Goal: Task Accomplishment & Management: Use online tool/utility

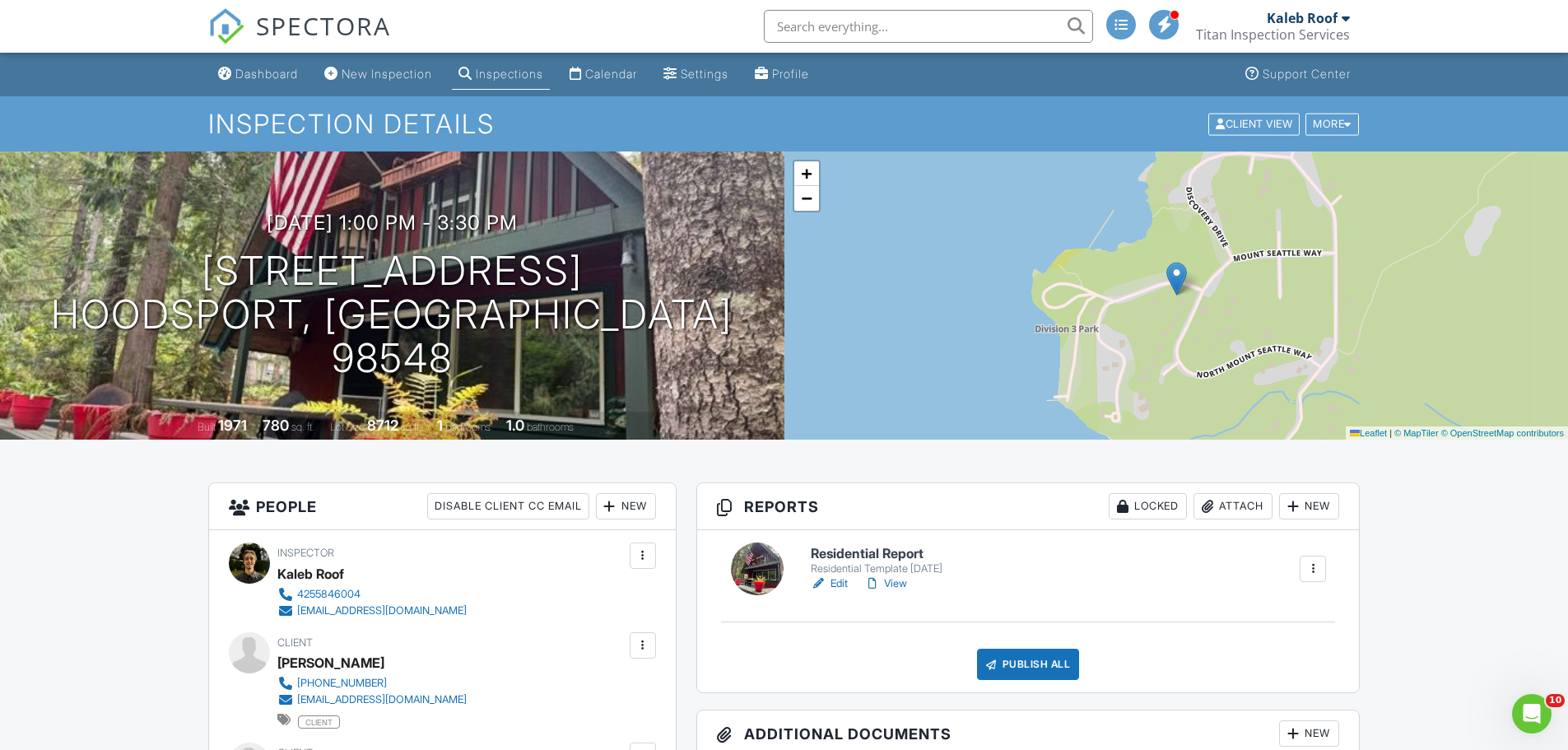
click at [830, 584] on link "Edit" at bounding box center [829, 583] width 37 height 16
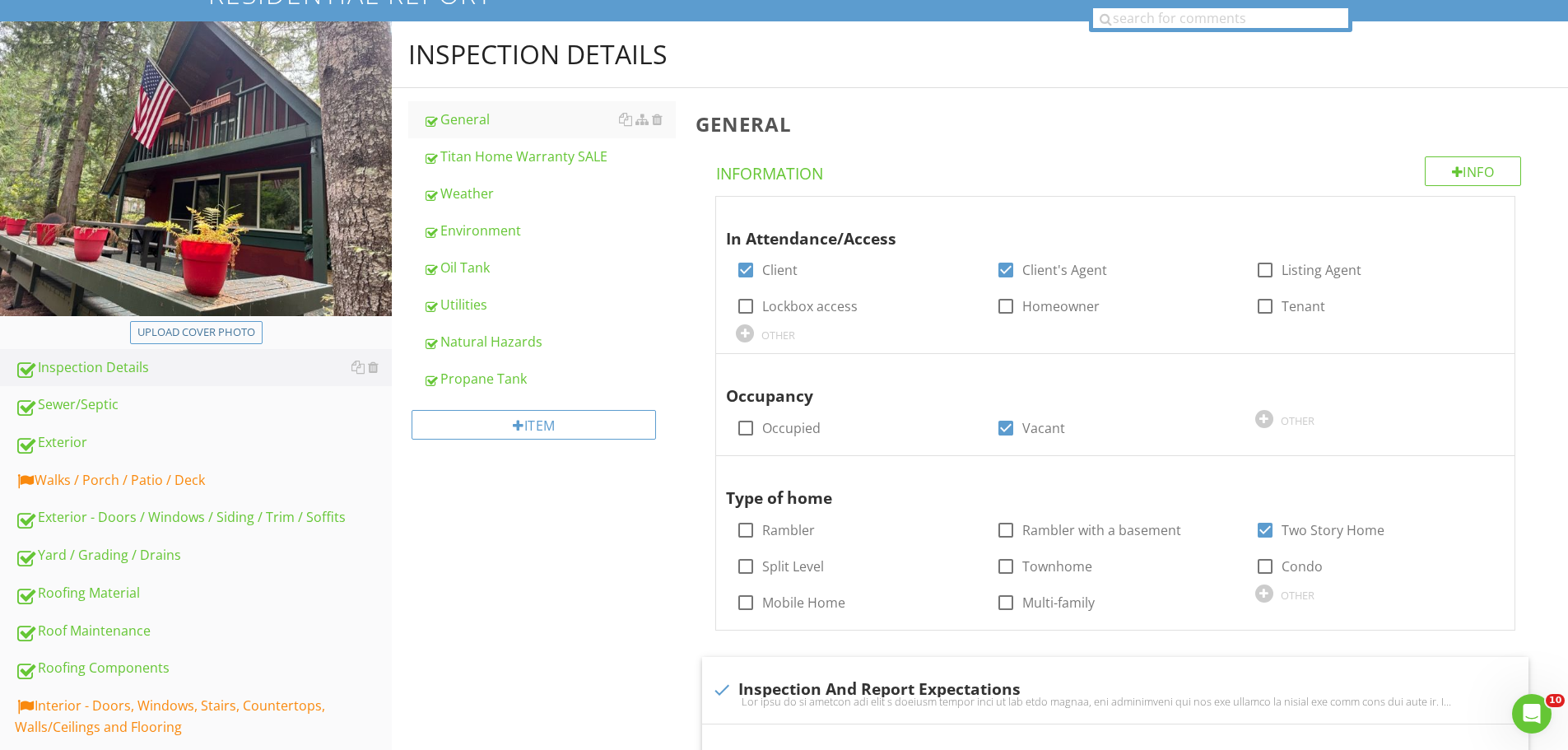
scroll to position [247, 0]
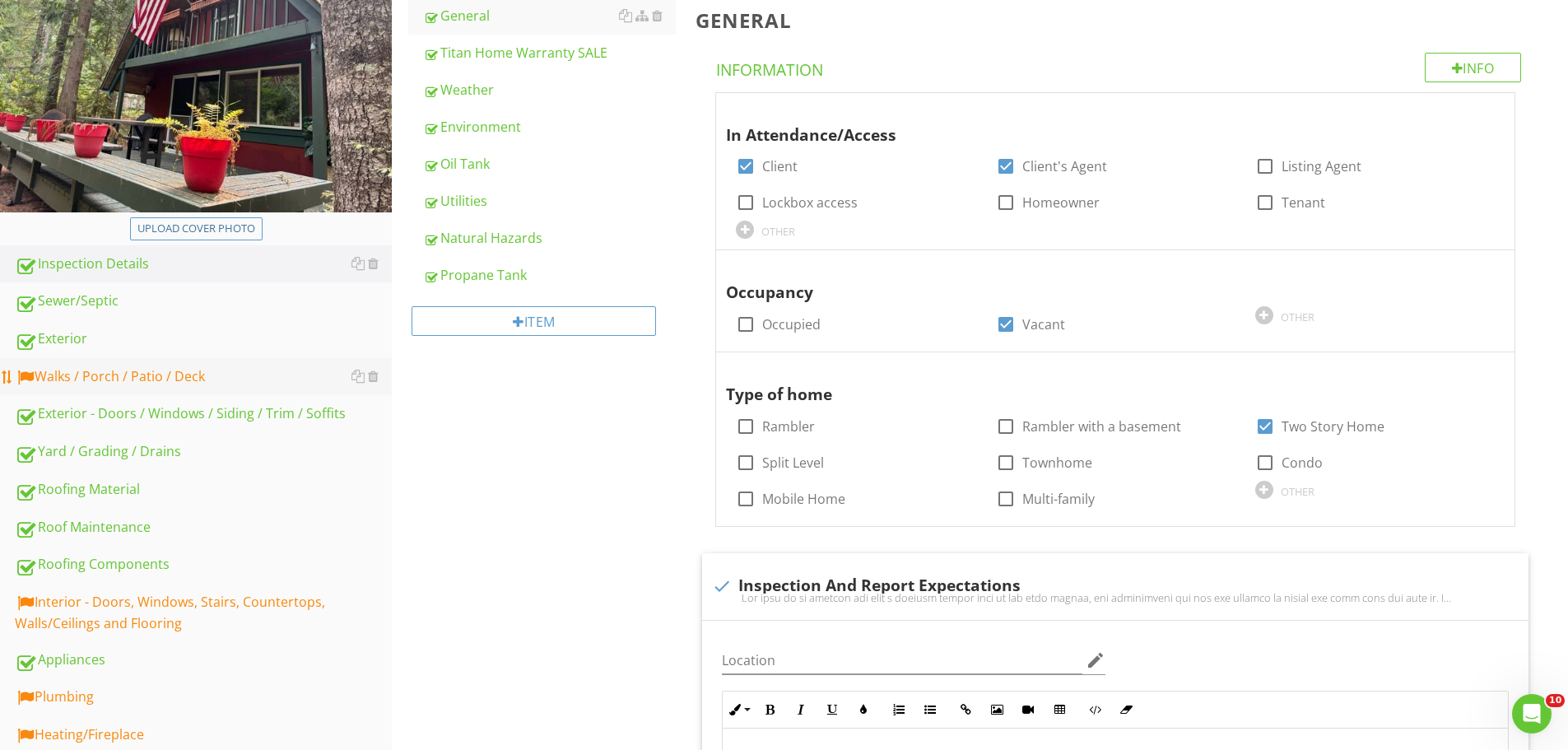
click at [220, 372] on div "Walks / Porch / Patio / Deck" at bounding box center [204, 376] width 377 height 22
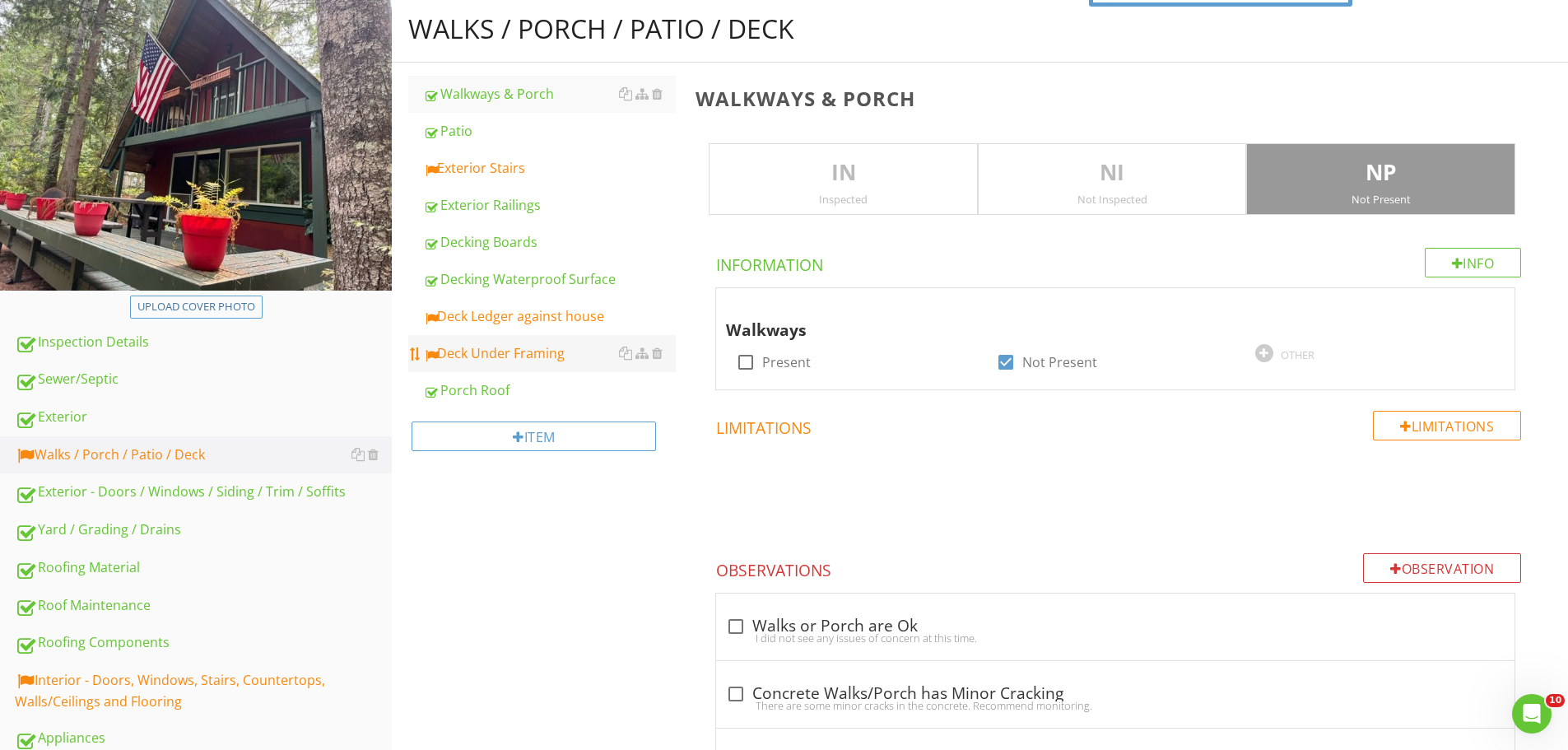
scroll to position [165, 0]
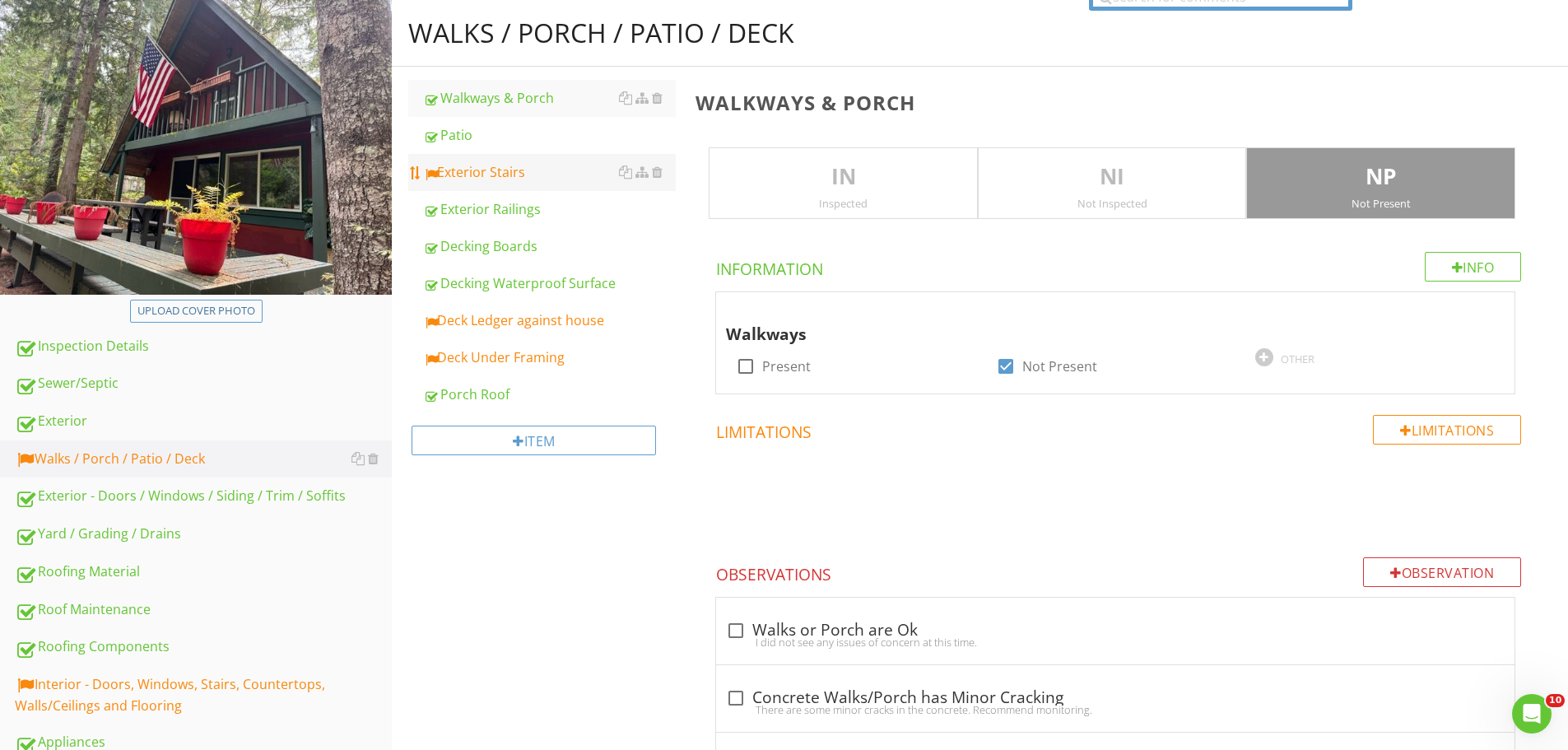
click at [567, 178] on div "Exterior Stairs" at bounding box center [549, 172] width 253 height 20
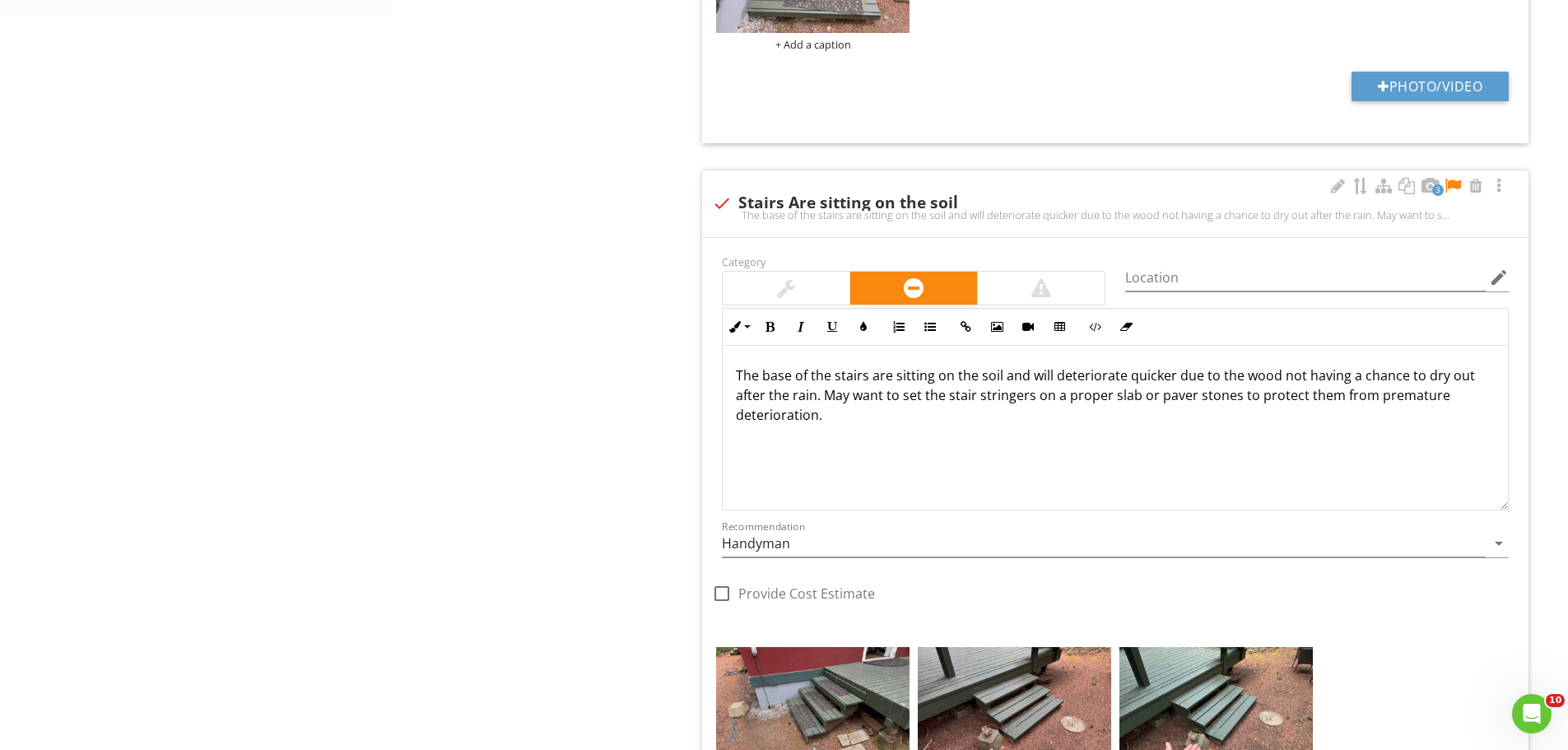
scroll to position [1399, 0]
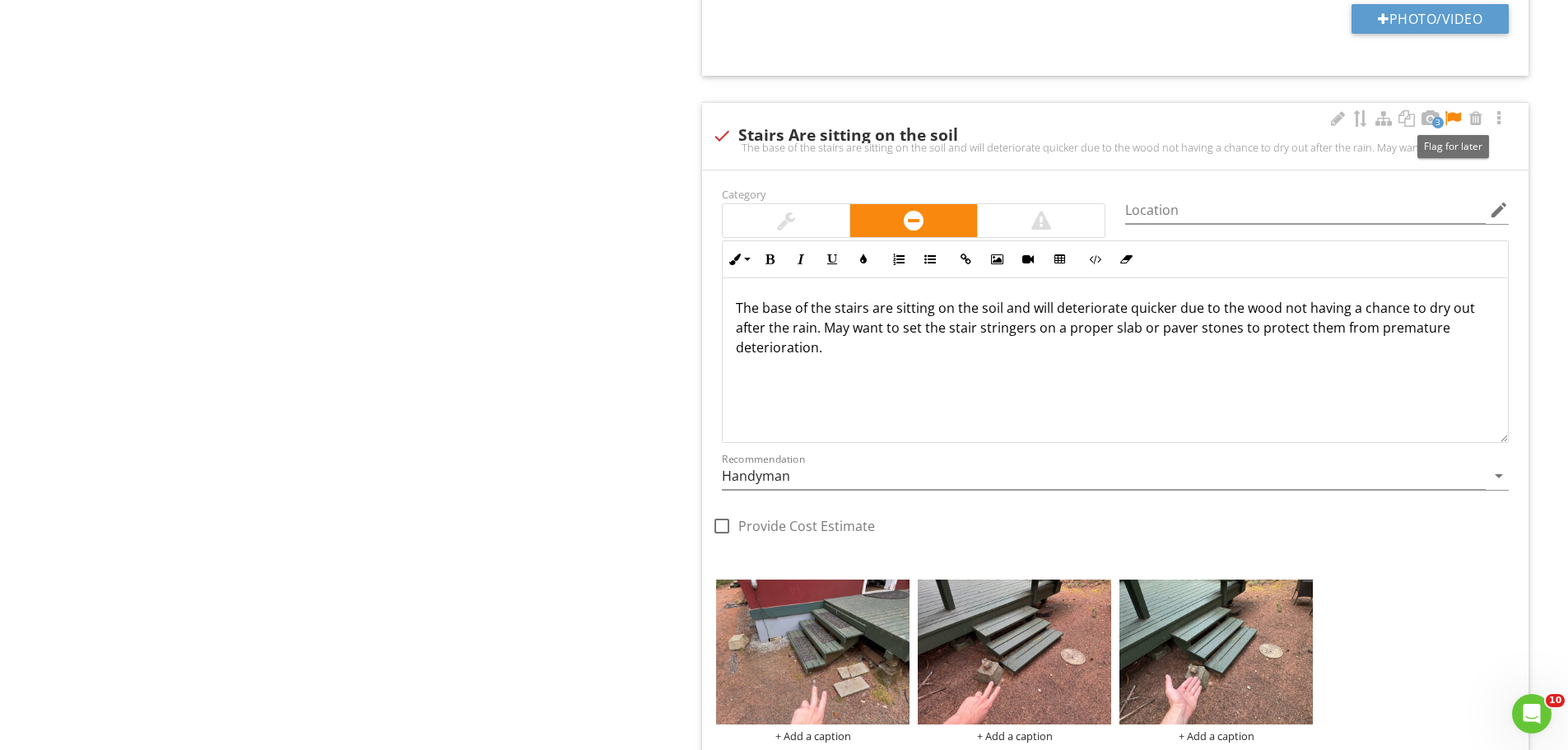
click at [1455, 119] on div at bounding box center [1452, 118] width 20 height 16
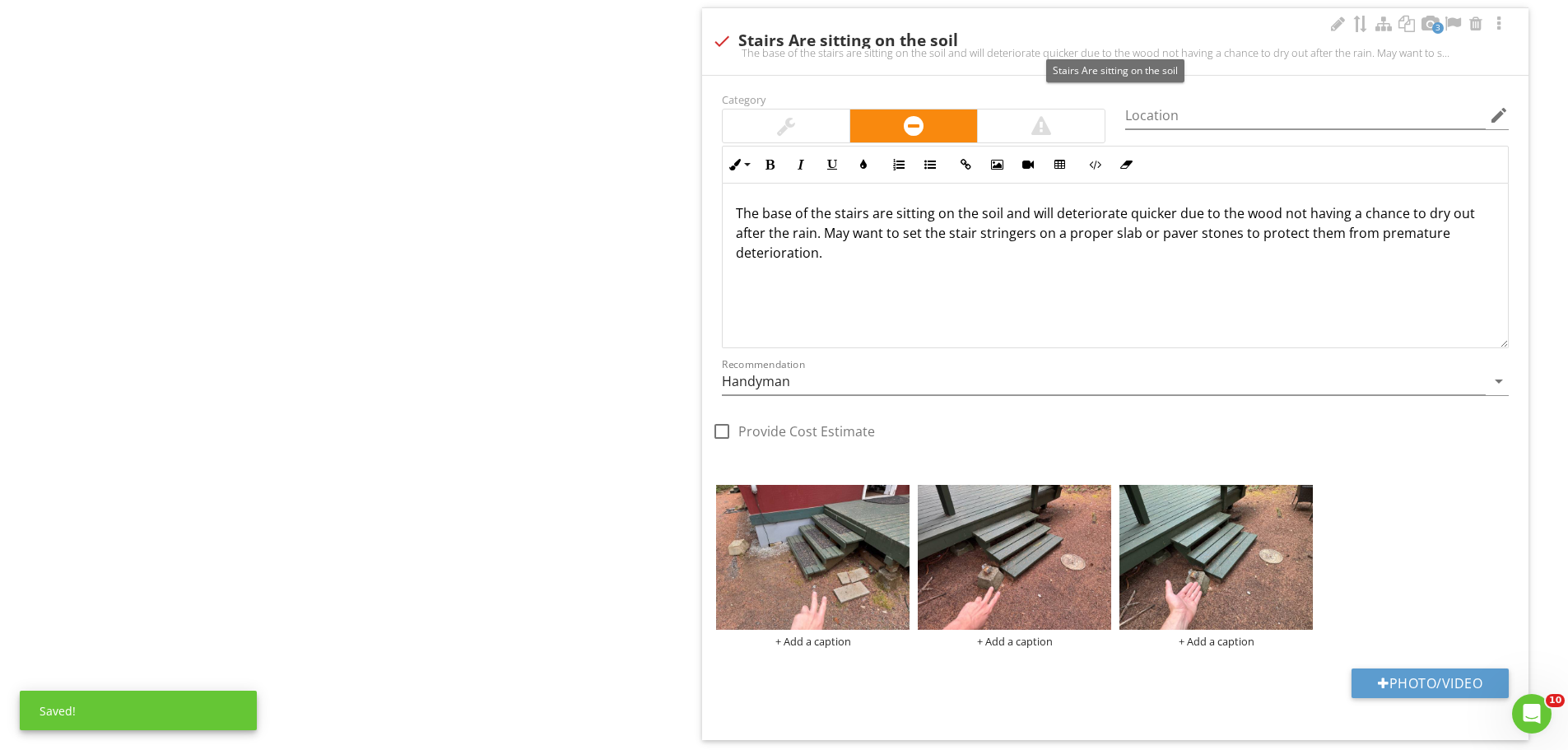
scroll to position [1564, 0]
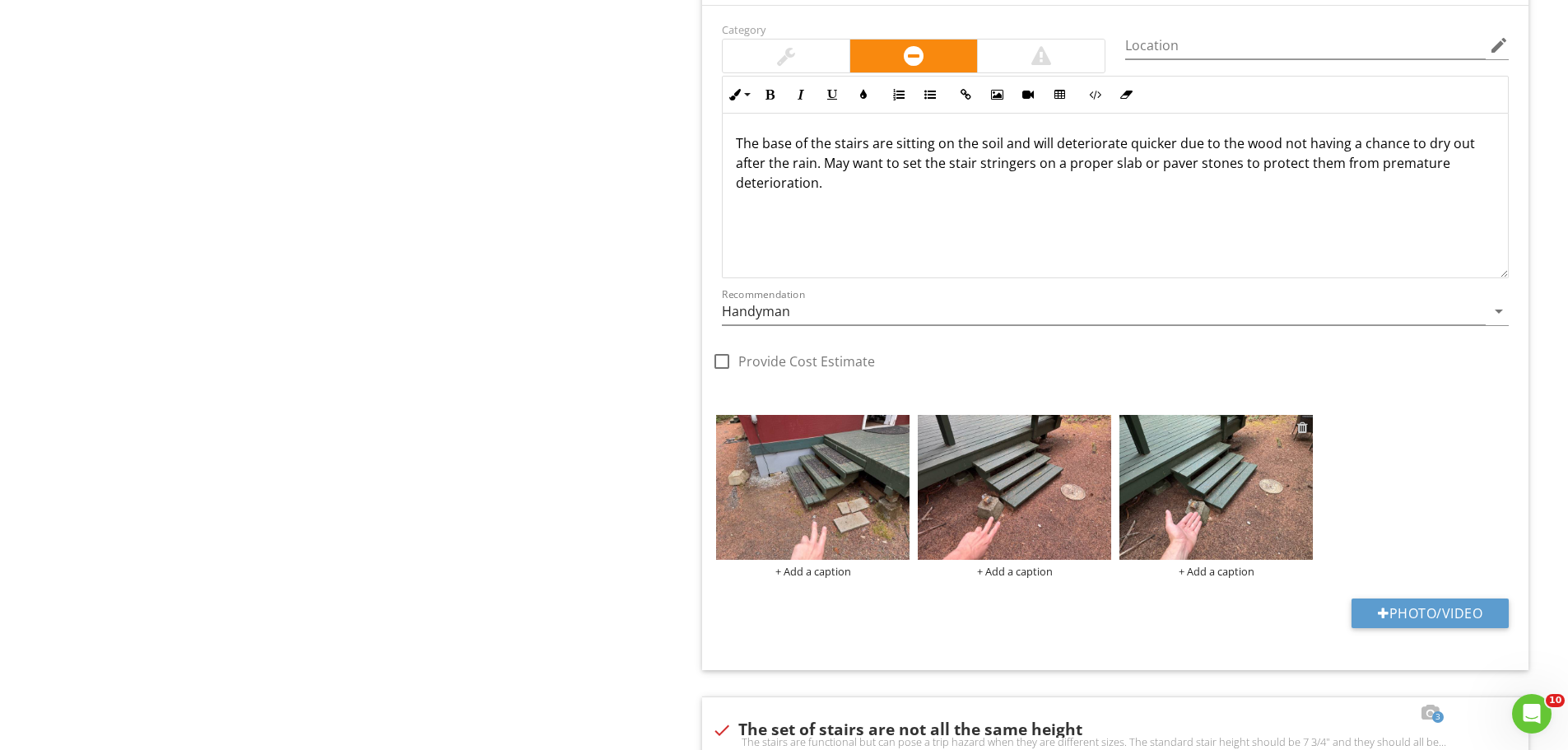
click at [1301, 426] on div at bounding box center [1302, 428] width 10 height 13
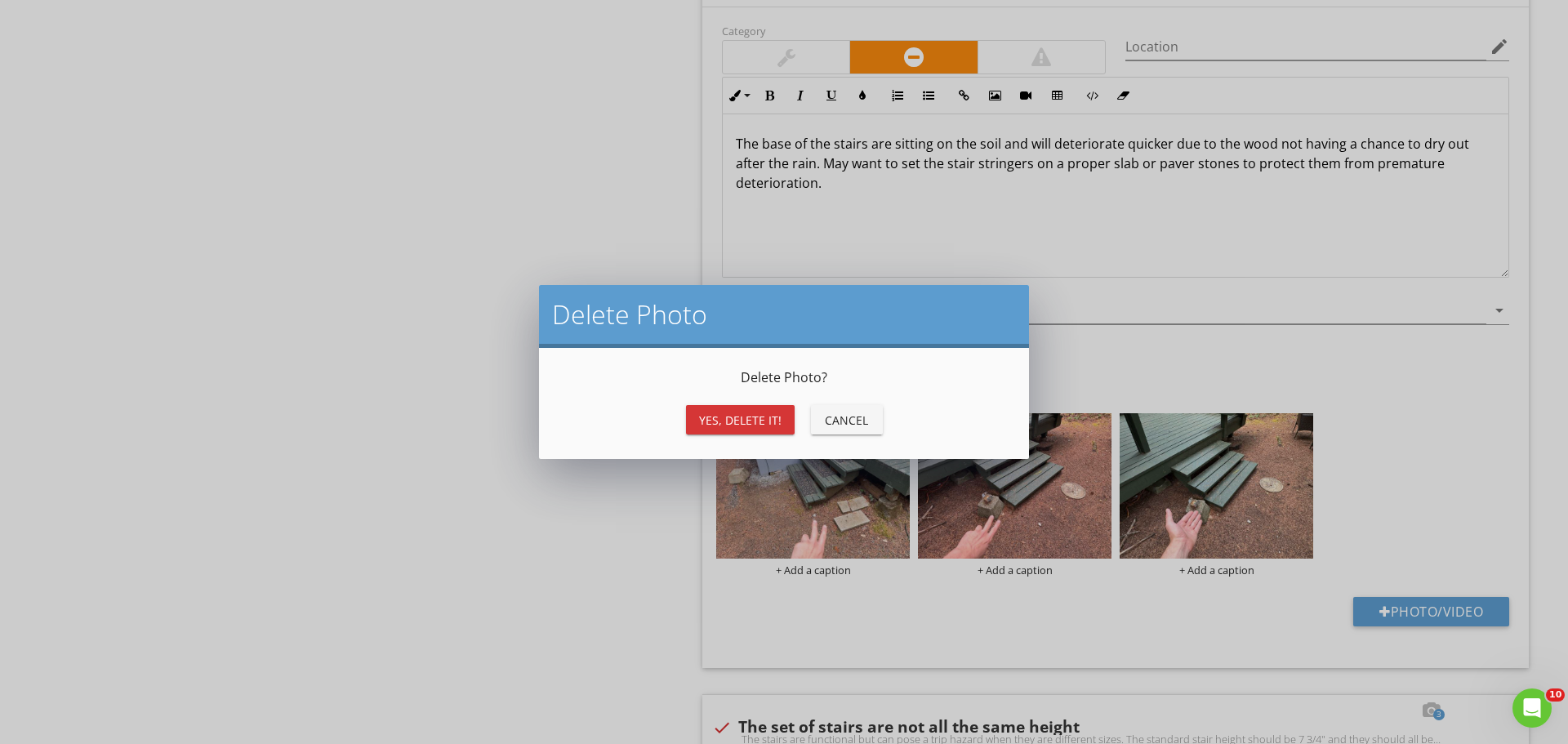
click at [736, 412] on div "Yes, Delete it!" at bounding box center [740, 420] width 83 height 17
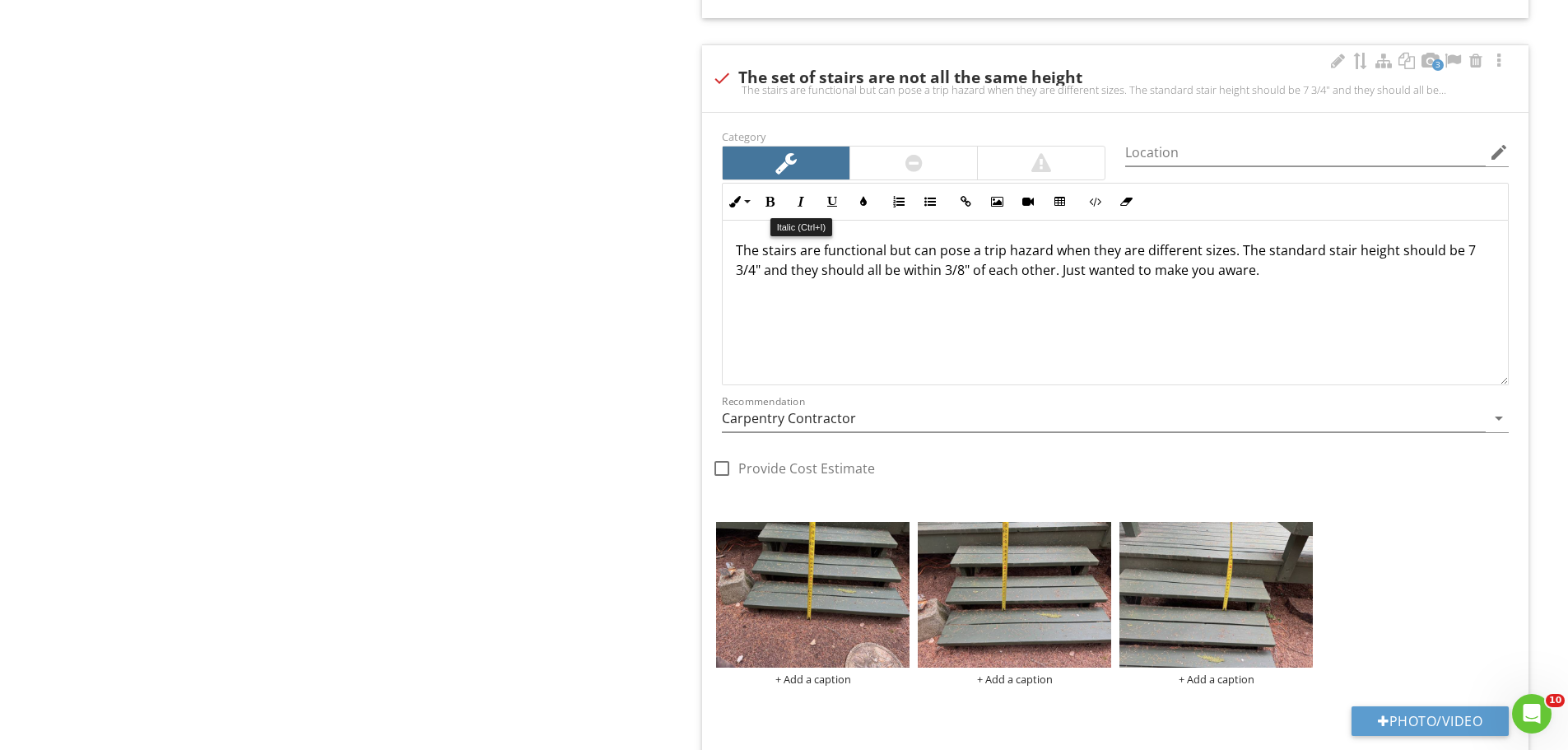
scroll to position [2223, 0]
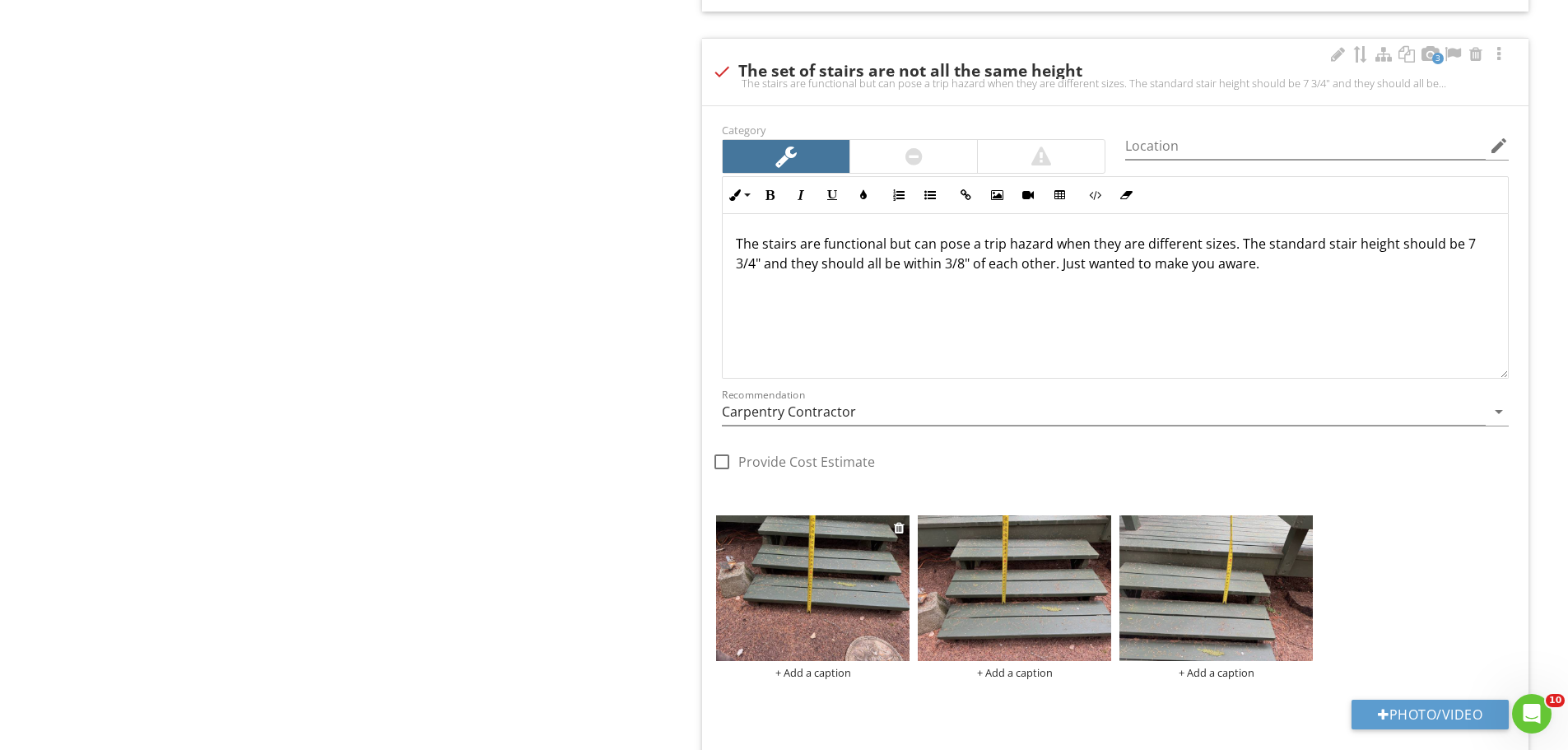
click at [873, 582] on img at bounding box center [812, 587] width 193 height 145
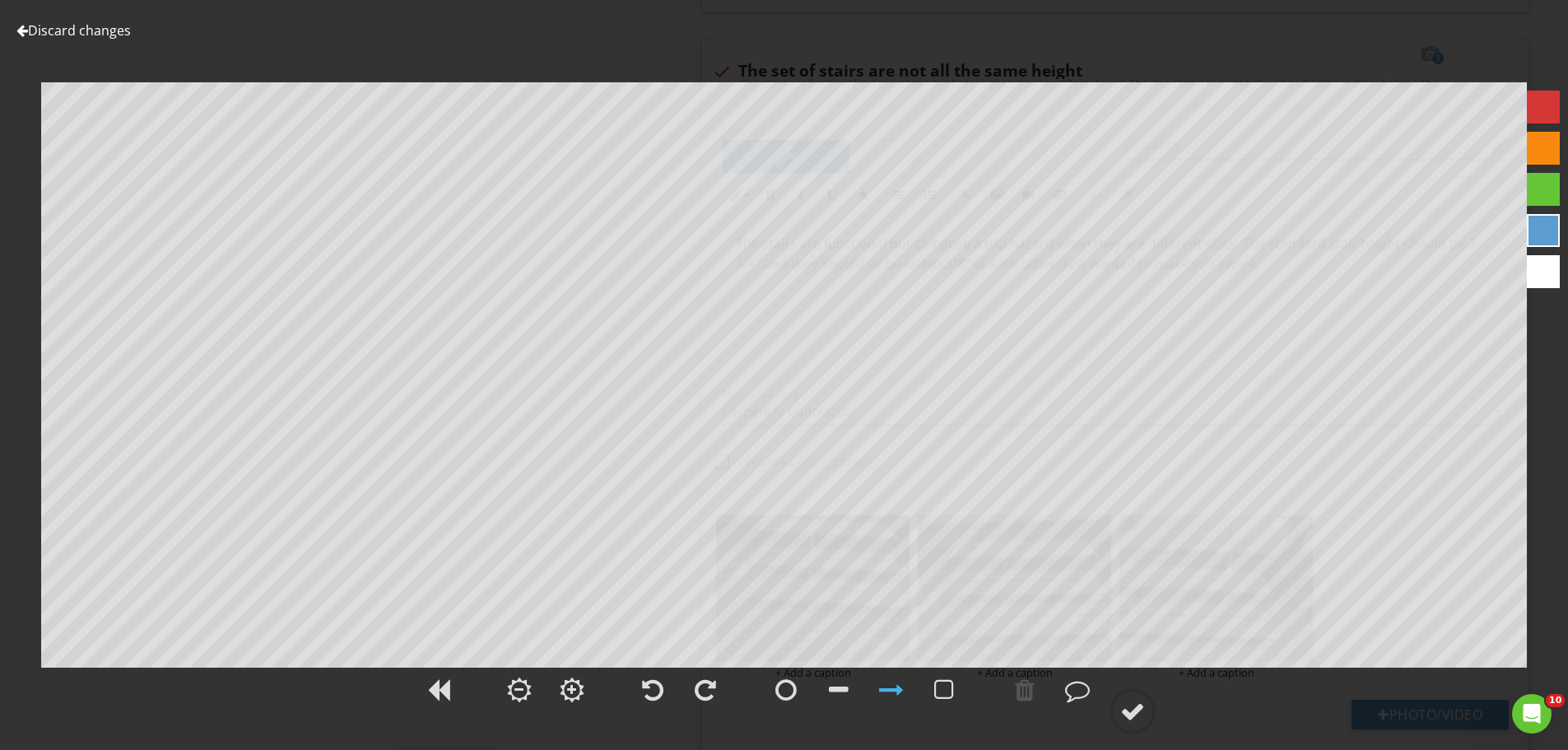
click at [90, 19] on div "Discard changes Add Location" at bounding box center [784, 375] width 1568 height 750
click at [129, 38] on link "Discard changes" at bounding box center [73, 30] width 115 height 18
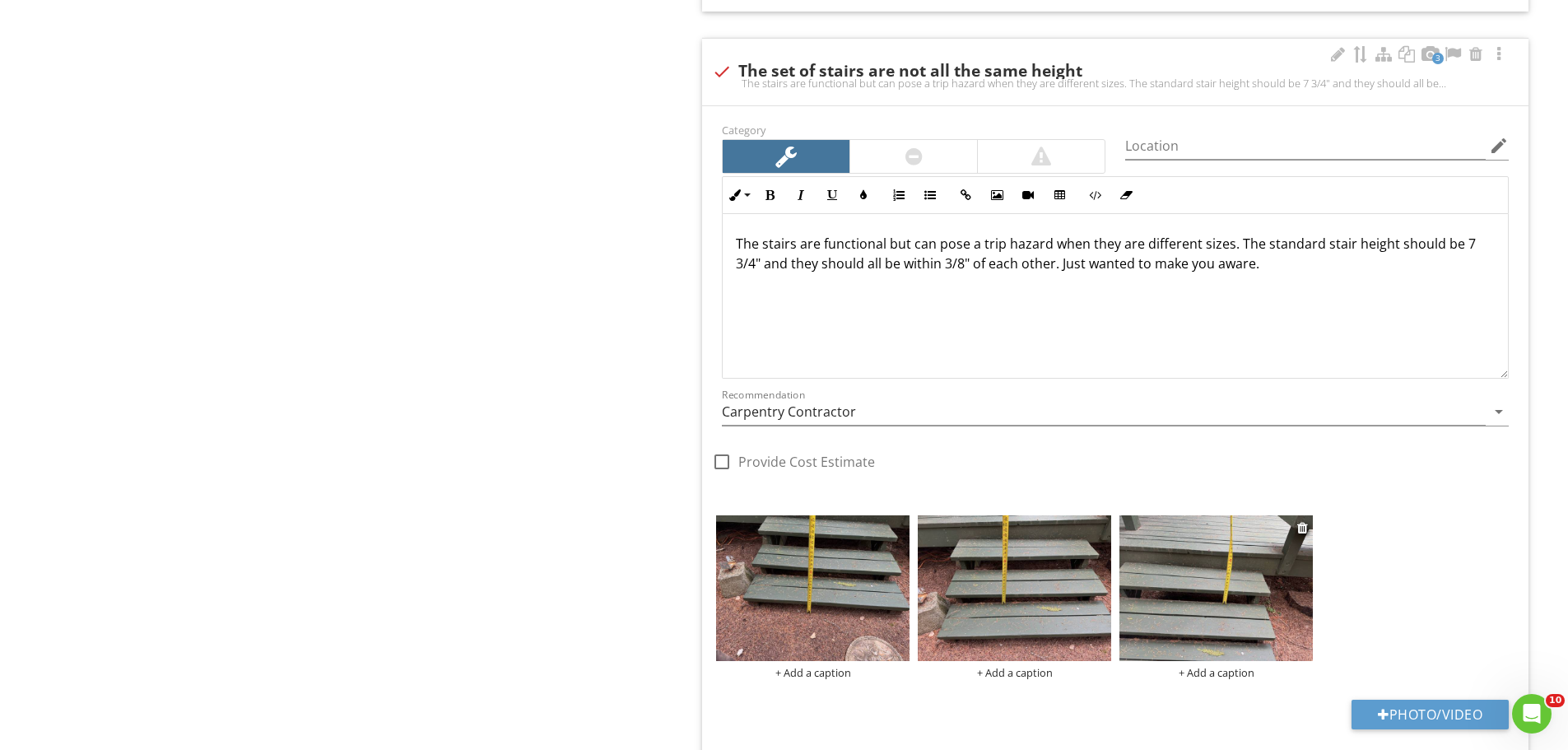
click at [1176, 576] on img at bounding box center [1216, 587] width 193 height 145
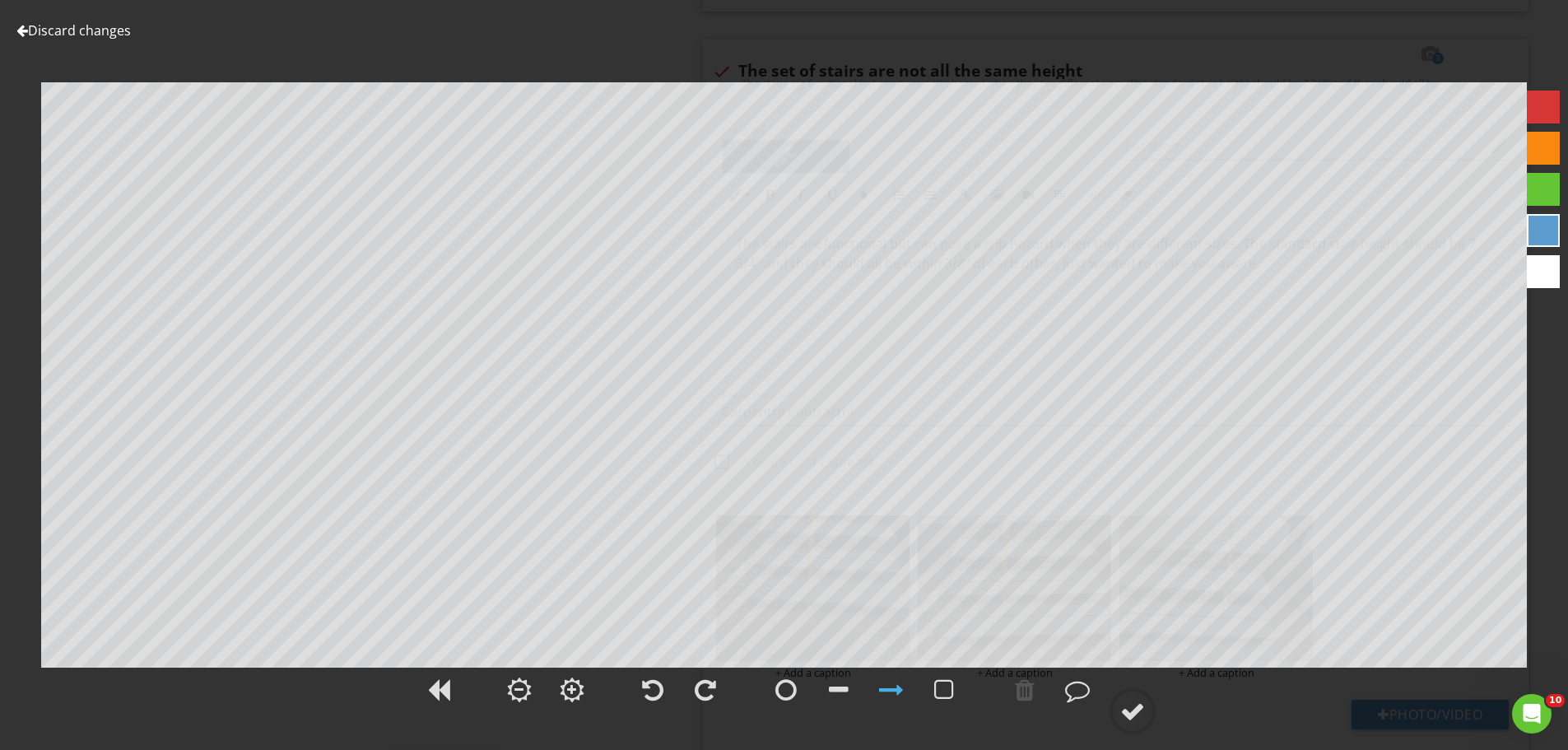
click at [53, 27] on link "Discard changes" at bounding box center [73, 30] width 115 height 18
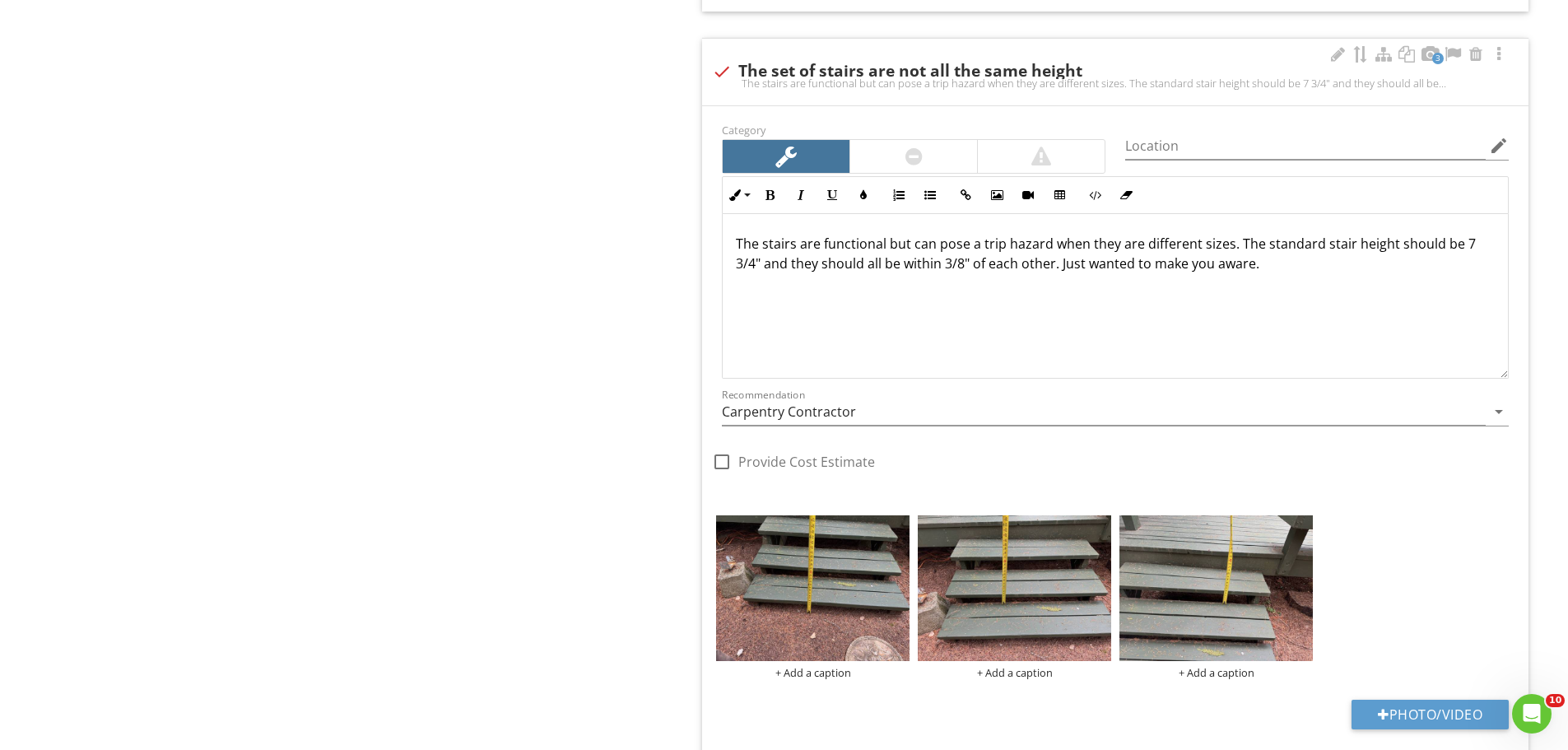
click at [855, 66] on div "check The set of stairs are not all the same height" at bounding box center [1115, 71] width 807 height 20
checkbox input "true"
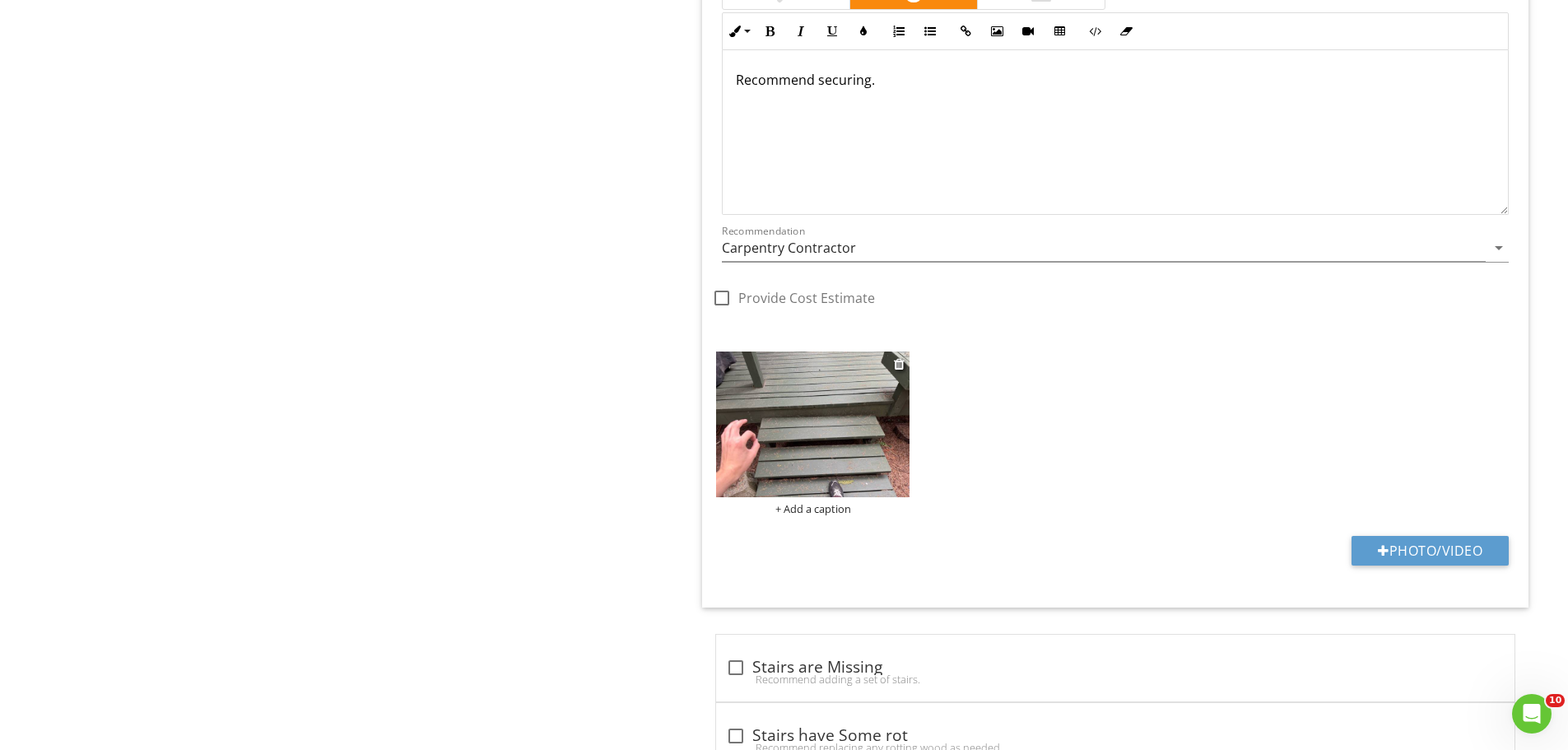
scroll to position [2611, 0]
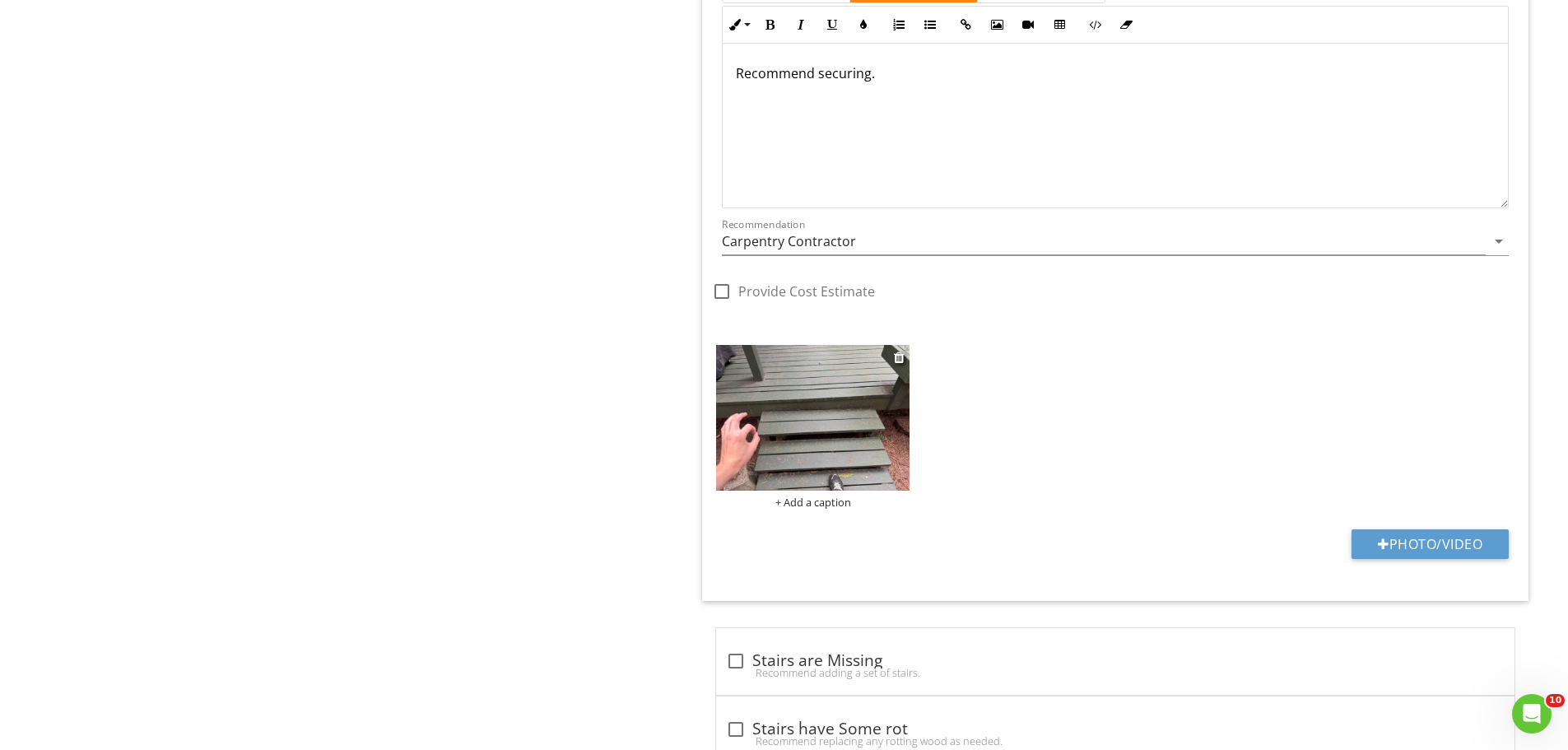
click at [760, 413] on img at bounding box center [812, 417] width 193 height 145
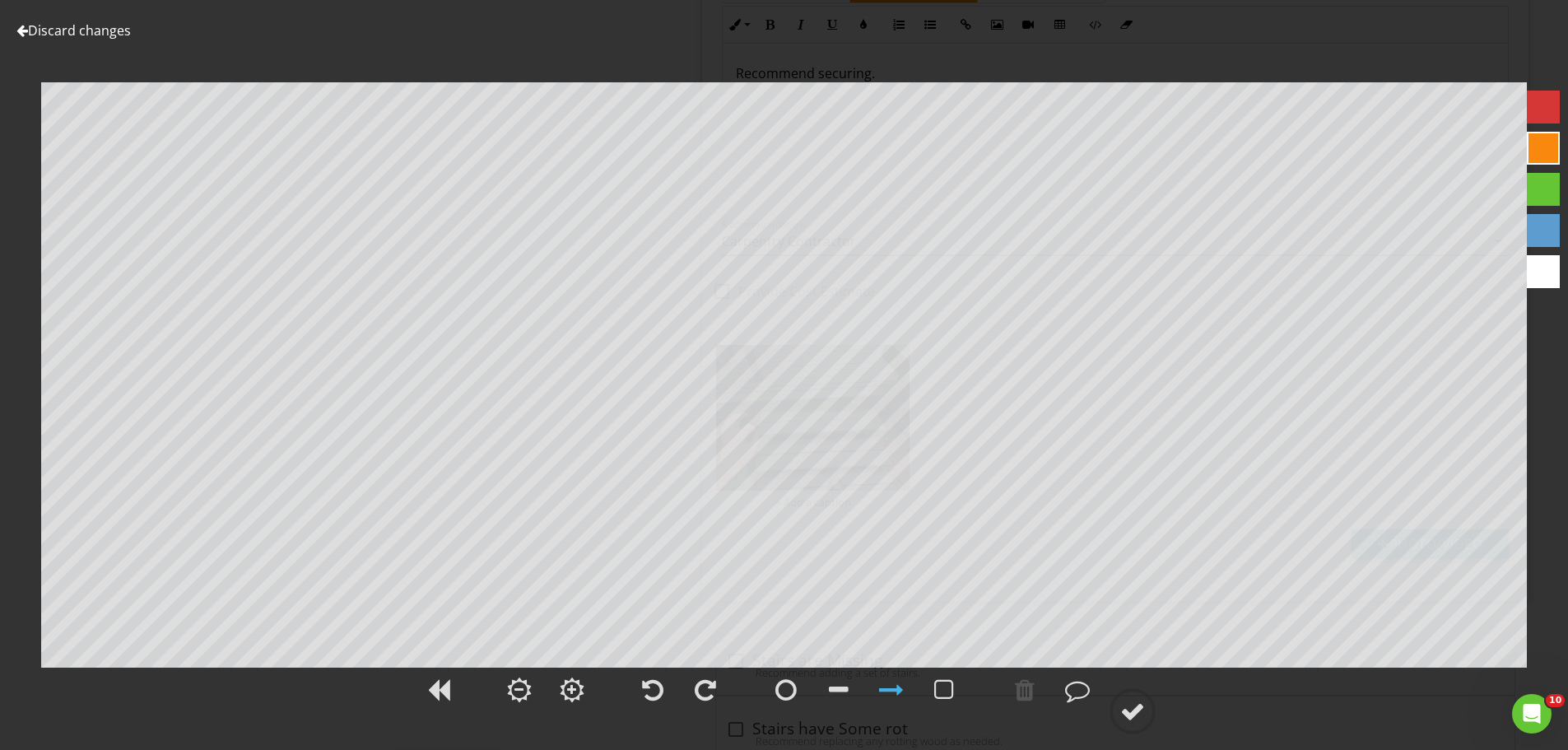
click at [100, 24] on link "Discard changes" at bounding box center [73, 30] width 115 height 18
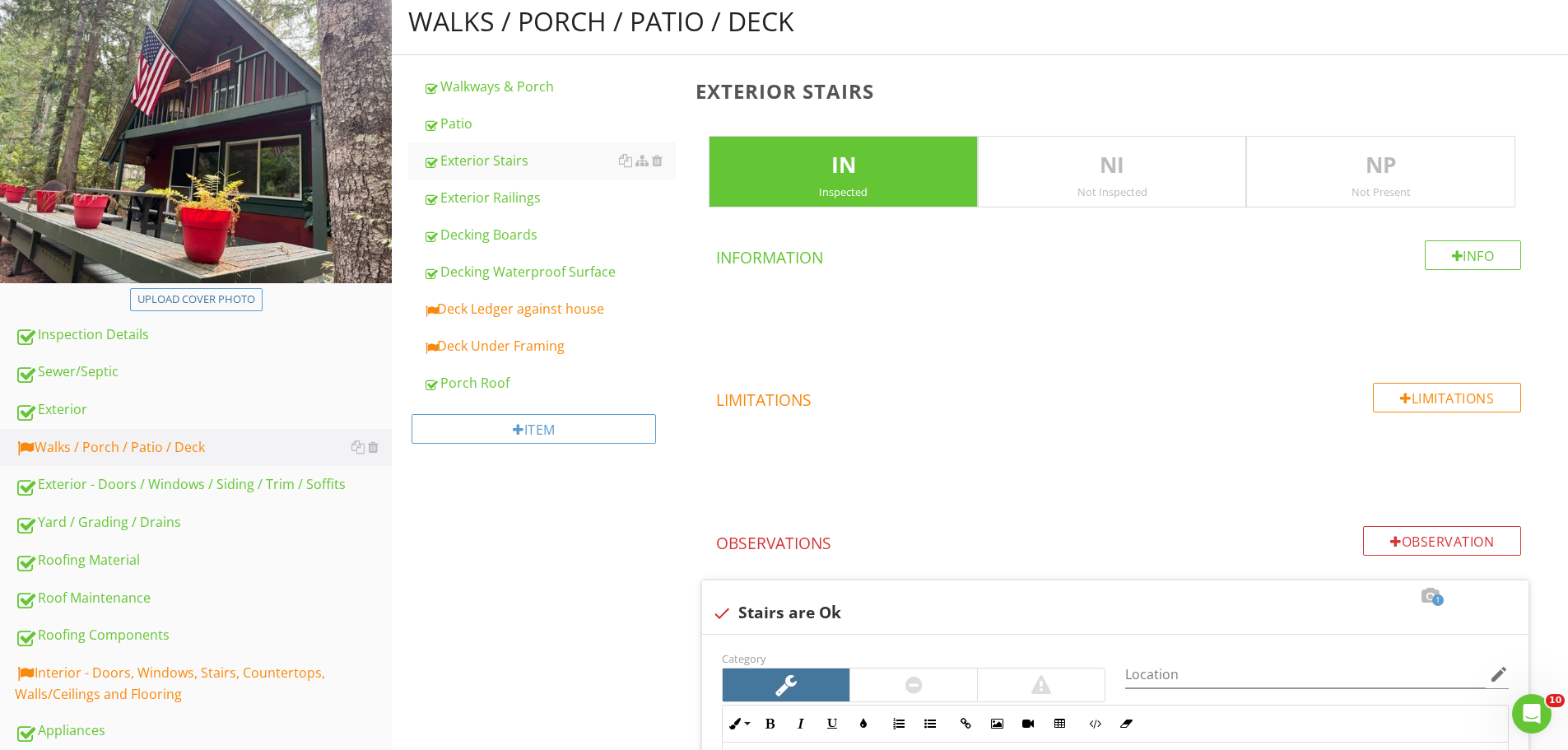
scroll to position [141, 0]
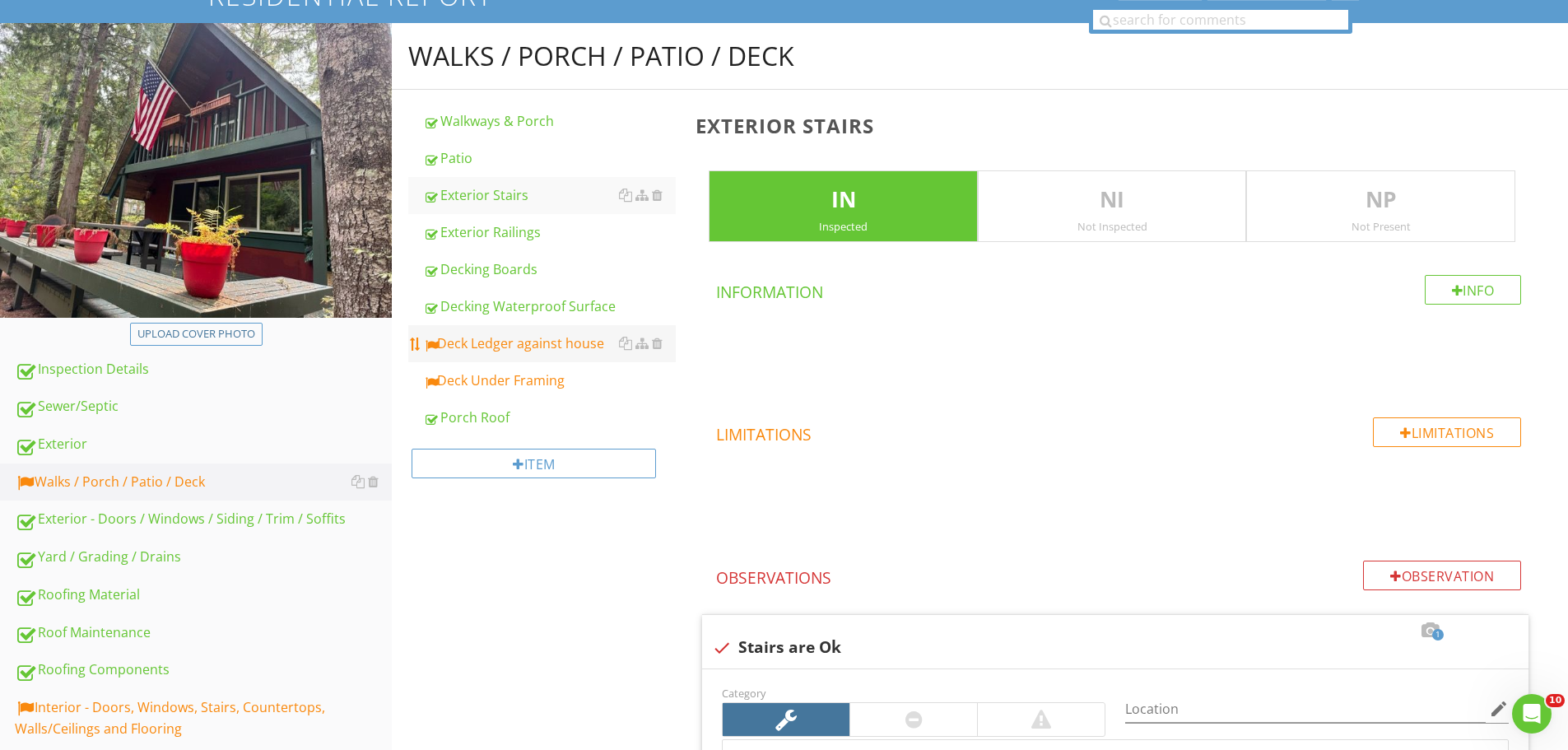
click at [550, 344] on div "Deck Ledger against house" at bounding box center [549, 343] width 253 height 20
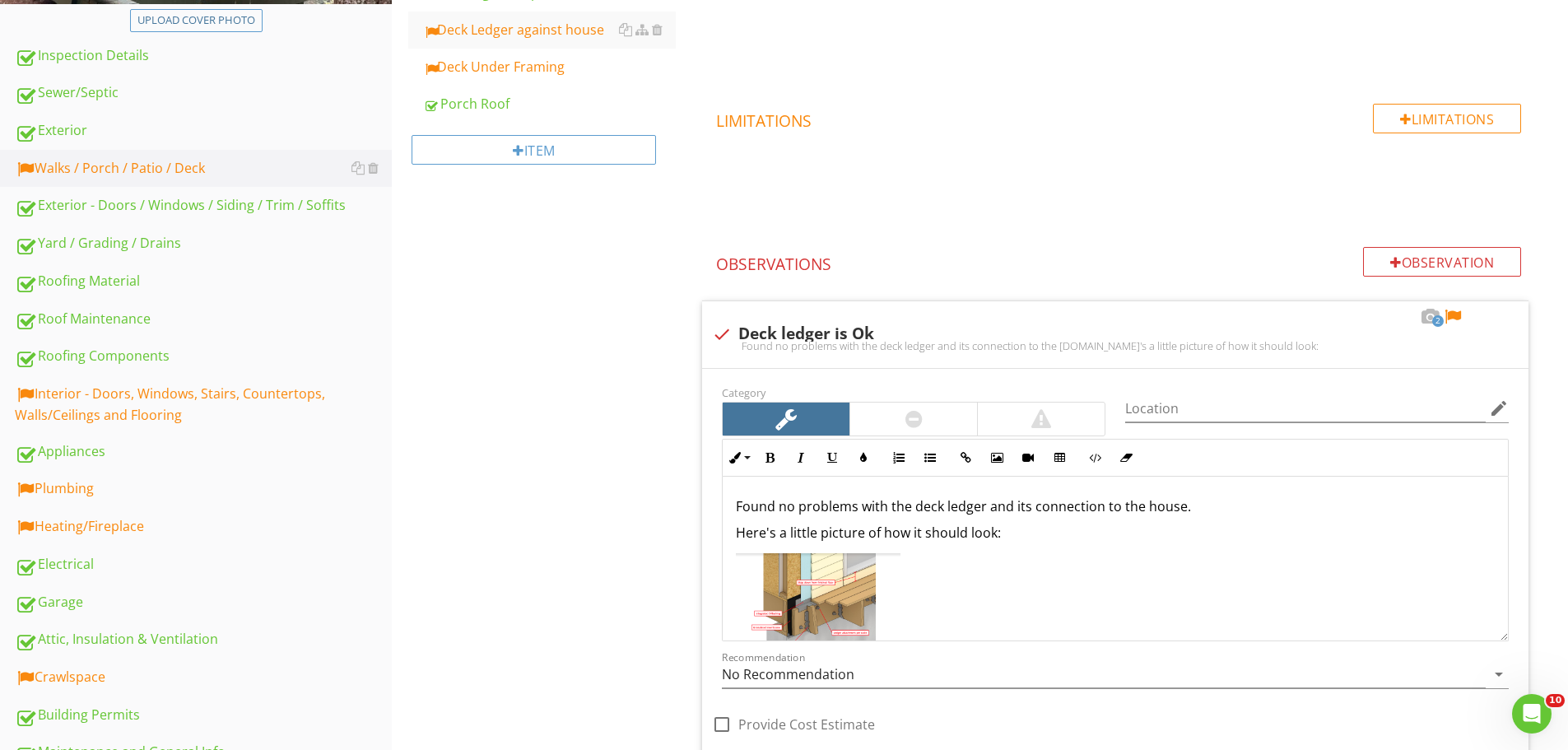
scroll to position [471, 0]
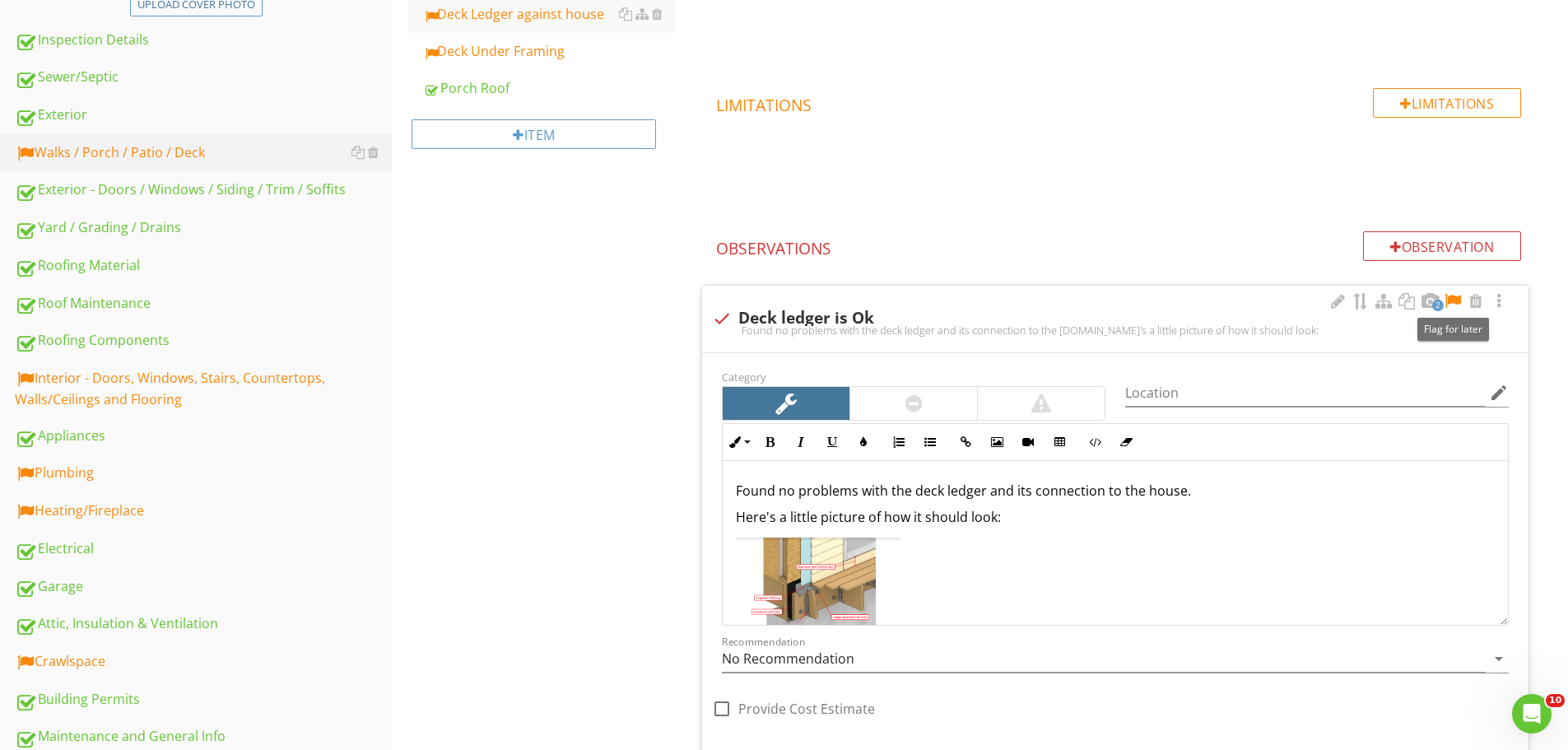
click at [1455, 297] on div at bounding box center [1452, 301] width 20 height 16
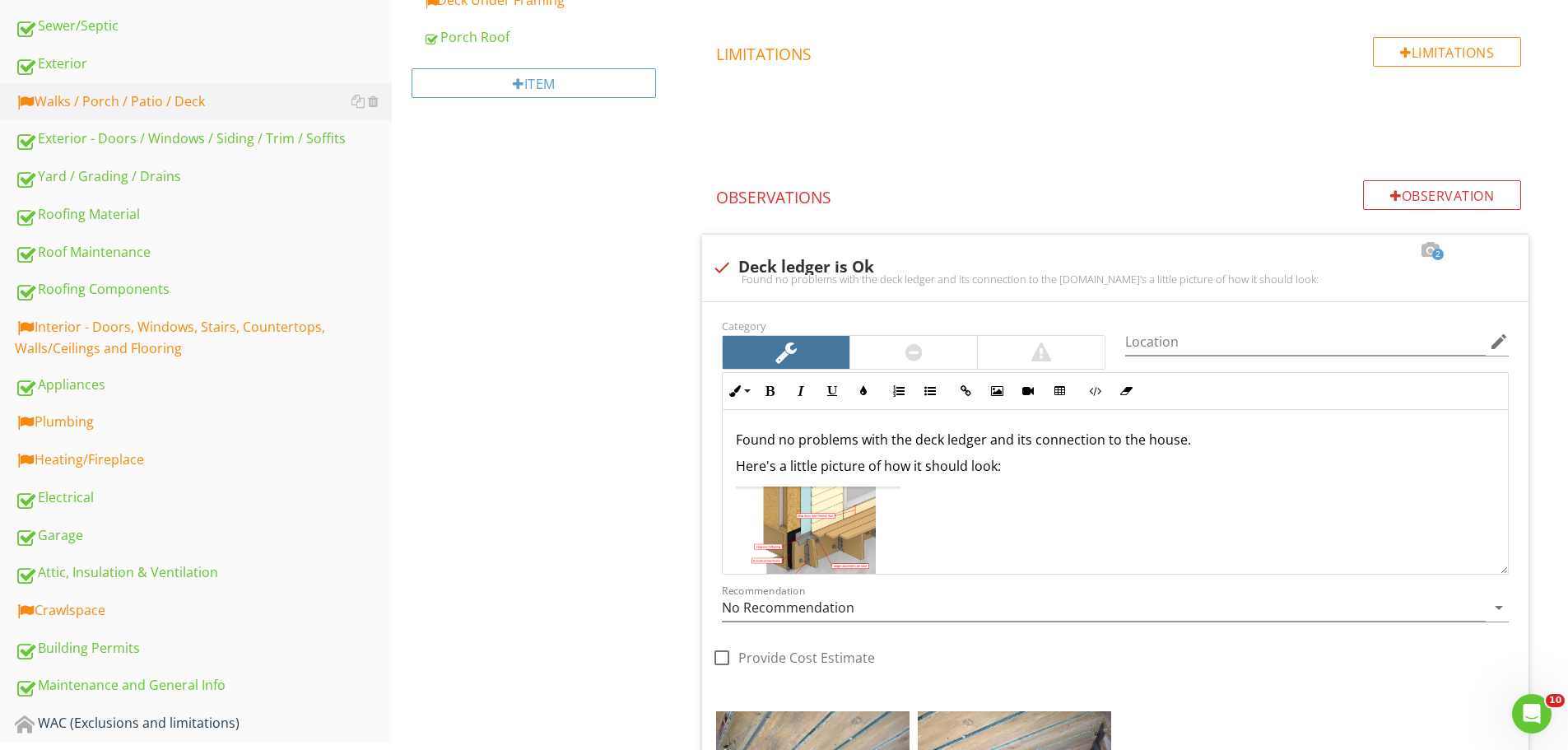
scroll to position [800, 0]
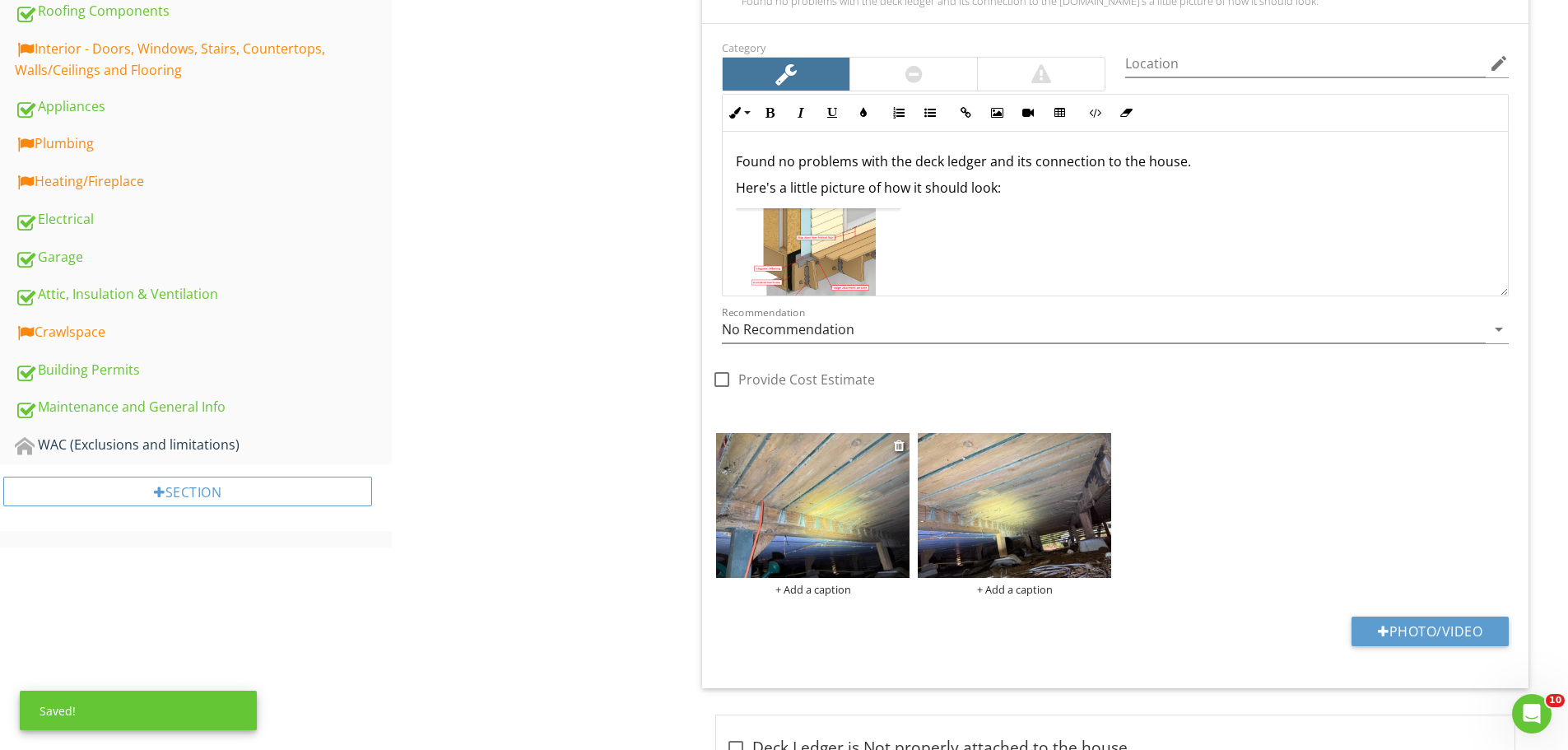
click at [840, 555] on img at bounding box center [812, 505] width 193 height 145
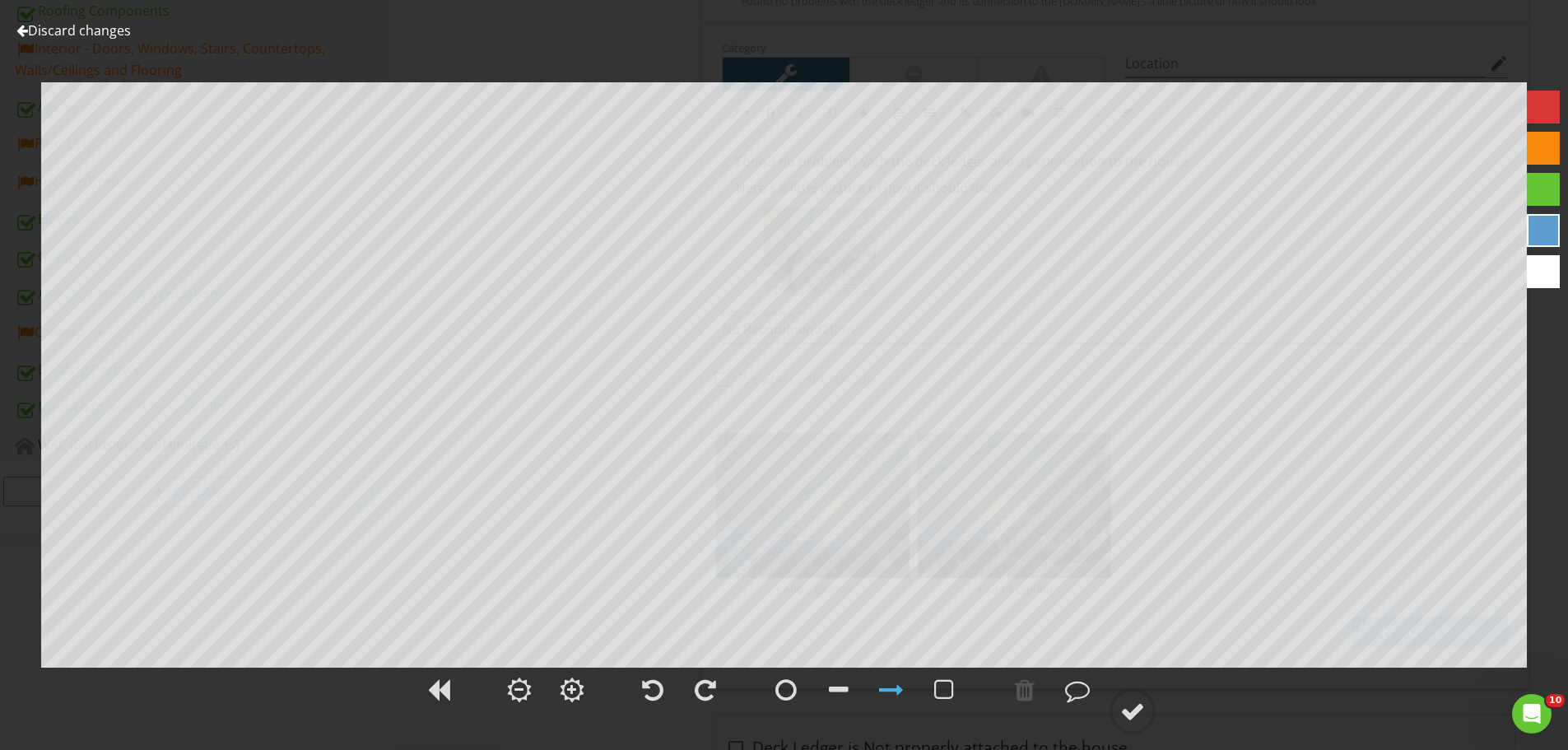
click at [97, 32] on link "Discard changes" at bounding box center [73, 30] width 115 height 18
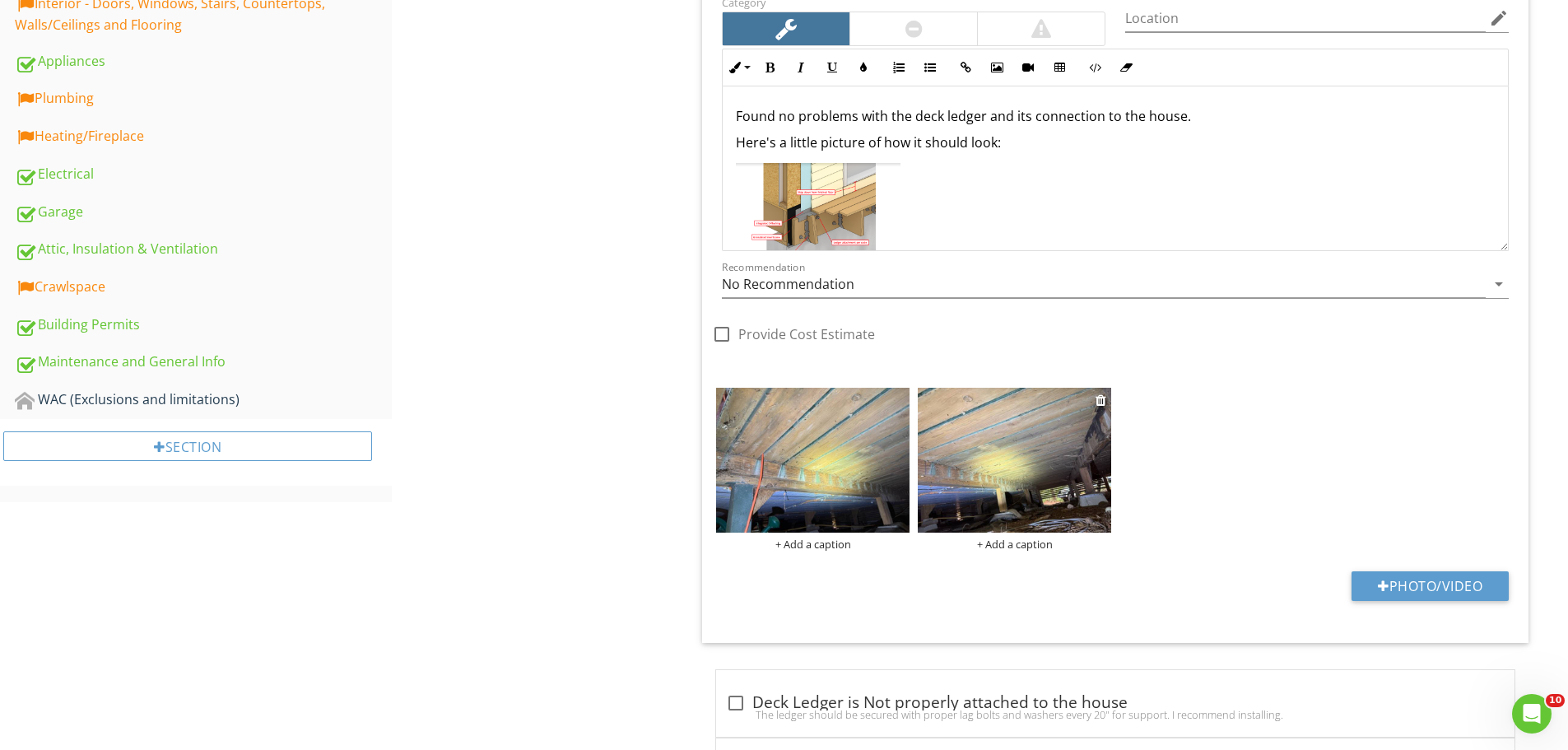
scroll to position [1011, 0]
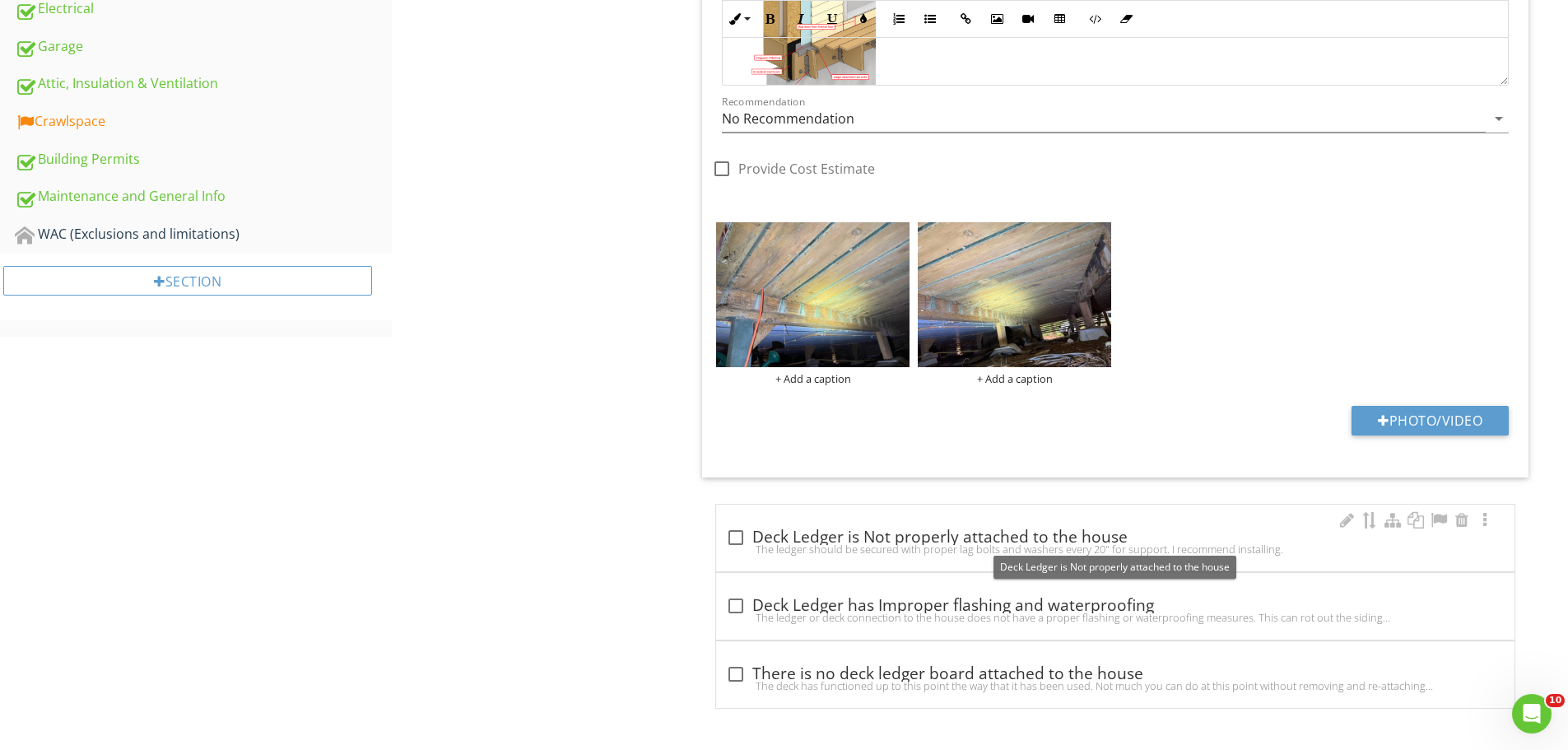
click at [988, 540] on div "check_box_outline_blank Deck Ledger is Not properly attached to the house" at bounding box center [1115, 537] width 778 height 20
checkbox input "true"
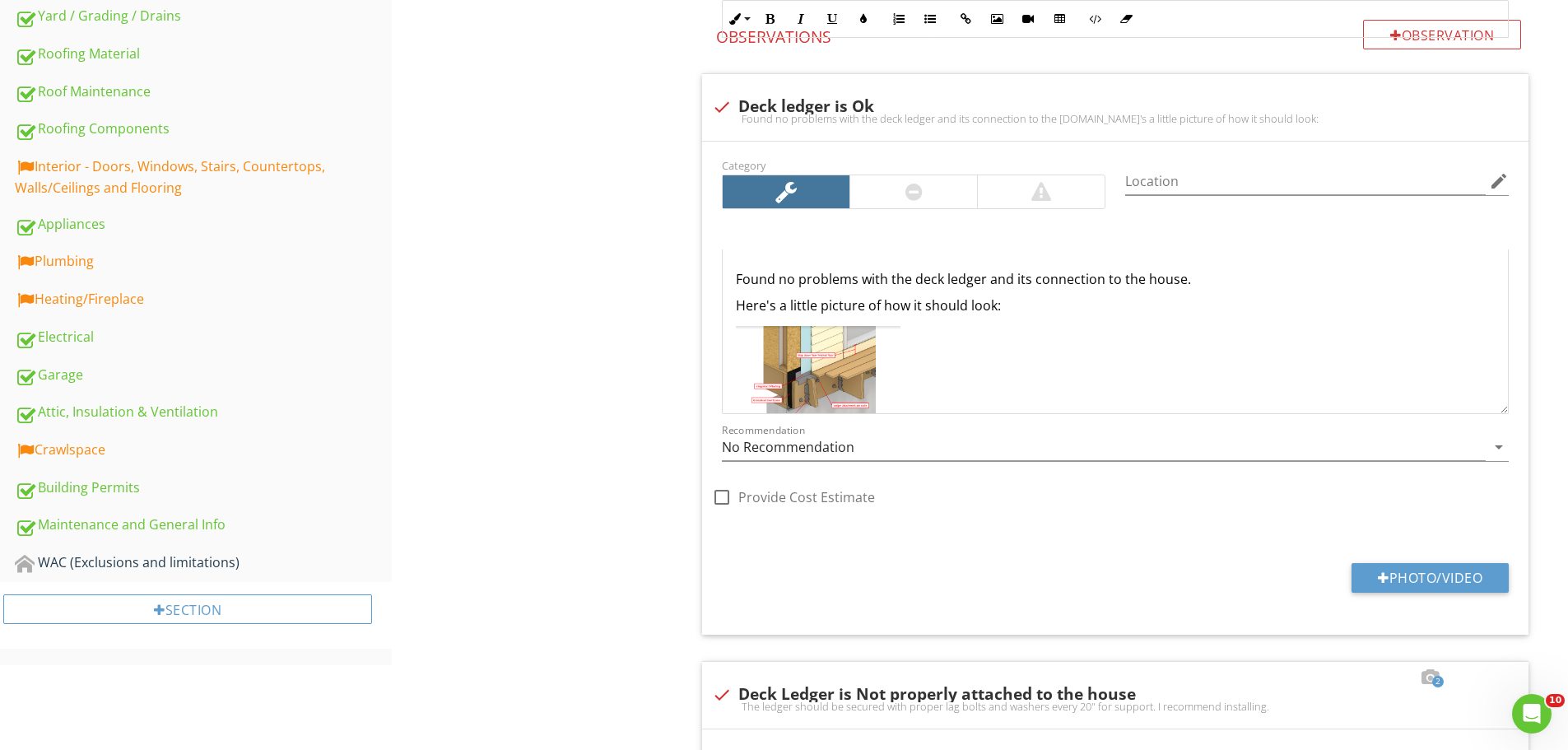
scroll to position [599, 0]
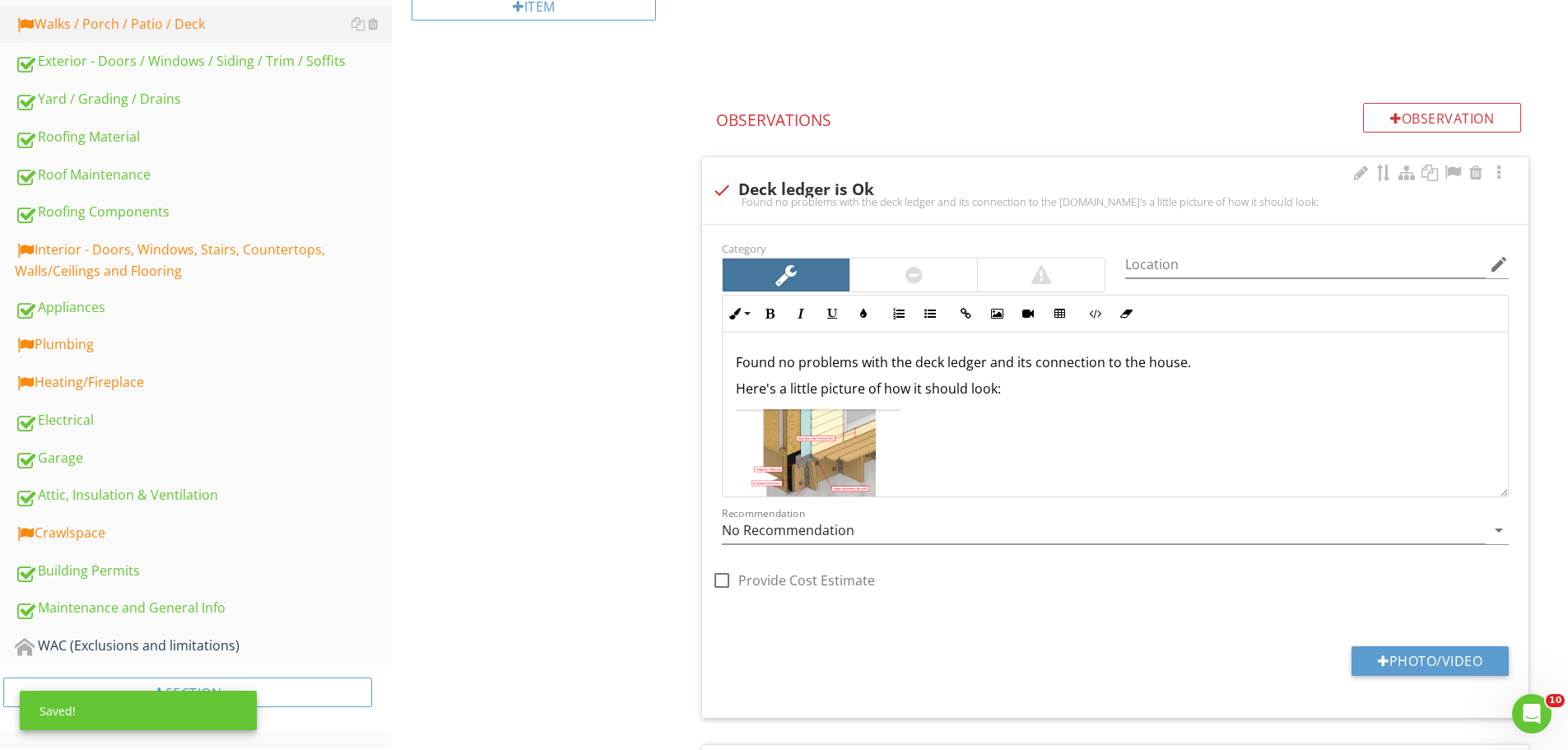
click at [911, 207] on div "Found no problems with the deck ledger and its connection to the house.Here's a…" at bounding box center [1115, 202] width 807 height 13
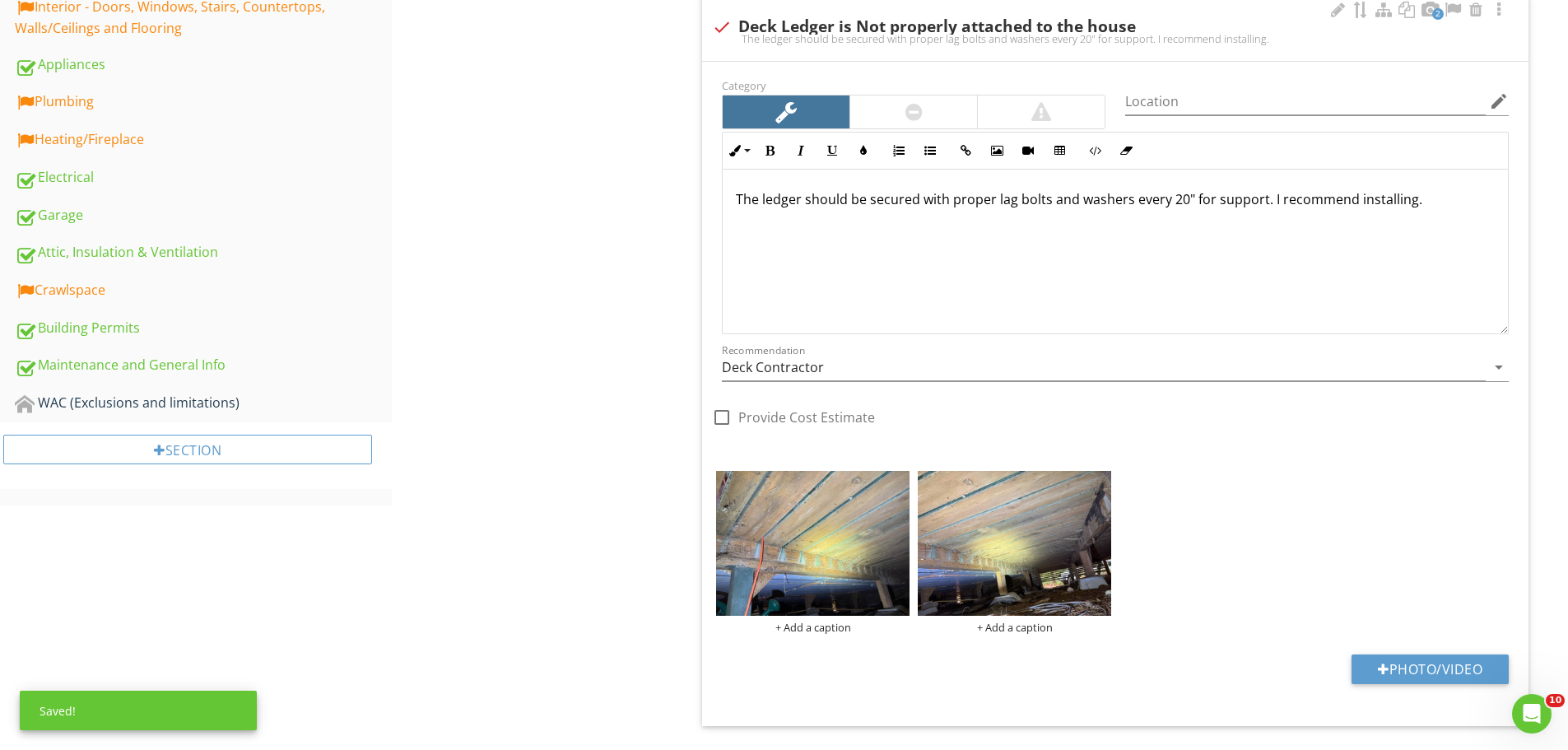
scroll to position [846, 0]
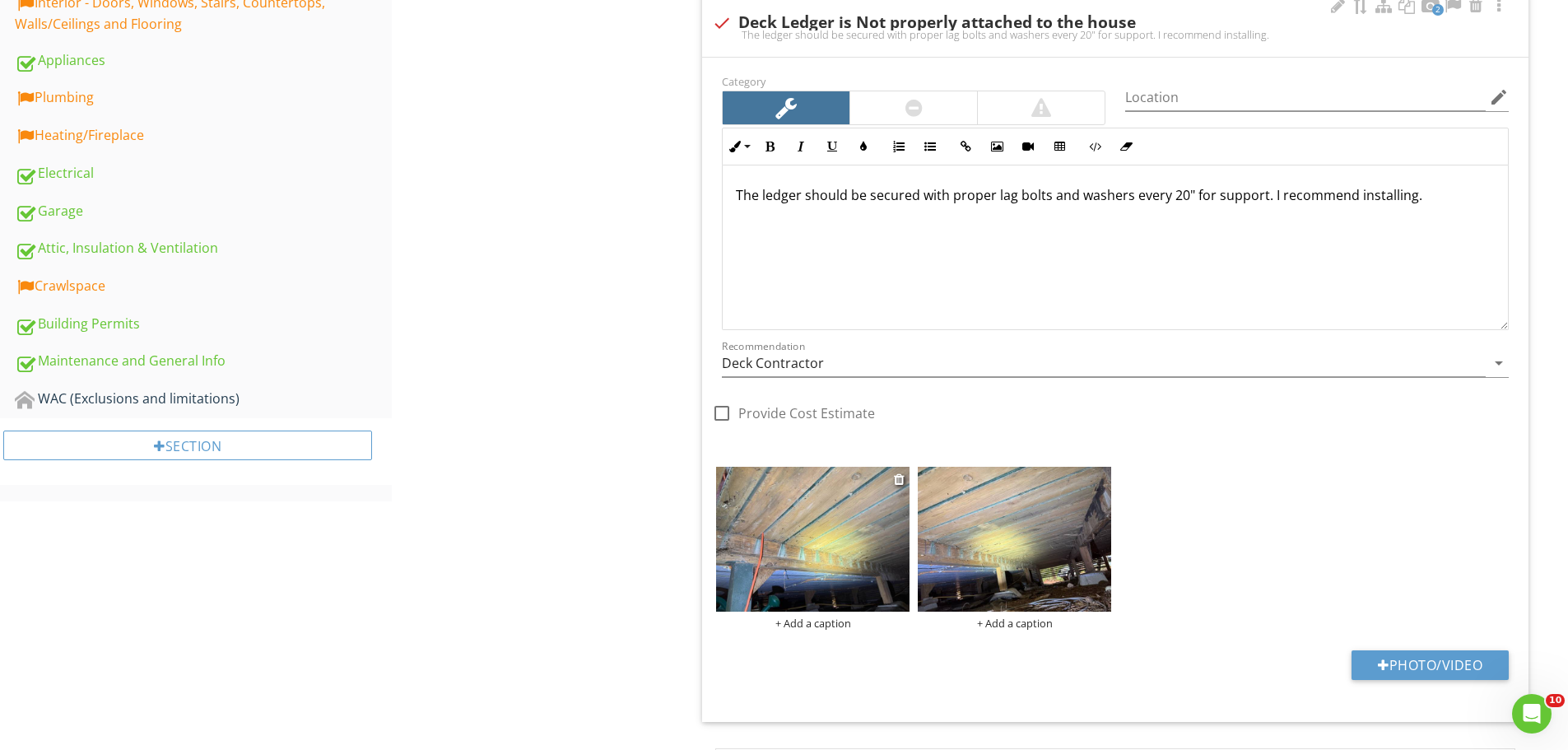
click at [790, 540] on img at bounding box center [812, 539] width 193 height 145
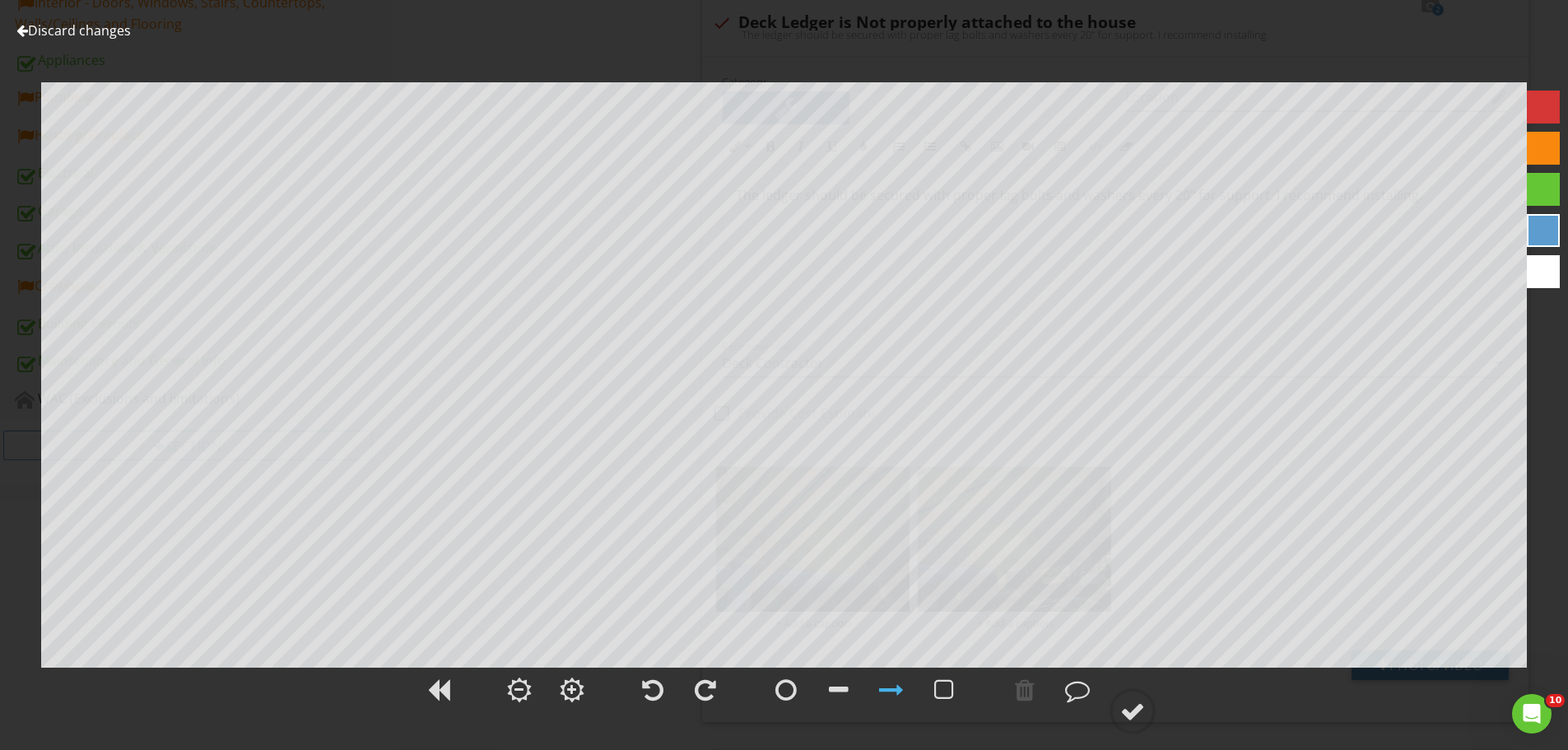
click at [121, 20] on div "Discard changes Add Location" at bounding box center [784, 375] width 1568 height 750
click at [121, 24] on link "Discard changes" at bounding box center [73, 30] width 115 height 18
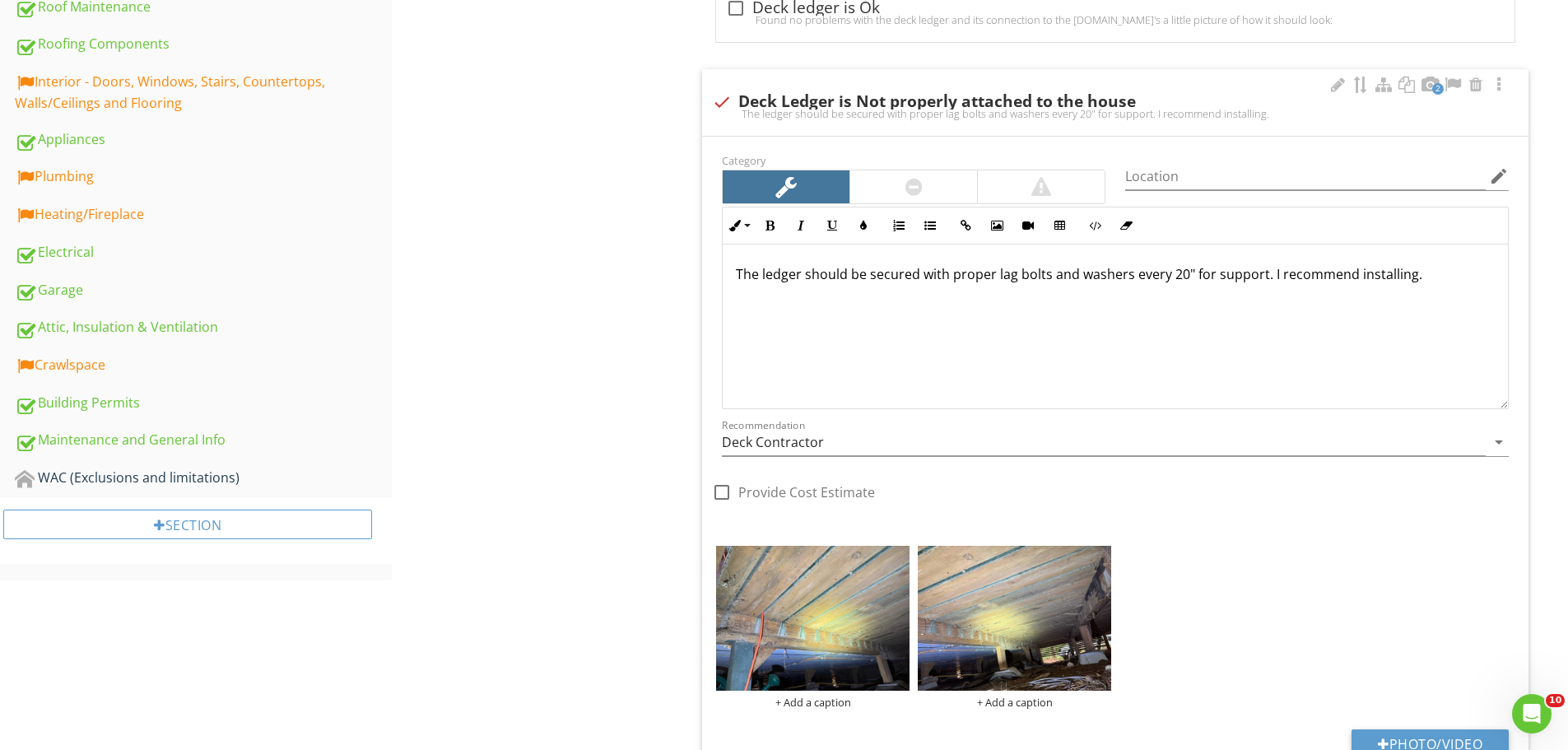
scroll to position [764, 0]
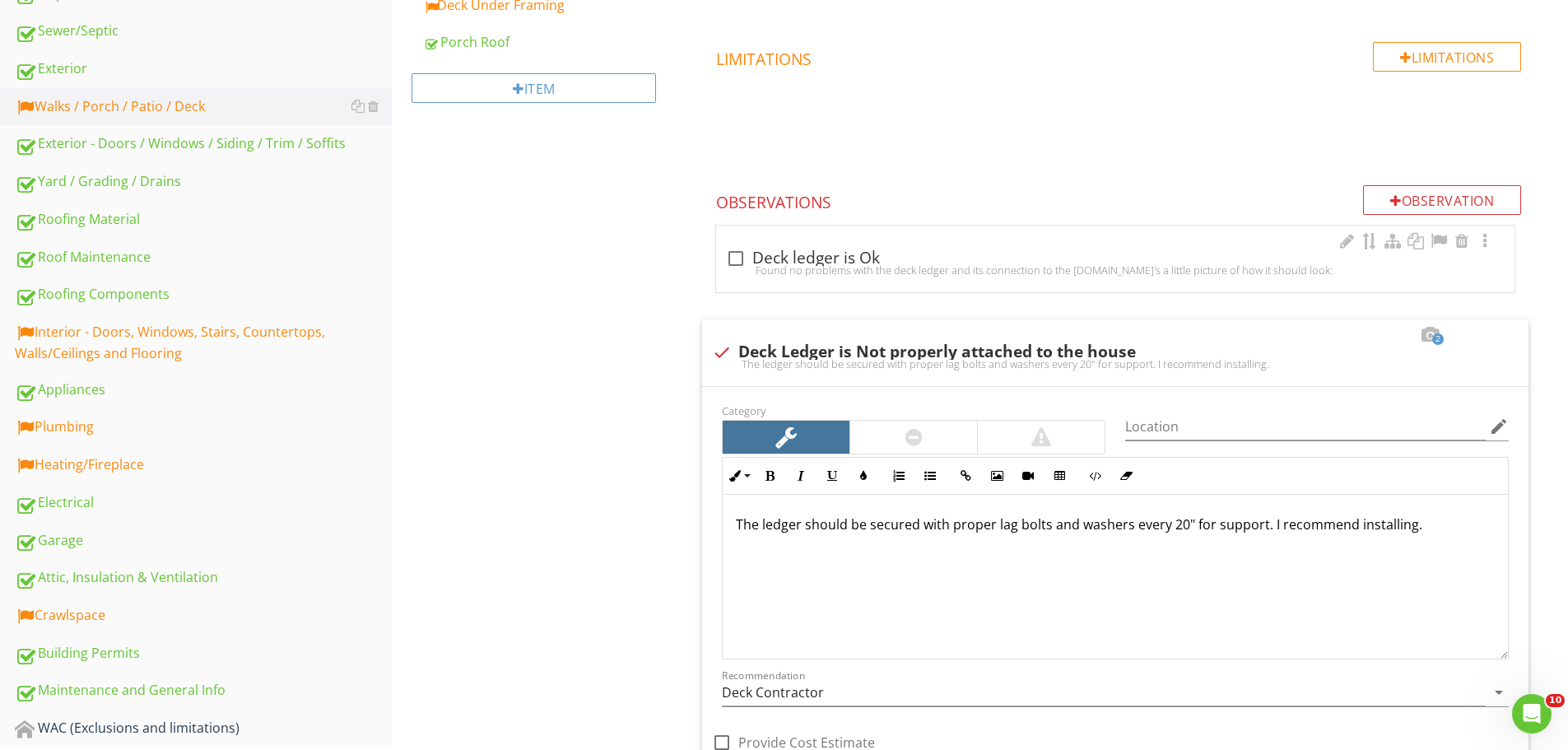
click at [945, 264] on div "Found no problems with the deck ledger and its connection to the house.Here's a…" at bounding box center [1115, 270] width 778 height 13
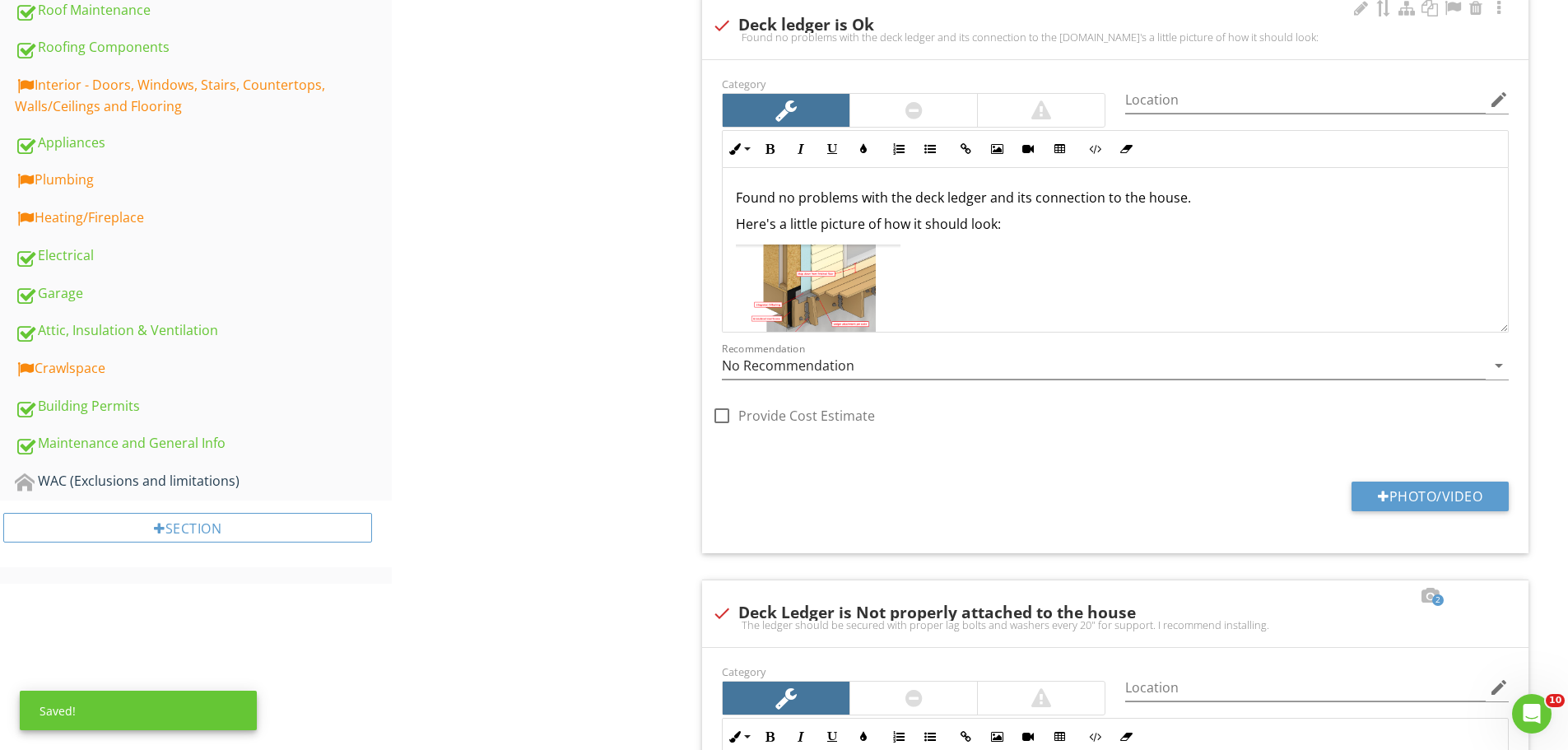
click at [814, 286] on img at bounding box center [818, 296] width 165 height 102
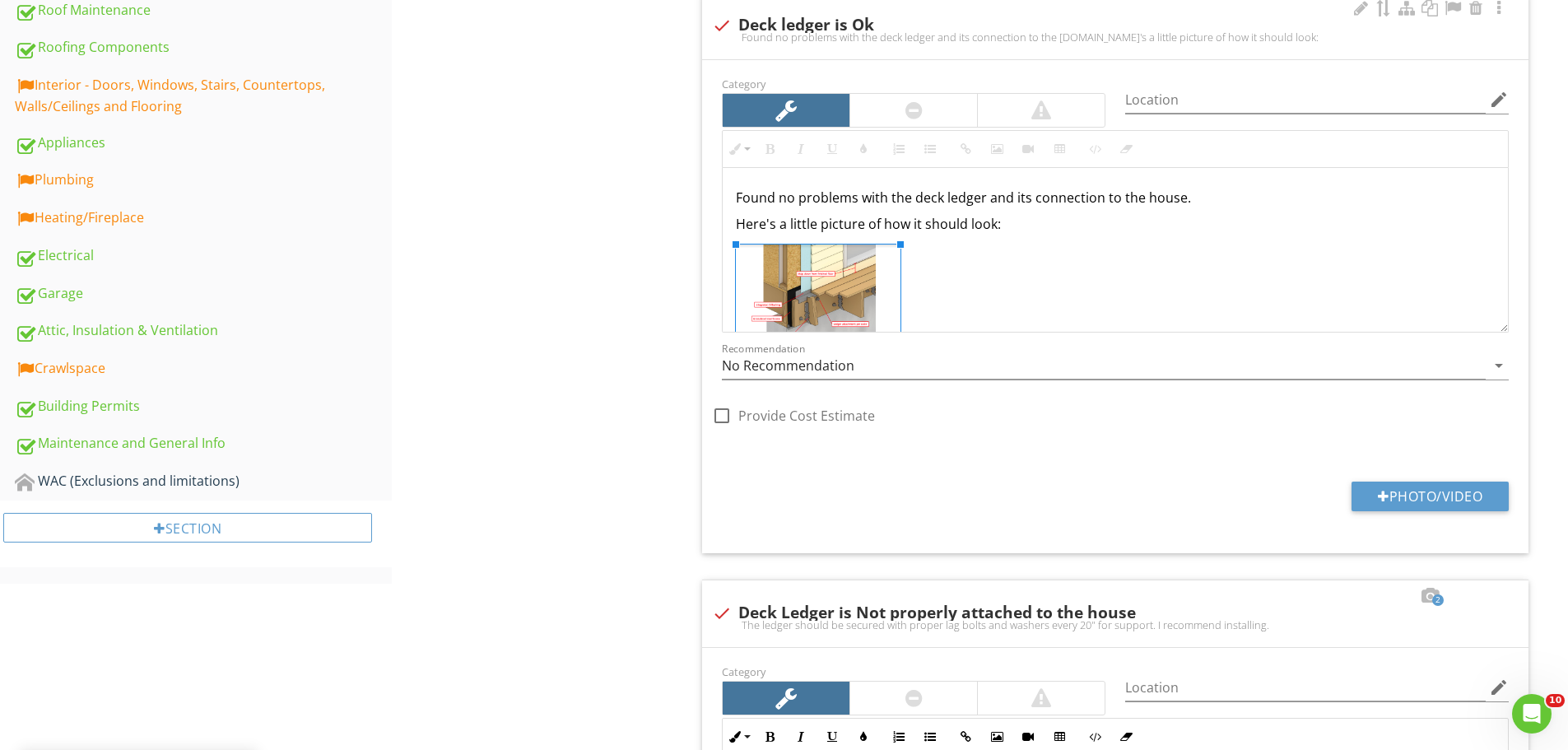
click at [782, 270] on img at bounding box center [818, 296] width 165 height 102
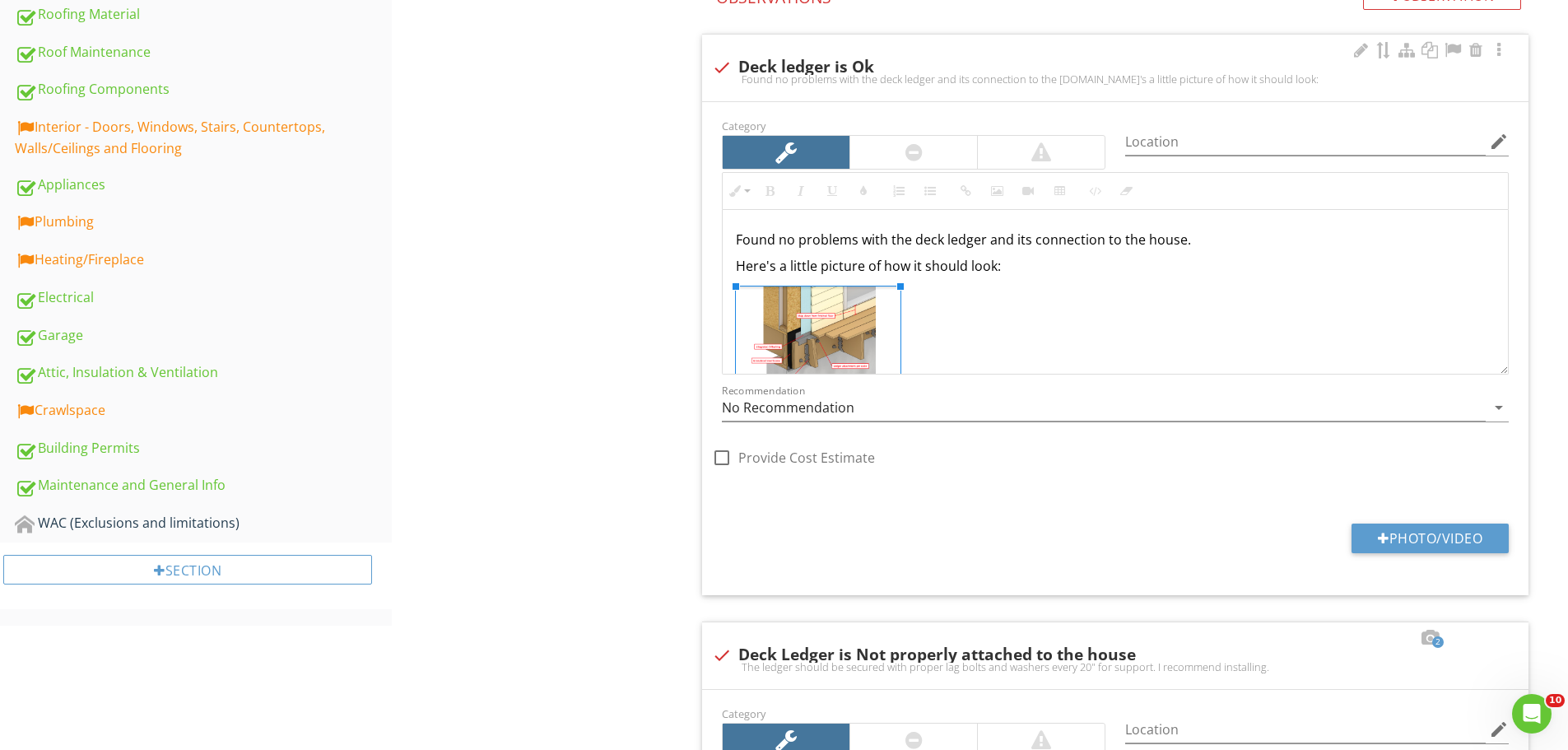
scroll to position [599, 0]
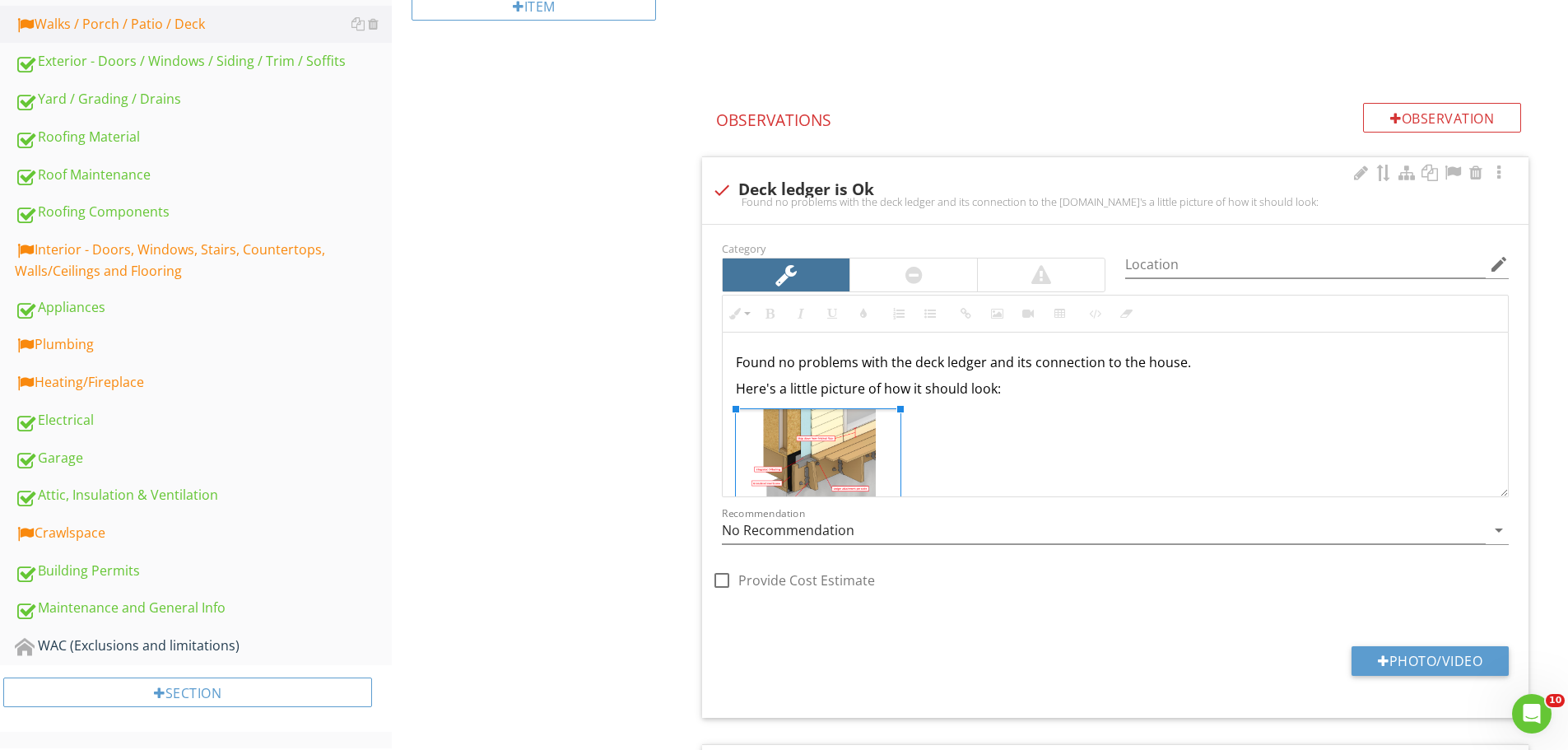
click at [860, 427] on img at bounding box center [818, 460] width 165 height 102
drag, startPoint x: 860, startPoint y: 427, endPoint x: 920, endPoint y: 435, distance: 60.5
click at [920, 435] on div "Found no problems with the deck ledger and its connection to the house. Here's …" at bounding box center [1115, 430] width 785 height 196
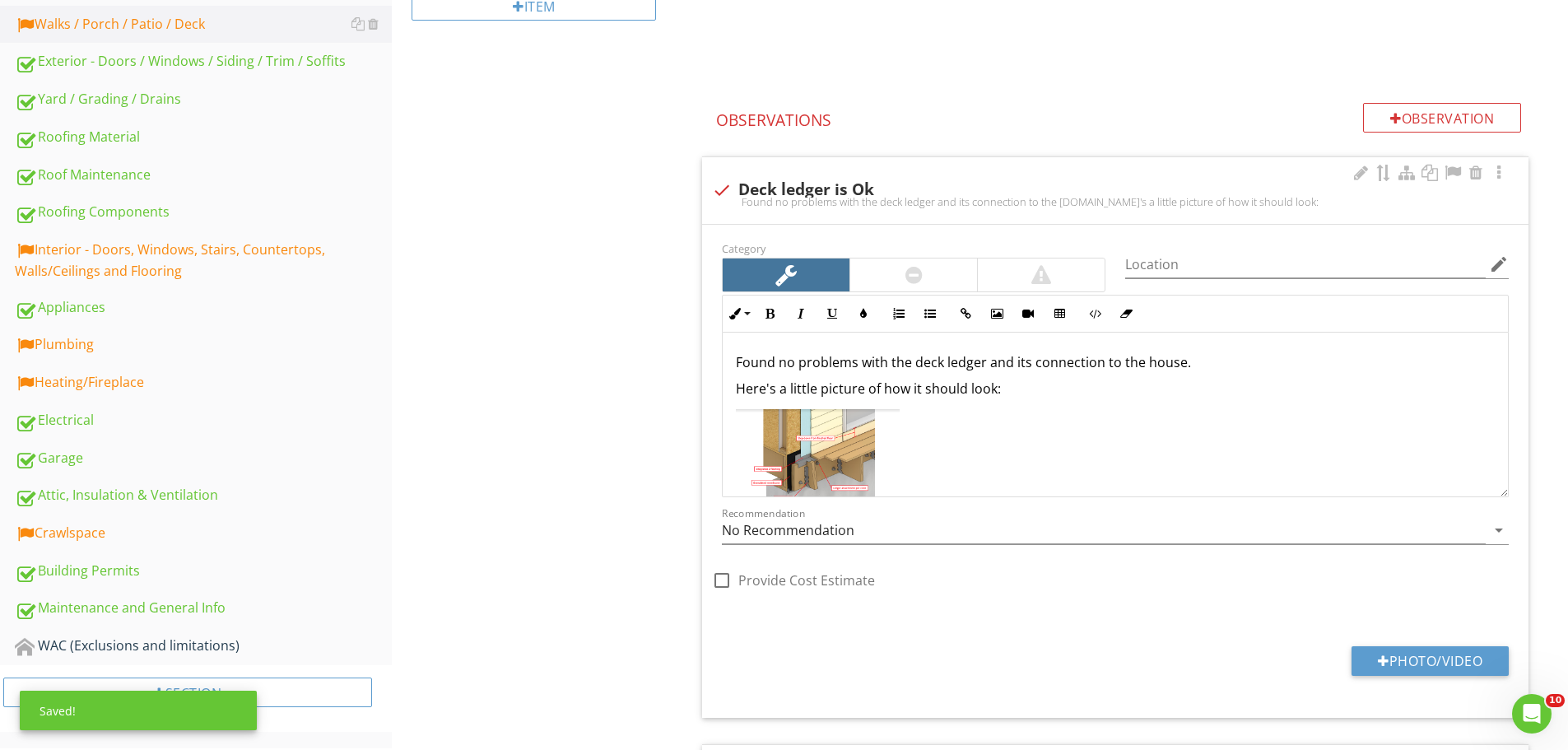
click at [974, 179] on div "check Deck ledger is Ok" at bounding box center [1115, 189] width 807 height 23
checkbox input "true"
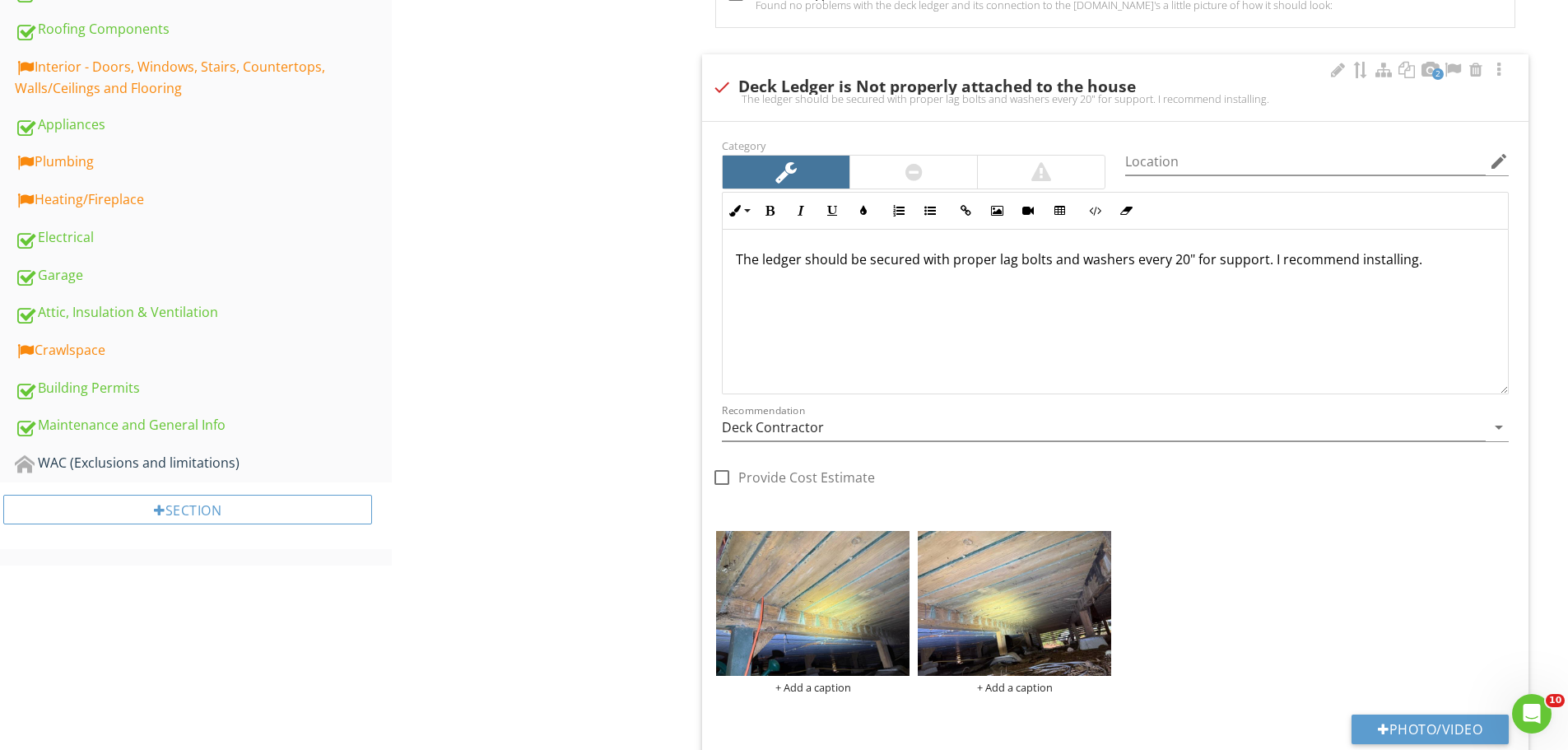
scroll to position [846, 0]
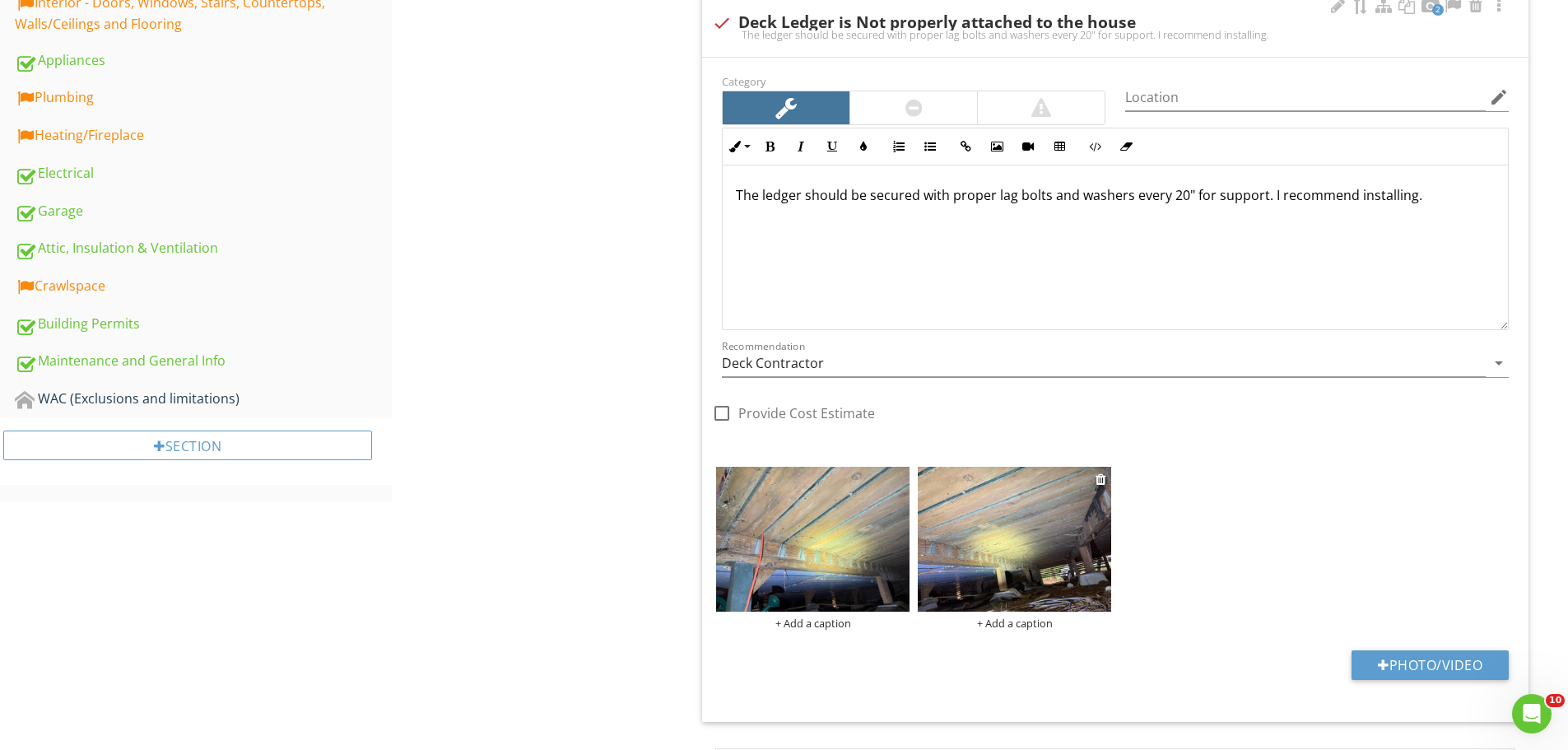
click at [998, 522] on img at bounding box center [1014, 539] width 193 height 145
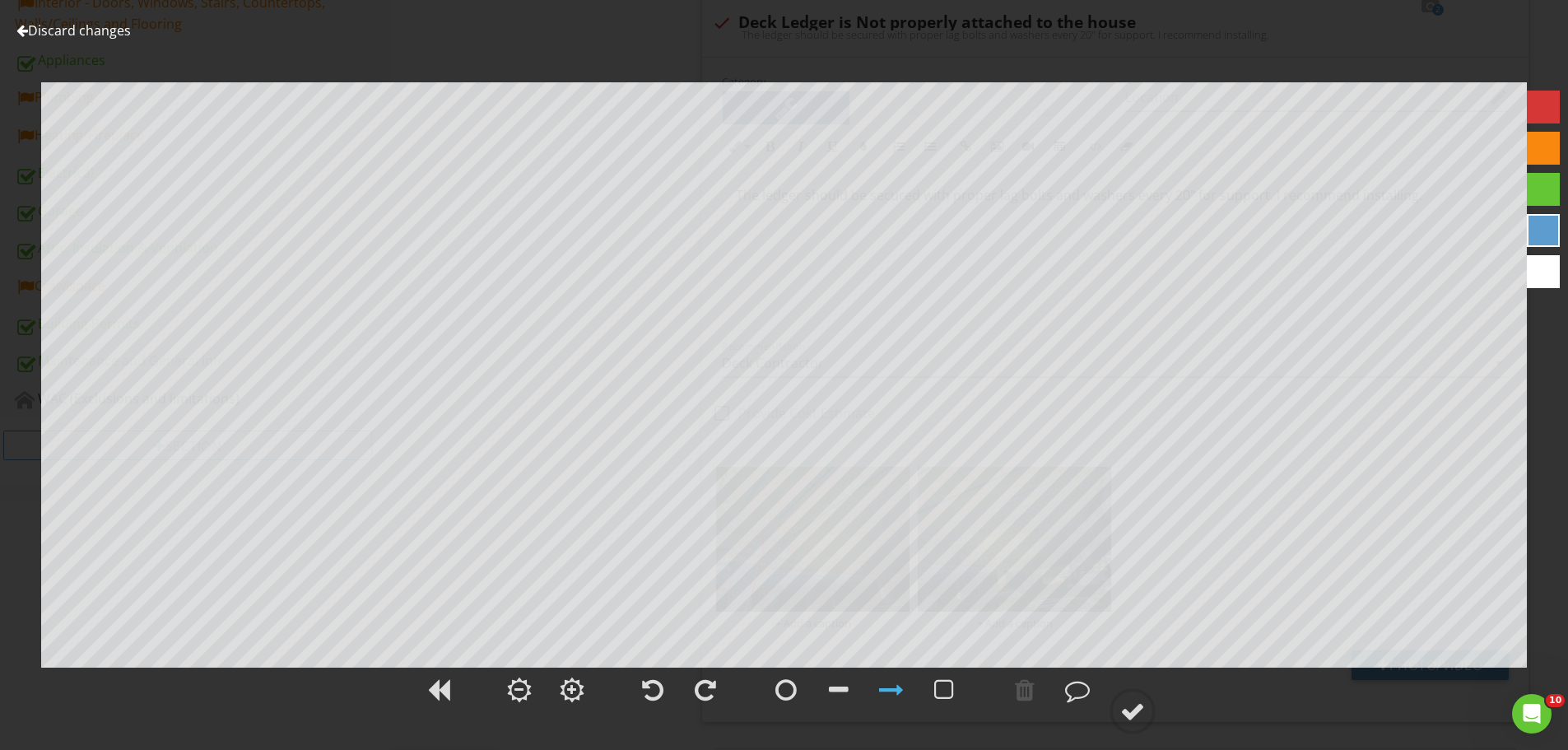
drag, startPoint x: 118, startPoint y: 22, endPoint x: 92, endPoint y: 26, distance: 26.3
click at [92, 26] on link "Discard changes" at bounding box center [73, 30] width 115 height 18
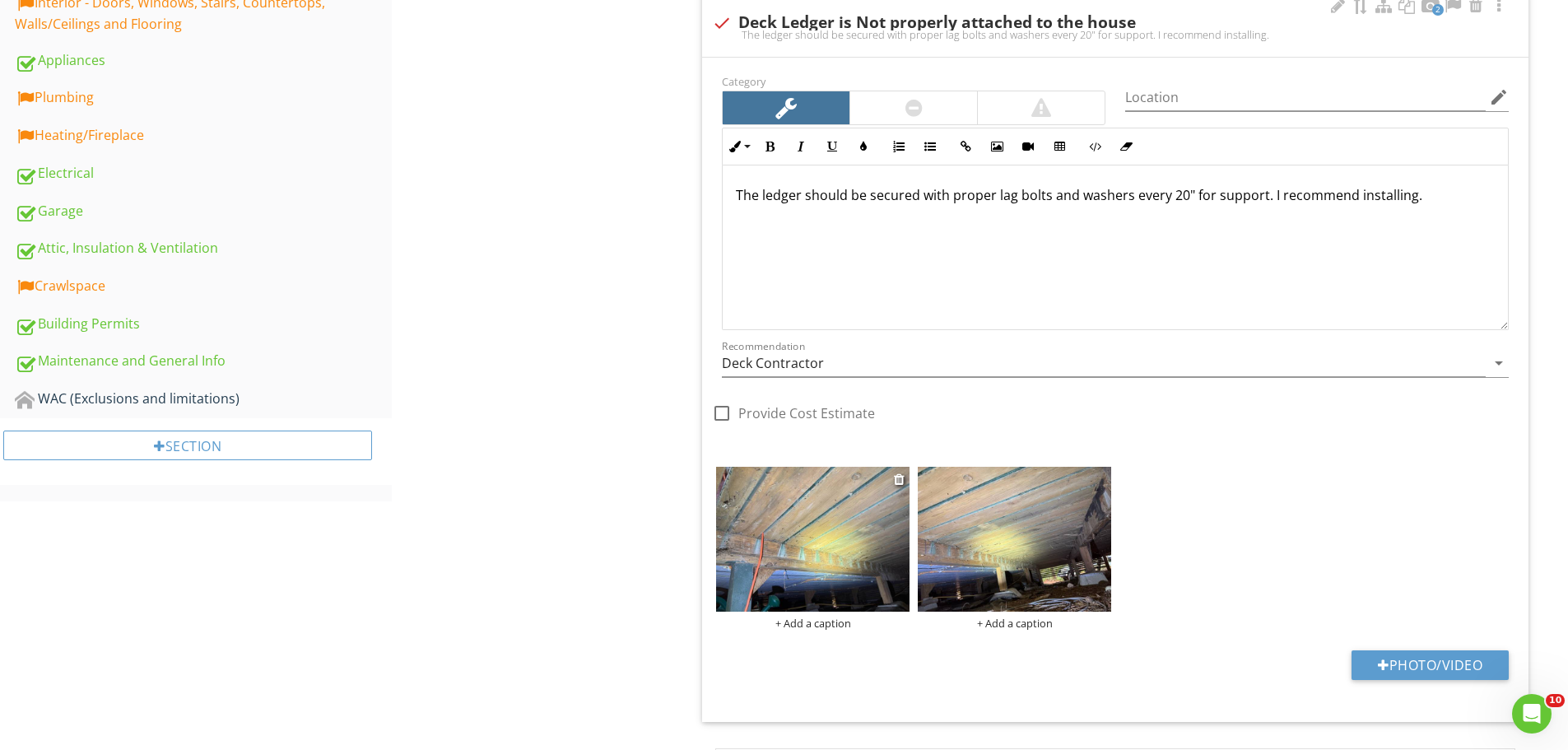
click at [789, 510] on img at bounding box center [812, 539] width 193 height 145
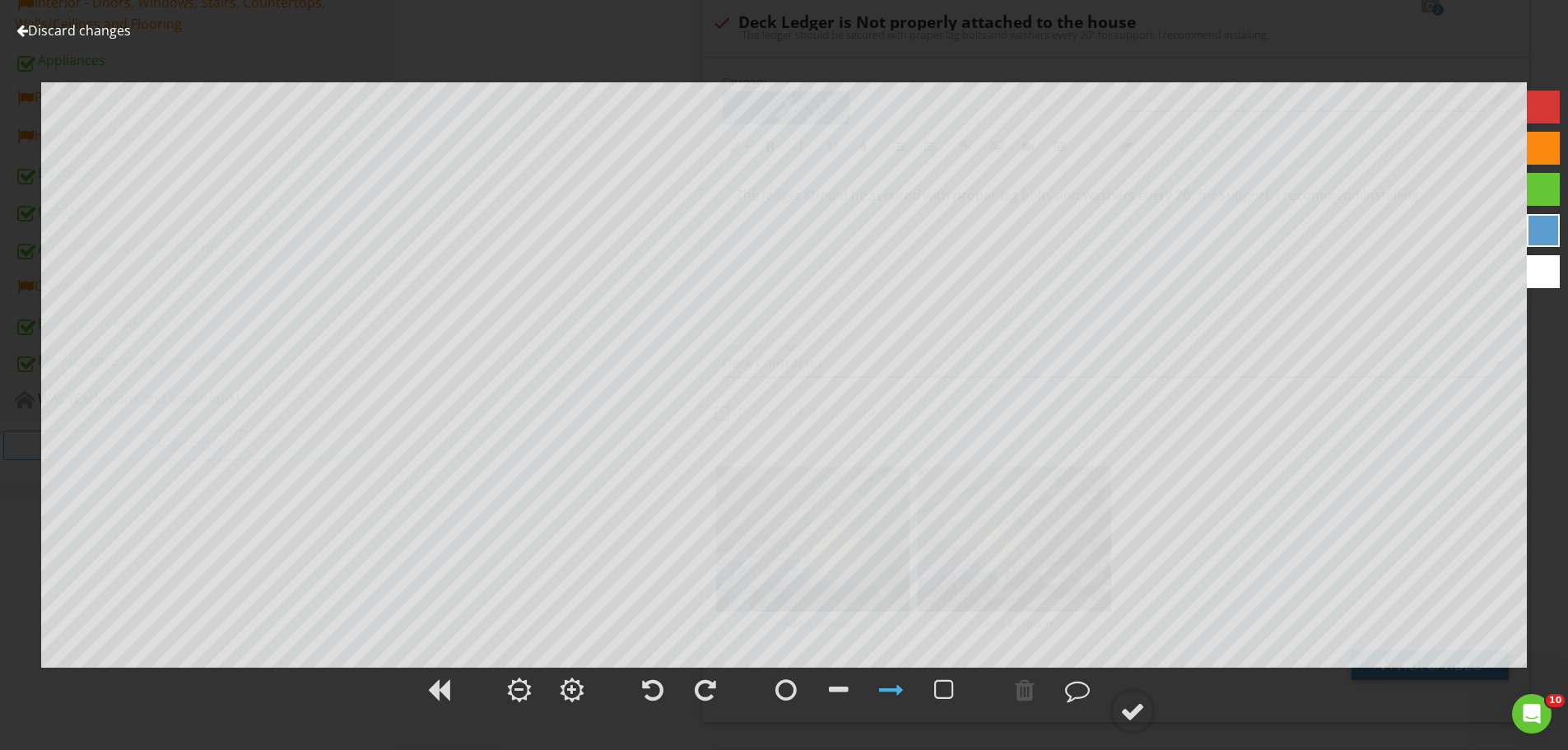
click at [46, 28] on link "Discard changes" at bounding box center [73, 30] width 115 height 18
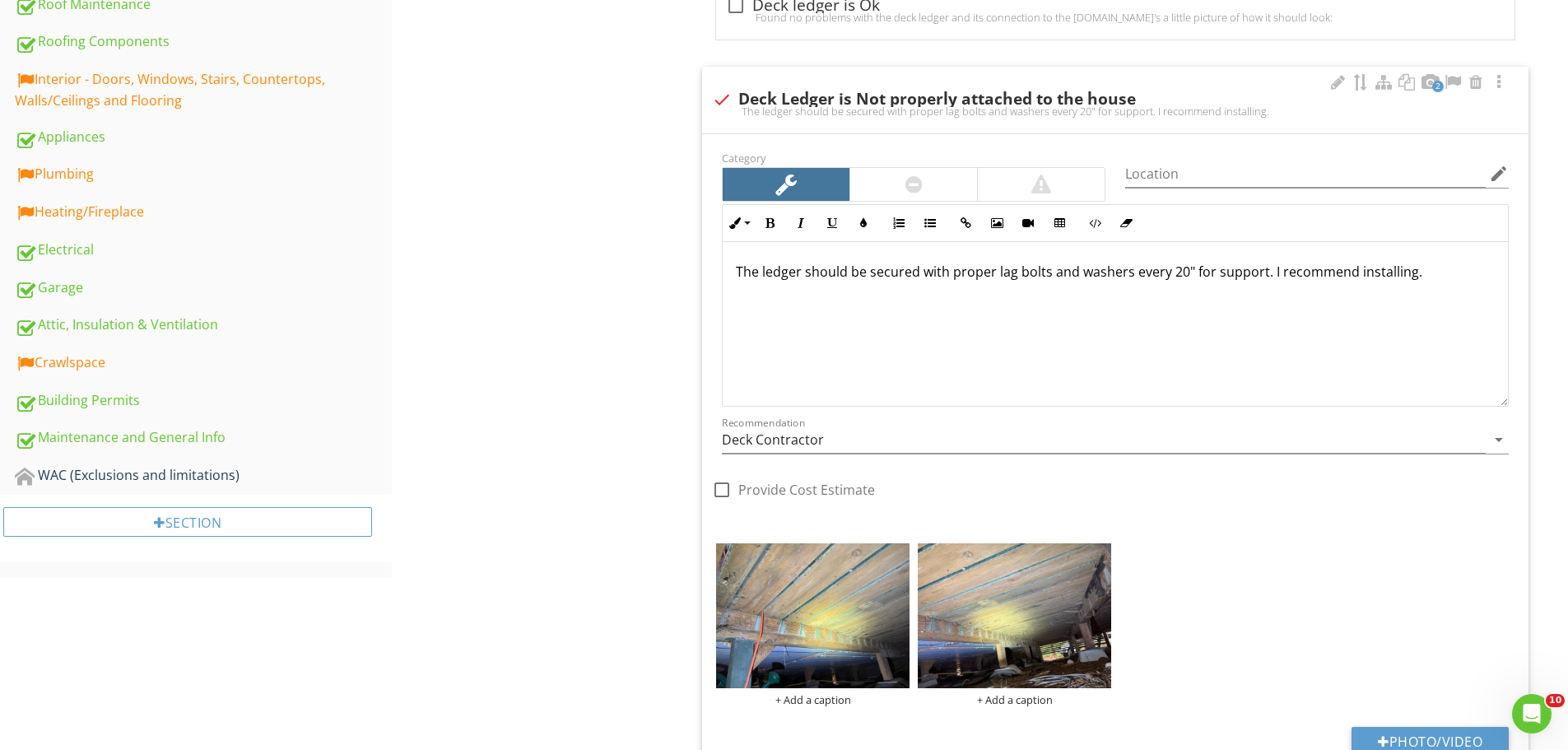
scroll to position [764, 0]
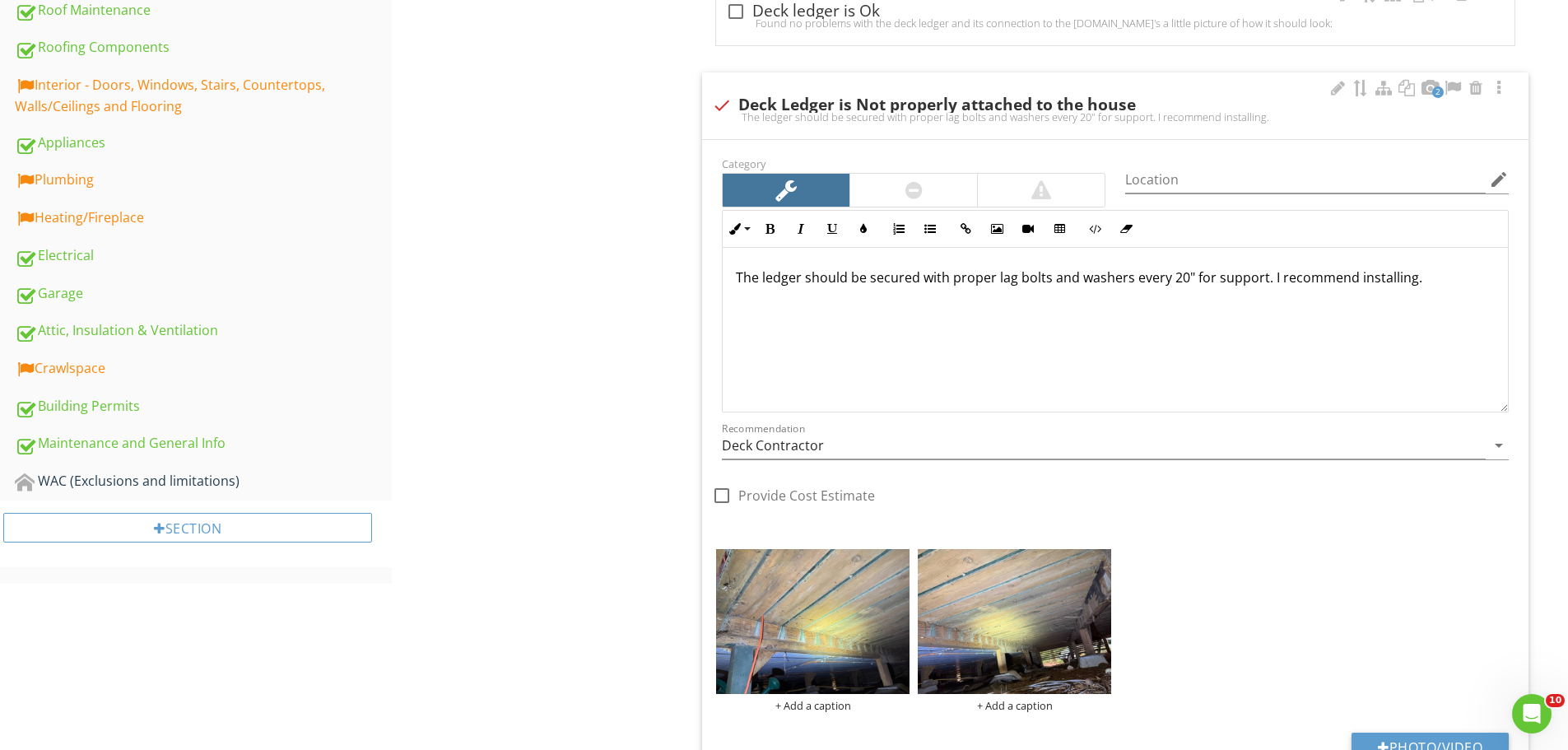
click at [849, 278] on p "The ledger should be secured with proper lag bolts and washers every 20" for su…" at bounding box center [1115, 277] width 758 height 20
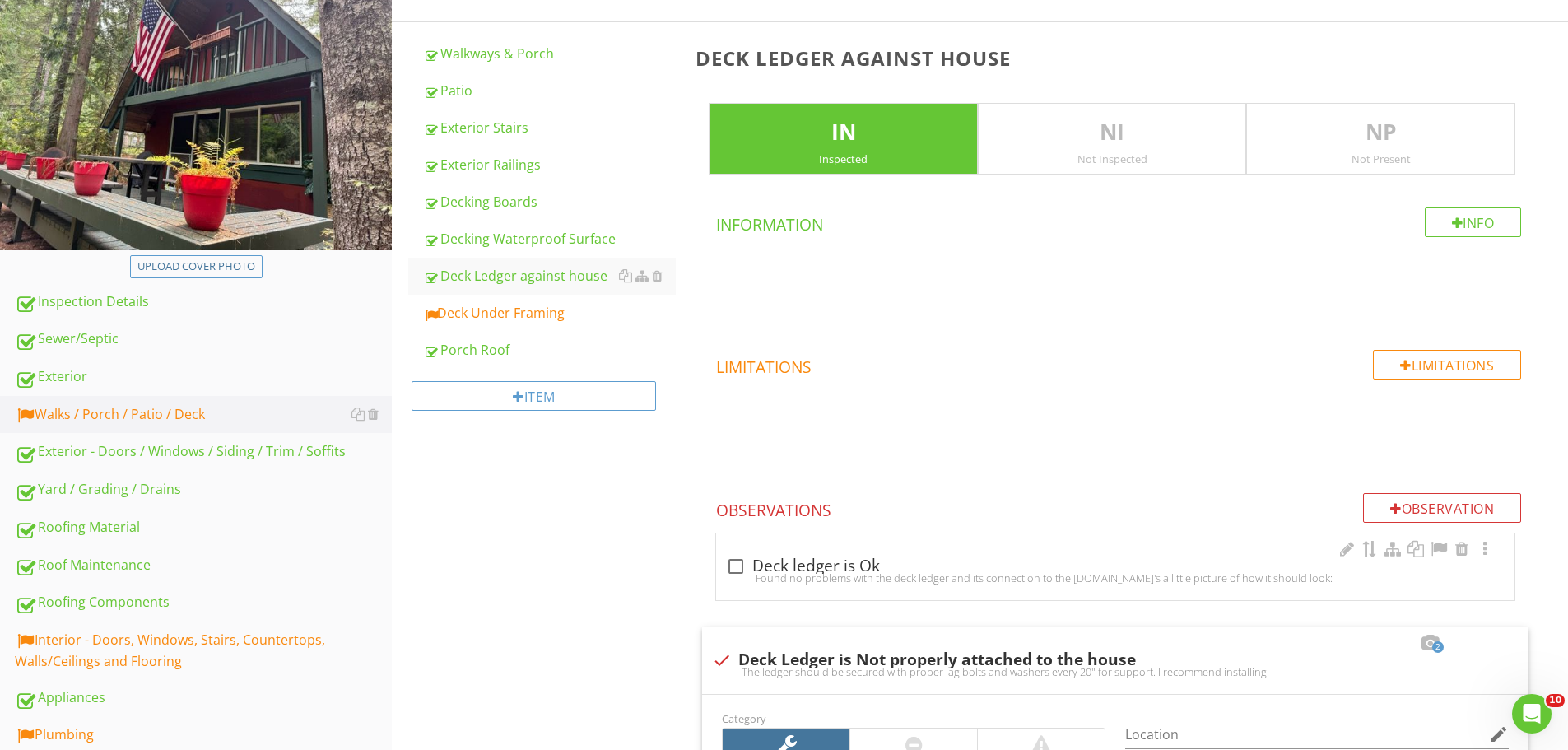
scroll to position [0, 0]
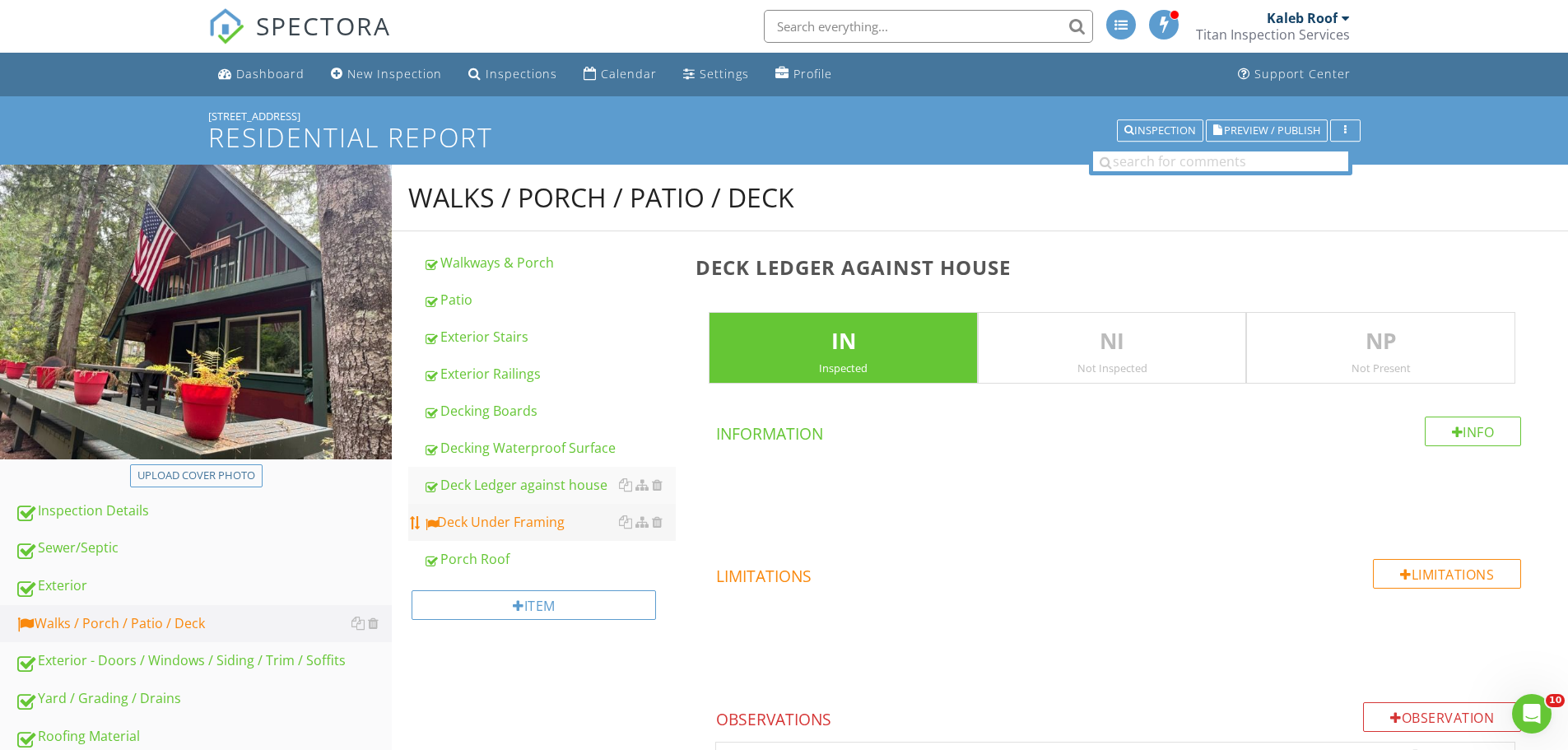
click at [527, 515] on div "Deck Under Framing" at bounding box center [549, 521] width 253 height 20
click at [596, 473] on link "Deck Ledger against house" at bounding box center [549, 485] width 253 height 36
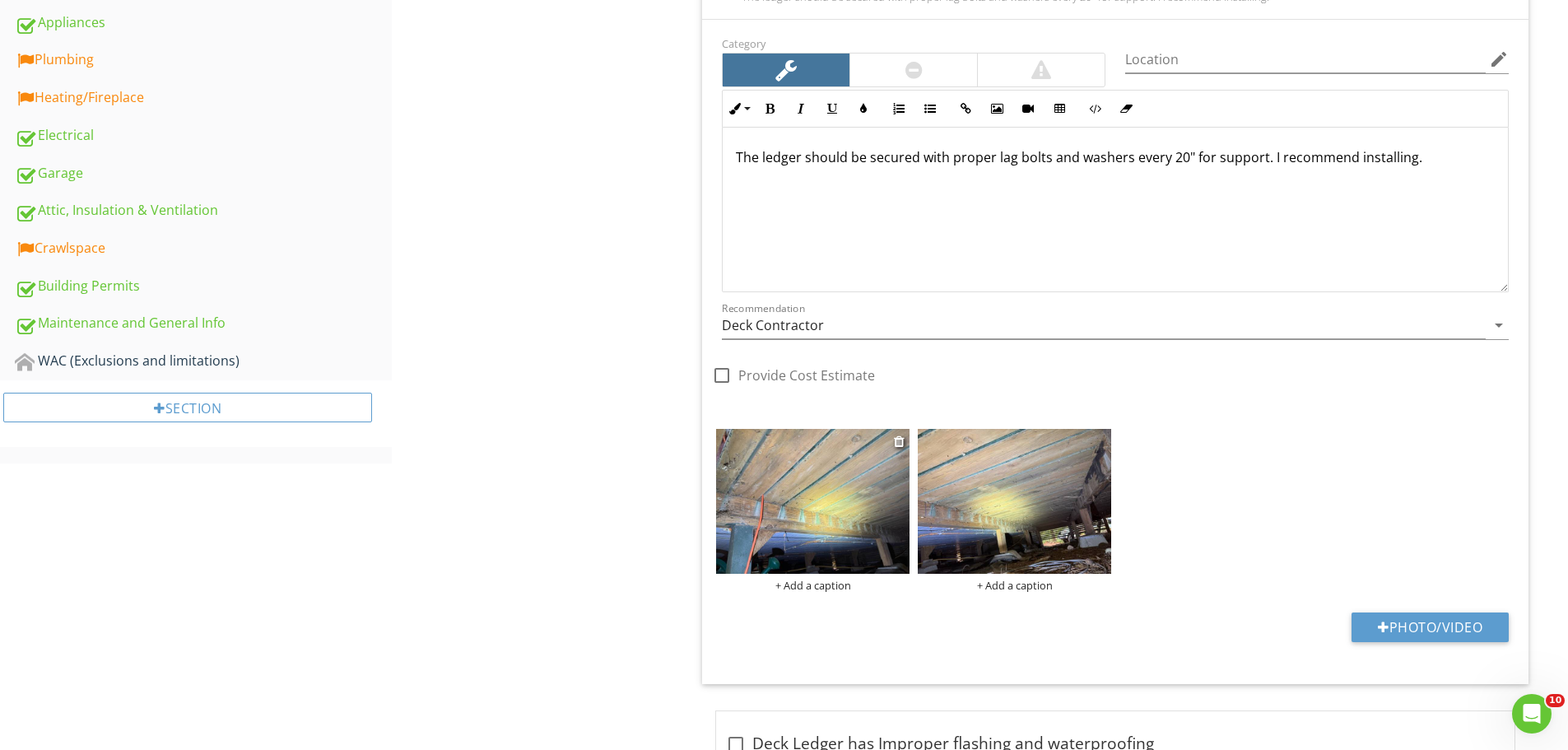
scroll to position [576, 0]
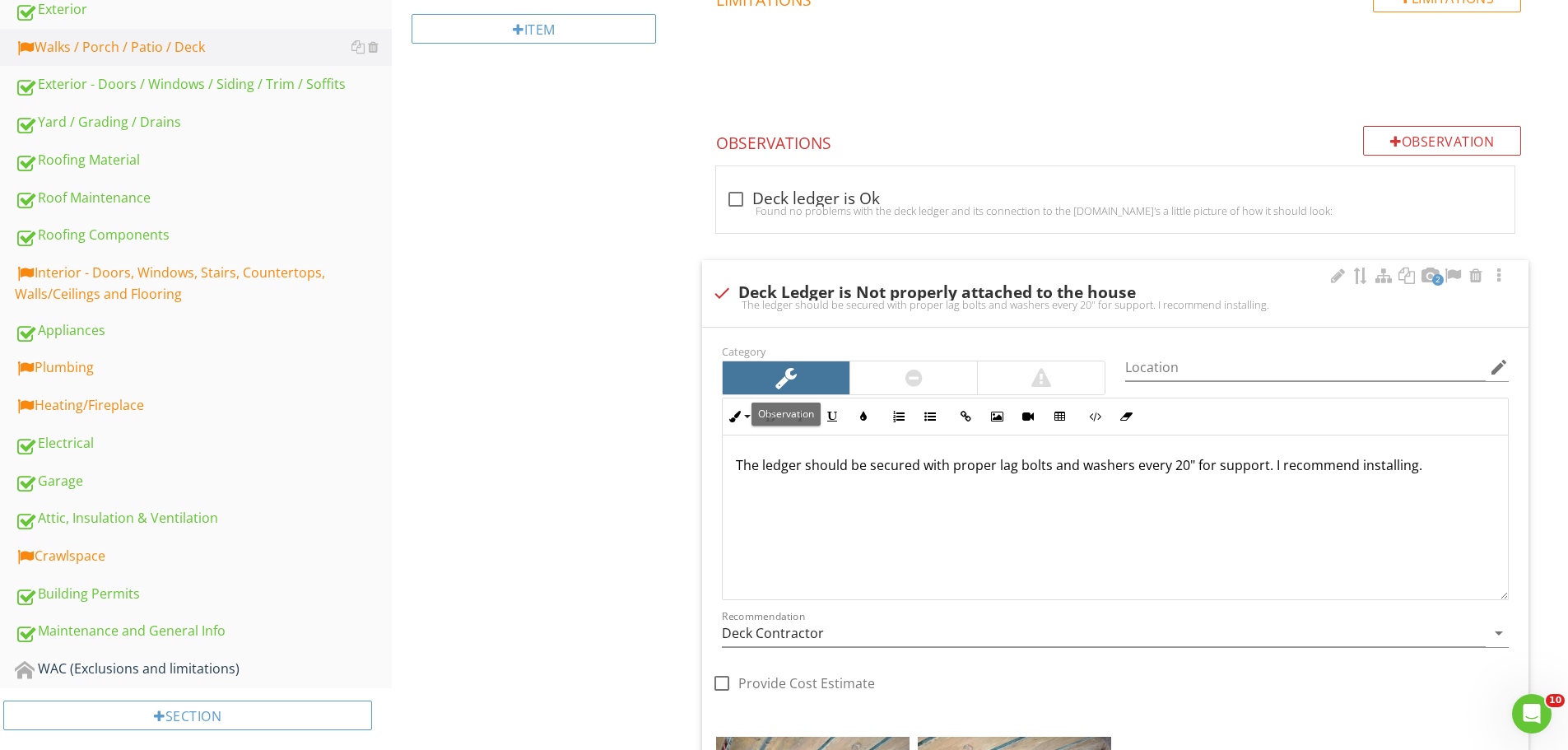
click at [863, 266] on div "2 check Deck Ledger is Not properly attached to the house The ledger should be …" at bounding box center [1116, 293] width 827 height 66
checkbox input "true"
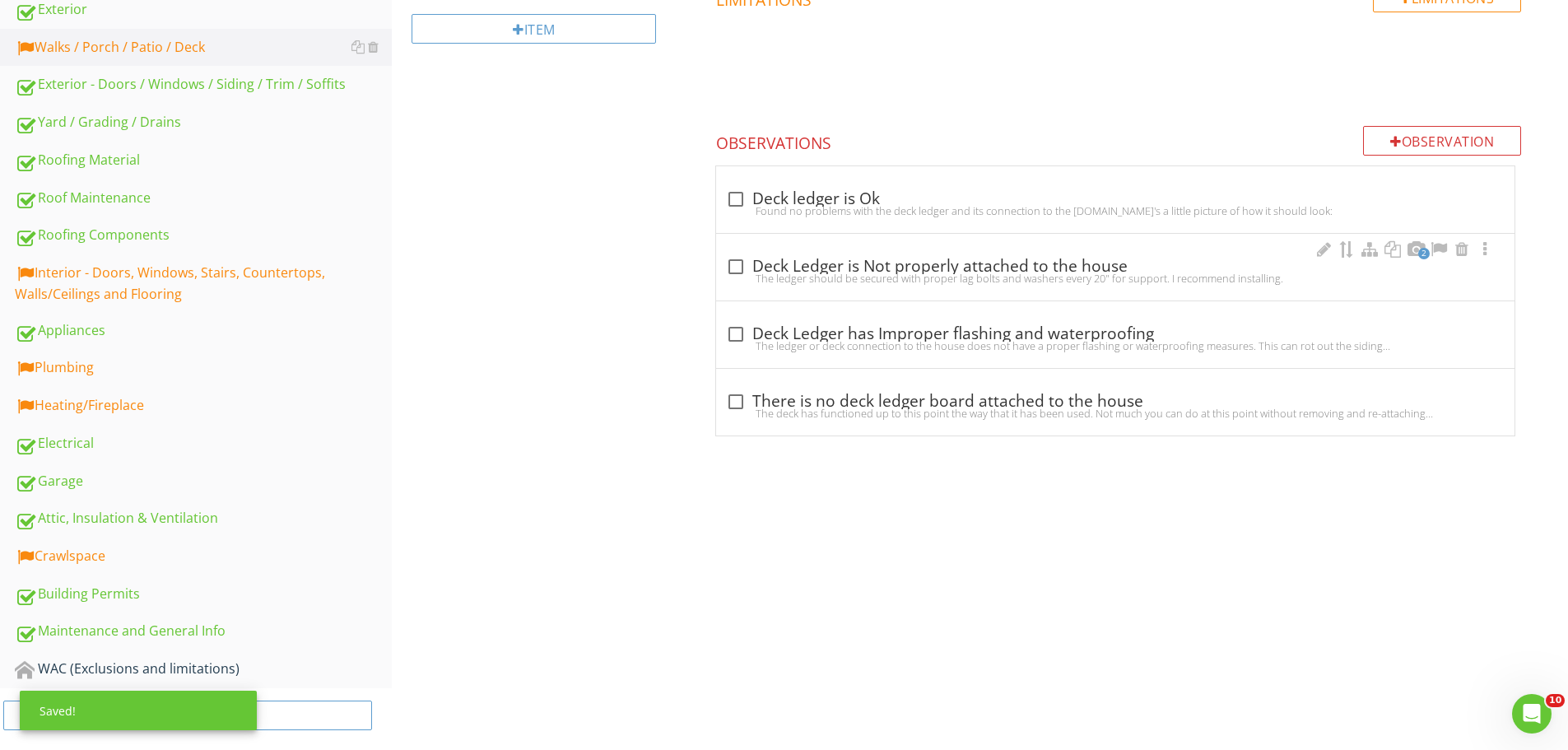
click at [813, 275] on div "The ledger should be secured with proper lag bolts and washers every 20" for su…" at bounding box center [1115, 278] width 778 height 13
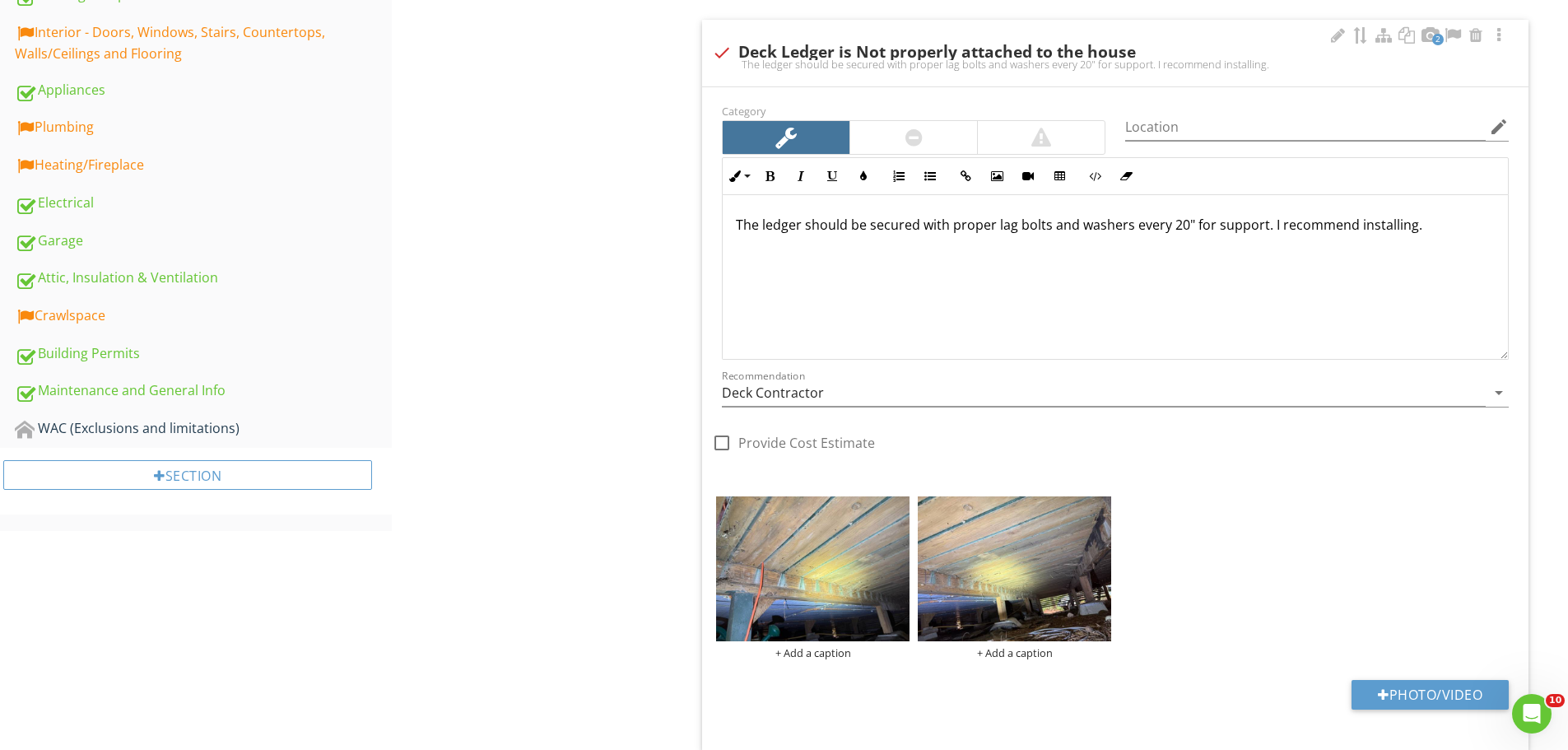
scroll to position [823, 0]
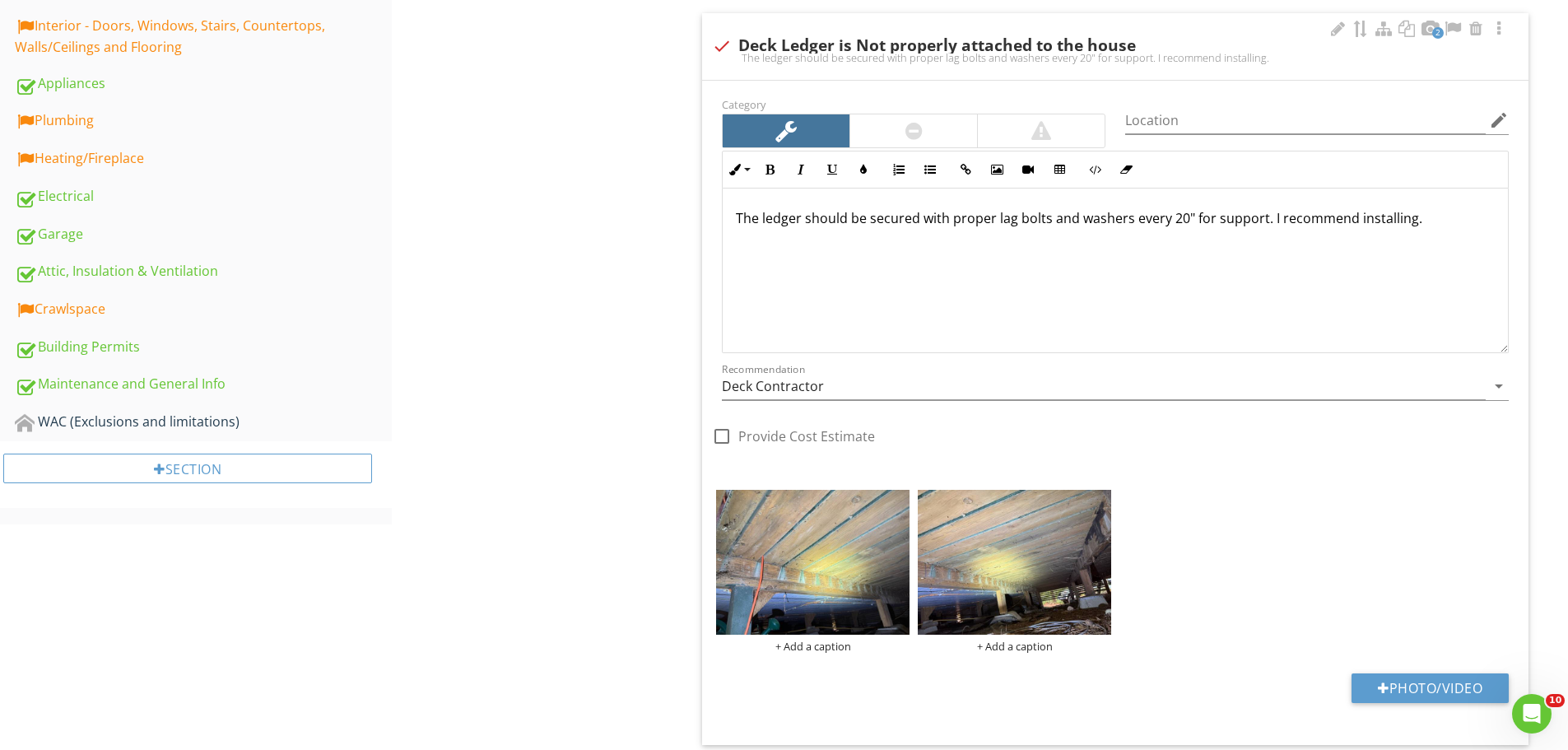
click at [732, 212] on div "The ledger should be secured with proper lag bolts and washers every 20" for su…" at bounding box center [1115, 271] width 785 height 165
click at [895, 576] on img at bounding box center [812, 562] width 193 height 145
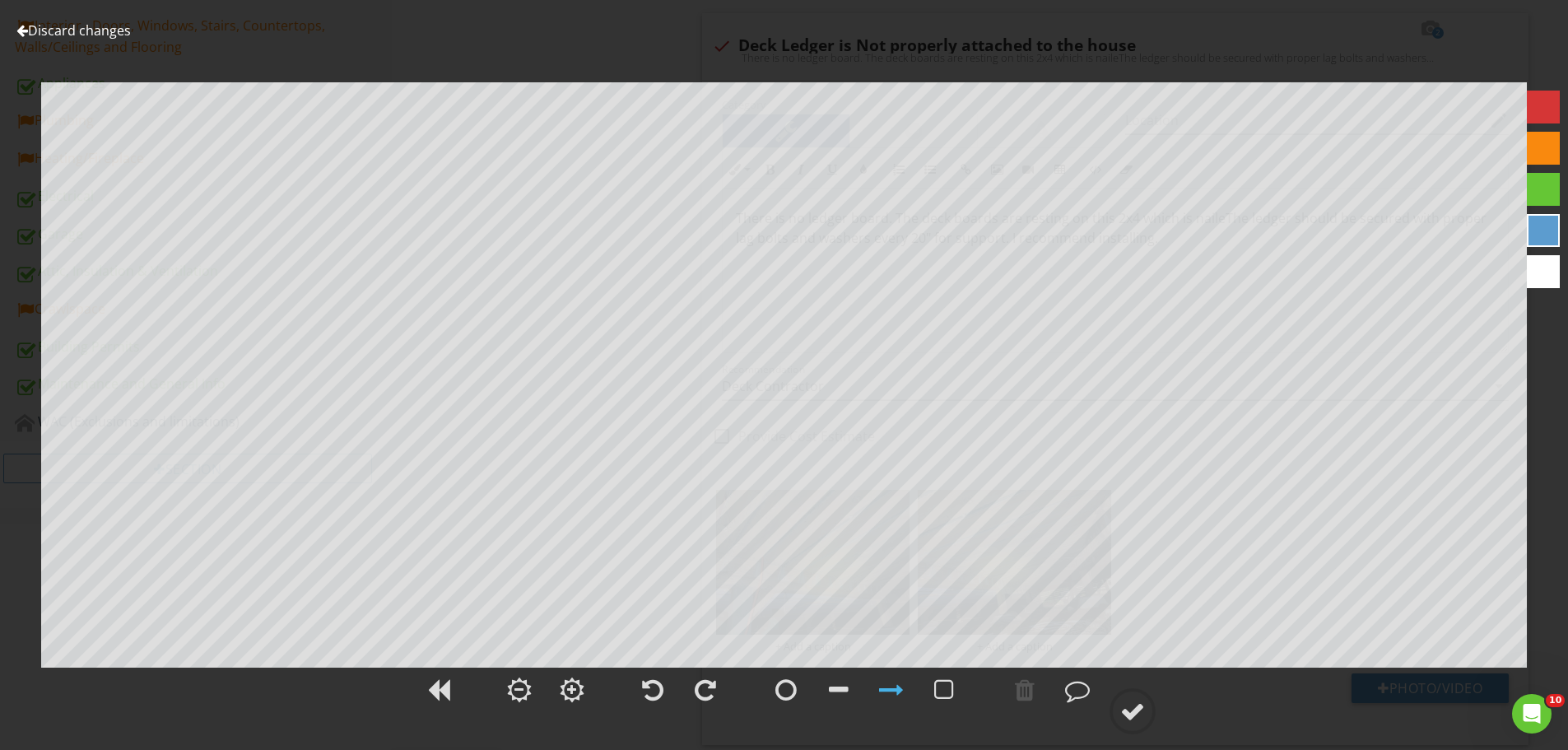
click at [82, 29] on link "Discard changes" at bounding box center [73, 30] width 115 height 18
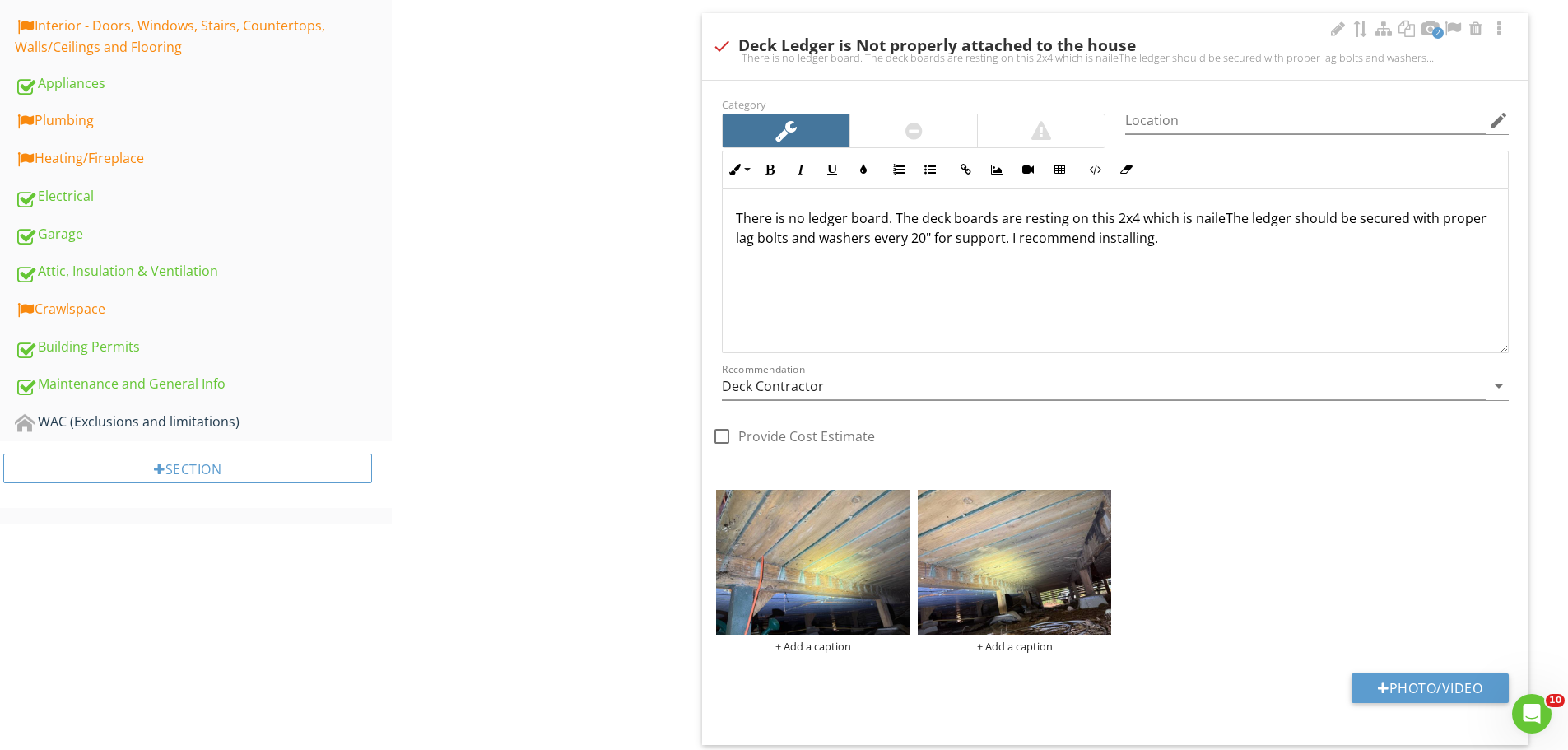
click at [1214, 216] on p "There is no ledger board. The deck boards are resting on this 2x4 which is nail…" at bounding box center [1115, 229] width 758 height 40
click at [1216, 217] on p "There is no ledger board. The deck boards are resting on this 2x4 which is nail…" at bounding box center [1115, 229] width 758 height 40
click at [1334, 28] on div at bounding box center [1337, 28] width 20 height 16
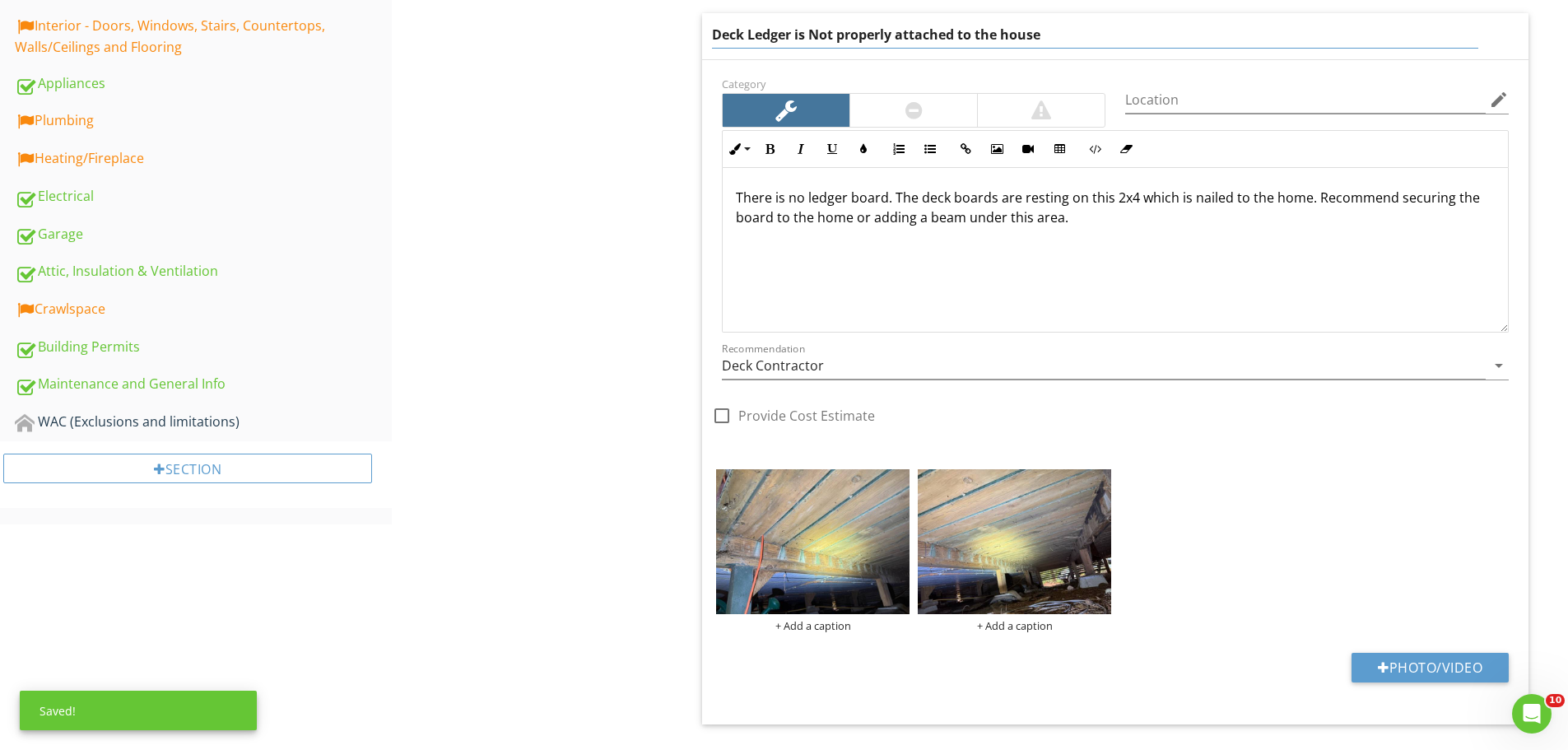
drag, startPoint x: 1140, startPoint y: 30, endPoint x: 669, endPoint y: 47, distance: 471.3
click at [669, 47] on div "Walks / Porch / Patio / Deck Walkways & Porch Patio Exterior Stairs Exterior Ra…" at bounding box center [979, 134] width 1176 height 1586
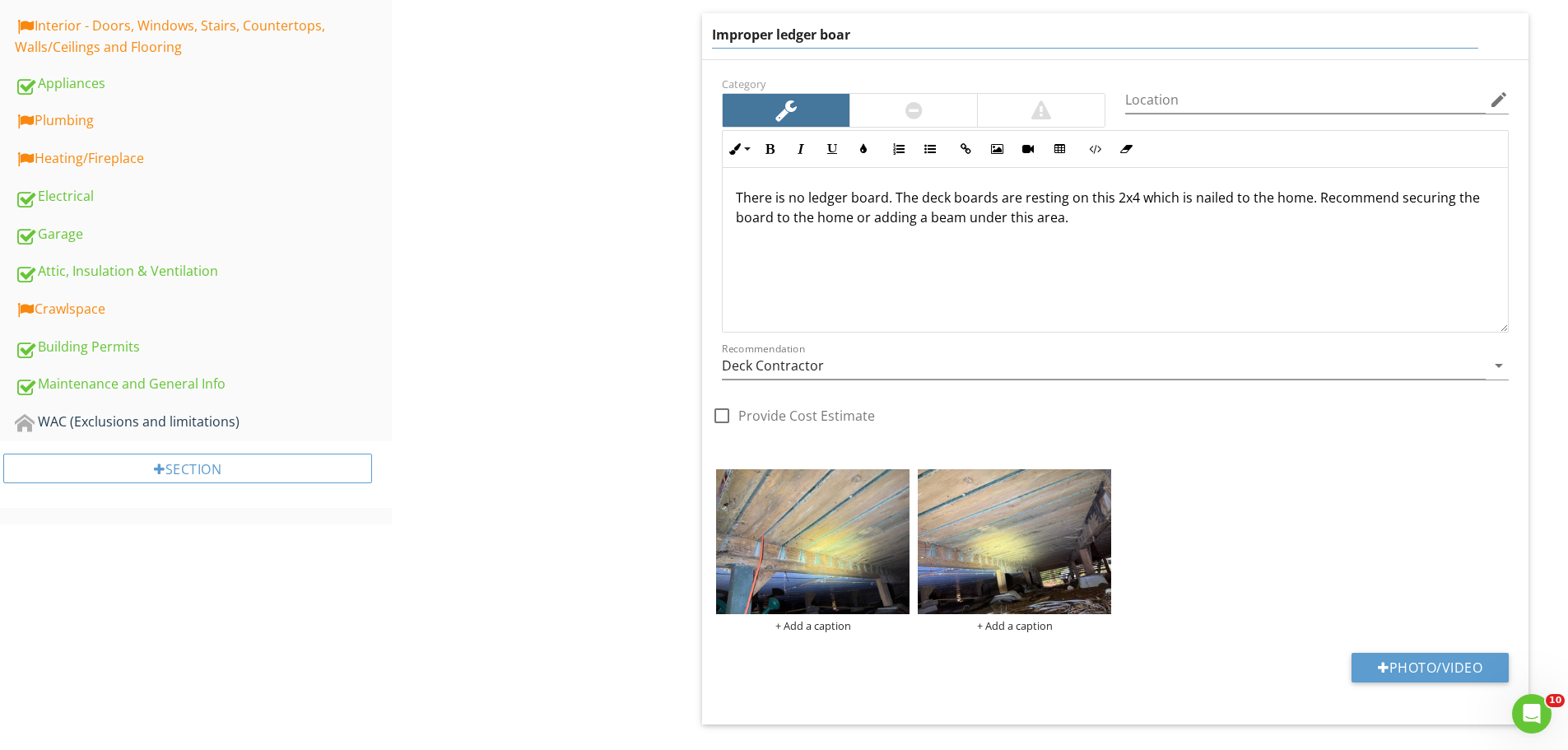
type input "Improper ledger board"
click at [635, 84] on div "Walks / Porch / Patio / Deck Walkways & Porch Patio Exterior Stairs Exterior Ra…" at bounding box center [979, 134] width 1176 height 1586
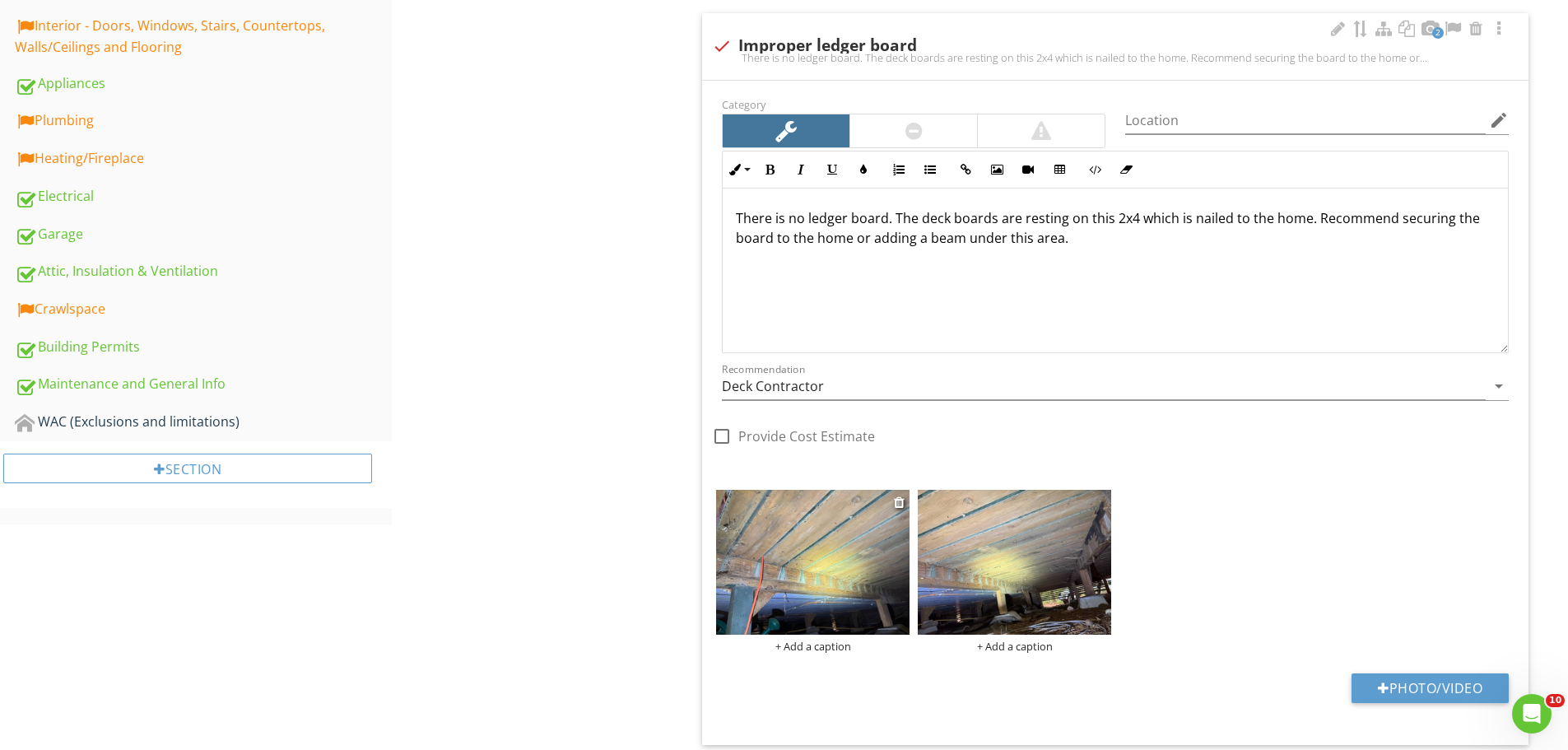
click at [828, 508] on img at bounding box center [812, 562] width 193 height 145
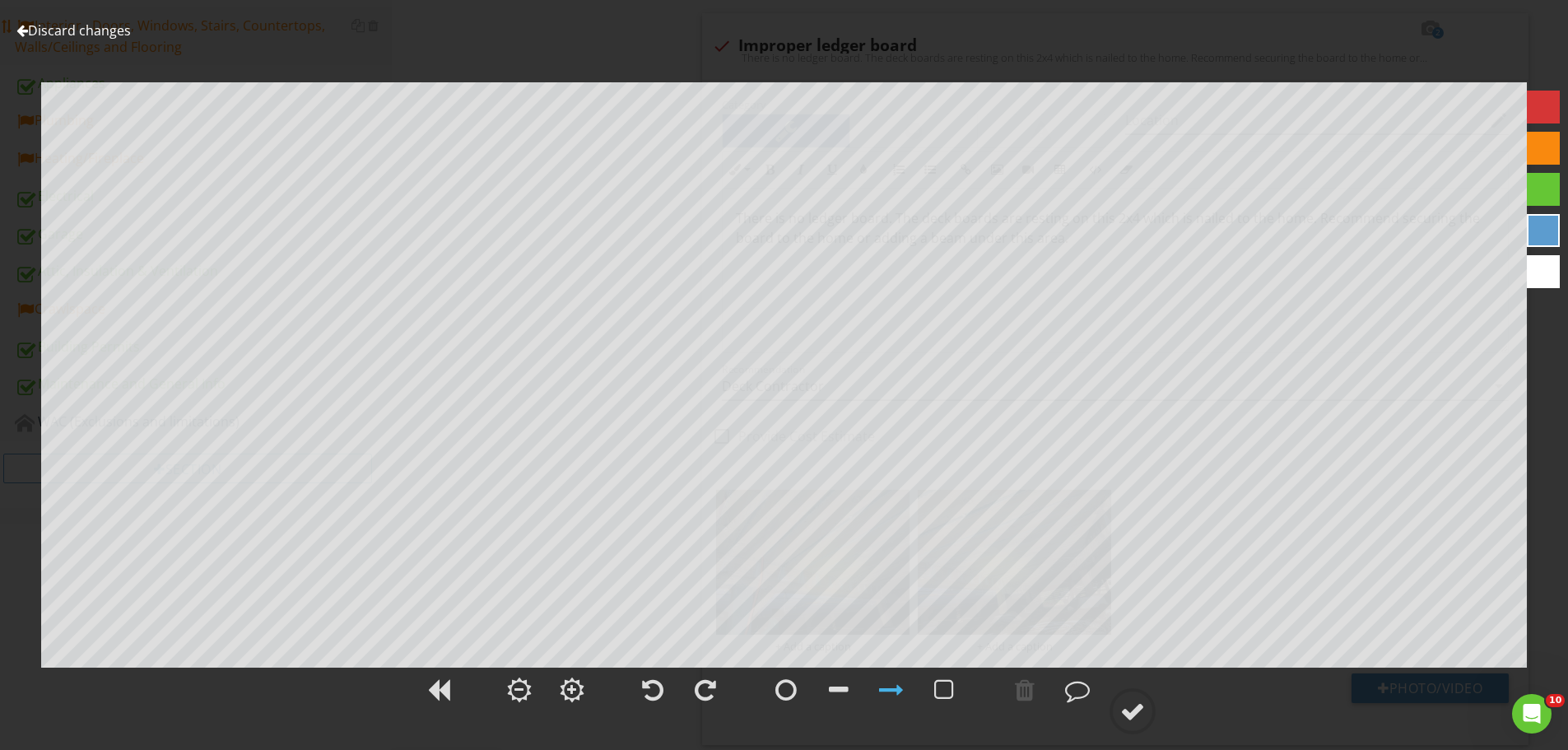
click at [112, 32] on link "Discard changes" at bounding box center [73, 30] width 115 height 18
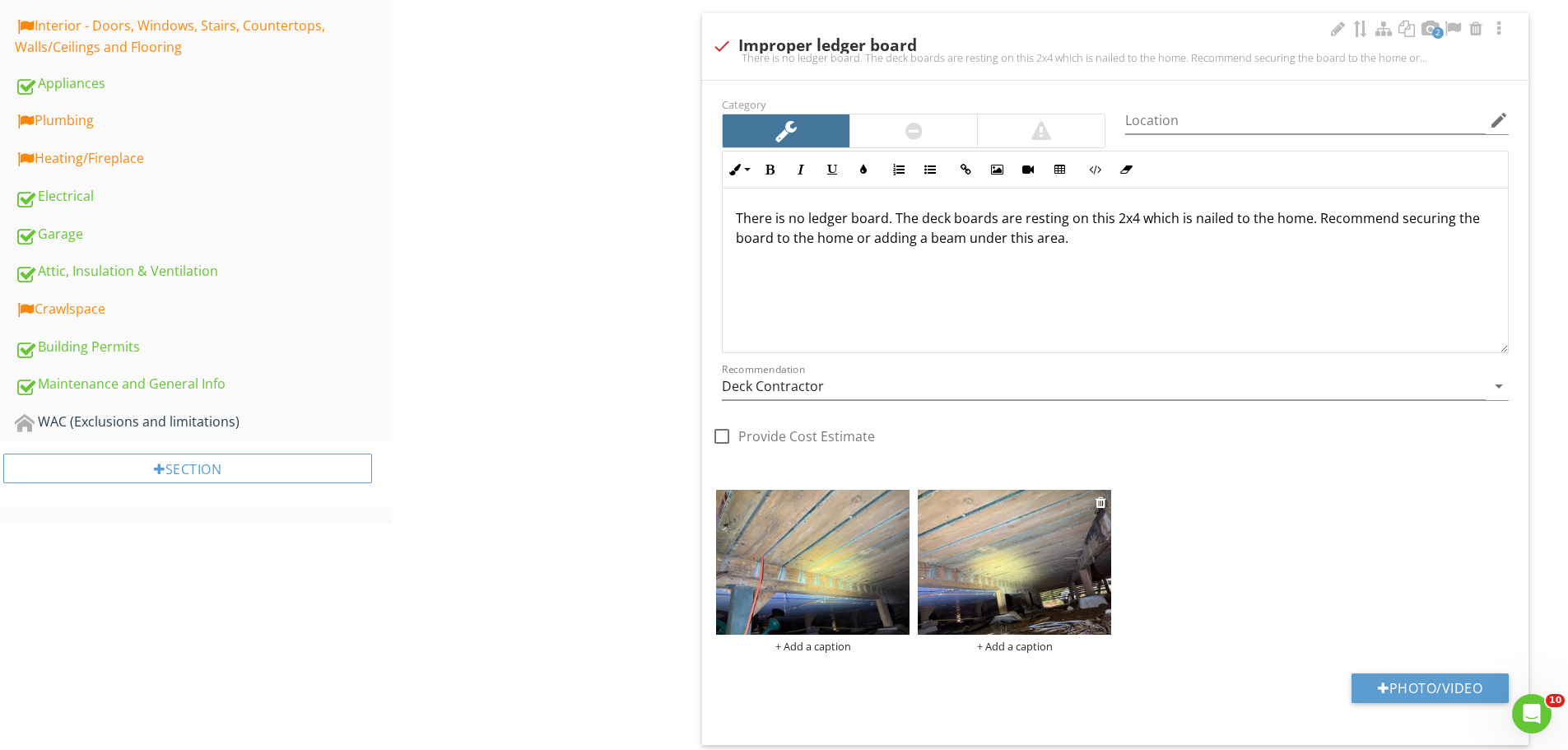
click at [1075, 574] on img at bounding box center [1014, 562] width 193 height 145
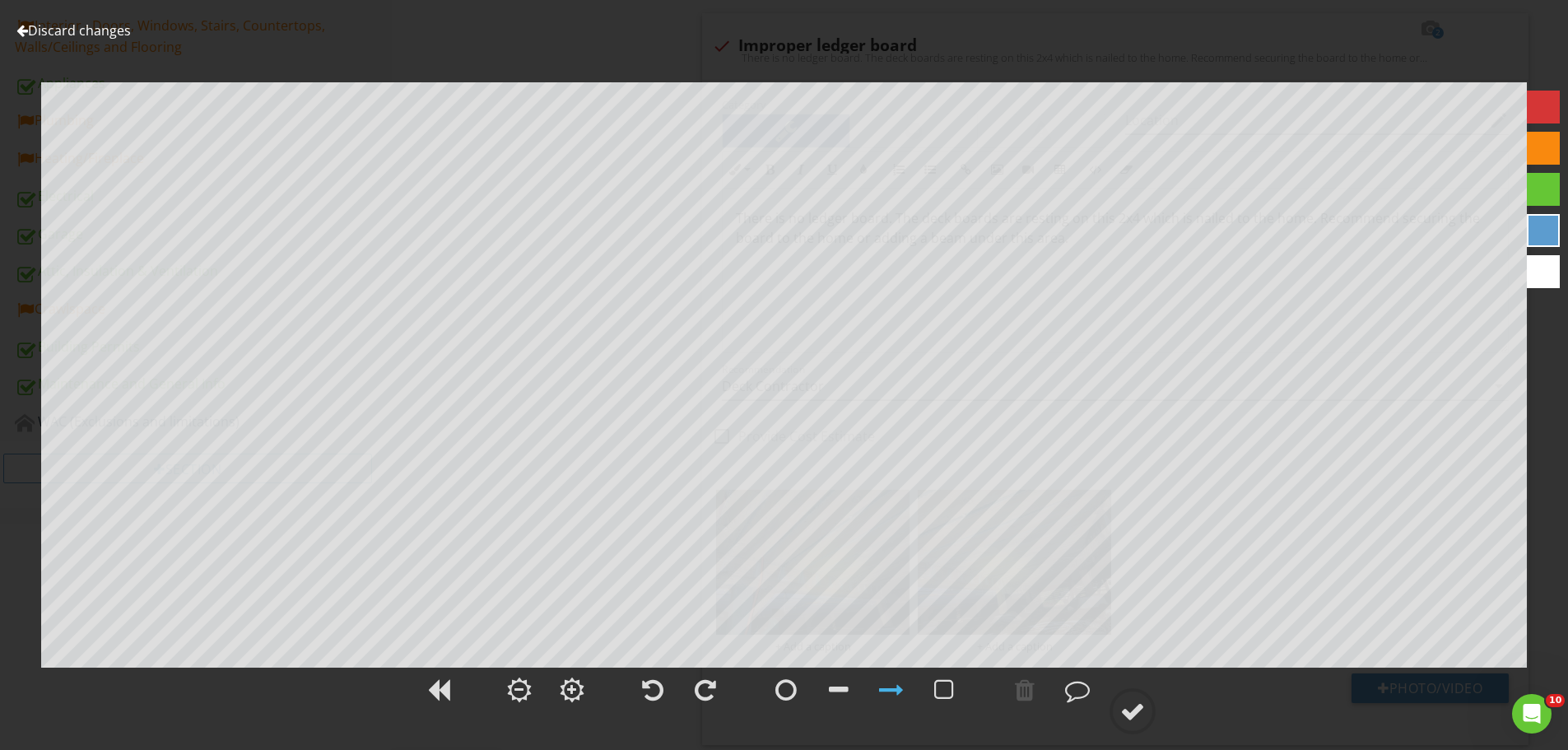
click at [119, 31] on link "Discard changes" at bounding box center [73, 30] width 115 height 18
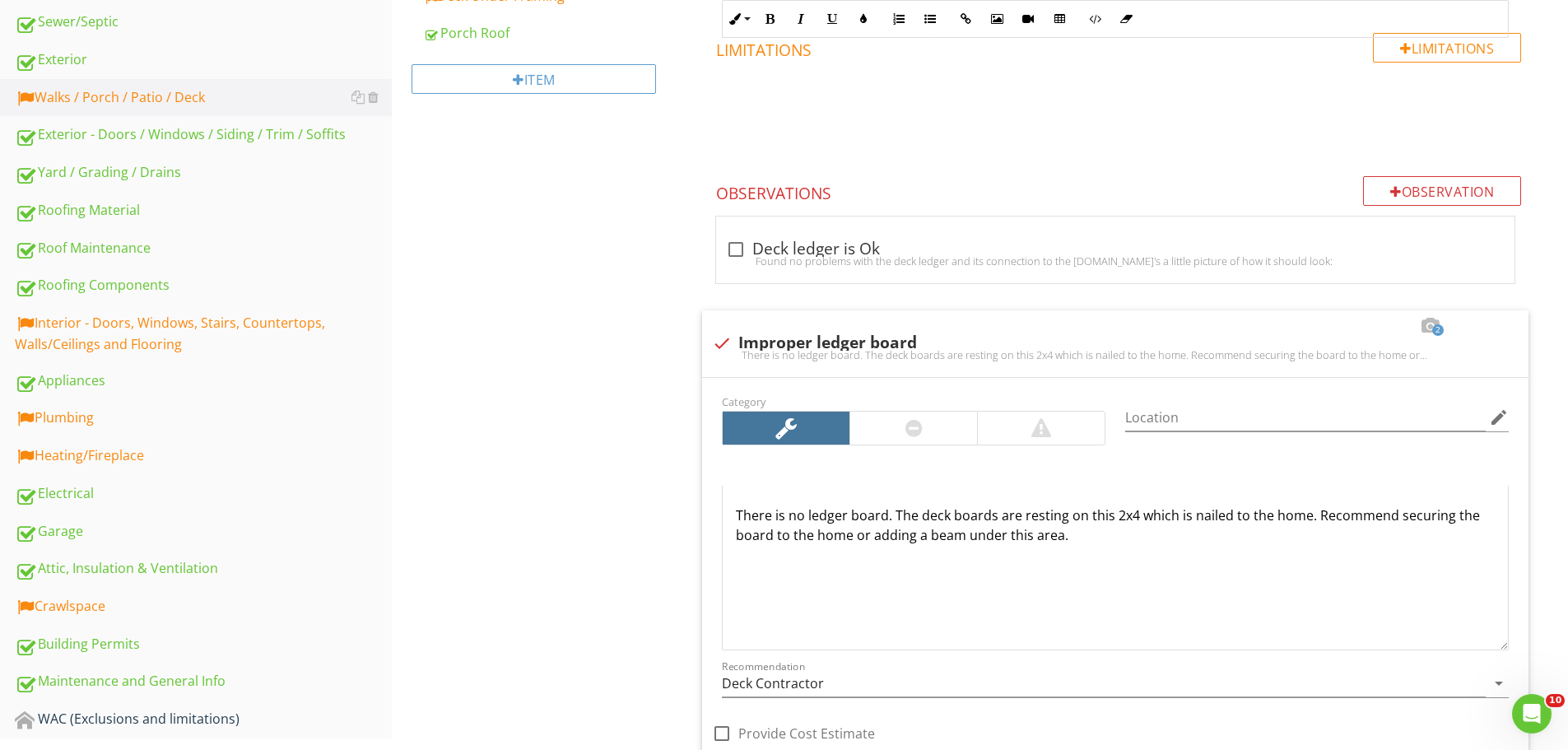
scroll to position [364, 0]
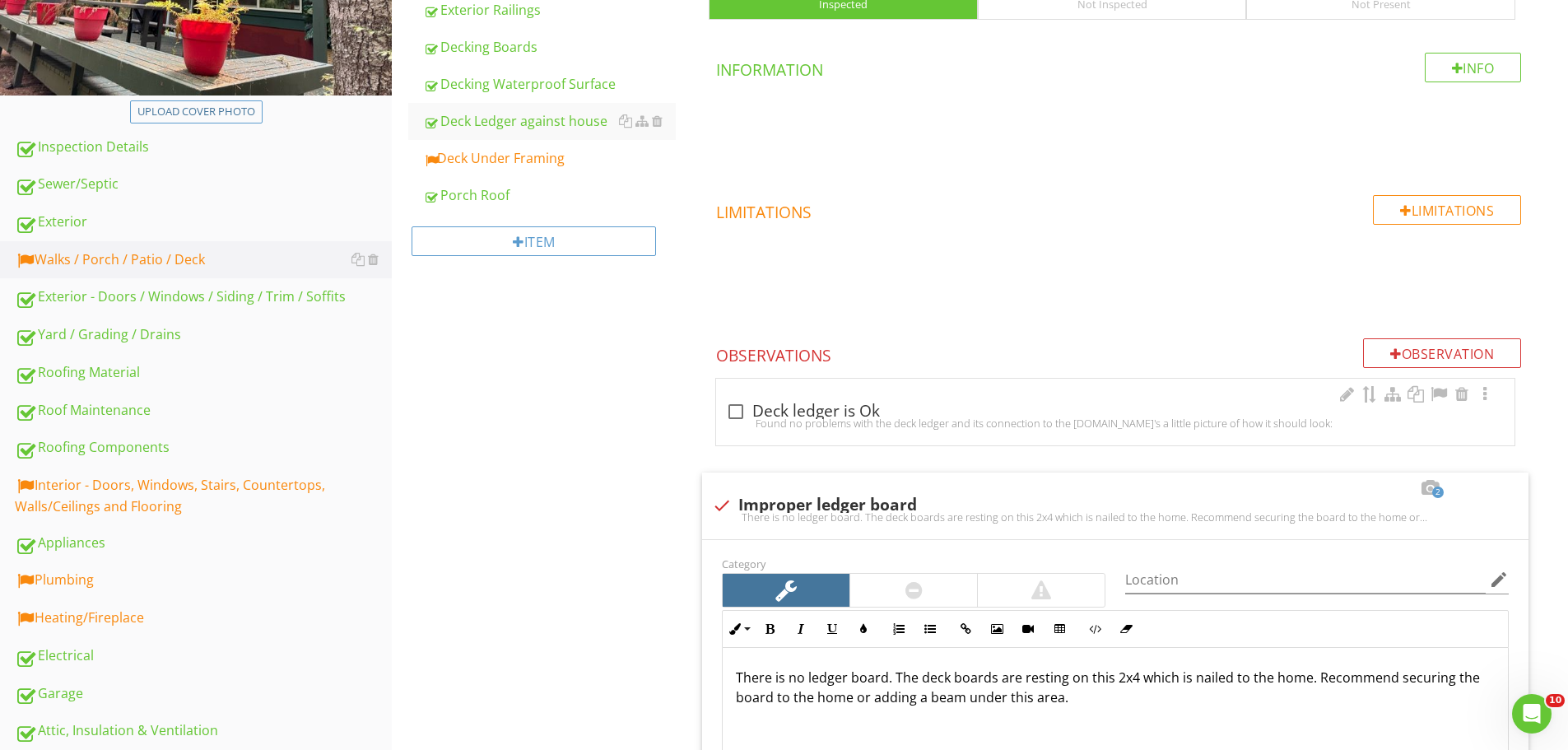
click at [811, 417] on div "Found no problems with the deck ledger and its connection to the house.Here's a…" at bounding box center [1115, 423] width 778 height 13
checkbox input "true"
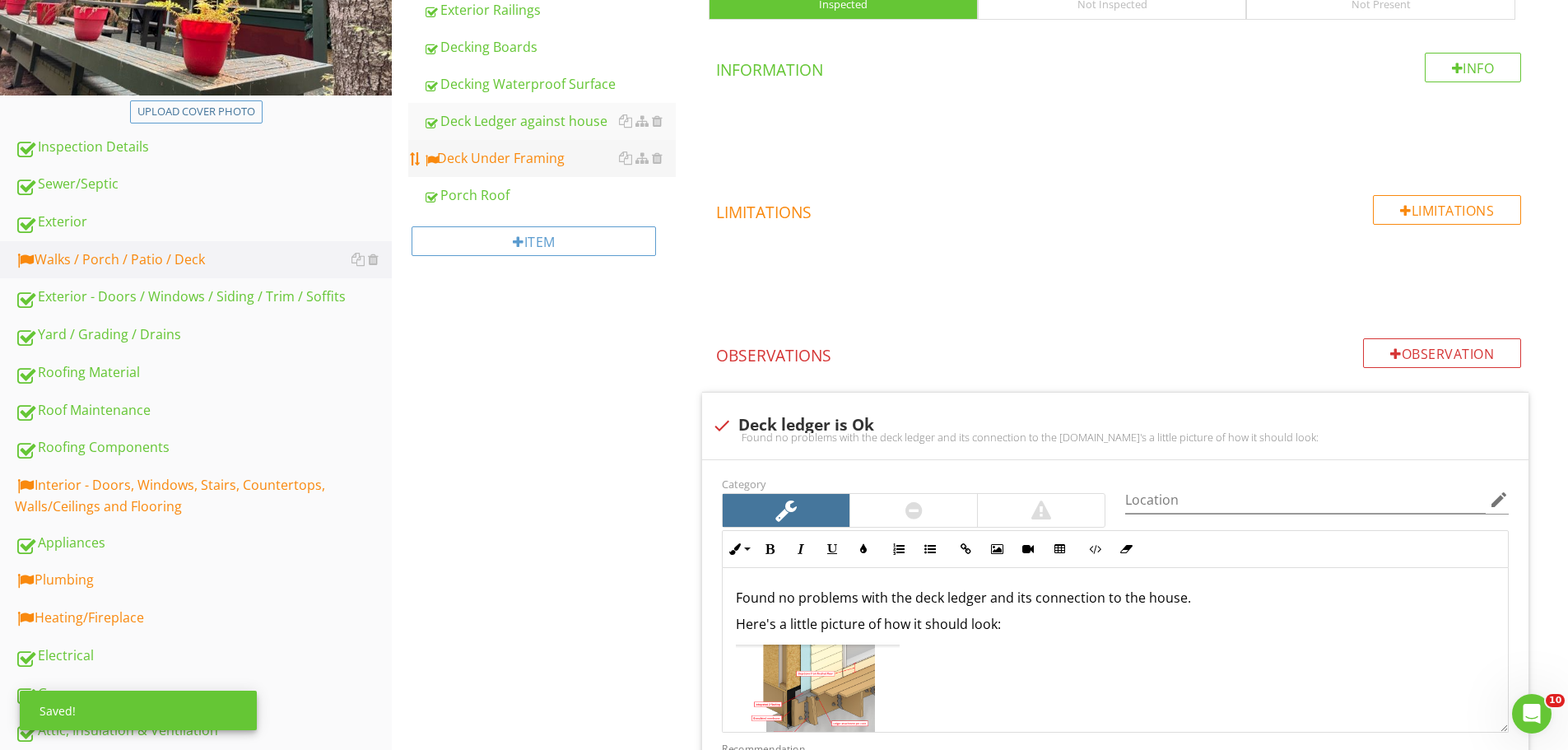
click at [516, 153] on div "Deck Under Framing" at bounding box center [549, 157] width 253 height 20
type textarea "<p>Found no problems with the deck ledger and its connection to the house.&nbsp…"
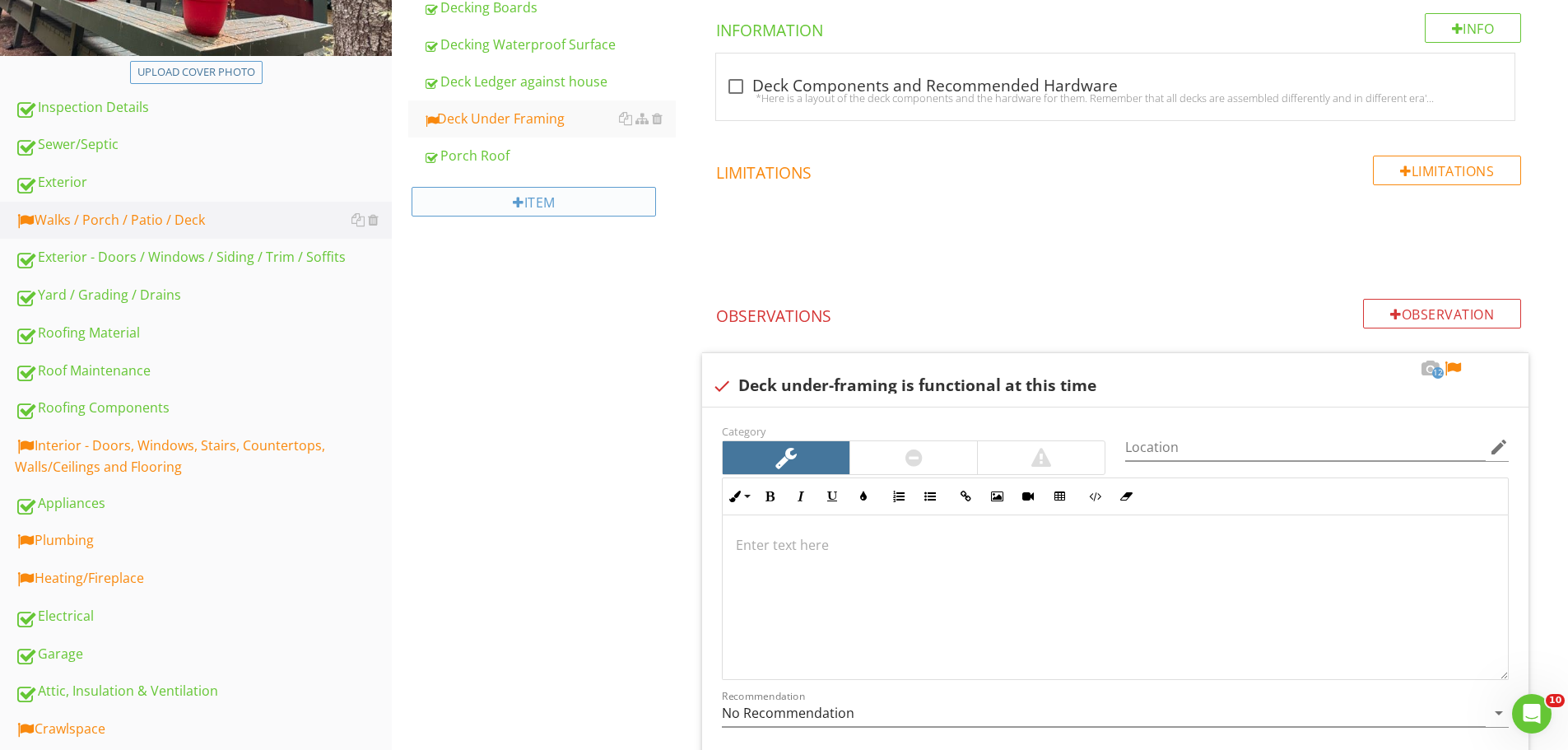
scroll to position [282, 0]
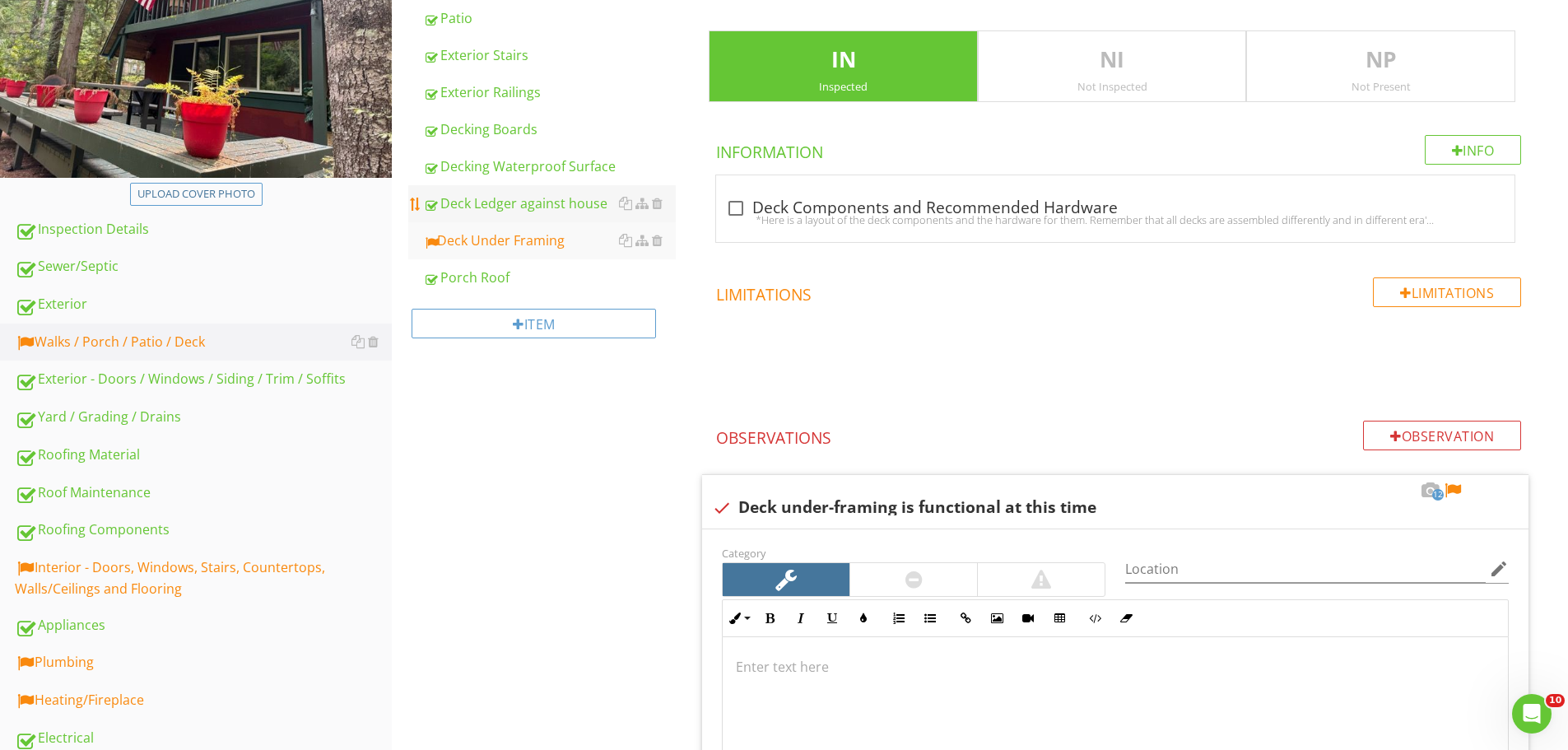
click at [491, 204] on div "Deck Ledger against house" at bounding box center [549, 203] width 253 height 20
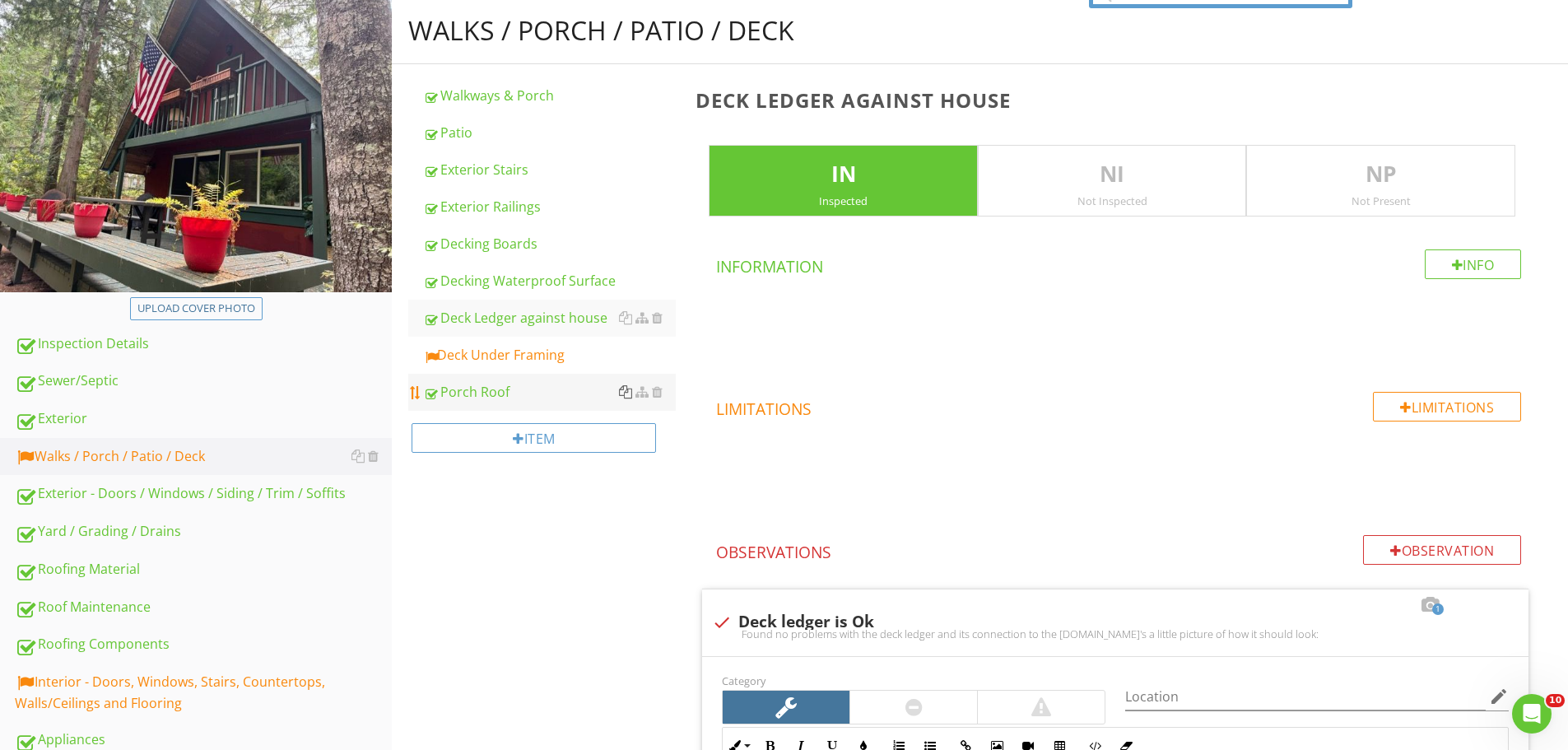
scroll to position [117, 0]
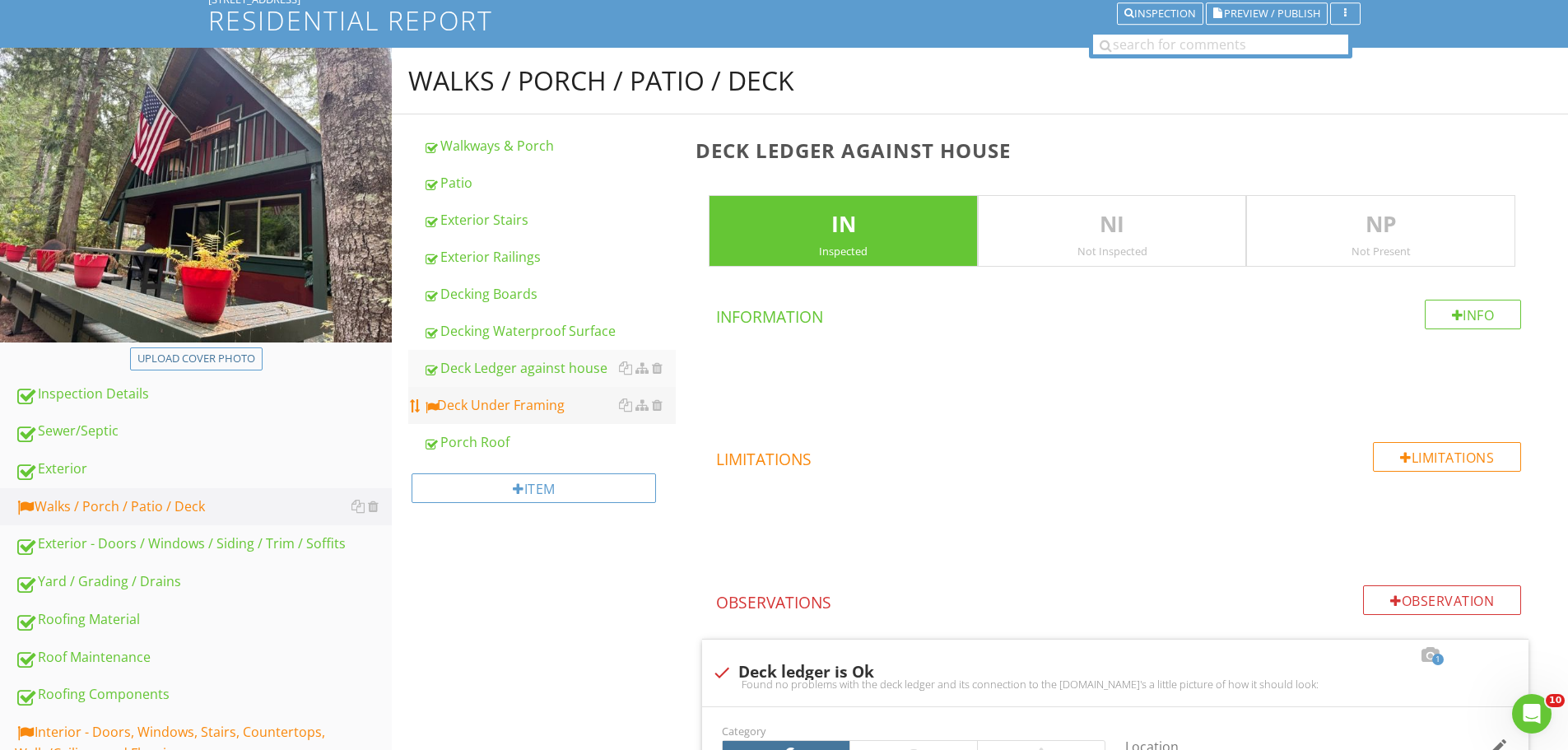
click at [561, 396] on div "Deck Under Framing" at bounding box center [549, 405] width 253 height 20
type textarea "<p>Found no problems with the deck ledger and its connection to the house.&nbsp…"
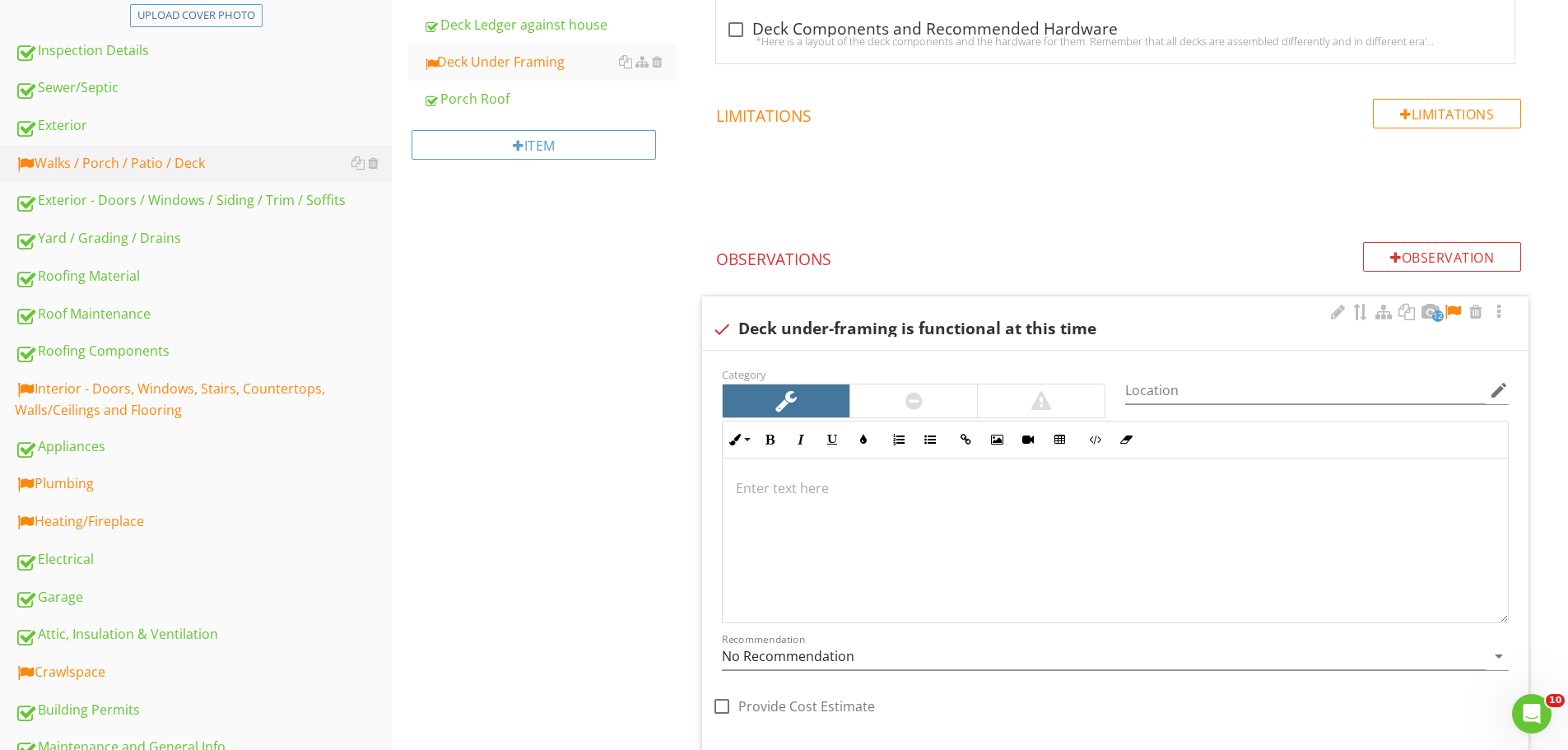
scroll to position [611, 0]
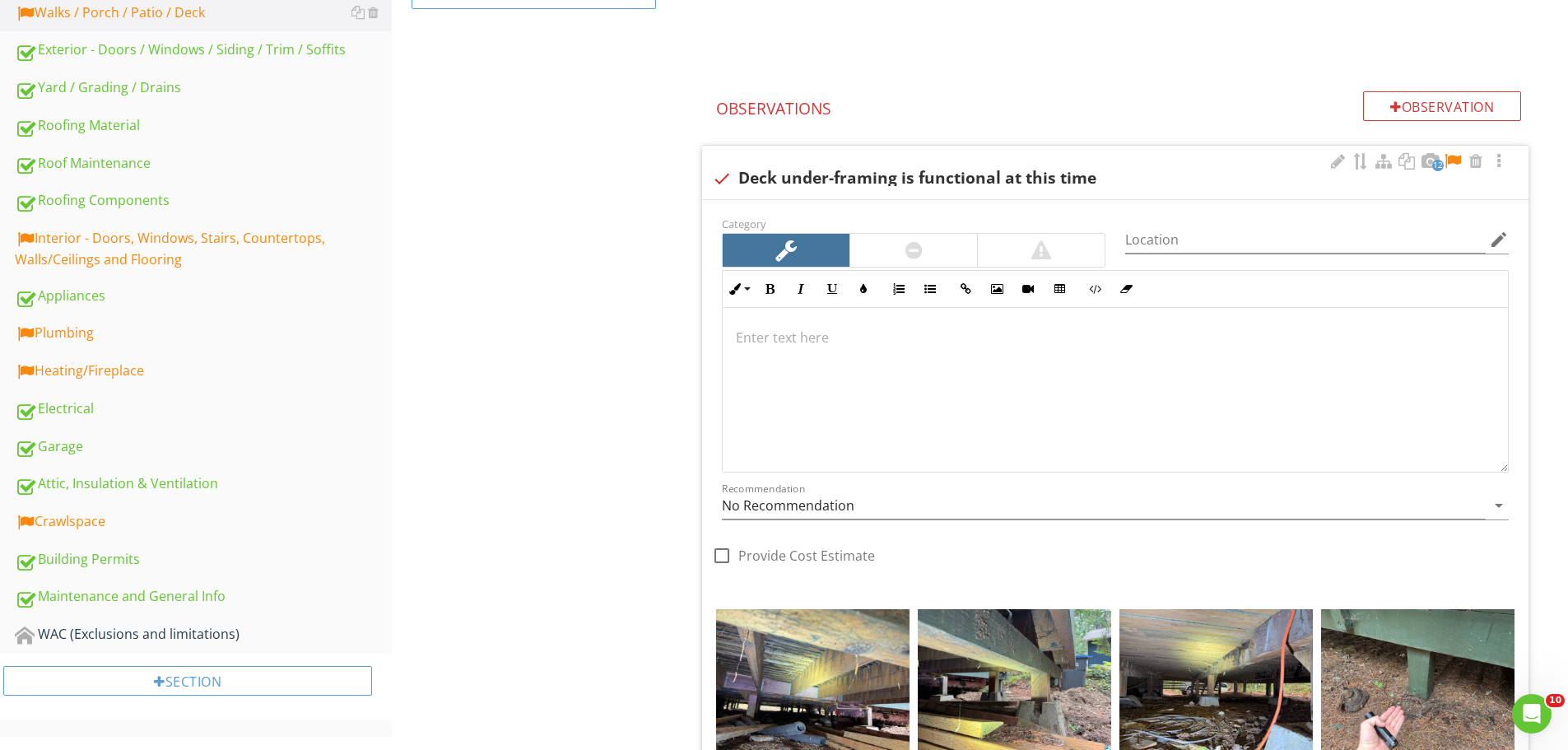
click at [1452, 160] on div at bounding box center [1452, 160] width 20 height 16
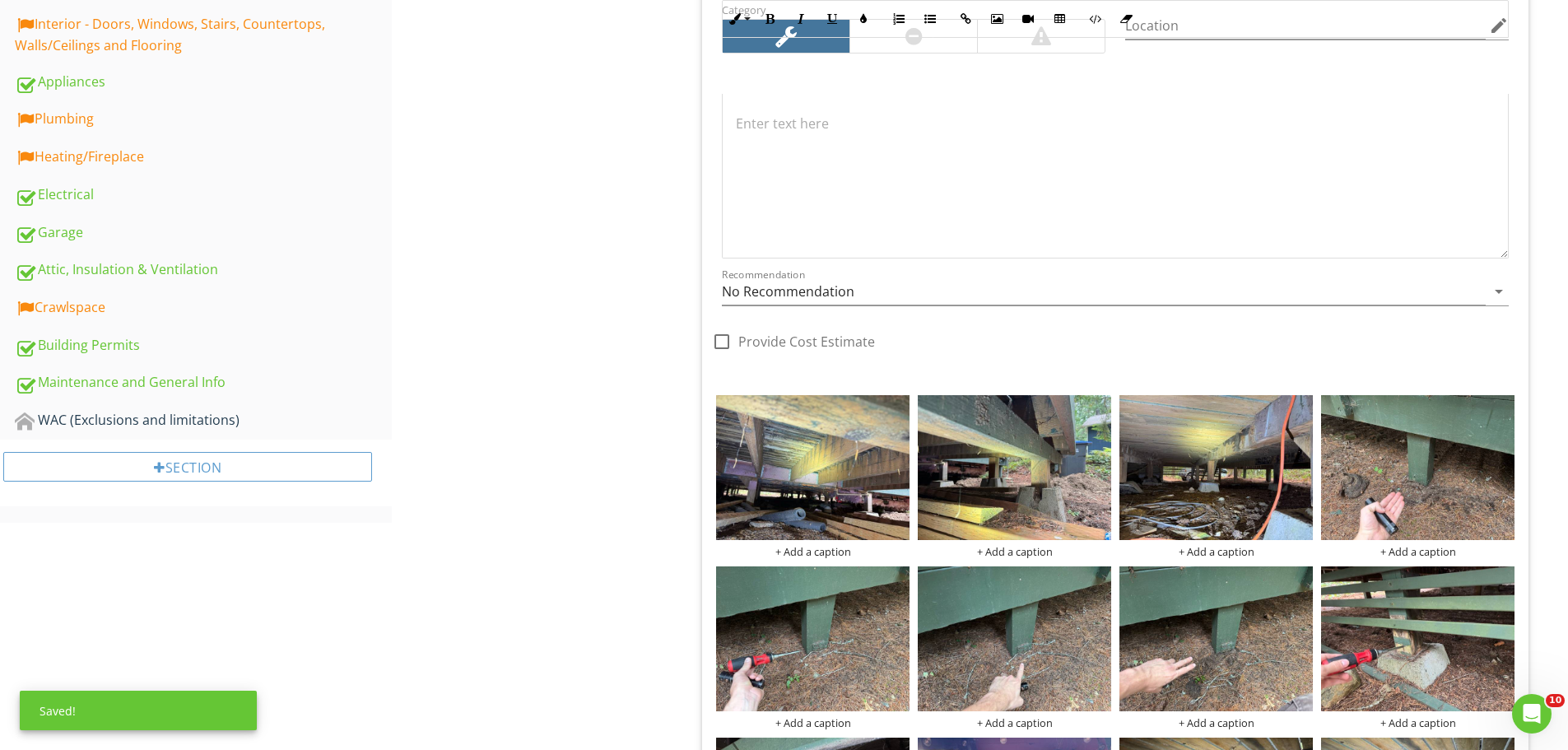
scroll to position [940, 0]
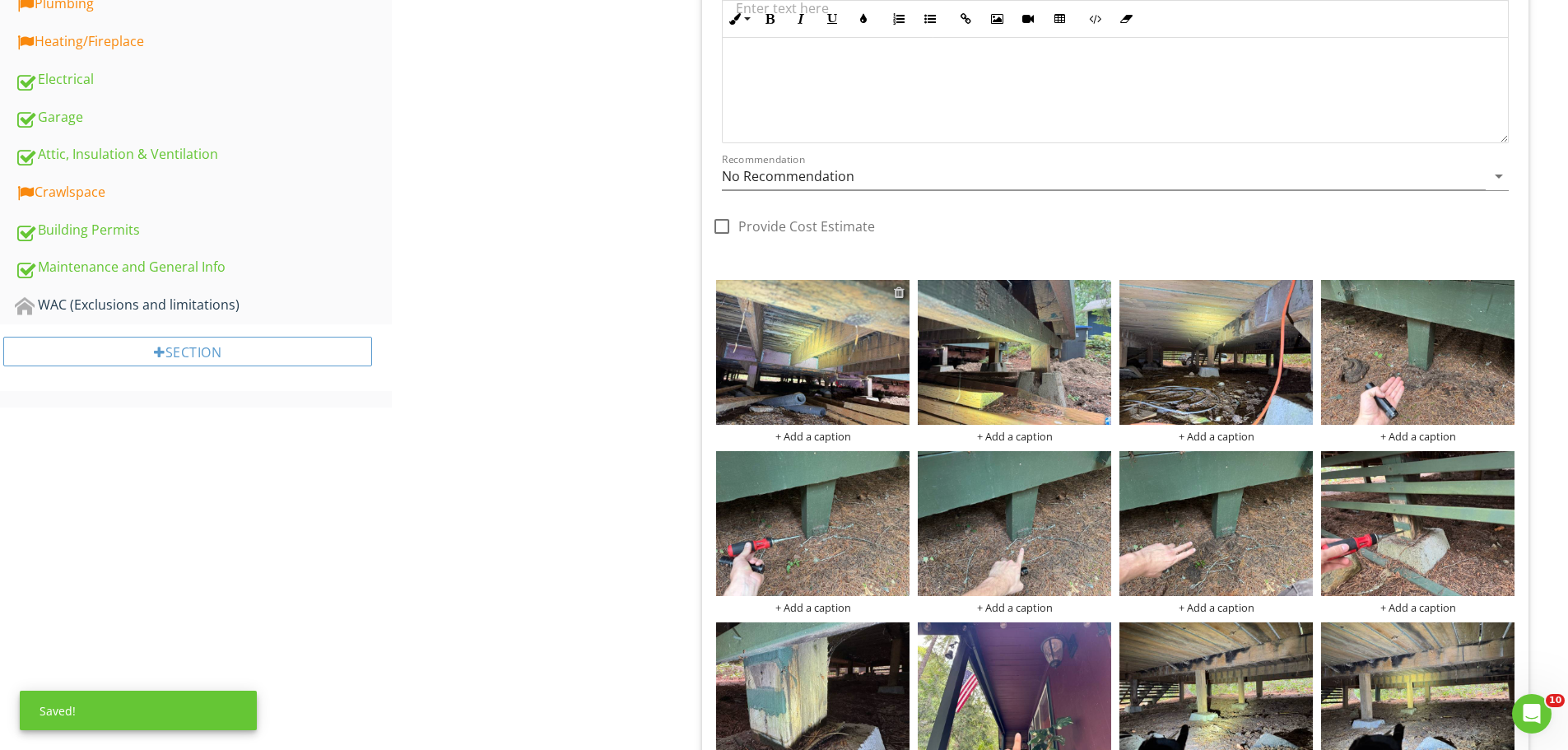
click at [900, 289] on div at bounding box center [899, 292] width 10 height 13
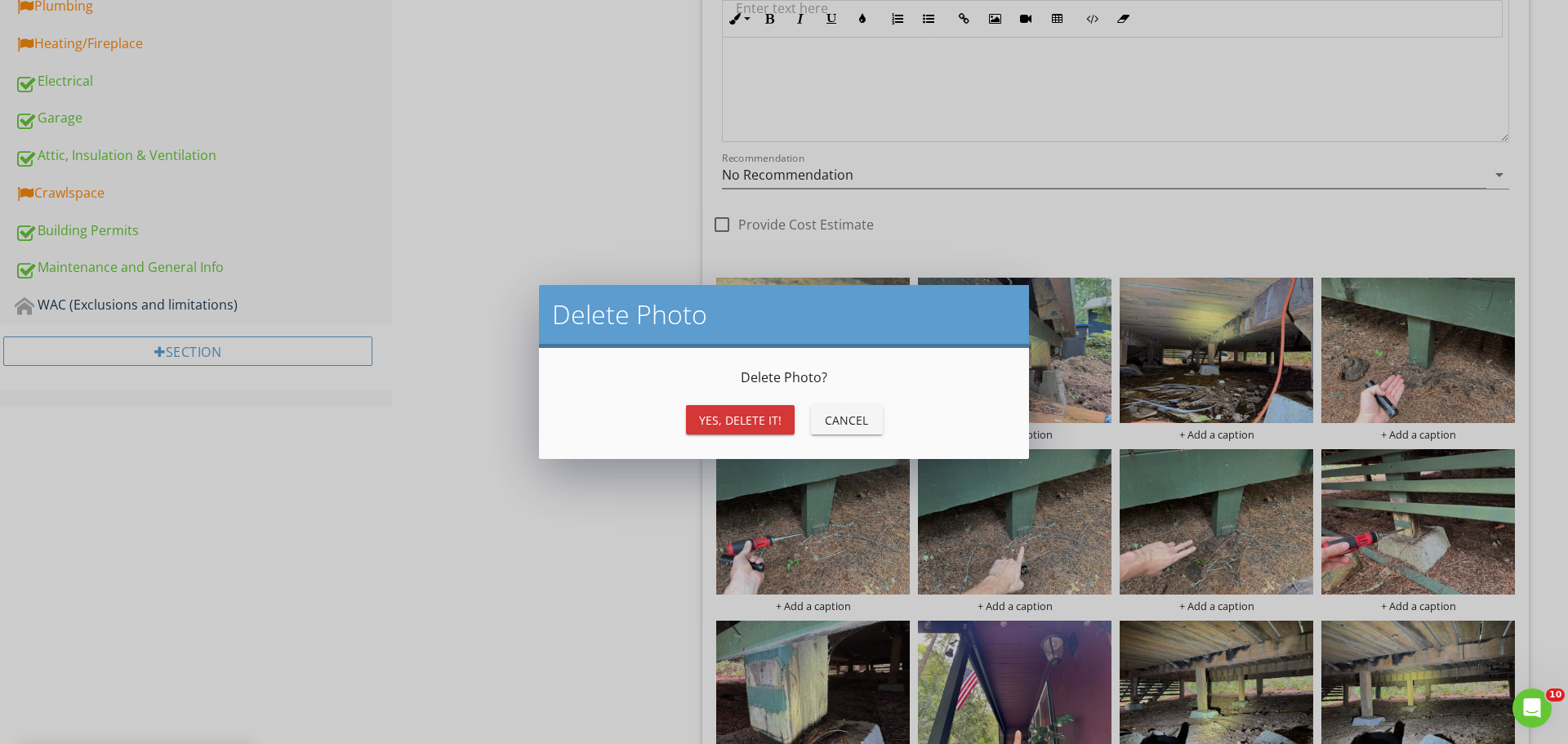
click at [731, 424] on div "Yes, Delete it!" at bounding box center [740, 420] width 83 height 17
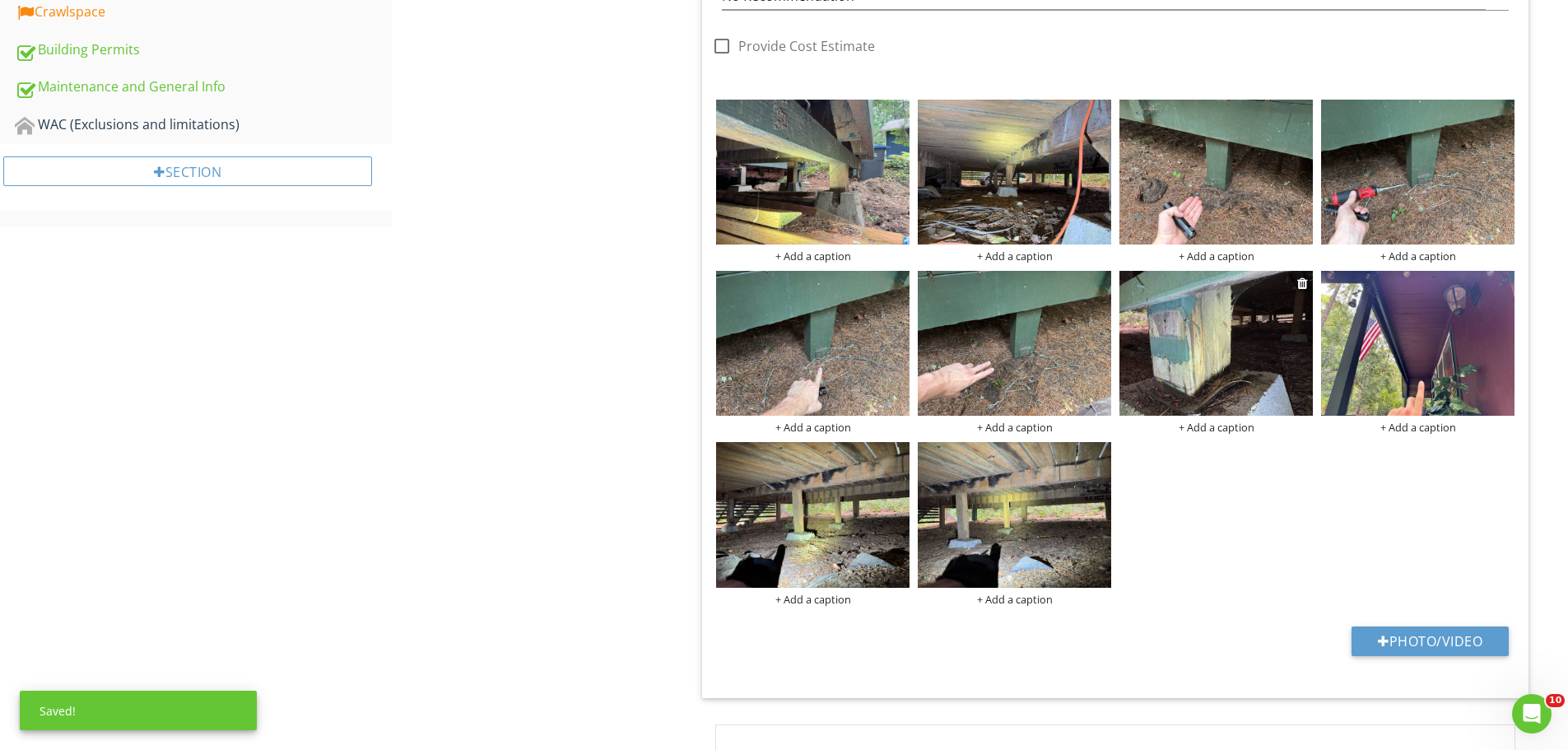
scroll to position [1101, 0]
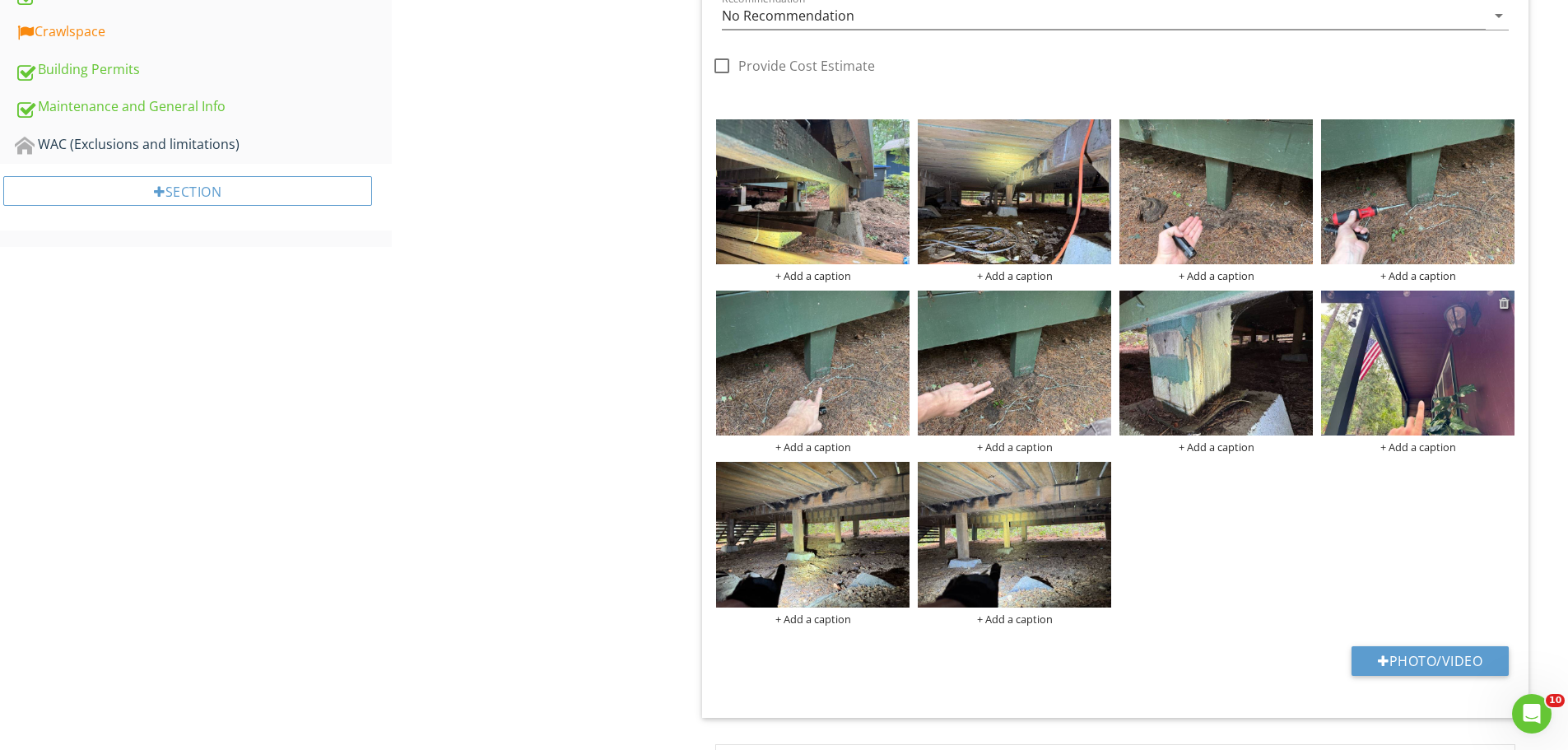
click at [1505, 302] on div at bounding box center [1504, 303] width 10 height 13
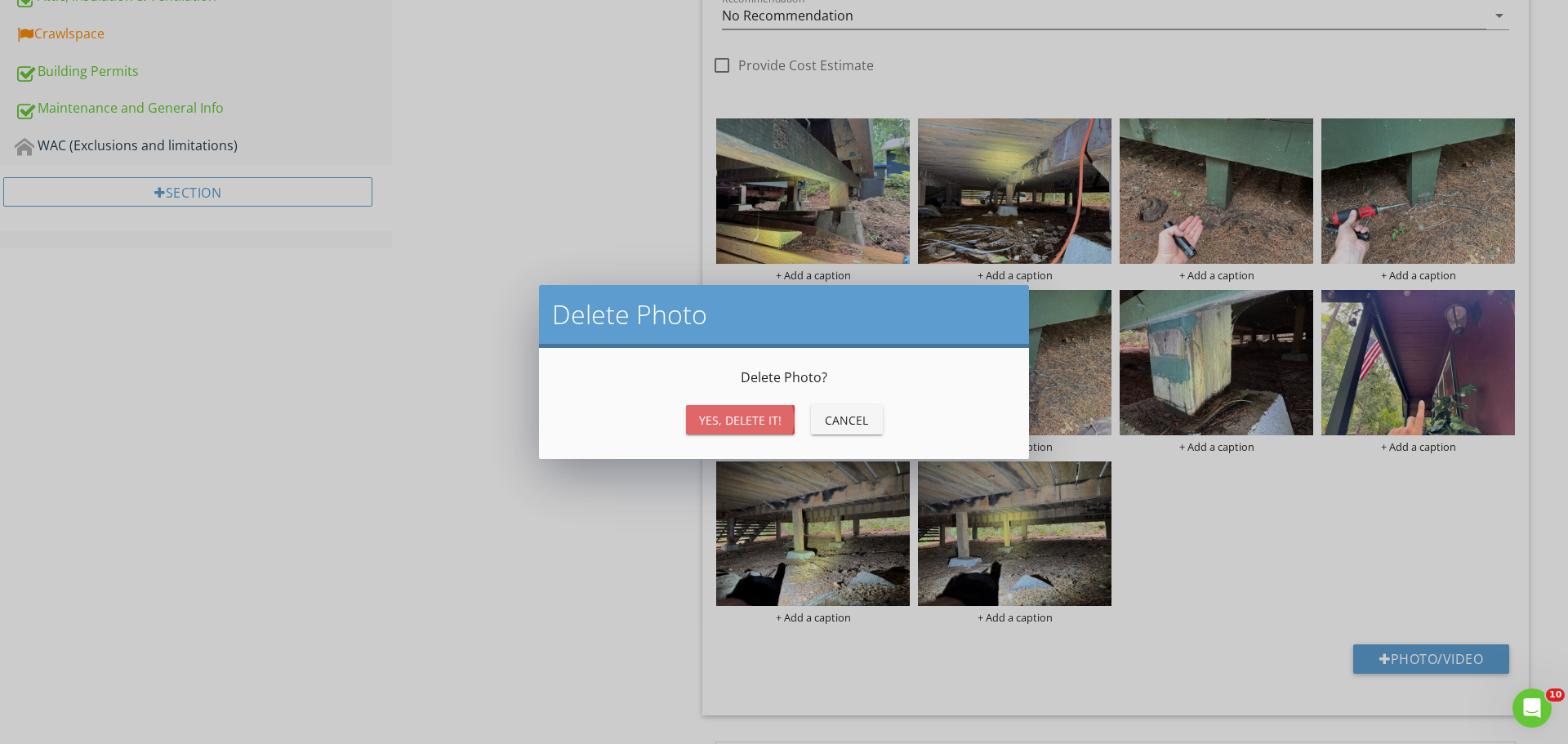
click at [742, 417] on div "Yes, Delete it!" at bounding box center [740, 420] width 83 height 17
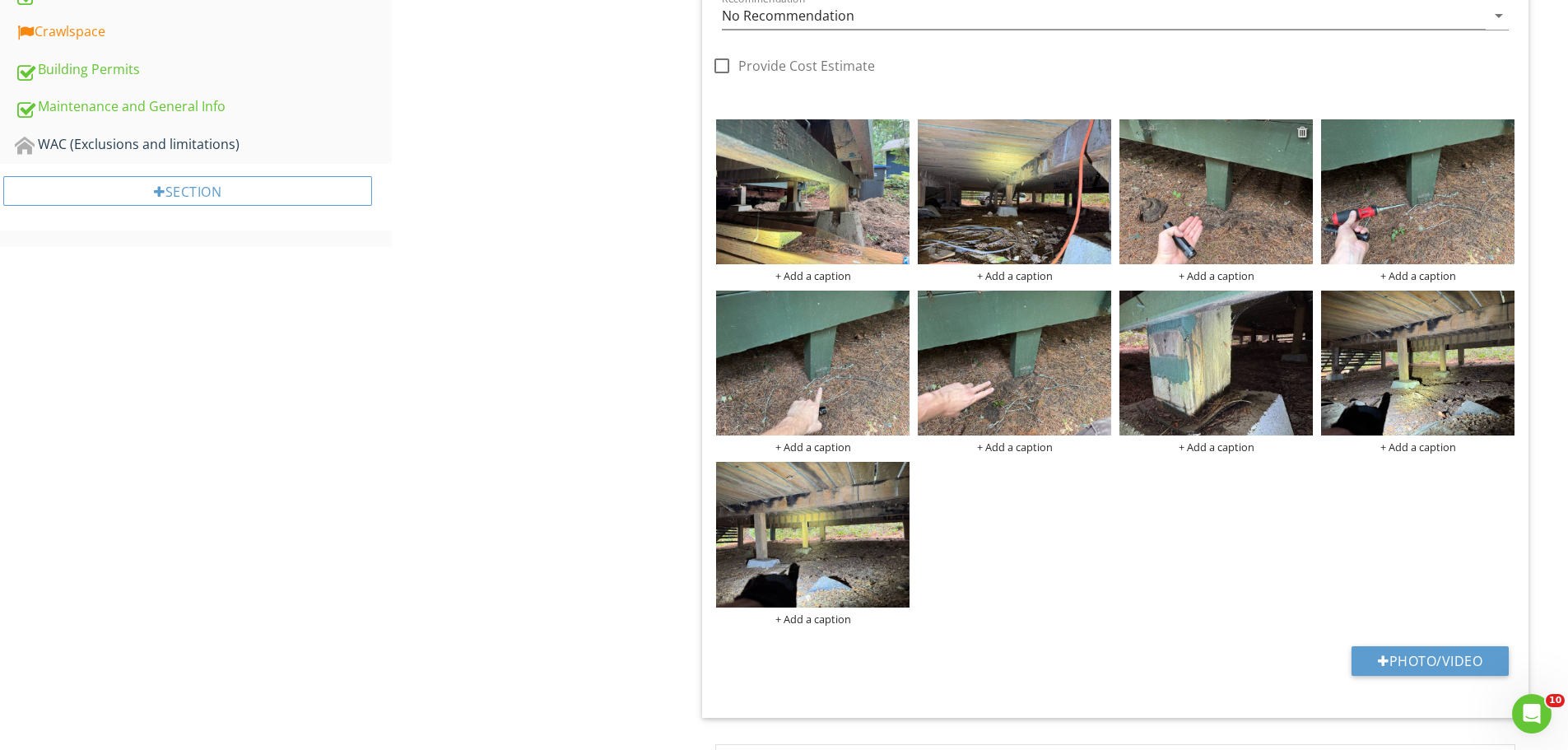
click at [1301, 133] on div at bounding box center [1302, 132] width 10 height 13
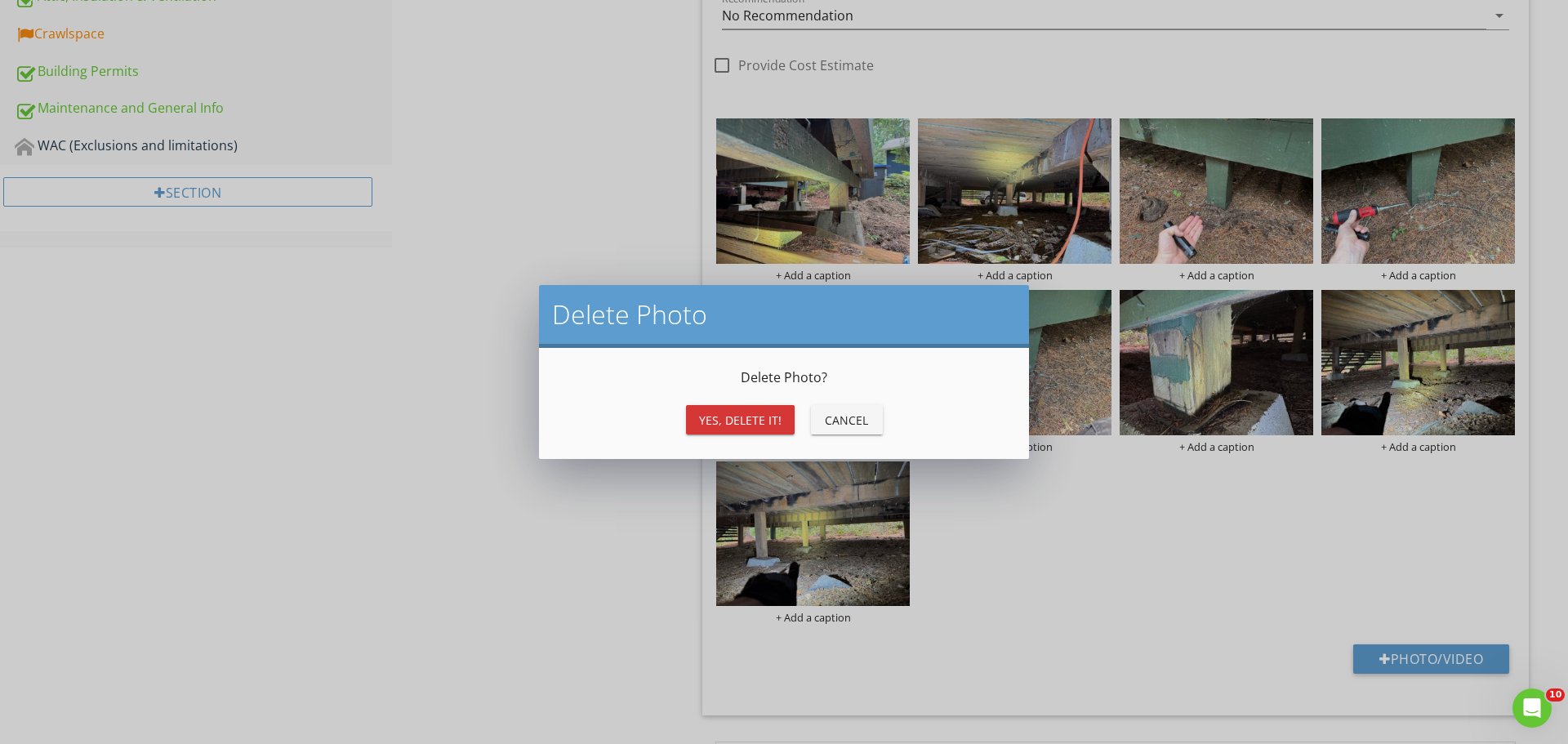
click at [736, 433] on button "Yes, Delete it!" at bounding box center [739, 419] width 108 height 29
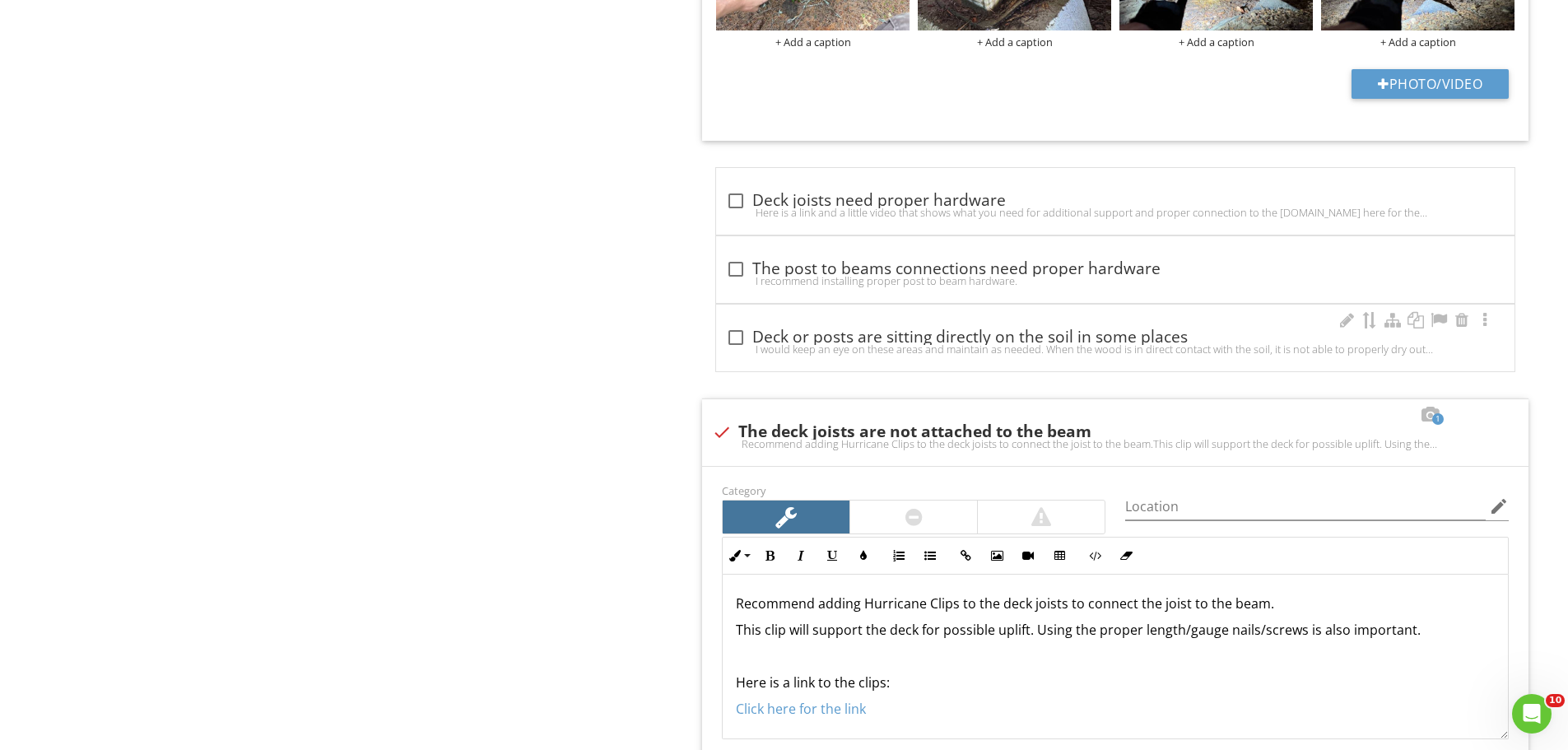
scroll to position [1512, 0]
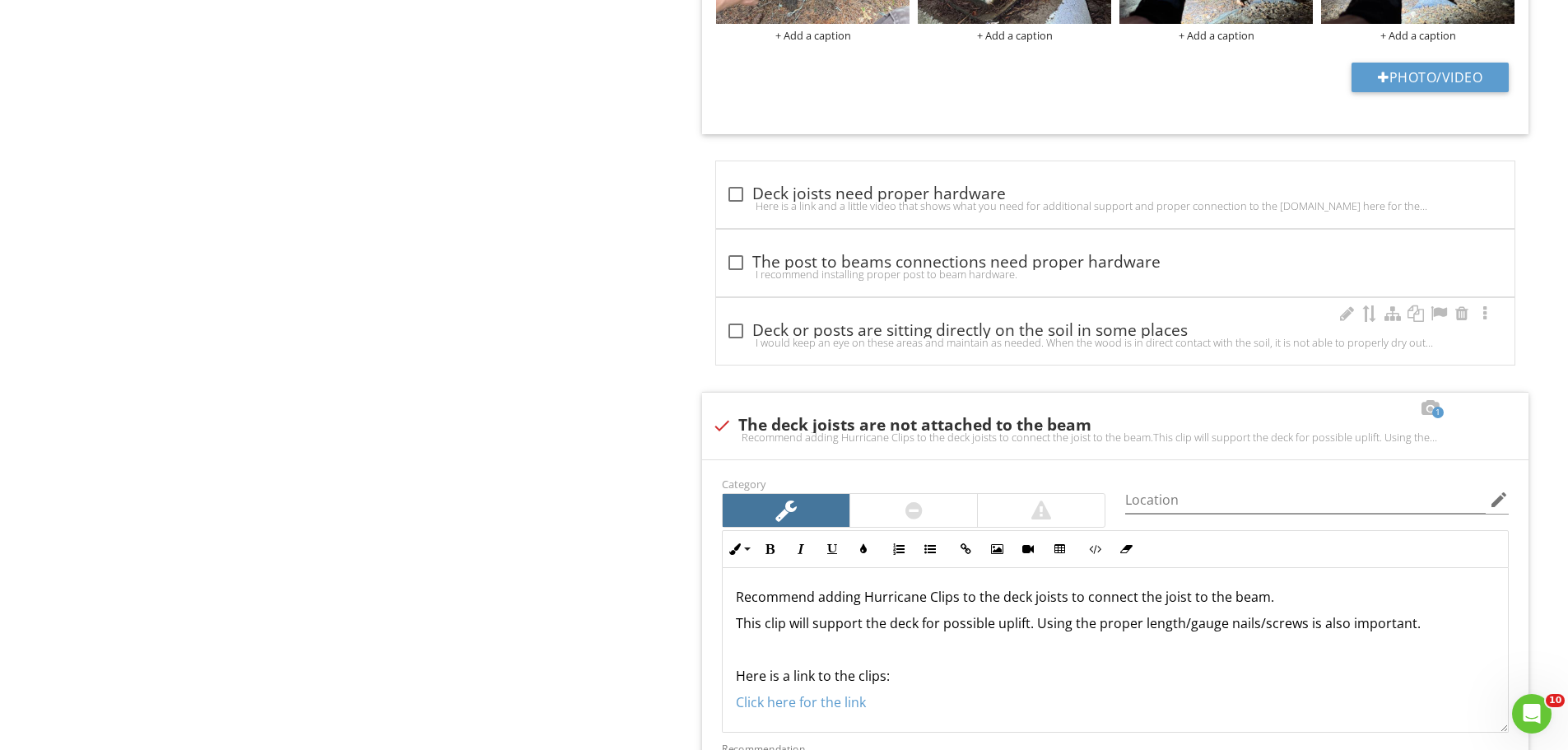
click at [905, 324] on div "check_box_outline_blank Deck or posts are sitting directly on the soil in some …" at bounding box center [1115, 331] width 778 height 20
checkbox input "true"
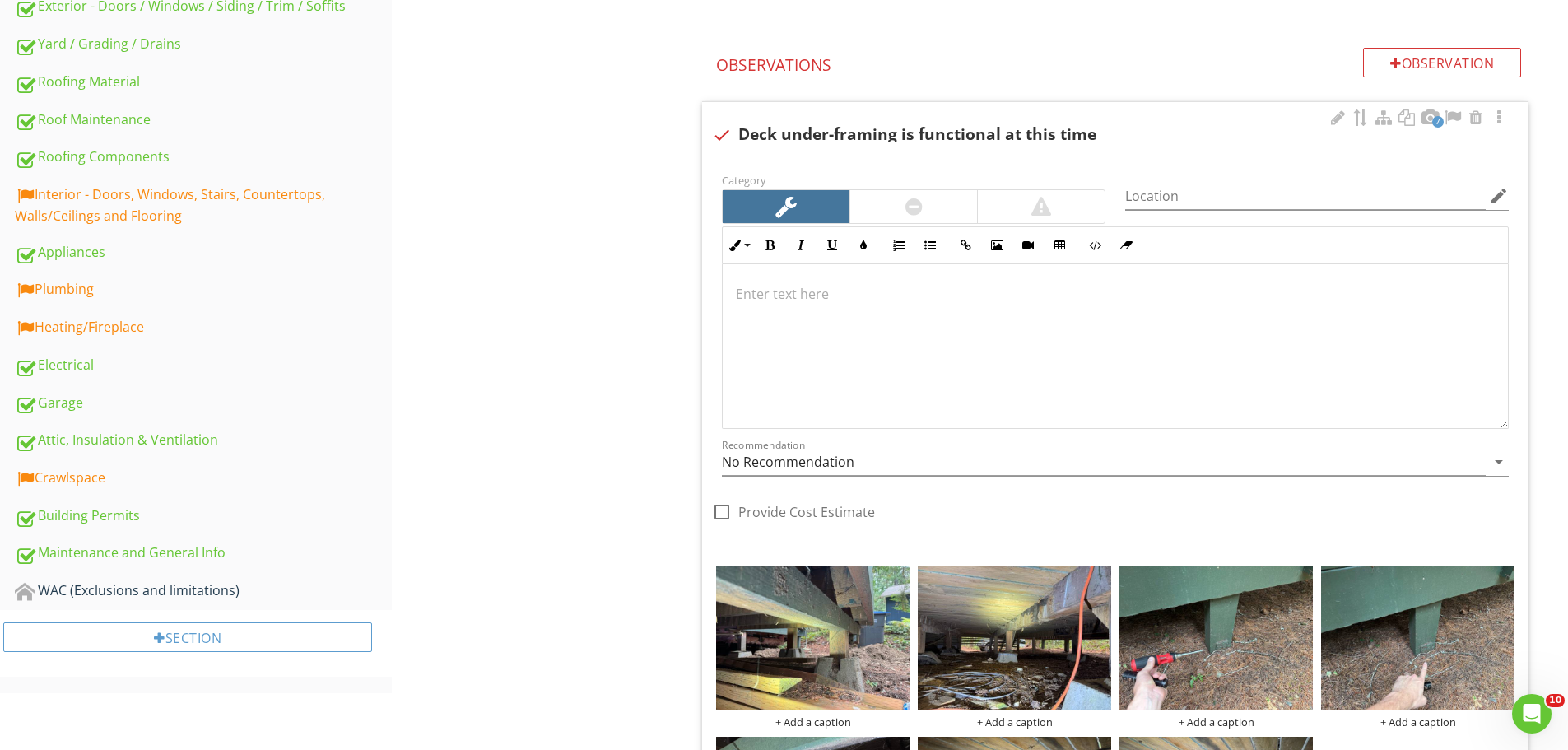
scroll to position [607, 0]
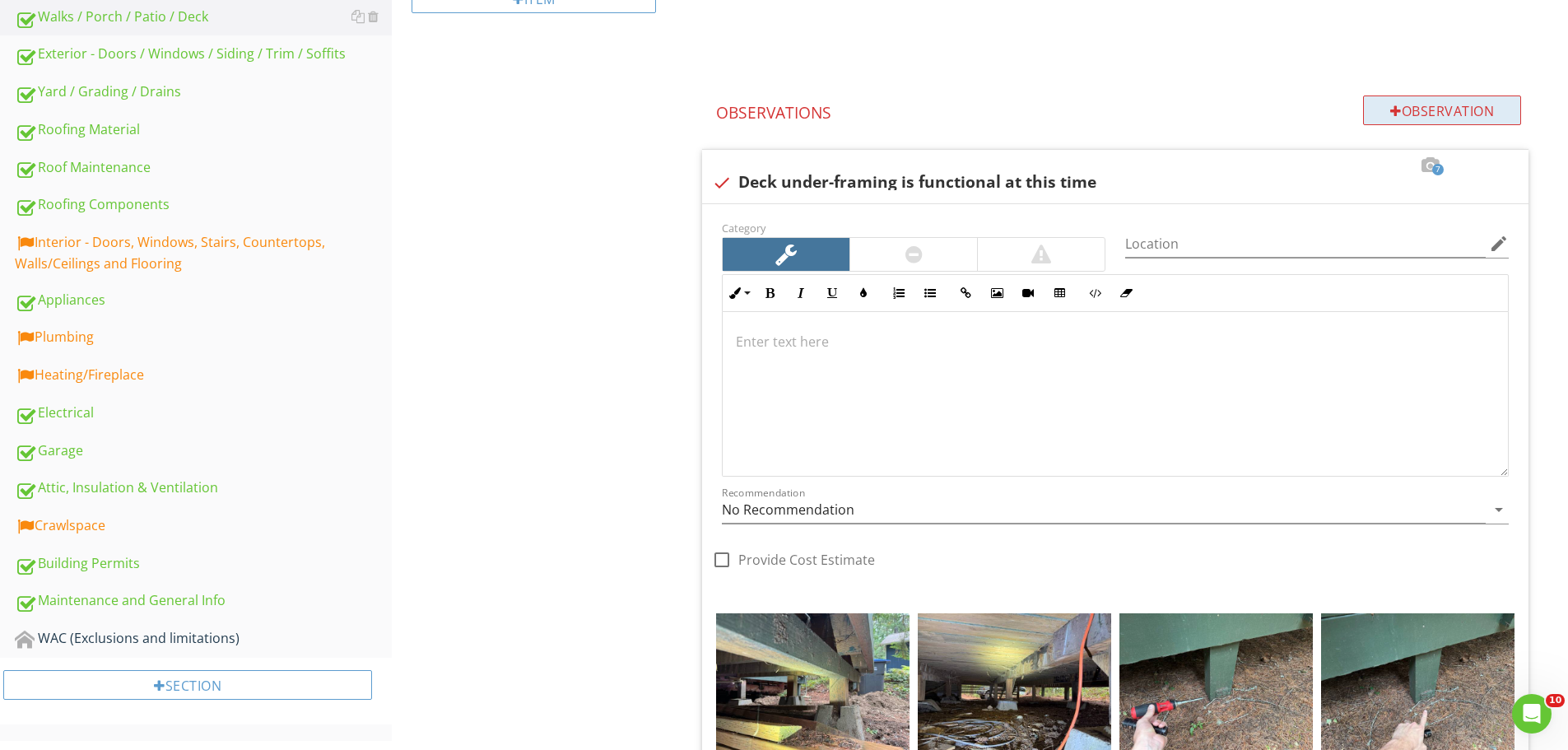
click at [1393, 109] on div at bounding box center [1395, 111] width 11 height 13
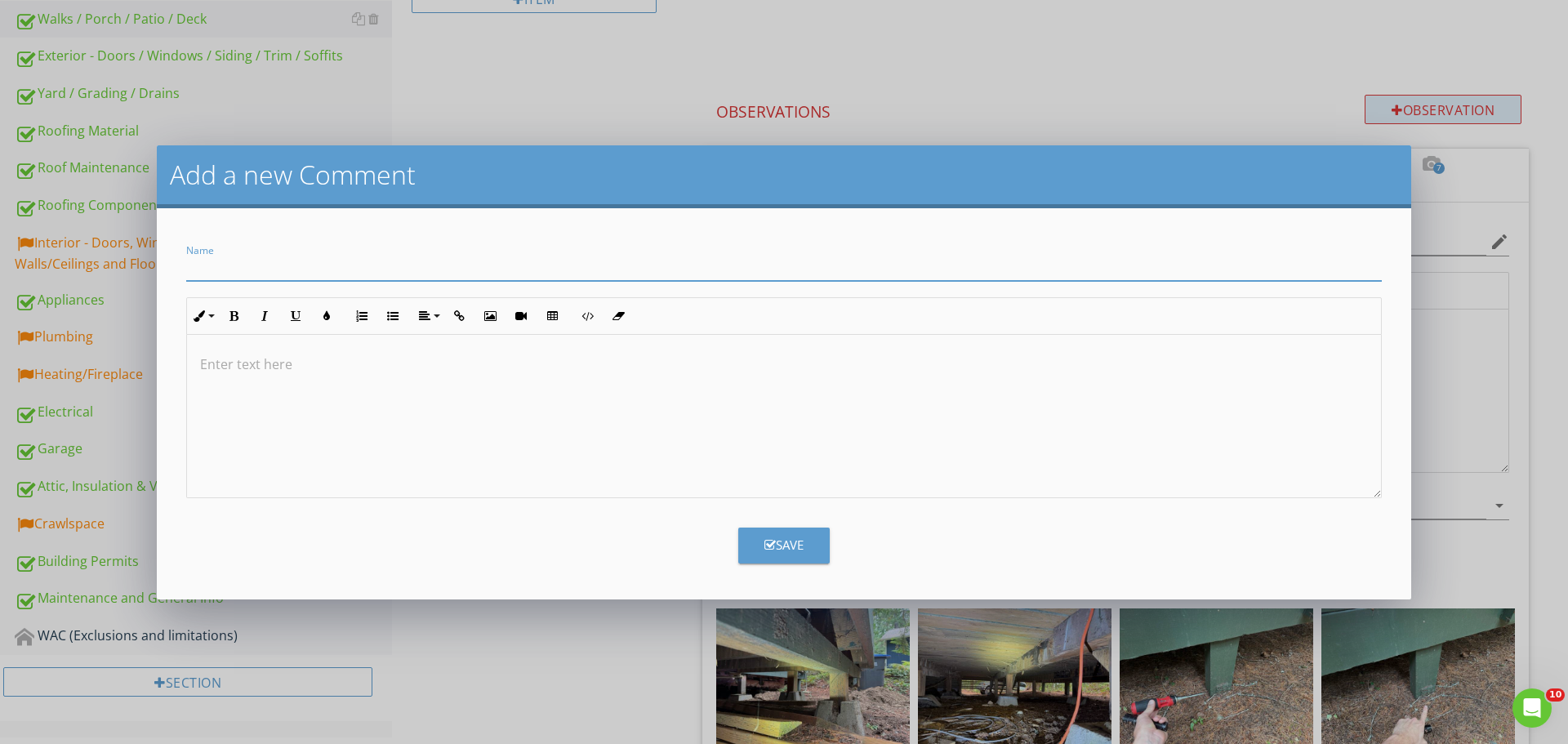
type input "F"
type input "Footings have settled"
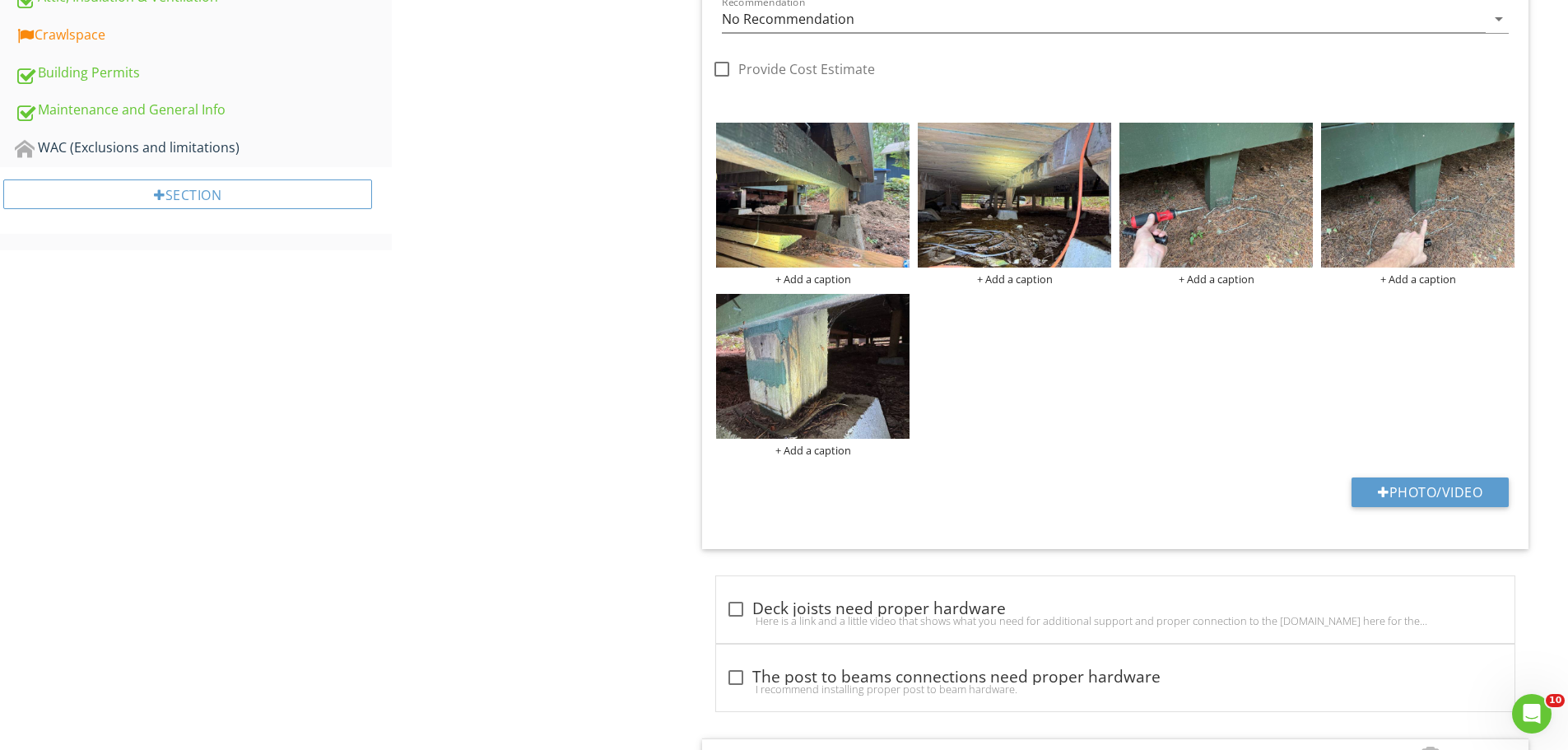
scroll to position [1075, 0]
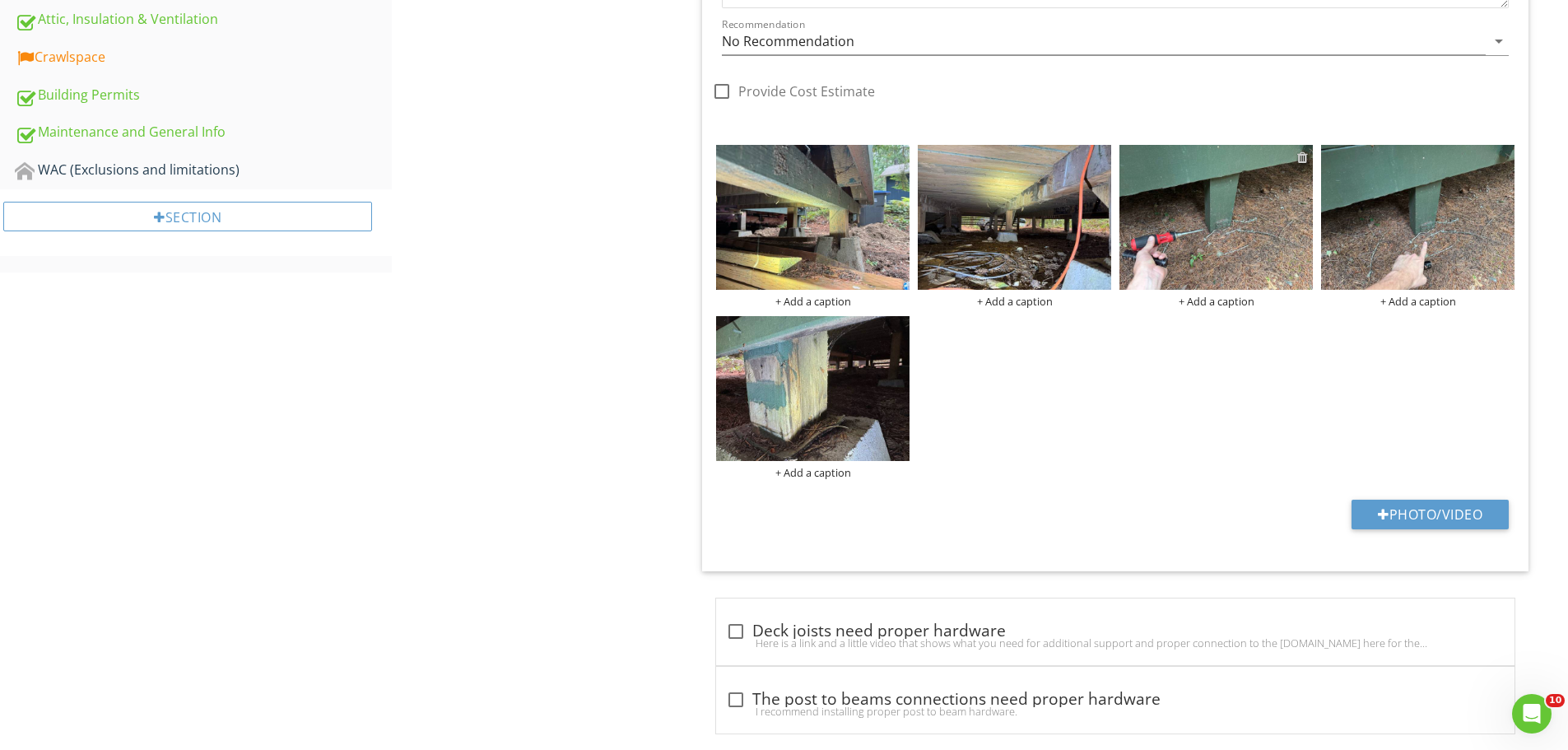
click at [1300, 159] on div at bounding box center [1302, 157] width 10 height 13
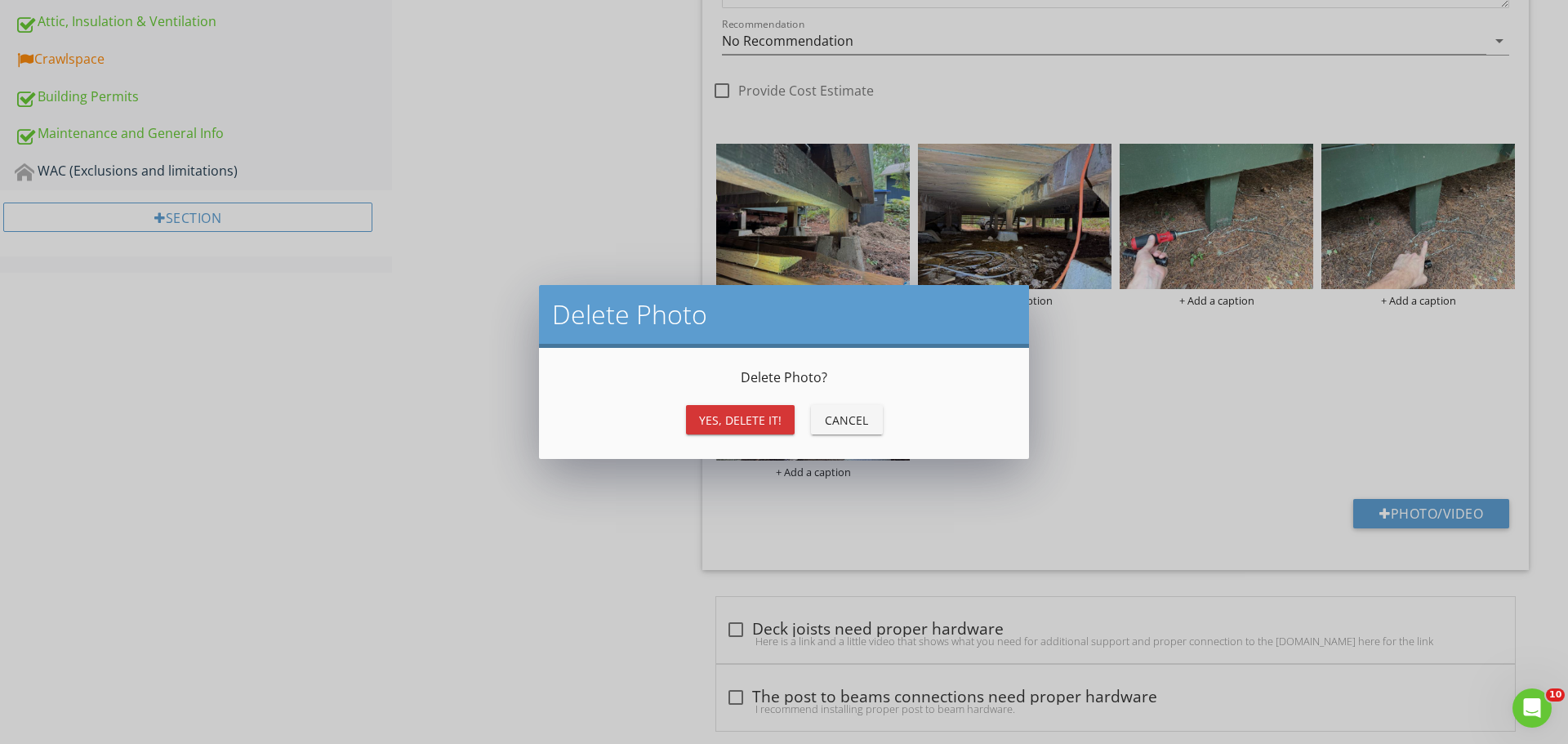
click at [770, 422] on div "Yes, Delete it!" at bounding box center [740, 420] width 83 height 17
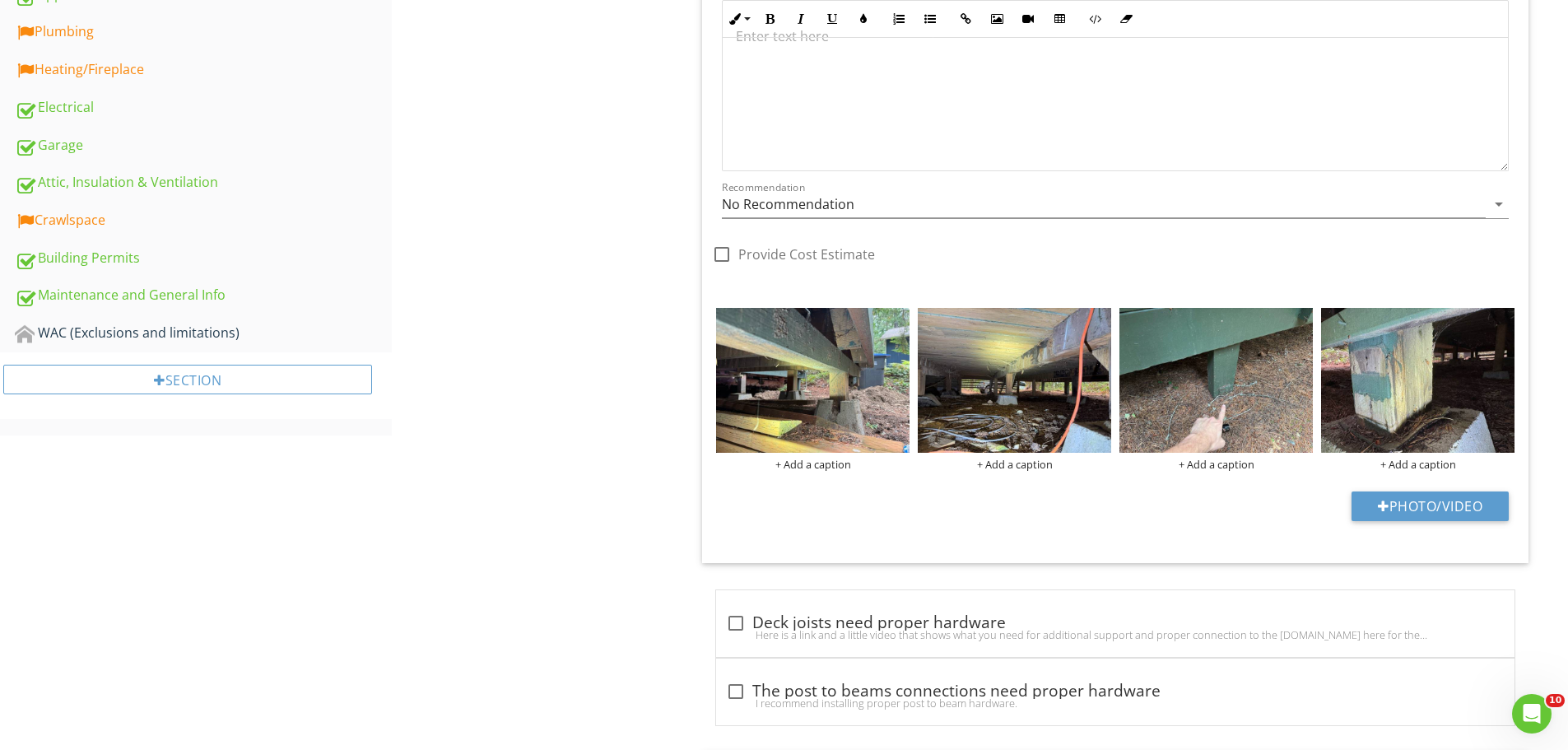
scroll to position [910, 0]
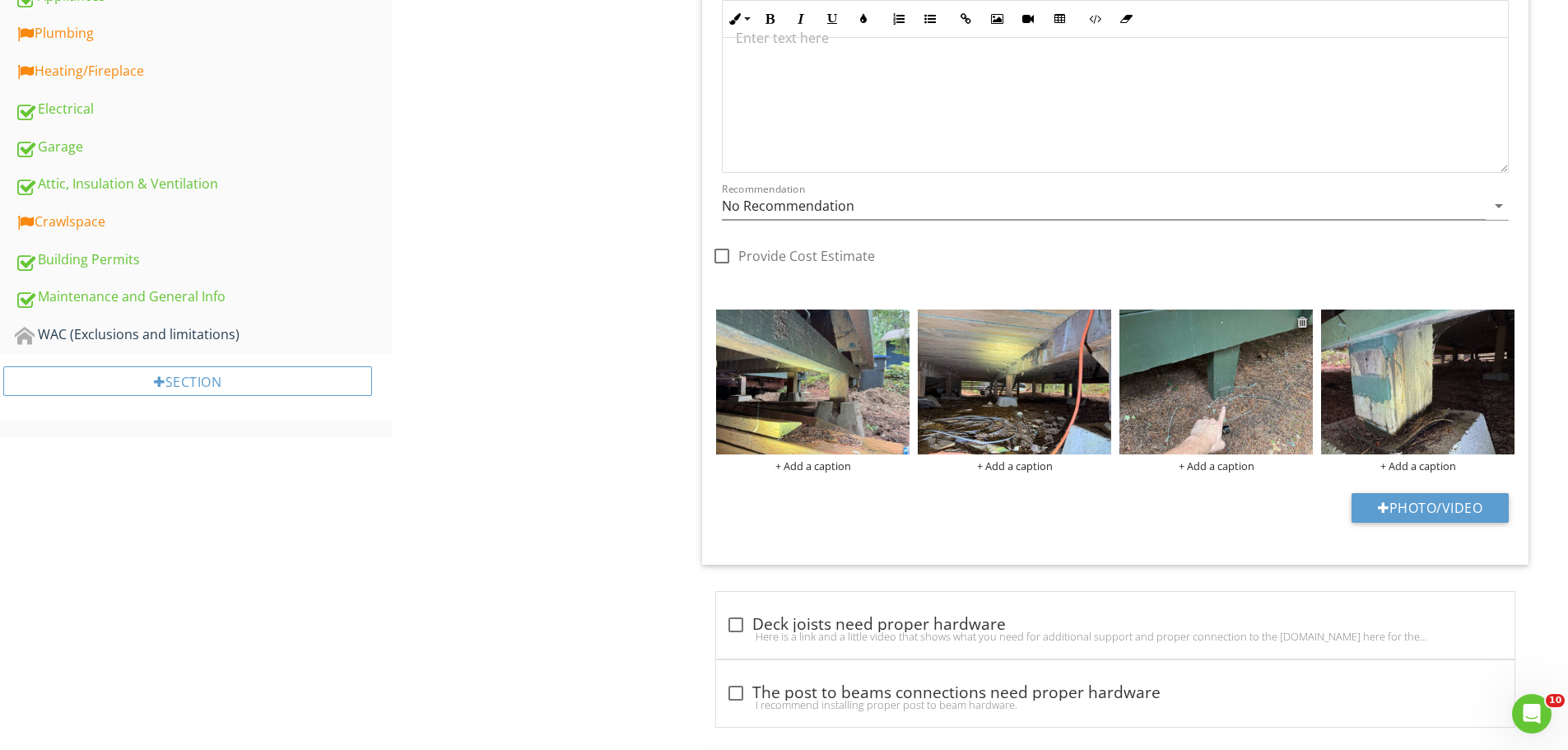
click at [1303, 321] on div at bounding box center [1302, 322] width 10 height 13
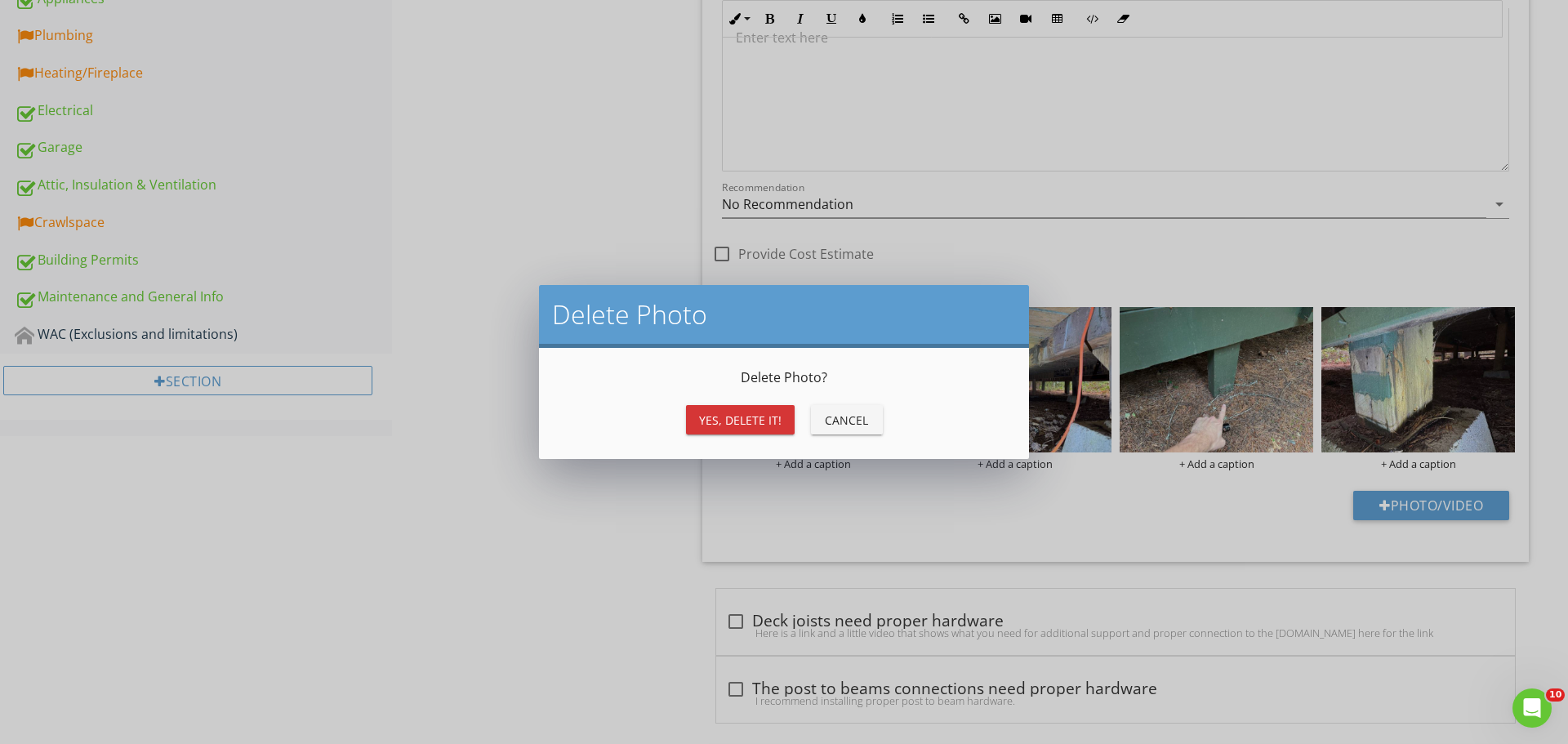
click at [725, 420] on div "Yes, Delete it!" at bounding box center [740, 420] width 83 height 17
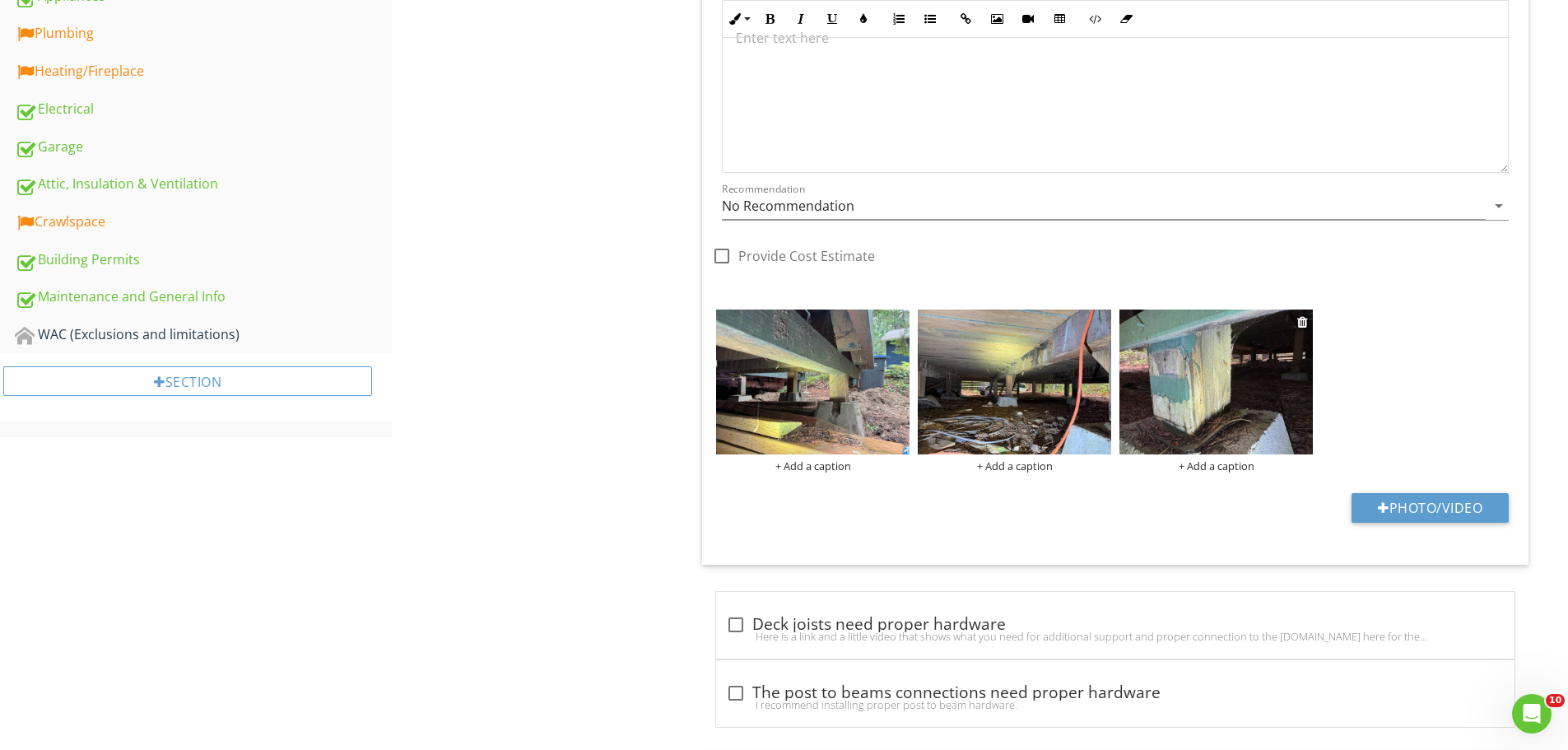
click at [1232, 361] on img at bounding box center [1216, 381] width 193 height 145
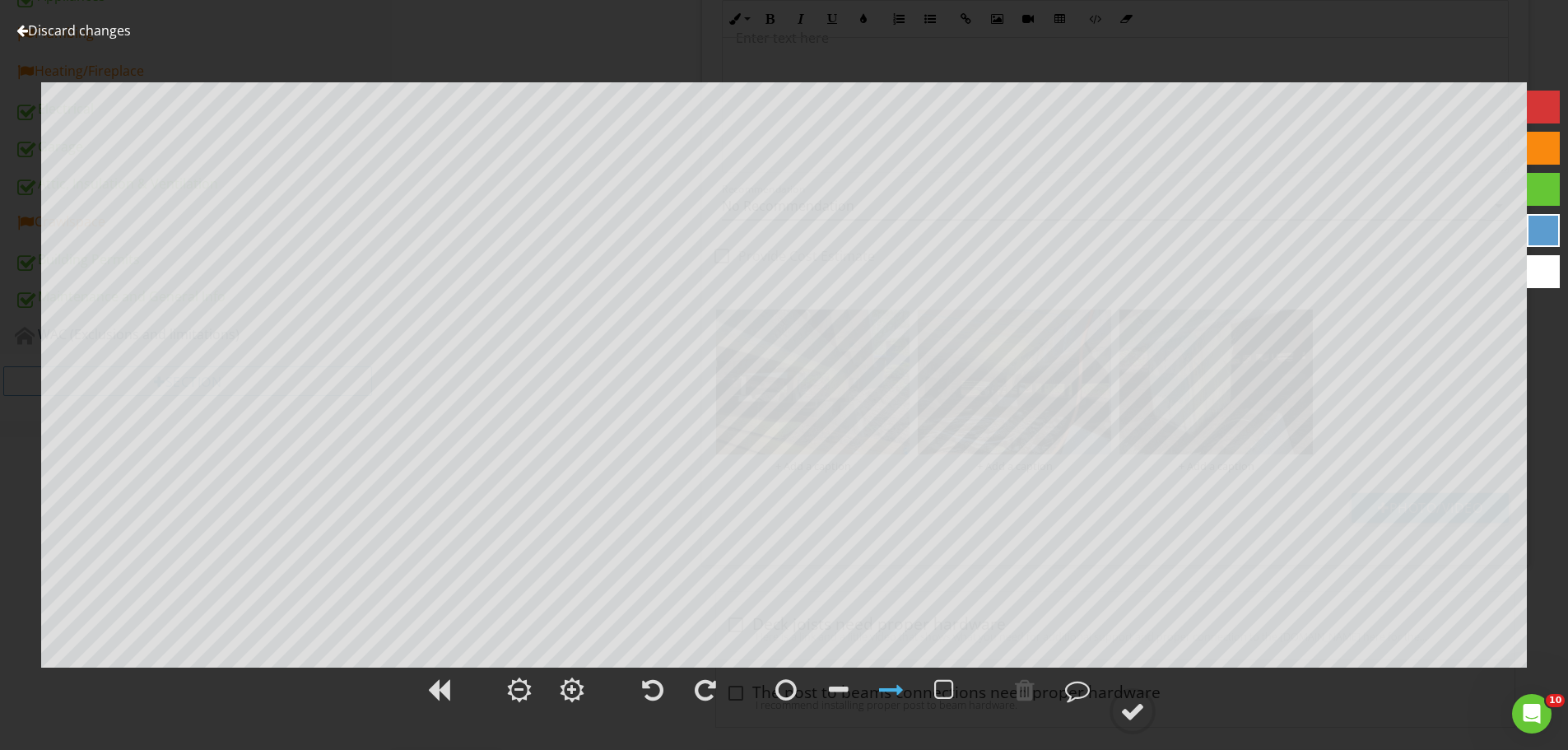
click at [116, 28] on link "Discard changes" at bounding box center [73, 30] width 115 height 18
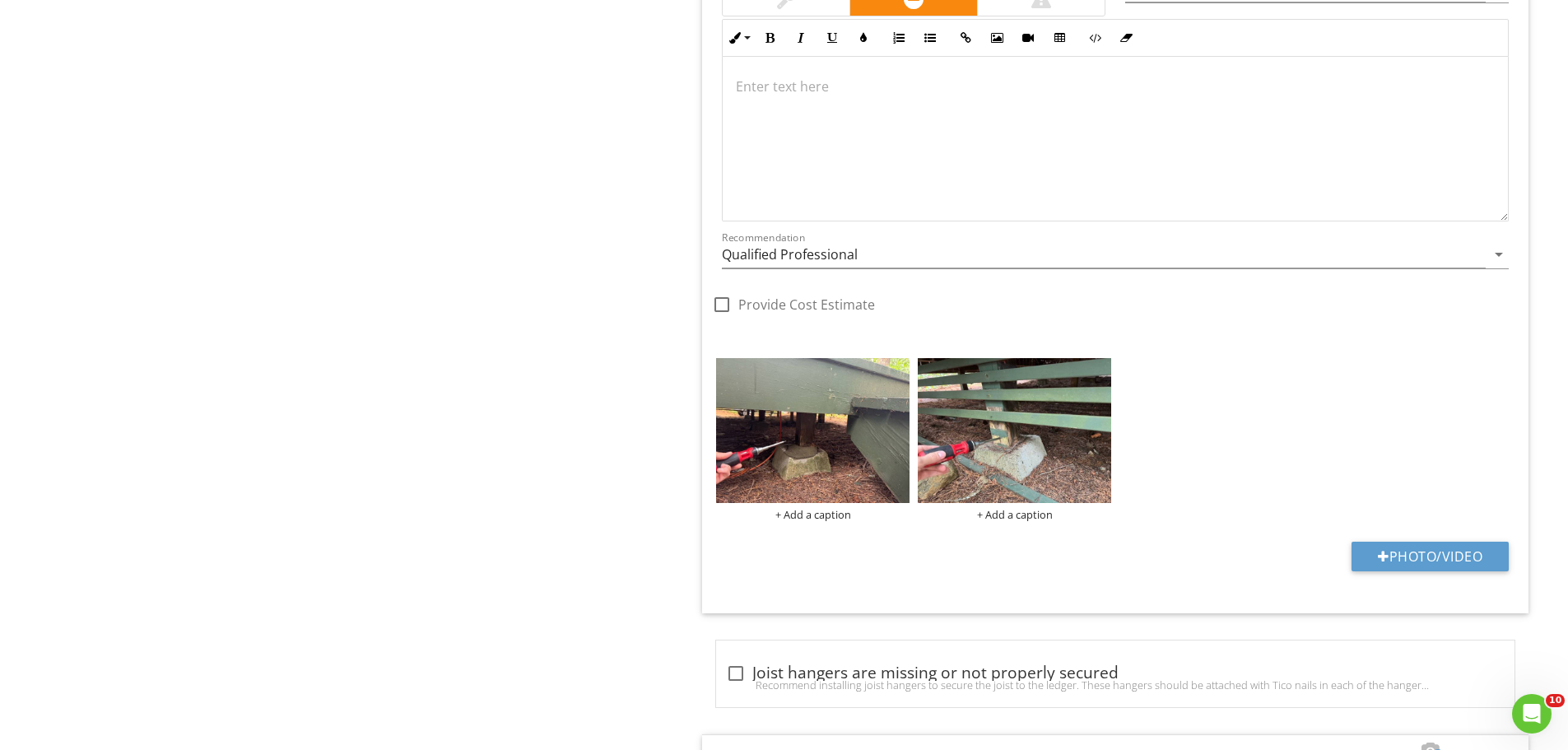
scroll to position [3380, 0]
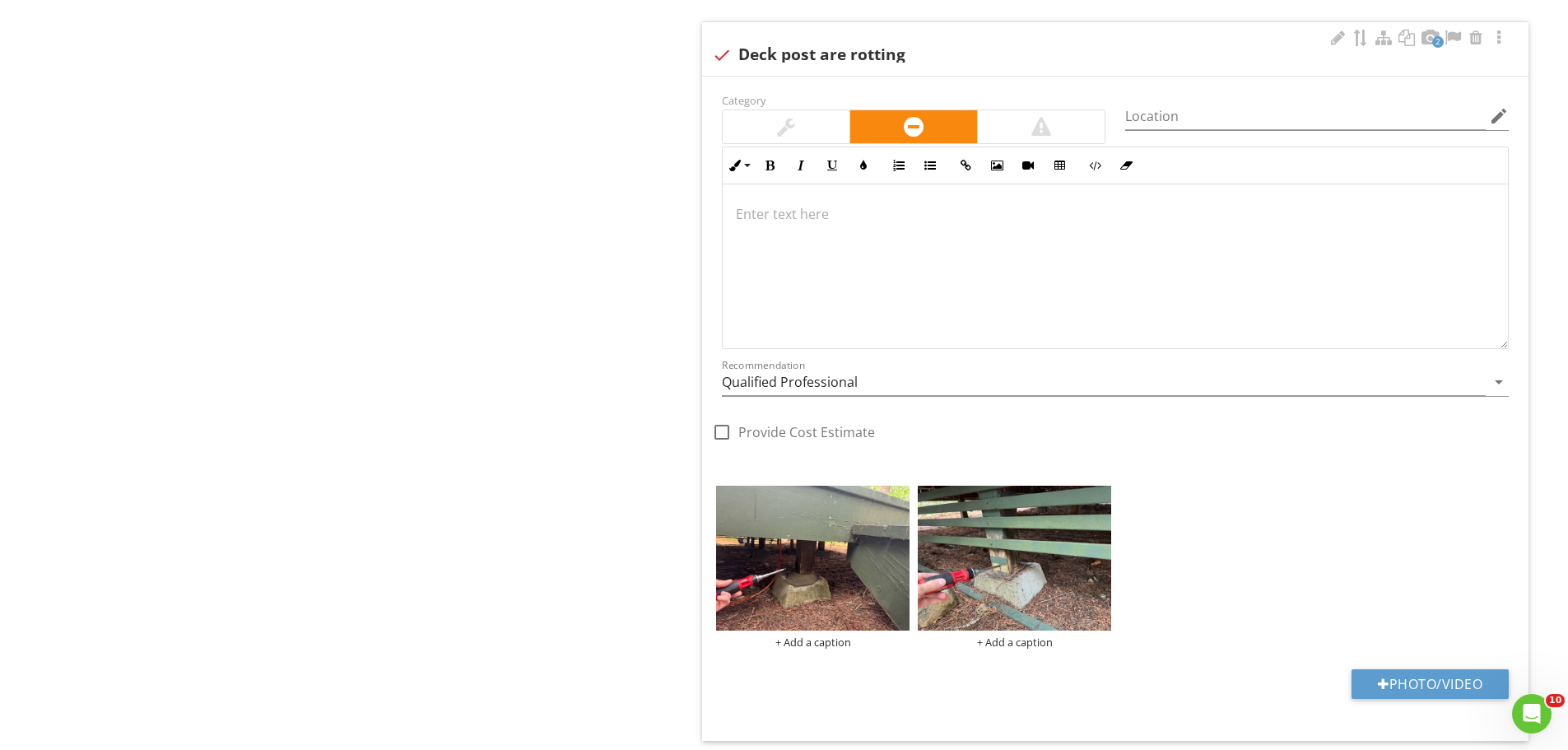
click at [1052, 292] on div at bounding box center [1115, 266] width 785 height 165
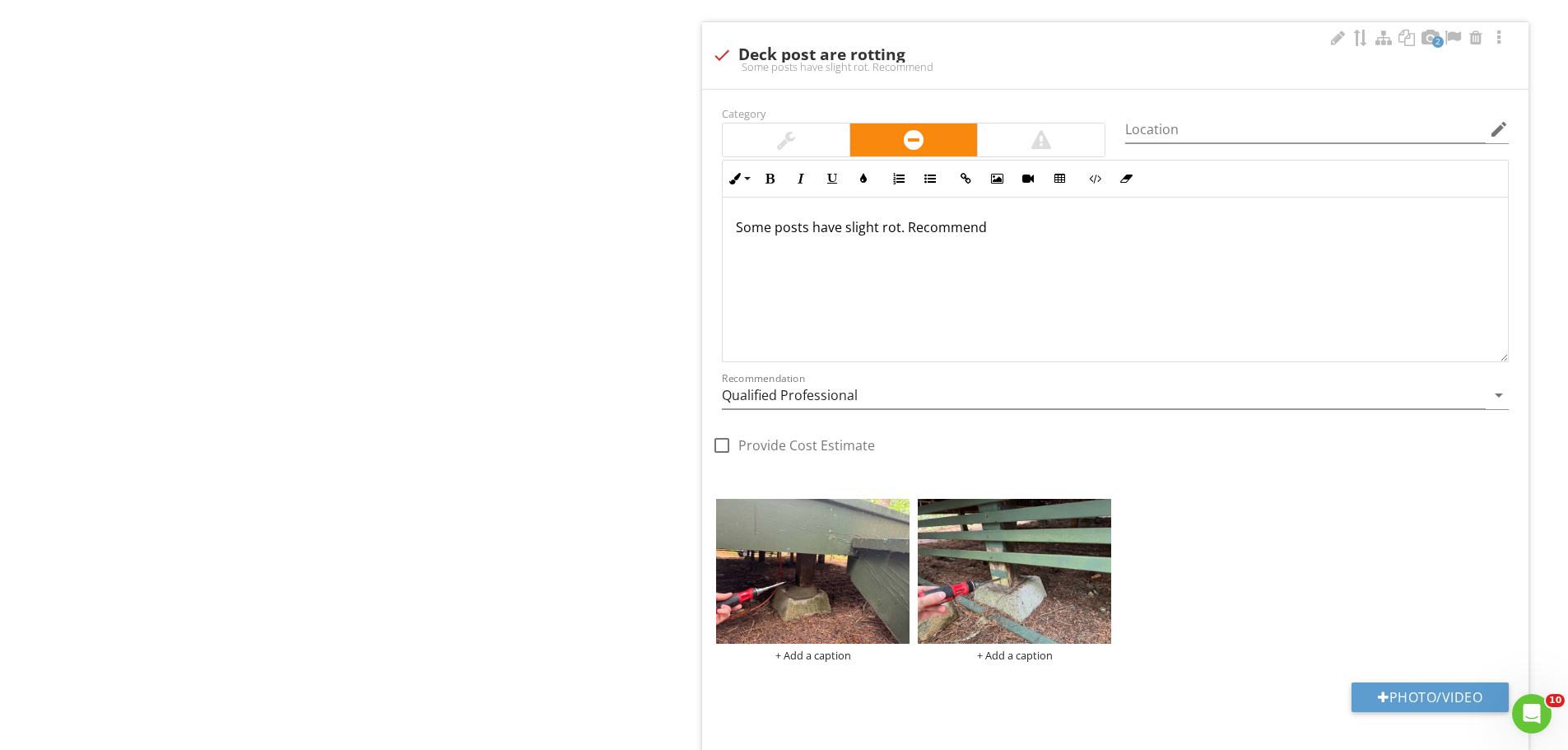
scroll to position [3393, 0]
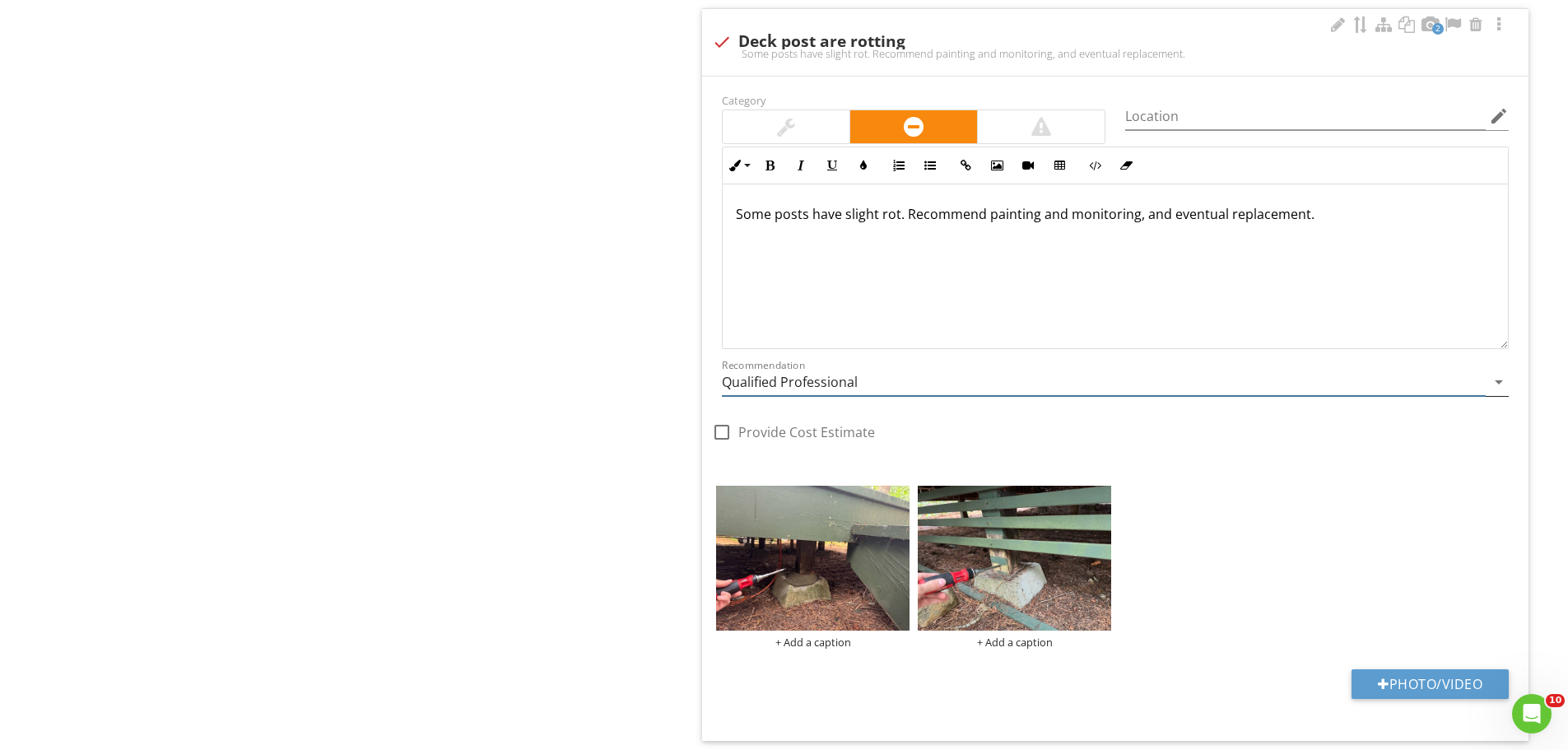
click at [869, 377] on input "Qualified Professional" at bounding box center [1103, 382] width 764 height 27
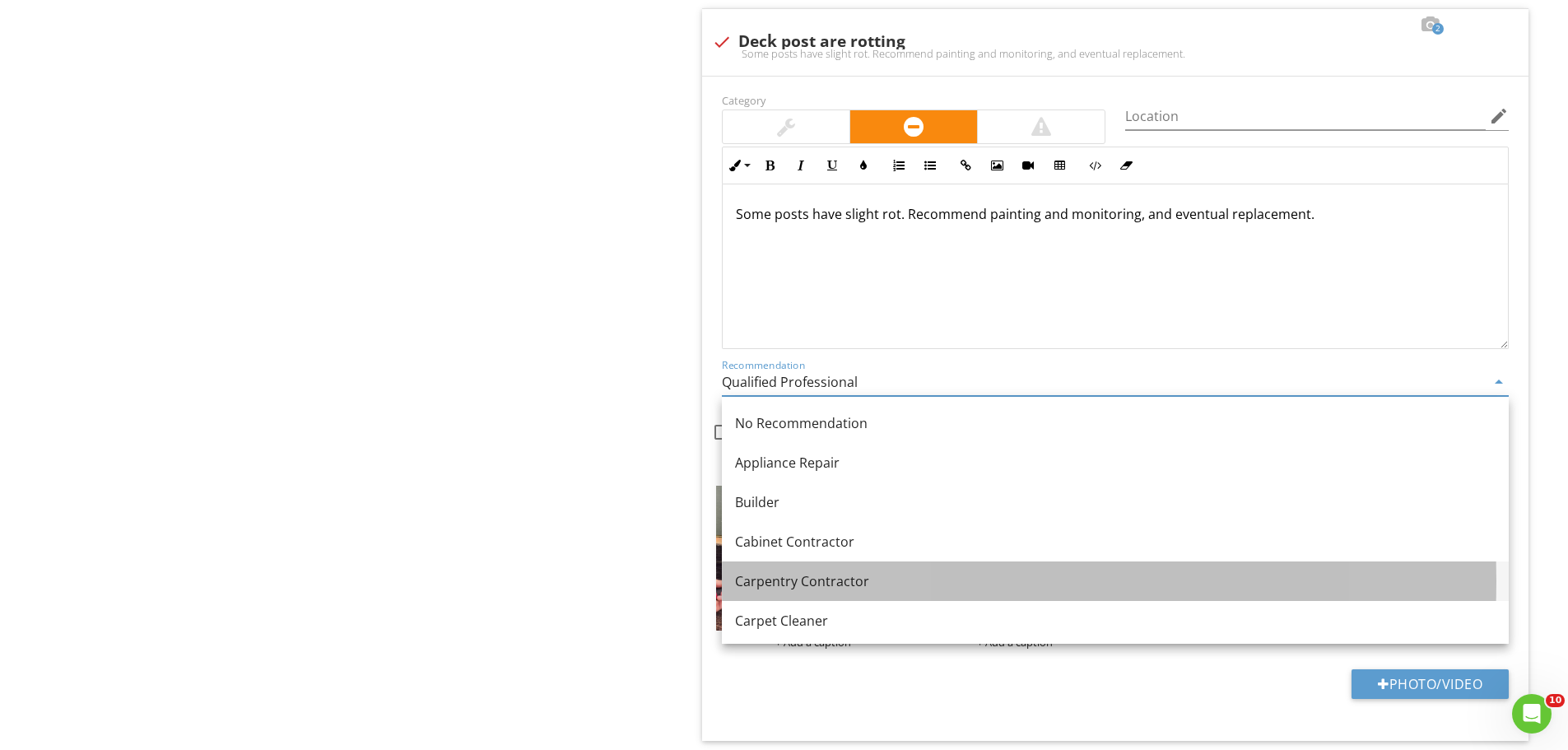
click at [879, 580] on div "Carpentry Contractor" at bounding box center [1115, 581] width 760 height 20
type input "Carpentry Contractor"
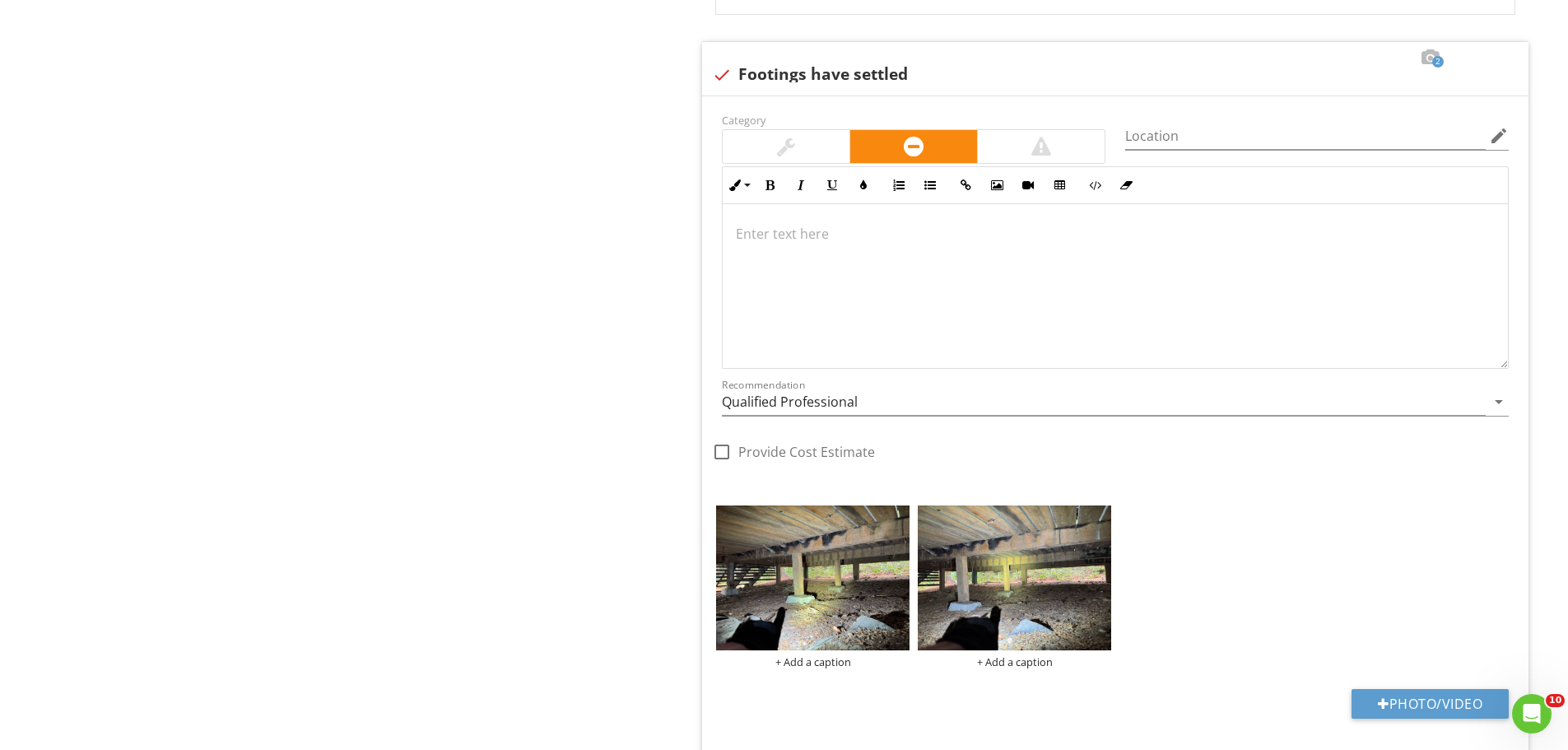
scroll to position [4210, 0]
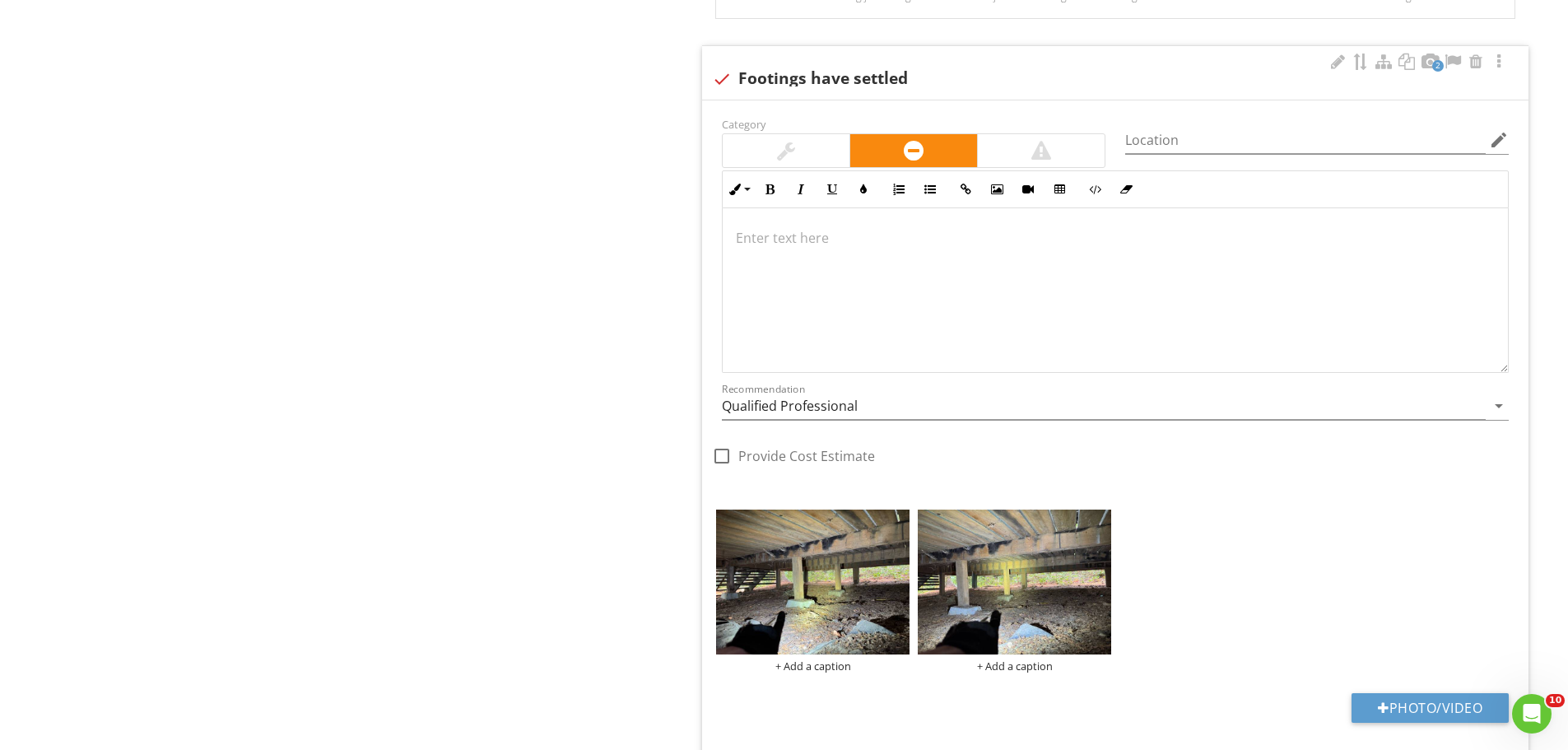
click at [899, 269] on div at bounding box center [1115, 291] width 785 height 165
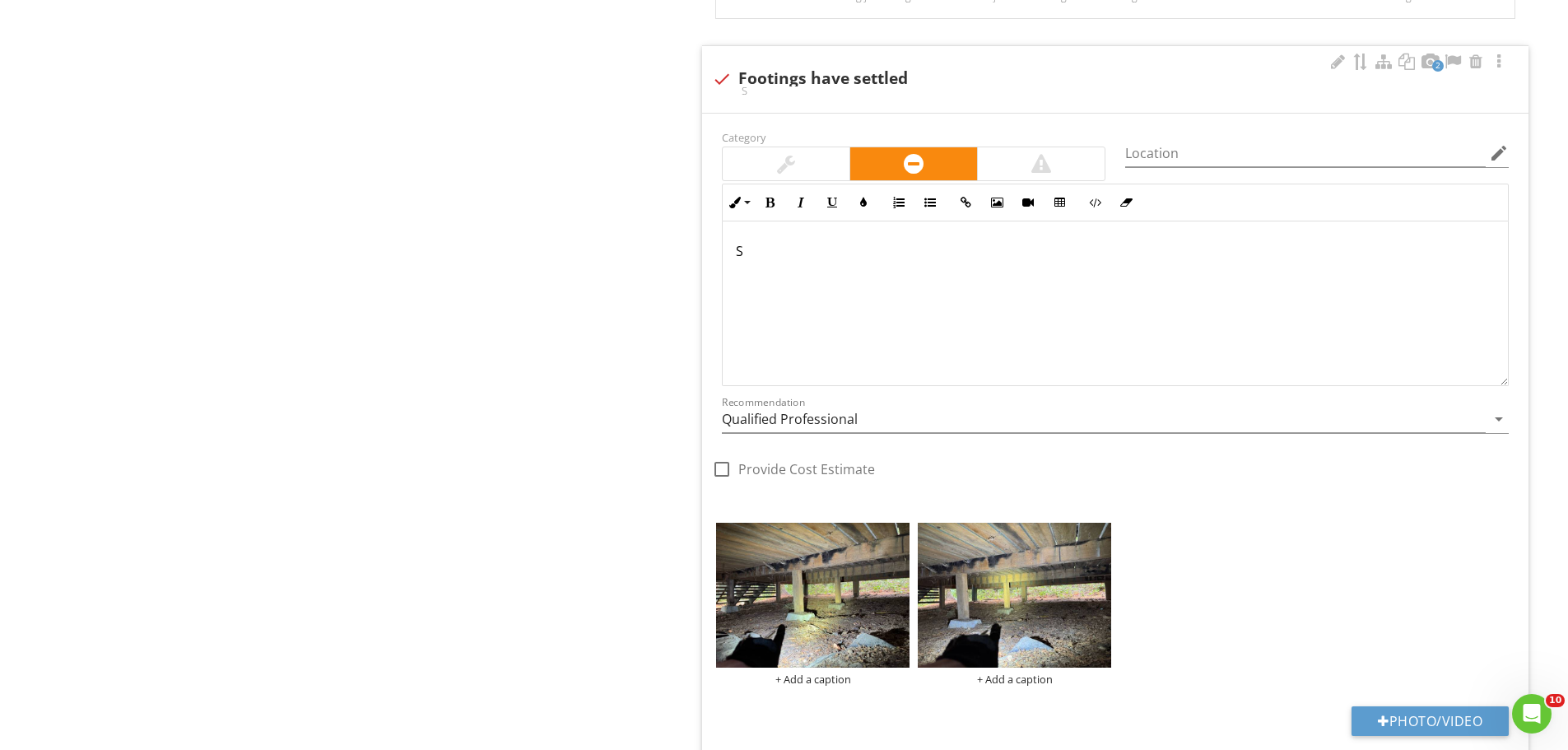
scroll to position [4223, 0]
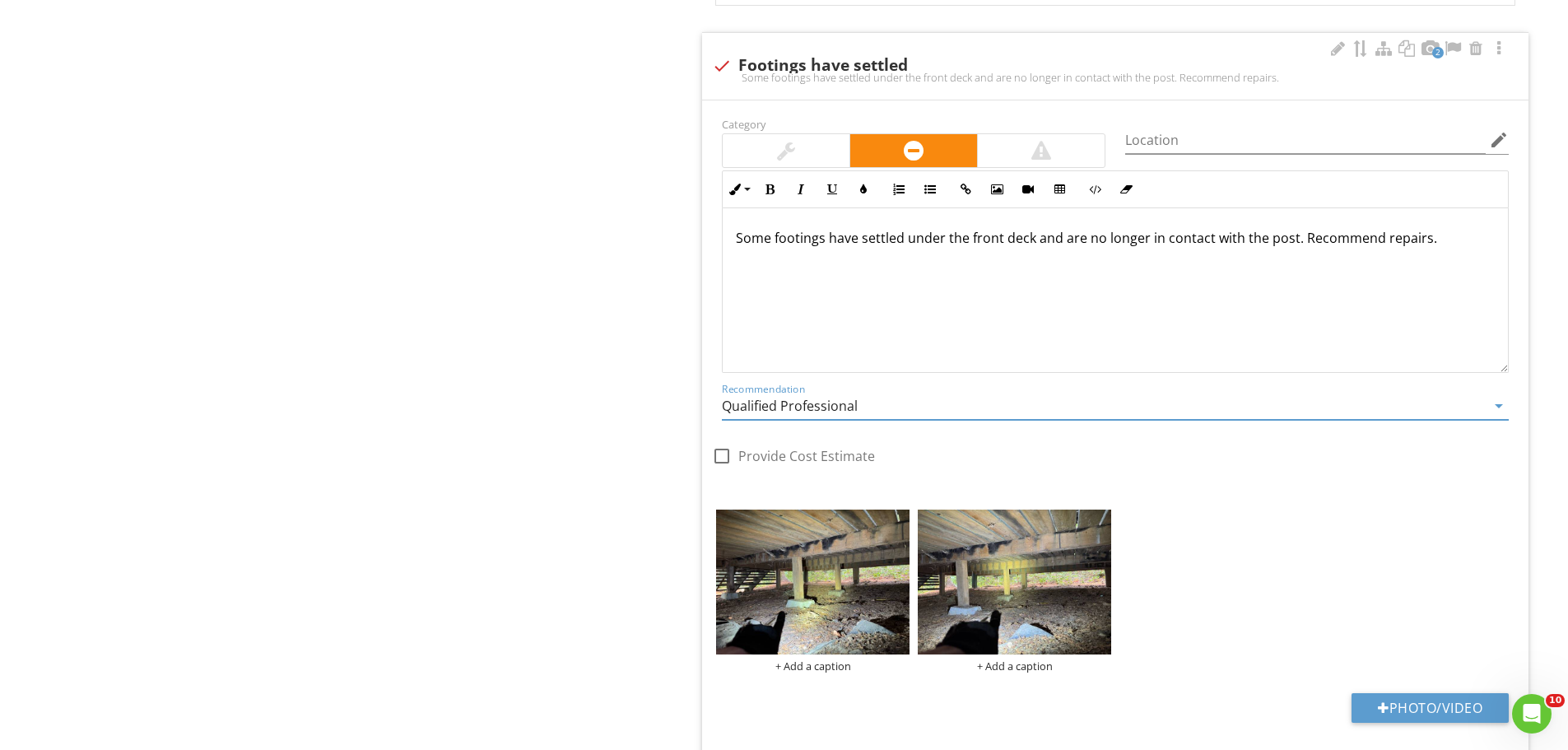
click at [856, 419] on div "Recommendation Qualified Professional arrow_drop_down" at bounding box center [1115, 406] width 787 height 27
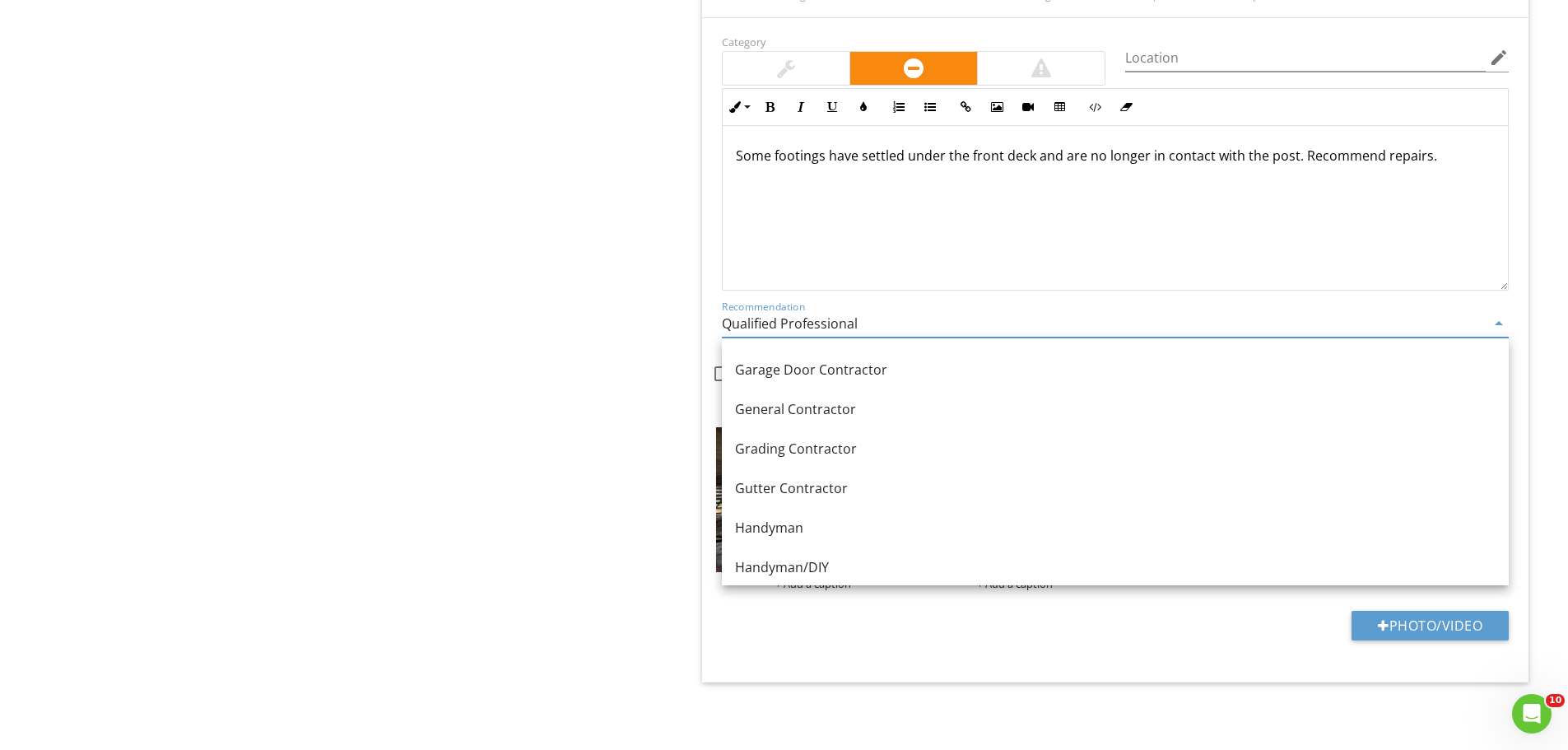
scroll to position [905, 0]
click at [879, 517] on div "Handyman" at bounding box center [1115, 525] width 760 height 20
type input "Handyman"
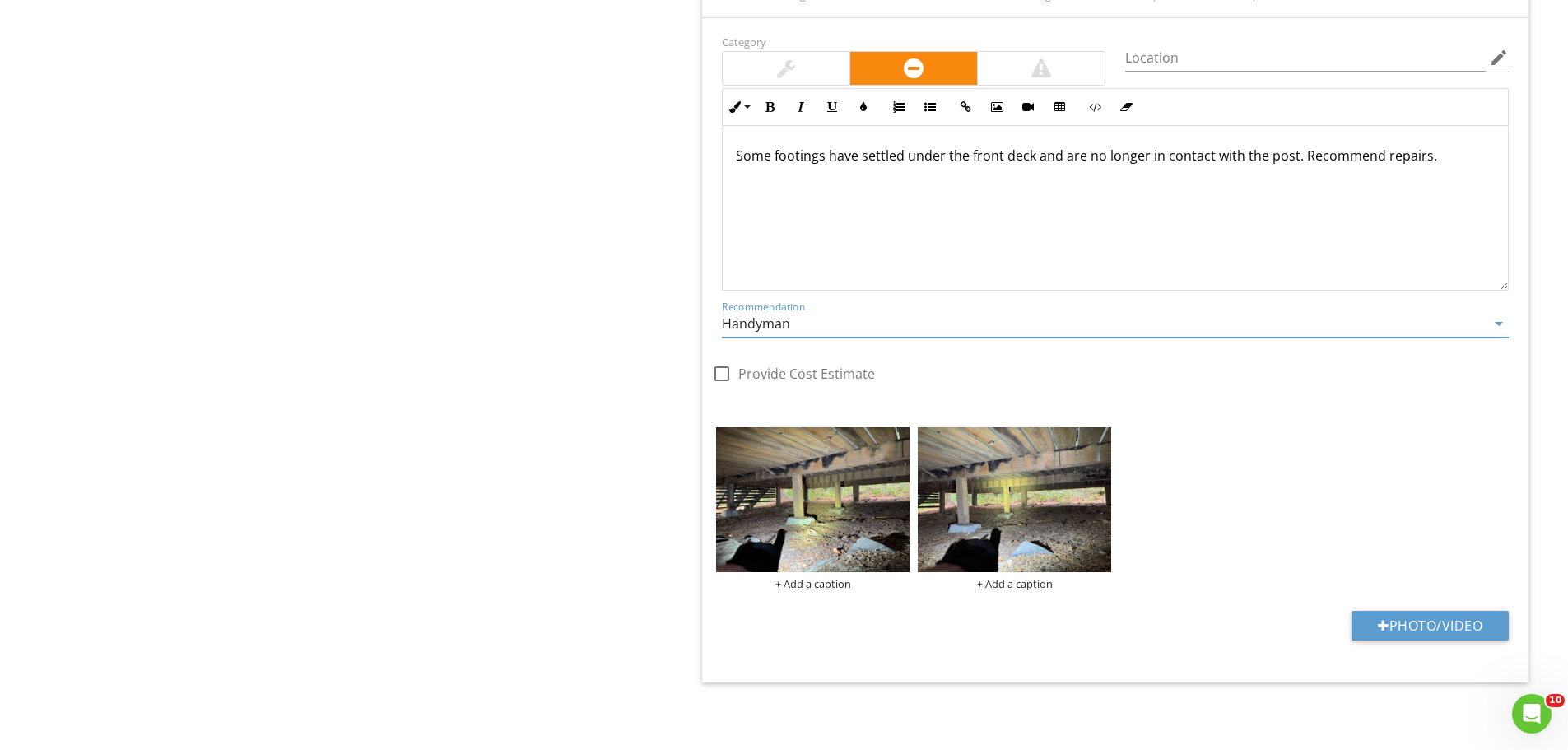
click at [1383, 151] on p "Some footings have settled under the front deck and are no longer in contact wi…" at bounding box center [1115, 155] width 758 height 20
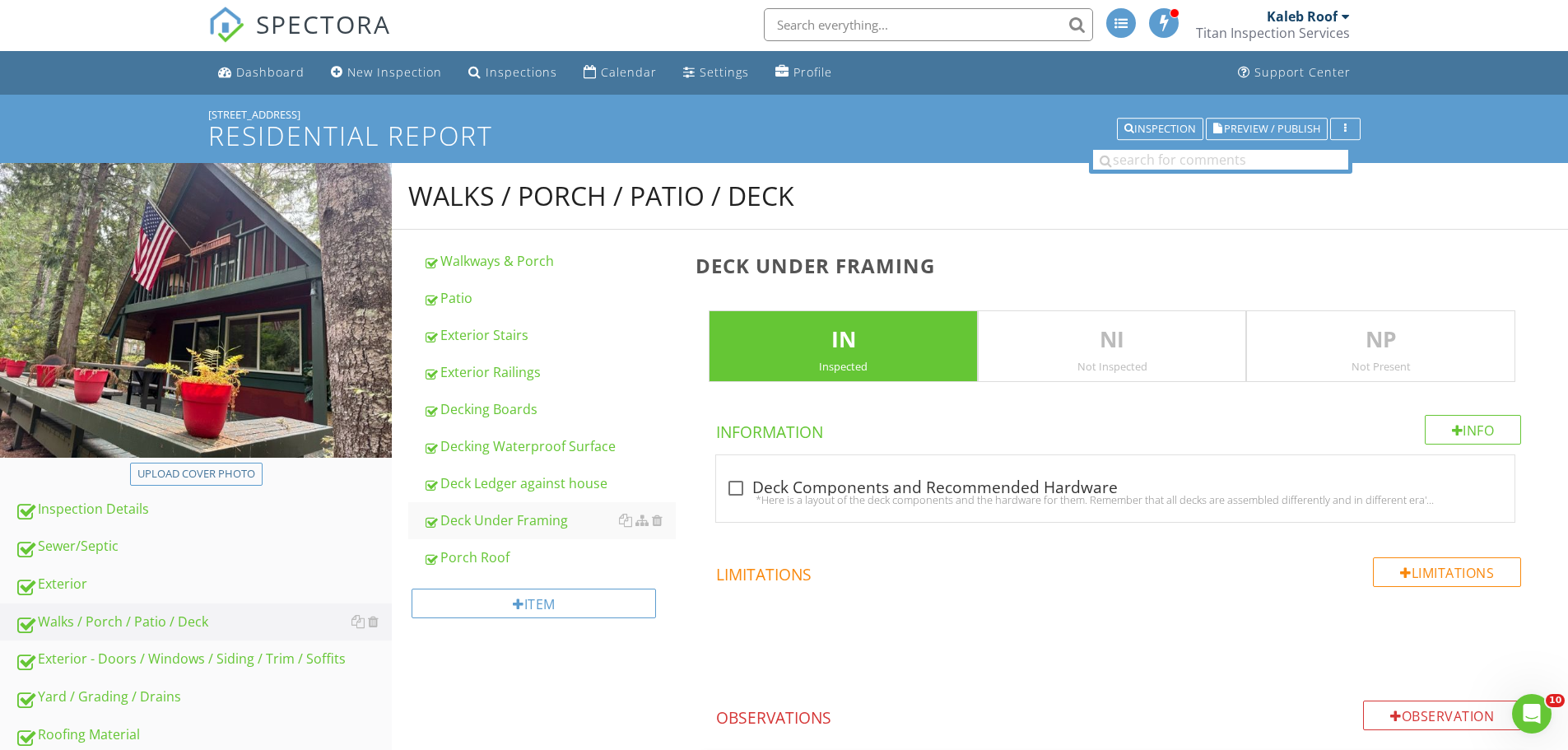
scroll to position [0, 0]
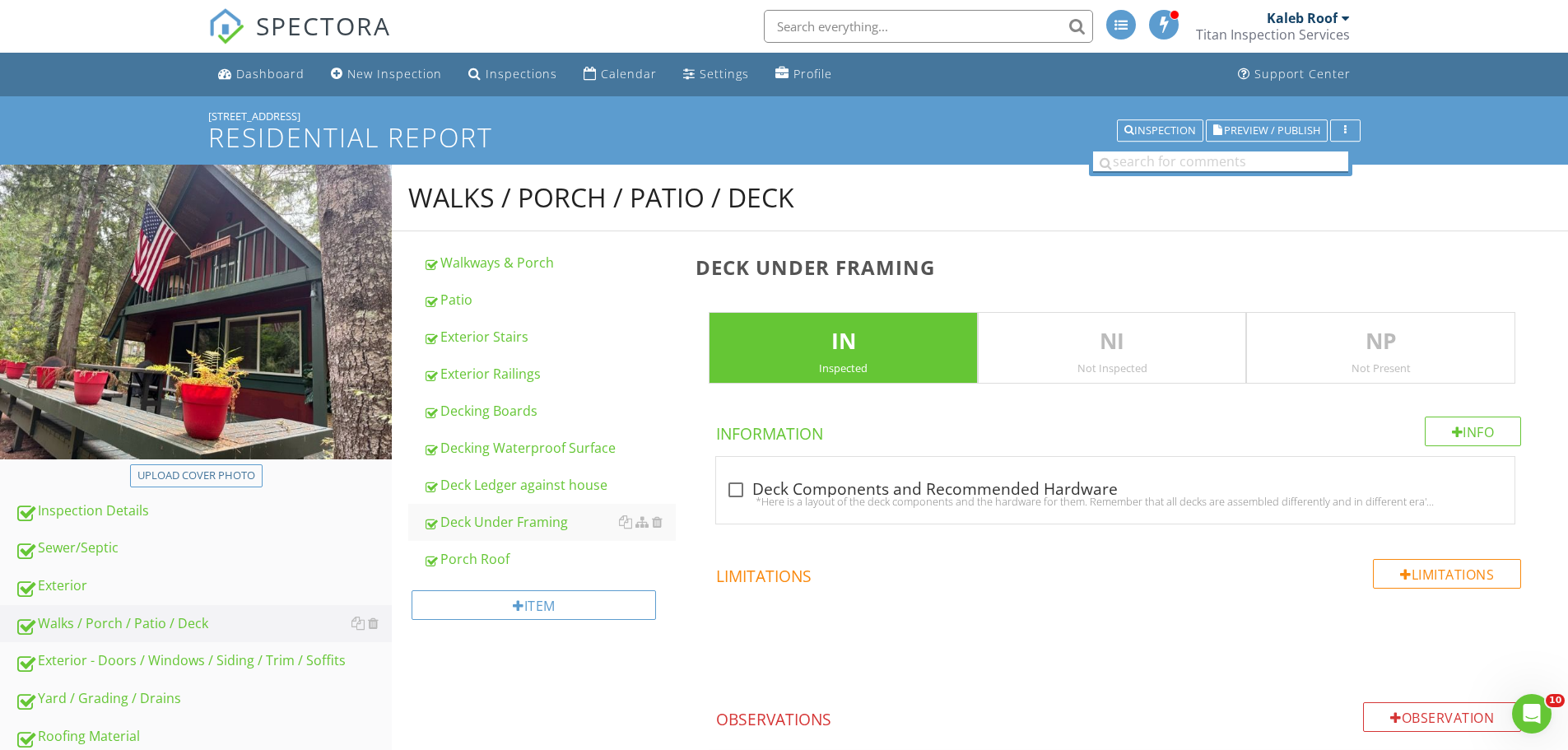
click at [1195, 155] on input "text" at bounding box center [1220, 162] width 255 height 21
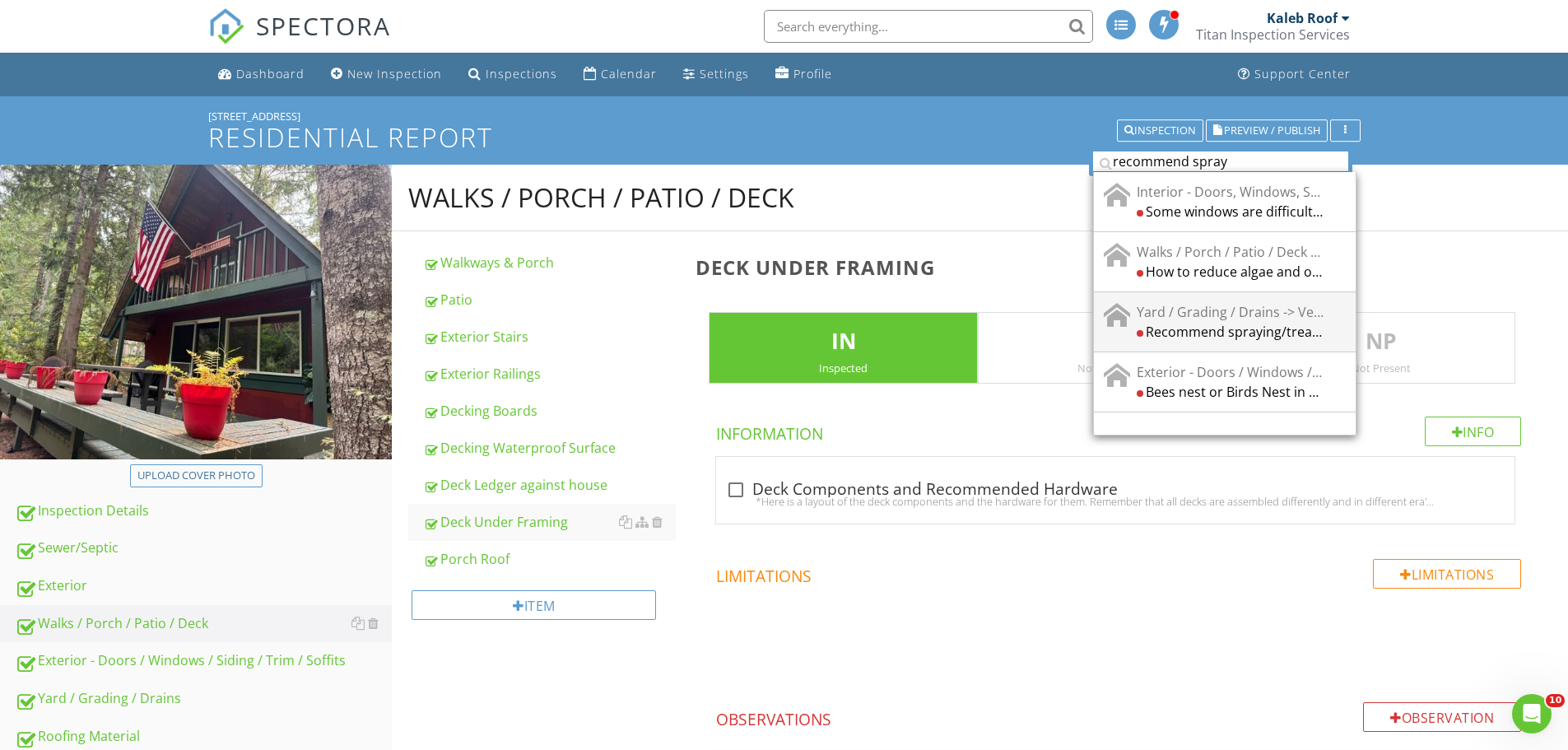
type input "recommend spray"
click at [1248, 323] on div "Recommend spraying/treating for bugs" at bounding box center [1230, 331] width 187 height 20
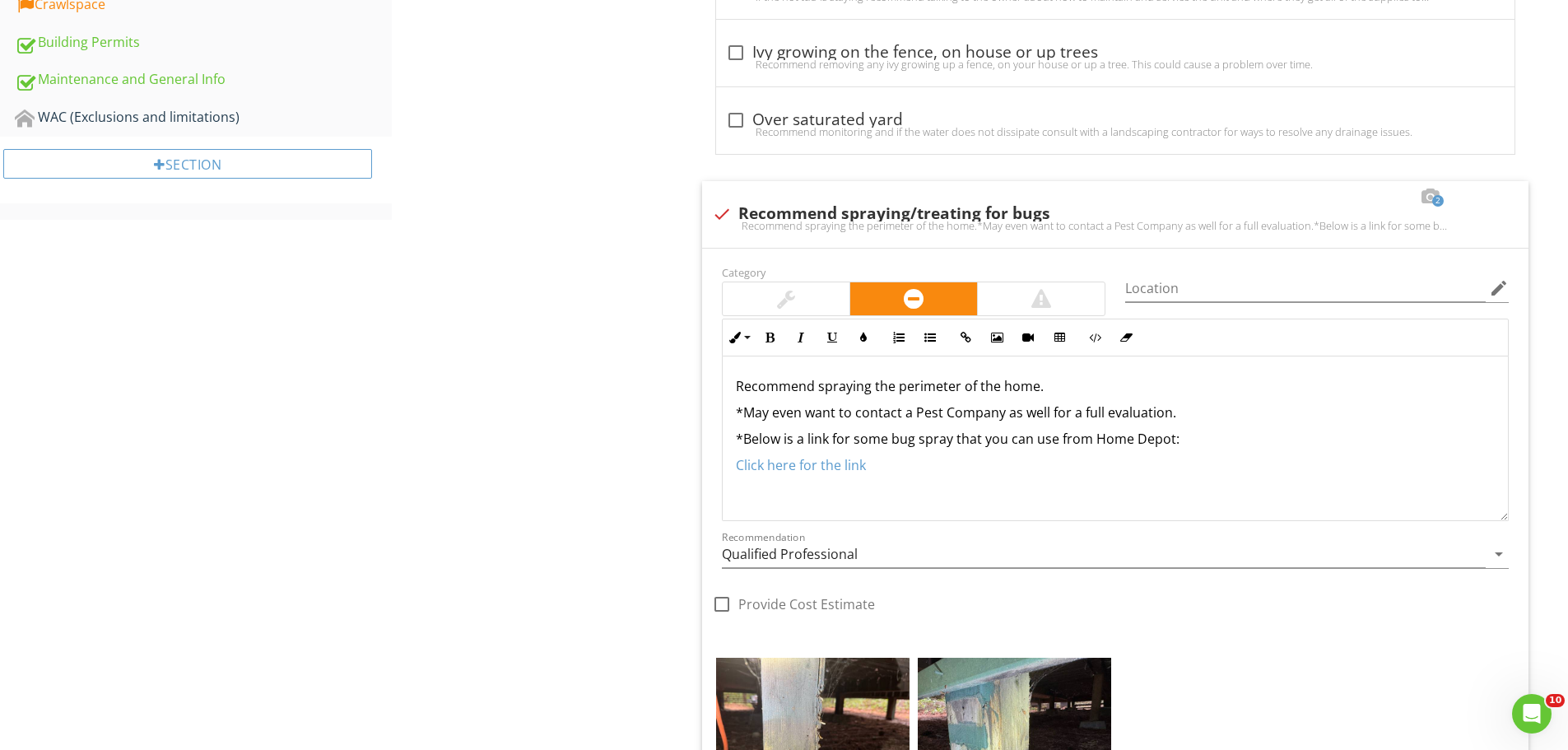
scroll to position [1121, 0]
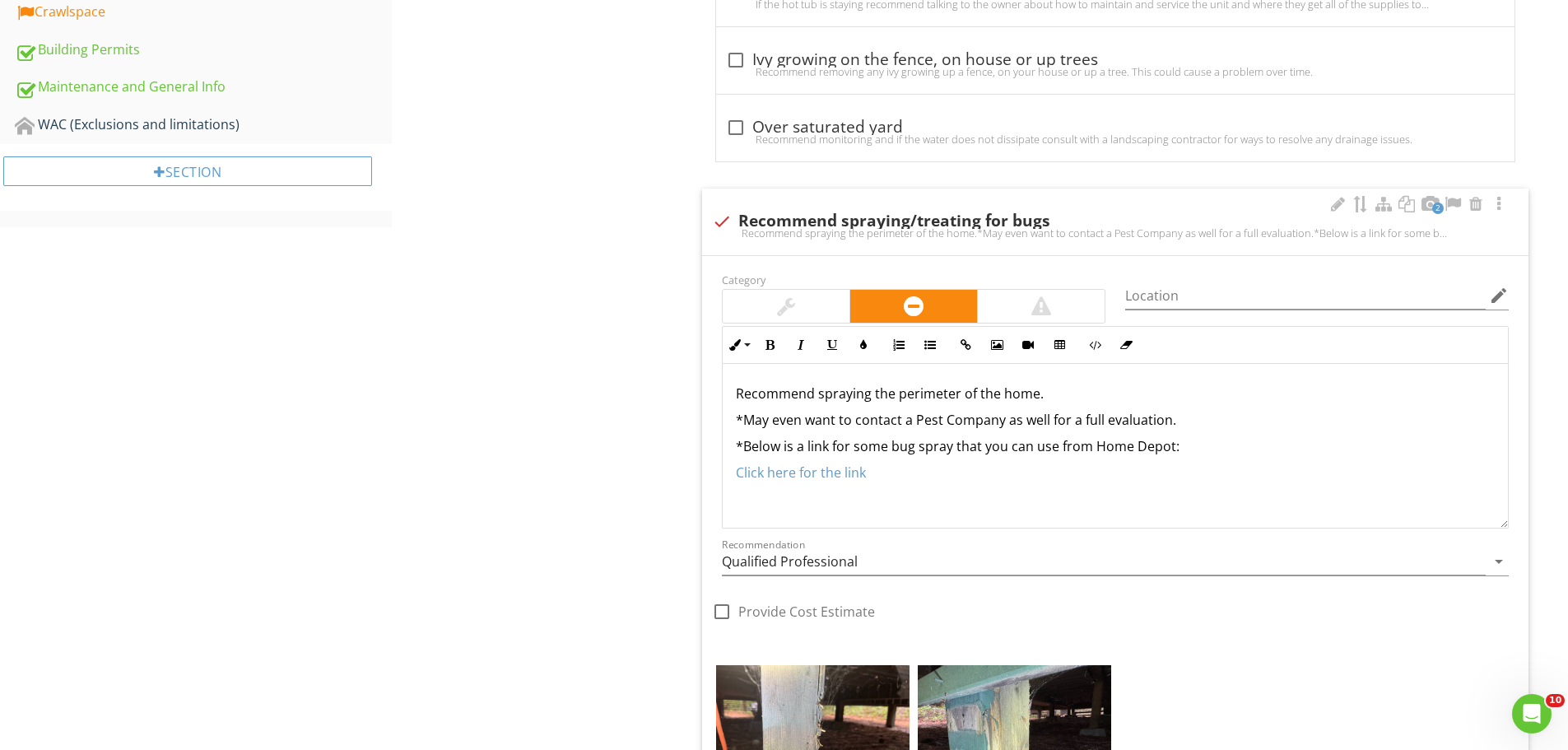
click at [738, 397] on p "Recommend spraying the perimeter of the home." at bounding box center [1115, 393] width 758 height 20
drag, startPoint x: 1070, startPoint y: 382, endPoint x: 659, endPoint y: 377, distance: 411.0
click at [659, 377] on div "Yard / Grading / Drains Vegetation, Yard Stuff Tree and Bush concerns Yard Spri…" at bounding box center [979, 138] width 1176 height 2189
click at [1084, 391] on p "Recommend spraying the perimeter of the home." at bounding box center [1115, 393] width 758 height 20
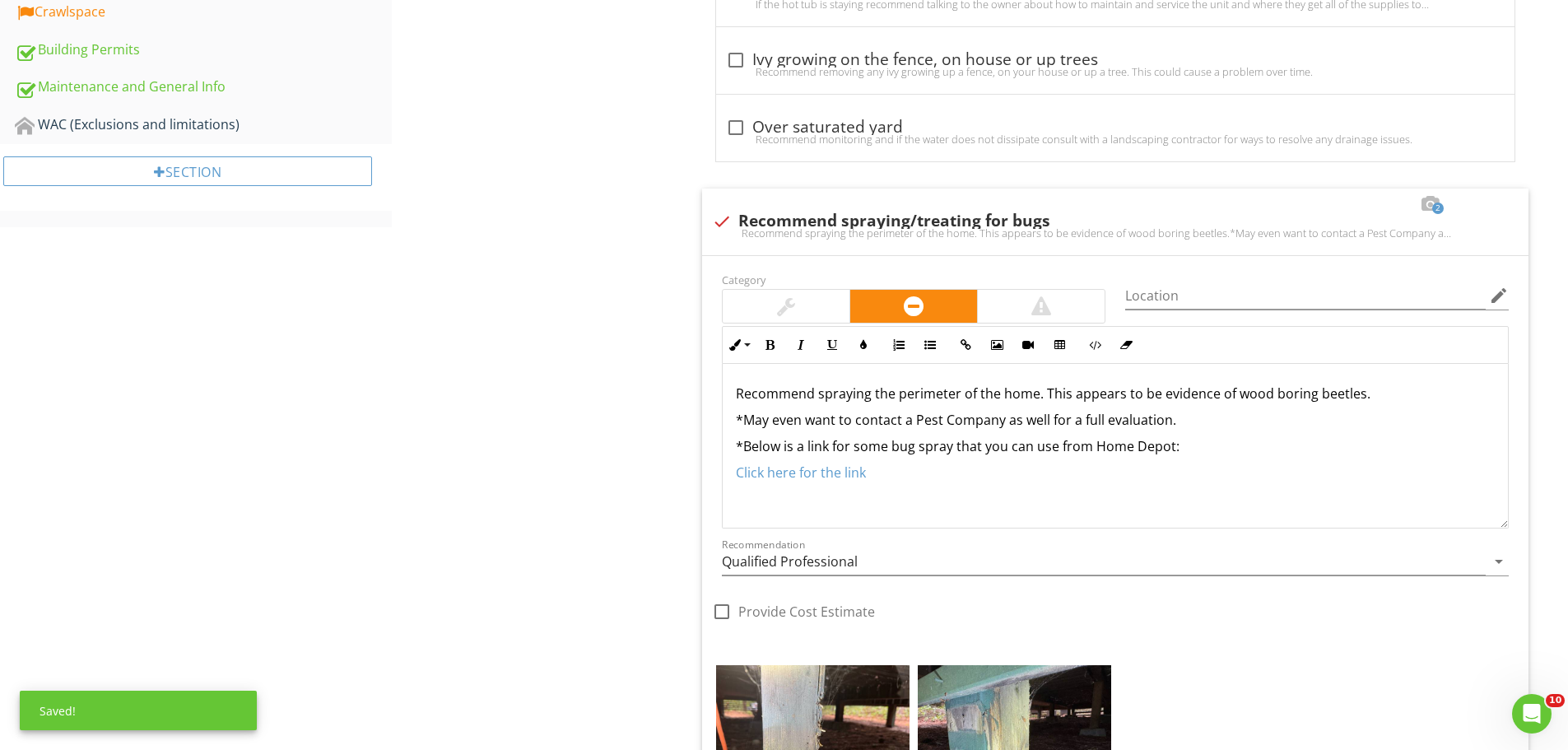
click at [426, 447] on div "Yard / Grading / Drains Vegetation, Yard Stuff Tree and Bush concerns Yard Spri…" at bounding box center [979, 138] width 1176 height 2189
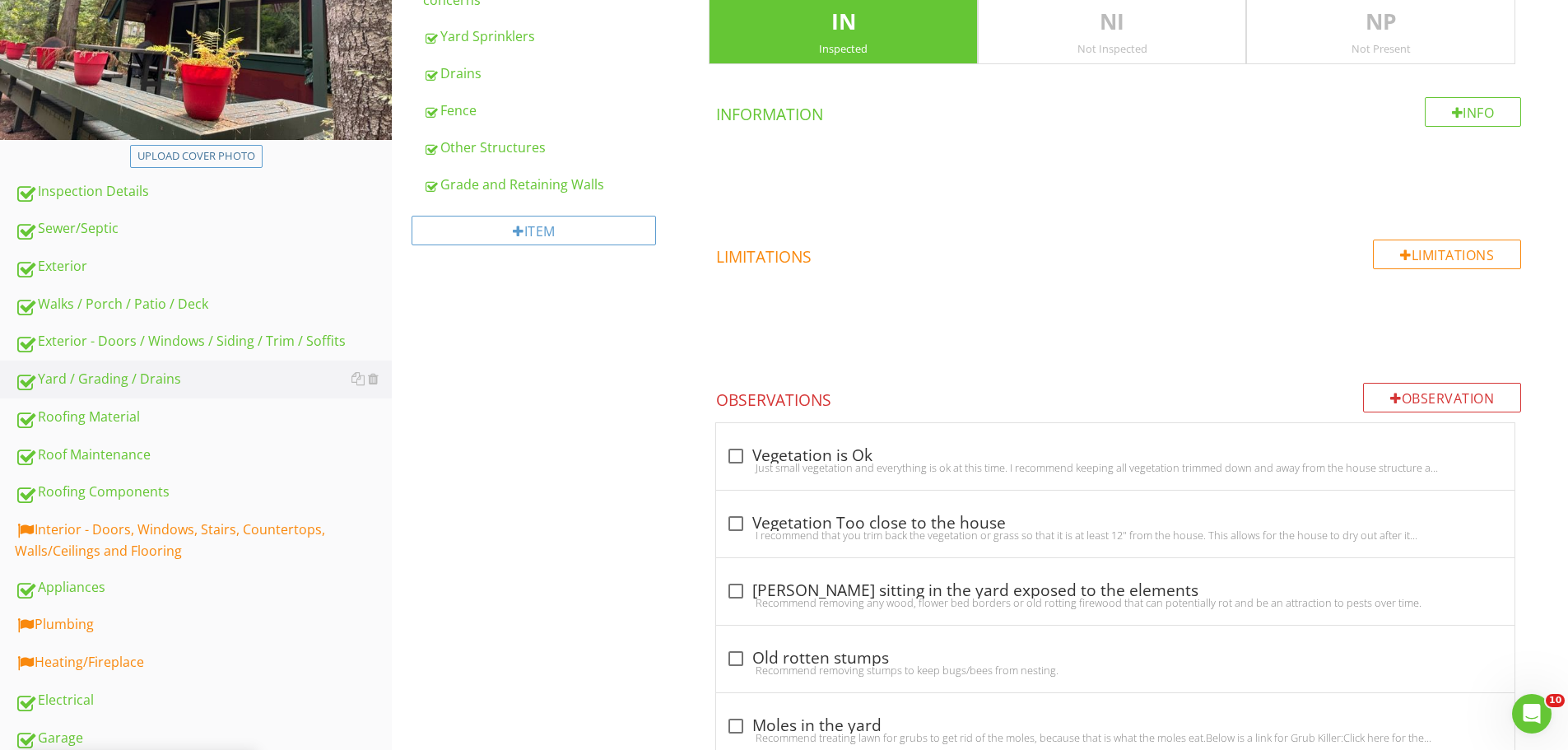
scroll to position [297, 0]
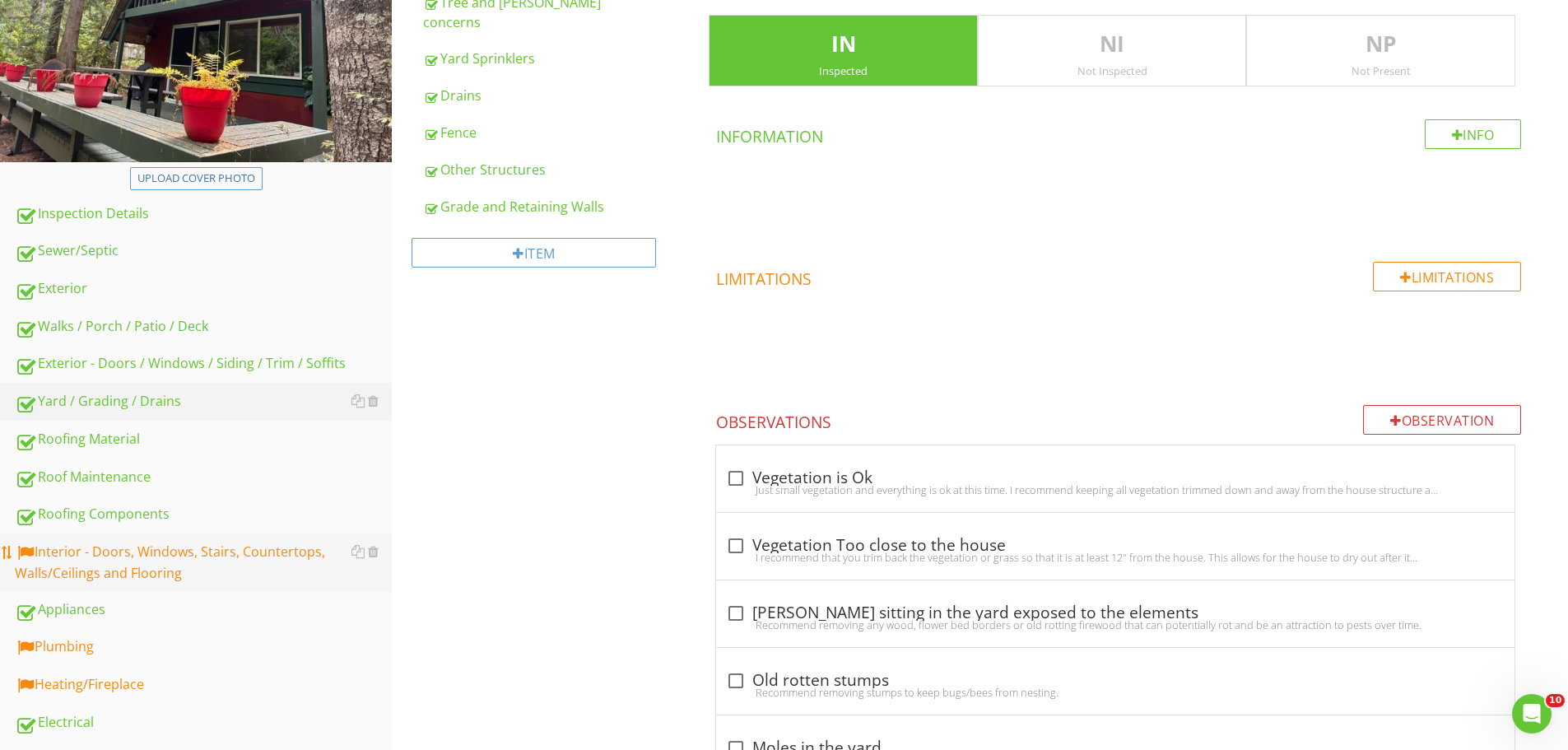
click at [246, 543] on div "Interior - Doors, Windows, Stairs, Countertops, Walls/Ceilings and Flooring" at bounding box center [204, 561] width 377 height 41
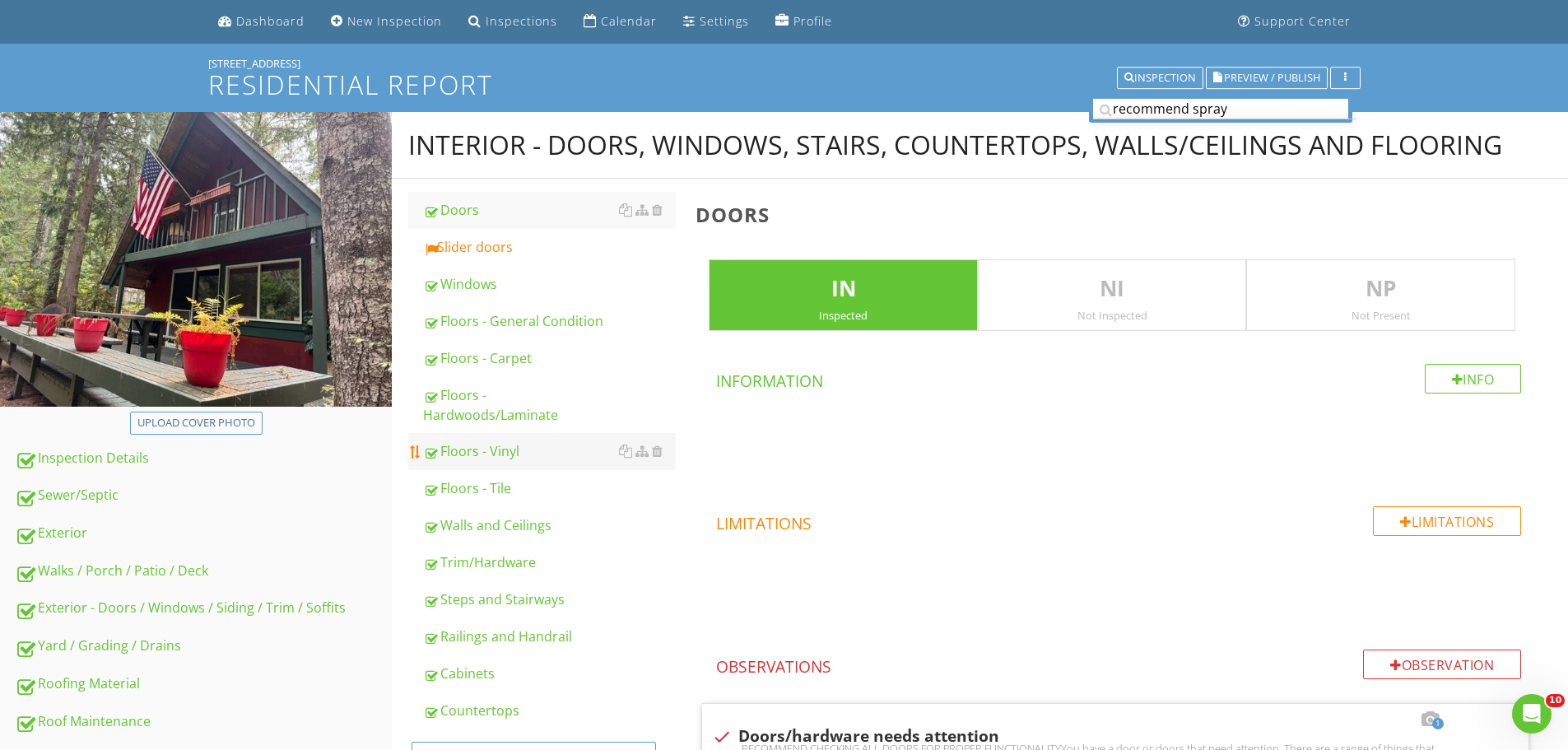
scroll to position [50, 0]
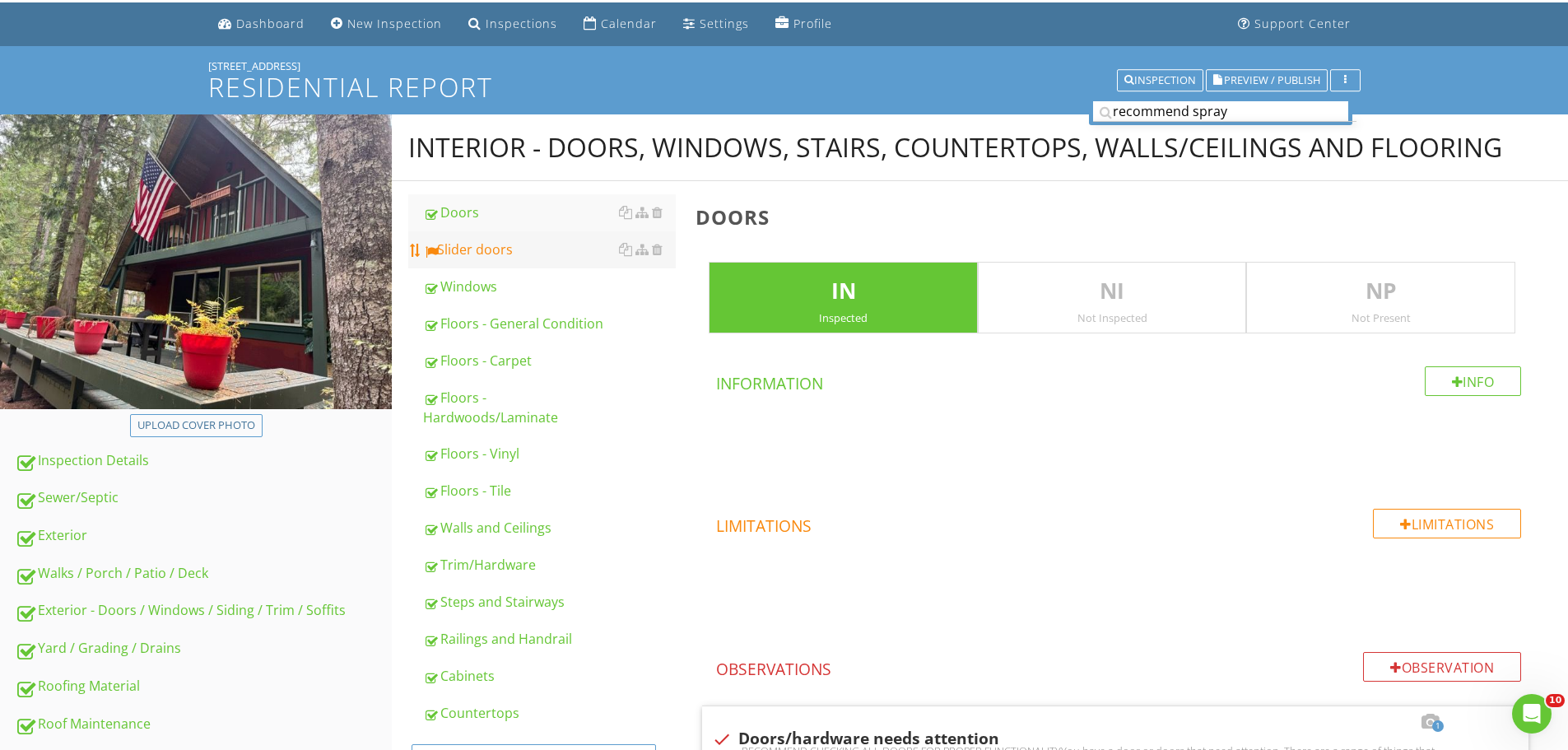
click at [530, 239] on link "Slider doors" at bounding box center [549, 249] width 253 height 36
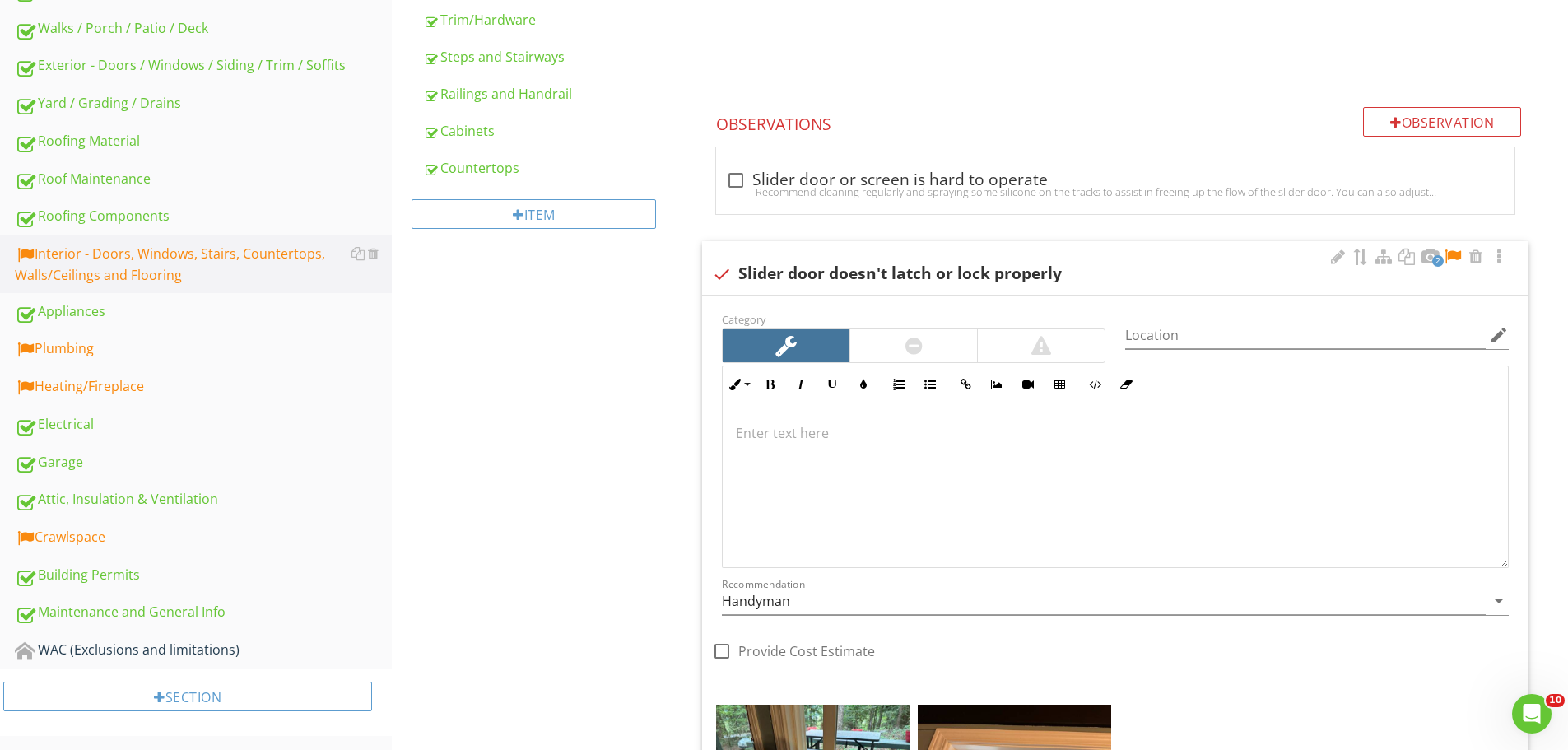
scroll to position [627, 0]
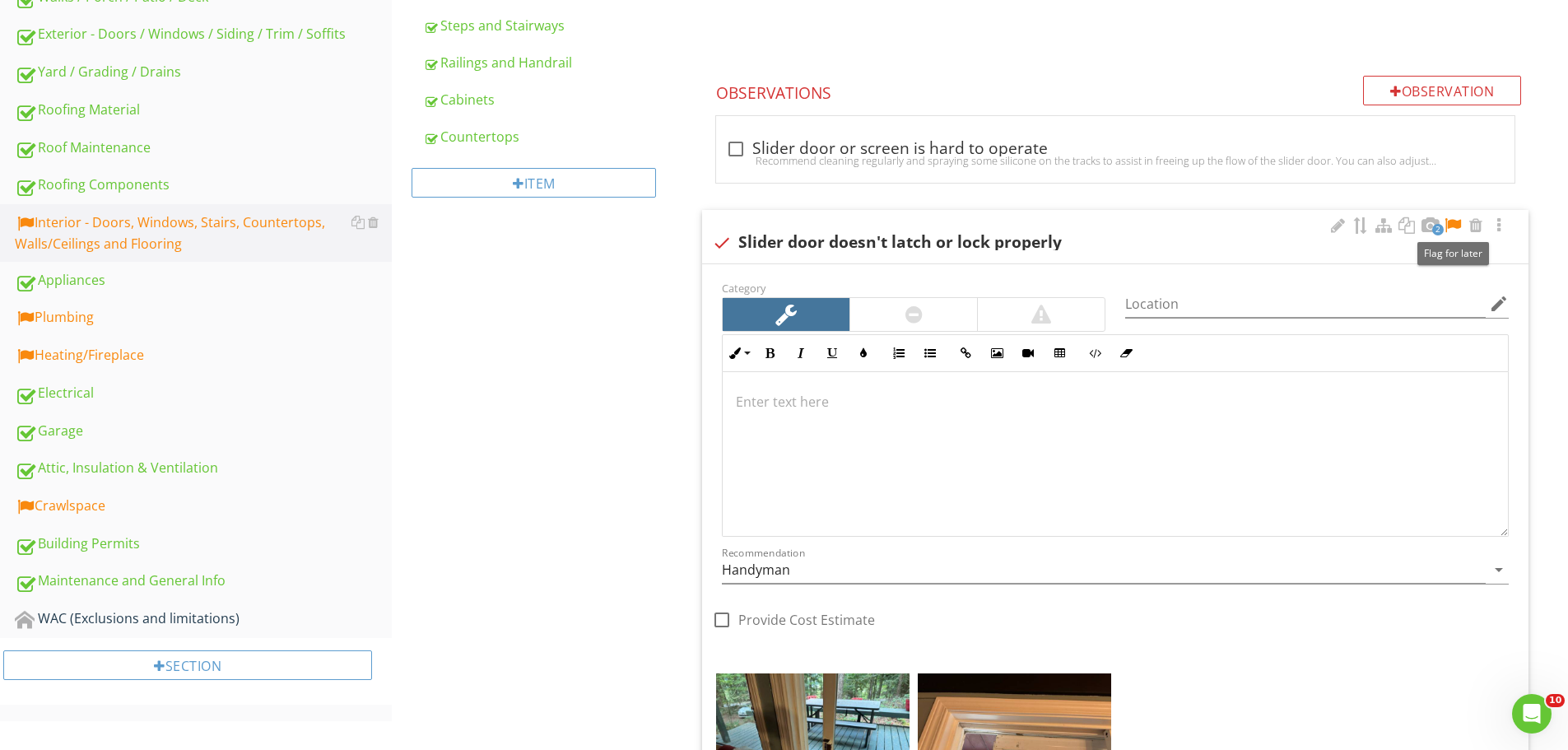
click at [1452, 221] on div at bounding box center [1452, 225] width 20 height 16
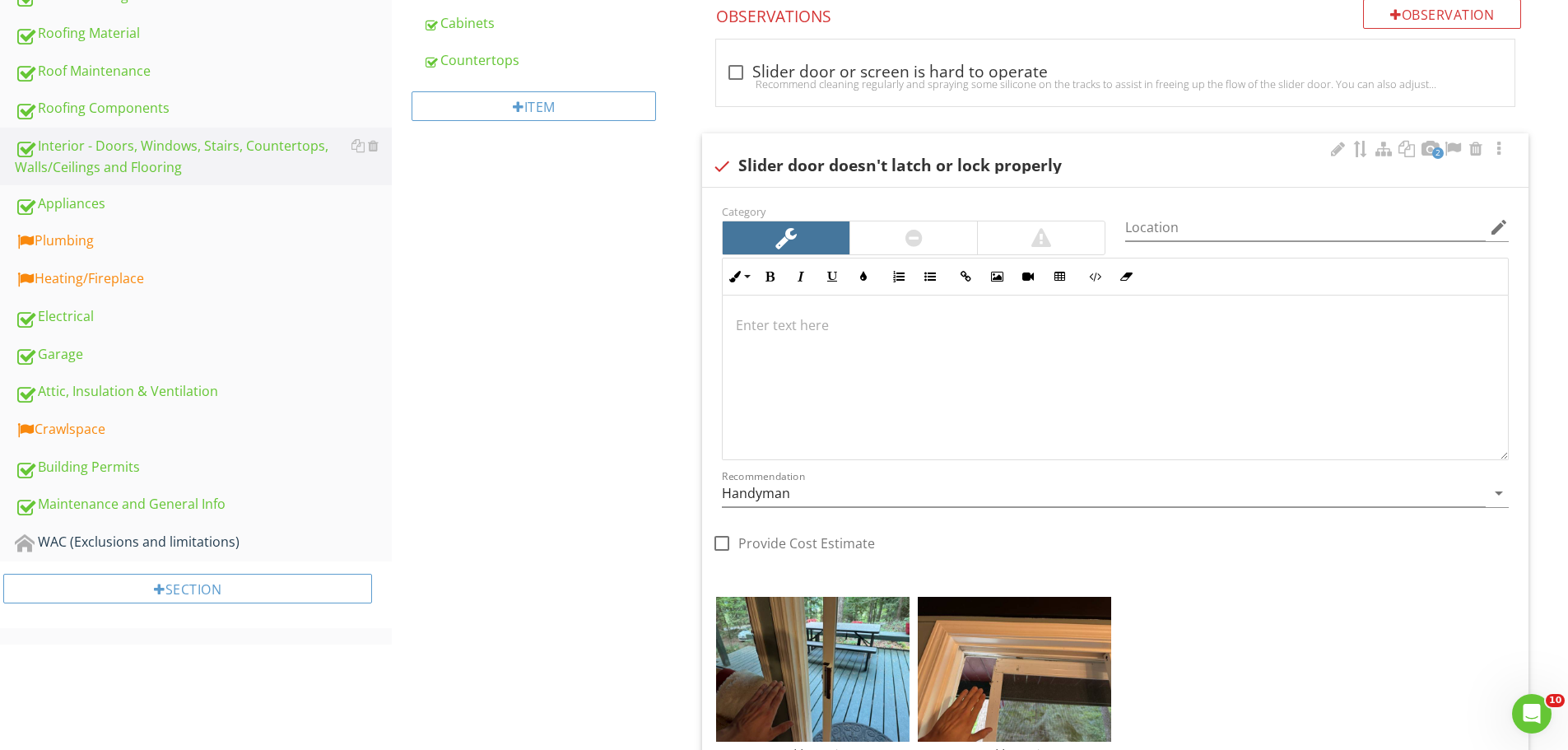
scroll to position [694, 0]
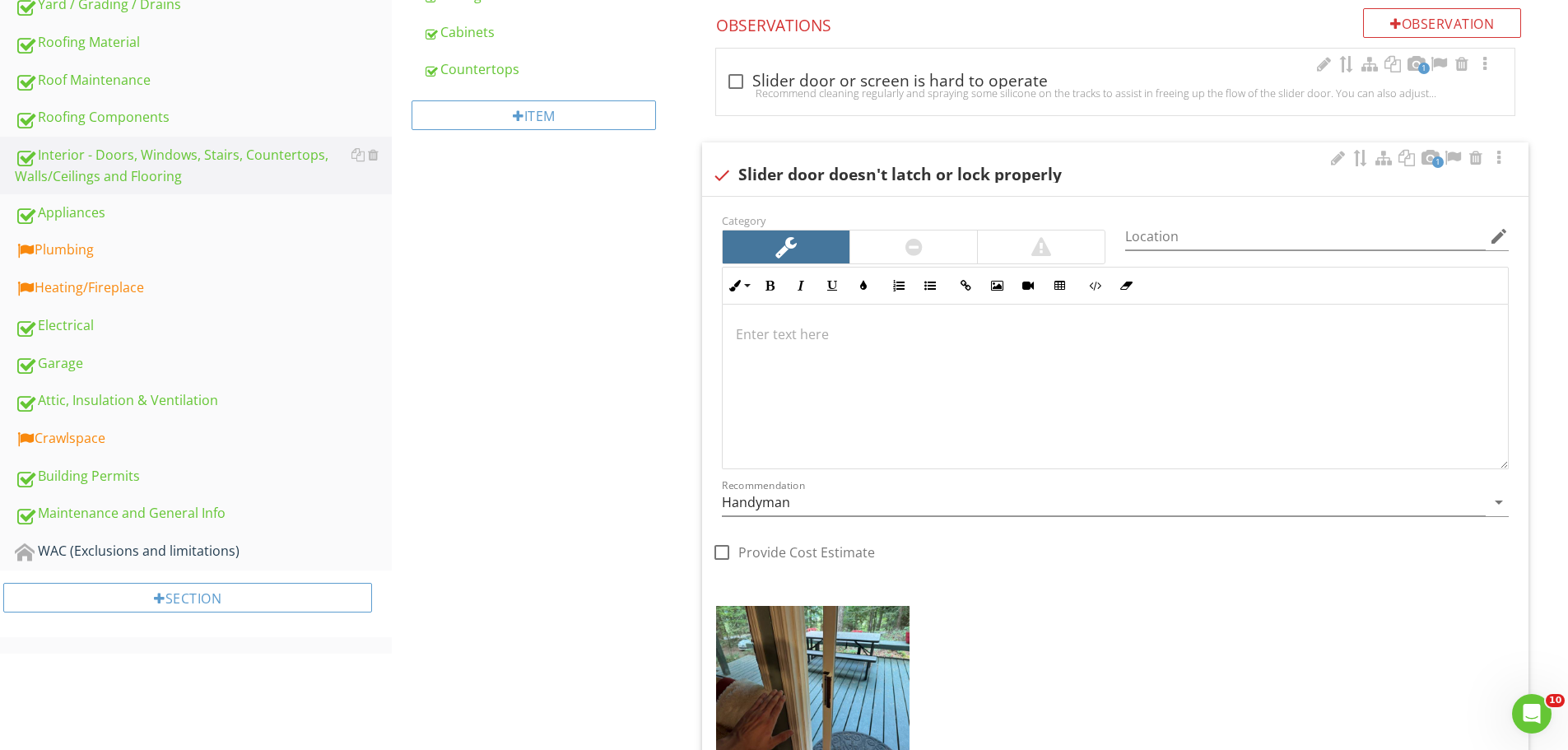
click at [929, 81] on div "check_box_outline_blank Slider door or screen is hard to operate" at bounding box center [1115, 82] width 778 height 20
checkbox input "true"
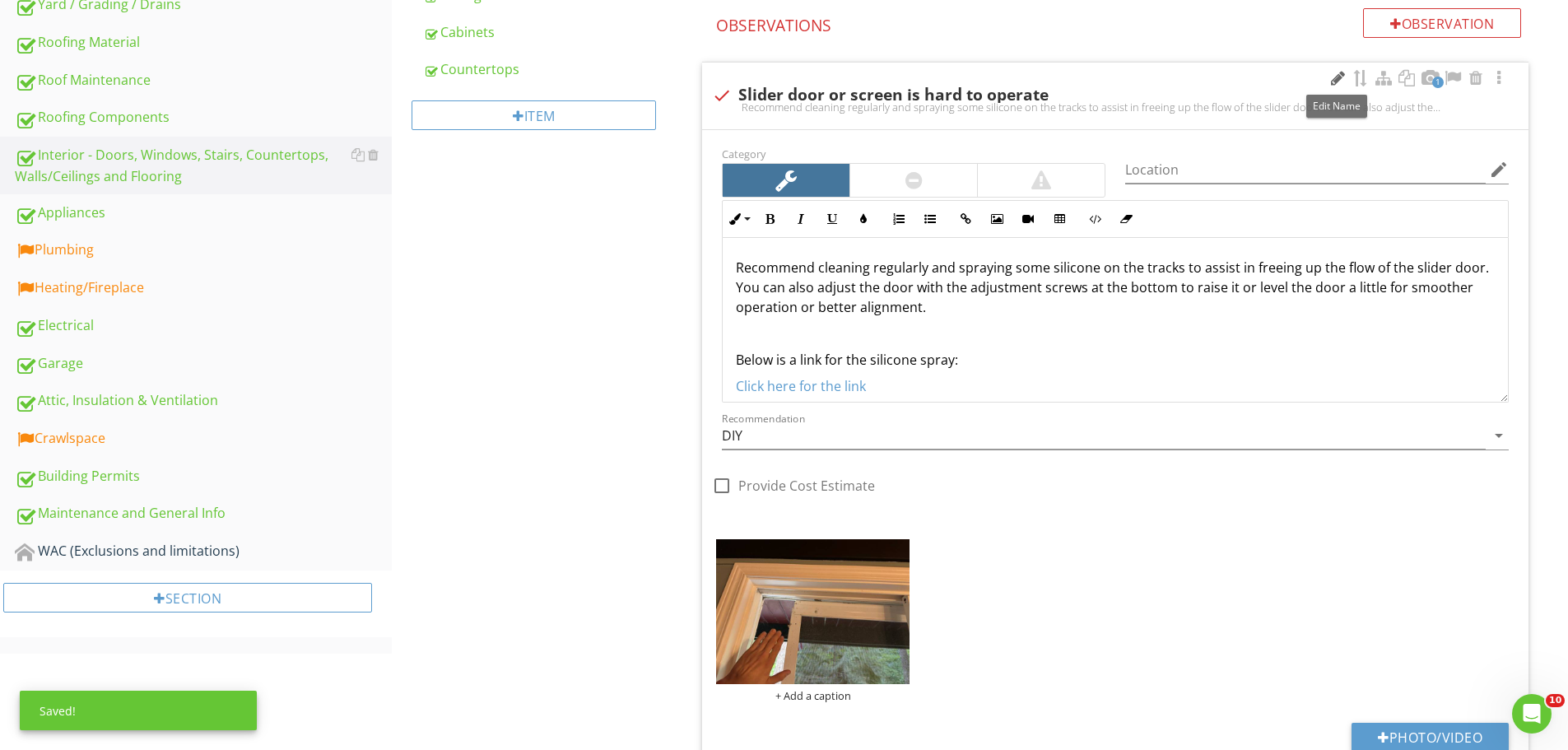
click at [1333, 76] on div at bounding box center [1337, 78] width 20 height 16
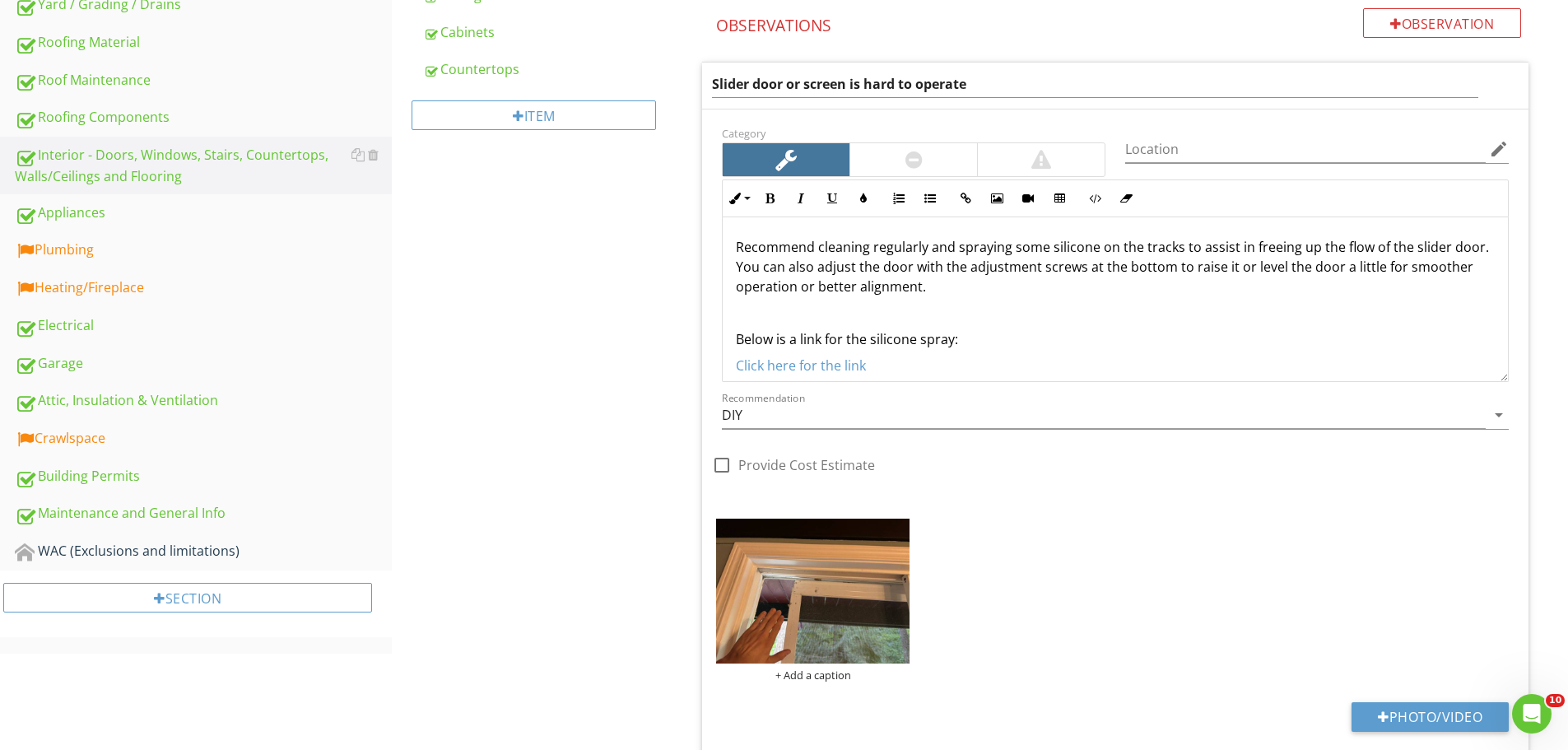
drag, startPoint x: 802, startPoint y: 78, endPoint x: 756, endPoint y: 89, distance: 47.3
click at [756, 89] on input "Slider door or screen is hard to operate" at bounding box center [1095, 84] width 766 height 27
type input "Slider screen is hard to operate"
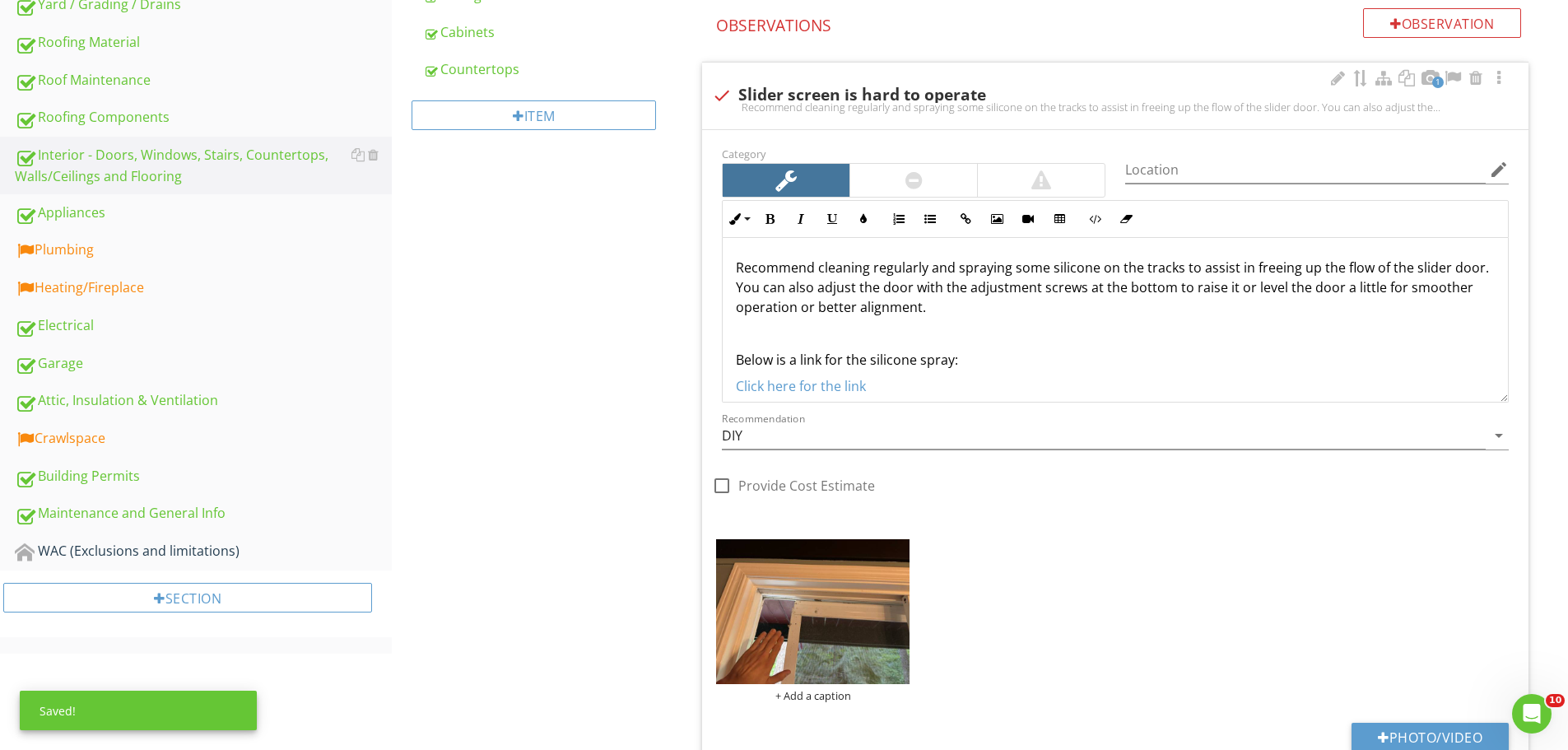
click at [1003, 300] on div "Recommend cleaning regularly and spraying some silicone on the tracks to assist…" at bounding box center [1115, 327] width 785 height 178
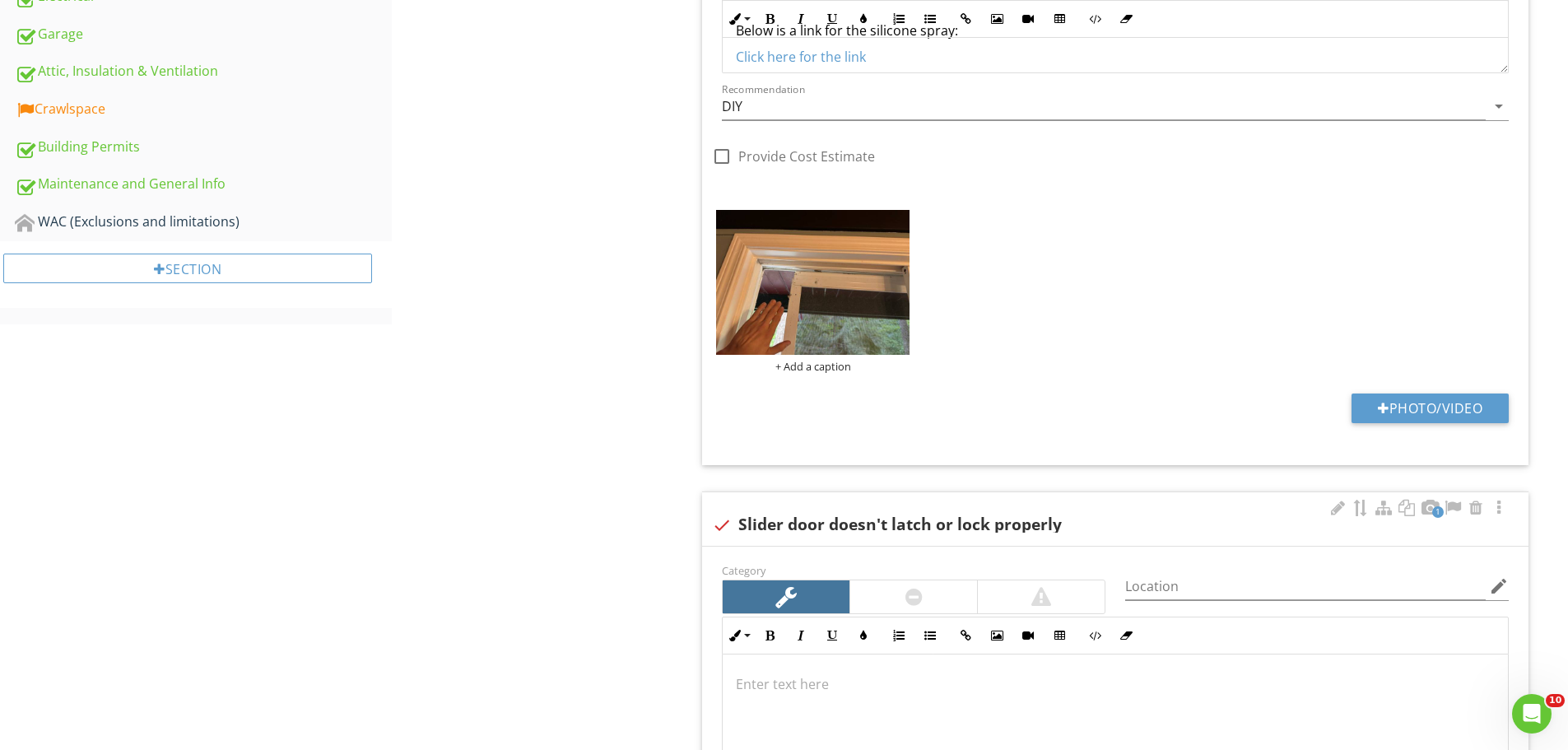
click at [631, 302] on div "Interior - Doors, Windows, Stairs, Countertops, Walls/Ceilings and Flooring Doo…" at bounding box center [979, 245] width 1176 height 2205
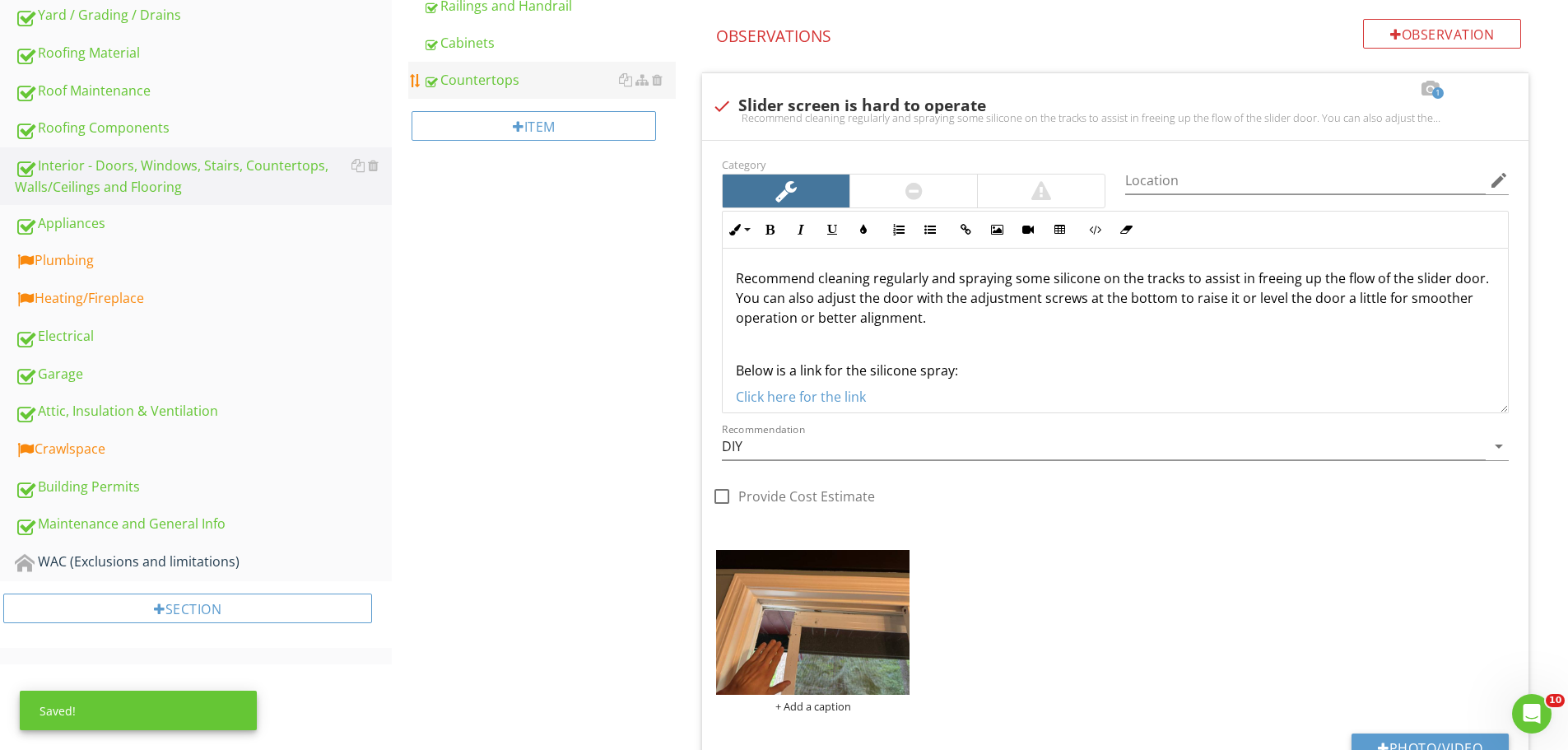
scroll to position [467, 0]
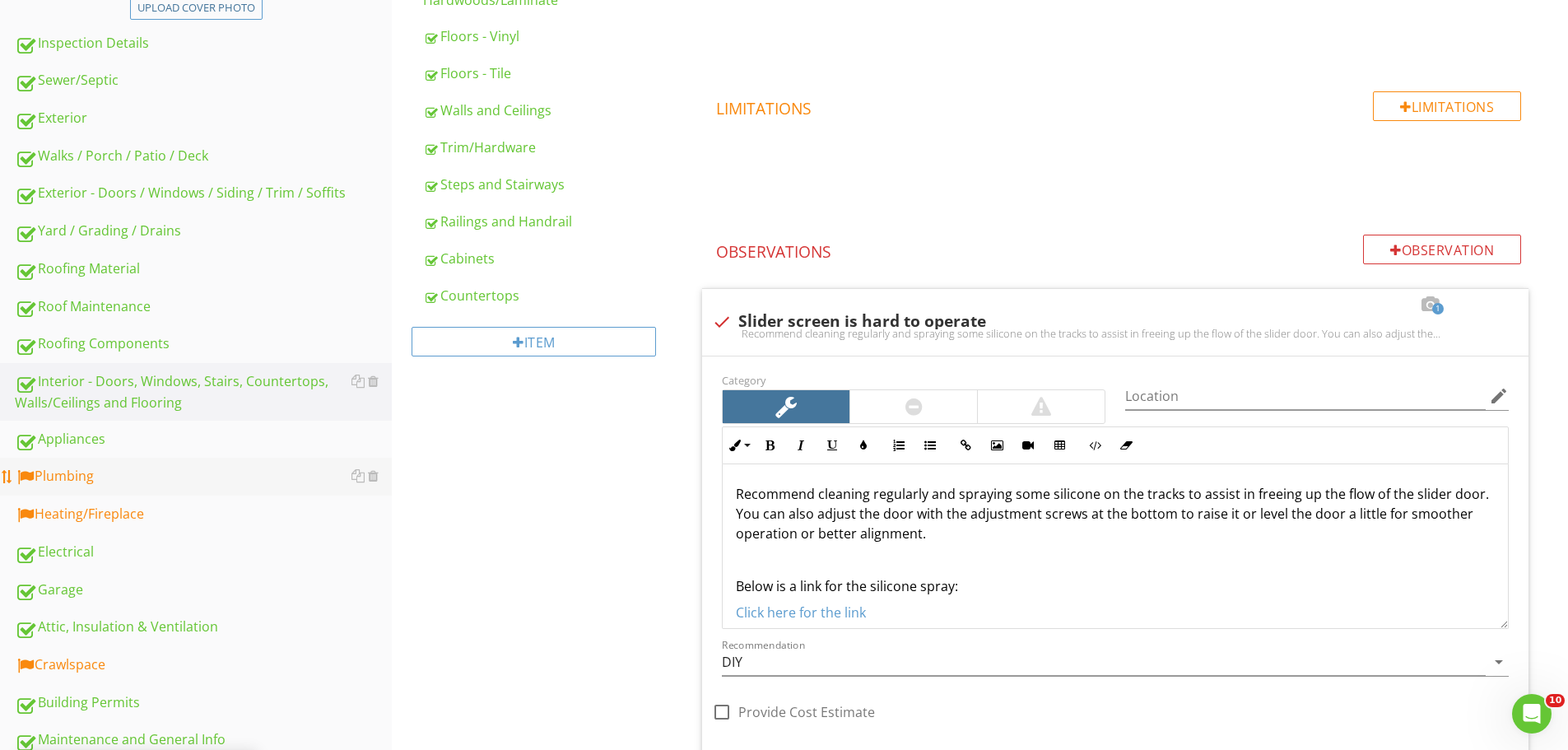
click at [210, 477] on div "Plumbing" at bounding box center [204, 476] width 377 height 22
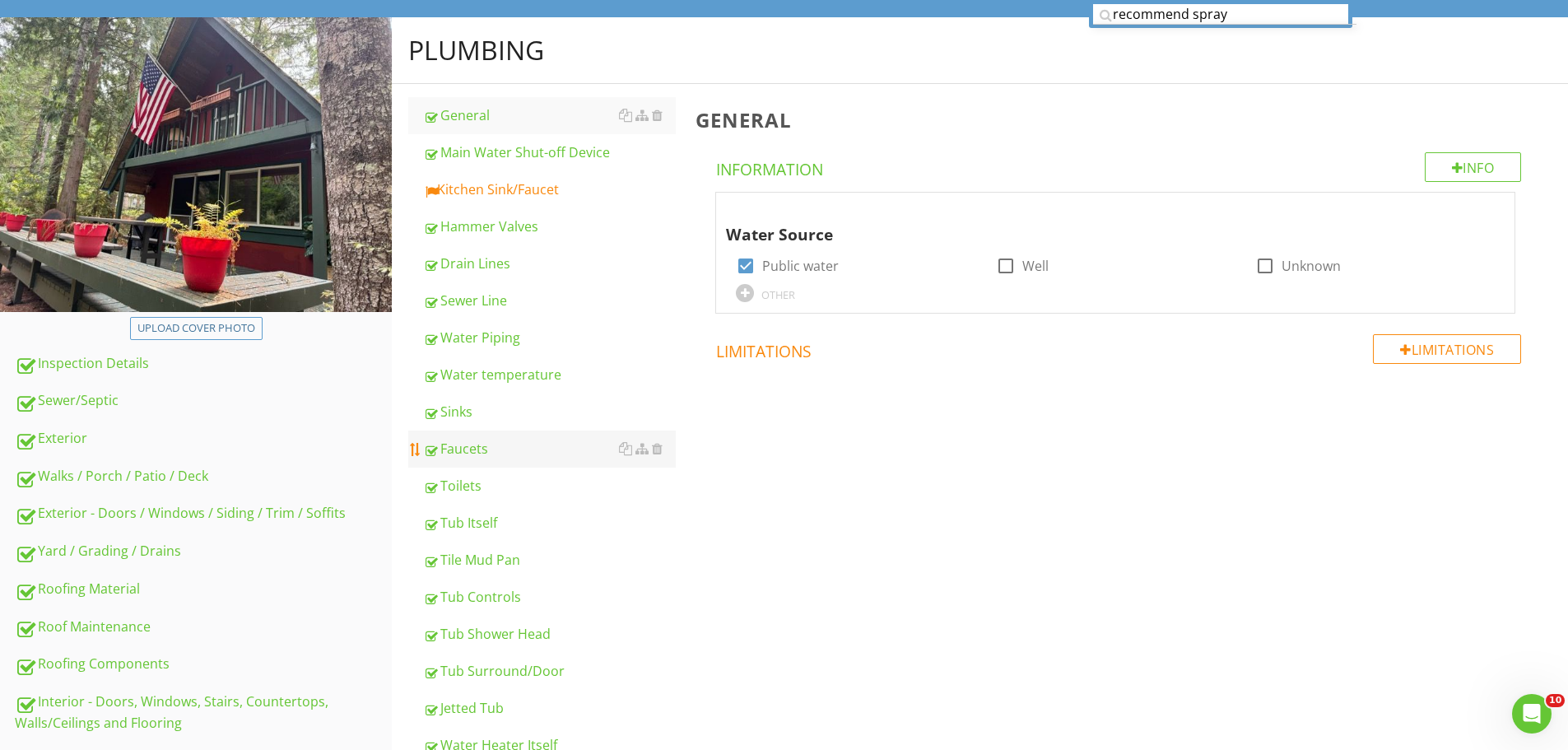
scroll to position [56, 0]
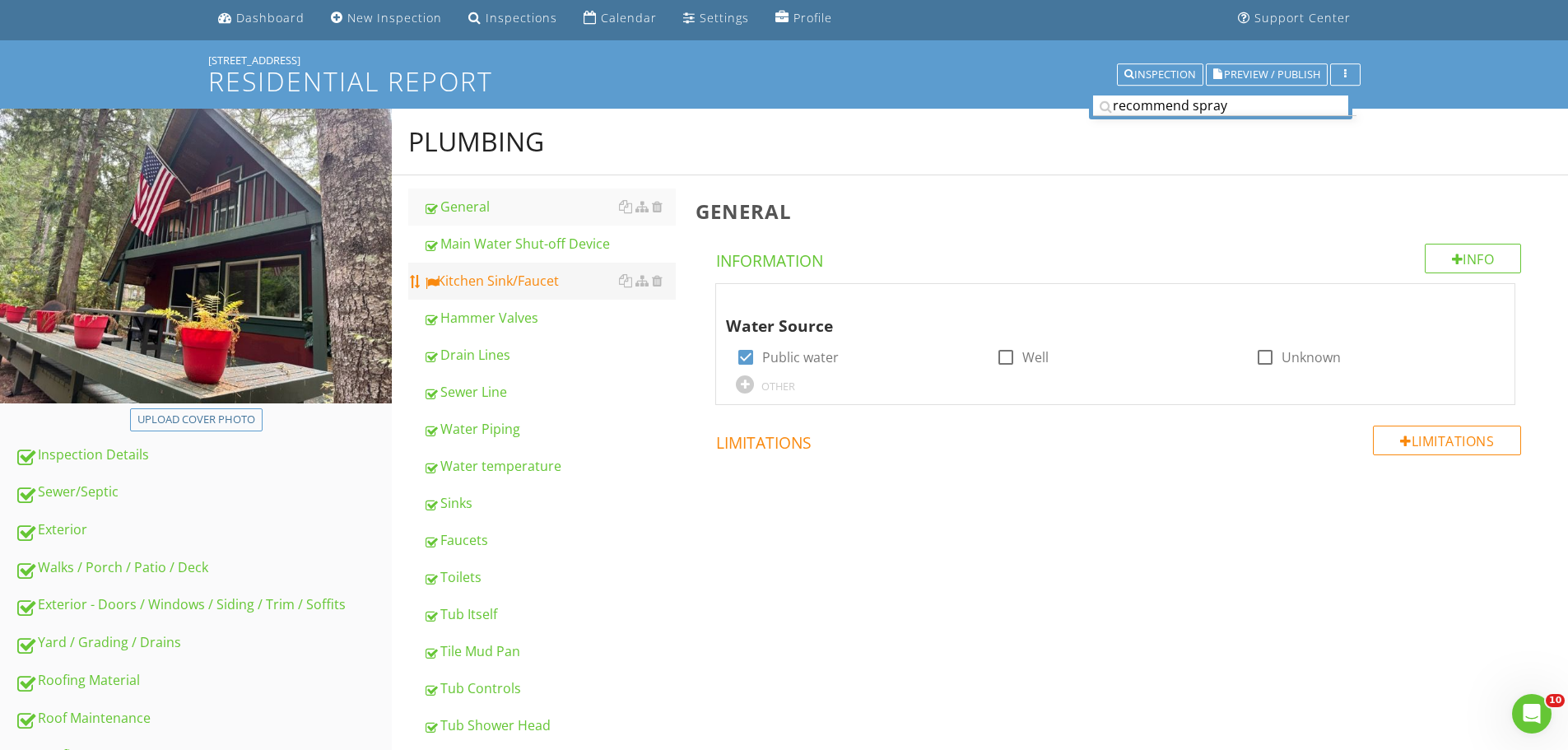
click at [533, 290] on div "Kitchen Sink/Faucet" at bounding box center [549, 281] width 253 height 20
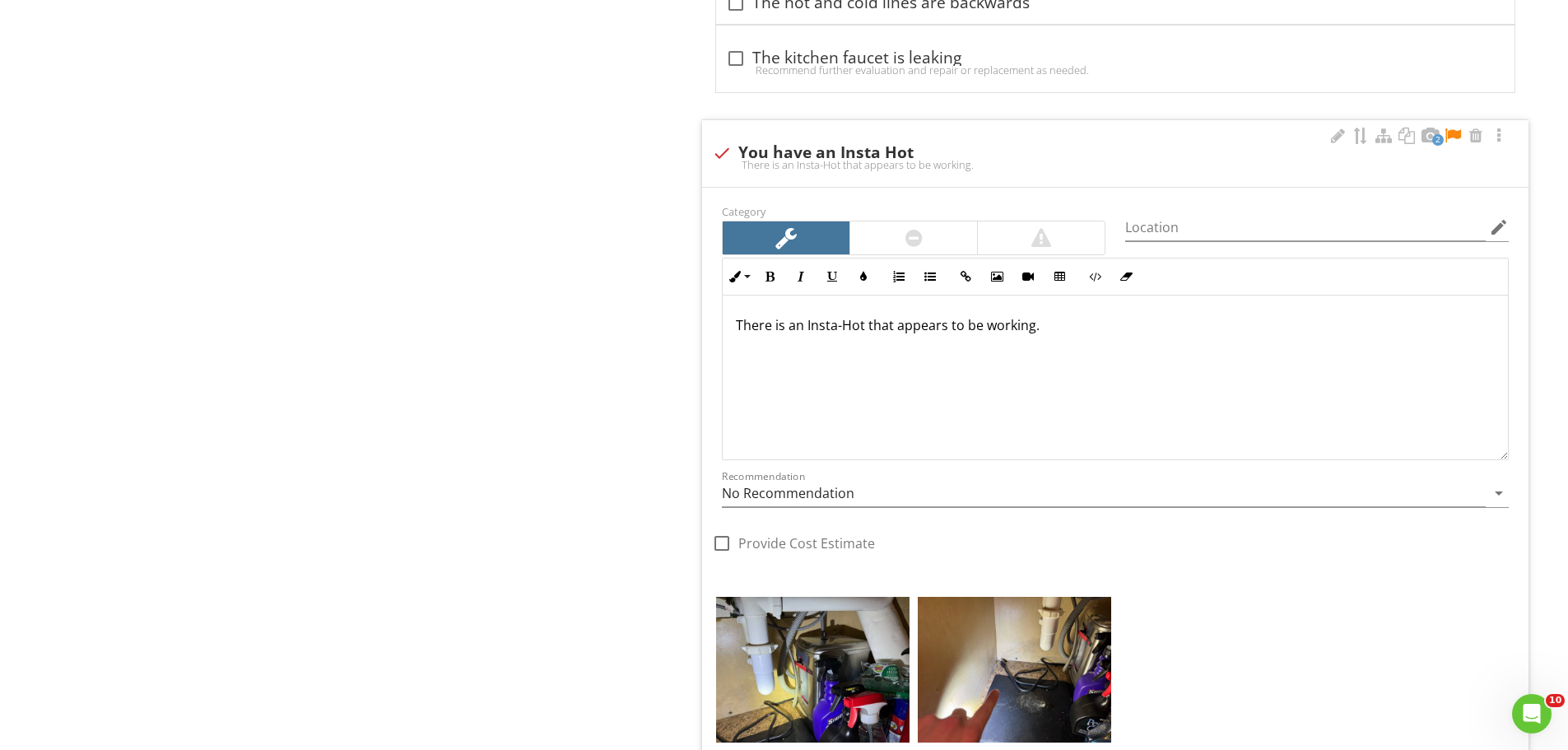
scroll to position [2607, 0]
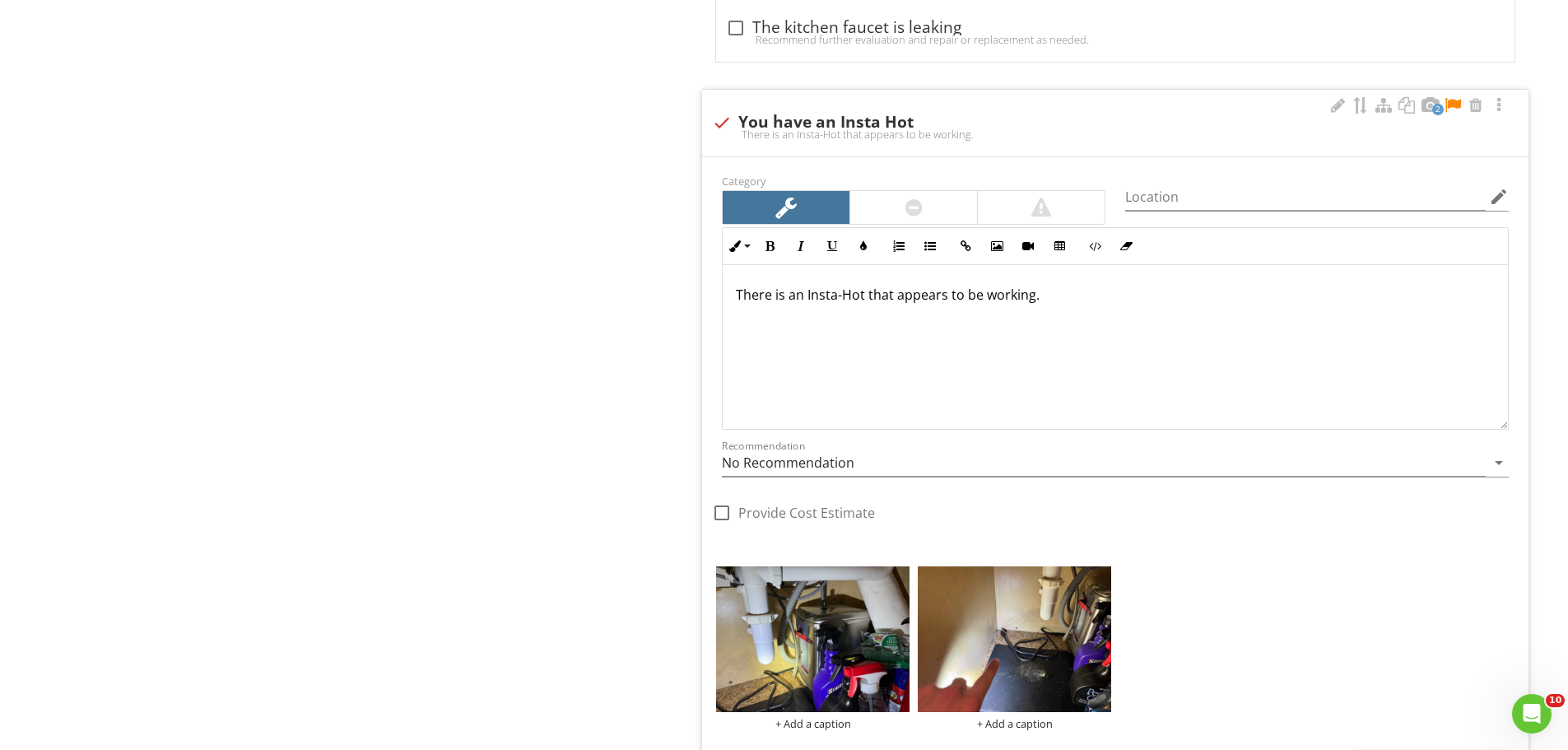
click at [1451, 108] on div at bounding box center [1452, 104] width 20 height 16
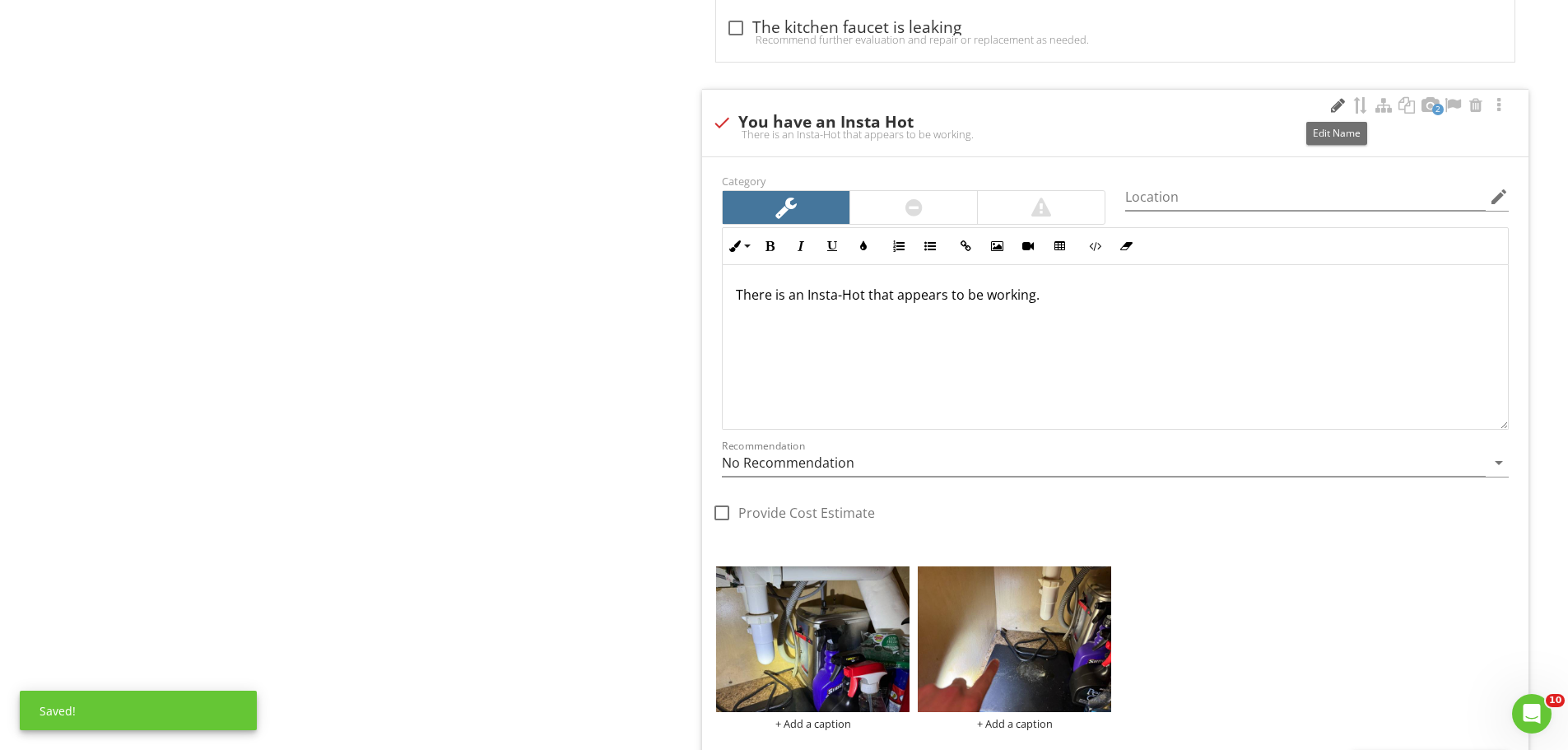
click at [1330, 101] on div at bounding box center [1337, 104] width 20 height 16
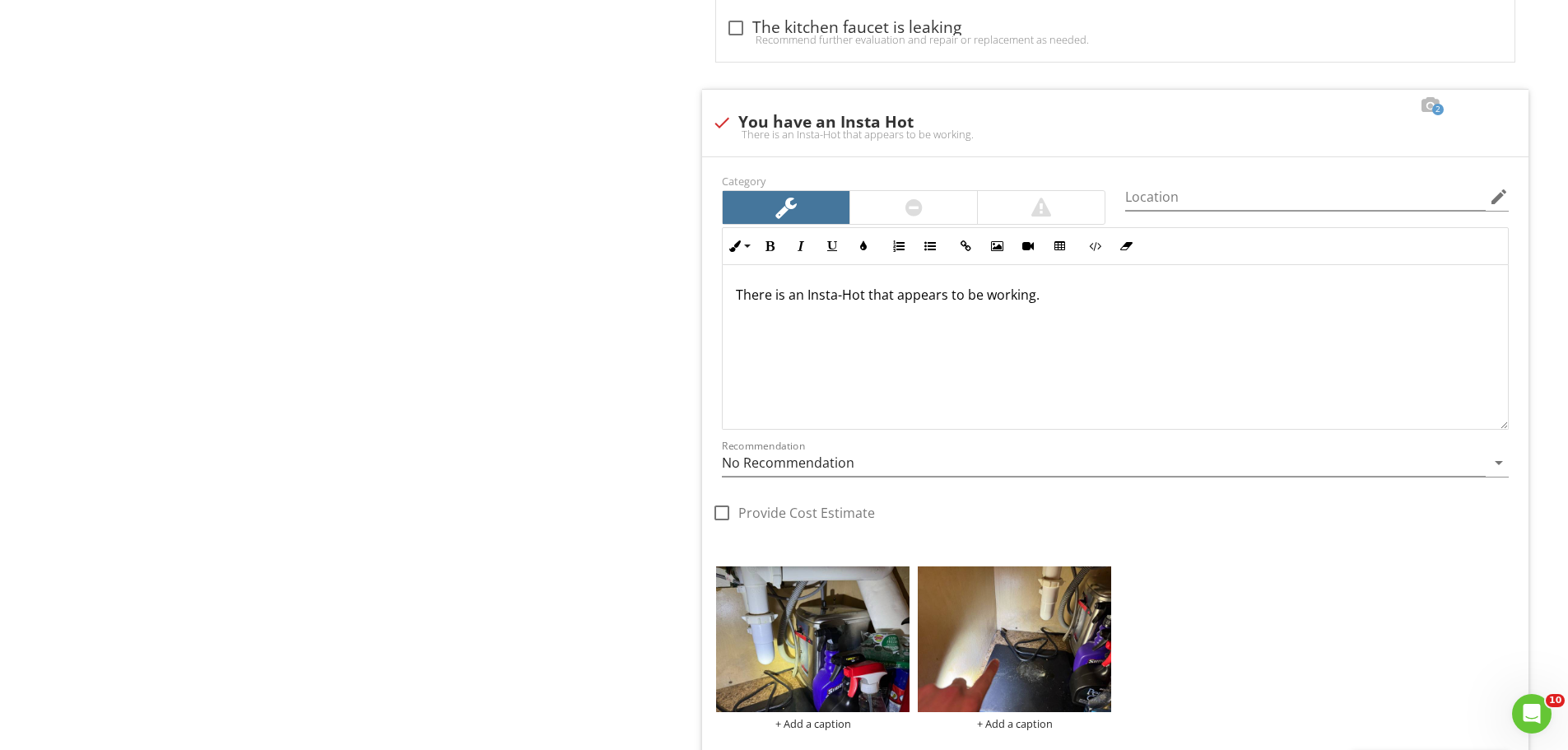
drag, startPoint x: 1151, startPoint y: 295, endPoint x: 654, endPoint y: 296, distance: 497.0
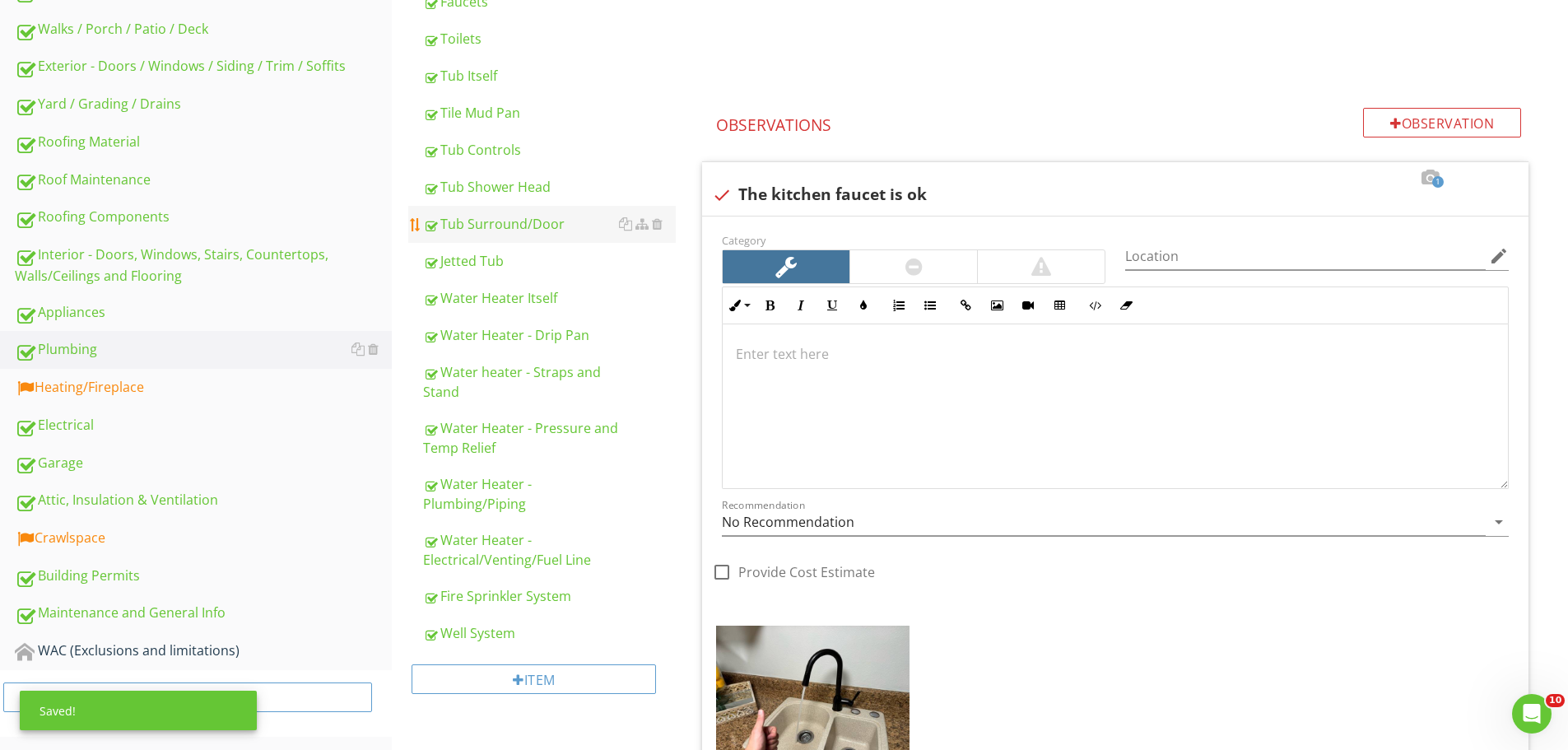
scroll to position [467, 0]
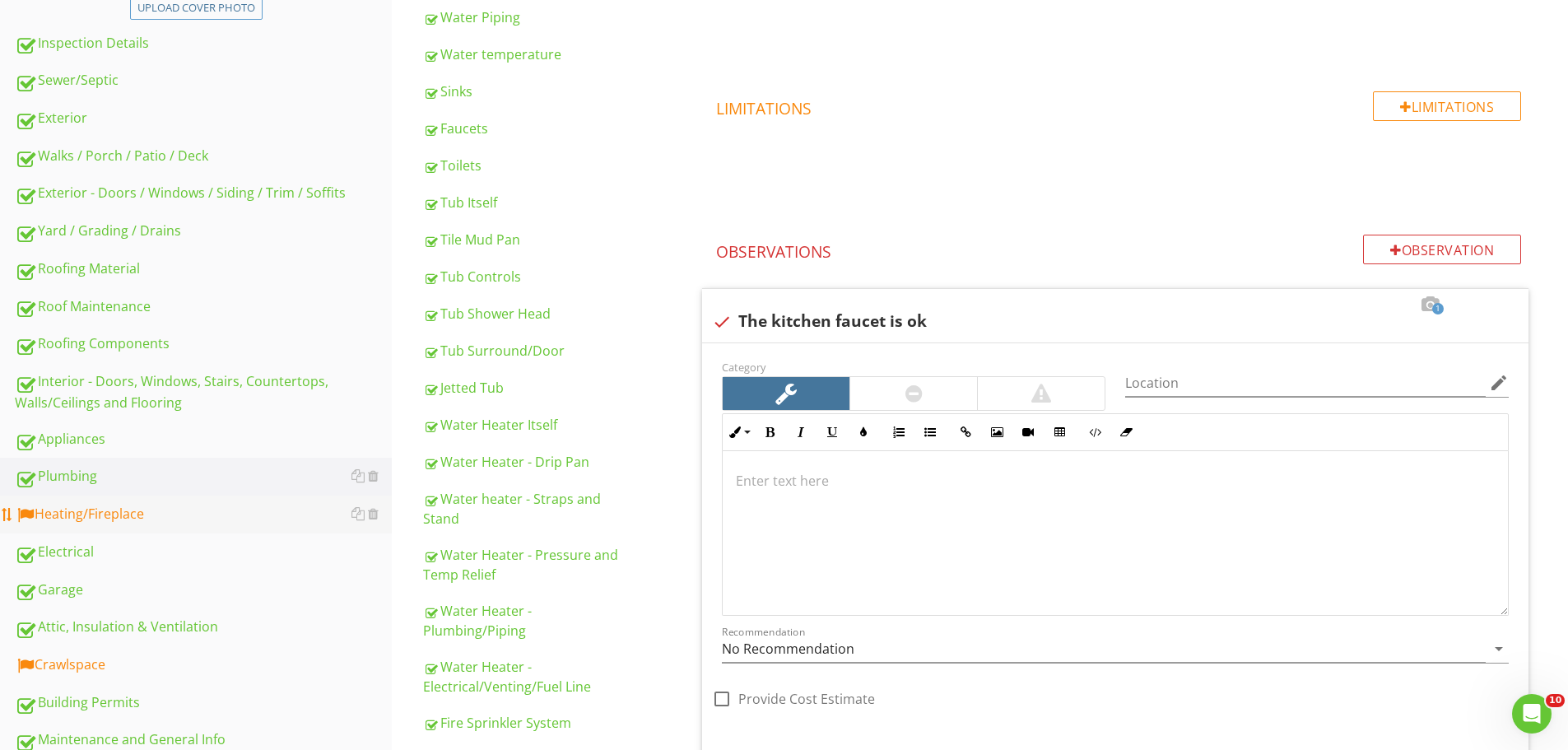
click at [121, 519] on div "Heating/Fireplace" at bounding box center [204, 514] width 377 height 22
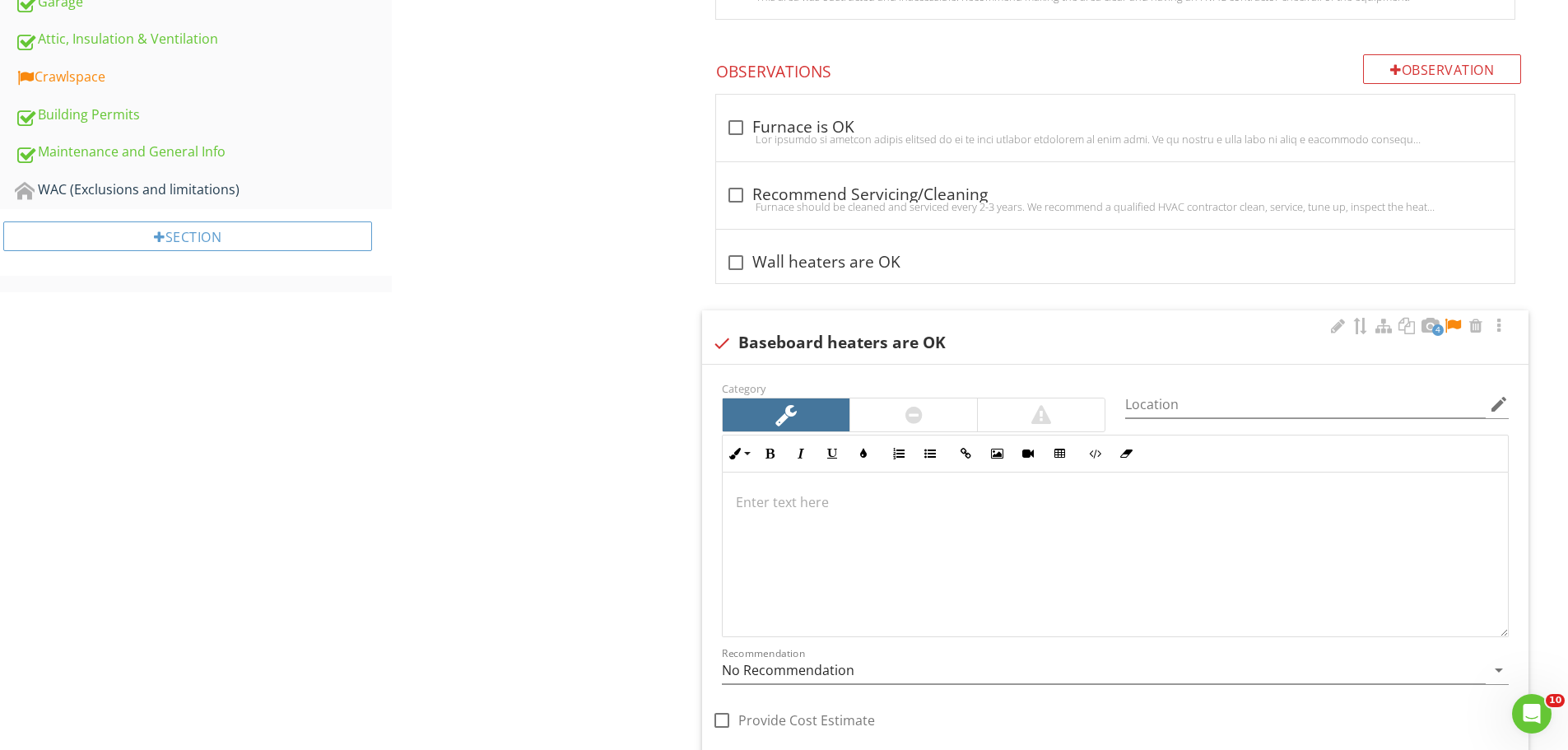
scroll to position [1126, 0]
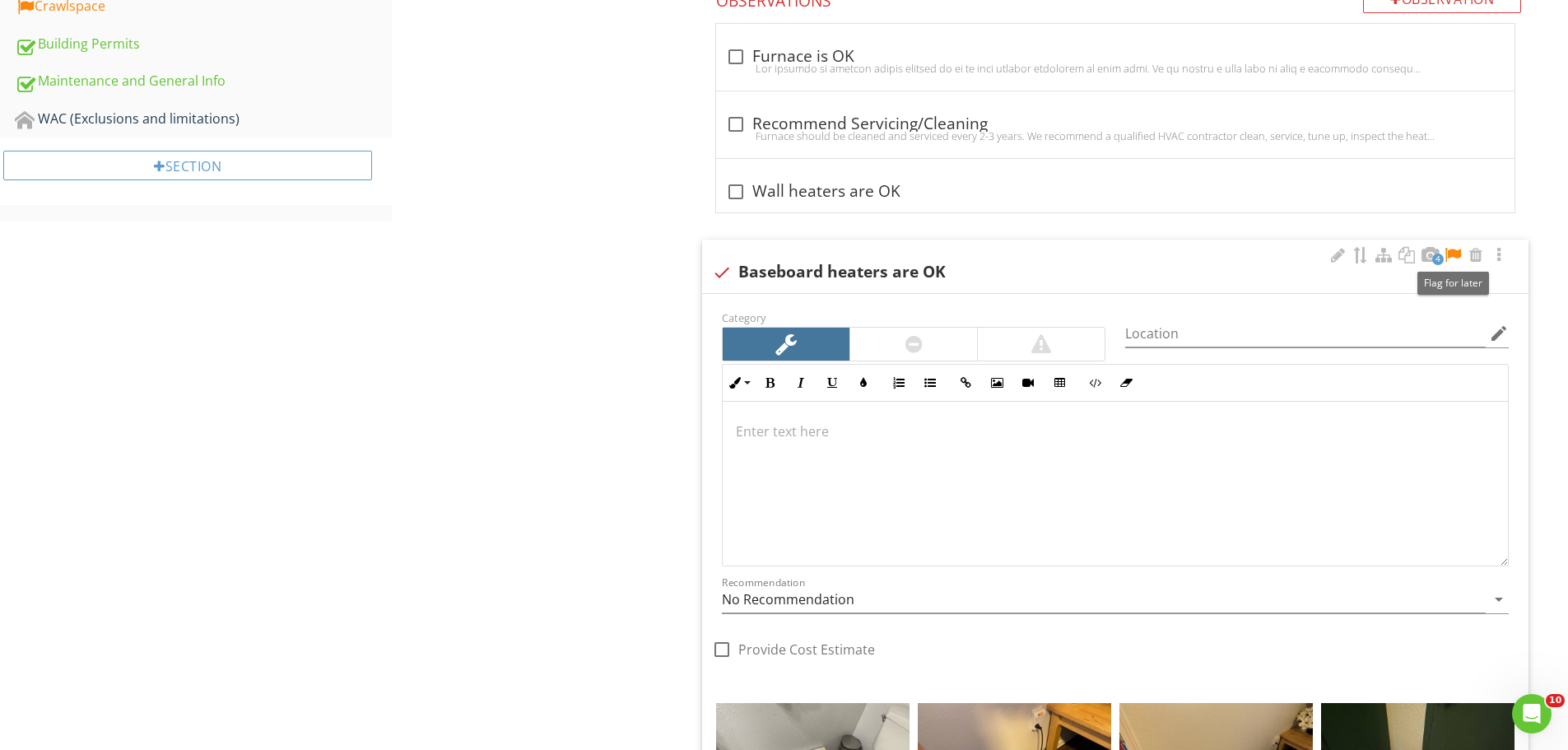
click at [1458, 253] on div at bounding box center [1452, 254] width 20 height 16
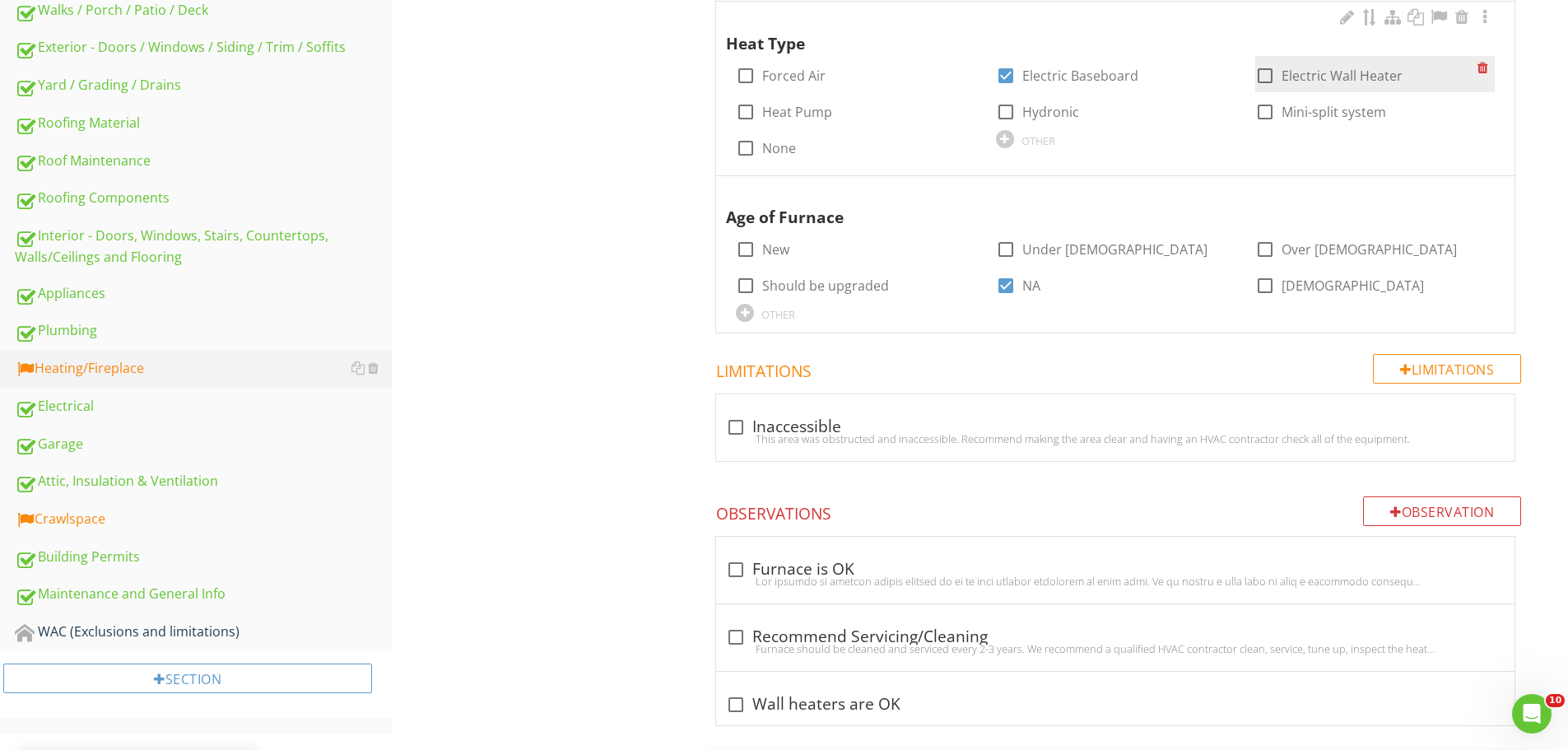
scroll to position [632, 0]
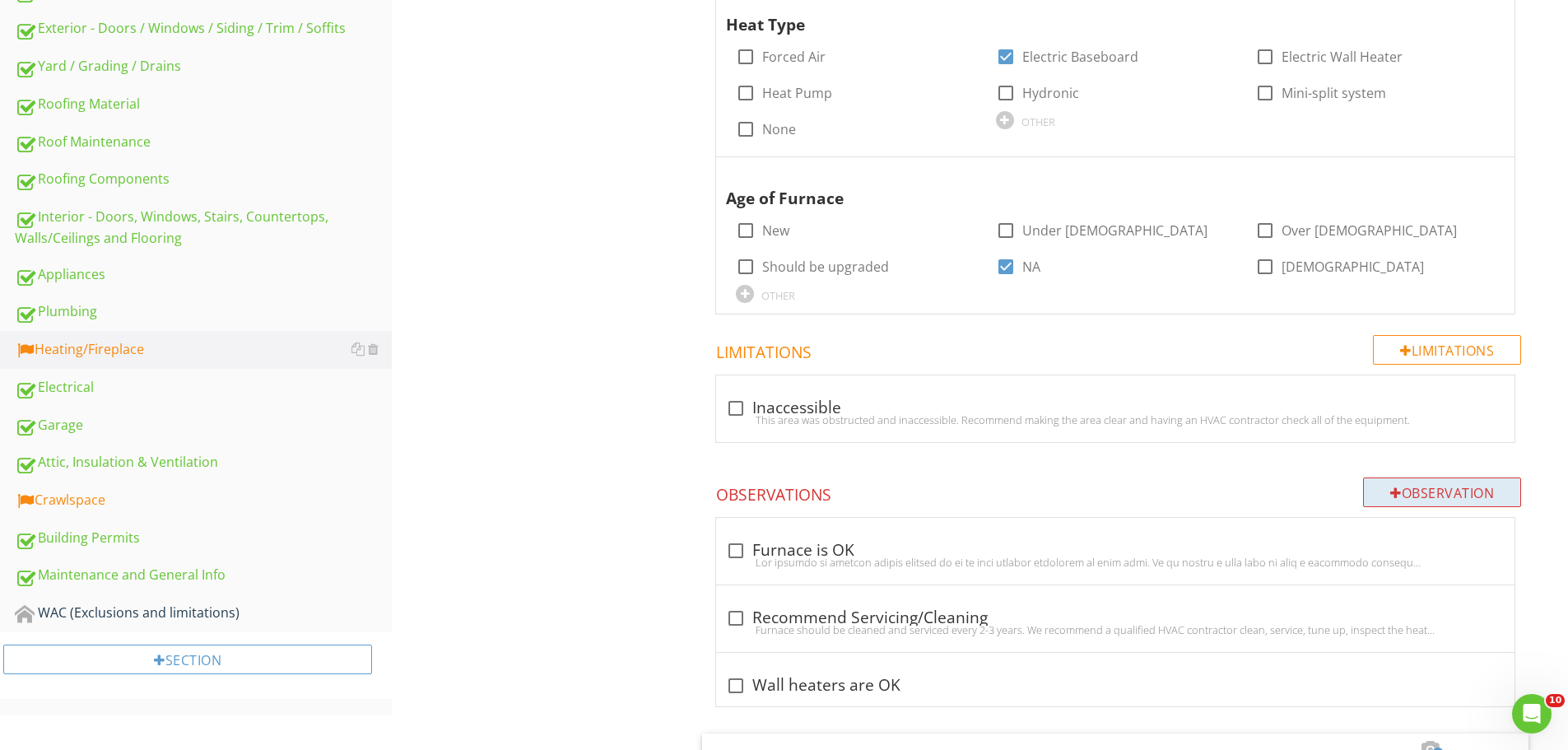
click at [1440, 490] on div "Observation" at bounding box center [1442, 492] width 158 height 29
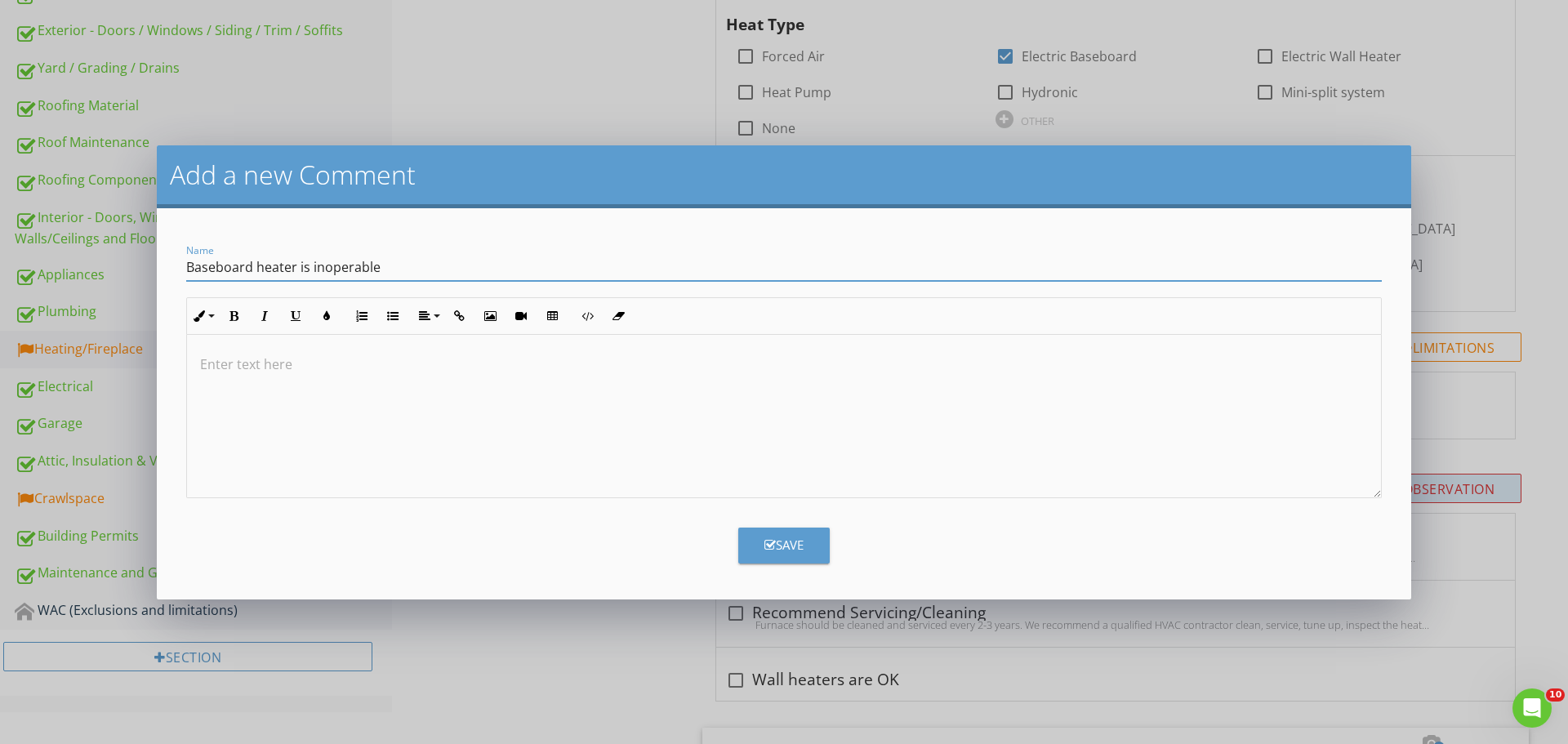
type input "Baseboard heater is inoperable"
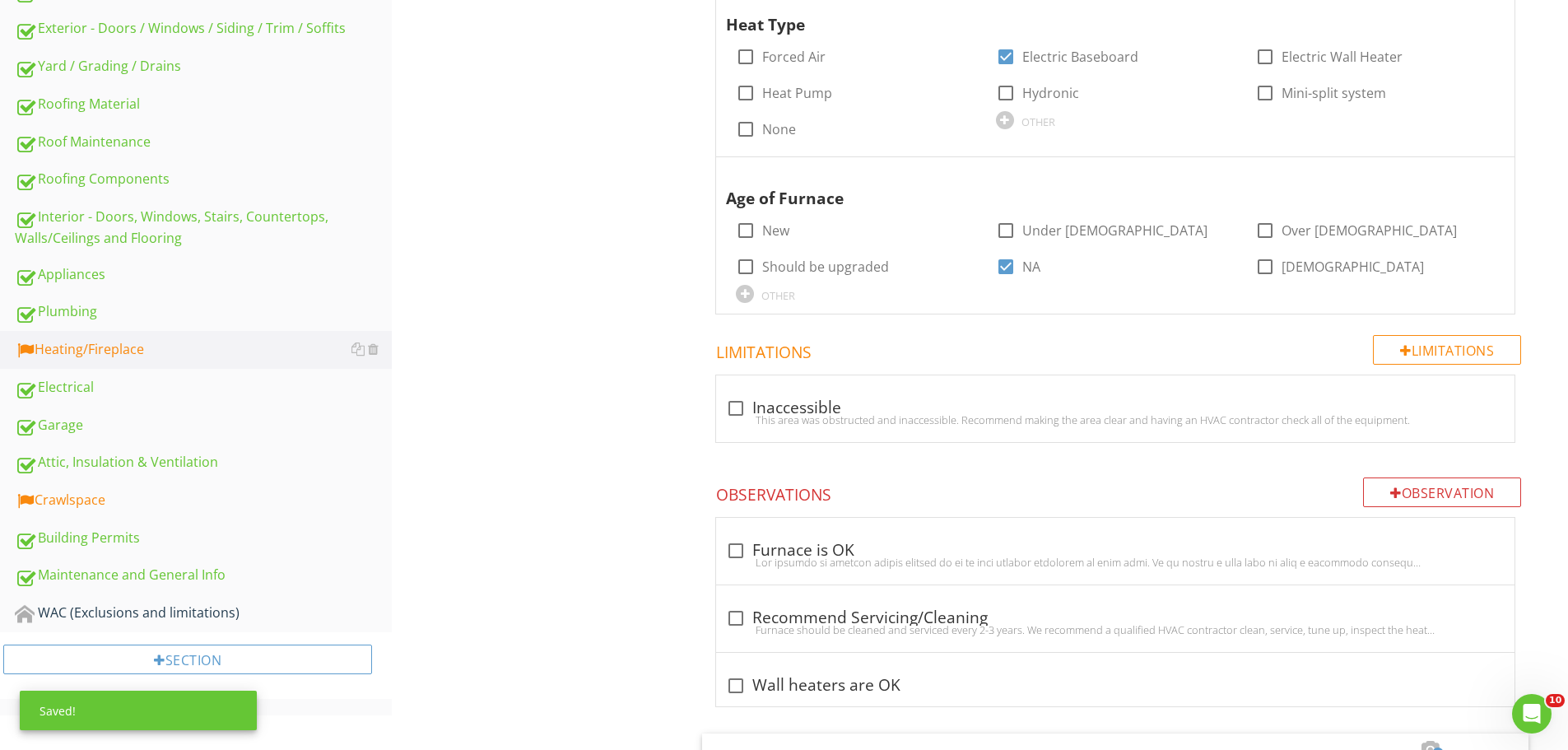
drag, startPoint x: 1394, startPoint y: 468, endPoint x: 690, endPoint y: 496, distance: 704.6
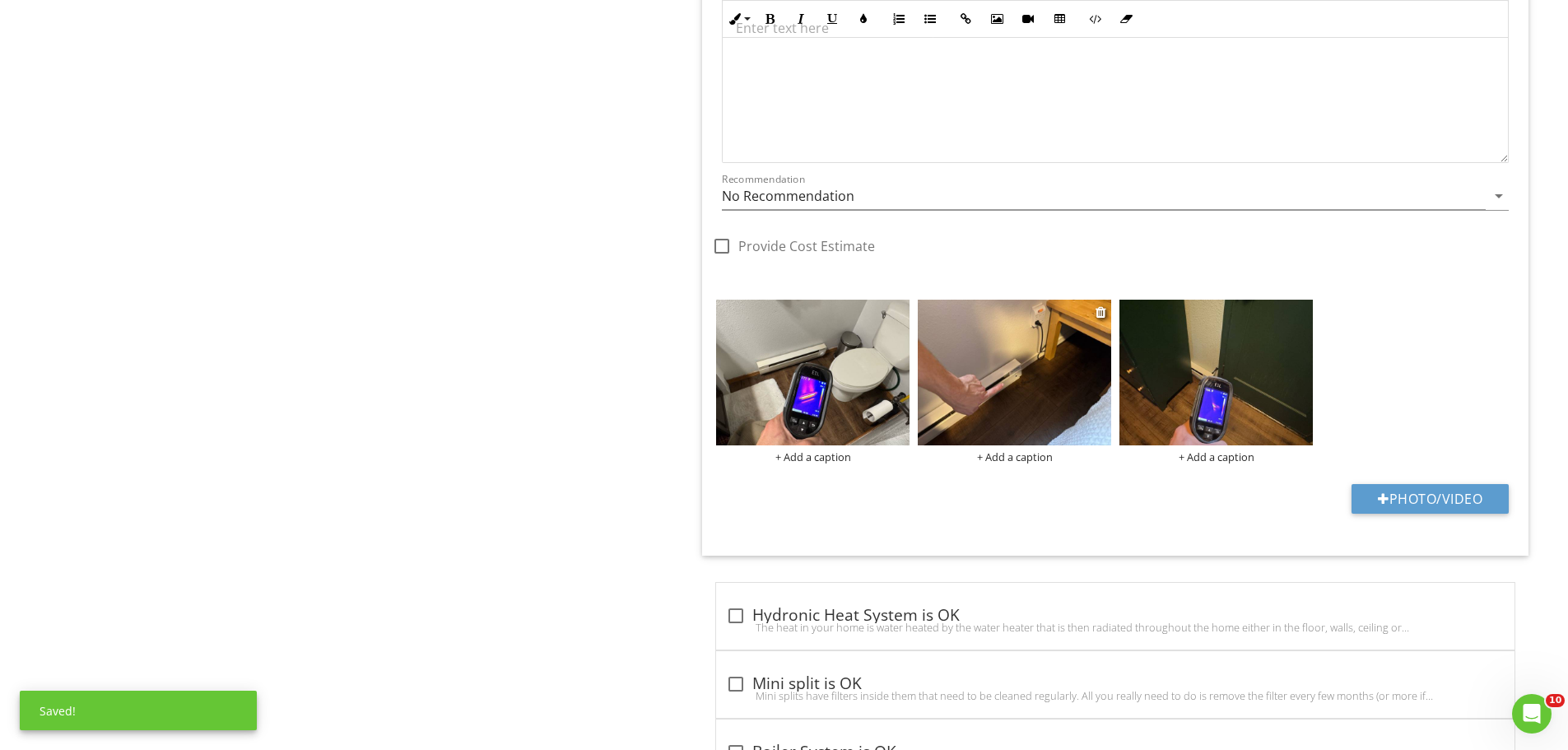
scroll to position [1521, 0]
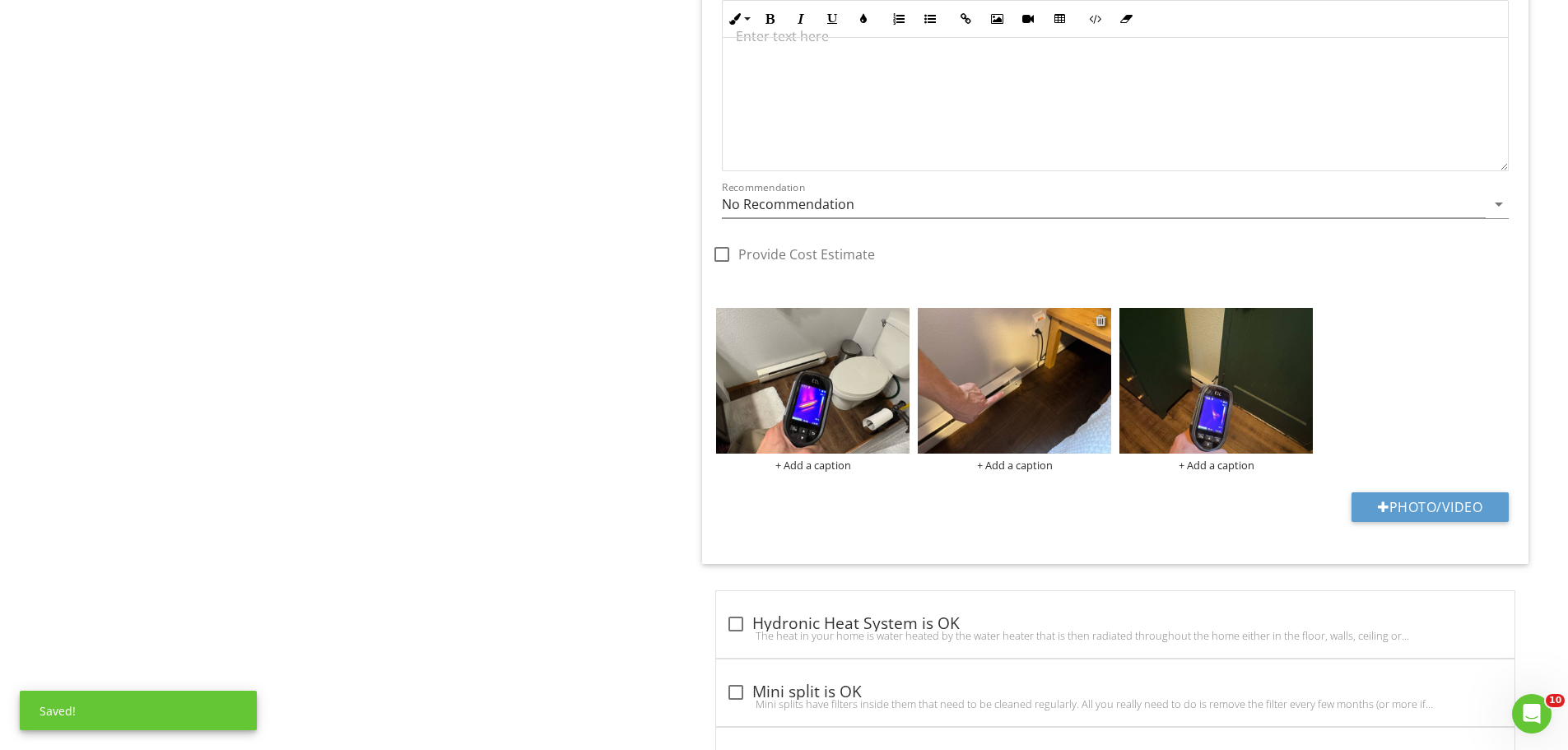
click at [1102, 321] on div at bounding box center [1101, 320] width 10 height 13
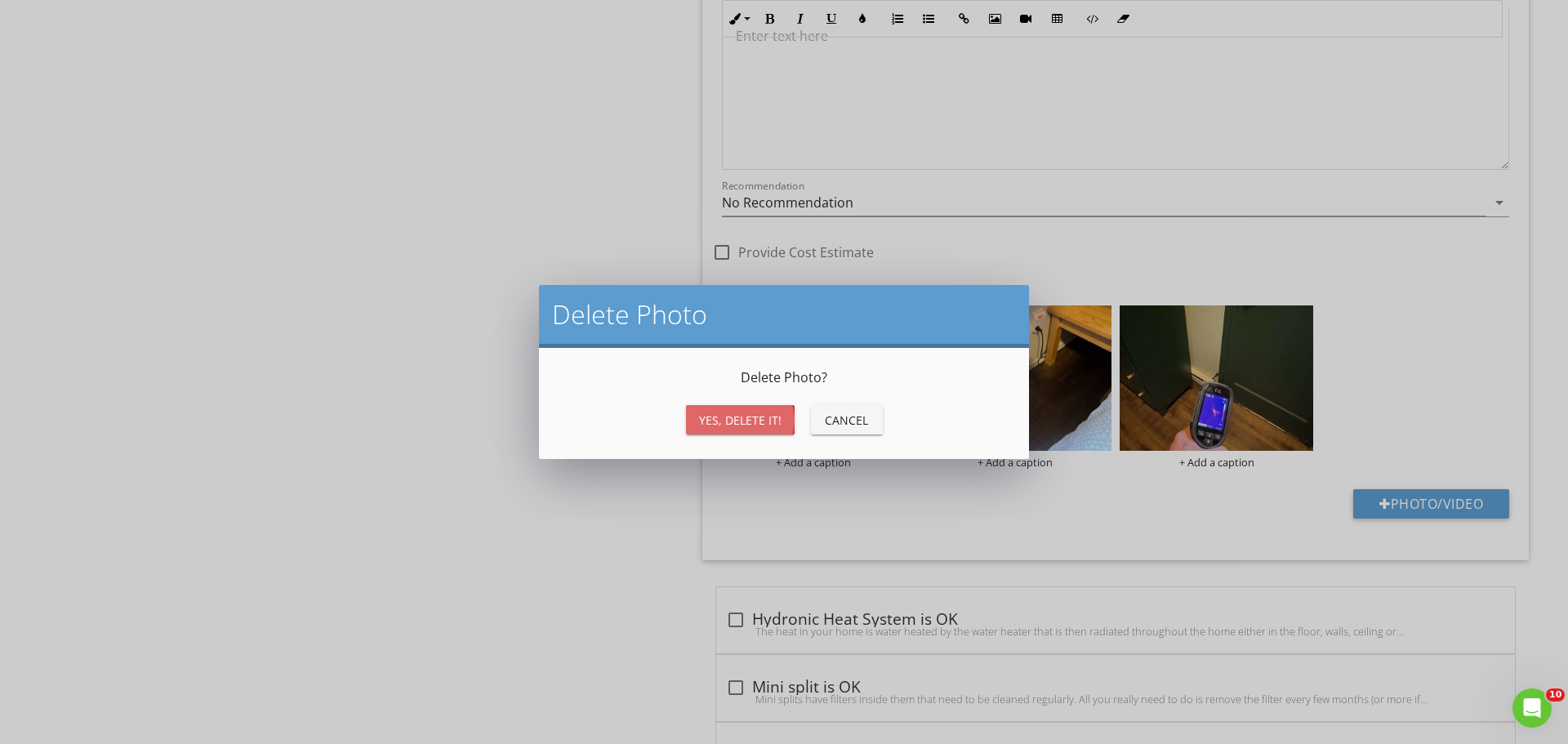
click at [754, 430] on button "Yes, Delete it!" at bounding box center [739, 419] width 108 height 29
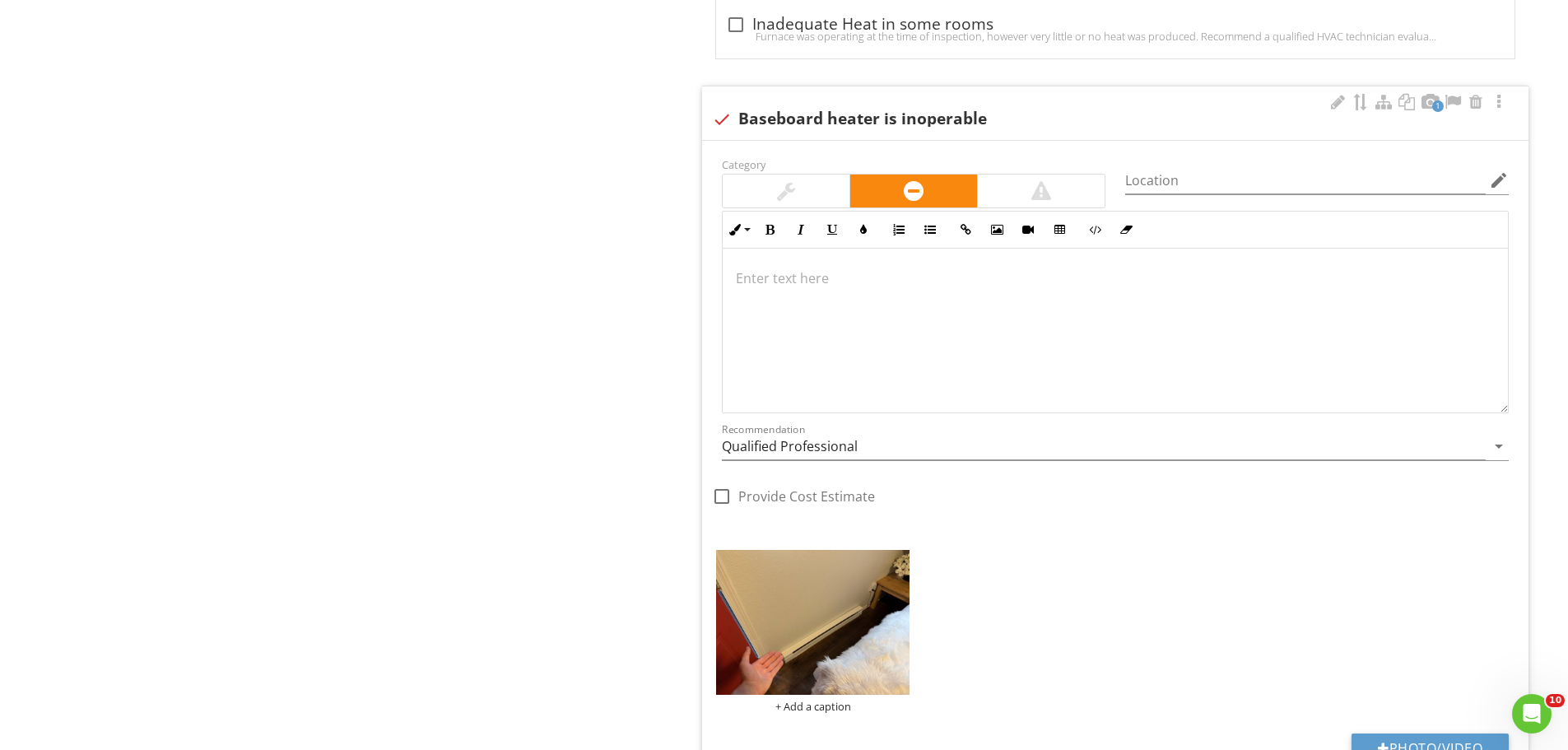
scroll to position [2920, 0]
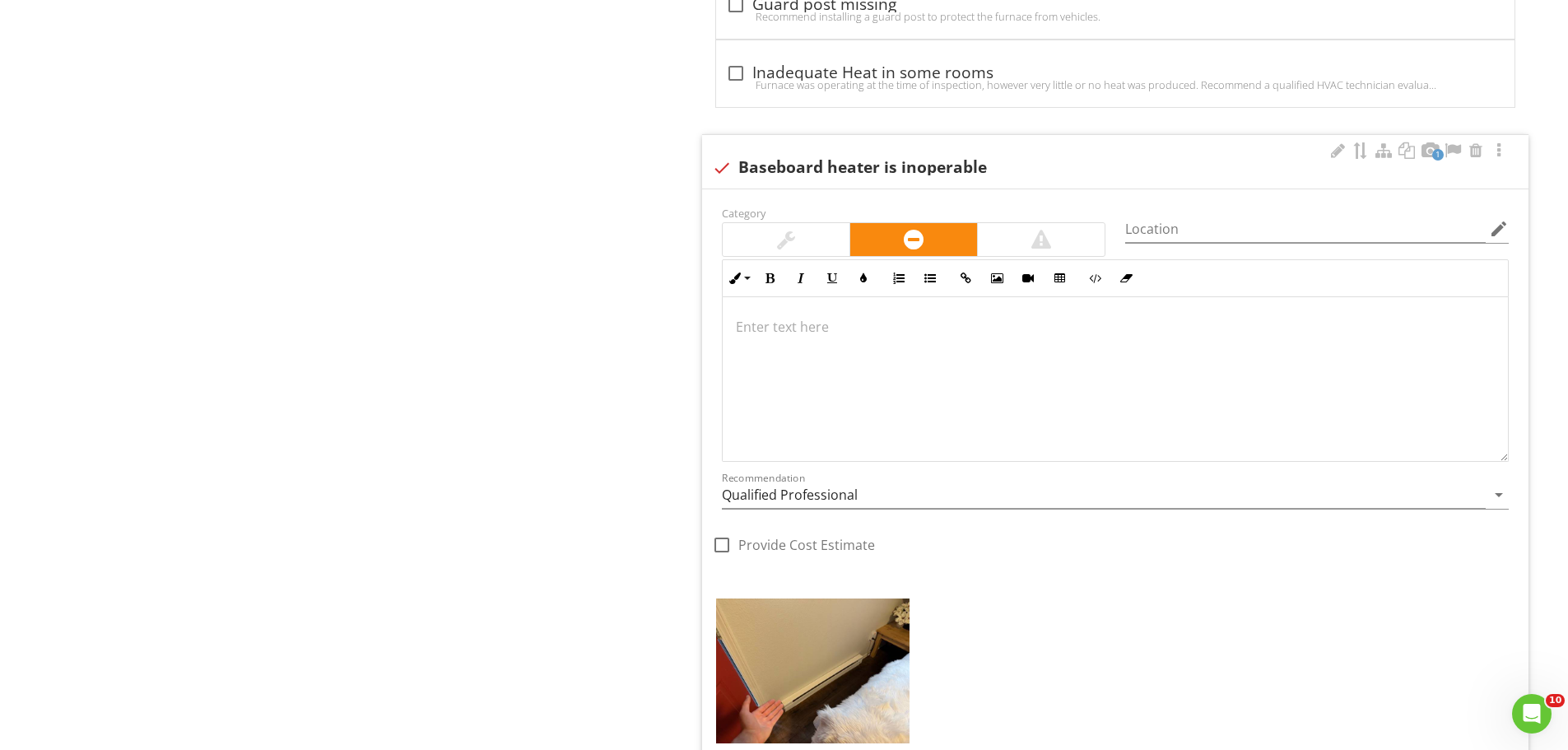
click at [827, 391] on div at bounding box center [1115, 379] width 785 height 165
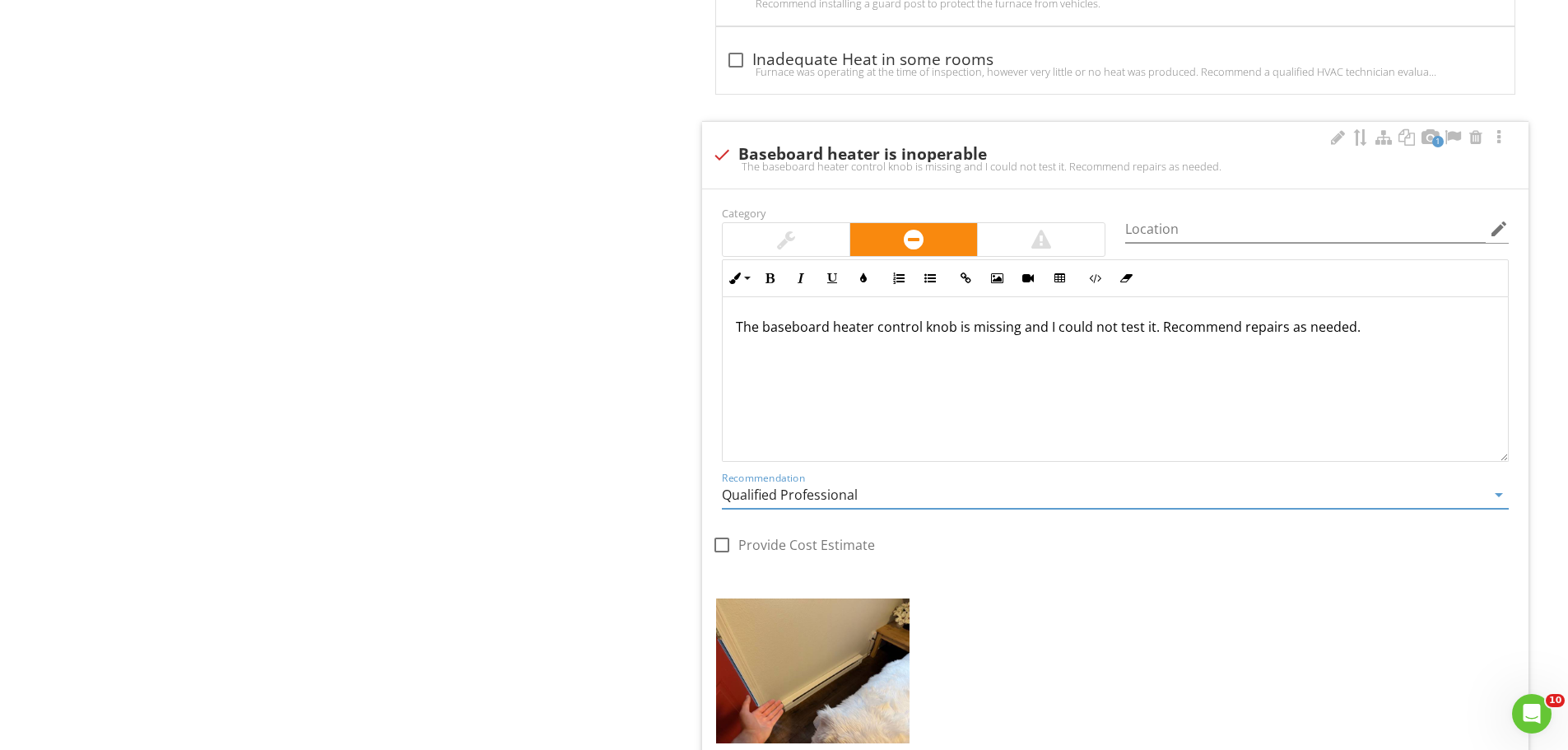
click at [818, 485] on input "Qualified Professional" at bounding box center [1103, 495] width 764 height 27
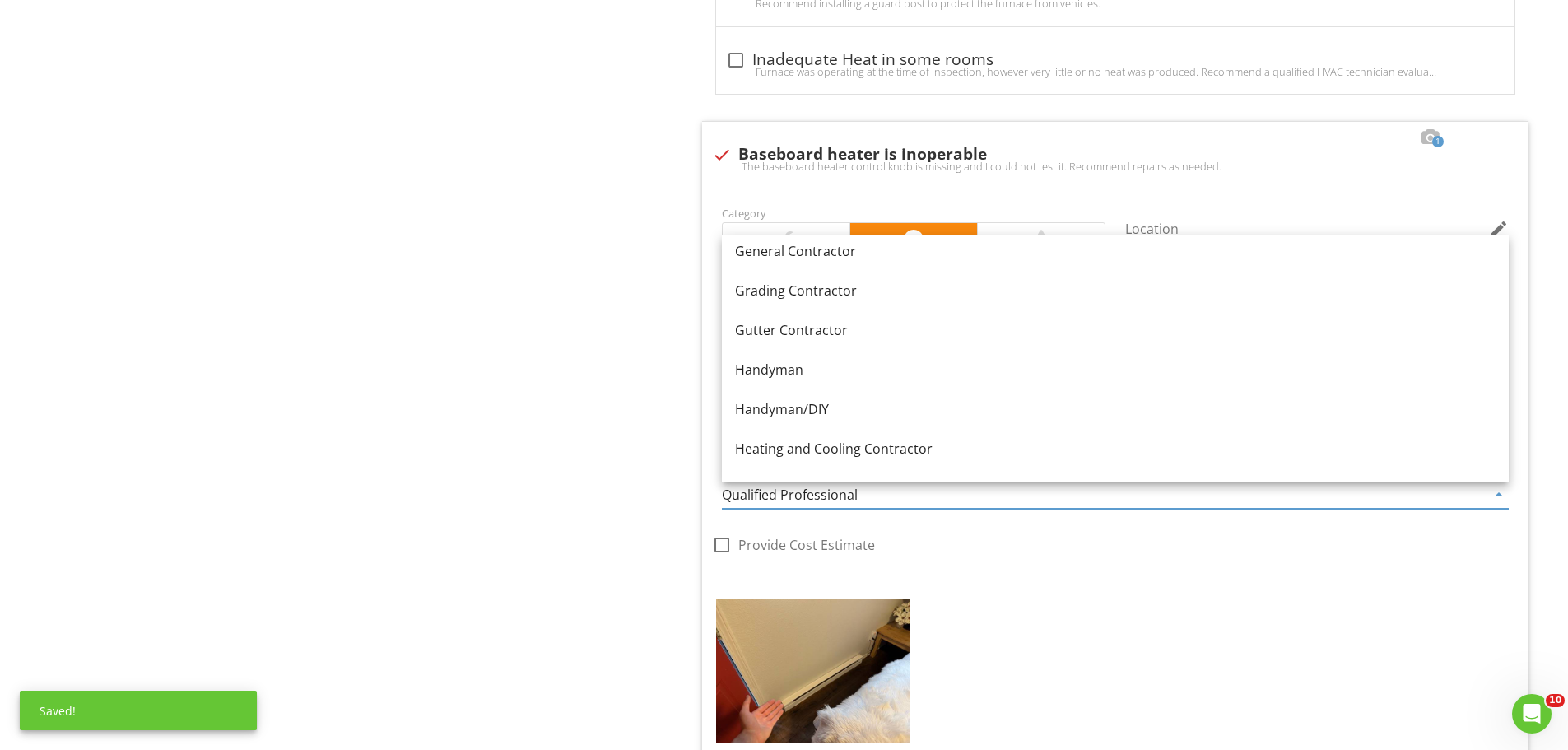
scroll to position [988, 0]
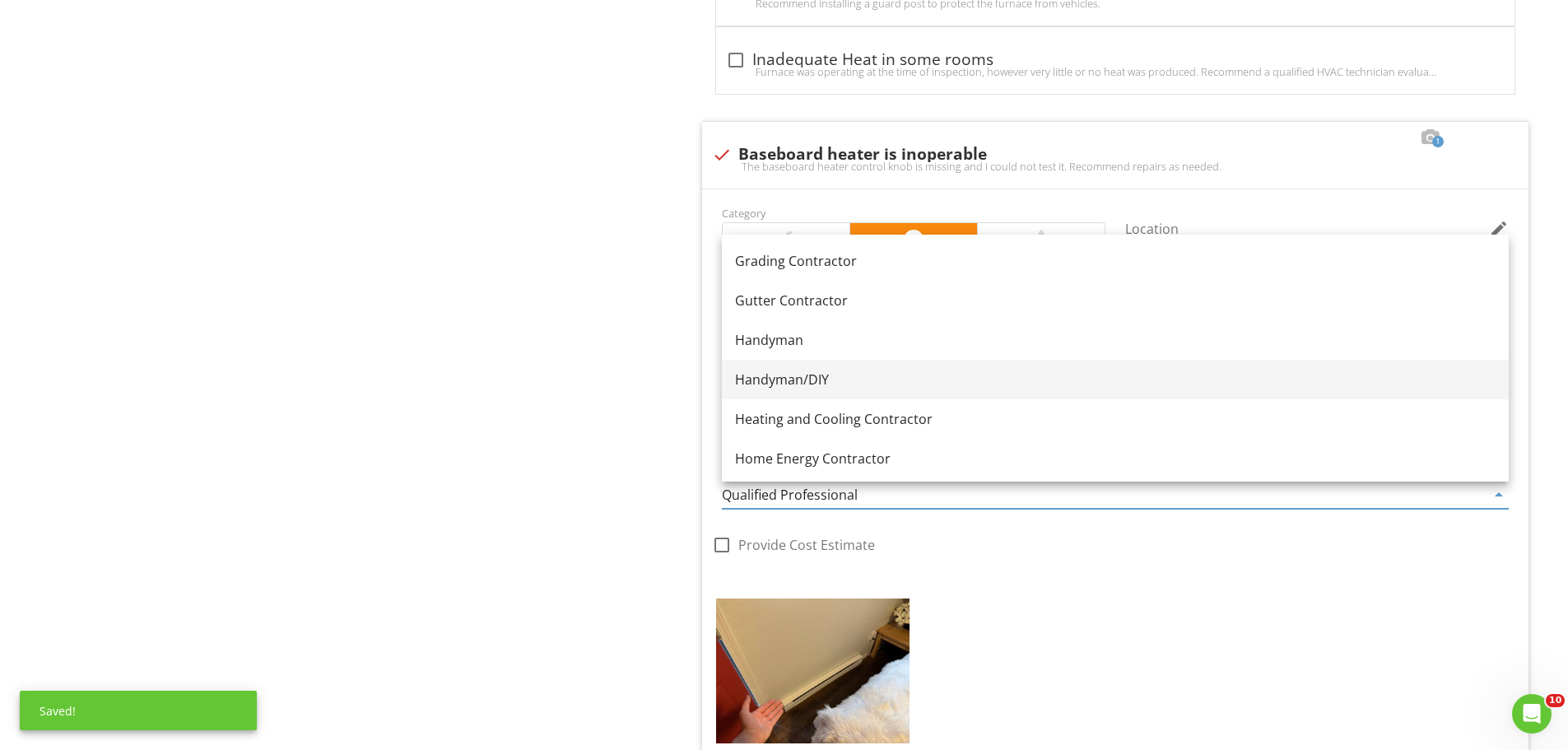
click at [964, 363] on link "Handyman/DIY" at bounding box center [1115, 379] width 787 height 40
type input "Handyman/DIY"
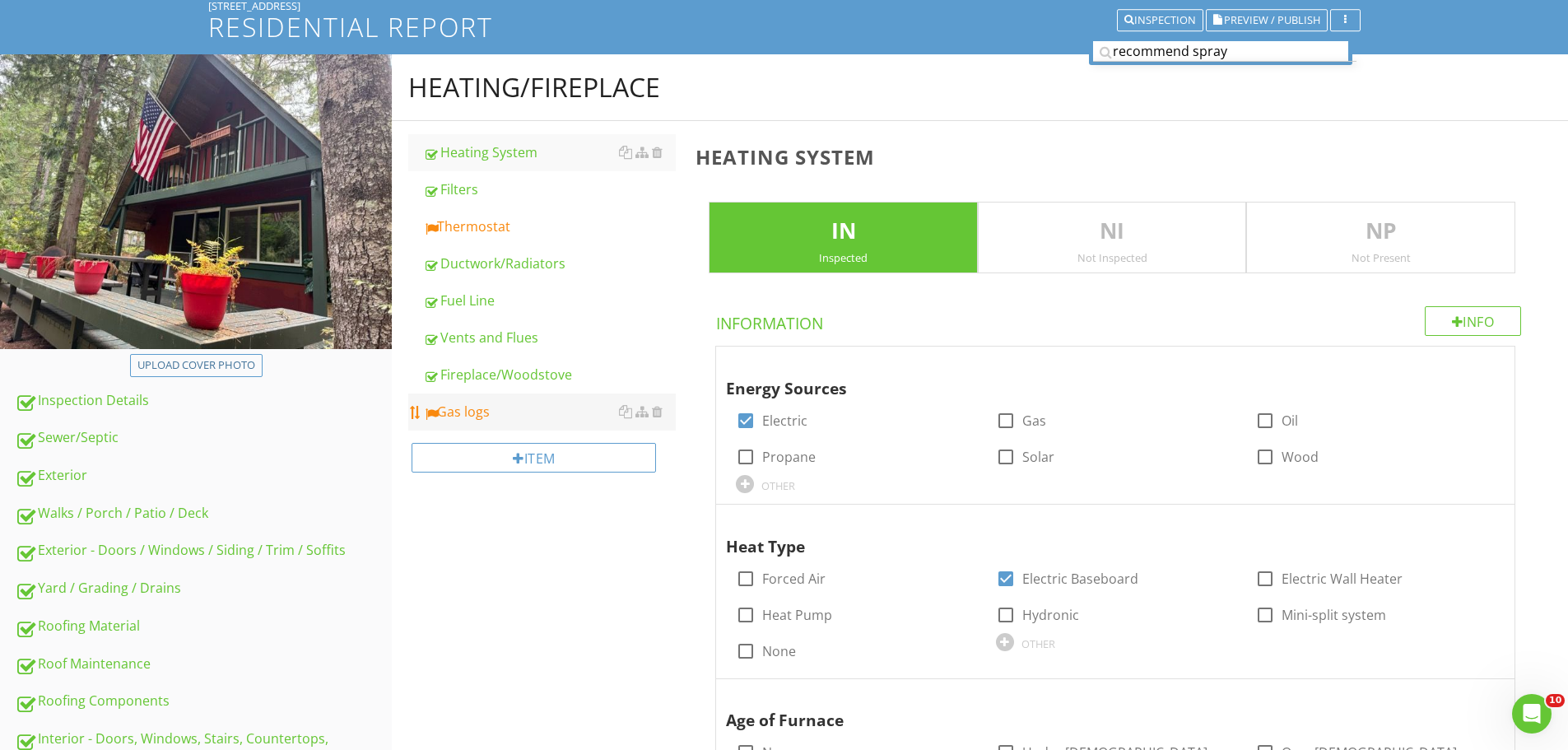
scroll to position [53, 0]
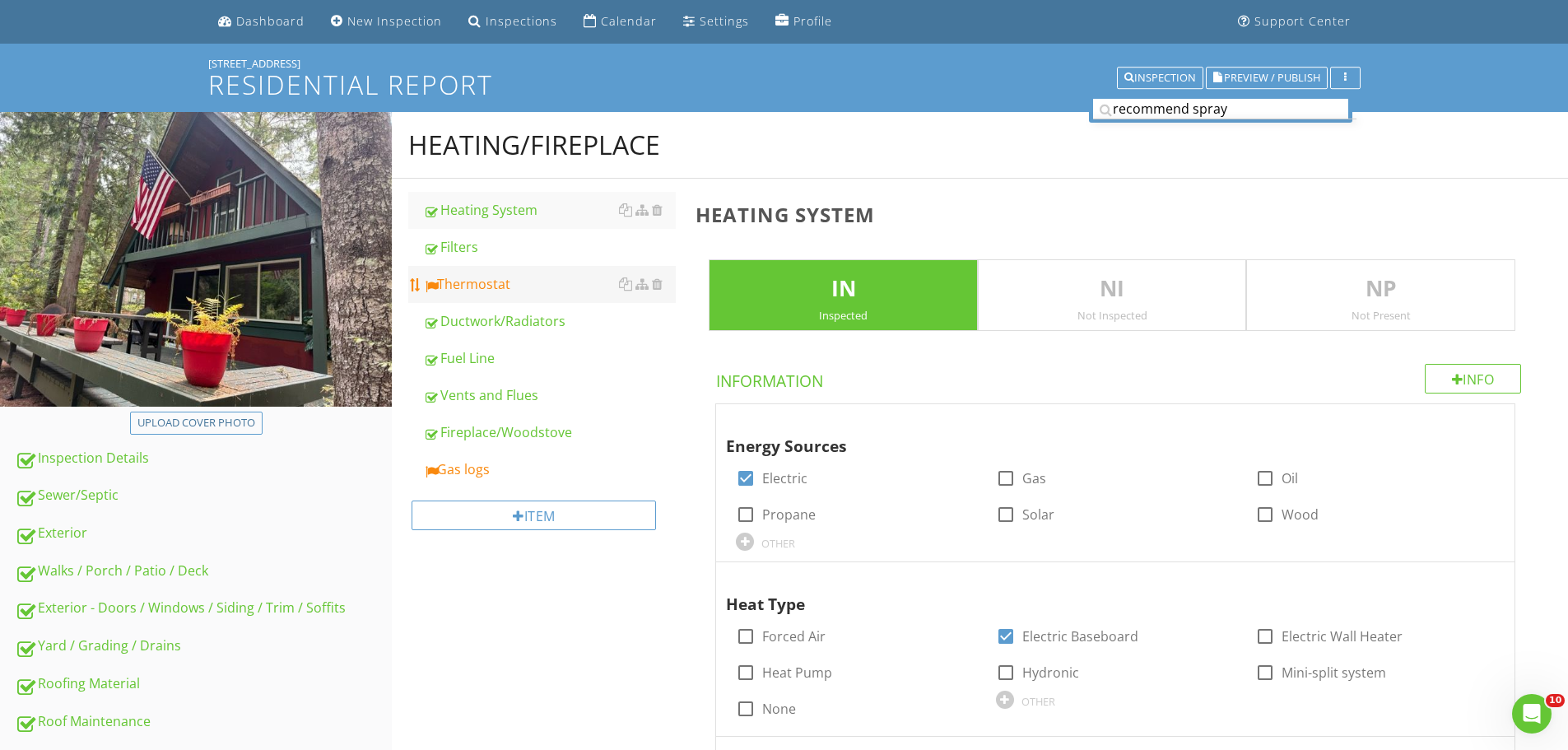
click at [500, 279] on div "Thermostat" at bounding box center [549, 284] width 253 height 20
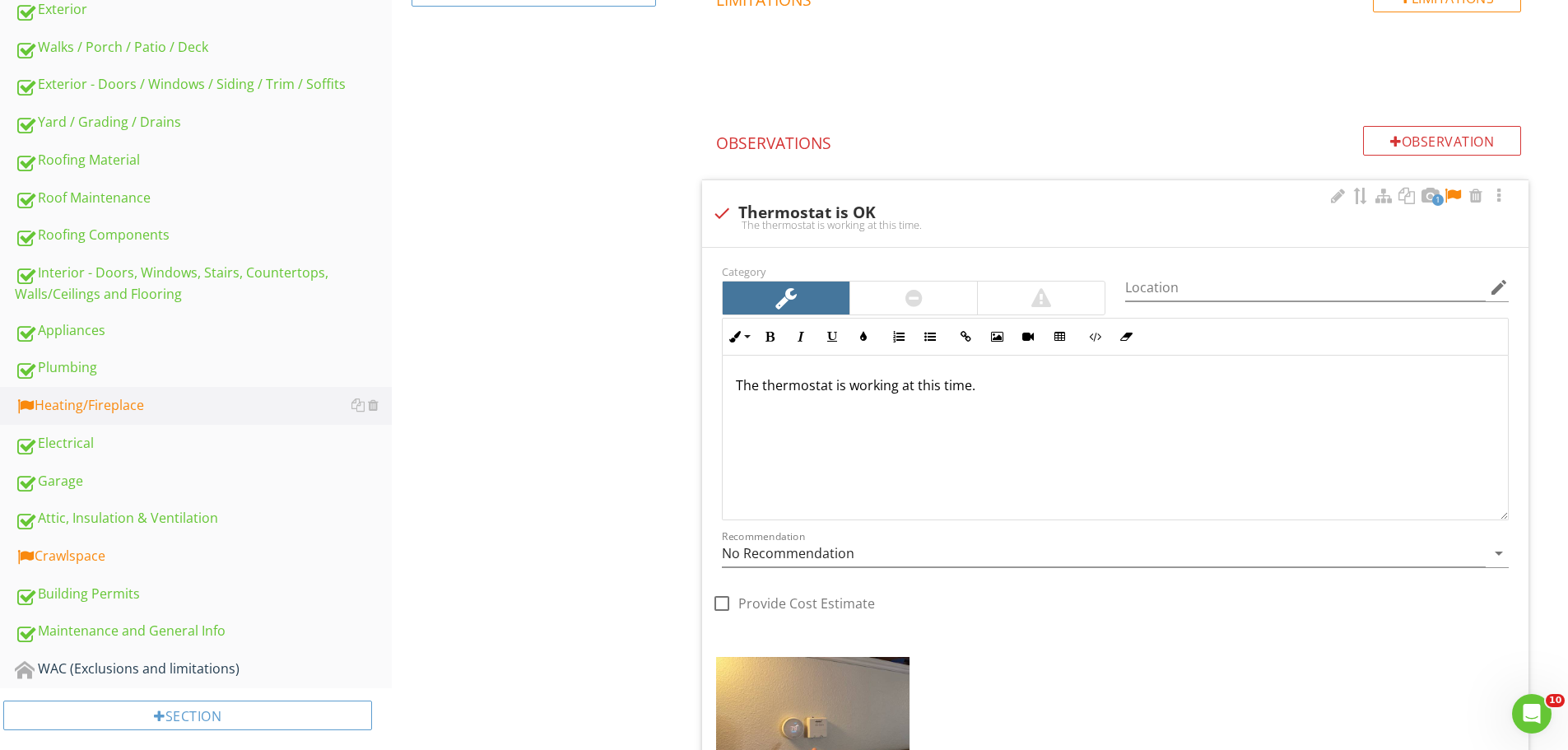
scroll to position [546, 0]
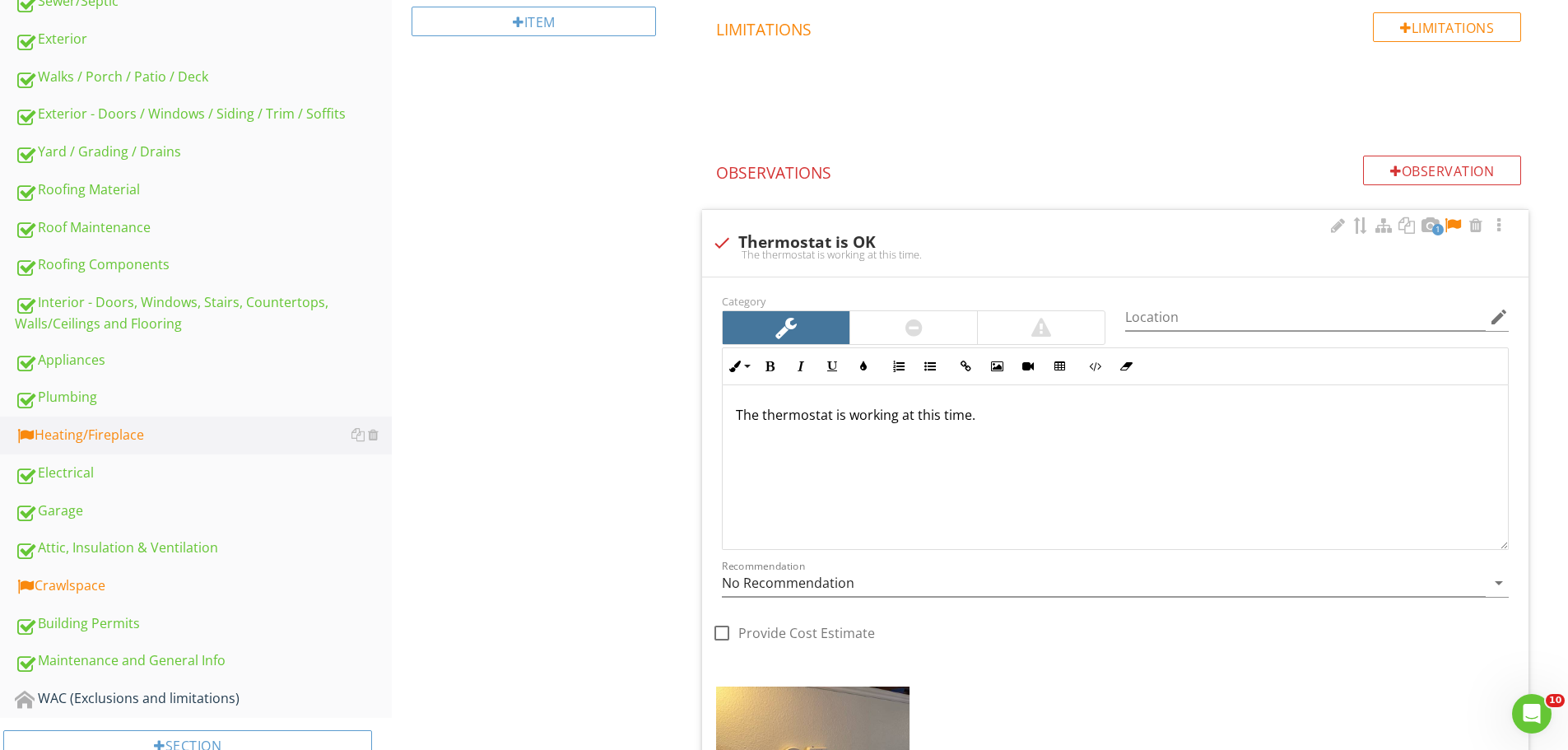
click at [1454, 221] on div at bounding box center [1452, 225] width 20 height 16
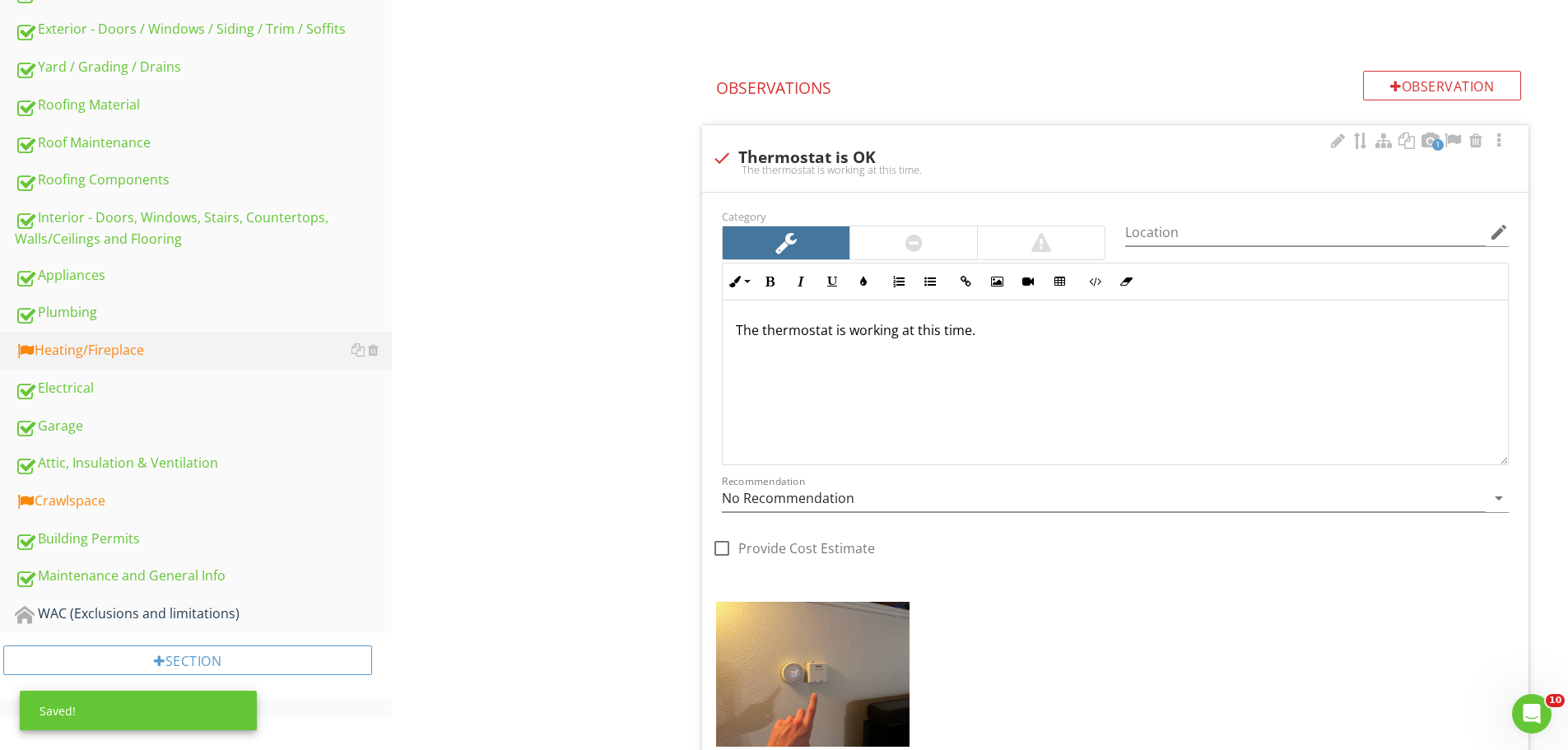
scroll to position [1052, 0]
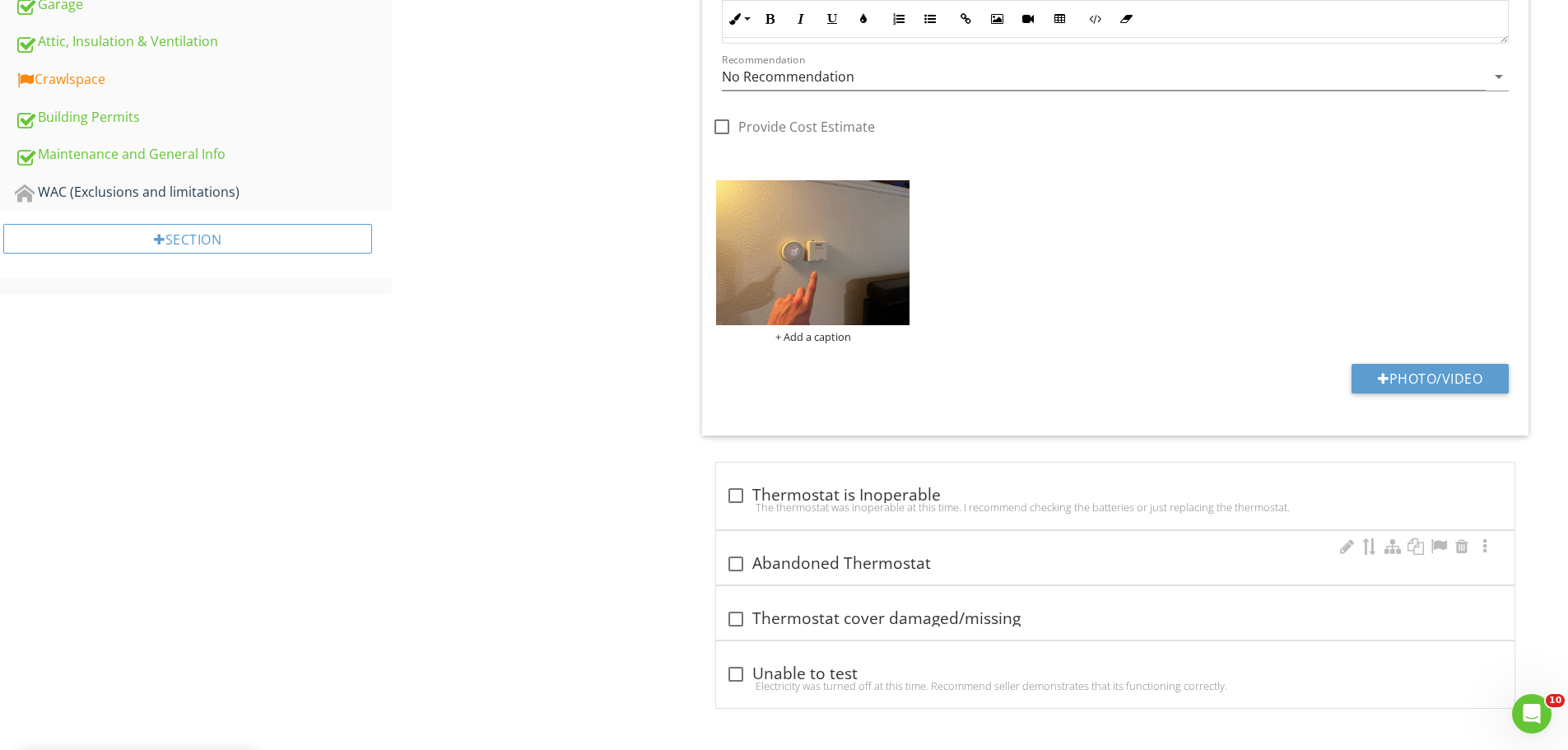
click at [884, 548] on div "check_box_outline_blank Abandoned Thermostat" at bounding box center [1115, 558] width 798 height 53
checkbox input "true"
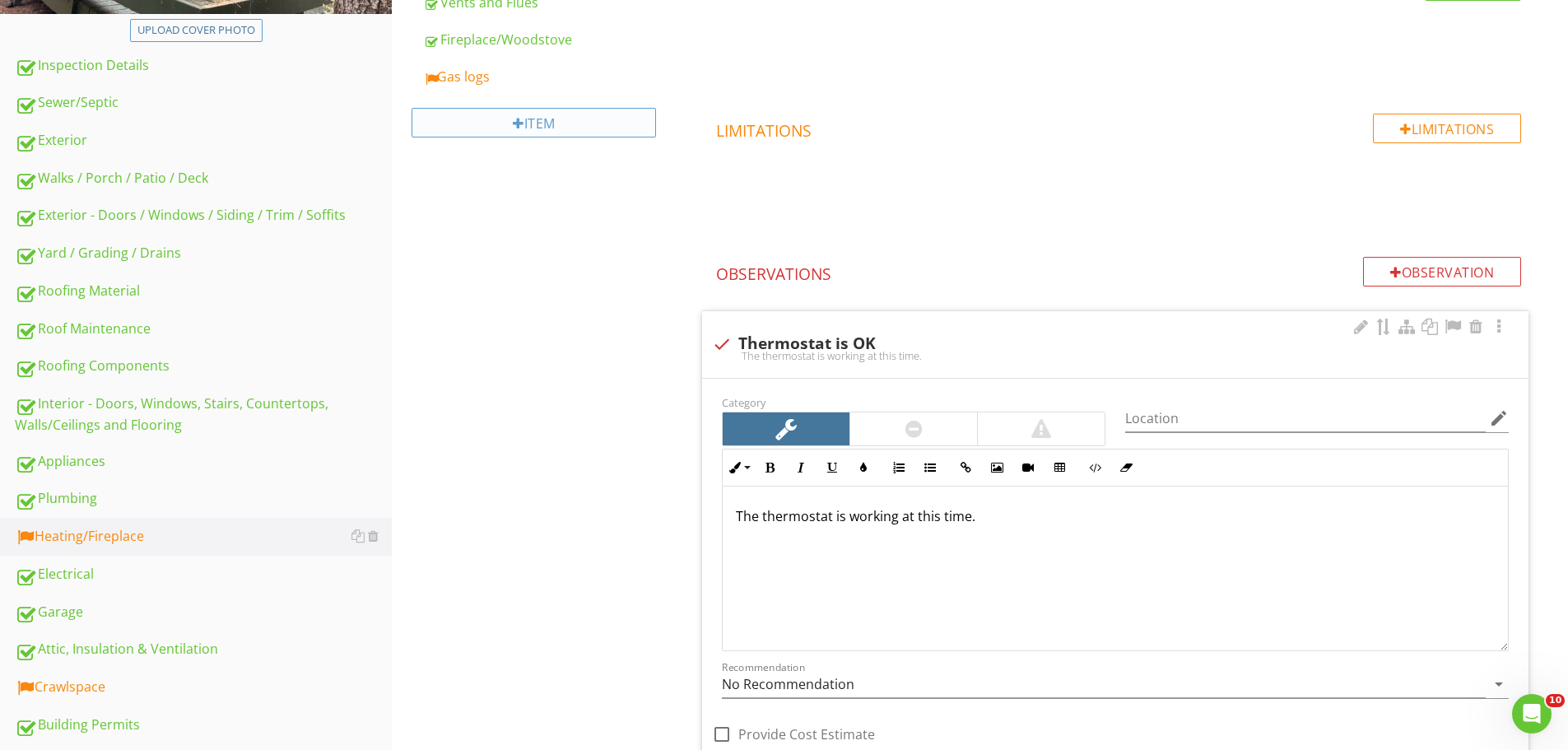
scroll to position [147, 0]
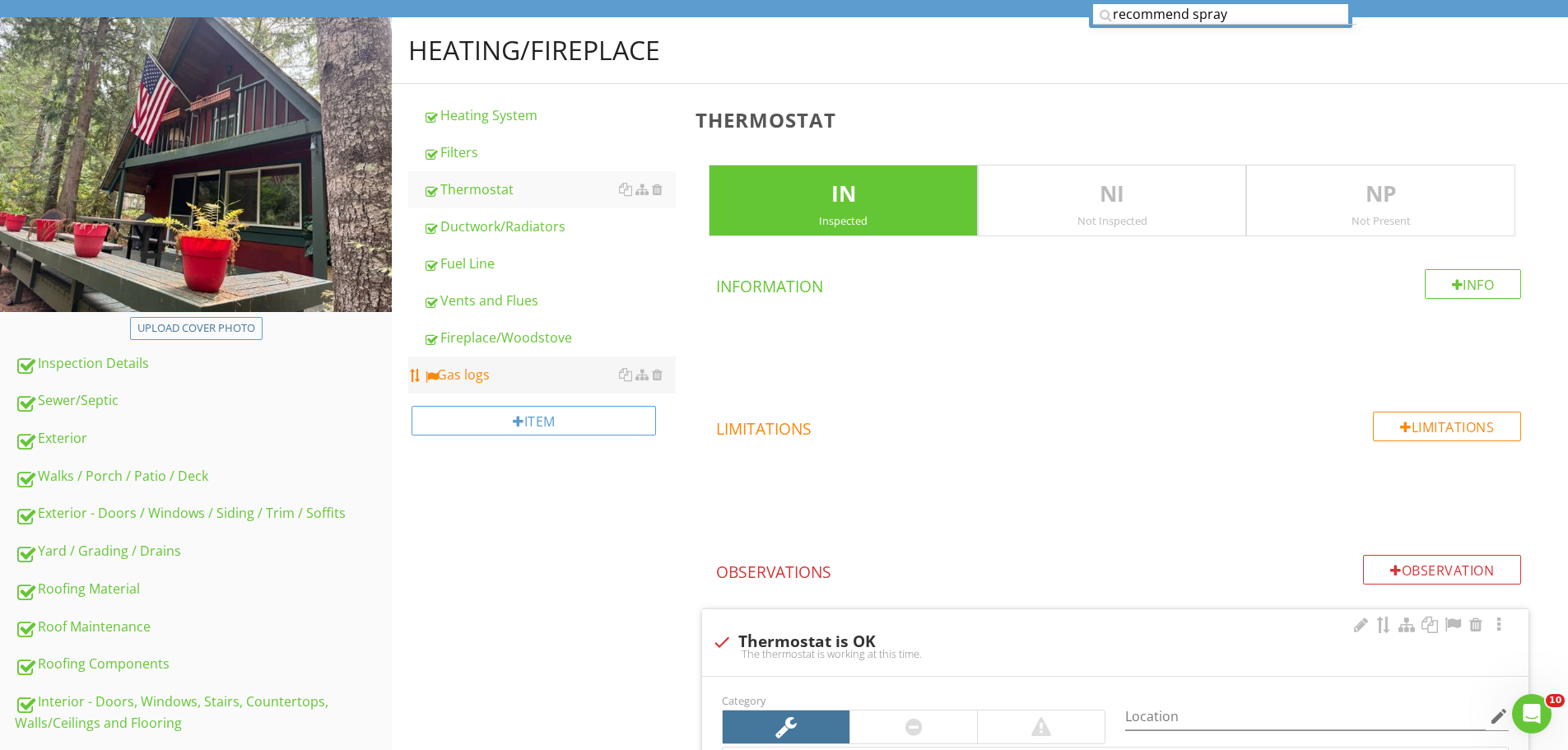
click at [560, 357] on link "Gas logs" at bounding box center [549, 375] width 253 height 36
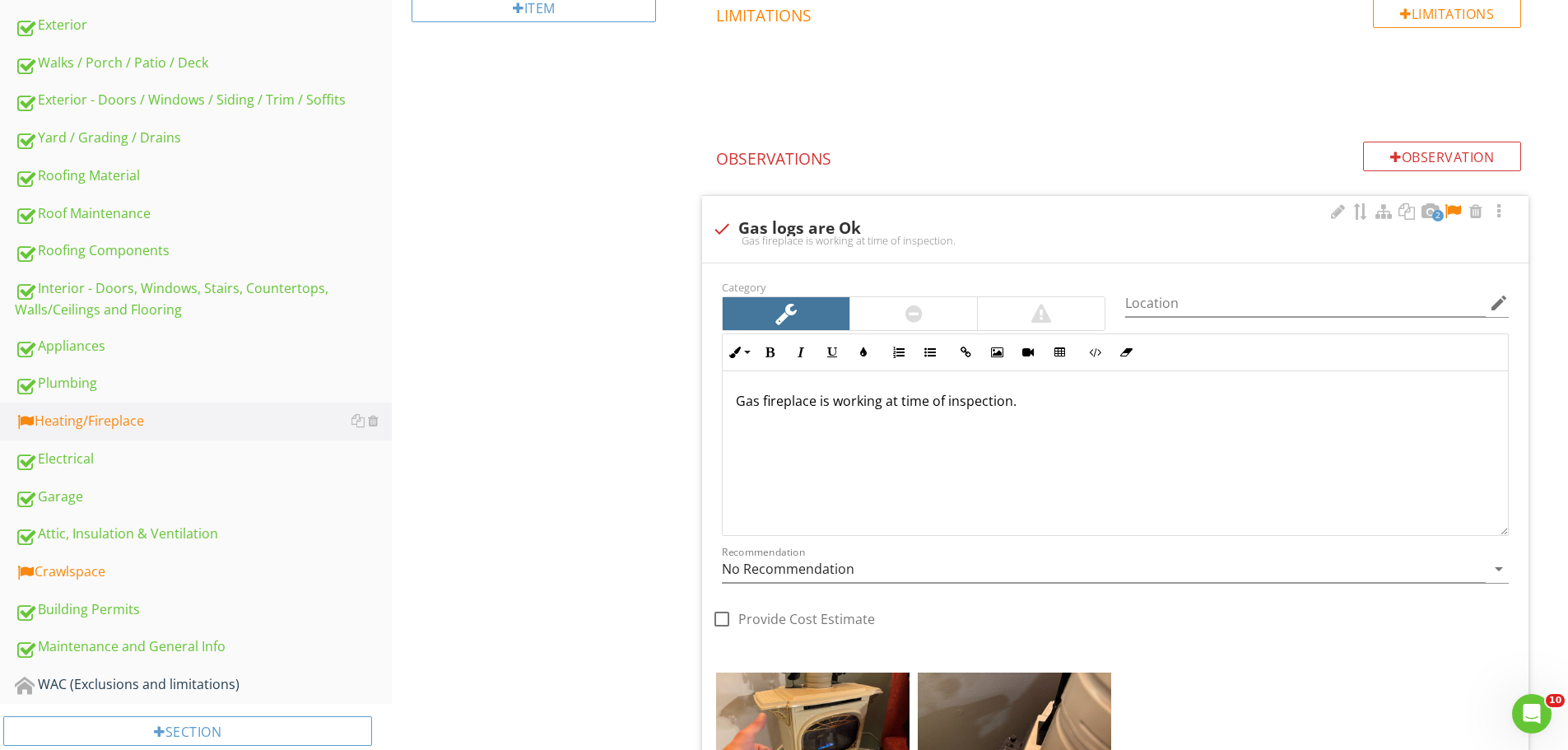
scroll to position [641, 0]
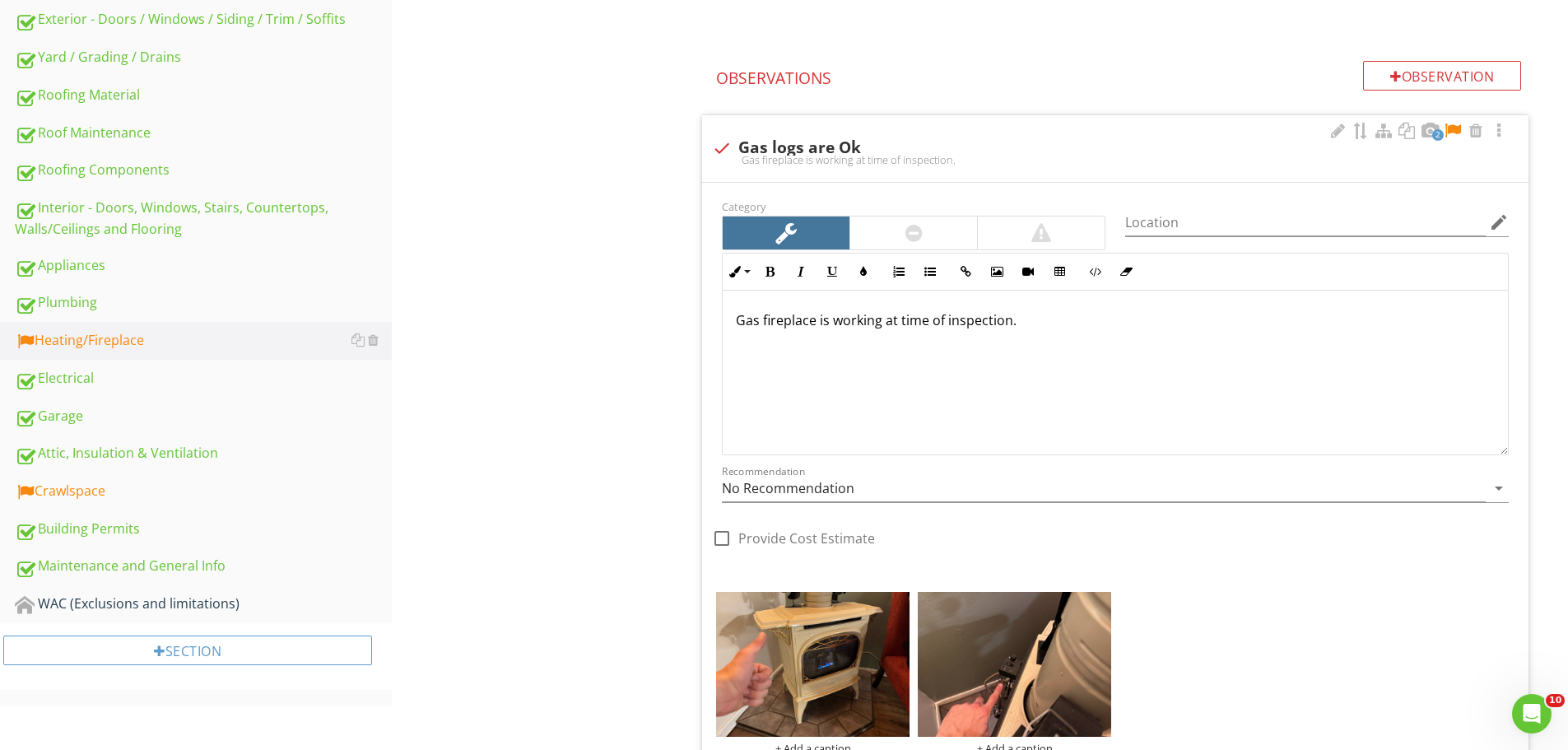
click at [1458, 129] on div at bounding box center [1452, 130] width 20 height 16
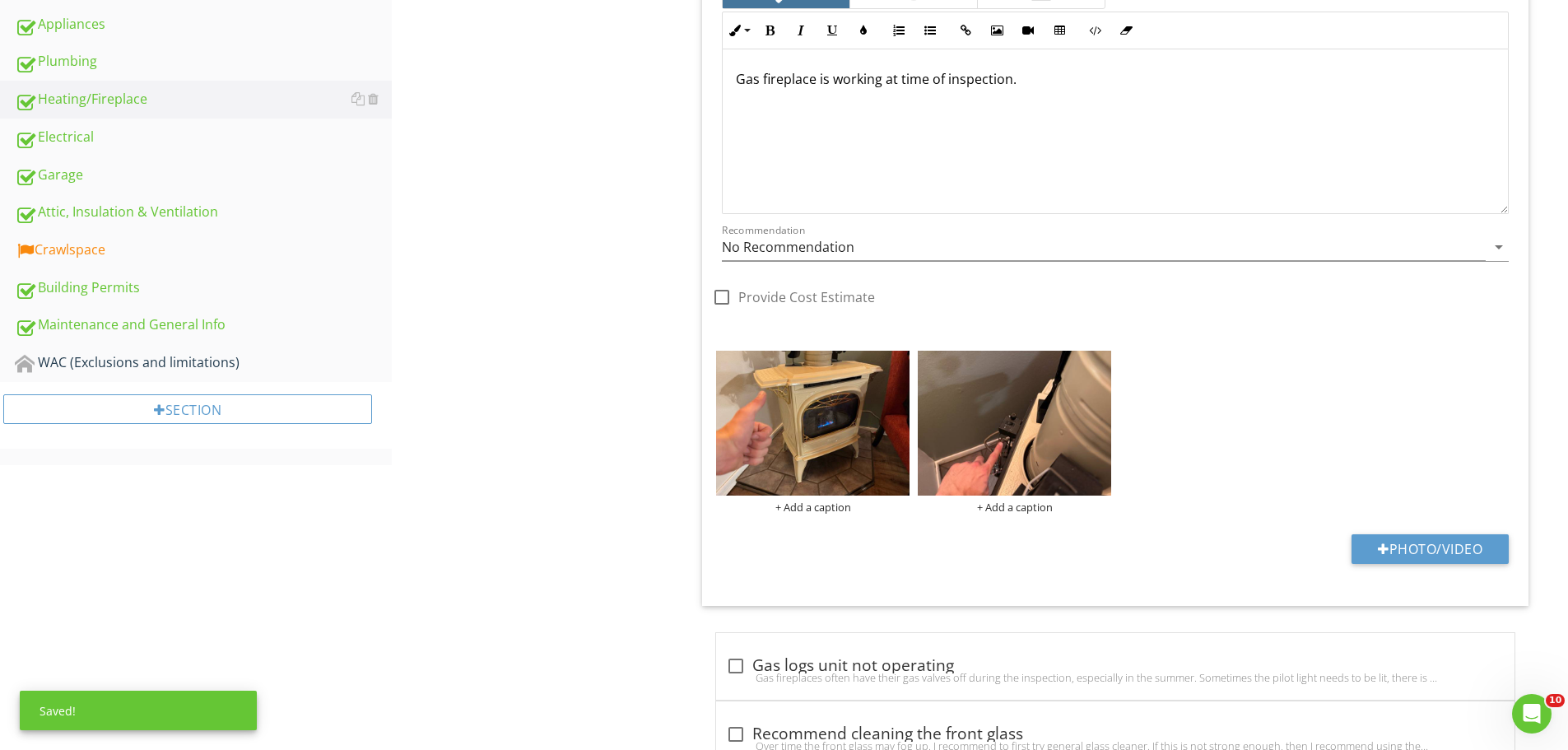
scroll to position [888, 0]
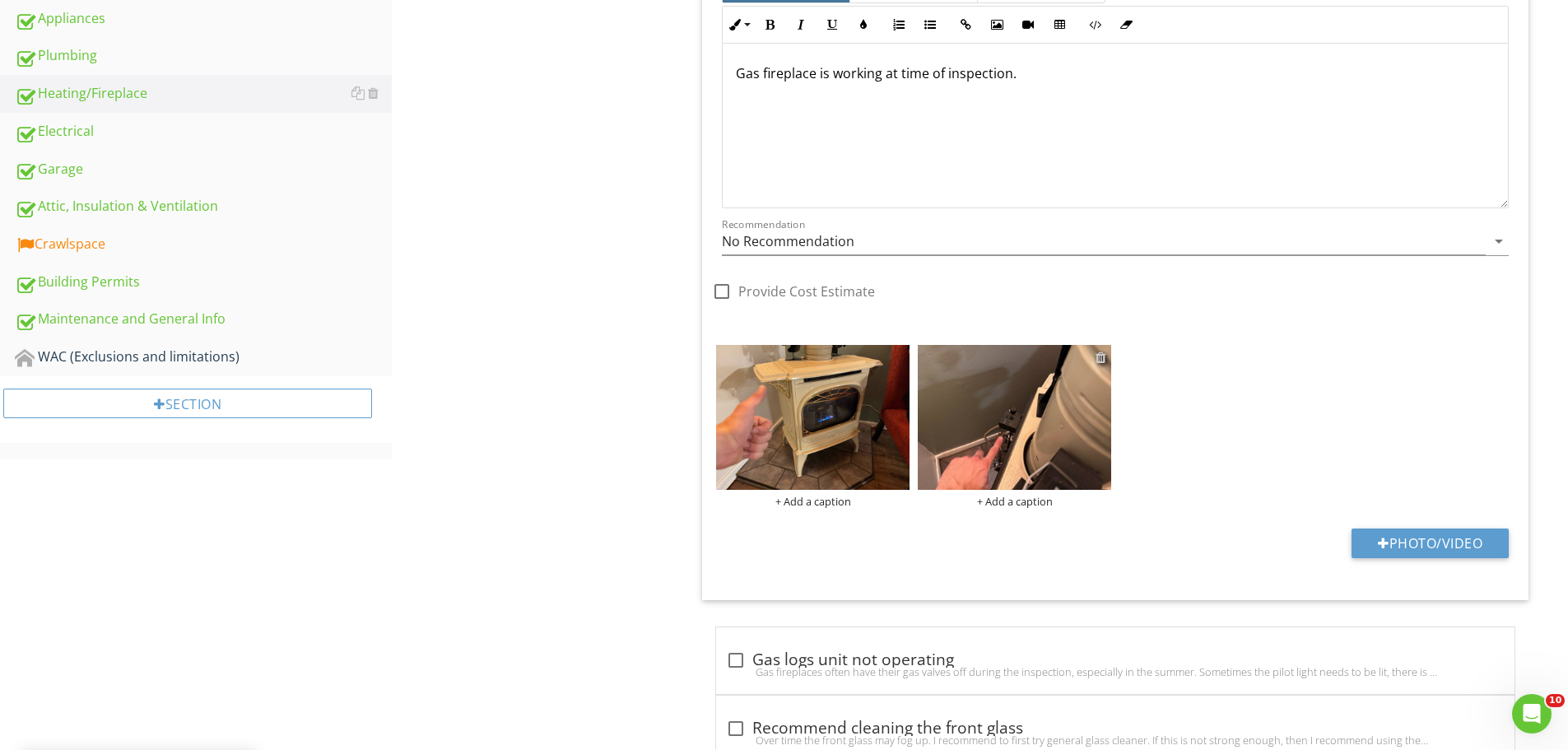
click at [1096, 361] on div at bounding box center [1101, 357] width 10 height 13
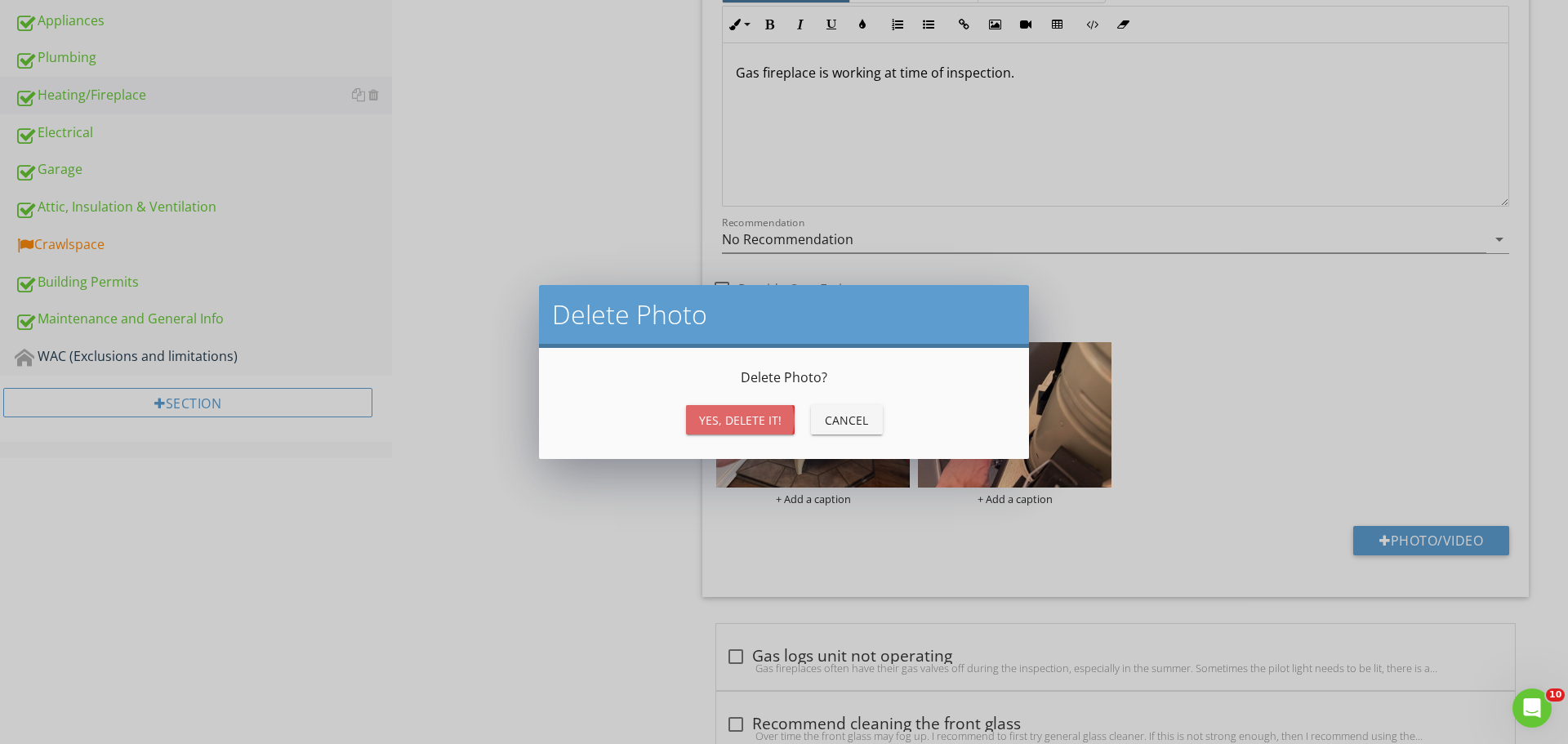
click at [748, 418] on div "Yes, Delete it!" at bounding box center [740, 420] width 83 height 17
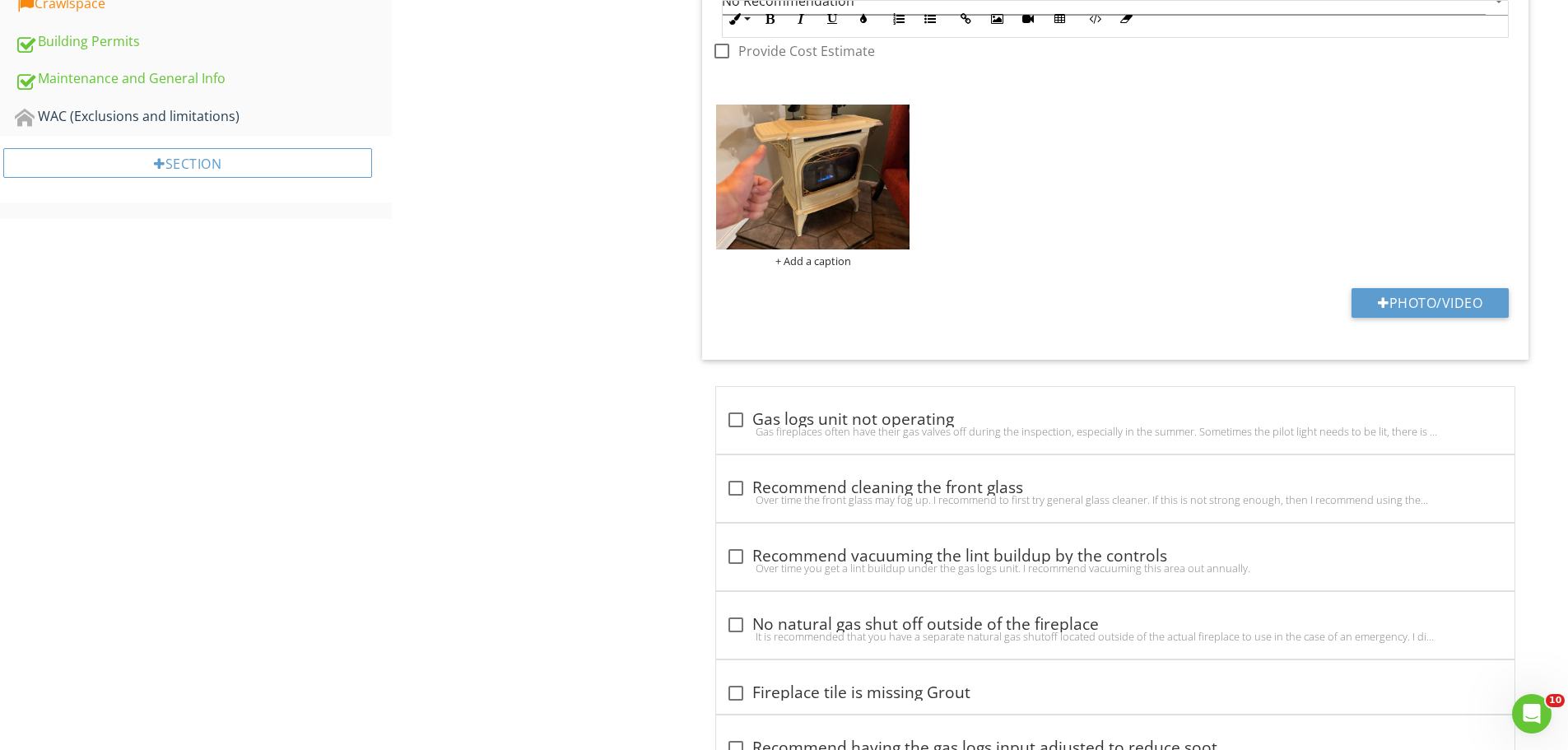
scroll to position [503, 0]
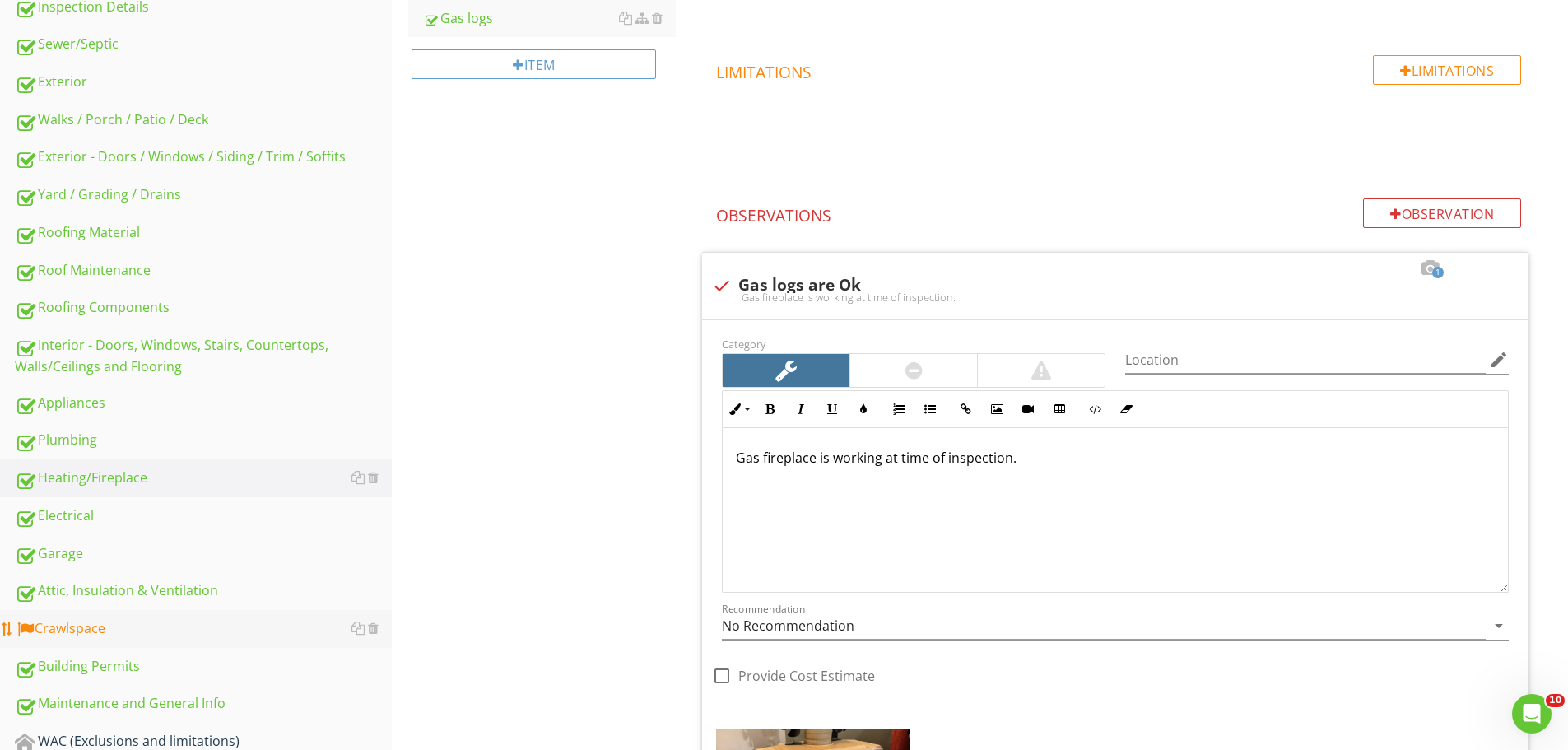
click at [154, 624] on div "Crawlspace" at bounding box center [204, 629] width 377 height 22
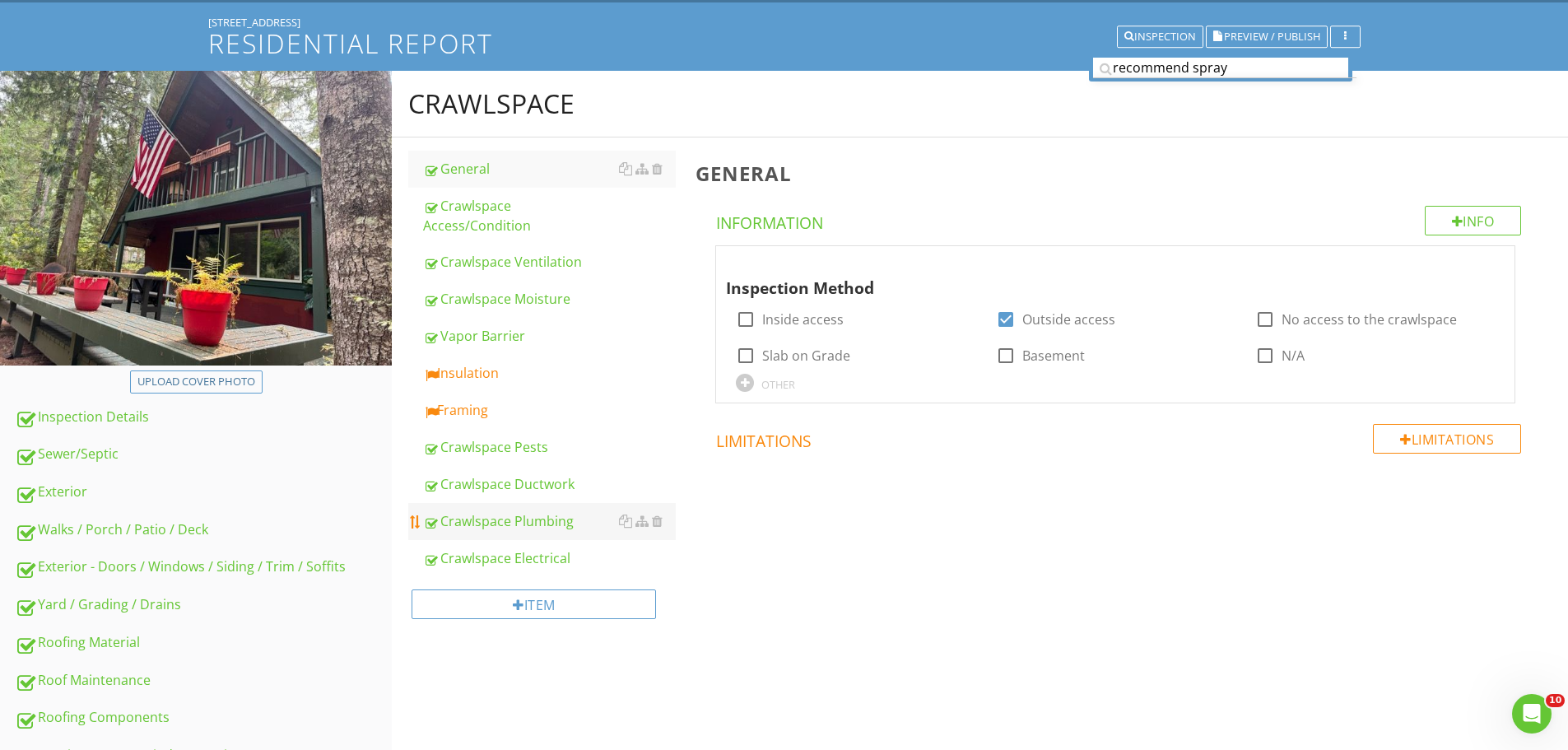
scroll to position [92, 0]
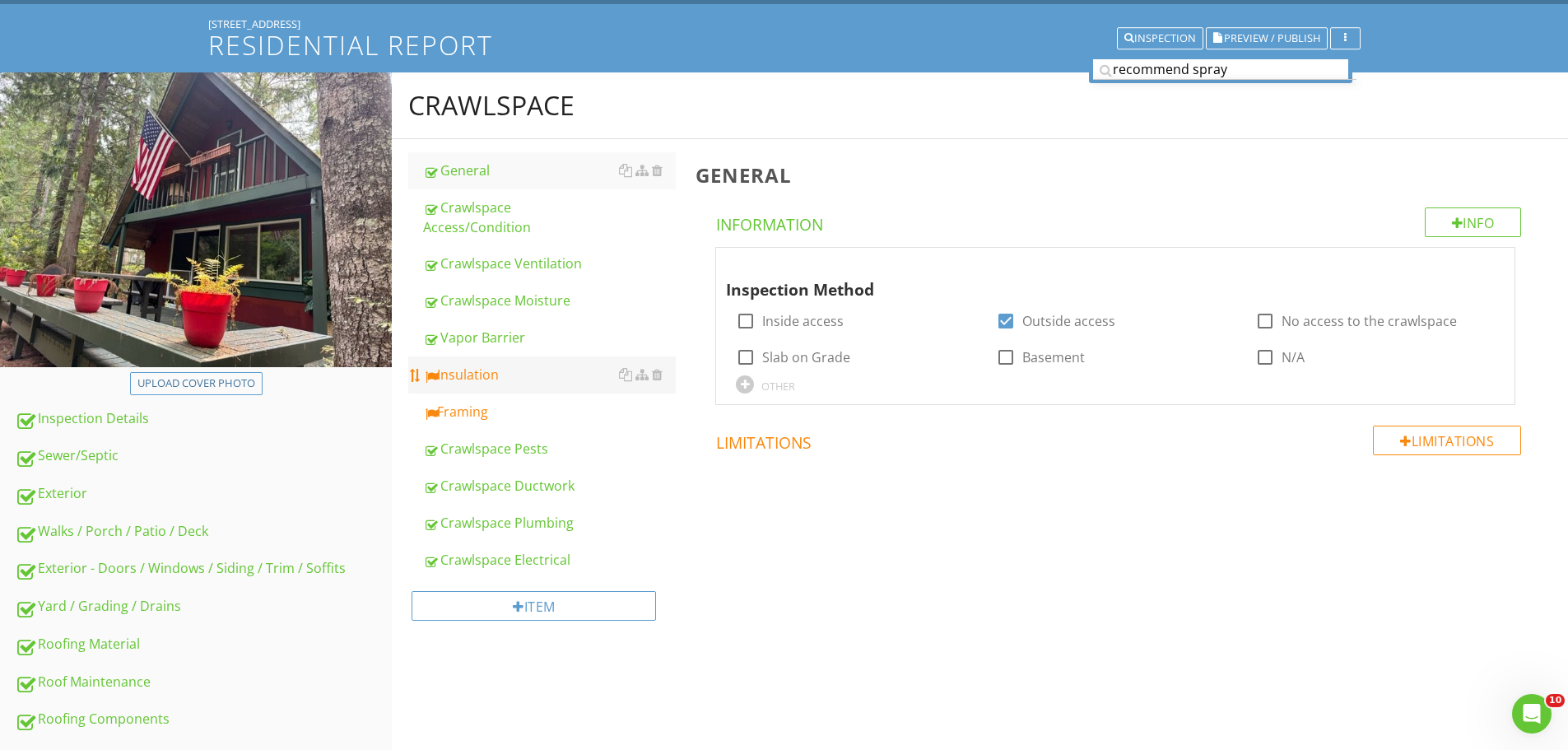
click at [558, 365] on div "Insulation" at bounding box center [549, 375] width 253 height 20
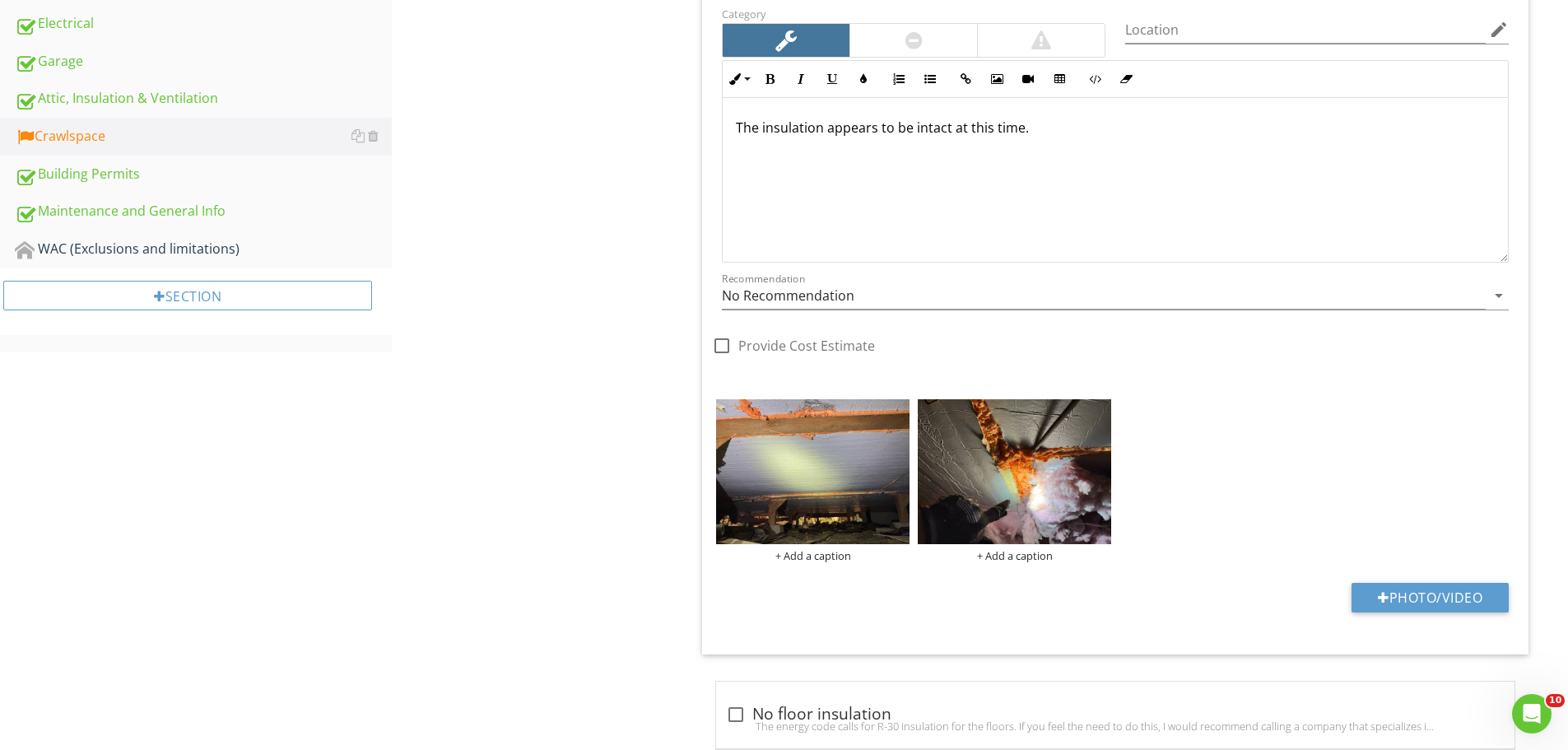
scroll to position [997, 0]
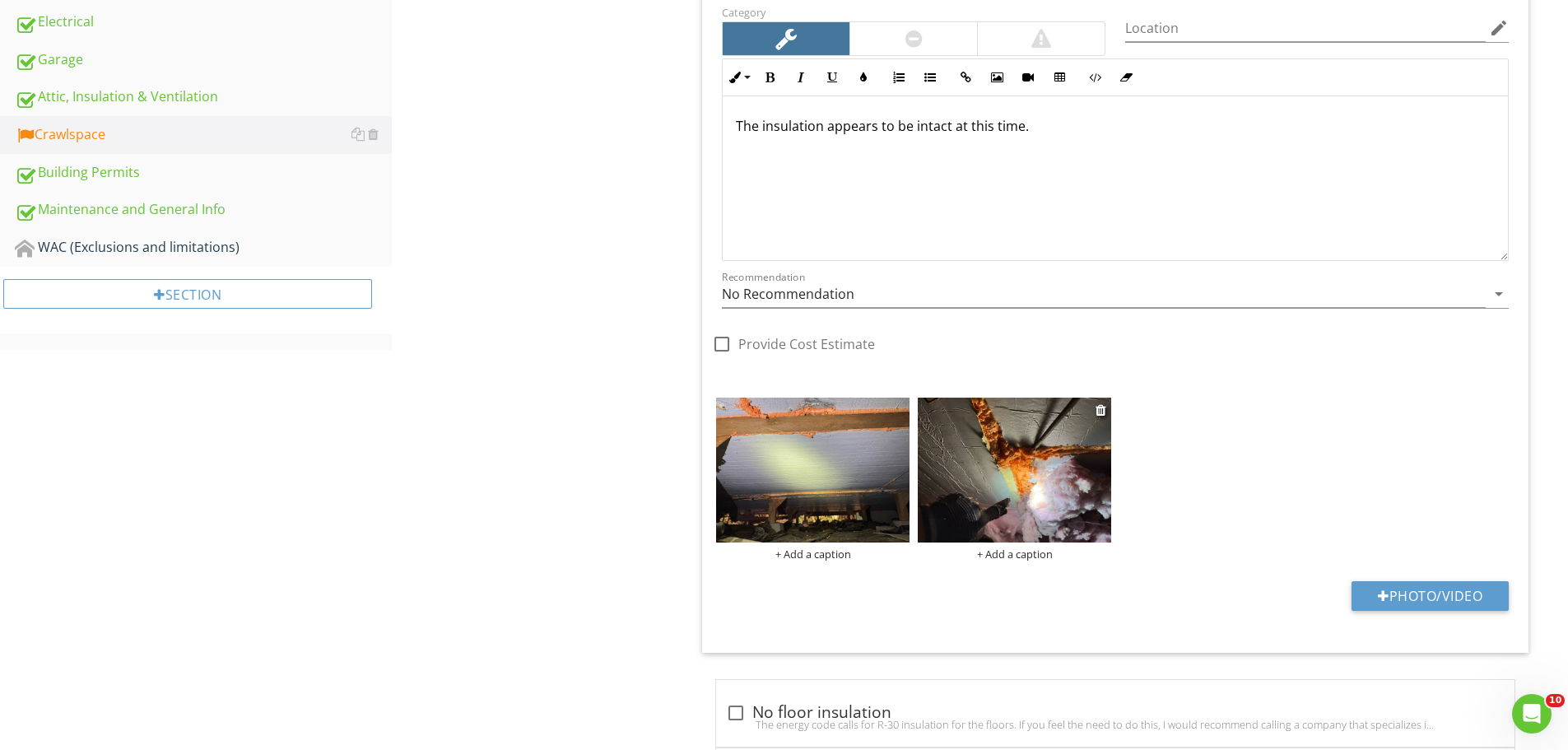
click at [1085, 451] on img at bounding box center [1014, 469] width 193 height 145
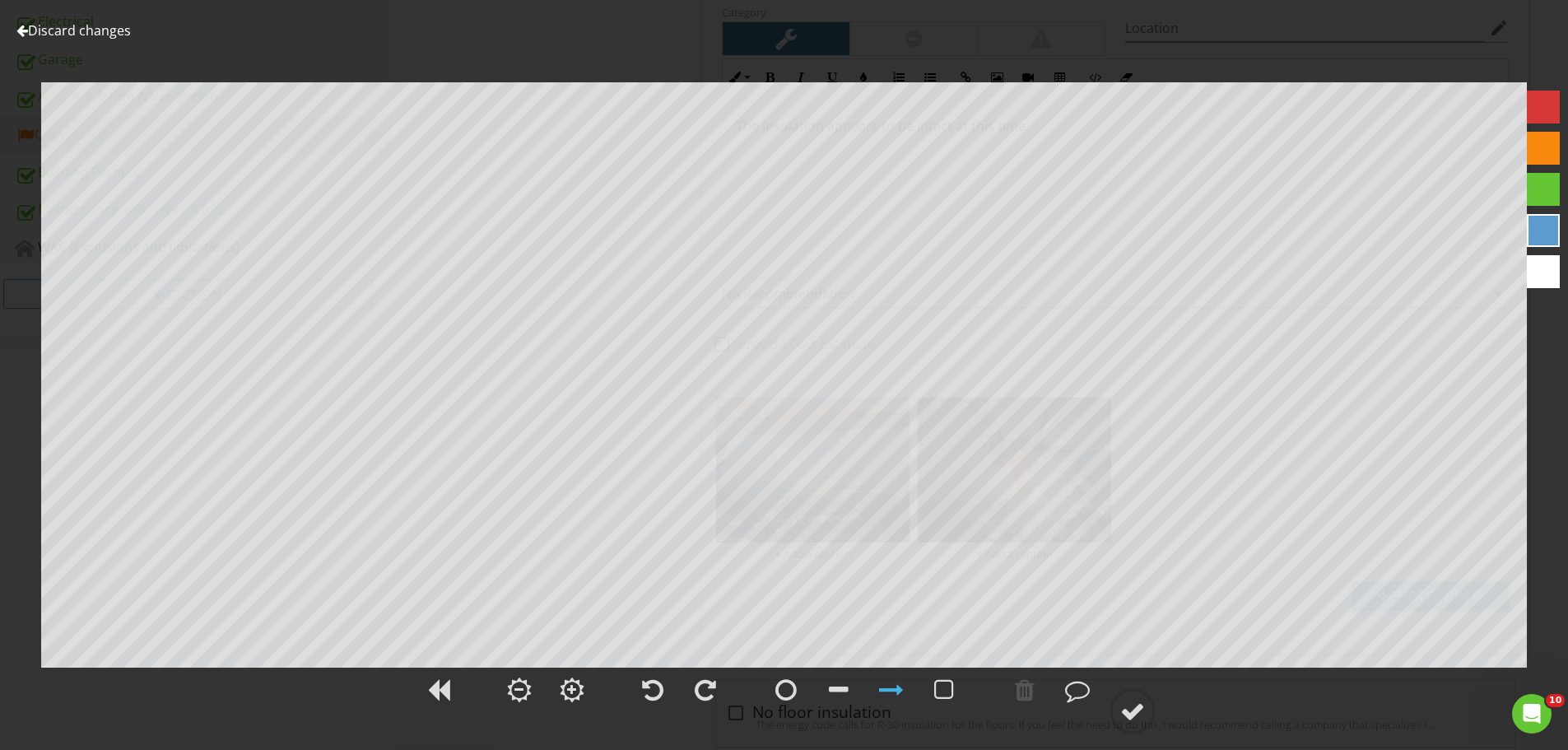
click at [98, 22] on link "Discard changes" at bounding box center [73, 30] width 115 height 18
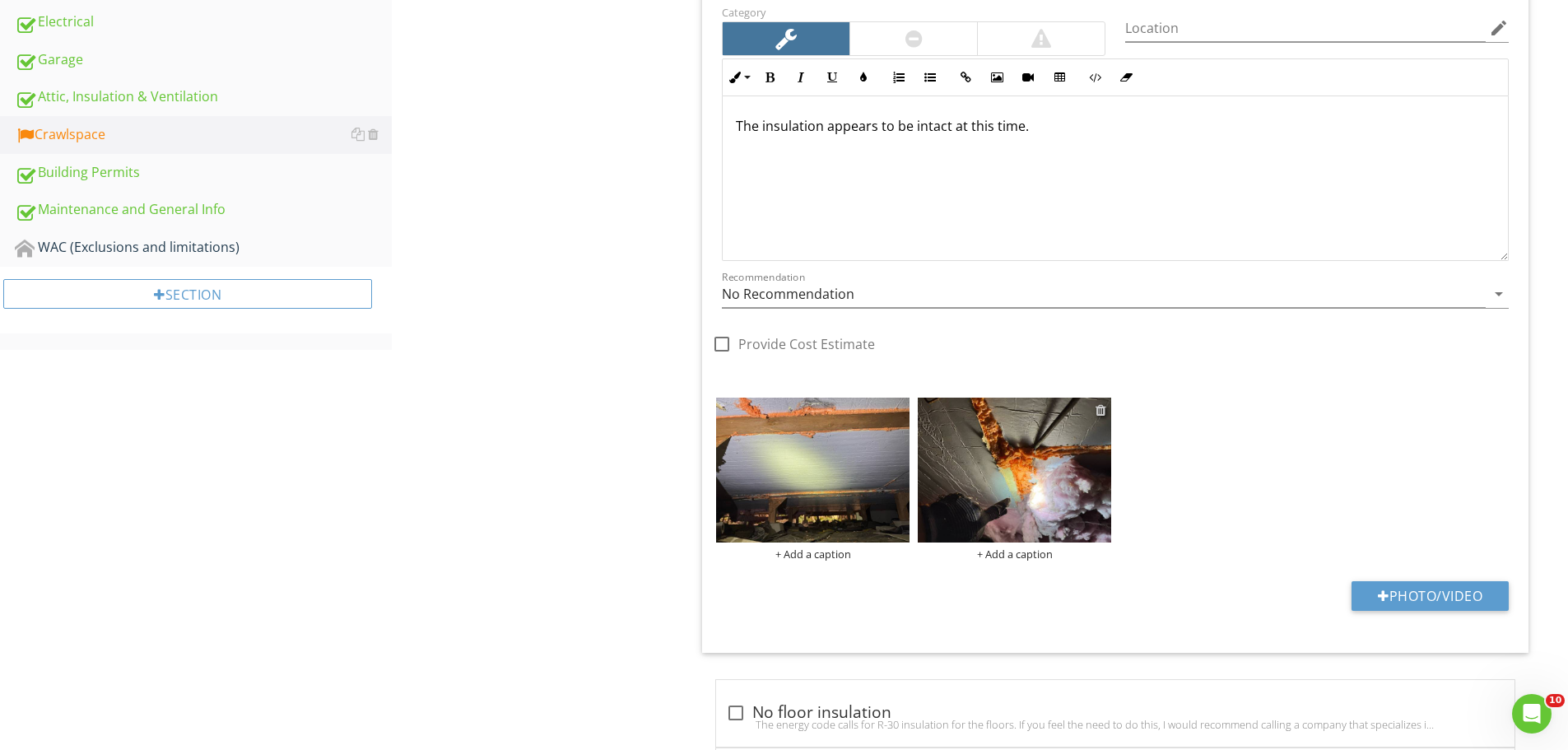
click at [1102, 409] on div at bounding box center [1101, 410] width 10 height 13
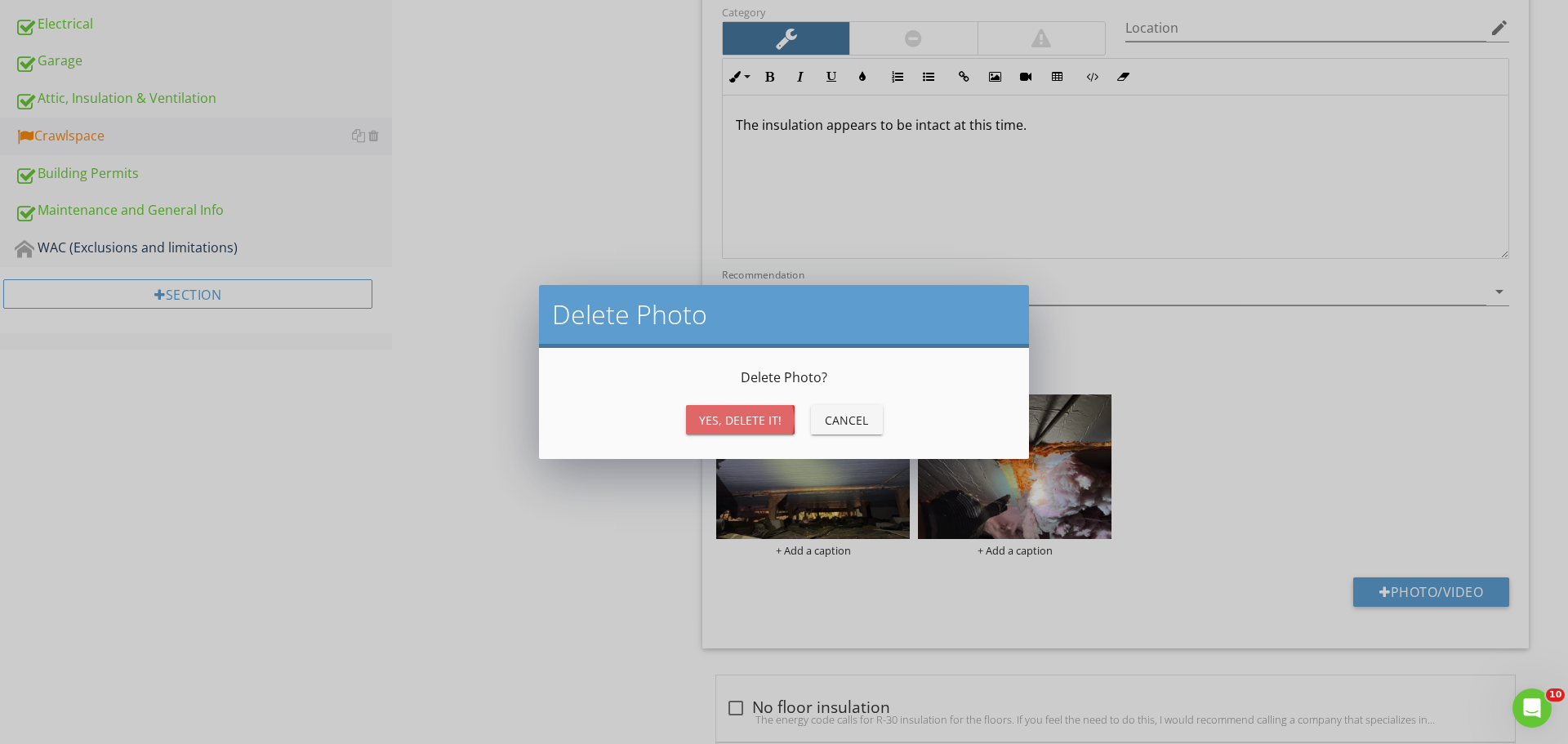
click at [731, 424] on div "Yes, Delete it!" at bounding box center [740, 420] width 83 height 17
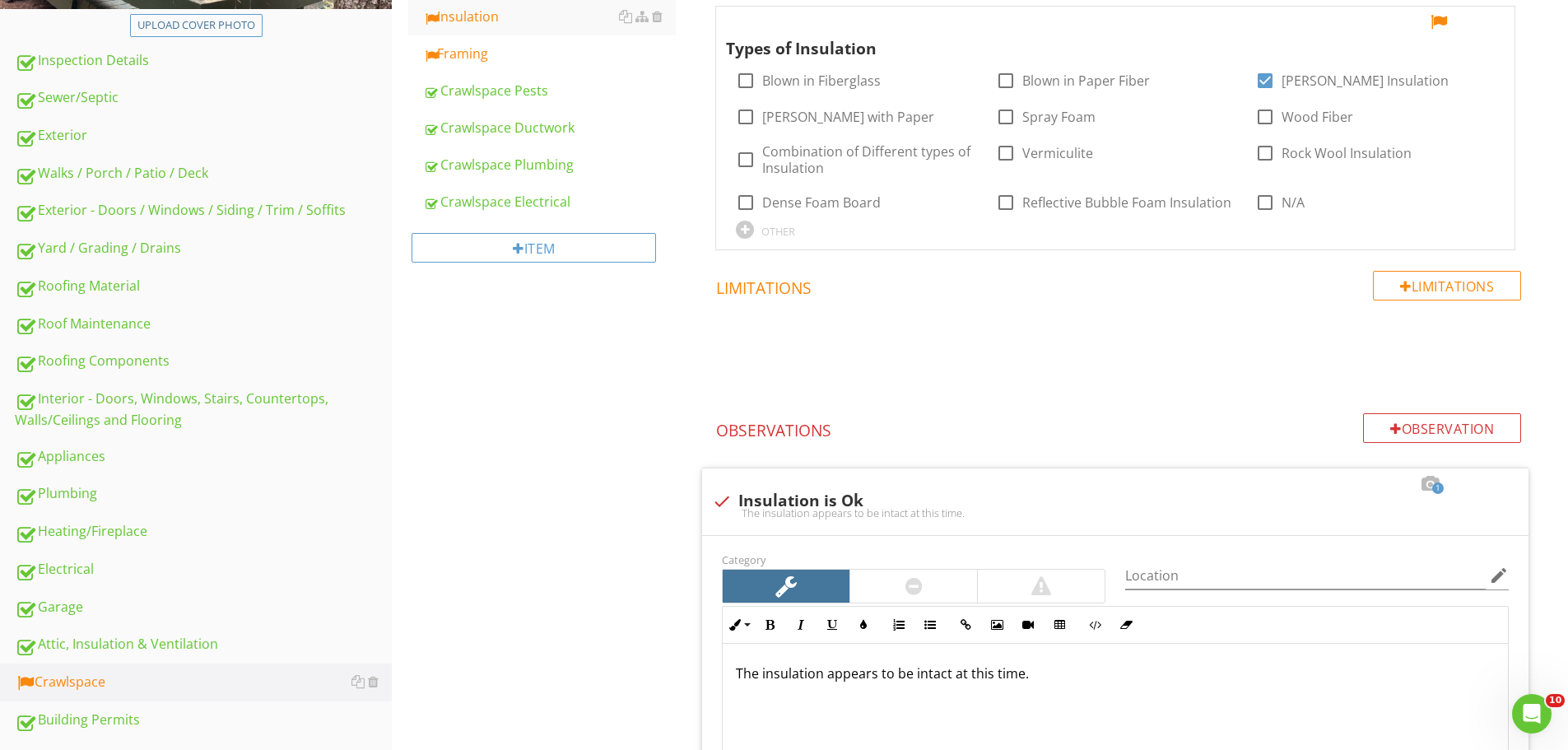
scroll to position [339, 0]
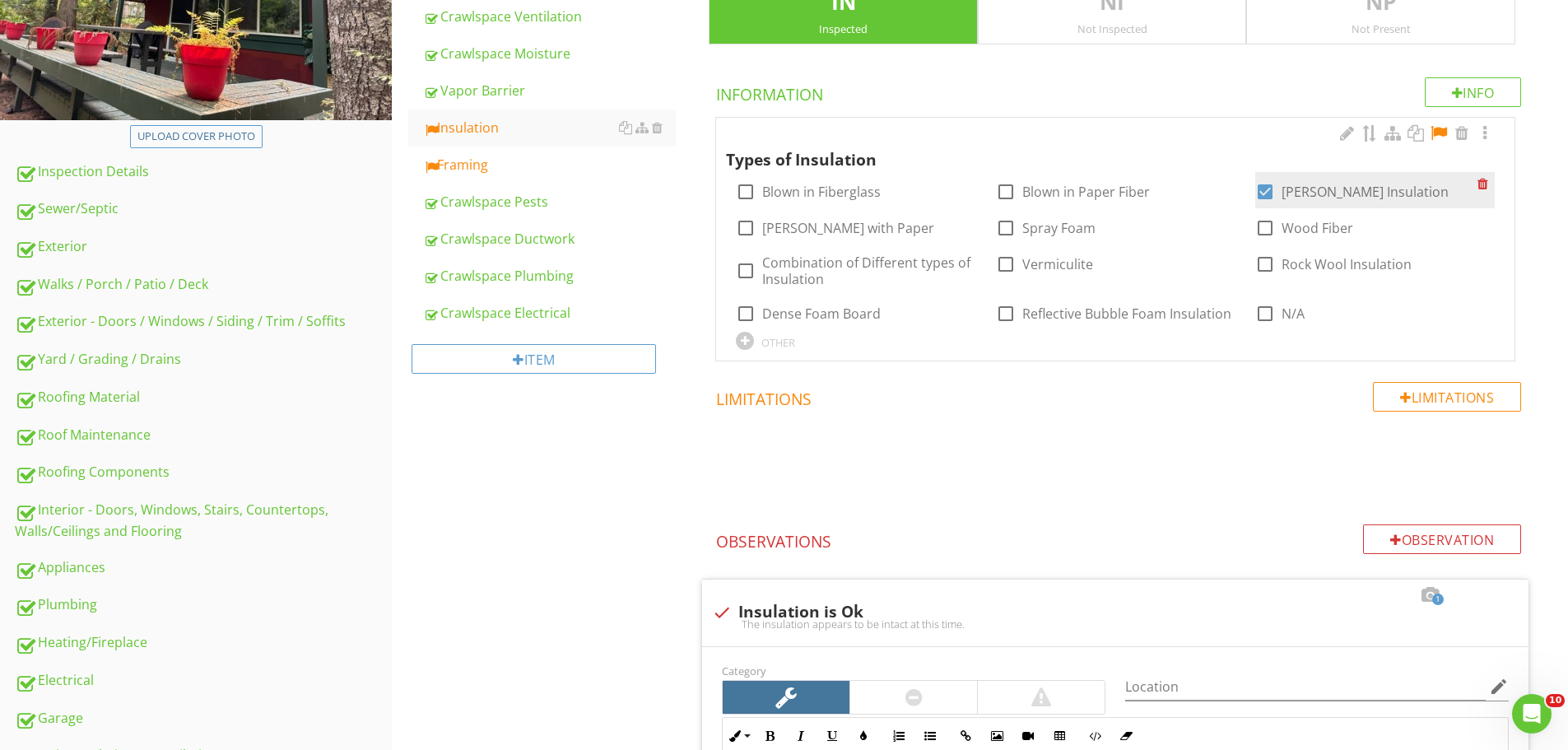
click at [1283, 197] on label "Batten Insulation" at bounding box center [1365, 192] width 167 height 16
checkbox input "false"
click at [1439, 135] on div at bounding box center [1438, 133] width 20 height 16
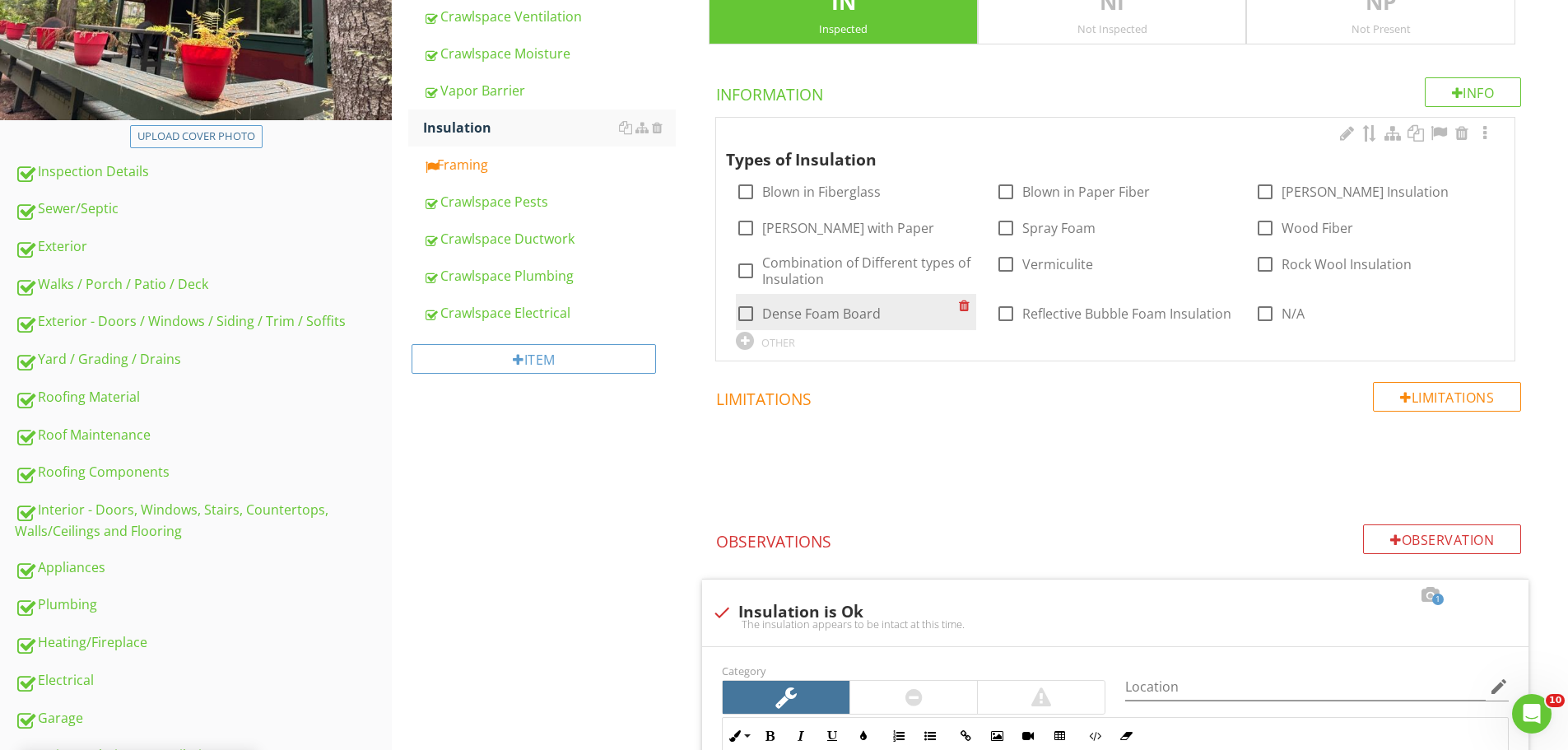
click at [808, 316] on label "Dense Foam Board" at bounding box center [821, 313] width 119 height 16
checkbox input "true"
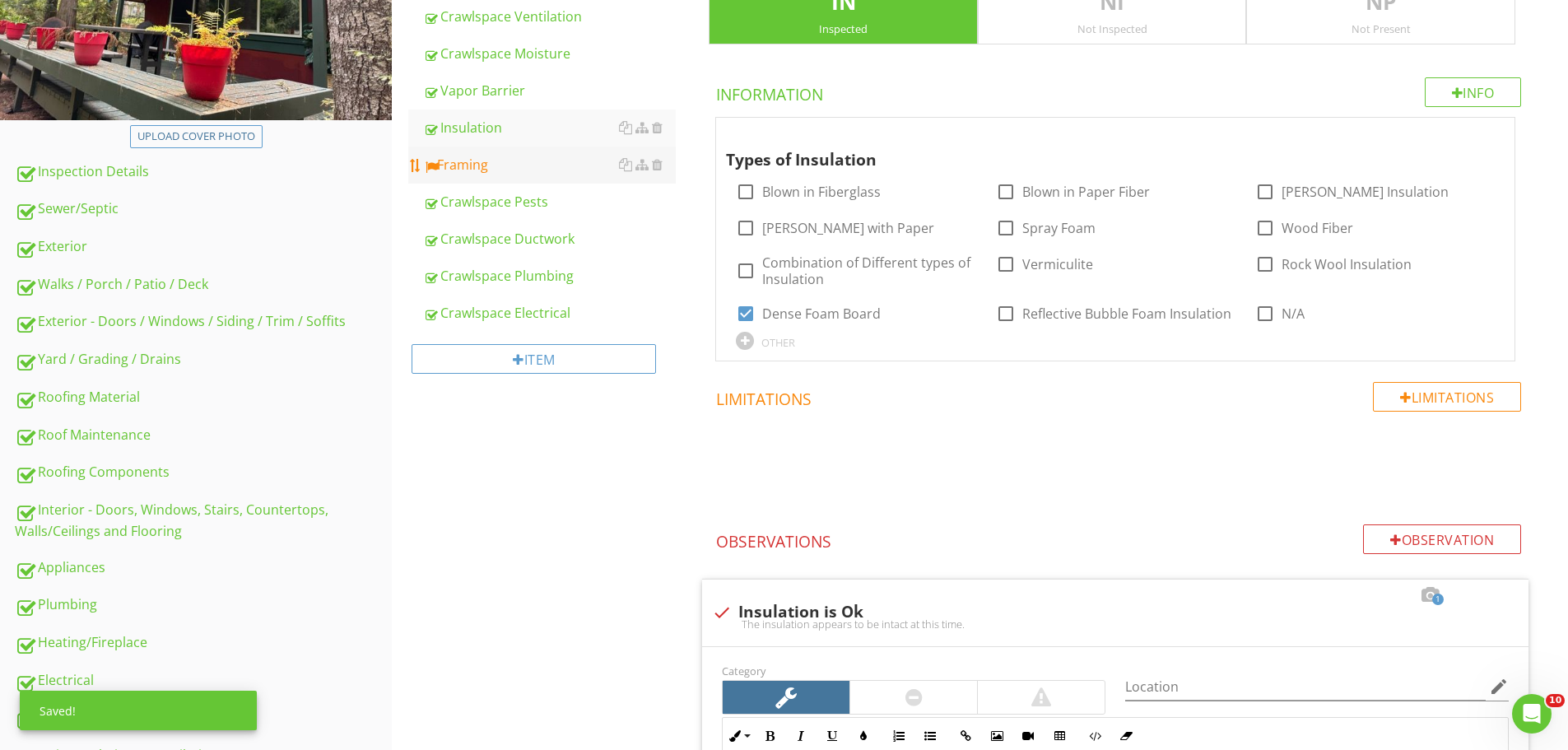
click at [495, 159] on link "Framing" at bounding box center [549, 165] width 253 height 36
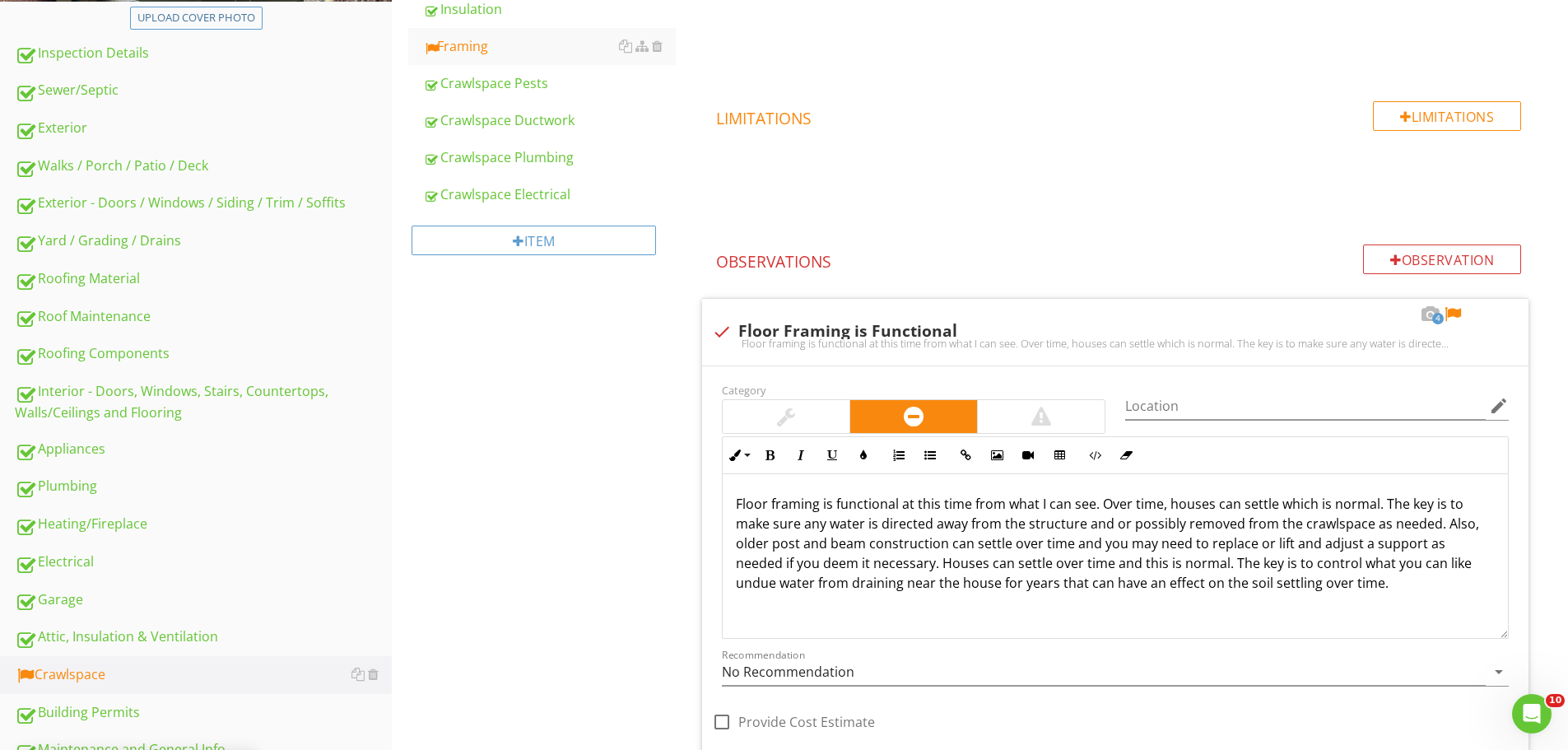
scroll to position [257, 0]
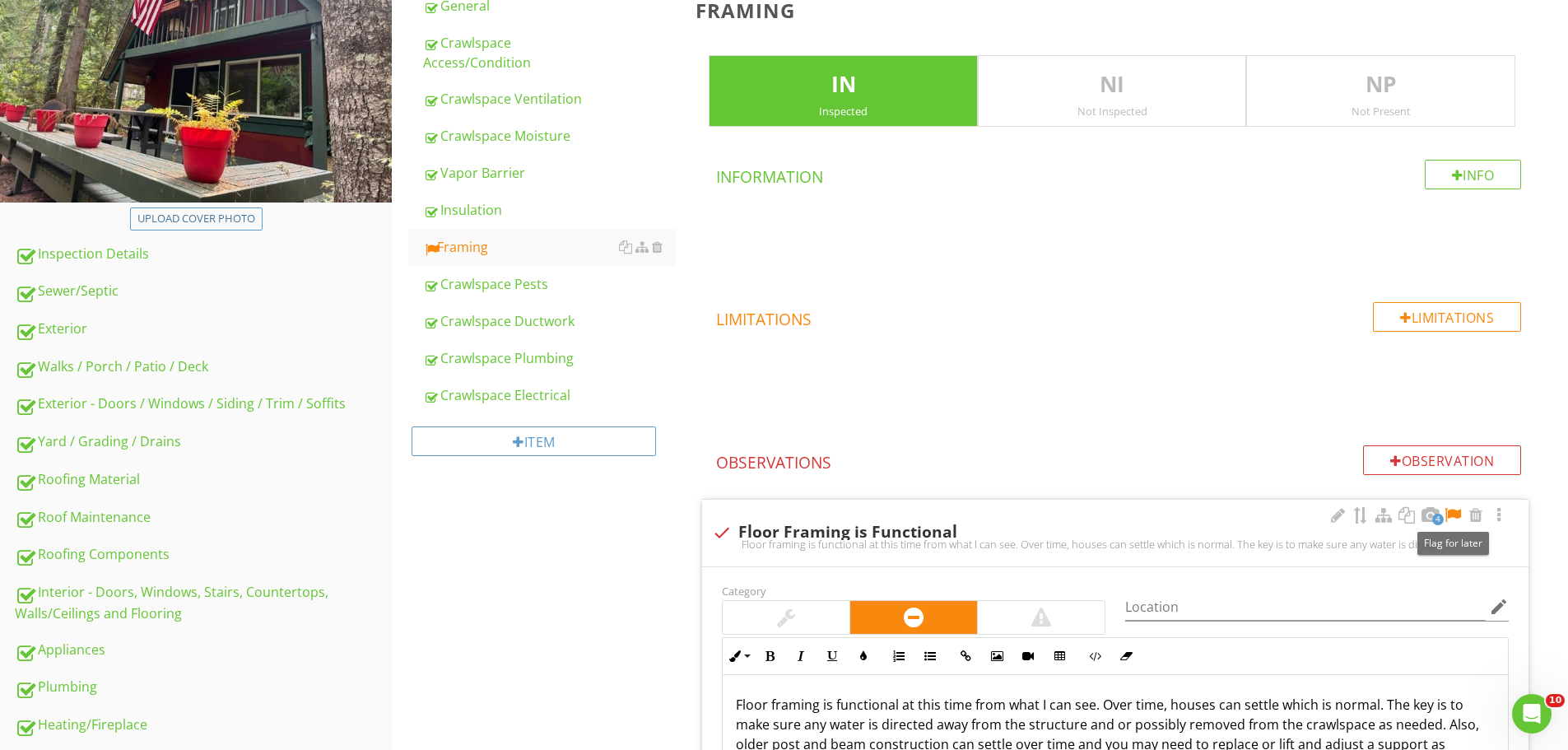
click at [1451, 517] on div at bounding box center [1452, 515] width 20 height 16
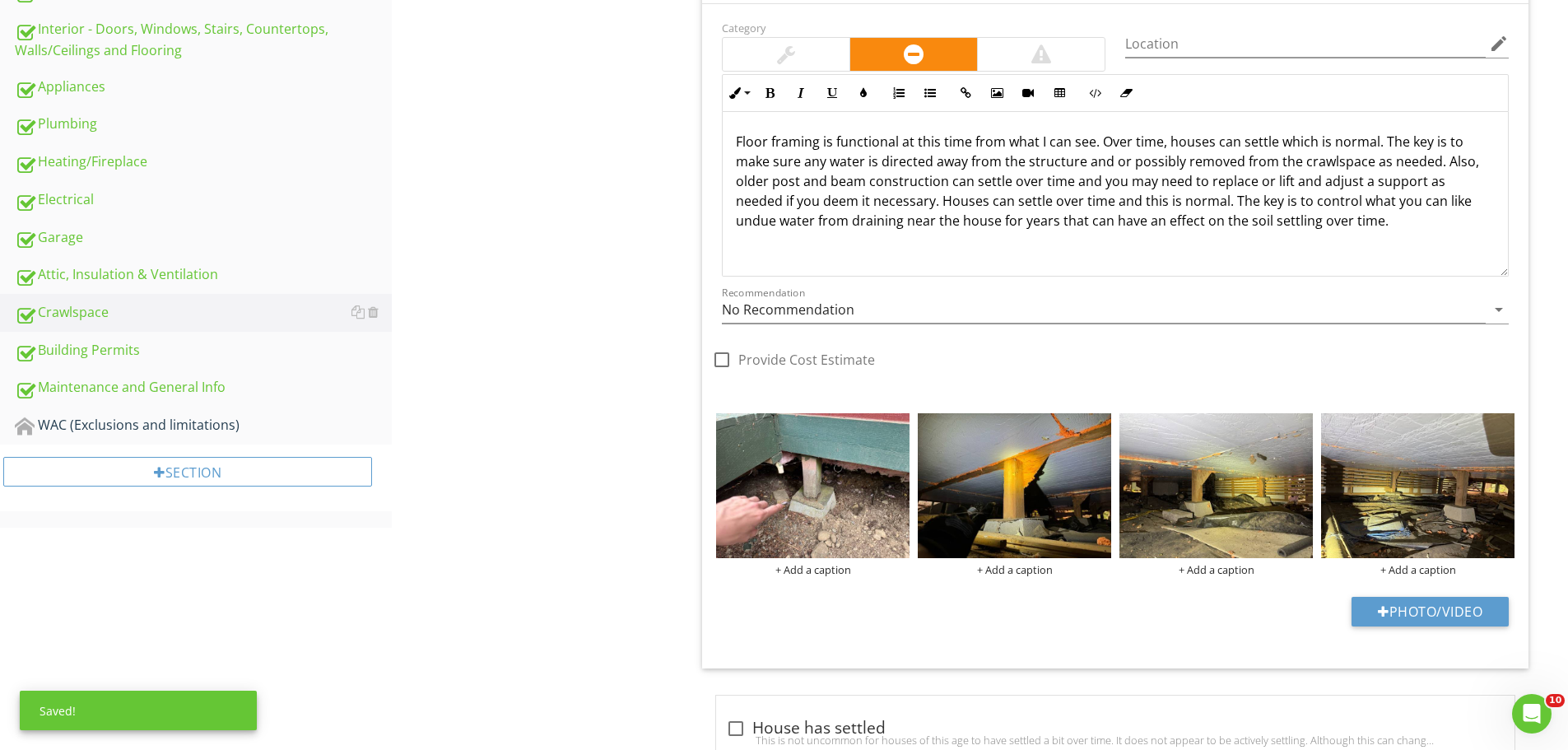
scroll to position [915, 0]
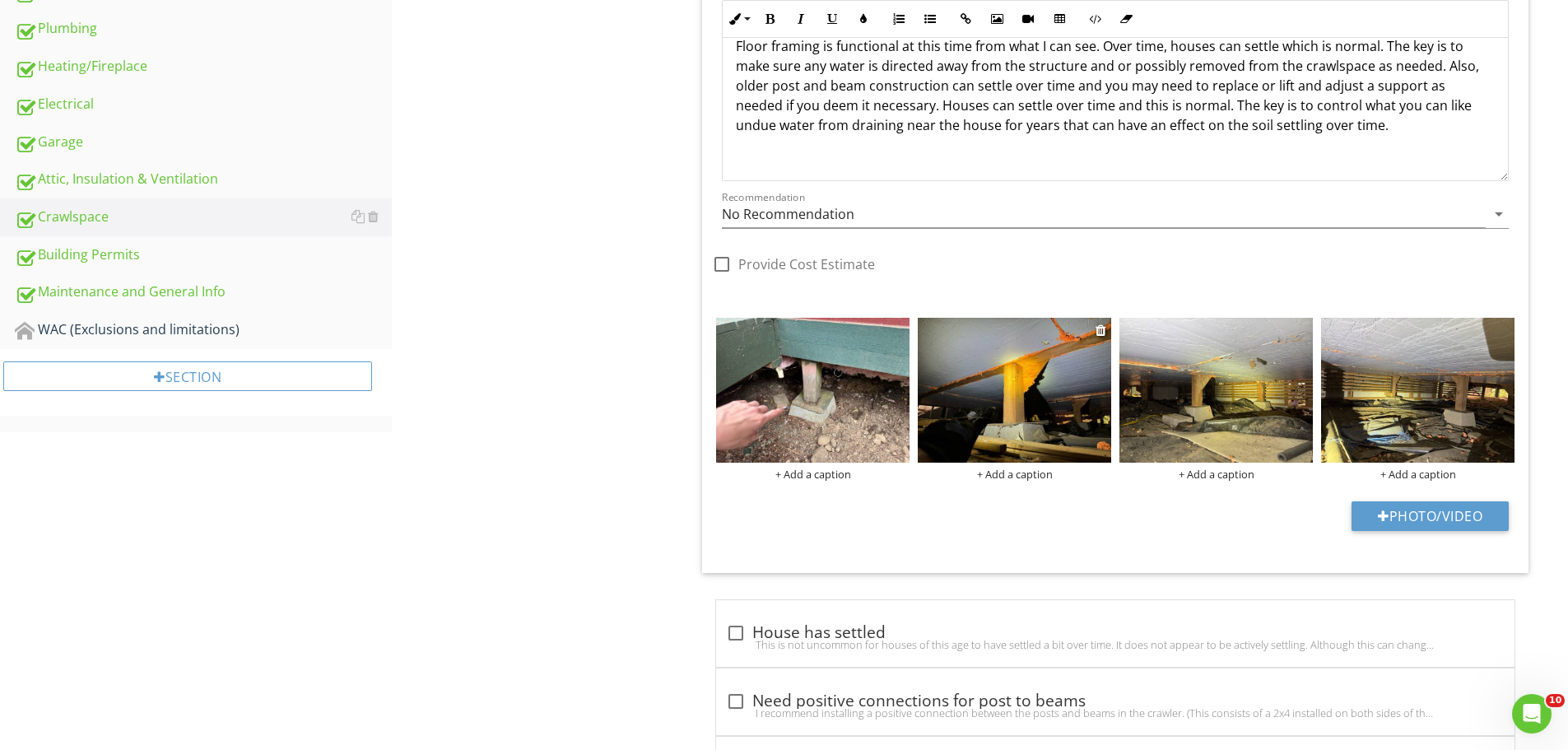
click at [1083, 396] on img at bounding box center [1014, 390] width 193 height 145
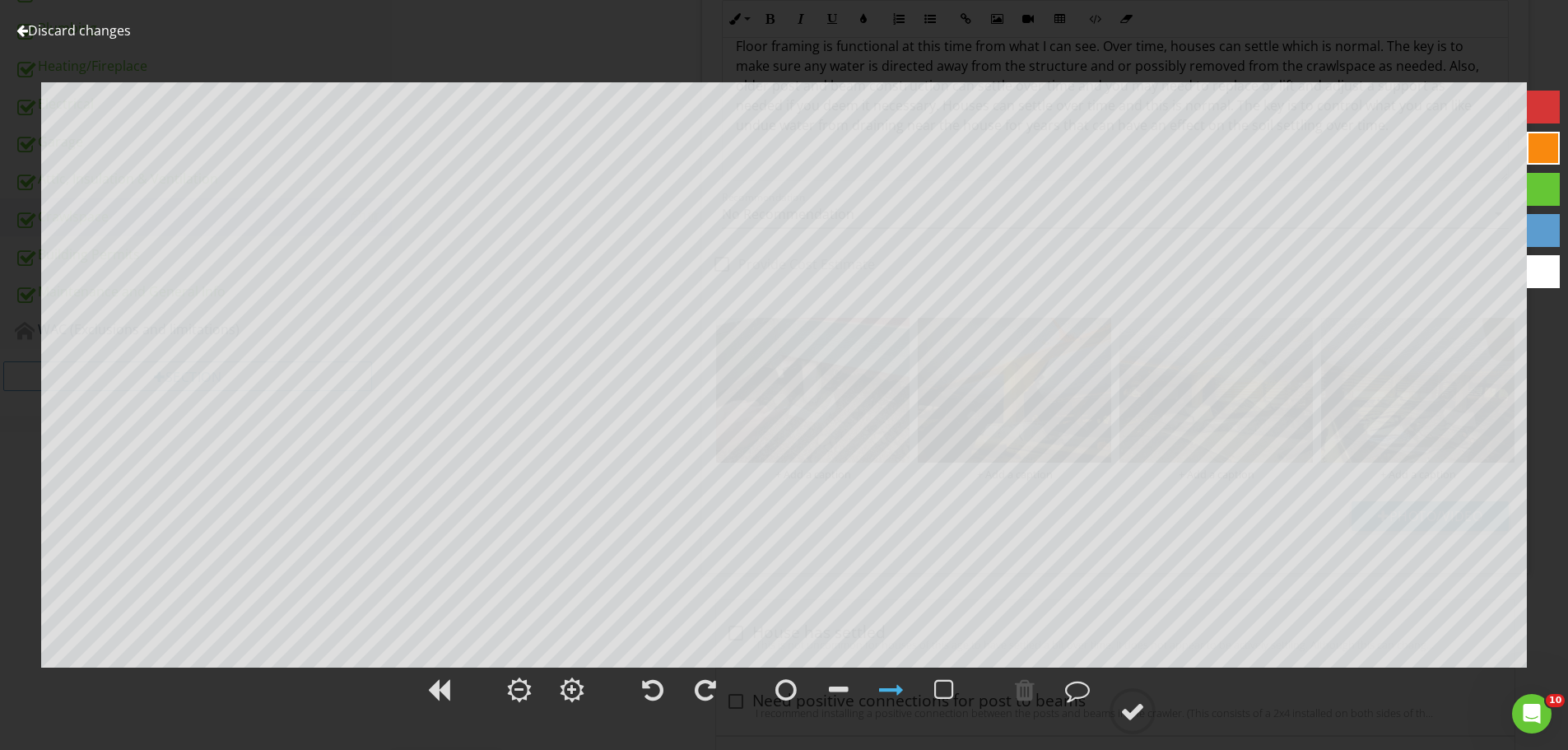
click at [99, 34] on link "Discard changes" at bounding box center [73, 30] width 115 height 18
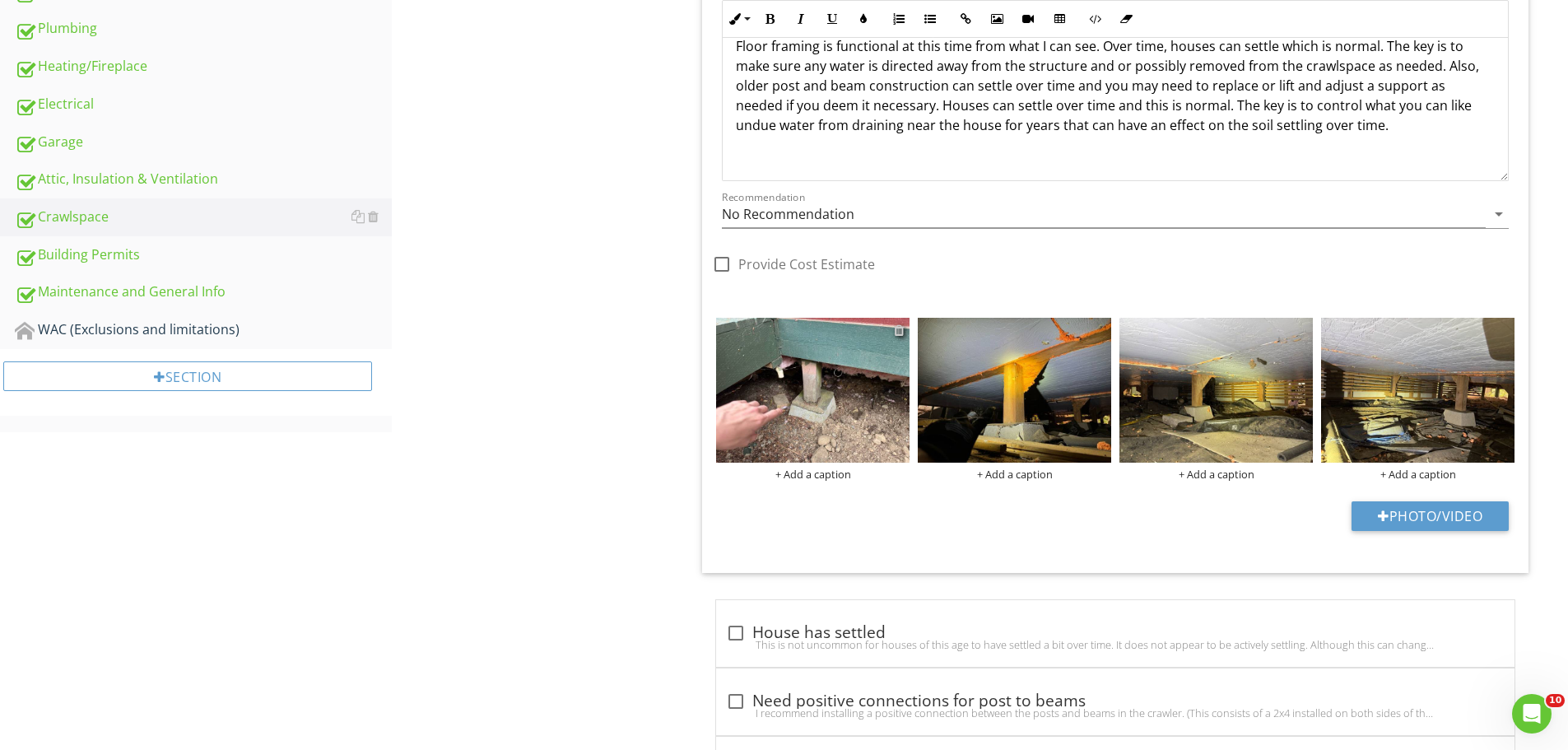
click at [900, 332] on div at bounding box center [899, 330] width 10 height 13
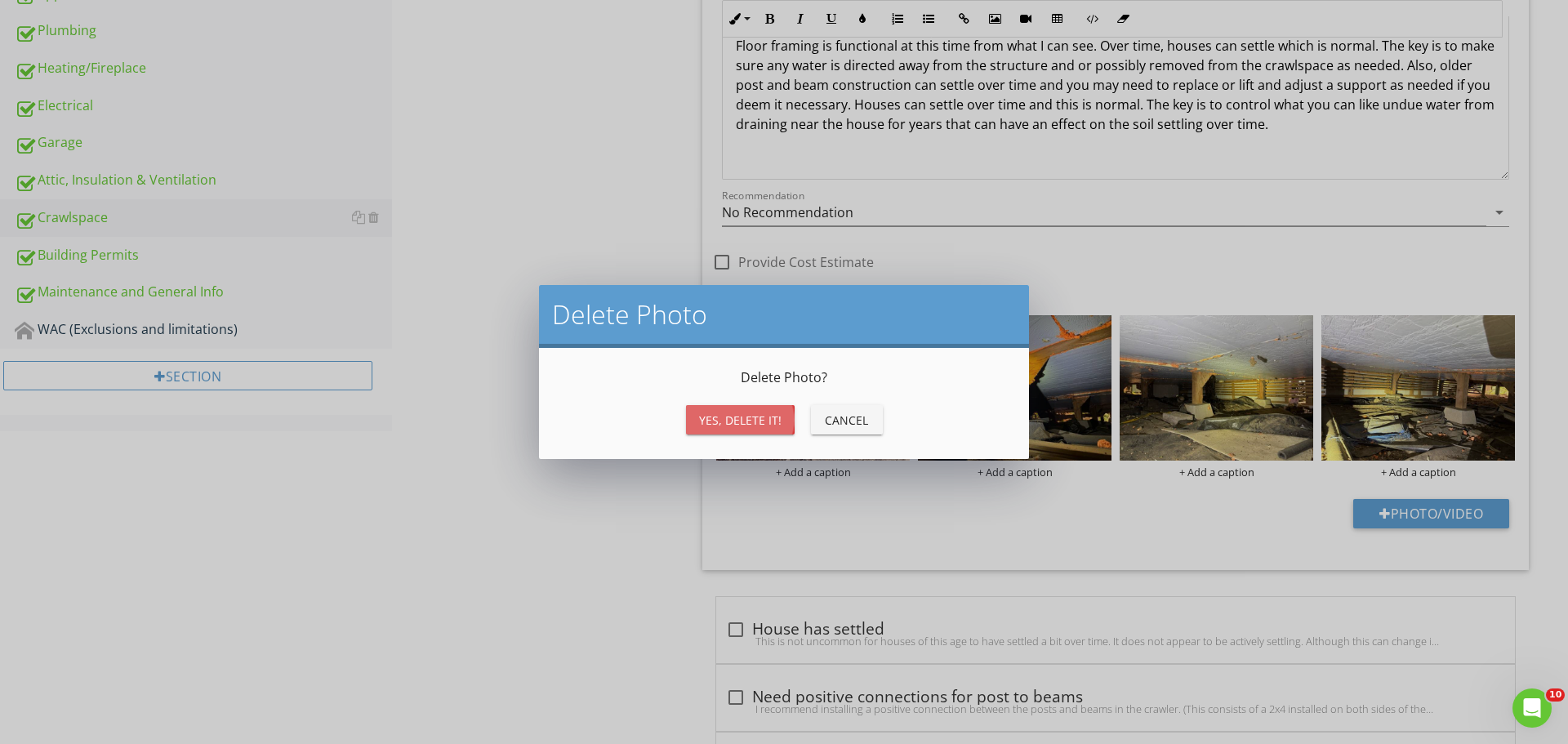
click at [721, 412] on div "Yes, Delete it!" at bounding box center [740, 420] width 83 height 17
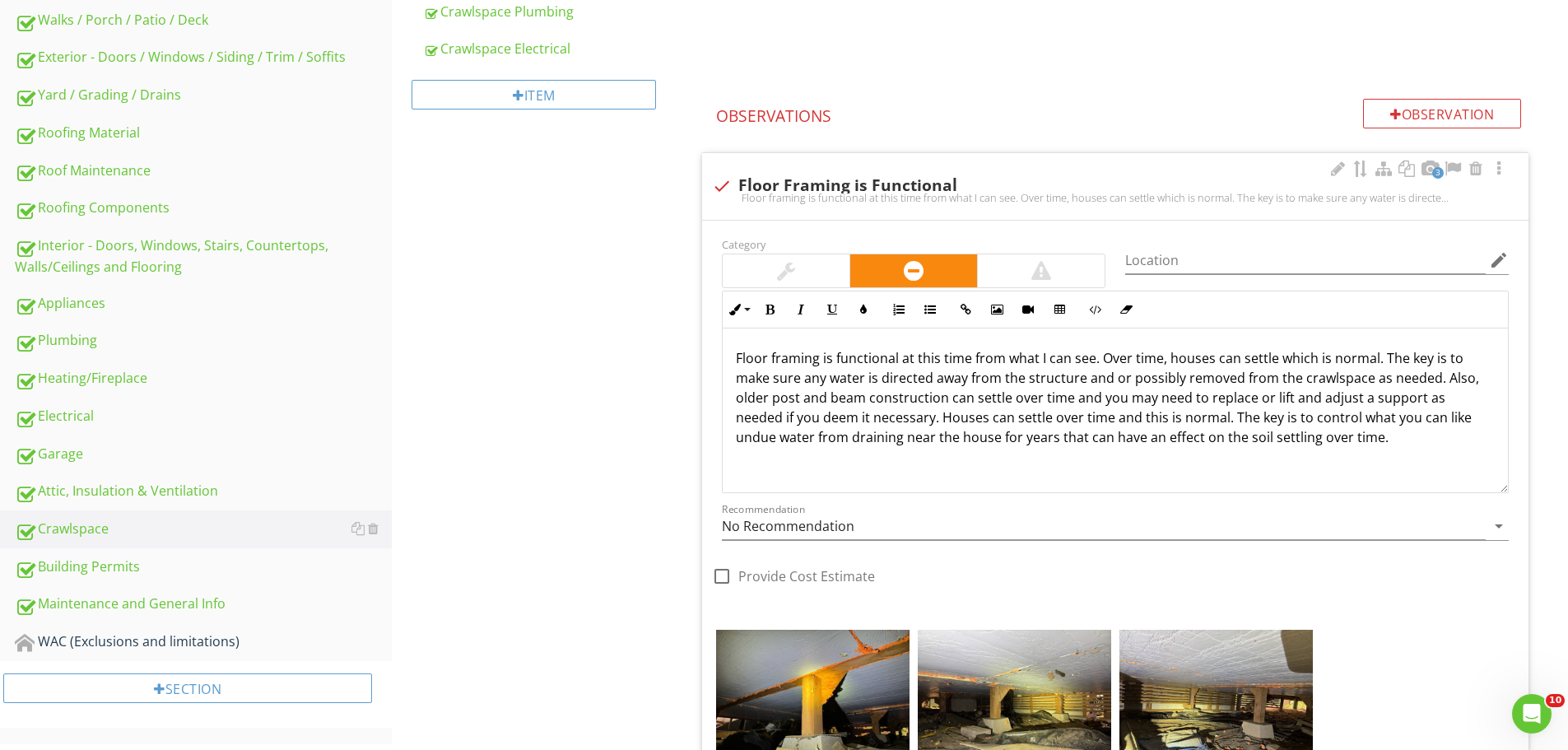
scroll to position [585, 0]
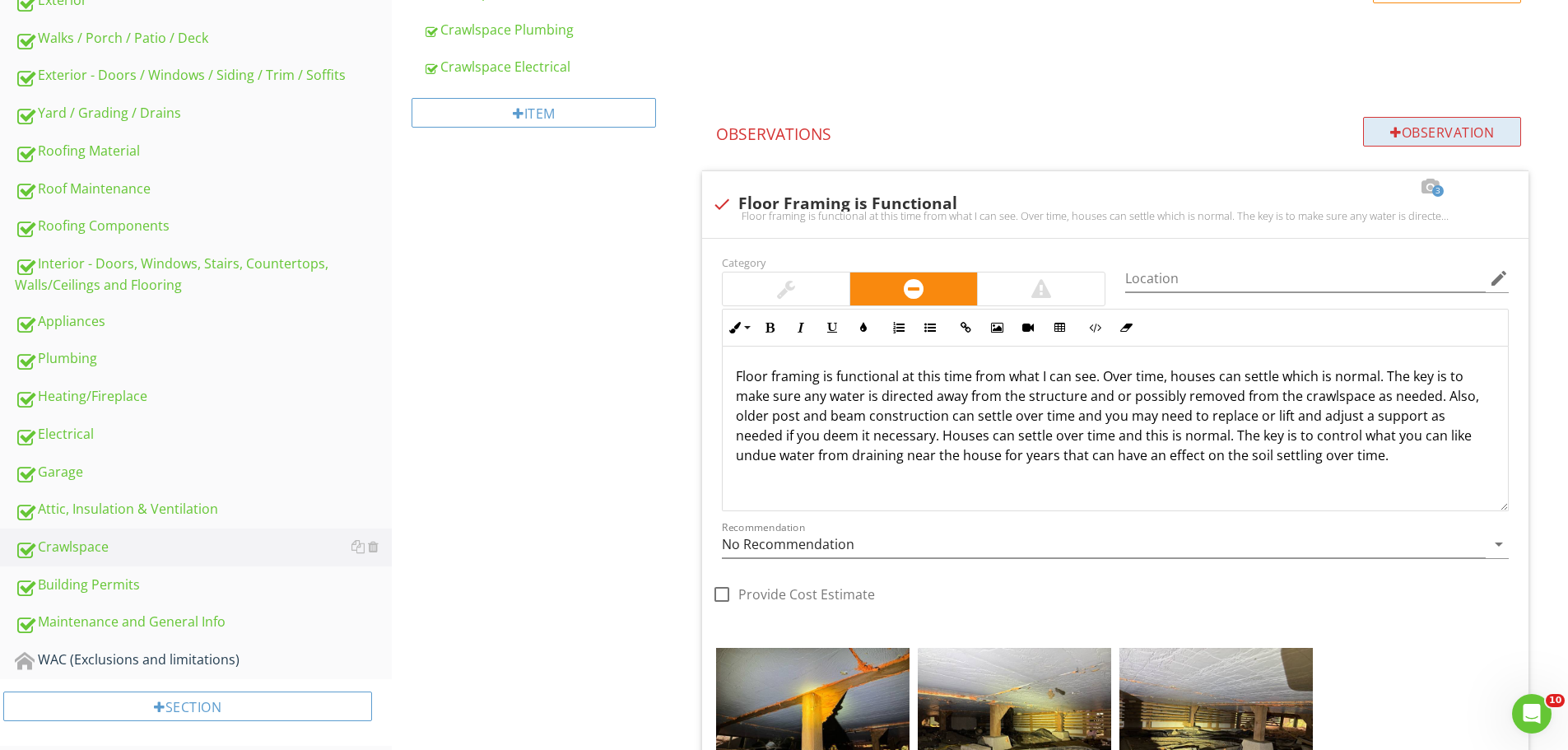
click at [1473, 135] on div "Observation" at bounding box center [1442, 131] width 158 height 29
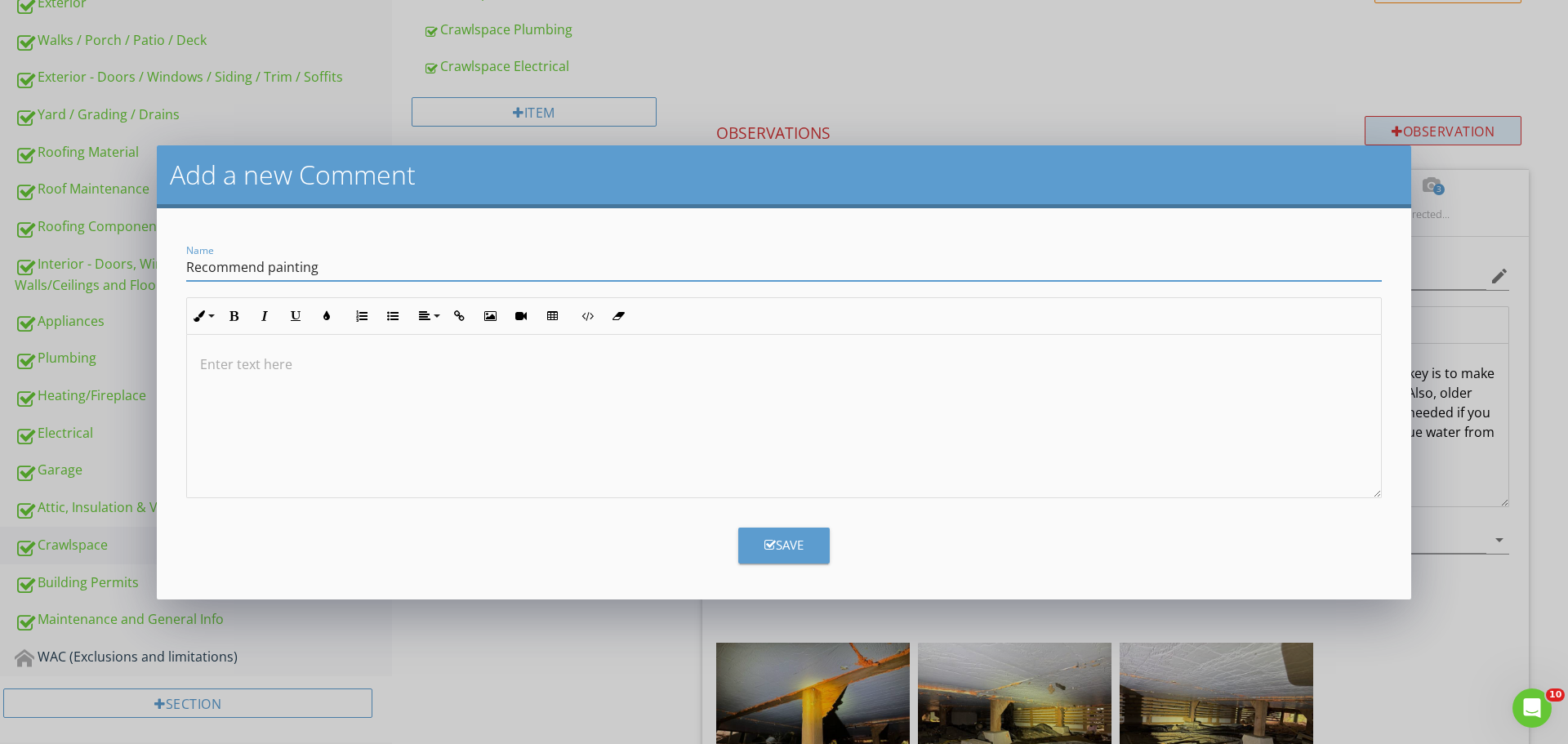
type input "Recommend painting"
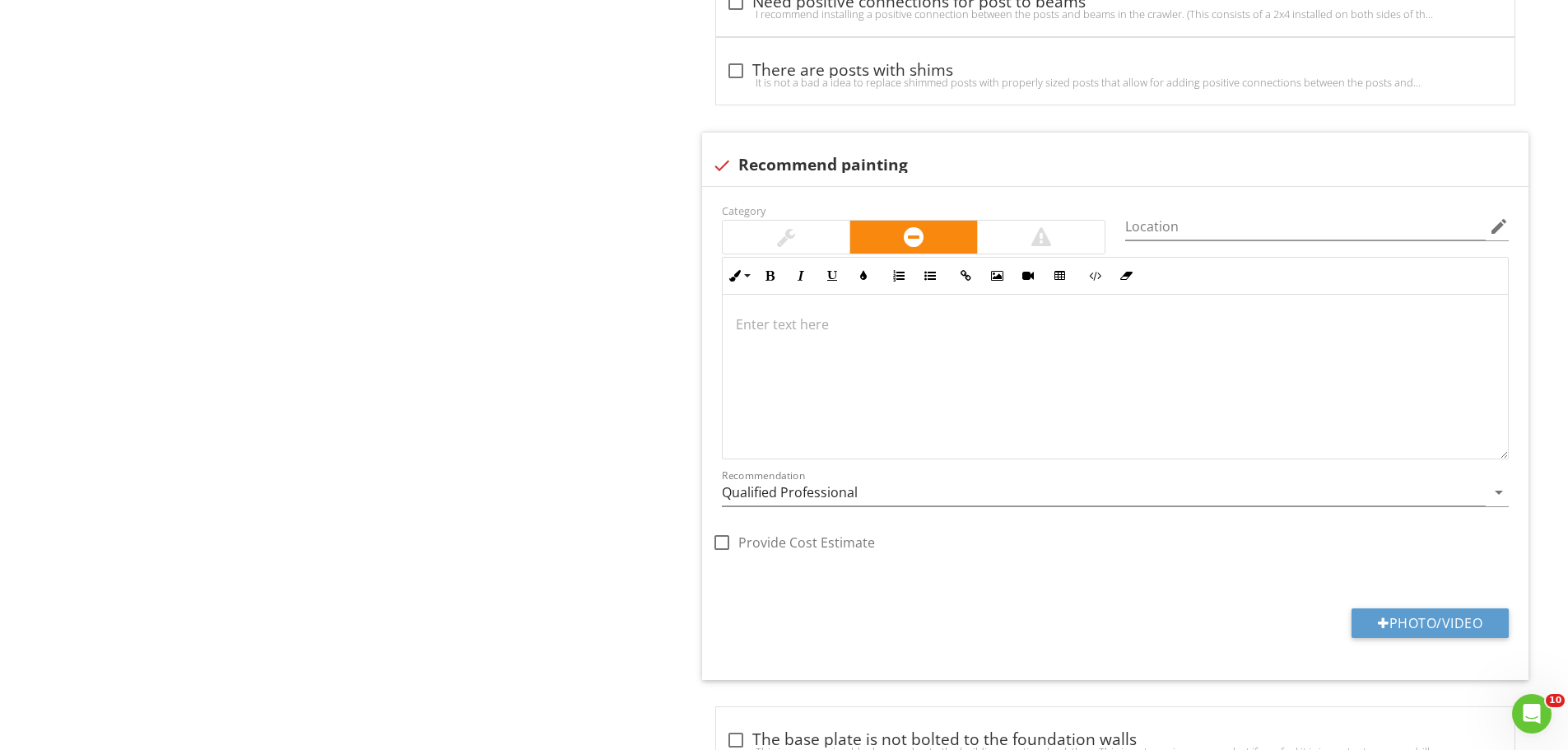
scroll to position [1680, 0]
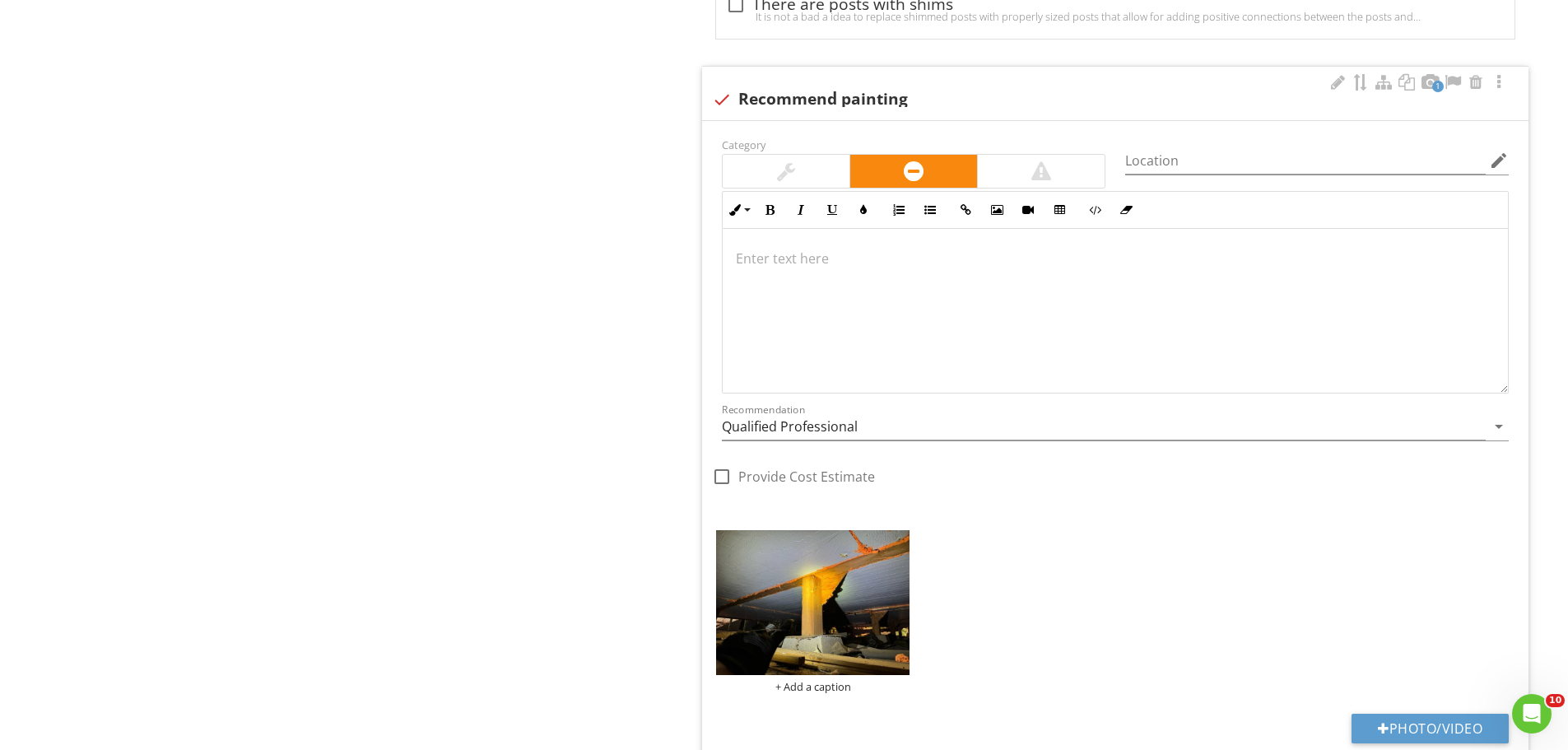
click at [959, 316] on div at bounding box center [1115, 311] width 785 height 165
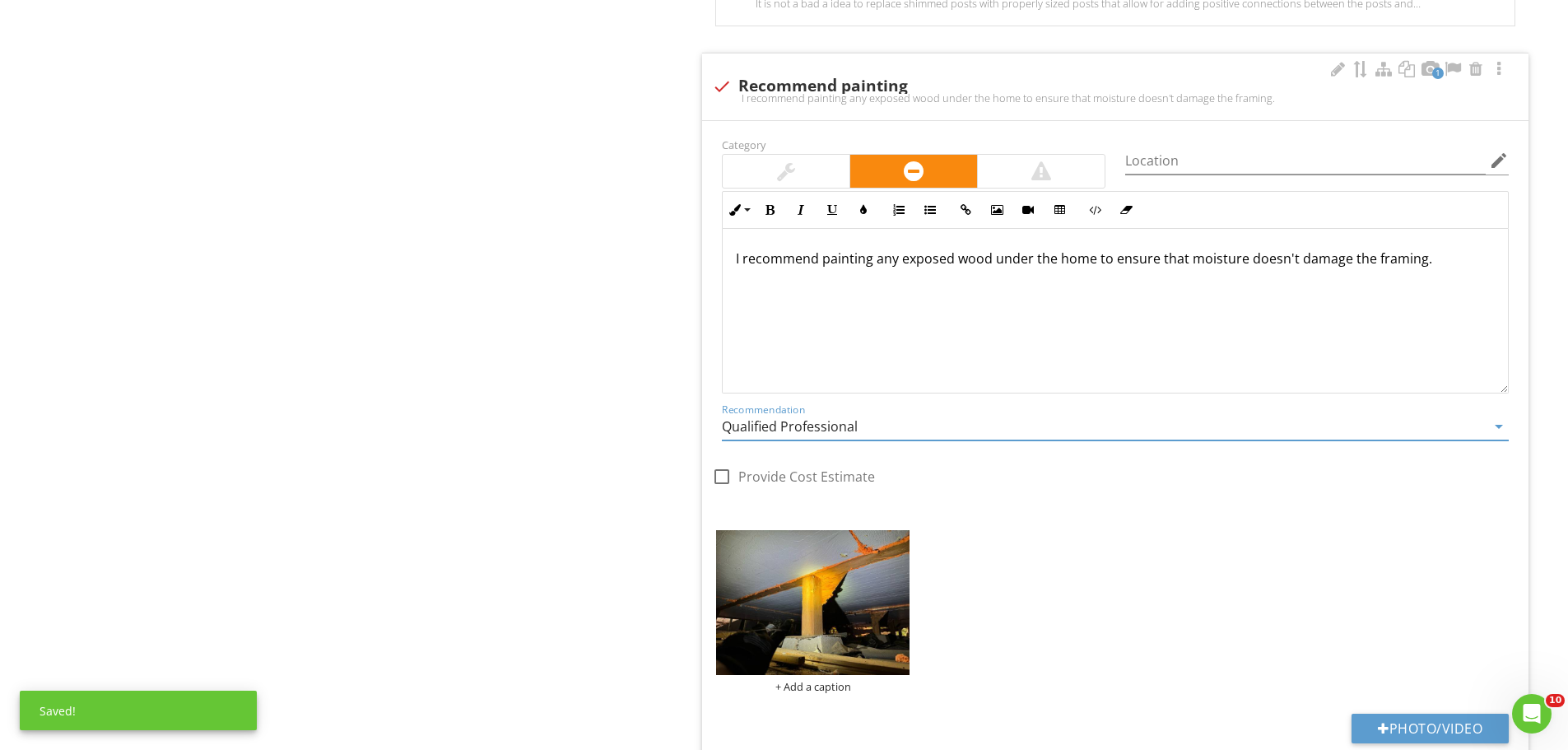
click at [884, 416] on input "Qualified Professional" at bounding box center [1103, 427] width 764 height 27
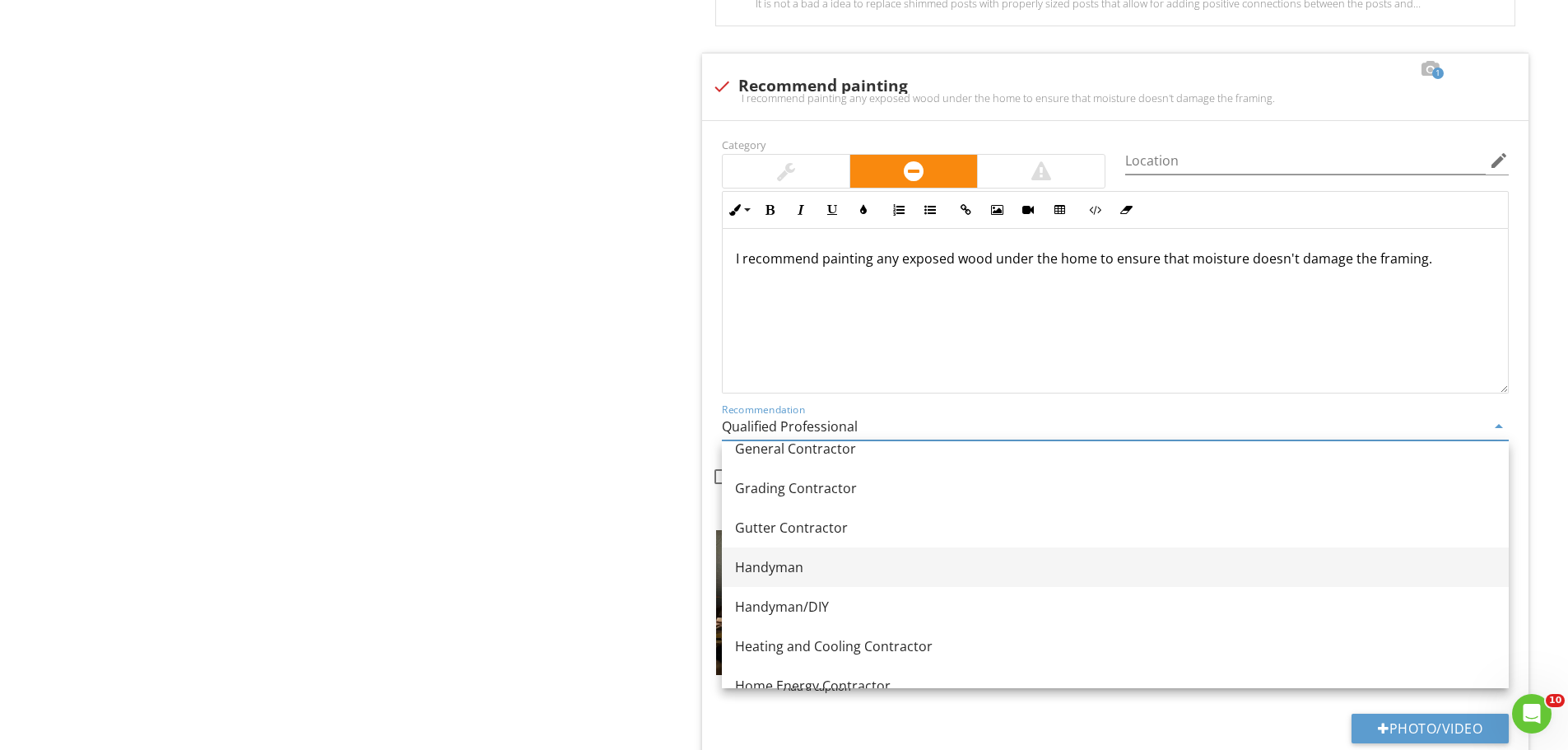
scroll to position [968, 0]
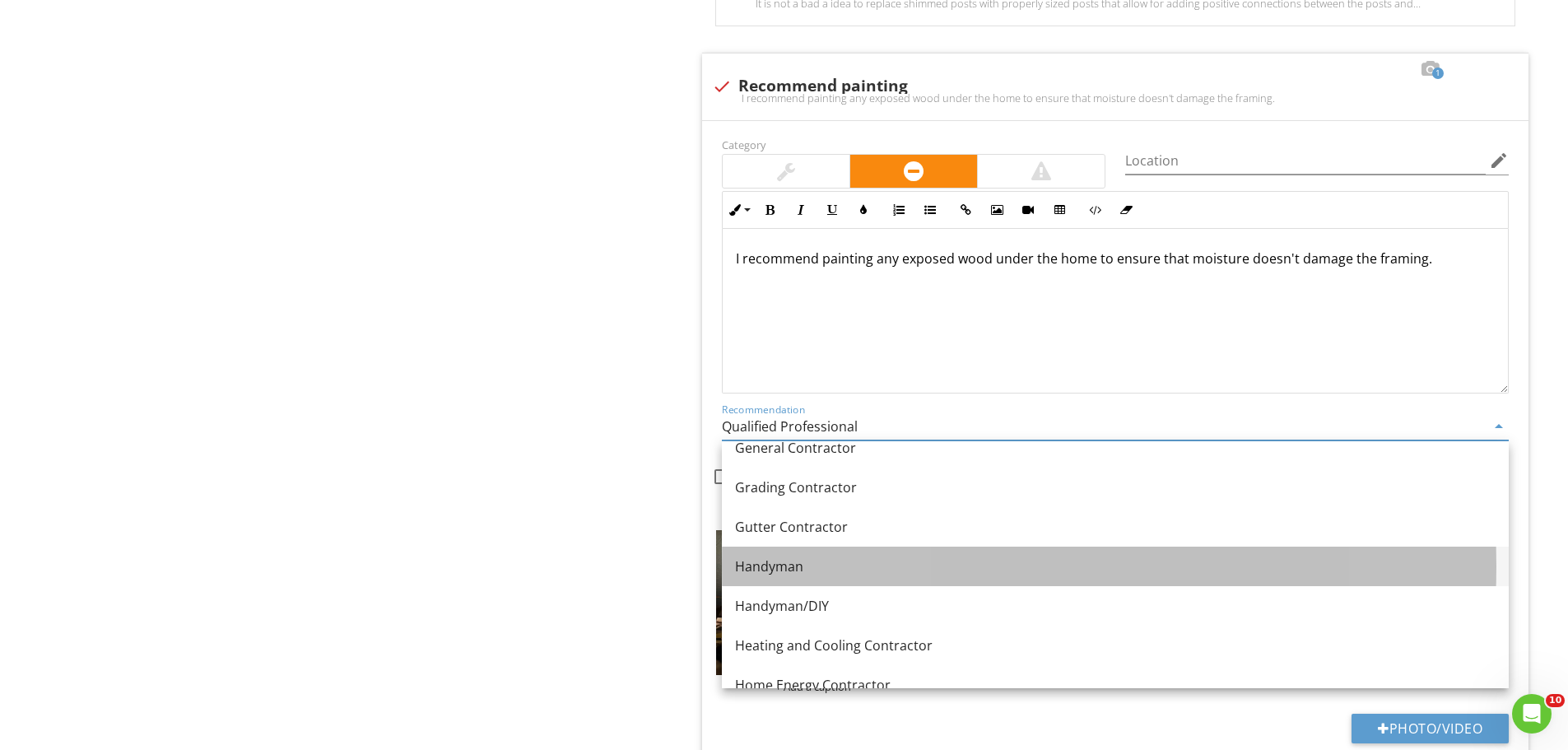
click at [851, 568] on div "Handyman" at bounding box center [1115, 566] width 760 height 20
type input "Handyman"
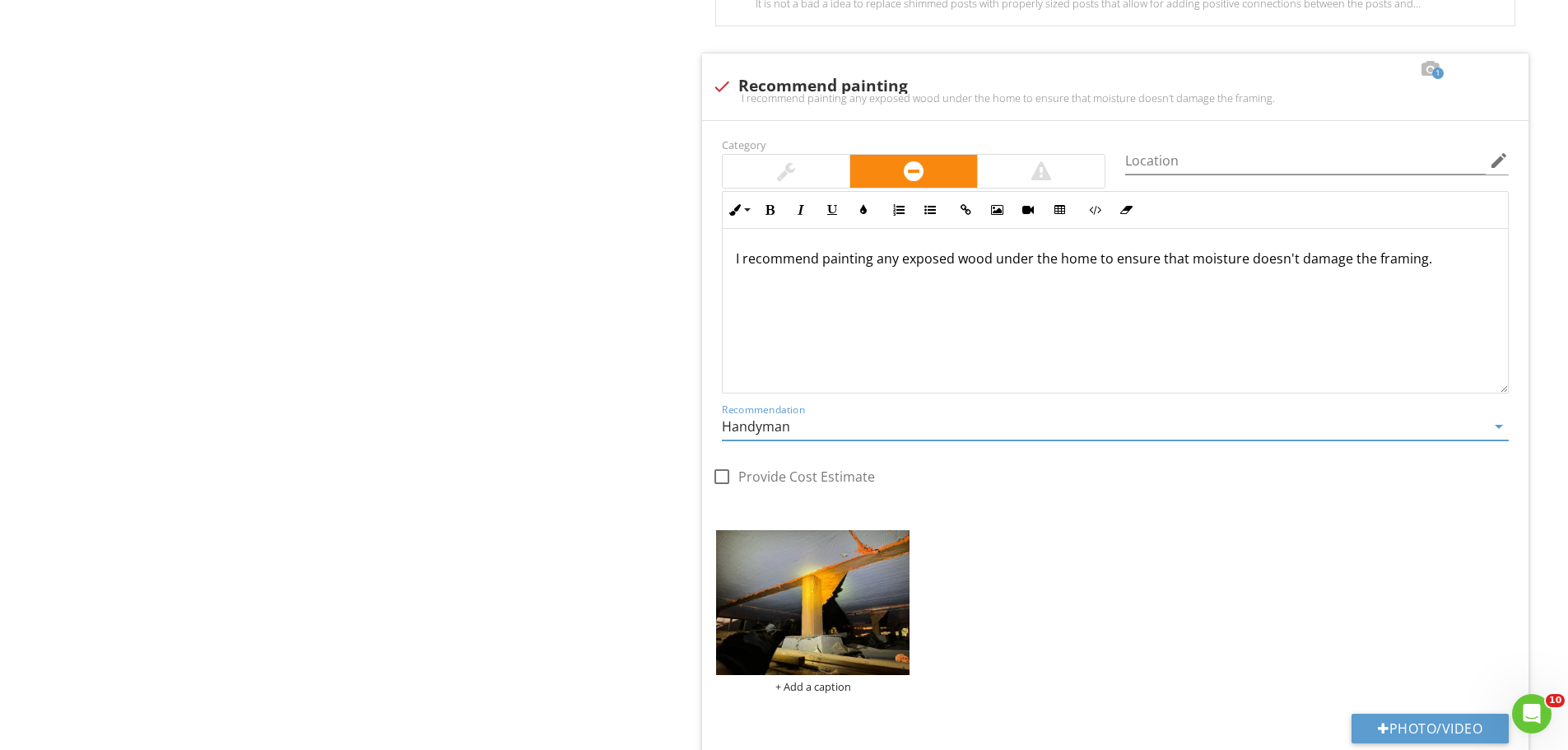
drag, startPoint x: 572, startPoint y: 475, endPoint x: 571, endPoint y: 463, distance: 12.0
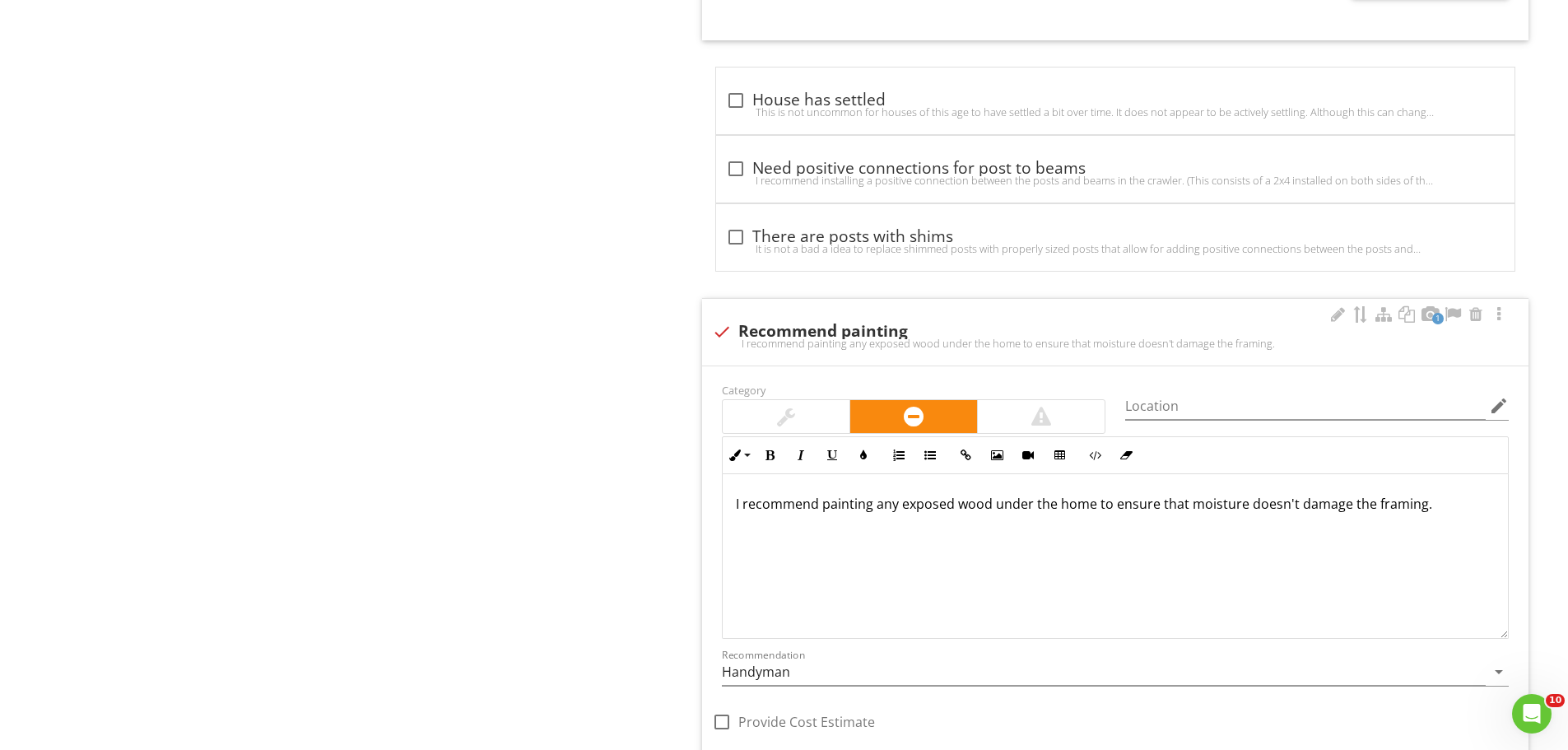
scroll to position [1446, 0]
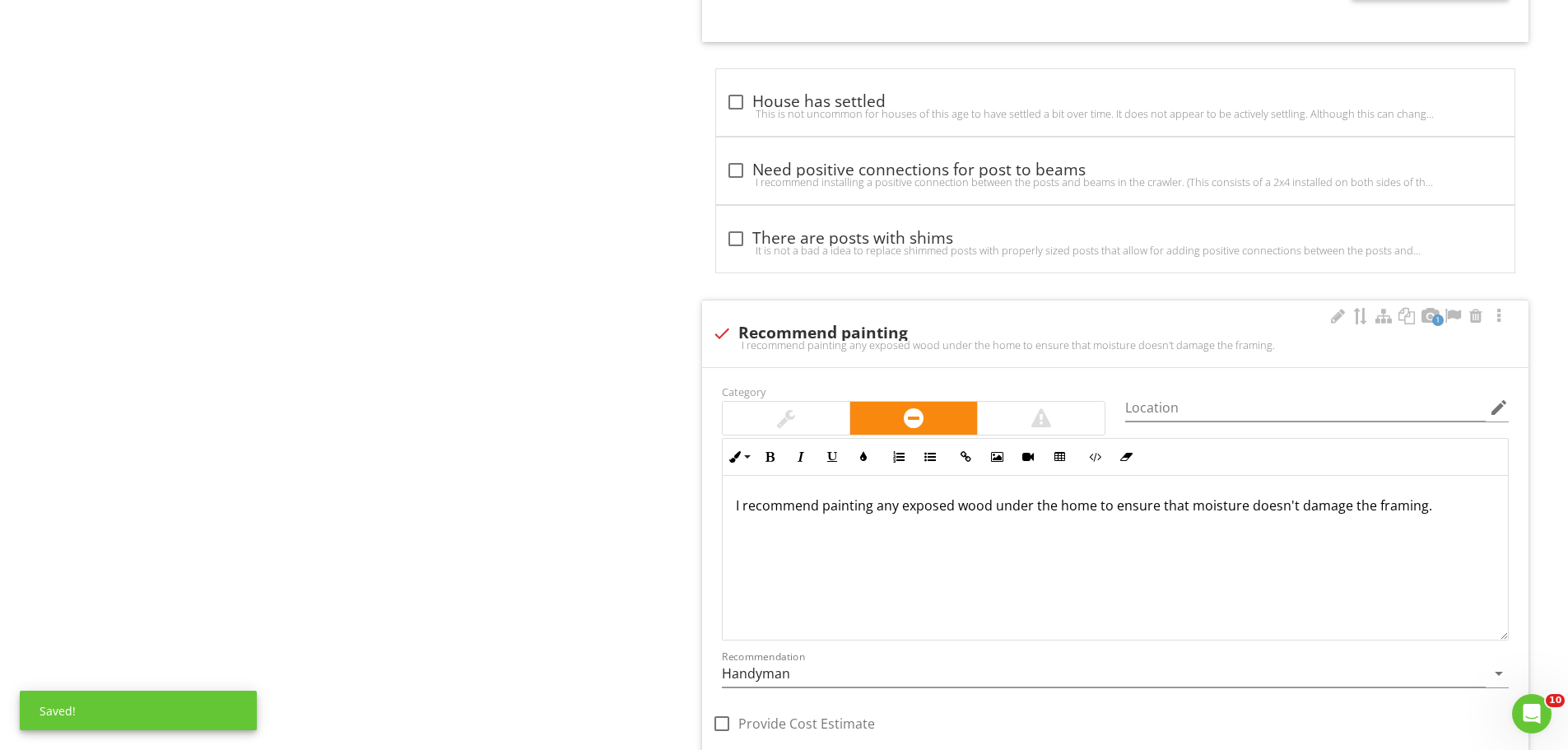
click at [792, 420] on div at bounding box center [786, 418] width 18 height 20
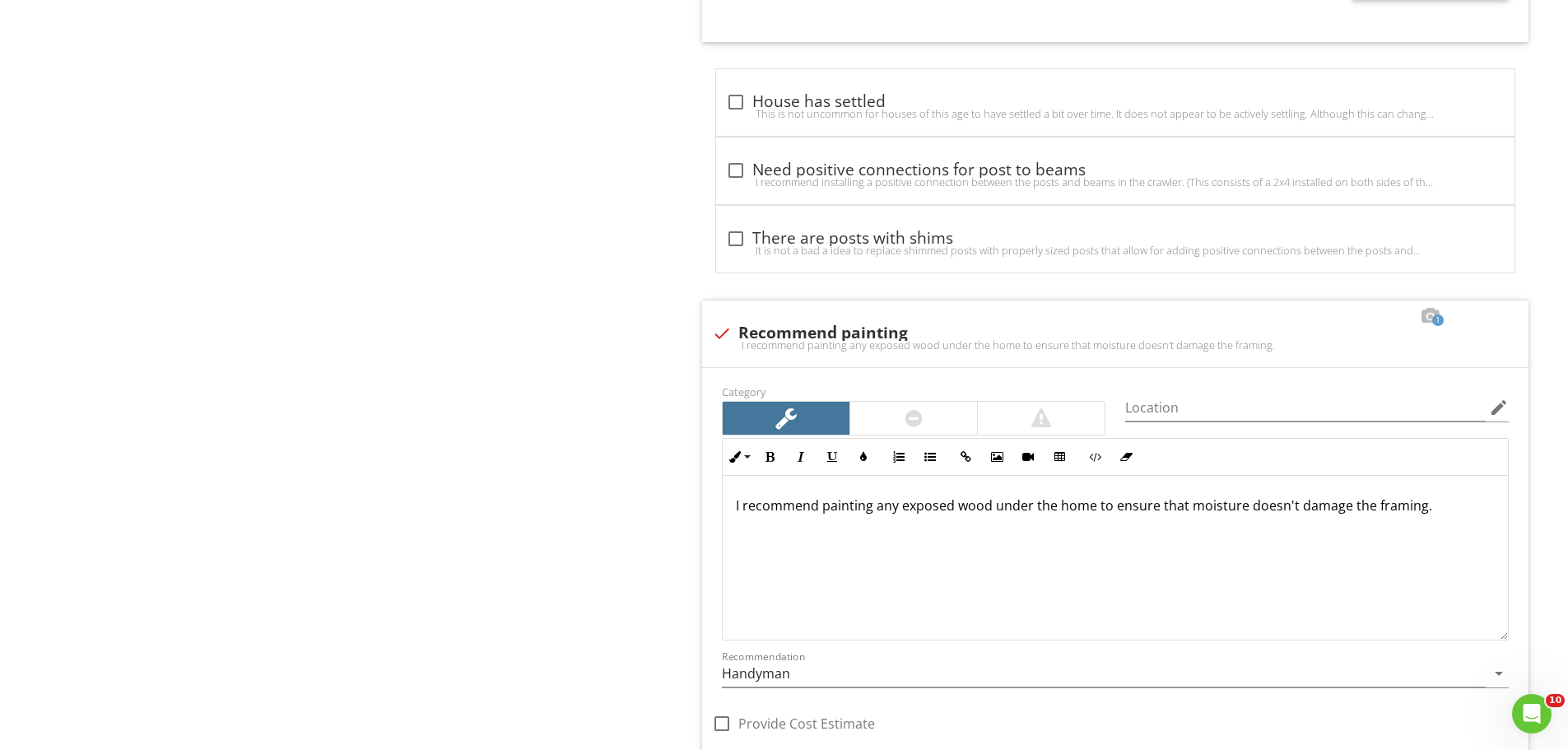
click at [893, 414] on div at bounding box center [914, 418] width 127 height 33
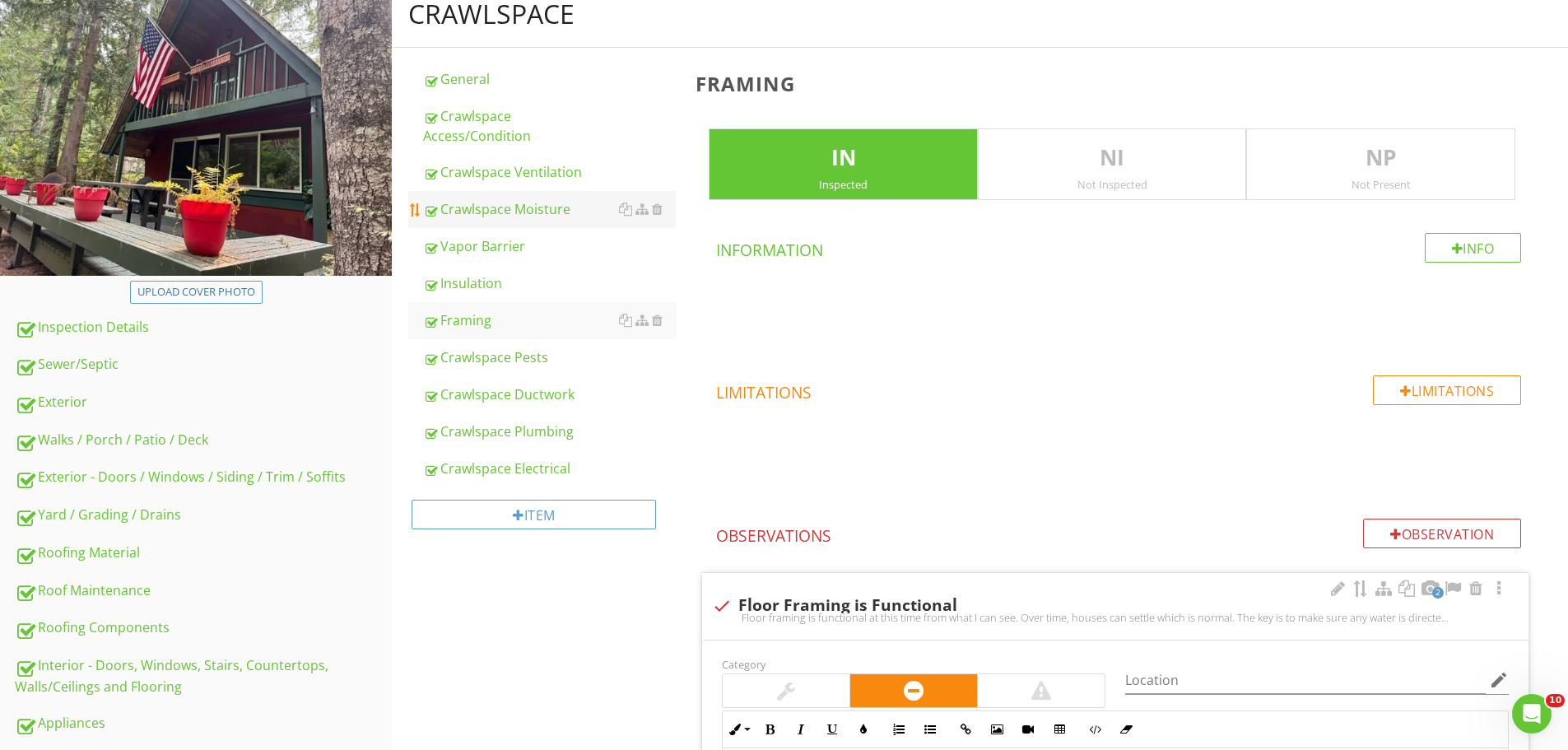
scroll to position [53, 0]
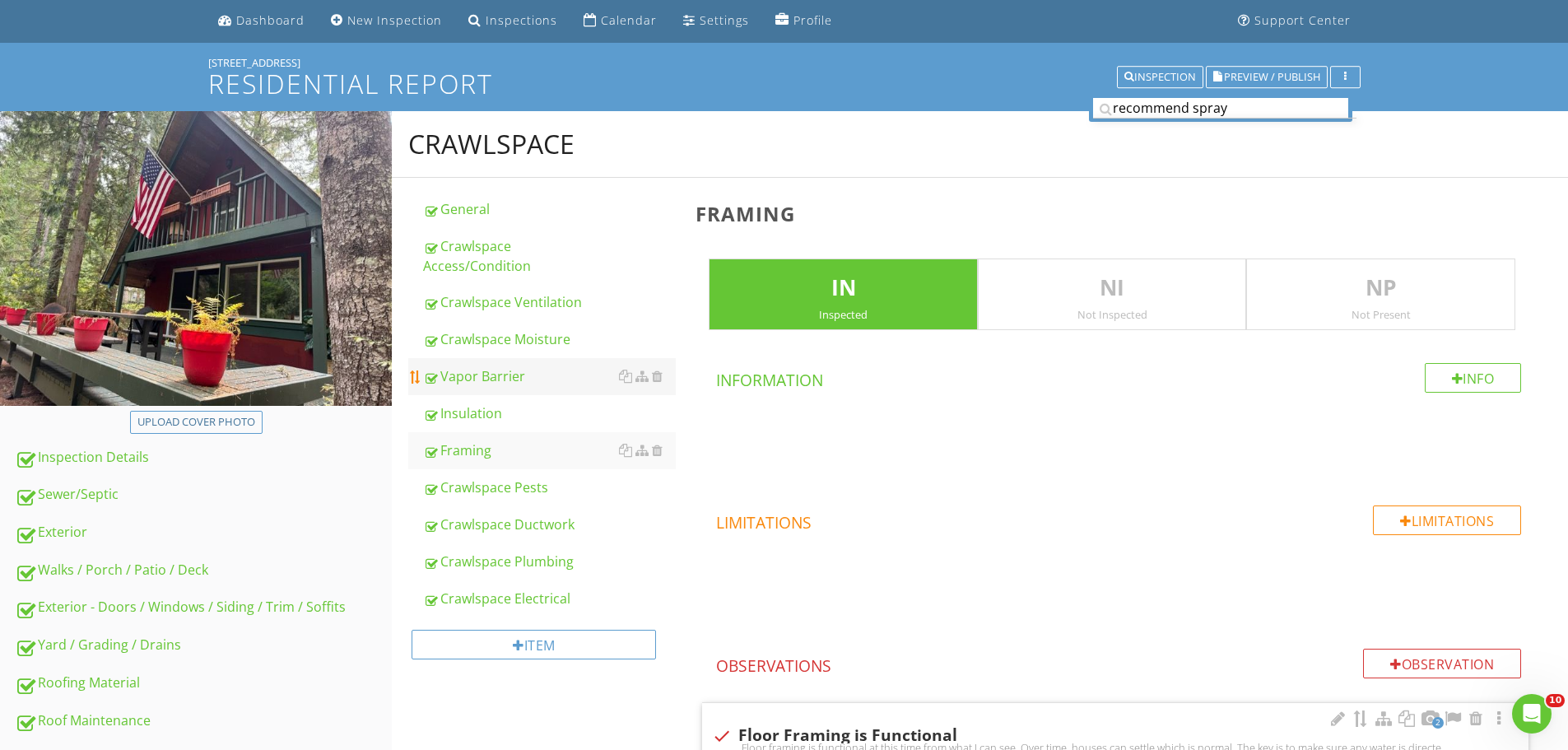
click at [515, 366] on div "Vapor Barrier" at bounding box center [549, 375] width 253 height 20
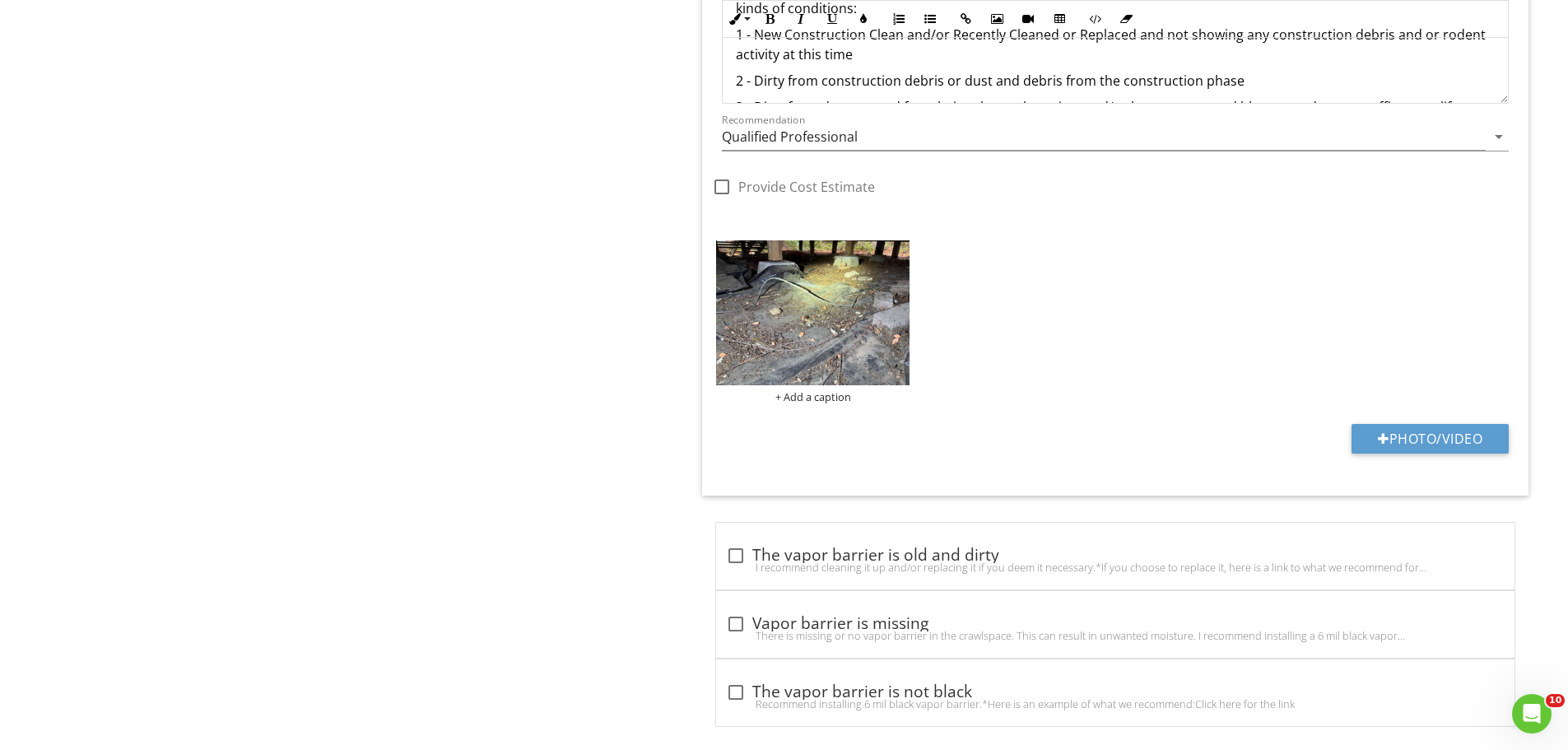
scroll to position [1395, 0]
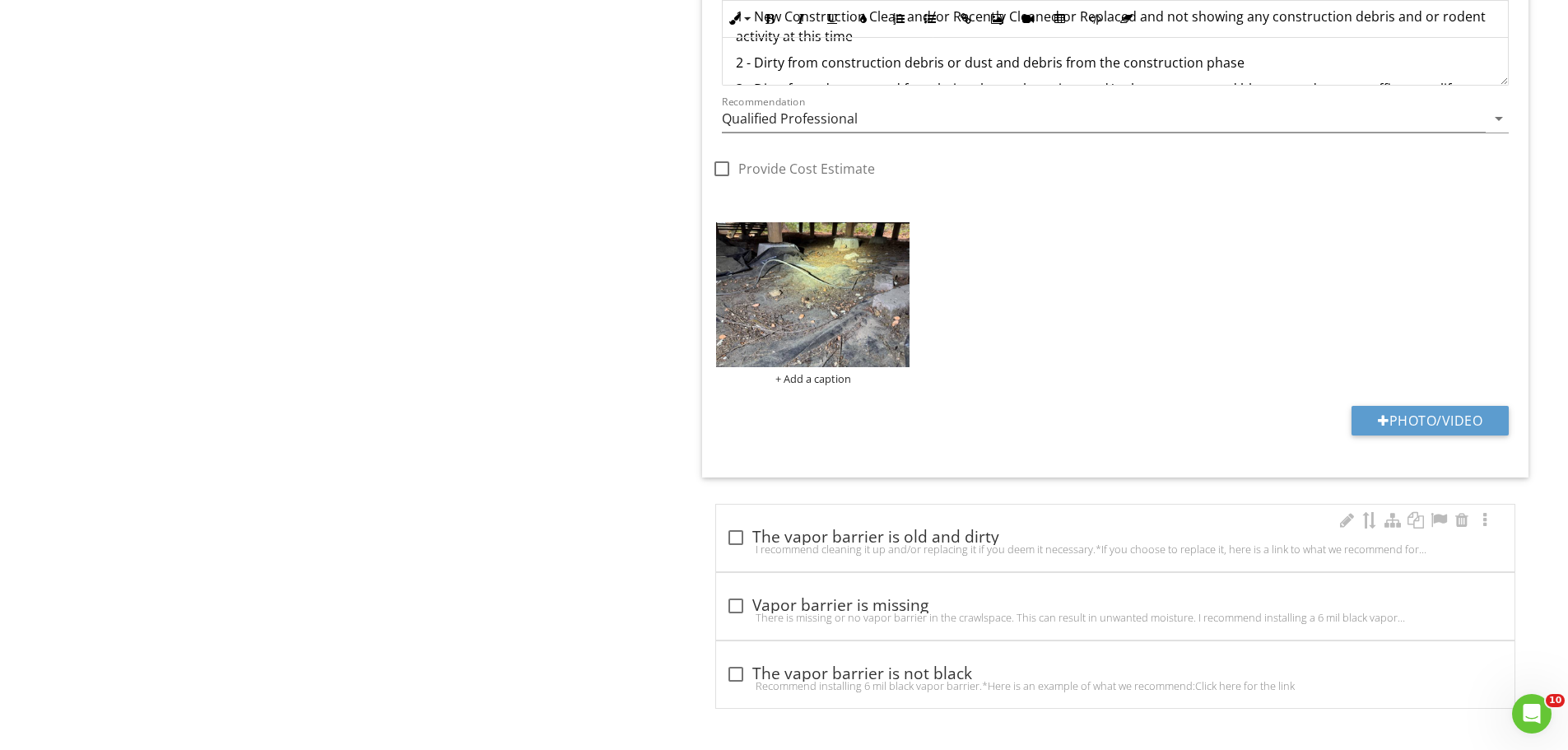
click at [839, 521] on div "check_box_outline_blank The vapor barrier is old and dirty I recommend cleaning…" at bounding box center [1115, 538] width 798 height 66
checkbox input "true"
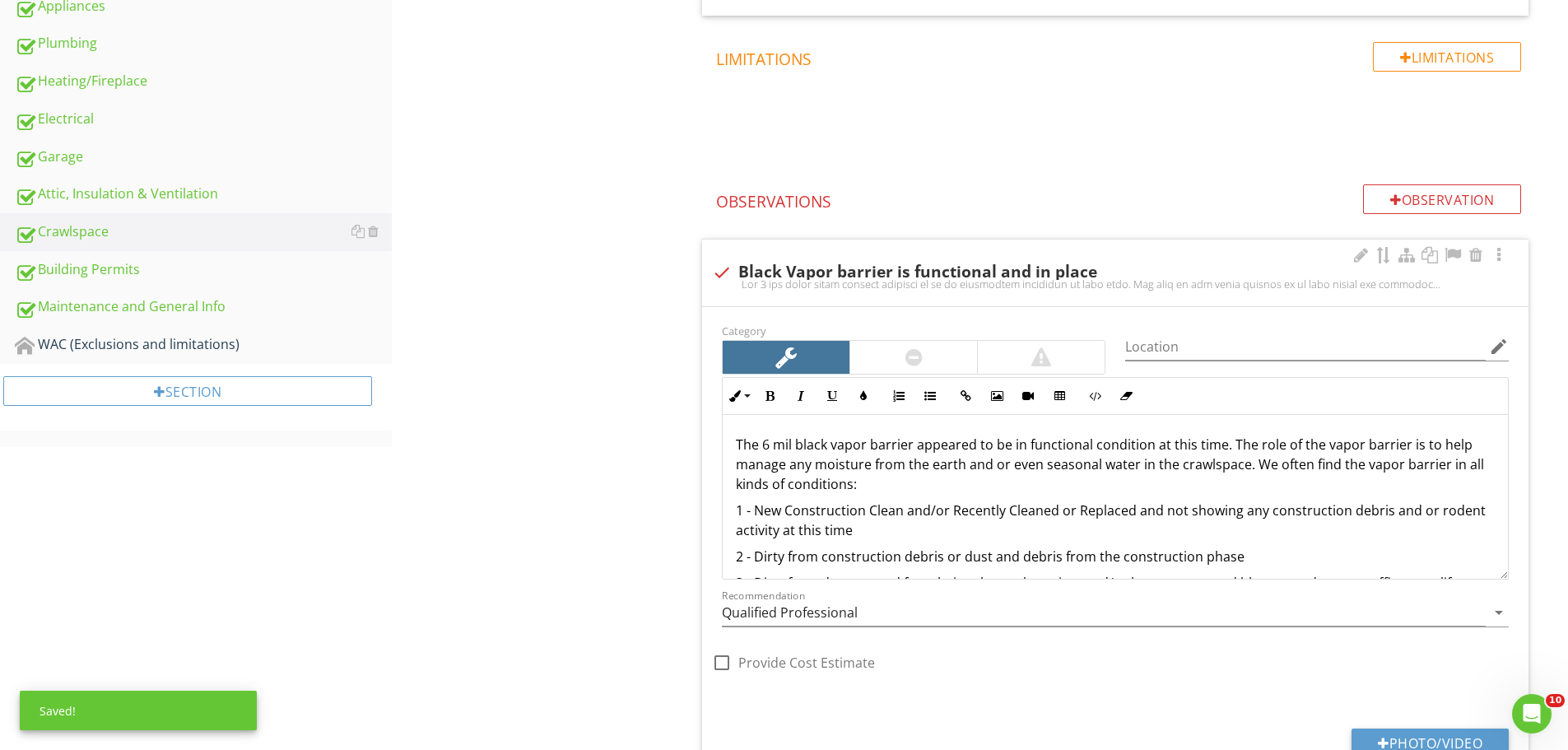
click at [971, 286] on div at bounding box center [1115, 284] width 807 height 13
checkbox input "true"
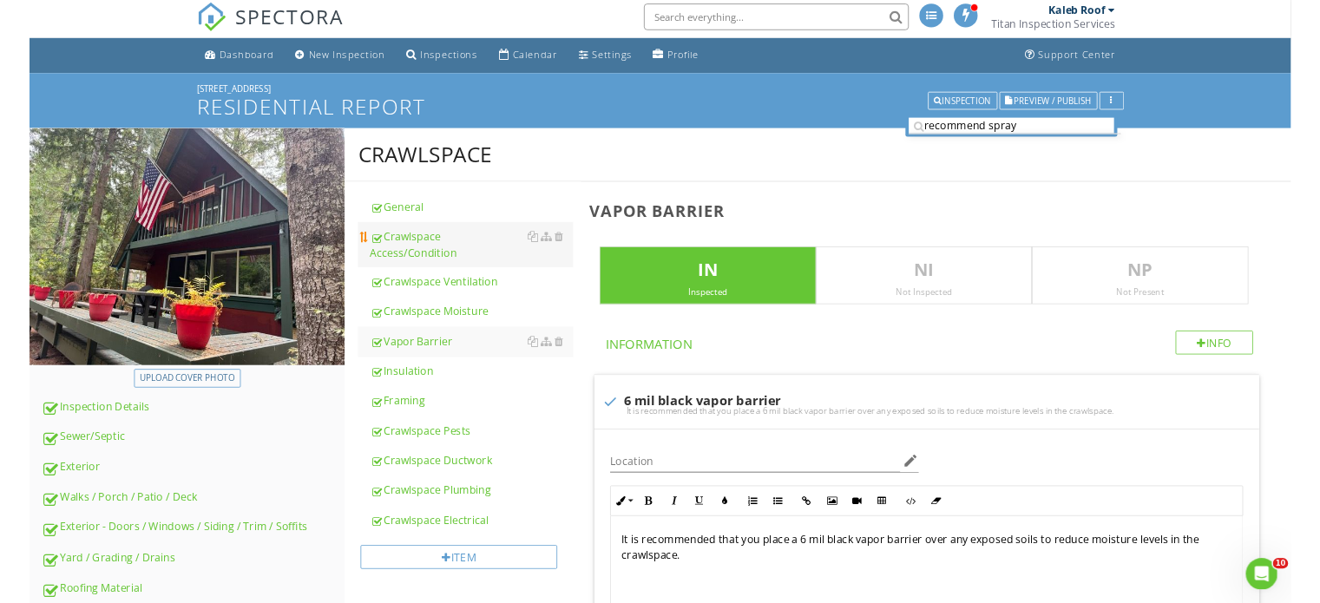
scroll to position [0, 0]
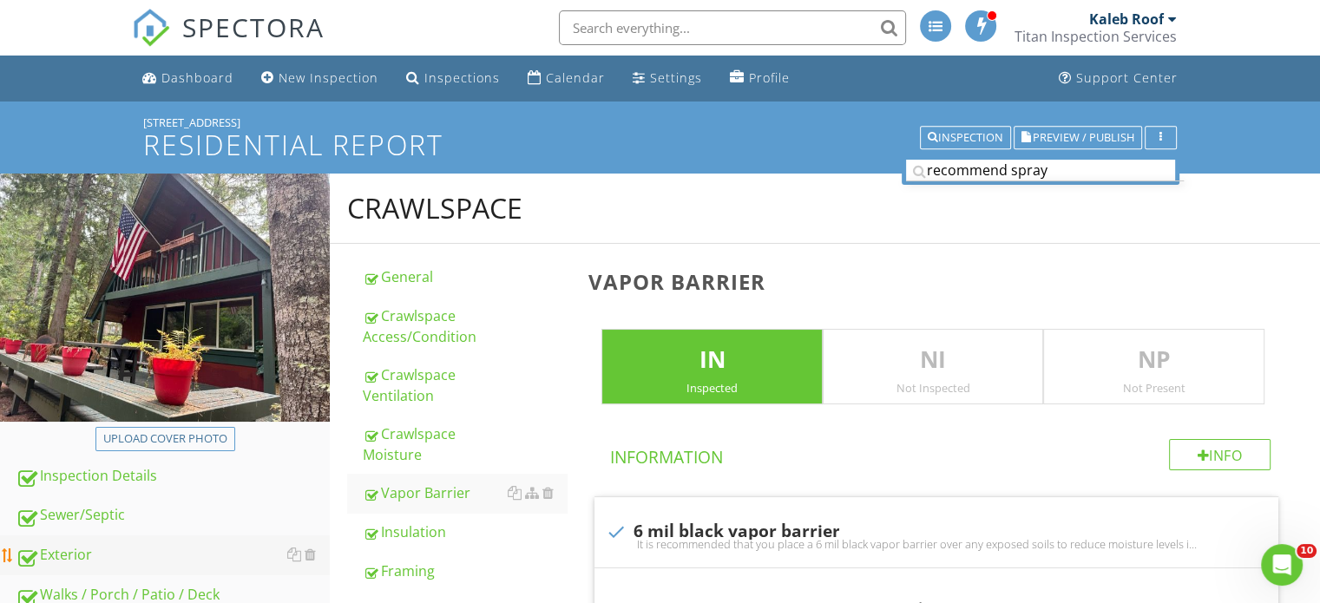
click at [142, 548] on div "Exterior" at bounding box center [173, 555] width 314 height 23
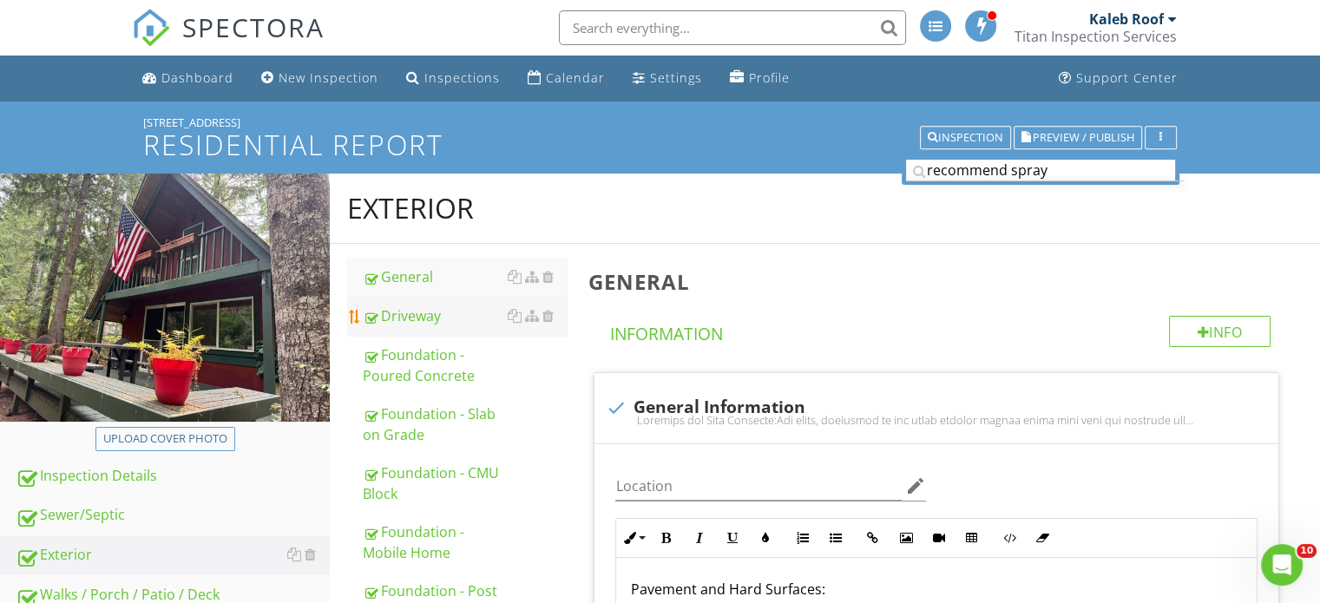
click at [465, 304] on link "Driveway" at bounding box center [465, 316] width 204 height 38
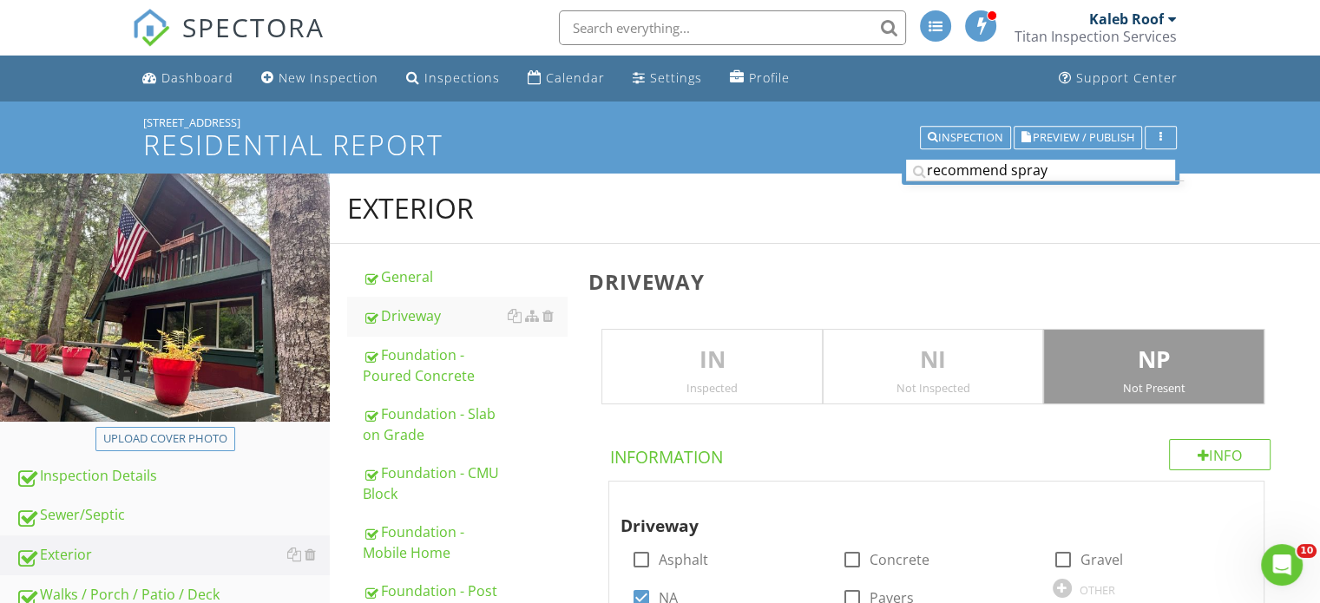
drag, startPoint x: 714, startPoint y: 354, endPoint x: 761, endPoint y: 362, distance: 46.7
click at [715, 354] on p "IN" at bounding box center [713, 360] width 220 height 35
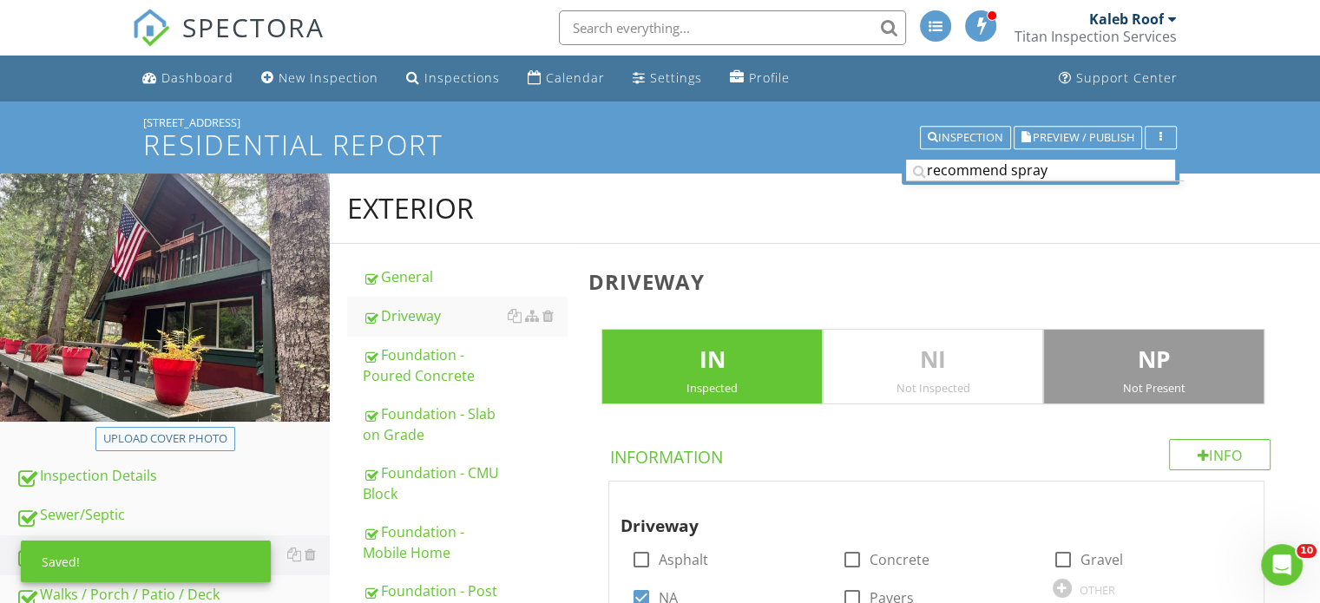
click at [1176, 350] on p "NP" at bounding box center [1154, 360] width 220 height 35
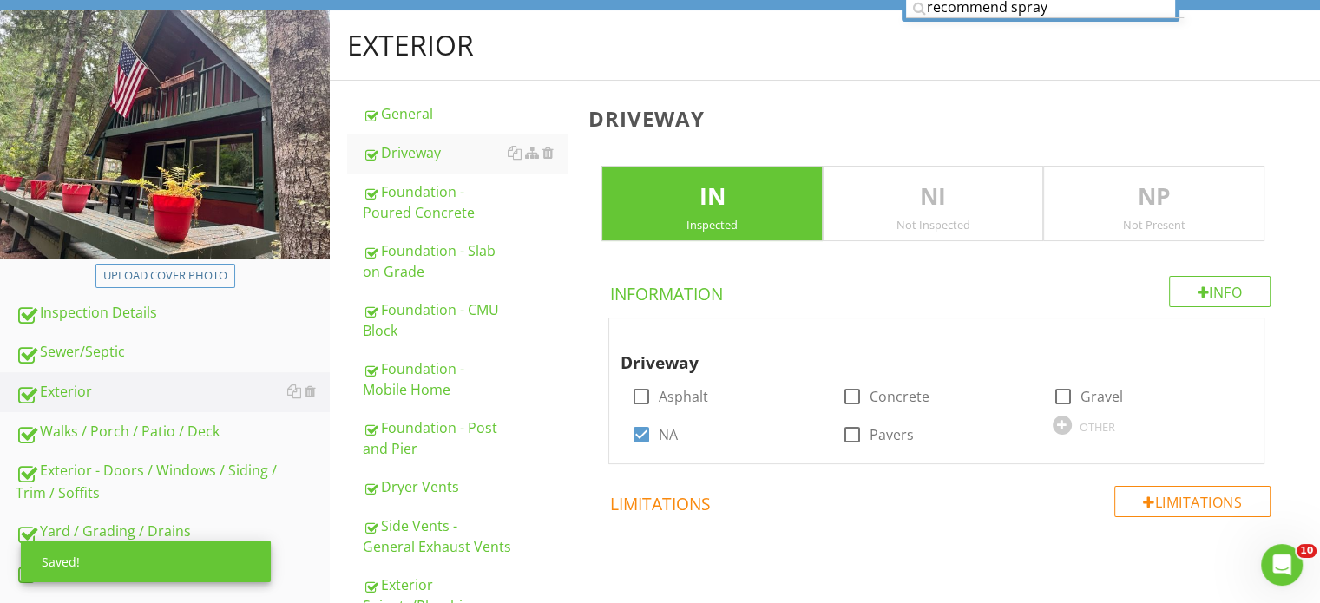
scroll to position [260, 0]
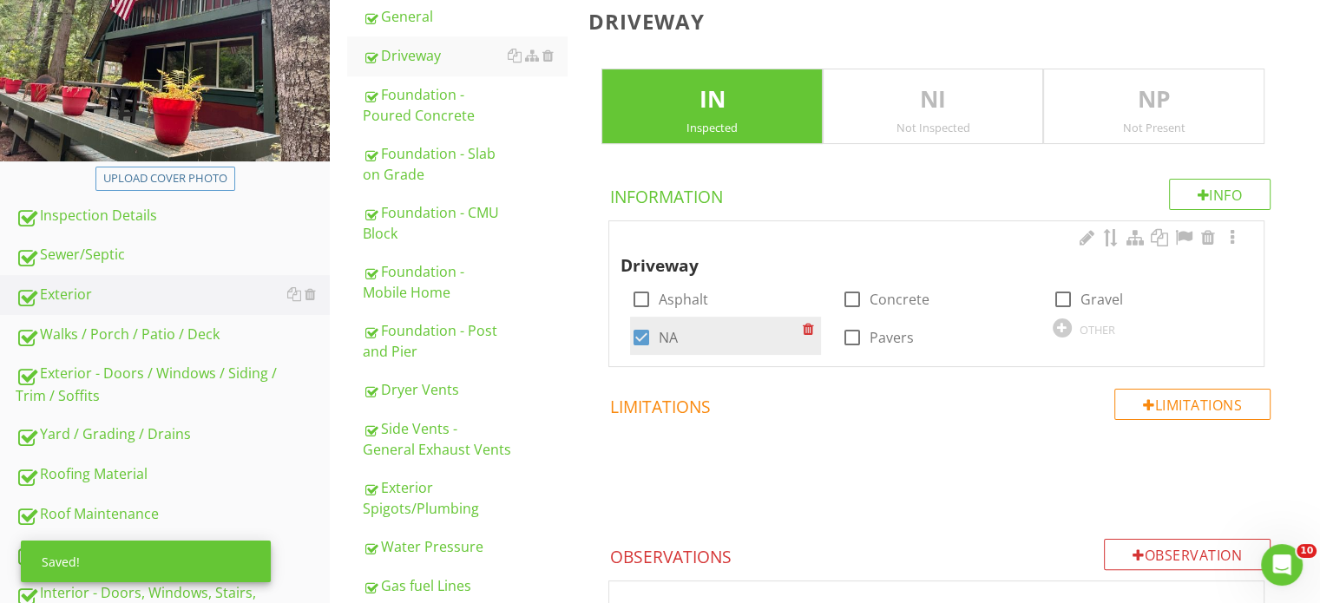
drag, startPoint x: 667, startPoint y: 343, endPoint x: 679, endPoint y: 339, distance: 12.6
click at [667, 343] on div "check_box NA" at bounding box center [653, 337] width 47 height 21
click at [656, 335] on div "check_box NA" at bounding box center [653, 337] width 47 height 21
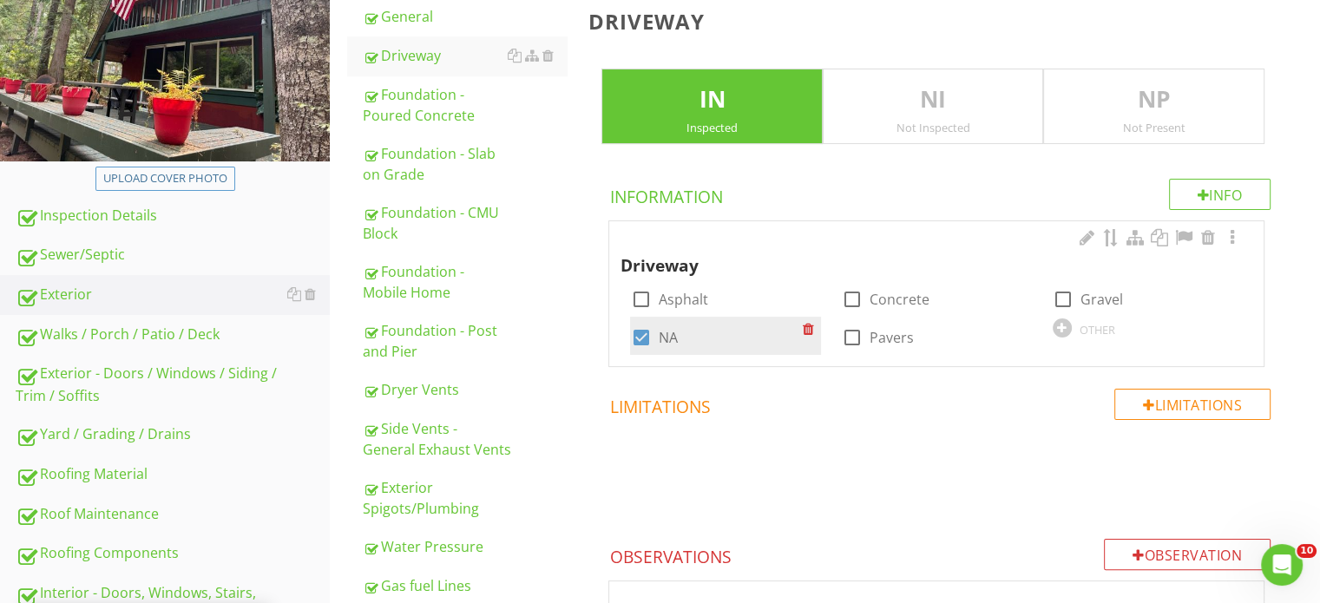
click at [635, 335] on div at bounding box center [641, 338] width 30 height 30
checkbox input "false"
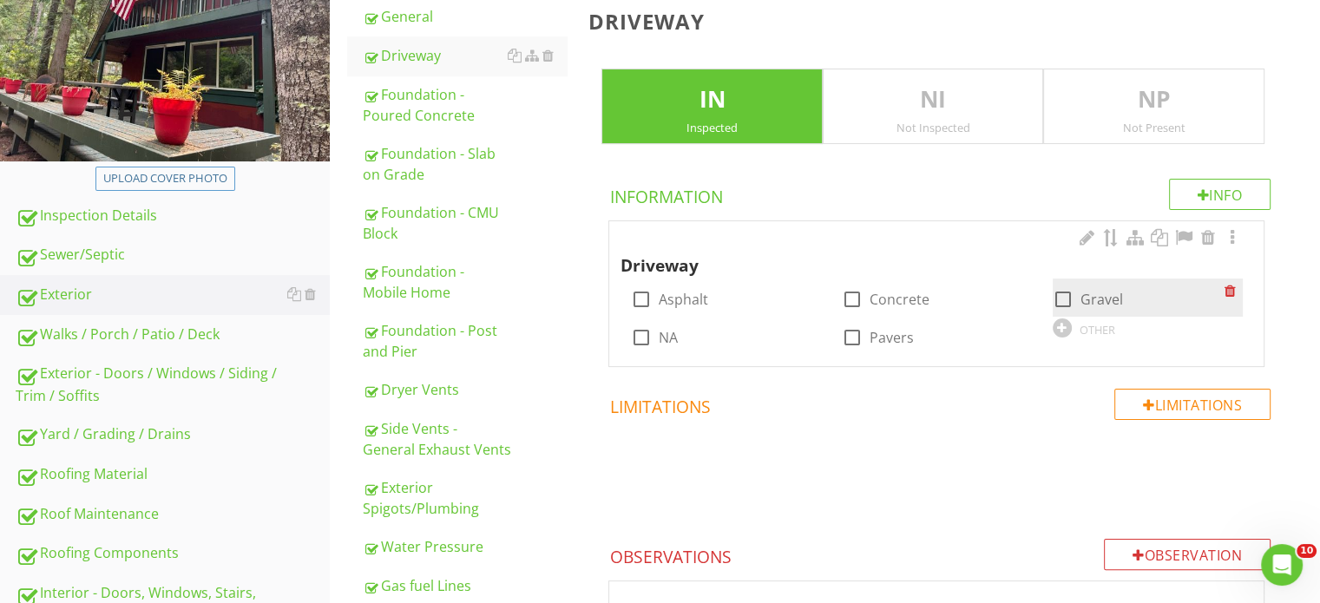
click at [1090, 304] on label "Gravel" at bounding box center [1102, 299] width 43 height 17
checkbox input "true"
click at [201, 331] on div "Walks / Porch / Patio / Deck" at bounding box center [173, 335] width 314 height 23
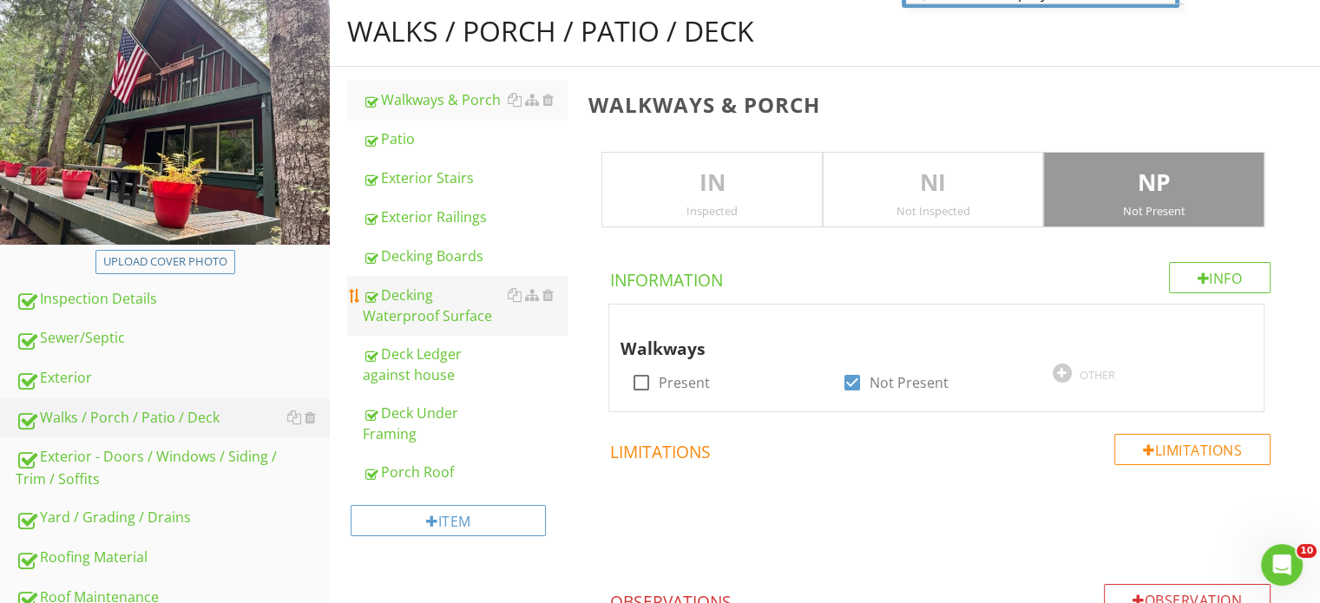
scroll to position [174, 0]
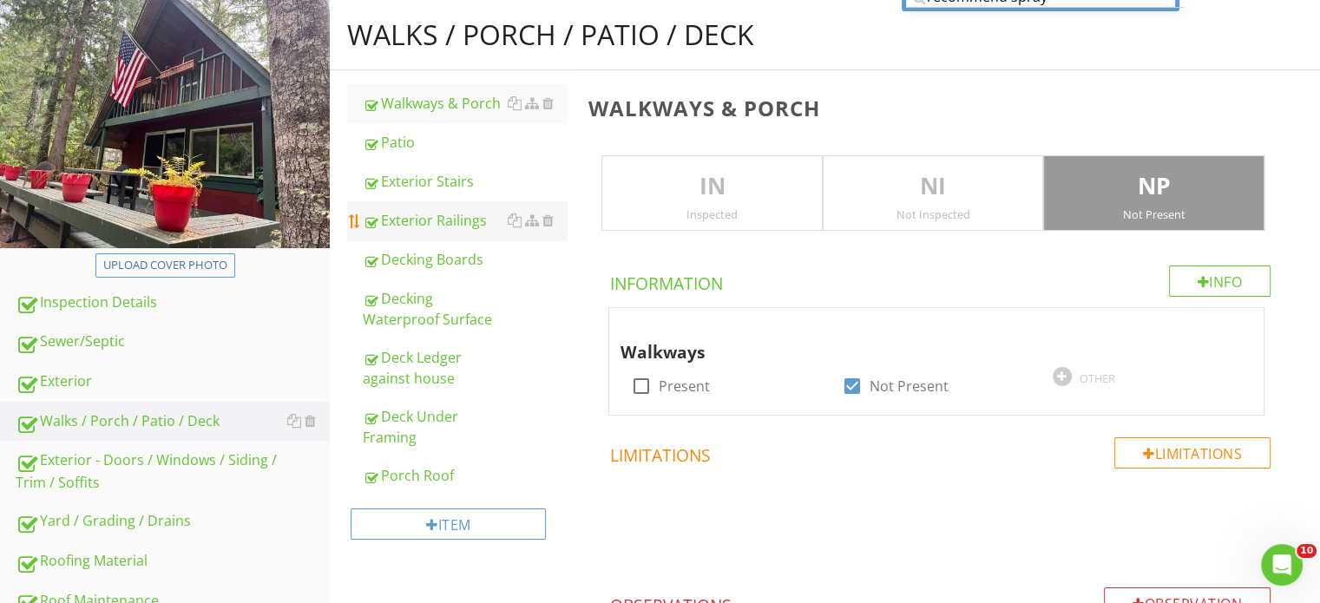
click at [449, 218] on div "Exterior Railings" at bounding box center [465, 220] width 204 height 21
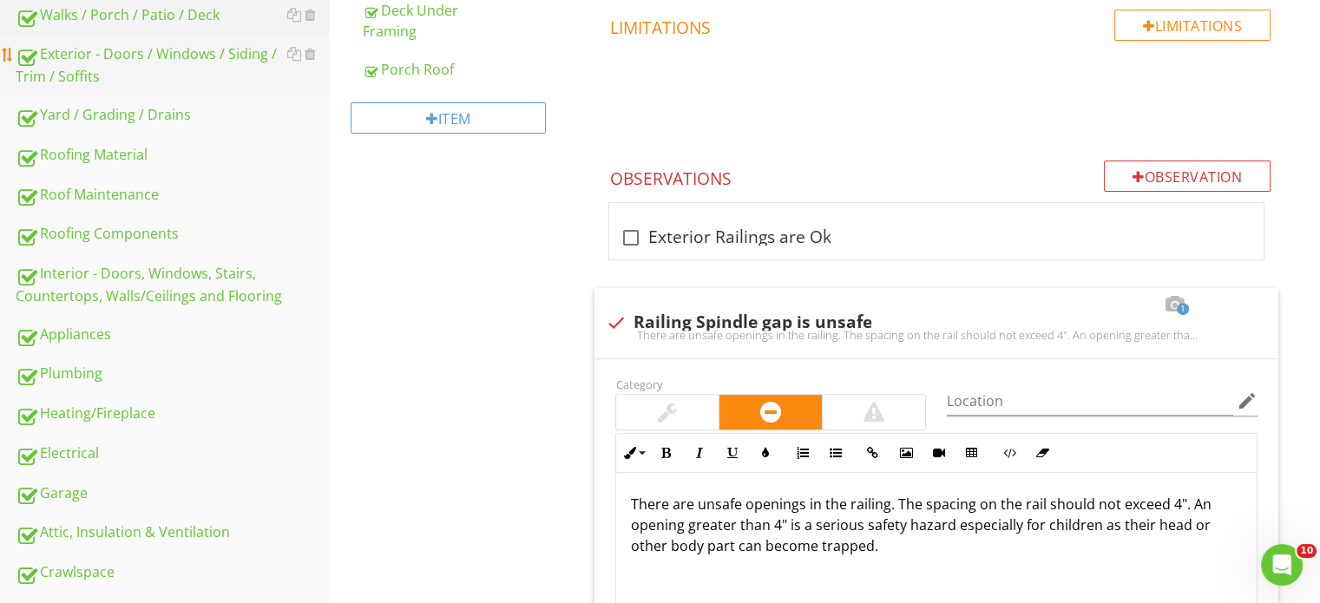
scroll to position [347, 0]
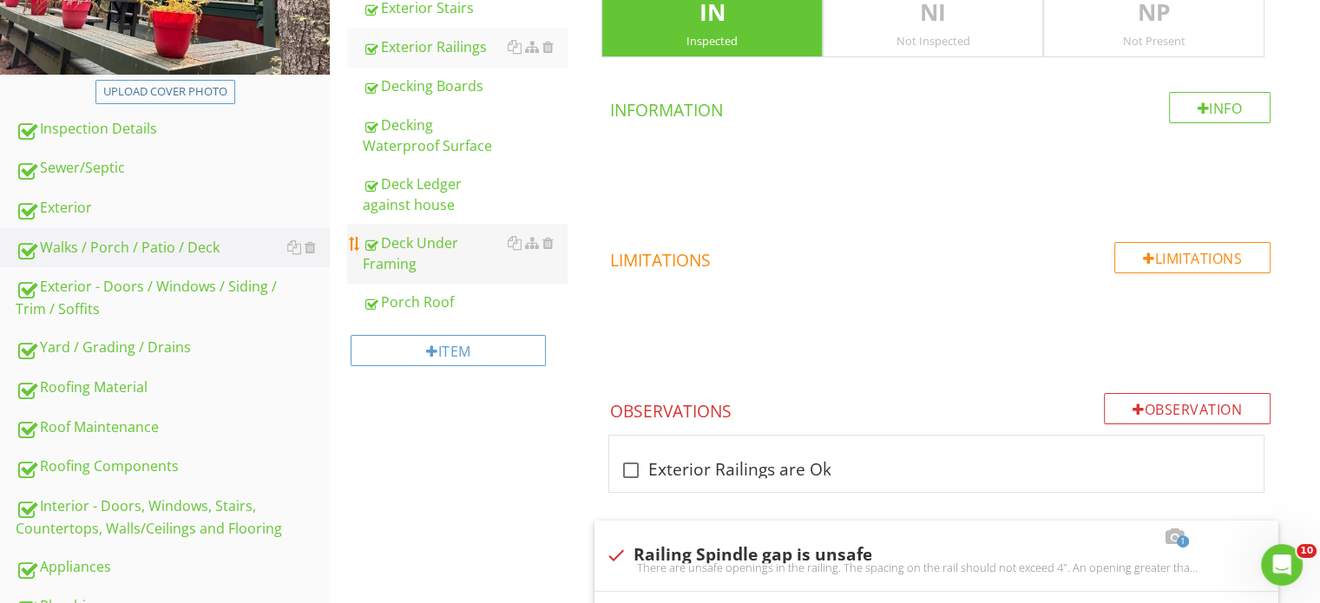
click at [448, 265] on div "Deck Under Framing" at bounding box center [465, 254] width 204 height 42
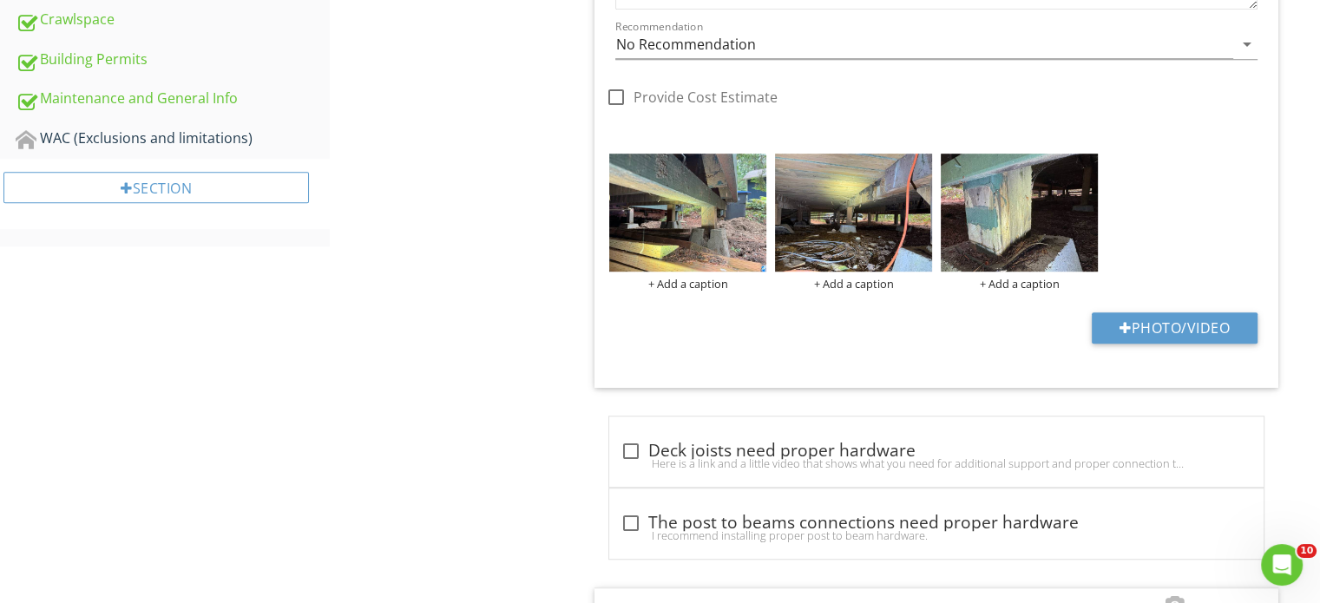
scroll to position [1215, 0]
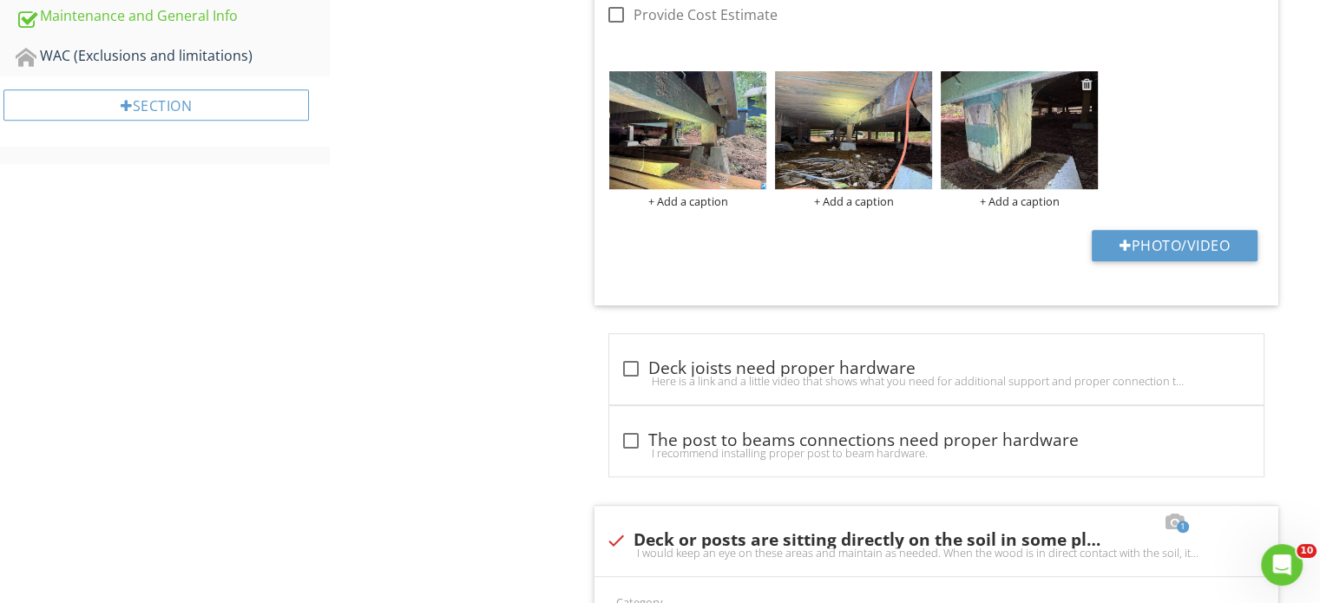
click at [1090, 86] on div at bounding box center [1087, 84] width 11 height 14
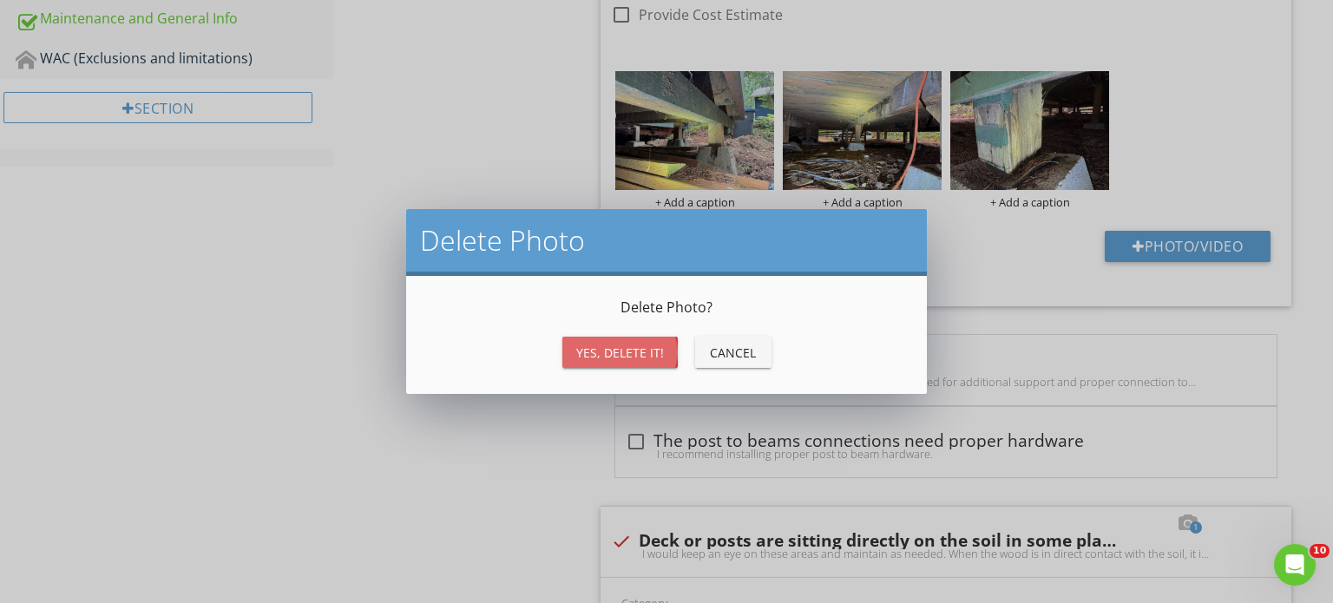
click at [630, 346] on div "Yes, Delete it!" at bounding box center [620, 353] width 88 height 18
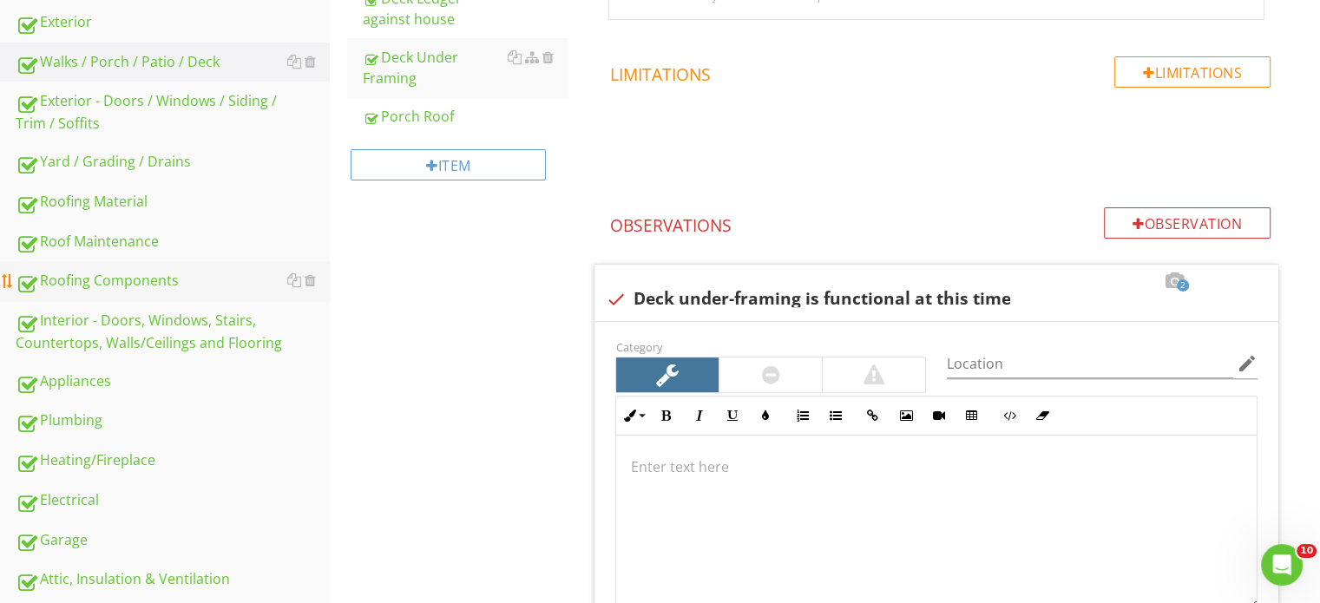
scroll to position [521, 0]
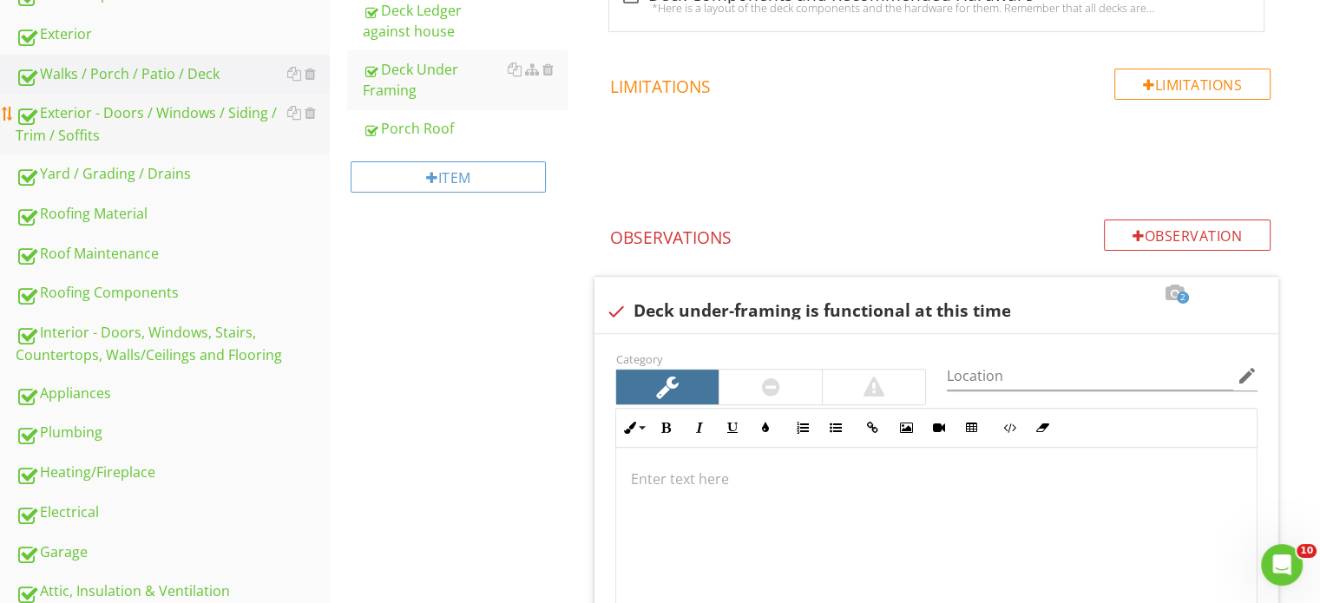
click at [167, 115] on div "Exterior - Doors / Windows / Siding / Trim / Soffits" at bounding box center [173, 123] width 314 height 43
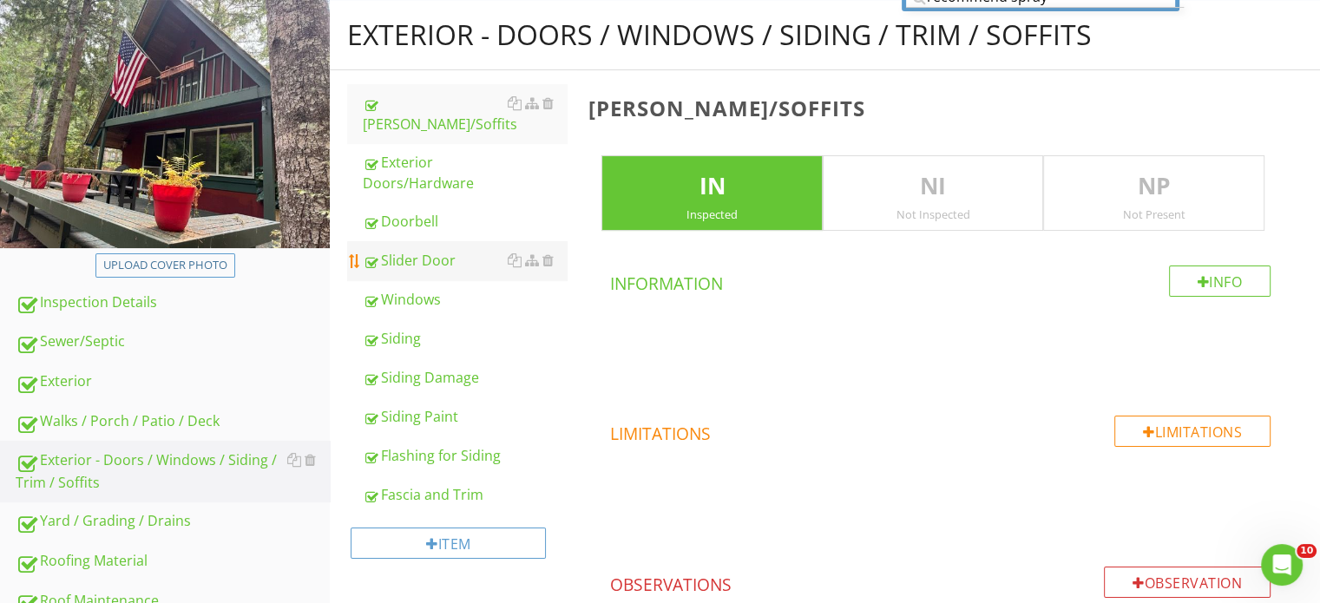
scroll to position [87, 0]
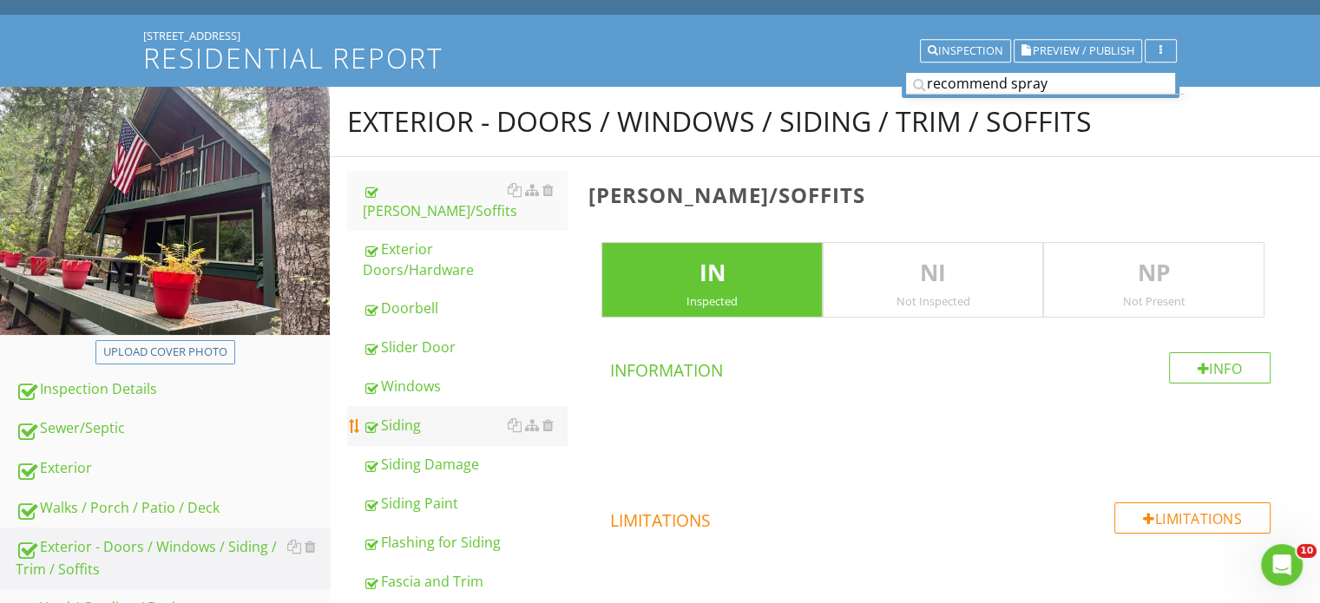
click at [455, 415] on div "Siding" at bounding box center [465, 425] width 204 height 21
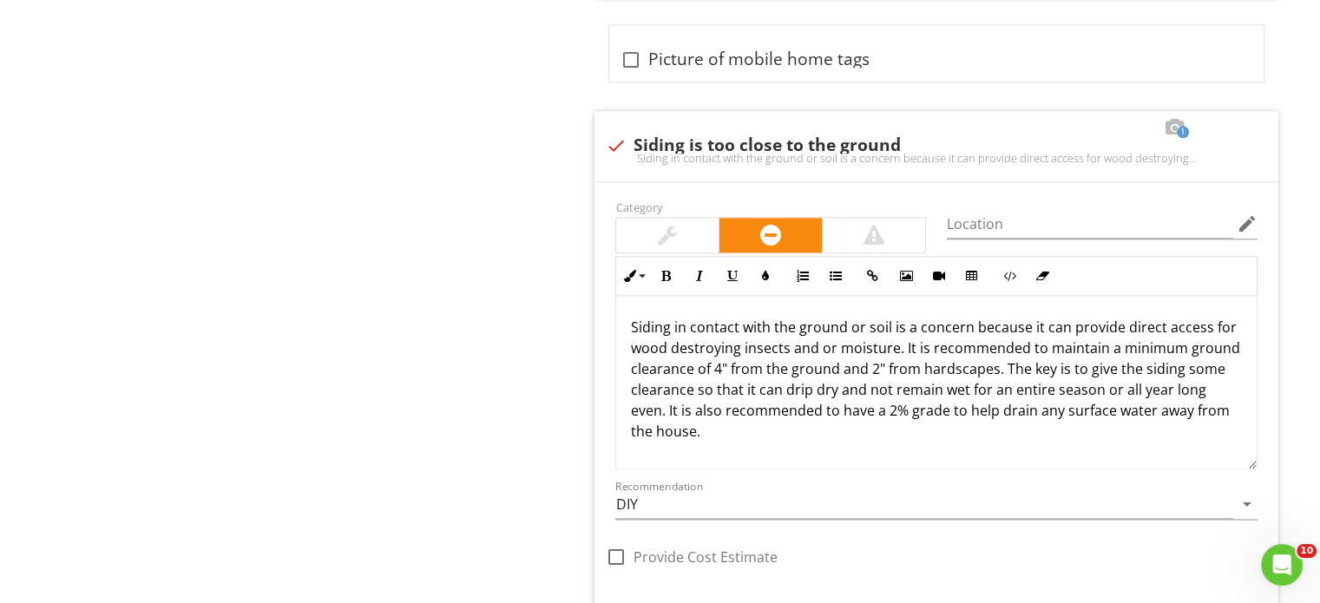
scroll to position [2084, 0]
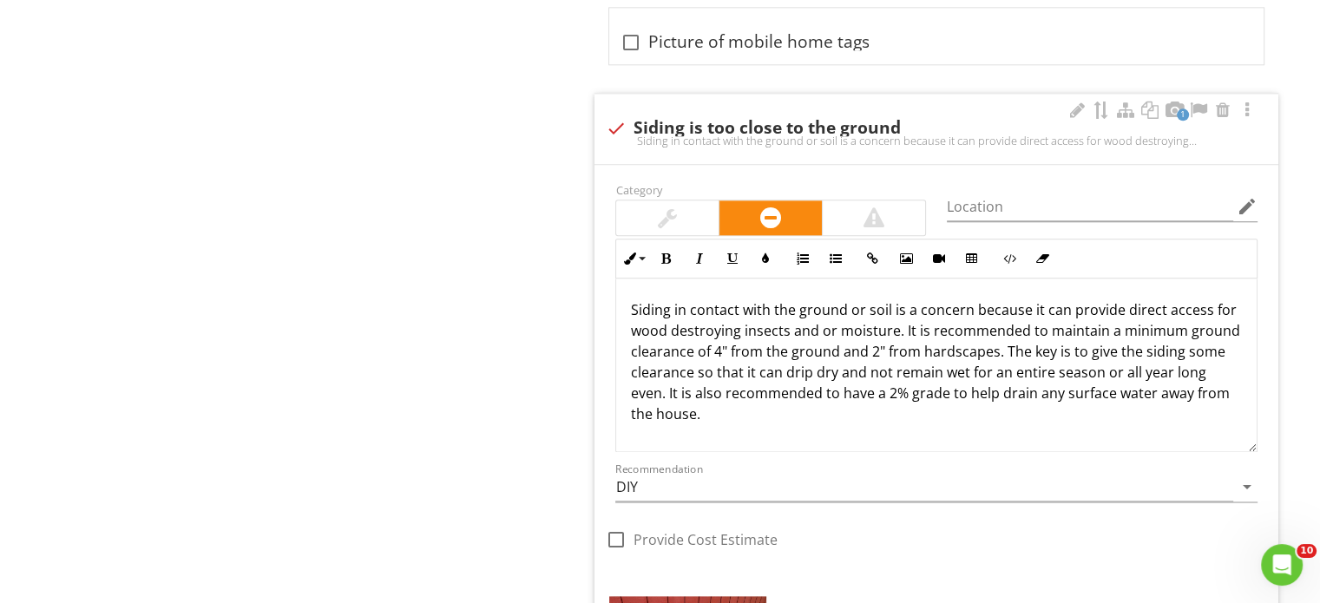
click at [809, 138] on div "1 check Siding is too close to the ground Siding in contact with the ground or …" at bounding box center [937, 129] width 684 height 70
checkbox input "true"
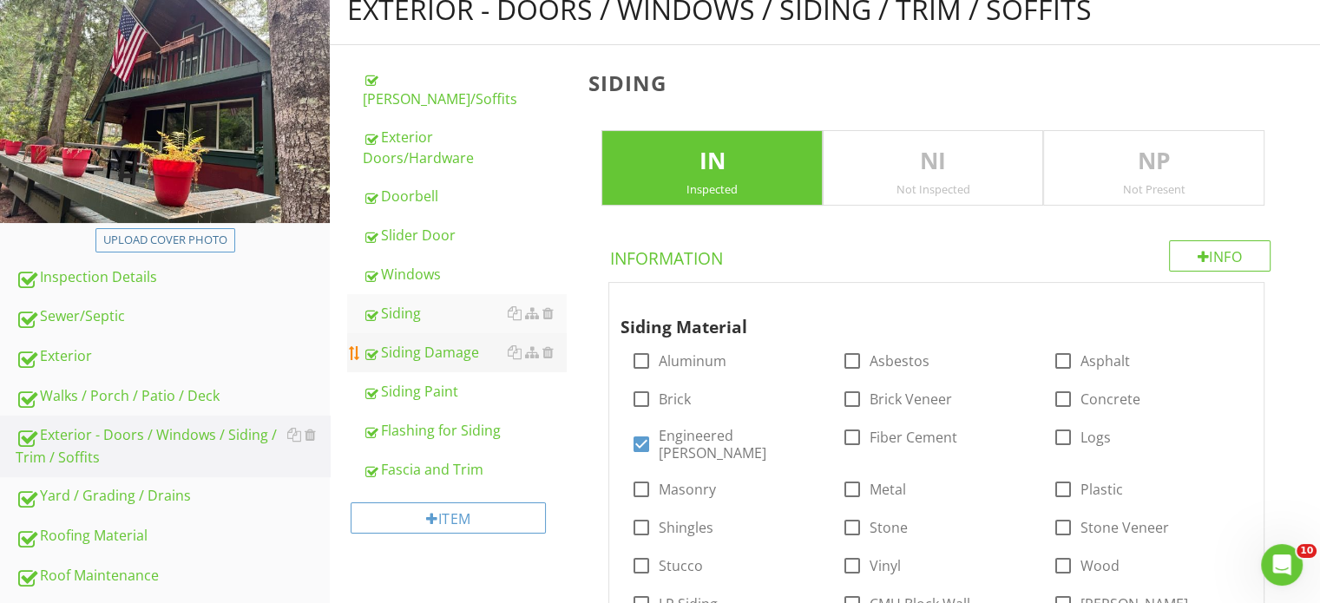
scroll to position [174, 0]
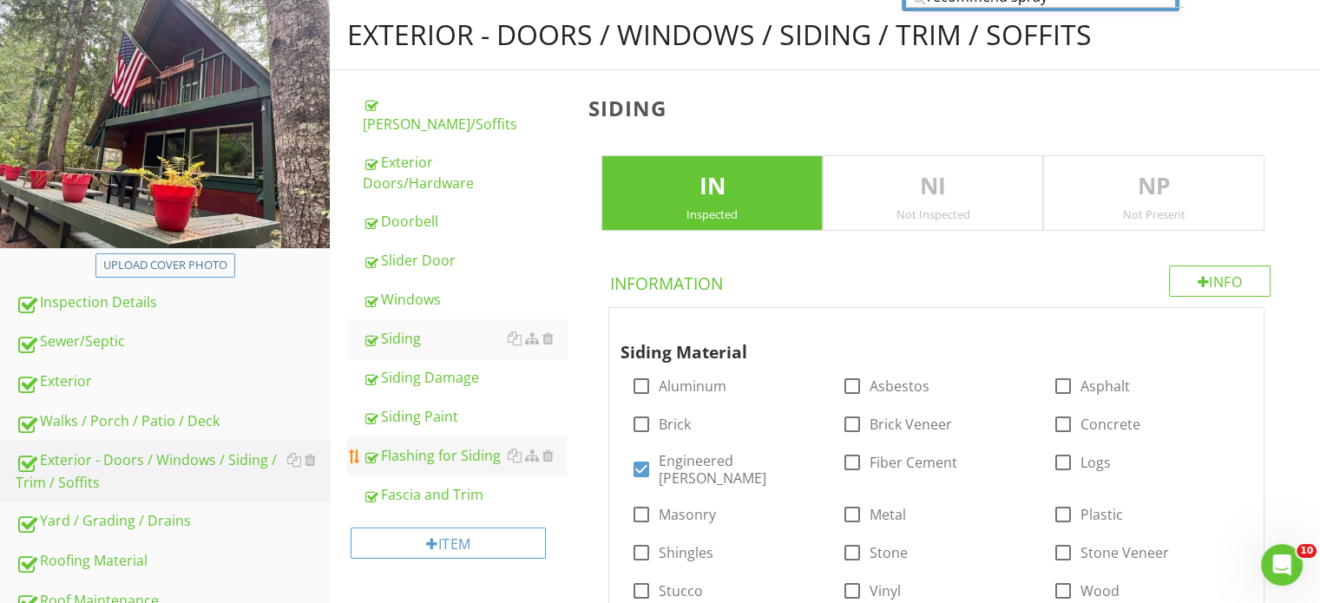
click at [458, 445] on div "Flashing for Siding" at bounding box center [465, 455] width 204 height 21
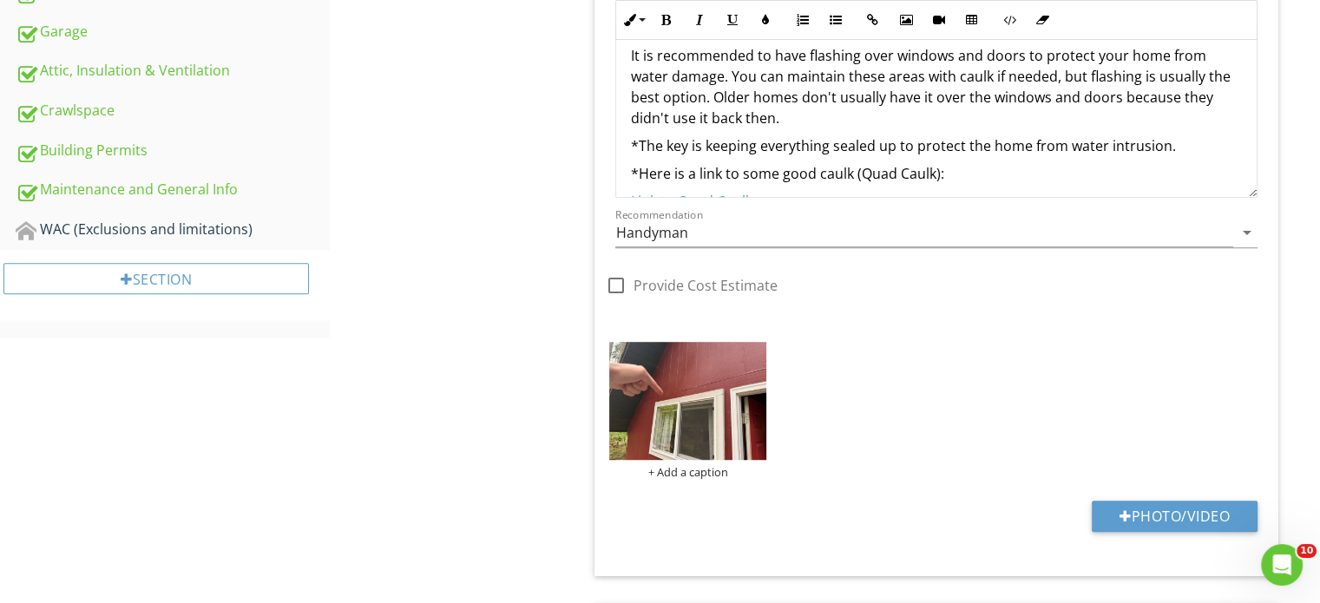
scroll to position [1389, 0]
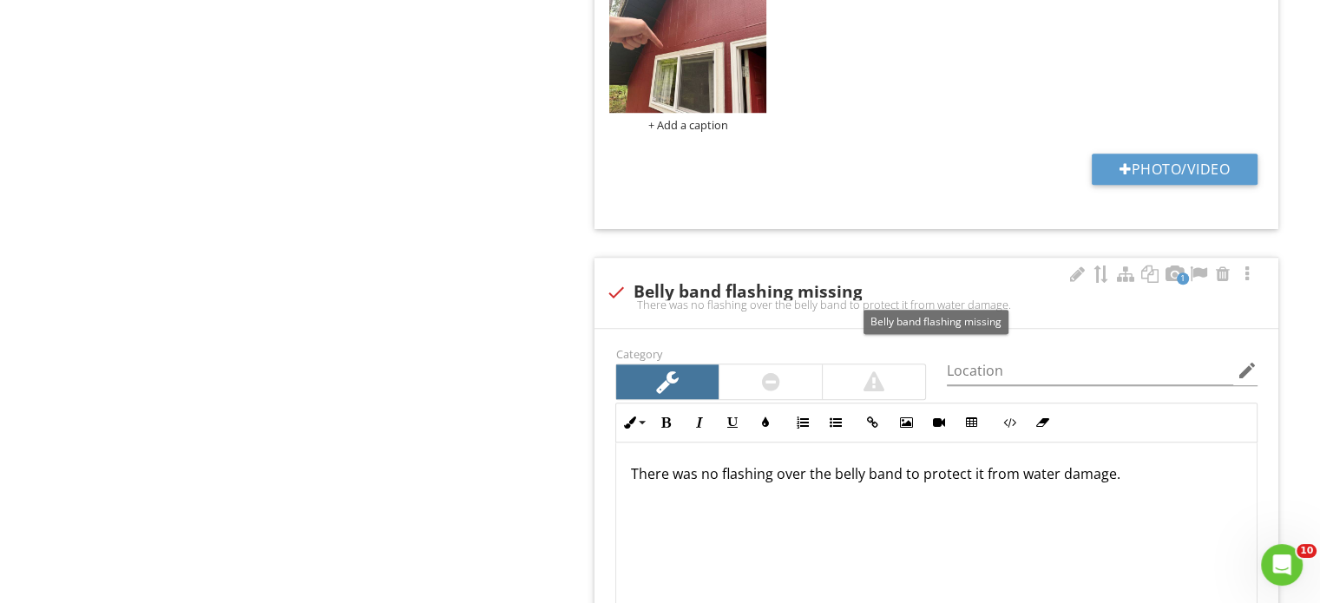
click at [746, 293] on div "check Belly band flashing missing" at bounding box center [936, 292] width 663 height 21
checkbox input "true"
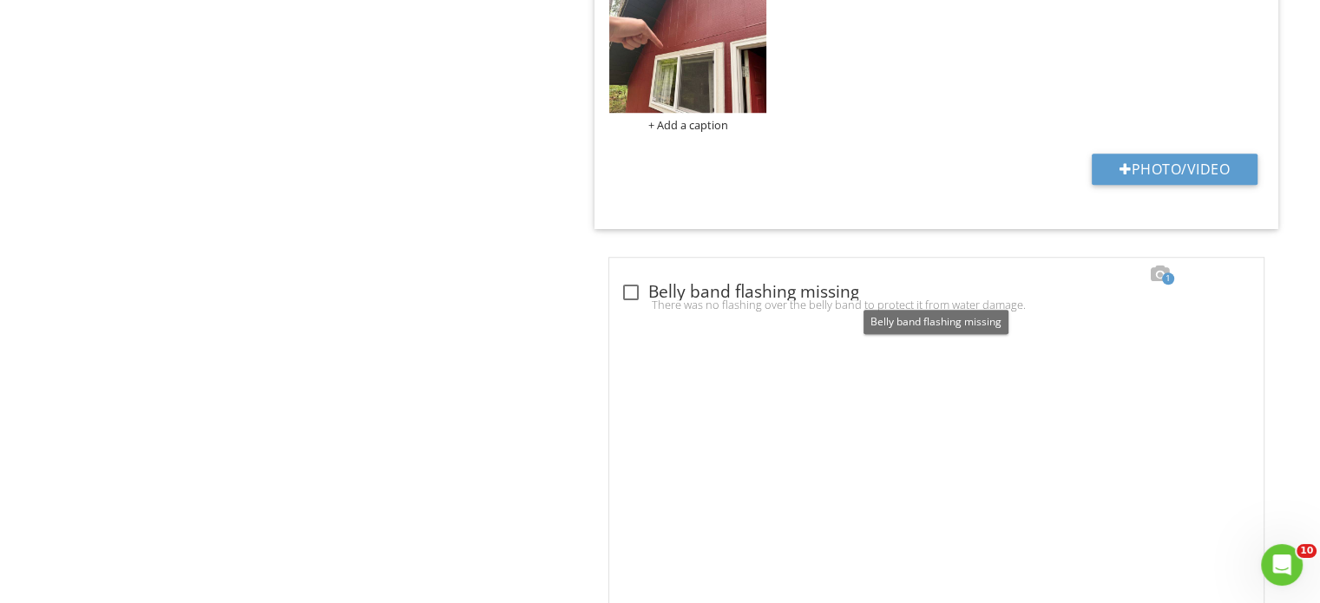
scroll to position [1214, 0]
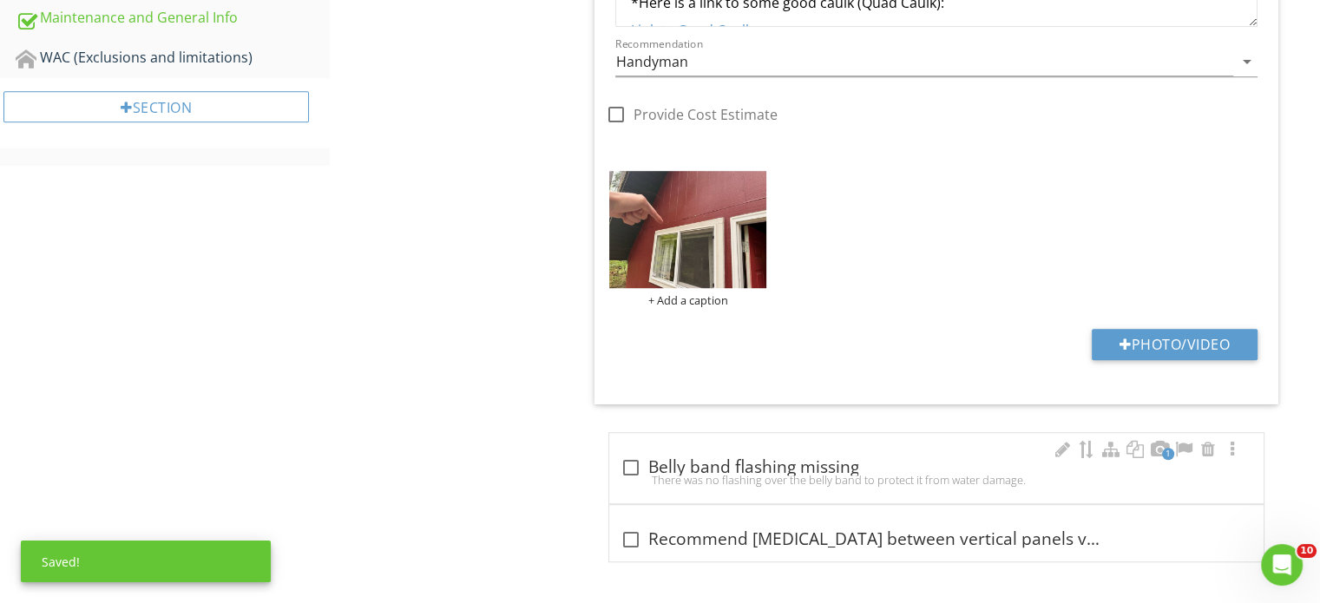
click at [809, 433] on div "1 check_box_outline_blank Belly band flashing missing There was no flashing ove…" at bounding box center [936, 468] width 655 height 70
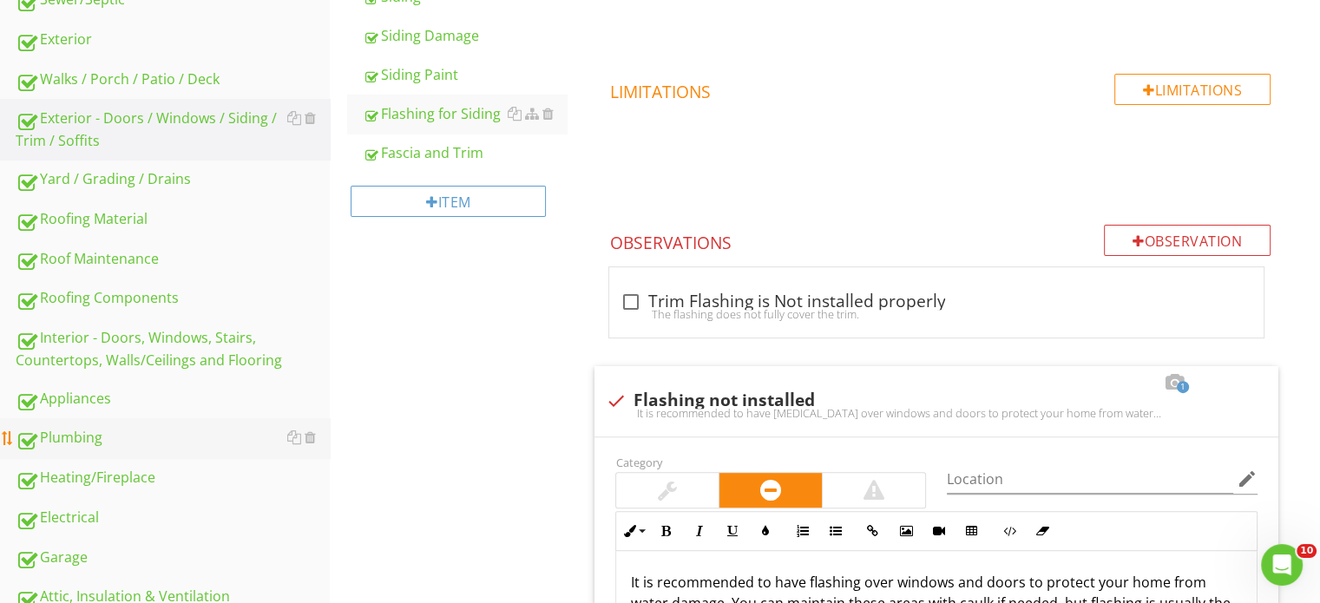
scroll to position [521, 0]
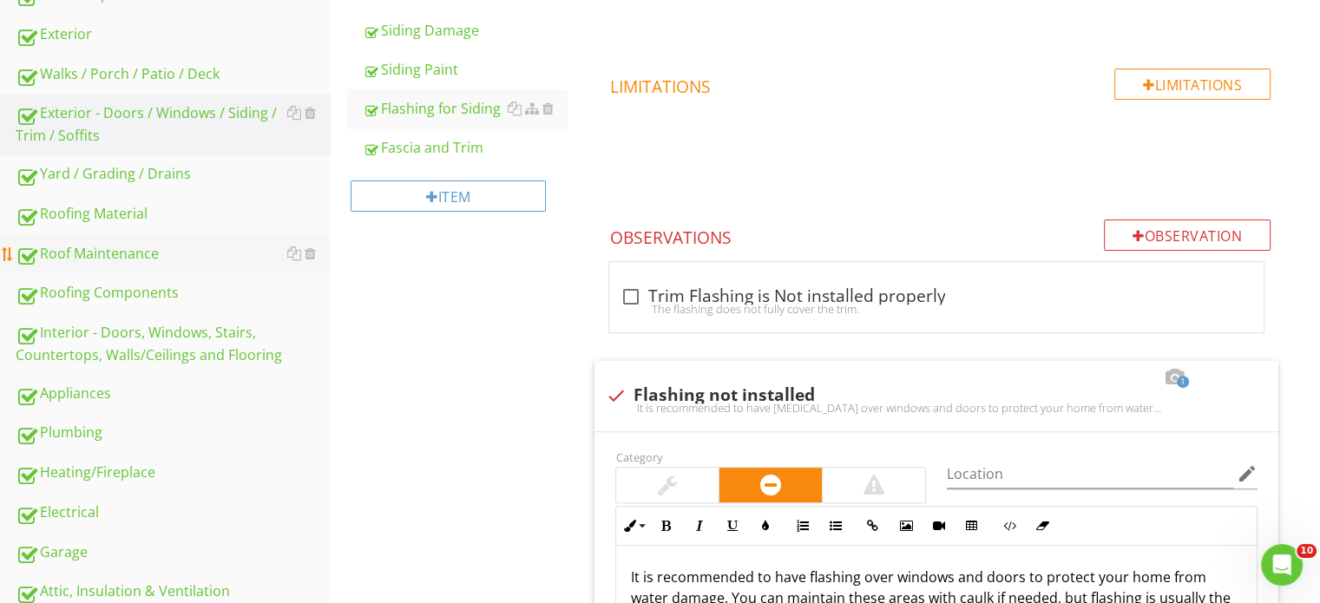
drag, startPoint x: 196, startPoint y: 242, endPoint x: 212, endPoint y: 242, distance: 15.6
click at [196, 243] on div "Roof Maintenance" at bounding box center [173, 254] width 314 height 23
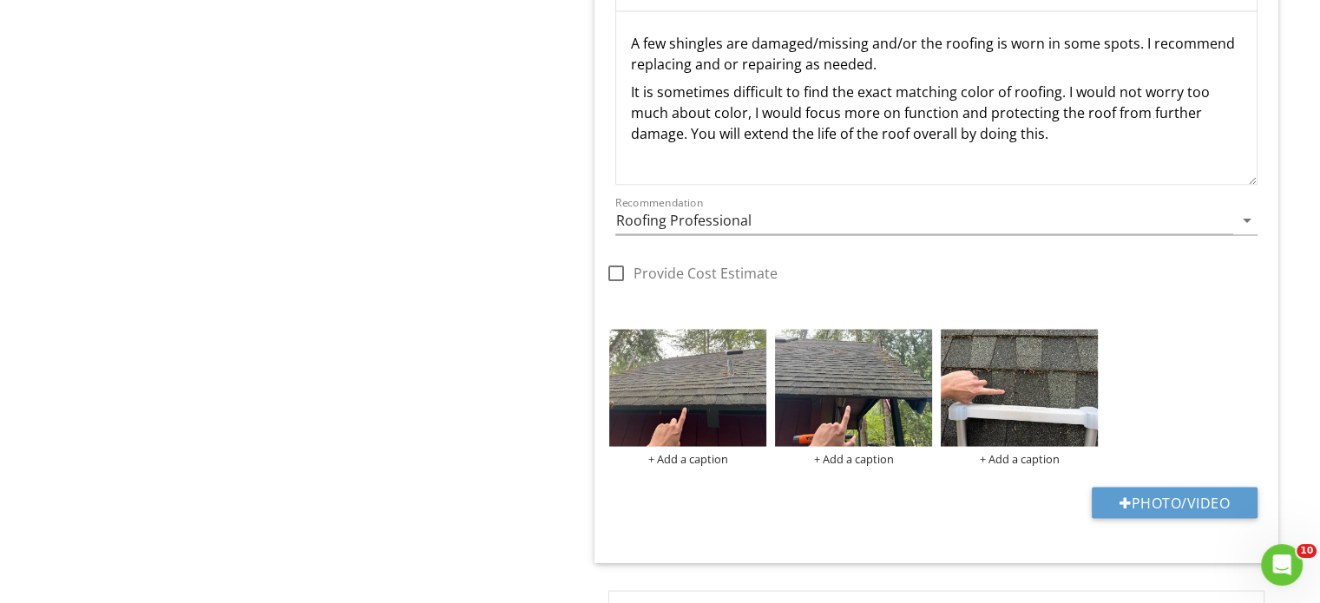
scroll to position [3473, 0]
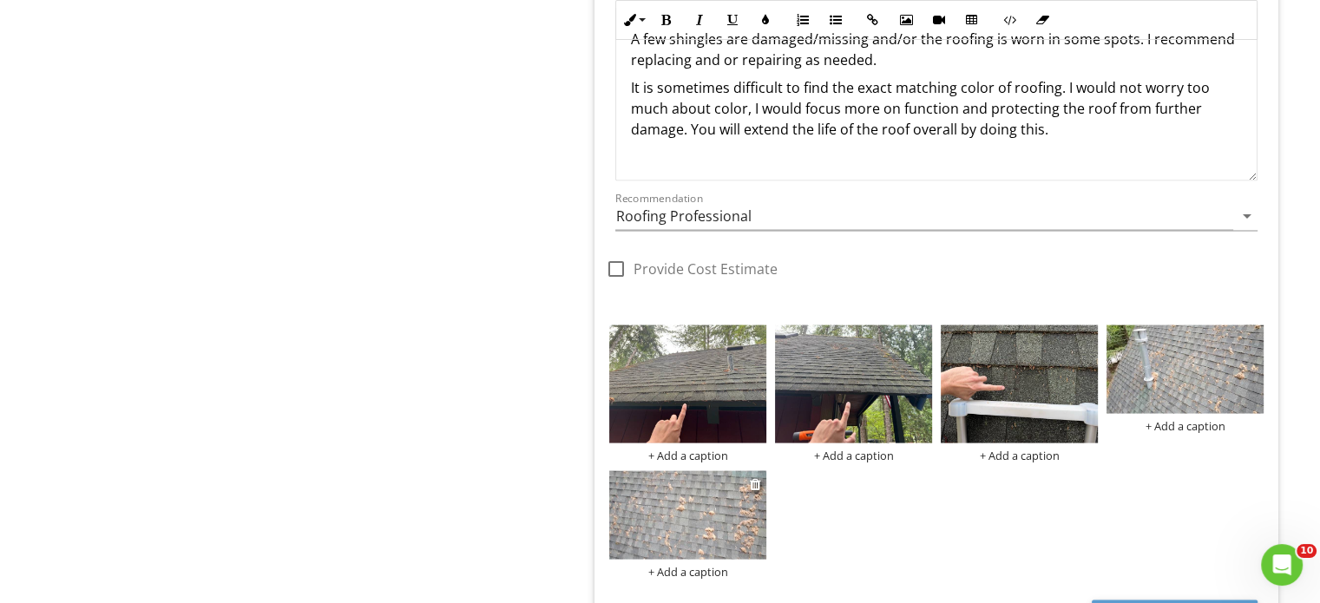
click at [641, 491] on img at bounding box center [687, 515] width 157 height 89
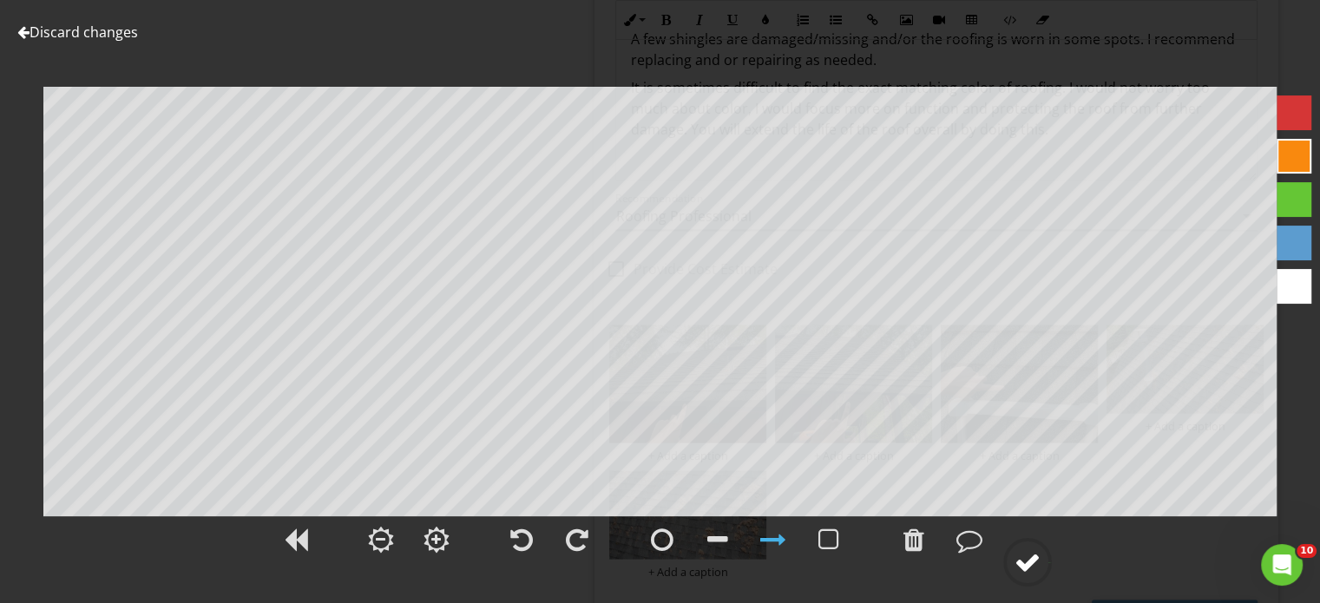
click at [1029, 556] on div at bounding box center [1028, 563] width 26 height 26
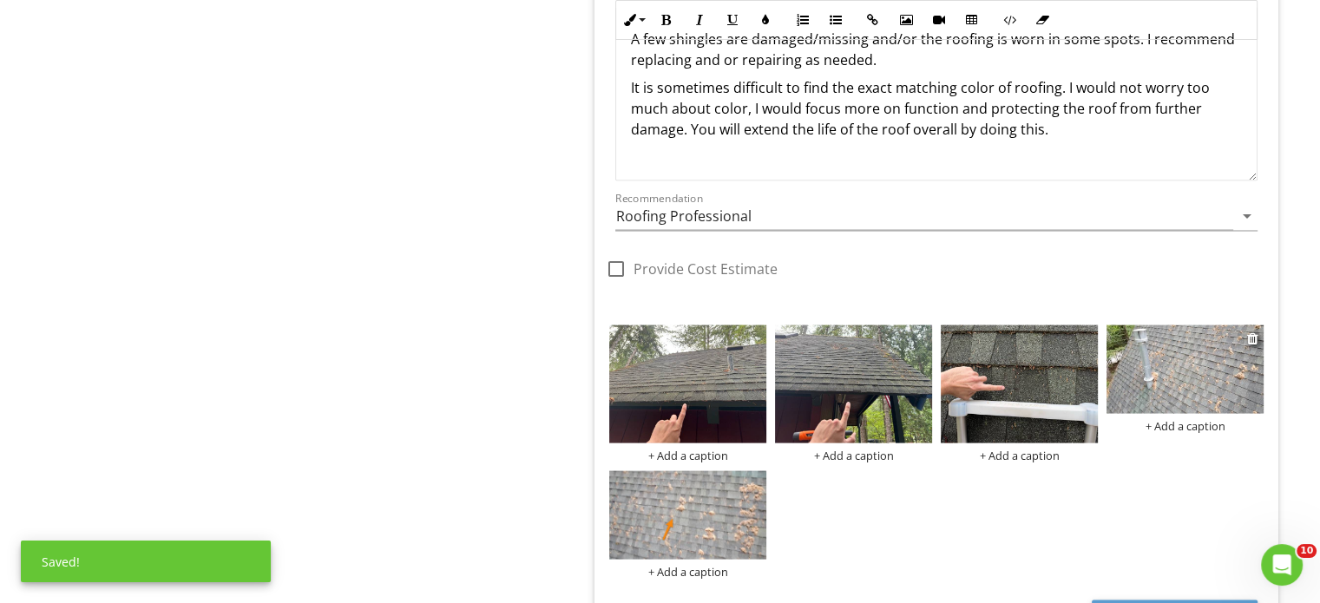
click at [1202, 378] on img at bounding box center [1185, 370] width 157 height 89
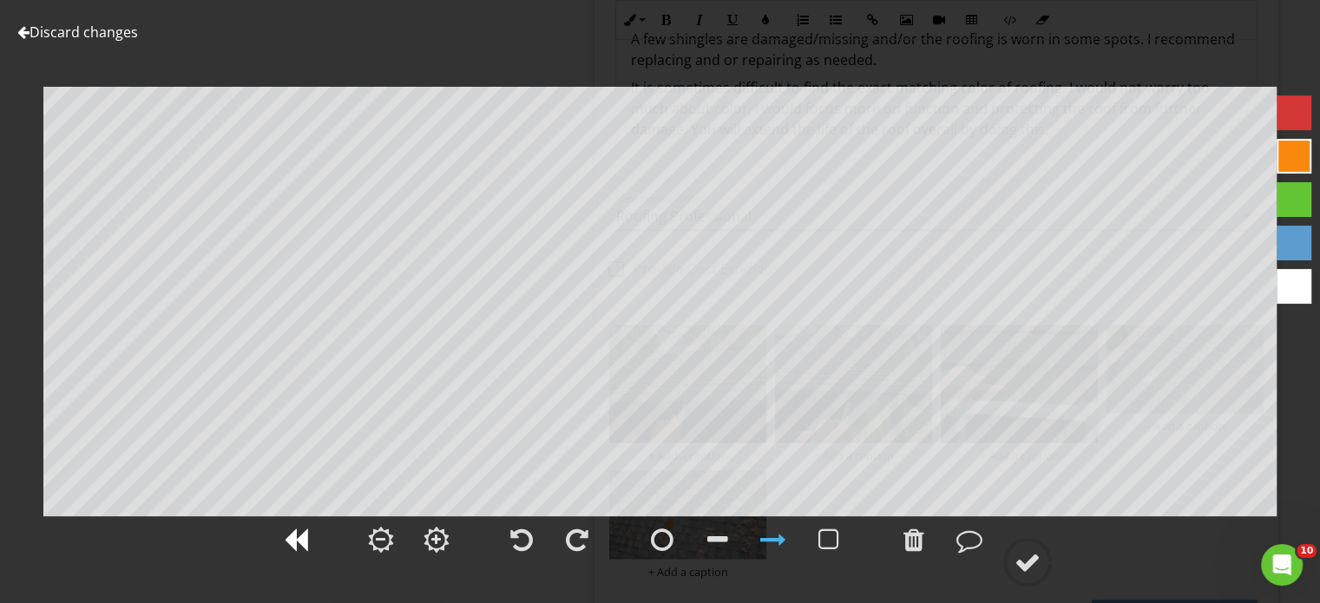
click at [296, 537] on div at bounding box center [296, 540] width 24 height 26
drag, startPoint x: 1036, startPoint y: 556, endPoint x: 1027, endPoint y: 561, distance: 10.1
click at [1030, 561] on div at bounding box center [1028, 563] width 26 height 26
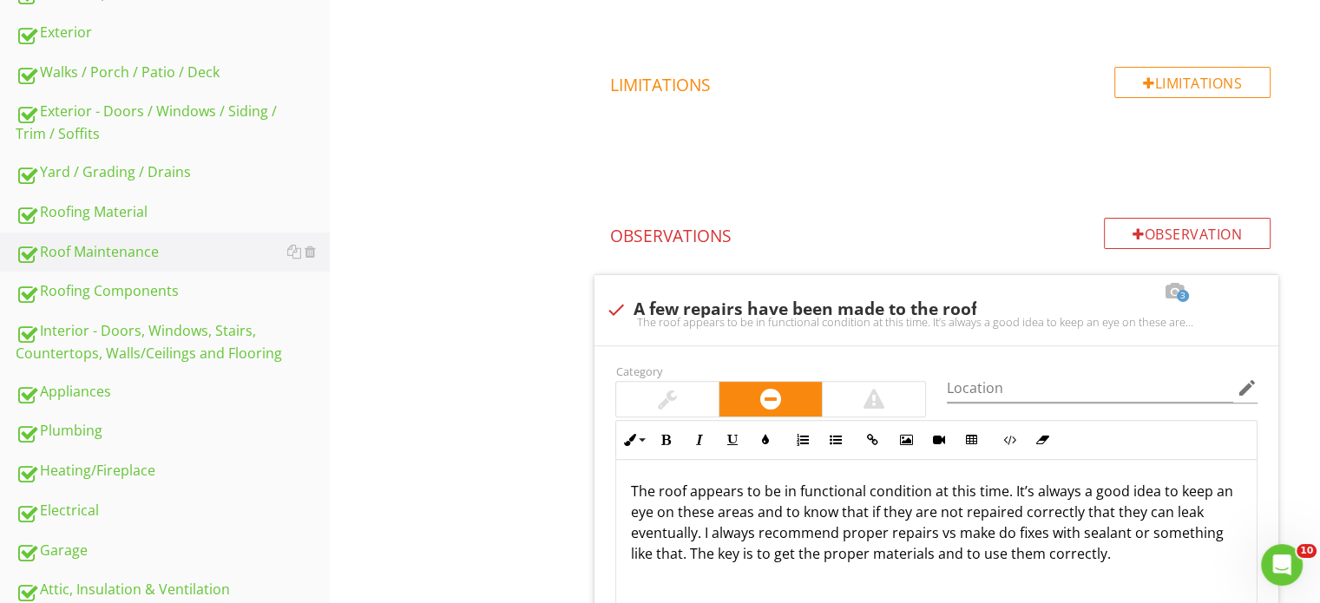
scroll to position [521, 0]
click at [148, 285] on div "Roofing Components" at bounding box center [173, 293] width 314 height 23
type textarea "<p>Recommend brushing and blowing it off. This is a good maintenance practice. …"
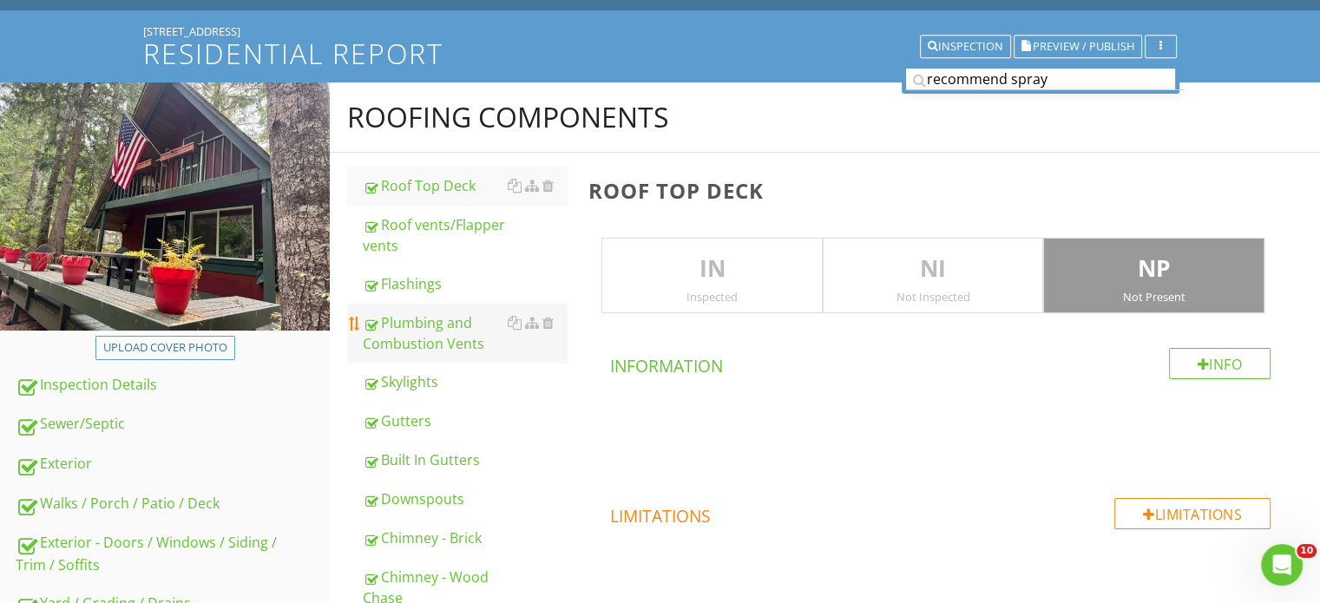
scroll to position [87, 0]
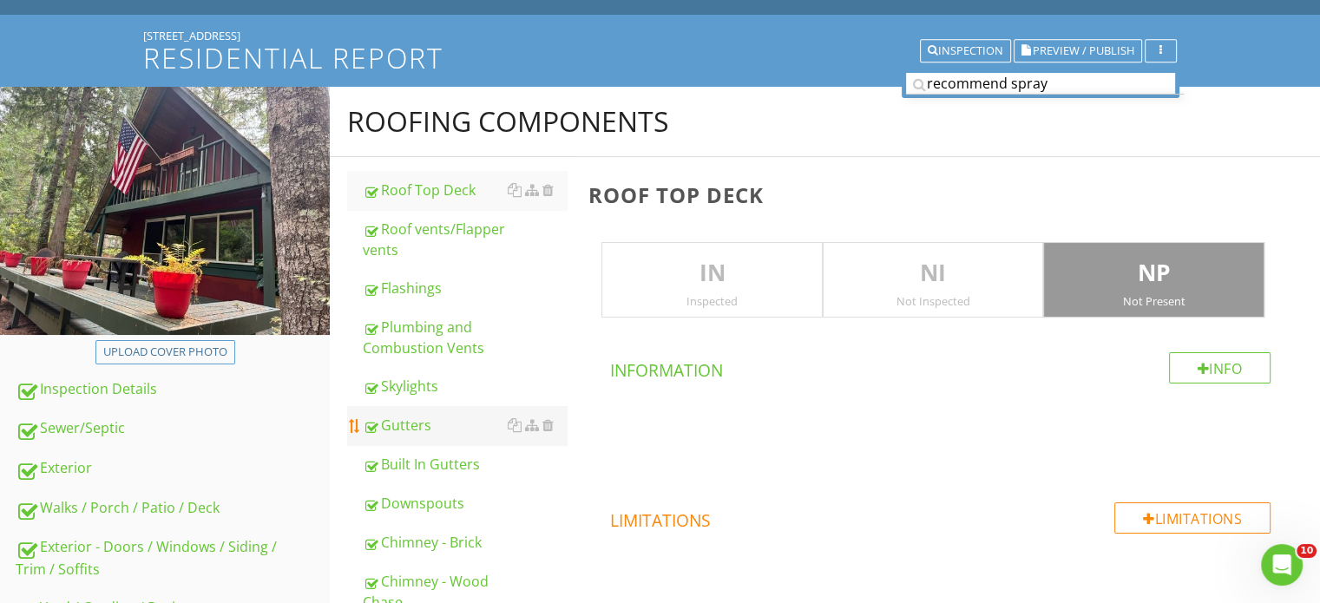
click at [434, 415] on div "Gutters" at bounding box center [465, 425] width 204 height 21
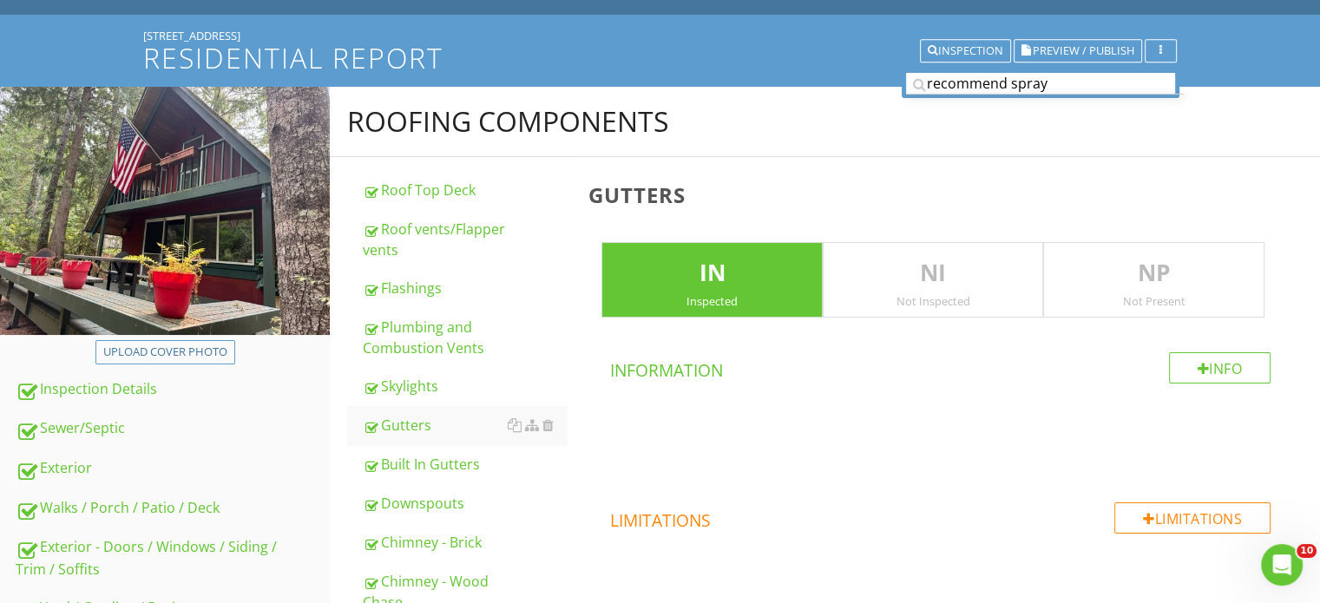
click at [1086, 261] on p "NP" at bounding box center [1154, 273] width 220 height 35
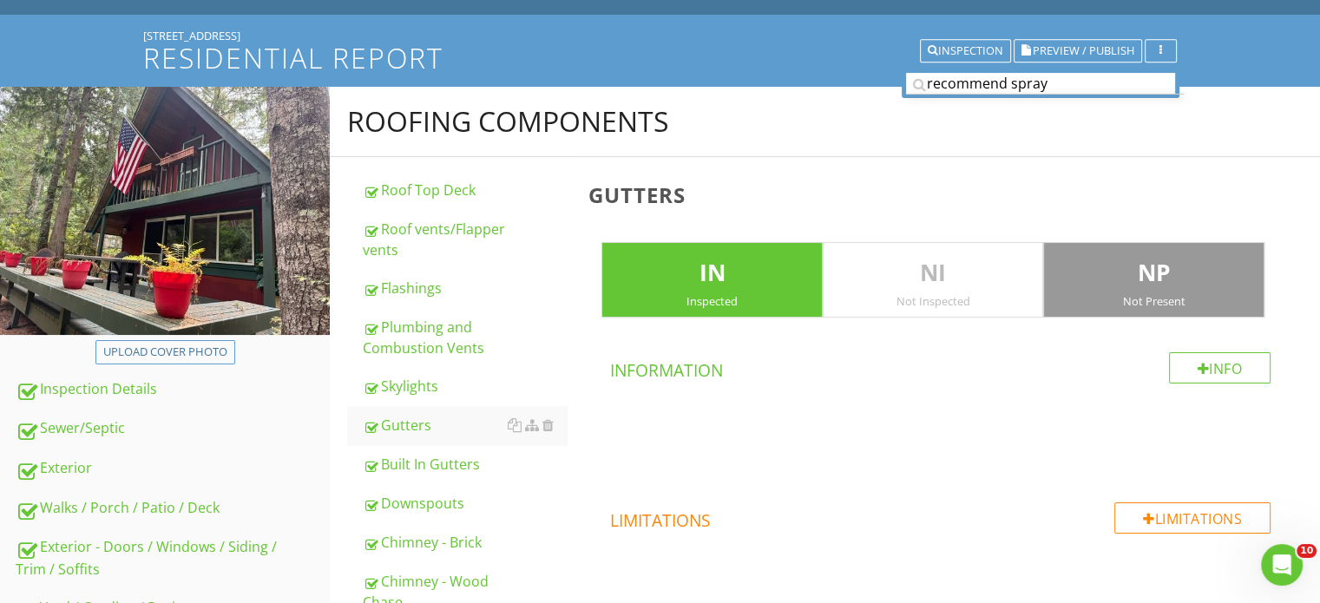
click at [670, 301] on div "Inspected" at bounding box center [713, 301] width 220 height 14
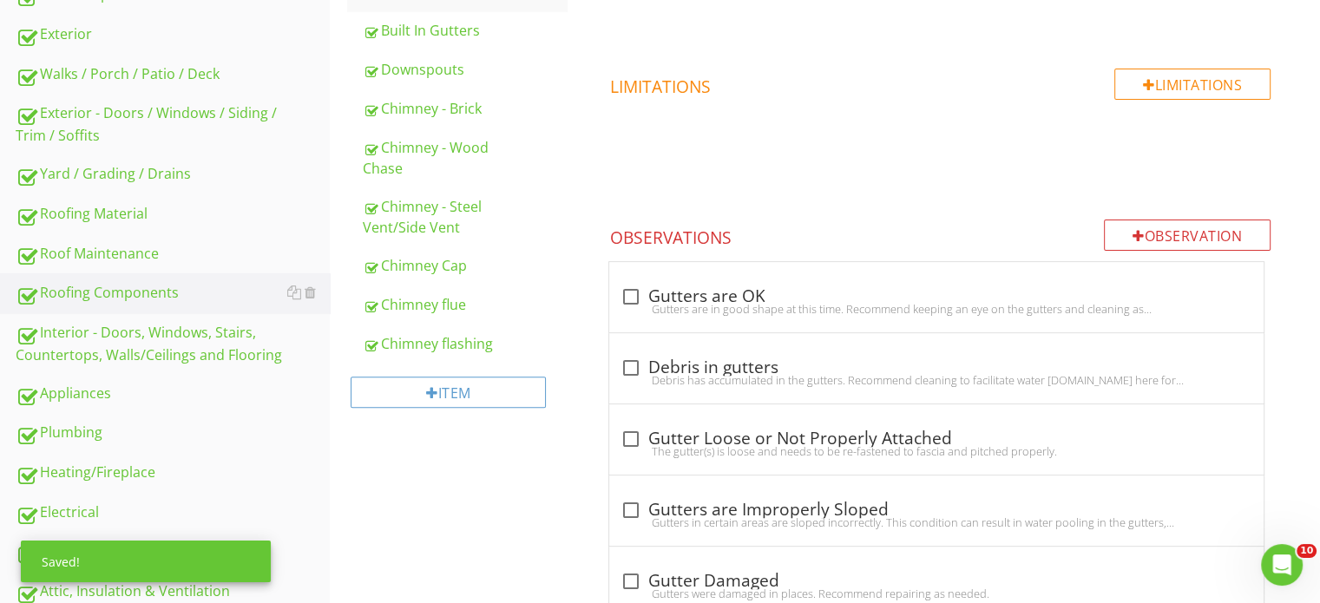
scroll to position [174, 0]
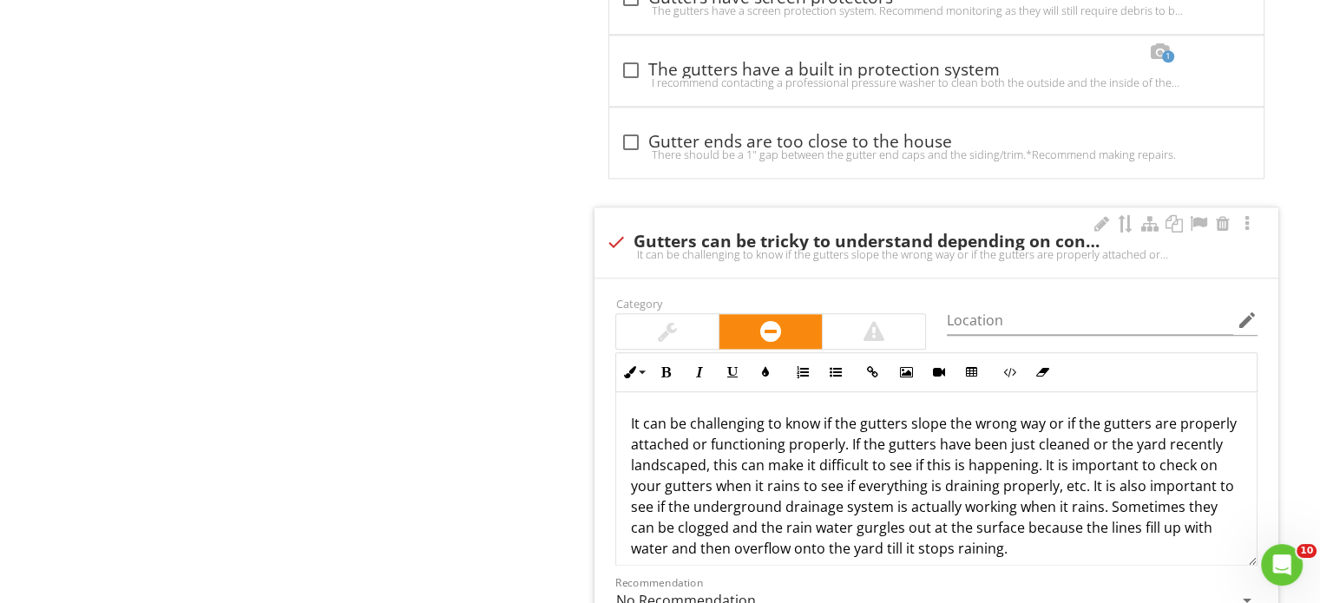
click at [847, 207] on div "check Gutters can be tricky to understand depending on conditions It can be cha…" at bounding box center [937, 242] width 684 height 70
checkbox input "true"
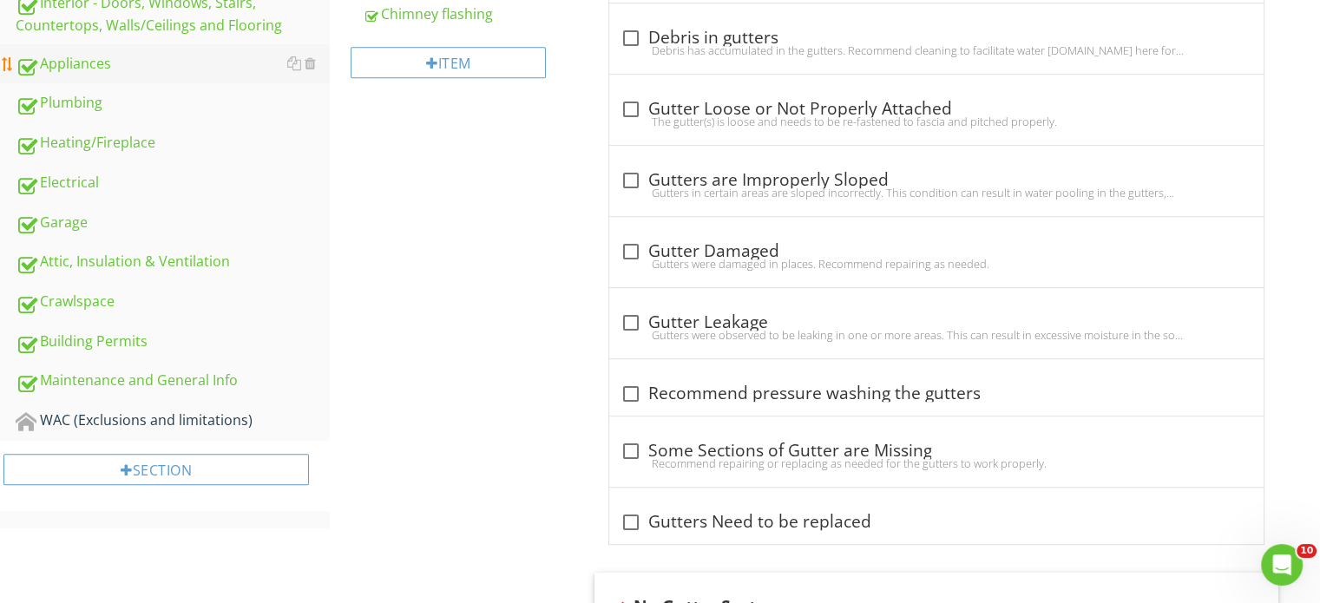
scroll to position [550, 0]
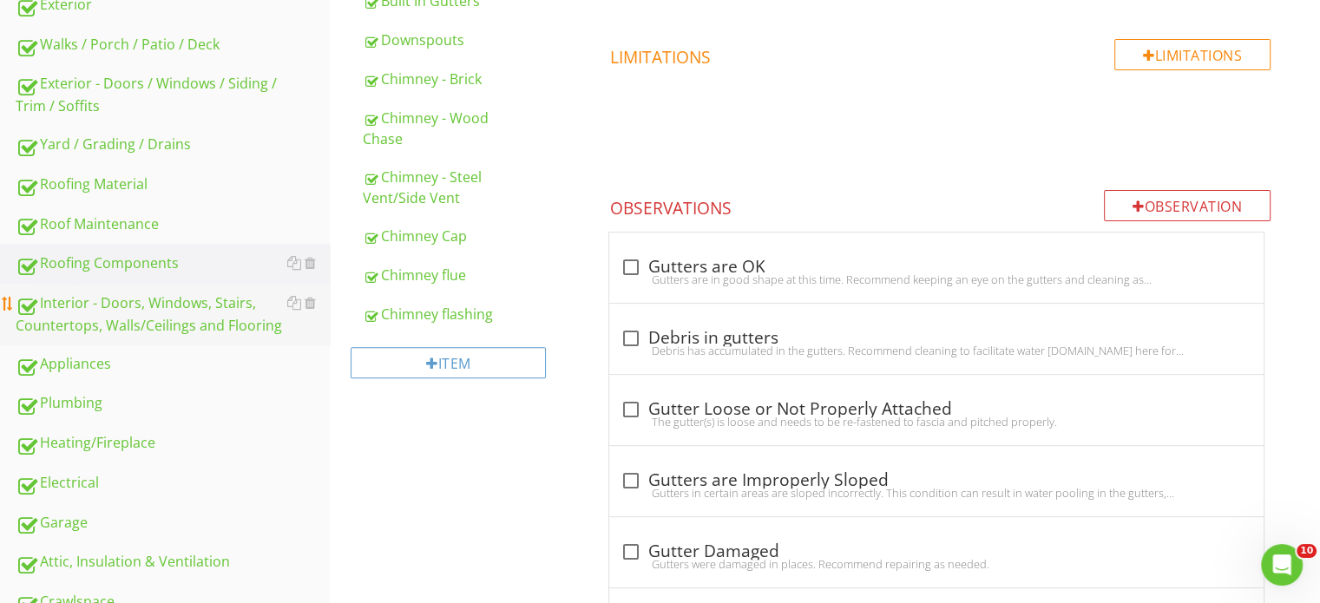
click at [191, 319] on div "Interior - Doors, Windows, Stairs, Countertops, Walls/Ceilings and Flooring" at bounding box center [173, 314] width 314 height 43
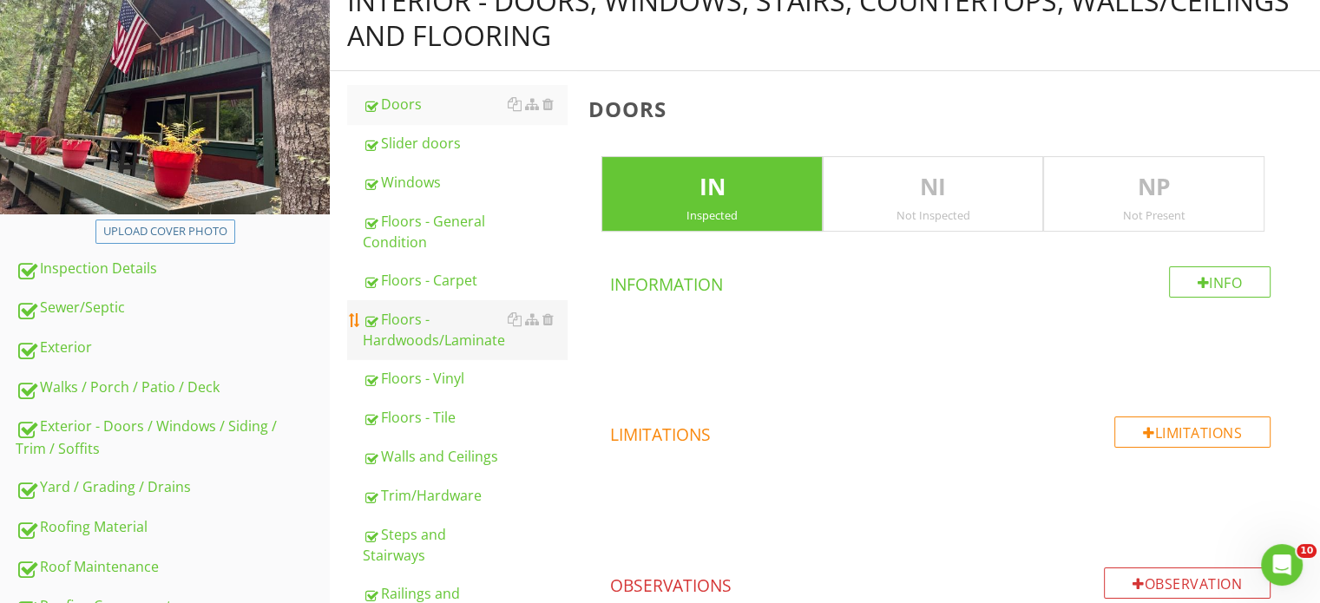
scroll to position [203, 0]
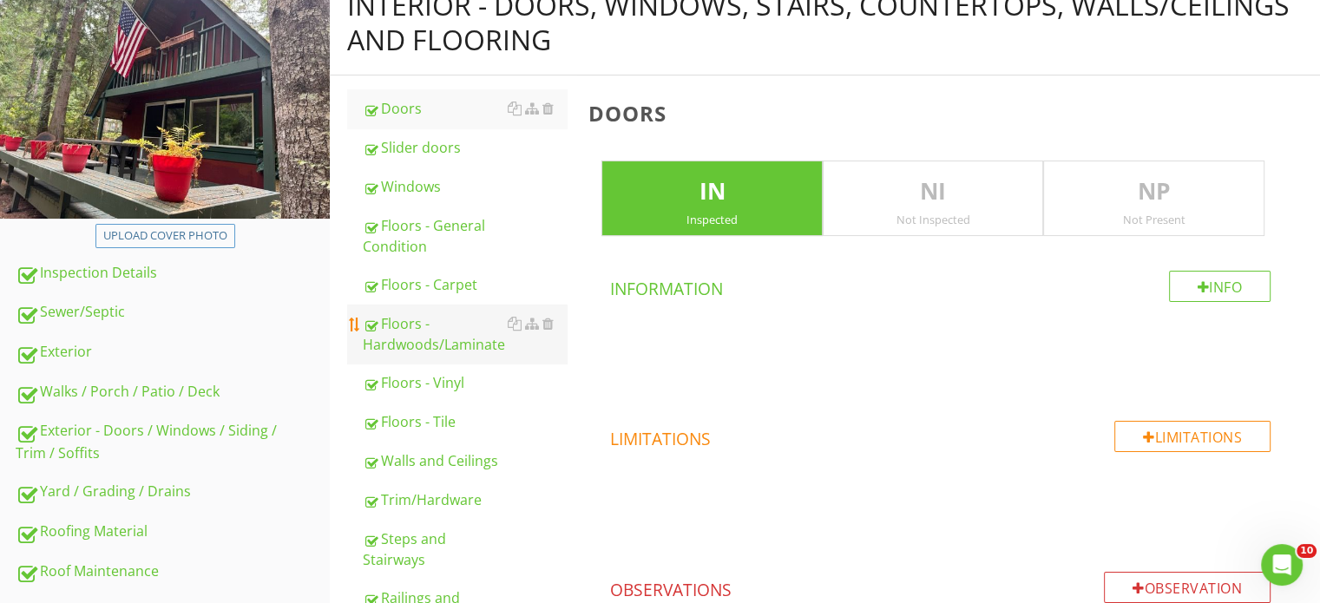
click at [433, 355] on link "Floors - Hardwoods/Laminate" at bounding box center [465, 334] width 204 height 59
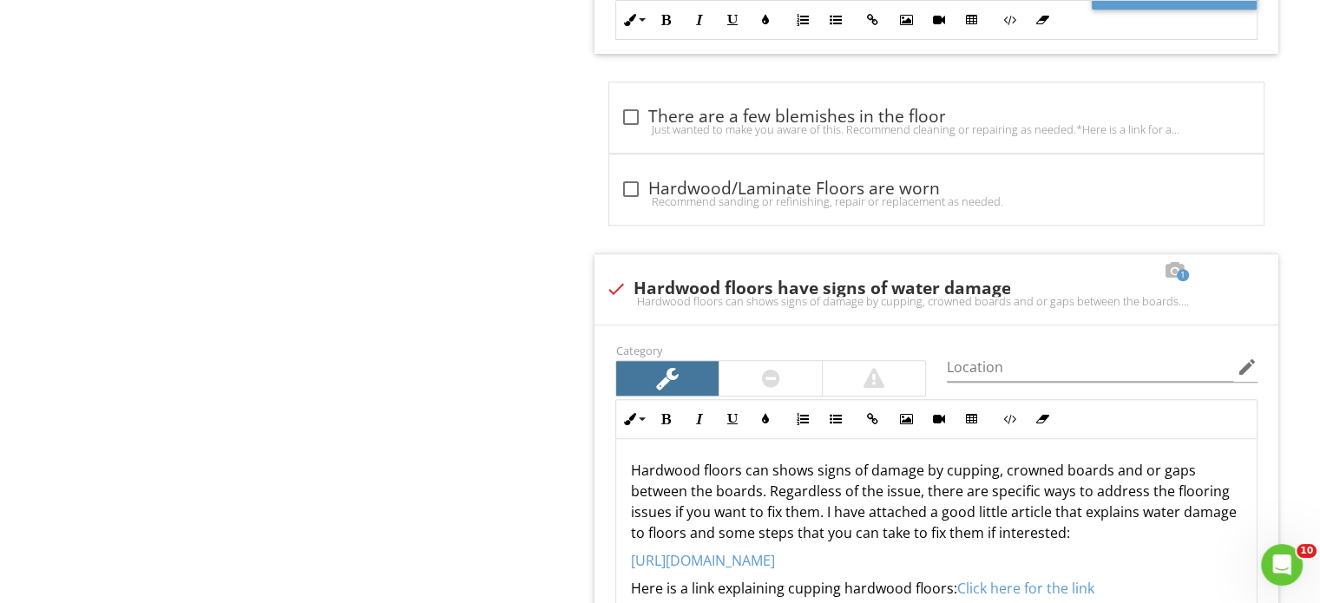
scroll to position [1505, 0]
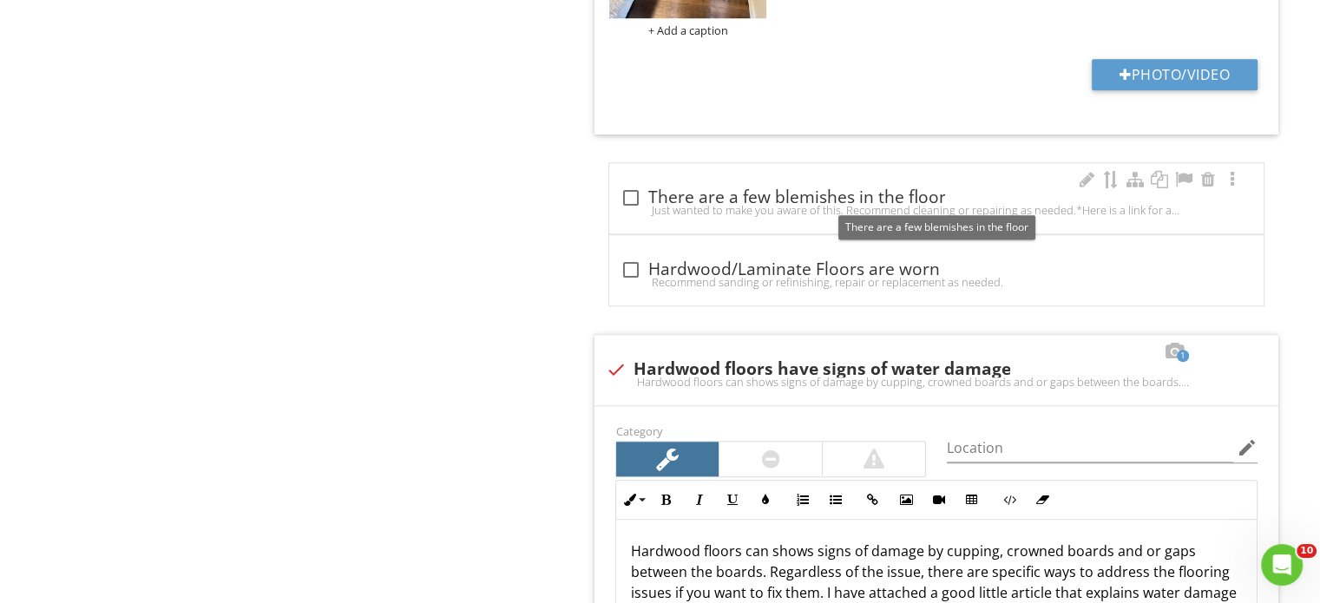
drag, startPoint x: 695, startPoint y: 196, endPoint x: 687, endPoint y: 207, distance: 13.0
click at [695, 197] on div "check_box_outline_blank There are a few blemishes in the floor" at bounding box center [937, 198] width 634 height 21
checkbox input "true"
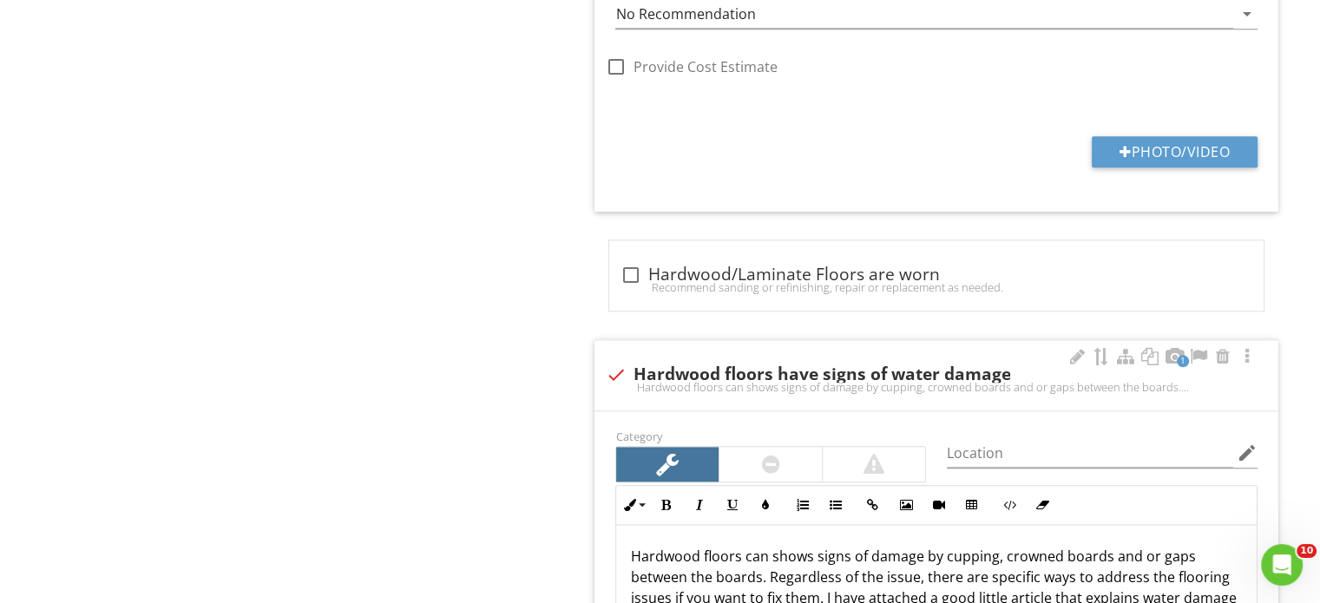
scroll to position [1955, 0]
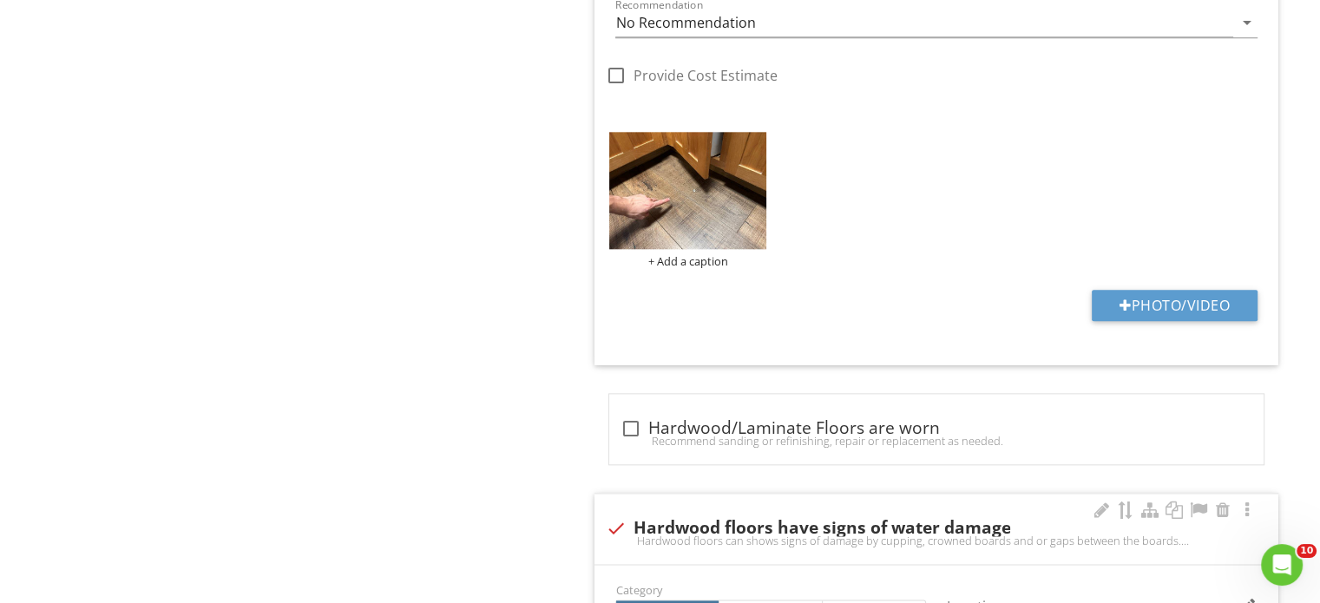
click at [872, 524] on div "check Hardwood floors have signs of water damage" at bounding box center [936, 528] width 663 height 21
checkbox input "true"
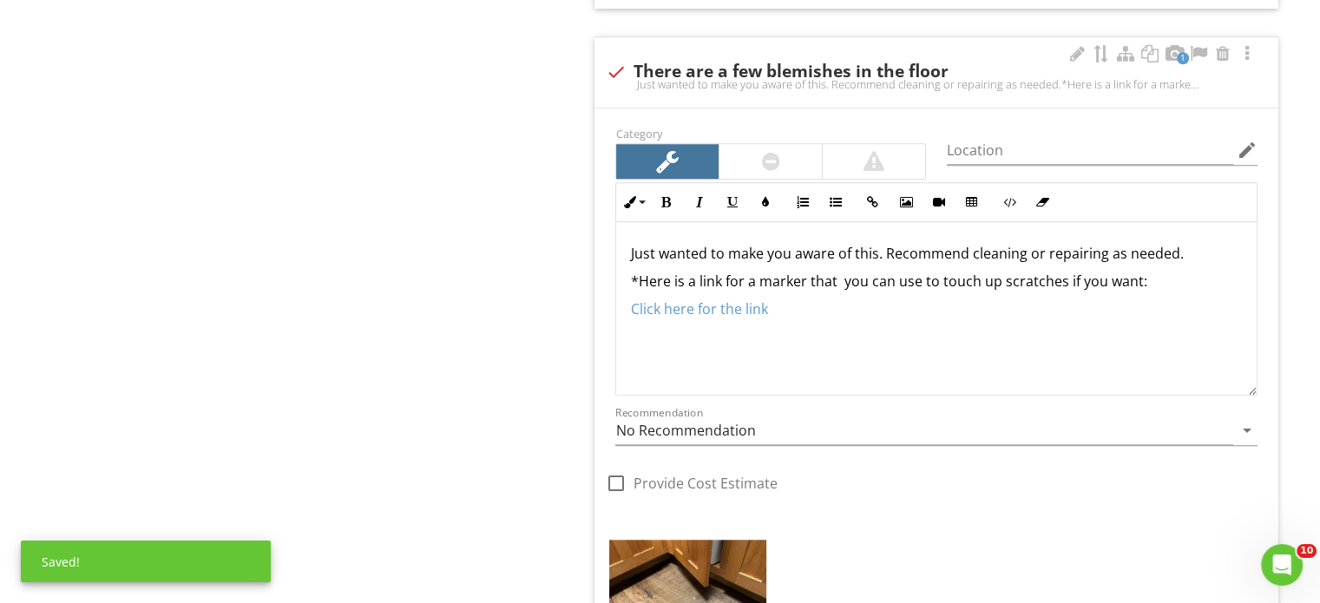
scroll to position [1521, 0]
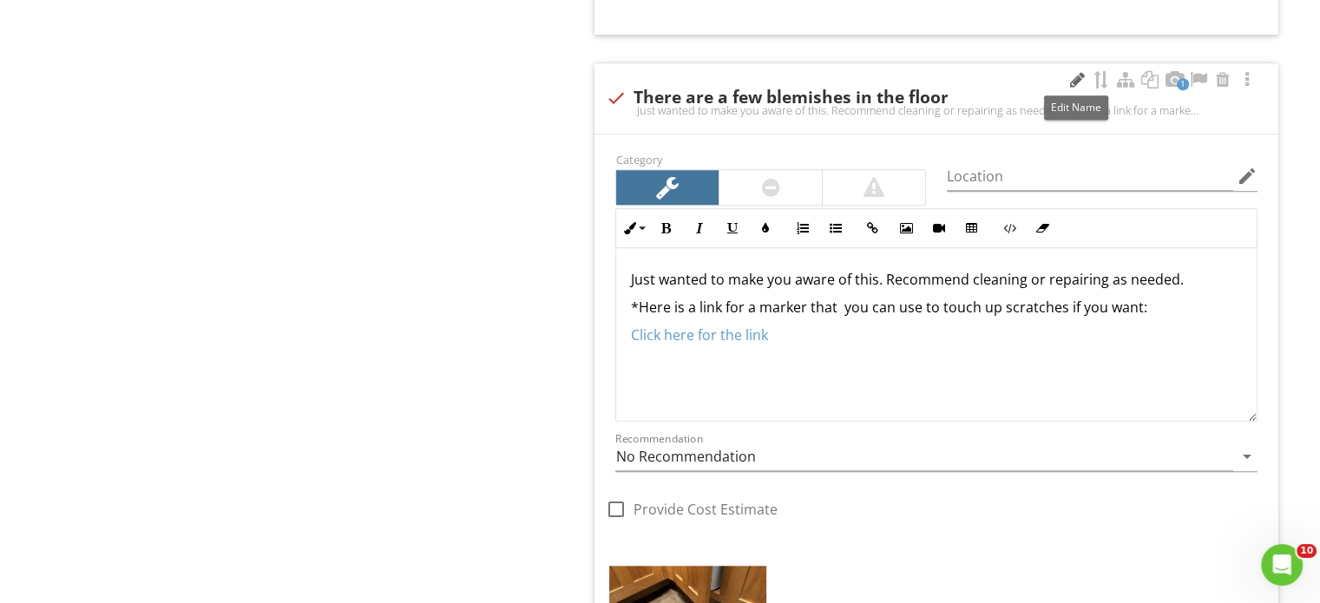
click at [1071, 84] on div at bounding box center [1077, 79] width 21 height 17
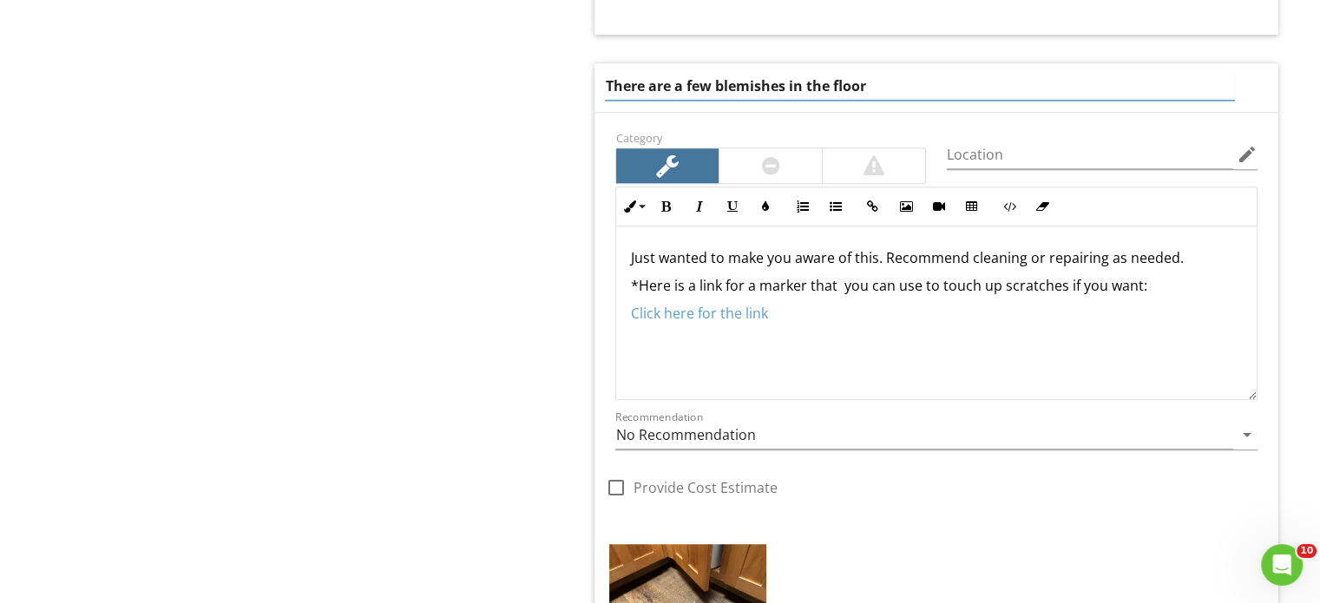
drag, startPoint x: 923, startPoint y: 82, endPoint x: 565, endPoint y: 86, distance: 357.7
type input "S"
type input "There are a few blemishes in the floor"
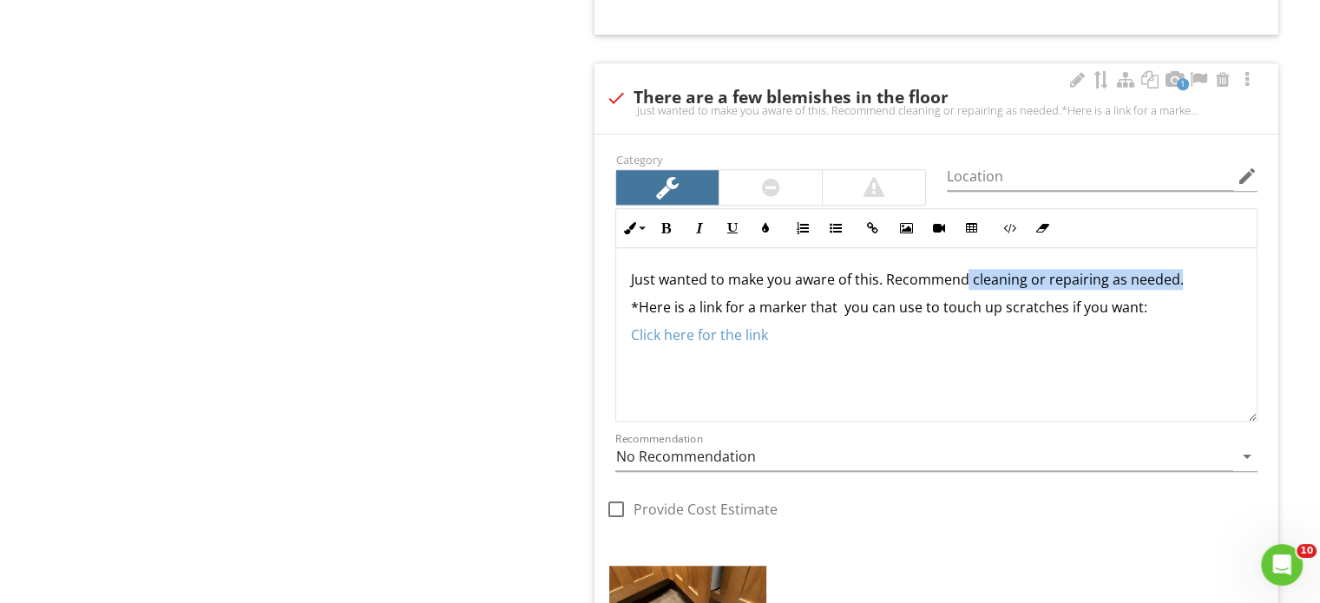
drag, startPoint x: 1186, startPoint y: 276, endPoint x: 963, endPoint y: 272, distance: 223.2
click at [963, 272] on p "Just wanted to make you aware of this. Recommend cleaning or repairing as neede…" at bounding box center [936, 279] width 613 height 21
click at [1077, 80] on div at bounding box center [1077, 79] width 21 height 17
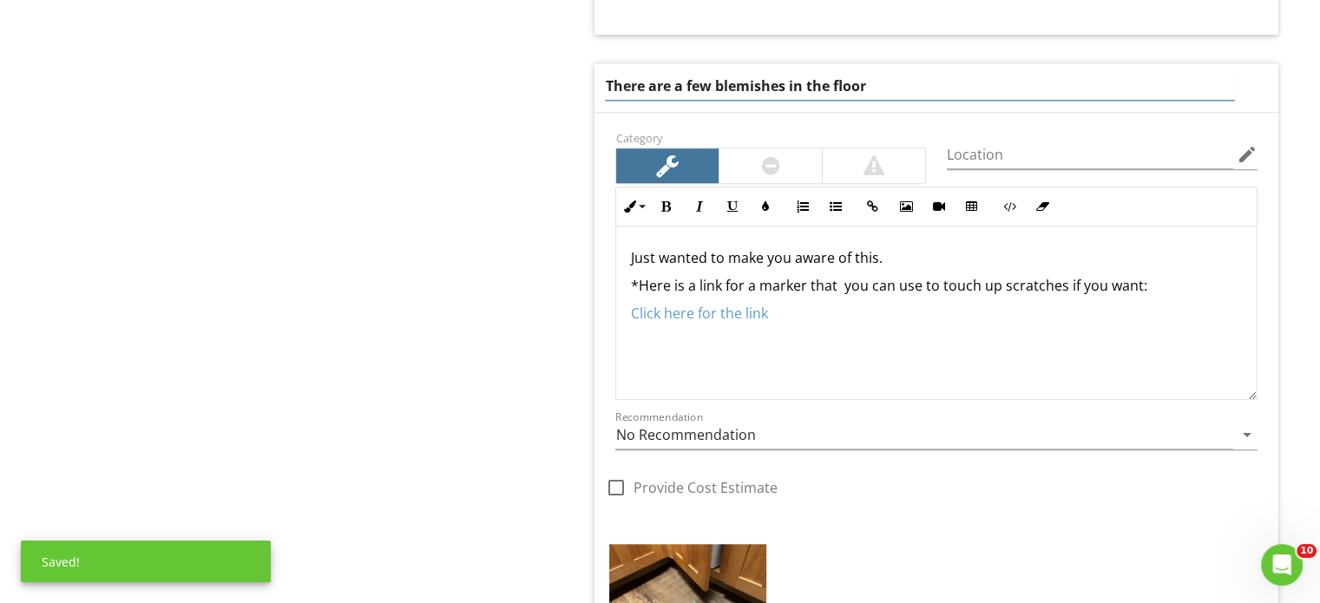
drag, startPoint x: 897, startPoint y: 79, endPoint x: 578, endPoint y: 83, distance: 318.6
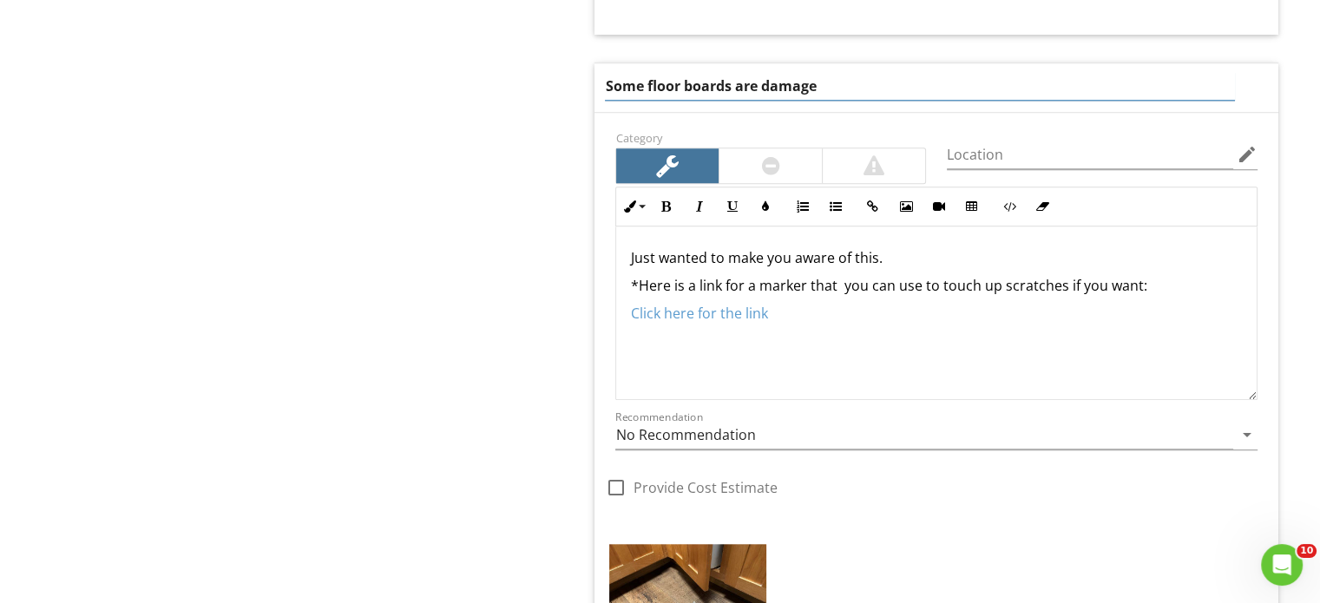
type input "Some floor boards are damaged"
click at [1066, 162] on input "Location" at bounding box center [1090, 155] width 286 height 29
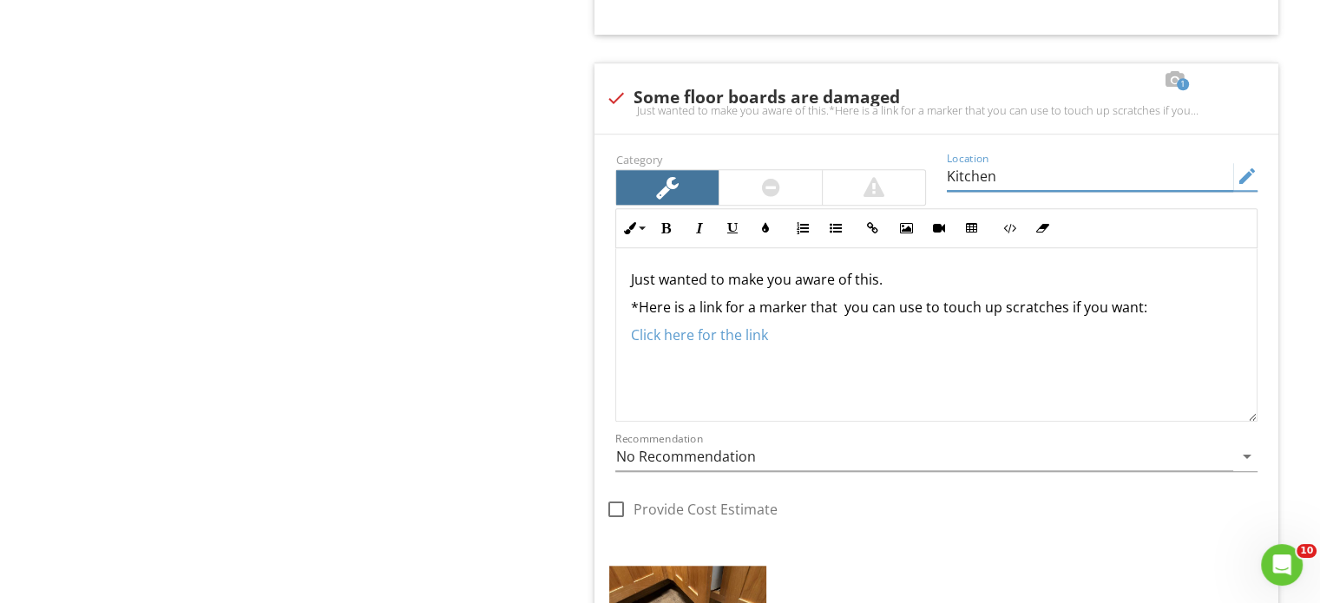
type input "Kitchen"
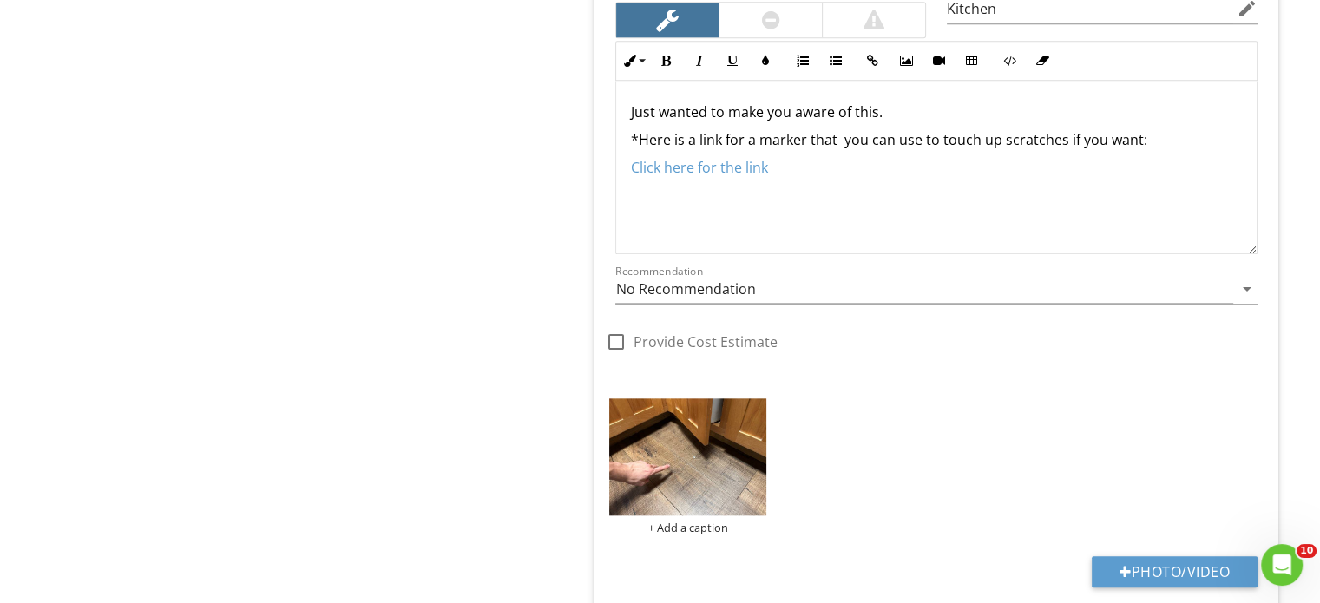
scroll to position [1695, 0]
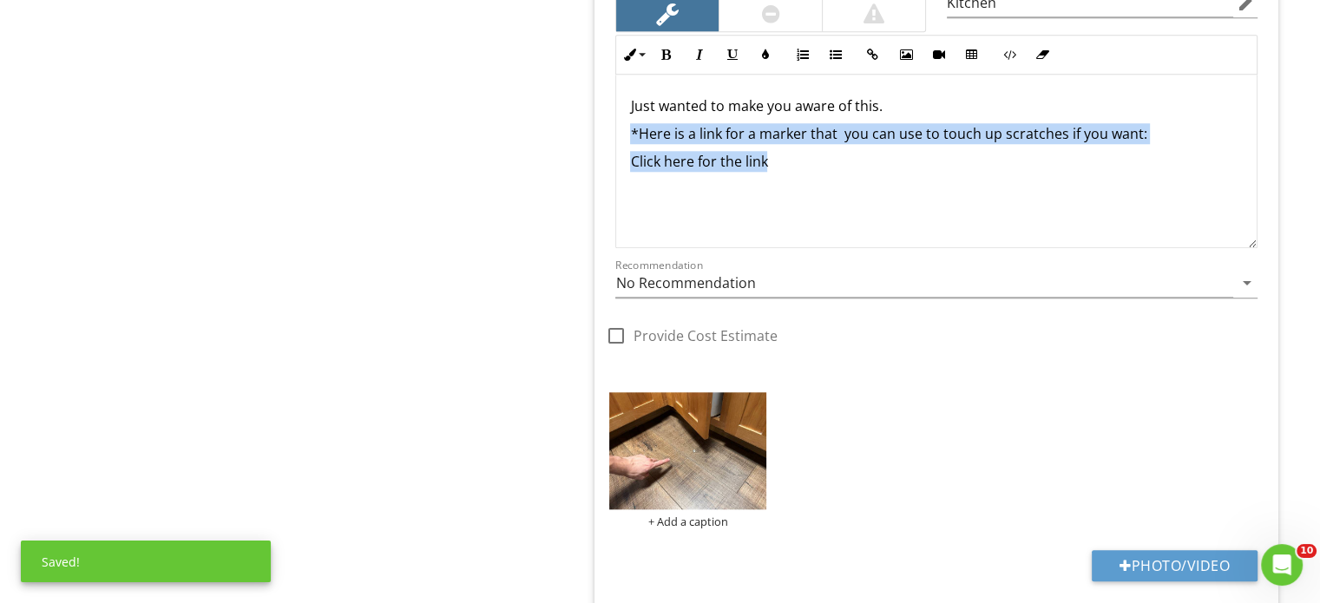
drag, startPoint x: 875, startPoint y: 163, endPoint x: 602, endPoint y: 132, distance: 275.2
click at [605, 132] on div "Category Location Kitchen edit Inline Style XLarge Large Normal Small Light Sma…" at bounding box center [936, 173] width 663 height 396
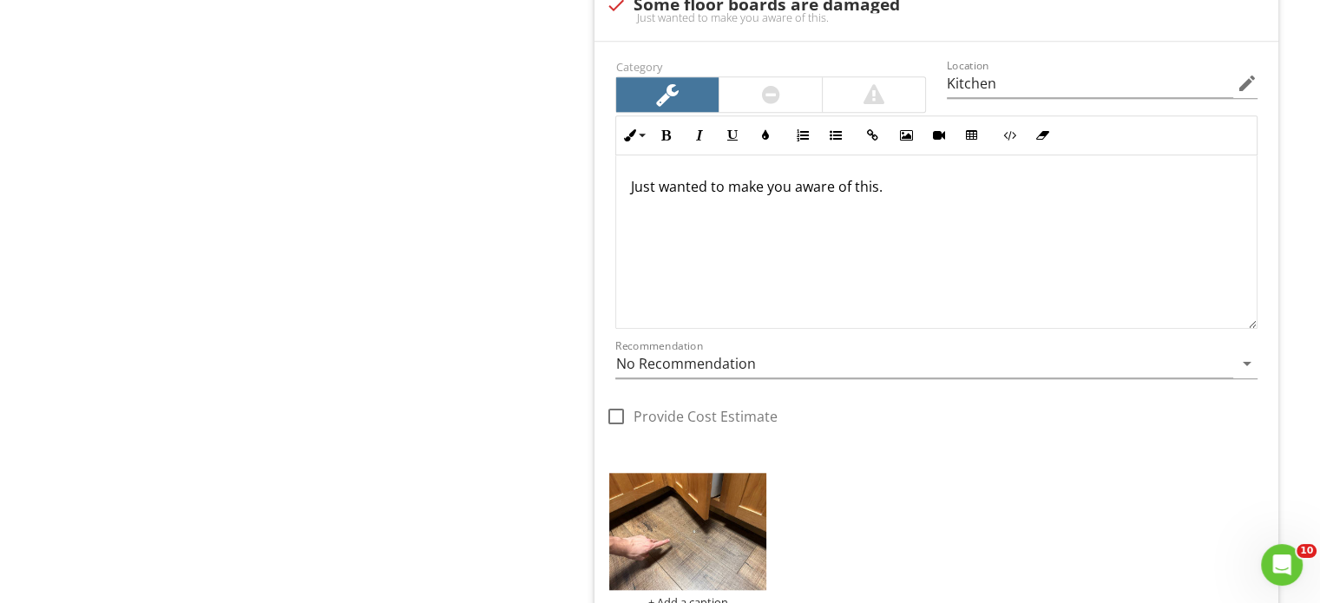
scroll to position [1608, 0]
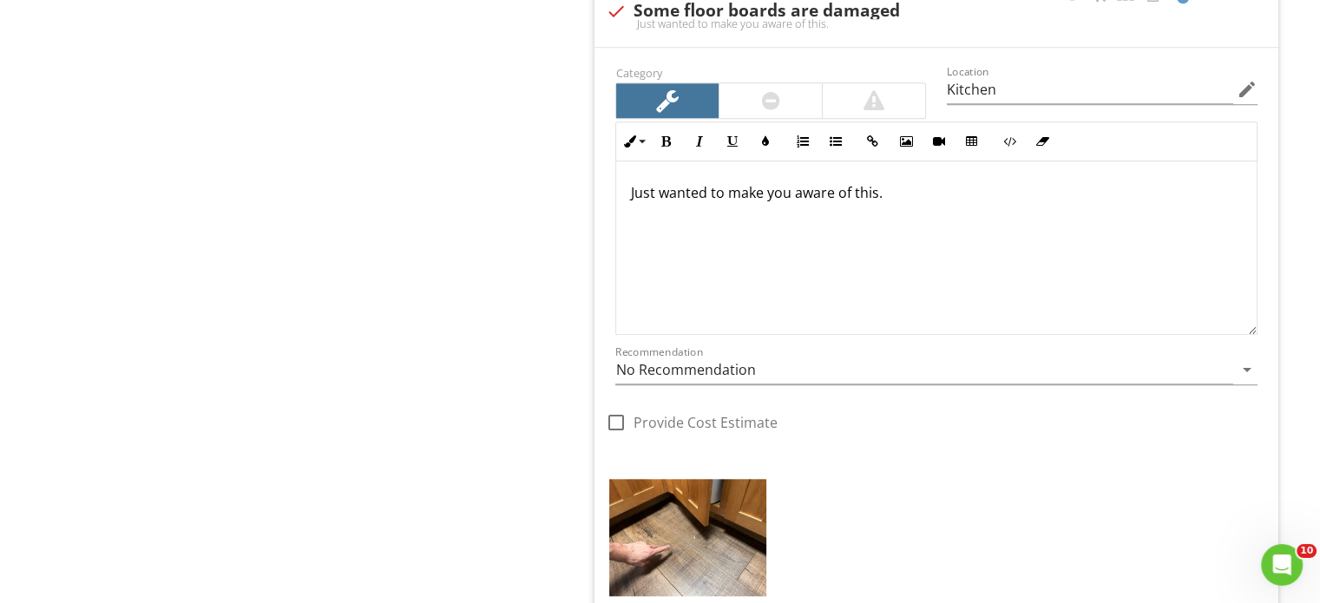
click at [997, 174] on div "Just wanted to make you aware of this." at bounding box center [936, 248] width 641 height 174
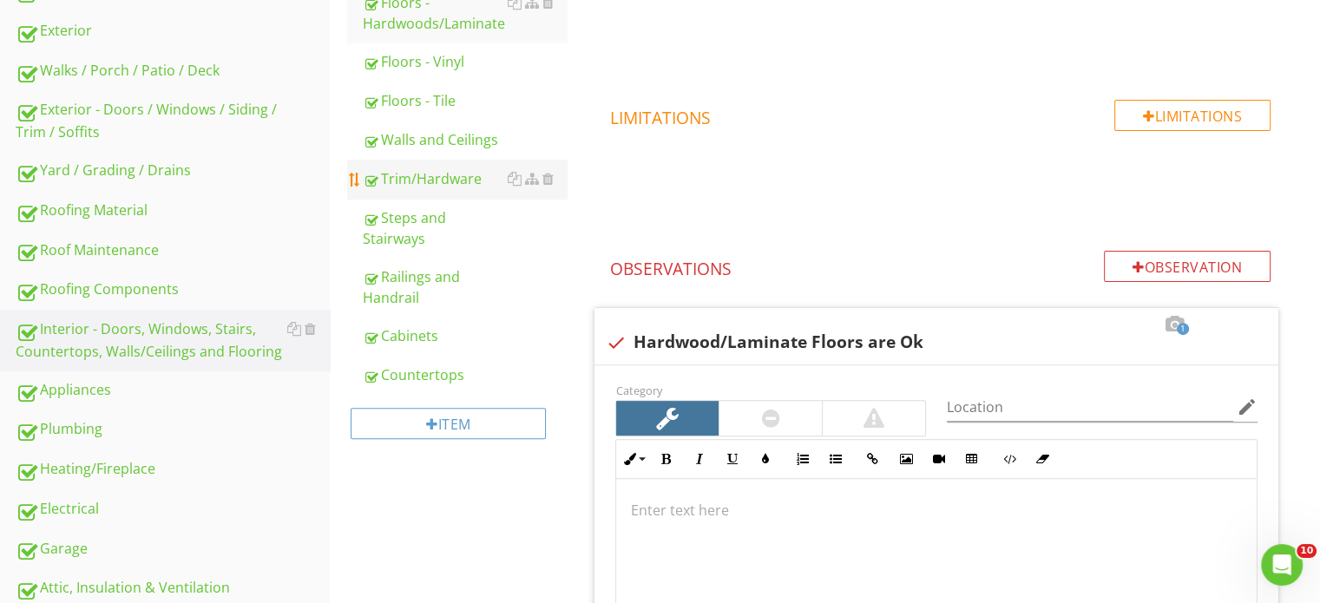
scroll to position [392, 0]
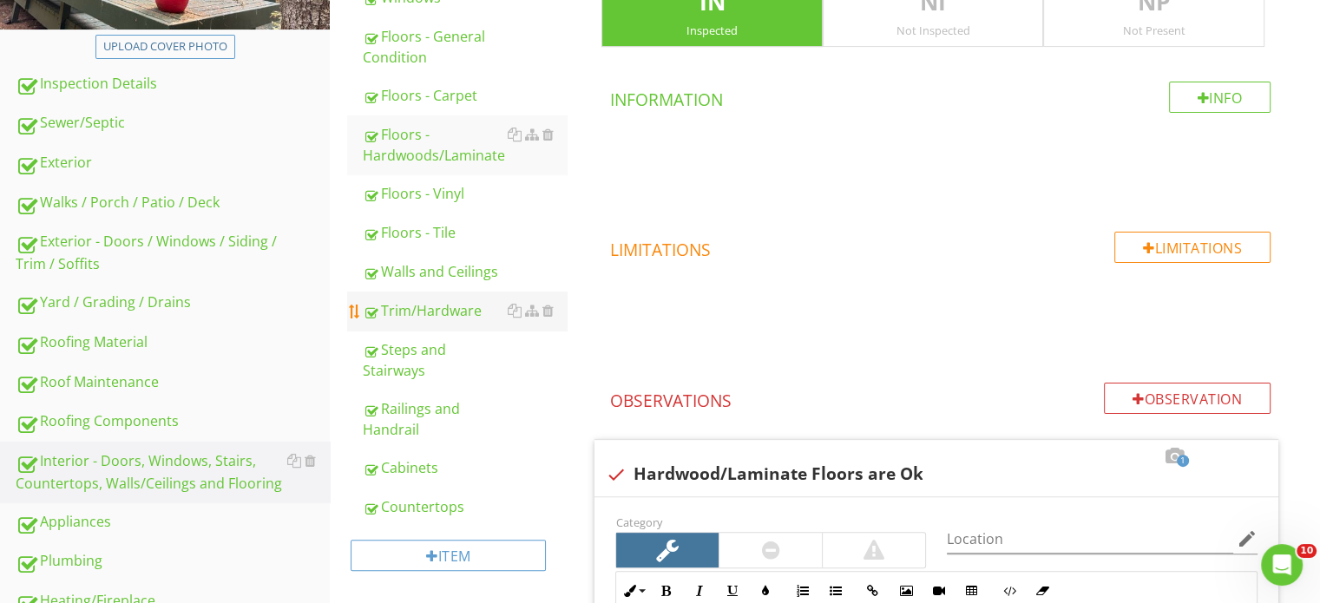
click at [422, 301] on div "Trim/Hardware" at bounding box center [465, 310] width 204 height 21
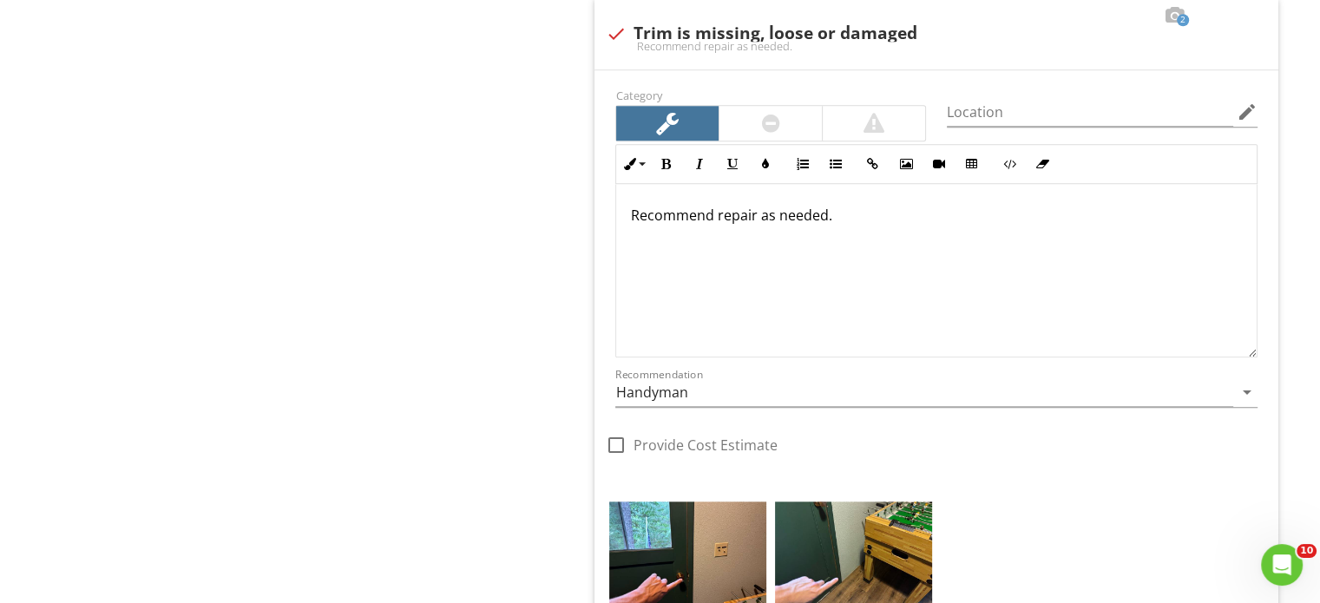
scroll to position [1868, 0]
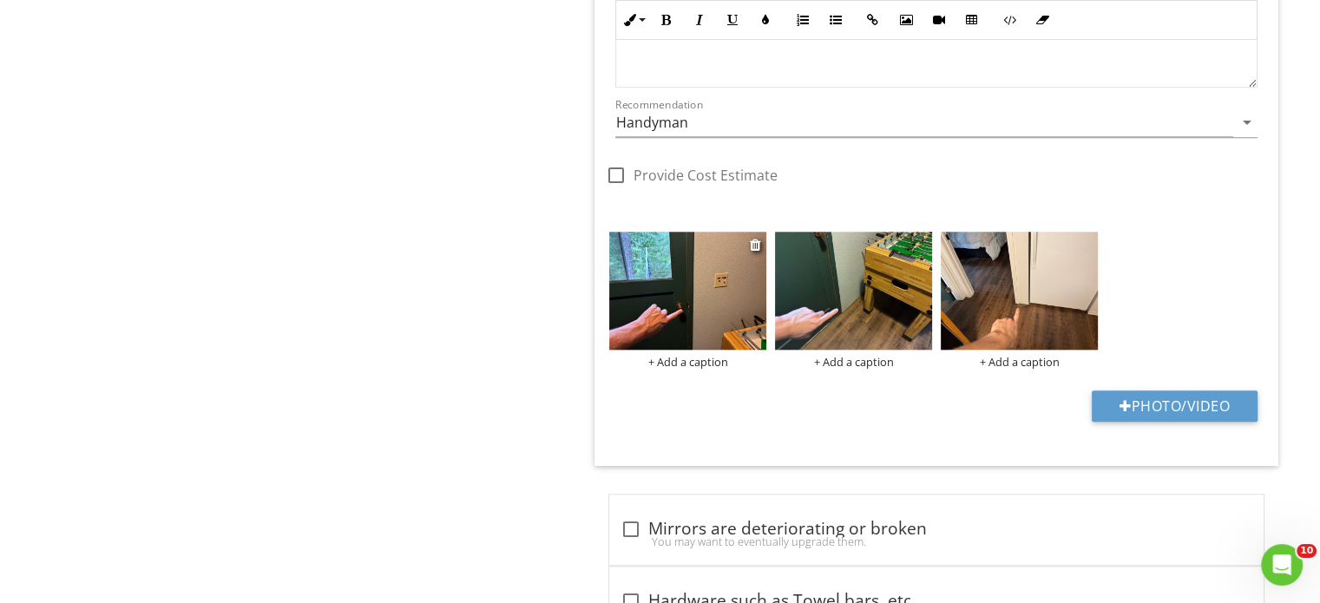
click at [707, 275] on img at bounding box center [687, 291] width 157 height 118
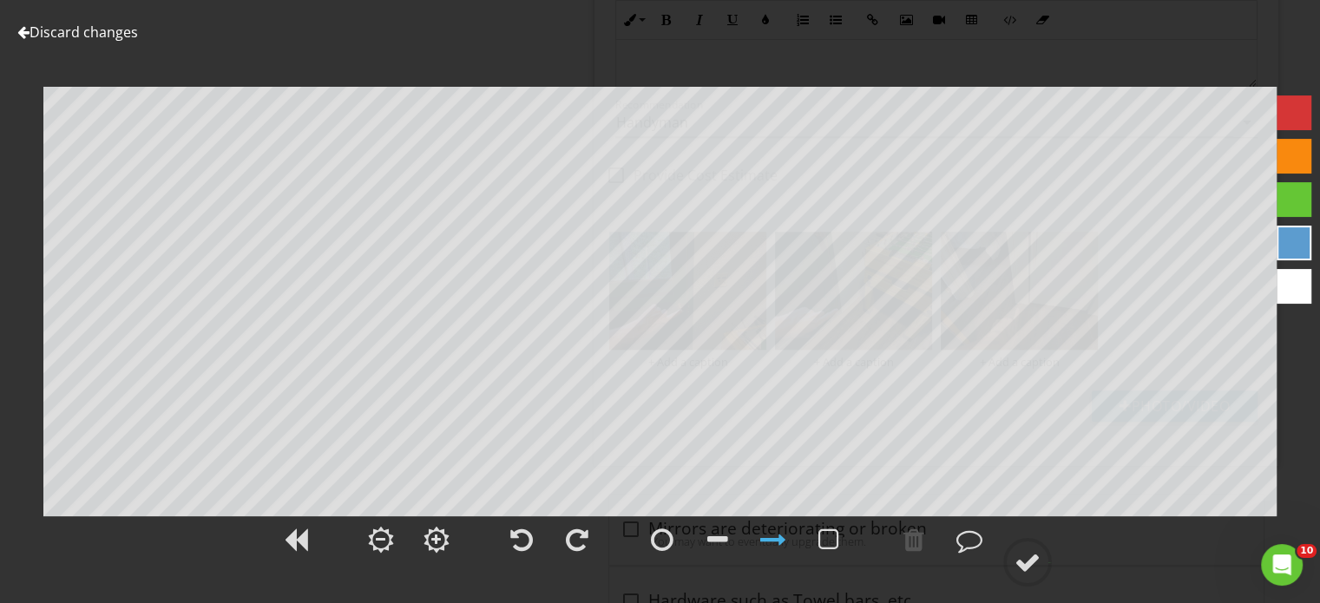
click at [86, 35] on link "Discard changes" at bounding box center [77, 32] width 121 height 19
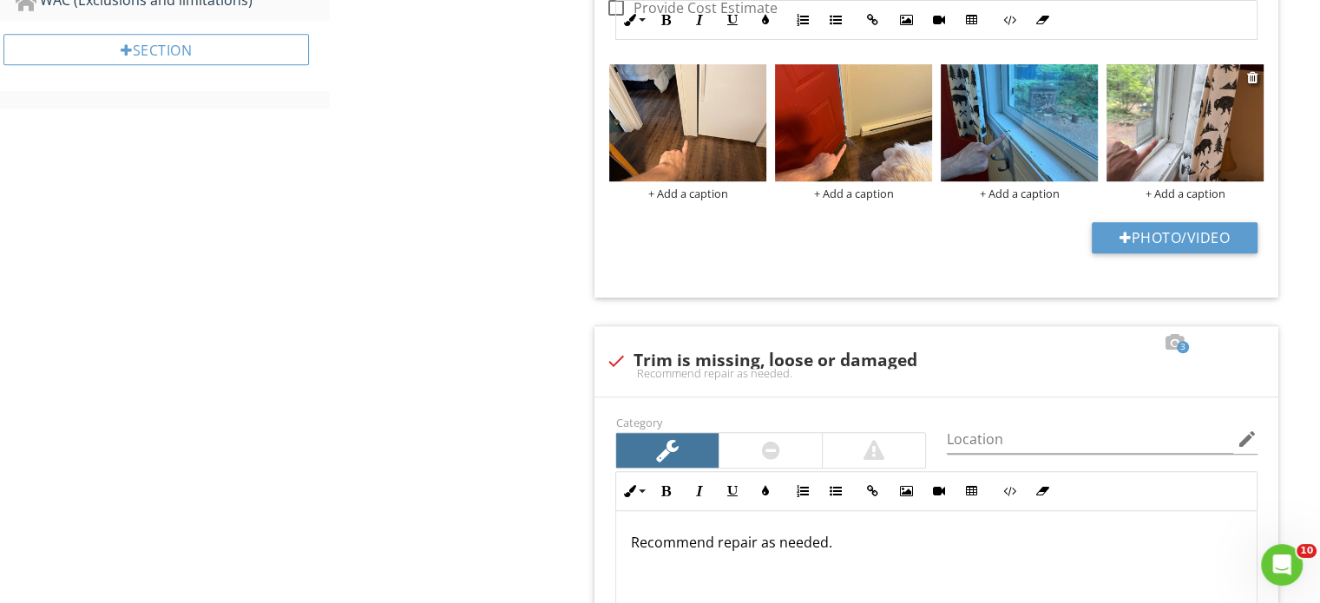
scroll to position [1087, 0]
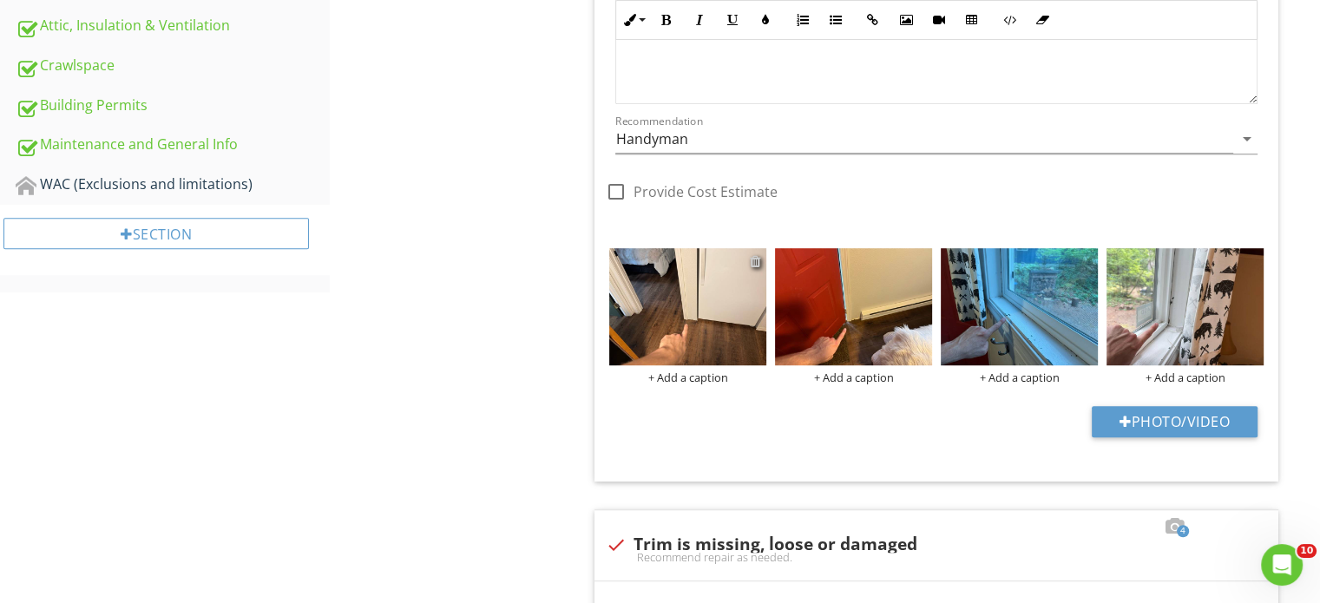
click at [757, 262] on div at bounding box center [755, 261] width 11 height 14
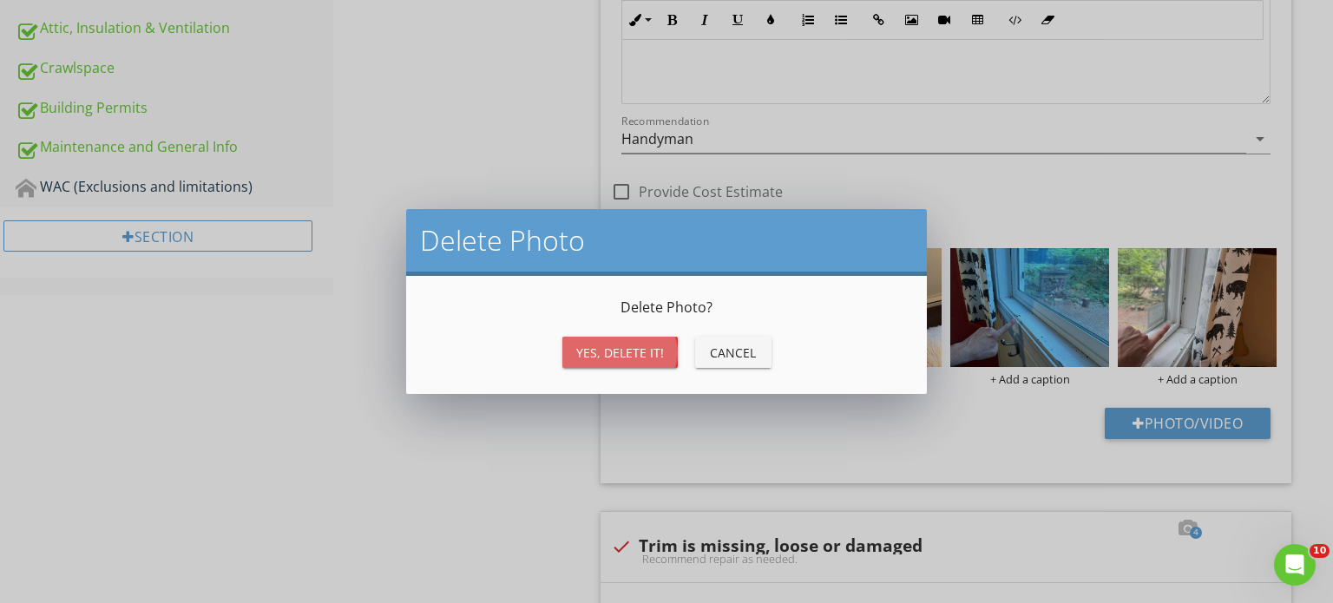
click at [630, 345] on div "Yes, Delete it!" at bounding box center [620, 353] width 88 height 18
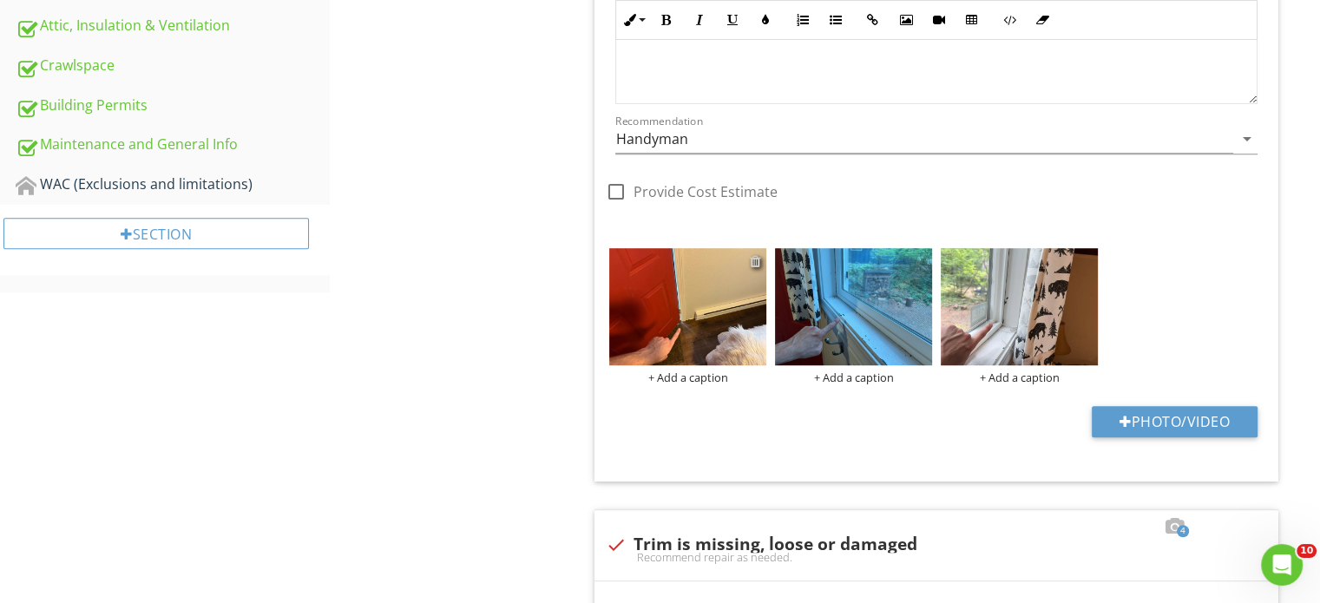
click at [753, 264] on div at bounding box center [755, 261] width 11 height 14
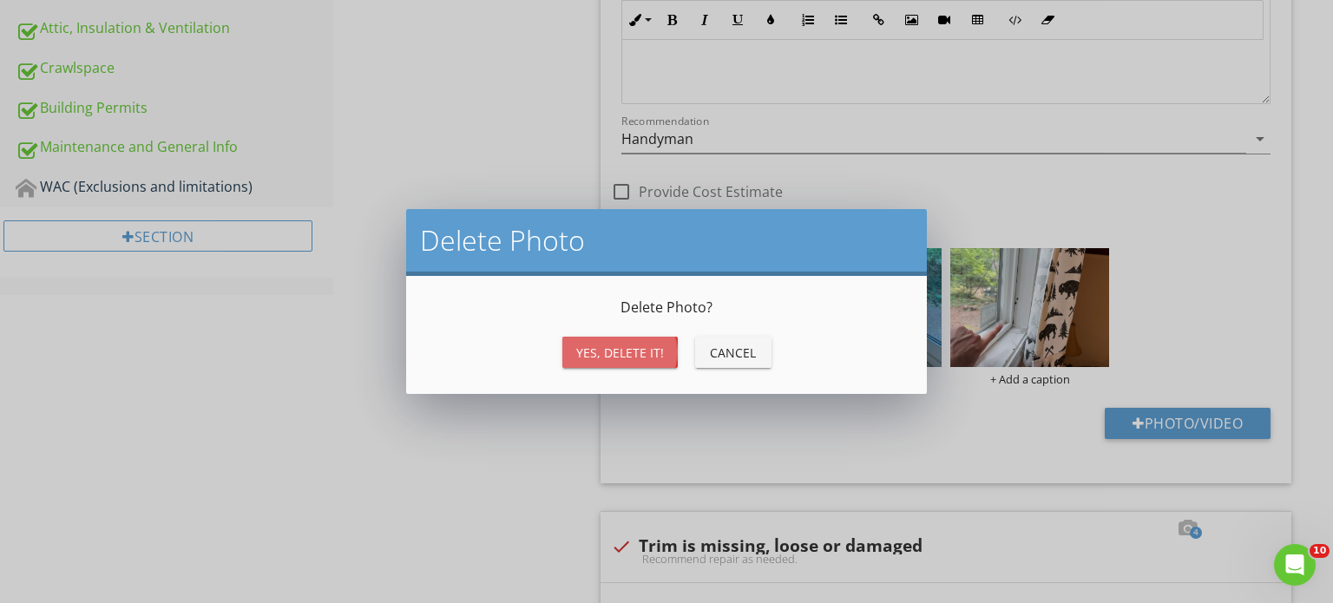
click at [621, 349] on div "Yes, Delete it!" at bounding box center [620, 353] width 88 height 18
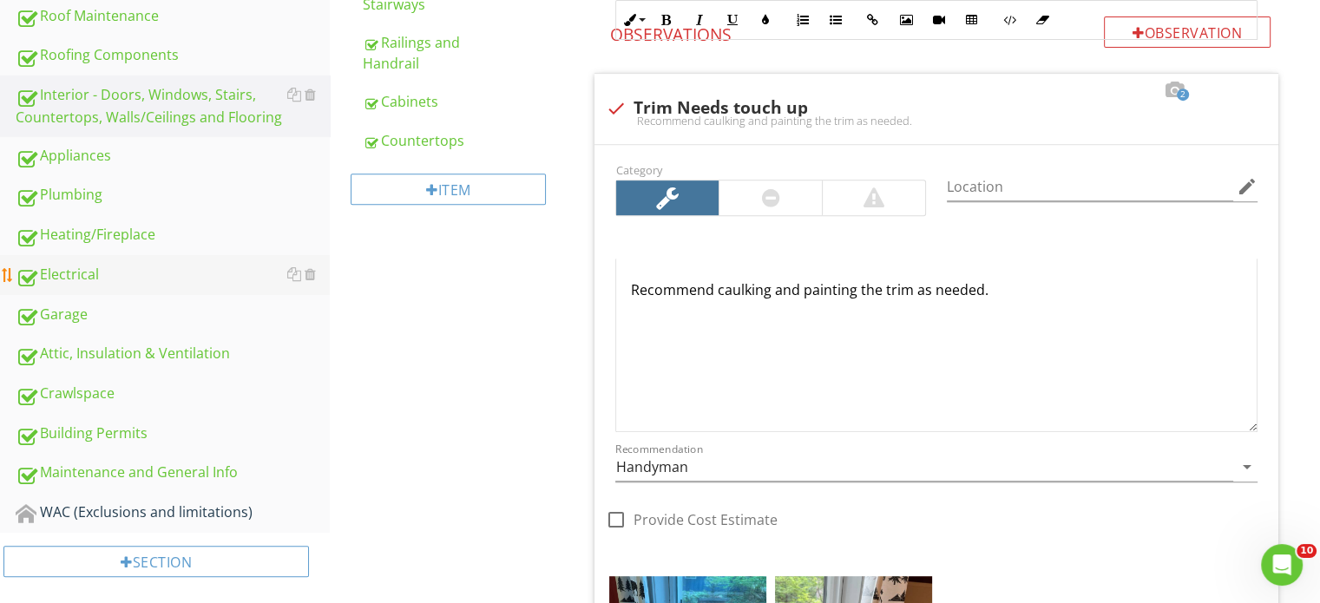
scroll to position [653, 0]
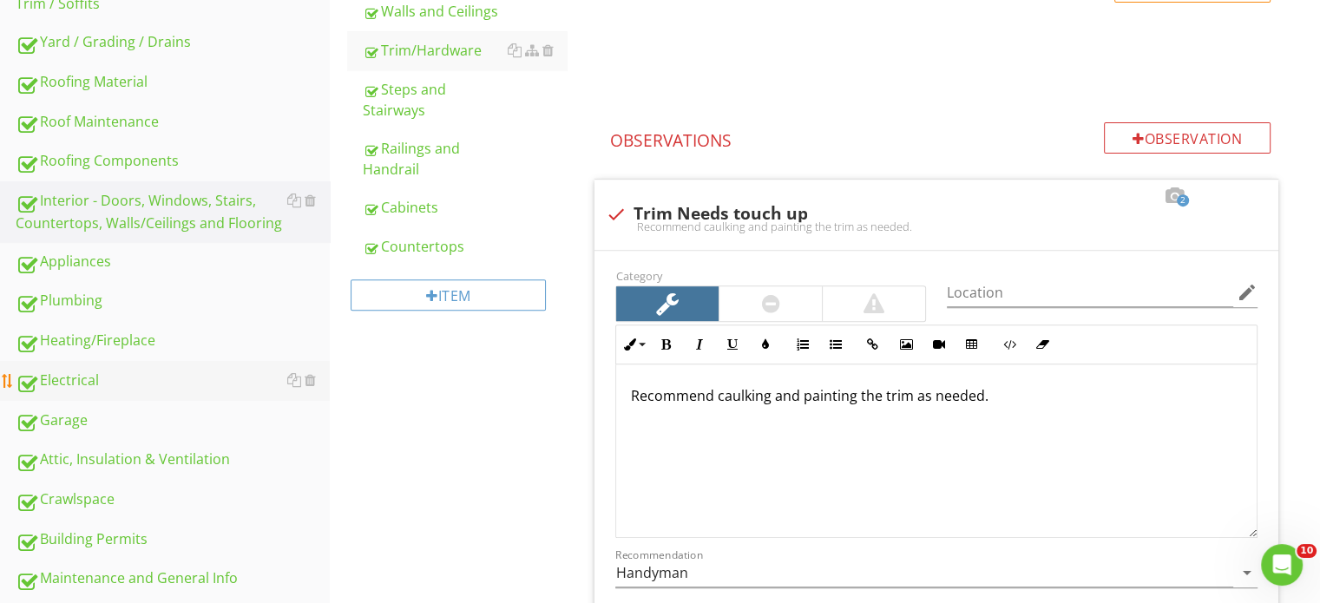
click at [212, 379] on div "Electrical" at bounding box center [173, 381] width 314 height 23
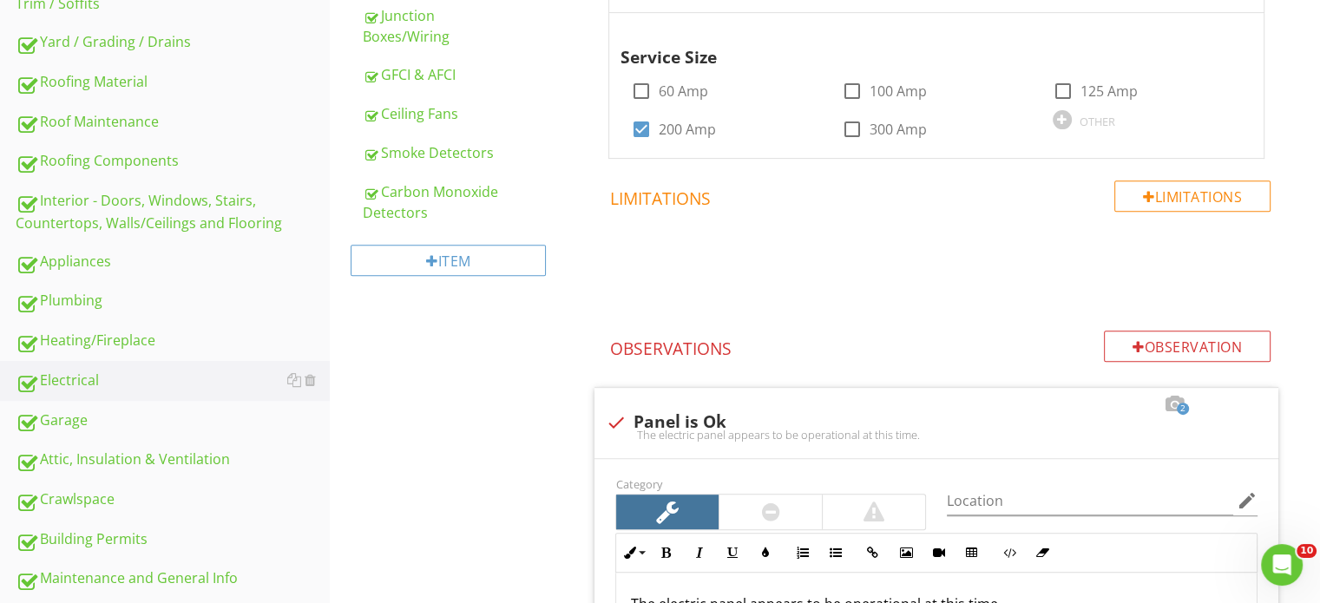
scroll to position [306, 0]
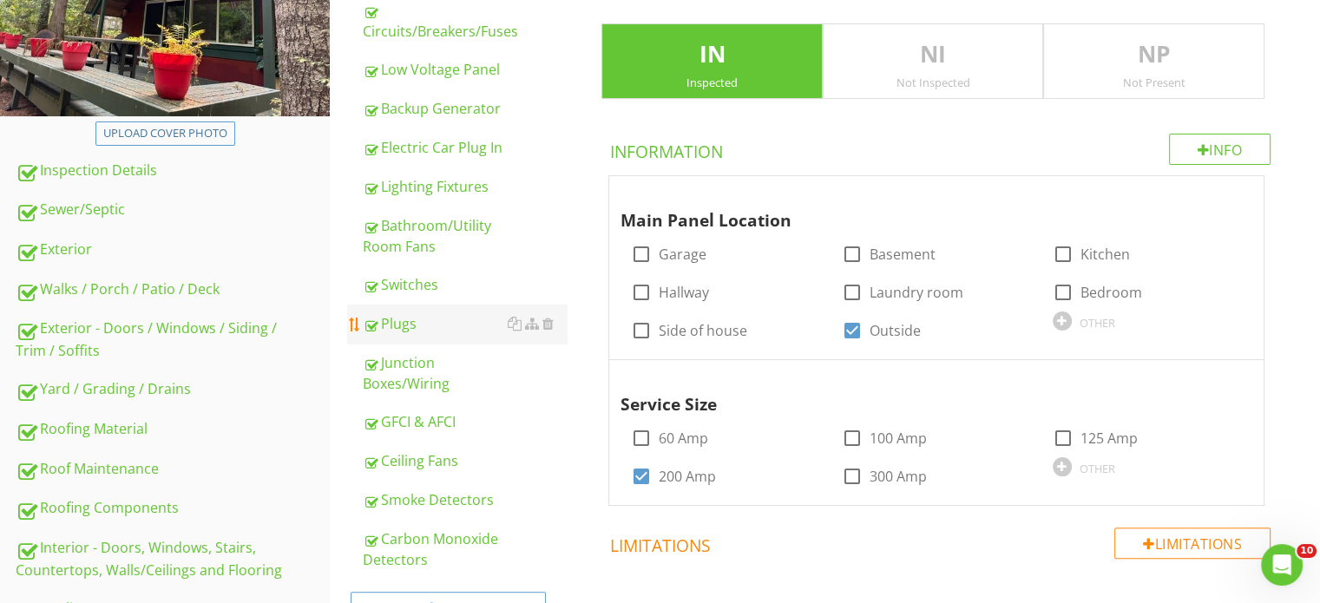
click at [449, 316] on div "Plugs" at bounding box center [465, 323] width 204 height 21
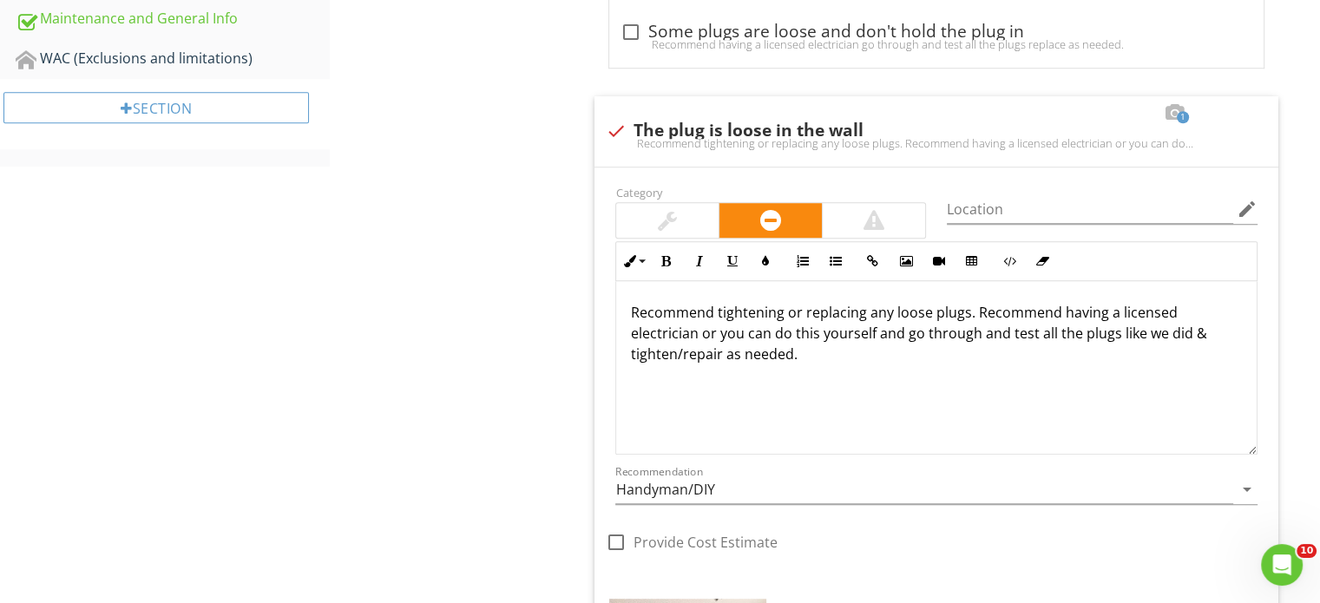
scroll to position [1261, 0]
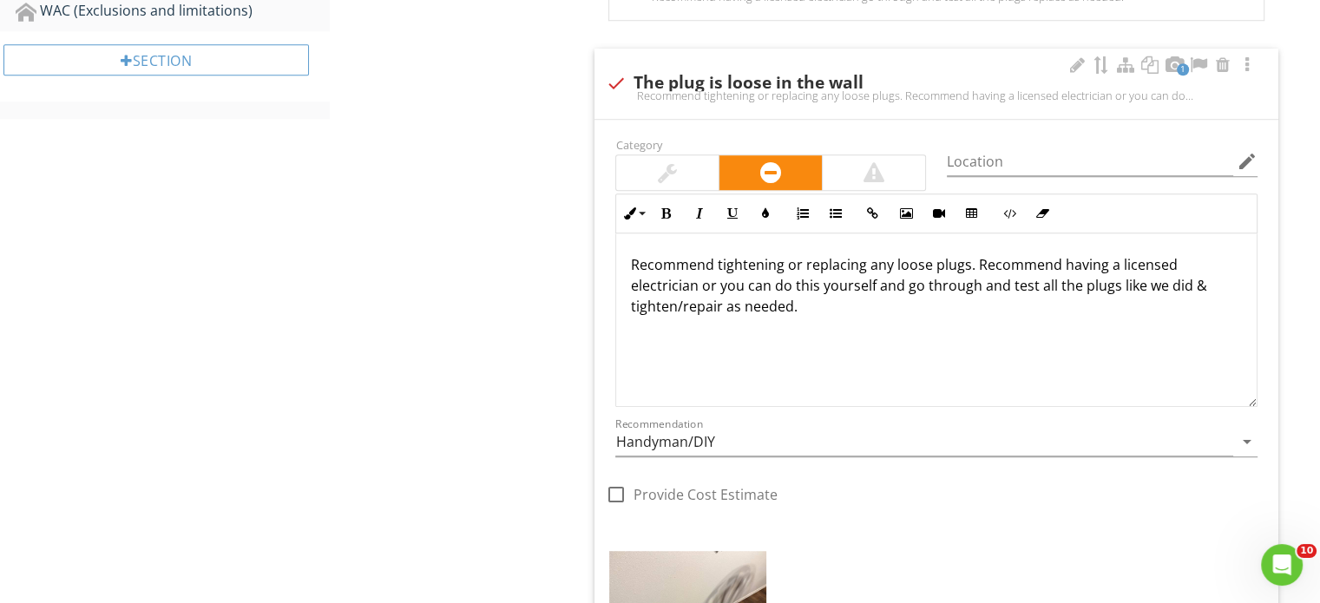
click at [676, 106] on div "1 check The plug is loose in the wall Recommend tightening or replacing any loo…" at bounding box center [937, 84] width 684 height 70
checkbox input "true"
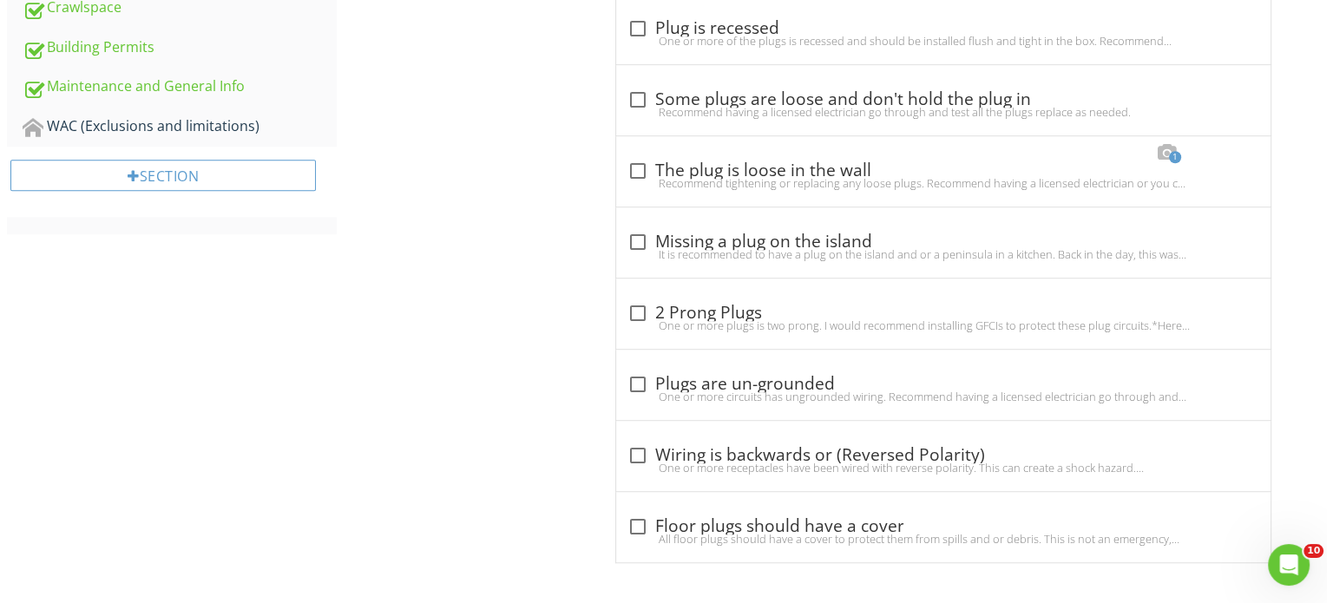
scroll to position [798, 0]
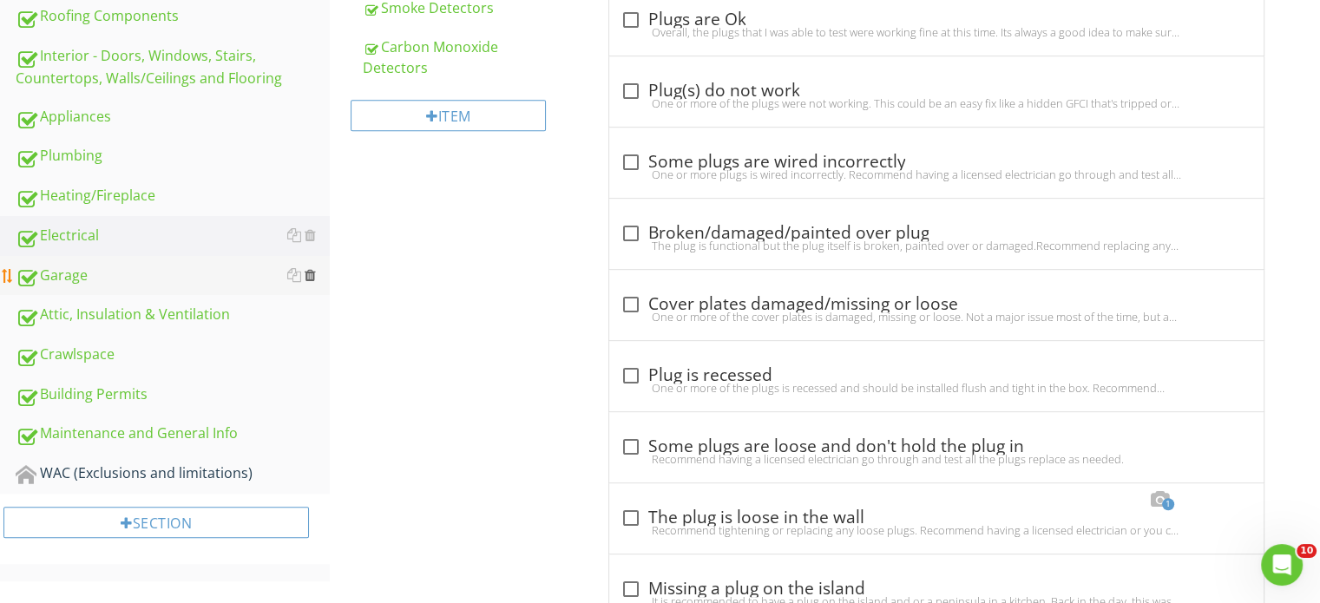
click at [309, 269] on div at bounding box center [310, 275] width 11 height 14
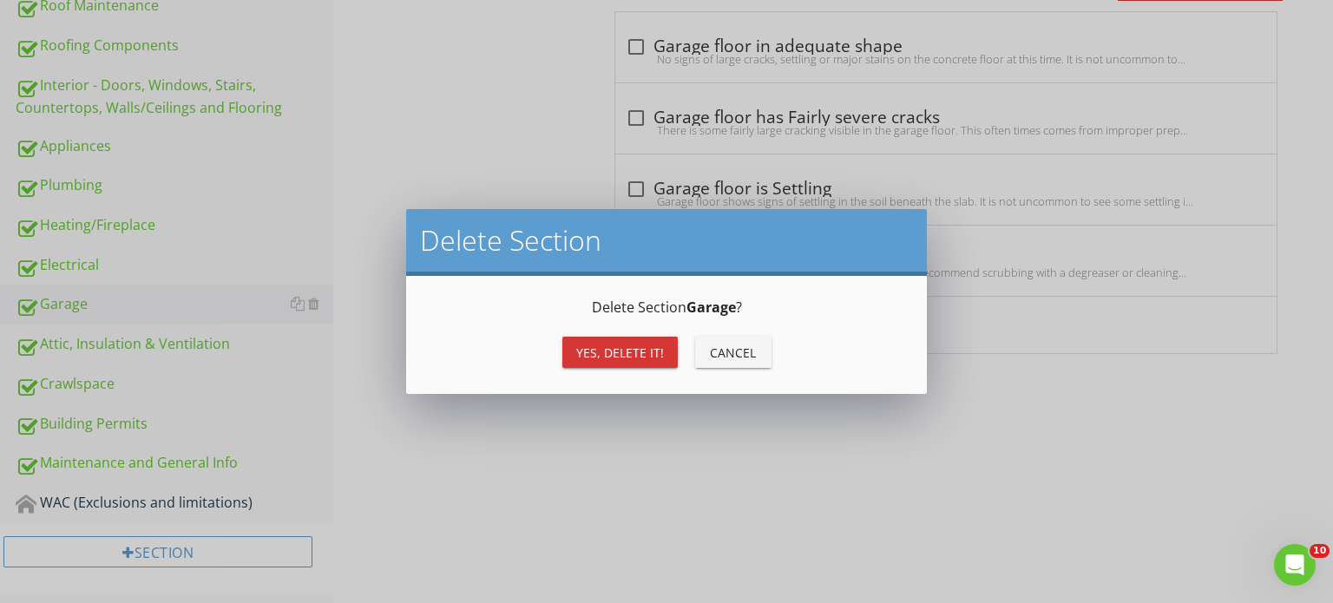
click at [631, 344] on div "Yes, Delete it!" at bounding box center [620, 353] width 88 height 18
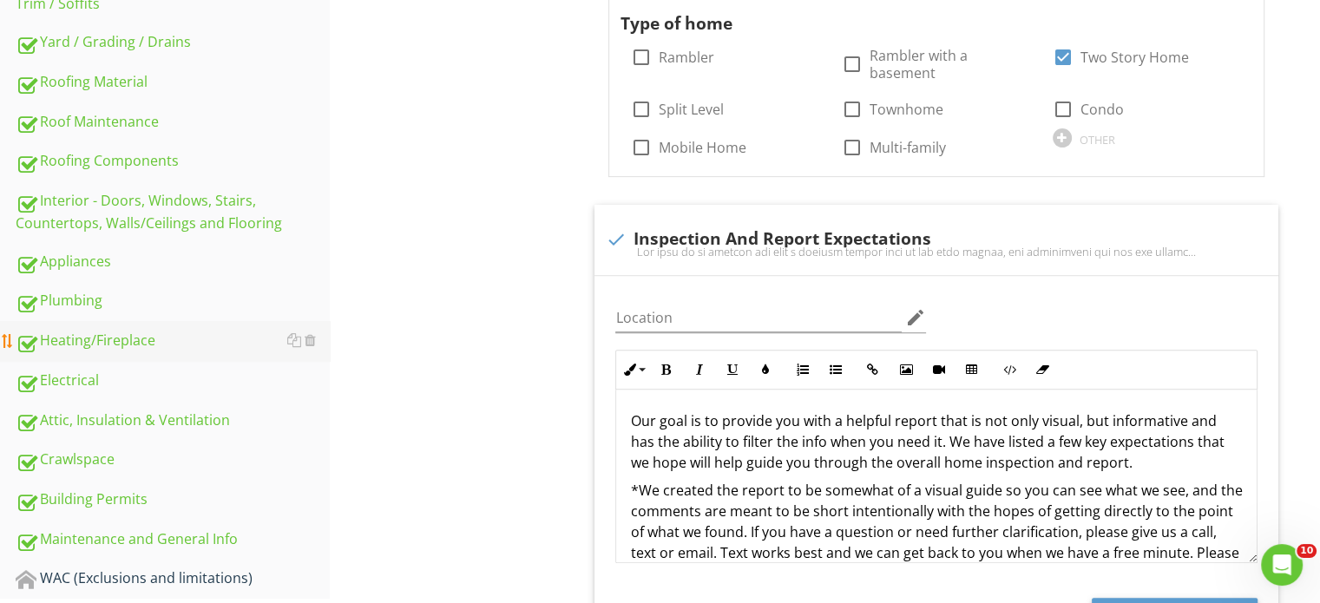
scroll to position [642, 0]
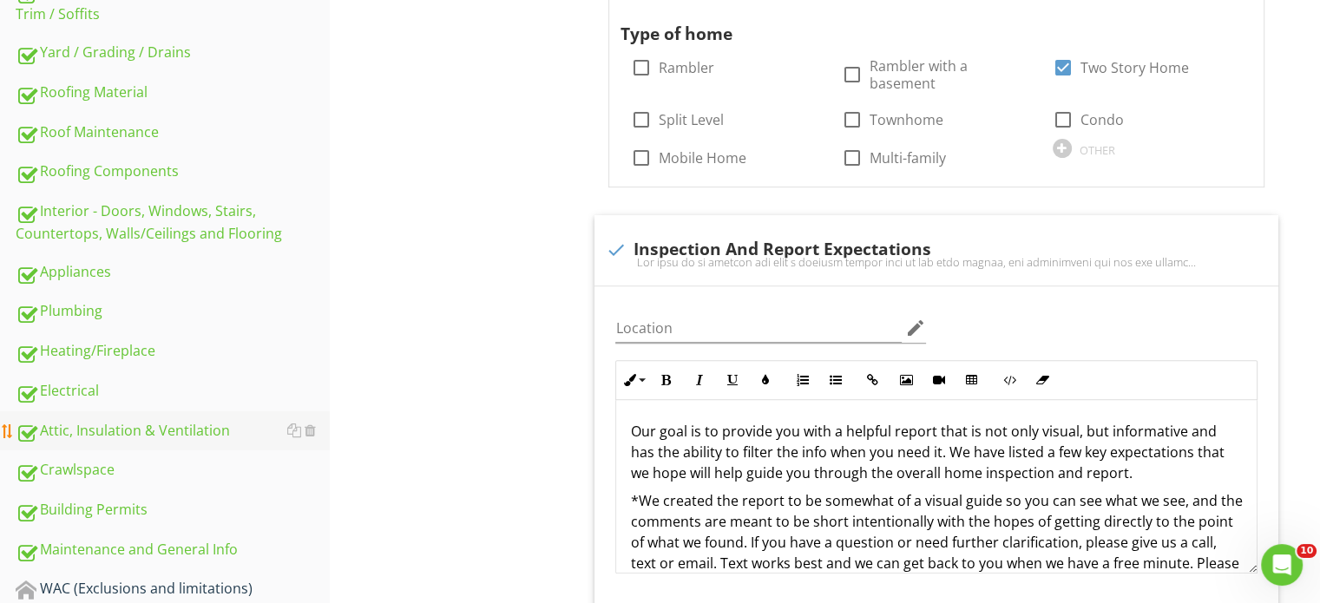
click at [157, 423] on div "Attic, Insulation & Ventilation" at bounding box center [173, 431] width 314 height 23
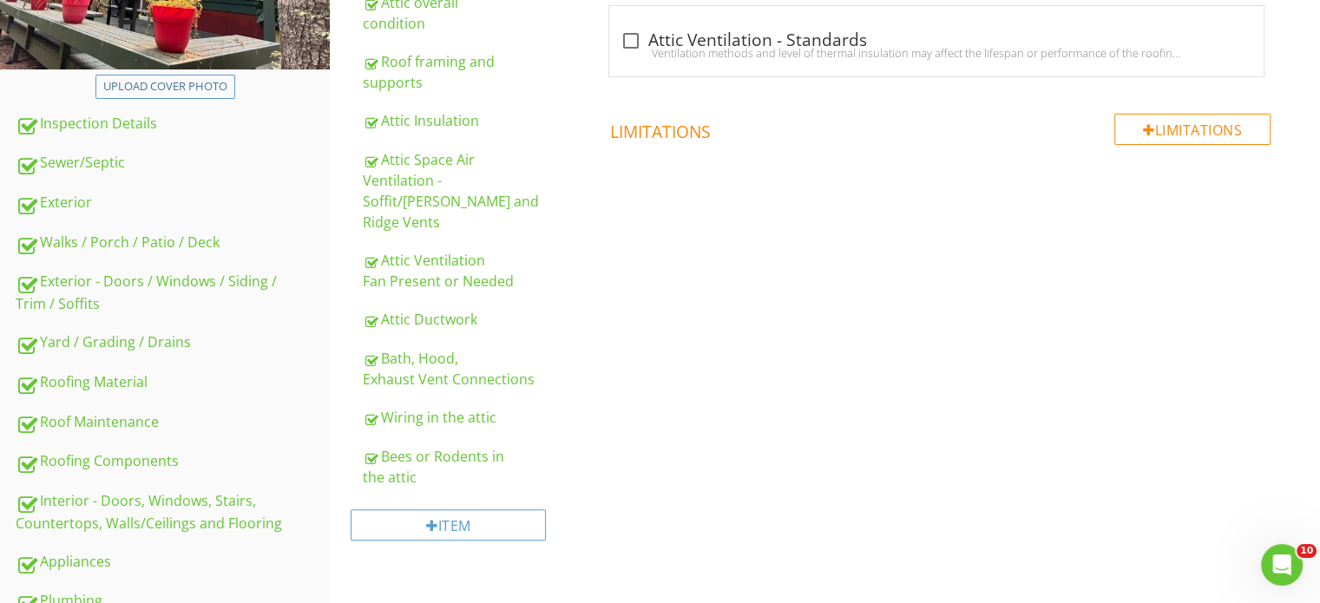
scroll to position [295, 0]
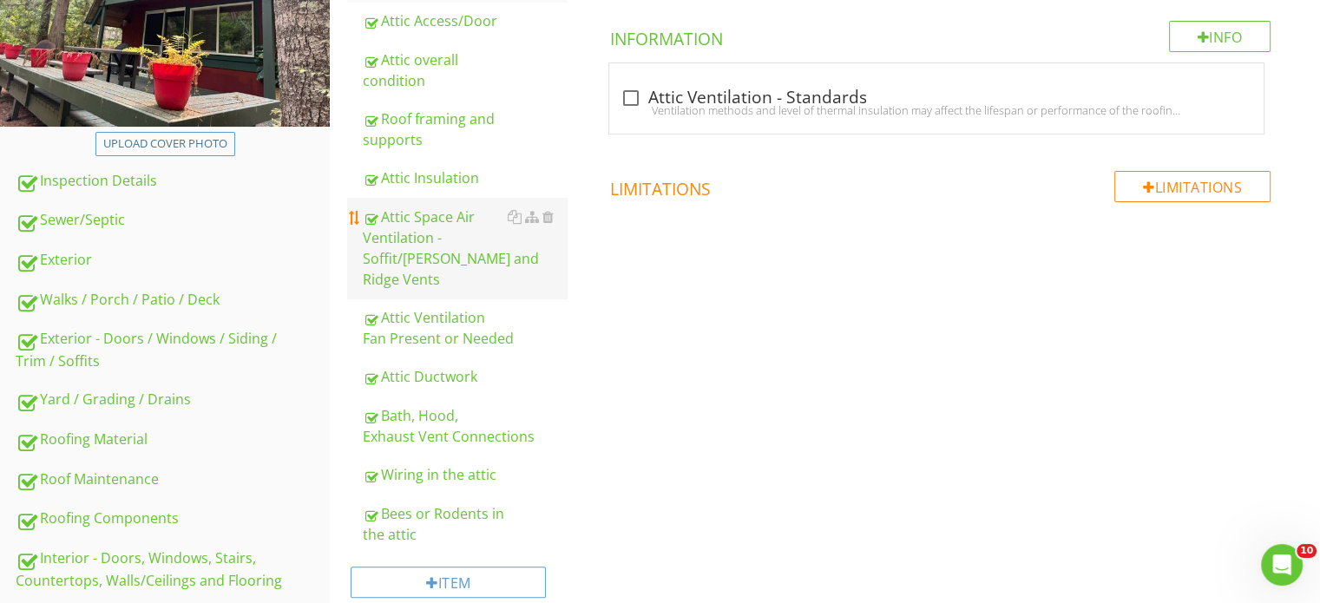
click at [451, 207] on div "Attic Space Air Ventilation - Soffit/Gable and Ridge Vents" at bounding box center [465, 248] width 204 height 83
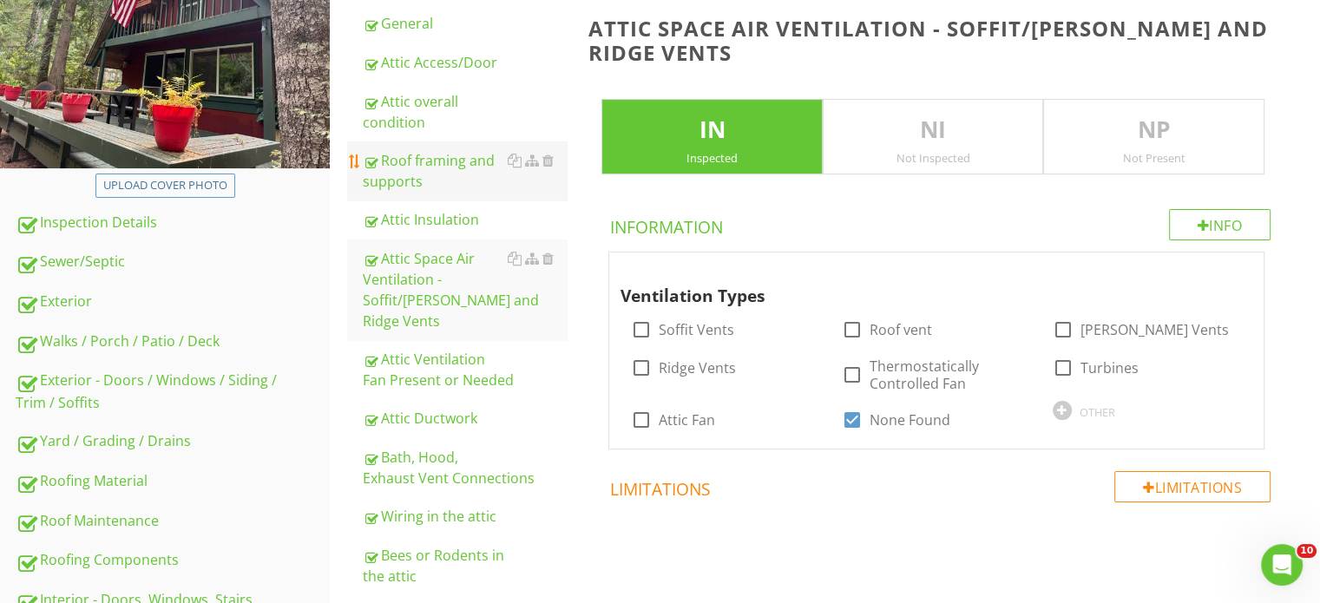
scroll to position [208, 0]
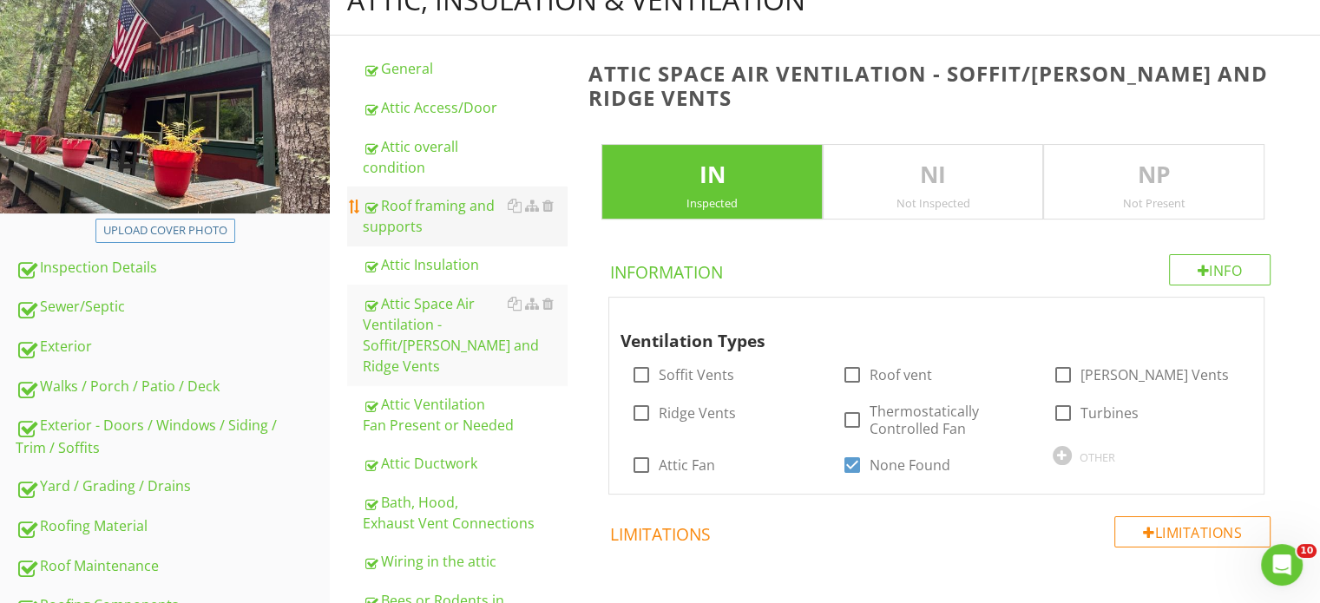
click at [427, 207] on div "Roof framing and supports" at bounding box center [465, 216] width 204 height 42
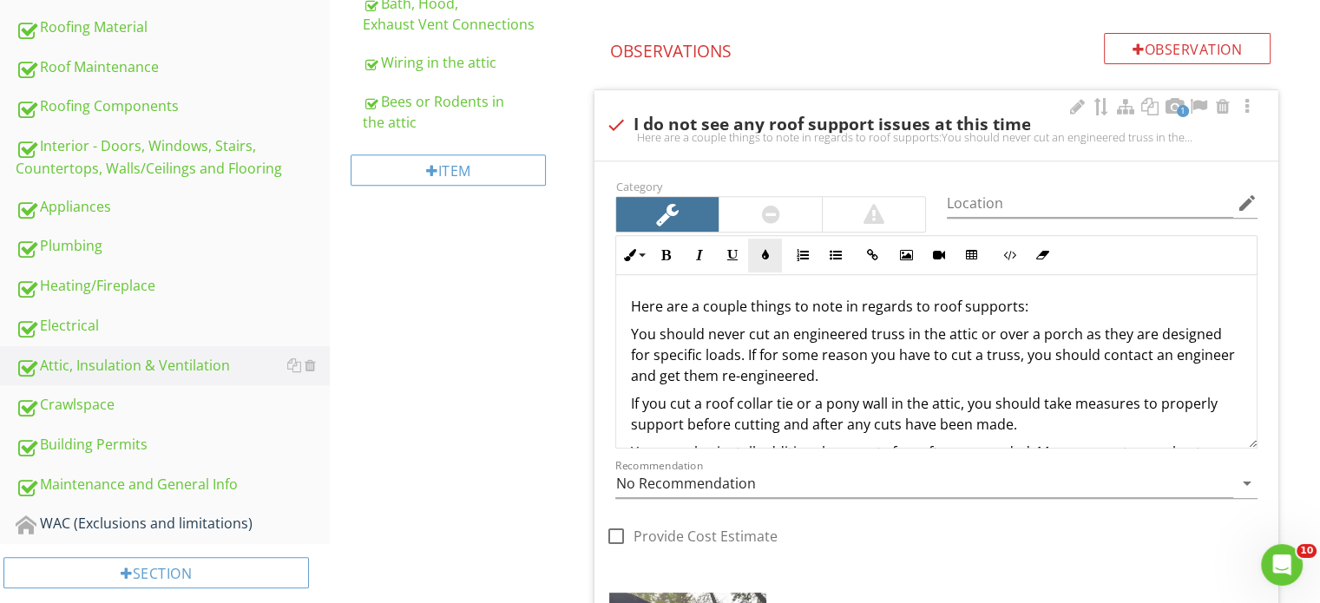
scroll to position [729, 0]
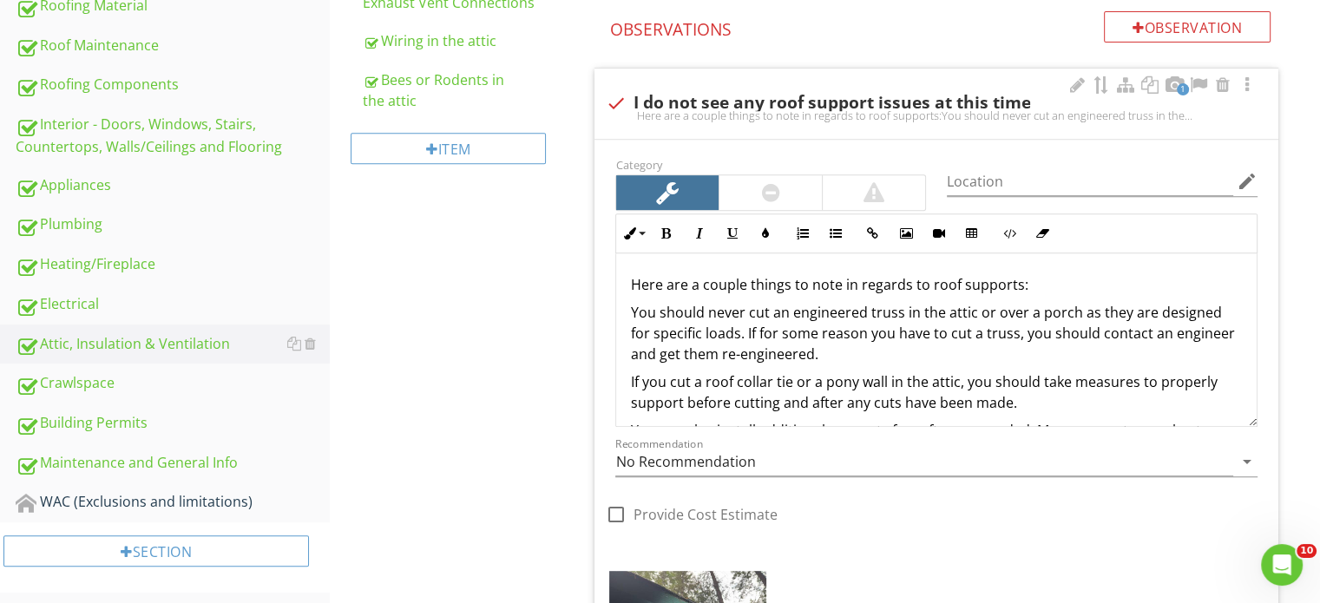
drag, startPoint x: 842, startPoint y: 72, endPoint x: 844, endPoint y: 82, distance: 10.6
click at [843, 73] on div "1 check I do not see any roof support issues at this time Here are a couple thi…" at bounding box center [937, 104] width 684 height 70
checkbox input "true"
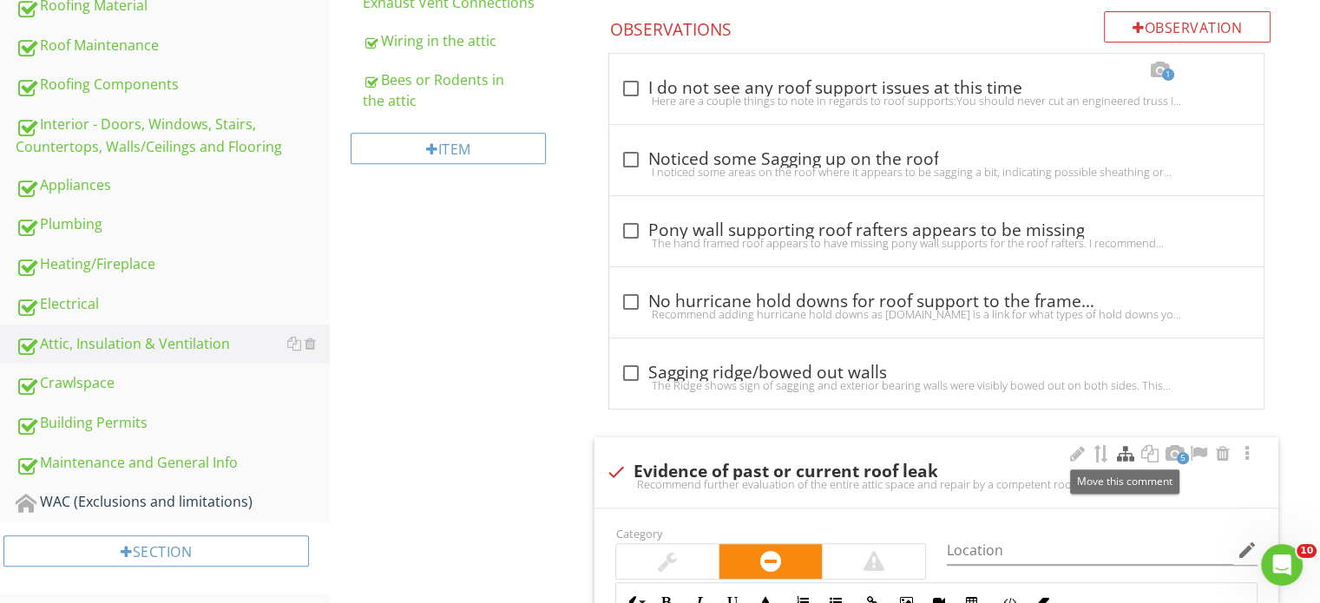
click at [1129, 449] on div at bounding box center [1126, 453] width 21 height 17
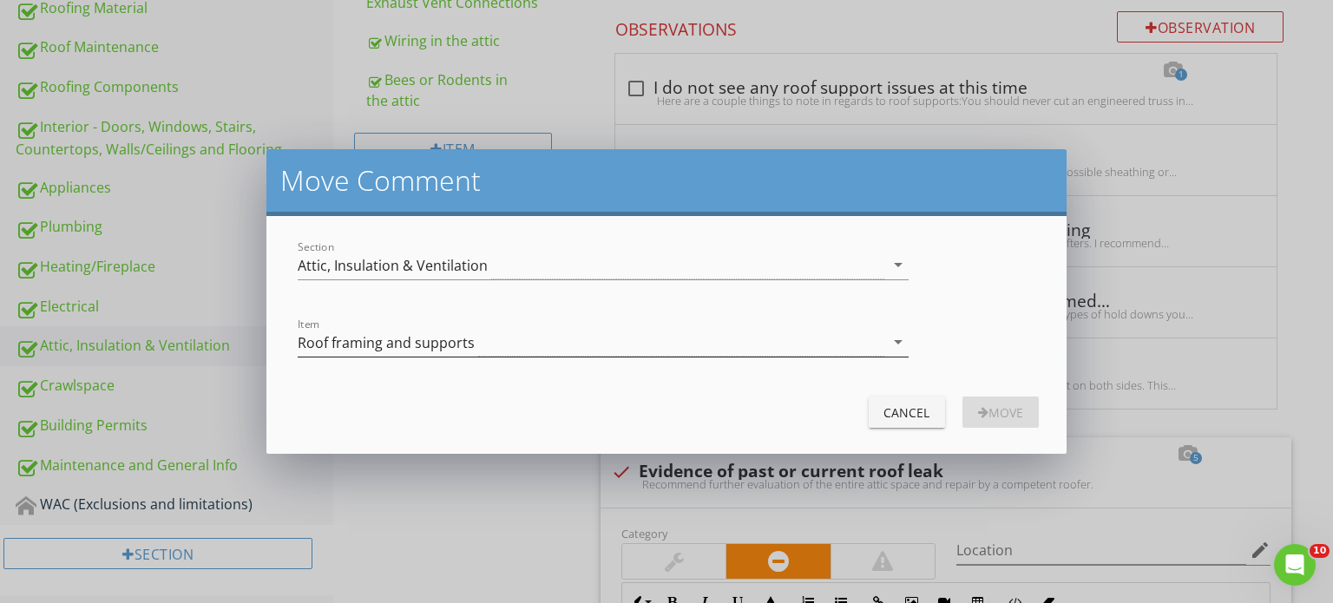
click at [576, 355] on div "Roof framing and supports" at bounding box center [591, 342] width 587 height 29
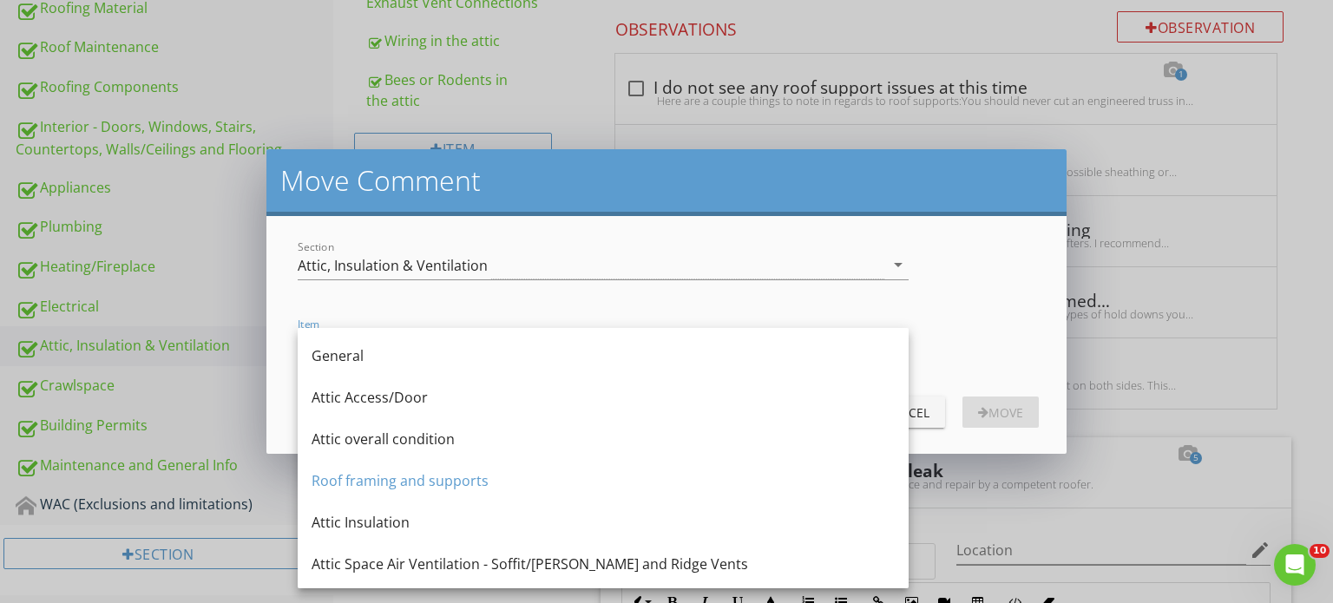
click at [985, 357] on div "Item Roof framing and supports arrow_drop_down" at bounding box center [666, 344] width 759 height 60
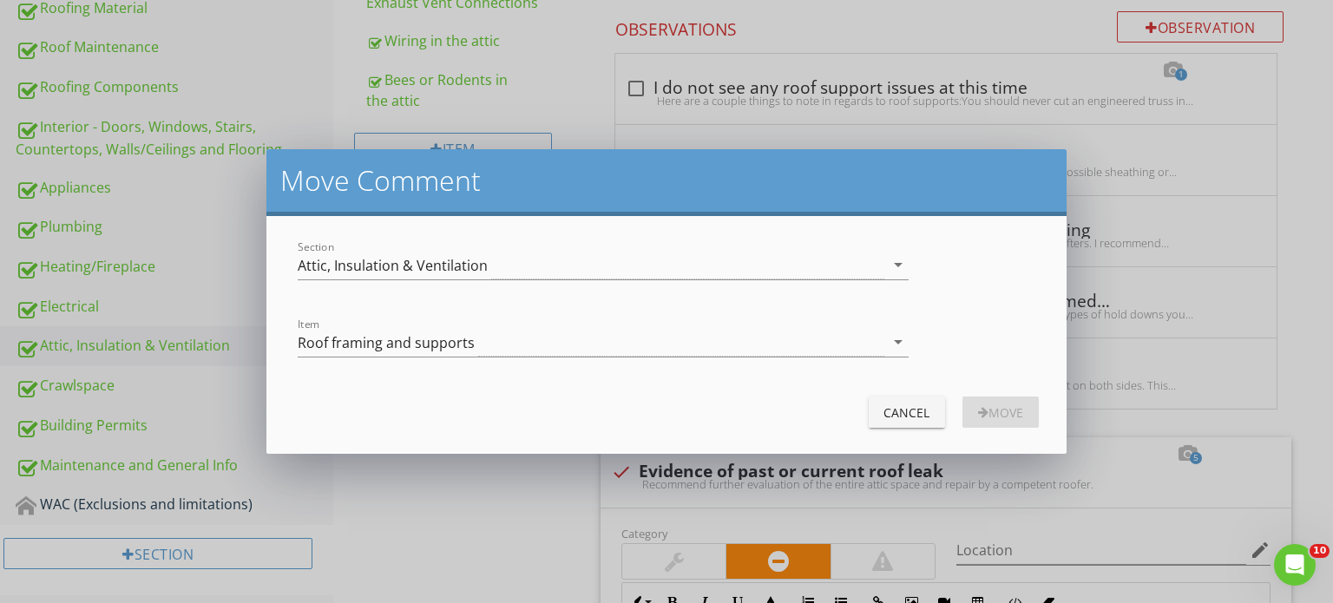
click at [889, 413] on div "Cancel" at bounding box center [907, 413] width 49 height 18
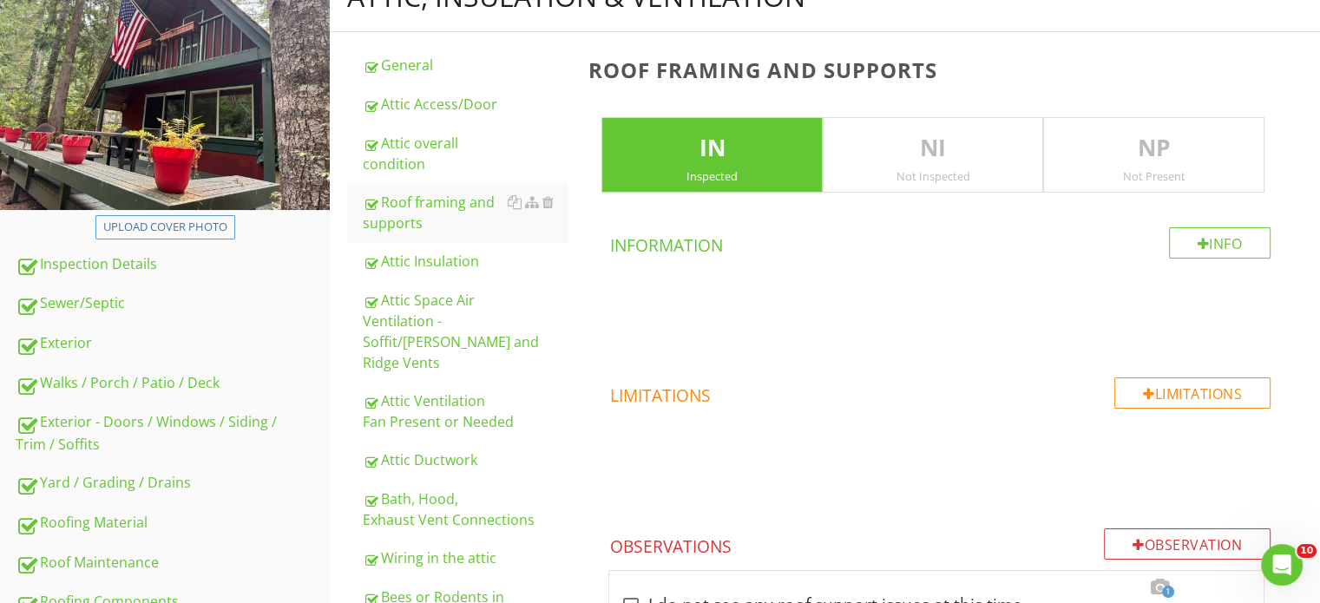
scroll to position [208, 0]
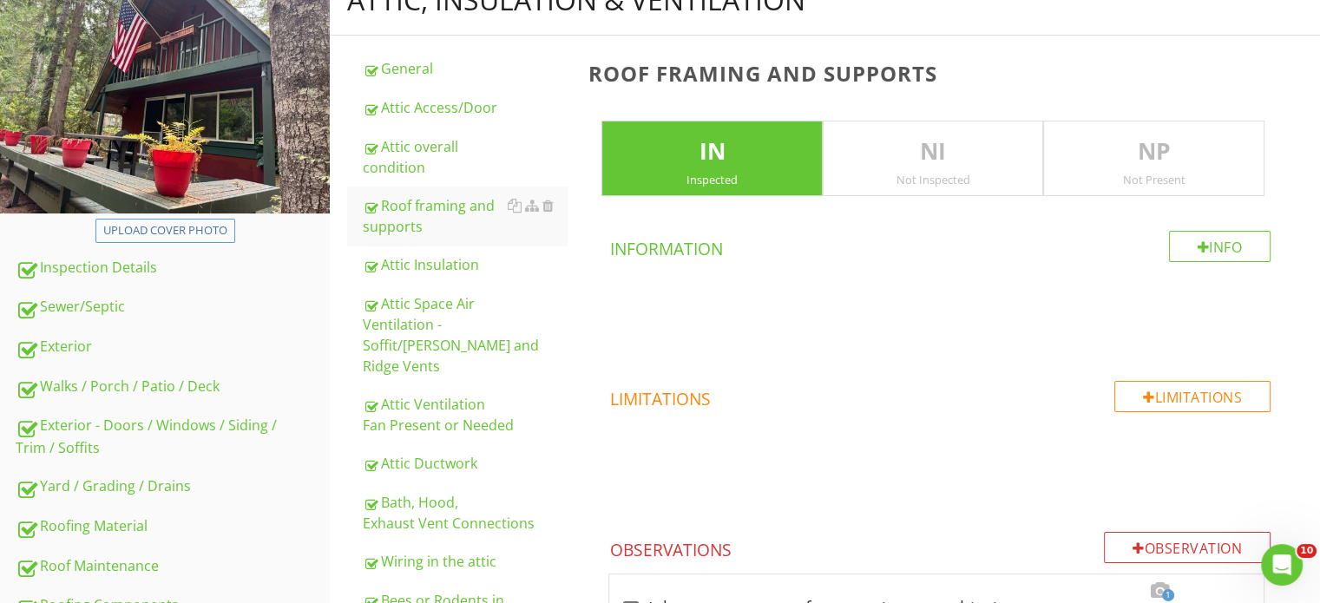
click at [1059, 168] on div "NP Not Present" at bounding box center [1154, 159] width 221 height 76
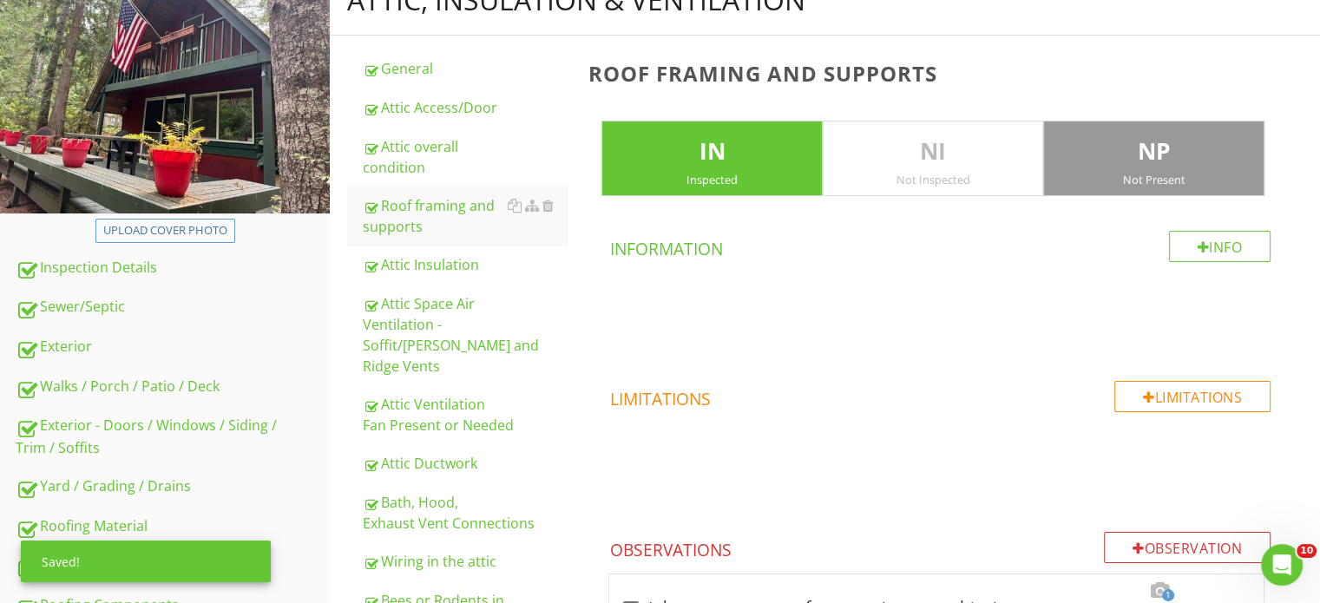
click at [771, 148] on p "IN" at bounding box center [713, 152] width 220 height 35
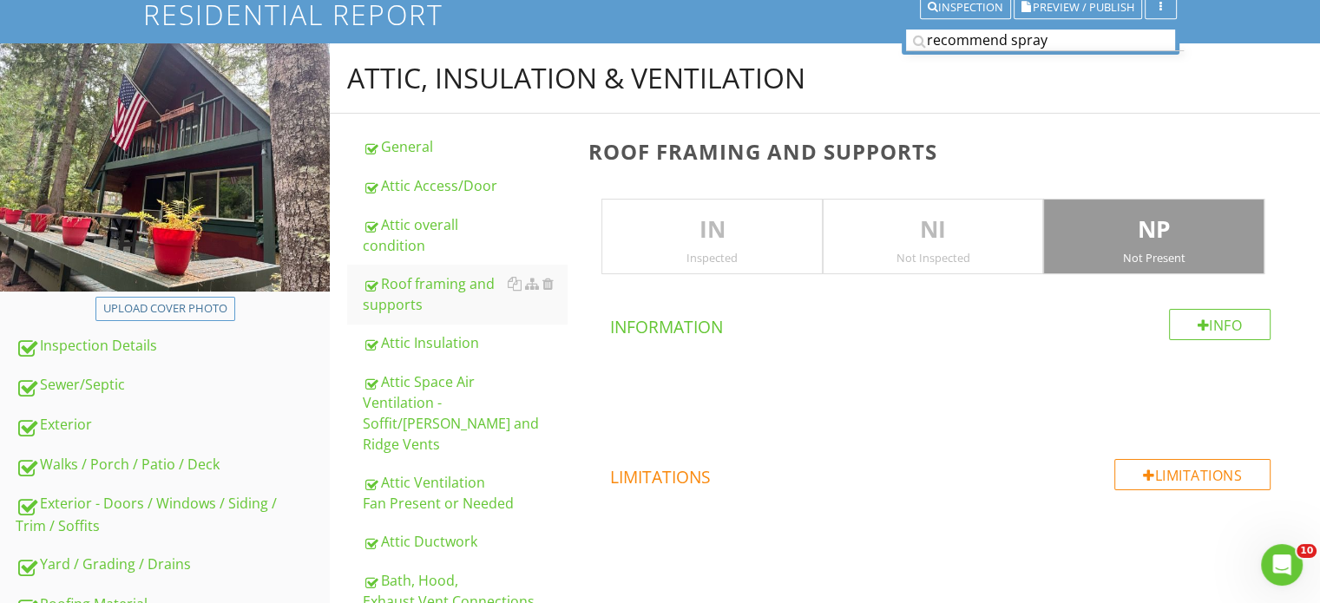
scroll to position [35, 0]
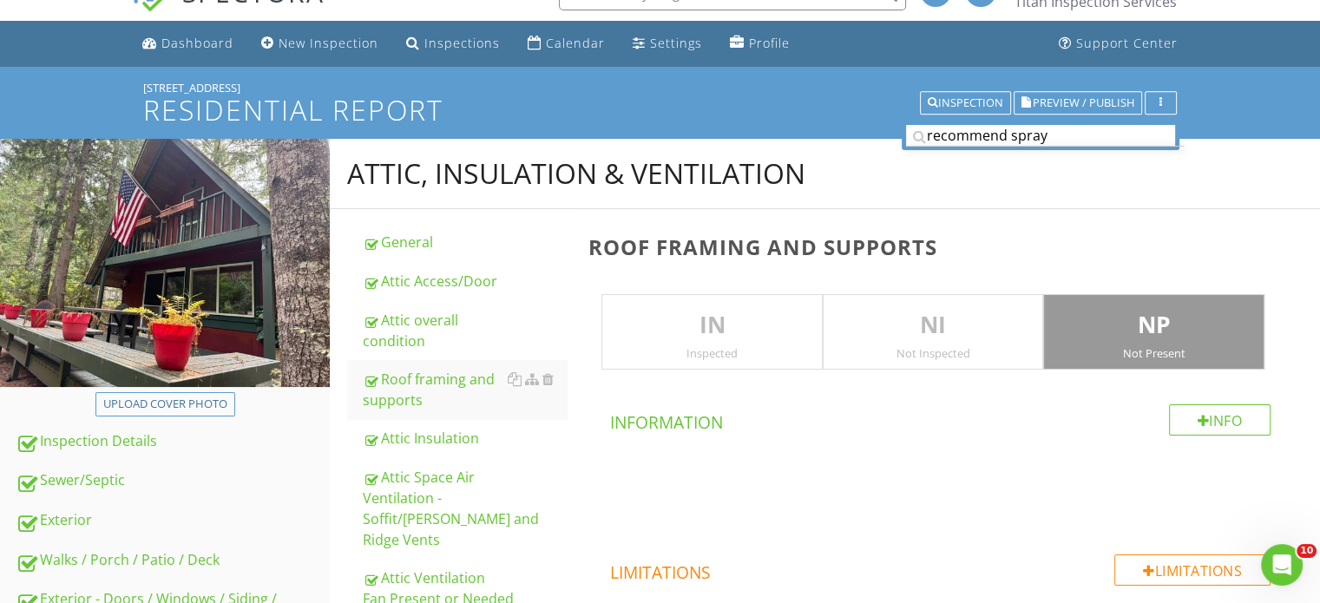
click at [849, 298] on div "NI Not Inspected" at bounding box center [933, 332] width 221 height 76
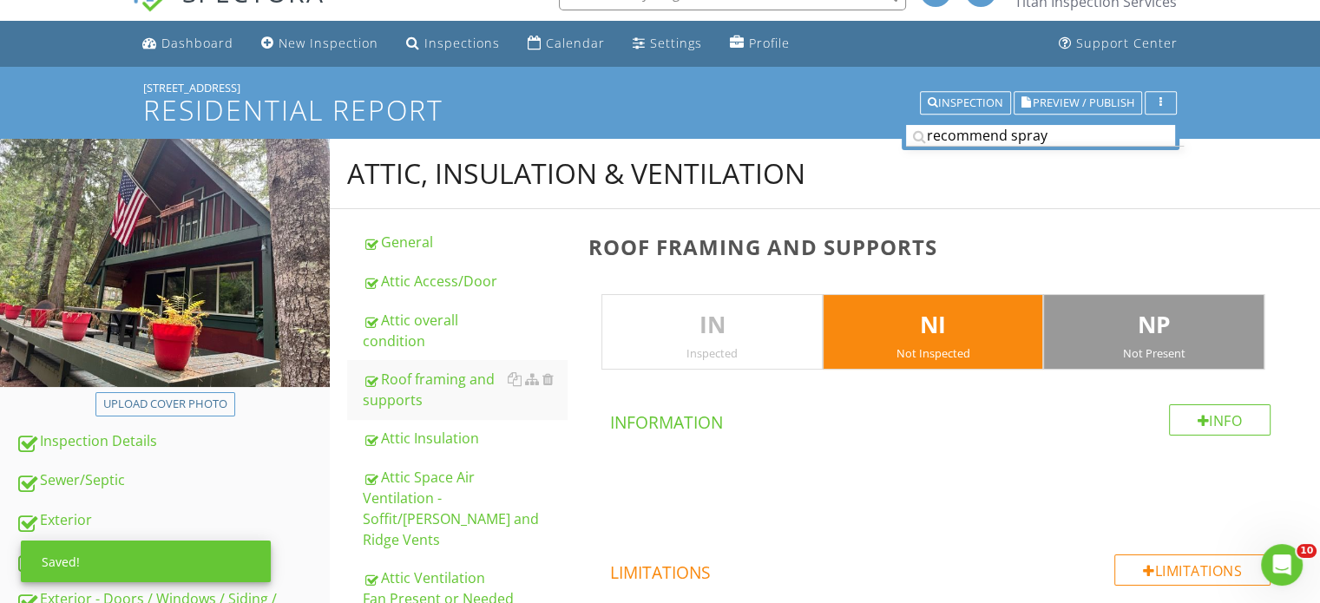
click at [956, 322] on p "NI" at bounding box center [934, 325] width 220 height 35
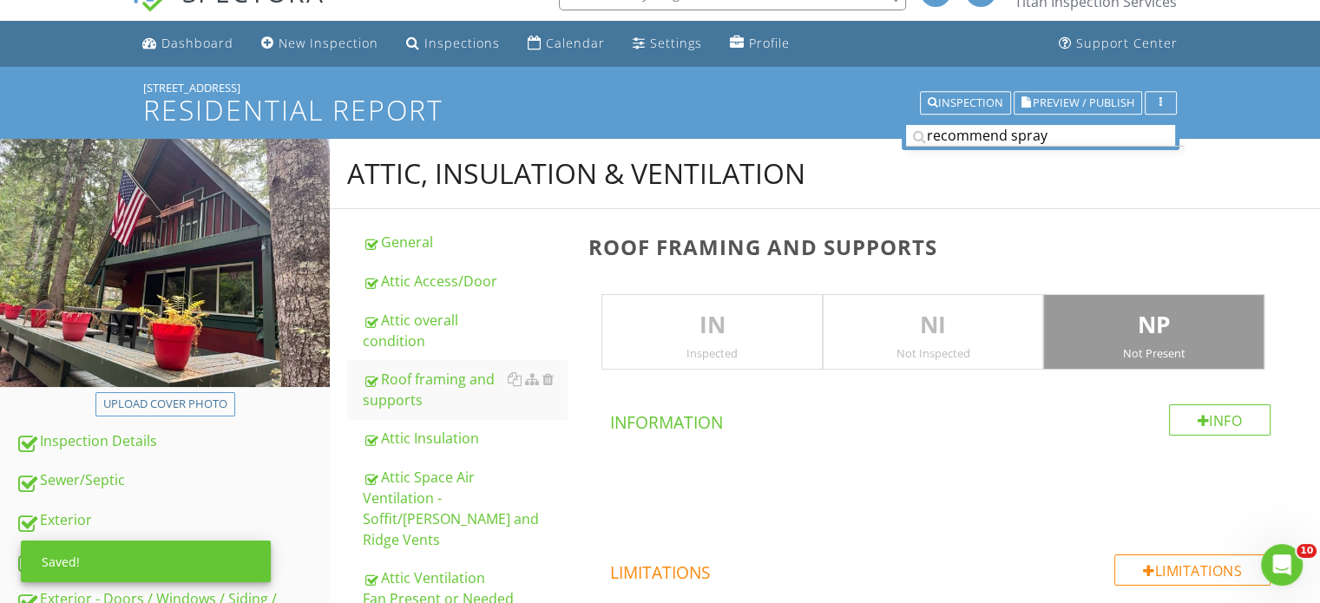
drag, startPoint x: 780, startPoint y: 326, endPoint x: 863, endPoint y: 326, distance: 83.3
click at [780, 326] on p "IN" at bounding box center [713, 325] width 220 height 35
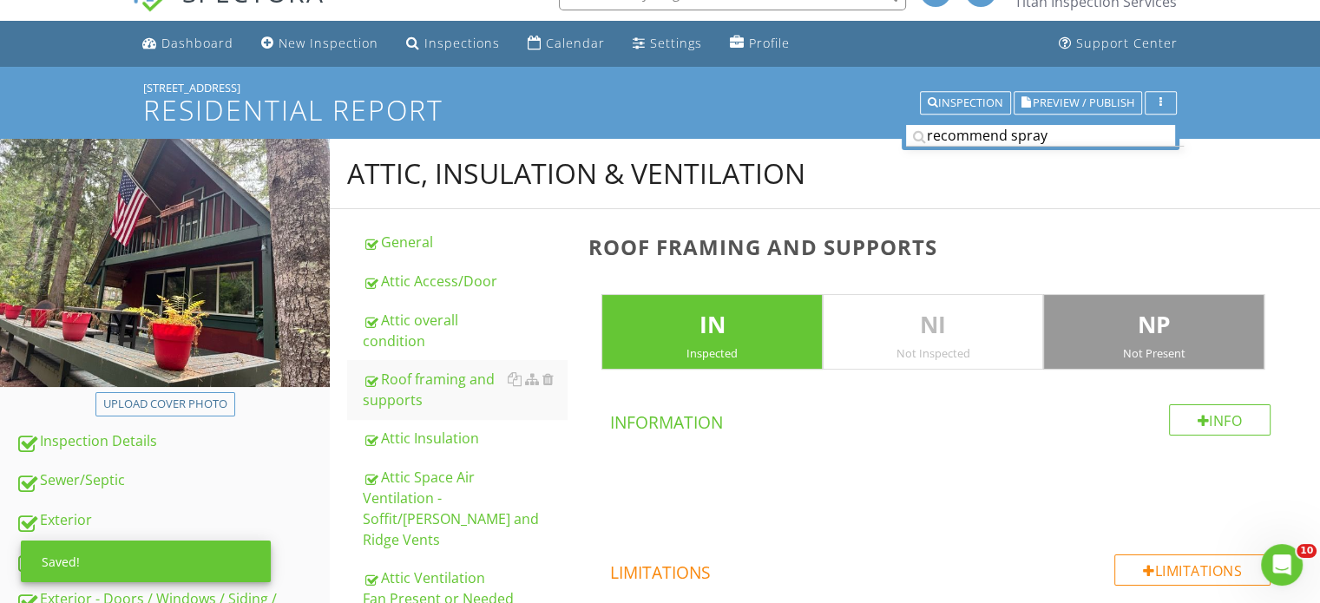
click at [1170, 324] on p "NP" at bounding box center [1154, 325] width 220 height 35
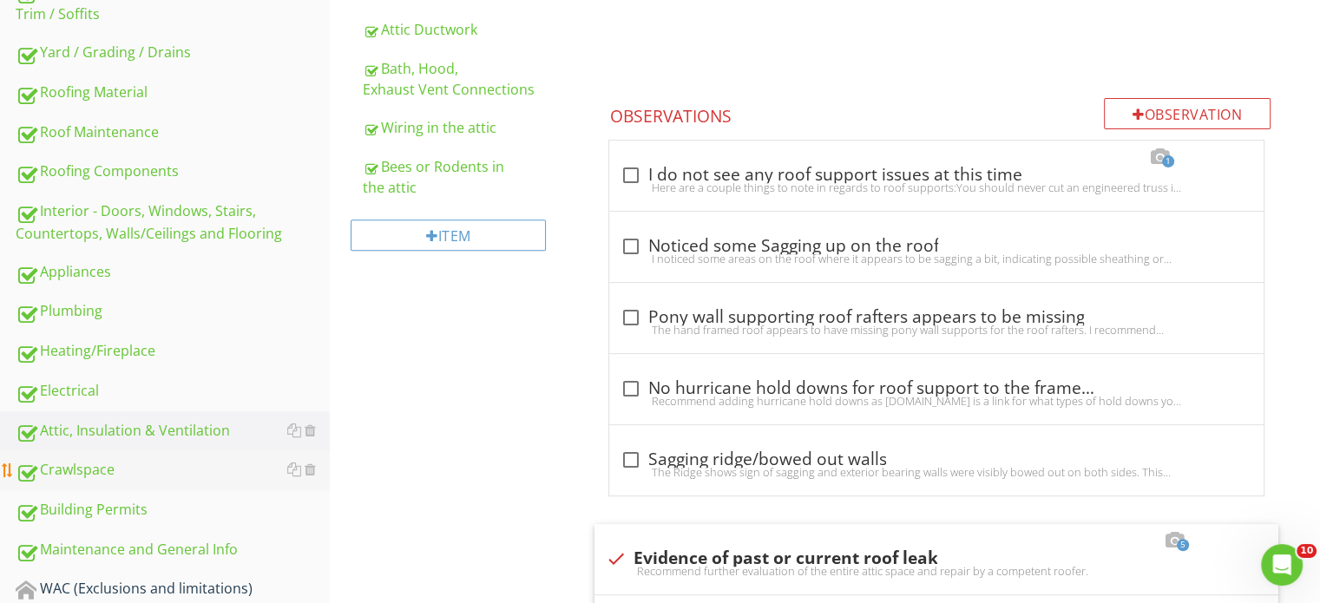
click at [136, 469] on div "Crawlspace" at bounding box center [173, 470] width 314 height 23
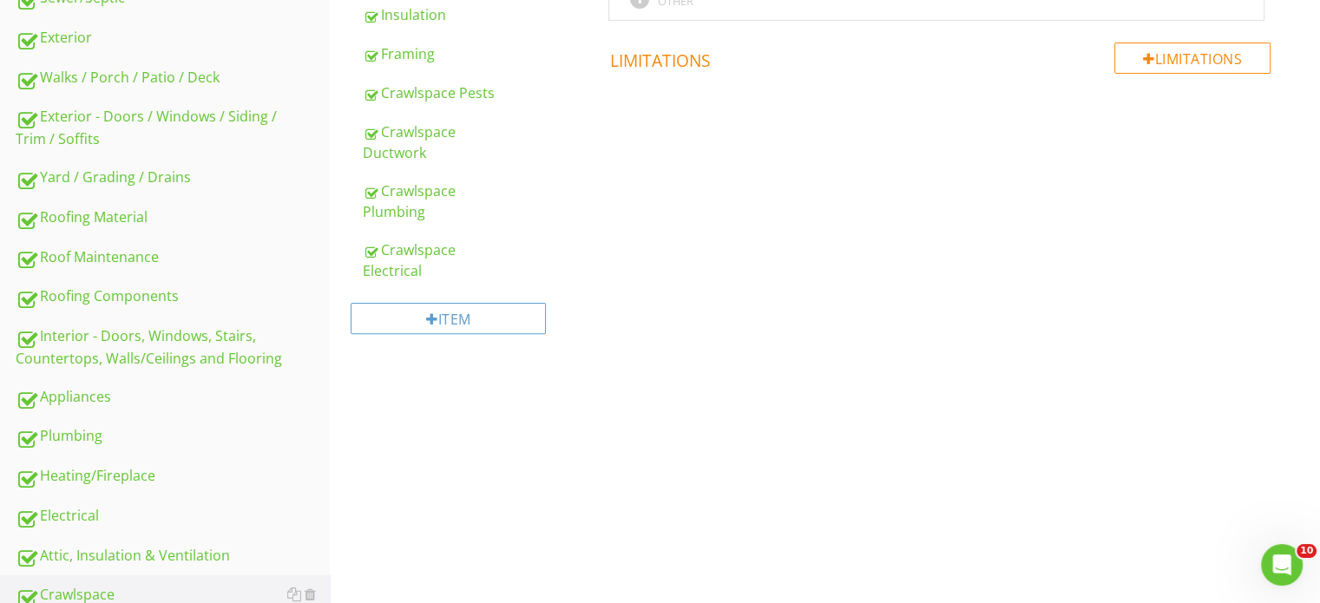
scroll to position [122, 0]
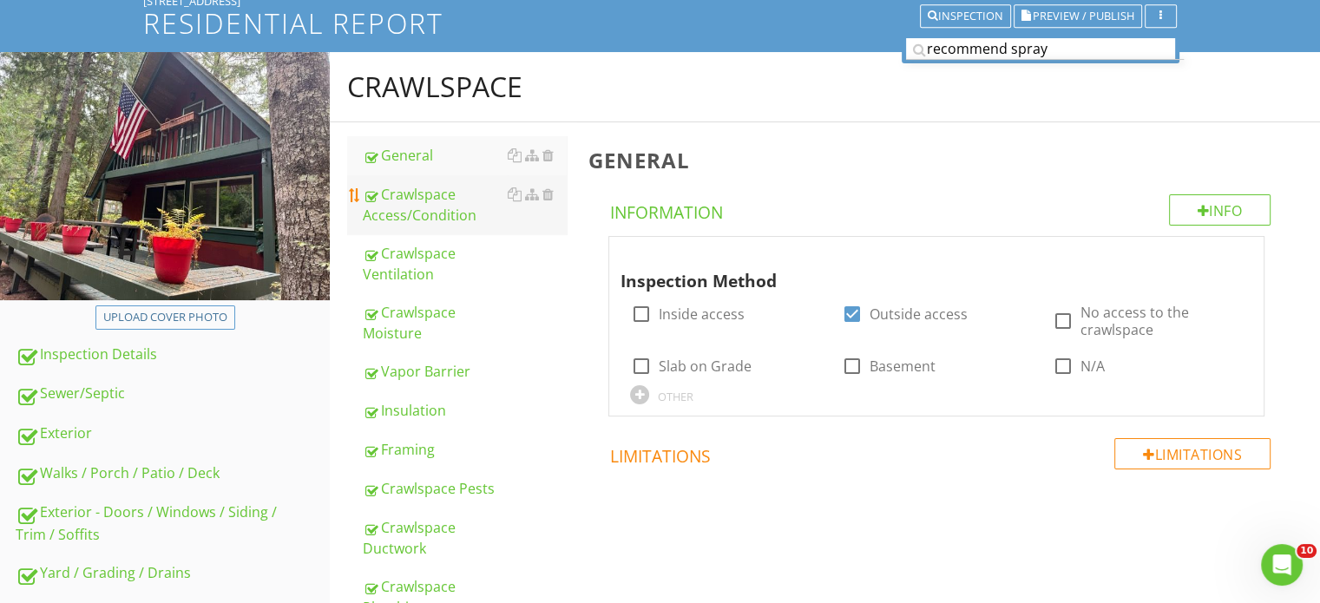
click at [431, 207] on div "Crawlspace Access/Condition" at bounding box center [465, 205] width 204 height 42
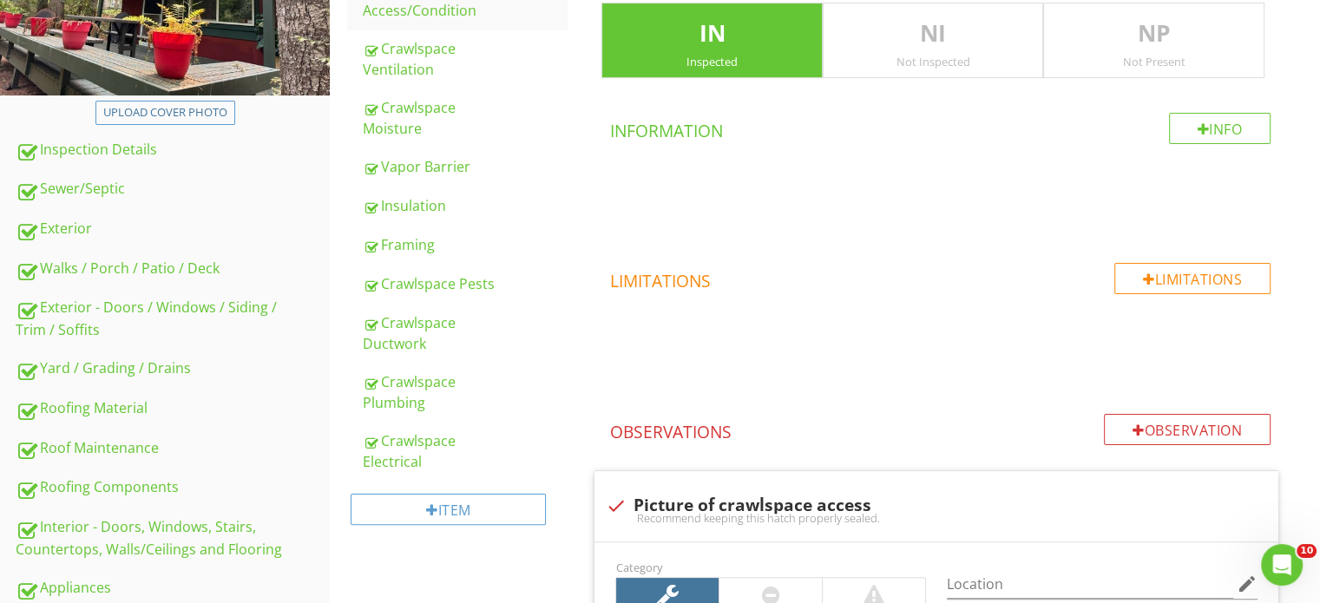
scroll to position [469, 0]
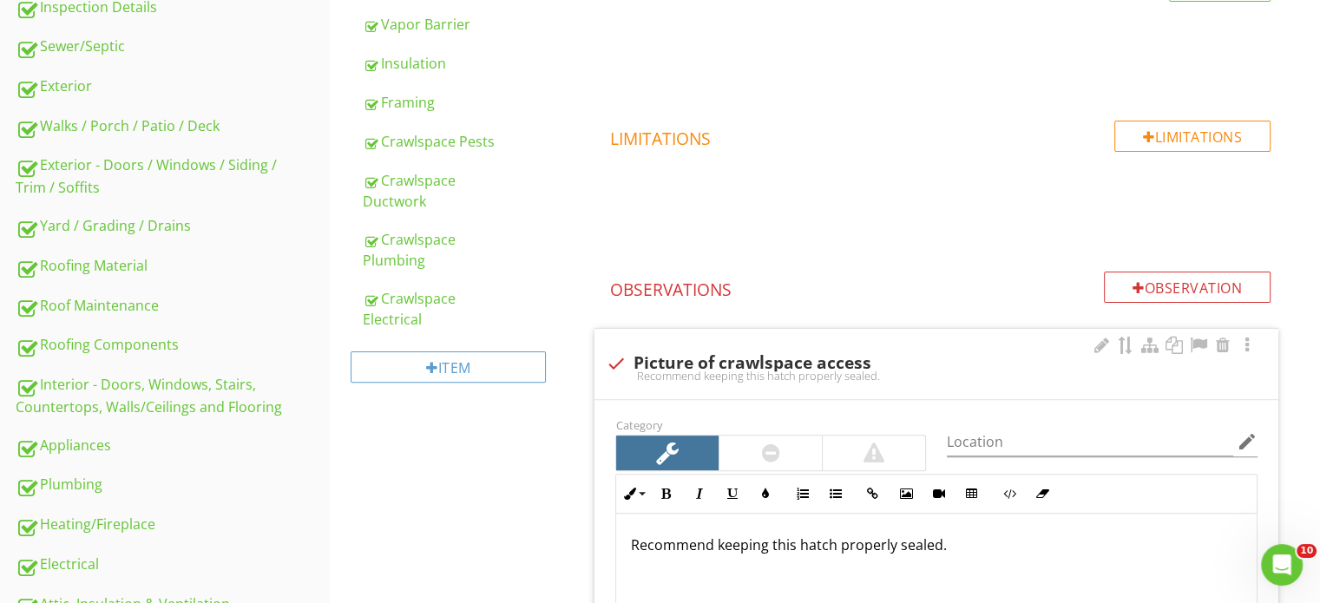
drag, startPoint x: 752, startPoint y: 350, endPoint x: 754, endPoint y: 336, distance: 14.0
click at [754, 350] on div "check Picture of crawlspace access" at bounding box center [936, 362] width 663 height 24
checkbox input "true"
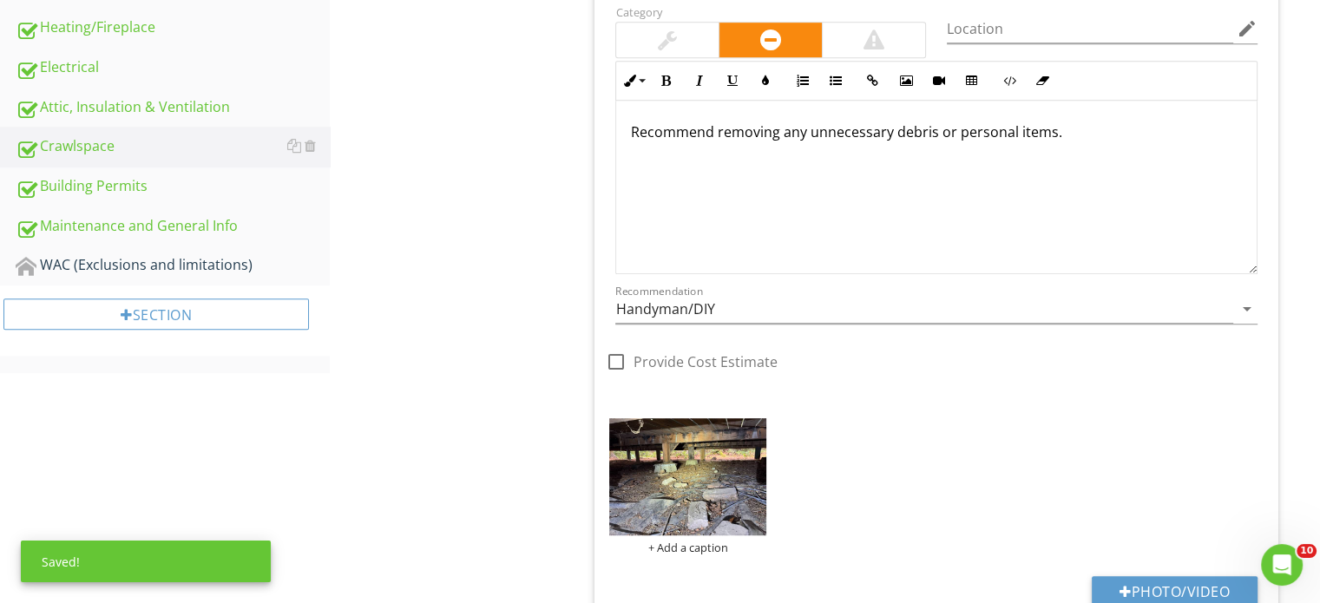
scroll to position [990, 0]
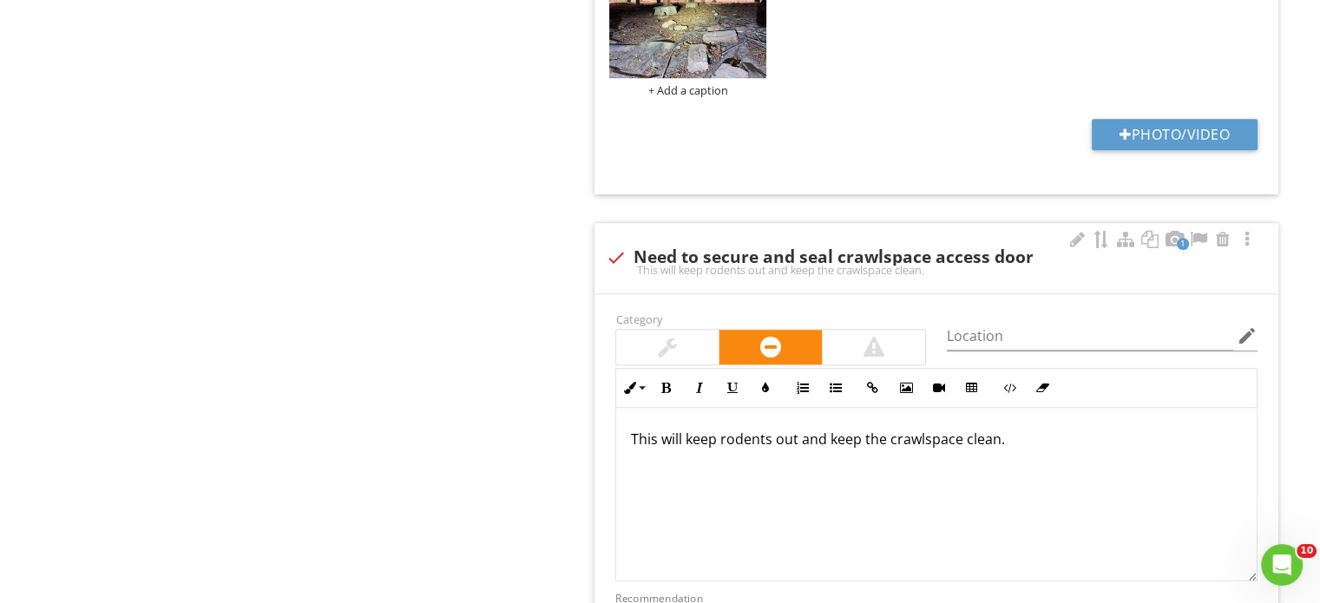
click at [833, 282] on div "1 check Need to secure and seal crawlspace access door This will keep rodents o…" at bounding box center [937, 258] width 684 height 70
checkbox input "true"
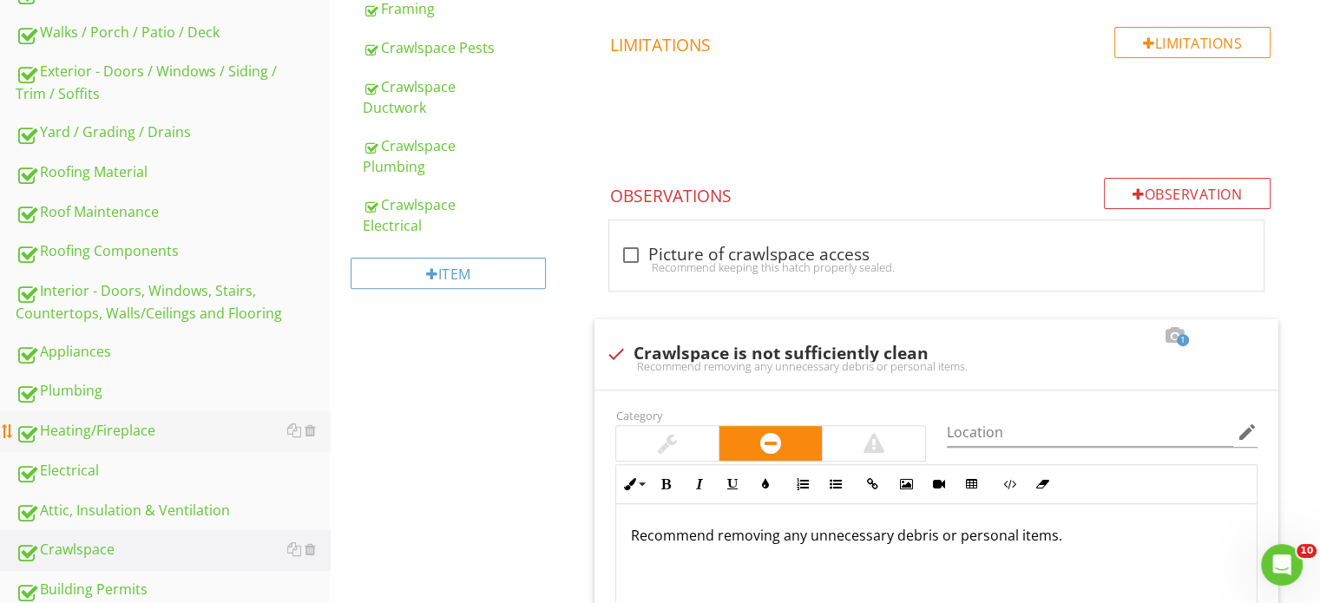
scroll to position [556, 0]
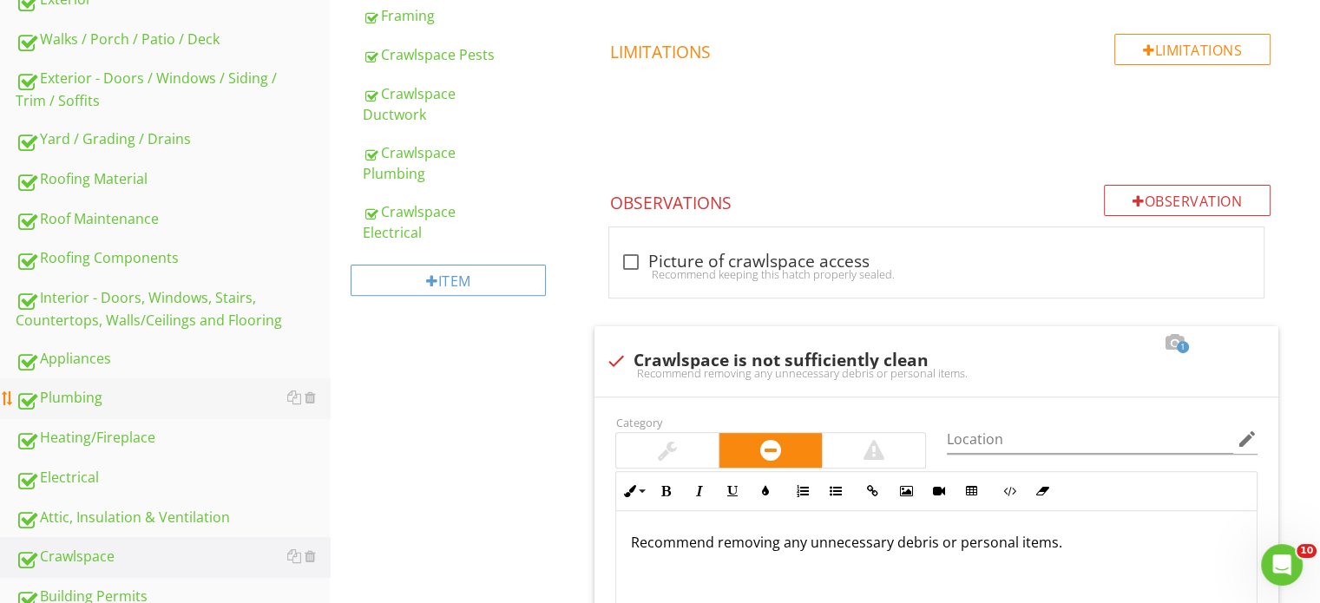
click at [160, 387] on div "Plumbing" at bounding box center [173, 398] width 314 height 23
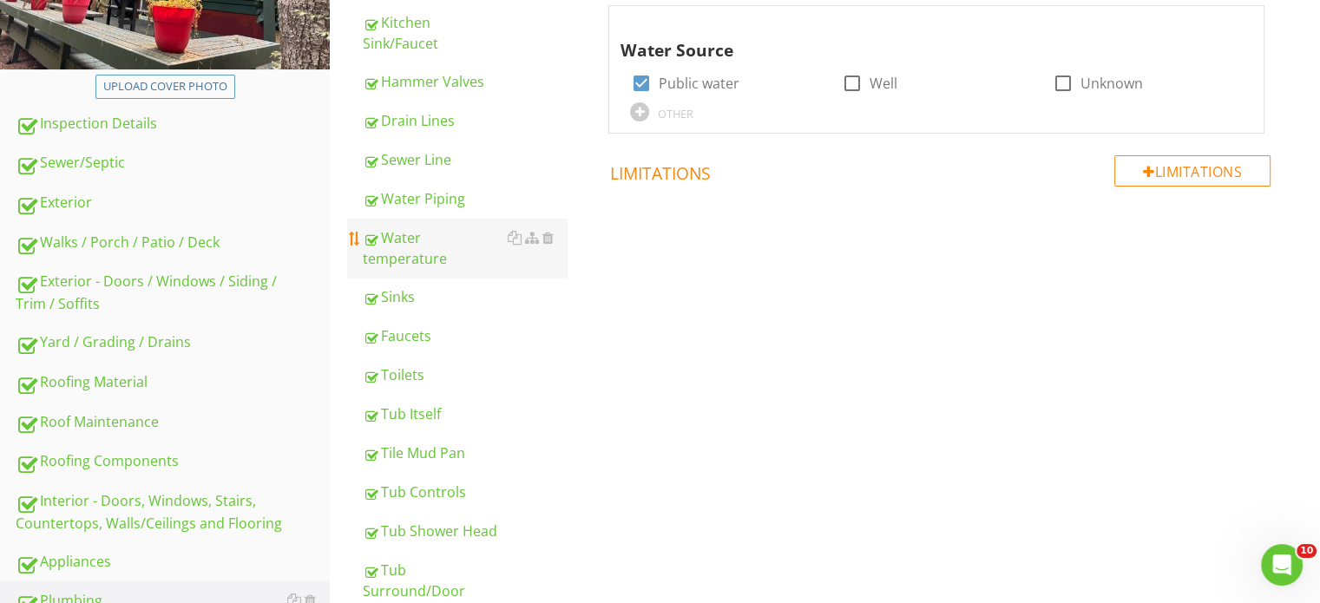
scroll to position [382, 0]
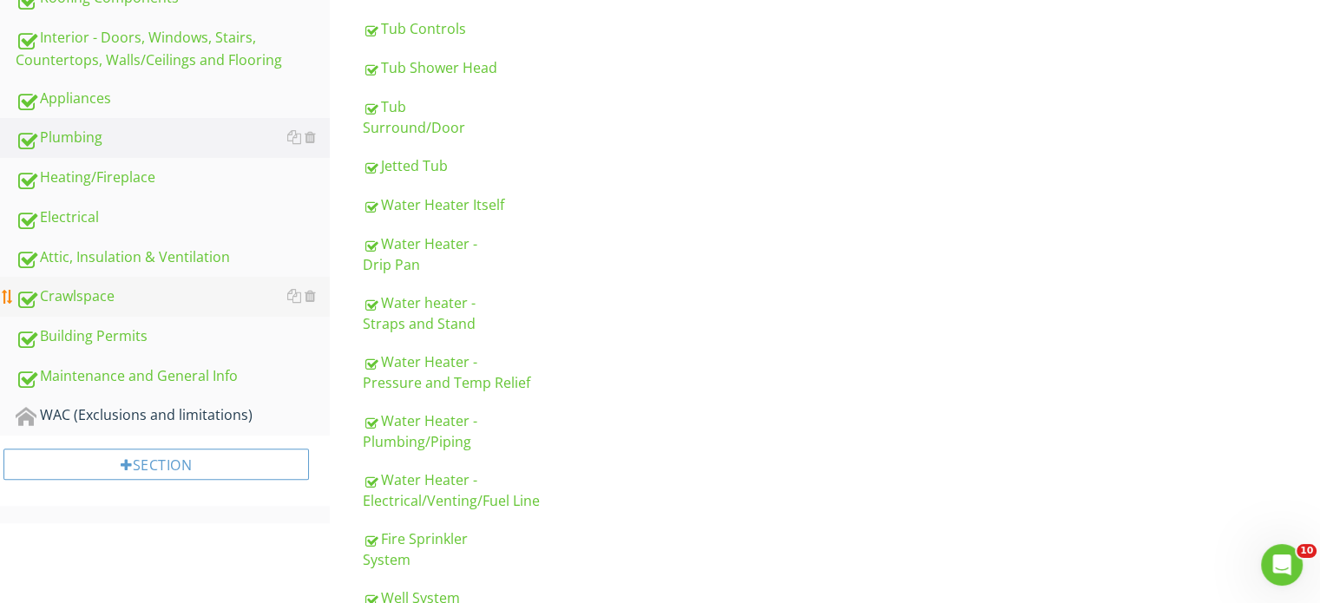
click at [156, 298] on div "Crawlspace" at bounding box center [173, 297] width 314 height 23
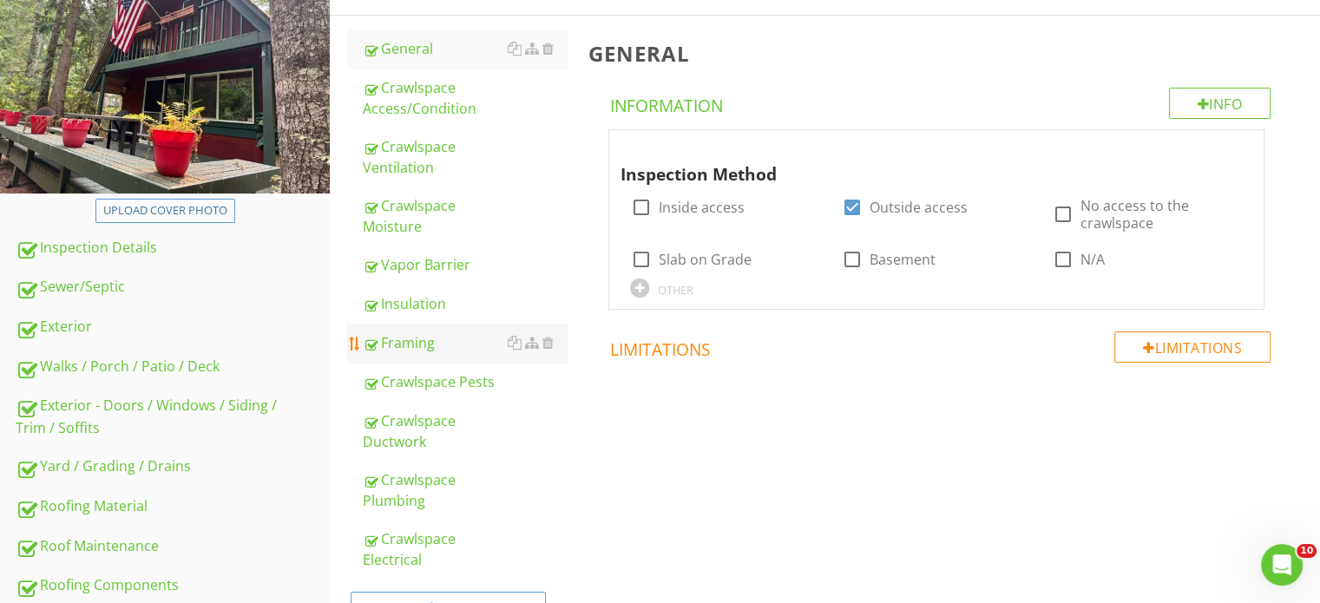
scroll to position [208, 0]
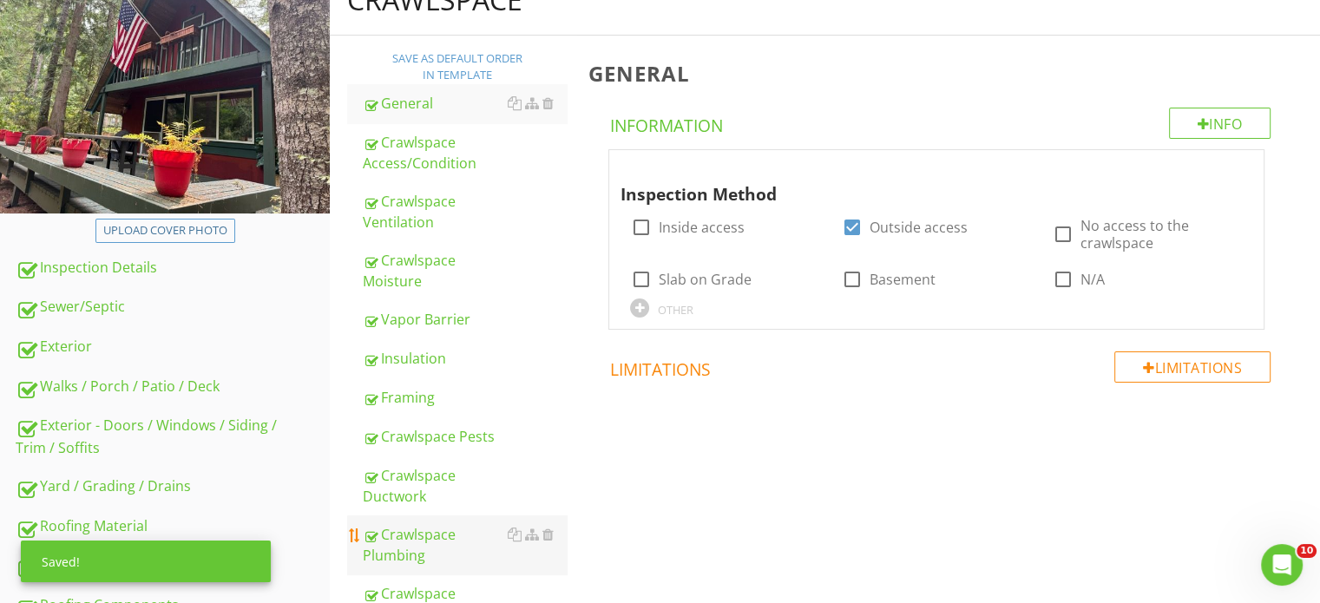
click at [439, 551] on div "Crawlspace Plumbing" at bounding box center [465, 545] width 204 height 42
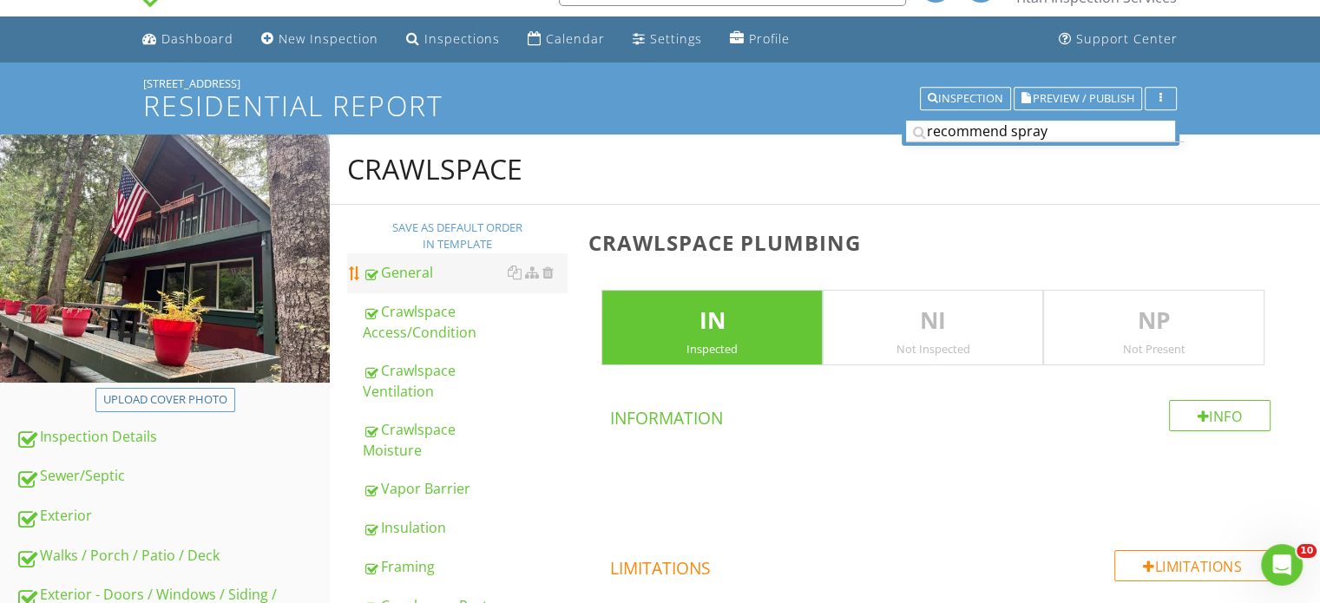
scroll to position [35, 0]
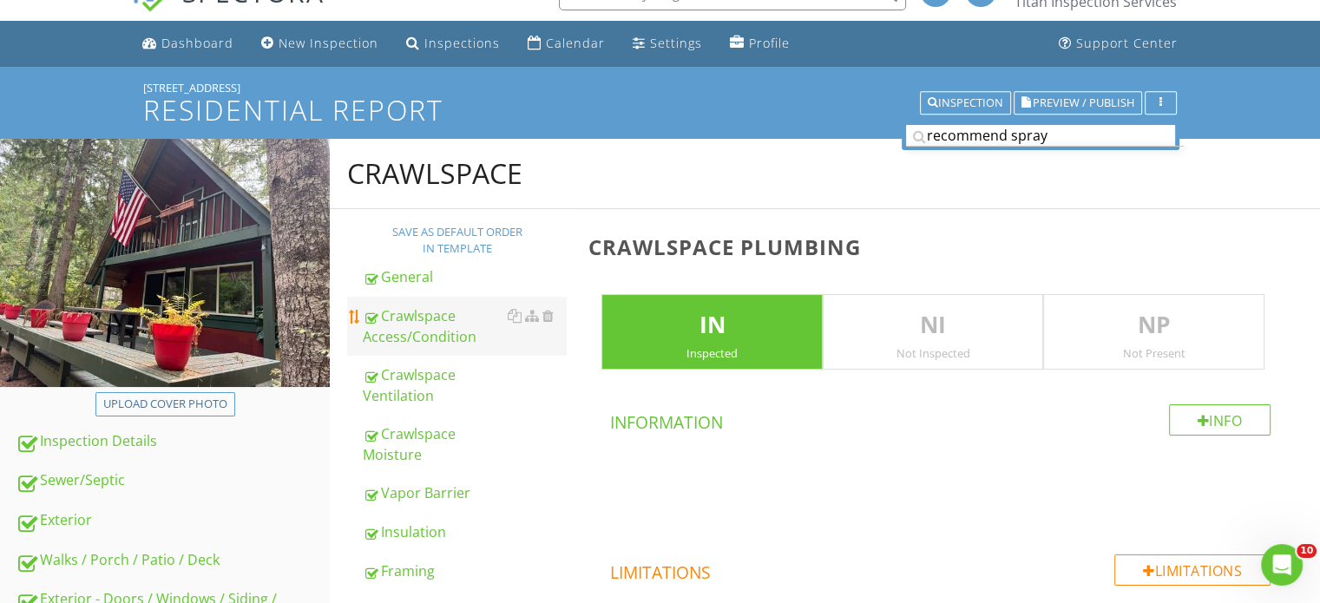
click at [405, 312] on div "Crawlspace Access/Condition" at bounding box center [465, 327] width 204 height 42
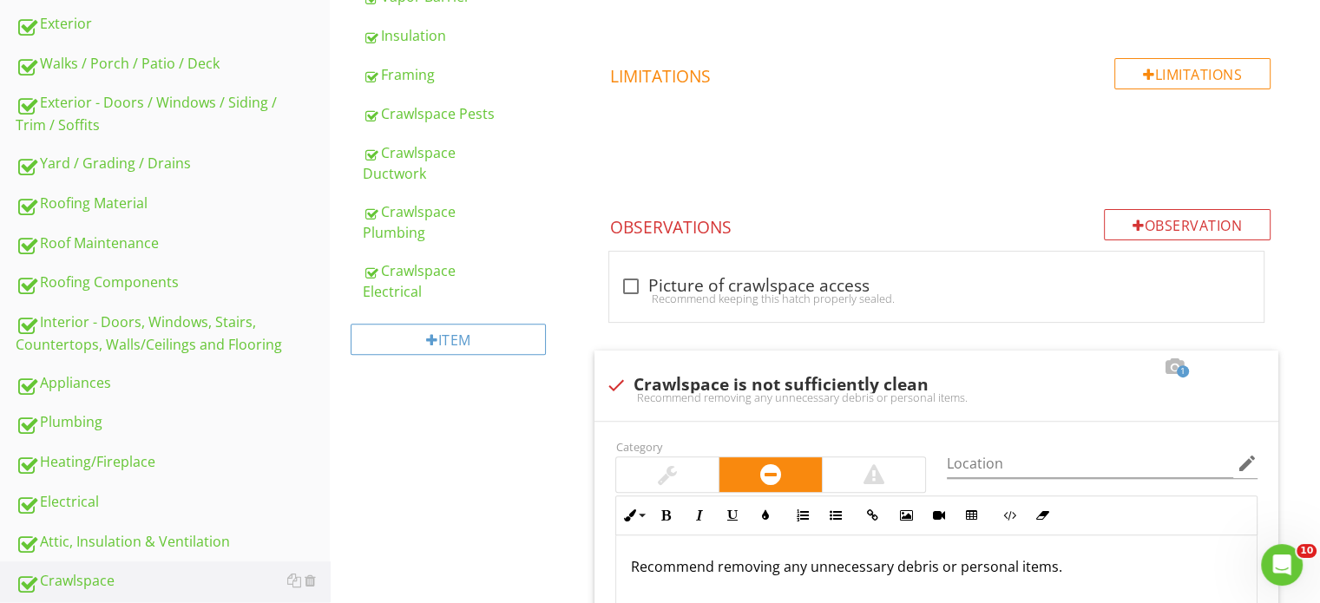
scroll to position [530, 0]
click at [1170, 218] on div "Observation" at bounding box center [1187, 225] width 167 height 31
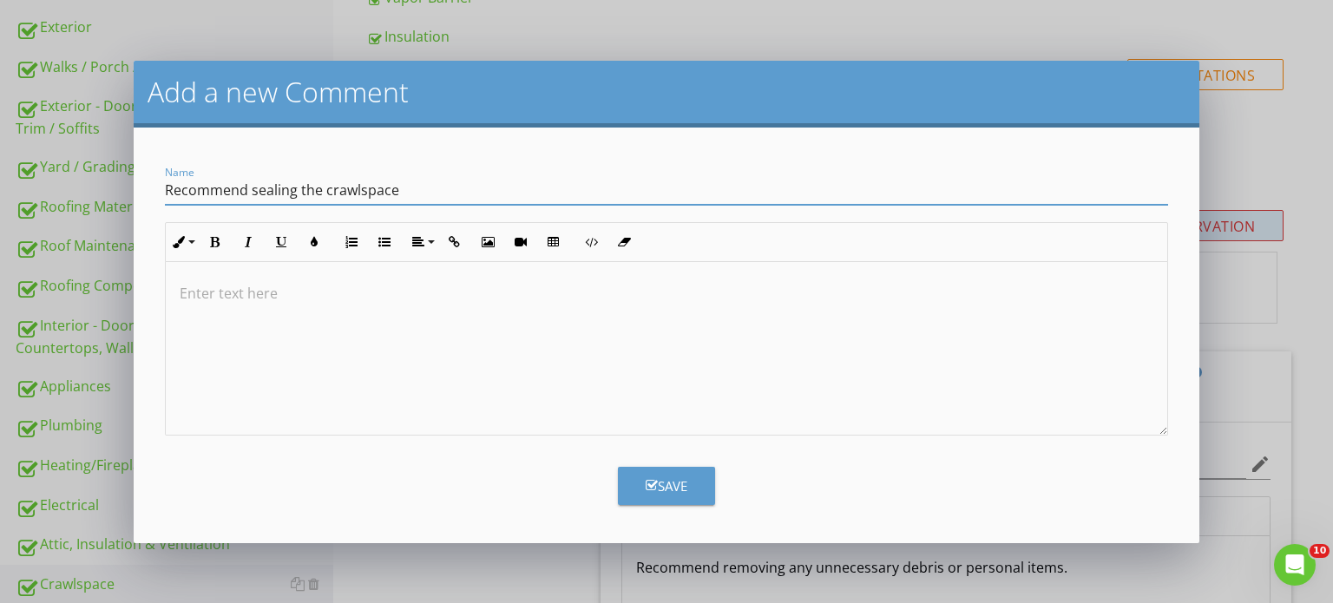
type input "Recommend sealing the crawlspace"
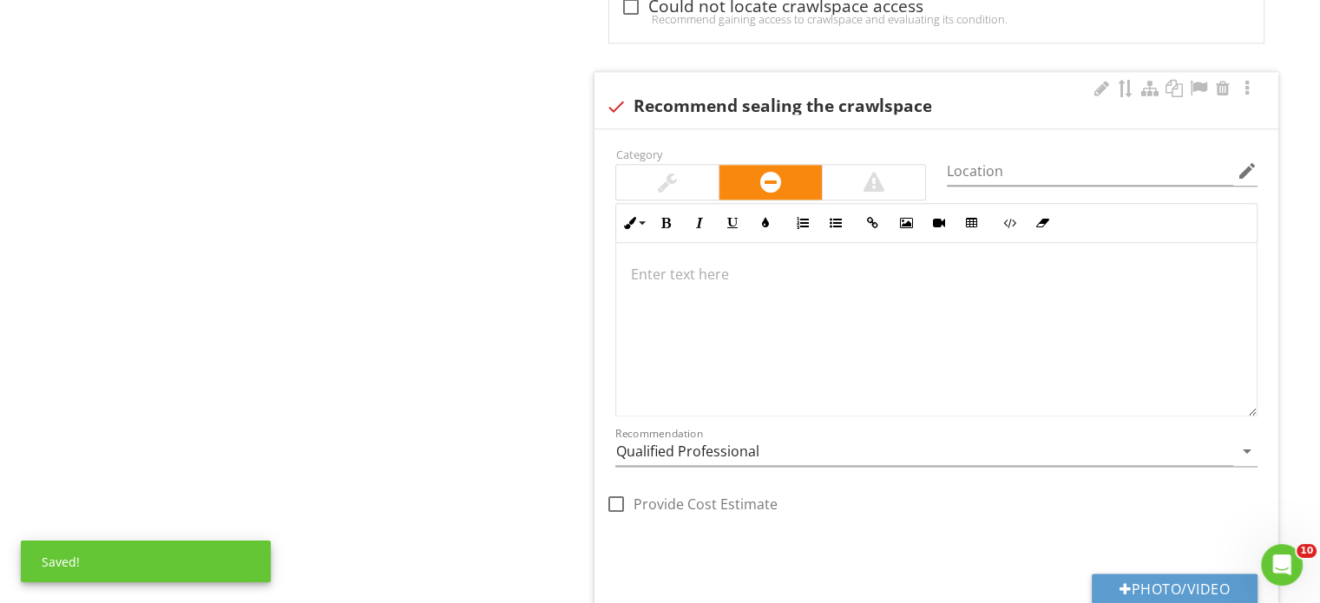
scroll to position [0, 0]
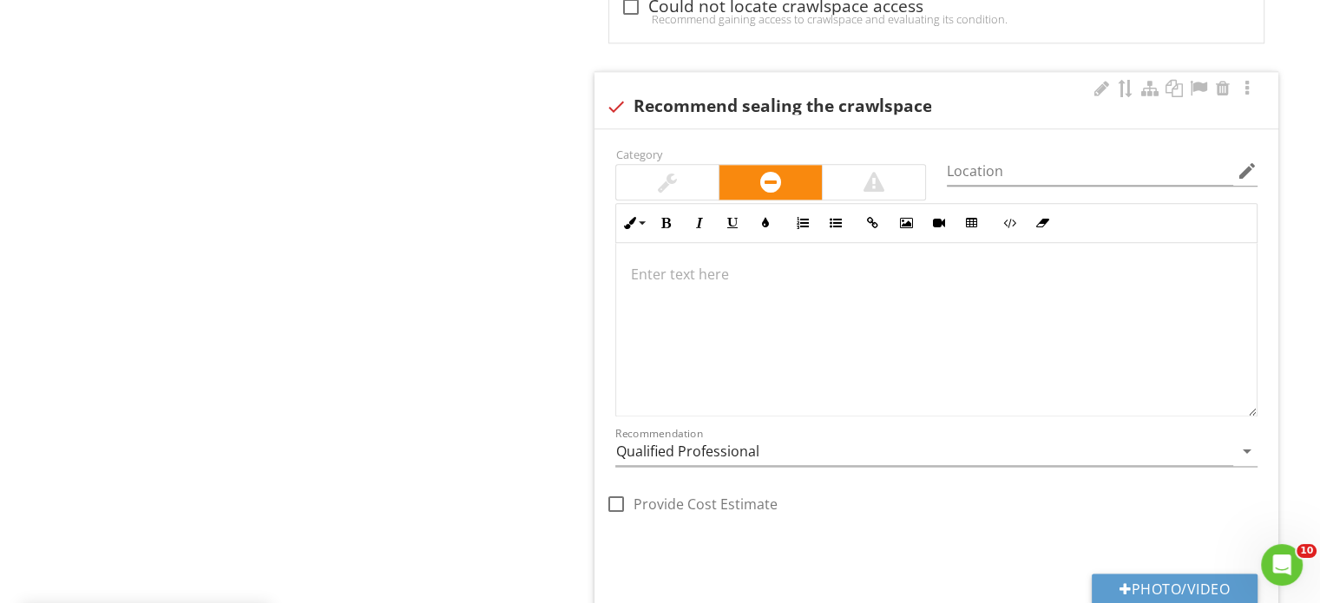
click at [913, 294] on div at bounding box center [936, 330] width 641 height 174
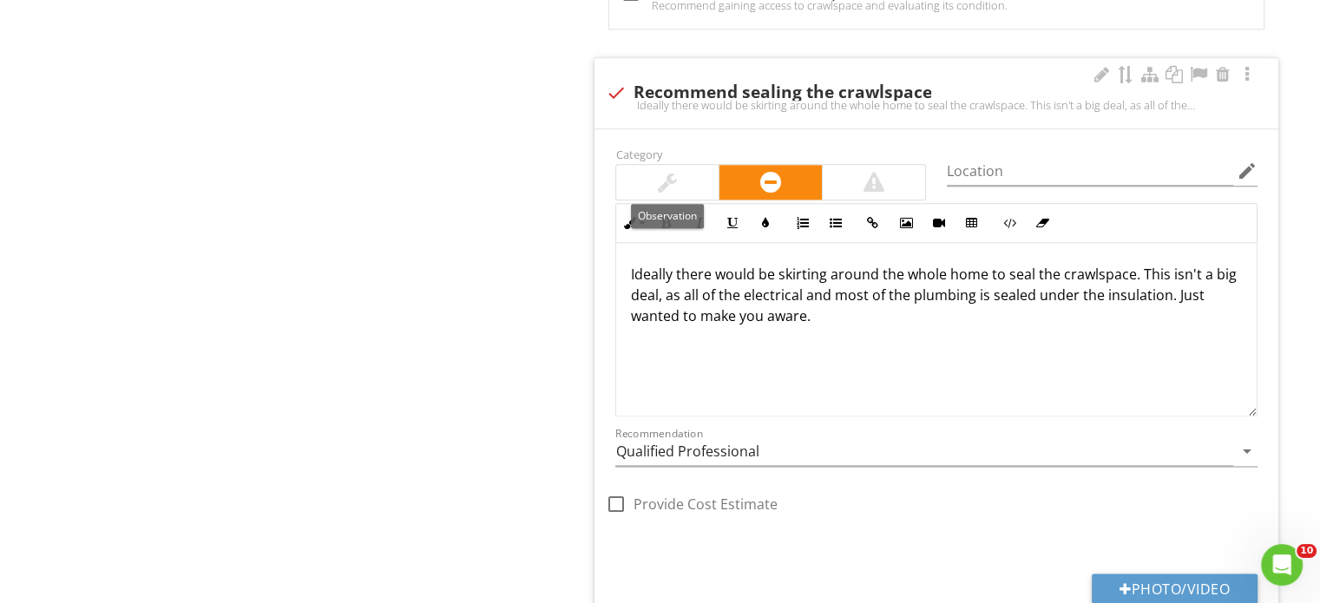
click at [667, 165] on div at bounding box center [667, 182] width 102 height 35
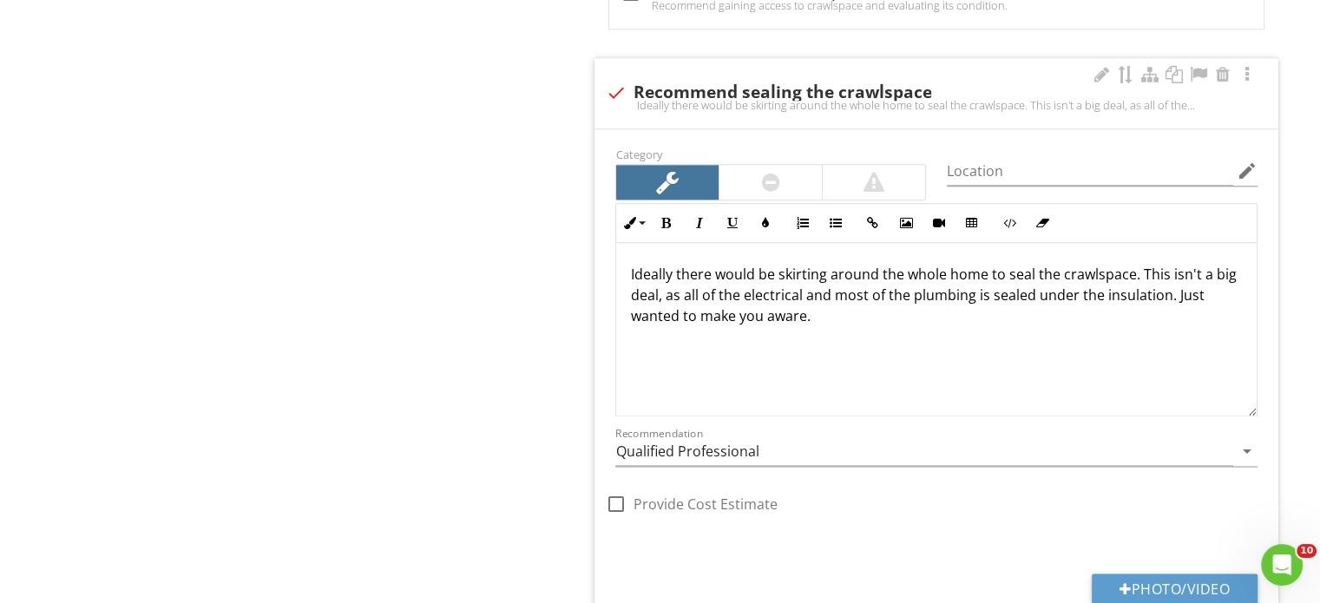
click at [927, 306] on p "Ideally there would be skirting around the whole home to seal the crawlspace. T…" at bounding box center [936, 295] width 613 height 63
click at [816, 438] on input "Qualified Professional" at bounding box center [925, 452] width 618 height 29
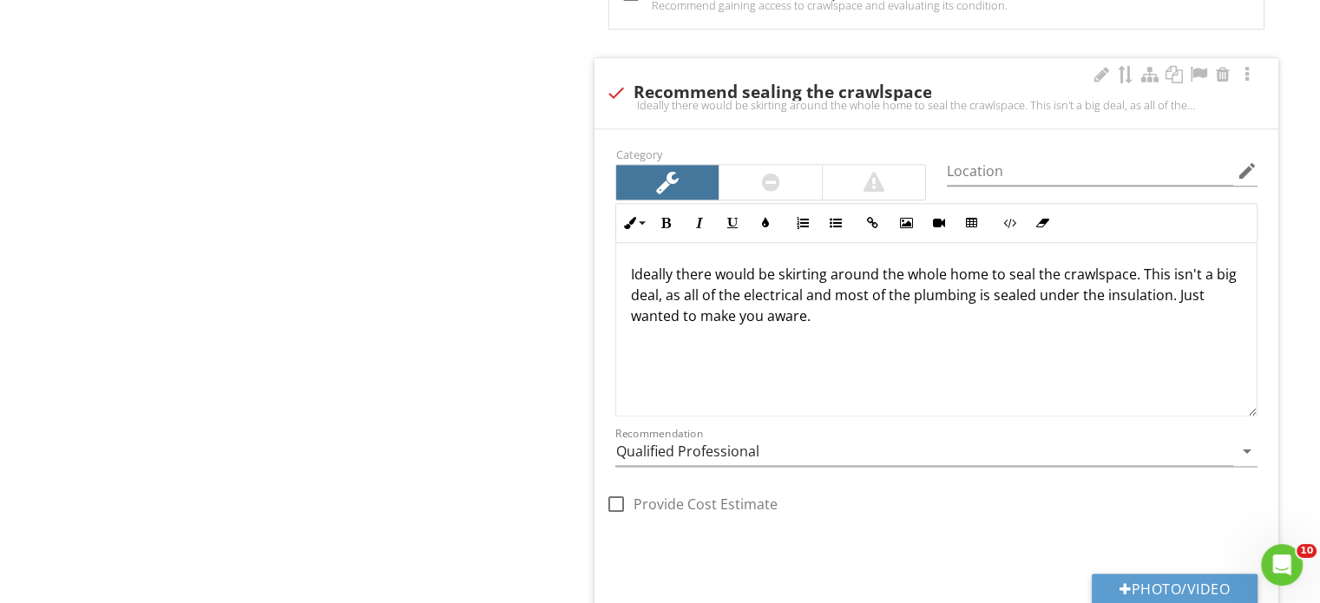
click at [1138, 267] on p "Ideally there would be skirting around the whole home to seal the crawlspace. T…" at bounding box center [936, 295] width 613 height 63
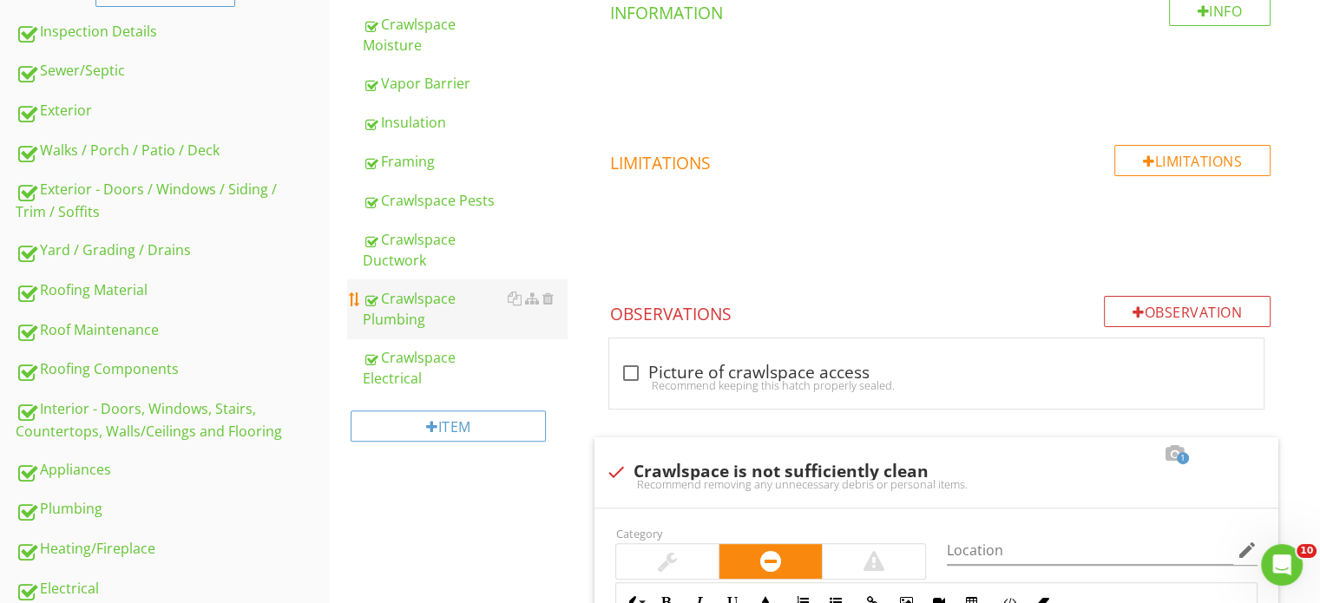
scroll to position [396, 0]
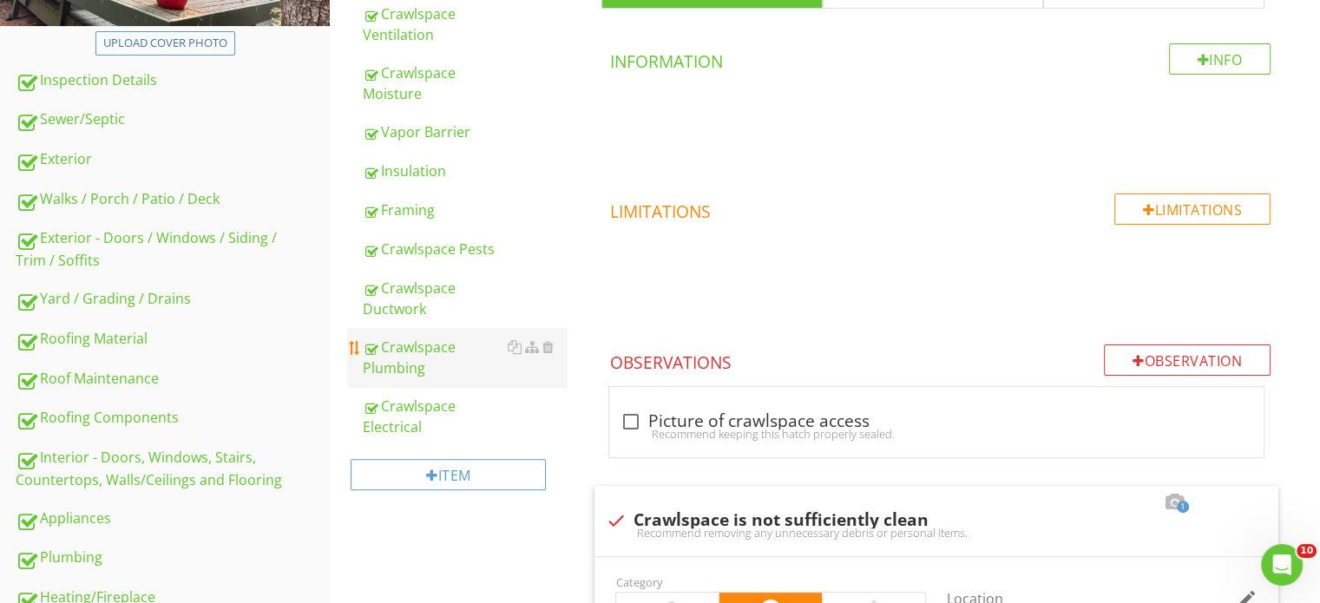
click at [410, 353] on div "Crawlspace Plumbing" at bounding box center [465, 358] width 204 height 42
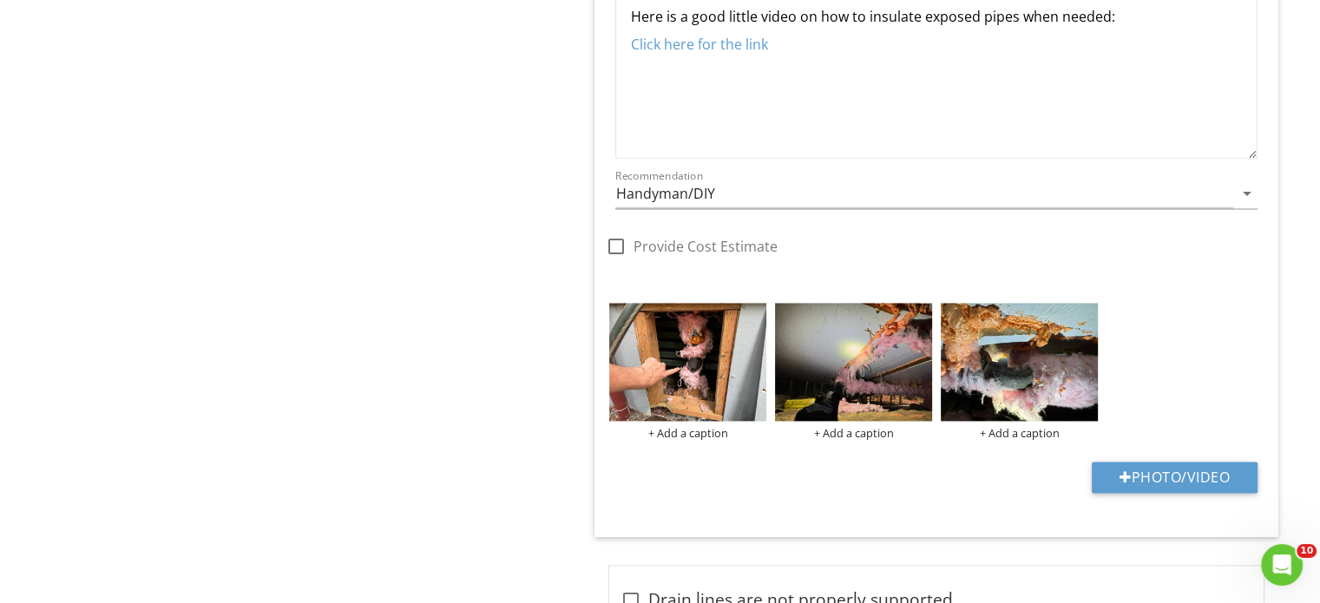
scroll to position [2602, 0]
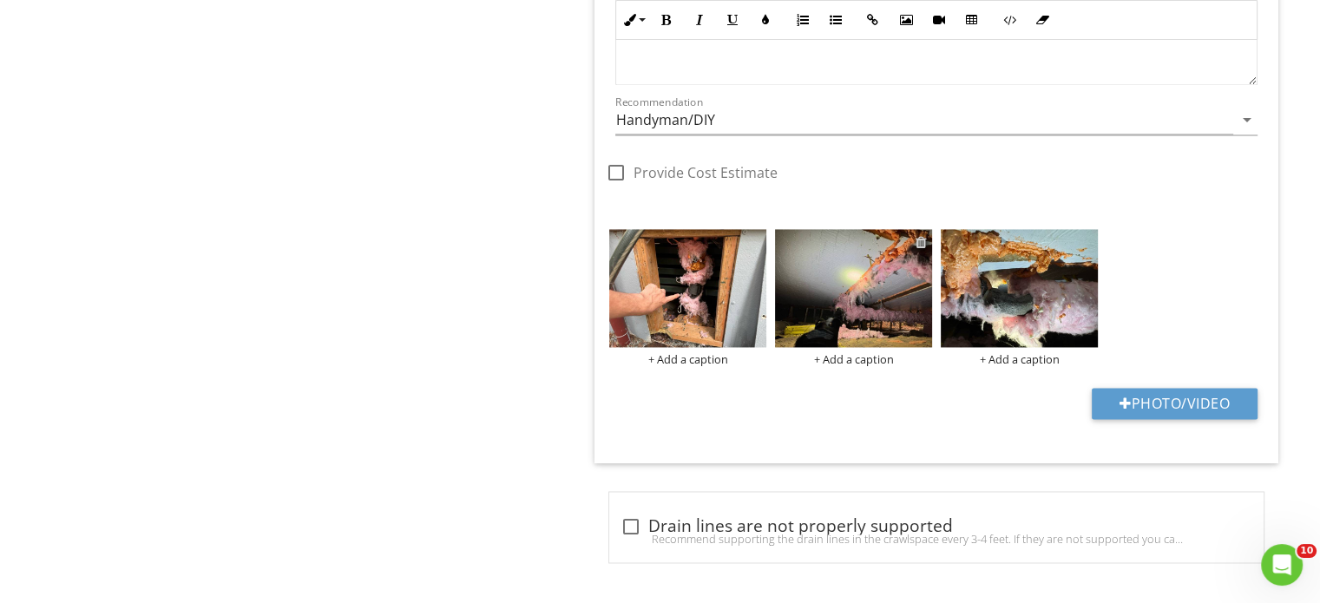
click at [926, 237] on div at bounding box center [921, 242] width 11 height 14
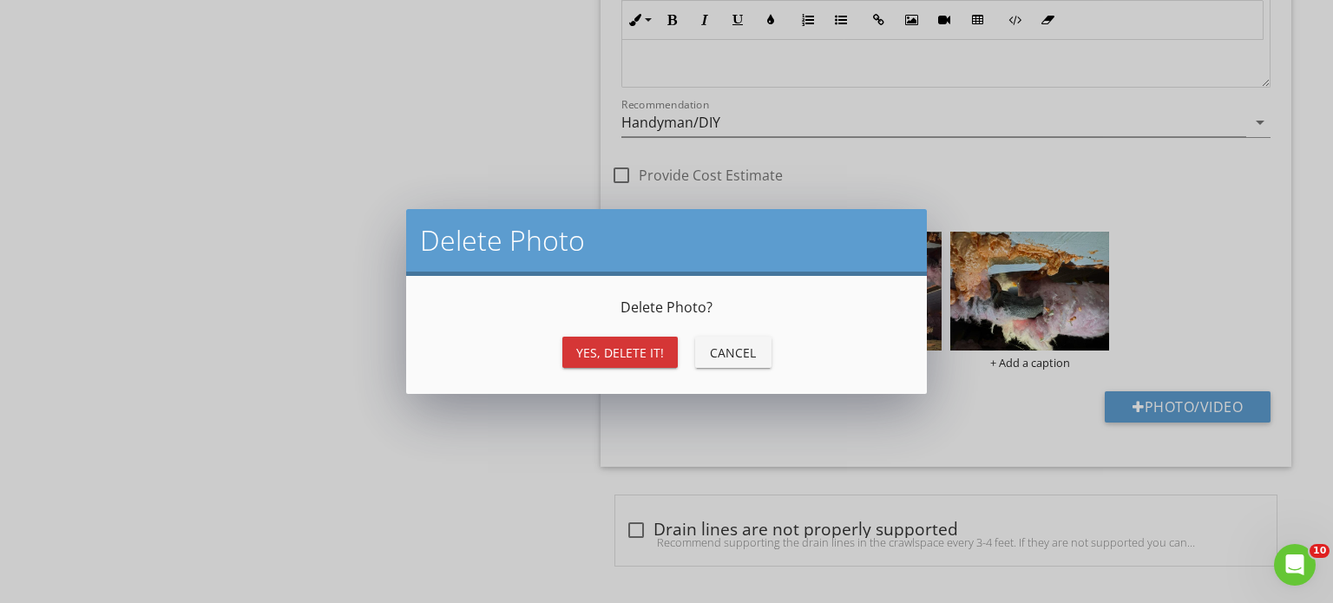
click at [618, 350] on div "Yes, Delete it!" at bounding box center [620, 353] width 88 height 18
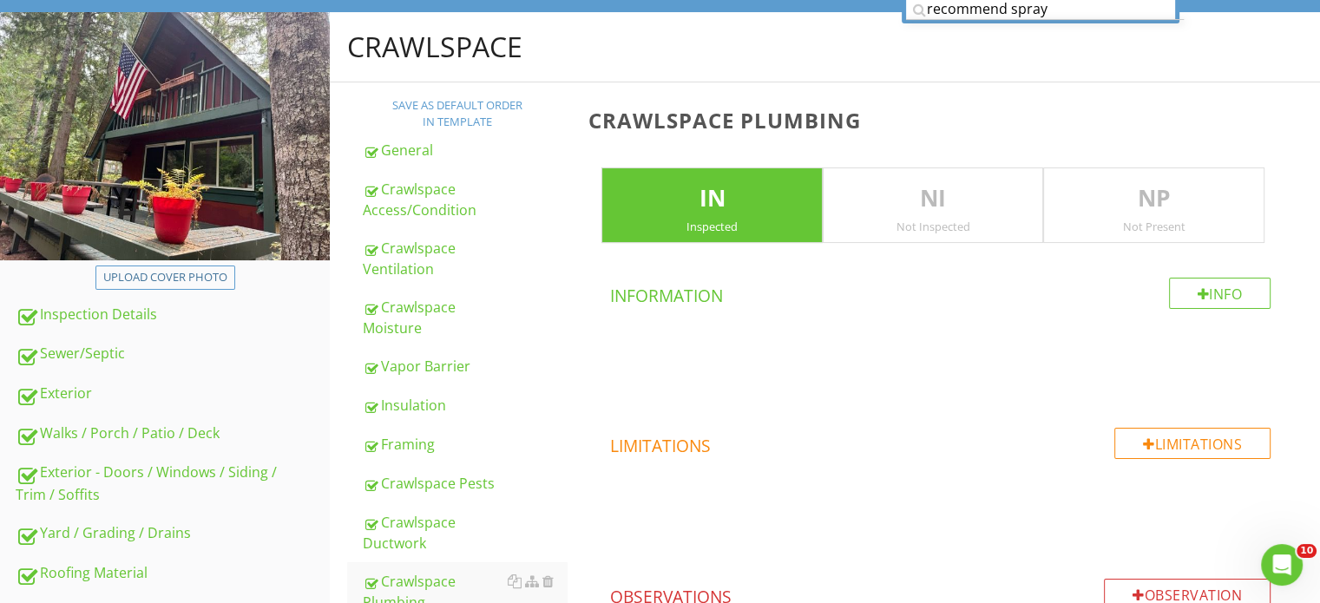
scroll to position [0, 0]
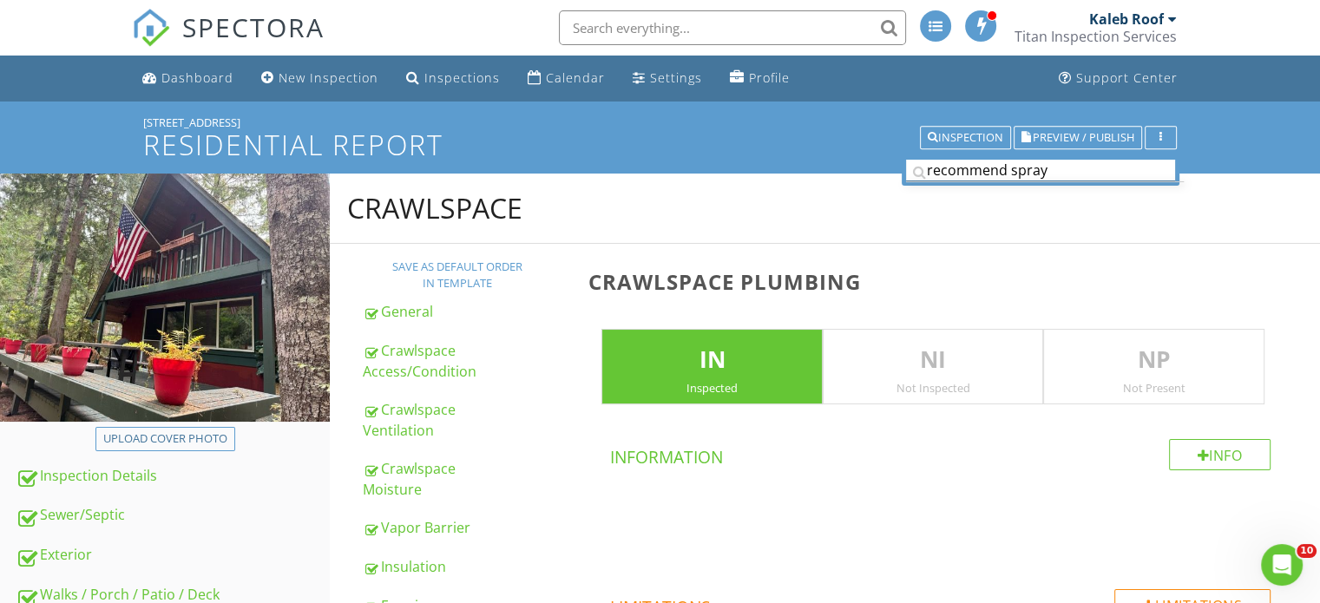
click at [1039, 171] on input "recommend spray" at bounding box center [1040, 171] width 269 height 22
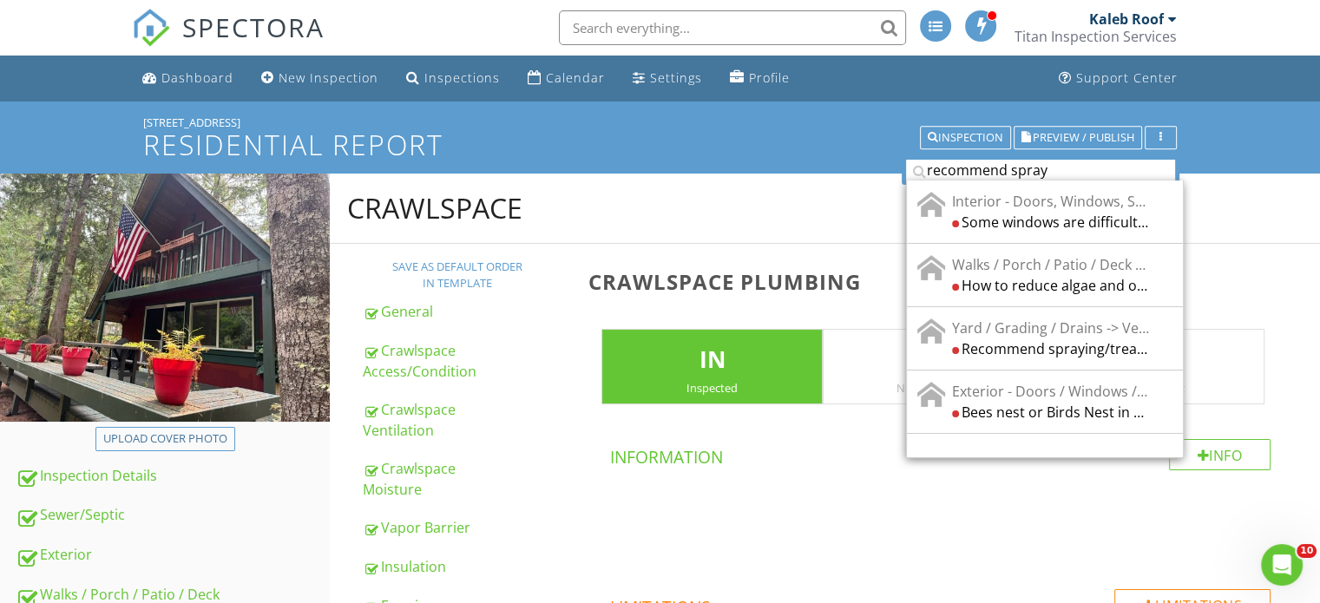
click at [1050, 343] on div "Recommend spraying/treating for bugs" at bounding box center [1050, 349] width 197 height 21
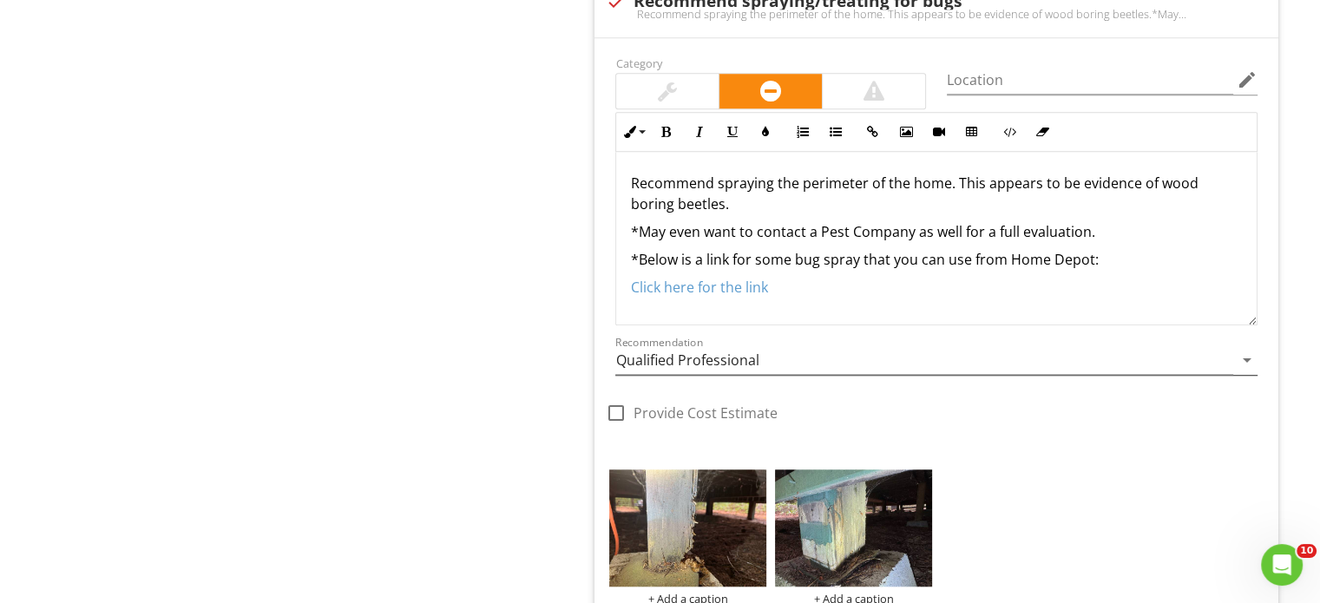
scroll to position [1446, 0]
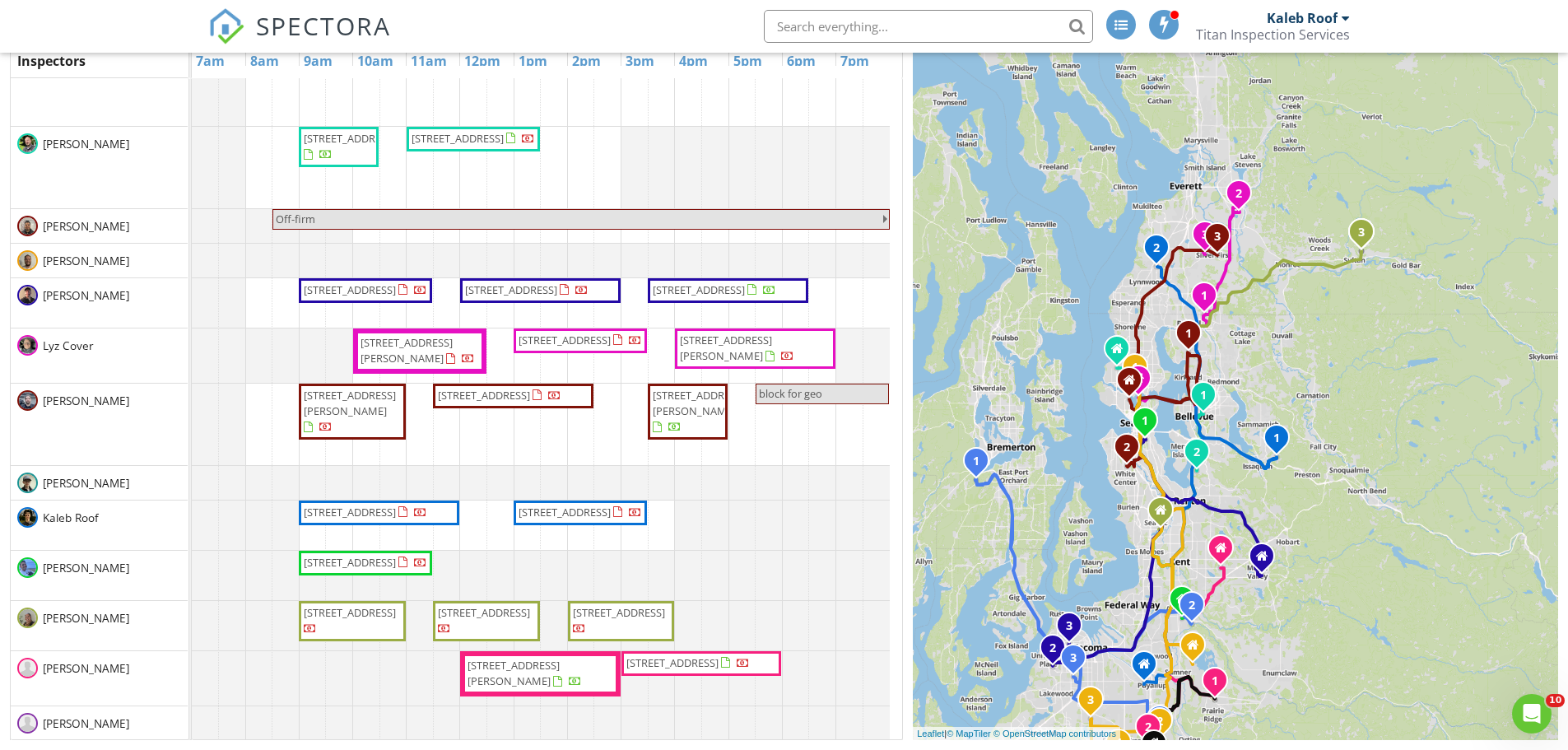
drag, startPoint x: 1289, startPoint y: 276, endPoint x: 1221, endPoint y: 419, distance: 158.3
click at [1221, 419] on div "1 2 1 2 3 1 2 3 4 1 2 1 2 3 1 2 3 1 2 3 1 2 1 1 2 3 1 2 + − East Meridian Avenu…" at bounding box center [1235, 346] width 646 height 788
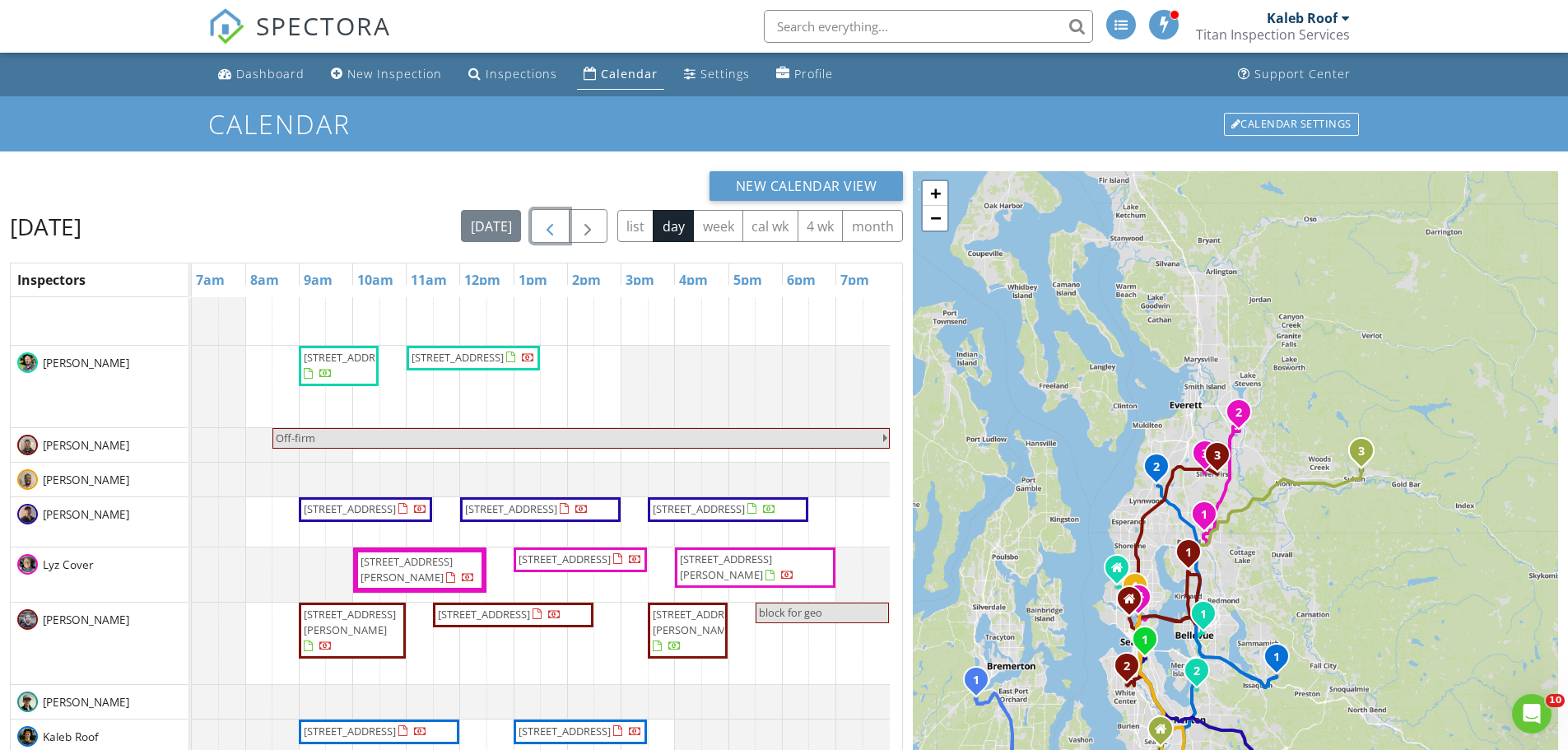
click at [550, 229] on span "button" at bounding box center [550, 226] width 20 height 20
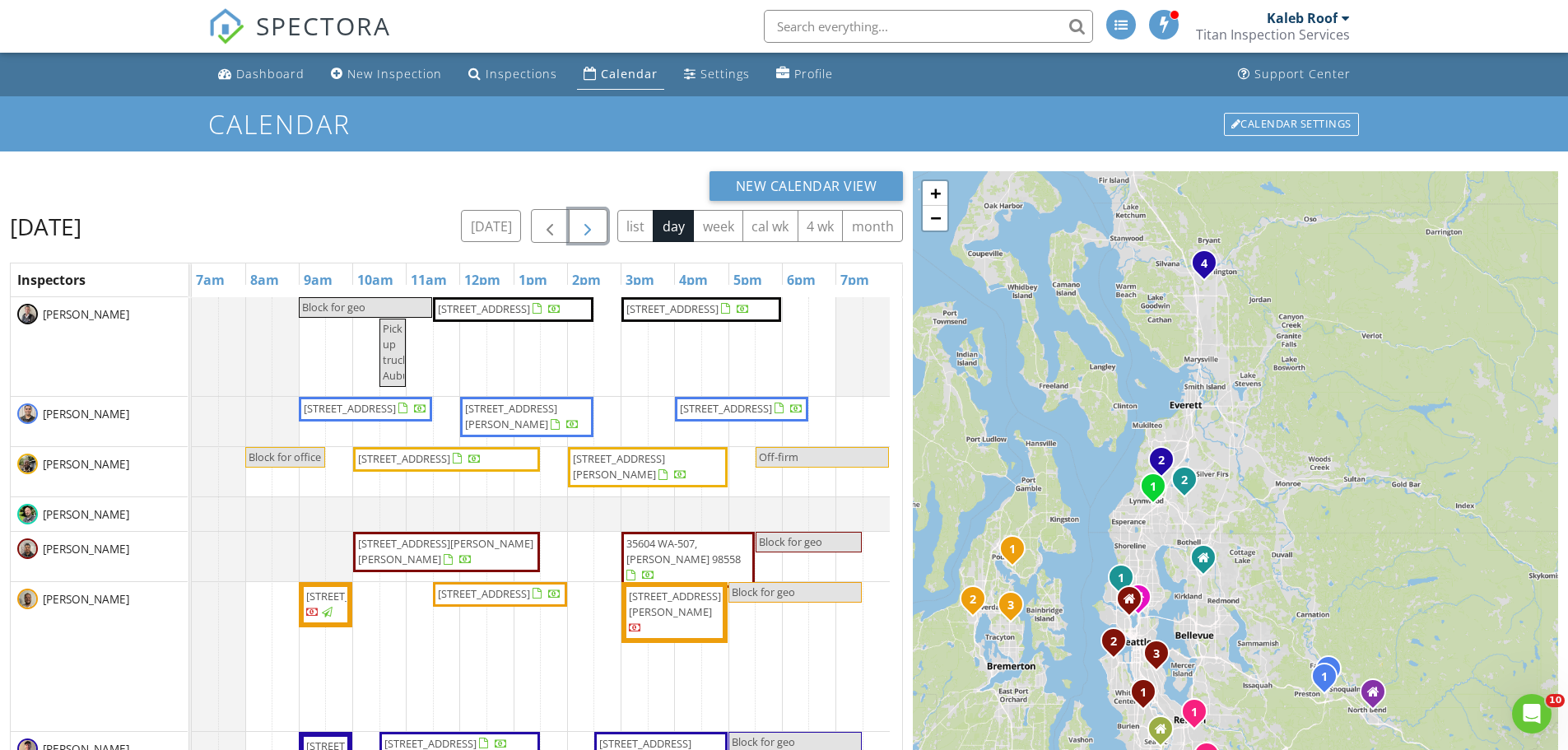
click at [594, 219] on span "button" at bounding box center [587, 226] width 20 height 20
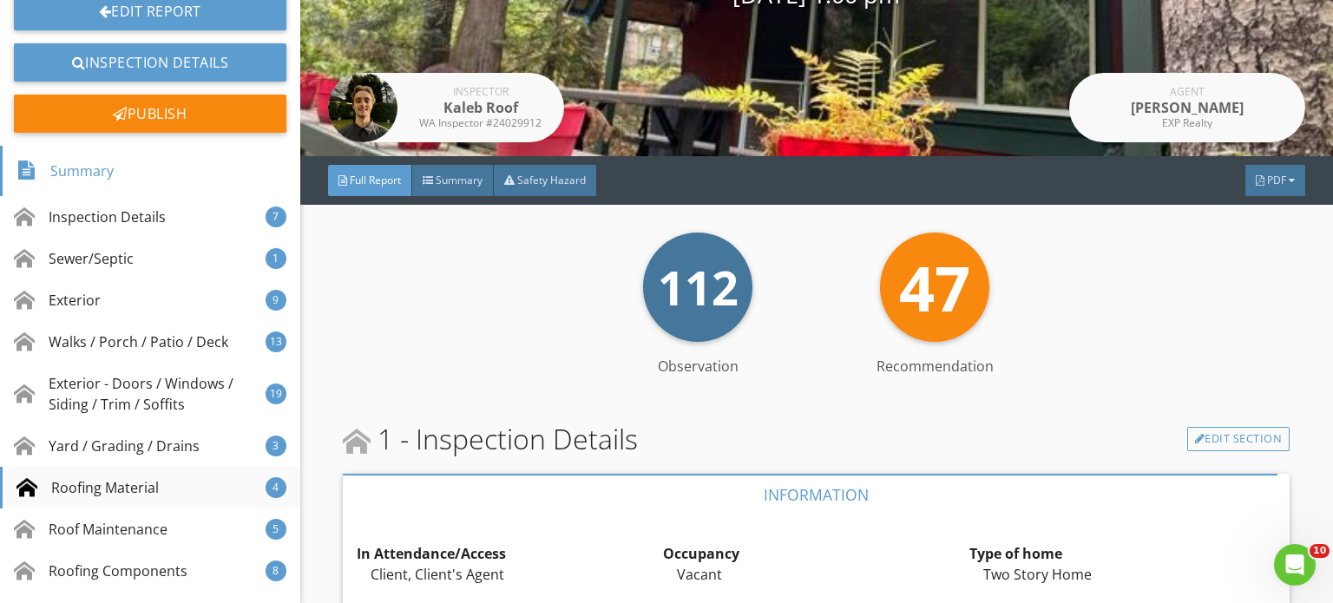
scroll to position [260, 0]
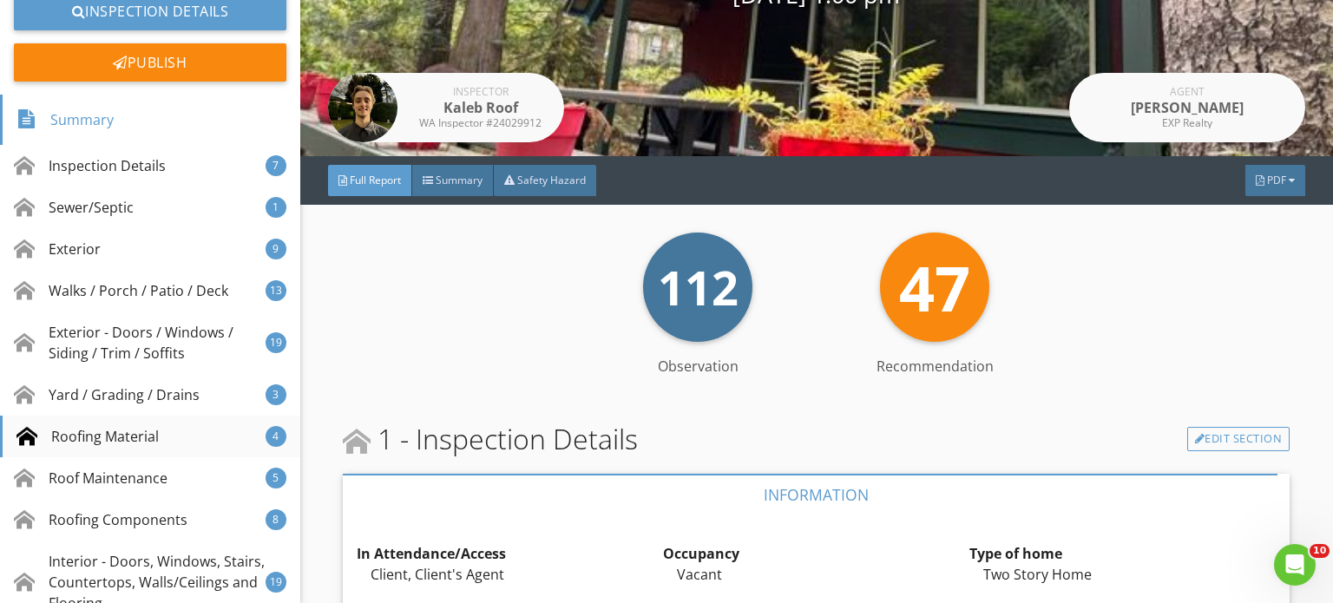
click at [109, 454] on div "Roofing Material 4" at bounding box center [150, 437] width 300 height 42
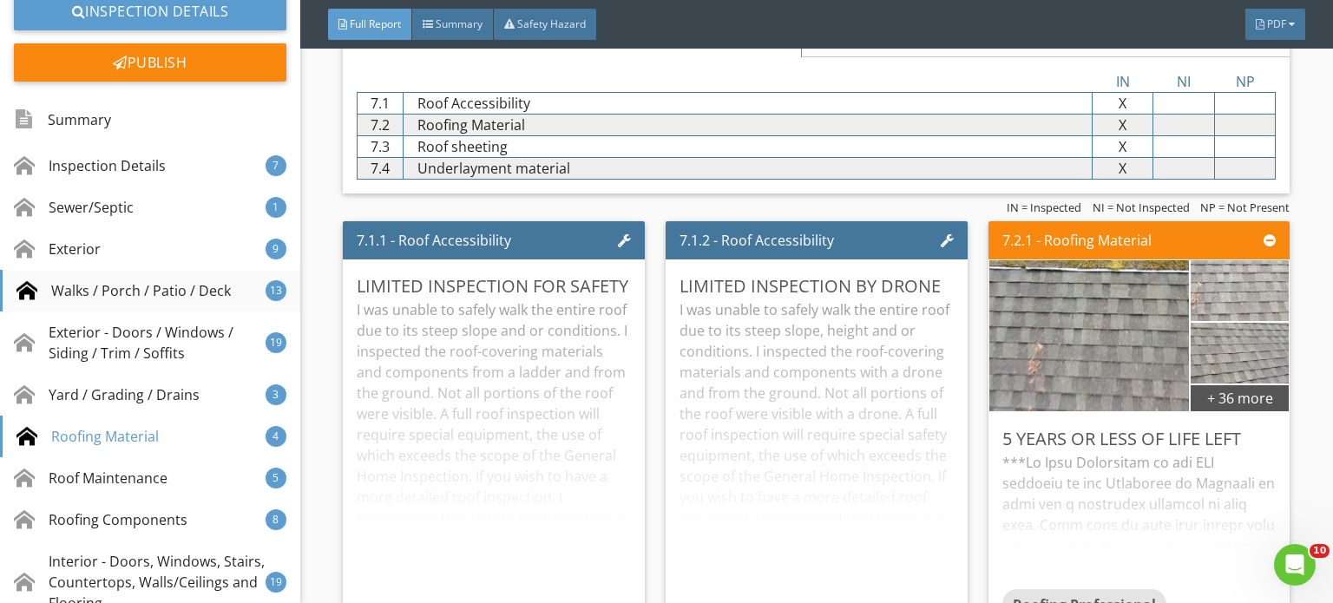
click at [174, 280] on div "Walks / Porch / Patio / Deck" at bounding box center [123, 290] width 214 height 21
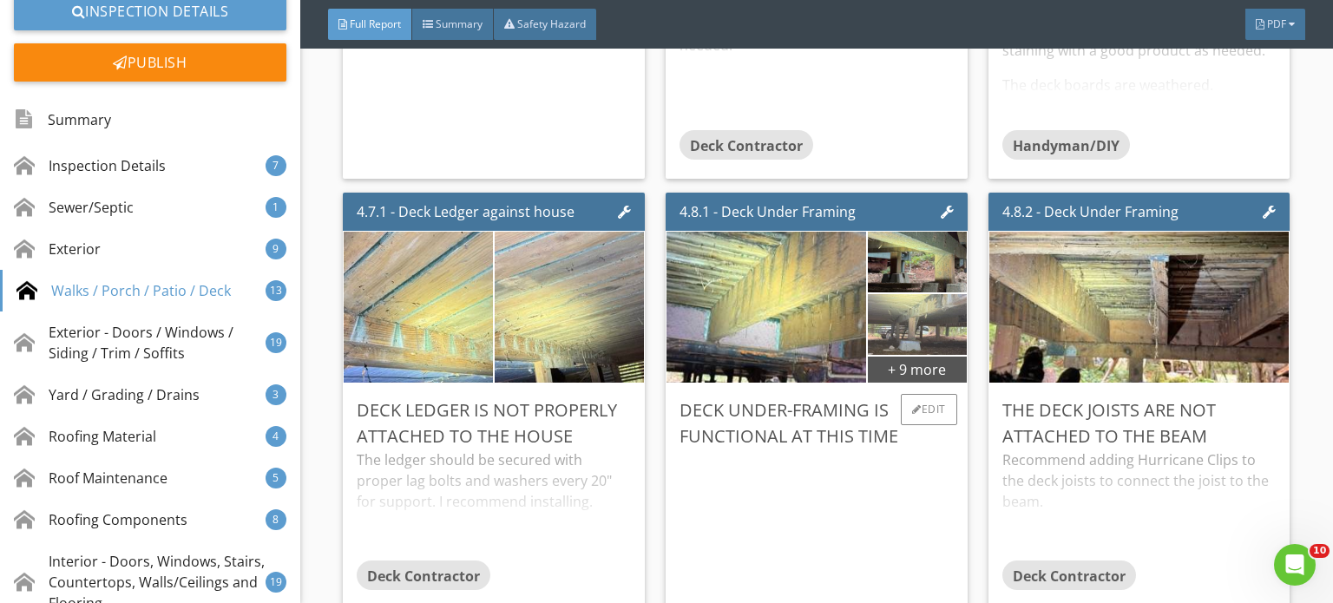
scroll to position [6873, 0]
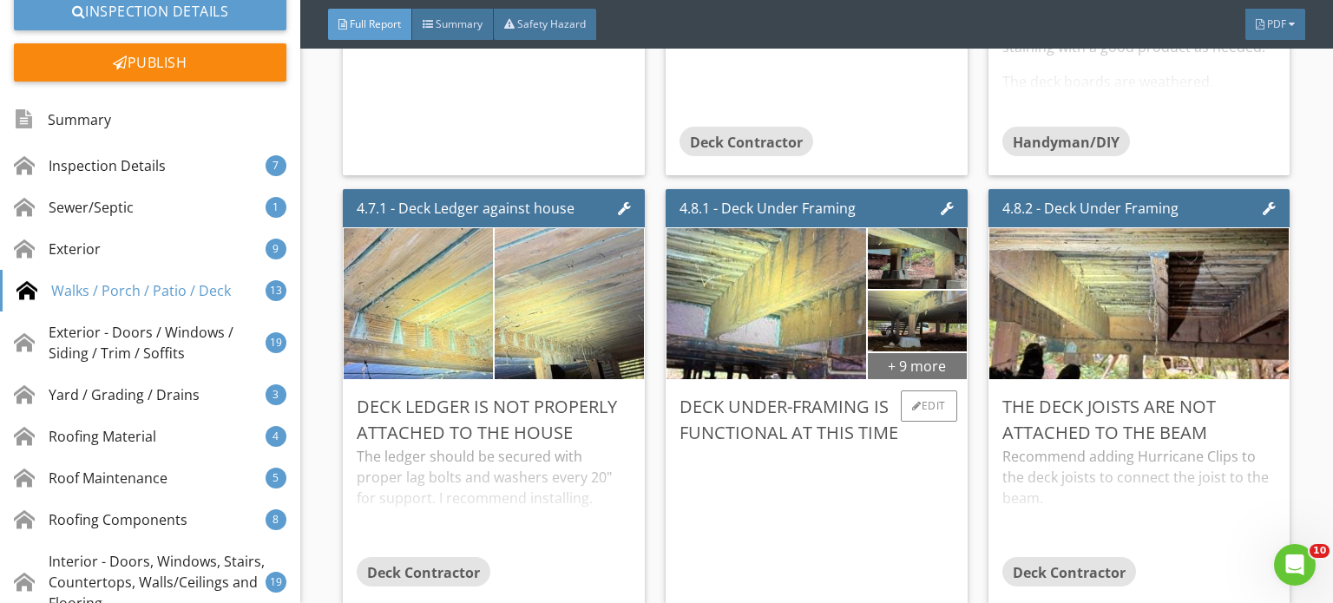
click at [924, 364] on div "+ 9 more" at bounding box center [917, 366] width 98 height 28
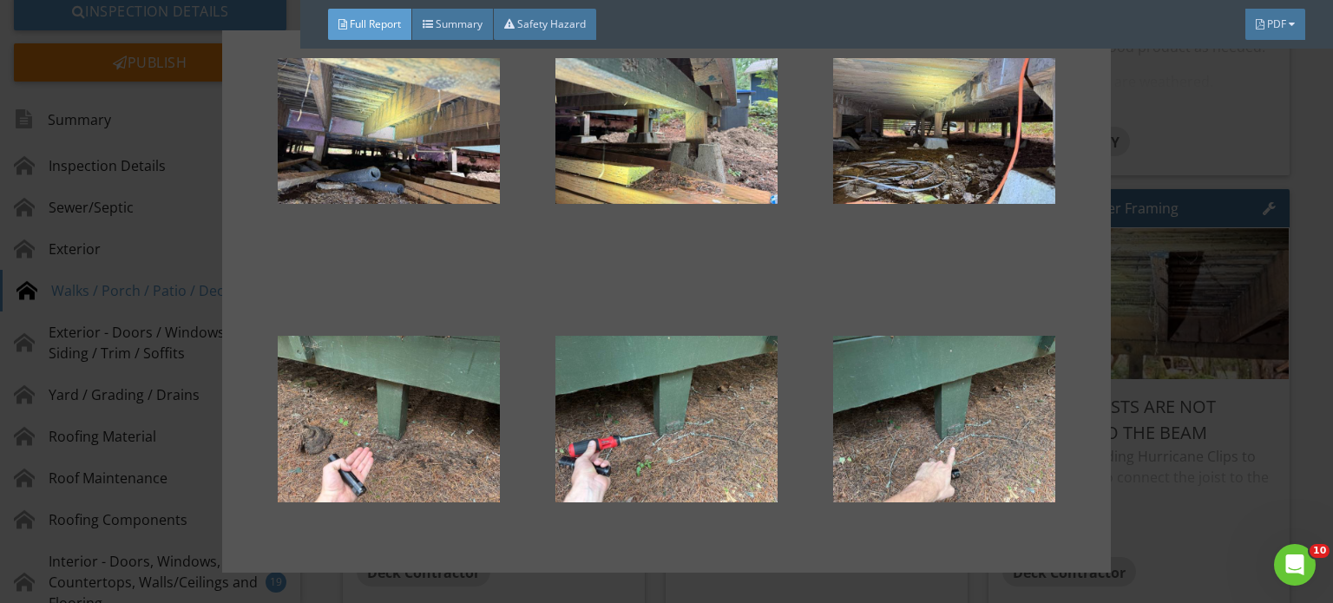
scroll to position [0, 0]
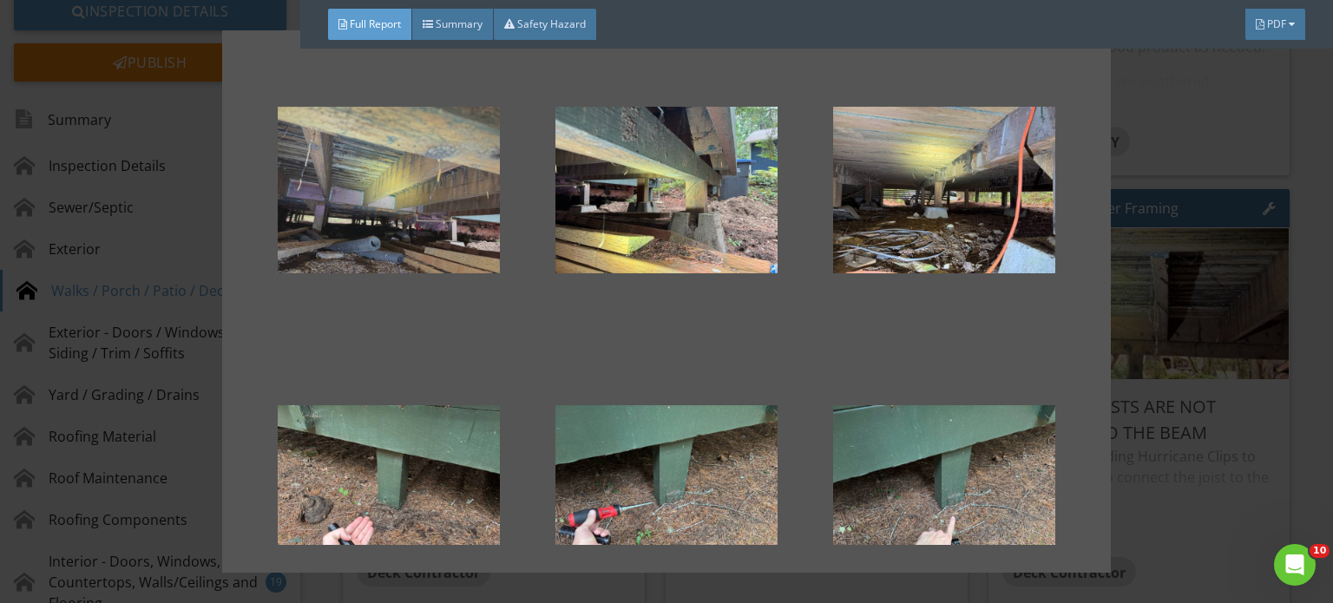
click at [417, 234] on div at bounding box center [389, 190] width 222 height 208
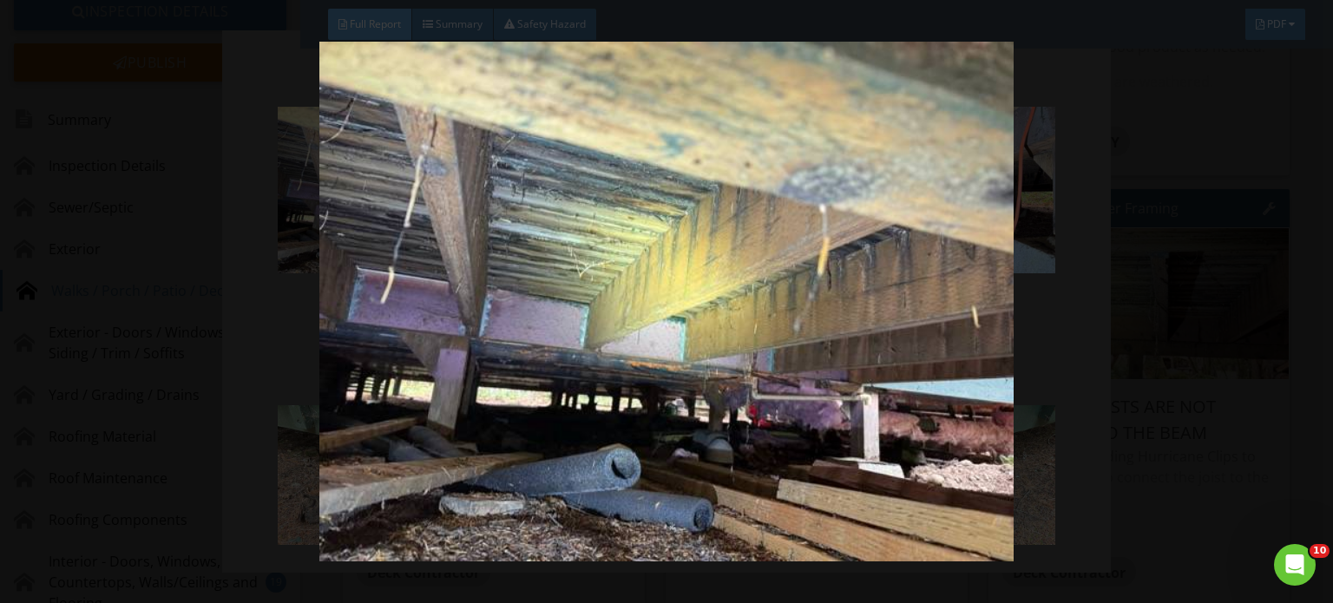
click at [1136, 291] on img at bounding box center [667, 302] width 1214 height 520
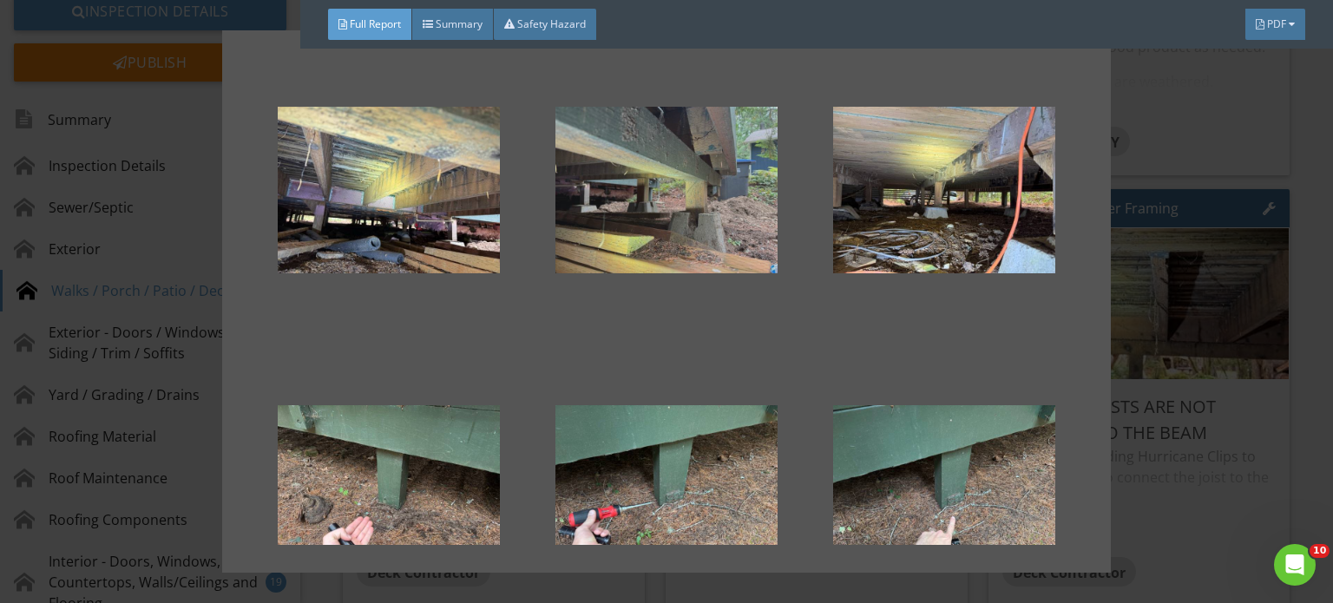
click at [708, 221] on div at bounding box center [667, 190] width 222 height 208
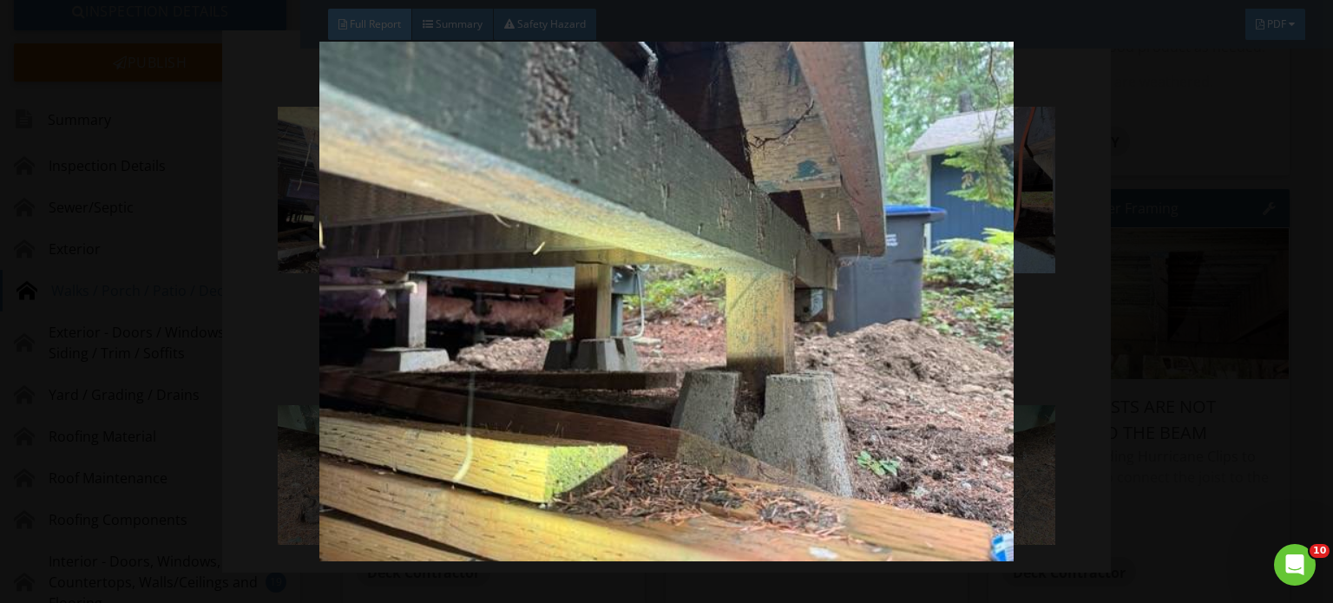
click at [1195, 250] on img at bounding box center [667, 302] width 1214 height 520
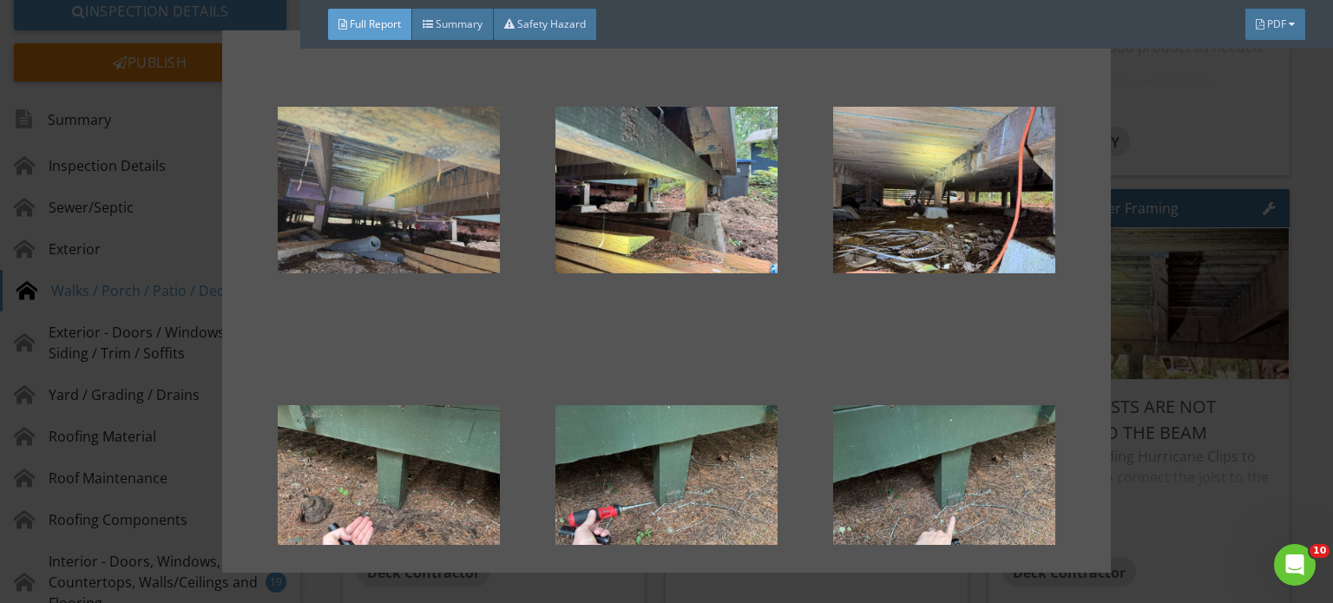
click at [418, 200] on div at bounding box center [389, 190] width 222 height 208
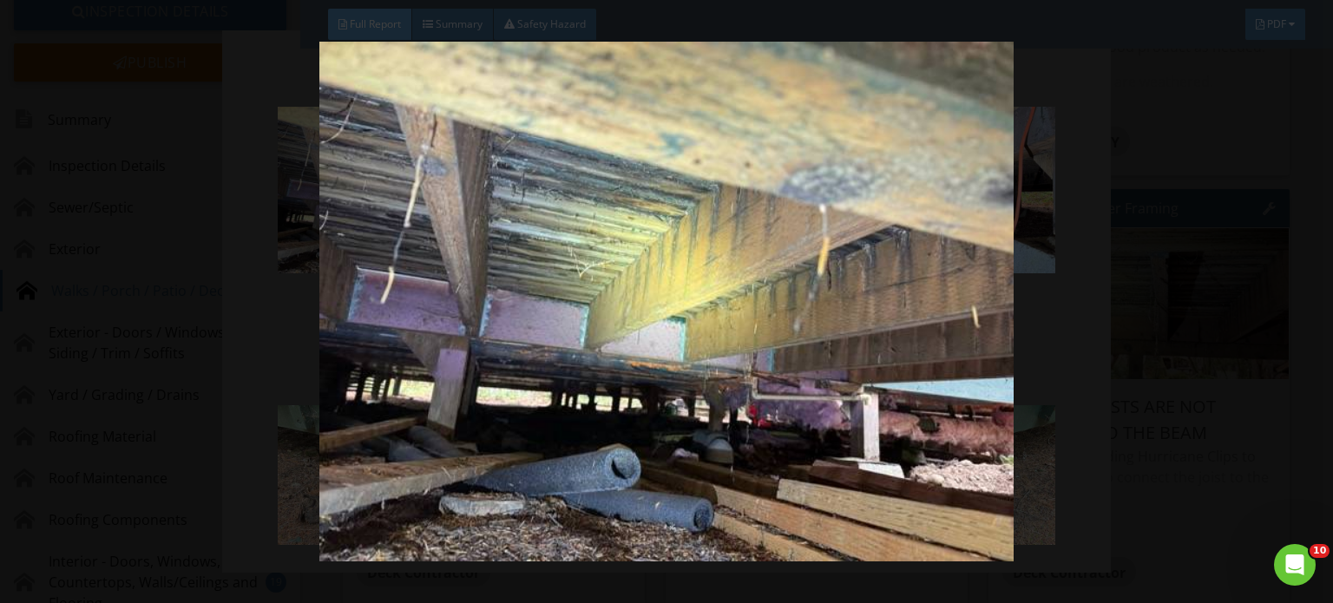
click at [1229, 240] on img at bounding box center [667, 302] width 1214 height 520
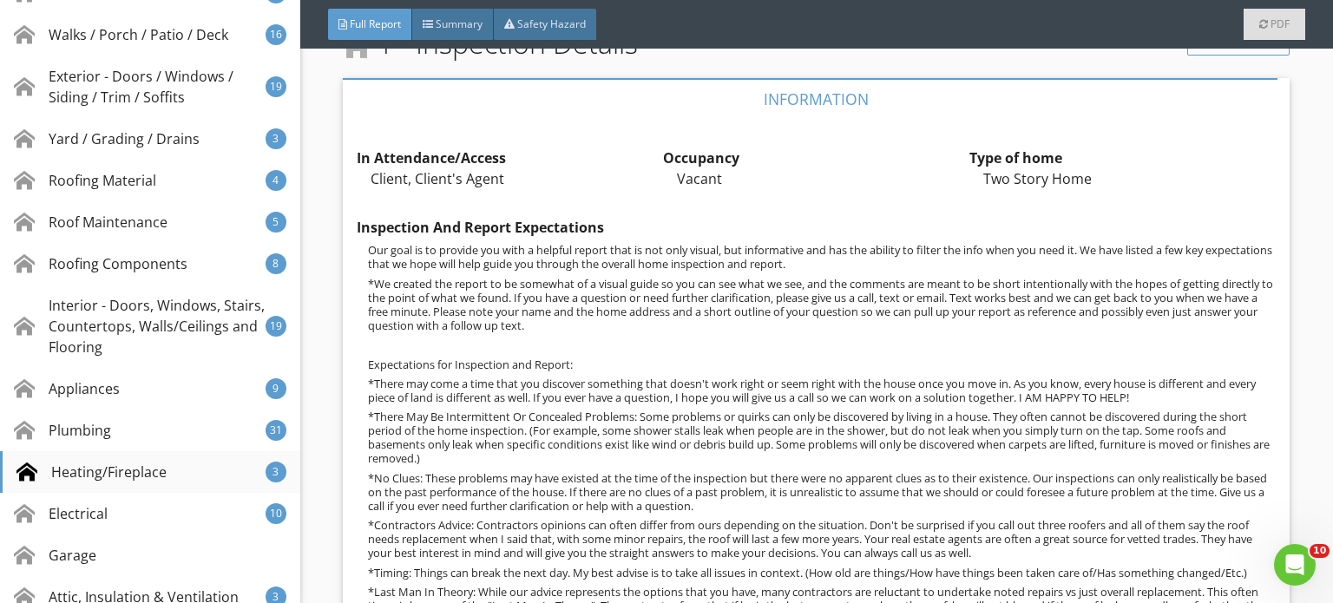
scroll to position [521, 0]
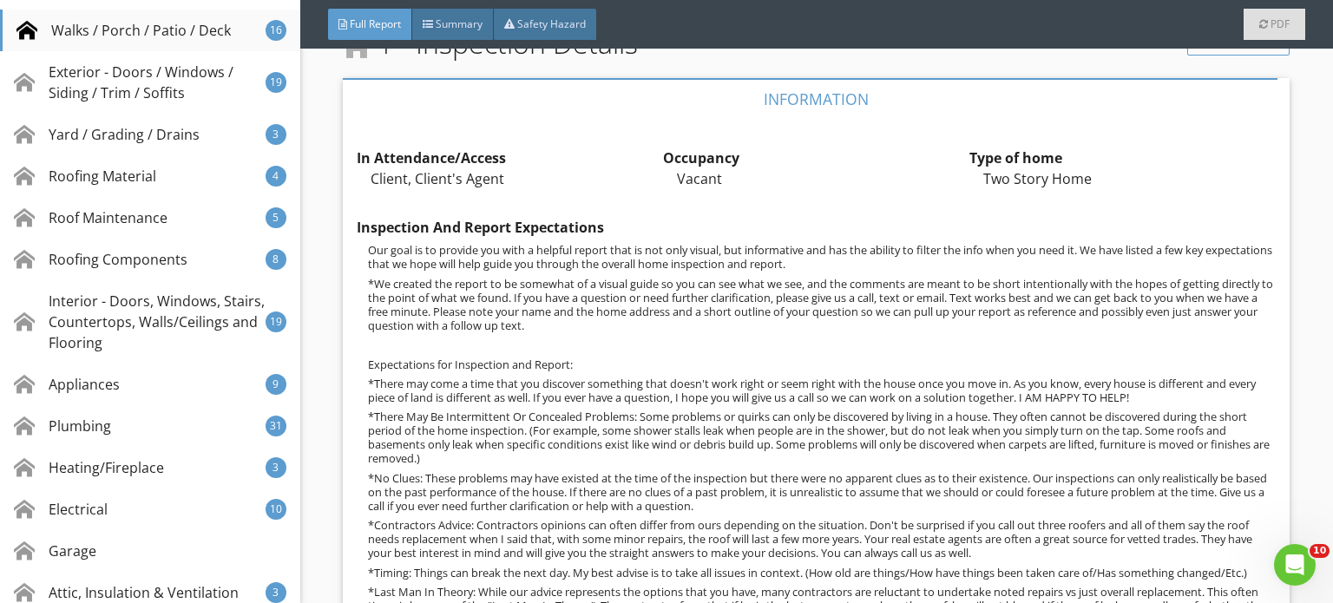
click at [198, 31] on div "Walks / Porch / Patio / Deck" at bounding box center [123, 30] width 214 height 21
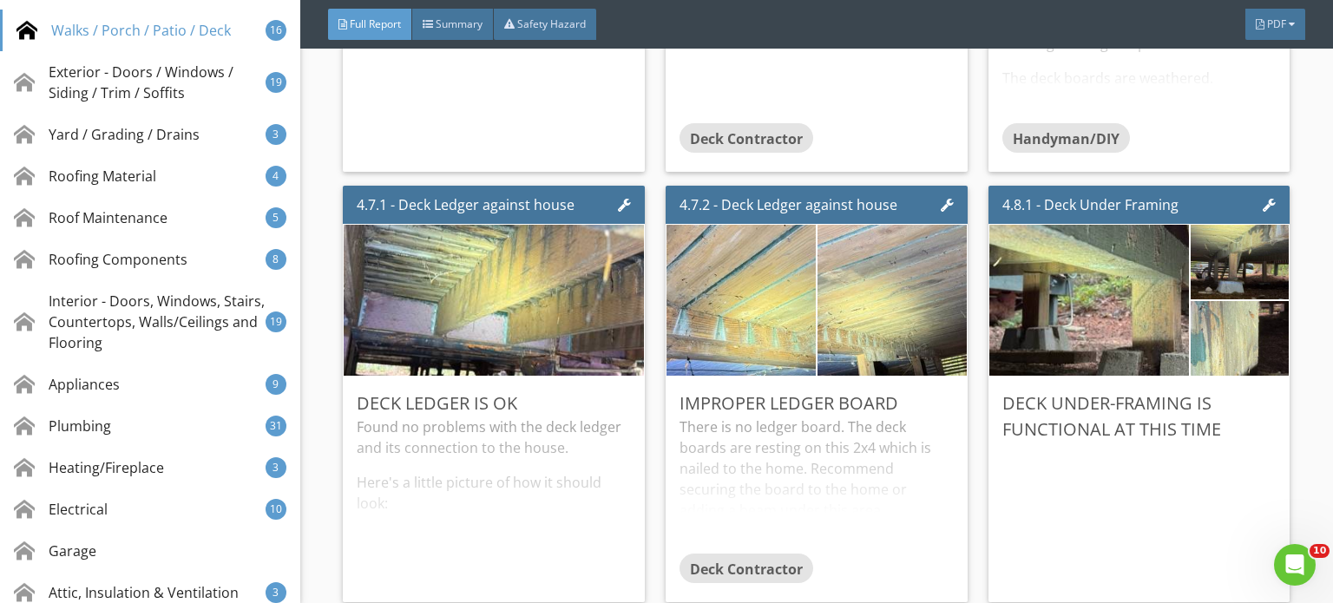
scroll to position [6873, 0]
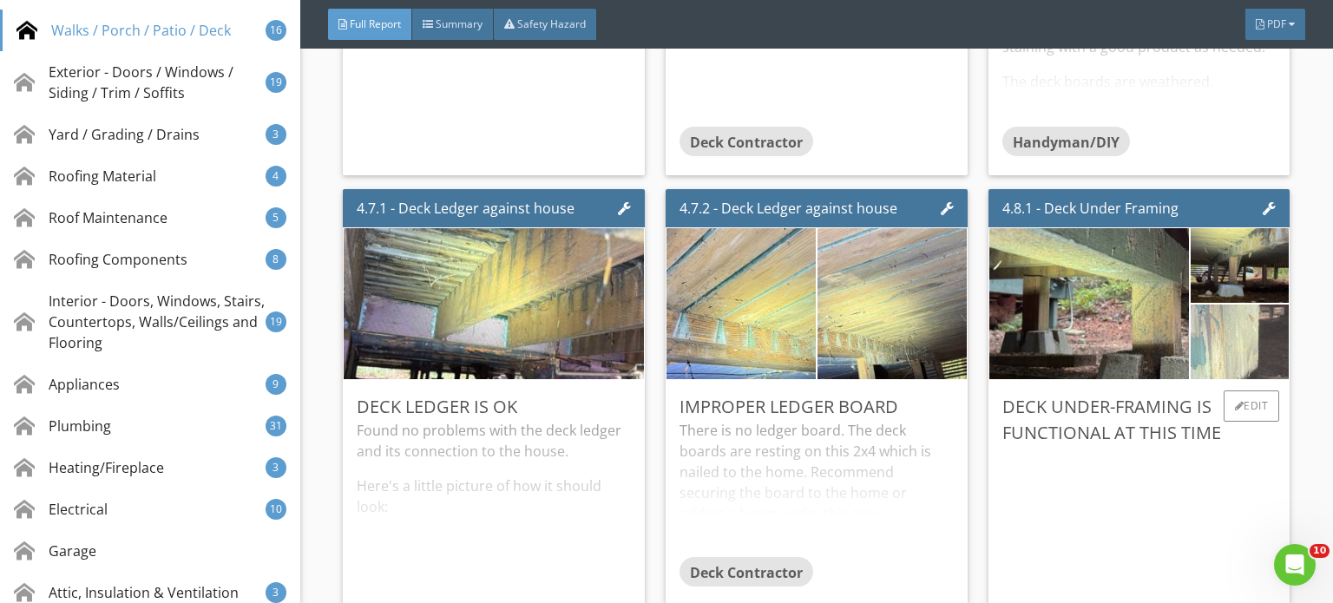
click at [1184, 317] on img at bounding box center [1240, 342] width 246 height 184
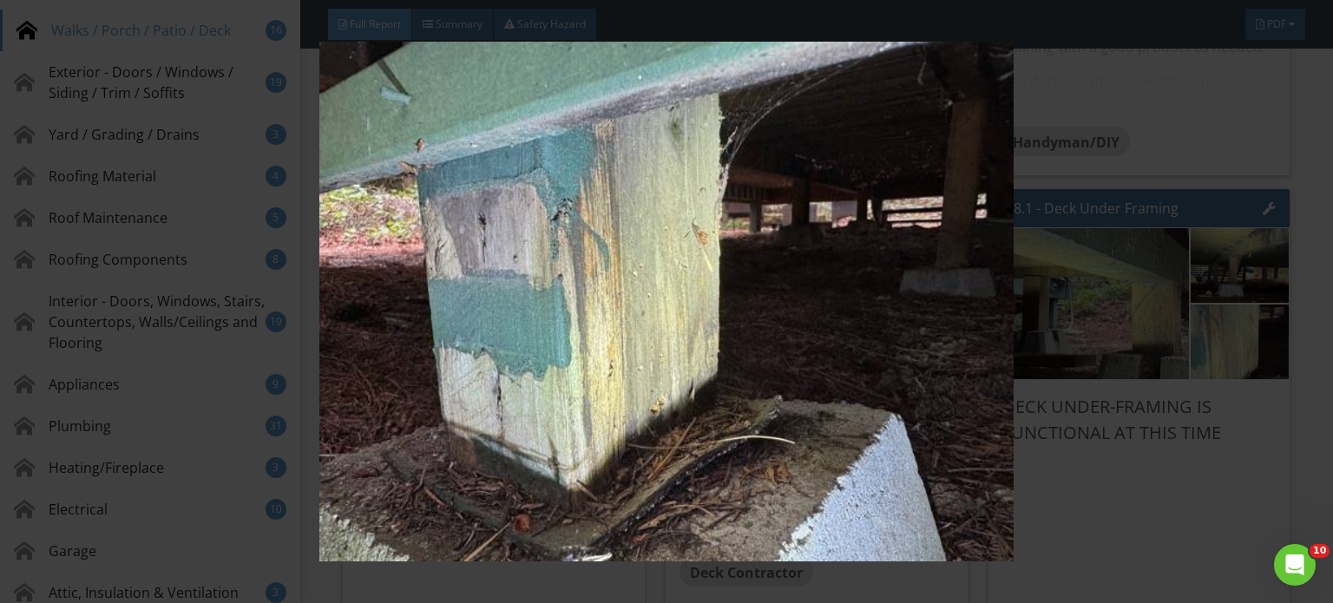
click at [1228, 315] on img at bounding box center [667, 302] width 1214 height 520
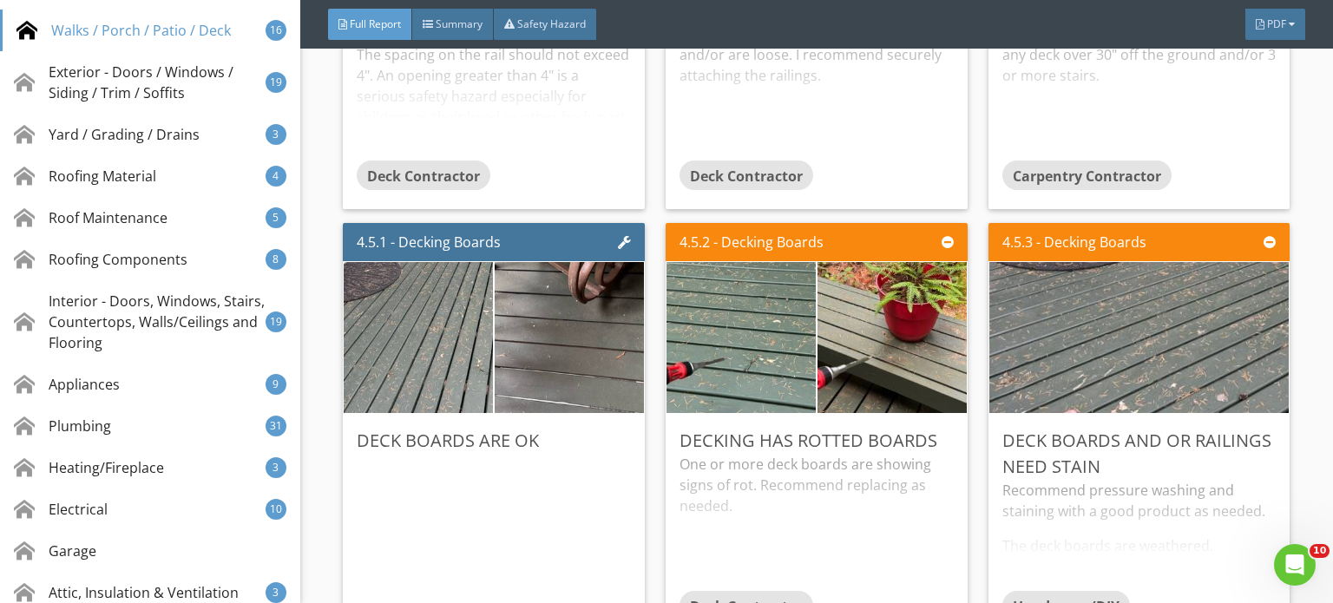
scroll to position [6352, 0]
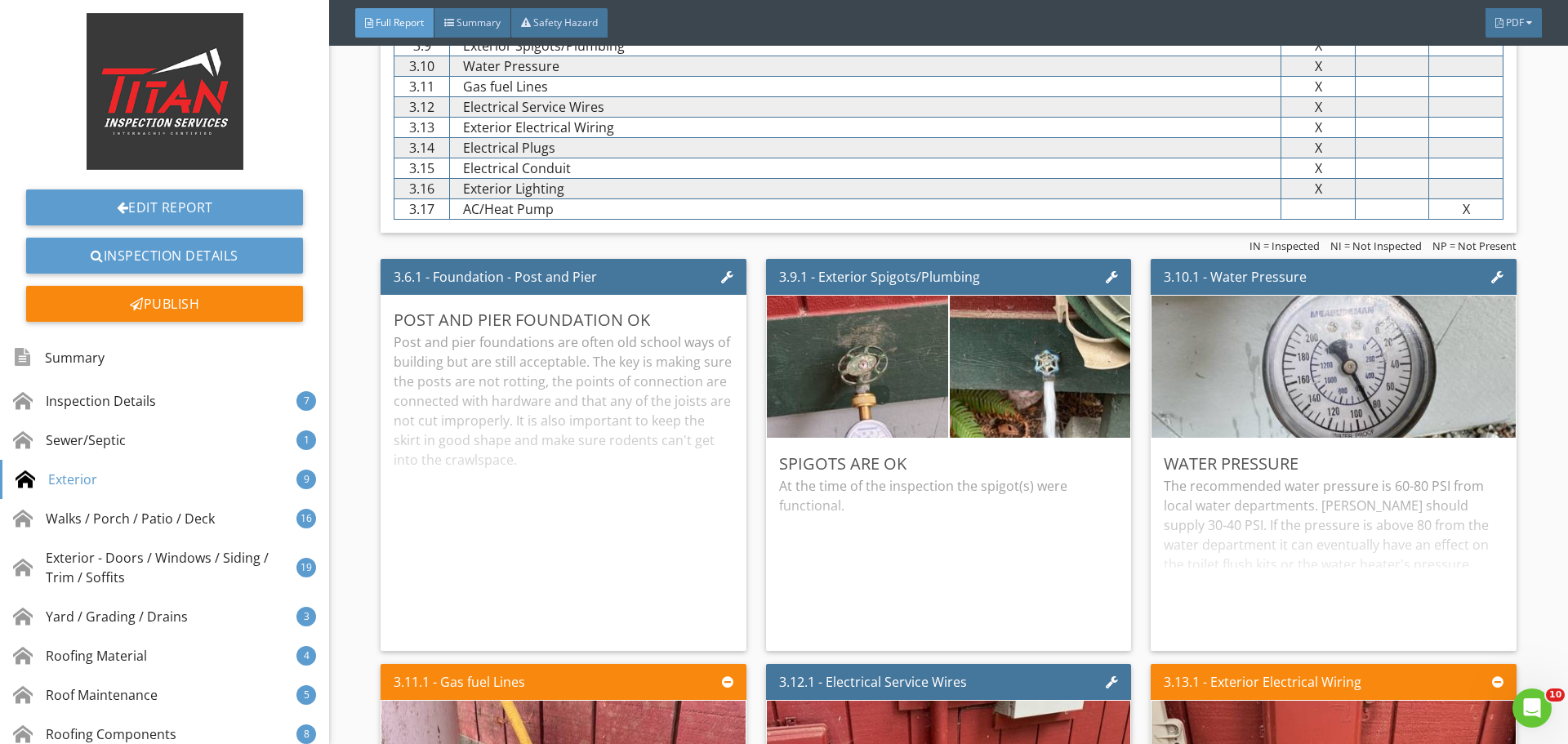
scroll to position [3511, 0]
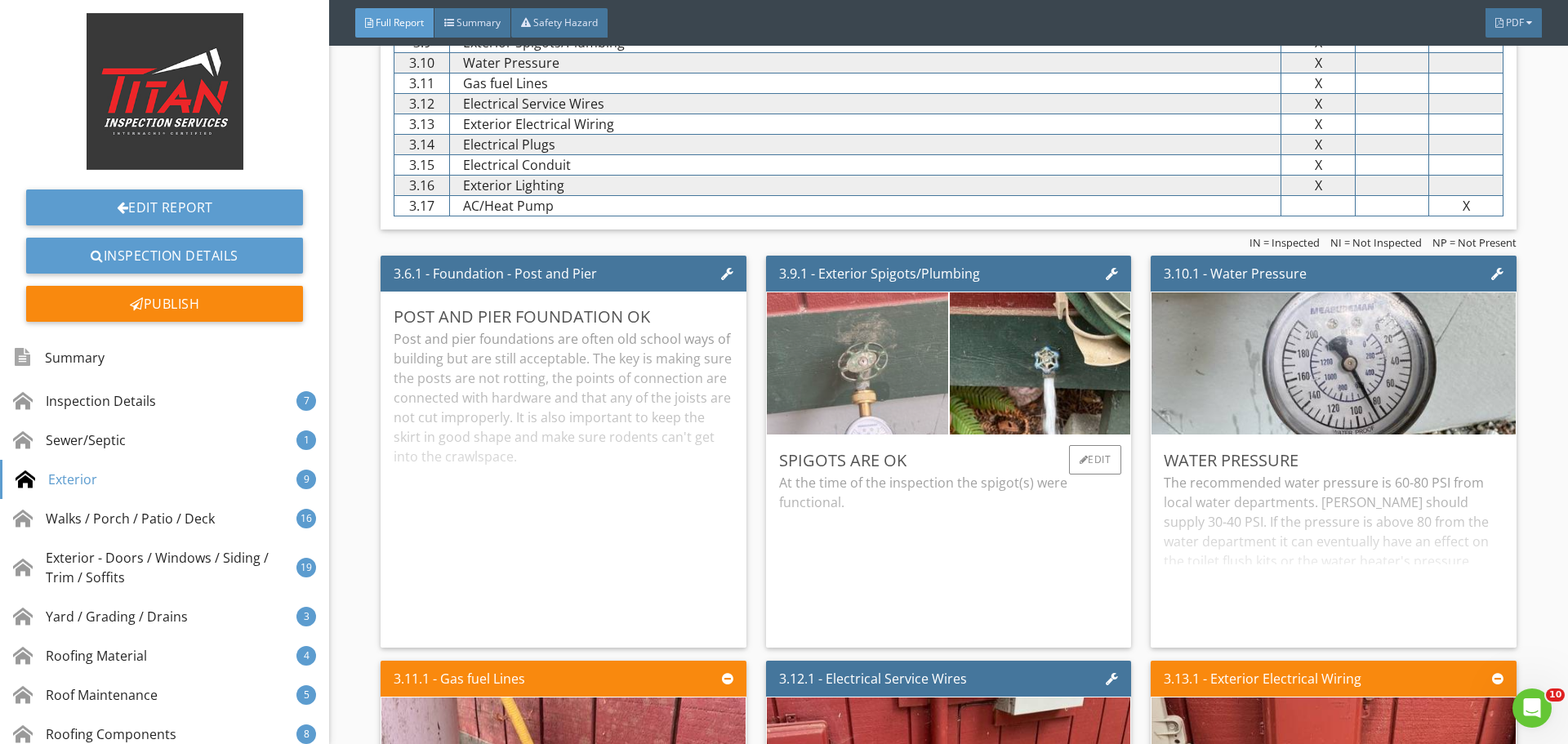
click at [886, 326] on img at bounding box center [857, 363] width 452 height 340
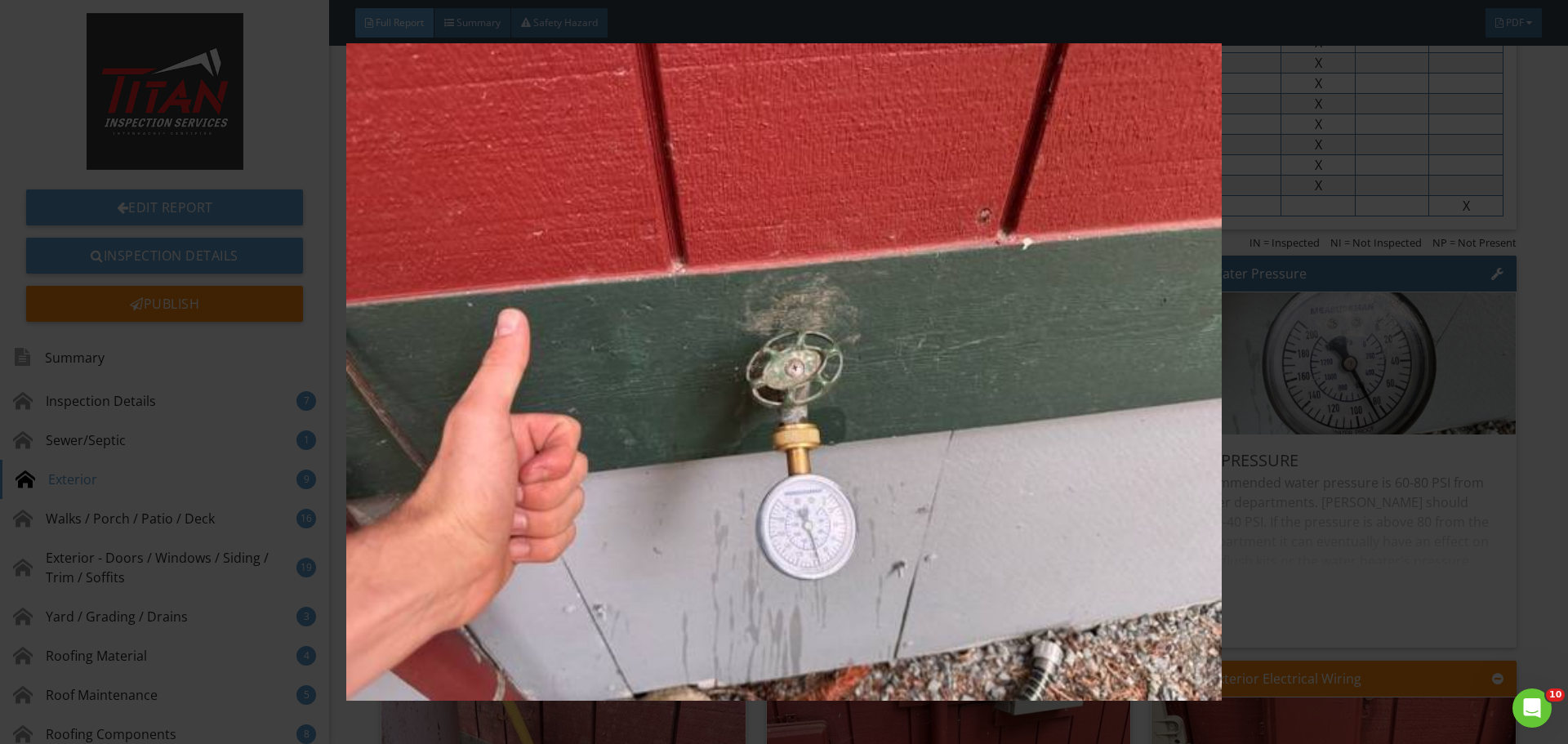
click at [1433, 358] on img at bounding box center [784, 372] width 1440 height 657
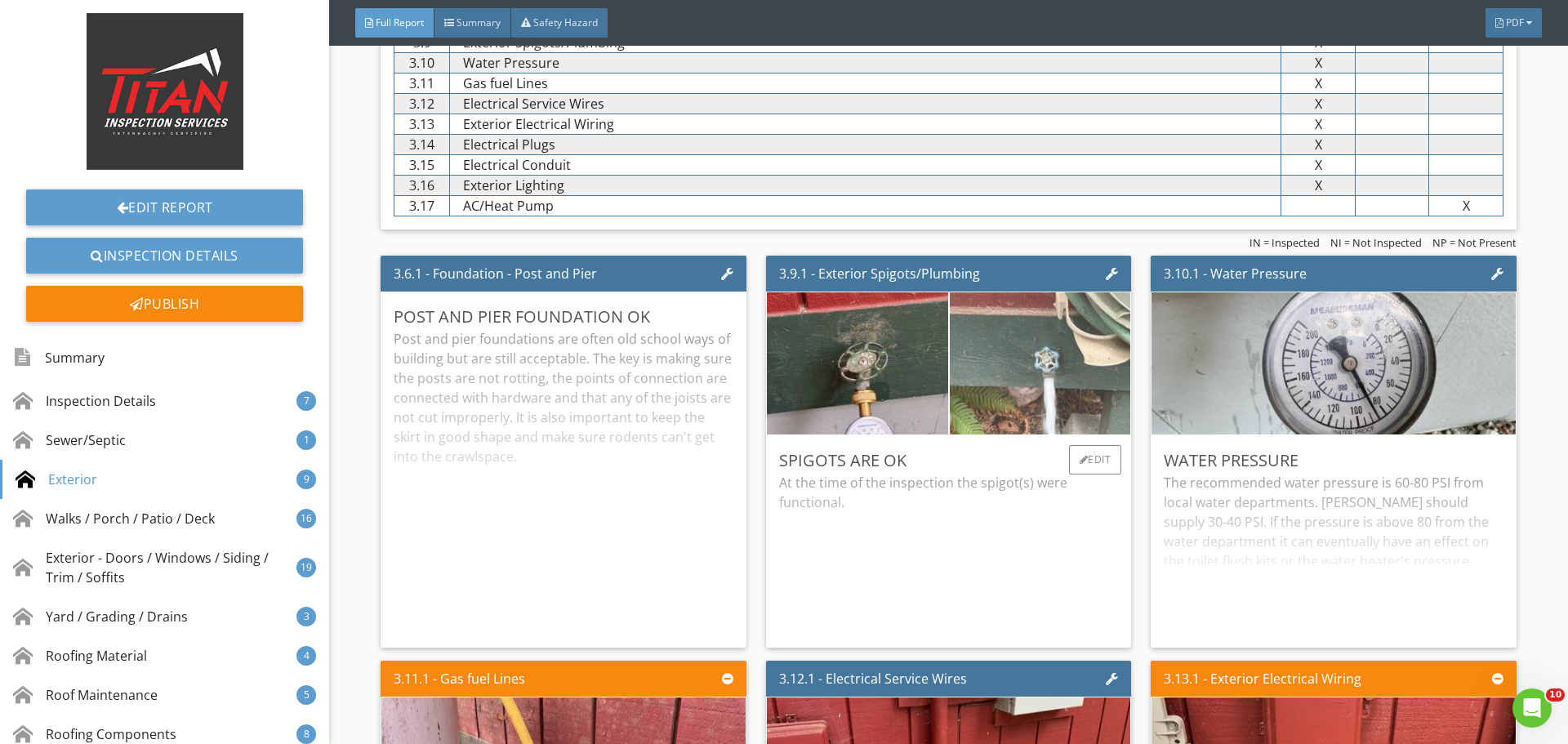
click at [1033, 346] on img at bounding box center [1039, 363] width 452 height 340
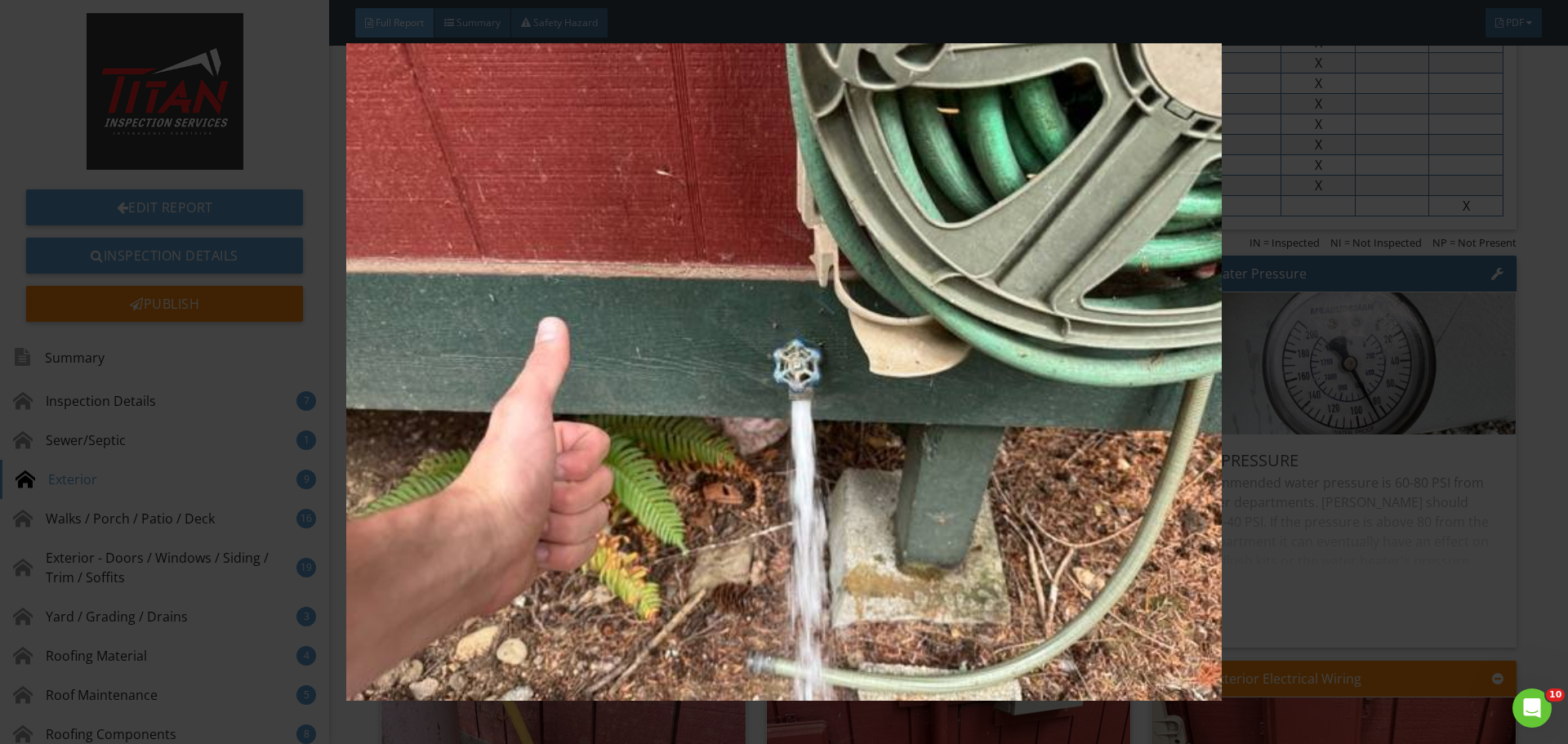
click at [1416, 355] on img at bounding box center [784, 372] width 1440 height 657
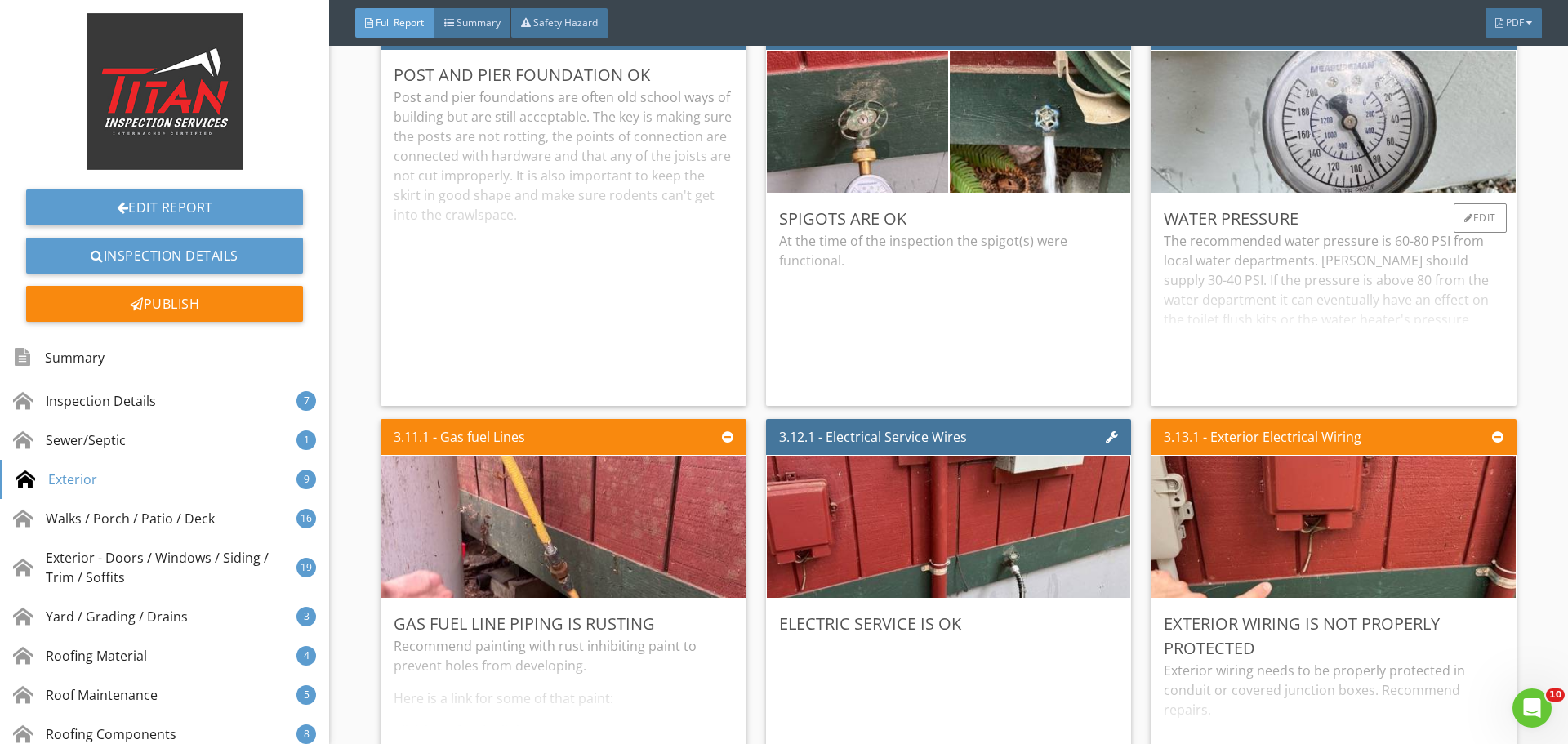
scroll to position [3757, 0]
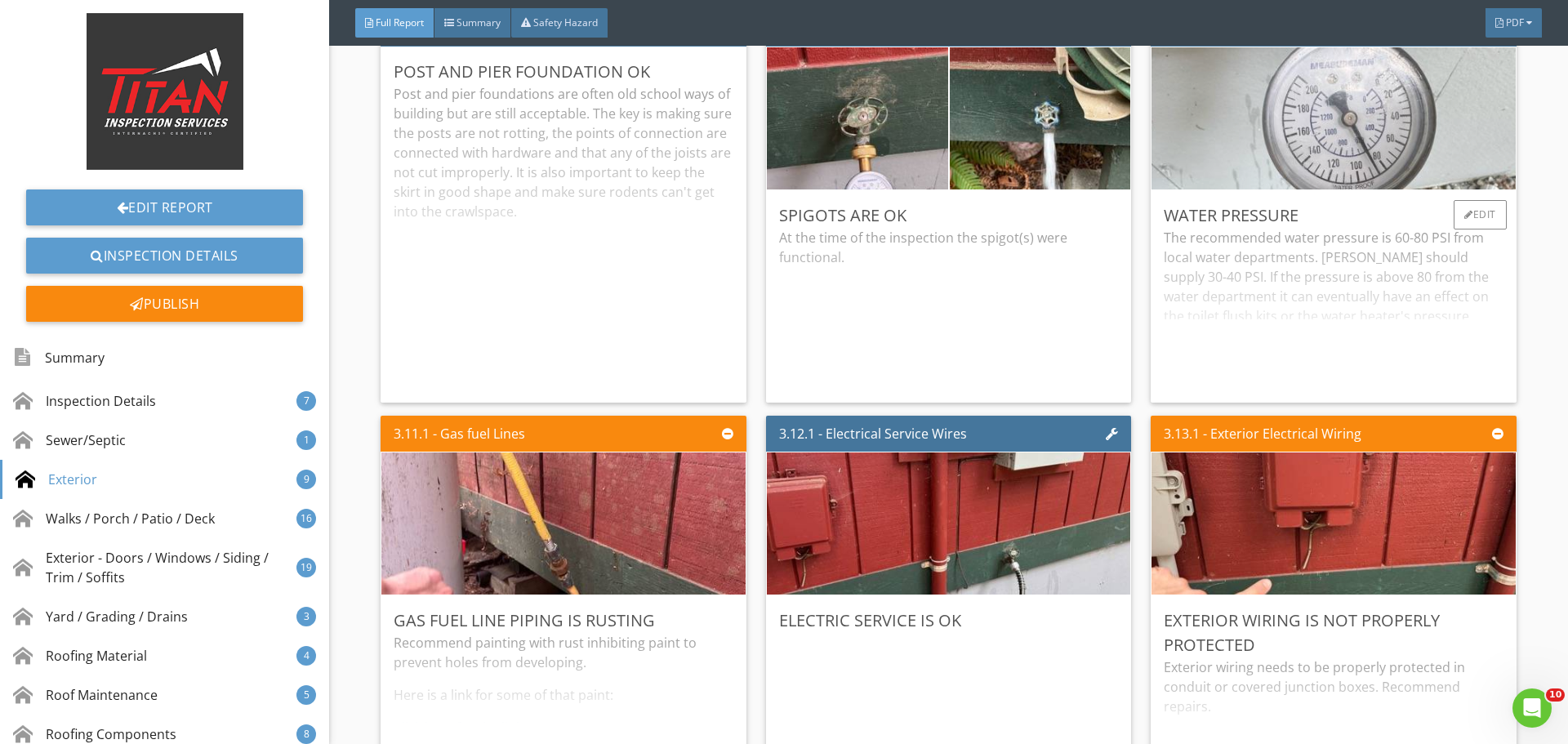
click at [1291, 143] on img at bounding box center [1334, 119] width 474 height 356
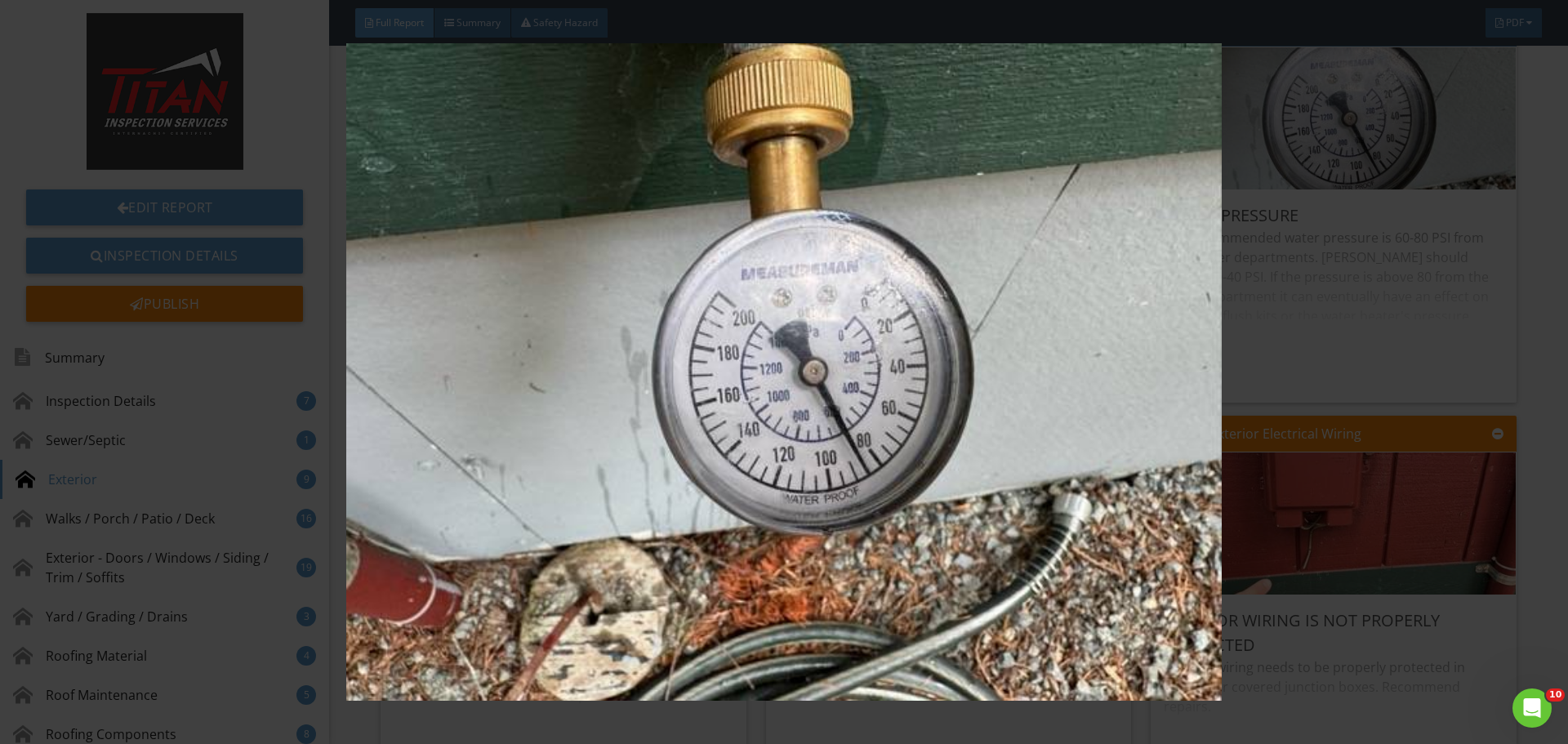
click at [1366, 286] on img at bounding box center [784, 372] width 1440 height 657
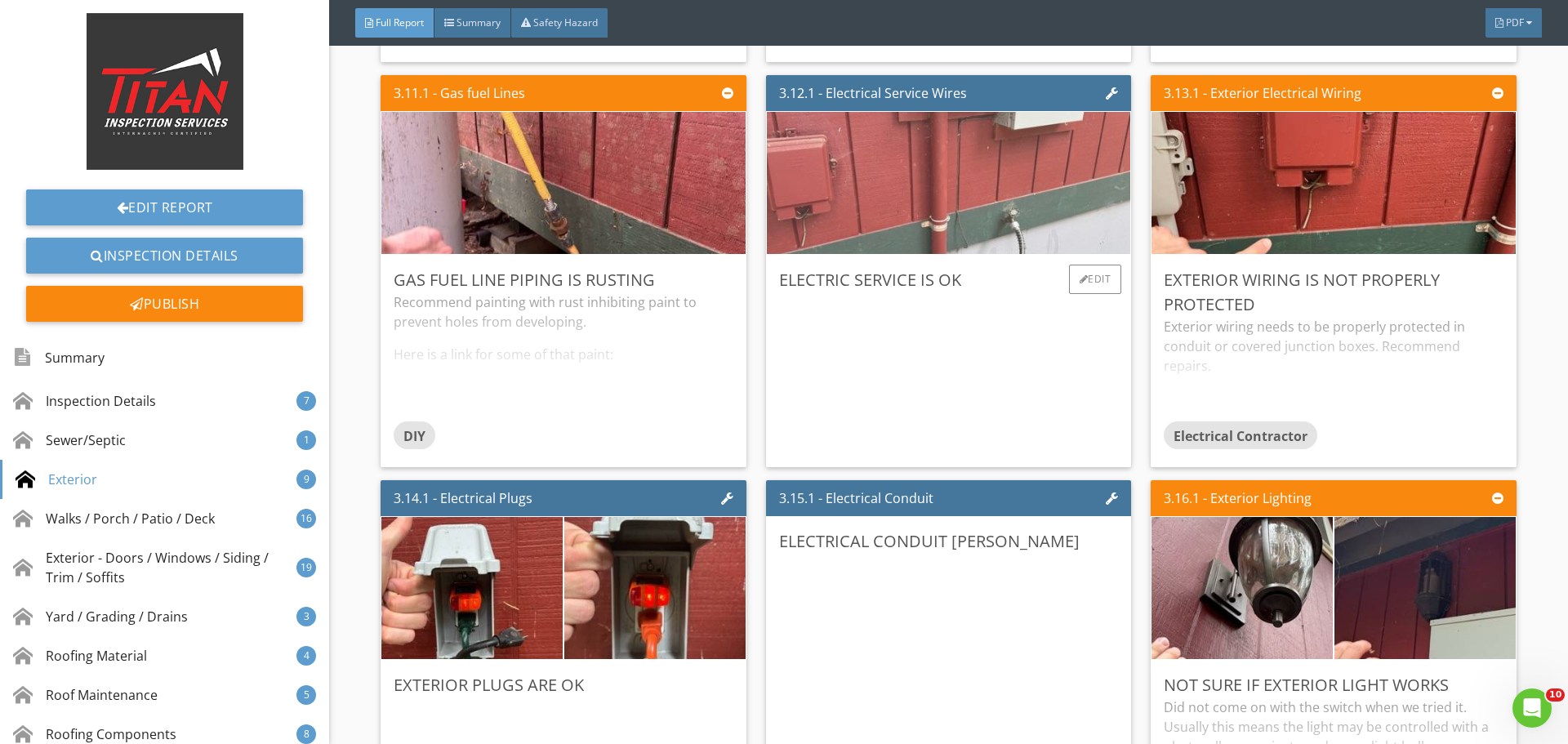
scroll to position [4083, 0]
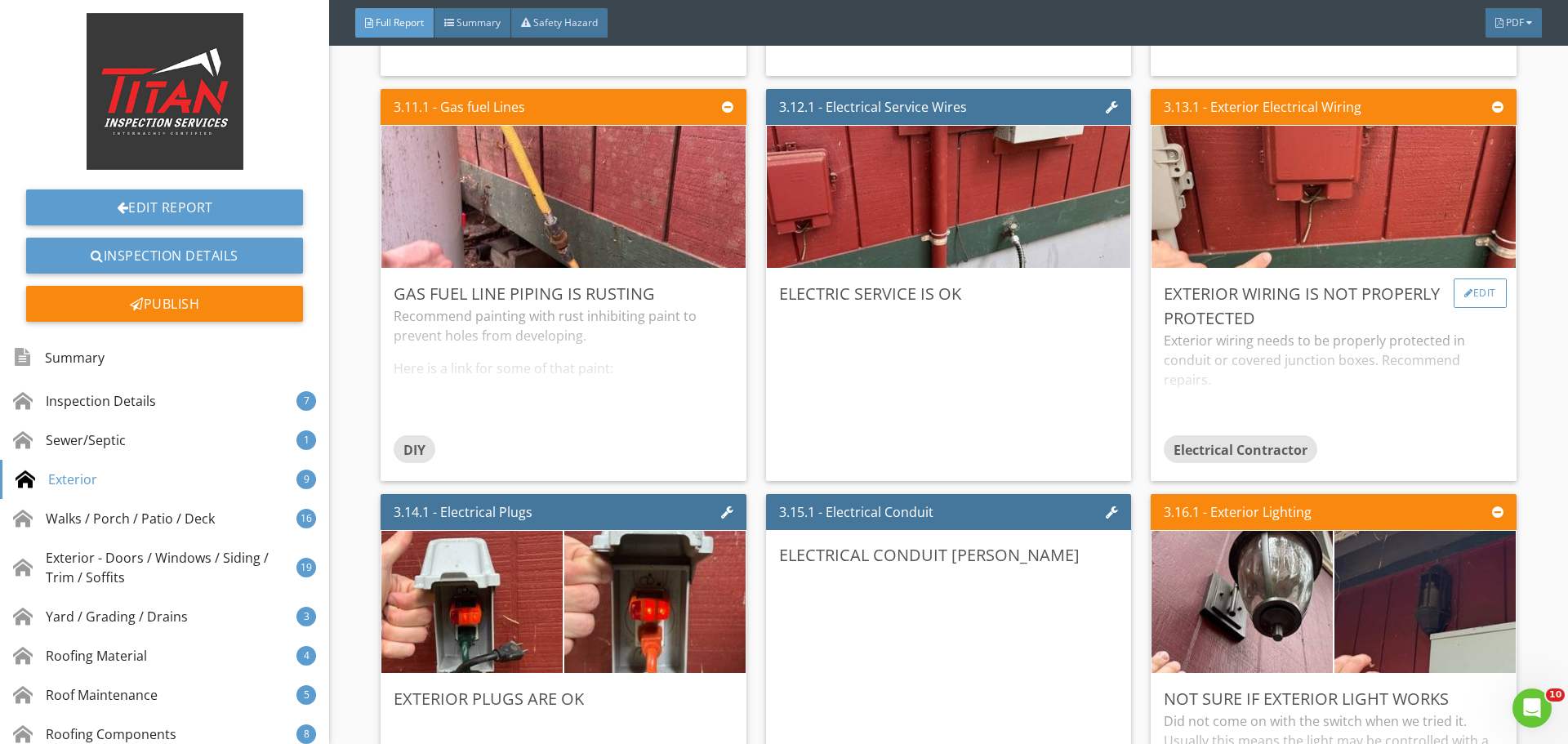
click at [1464, 295] on div "Edit" at bounding box center [1480, 293] width 53 height 29
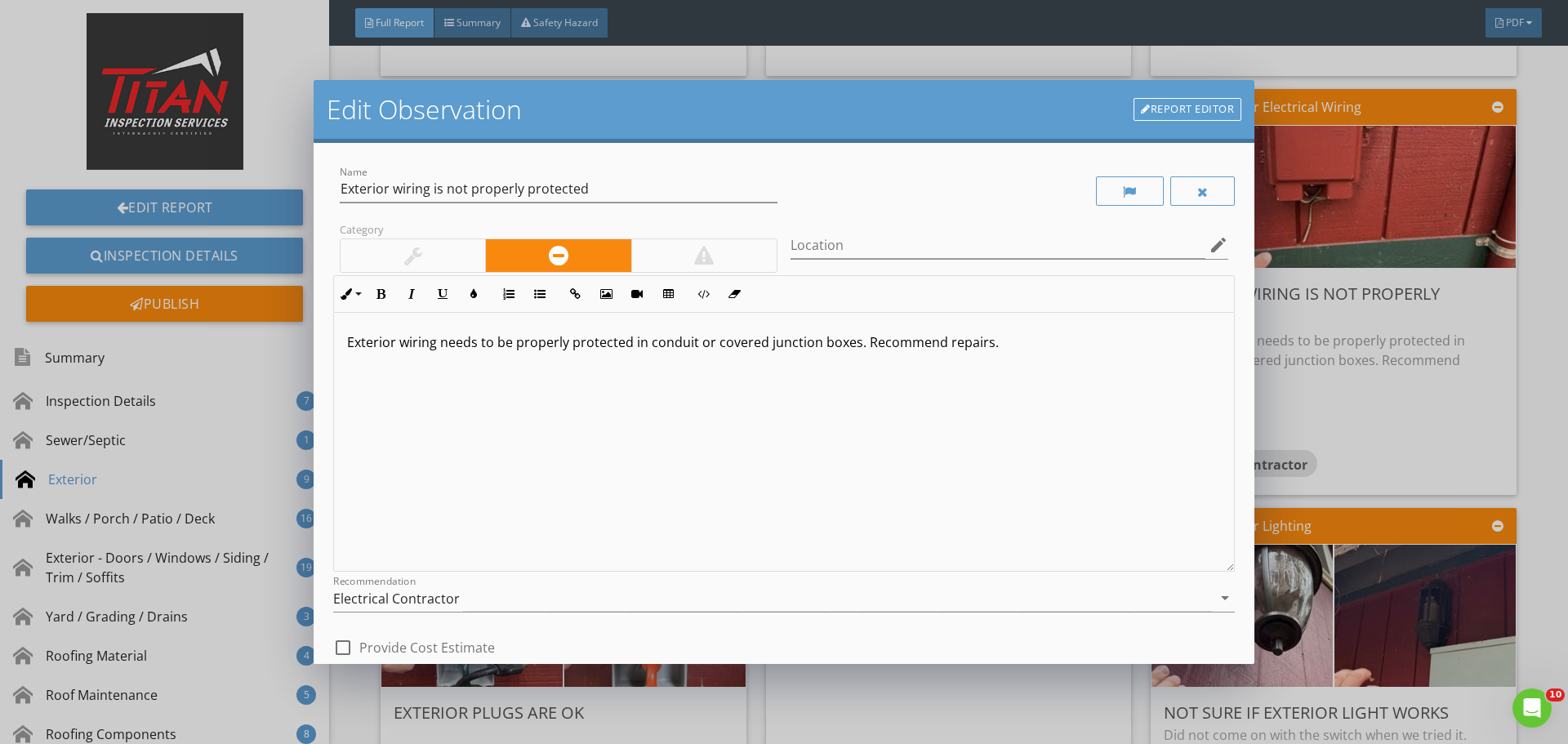
click at [406, 253] on div at bounding box center [413, 255] width 18 height 20
click at [1044, 353] on div "Exterior wiring needs to be properly protected in conduit or covered junction b…" at bounding box center [784, 442] width 900 height 259
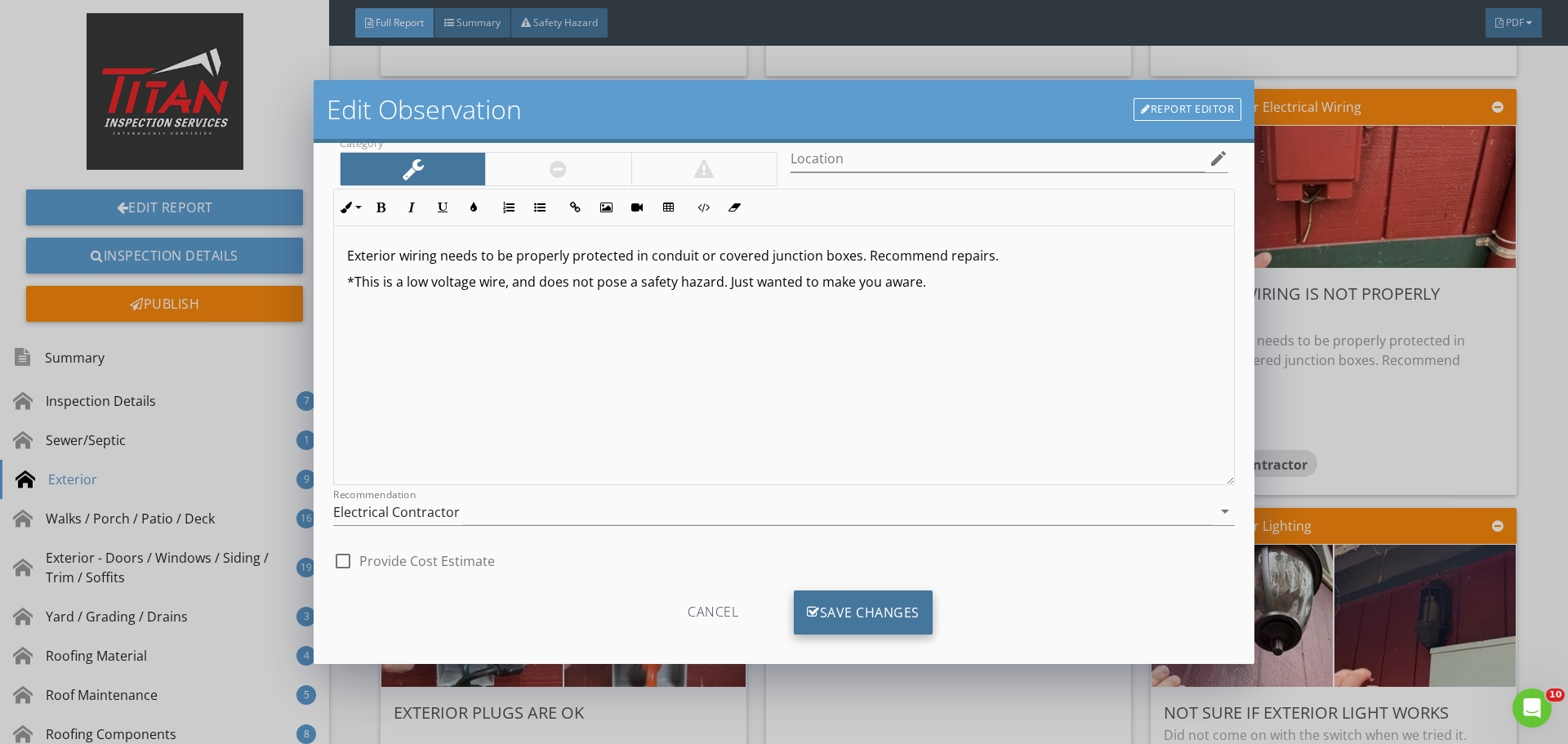
scroll to position [103, 0]
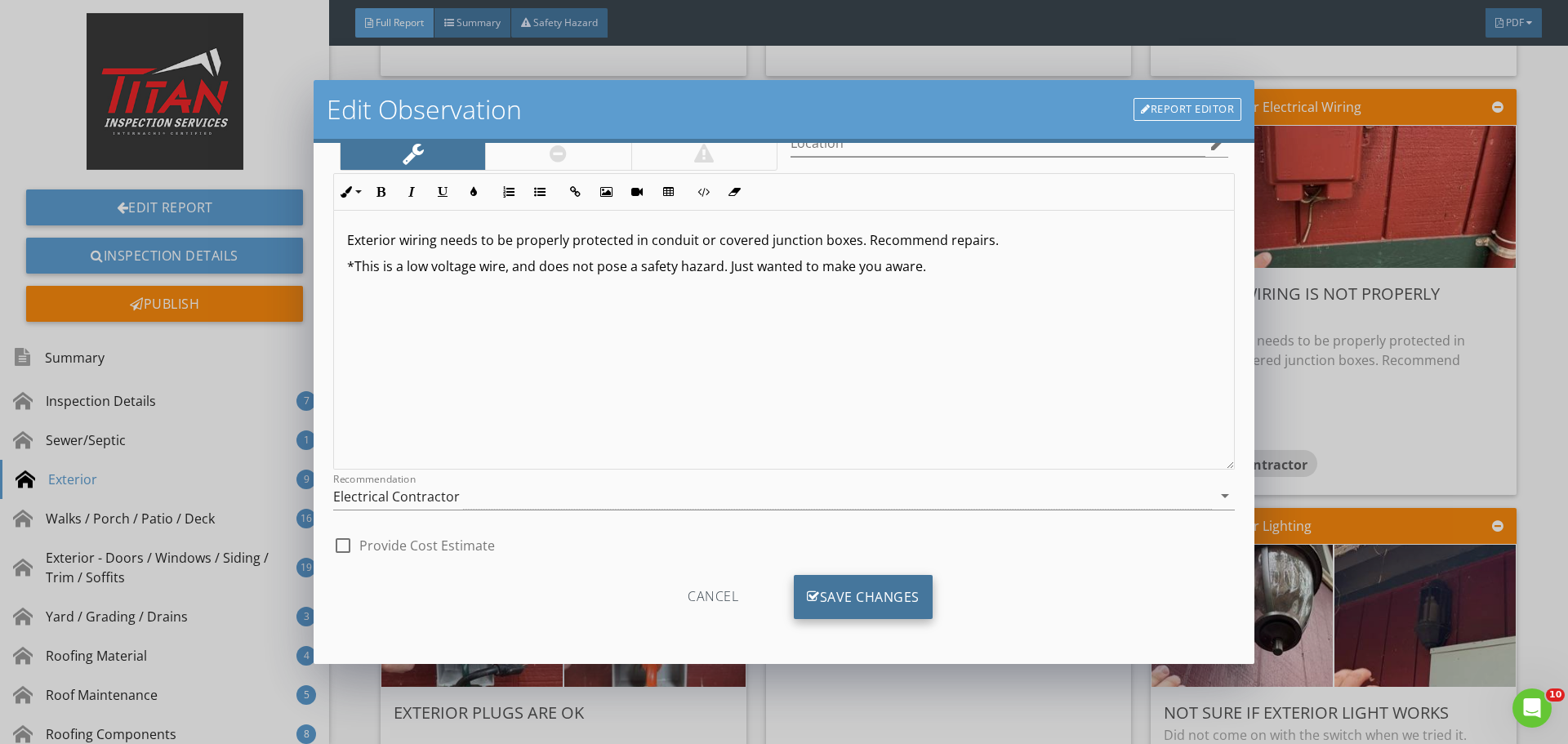
click at [815, 595] on div "Save Changes" at bounding box center [863, 596] width 139 height 44
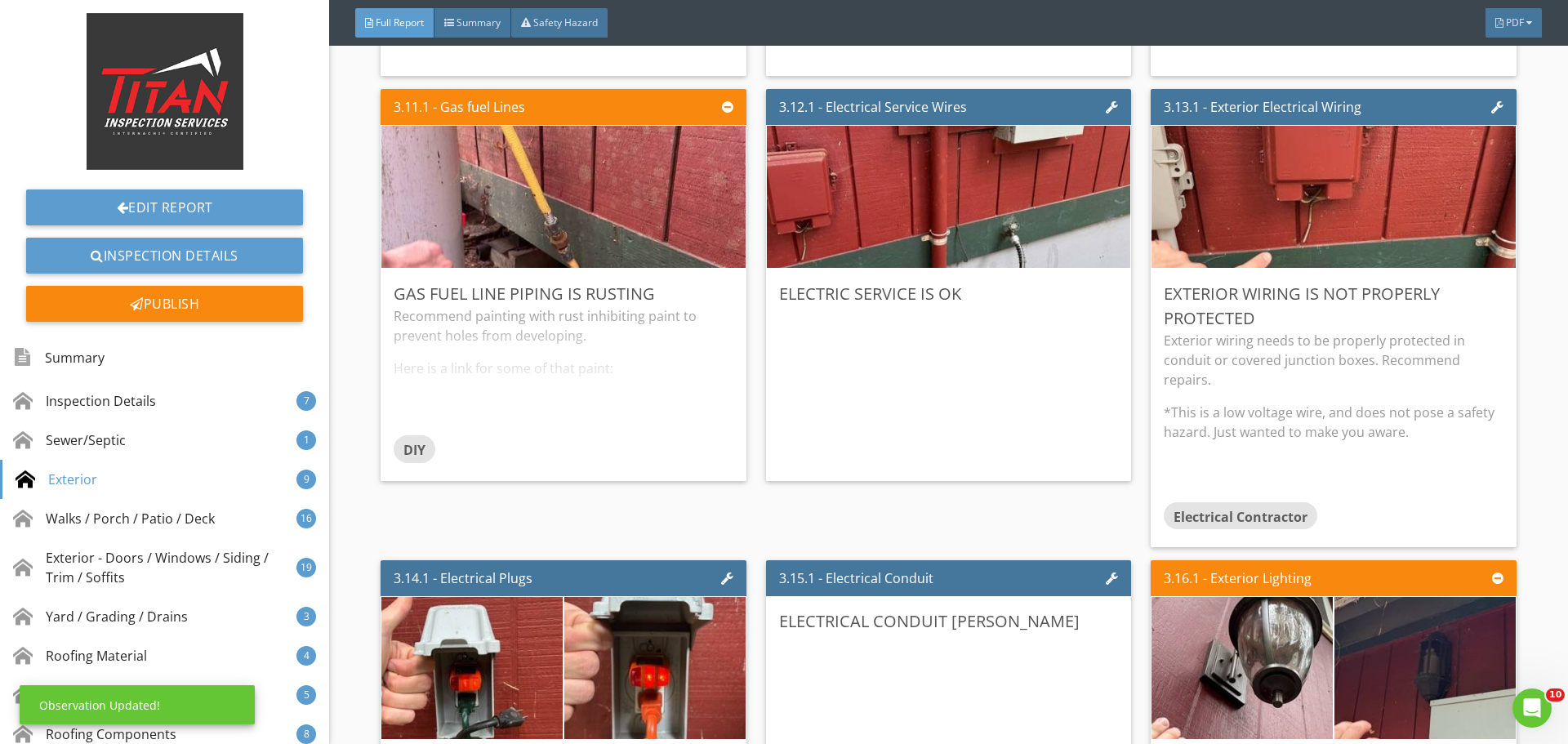
scroll to position [0, 0]
click at [1393, 355] on p "Exterior wiring needs to be properly protected in conduit or covered junction b…" at bounding box center [1333, 360] width 339 height 59
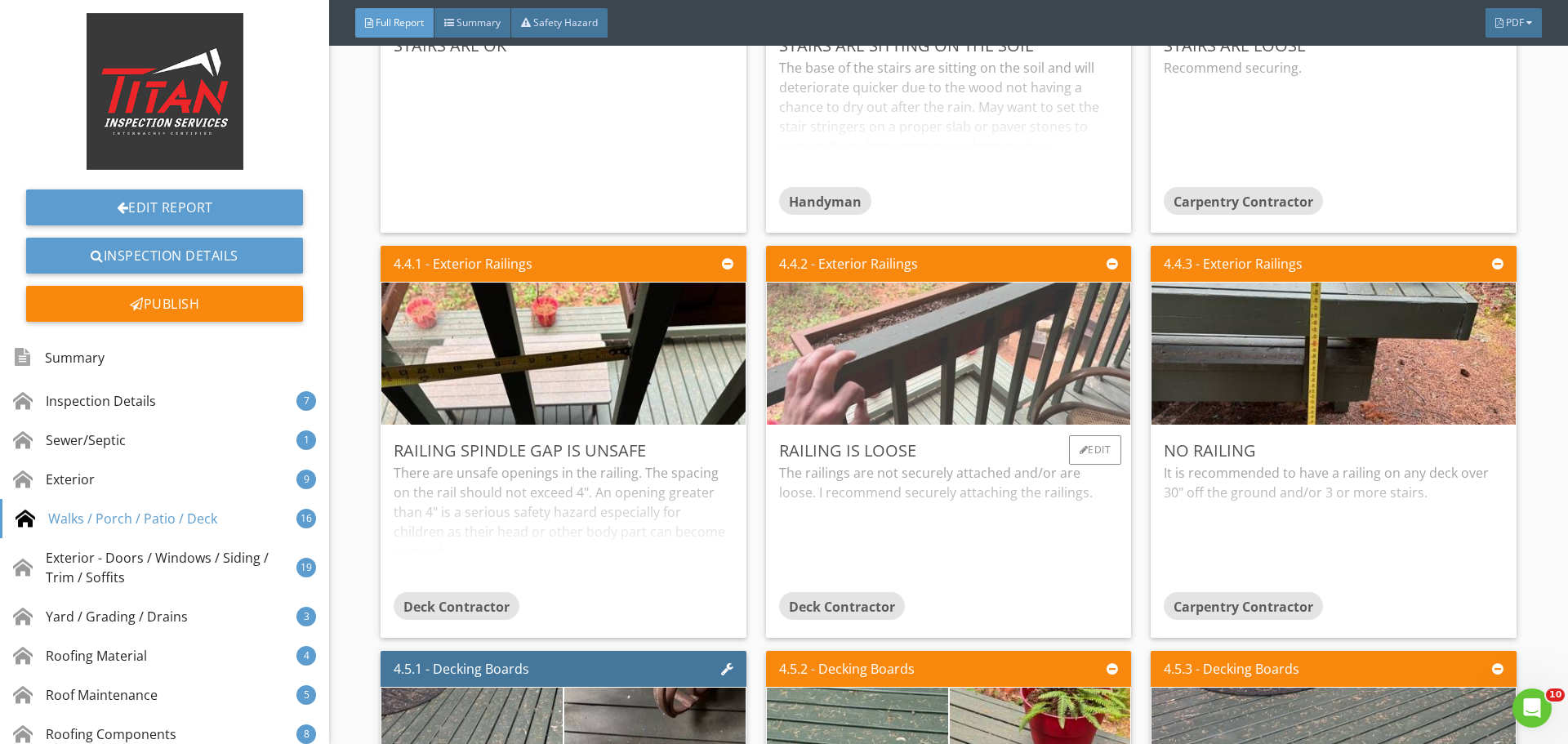
scroll to position [5552, 0]
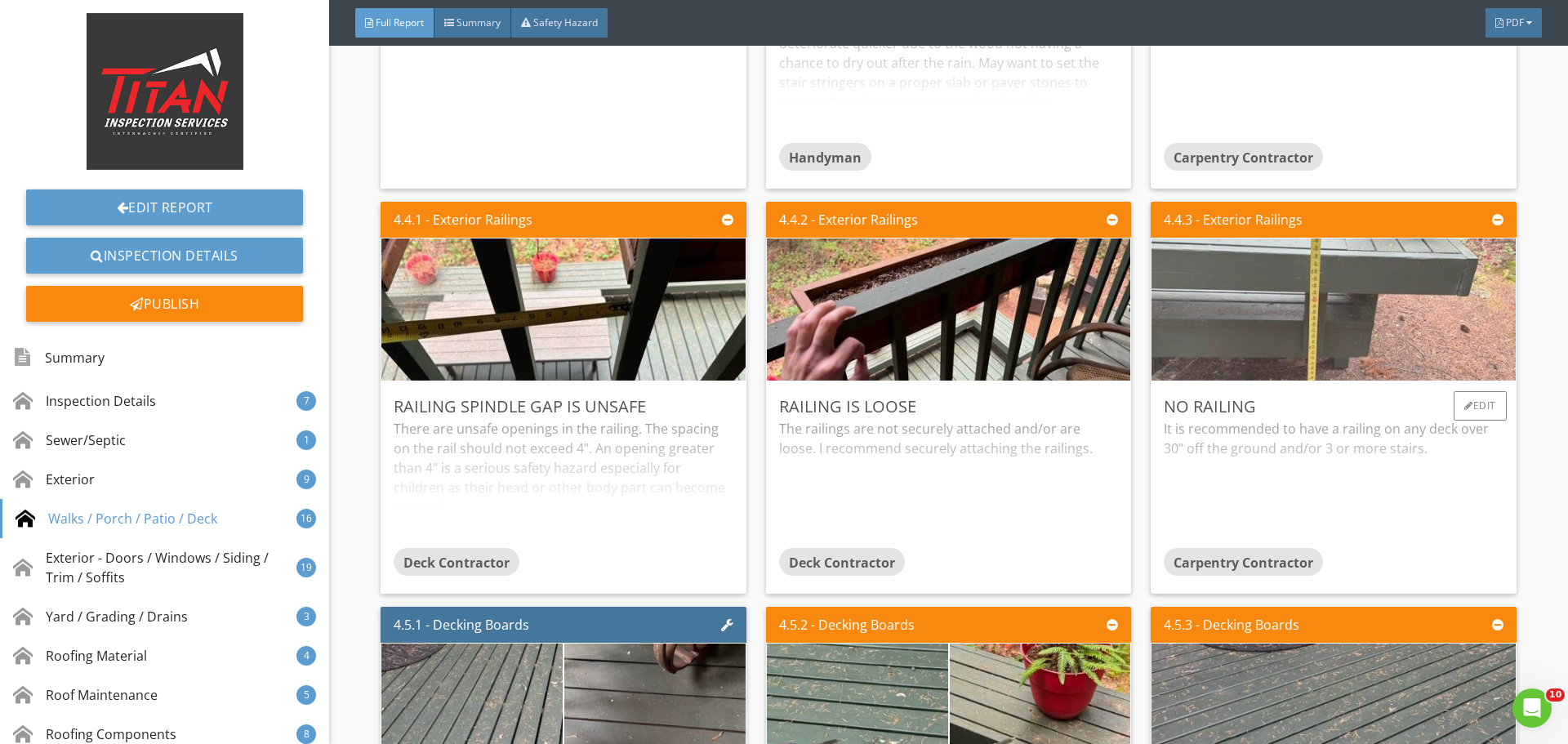
click at [1320, 350] on img at bounding box center [1334, 310] width 474 height 356
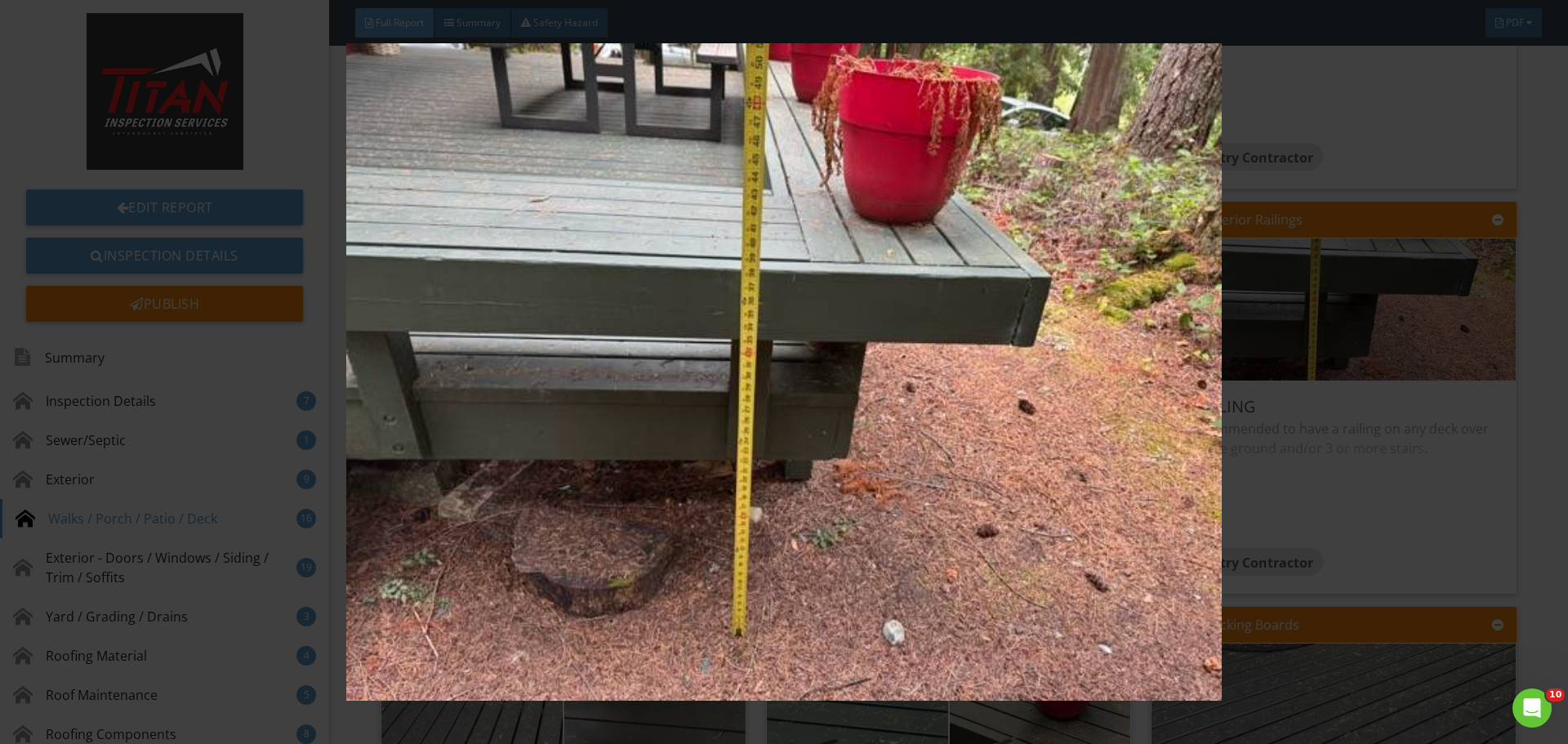
click at [1314, 347] on img at bounding box center [784, 372] width 1440 height 657
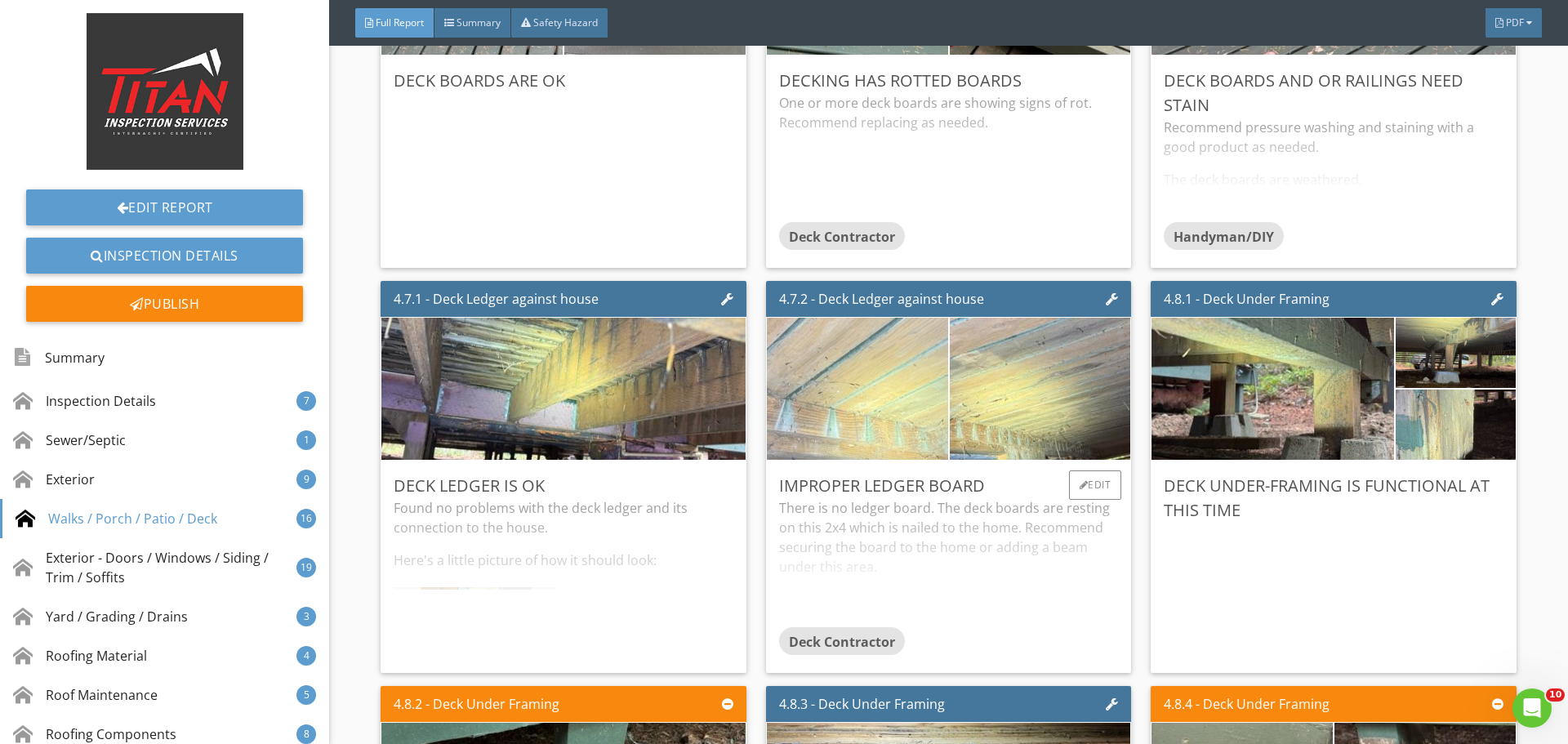
scroll to position [6288, 0]
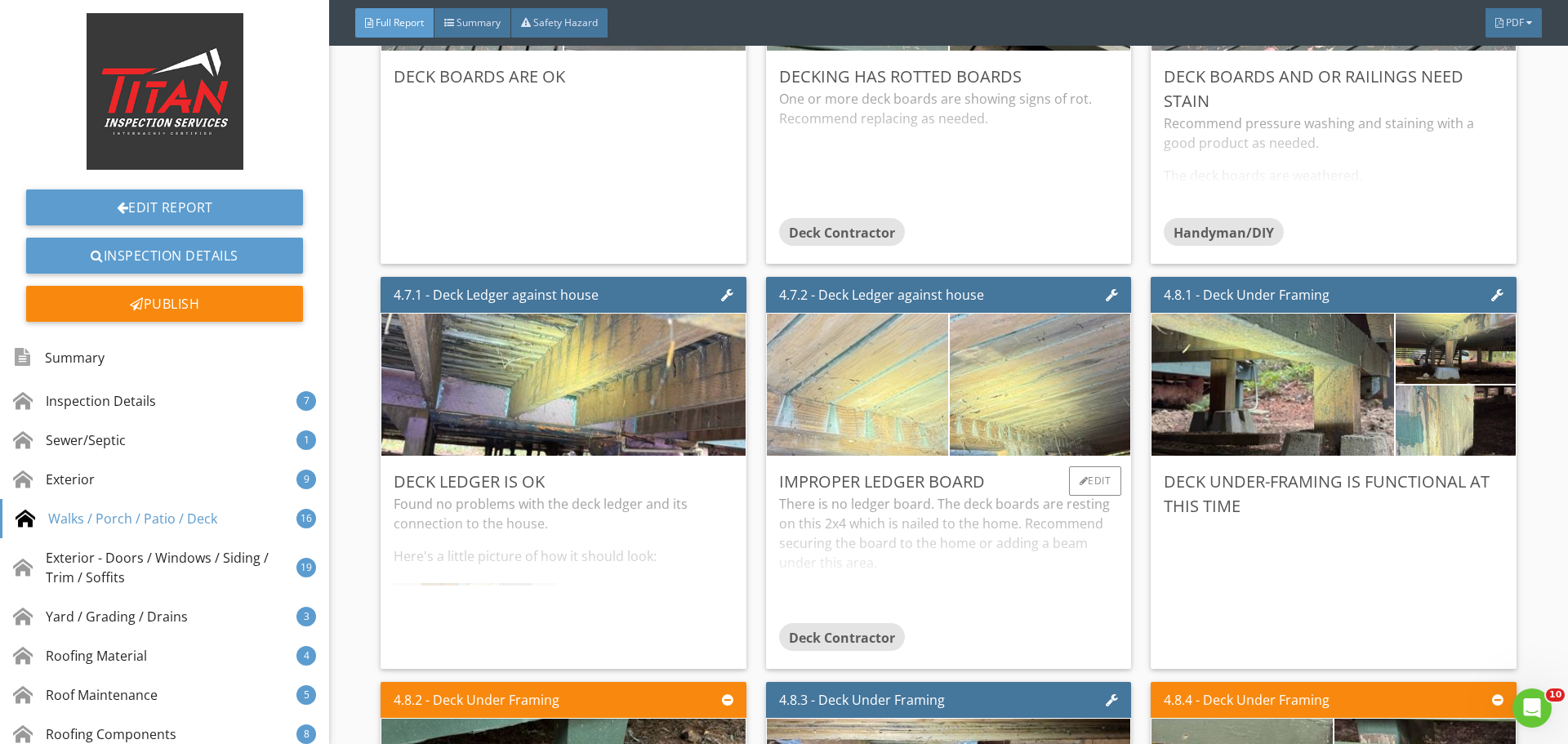
click at [906, 412] on img at bounding box center [857, 384] width 452 height 340
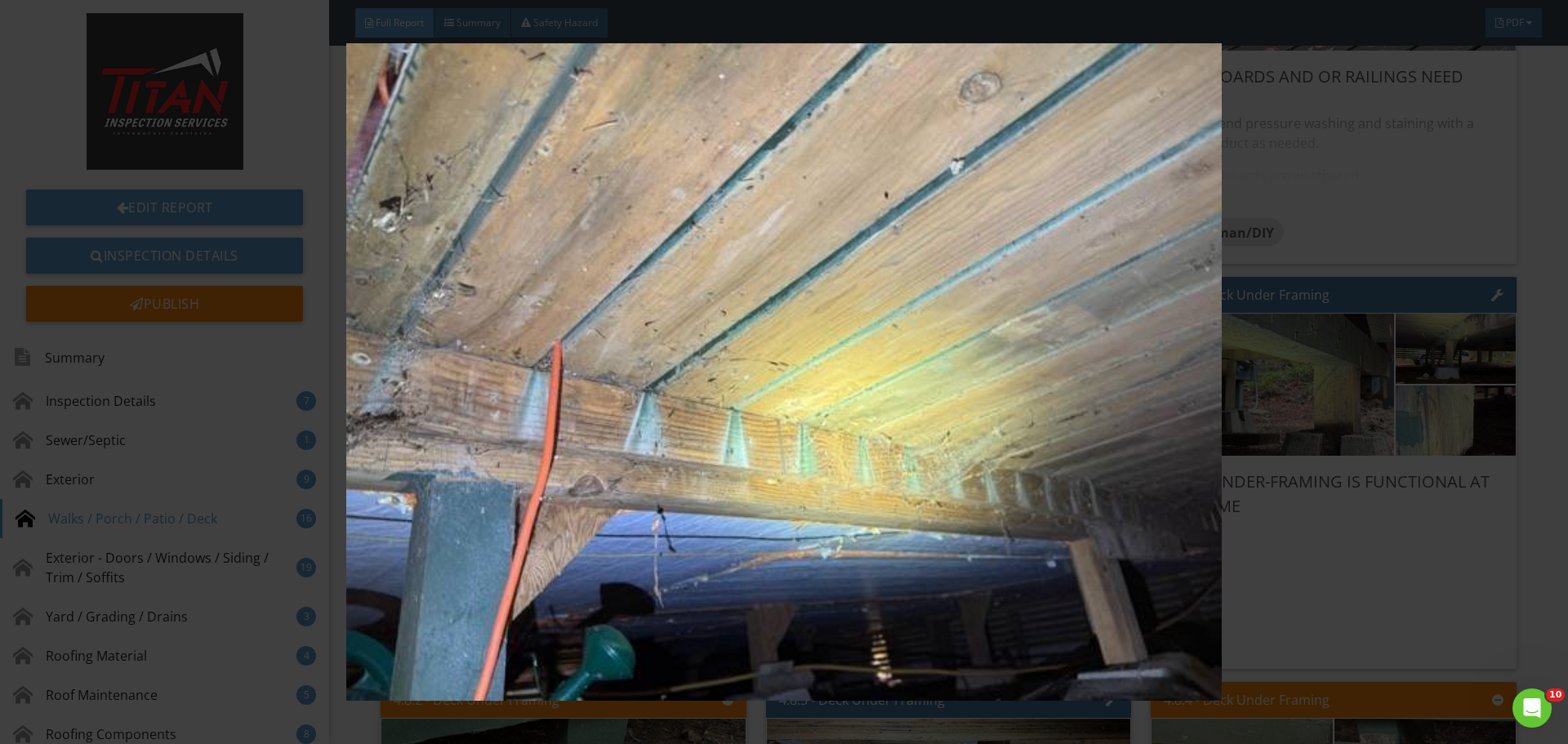
click at [1365, 435] on img at bounding box center [784, 372] width 1440 height 657
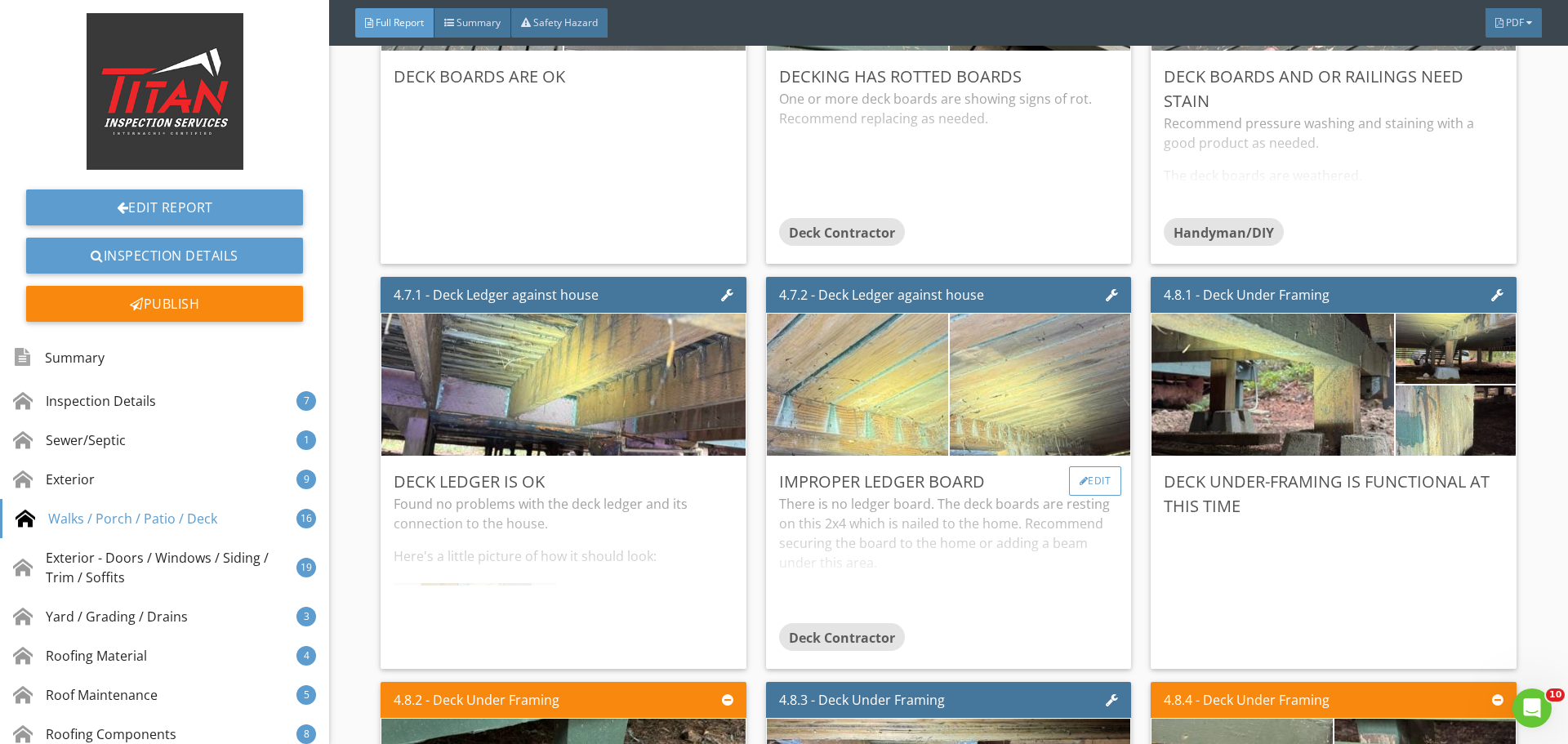
click at [1085, 482] on div "Edit" at bounding box center [1095, 481] width 53 height 29
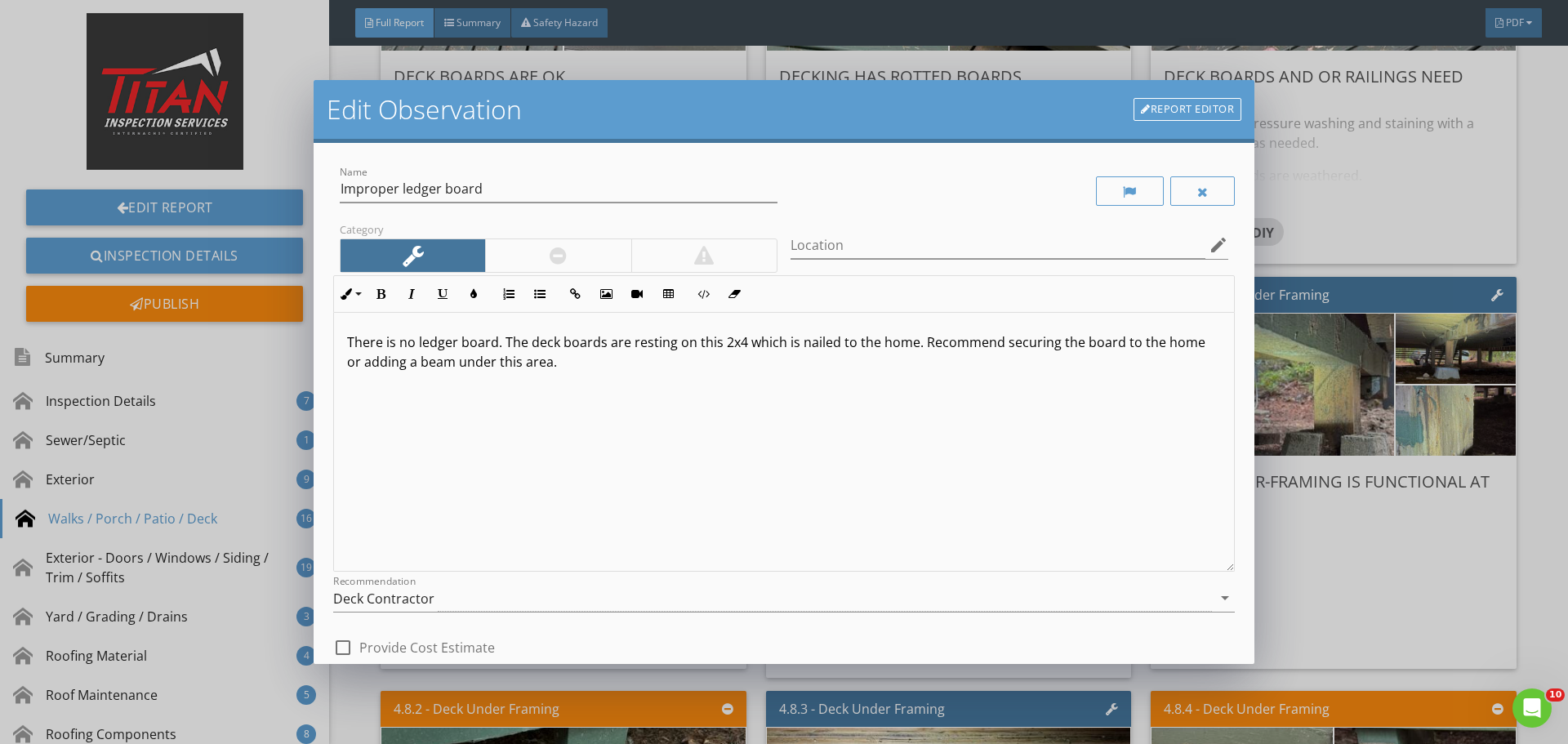
click at [650, 342] on p "There is no ledger board. The deck boards are resting on this 2x4 which is nail…" at bounding box center [784, 352] width 874 height 40
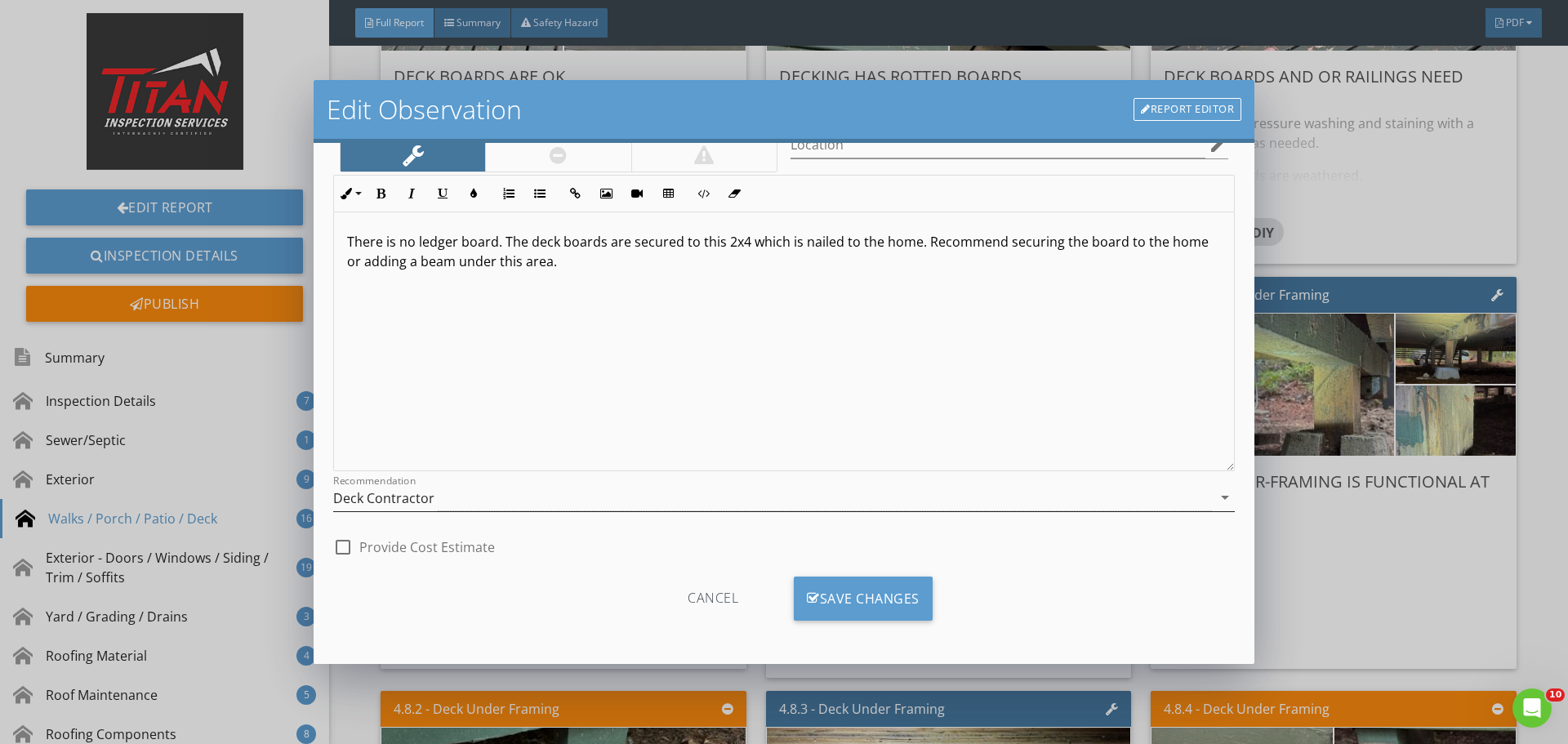
scroll to position [103, 0]
click at [826, 608] on div "Save Changes" at bounding box center [863, 596] width 139 height 44
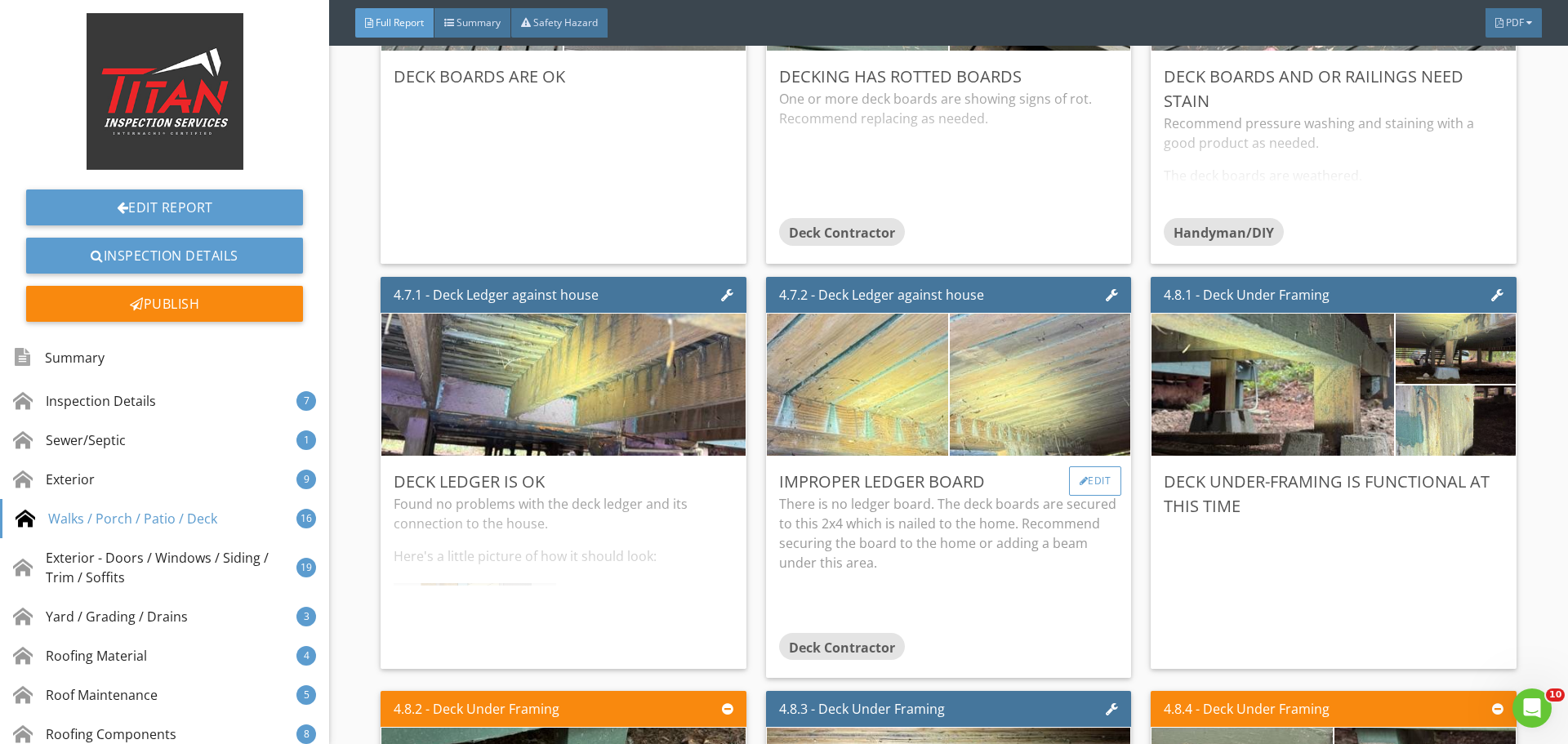
click at [1081, 485] on div "Edit" at bounding box center [1095, 481] width 53 height 29
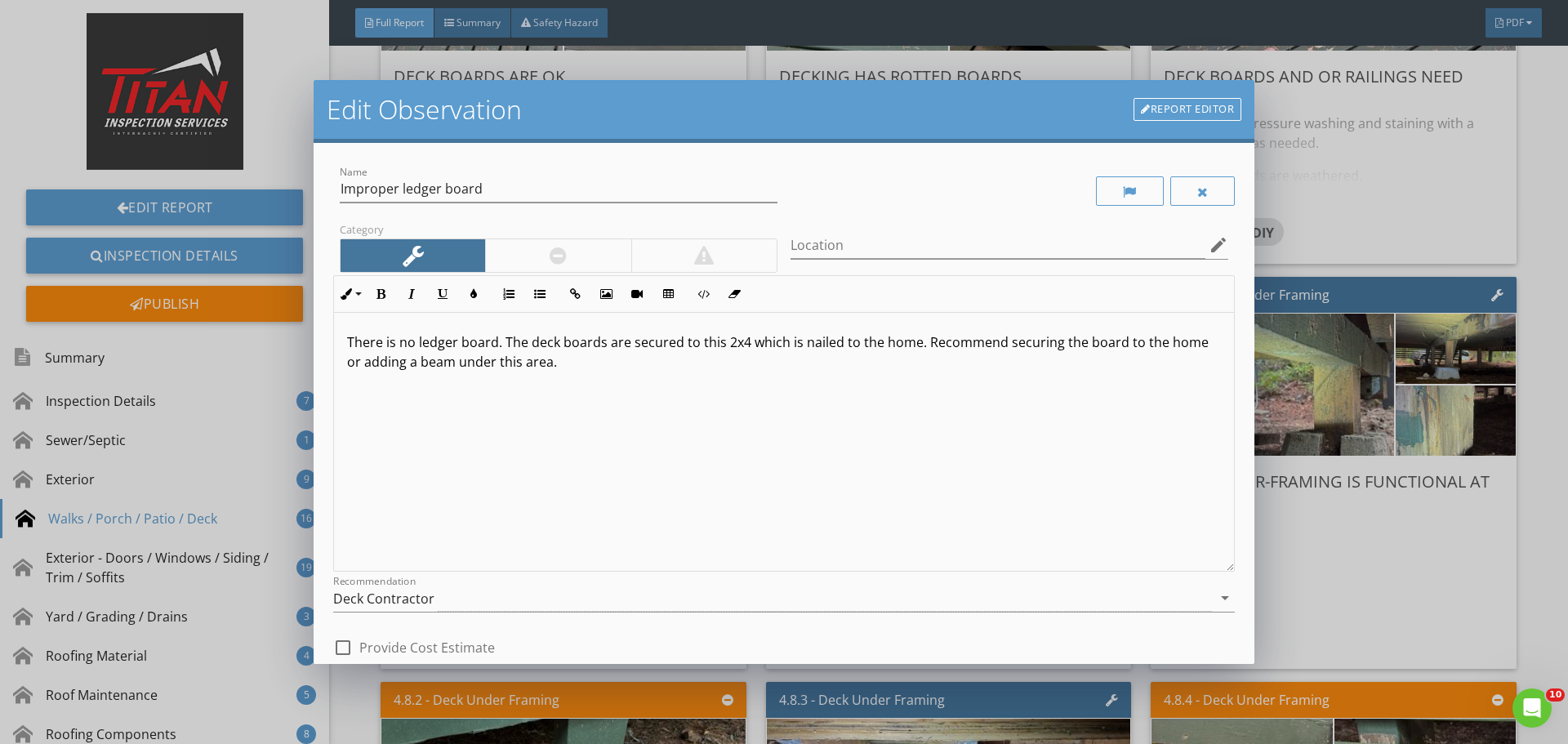
click at [420, 363] on p "There is no ledger board. The deck boards are secured to this 2x4 which is nail…" at bounding box center [784, 352] width 874 height 40
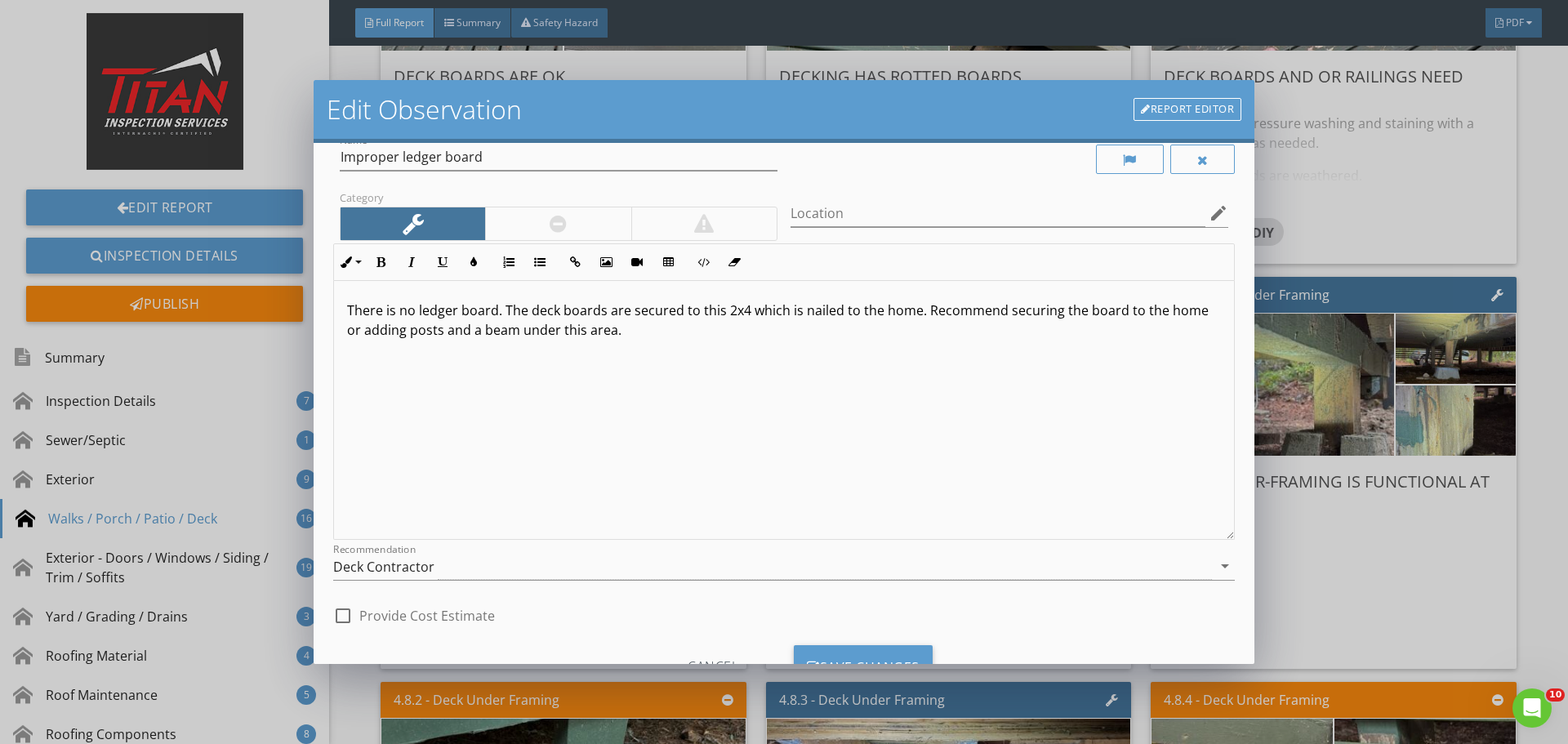
scroll to position [103, 0]
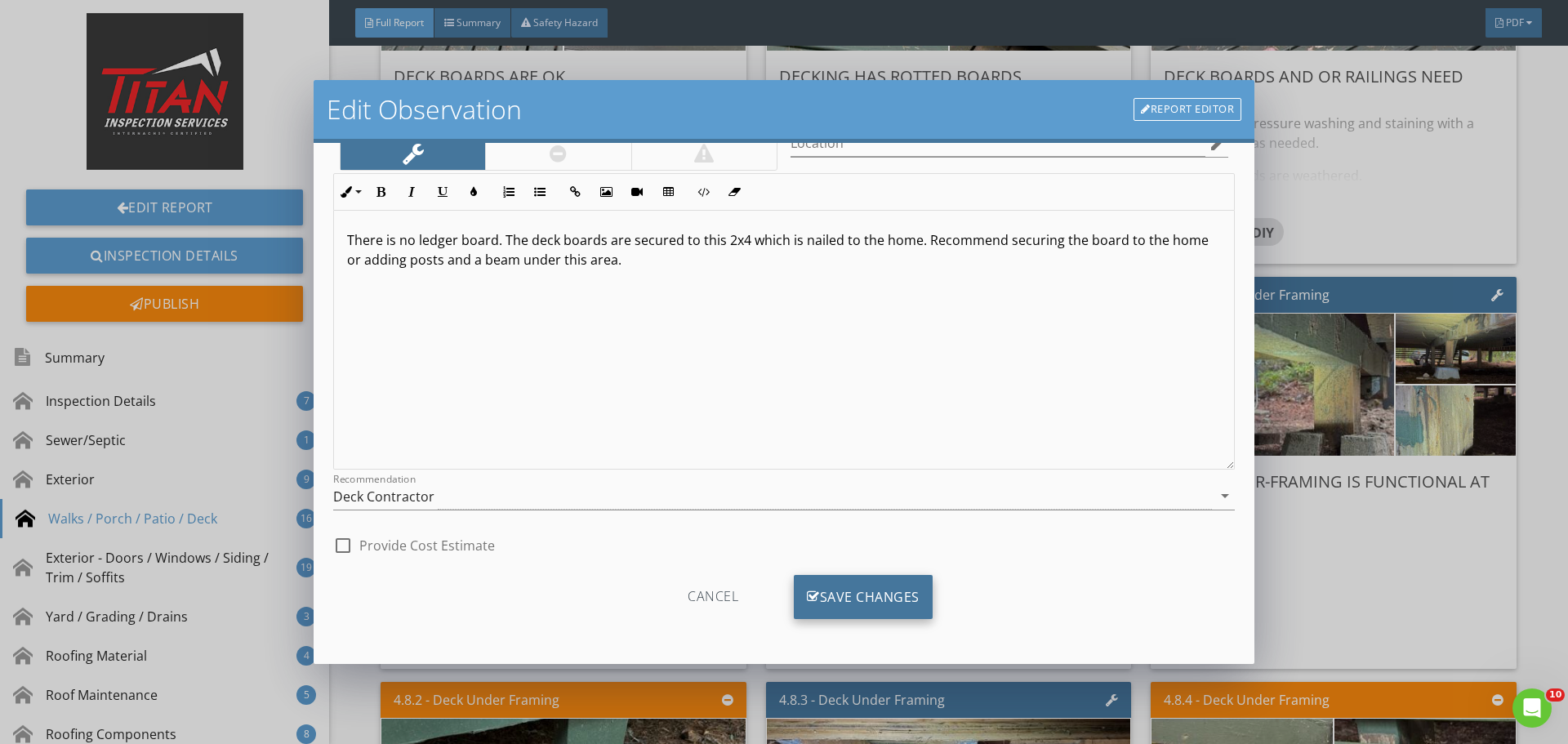
click at [891, 593] on div "Save Changes" at bounding box center [863, 596] width 139 height 44
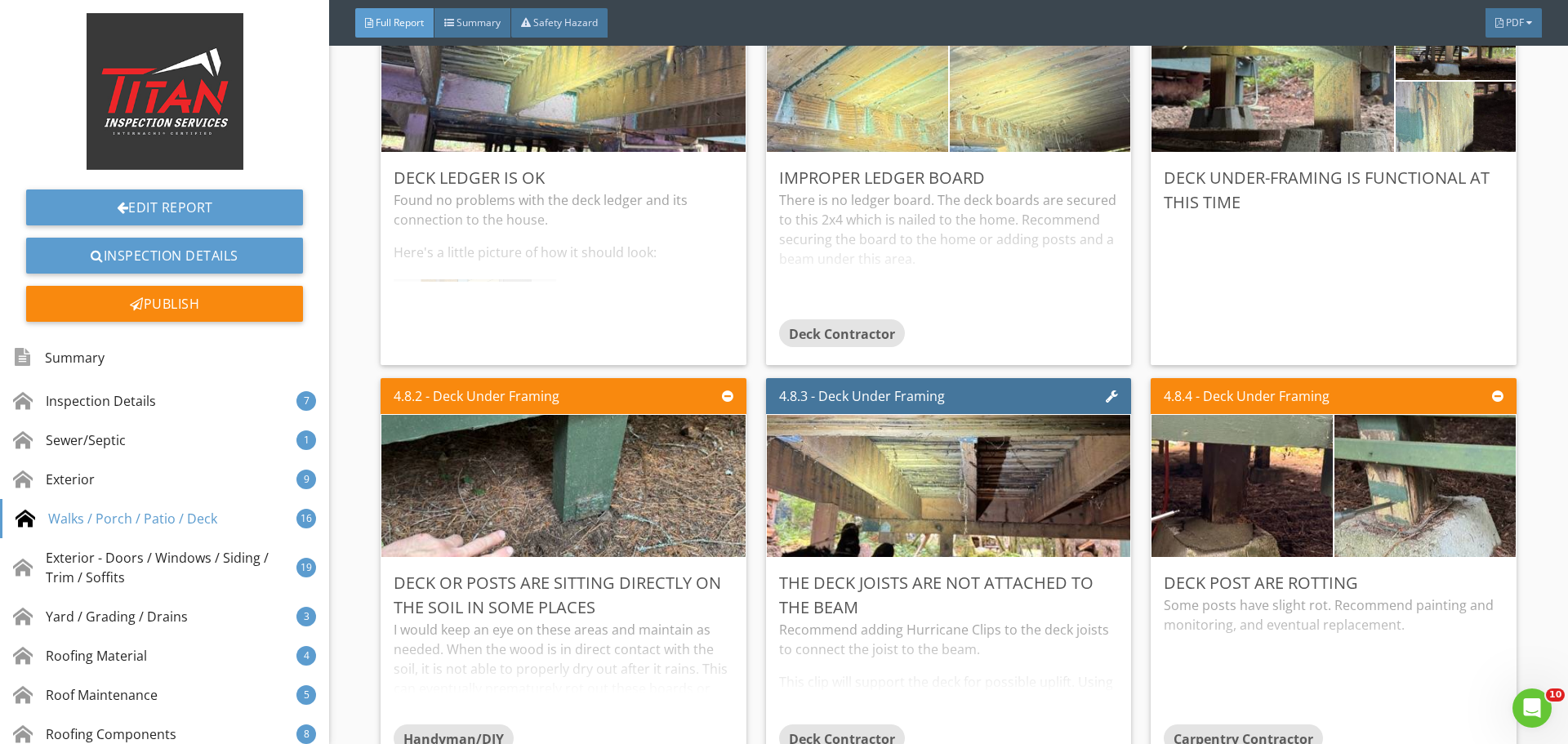
scroll to position [6614, 0]
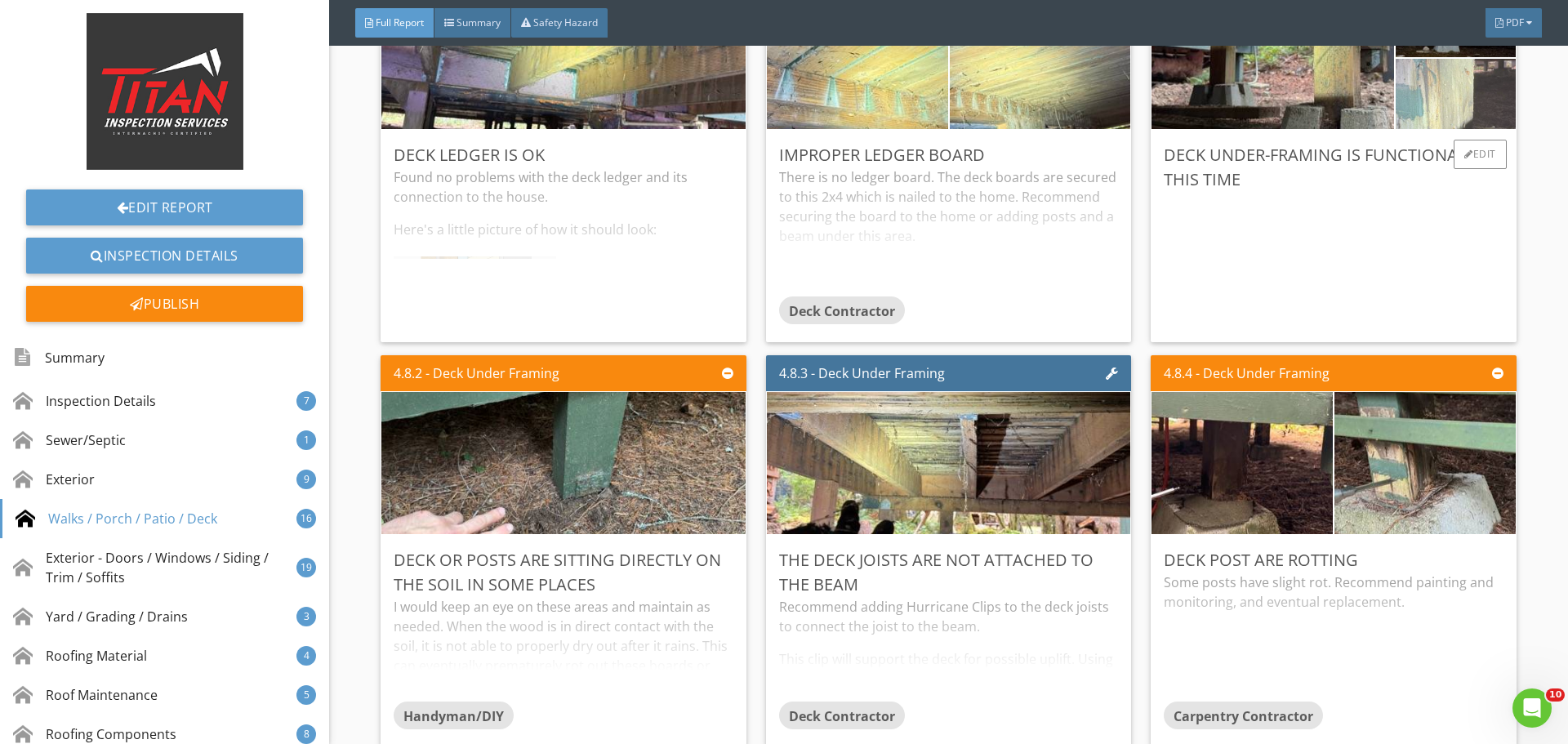
click at [1449, 105] on img at bounding box center [1455, 94] width 234 height 176
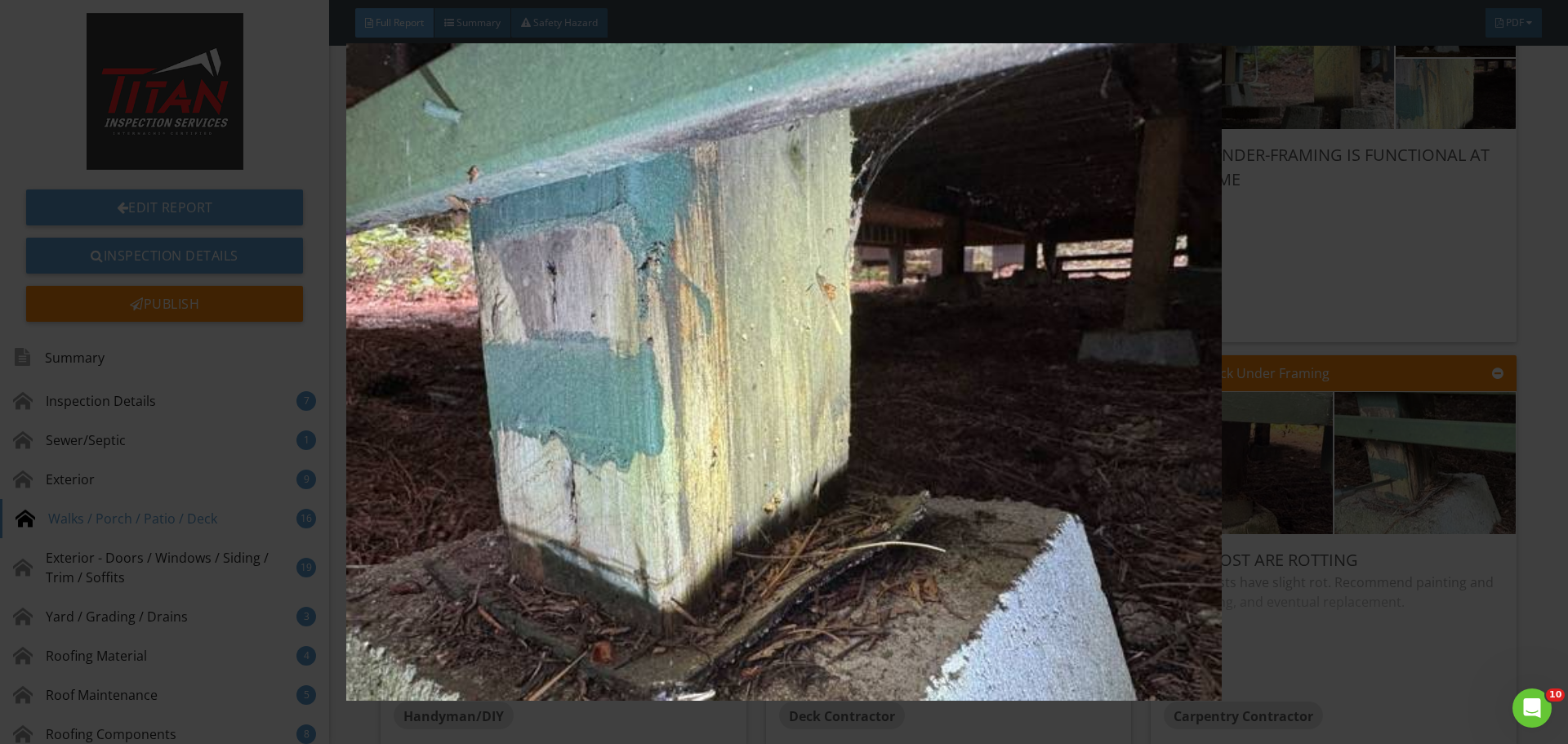
click at [1428, 135] on img at bounding box center [784, 372] width 1440 height 657
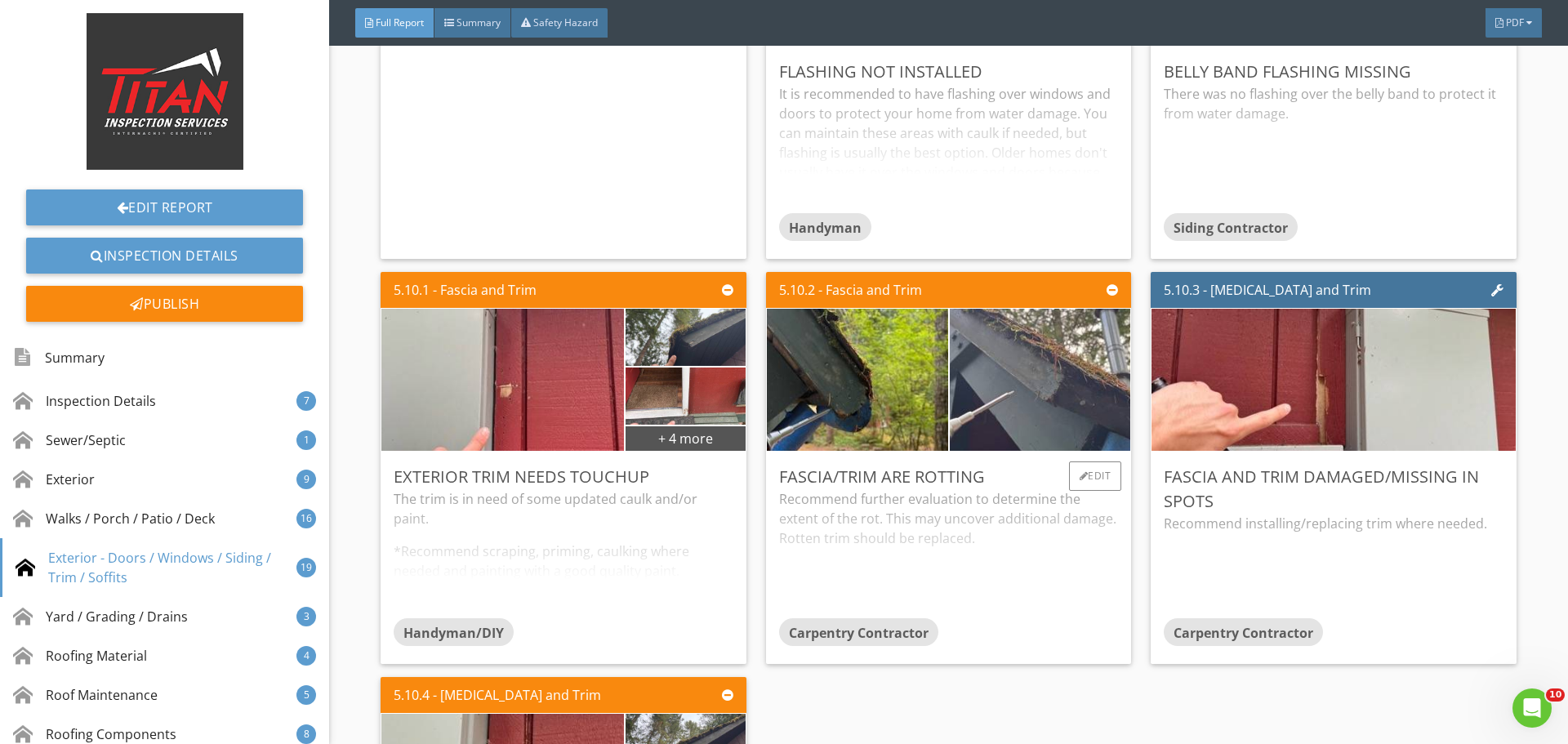
scroll to position [9963, 0]
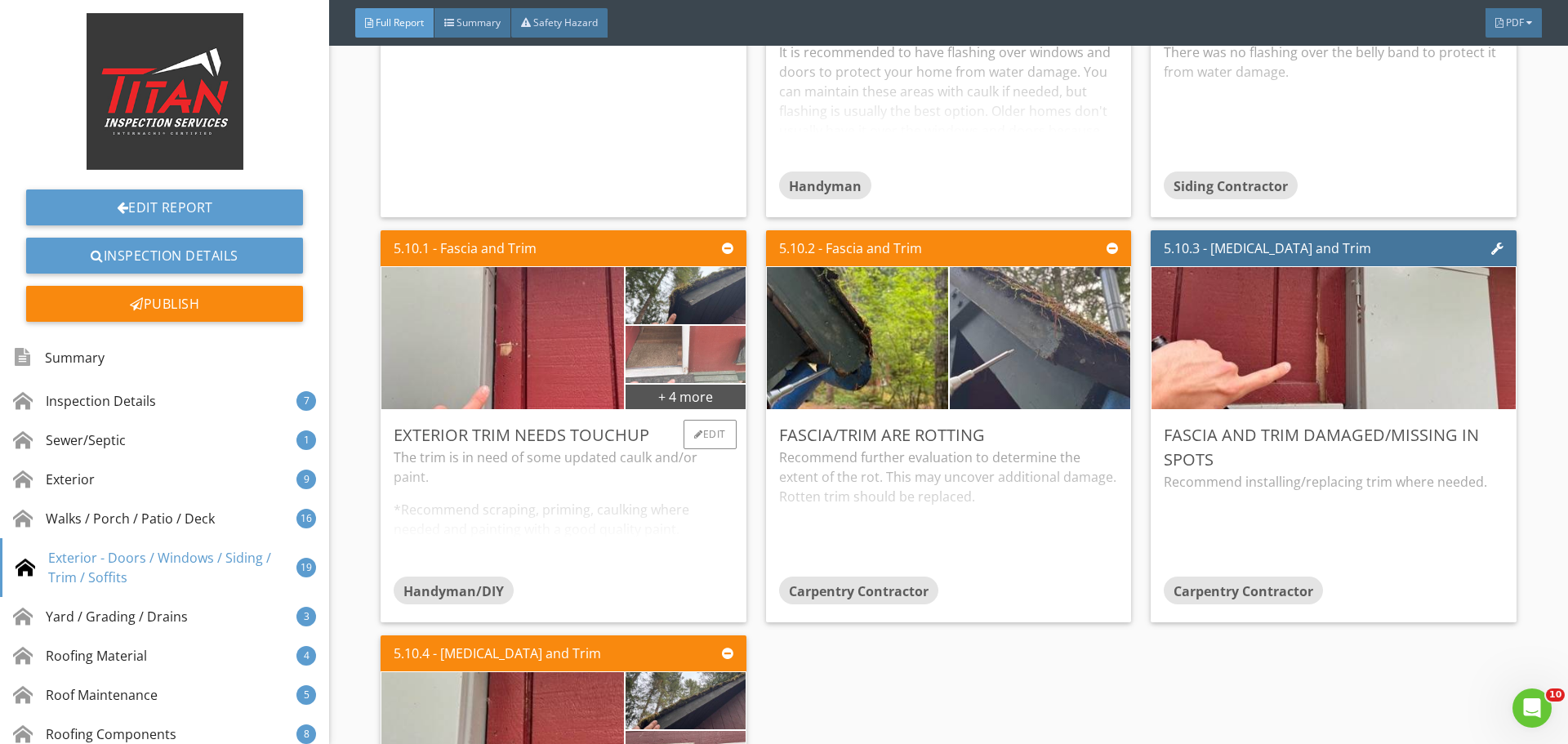
click at [721, 380] on img at bounding box center [686, 355] width 190 height 143
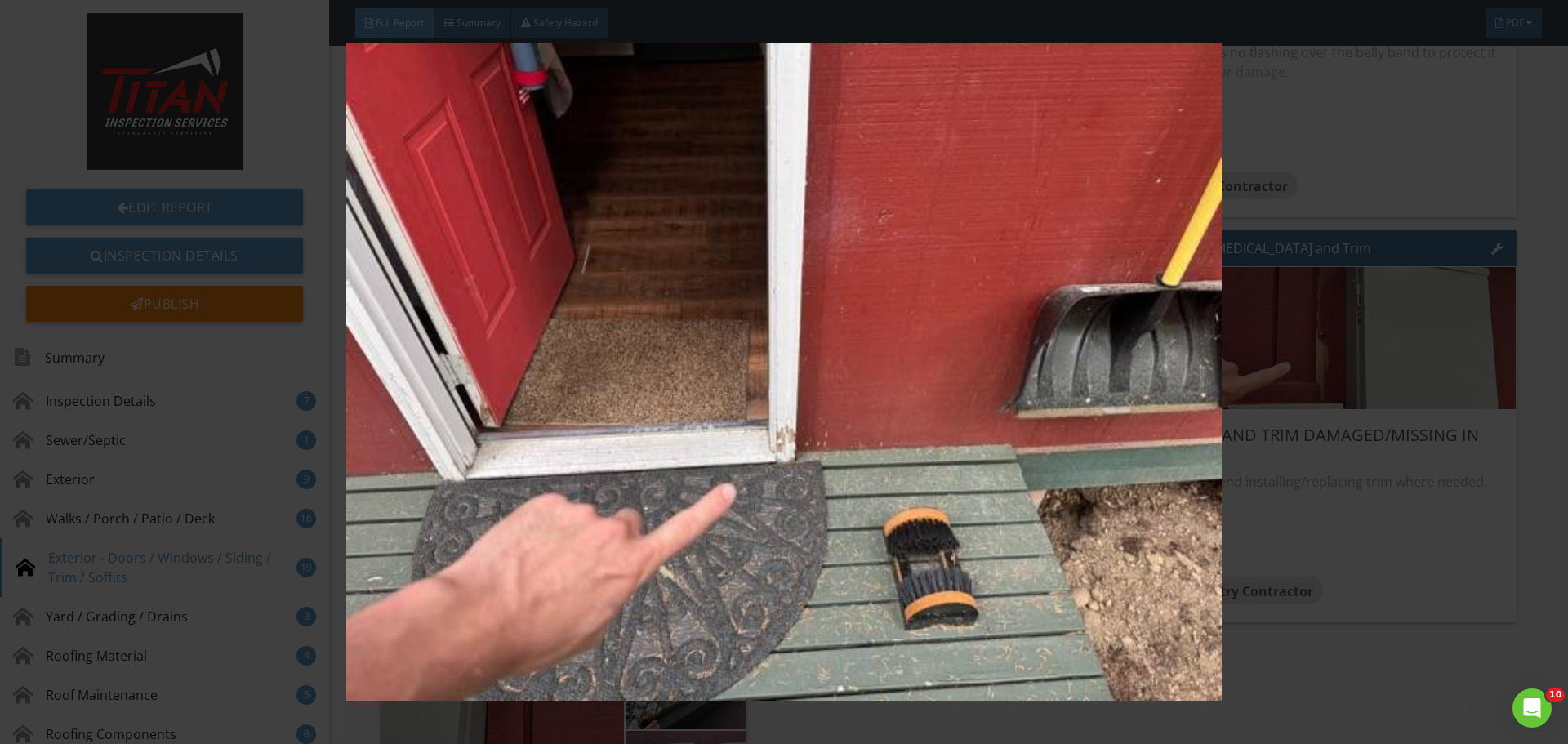
click at [1567, 405] on div at bounding box center [784, 372] width 1568 height 744
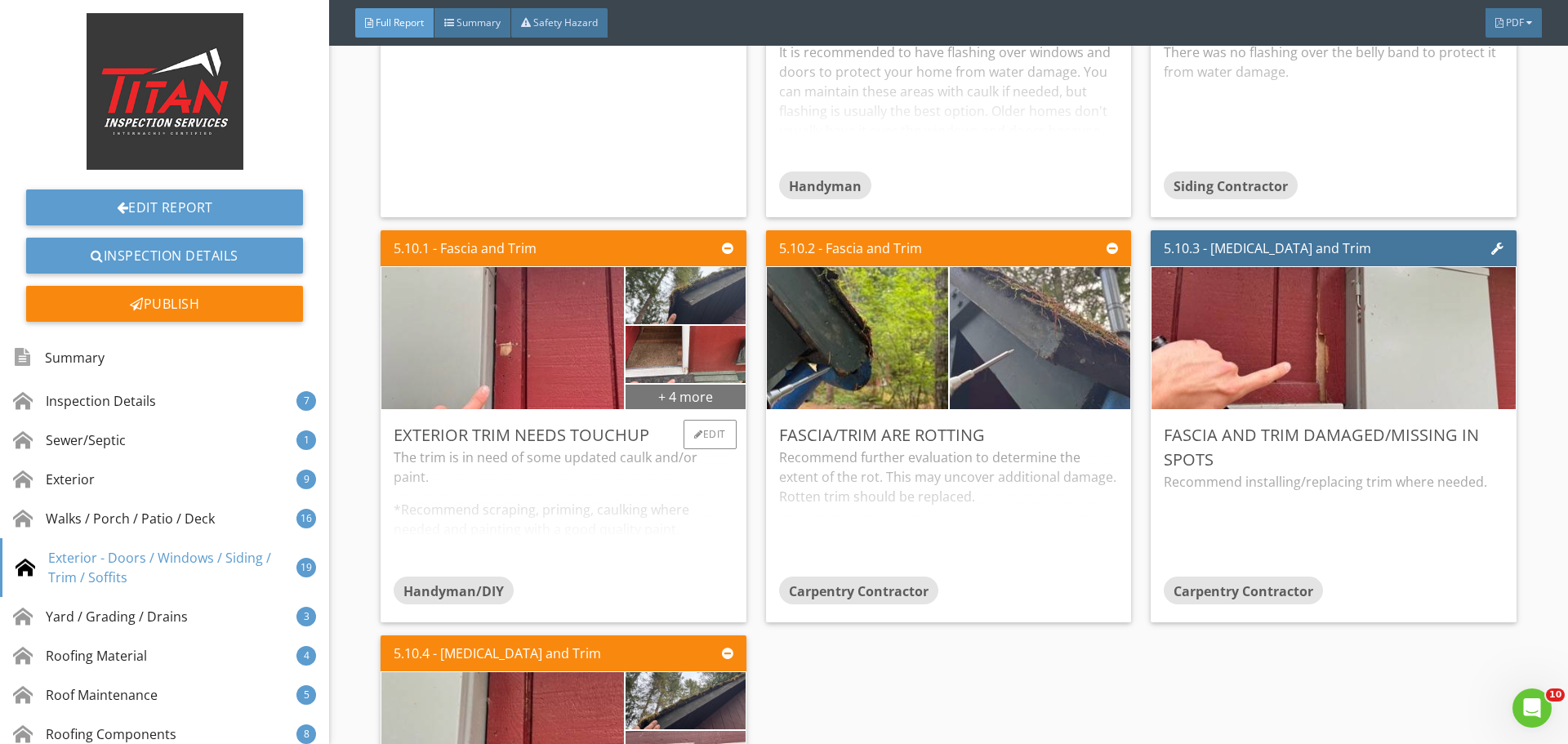
click at [665, 401] on div "+ 4 more" at bounding box center [685, 396] width 119 height 26
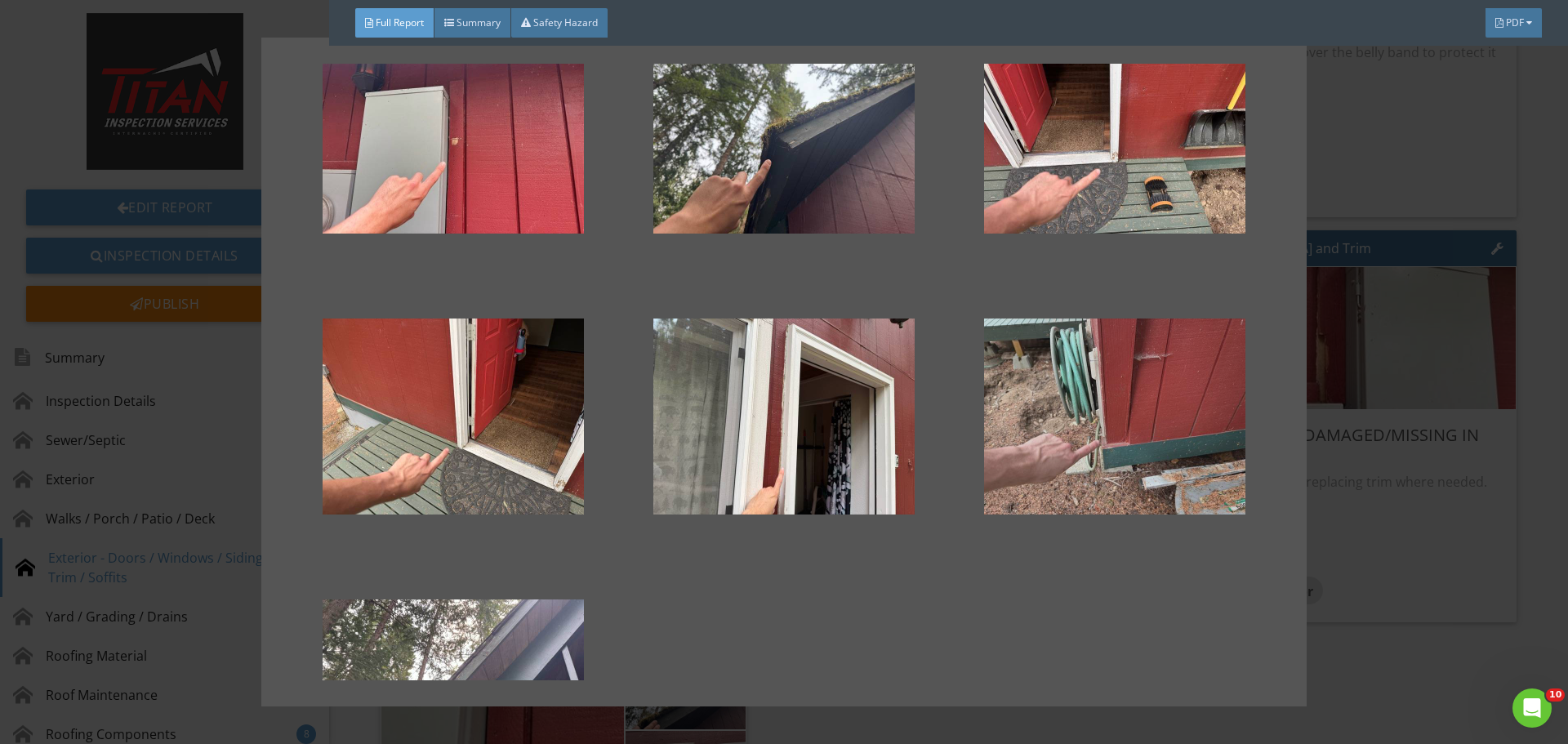
scroll to position [226, 0]
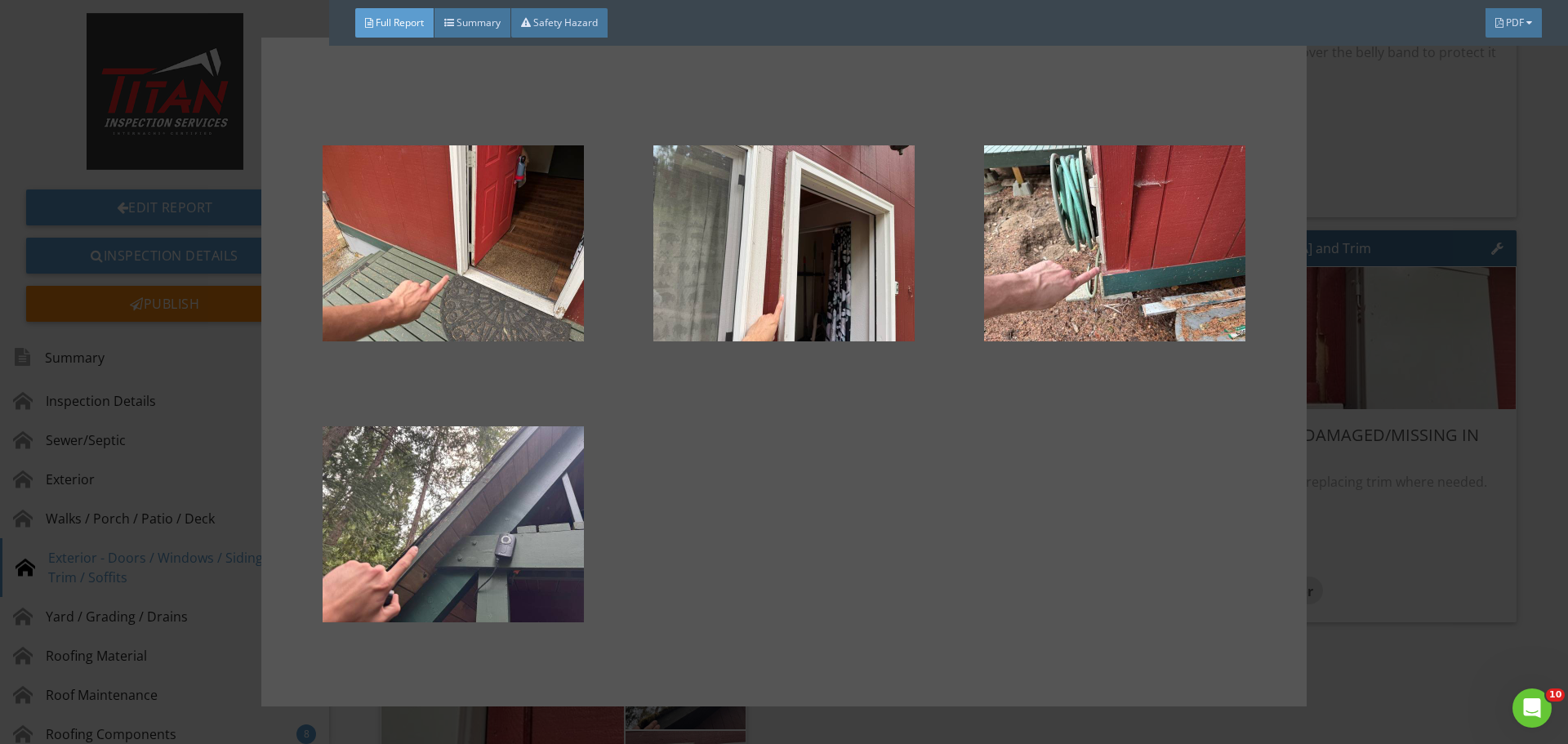
click at [1435, 261] on div at bounding box center [784, 372] width 1568 height 744
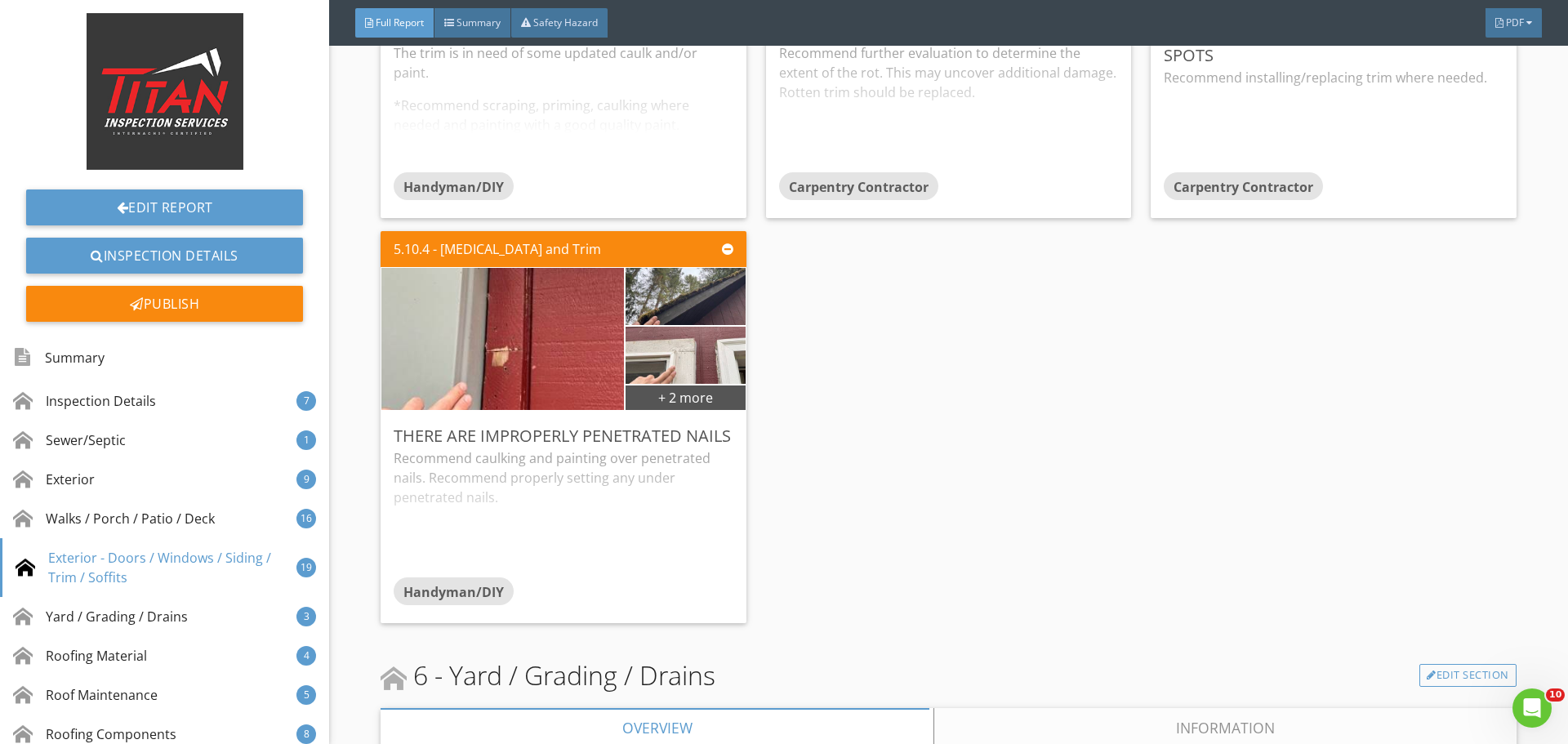
scroll to position [10371, 0]
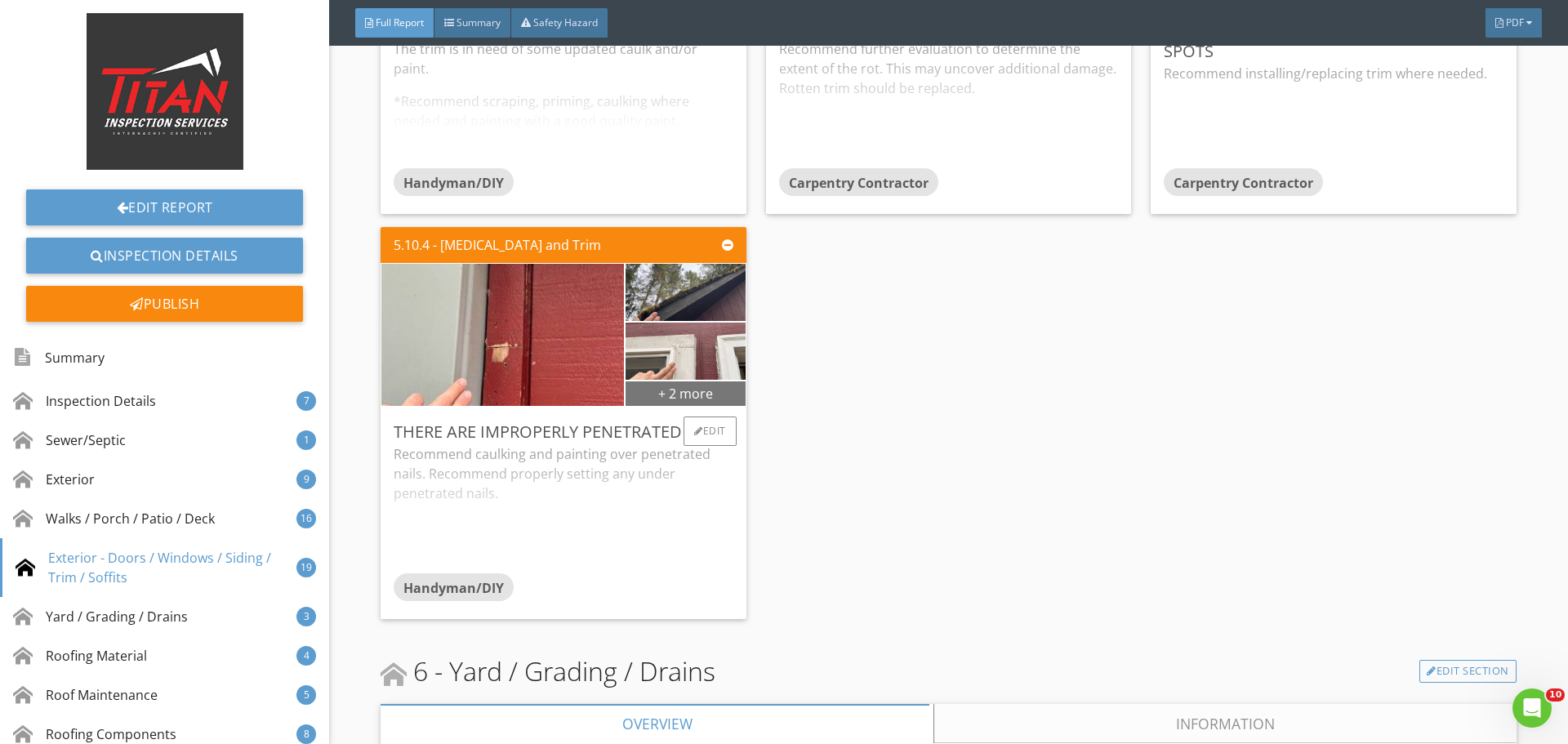
click at [721, 398] on div "+ 2 more" at bounding box center [685, 393] width 119 height 26
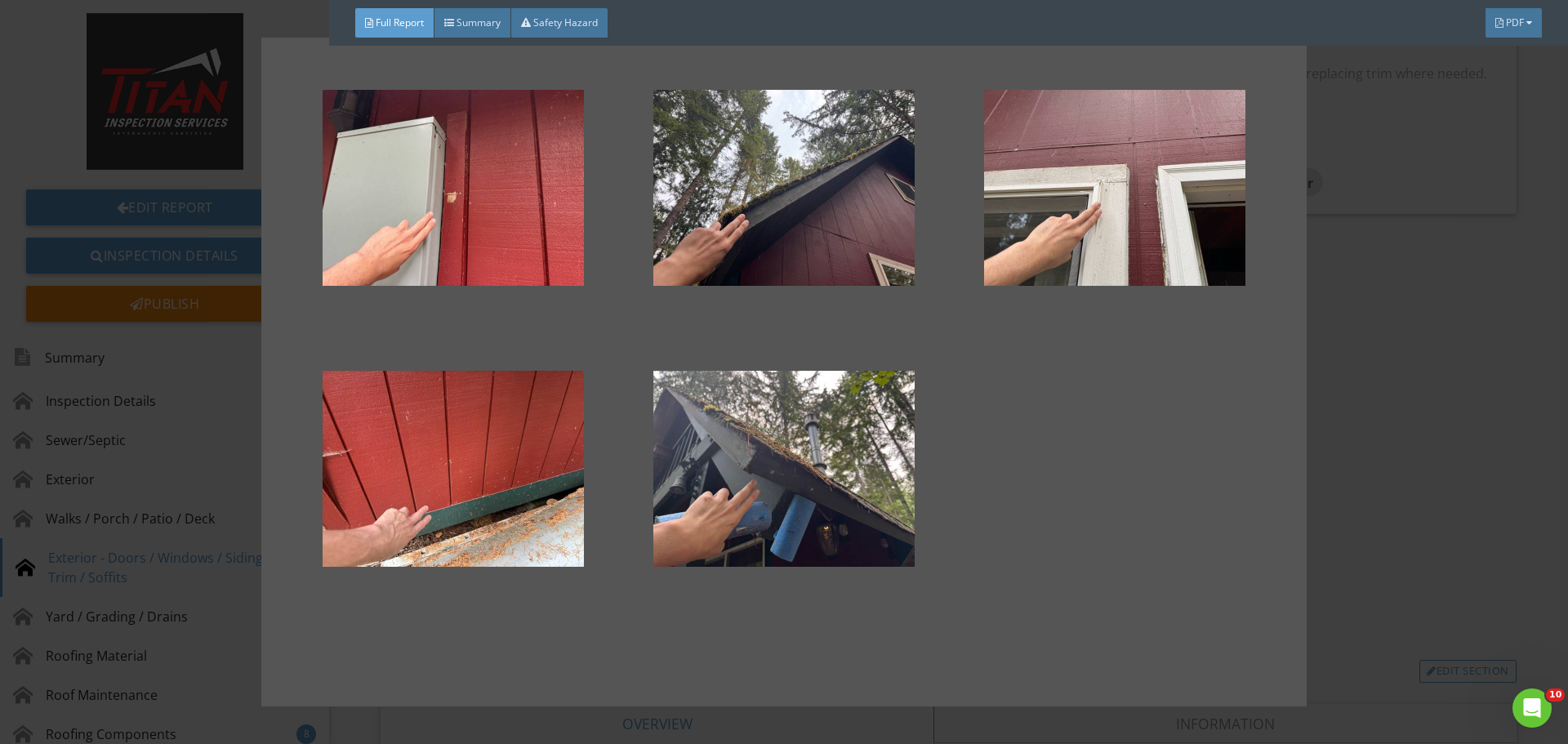
click at [1455, 400] on div at bounding box center [784, 372] width 1568 height 744
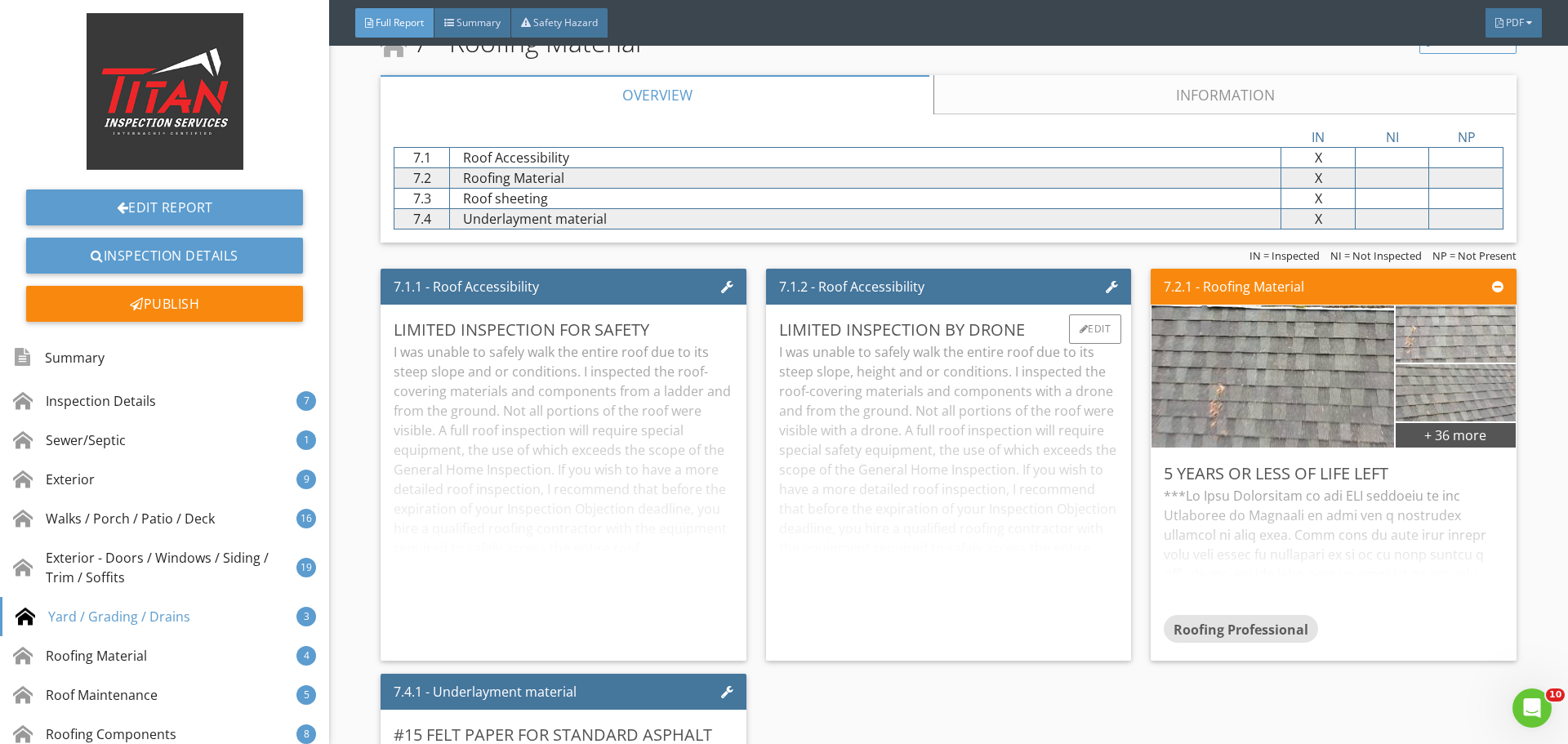
scroll to position [11677, 0]
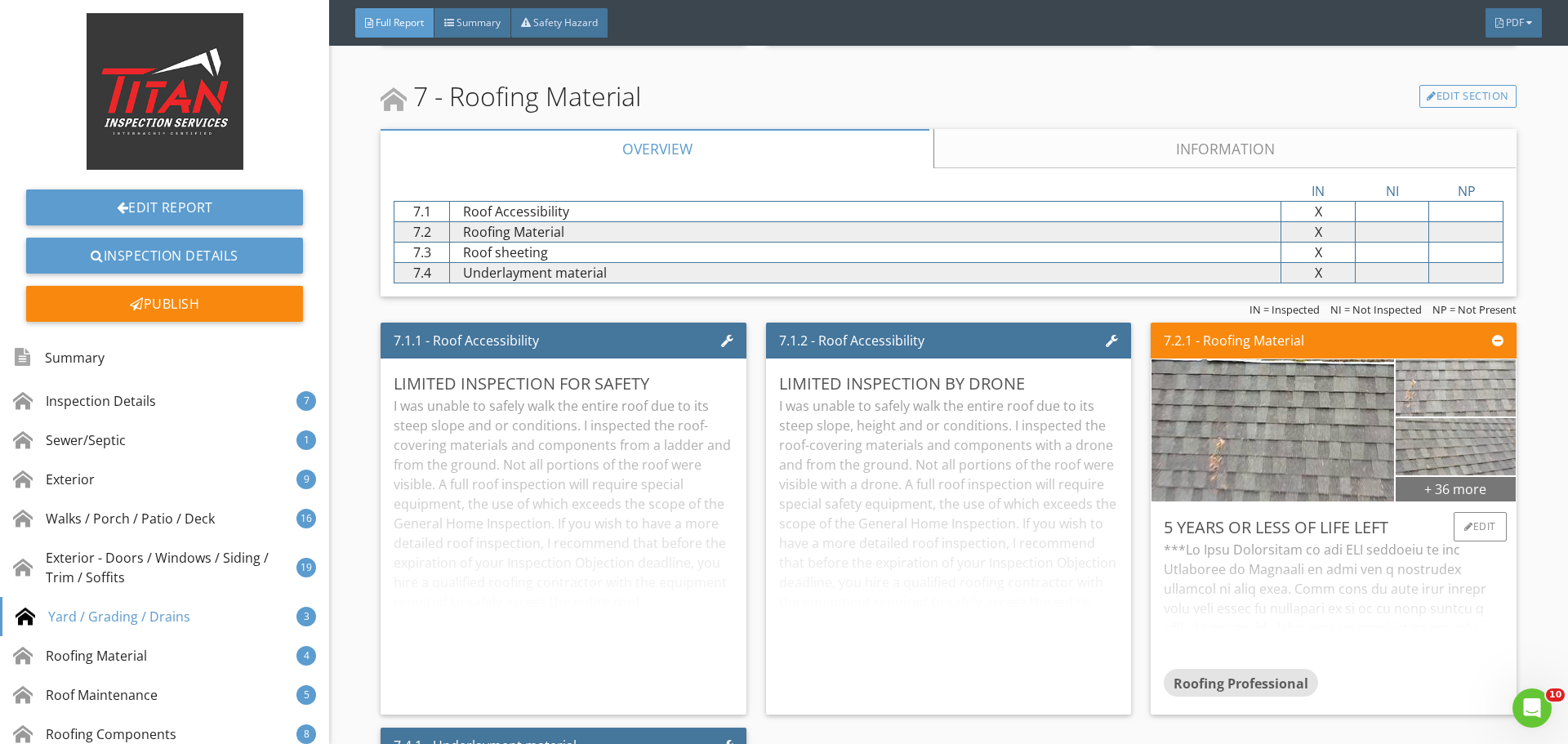
click at [1456, 491] on div "+ 36 more" at bounding box center [1455, 488] width 119 height 26
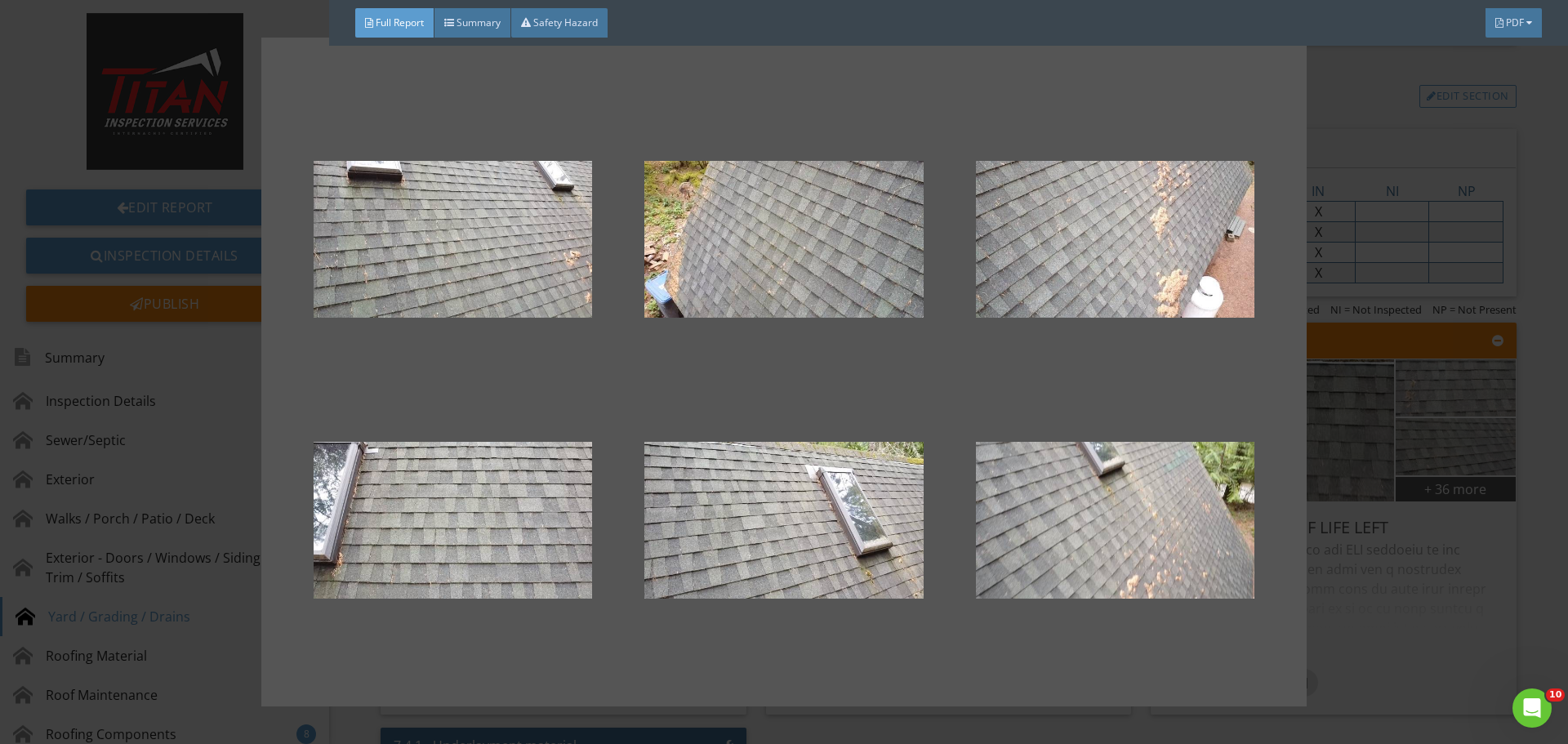
scroll to position [2531, 0]
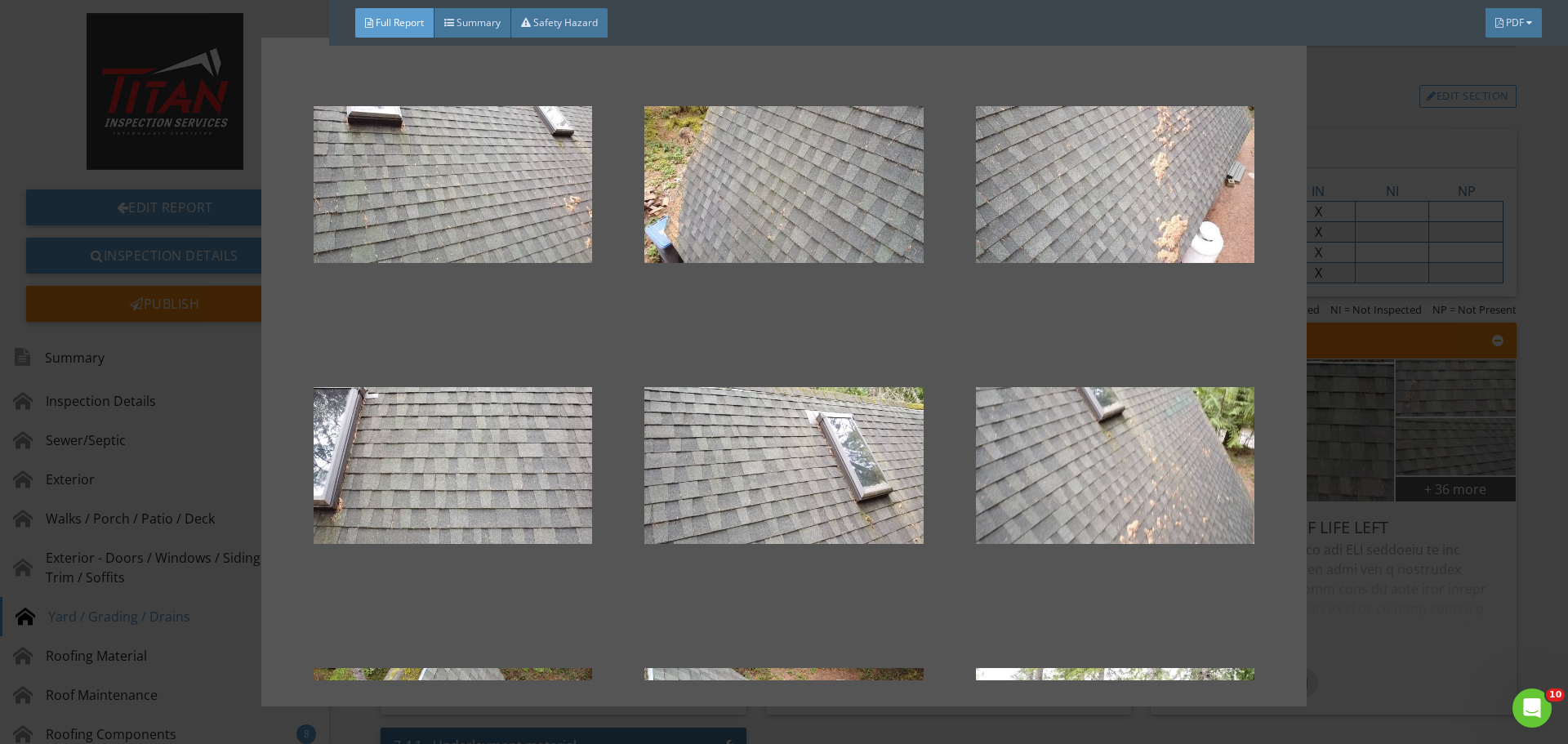
click at [1422, 455] on div at bounding box center [784, 372] width 1568 height 744
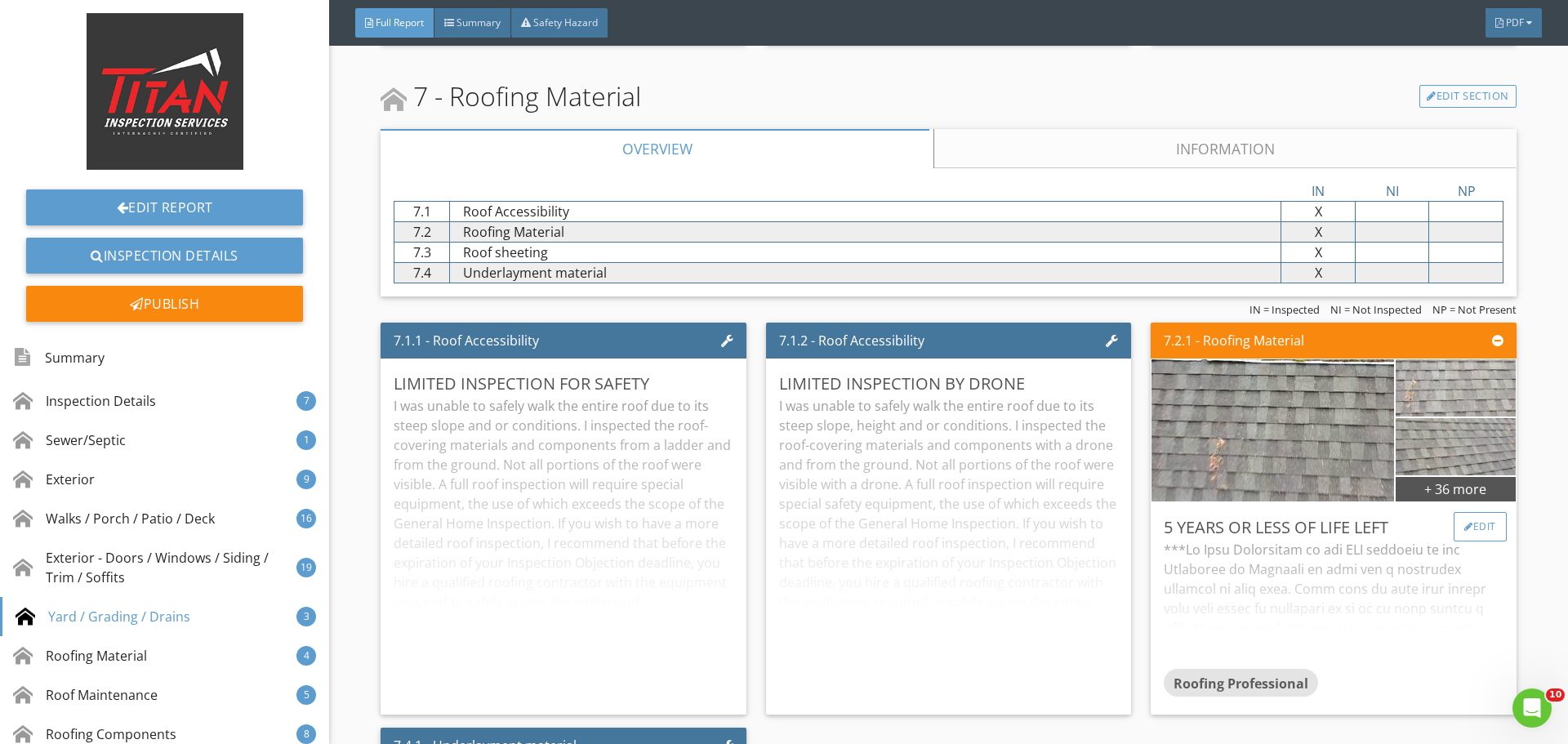
click at [1471, 516] on div "Edit" at bounding box center [1480, 526] width 53 height 29
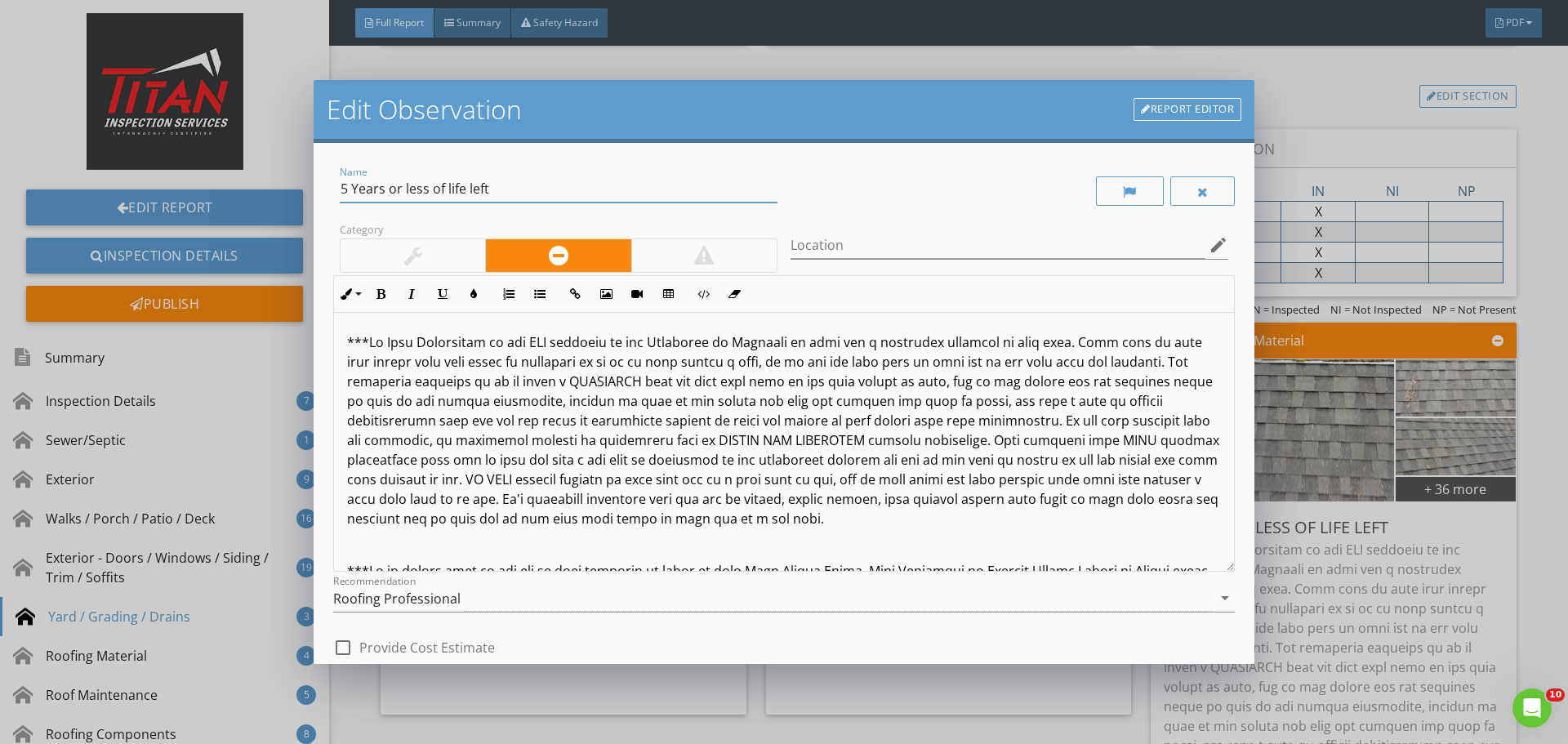
drag, startPoint x: 426, startPoint y: 188, endPoint x: 313, endPoint y: 193, distance: 113.1
click at [313, 193] on div "Edit Observation Report Editor Name 5 Years or less of life left Category Locat…" at bounding box center [784, 372] width 1568 height 744
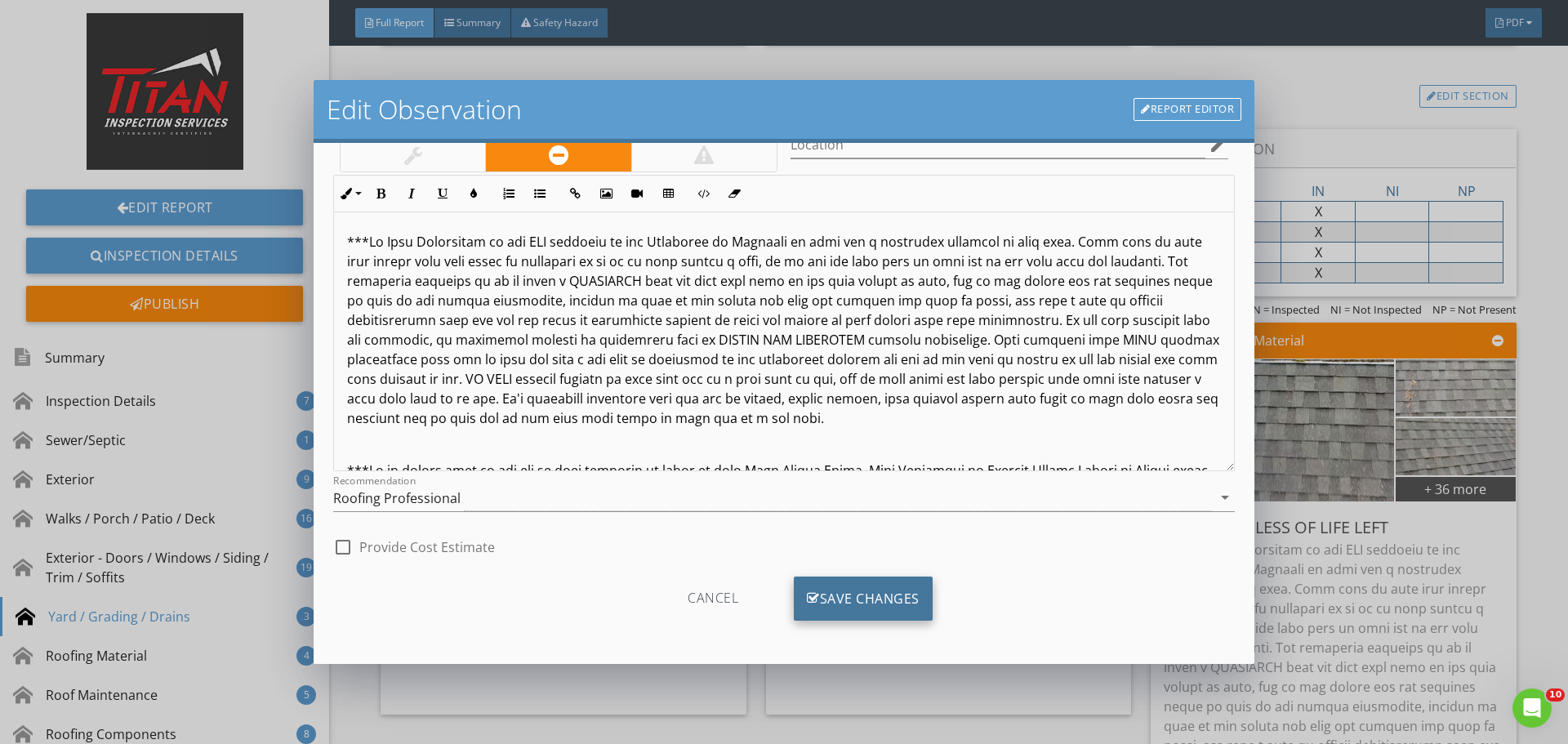
scroll to position [103, 0]
type input "Around 5 years of life left"
click at [896, 597] on div "Save Changes" at bounding box center [863, 596] width 139 height 44
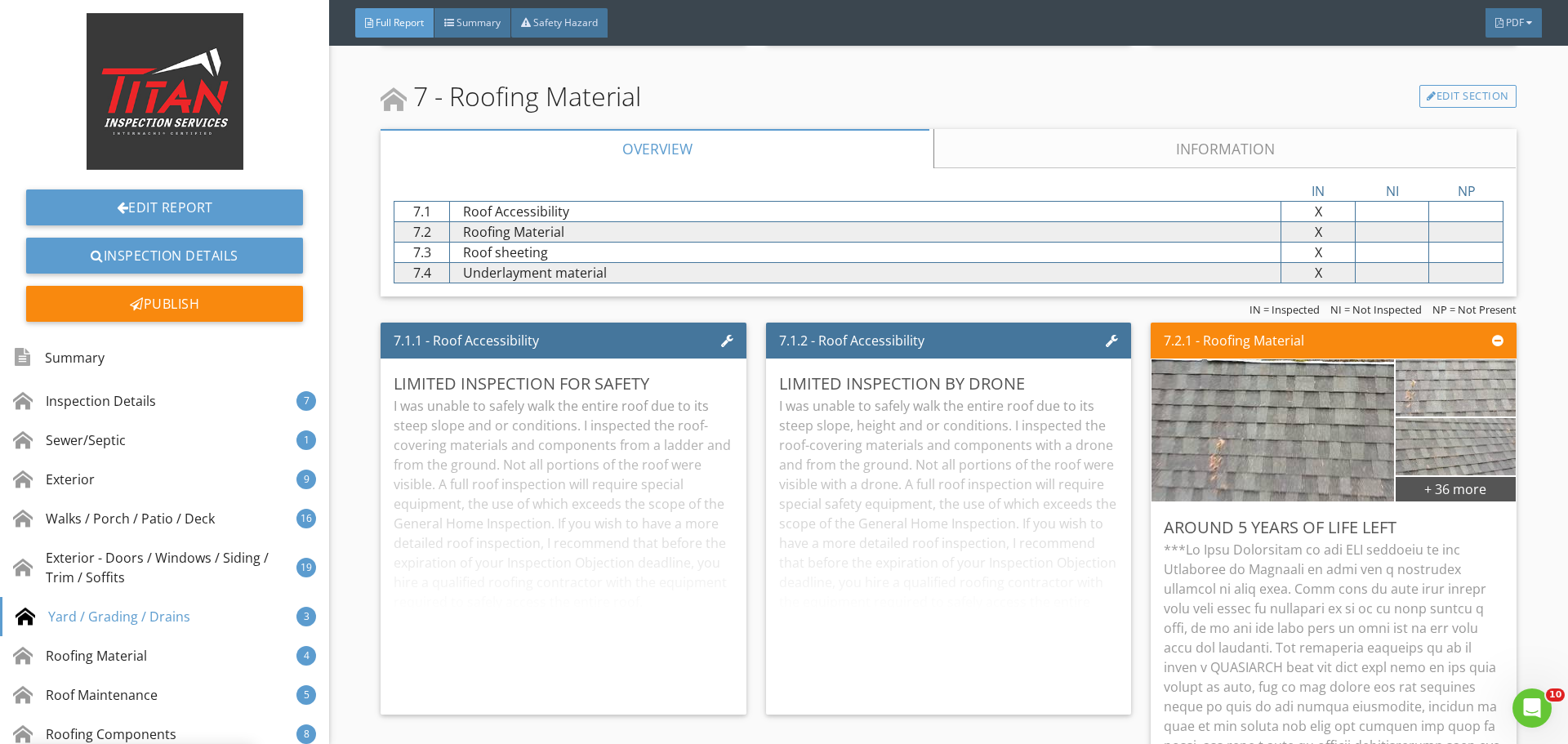
scroll to position [0, 0]
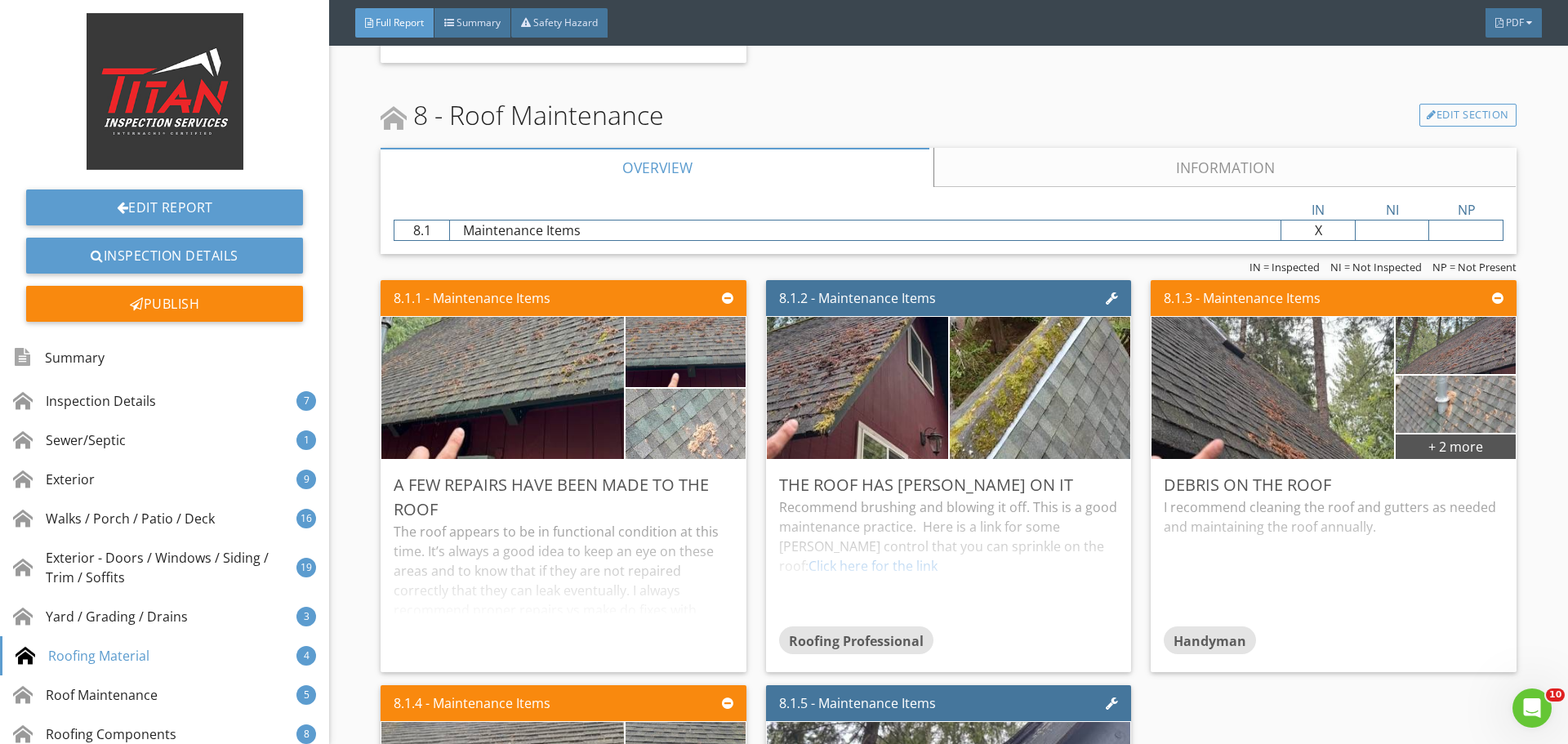
scroll to position [12738, 0]
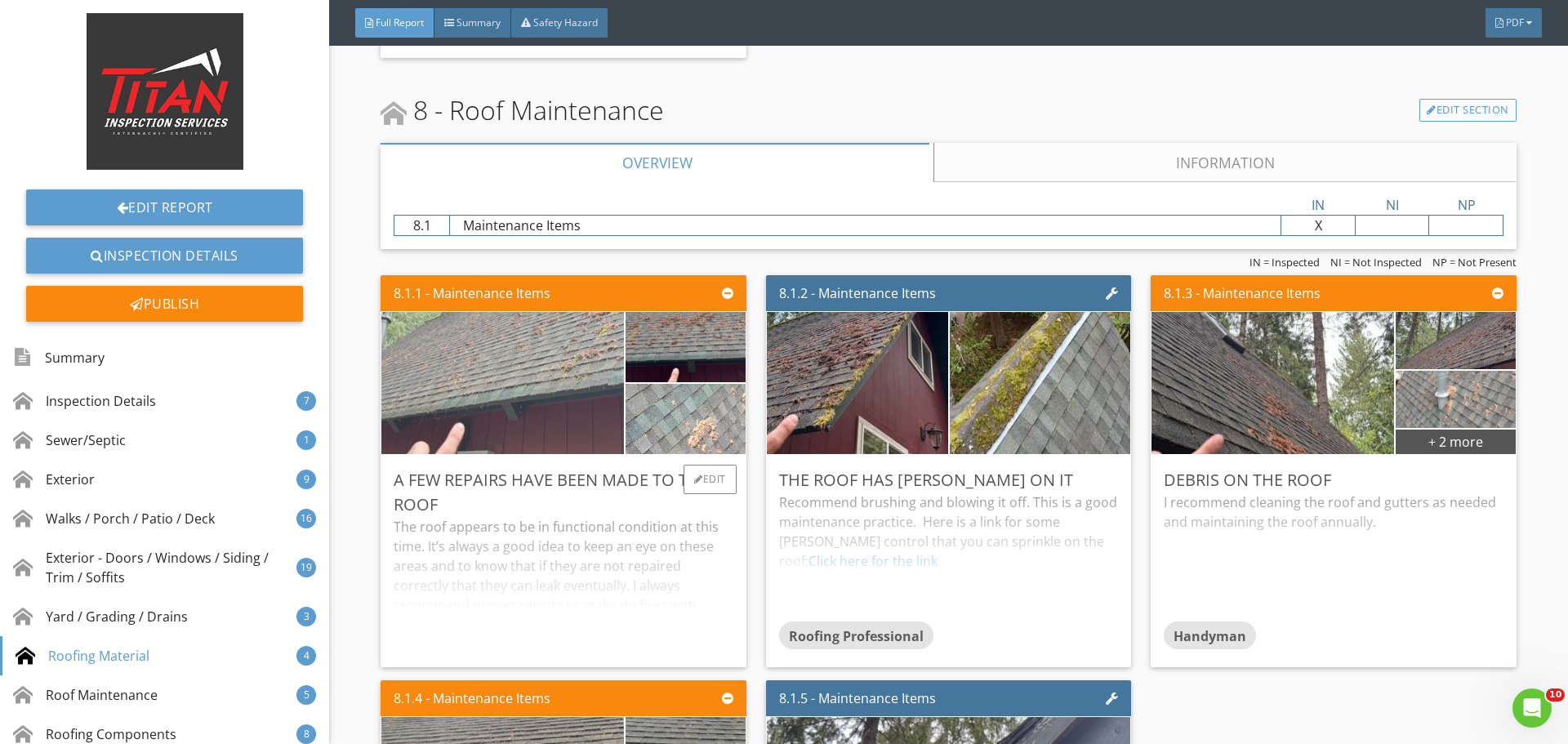
click at [531, 386] on img at bounding box center [503, 384] width 474 height 356
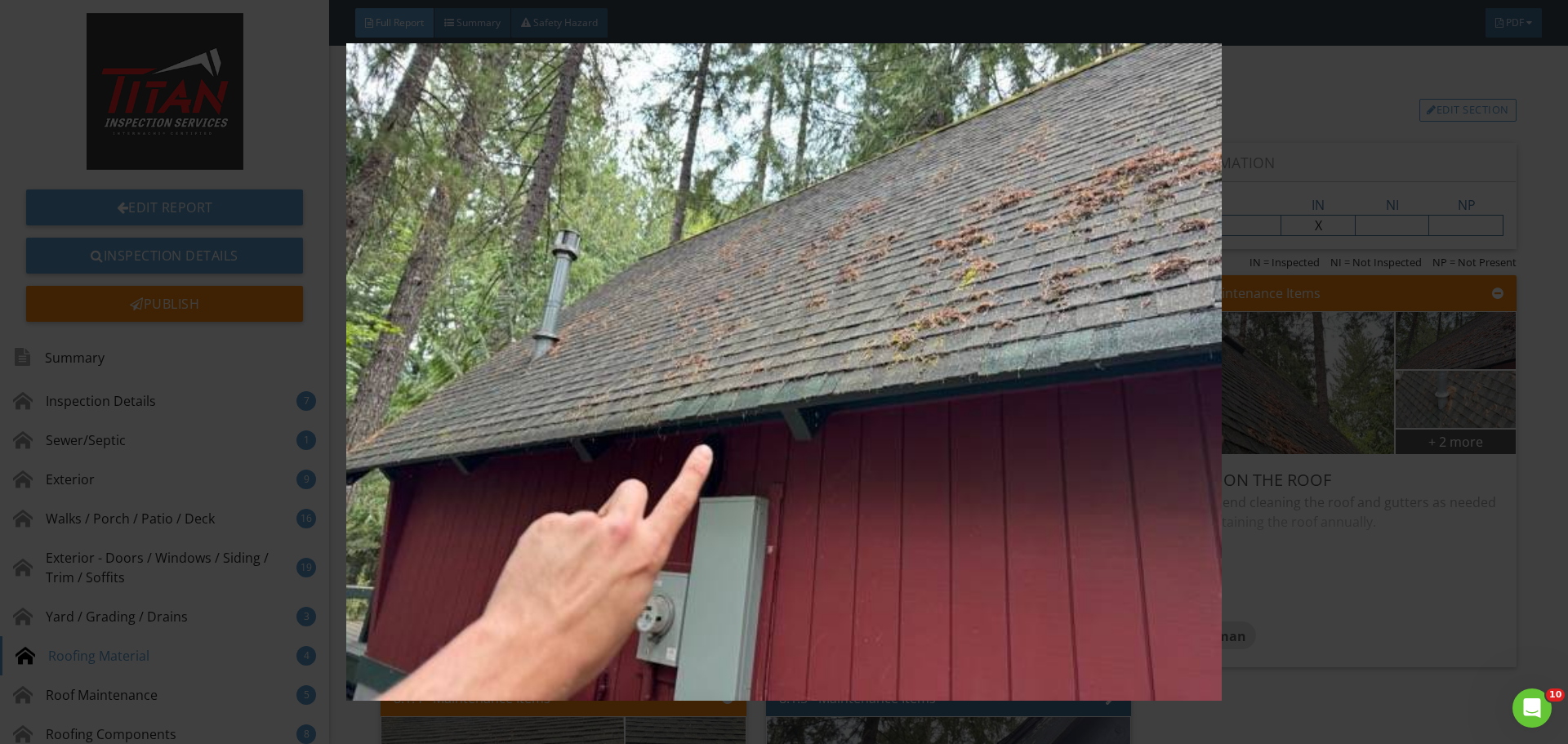
click at [1343, 350] on img at bounding box center [784, 372] width 1440 height 657
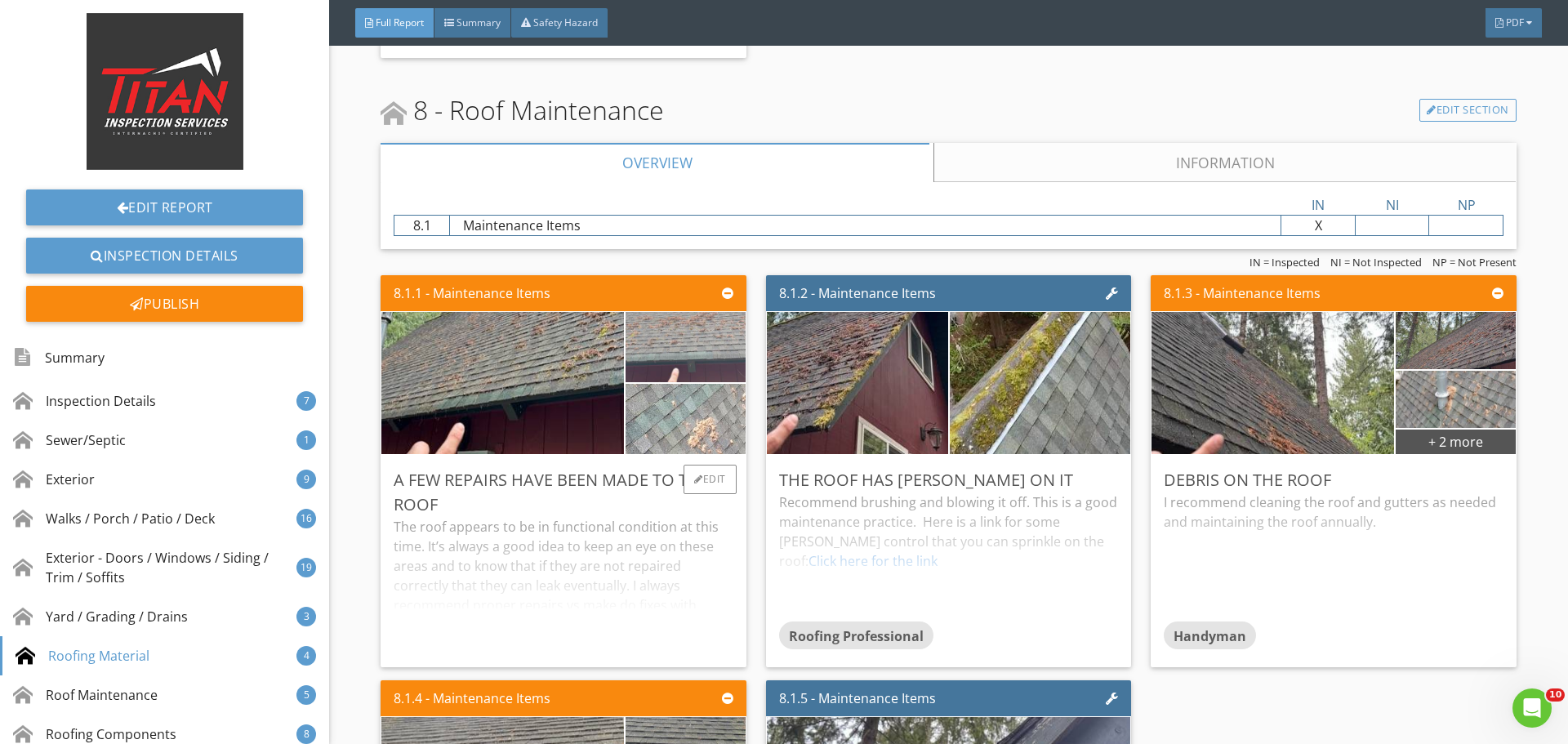
click at [699, 350] on img at bounding box center [685, 347] width 234 height 176
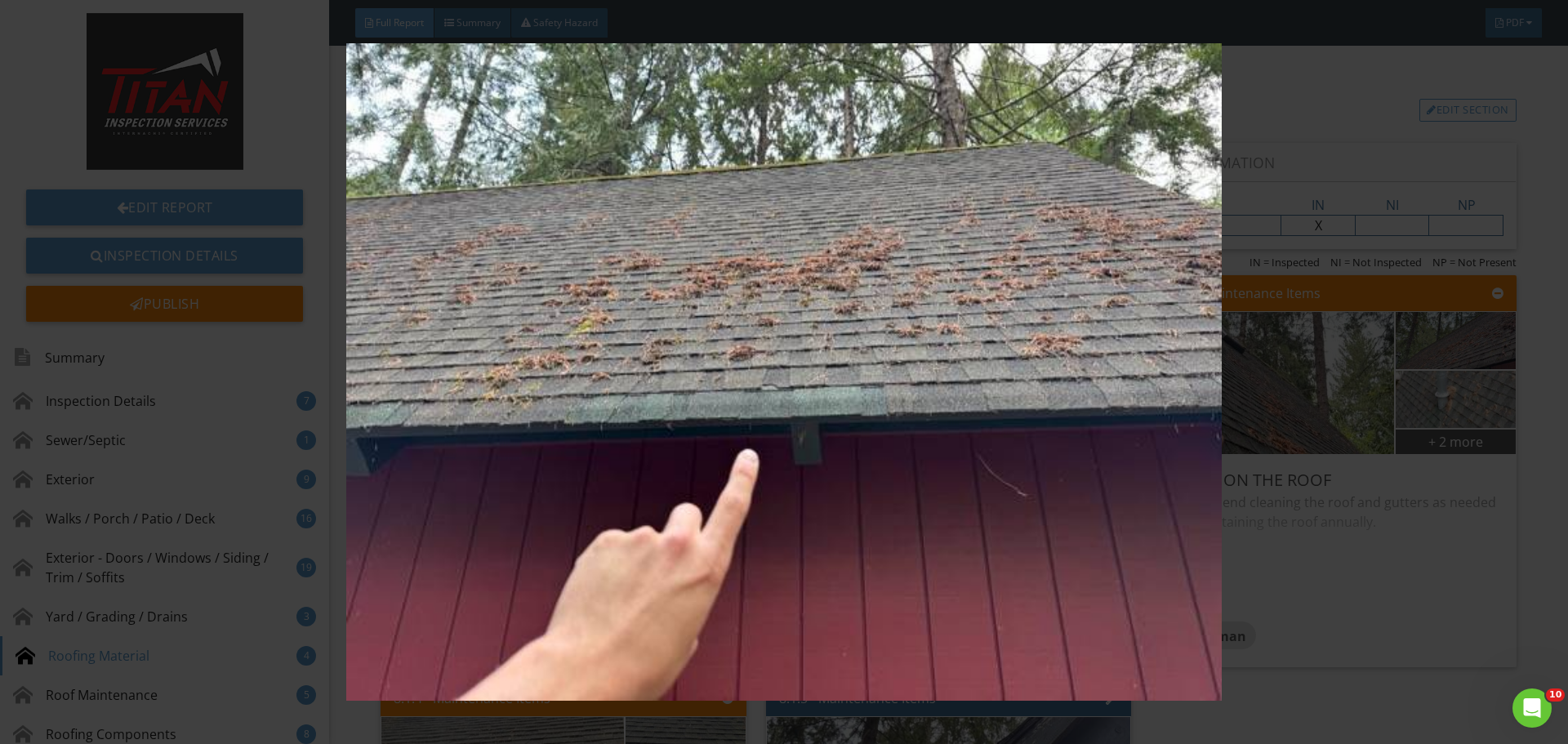
click at [1362, 337] on img at bounding box center [784, 372] width 1440 height 657
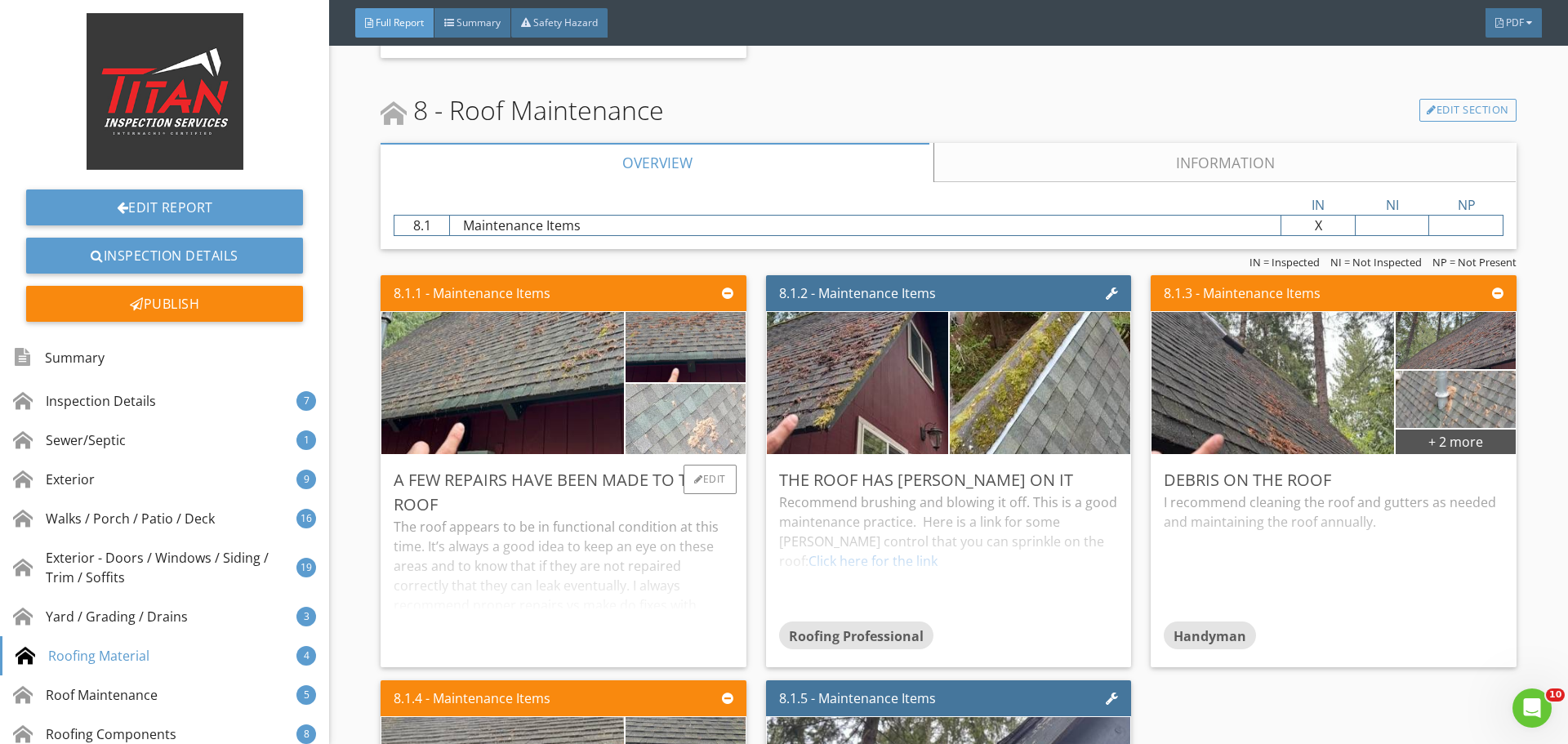
click at [721, 416] on img at bounding box center [686, 419] width 299 height 168
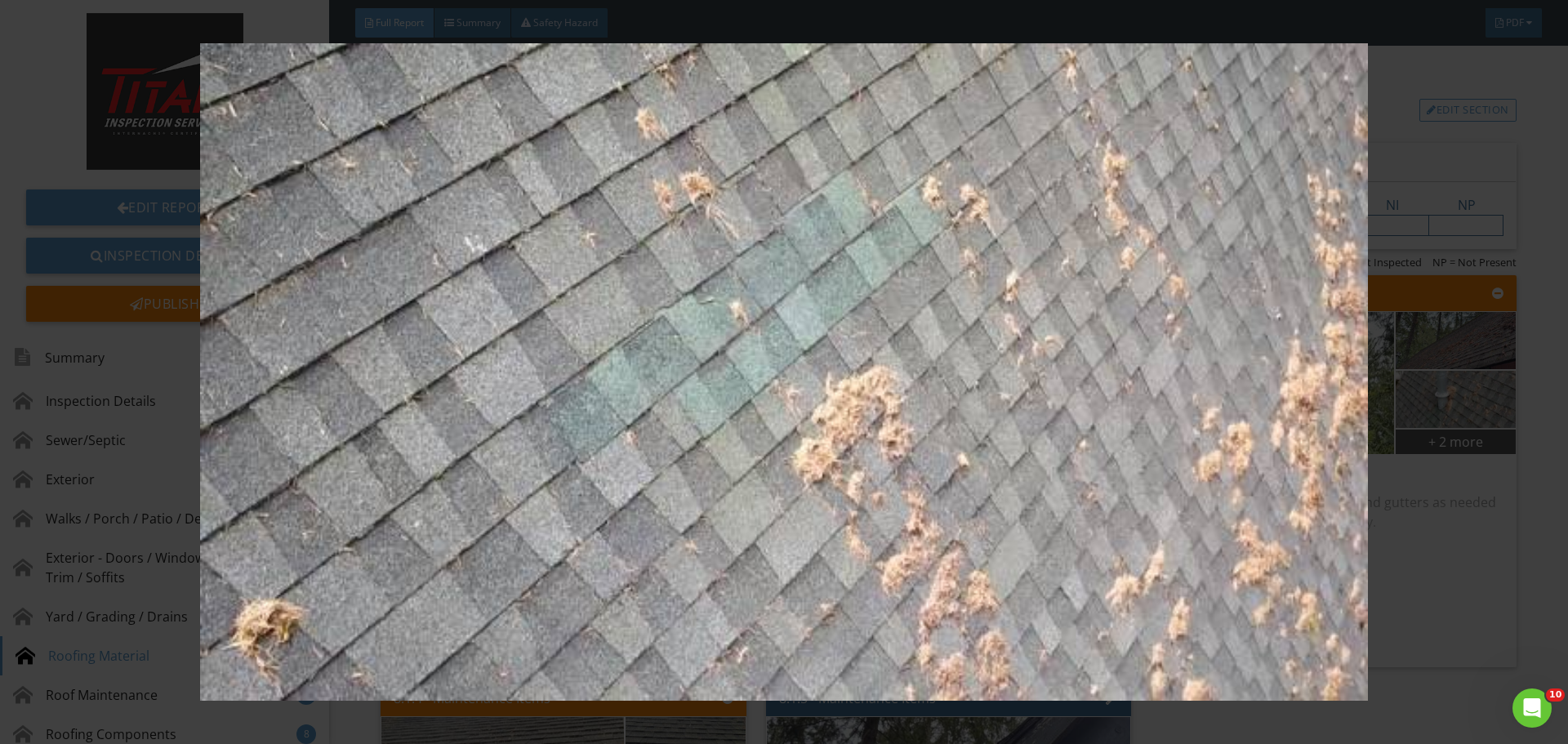
click at [1558, 288] on div at bounding box center [784, 372] width 1568 height 744
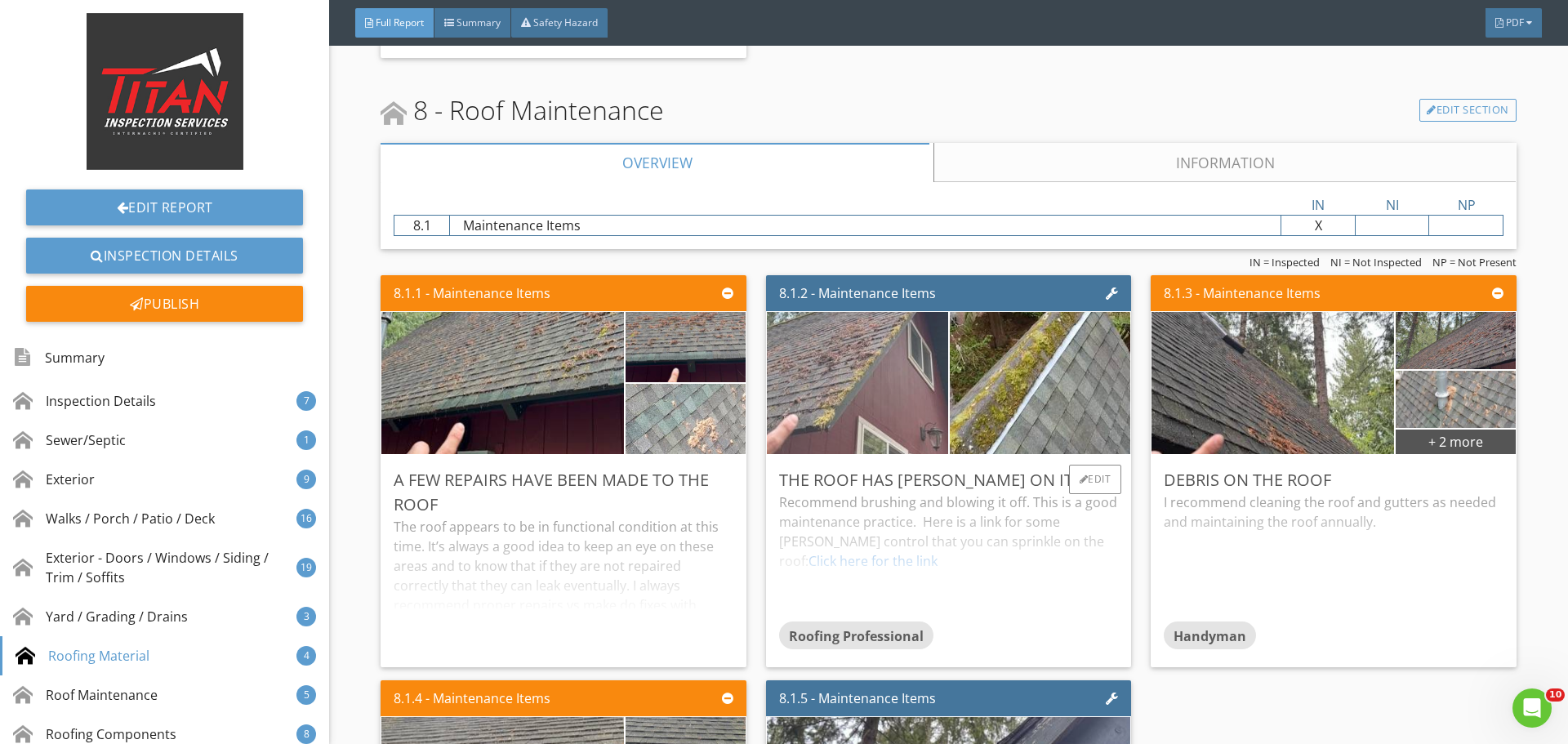
click at [882, 393] on img at bounding box center [857, 383] width 452 height 340
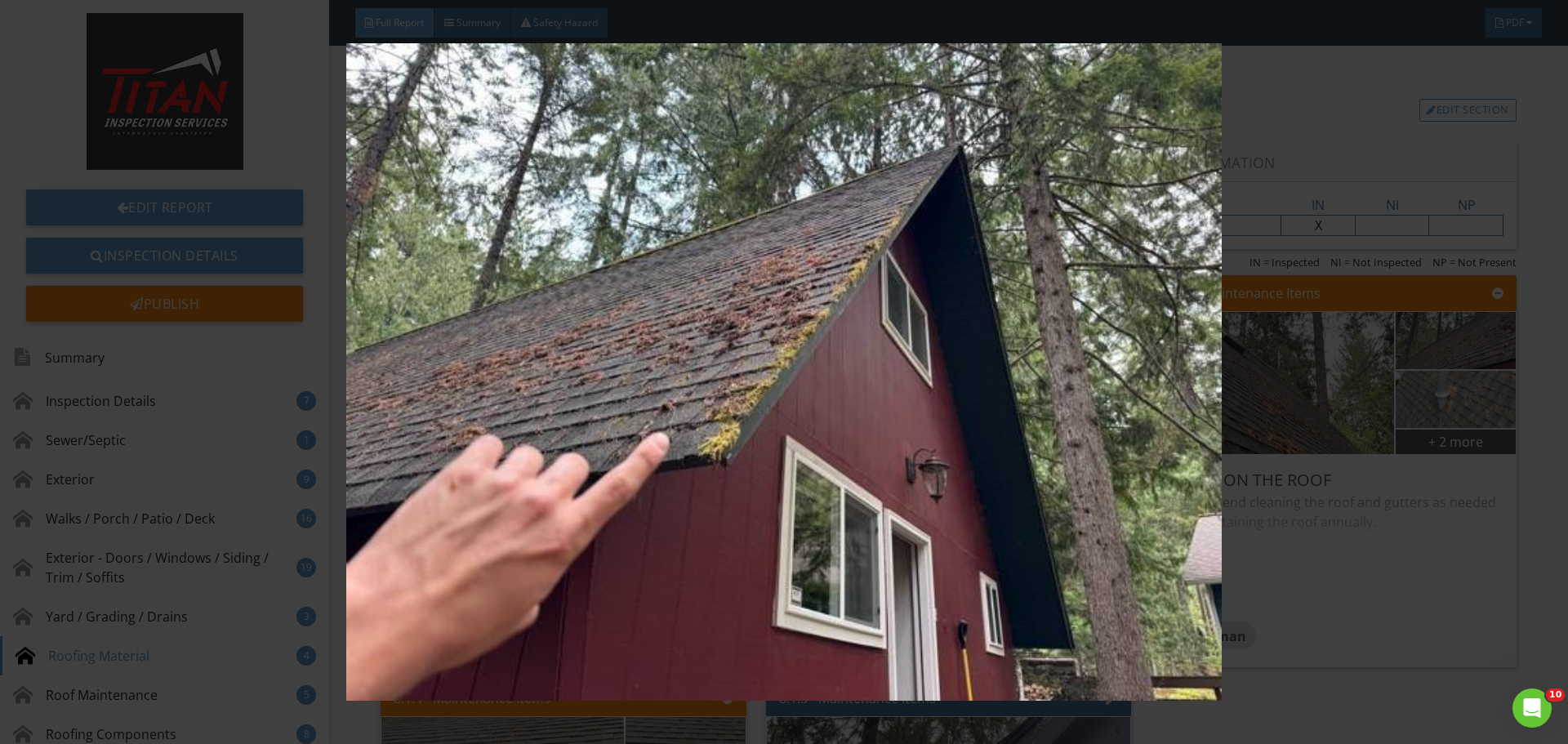
click at [1446, 346] on img at bounding box center [784, 372] width 1440 height 657
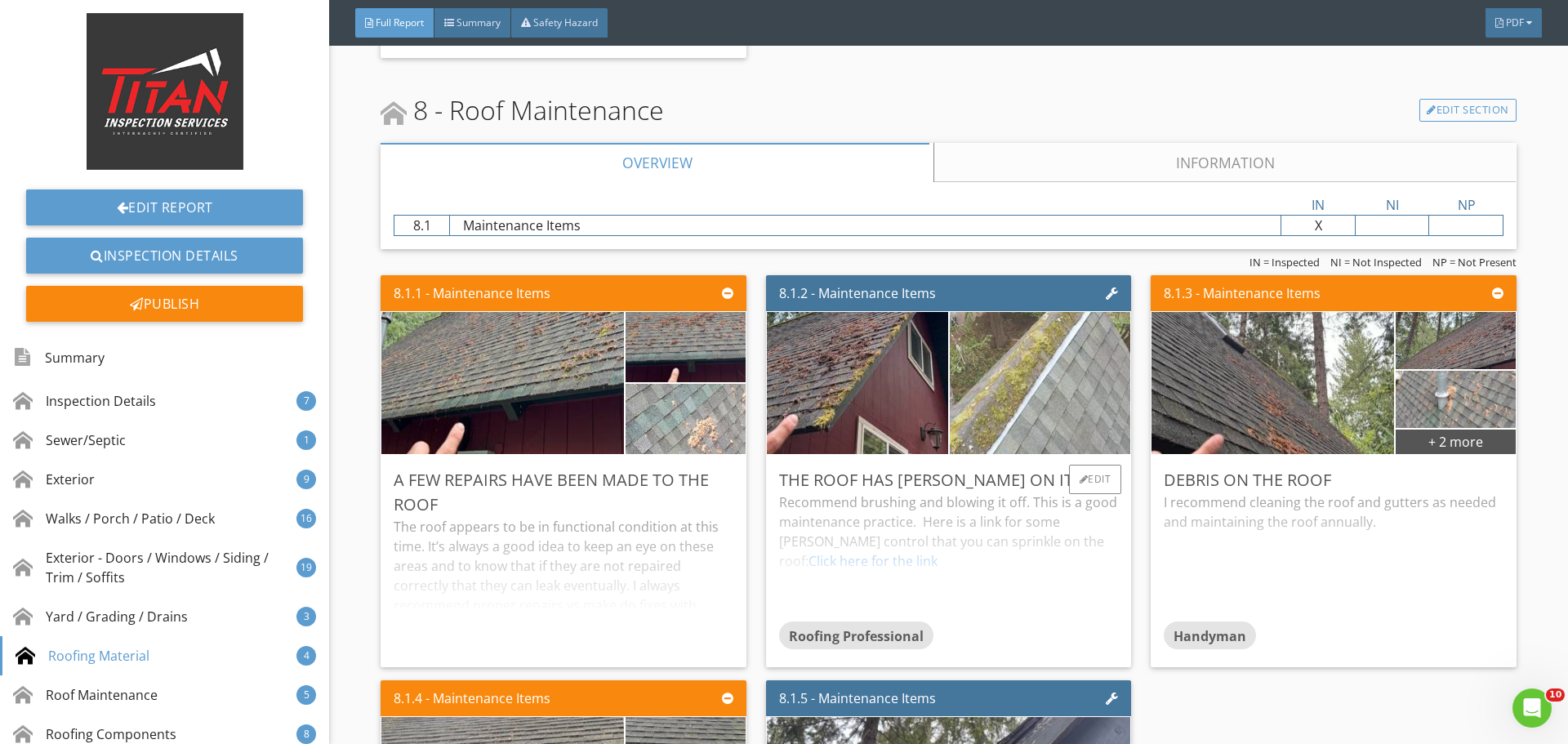
click at [1046, 388] on img at bounding box center [1039, 383] width 452 height 255
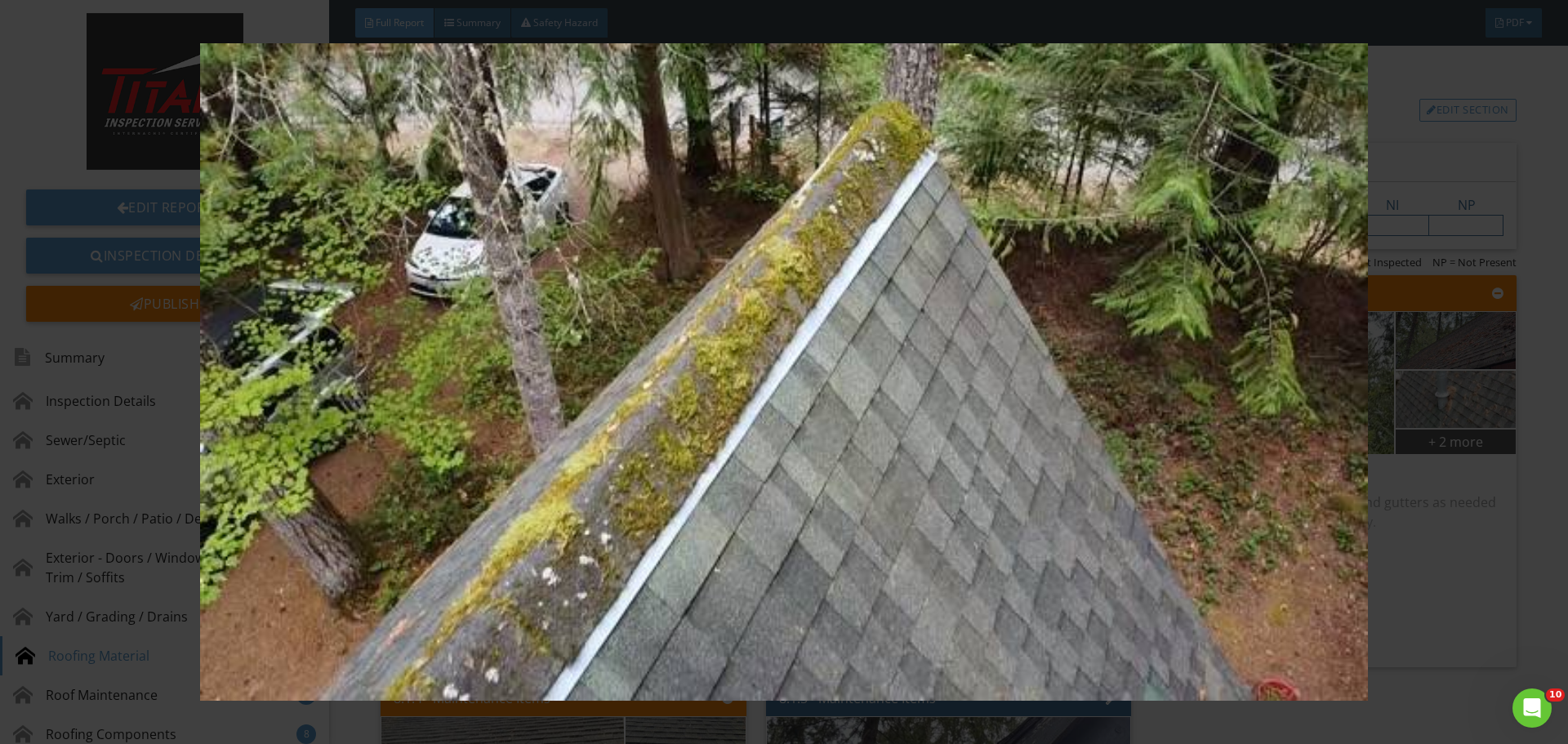
click at [1381, 332] on img at bounding box center [784, 372] width 1440 height 657
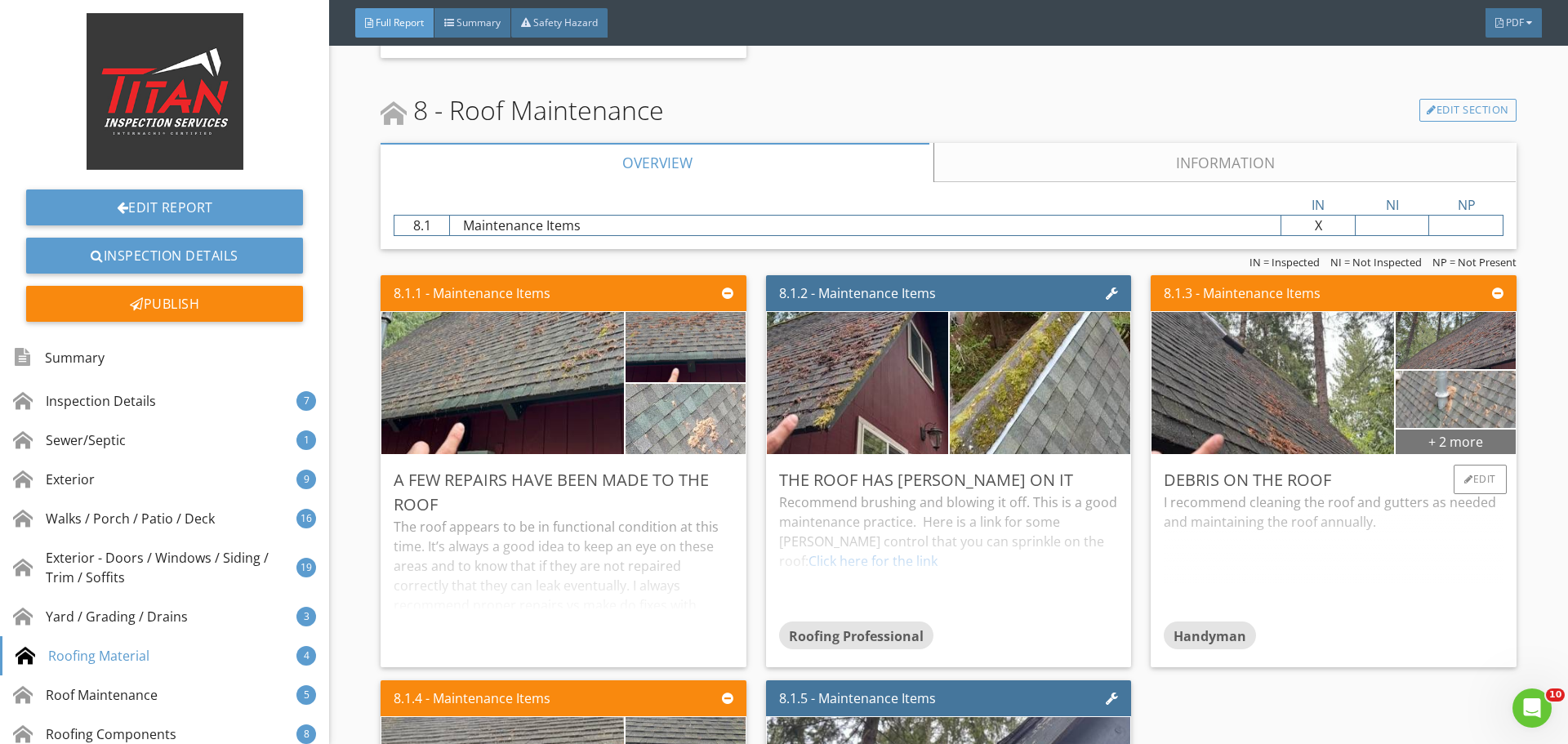
click at [1452, 437] on div "+ 2 more" at bounding box center [1455, 441] width 119 height 26
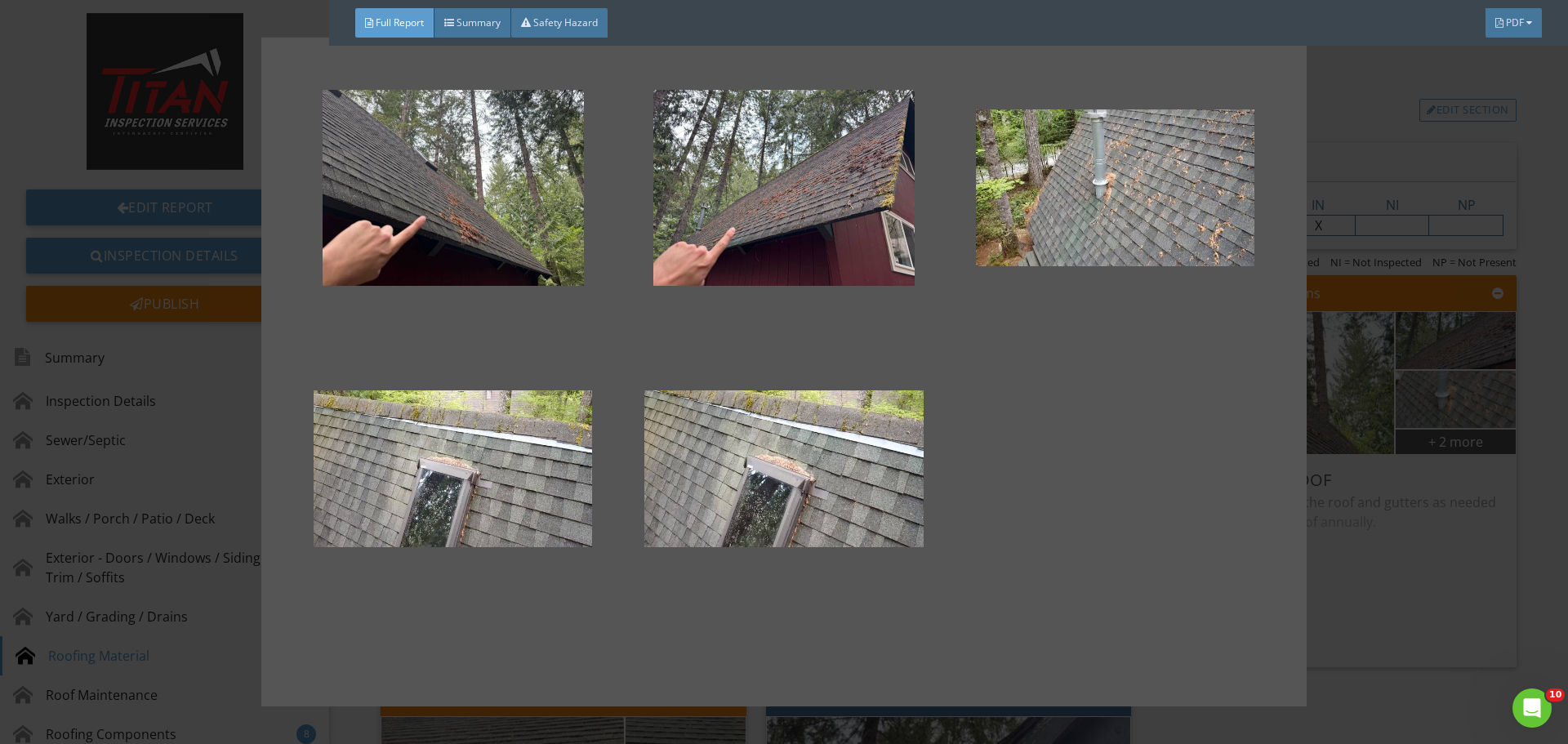
drag, startPoint x: 1269, startPoint y: 276, endPoint x: 1341, endPoint y: 288, distance: 73.0
click at [1279, 278] on div at bounding box center [1116, 204] width 331 height 281
click at [1377, 288] on div at bounding box center [784, 372] width 1568 height 744
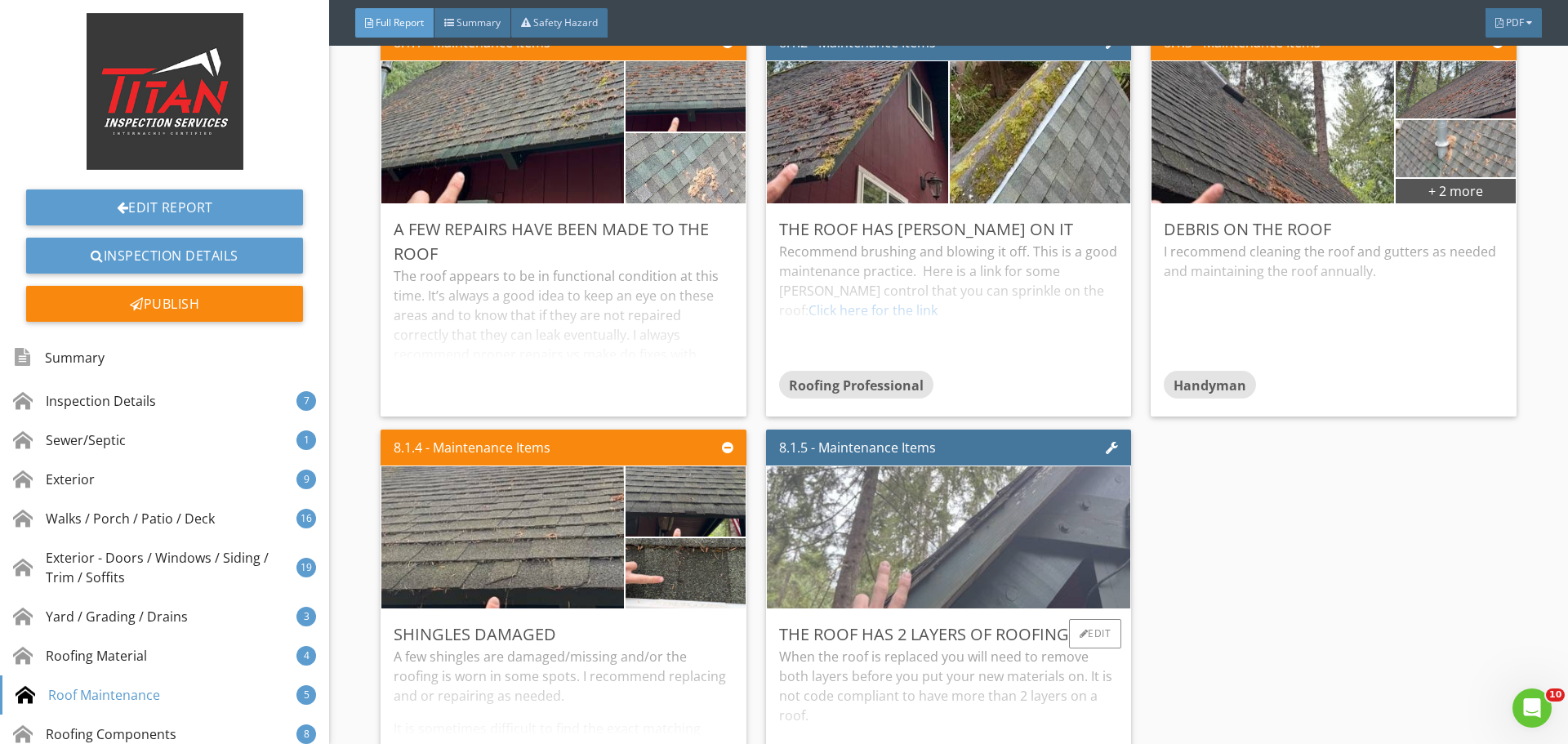
scroll to position [13147, 0]
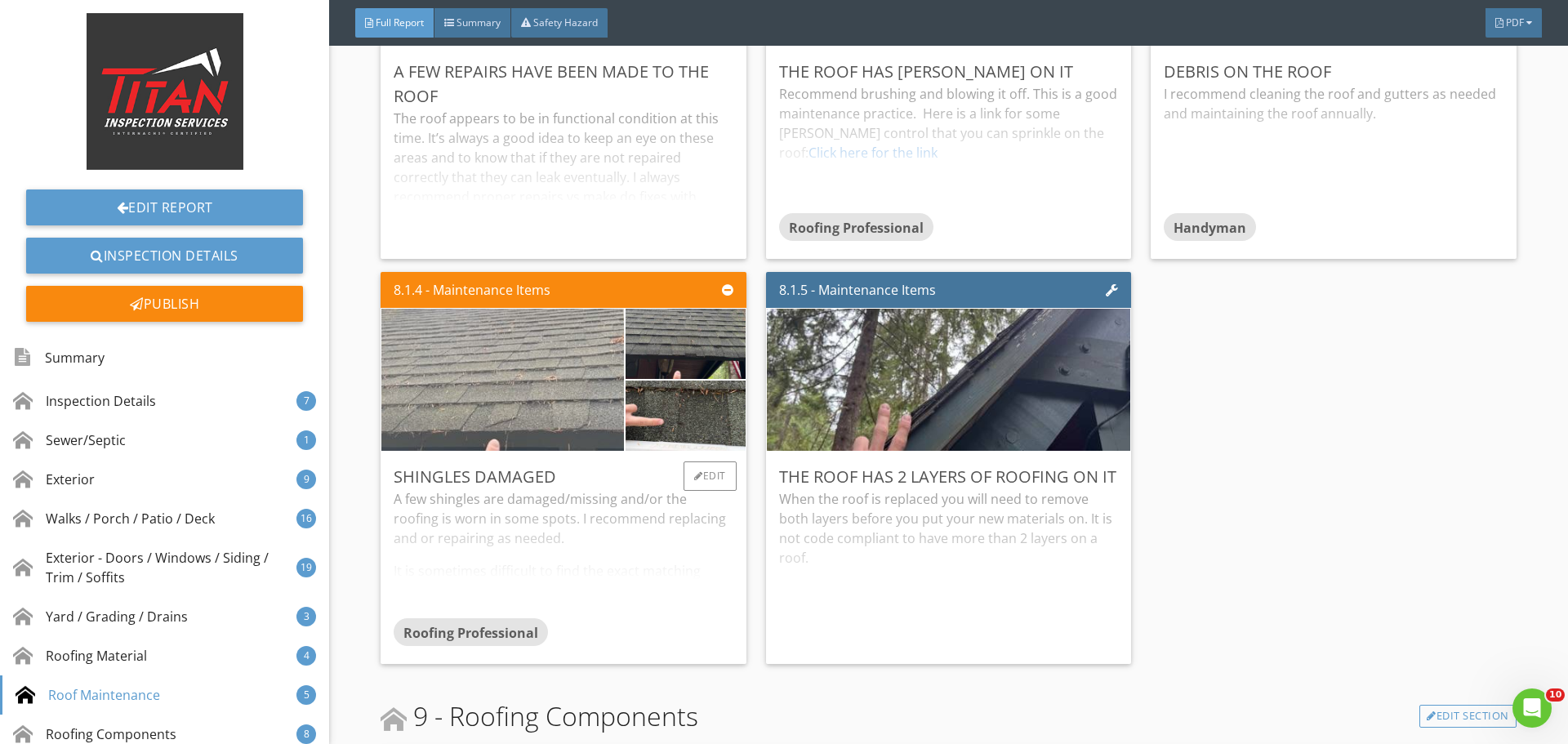
click at [583, 372] on img at bounding box center [503, 380] width 474 height 356
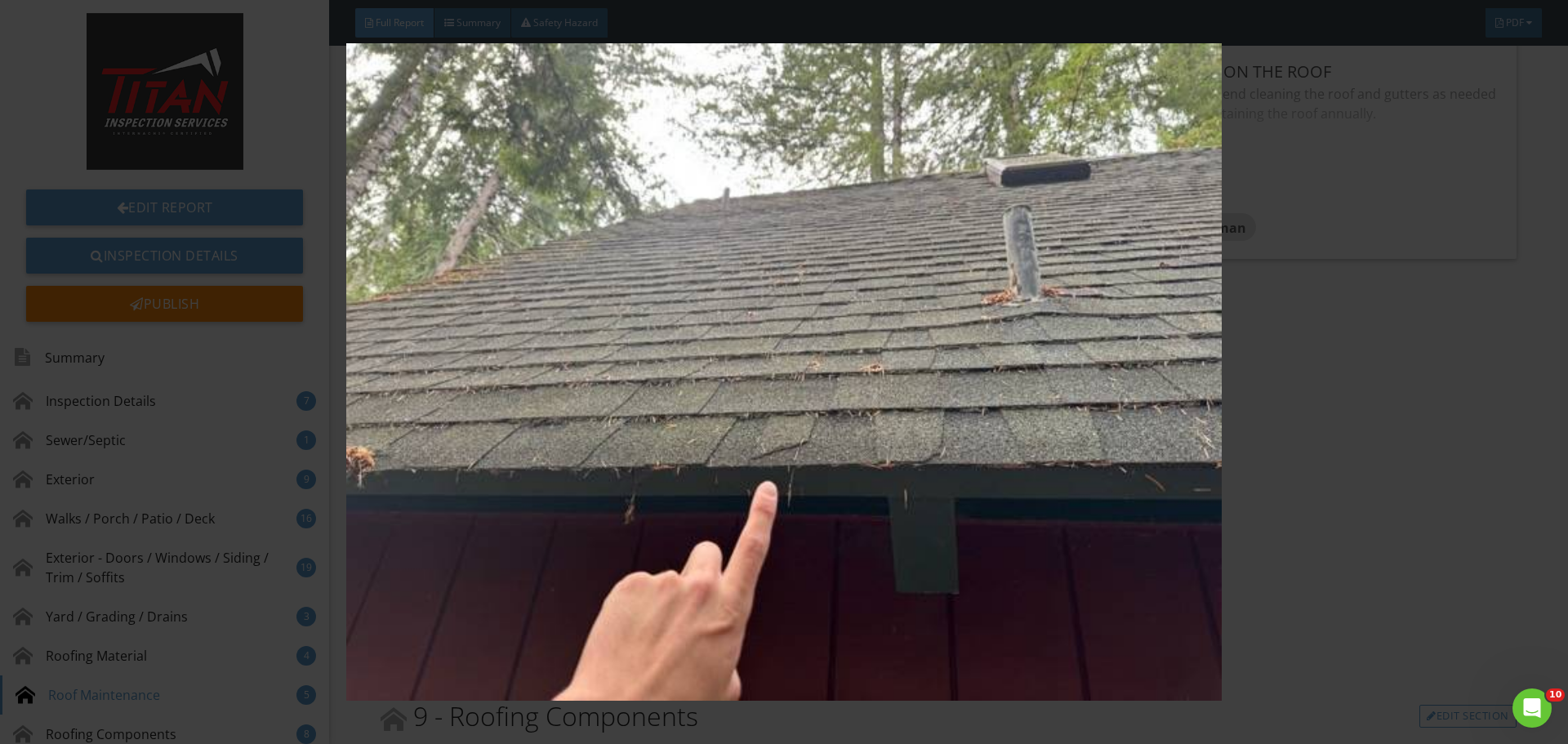
click at [1338, 348] on img at bounding box center [784, 372] width 1440 height 657
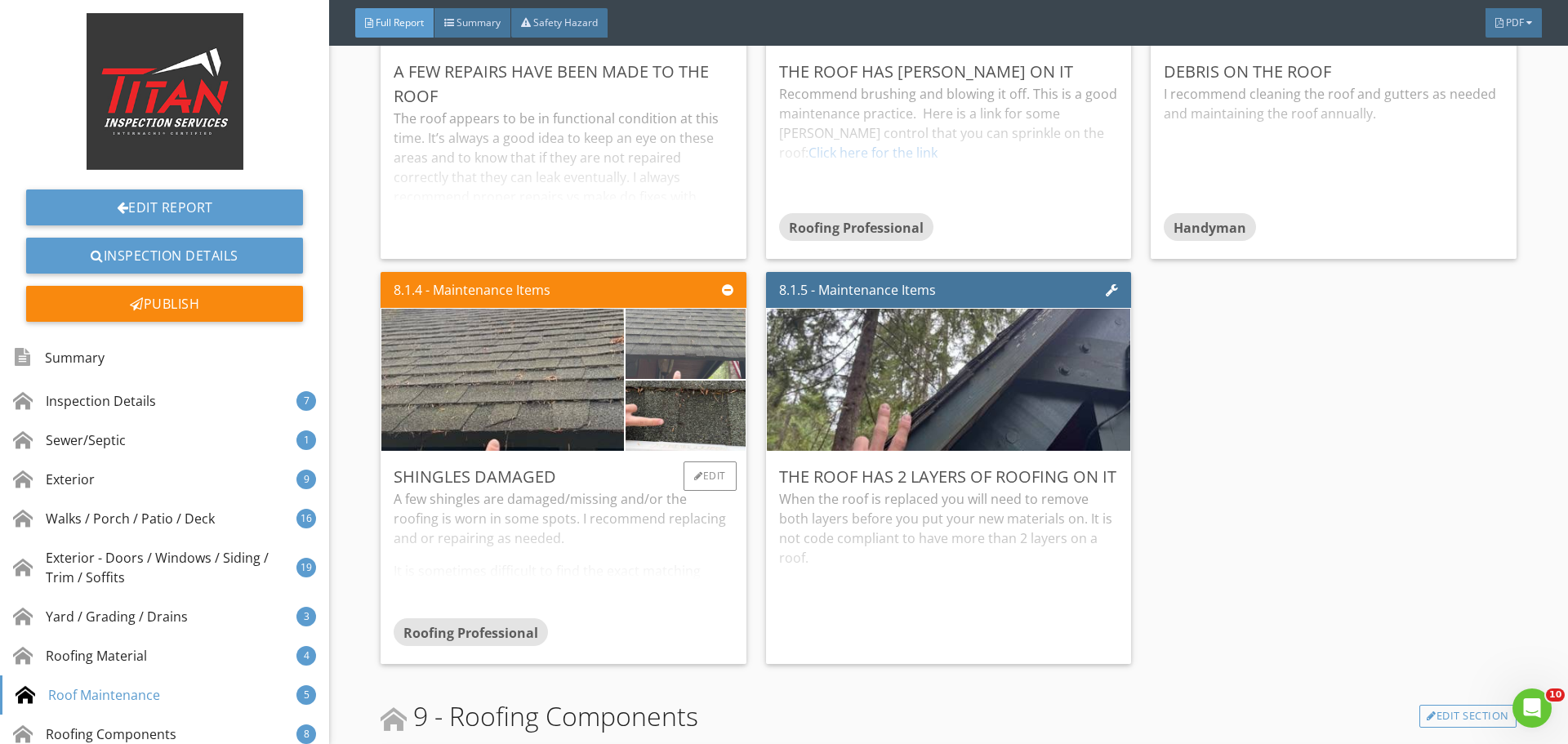
click at [688, 343] on img at bounding box center [685, 344] width 234 height 176
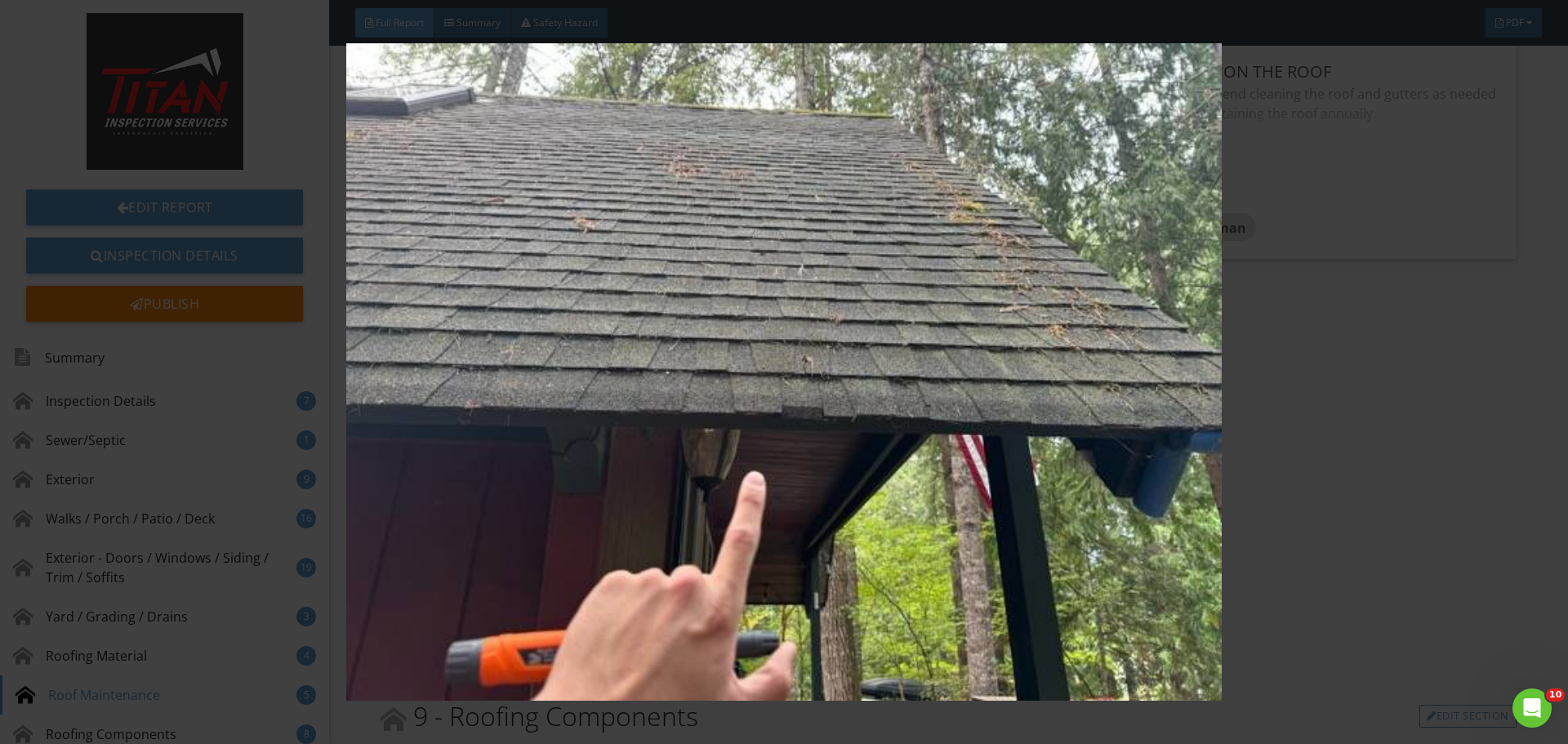
click at [1304, 305] on img at bounding box center [784, 372] width 1440 height 657
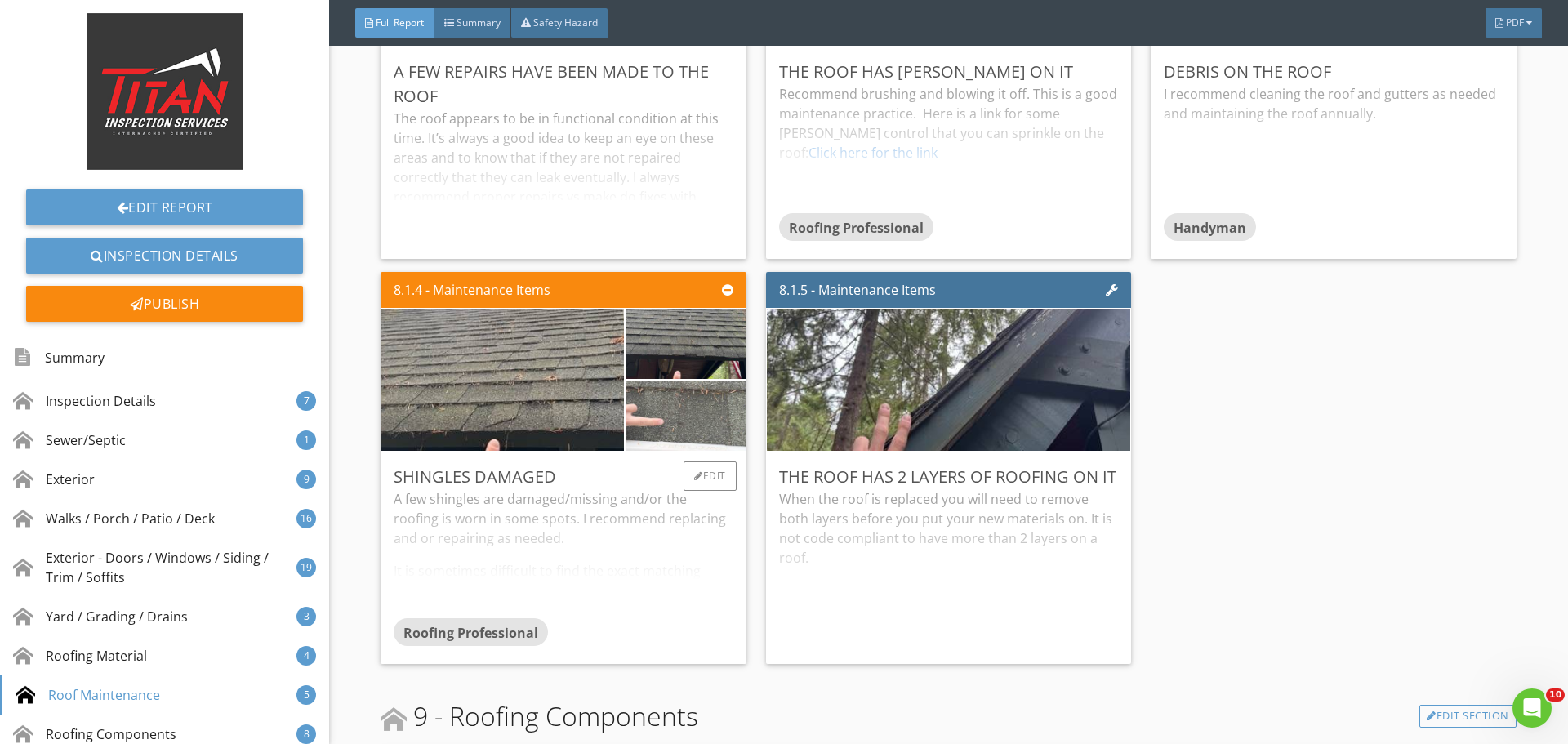
click at [705, 414] on img at bounding box center [685, 416] width 234 height 176
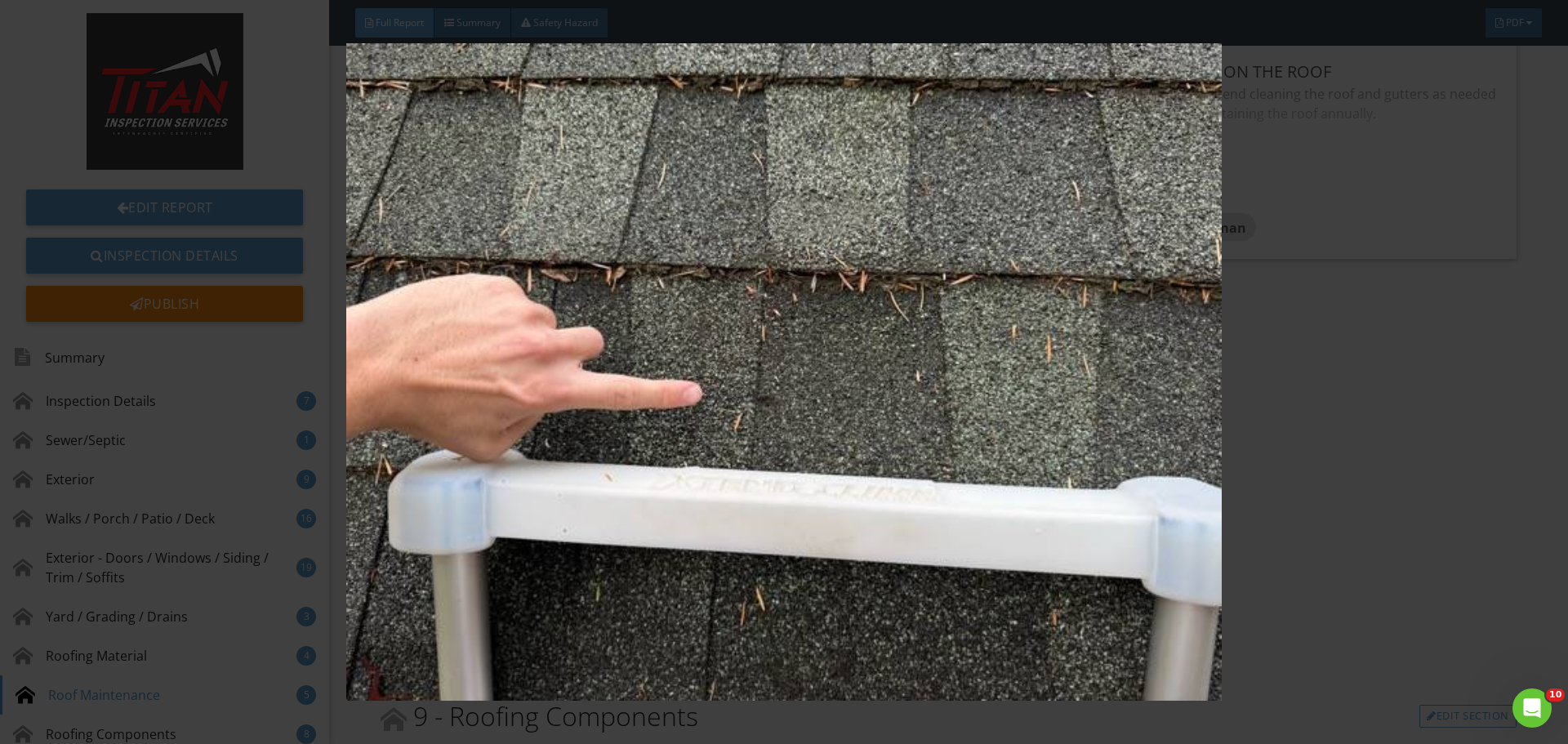
click at [1406, 362] on img at bounding box center [784, 372] width 1440 height 657
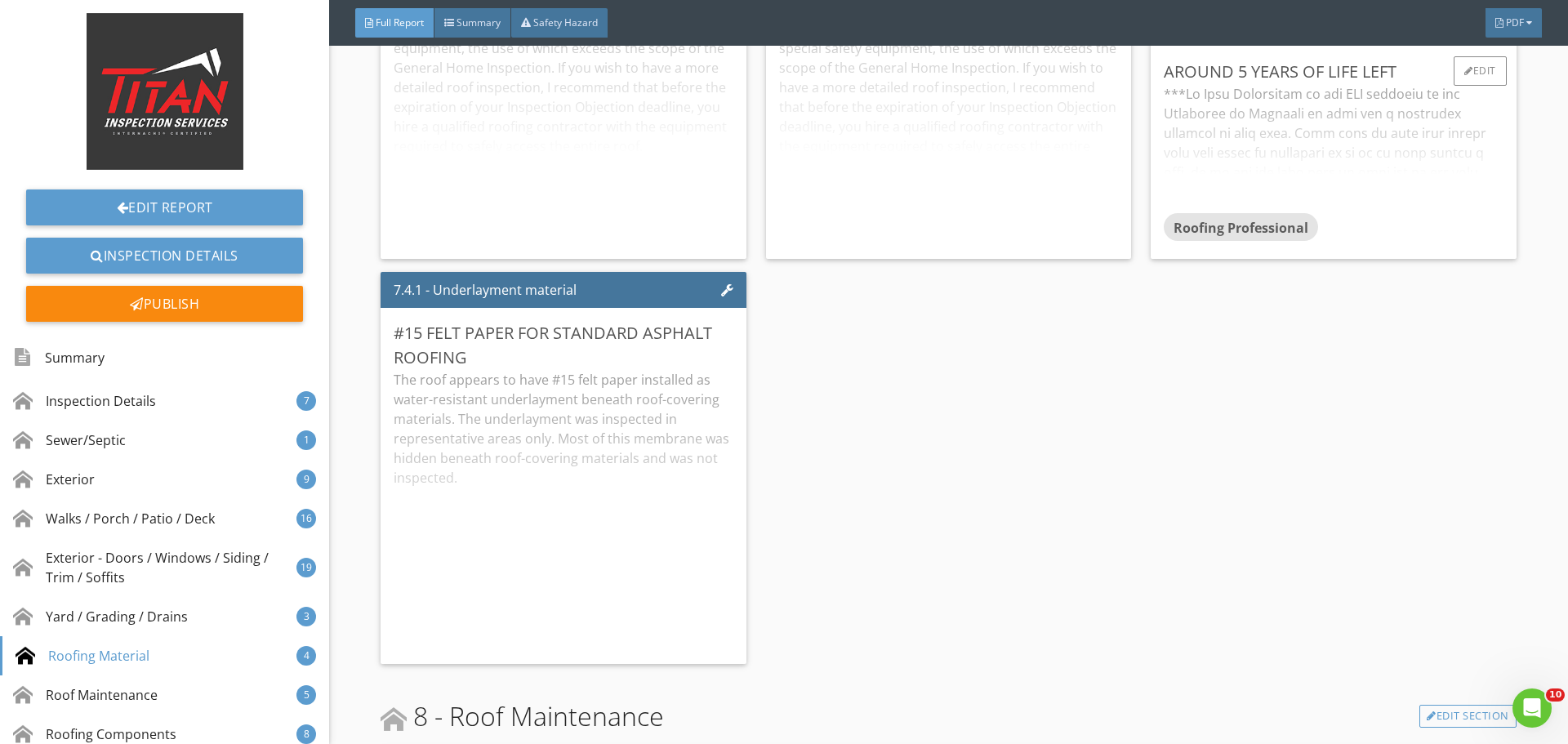
scroll to position [12004, 0]
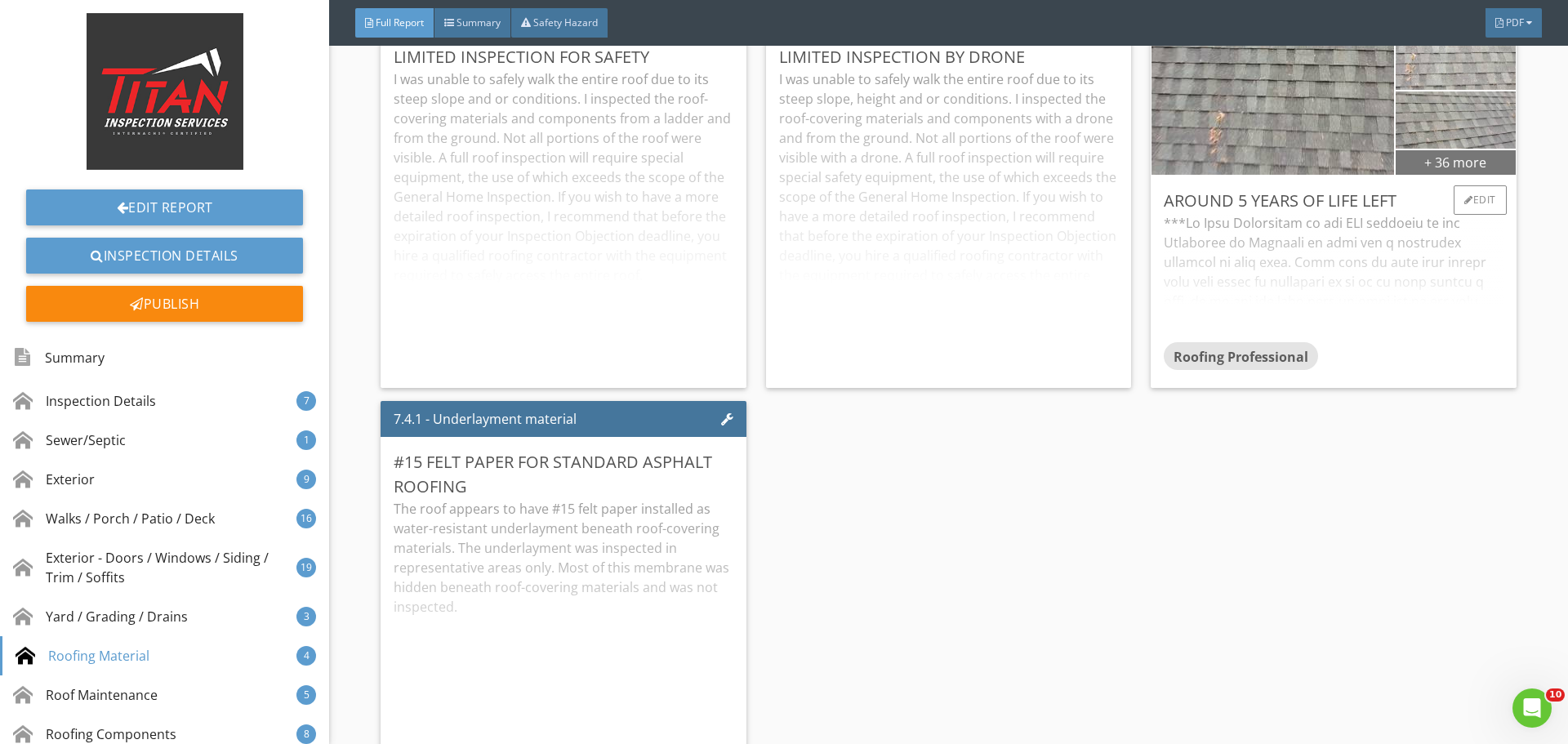
click at [1452, 168] on div "+ 36 more" at bounding box center [1455, 162] width 119 height 26
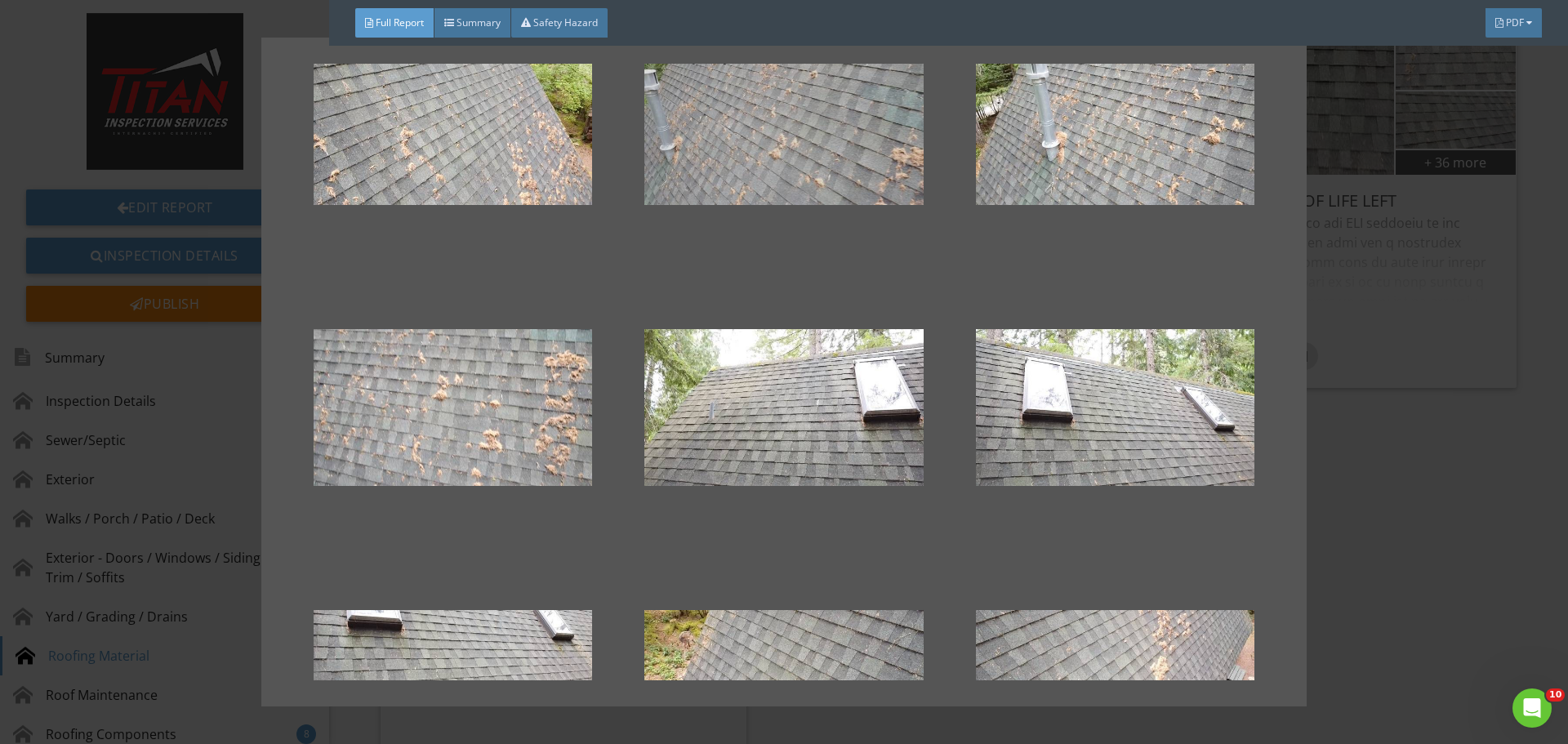
scroll to position [2041, 0]
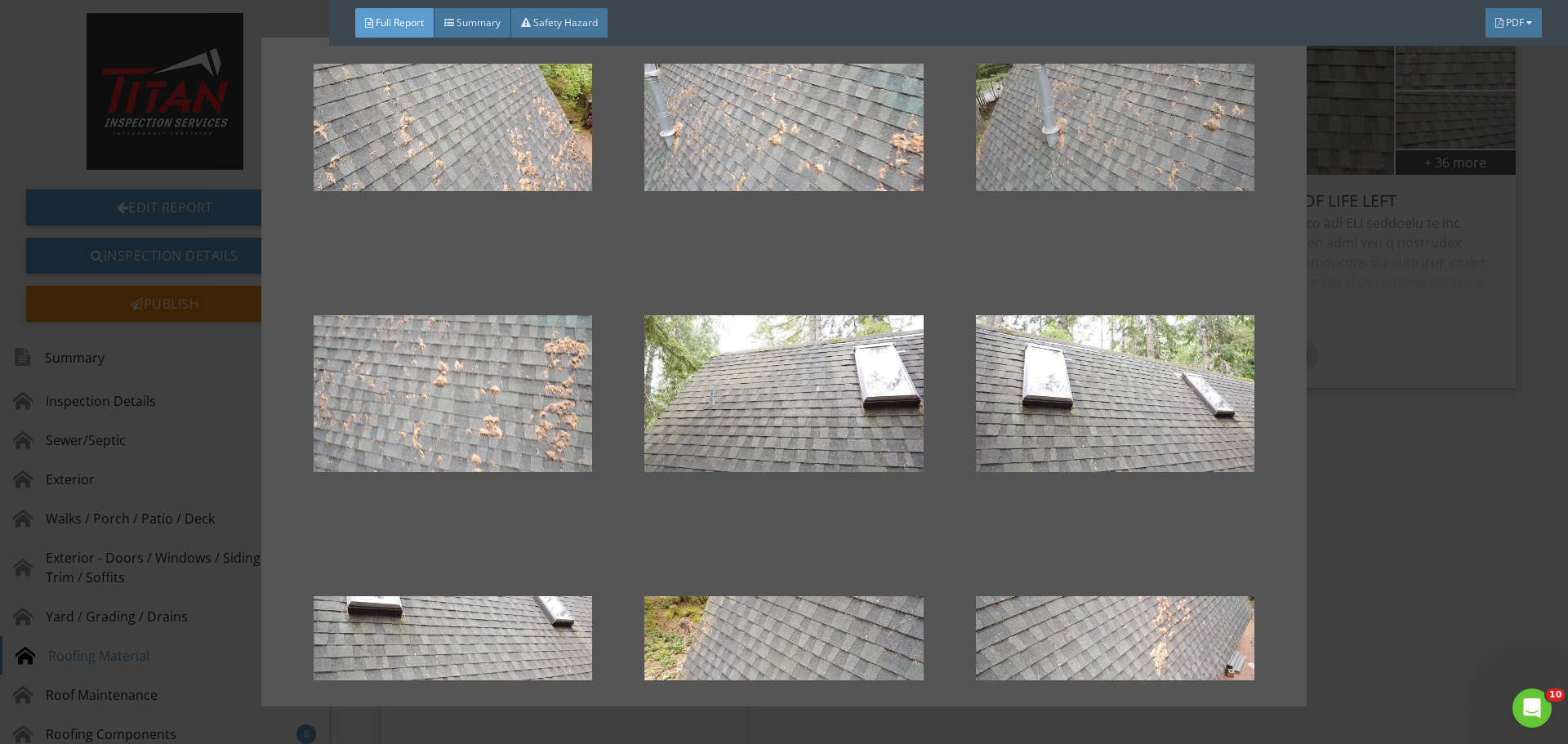
click at [1161, 142] on div at bounding box center [1115, 113] width 278 height 196
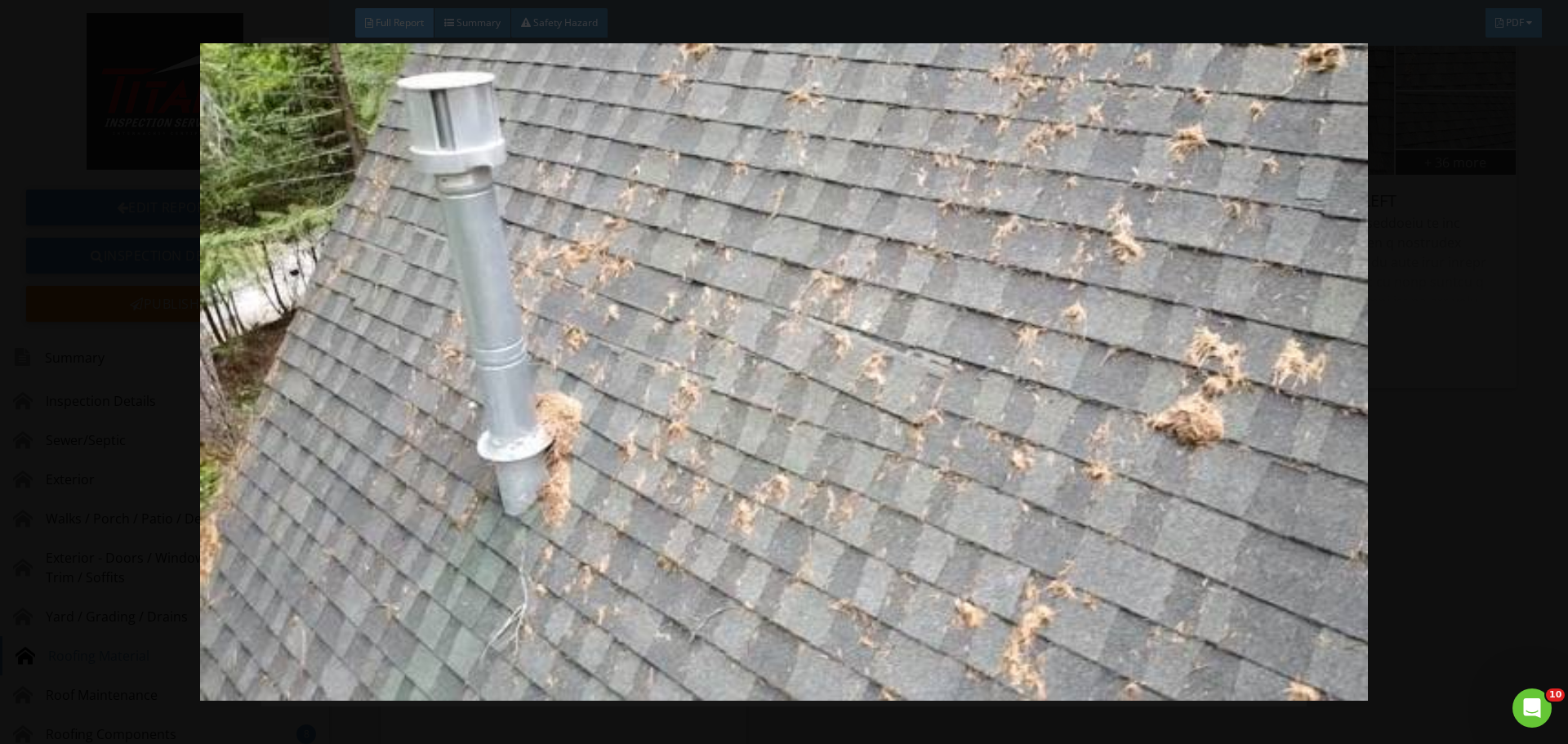
click at [1508, 359] on div at bounding box center [784, 372] width 1568 height 744
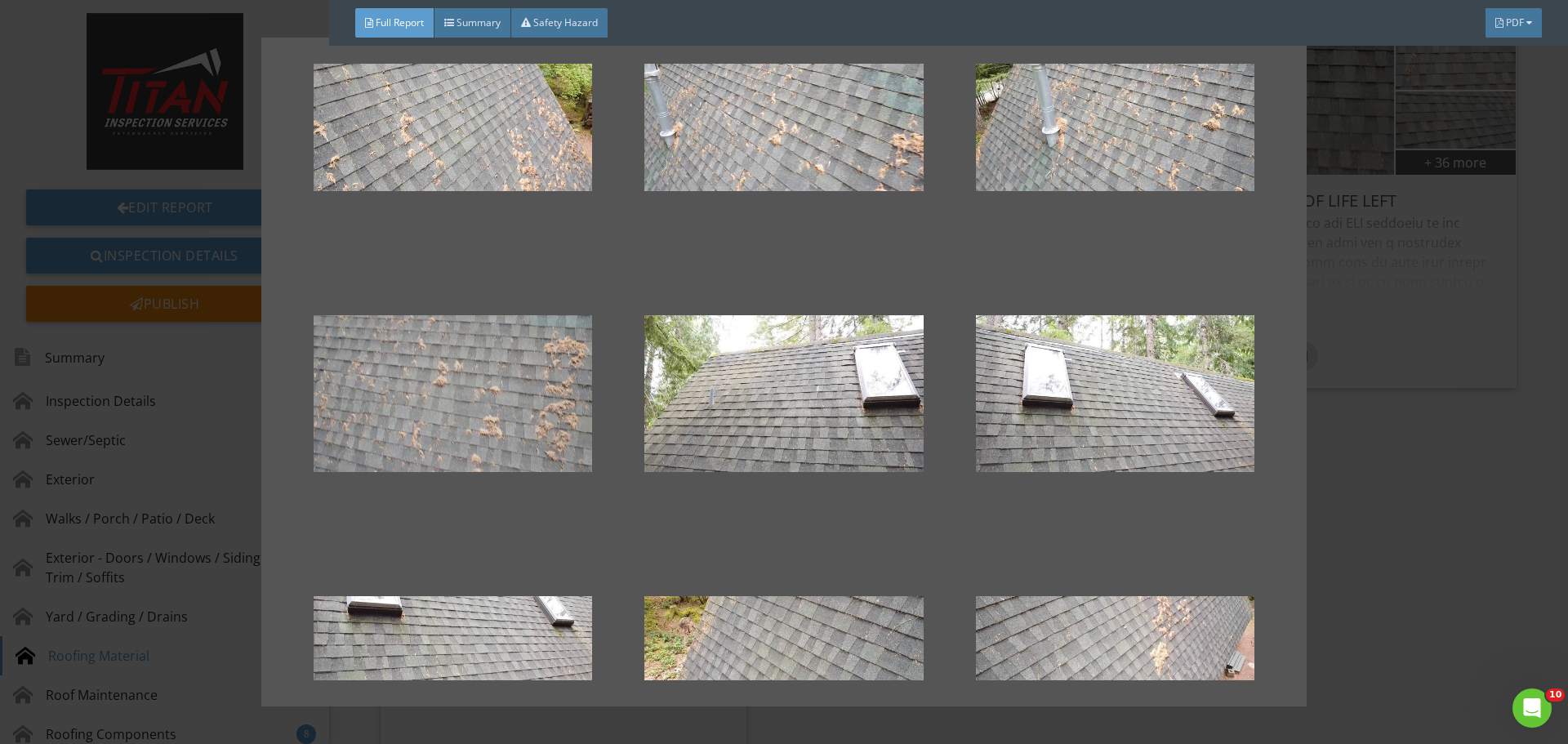
click at [438, 393] on div at bounding box center [452, 393] width 278 height 196
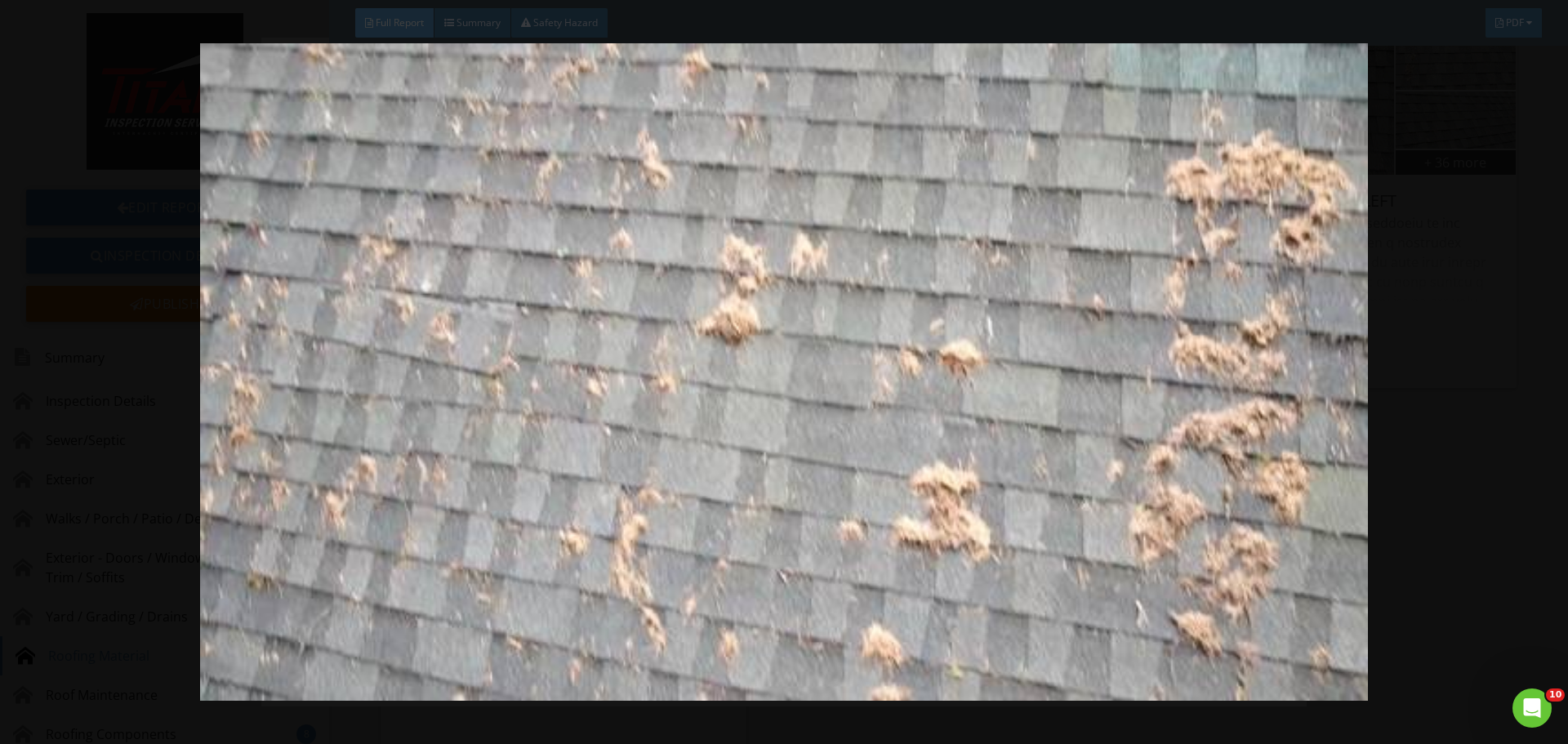
click at [907, 467] on img at bounding box center [784, 372] width 1440 height 657
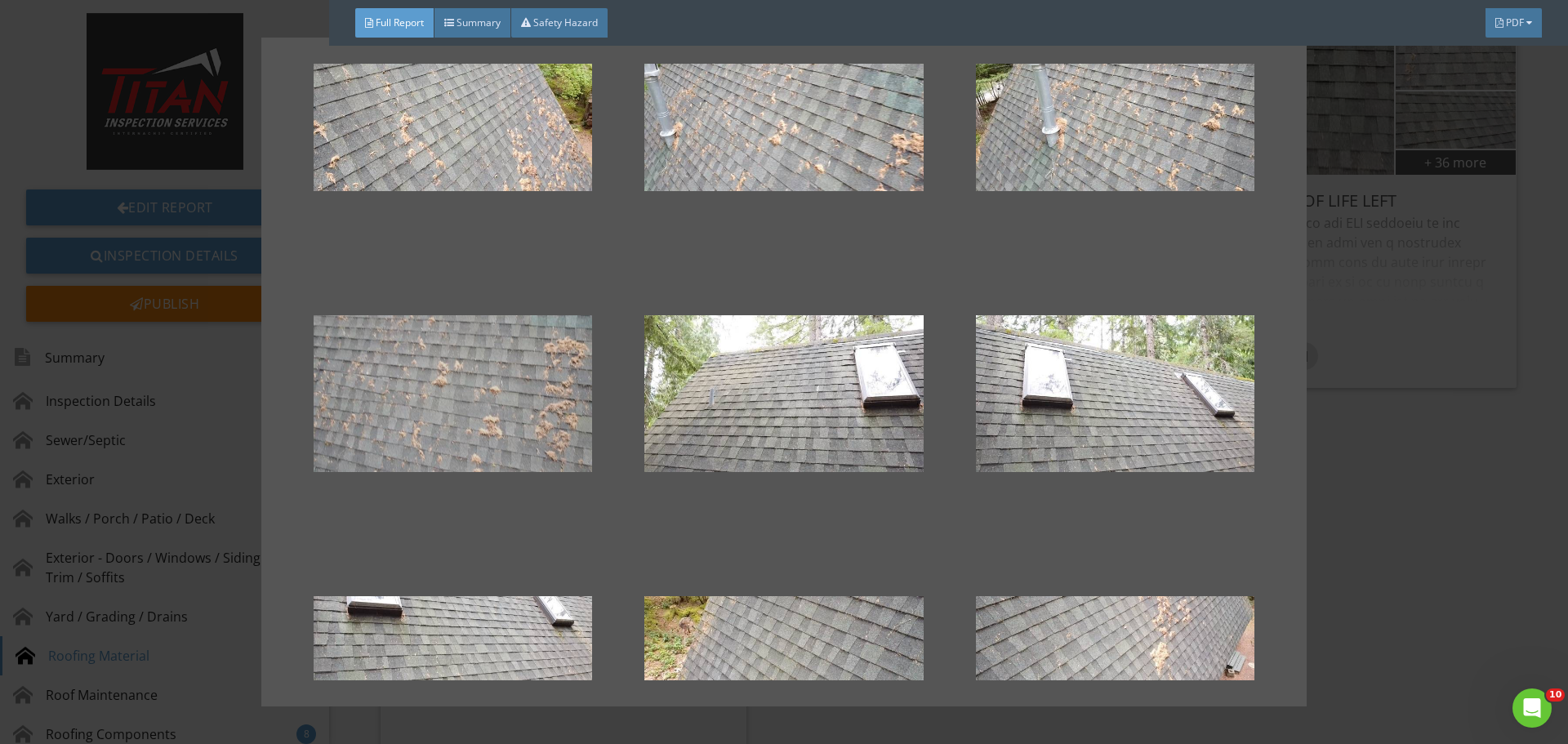
click at [444, 375] on div at bounding box center [452, 393] width 278 height 196
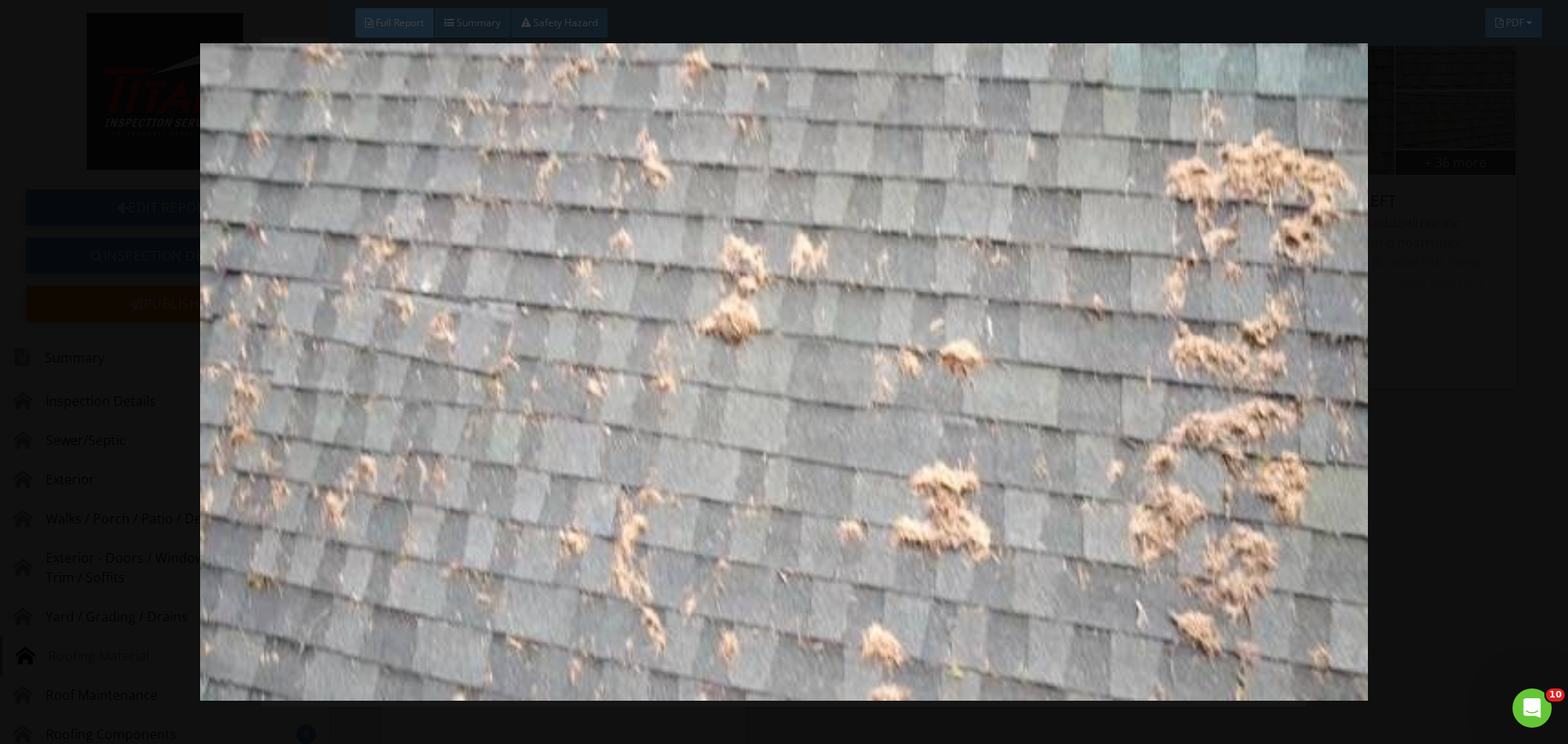
click at [494, 375] on img at bounding box center [784, 372] width 1440 height 657
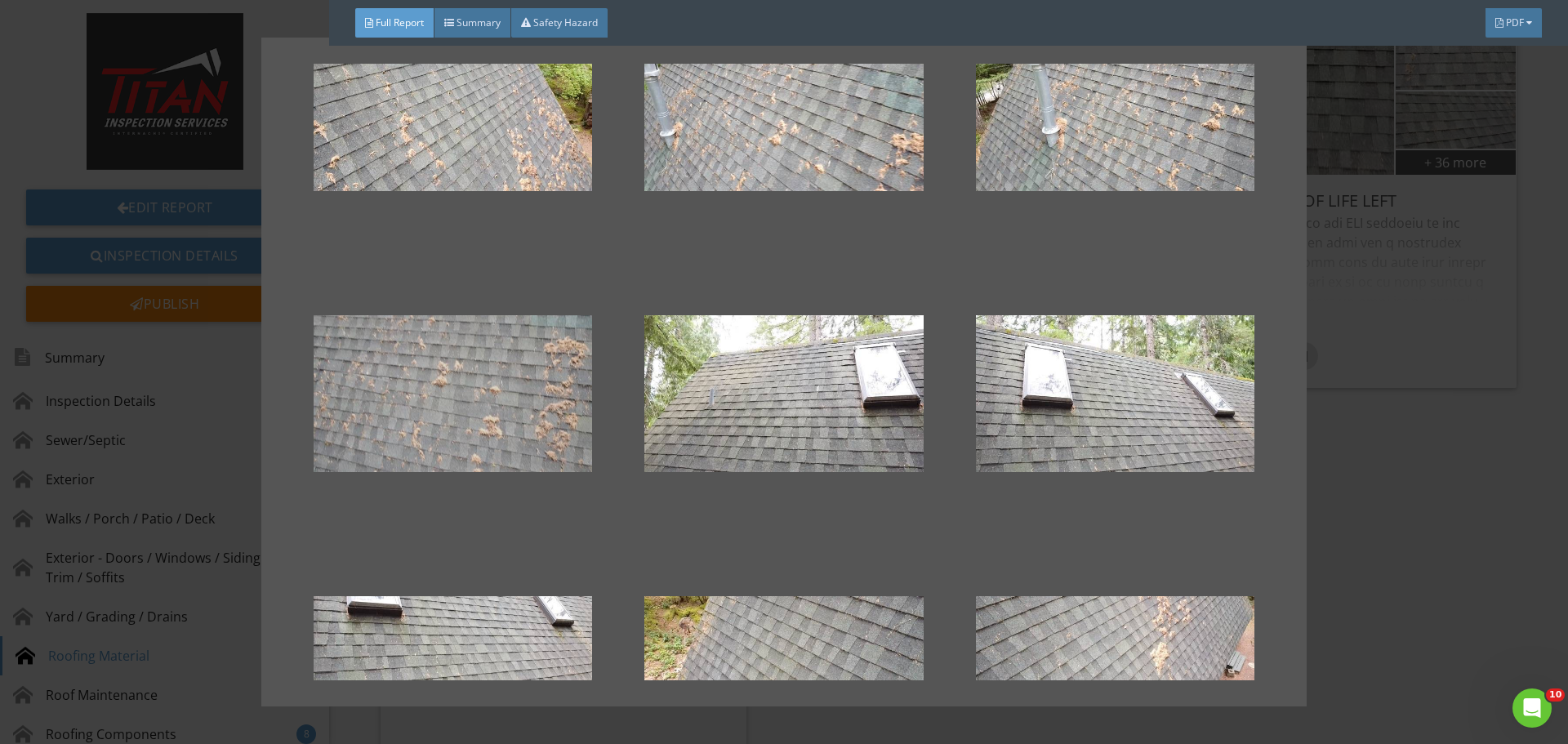
drag, startPoint x: 440, startPoint y: 391, endPoint x: 326, endPoint y: 431, distance: 120.8
click at [326, 431] on div at bounding box center [452, 393] width 278 height 196
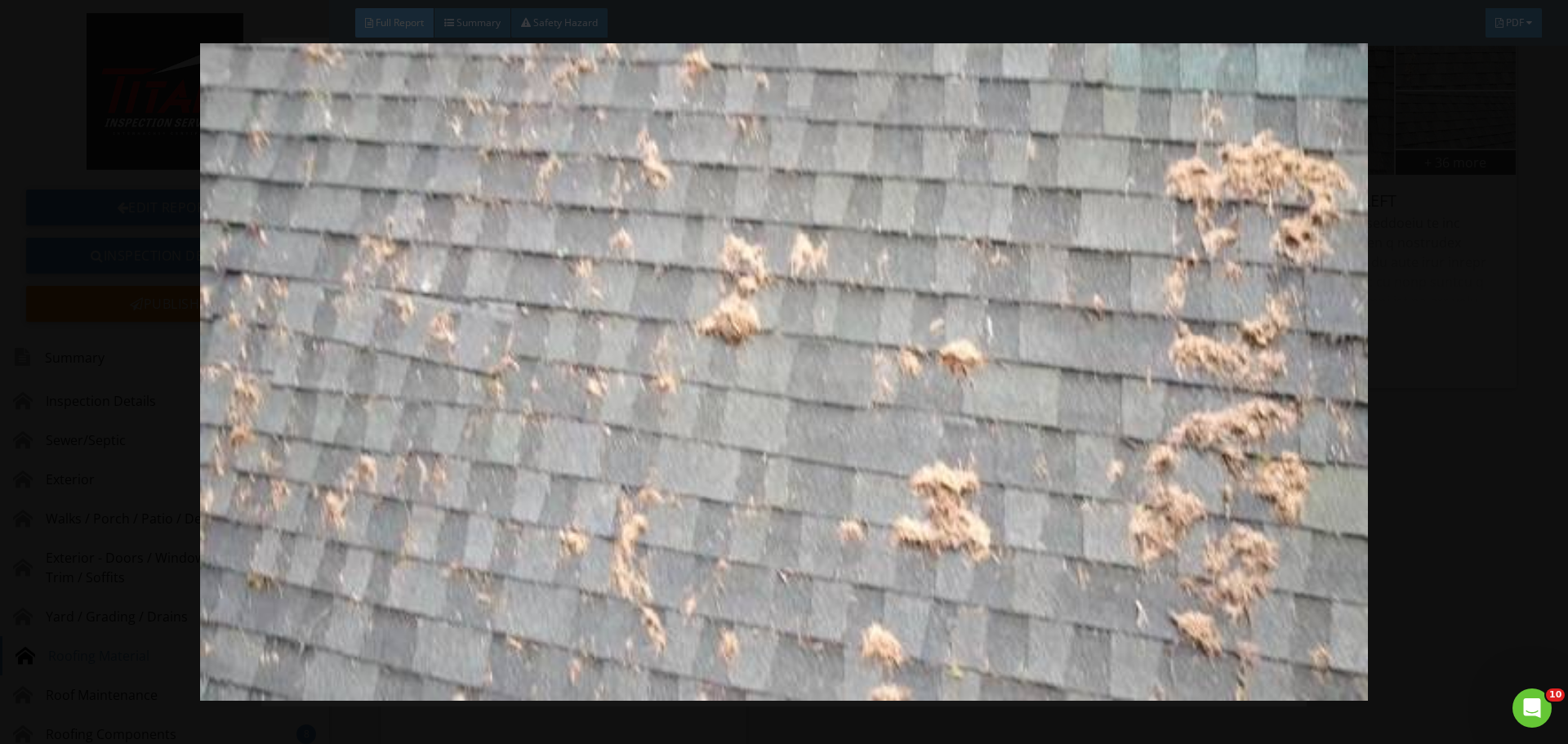
click at [104, 426] on img at bounding box center [784, 372] width 1440 height 657
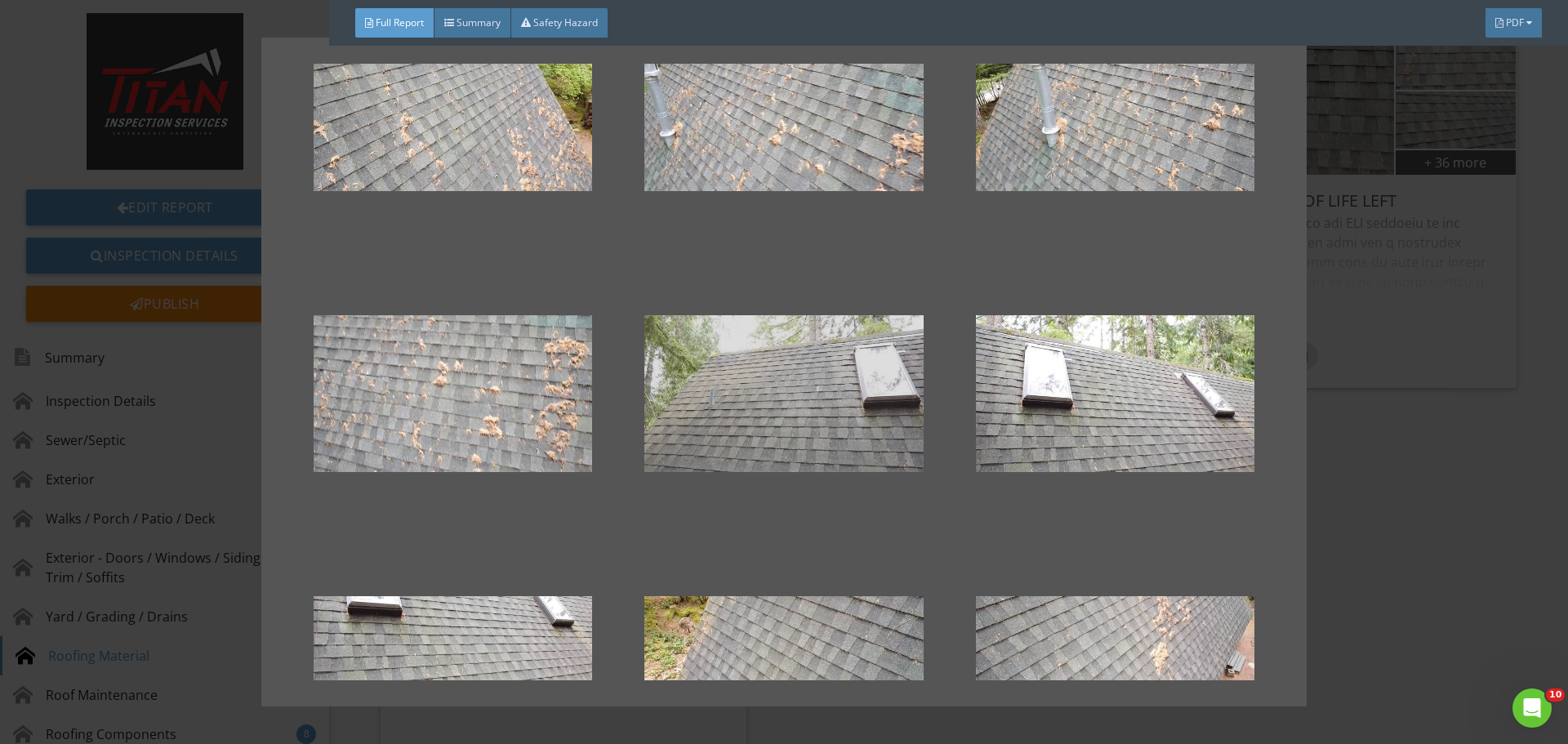
click at [759, 419] on div at bounding box center [784, 393] width 278 height 196
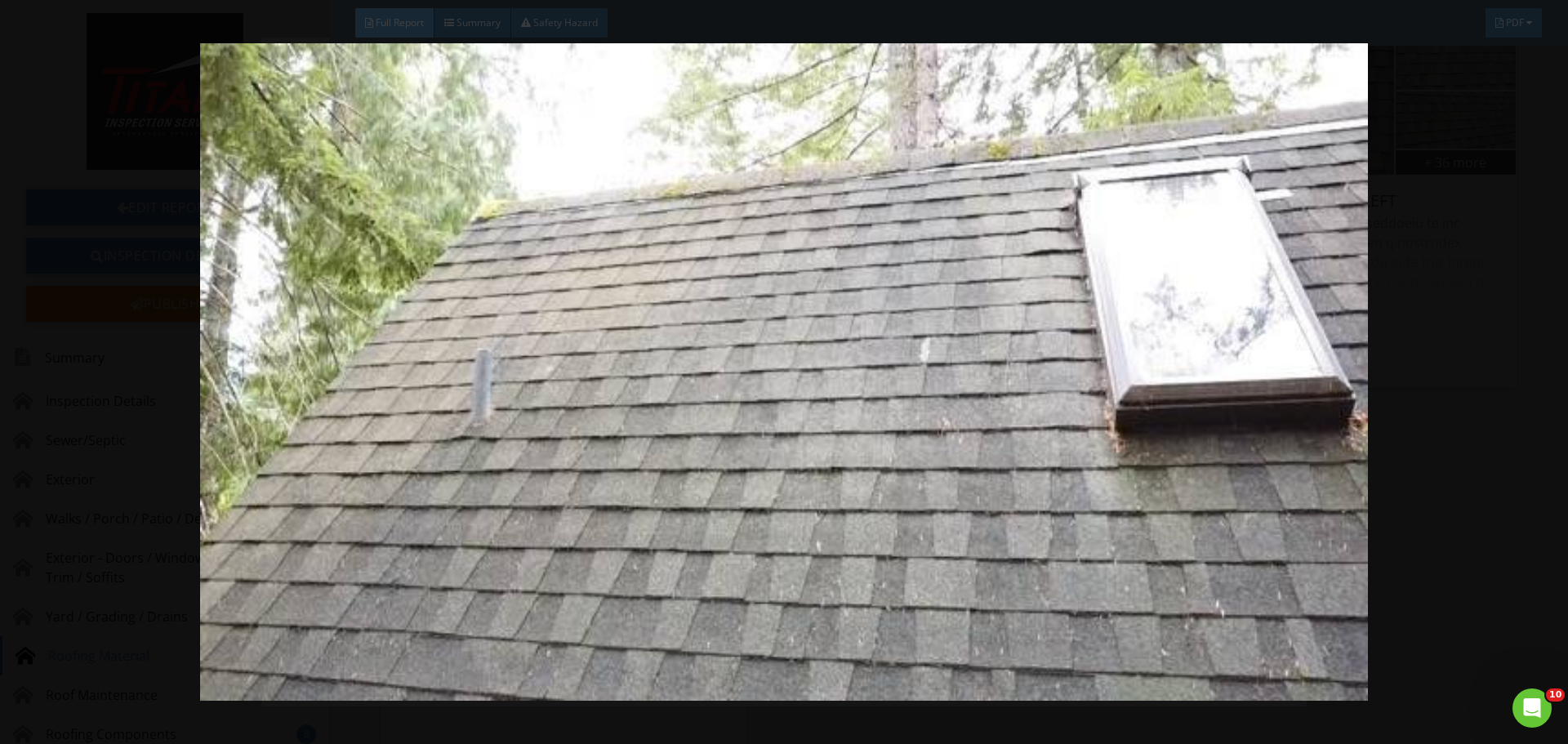
click at [1443, 403] on img at bounding box center [784, 372] width 1440 height 657
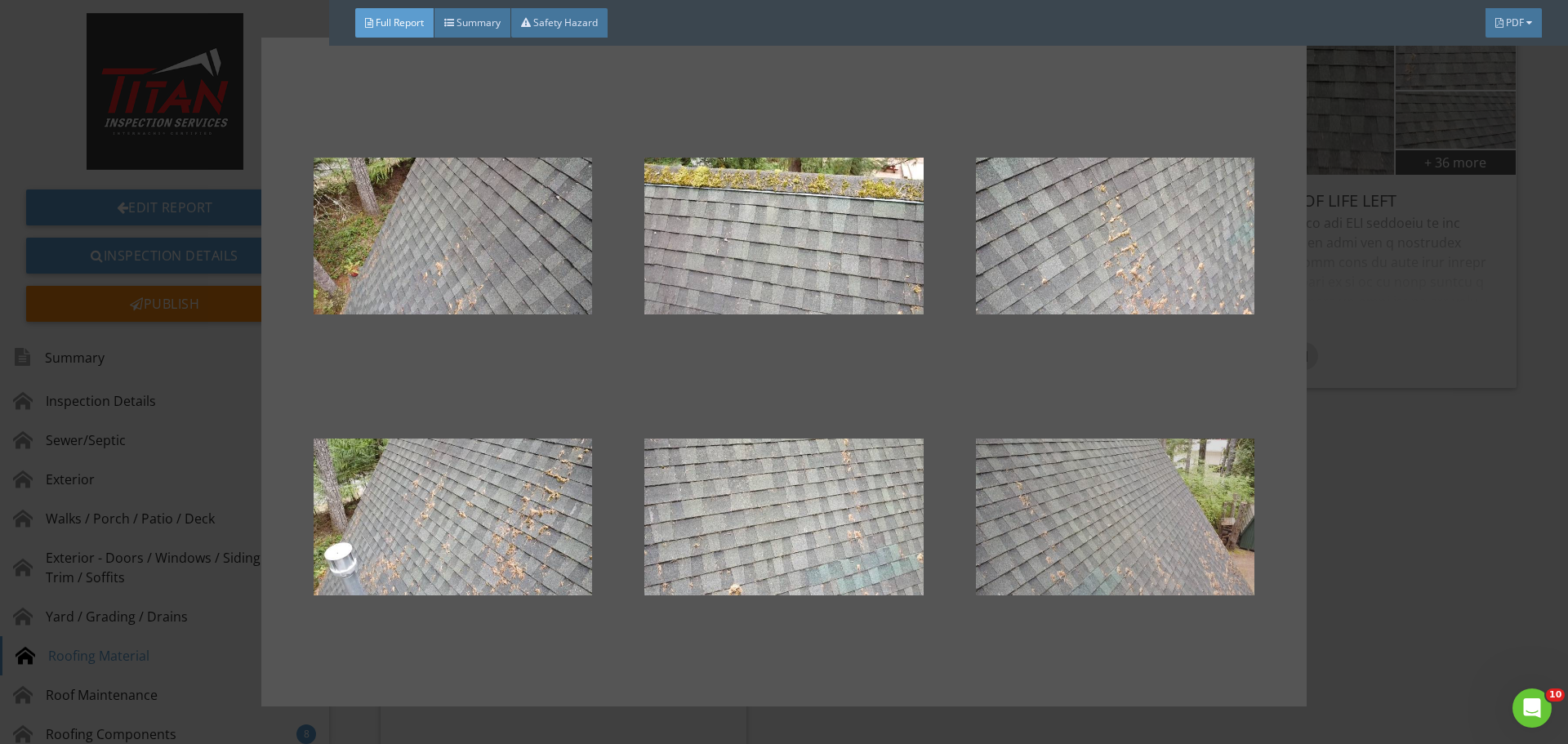
scroll to position [1321, 0]
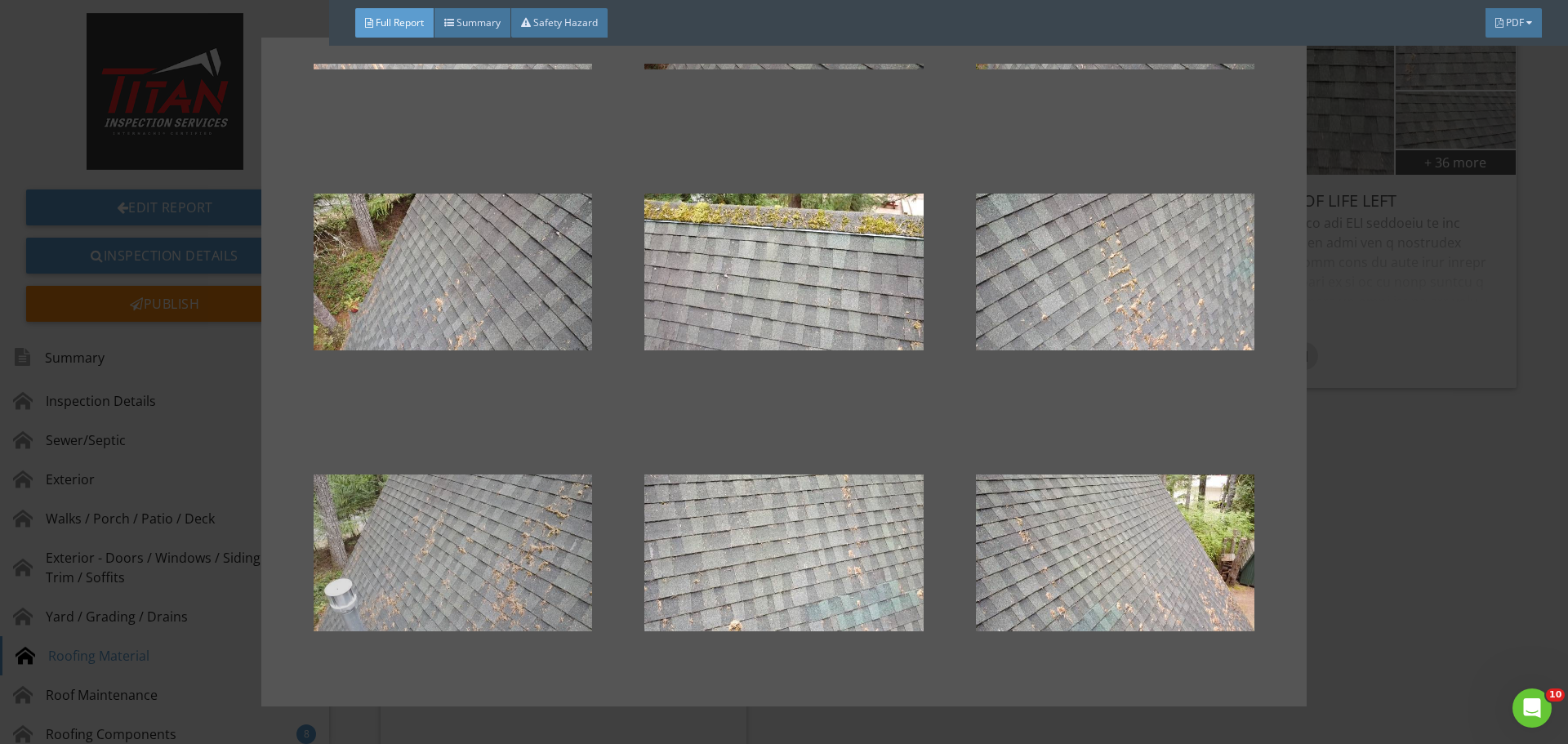
click at [551, 492] on div at bounding box center [452, 553] width 278 height 196
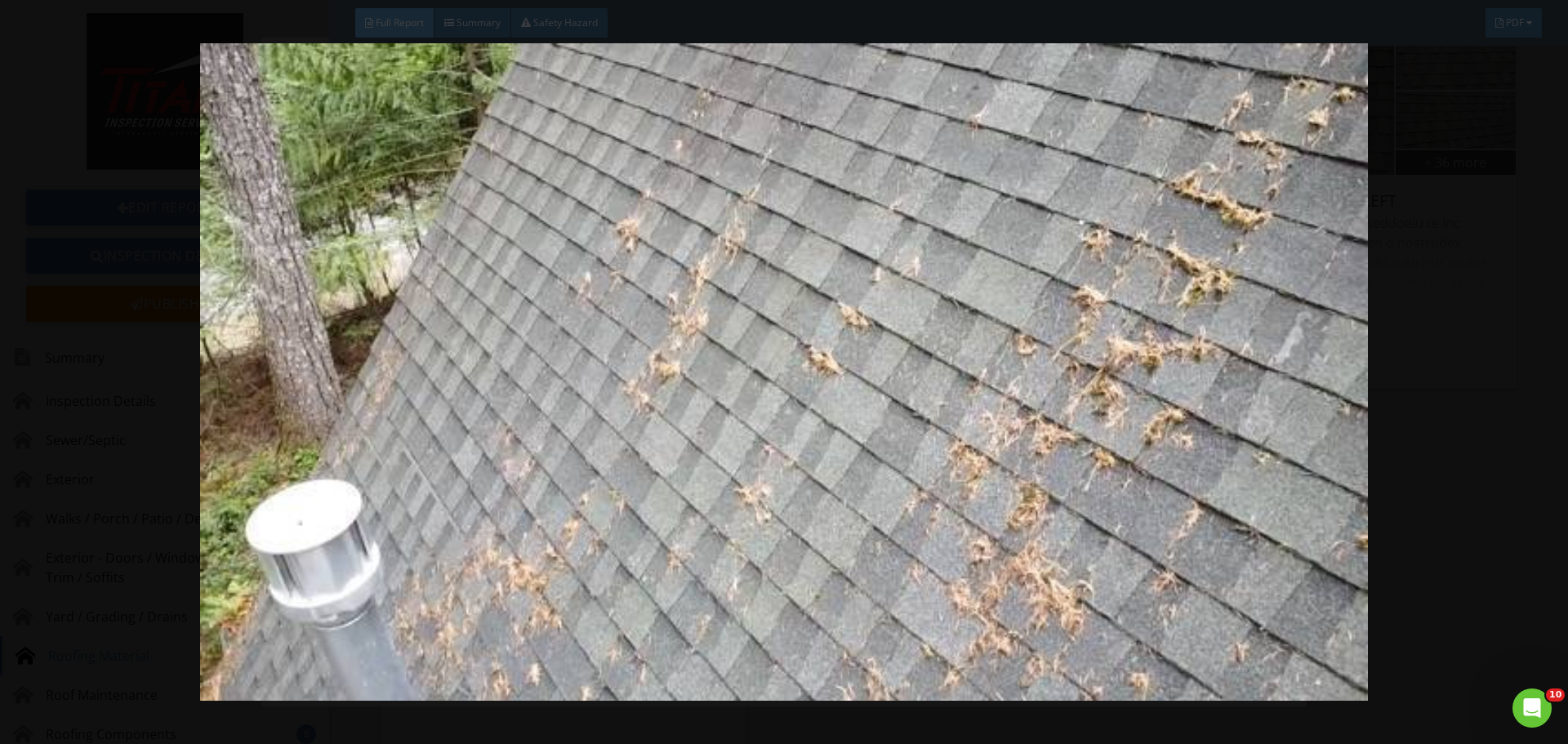
click at [1442, 369] on img at bounding box center [784, 372] width 1440 height 657
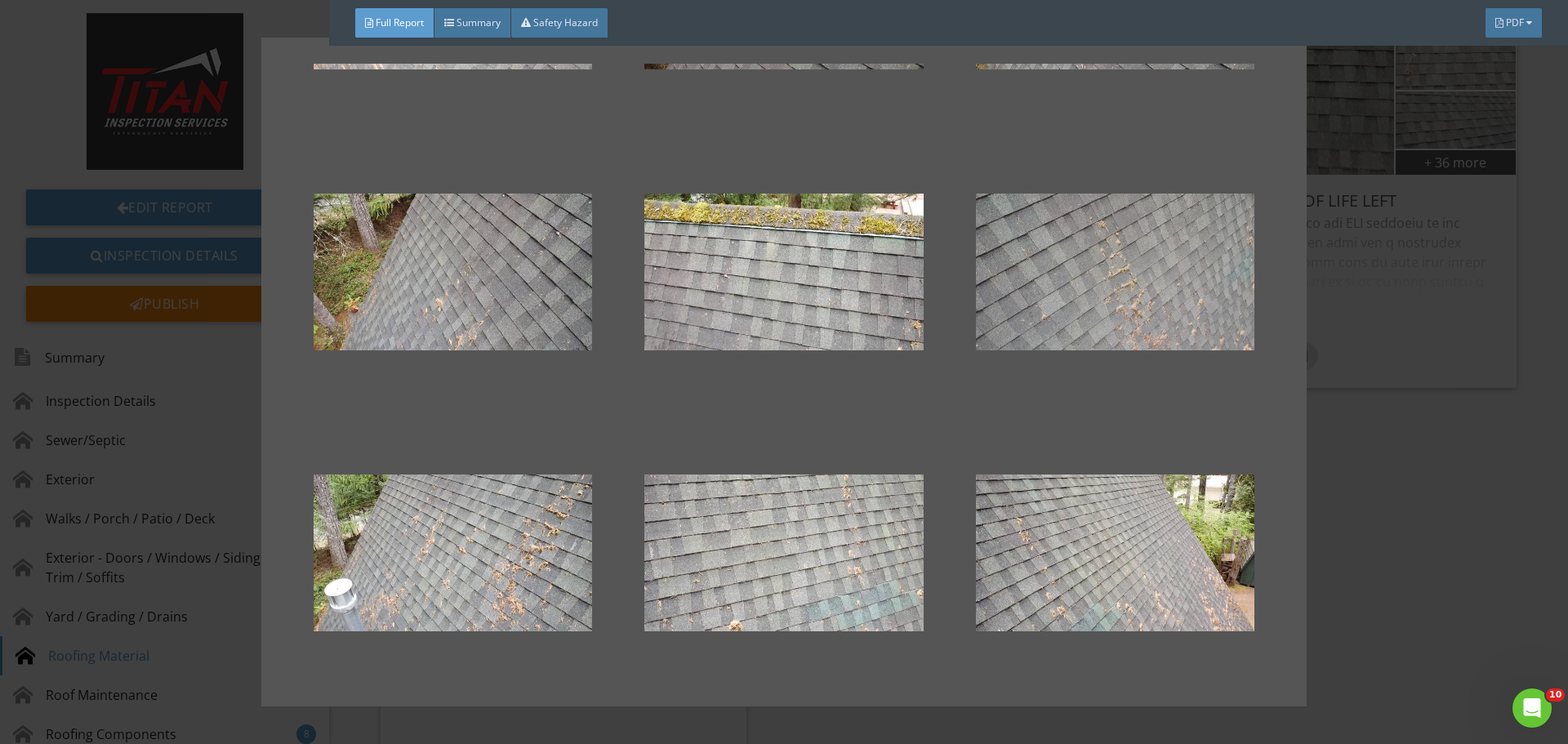
click at [1159, 295] on div at bounding box center [1115, 272] width 278 height 196
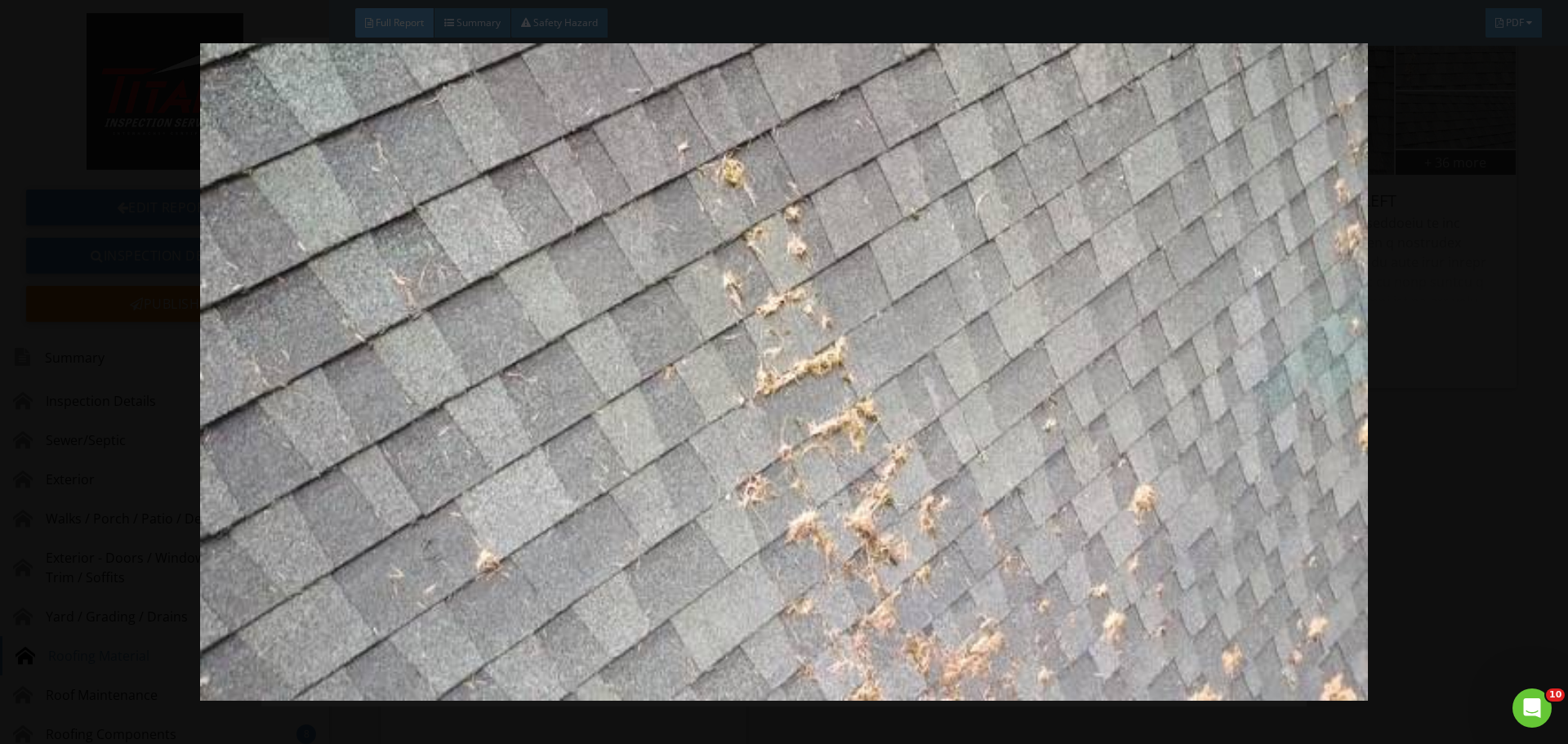
click at [1471, 320] on img at bounding box center [784, 372] width 1440 height 657
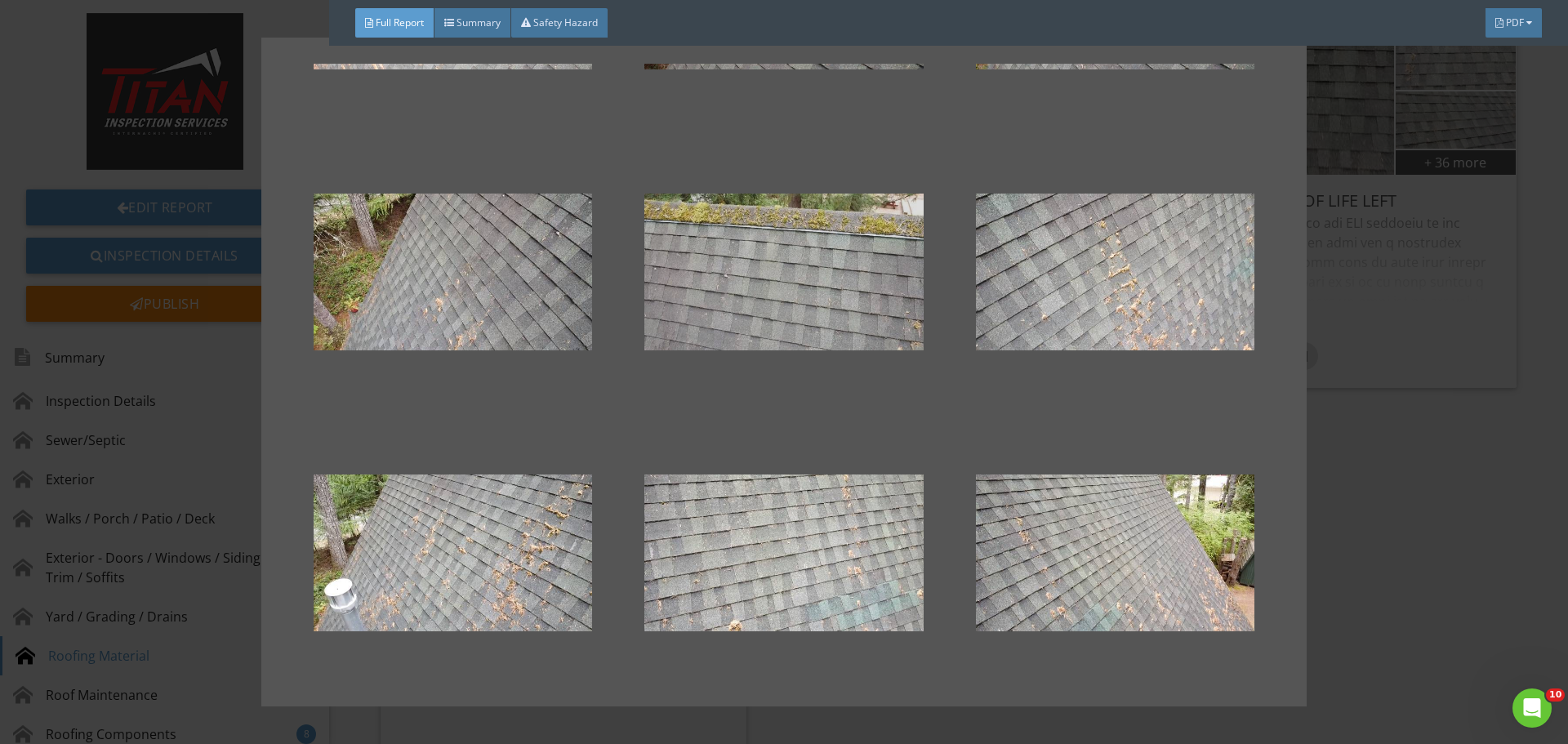
click at [845, 273] on div at bounding box center [784, 272] width 278 height 196
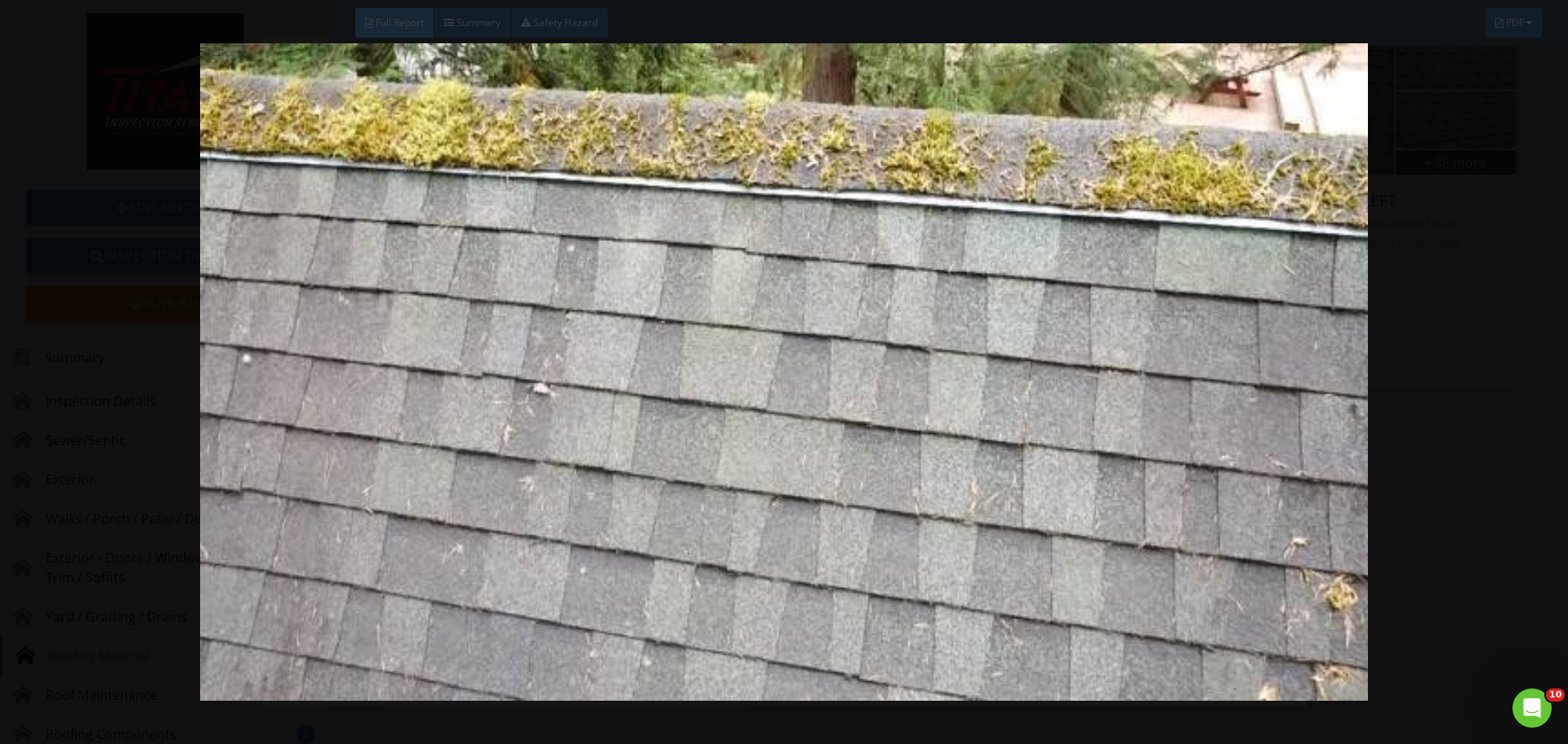
click at [1420, 331] on img at bounding box center [784, 372] width 1440 height 657
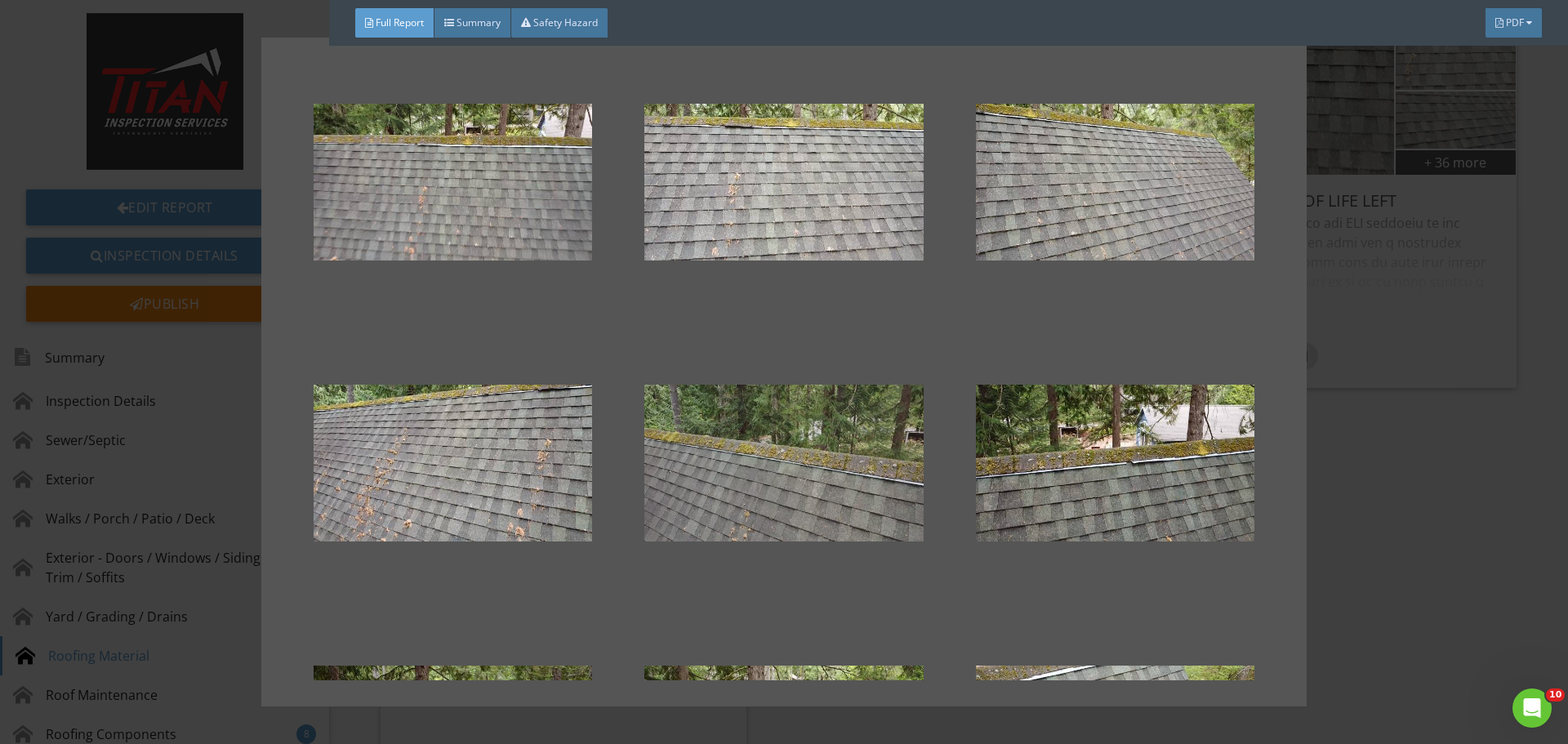
scroll to position [0, 0]
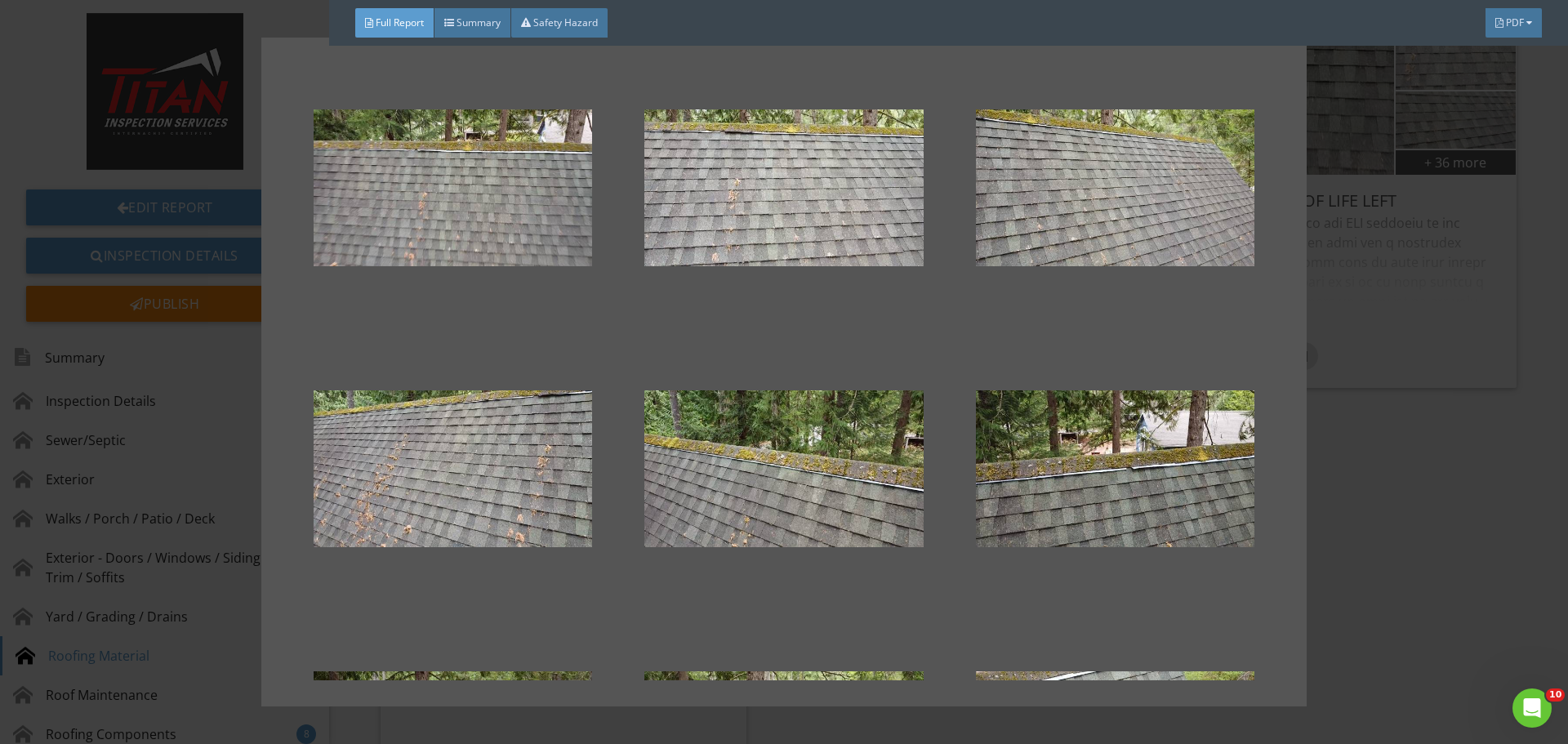
click at [1370, 344] on div at bounding box center [784, 372] width 1568 height 744
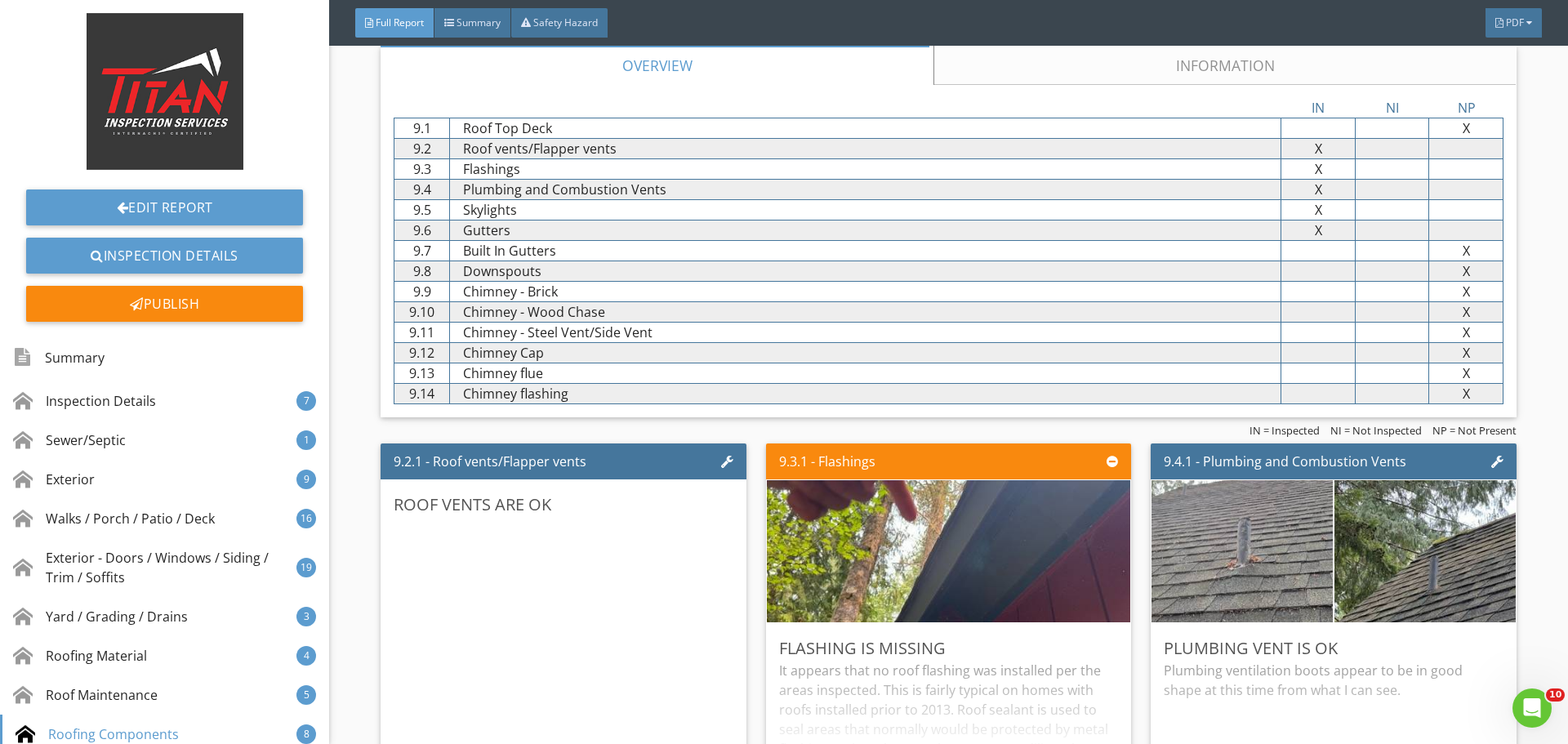
scroll to position [13800, 0]
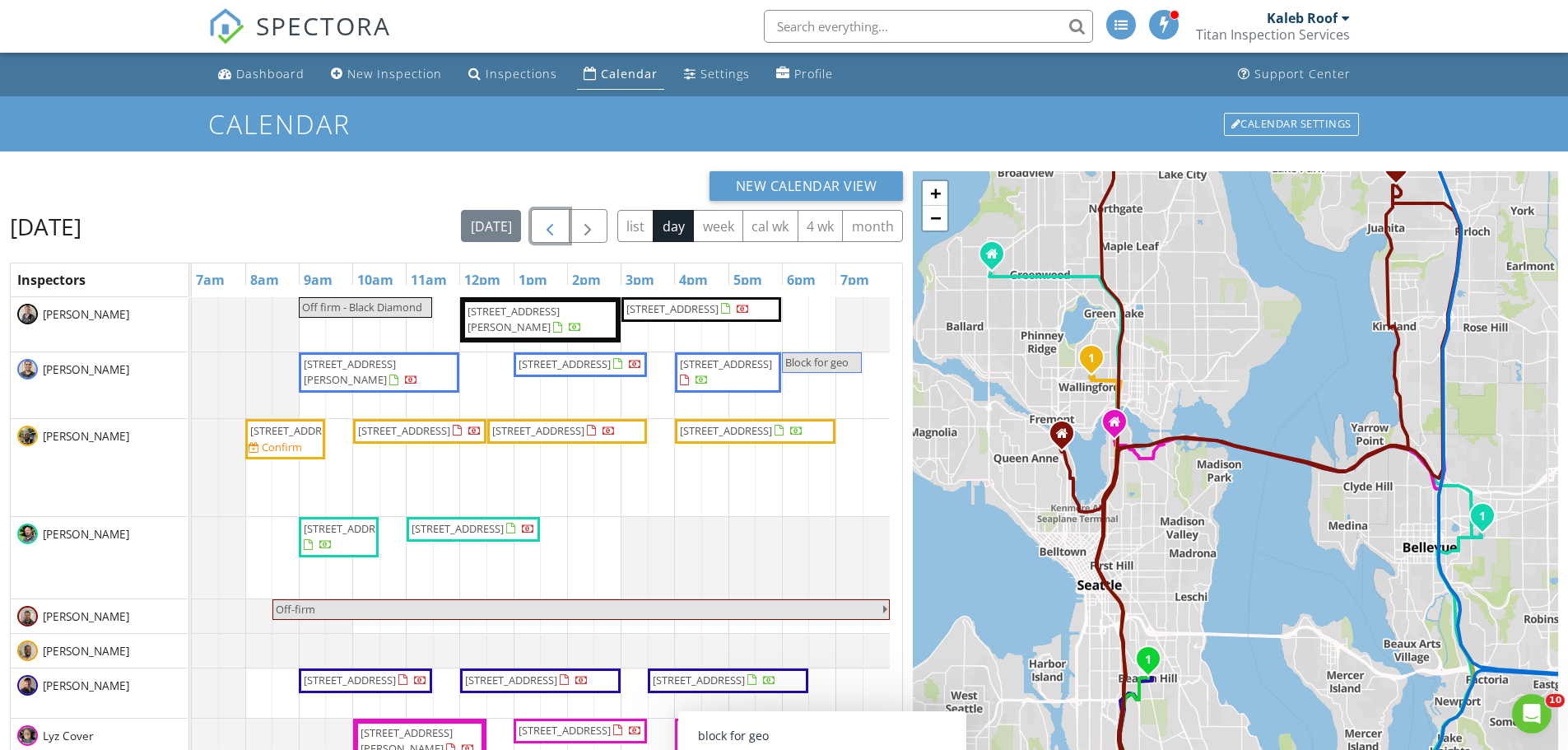
click at [550, 227] on span "button" at bounding box center [550, 226] width 20 height 20
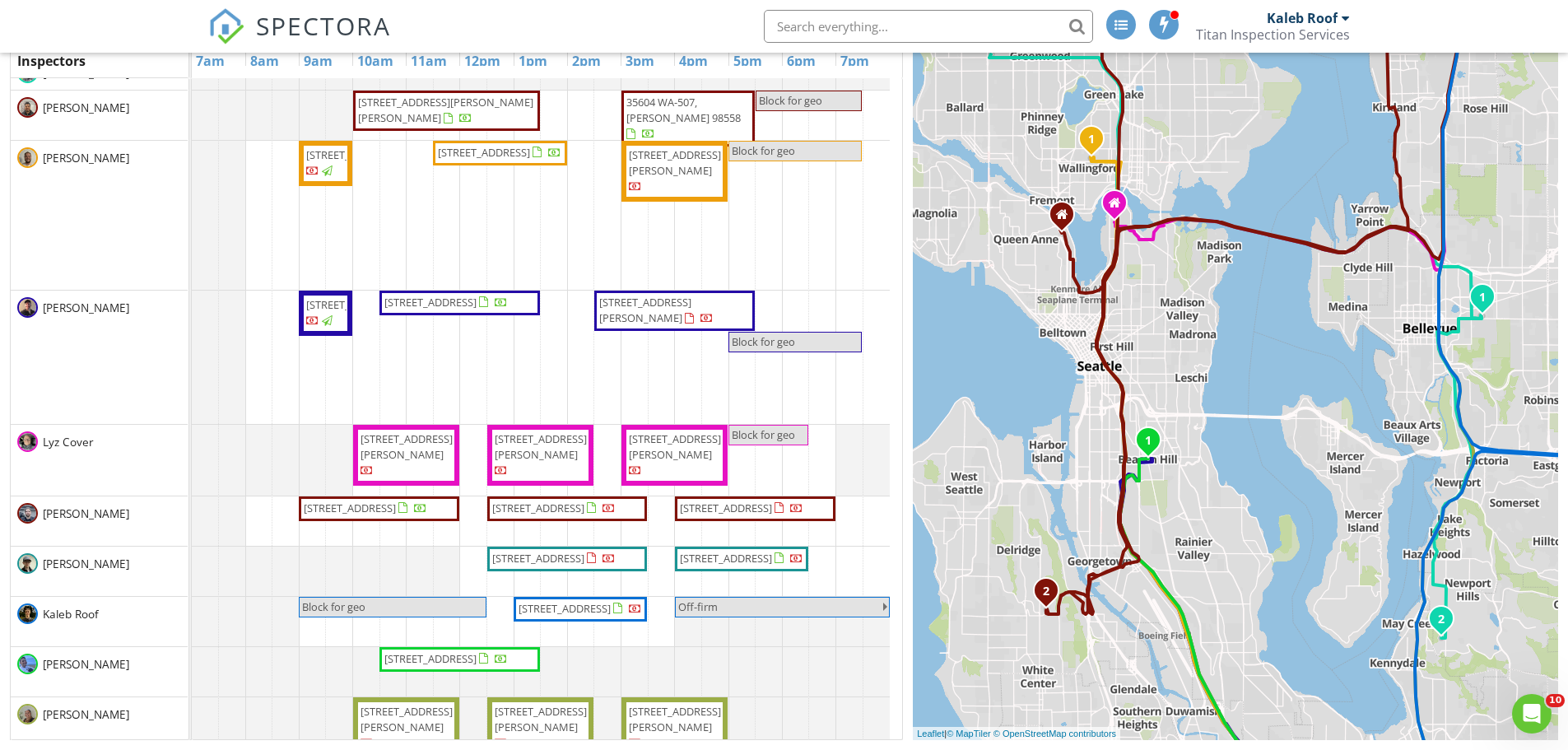
scroll to position [367, 0]
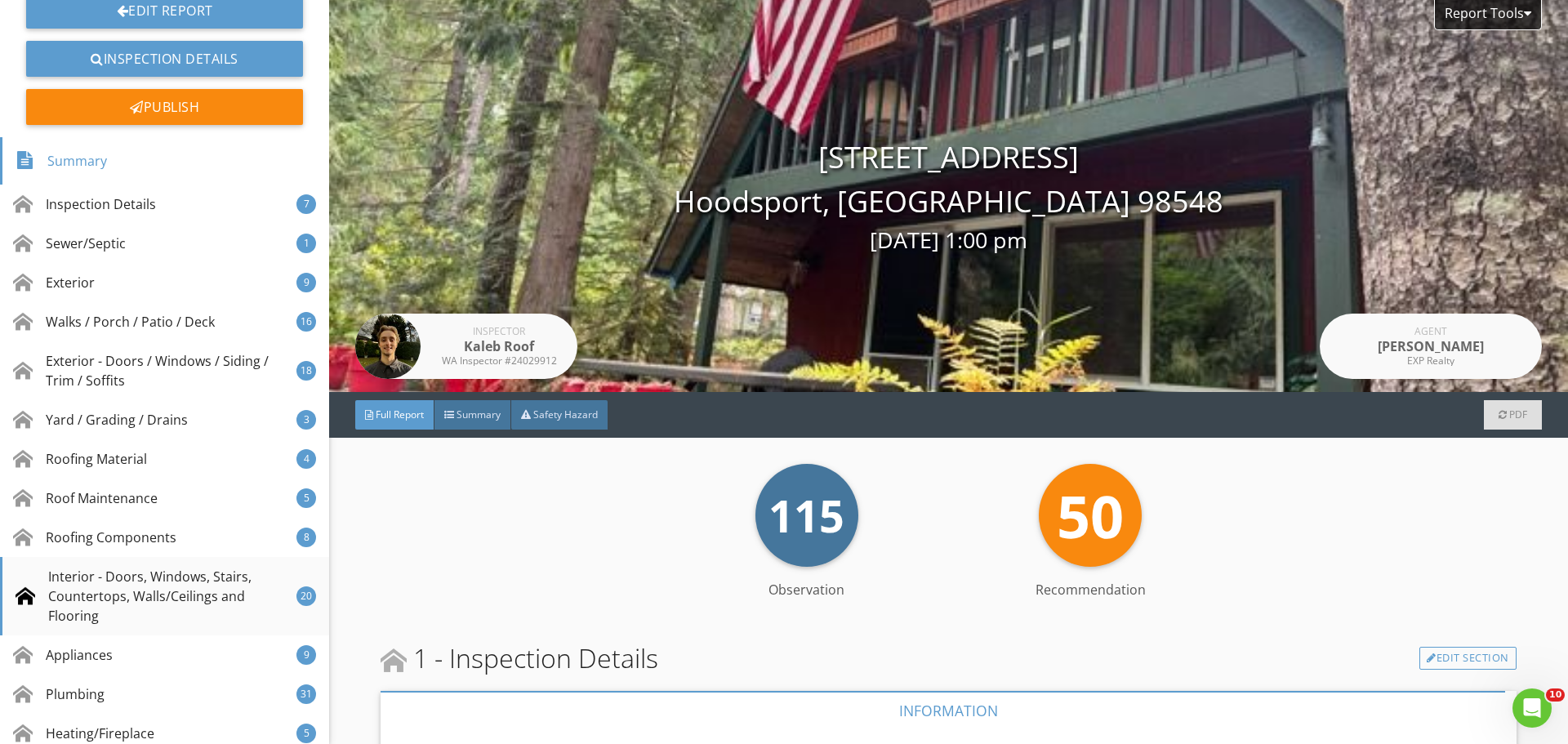
scroll to position [326, 0]
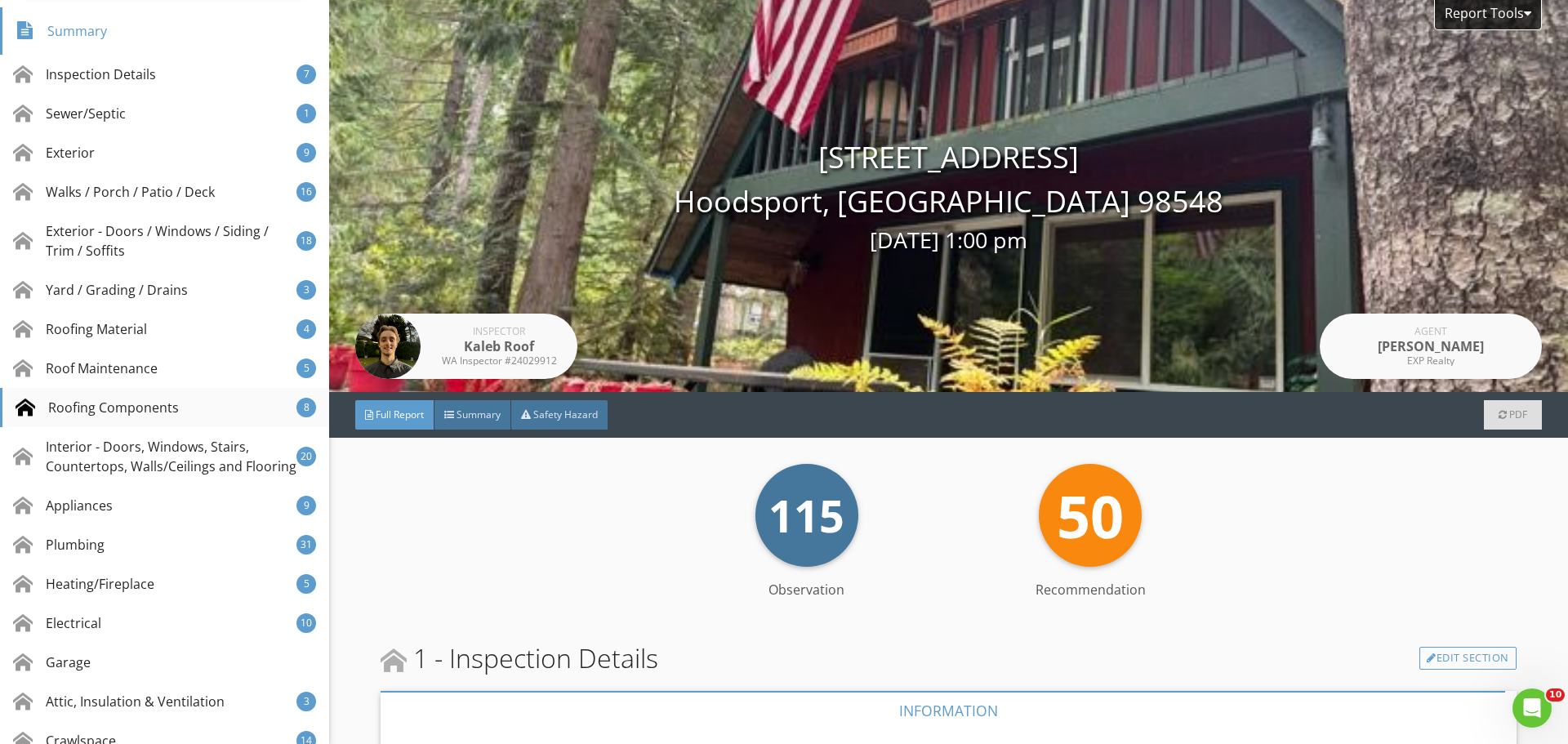
click at [217, 404] on div "Roofing Components 8" at bounding box center [165, 407] width 329 height 40
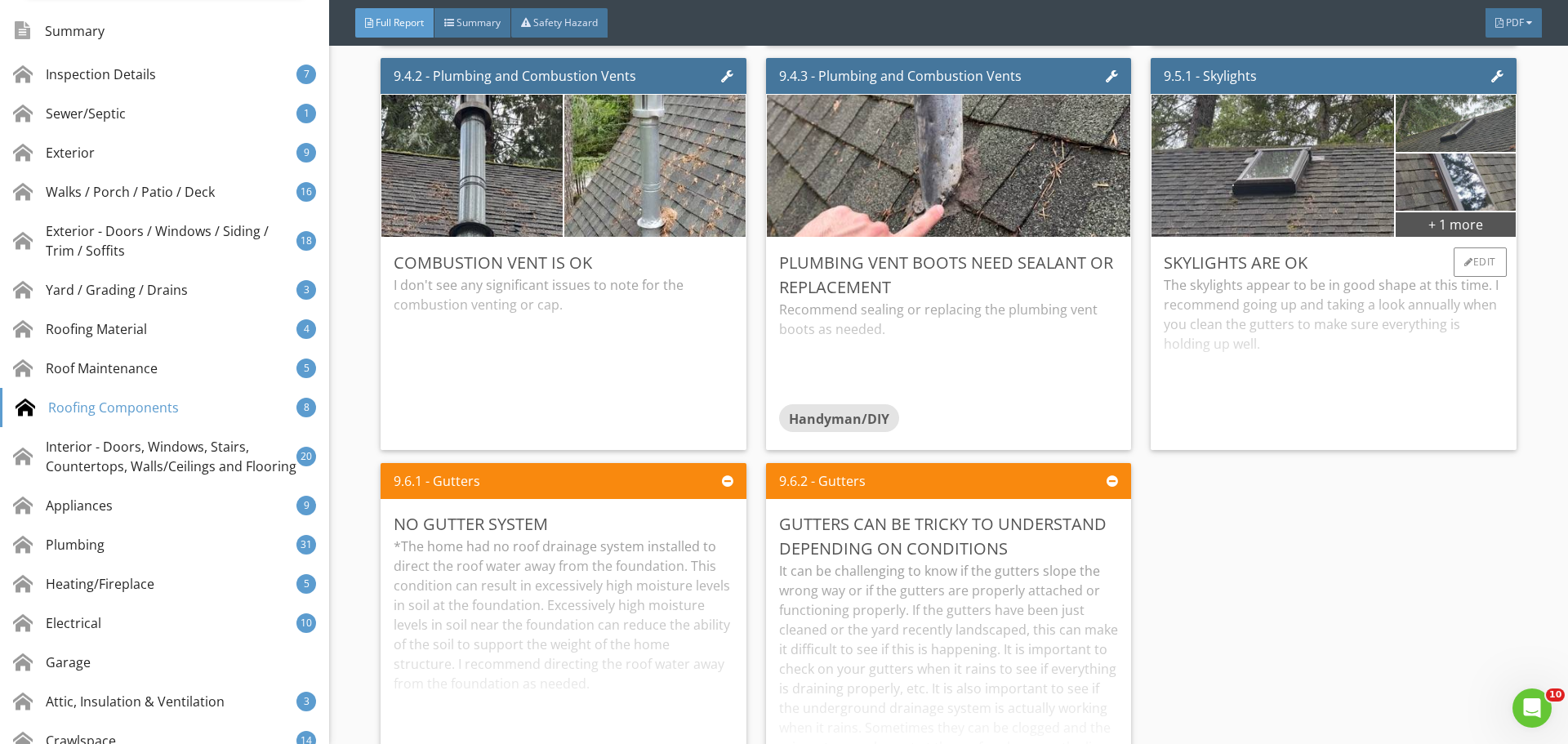
scroll to position [14301, 0]
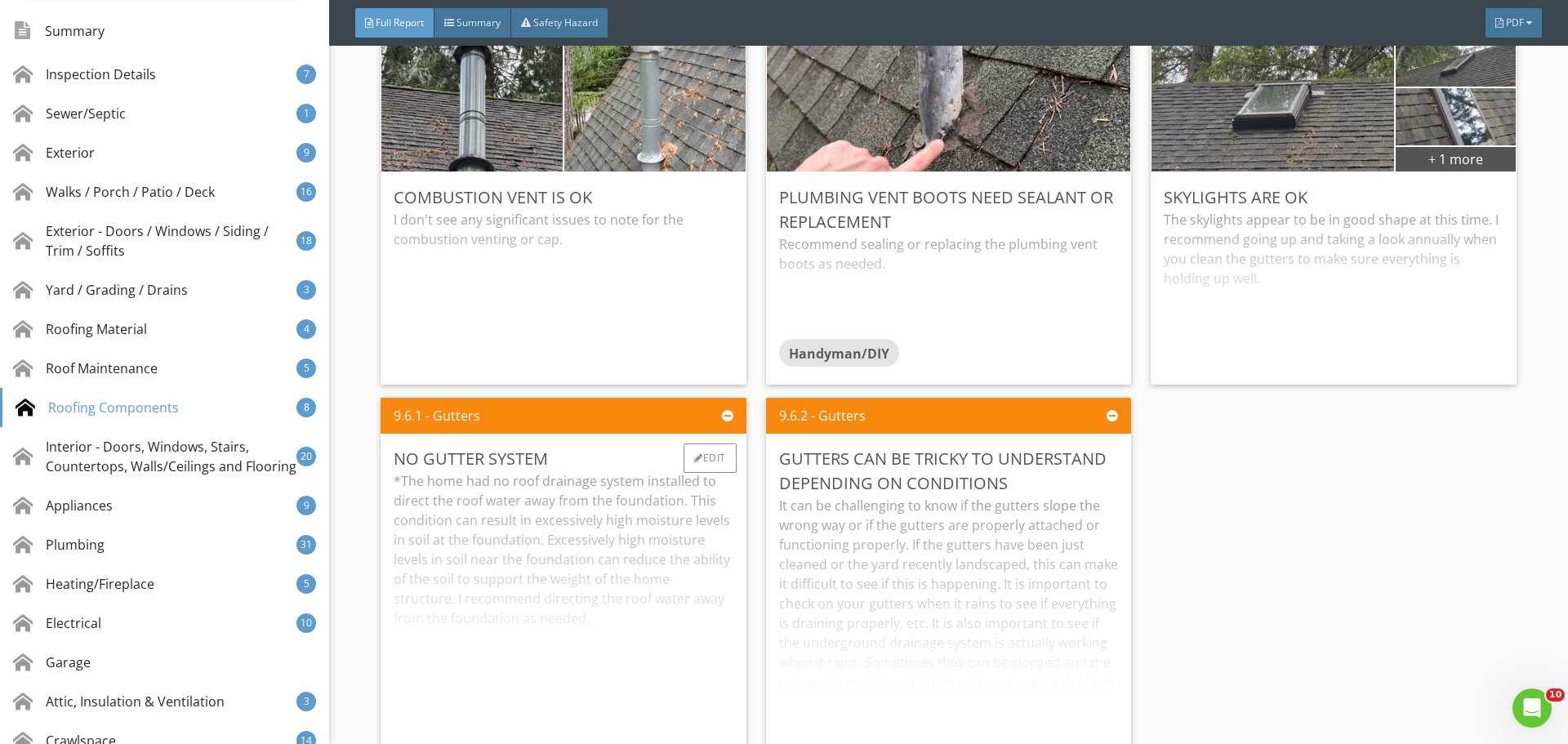
click at [698, 514] on div "*The home had no roof drainage system installed to direct the roof water away f…" at bounding box center [562, 608] width 339 height 273
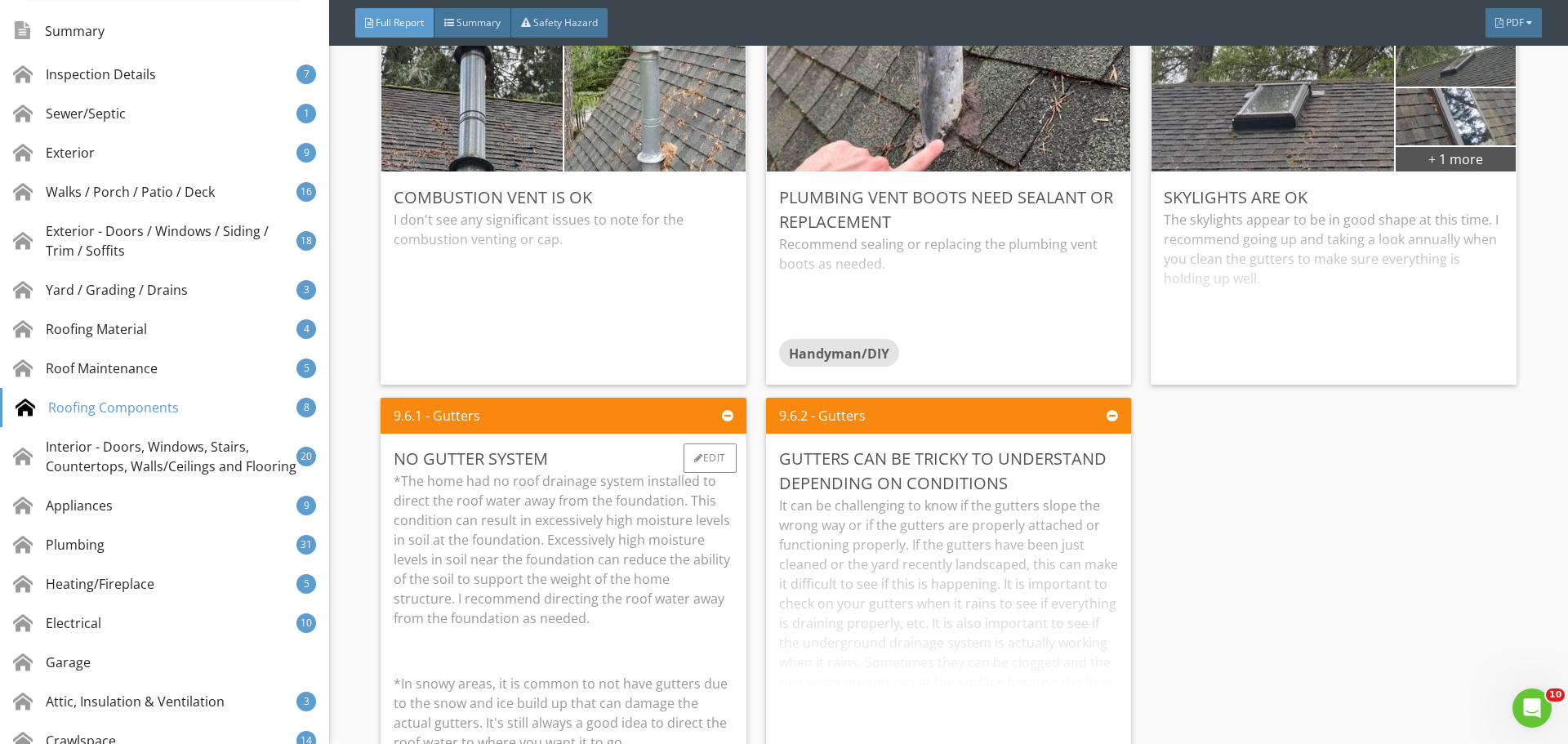
click at [697, 515] on p "*The home had no roof drainage system installed to direct the roof water away f…" at bounding box center [562, 549] width 339 height 157
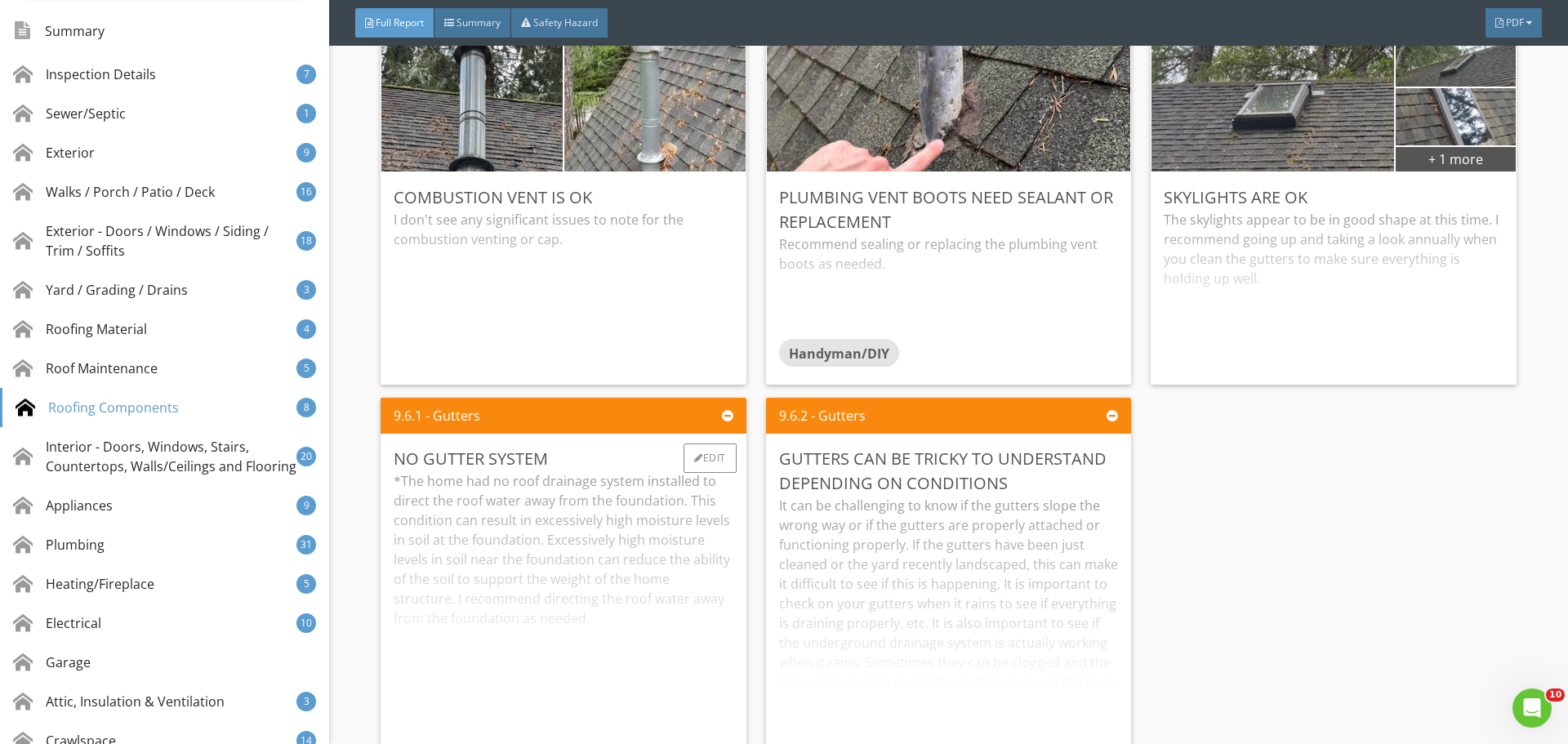
click at [697, 515] on div "*The home had no roof drainage system installed to direct the roof water away f…" at bounding box center [562, 608] width 339 height 273
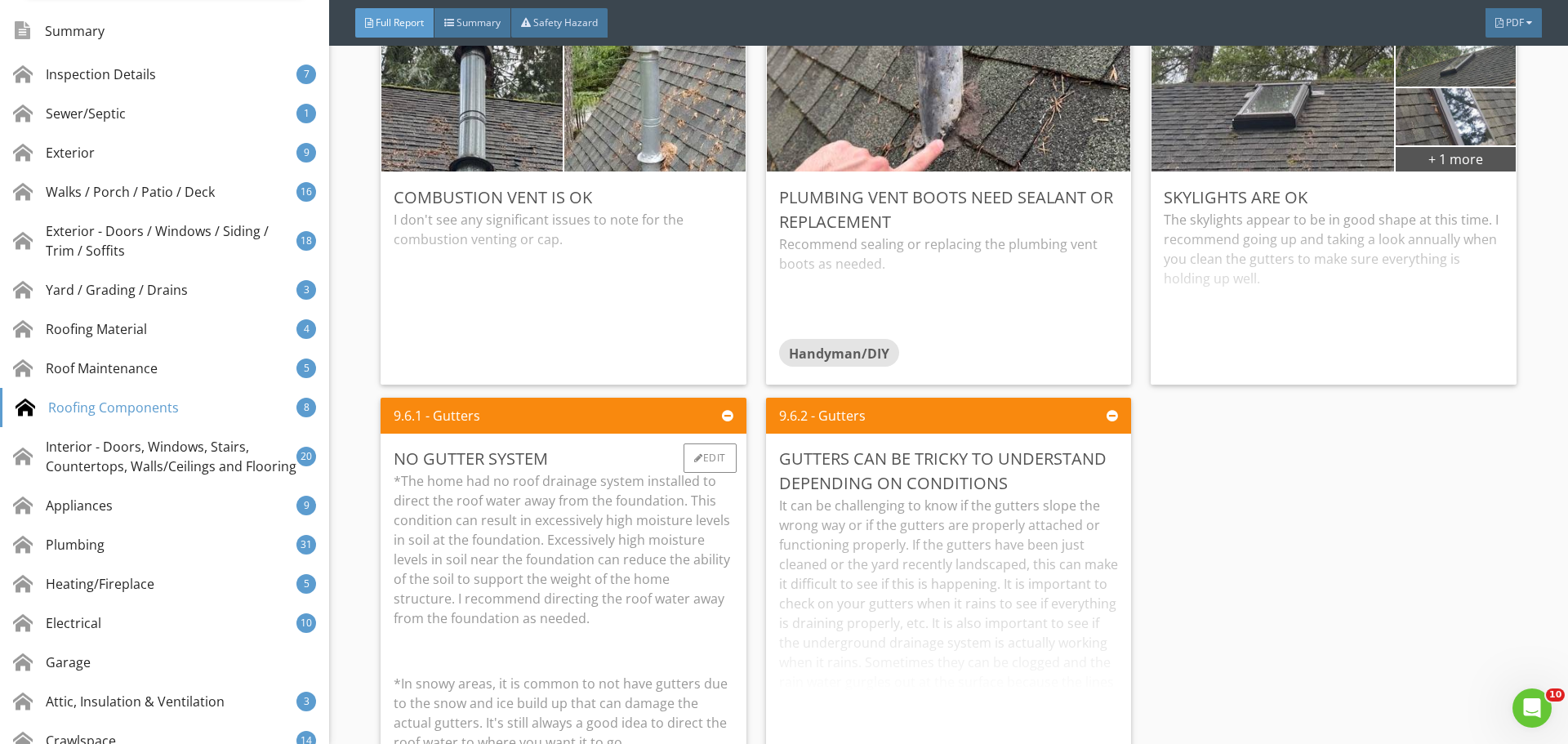
click at [697, 515] on p "*The home had no roof drainage system installed to direct the roof water away f…" at bounding box center [562, 549] width 339 height 157
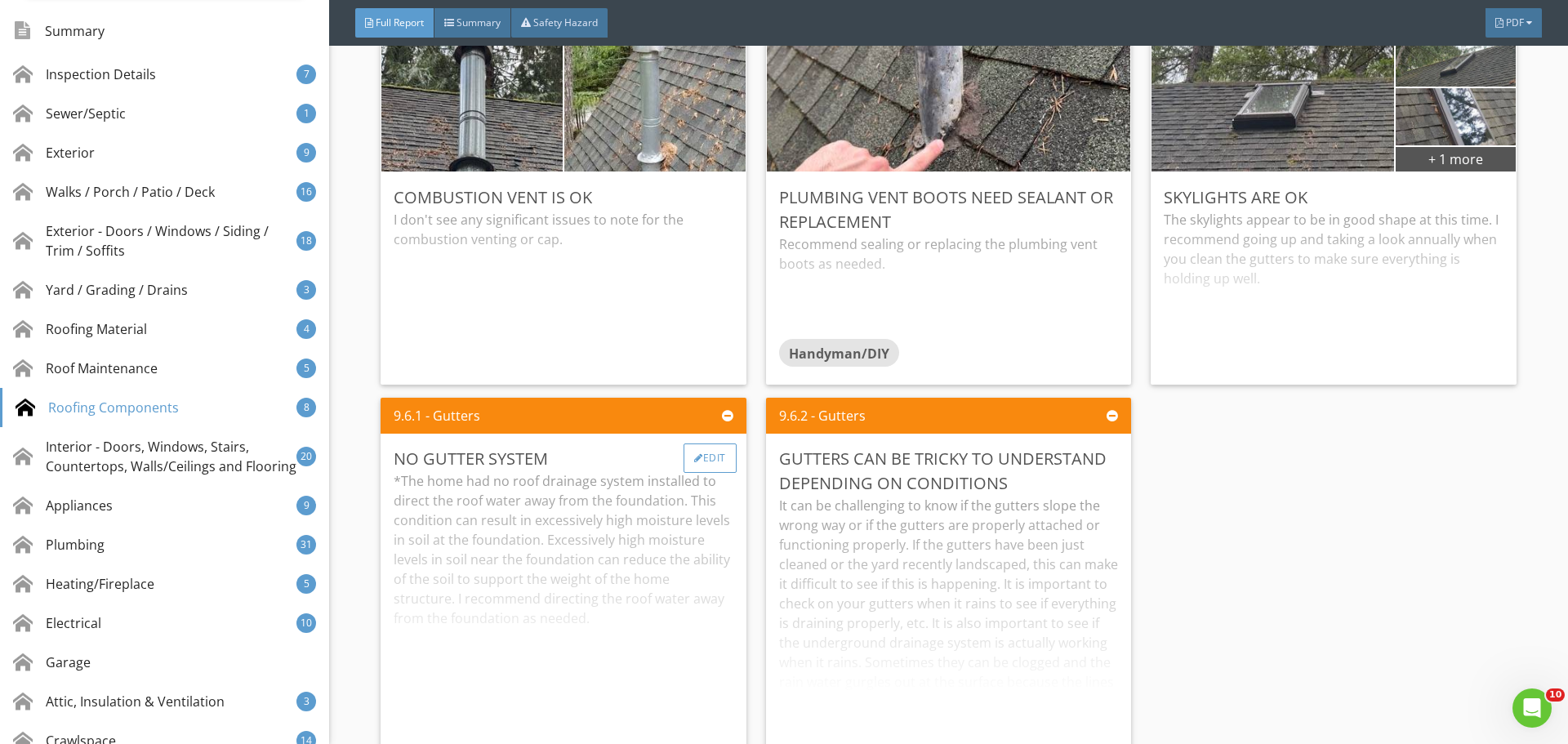
click at [701, 455] on div "Edit" at bounding box center [710, 457] width 53 height 29
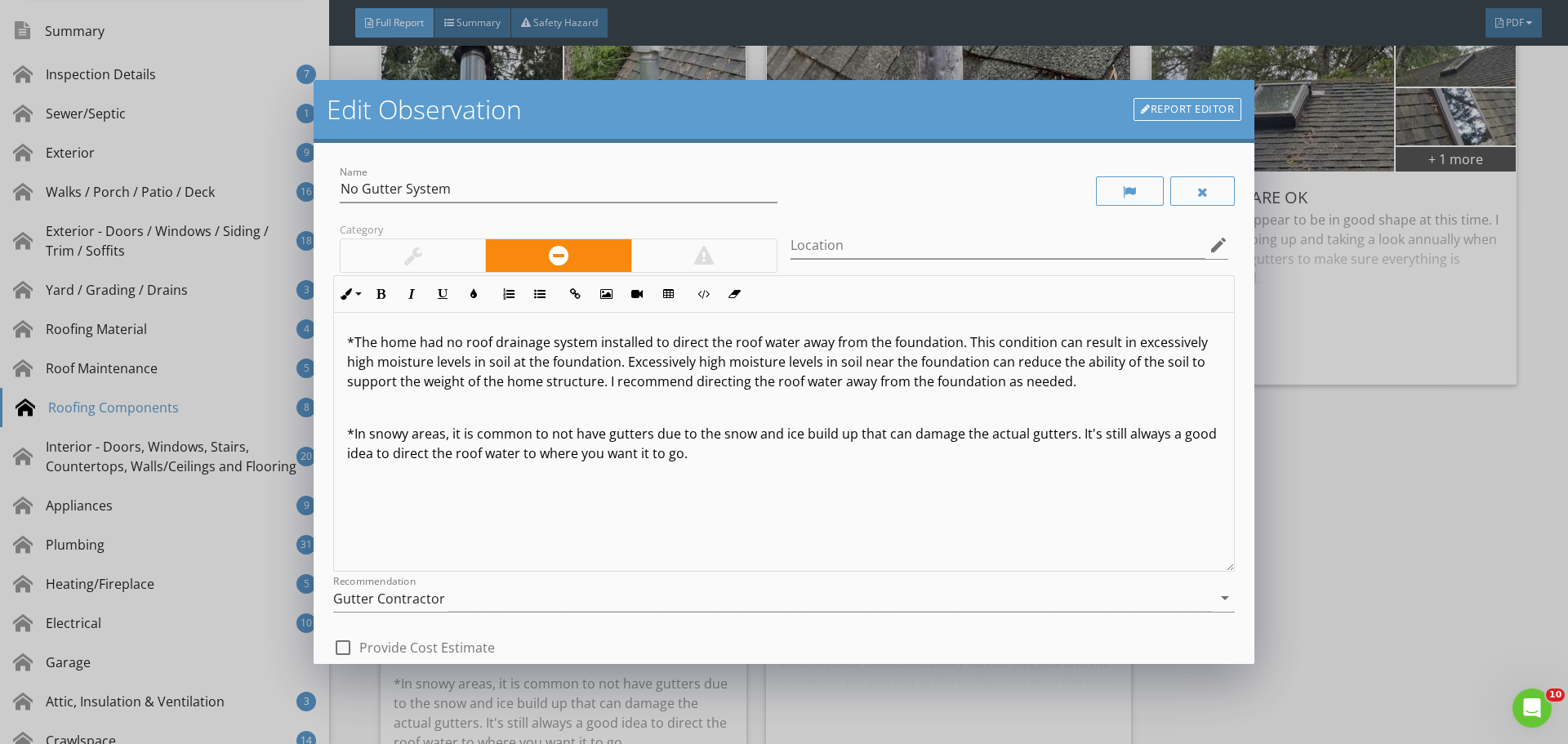
click at [413, 263] on div at bounding box center [413, 255] width 18 height 20
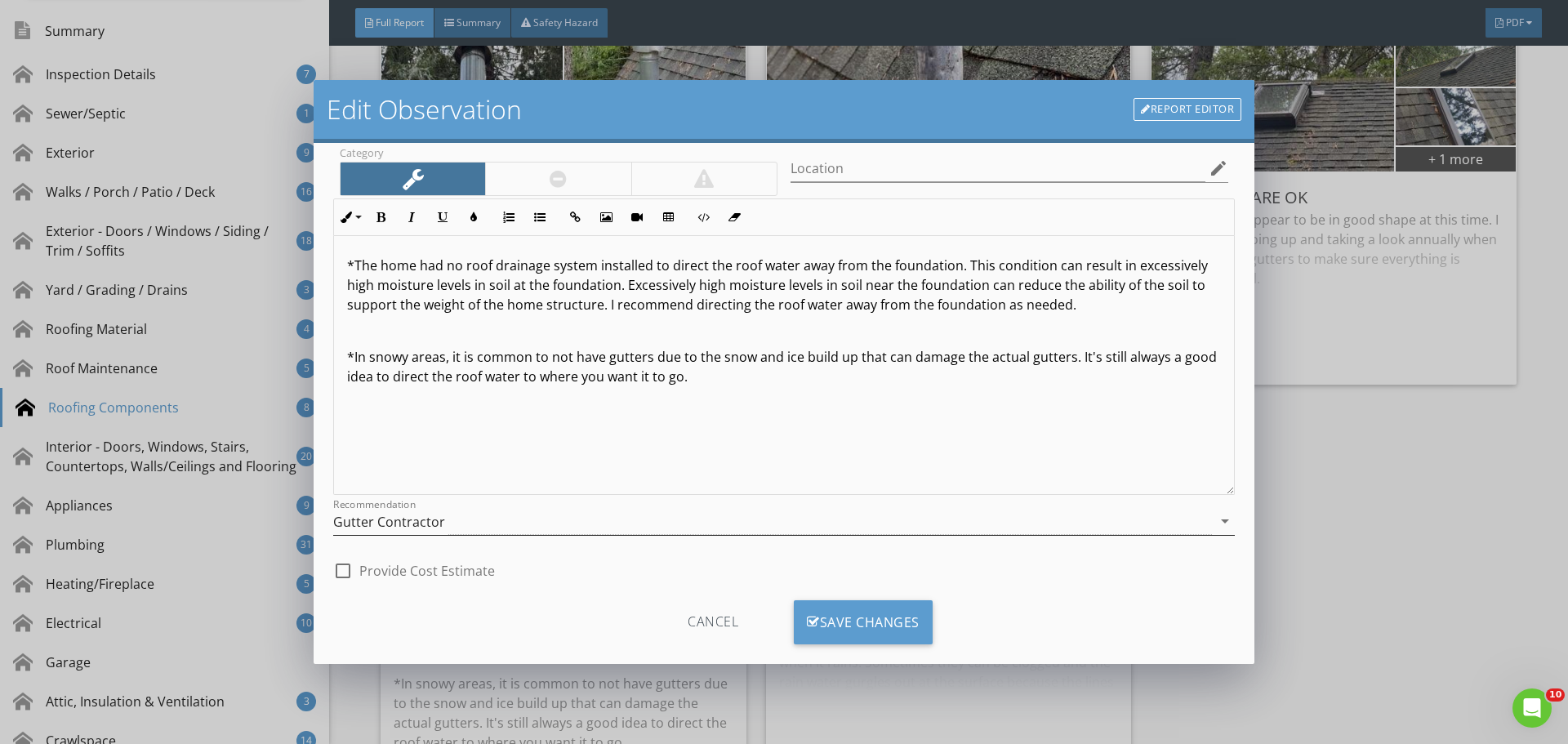
scroll to position [103, 0]
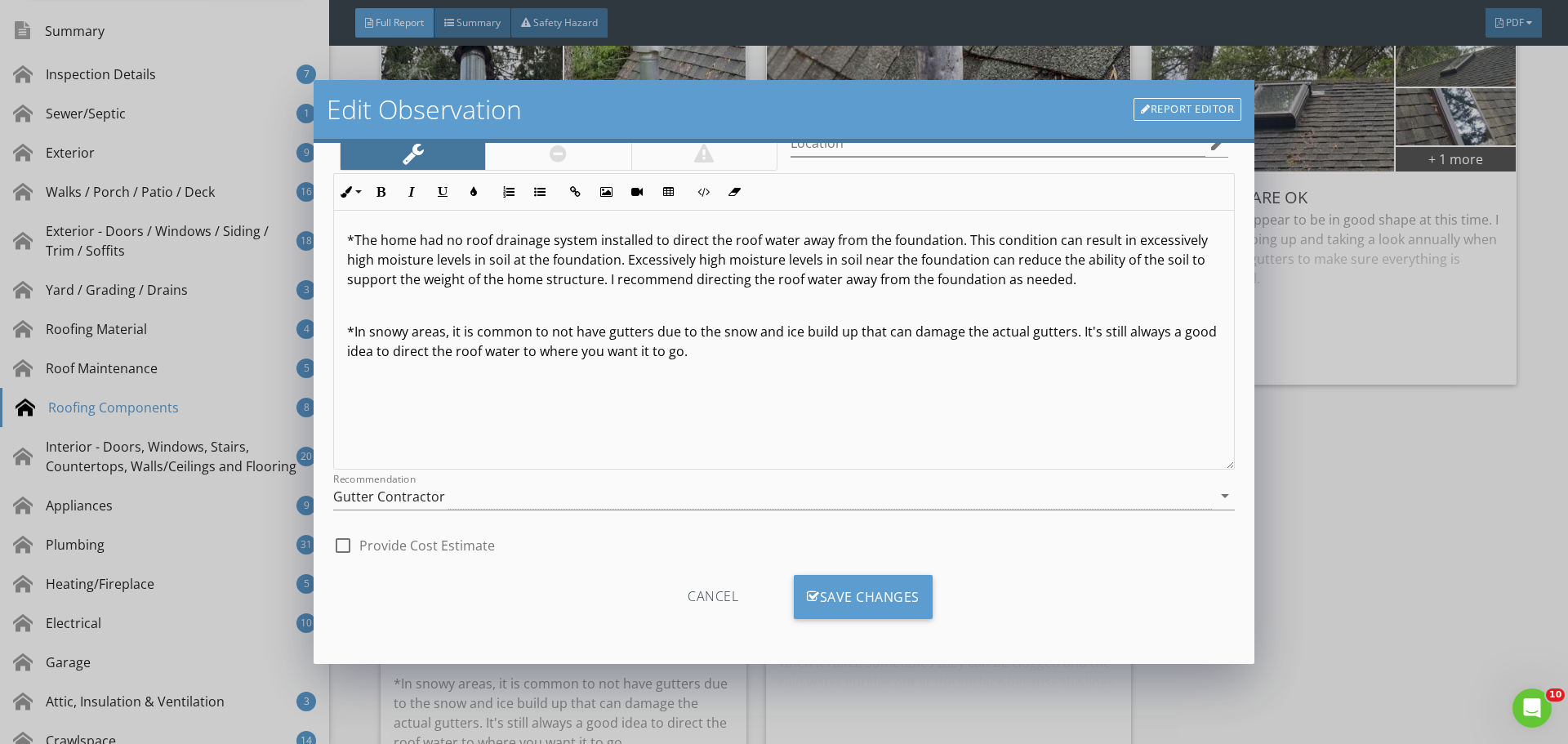
click at [857, 574] on div "Cancel Save Changes" at bounding box center [784, 603] width 901 height 83
click at [859, 579] on div "Save Changes" at bounding box center [863, 596] width 139 height 44
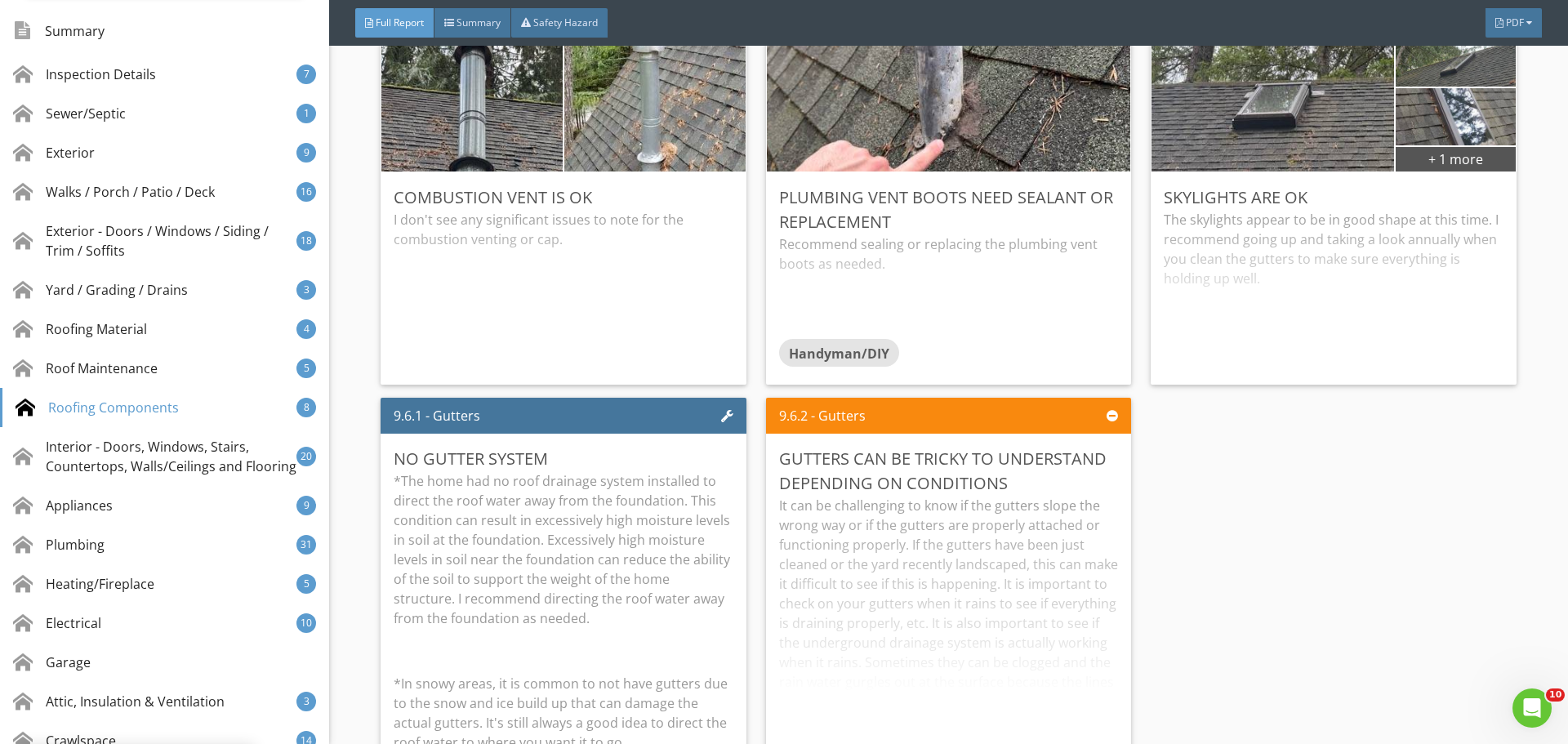
scroll to position [0, 0]
click at [625, 554] on p "*The home had no roof drainage system installed to direct the roof water away f…" at bounding box center [562, 549] width 339 height 157
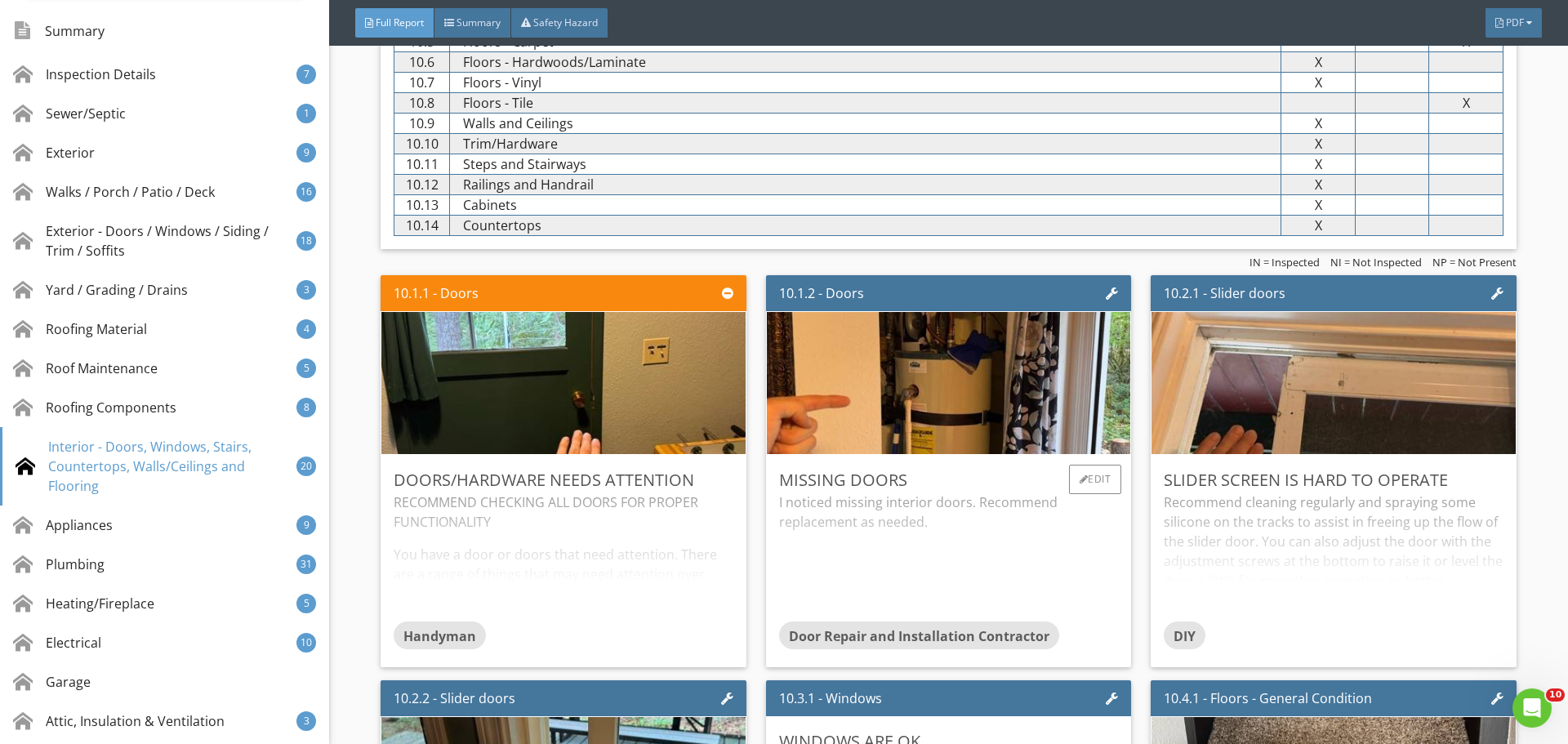
scroll to position [15363, 0]
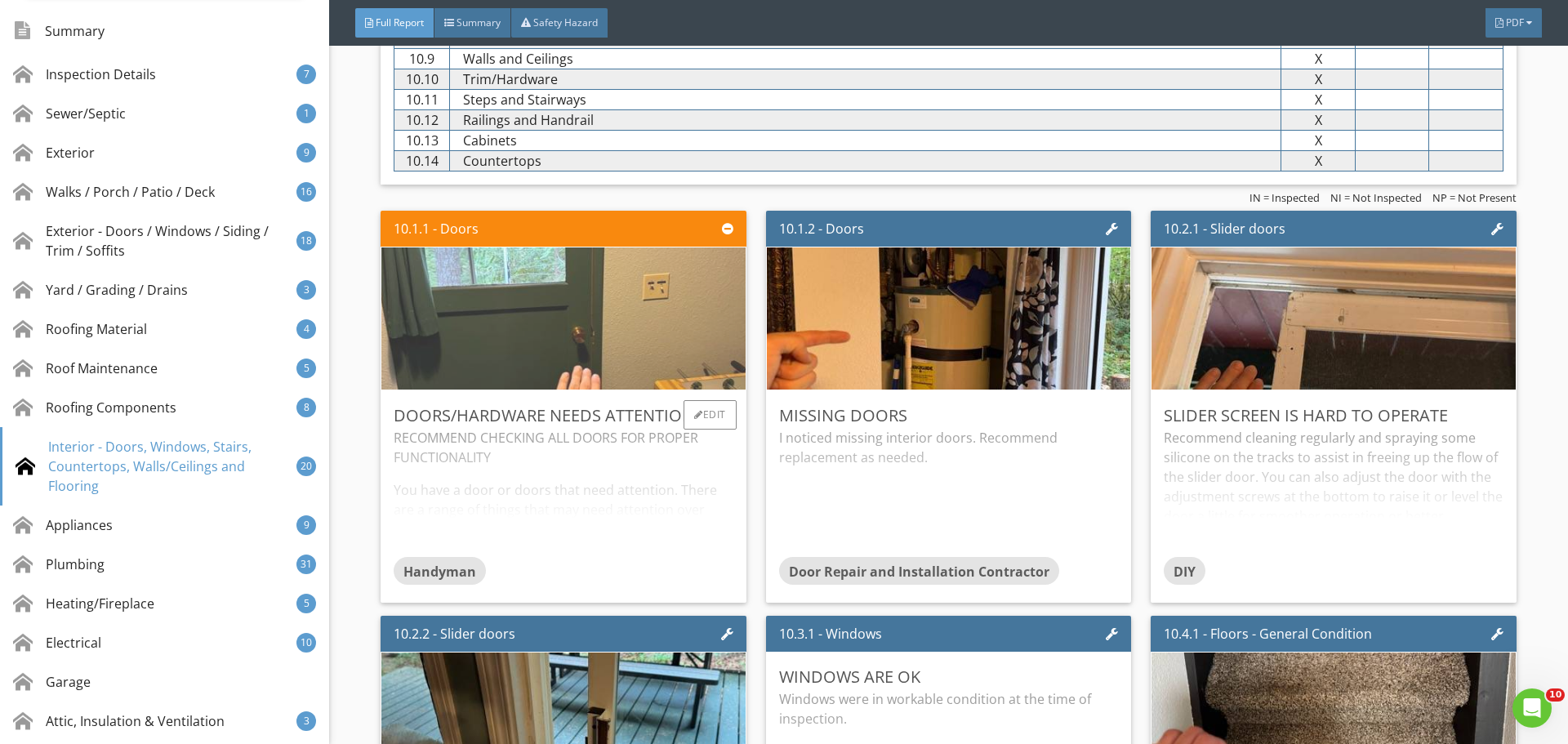
click at [666, 374] on img at bounding box center [563, 319] width 474 height 356
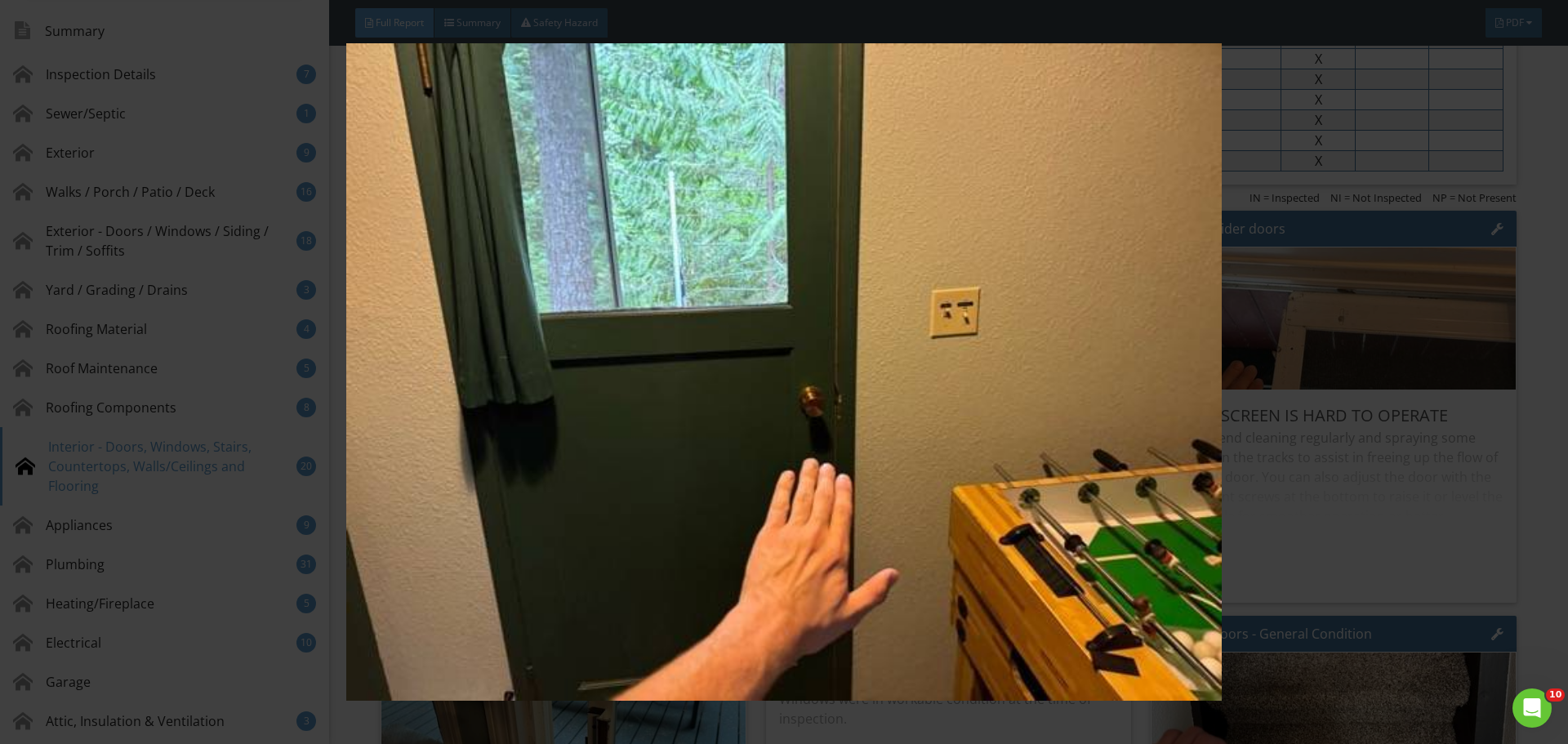
click at [1361, 405] on img at bounding box center [784, 372] width 1440 height 657
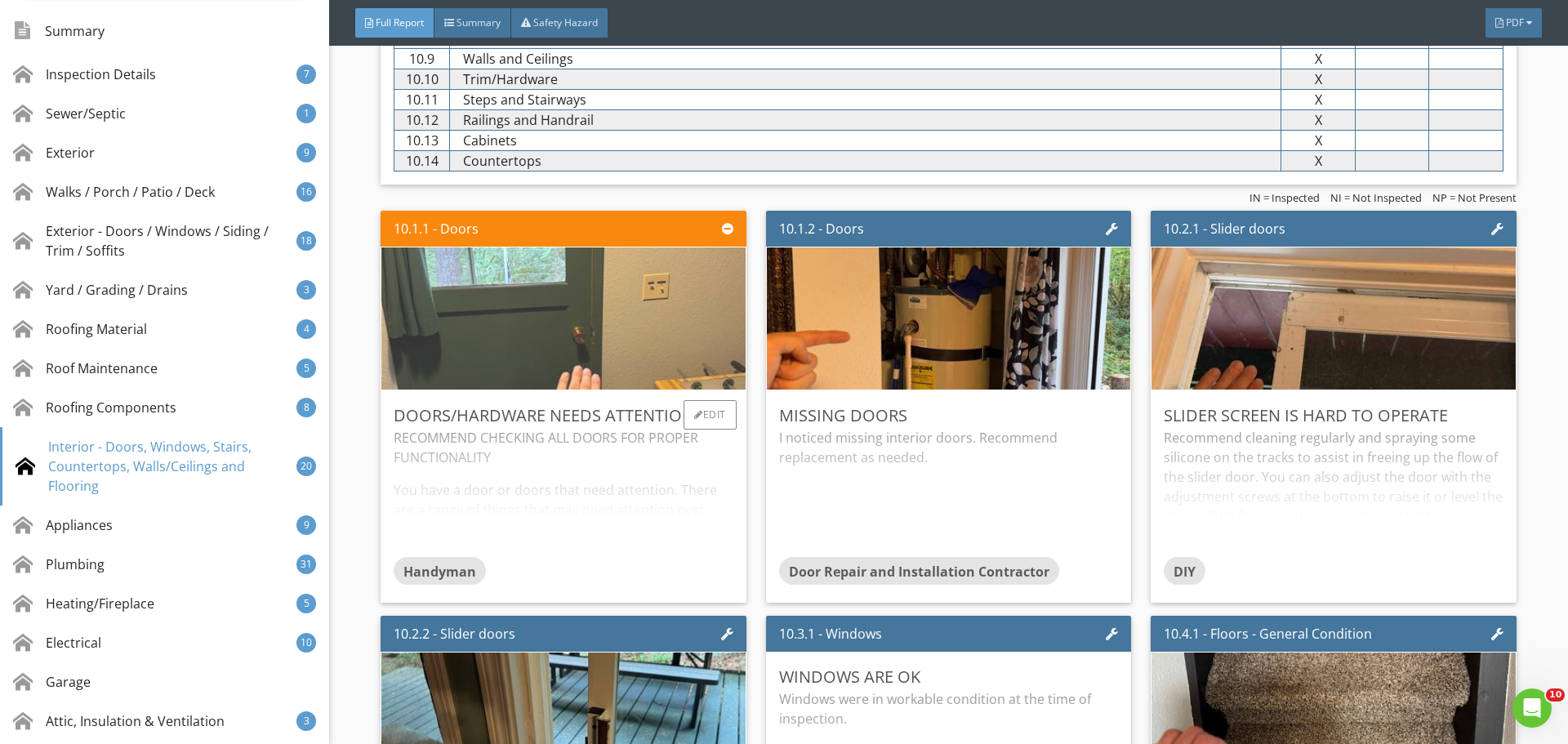
click at [616, 351] on img at bounding box center [563, 319] width 474 height 356
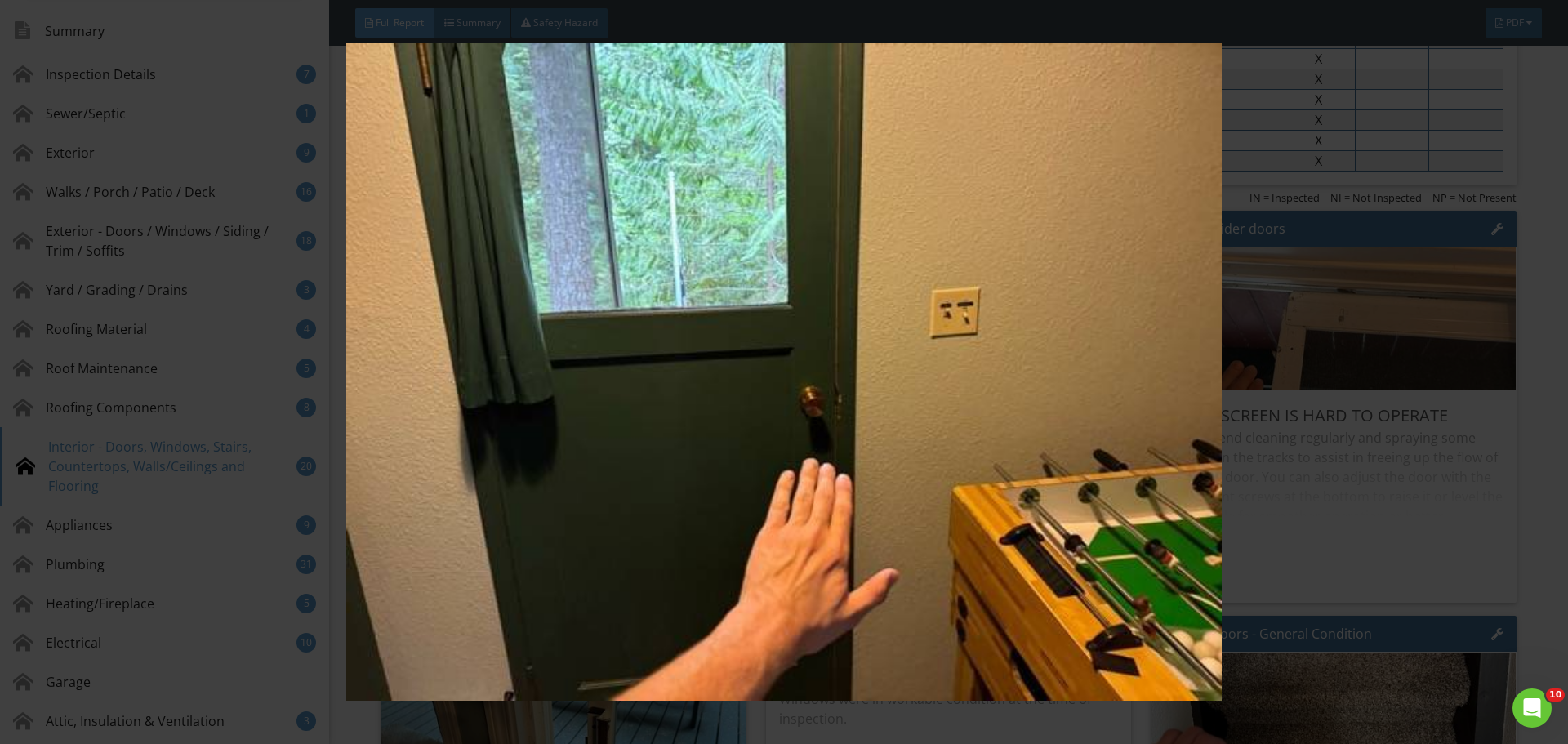
click at [1305, 453] on img at bounding box center [784, 372] width 1440 height 657
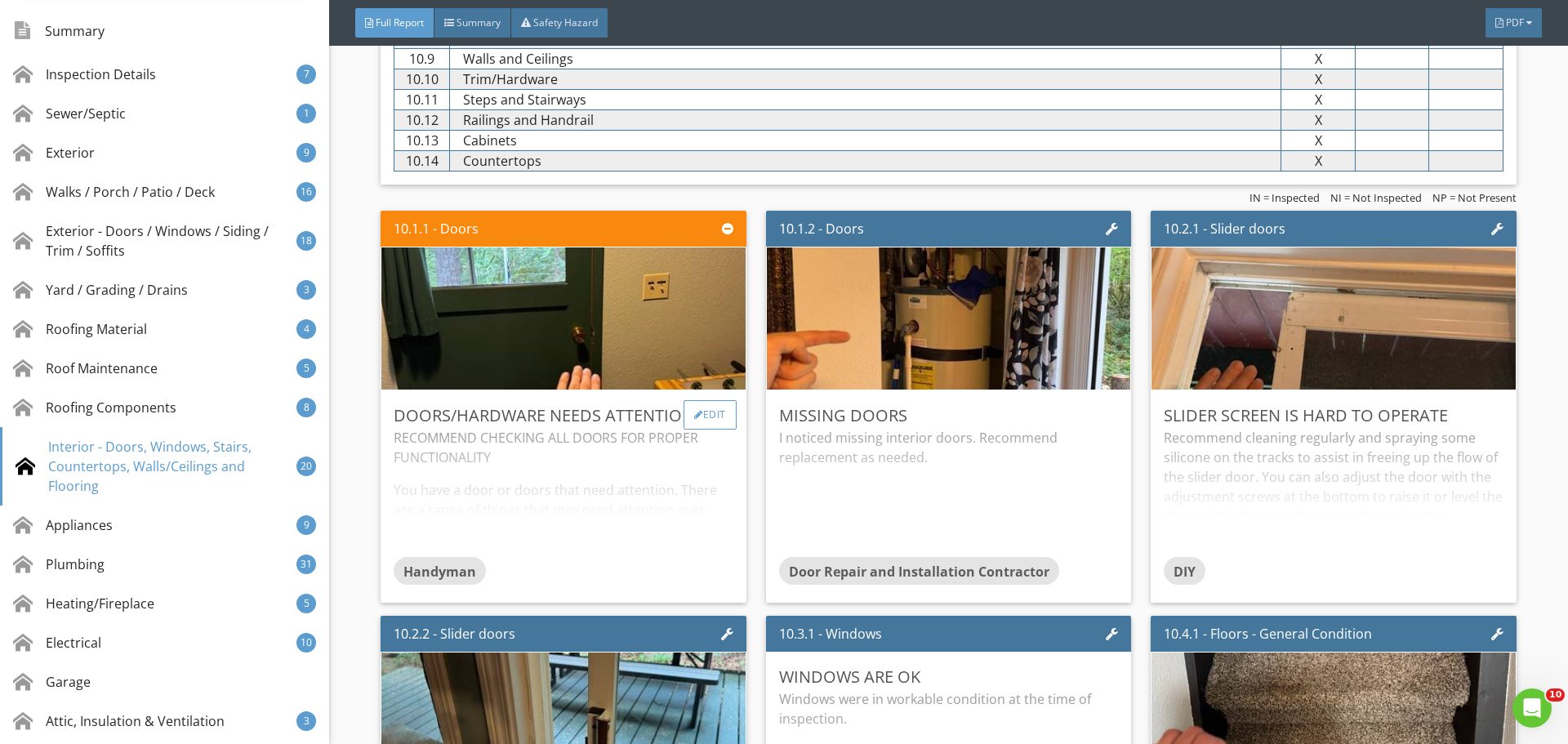
click at [721, 420] on div "Edit" at bounding box center [710, 414] width 53 height 29
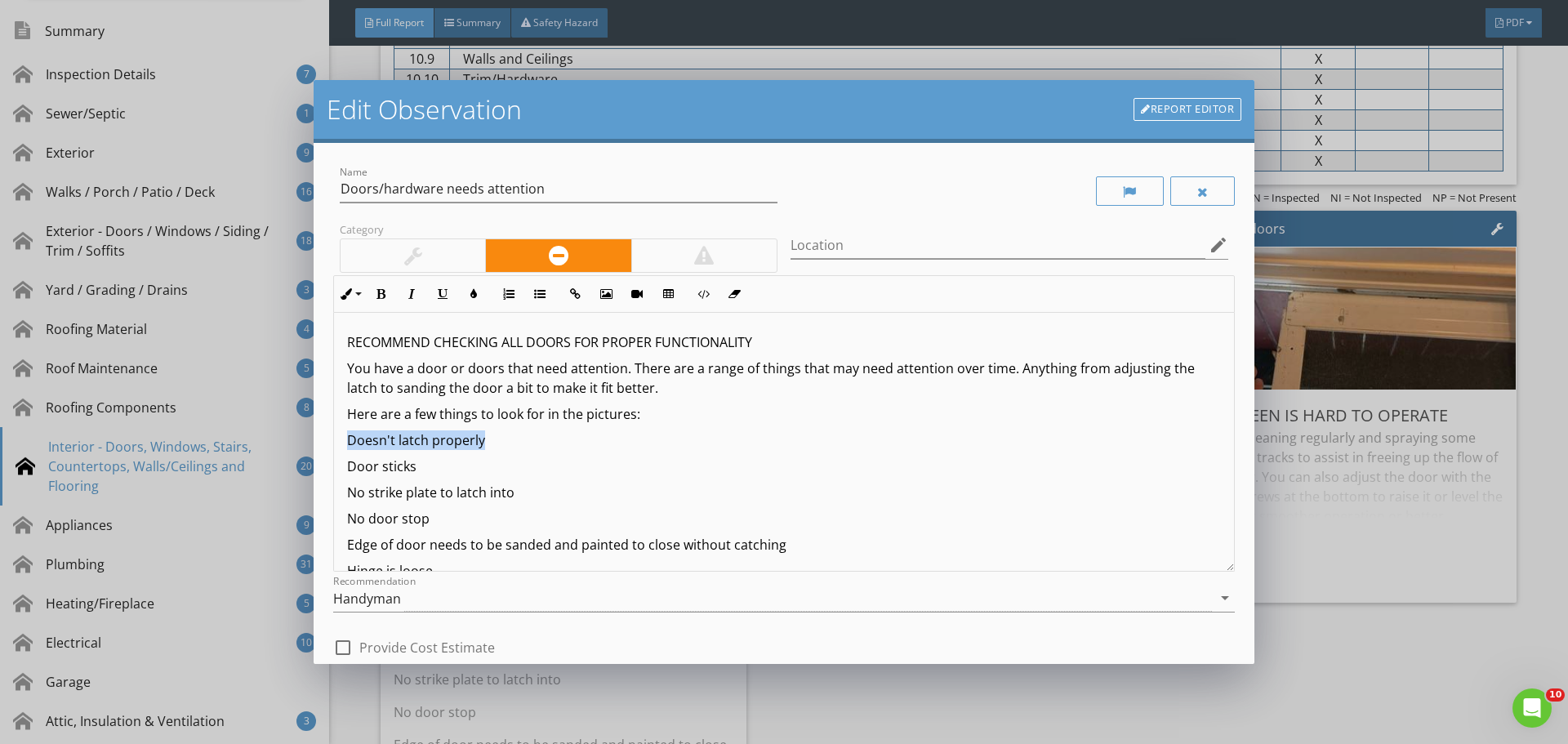
drag, startPoint x: 496, startPoint y: 442, endPoint x: 330, endPoint y: 434, distance: 166.2
click at [331, 439] on div "Name Doors/hardware needs attention Category Location edit Inline Style XLarge …" at bounding box center [784, 404] width 941 height 521
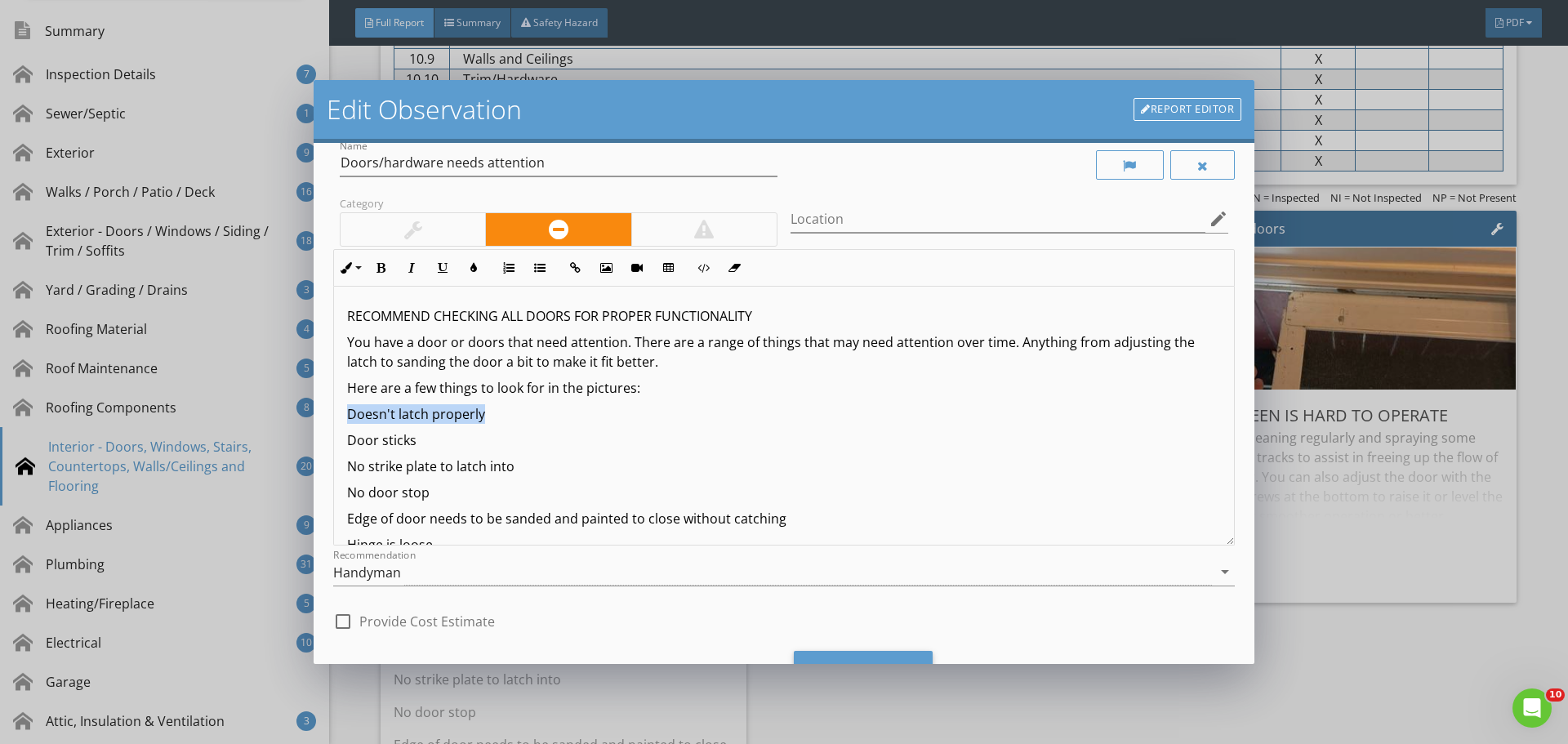
scroll to position [21, 0]
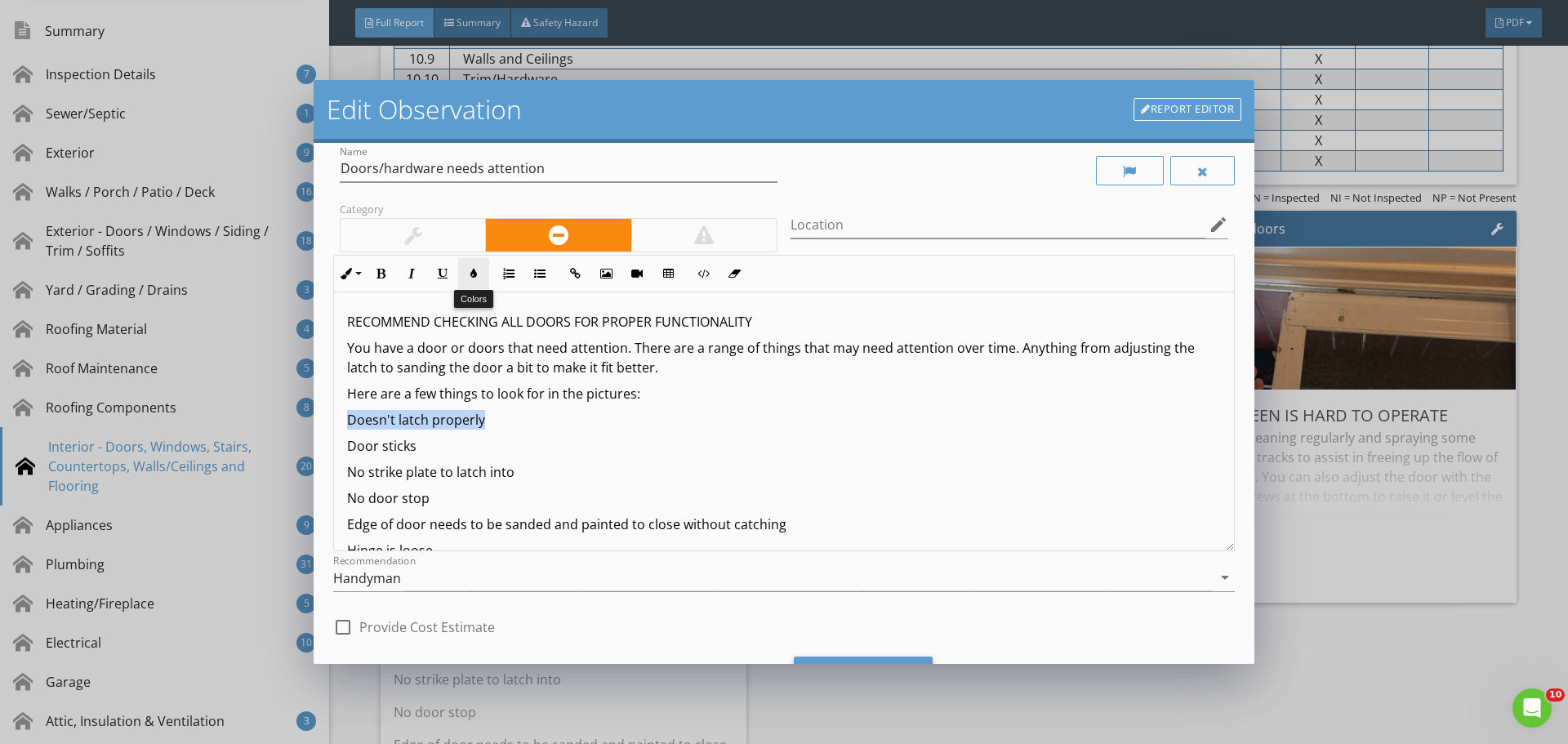
click at [474, 270] on icon "button" at bounding box center [473, 274] width 11 height 11
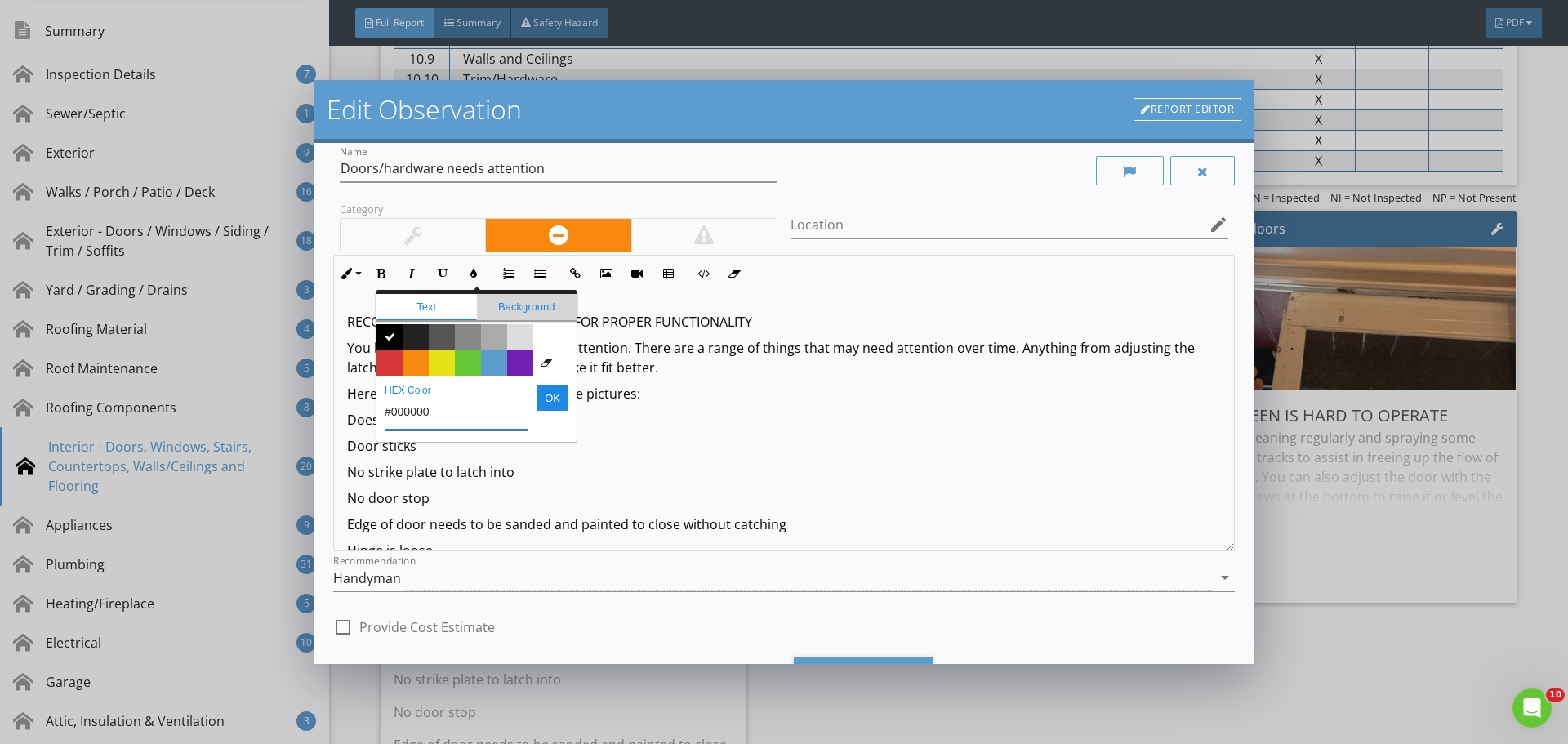
click at [524, 303] on span "Background" at bounding box center [527, 308] width 101 height 26
click at [447, 361] on span "Color #e5e318" at bounding box center [442, 363] width 26 height 26
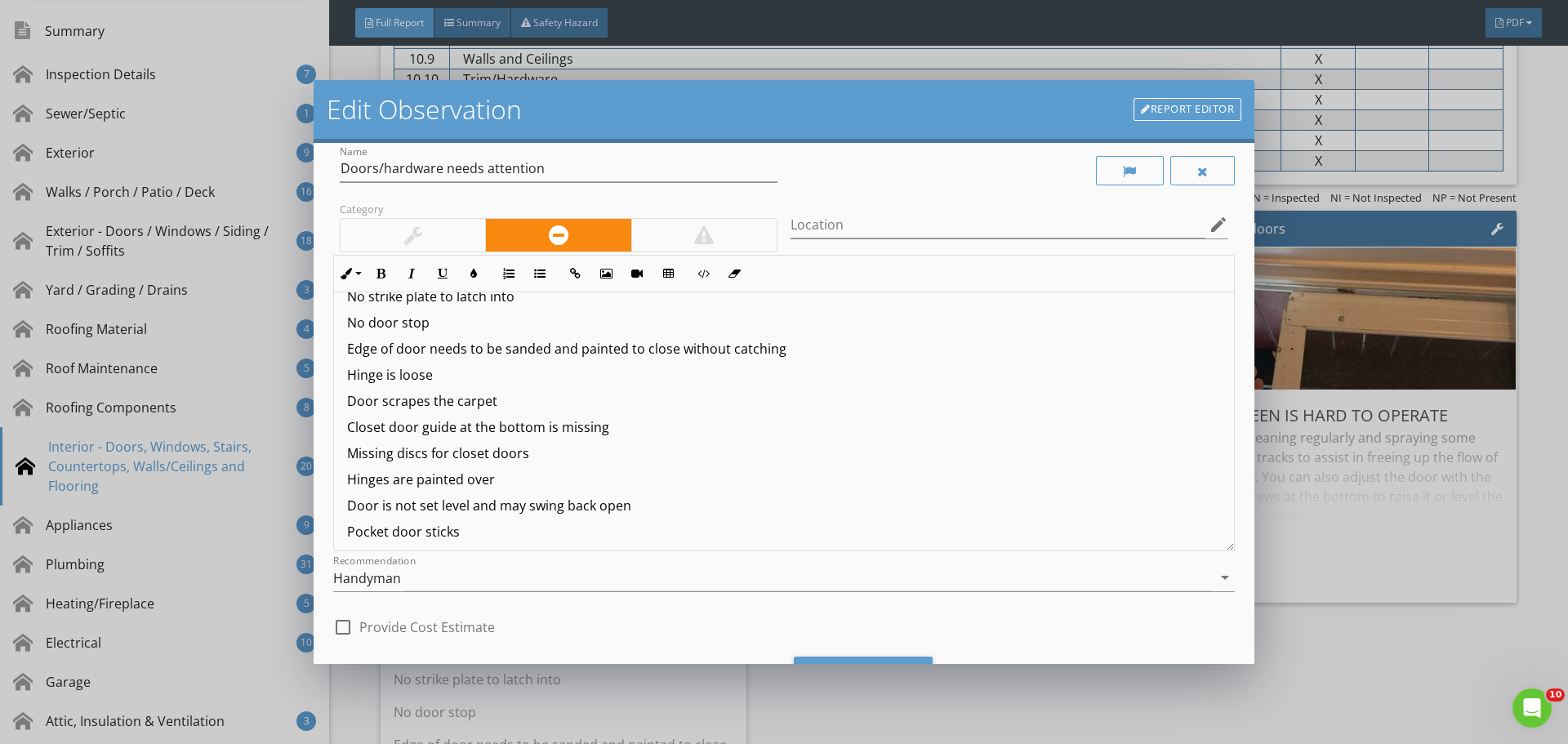
scroll to position [239, 0]
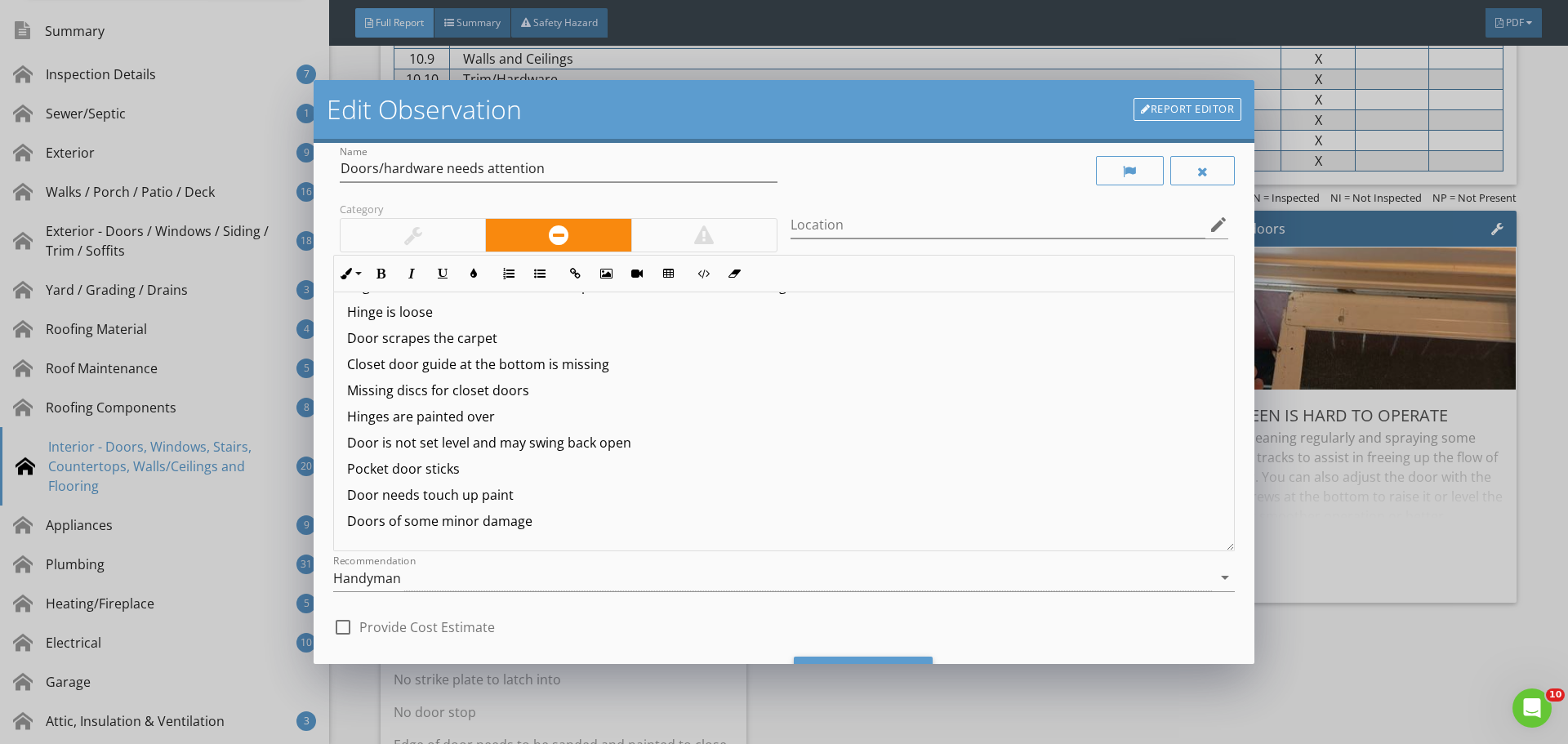
click at [864, 654] on div "Cancel Save Changes" at bounding box center [784, 685] width 901 height 83
click at [864, 661] on div "Save Changes" at bounding box center [863, 678] width 139 height 44
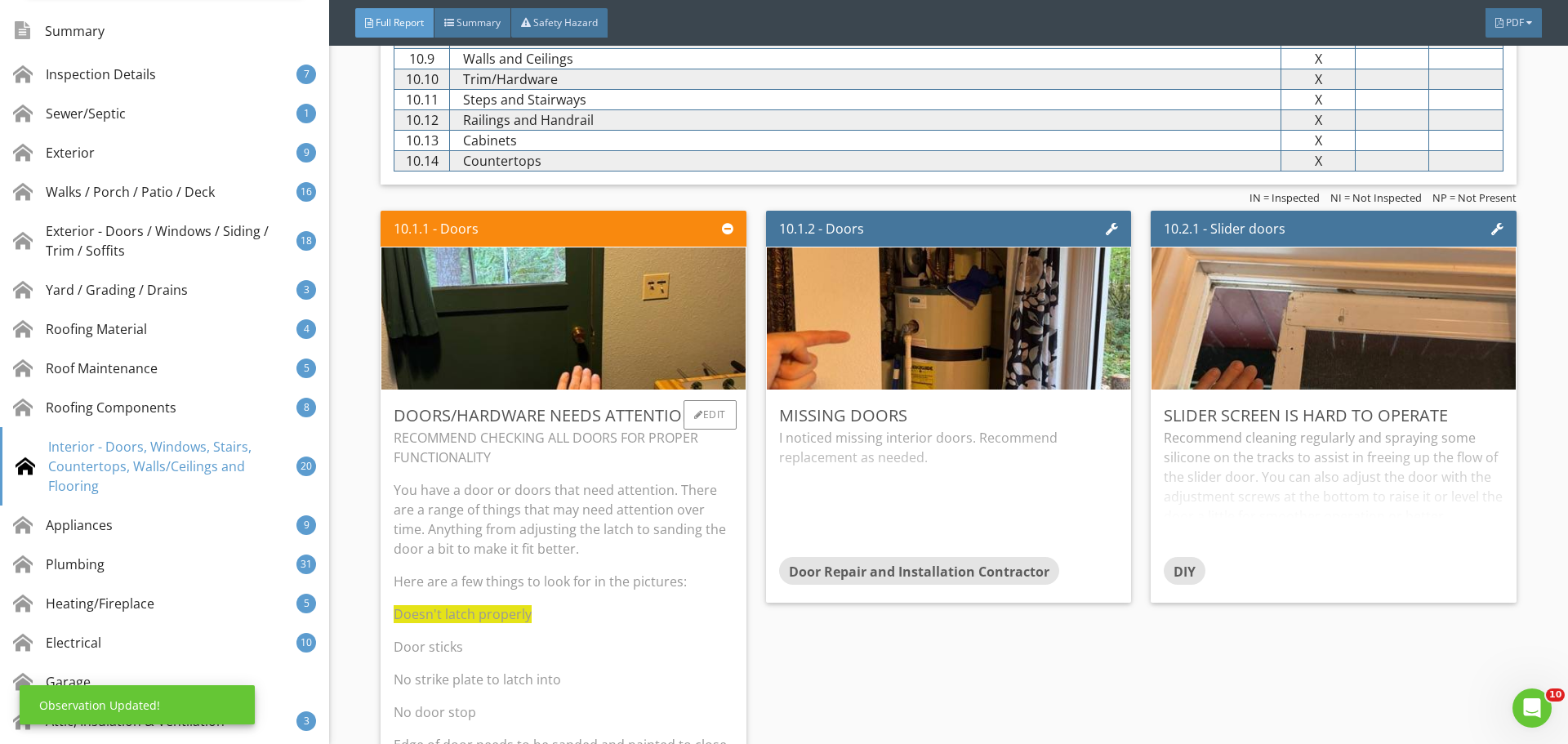
click at [573, 518] on p "You have a door or doors that need attention. There are a range of things that …" at bounding box center [562, 518] width 339 height 78
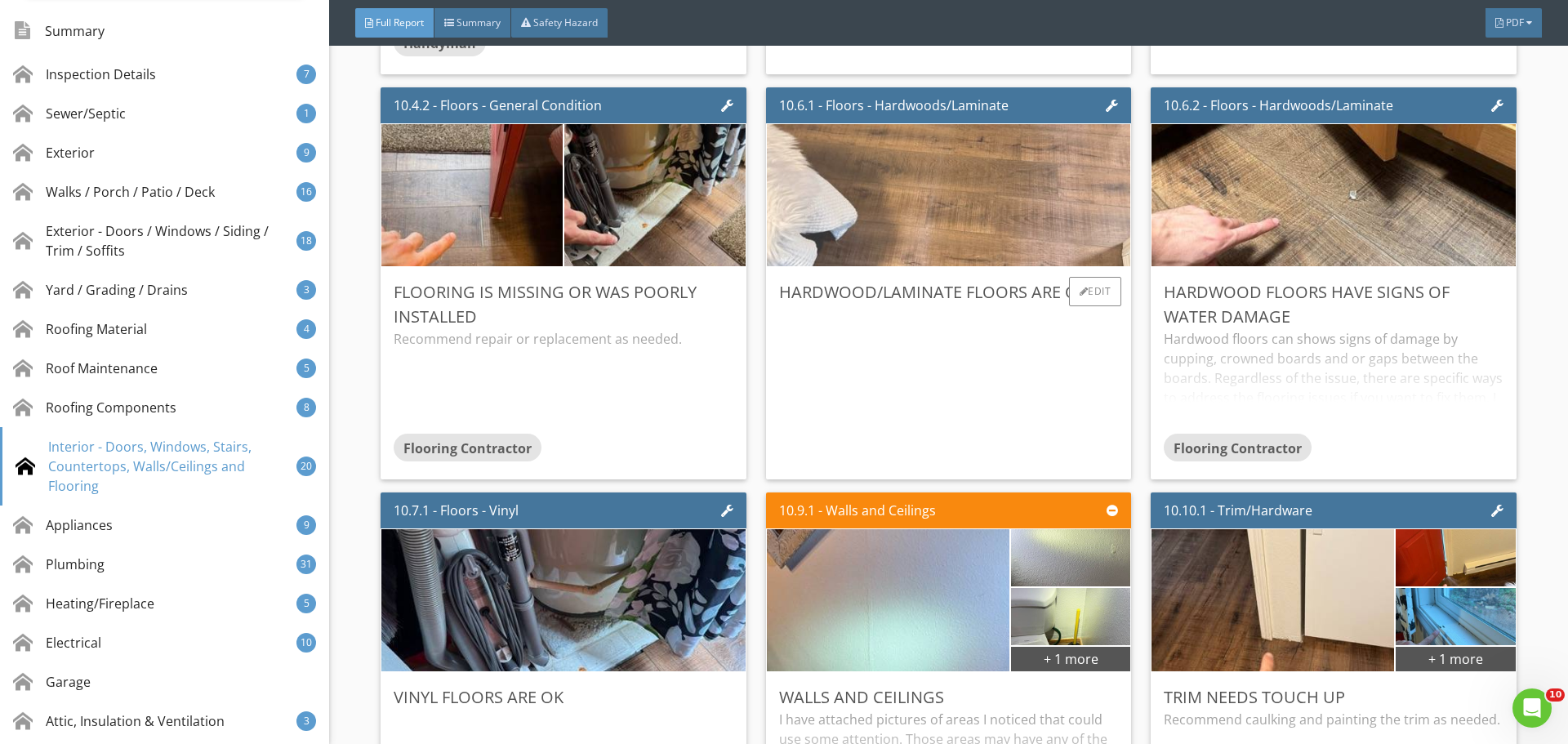
scroll to position [16342, 0]
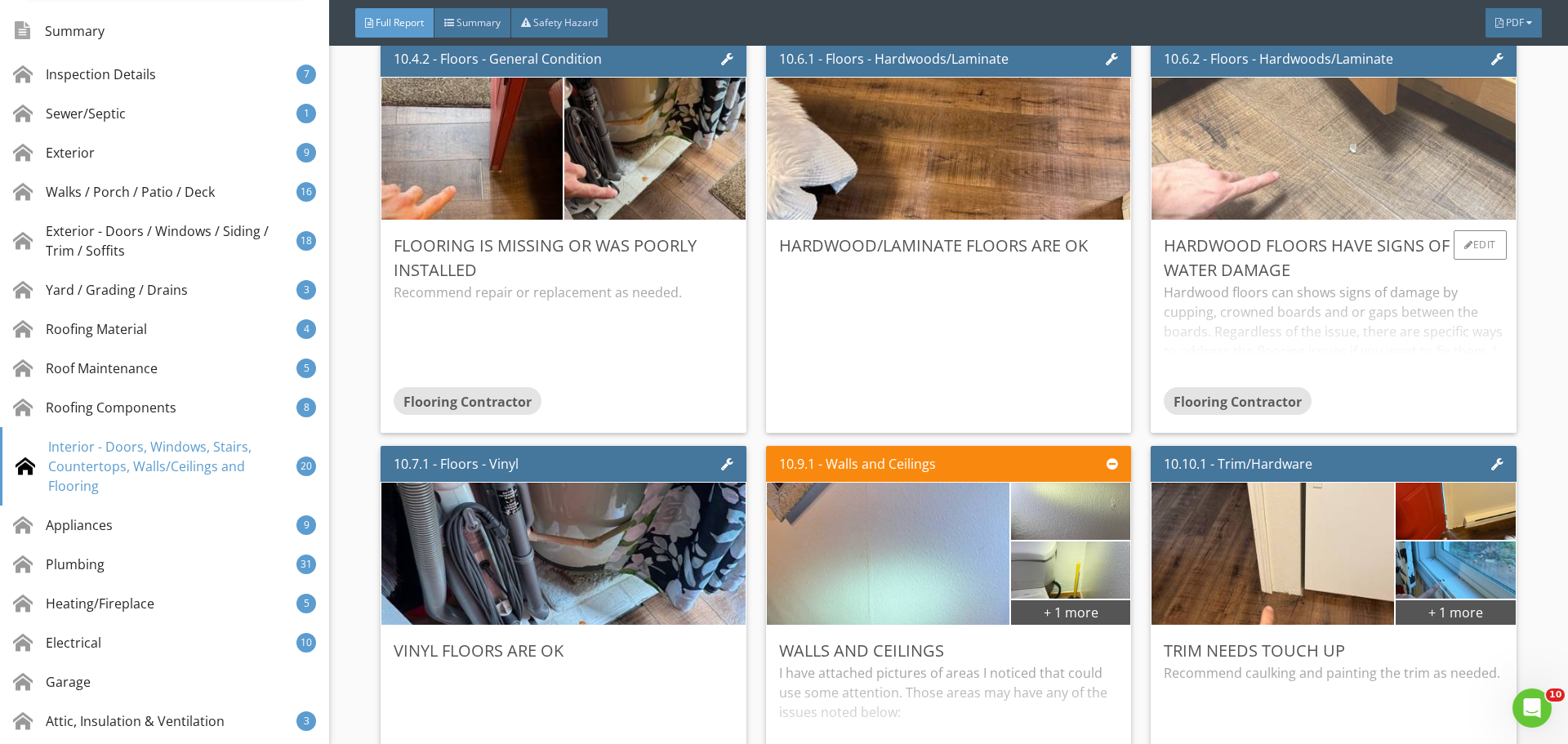
click at [1296, 201] on img at bounding box center [1334, 150] width 474 height 356
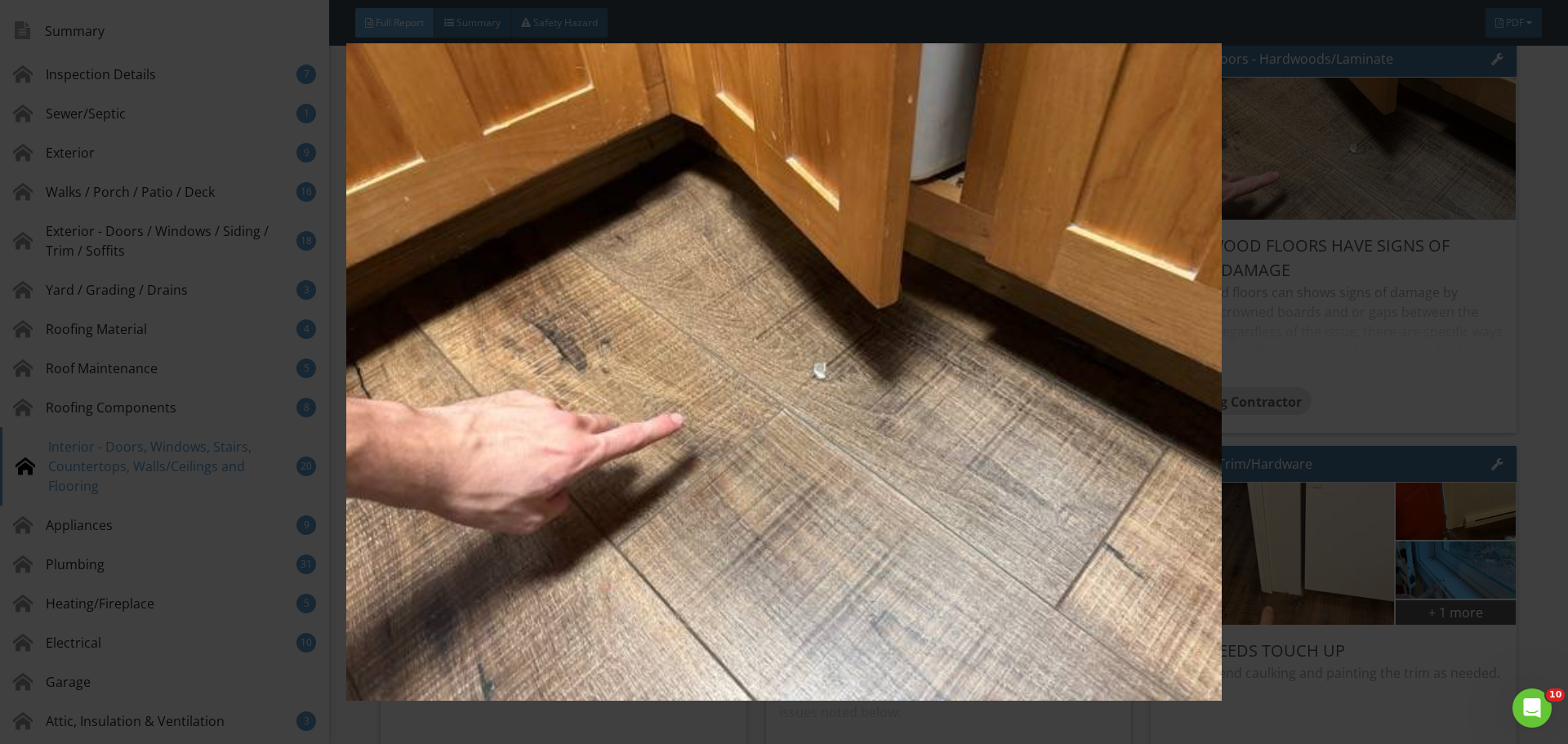
click at [1372, 270] on img at bounding box center [784, 372] width 1440 height 657
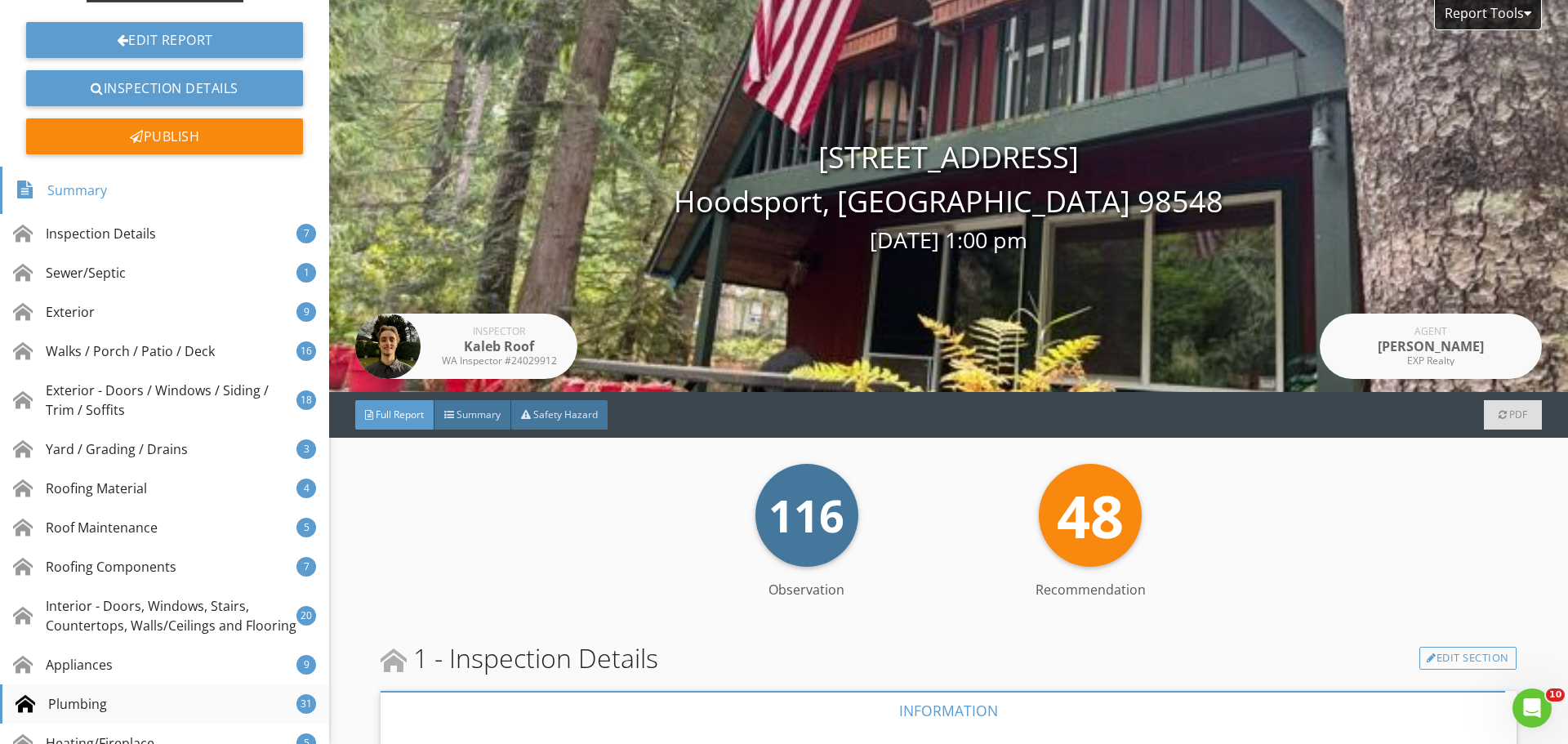
scroll to position [326, 0]
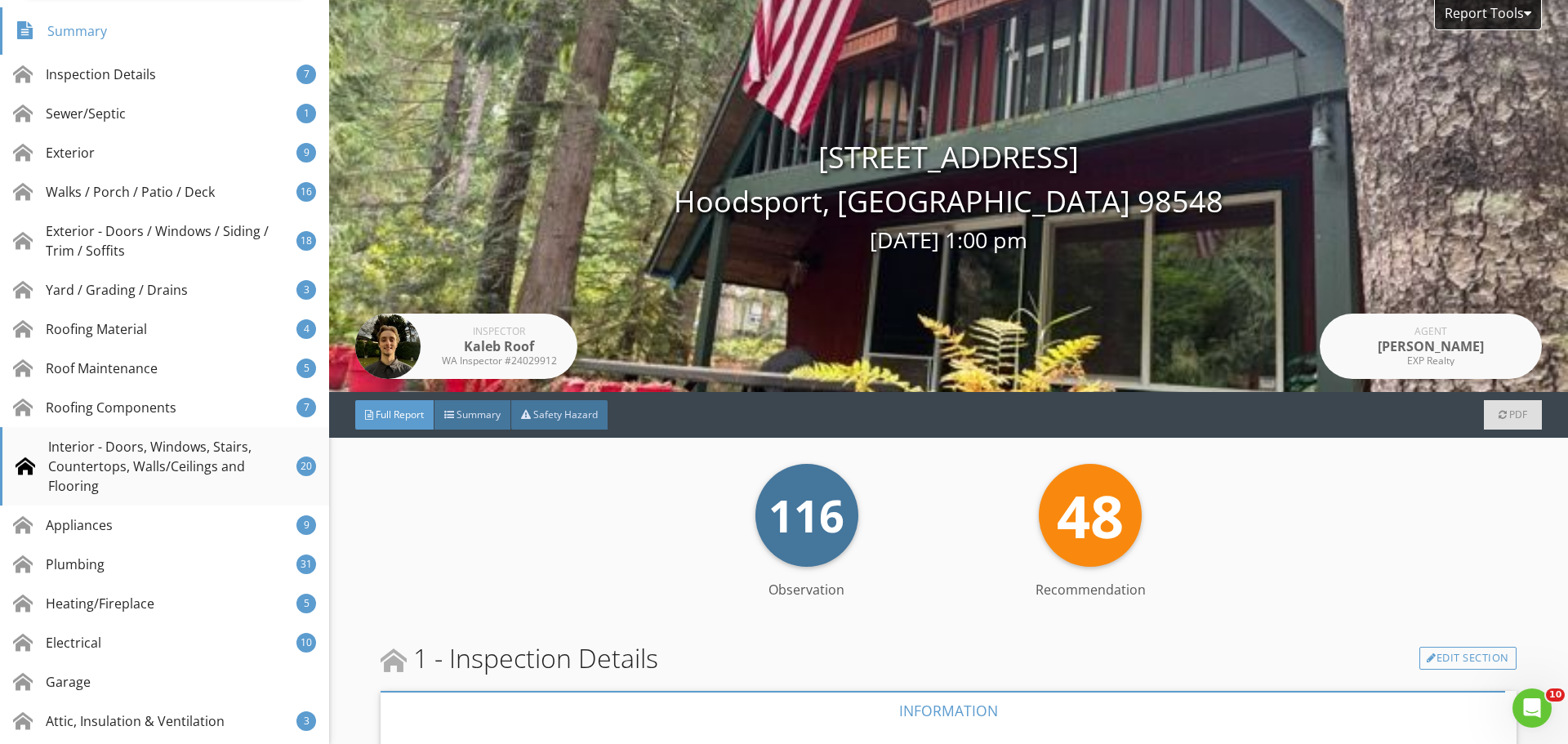
click at [218, 431] on div "Interior - Doors, Windows, Stairs, Countertops, Walls/Ceilings and Flooring 20" at bounding box center [165, 466] width 329 height 78
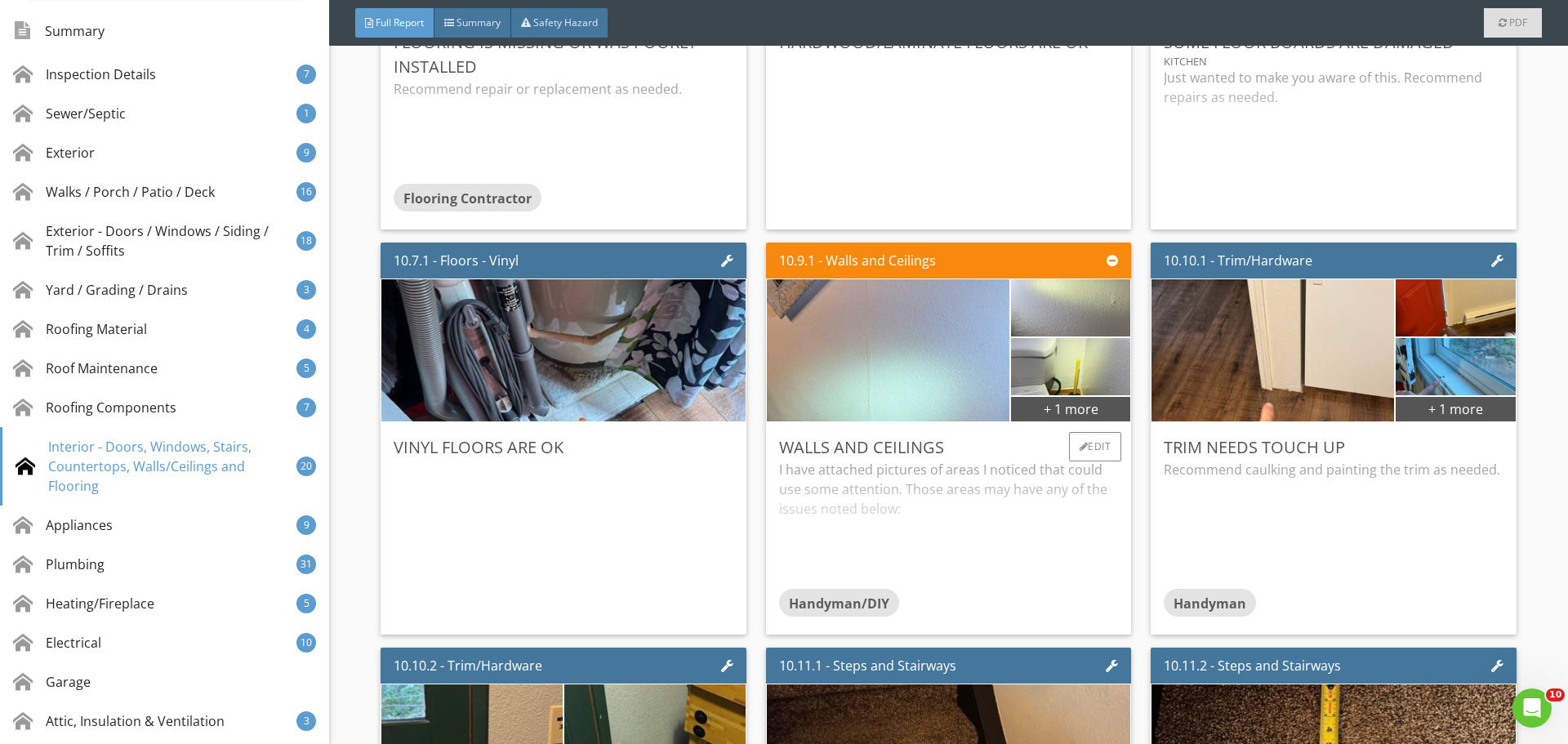
scroll to position [16551, 0]
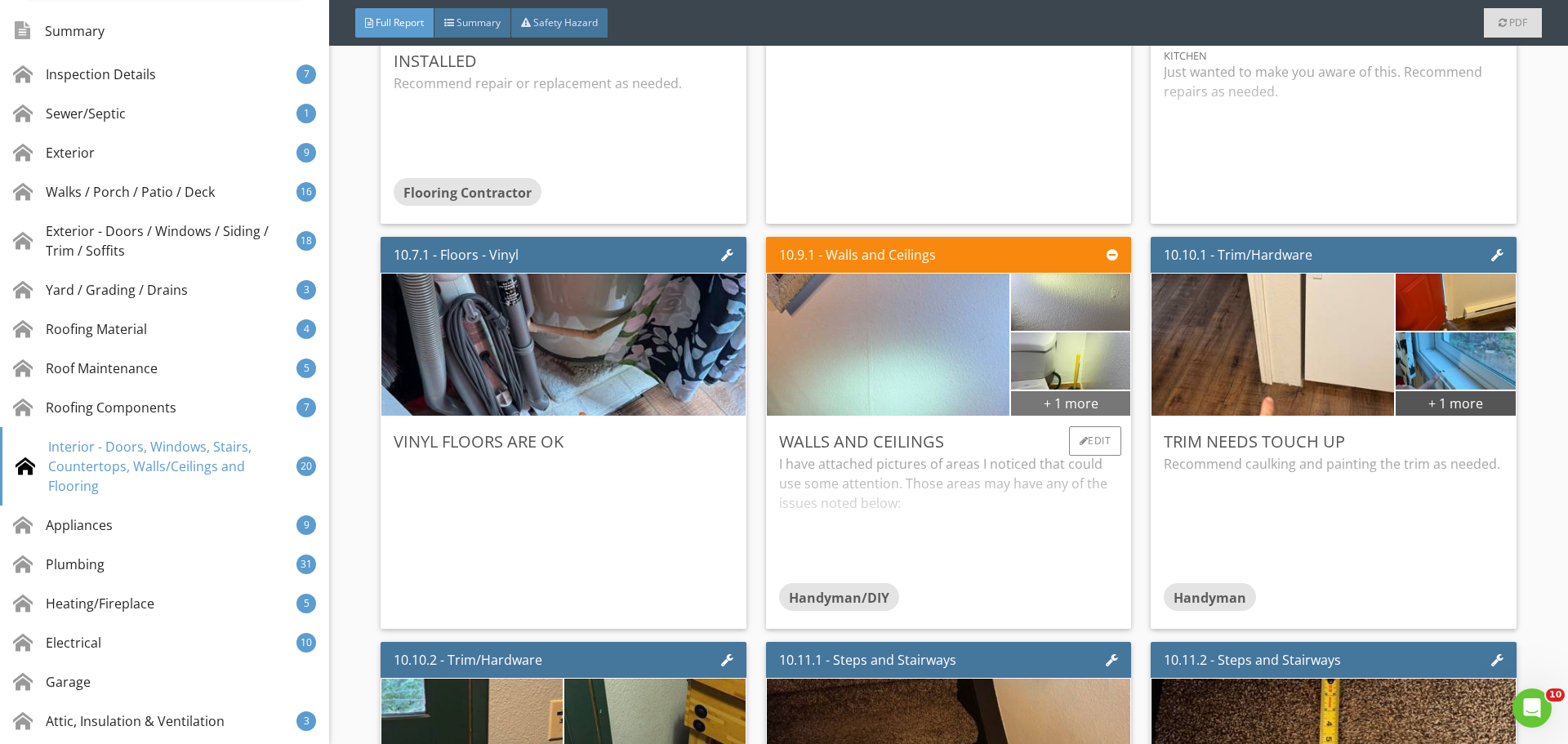
click at [1056, 401] on div "+ 1 more" at bounding box center [1070, 403] width 119 height 26
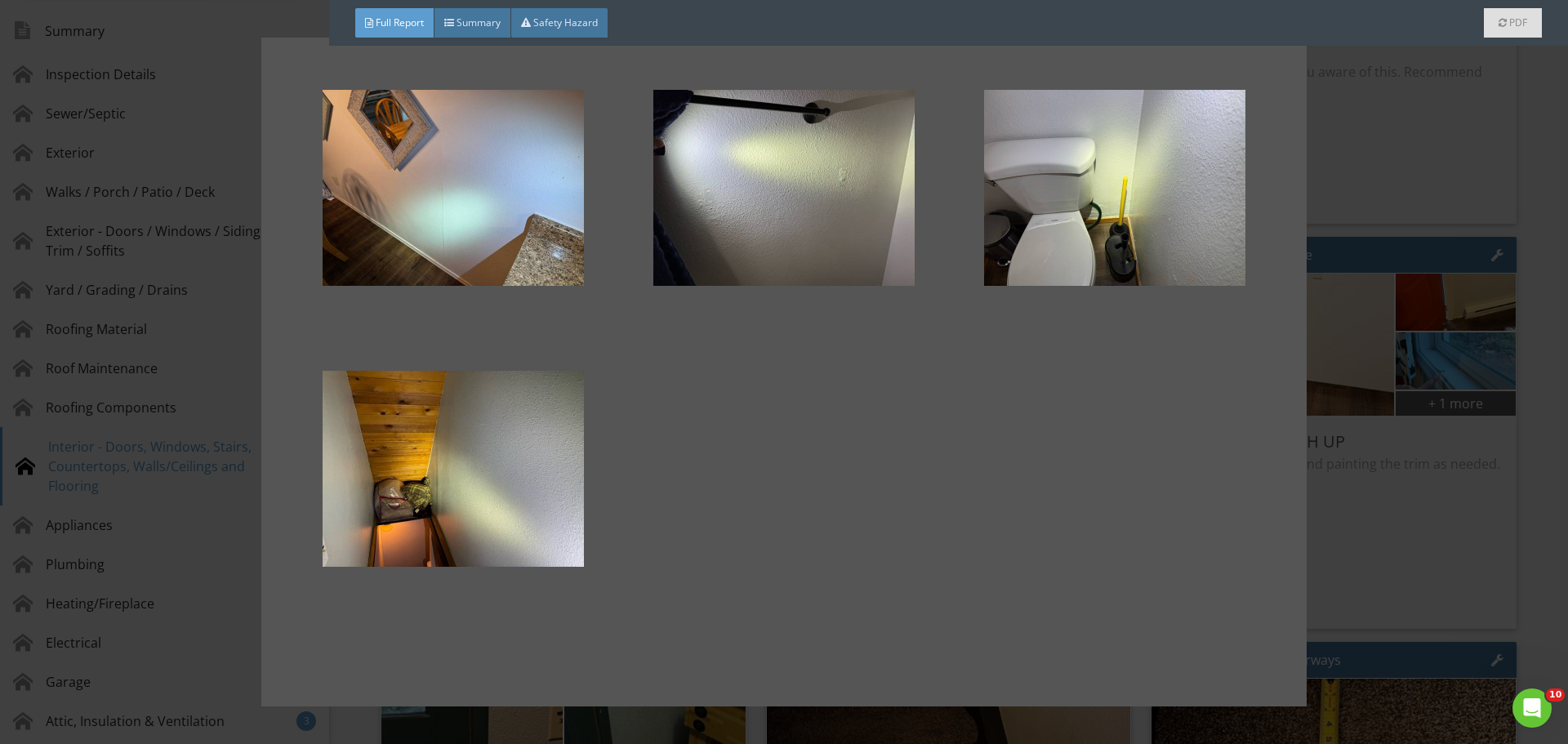
click at [1416, 318] on div at bounding box center [784, 372] width 1568 height 744
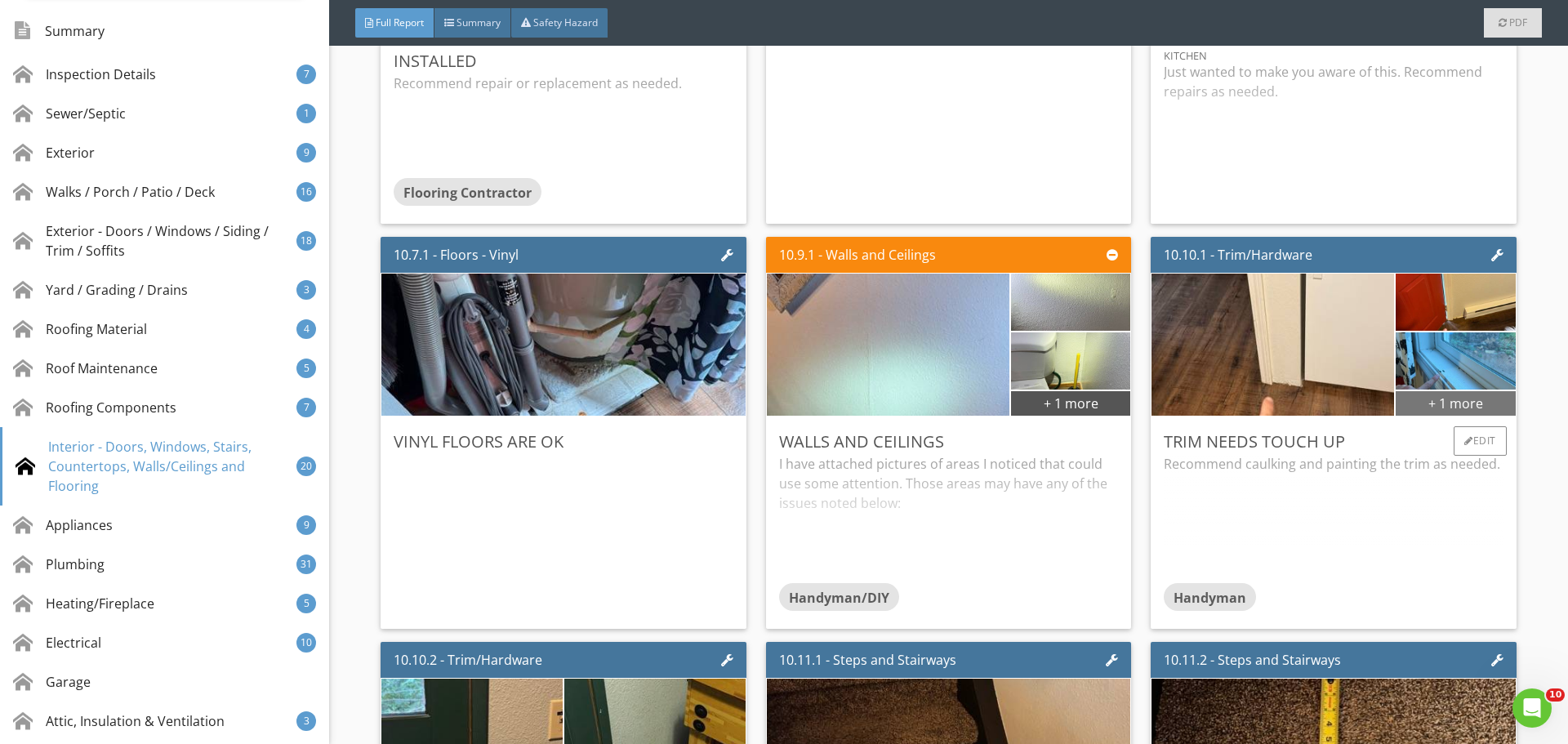
click at [1429, 394] on div "+ 1 more" at bounding box center [1455, 403] width 119 height 26
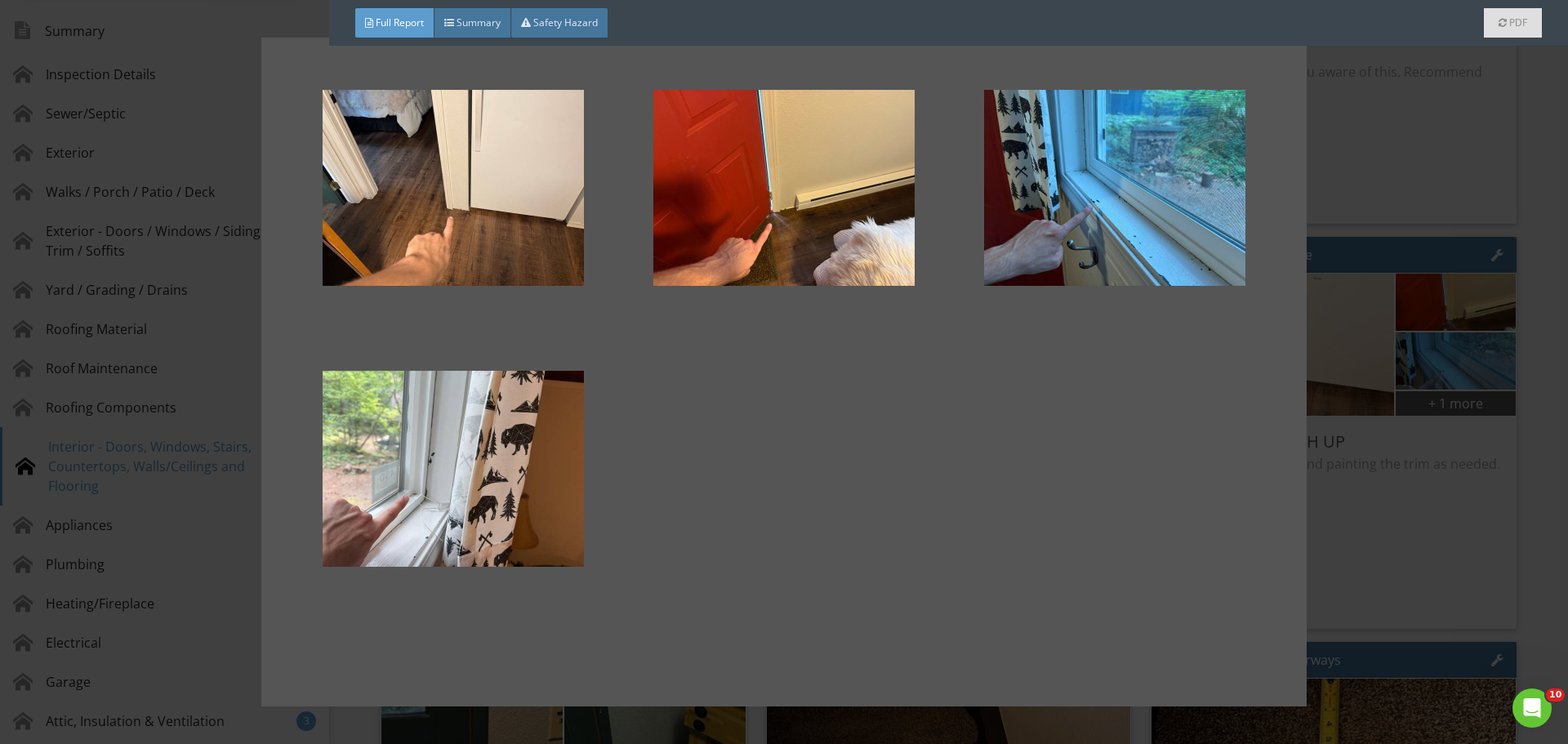
click at [1404, 335] on div at bounding box center [784, 372] width 1568 height 744
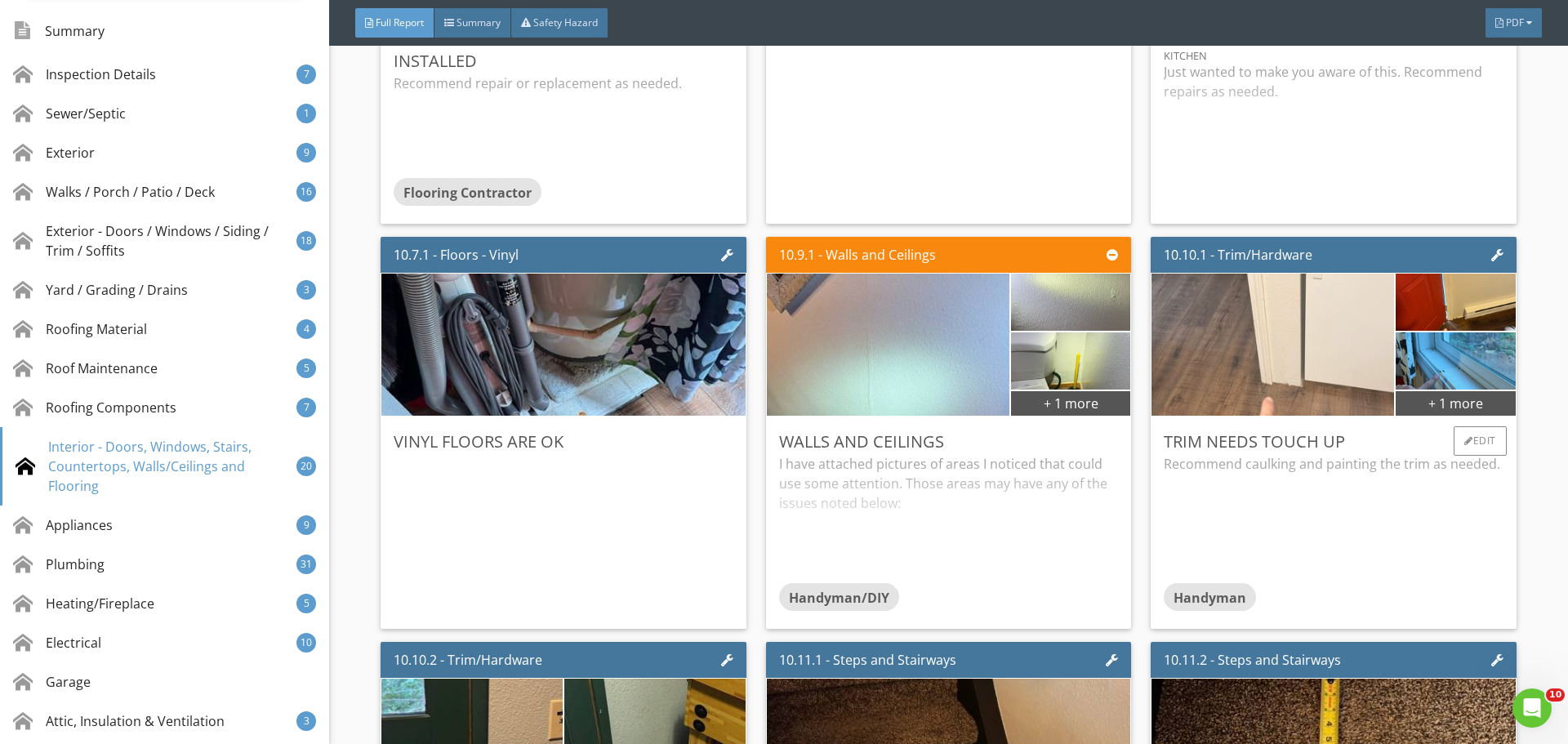
click at [1298, 357] on img at bounding box center [1274, 345] width 474 height 356
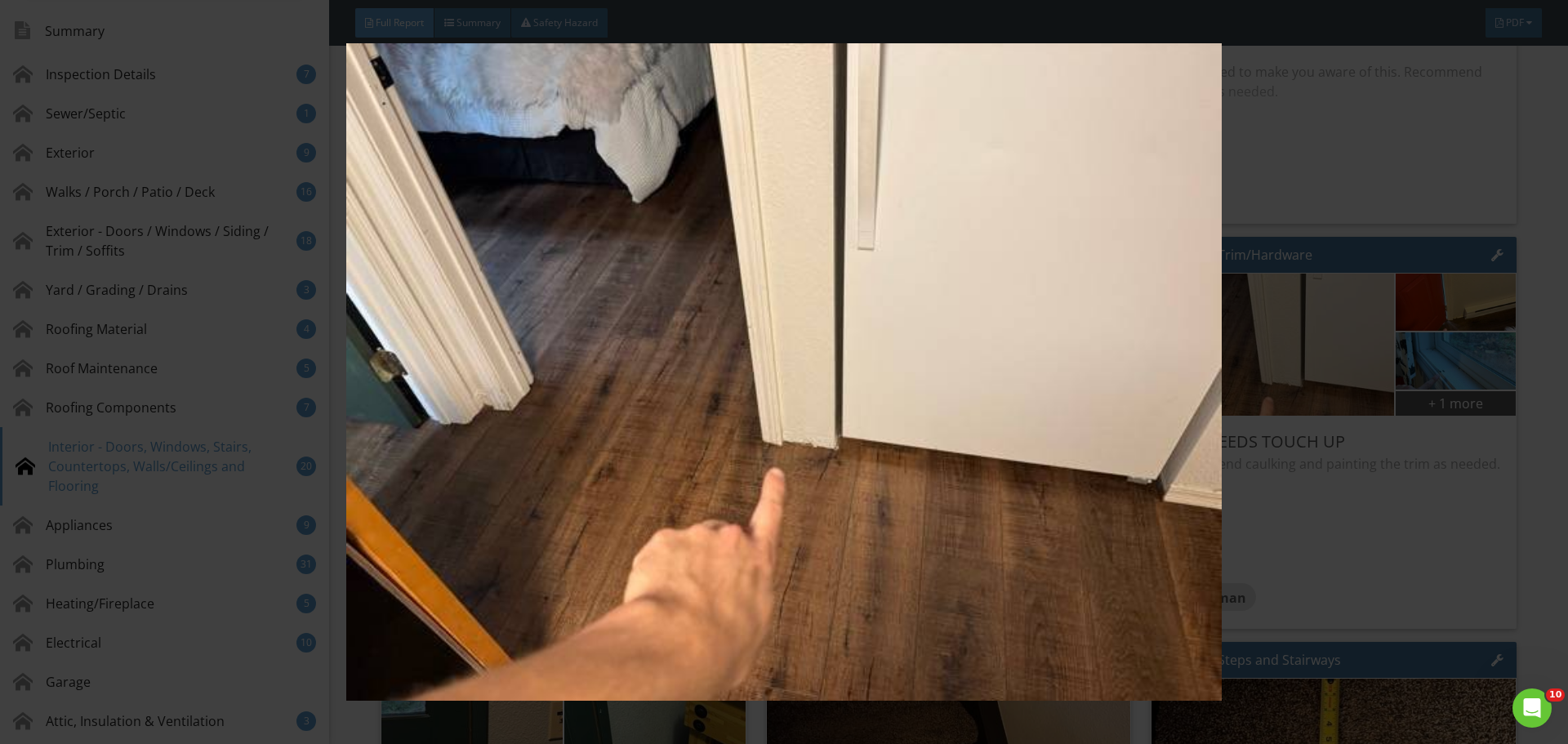
drag, startPoint x: 1567, startPoint y: 365, endPoint x: 1497, endPoint y: 356, distance: 70.6
click at [1559, 364] on div at bounding box center [784, 372] width 1568 height 744
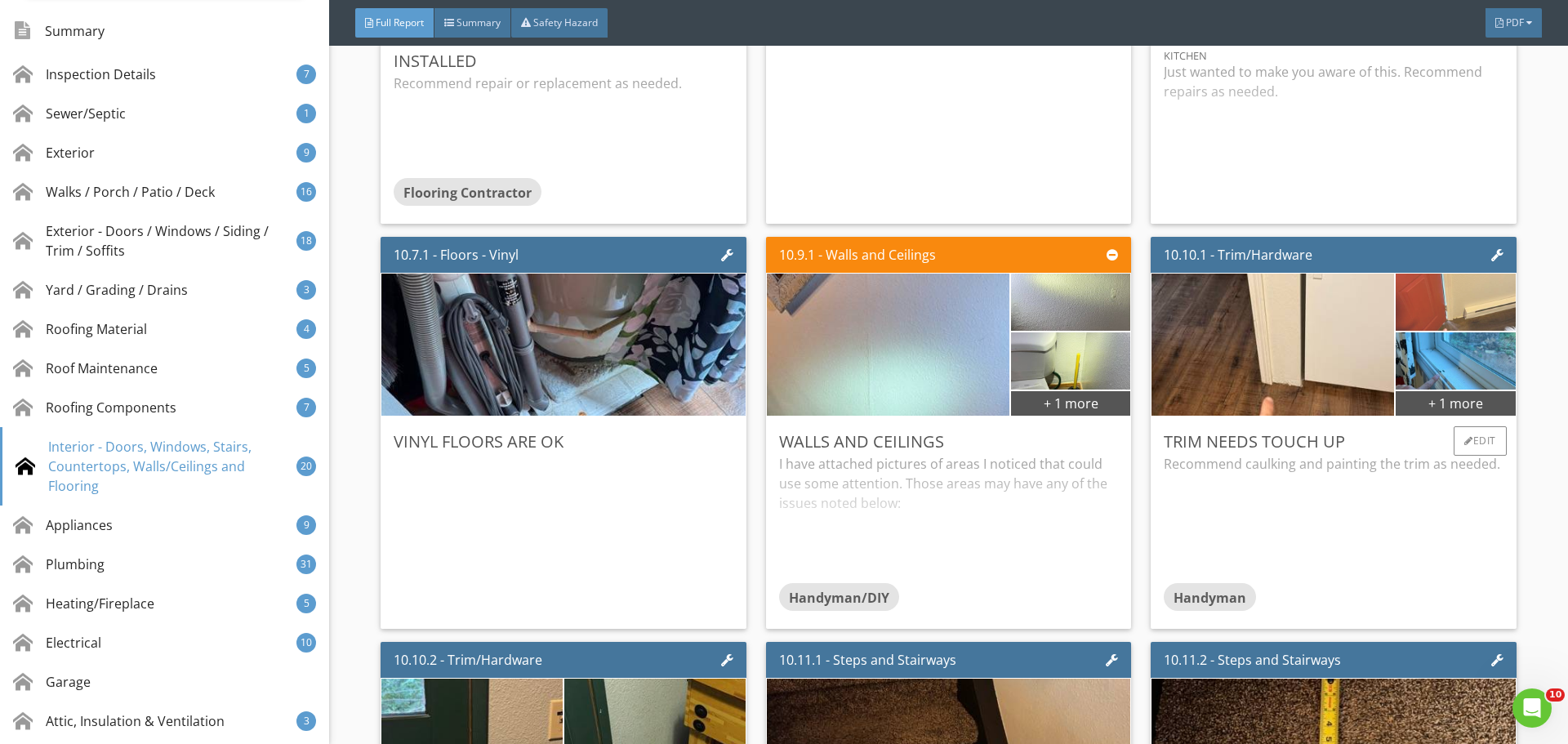
click at [1449, 315] on img at bounding box center [1455, 303] width 190 height 143
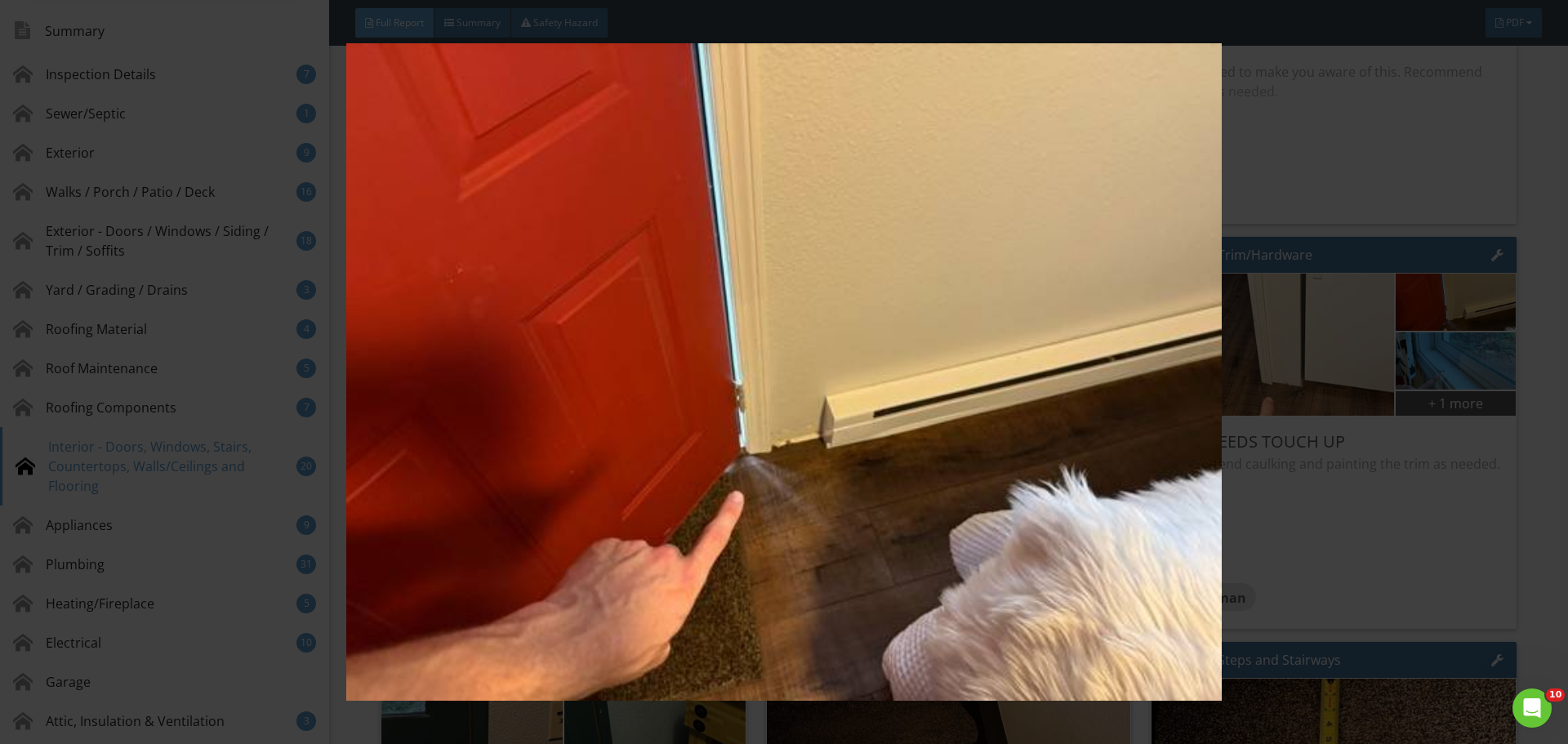
click at [198, 416] on img at bounding box center [784, 372] width 1440 height 657
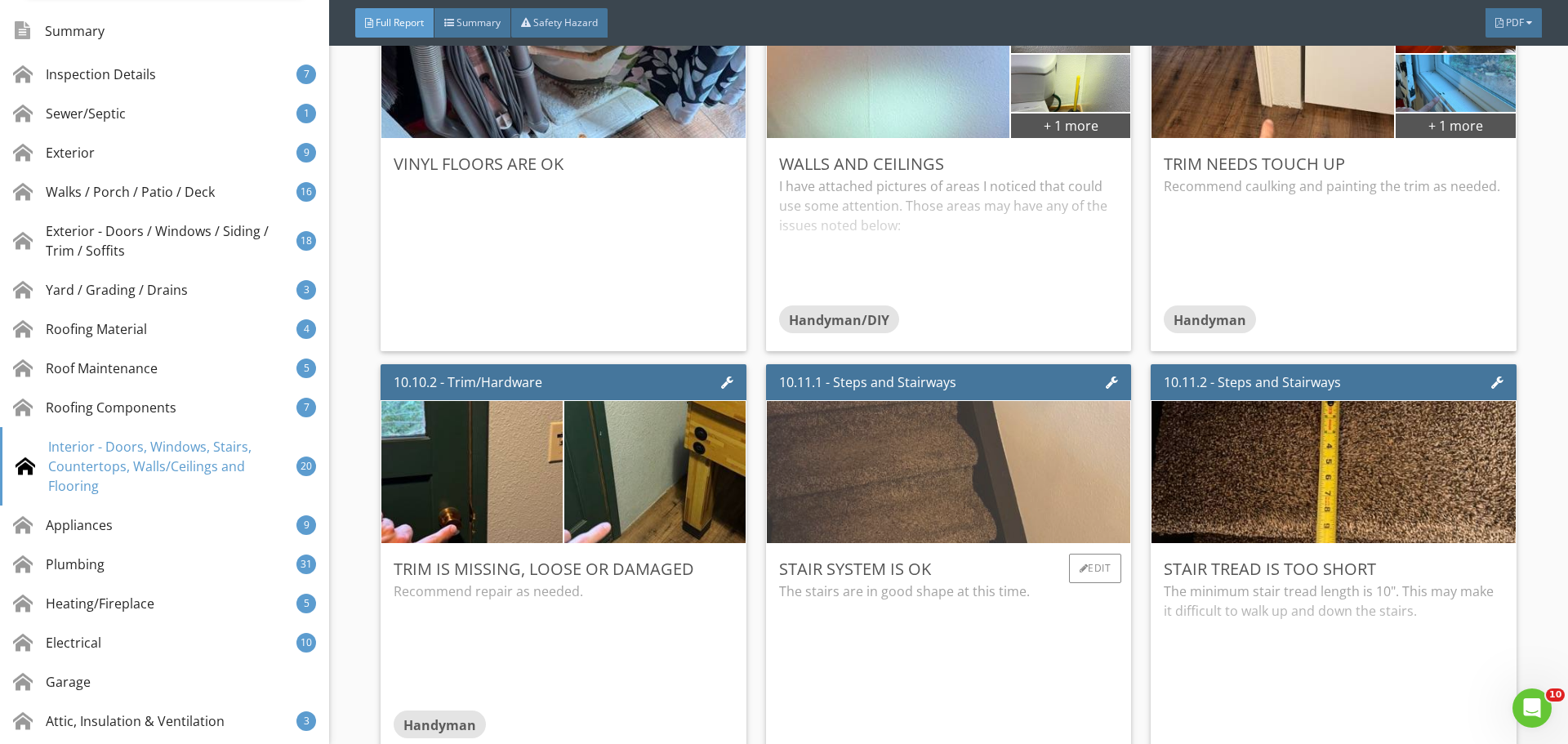
scroll to position [16960, 0]
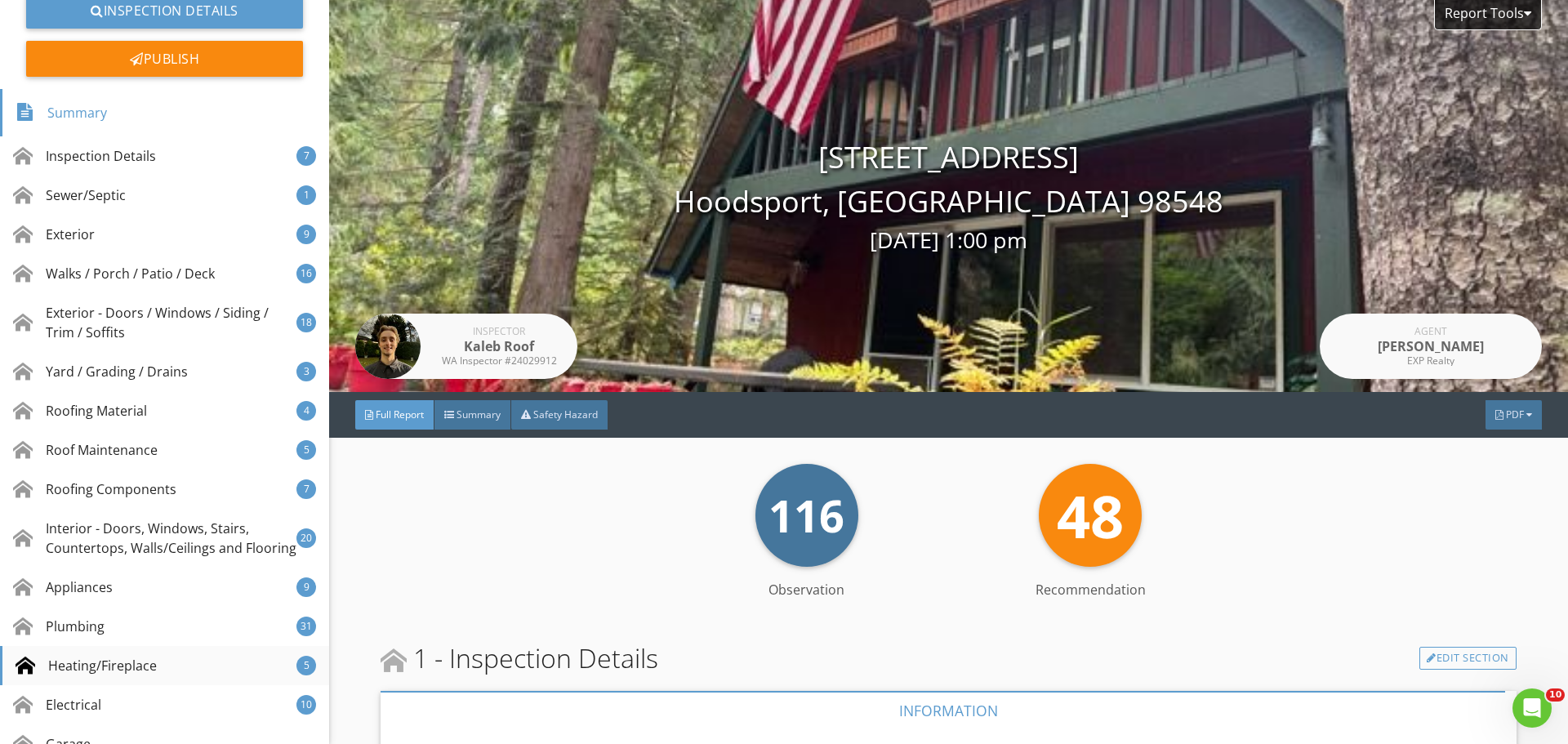
scroll to position [326, 0]
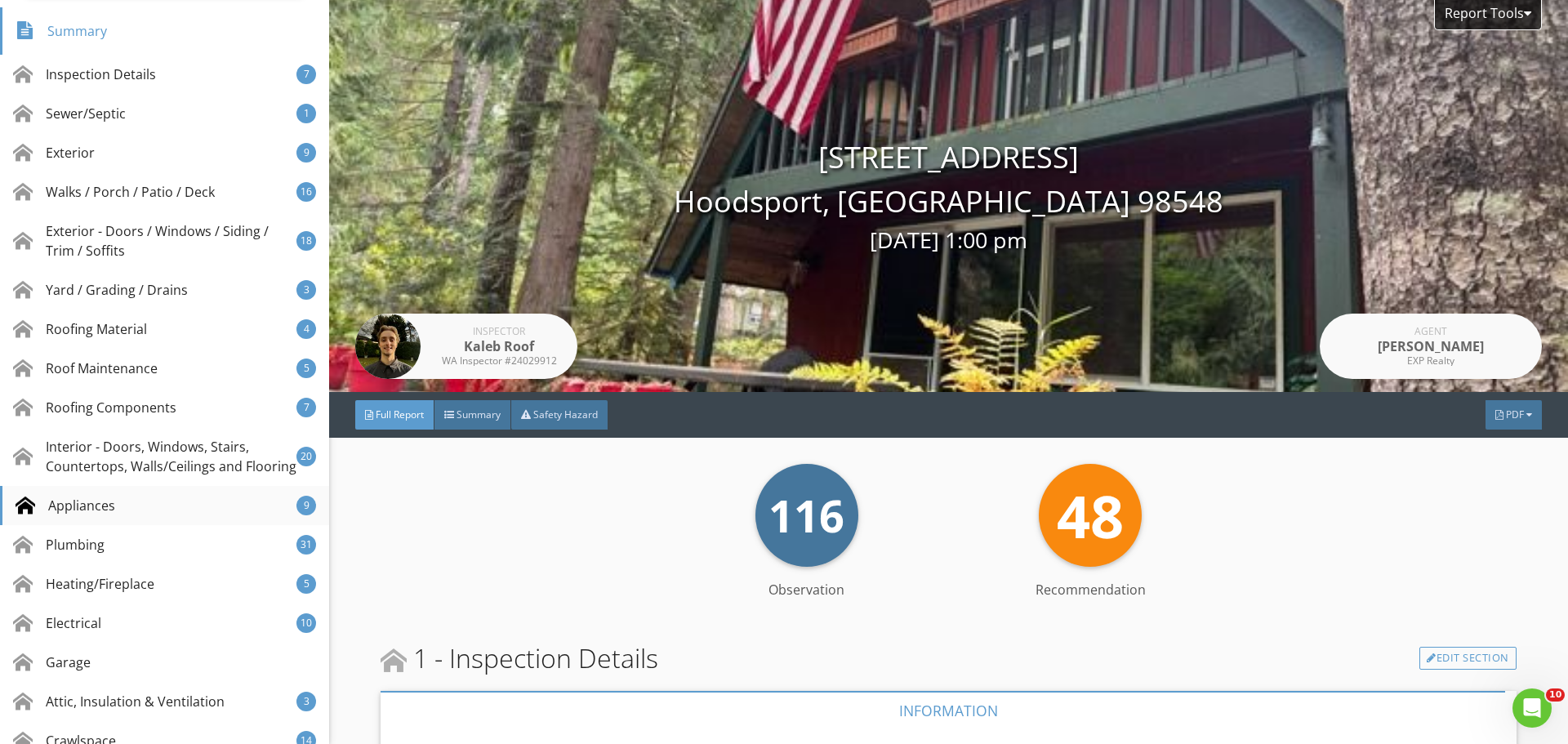
click at [245, 525] on div "Appliances 9" at bounding box center [165, 506] width 329 height 40
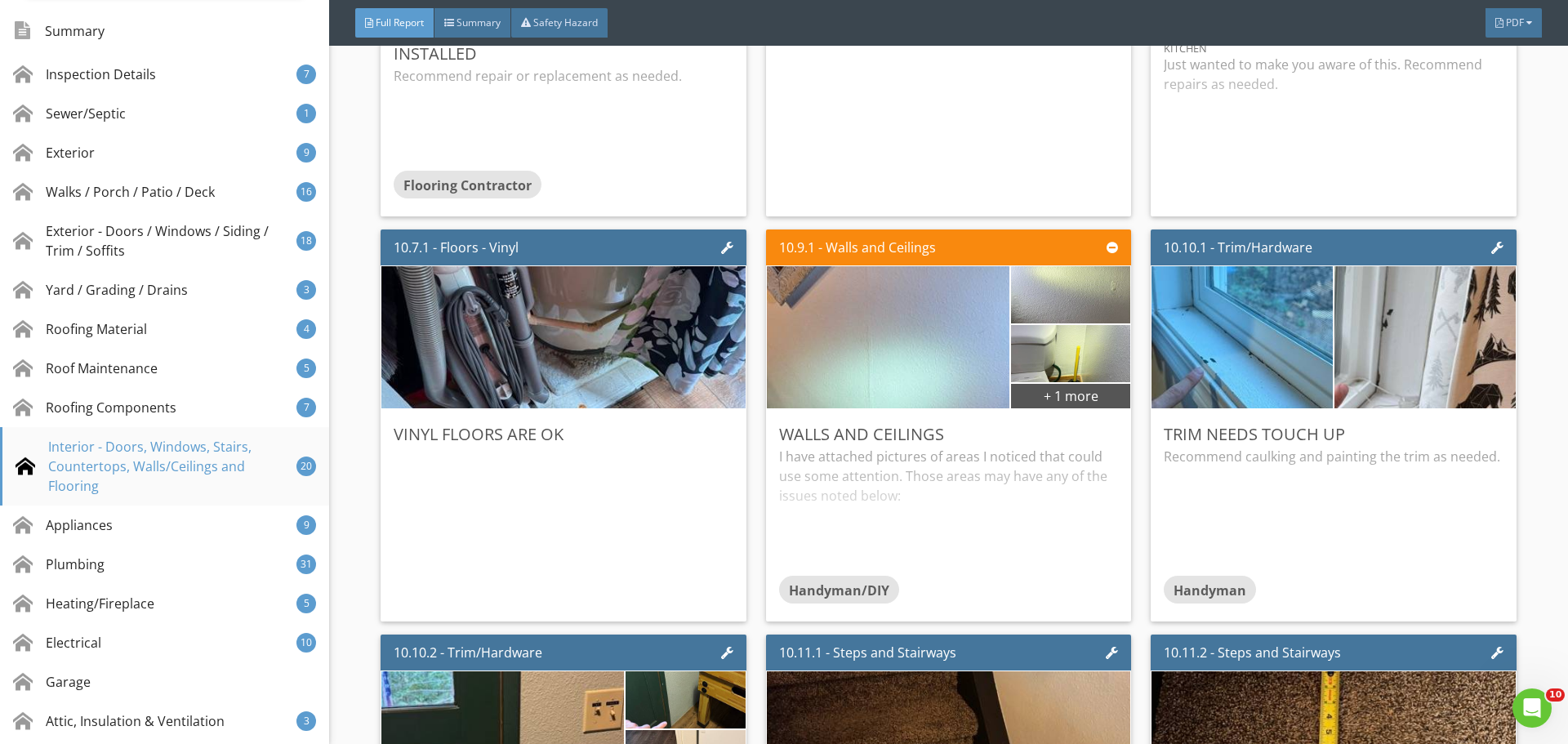
click at [247, 460] on div "Interior - Doors, Windows, Stairs, Countertops, Walls/Ceilings and Flooring" at bounding box center [155, 466] width 281 height 59
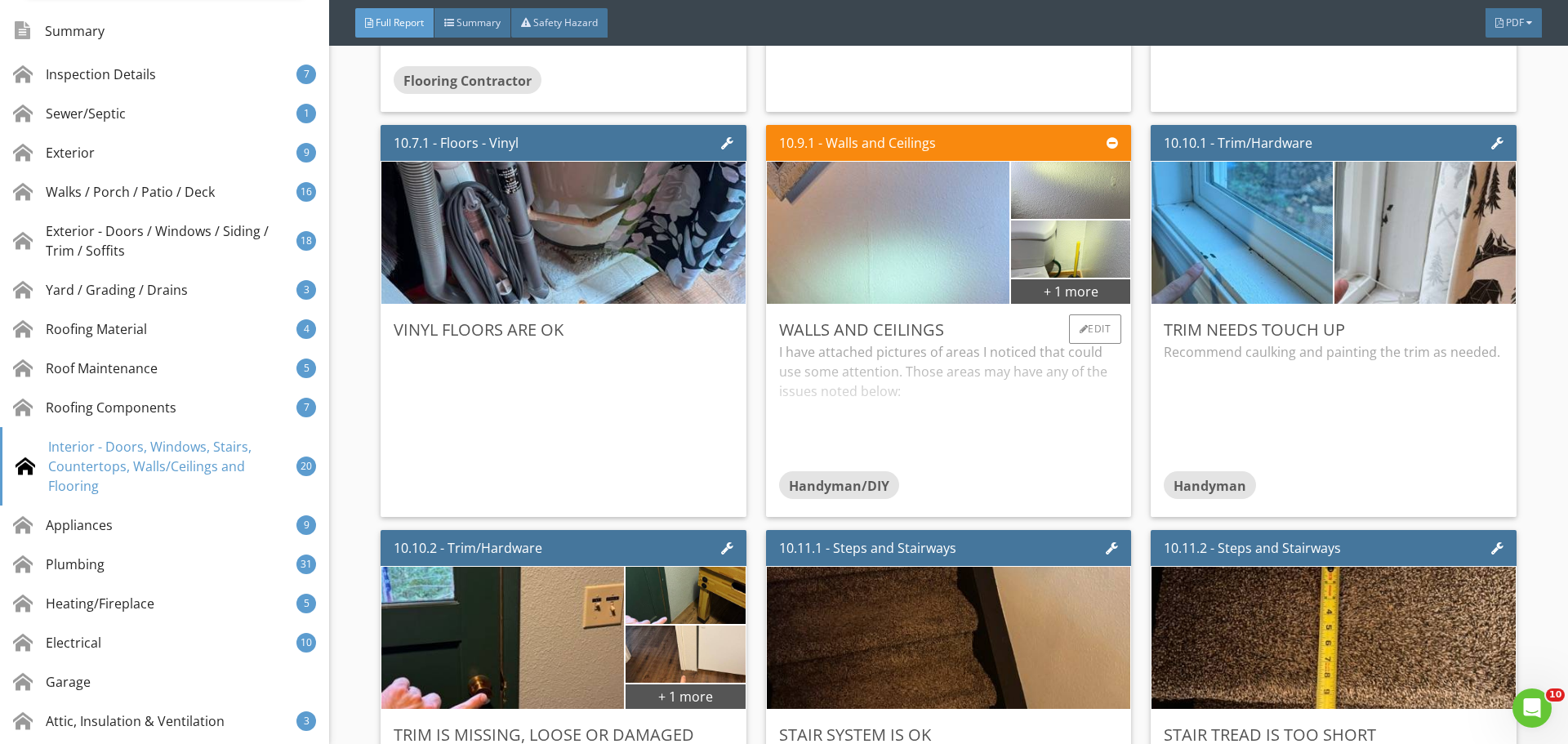
scroll to position [16756, 0]
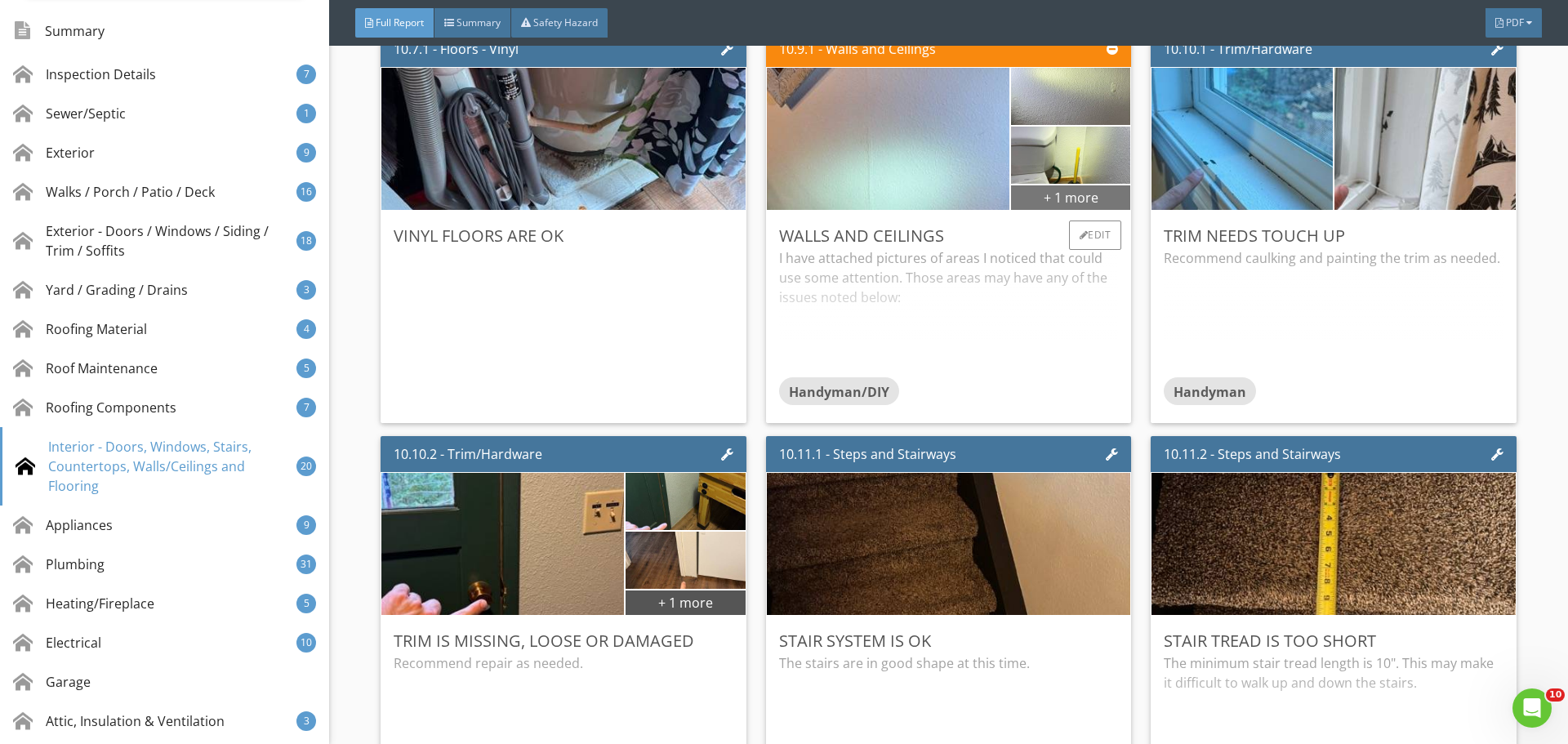
click at [1048, 198] on div "+ 1 more" at bounding box center [1070, 197] width 119 height 26
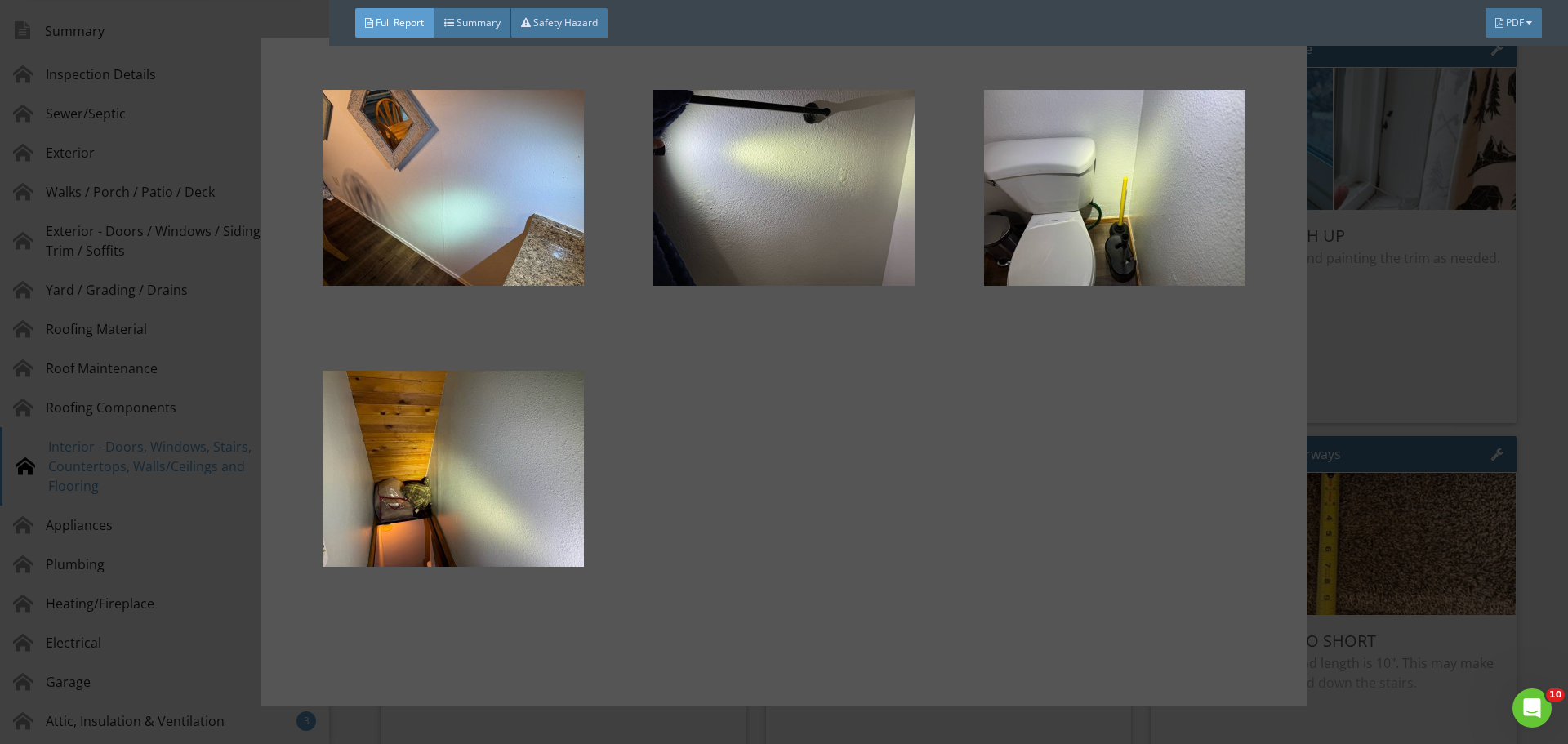
click at [1493, 230] on div at bounding box center [784, 372] width 1568 height 744
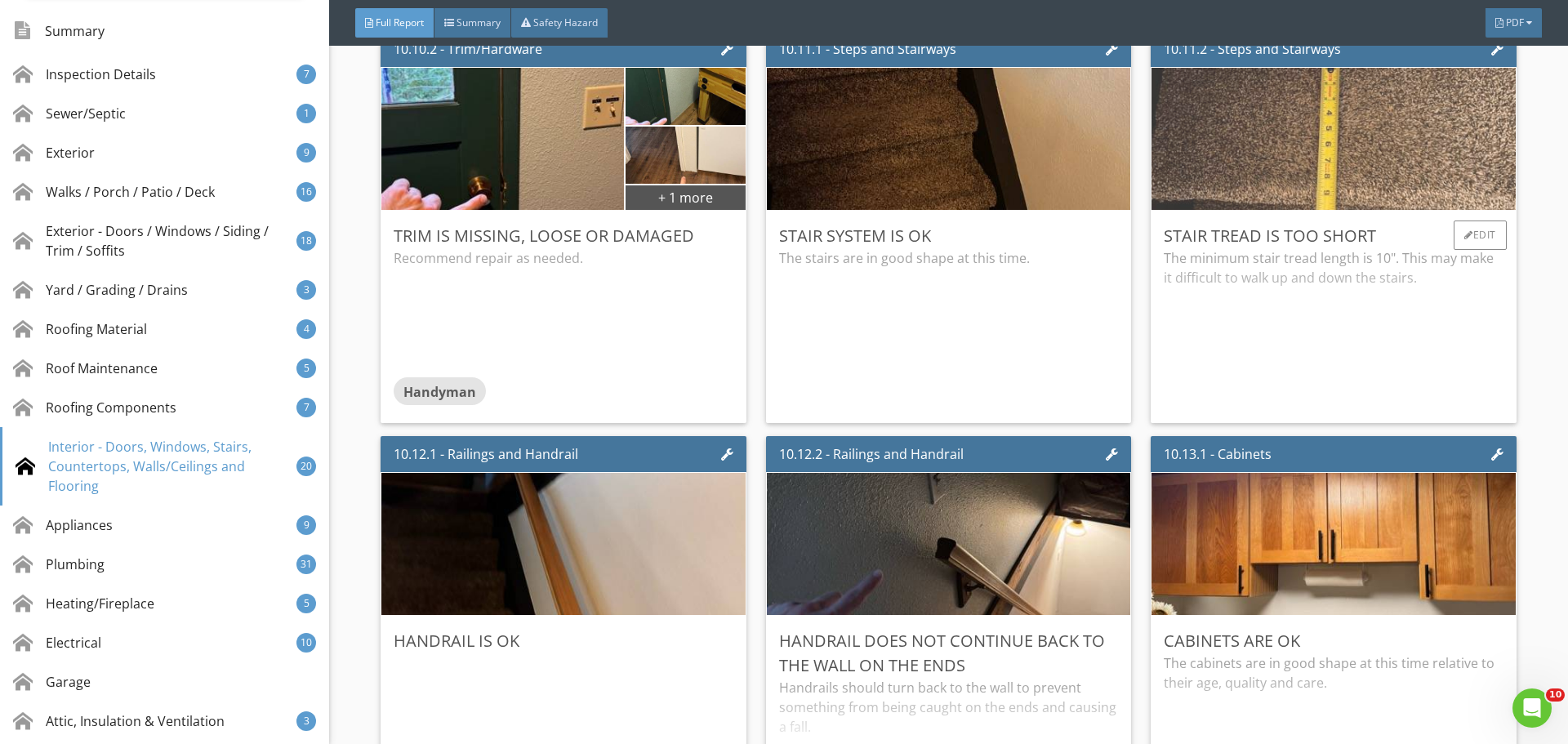
scroll to position [17002, 0]
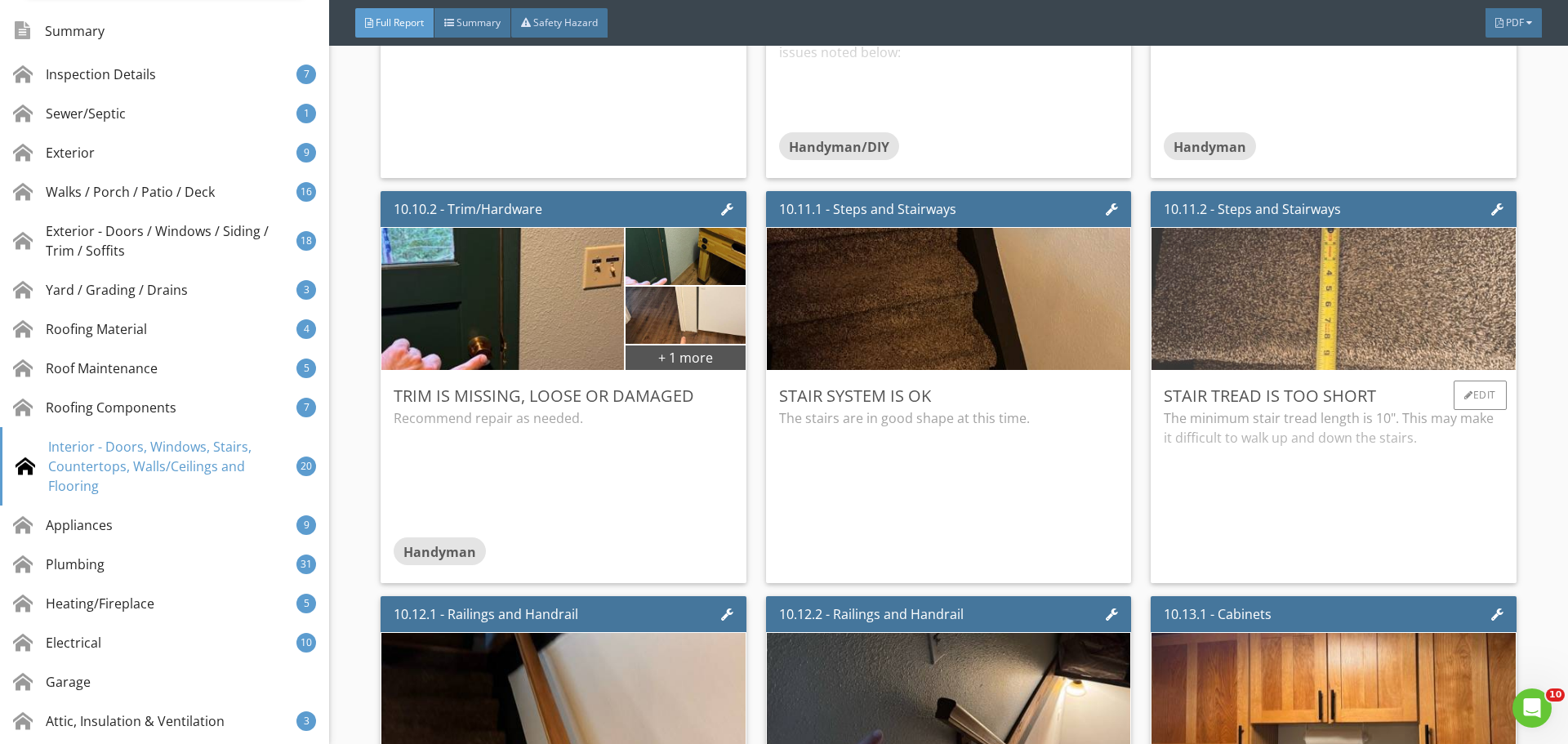
click at [1281, 308] on img at bounding box center [1334, 299] width 474 height 356
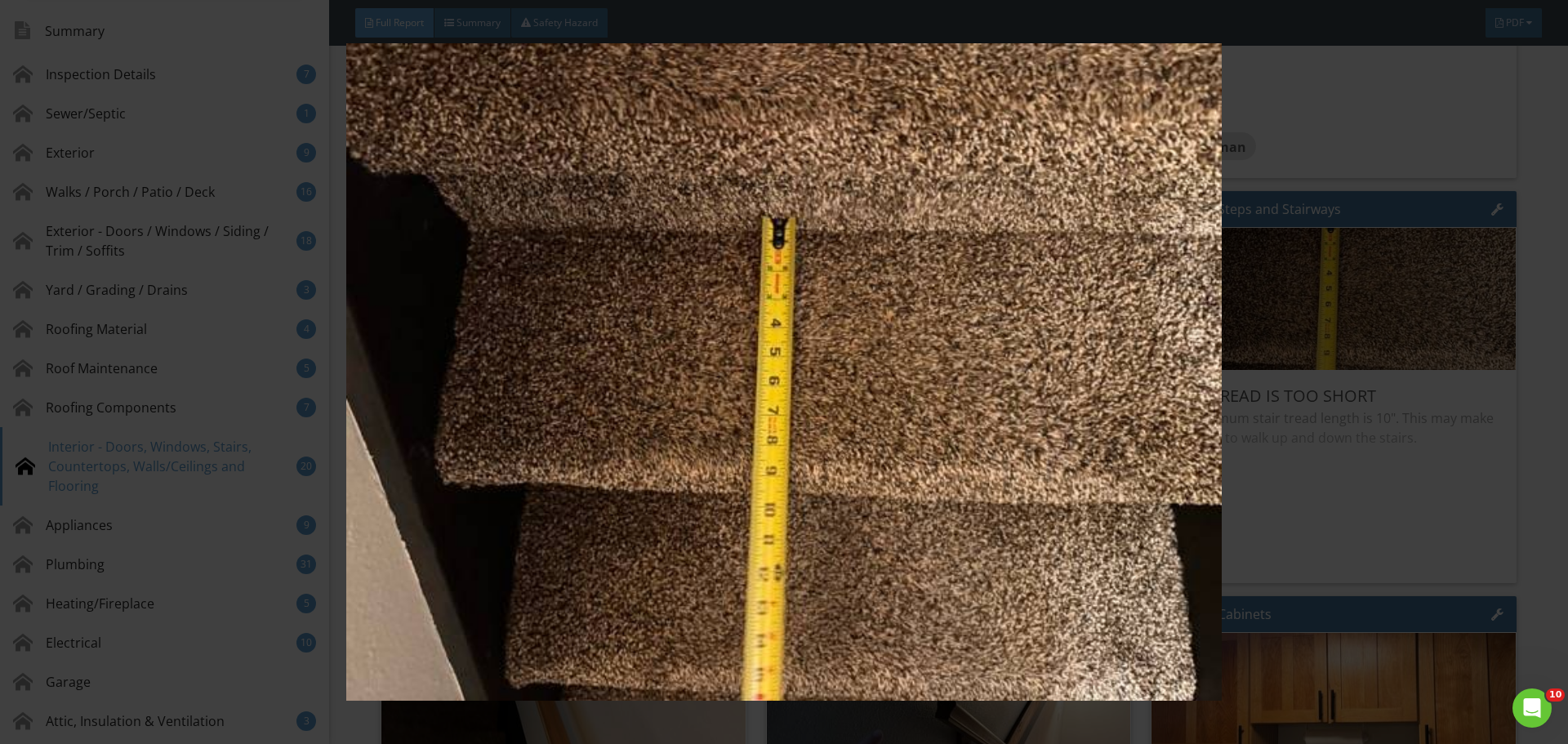
click at [1283, 307] on img at bounding box center [784, 372] width 1440 height 657
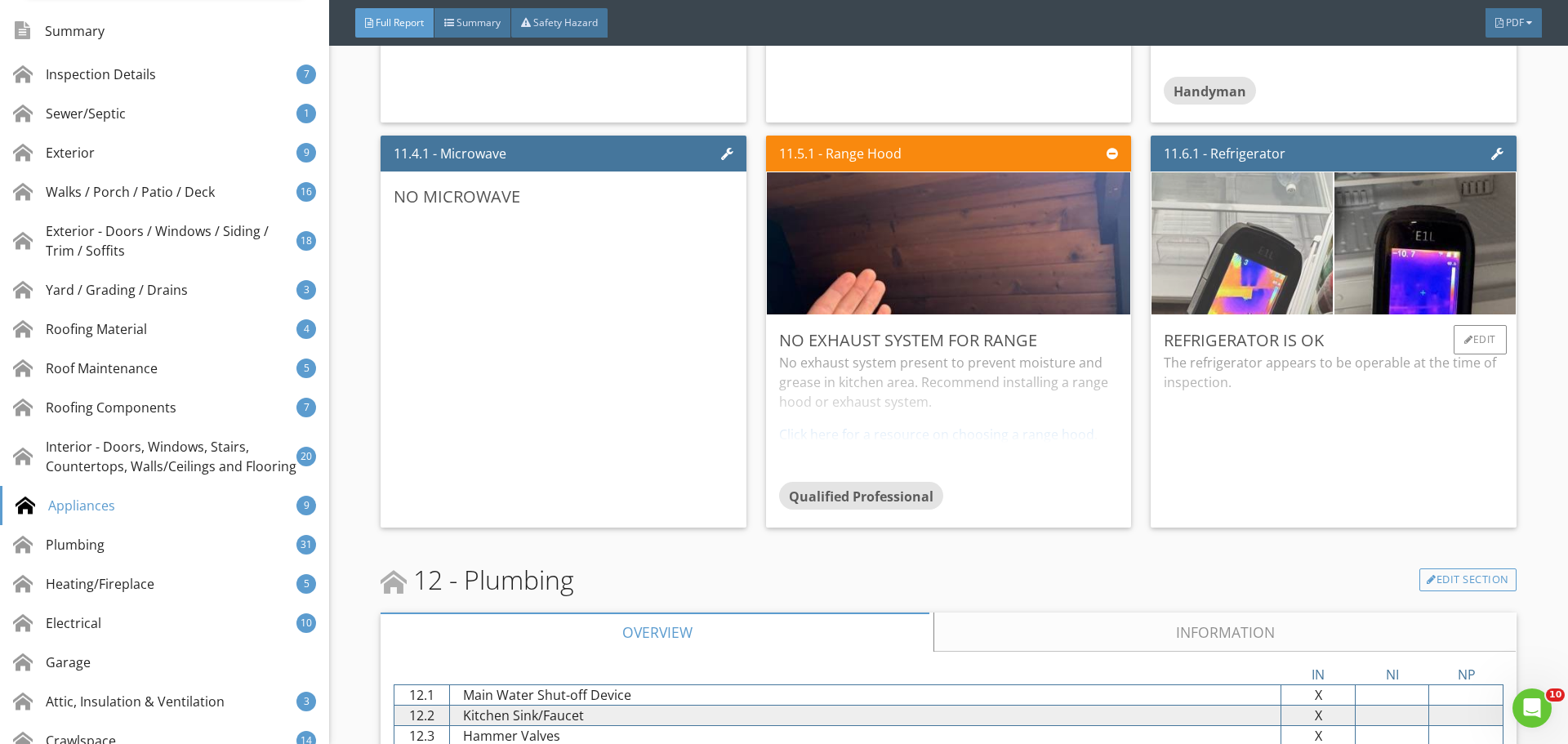
scroll to position [19859, 0]
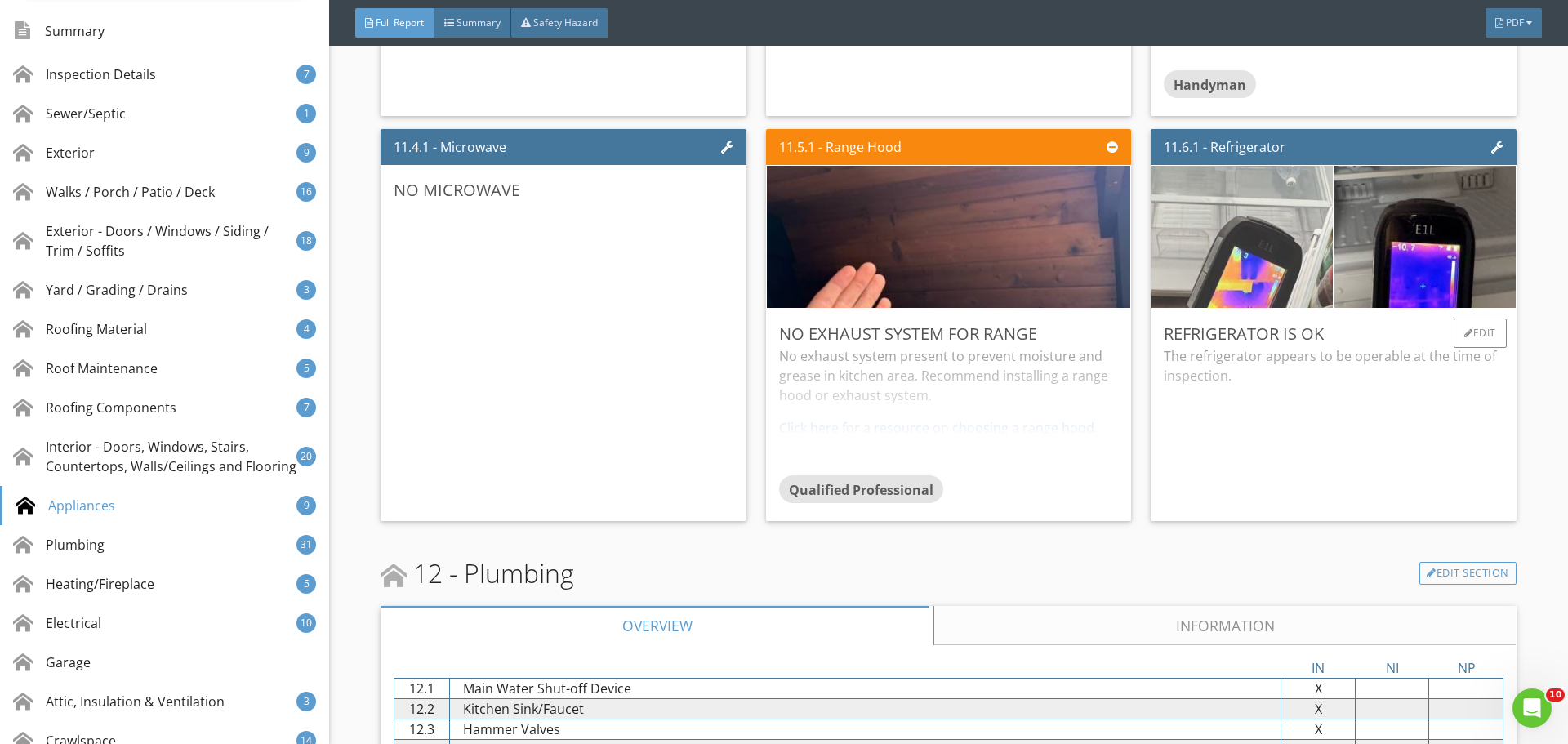
click at [1266, 250] on img at bounding box center [1242, 236] width 452 height 340
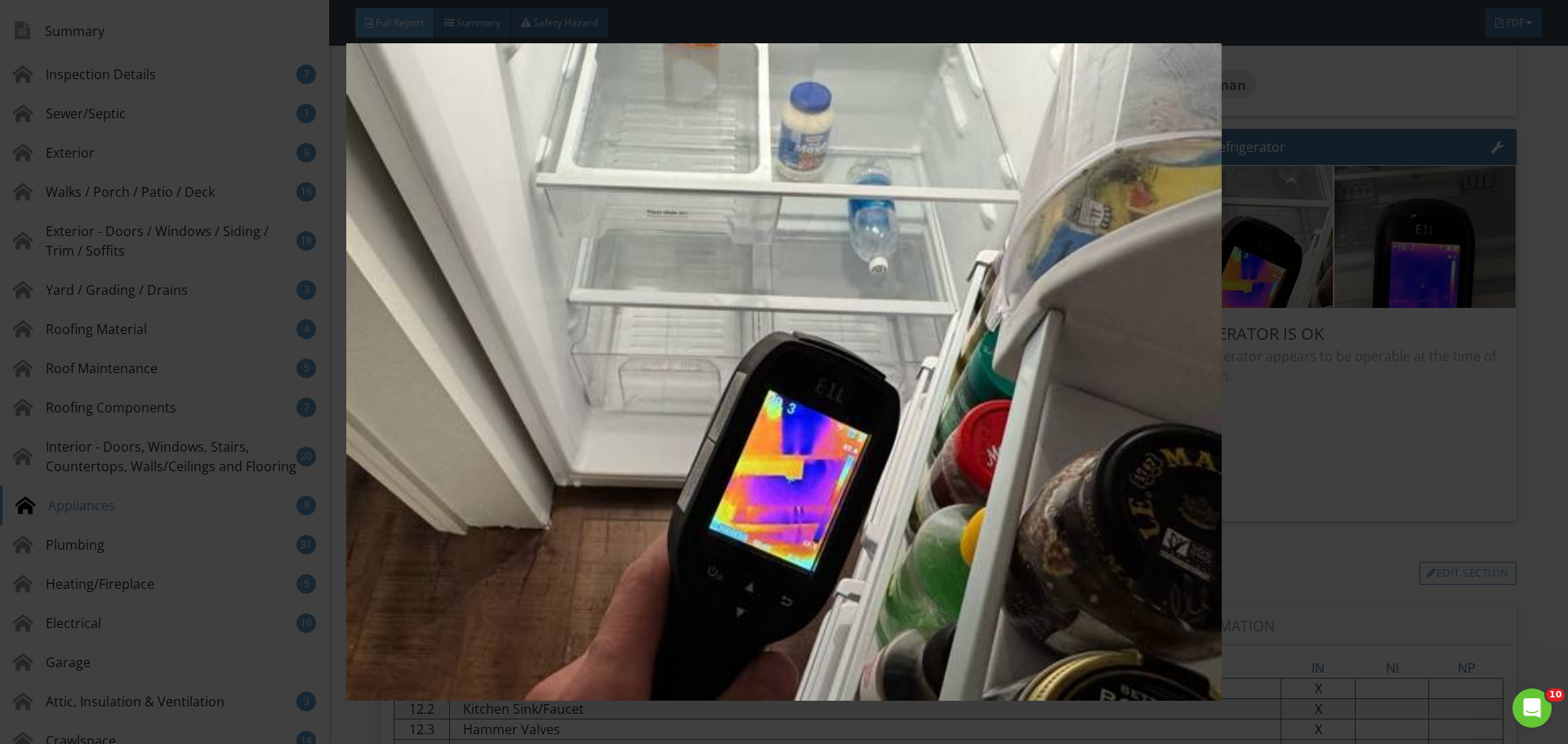
click at [1414, 248] on img at bounding box center [784, 372] width 1440 height 657
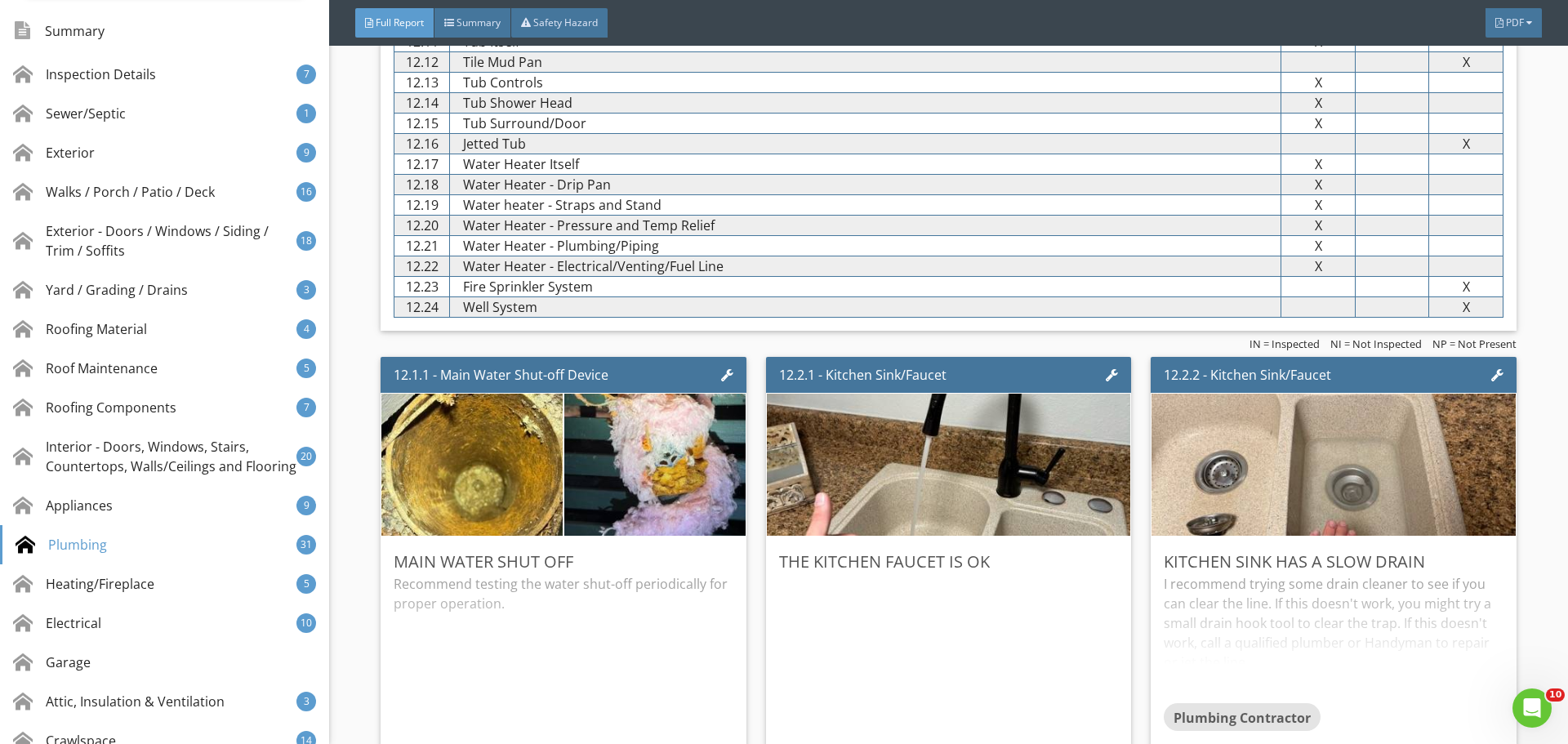
scroll to position [20758, 0]
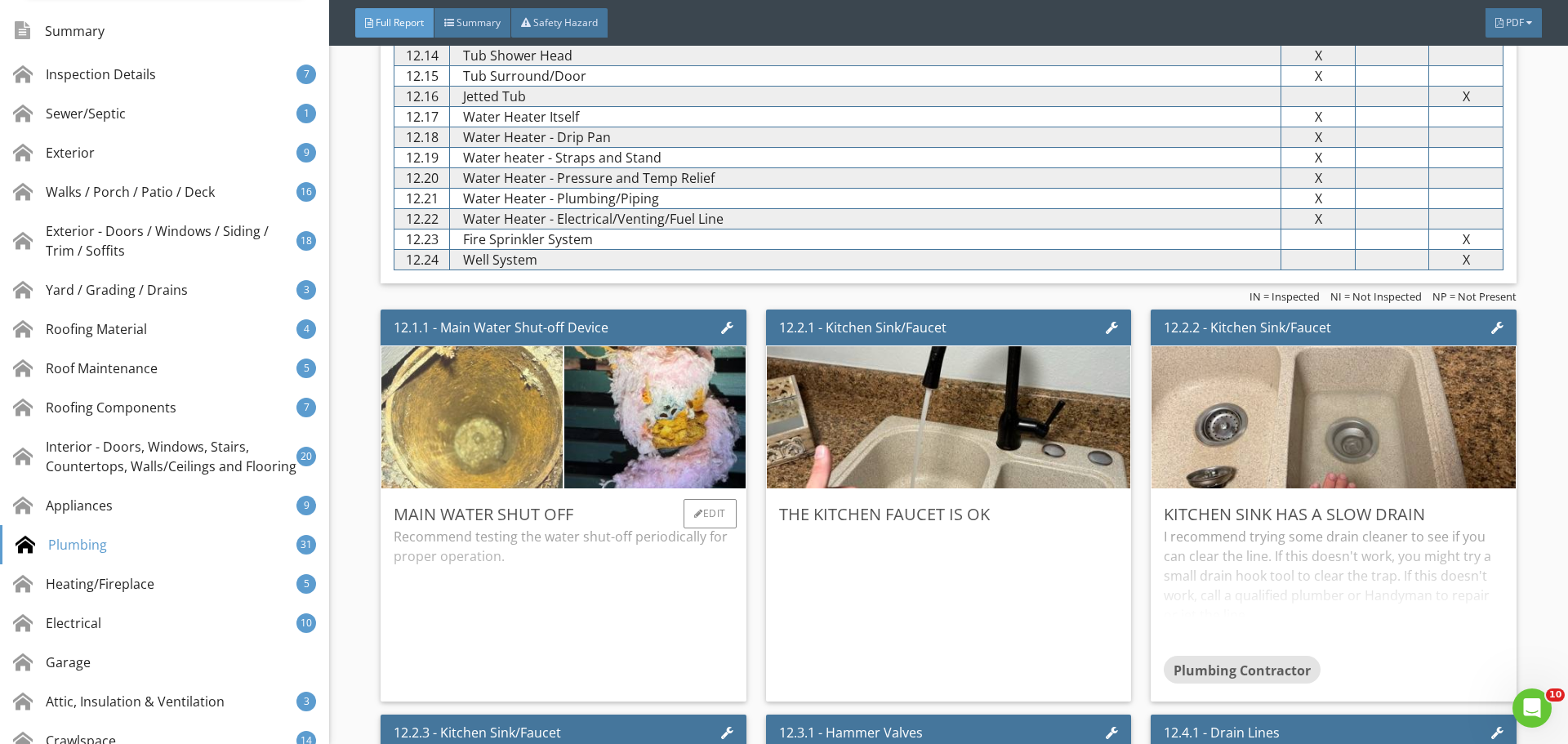
click at [533, 475] on img at bounding box center [471, 417] width 452 height 340
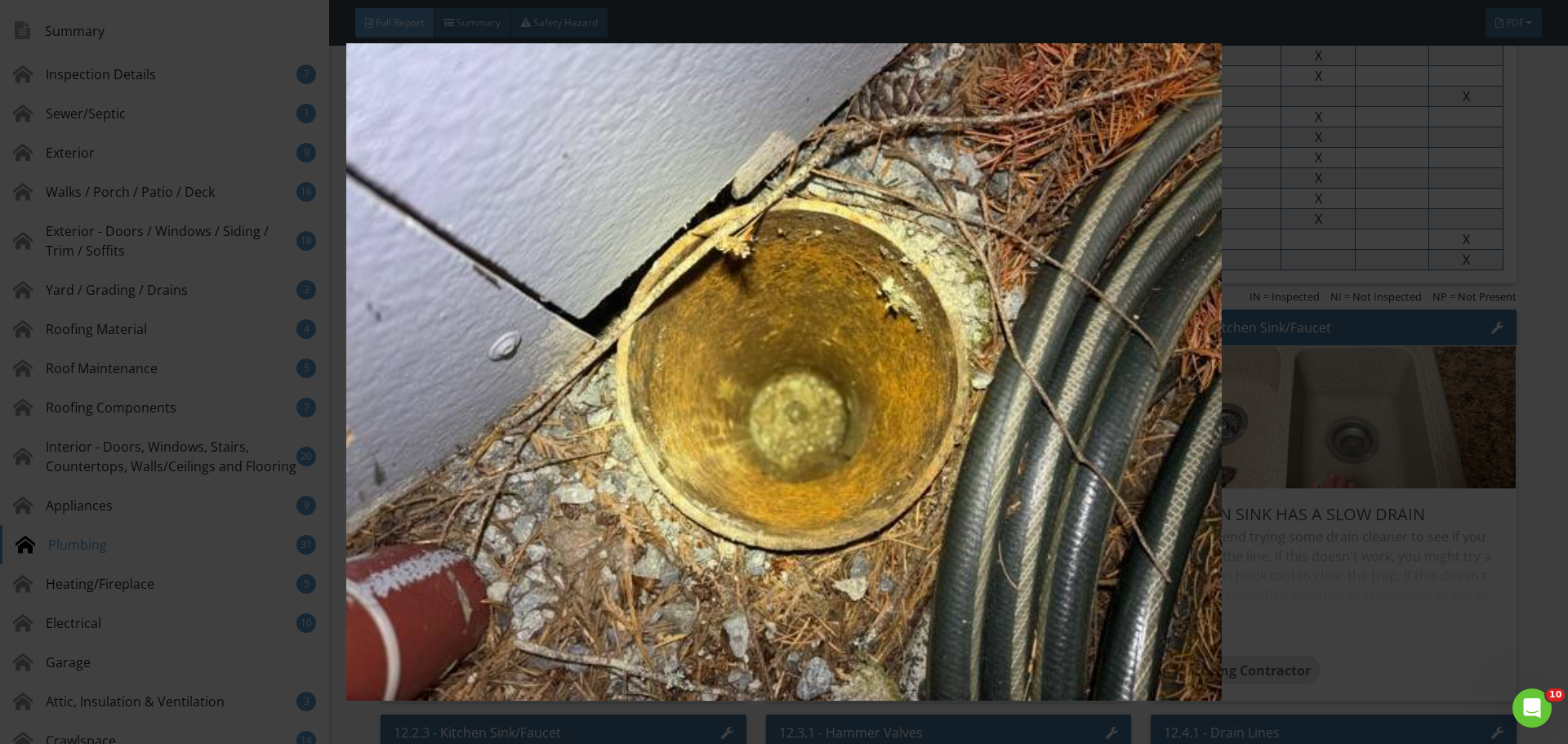
click at [1343, 404] on img at bounding box center [784, 372] width 1440 height 657
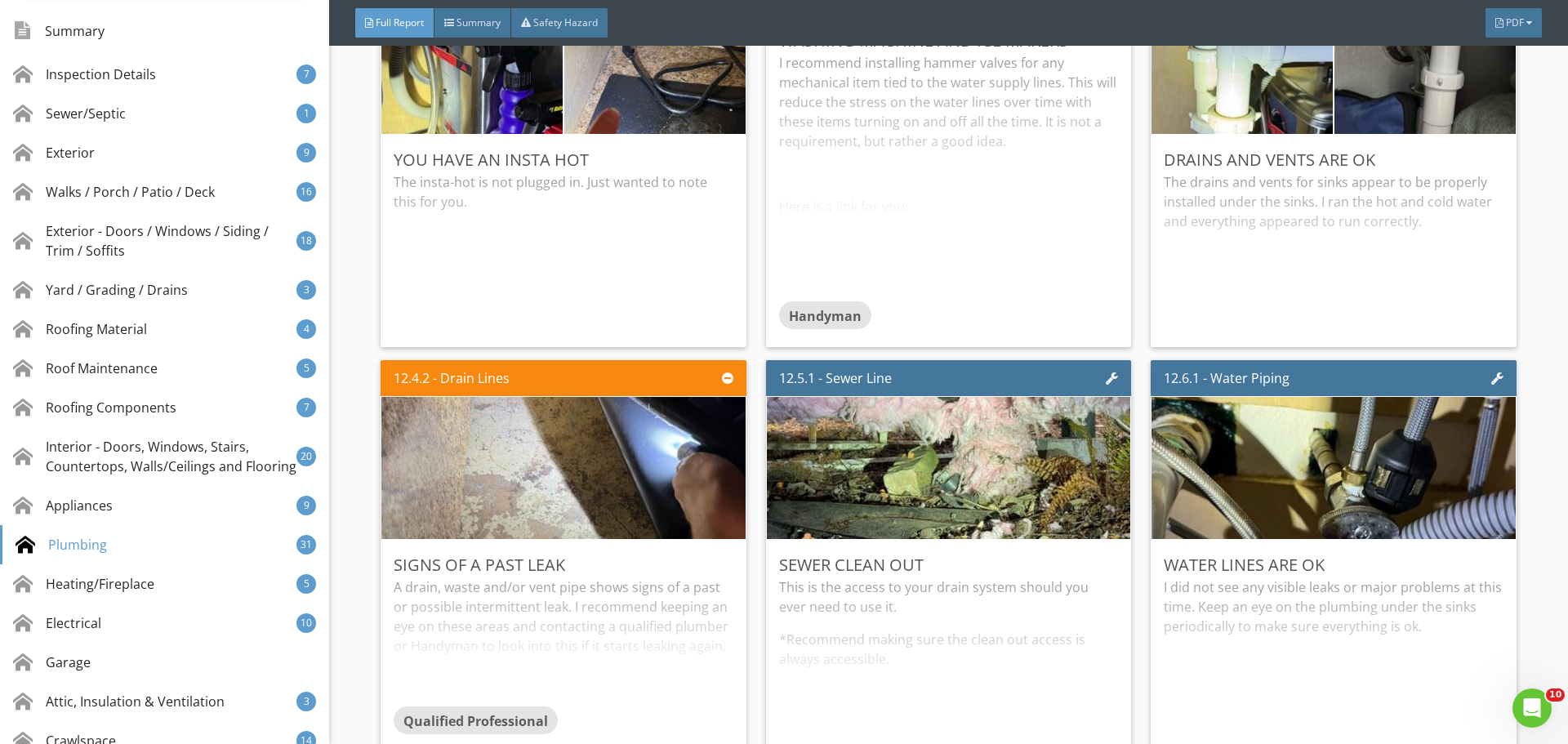
scroll to position [21575, 0]
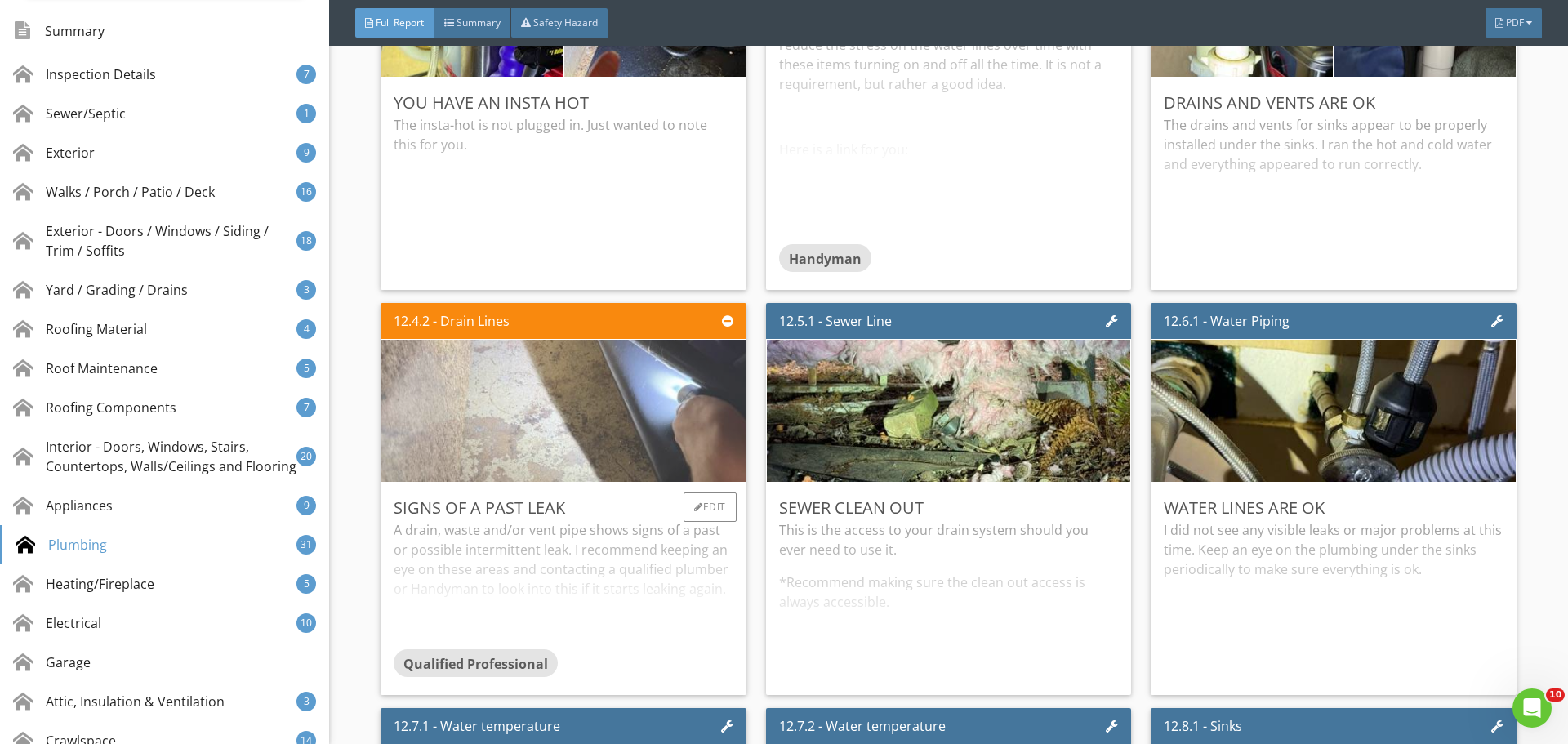
click at [654, 422] on img at bounding box center [563, 411] width 474 height 356
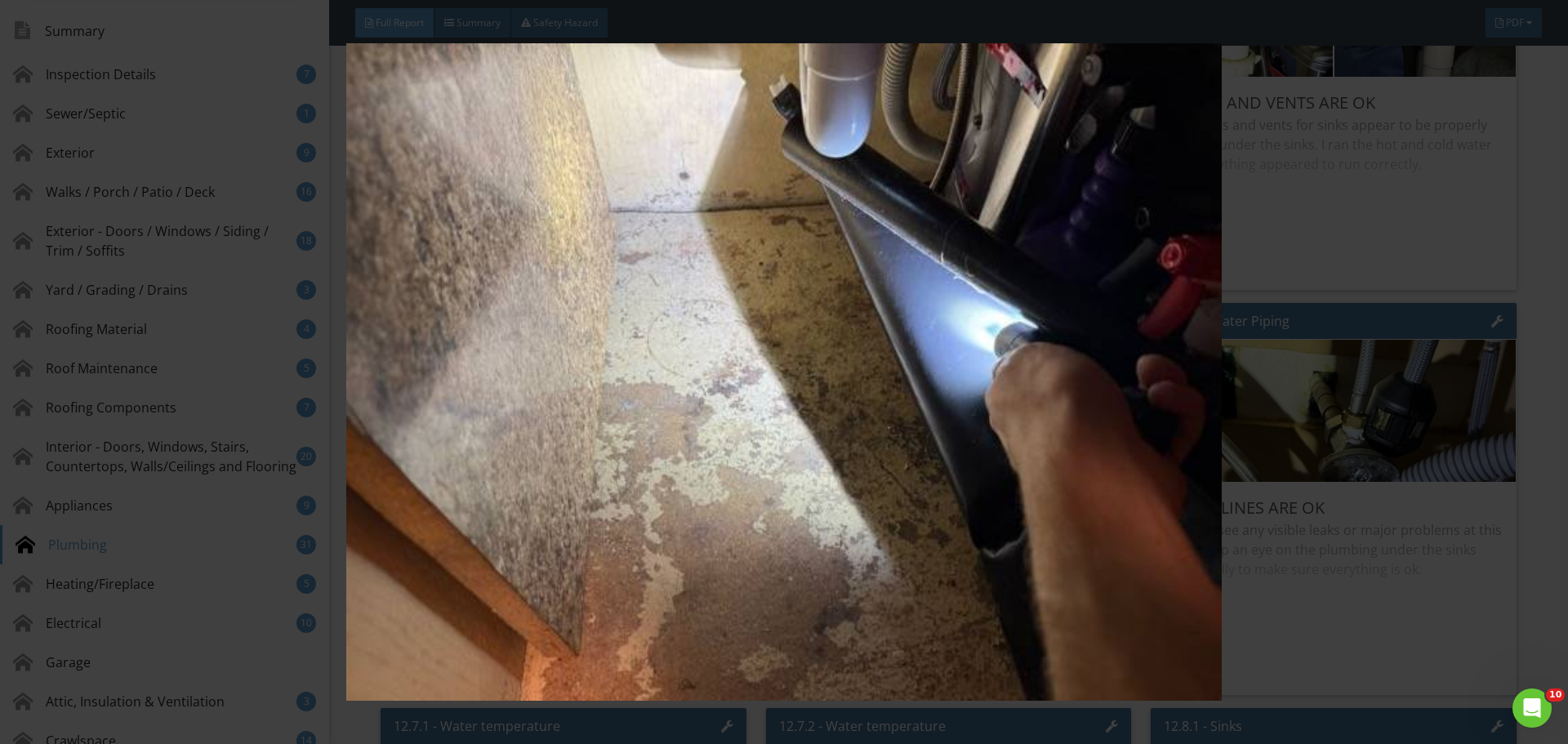
click at [1358, 393] on img at bounding box center [784, 372] width 1440 height 657
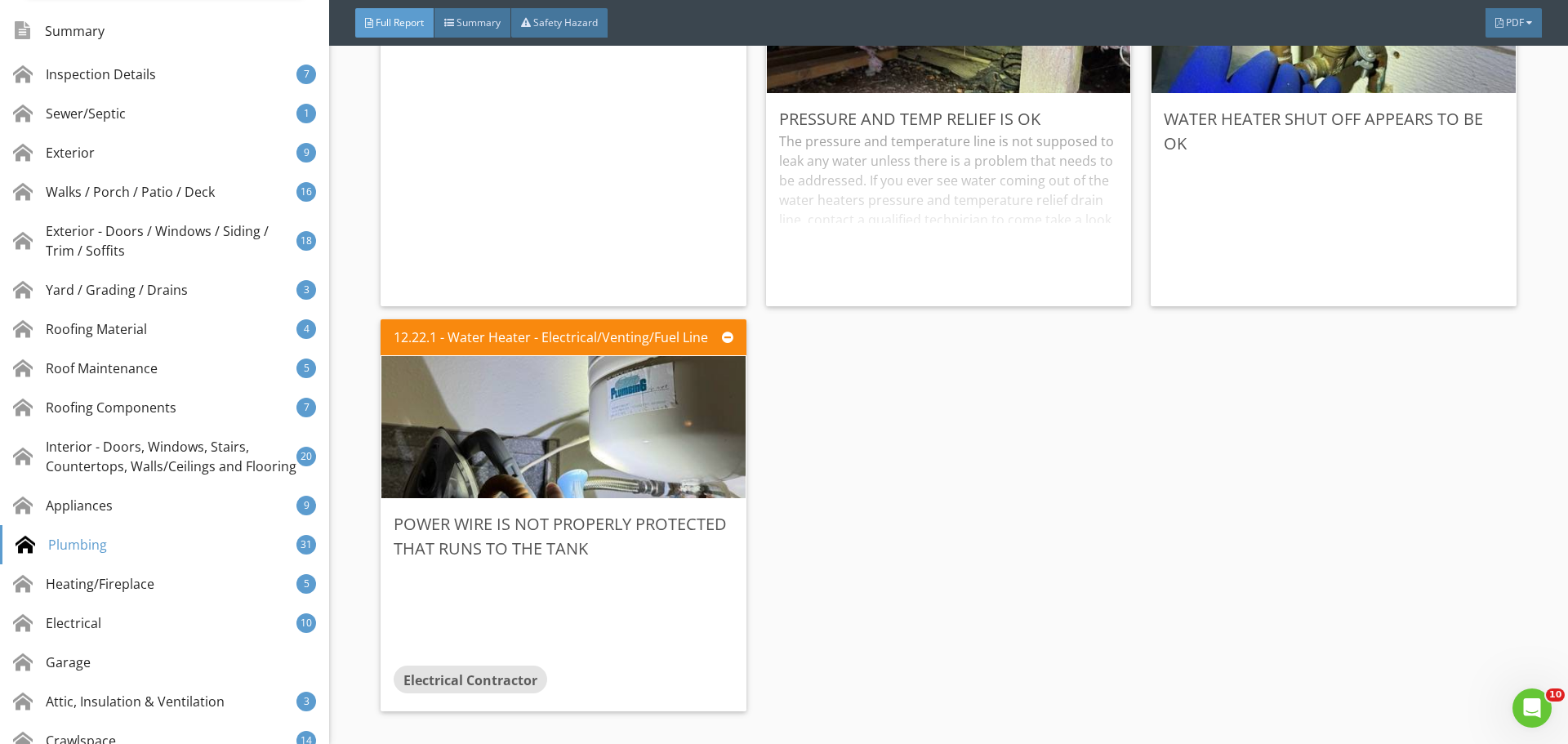
scroll to position [24841, 0]
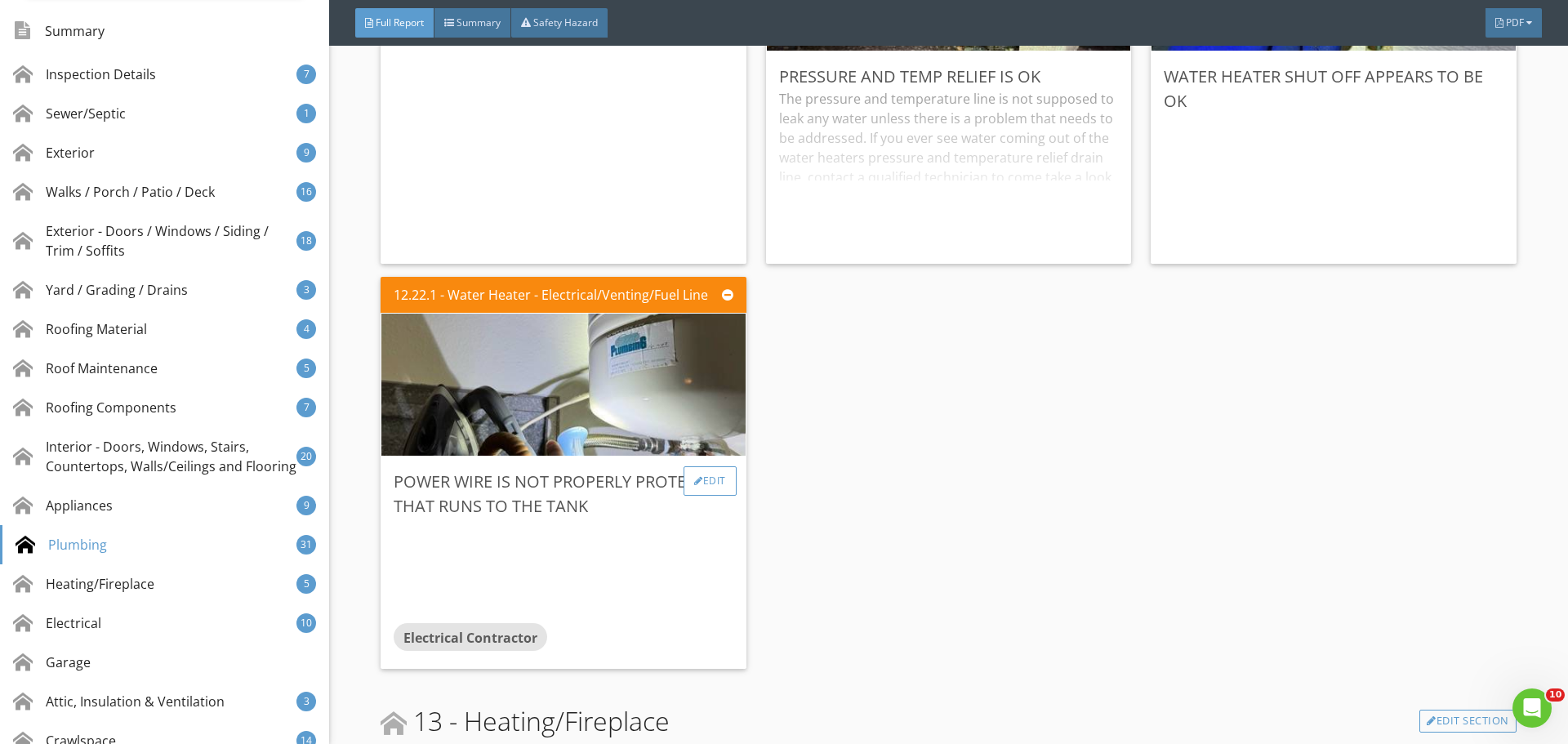
click at [701, 494] on div "Edit" at bounding box center [710, 481] width 53 height 29
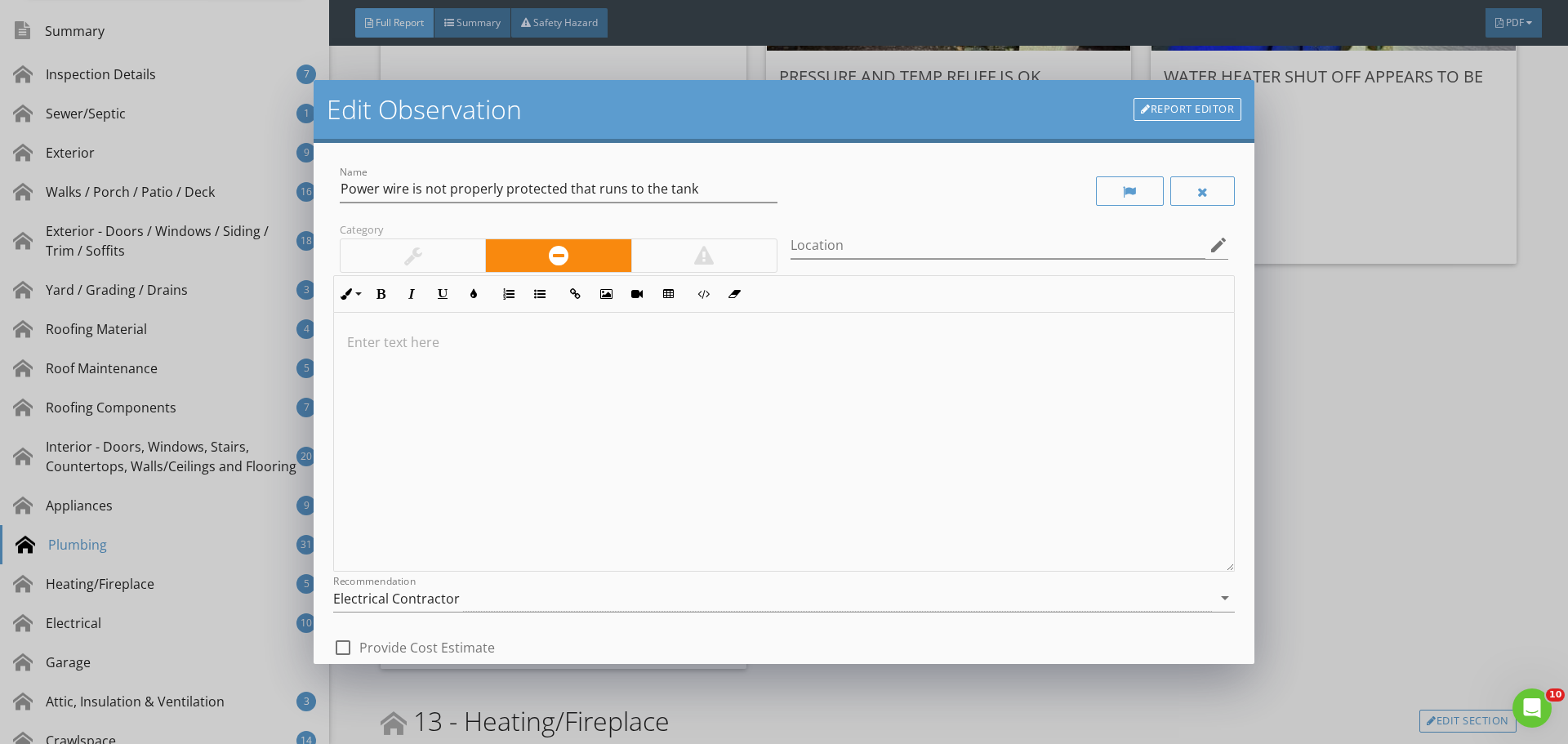
click at [430, 262] on div at bounding box center [413, 255] width 145 height 33
click at [503, 387] on div at bounding box center [784, 442] width 900 height 259
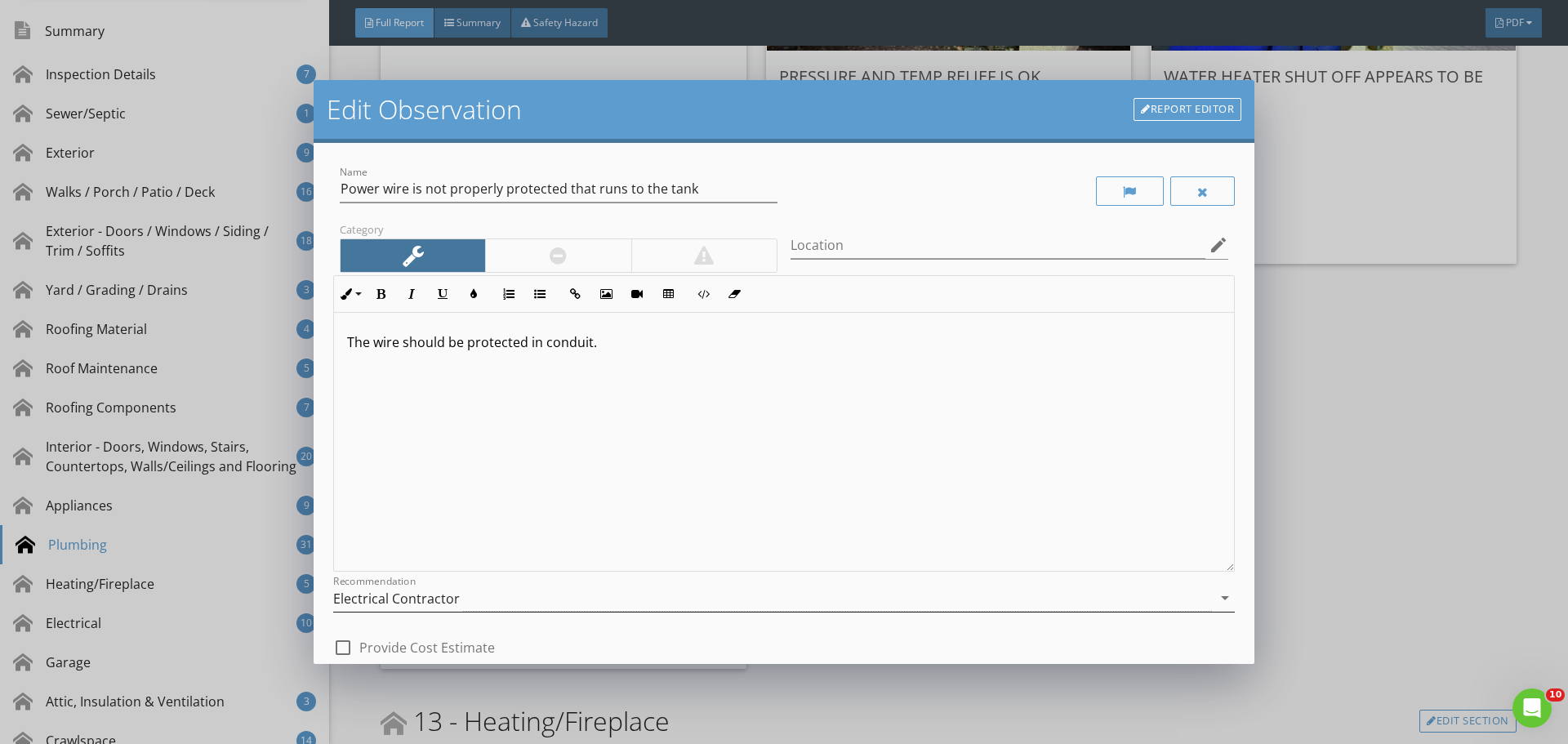
click at [477, 594] on div "Electrical Contractor" at bounding box center [772, 598] width 879 height 27
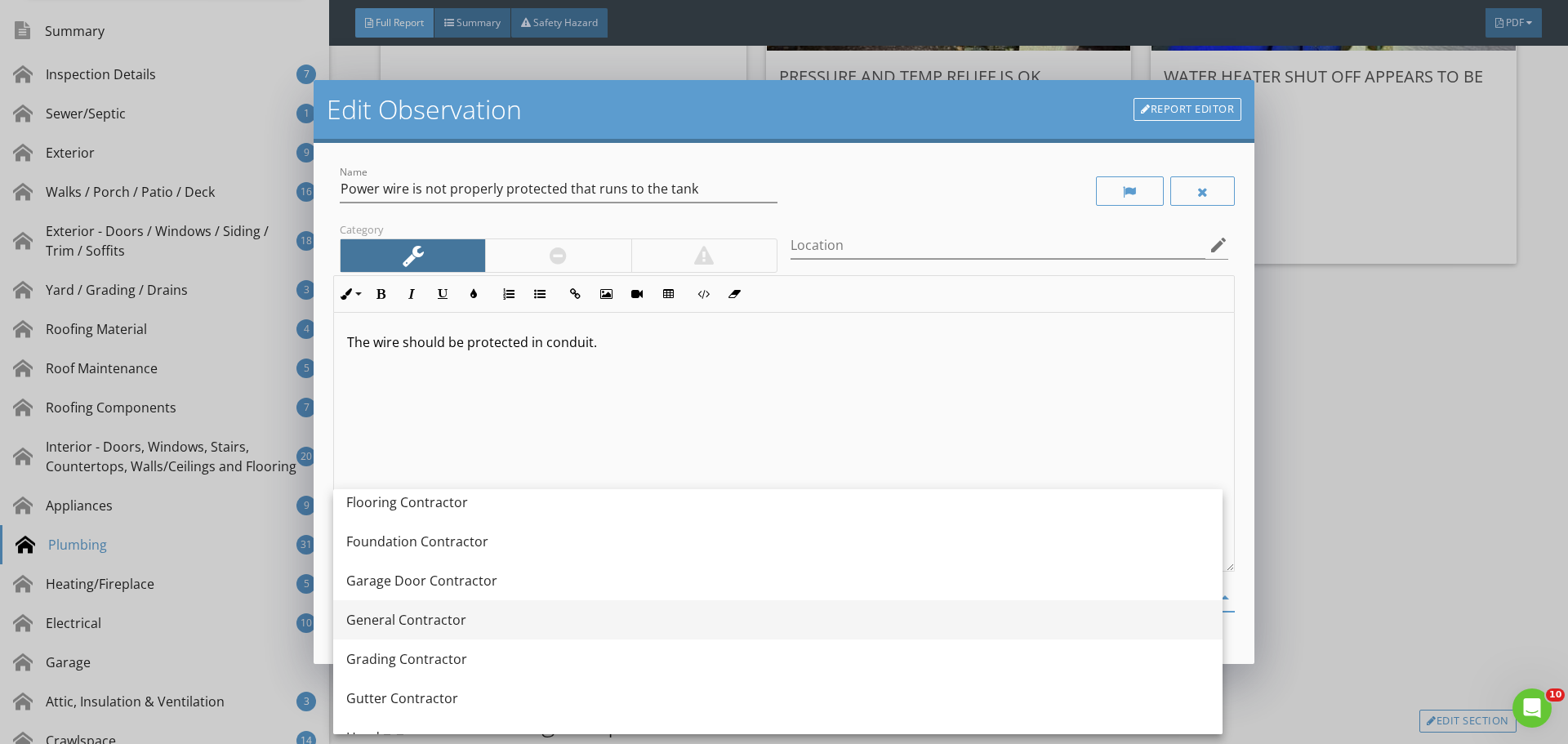
scroll to position [898, 0]
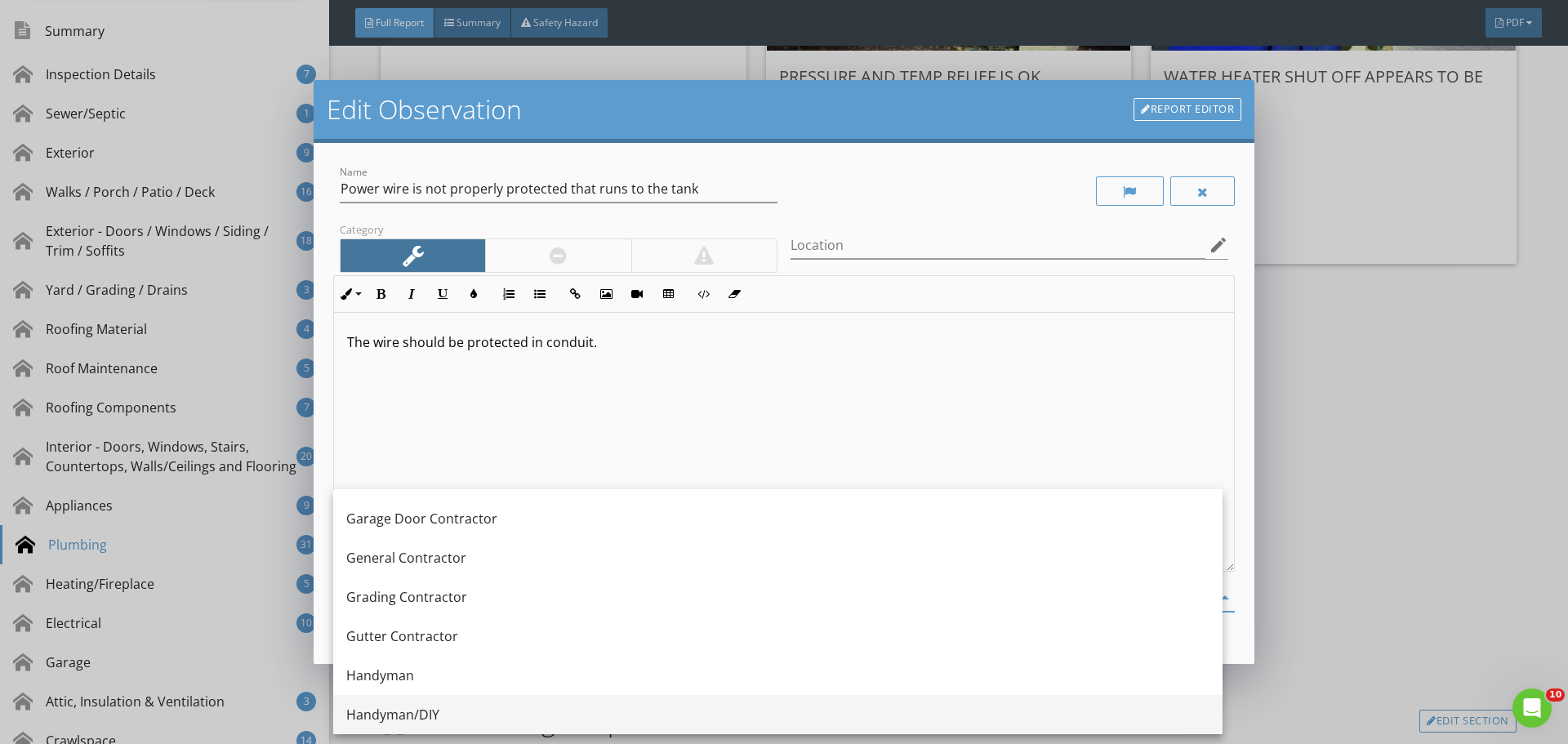
click at [517, 703] on div "Handyman/DIY" at bounding box center [778, 715] width 863 height 40
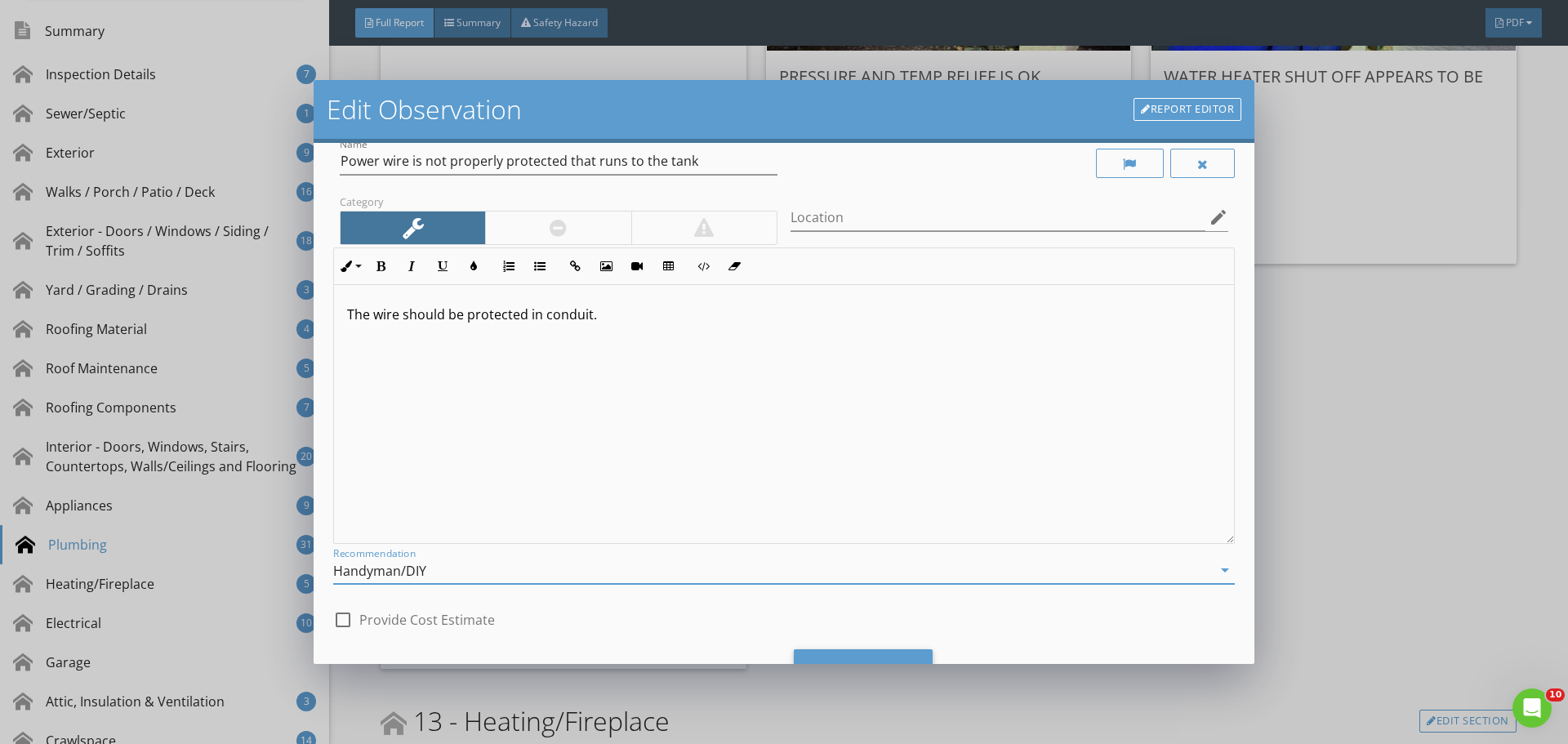
scroll to position [103, 0]
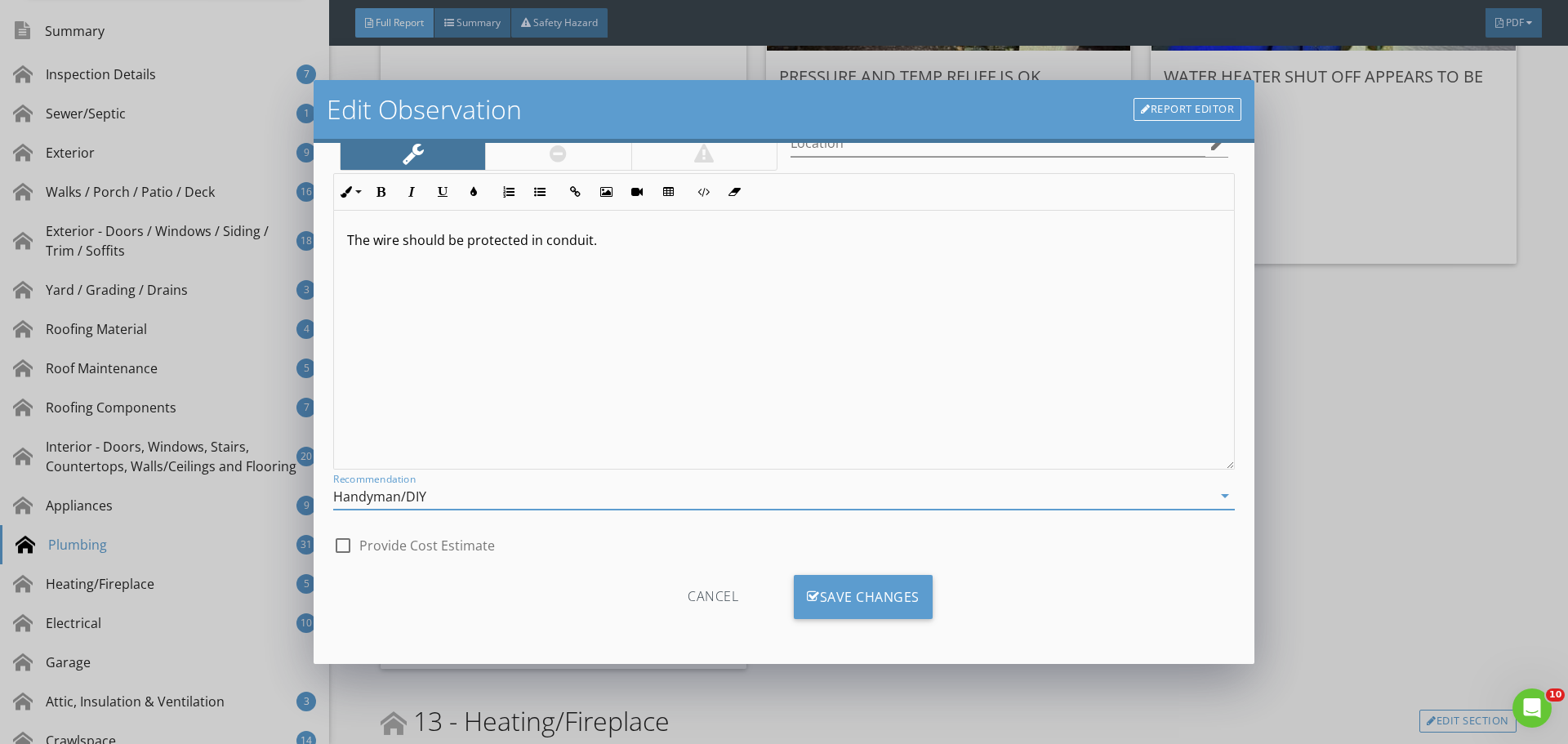
click at [860, 567] on div "Cancel Save Changes" at bounding box center [784, 603] width 901 height 83
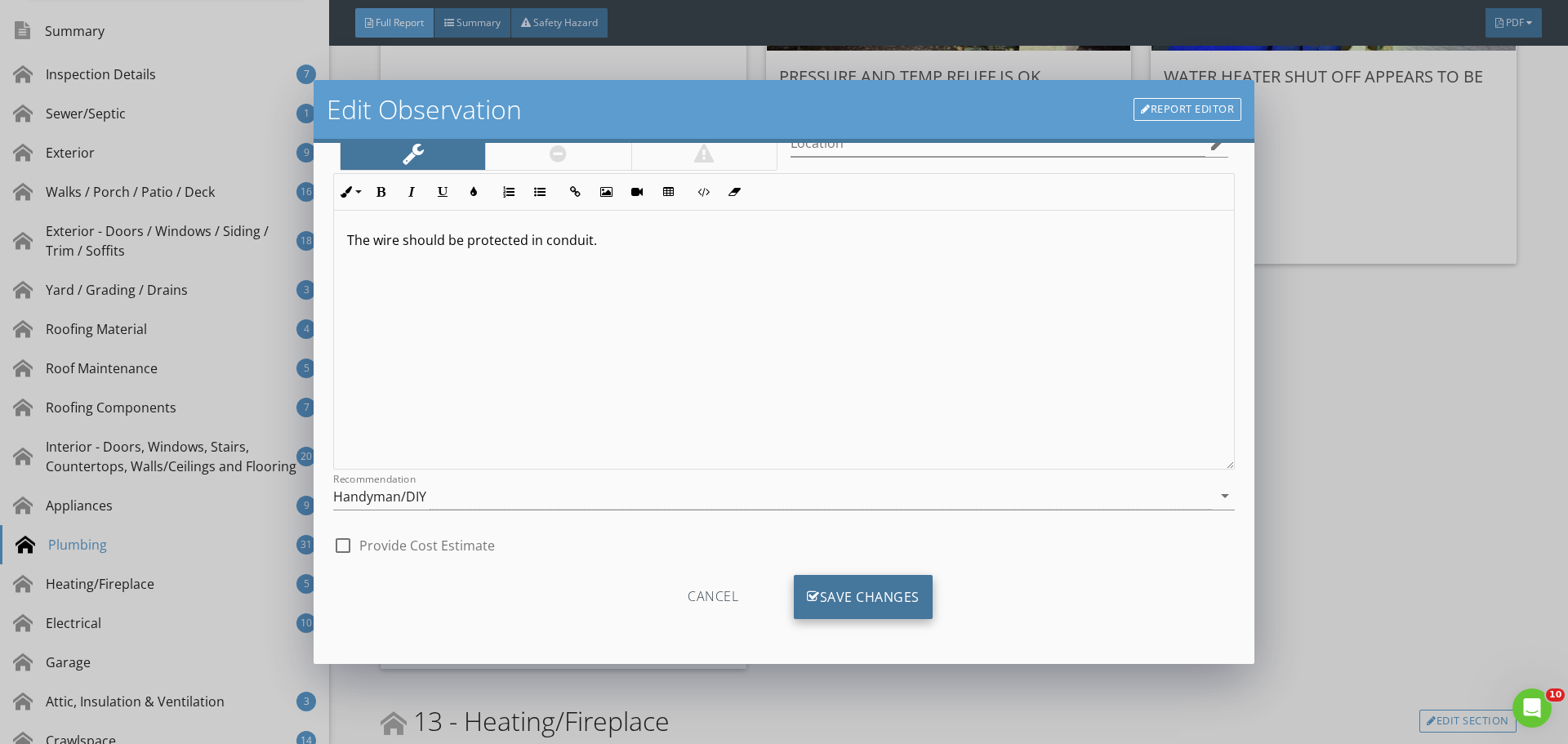
click at [854, 582] on div "Save Changes" at bounding box center [863, 596] width 139 height 44
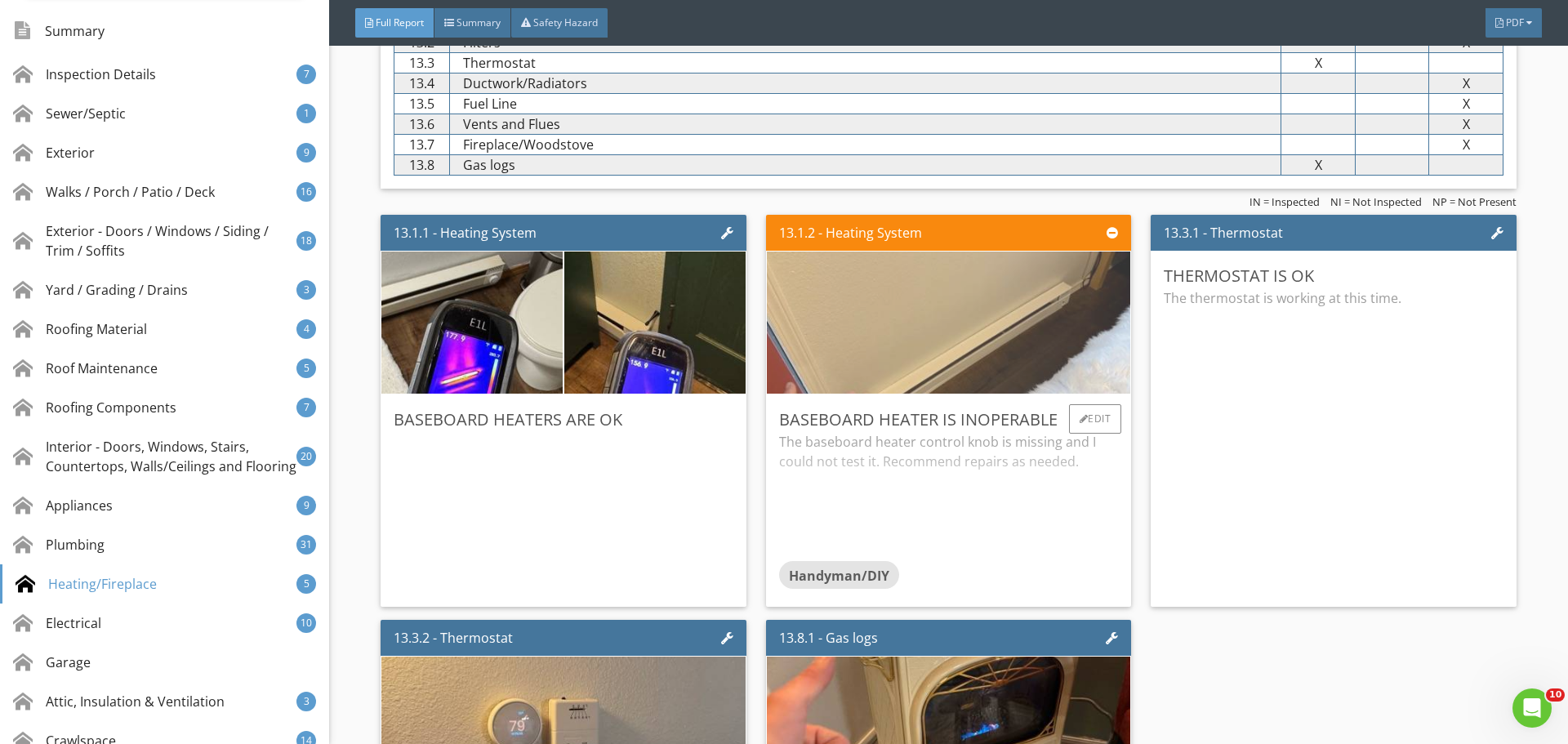
scroll to position [25657, 0]
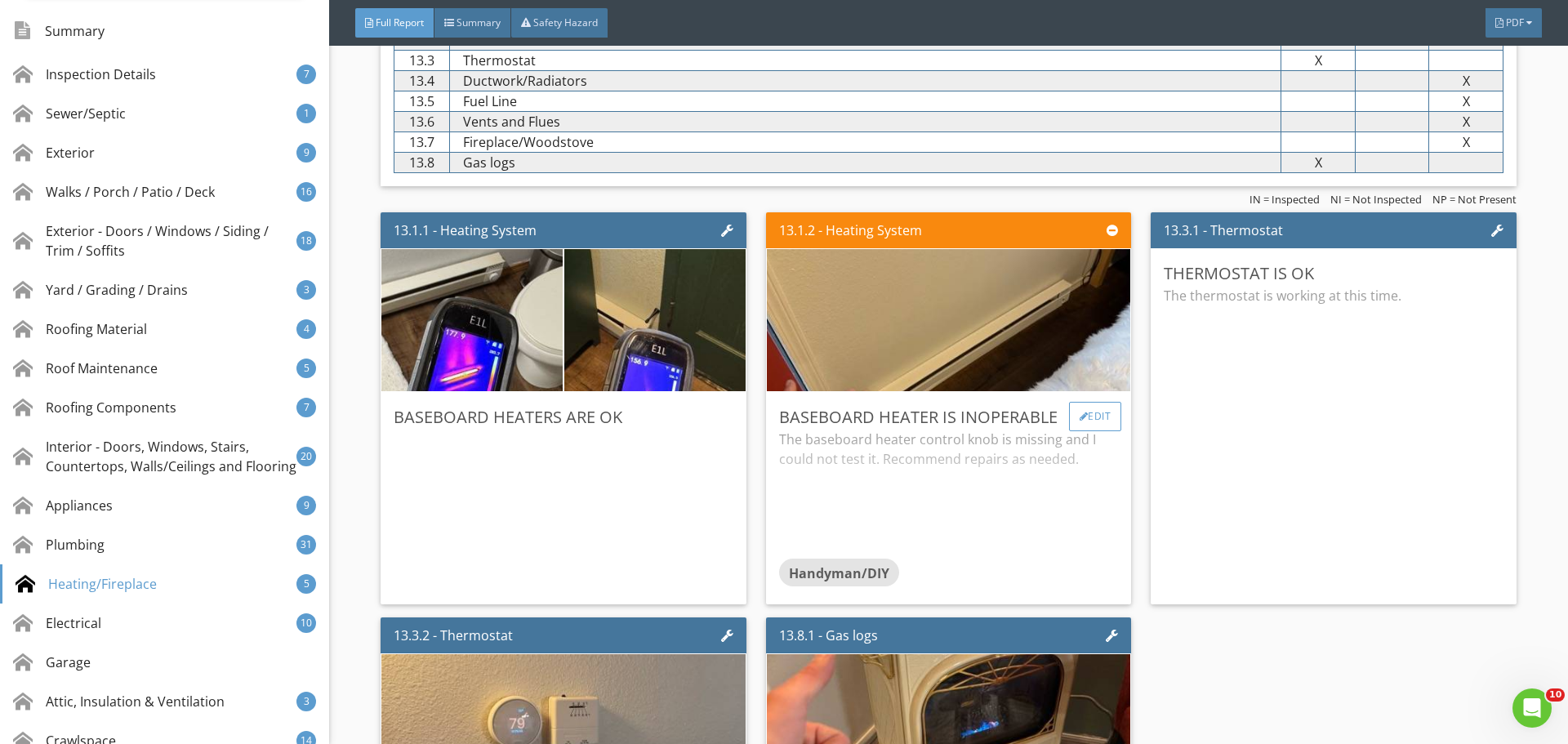
click at [1080, 418] on div at bounding box center [1085, 417] width 9 height 9
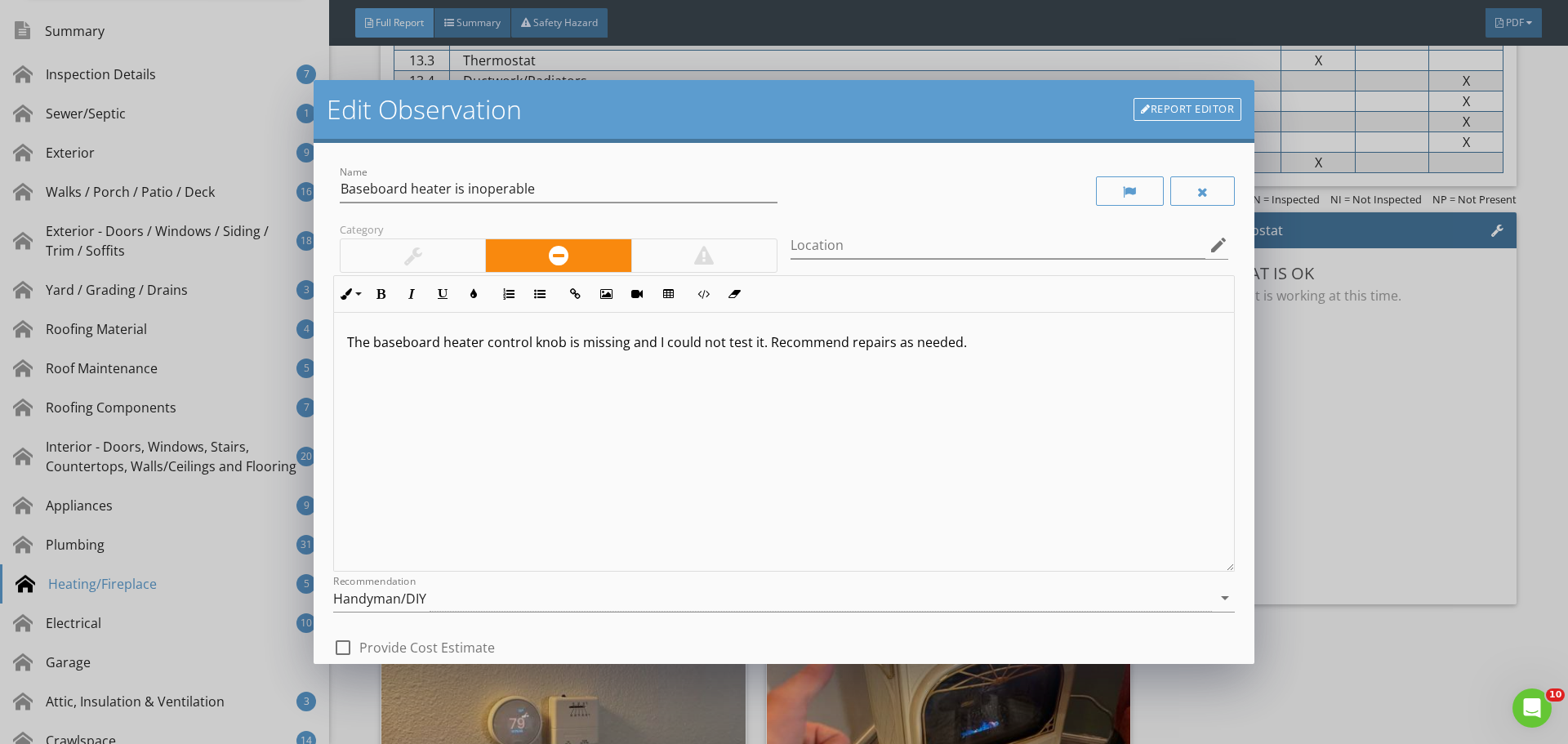
click at [939, 261] on div "Location edit" at bounding box center [1008, 254] width 437 height 43
click at [951, 245] on input "Location" at bounding box center [997, 245] width 415 height 27
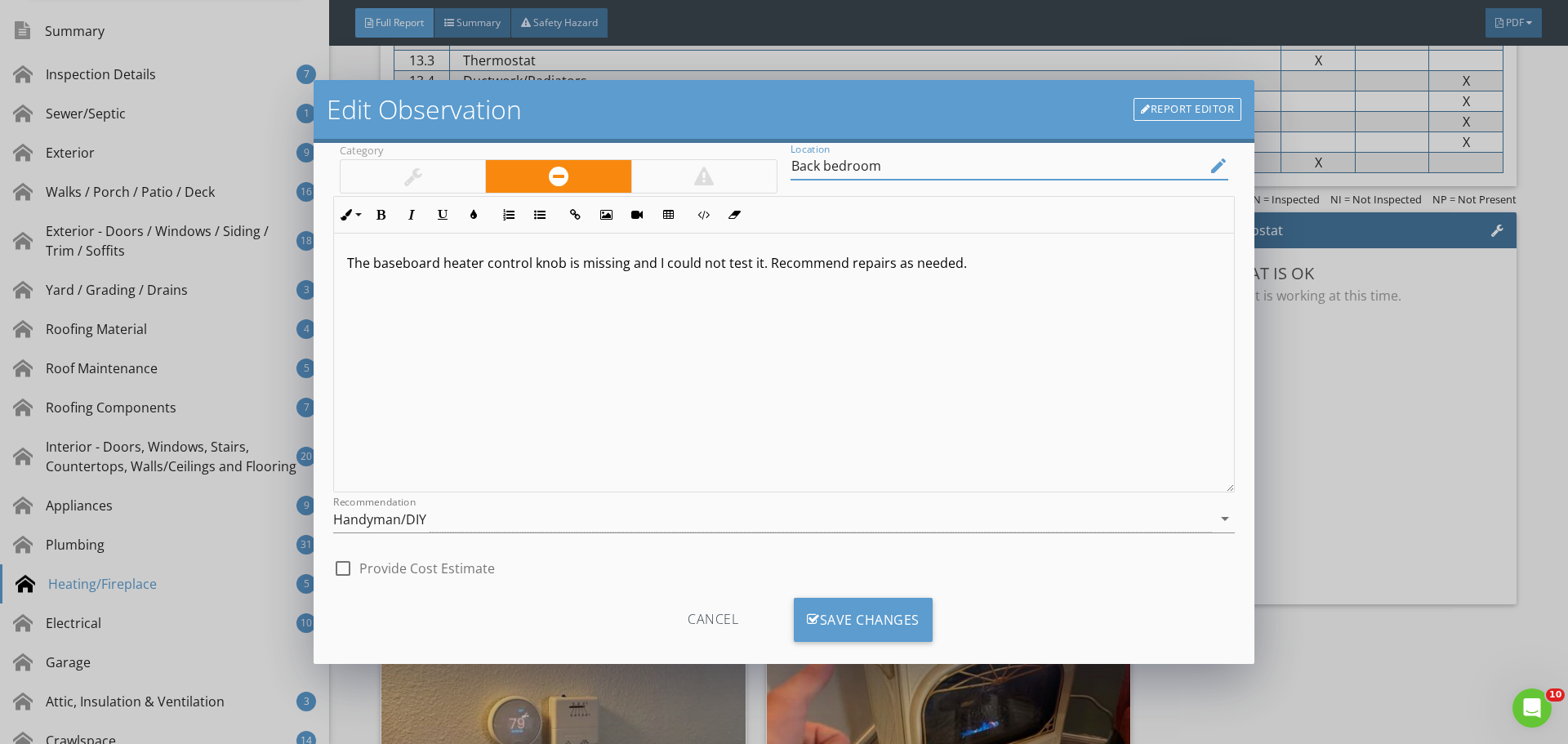
scroll to position [103, 0]
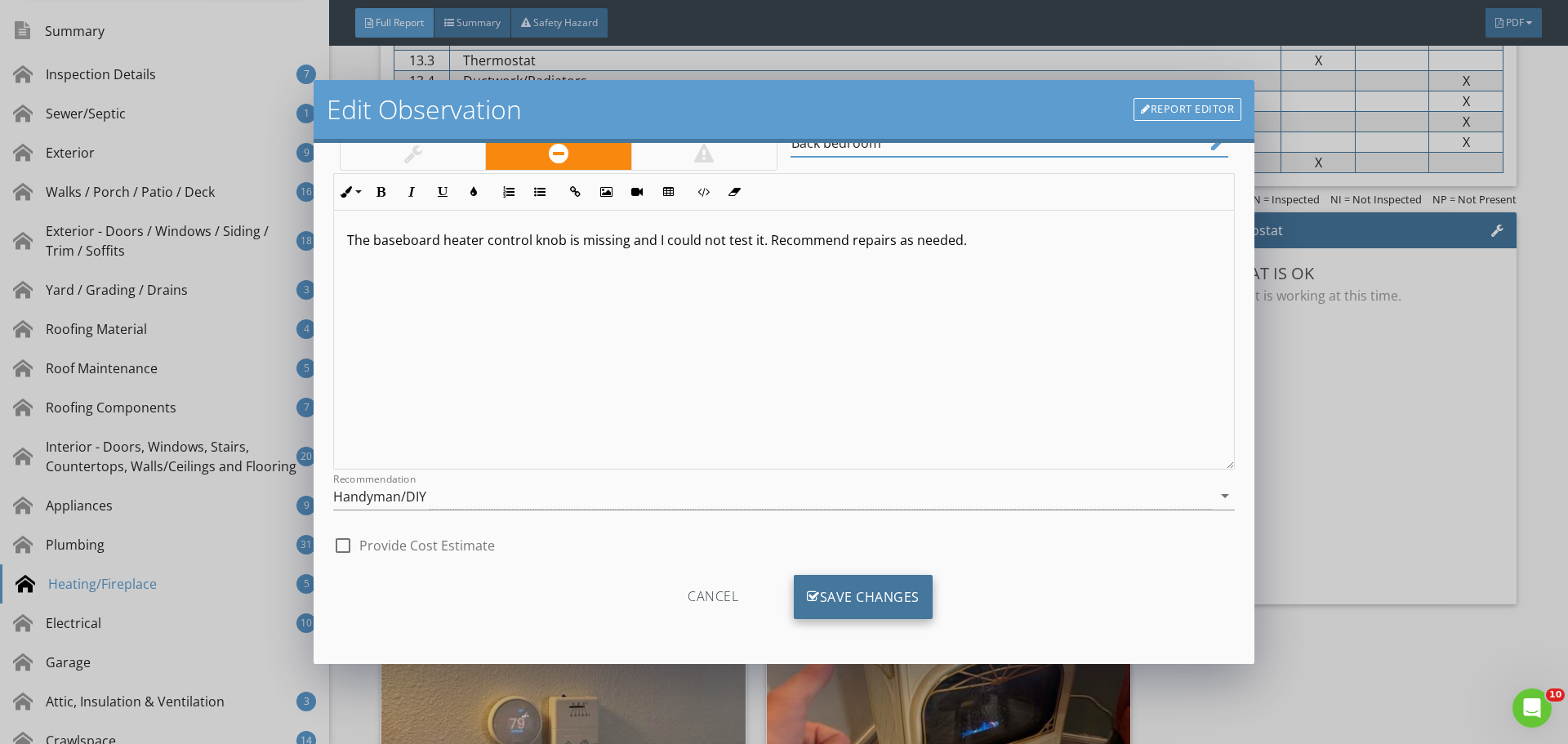
type input "Back bedroom"
click at [873, 597] on div "Save Changes" at bounding box center [863, 596] width 139 height 44
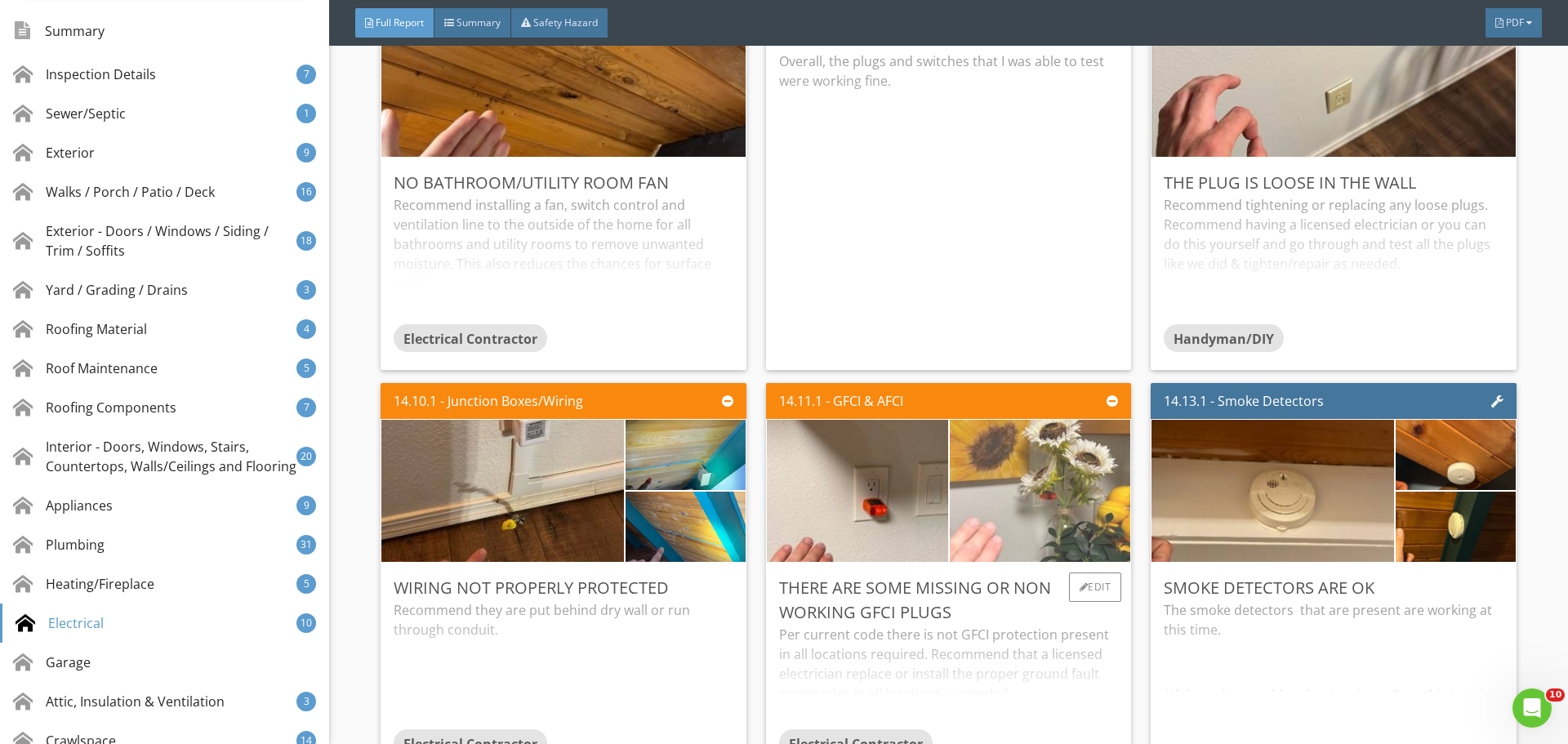
scroll to position [27536, 0]
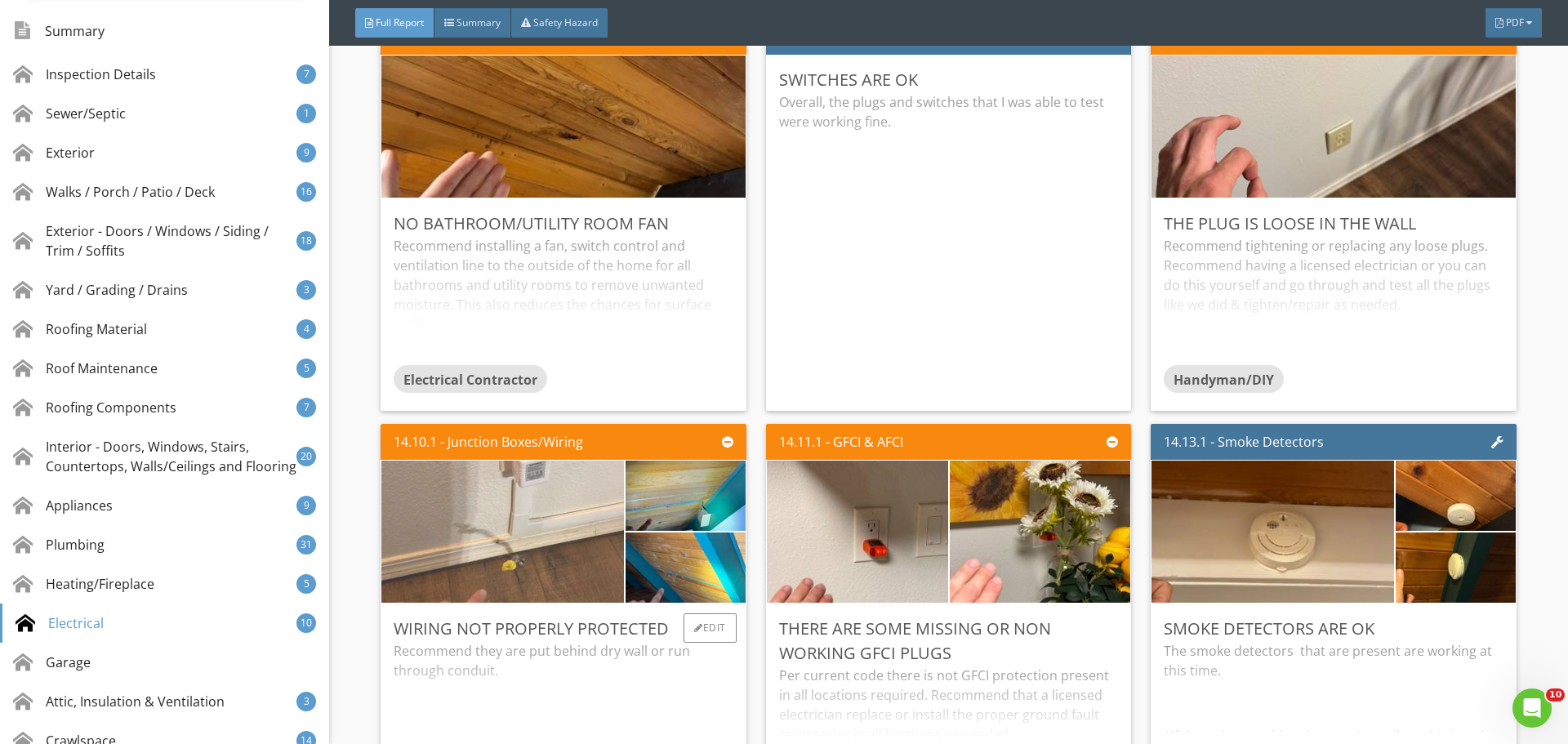
click at [563, 577] on img at bounding box center [503, 532] width 474 height 356
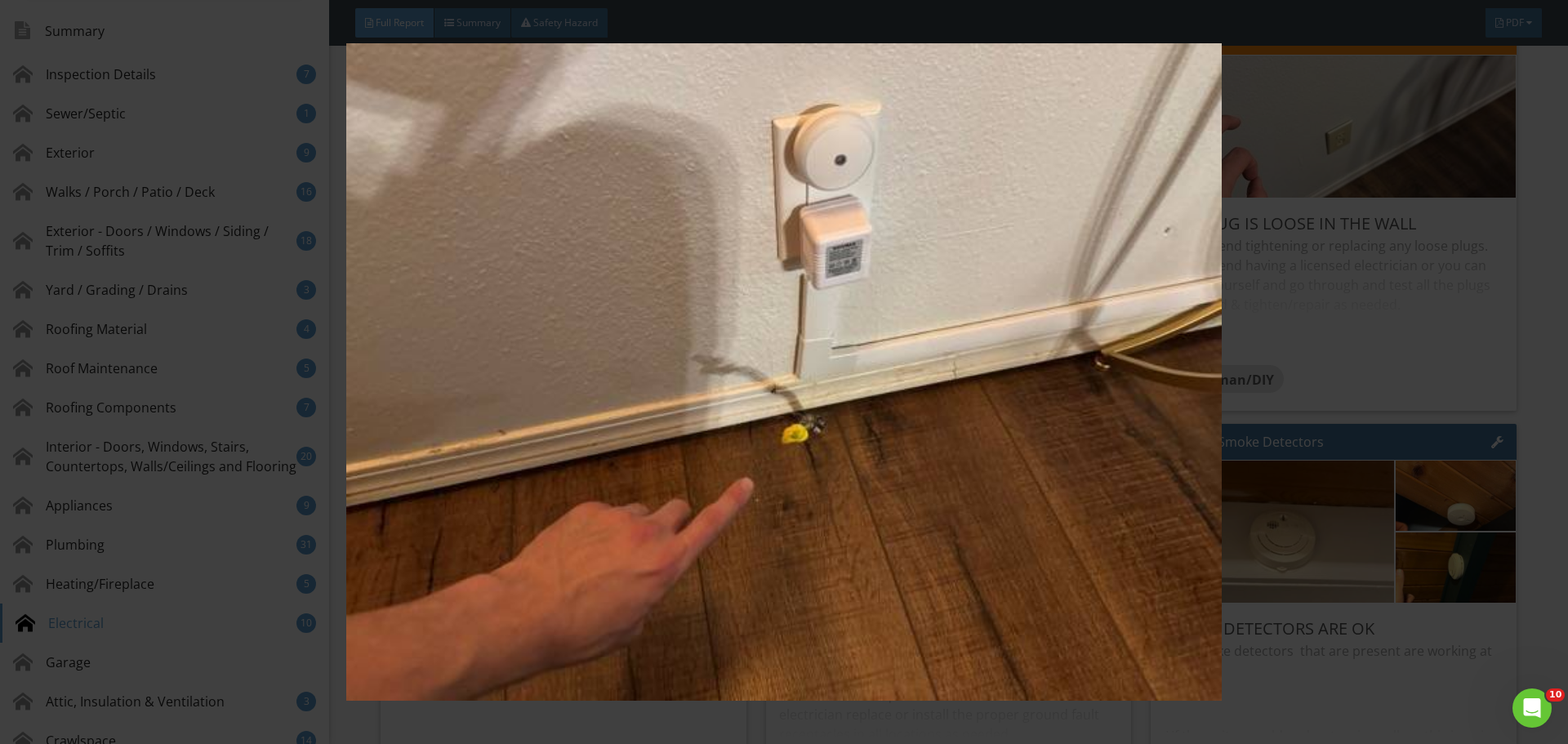
click at [1544, 490] on div at bounding box center [784, 372] width 1568 height 744
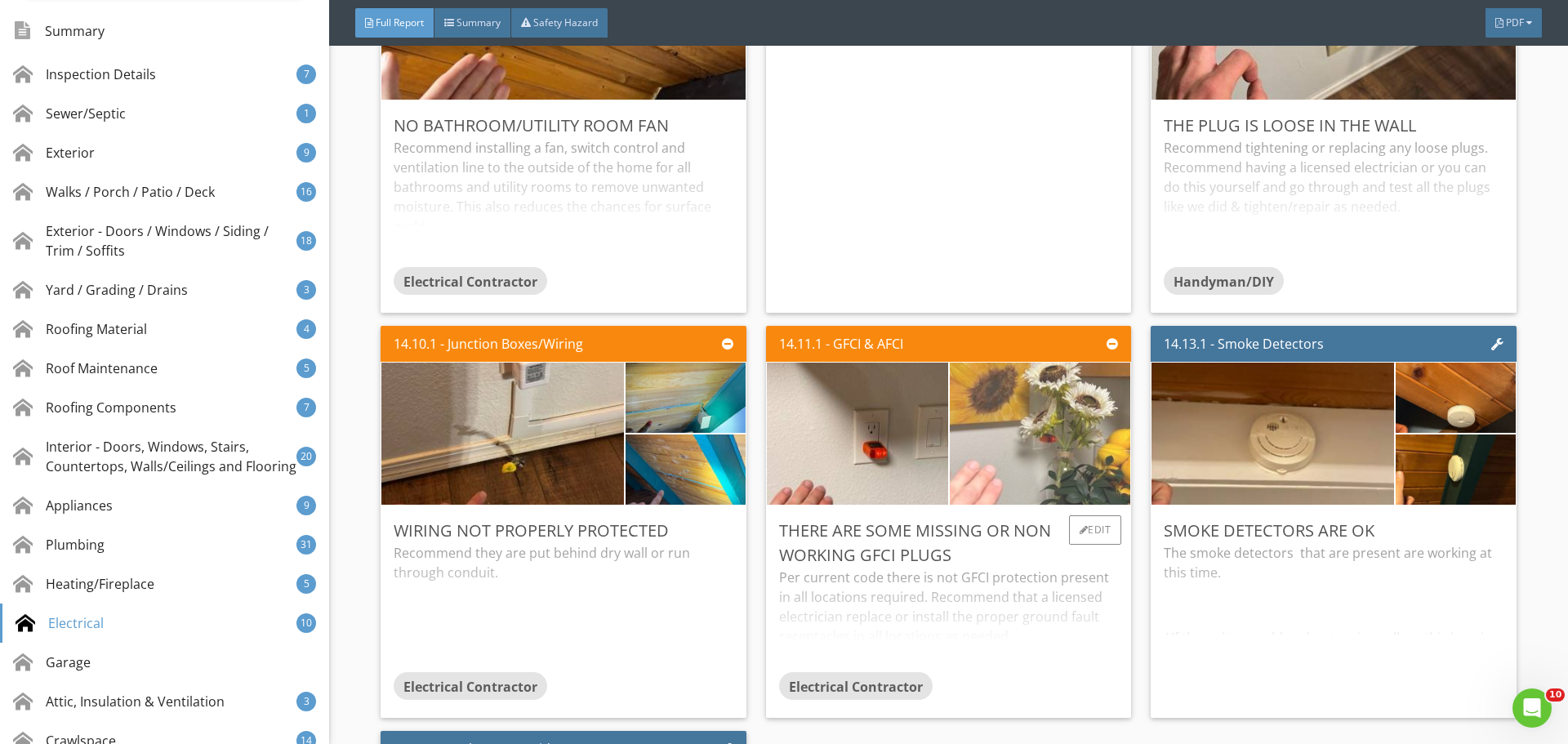
scroll to position [27699, 0]
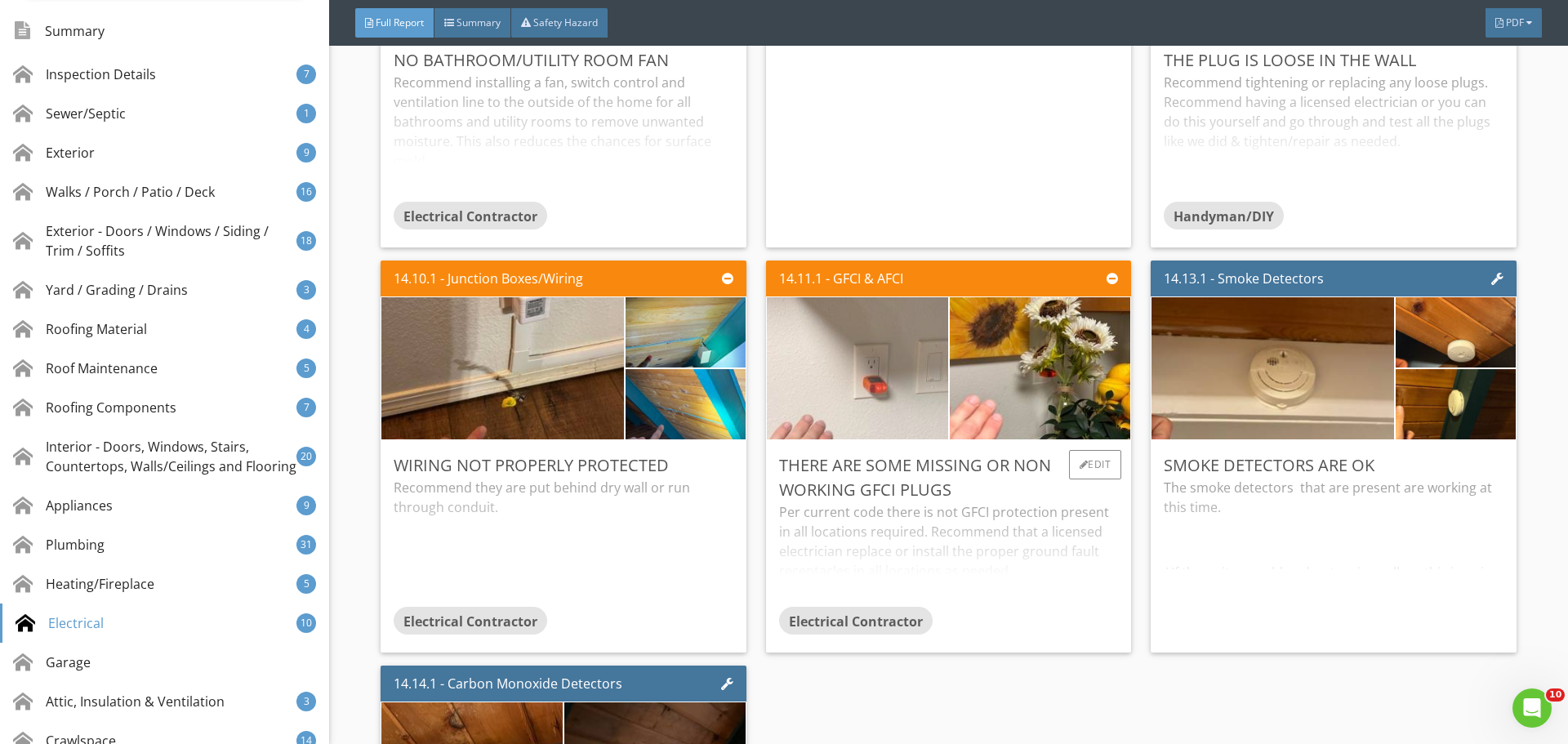
click at [886, 400] on img at bounding box center [857, 368] width 452 height 340
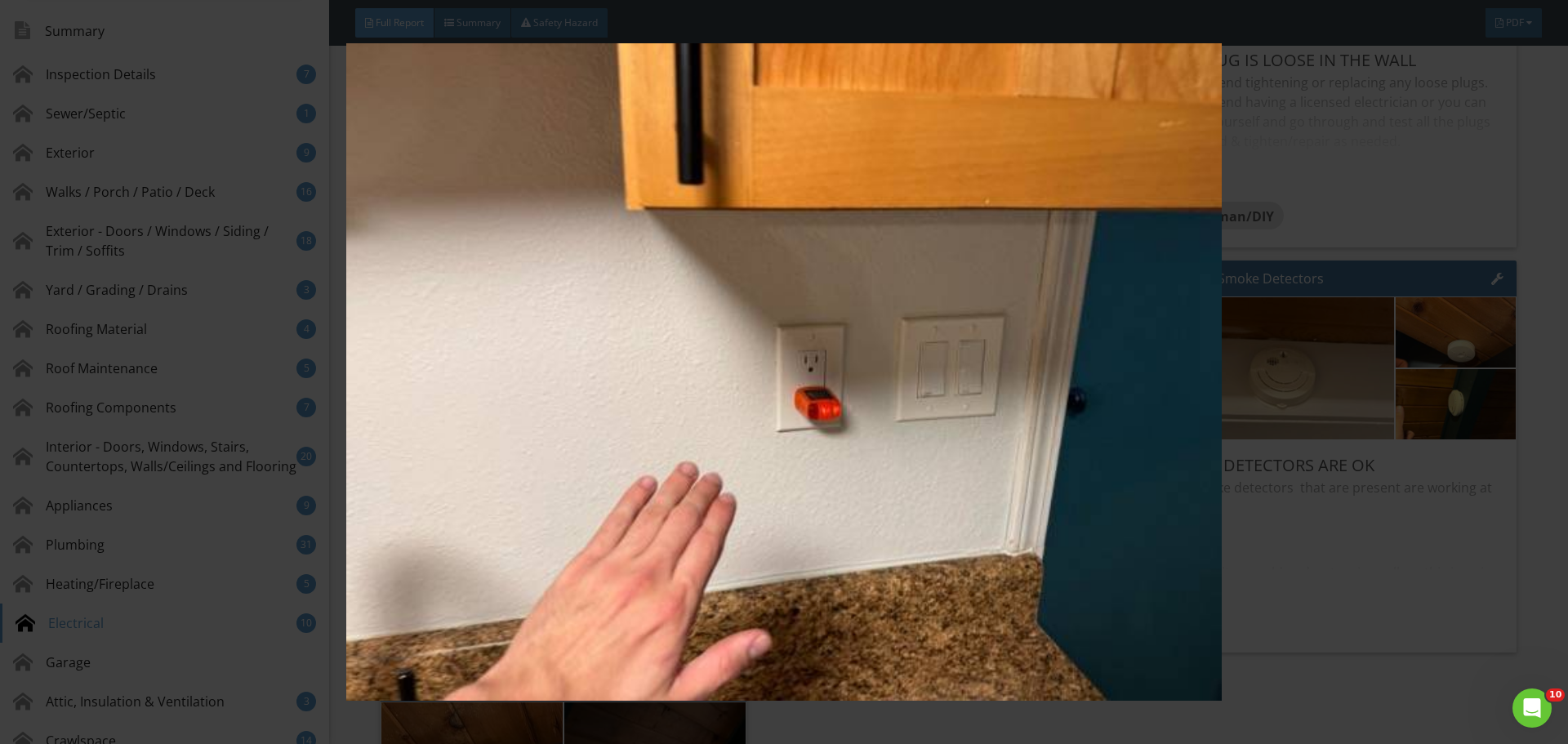
click at [1406, 403] on img at bounding box center [784, 372] width 1440 height 657
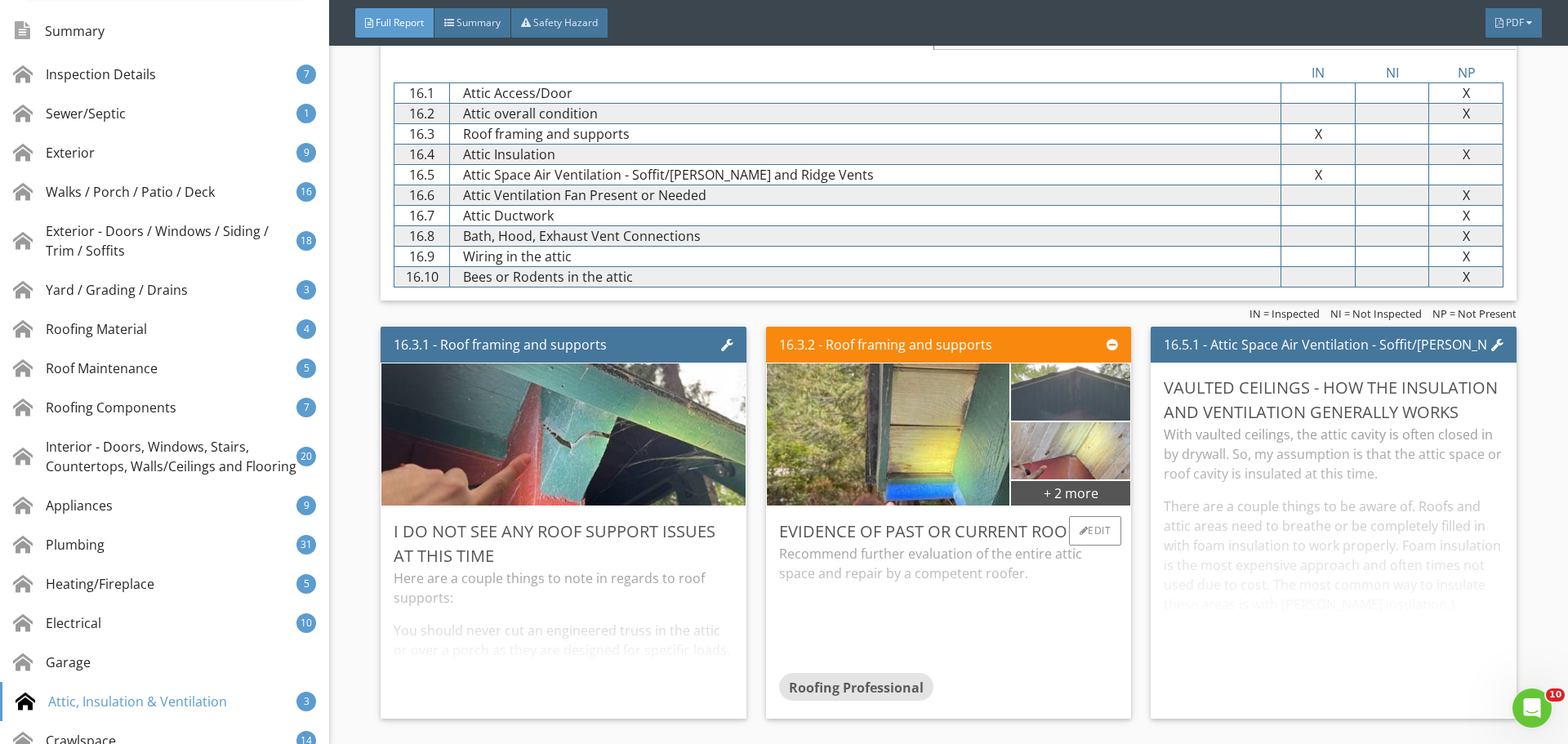
scroll to position [29168, 0]
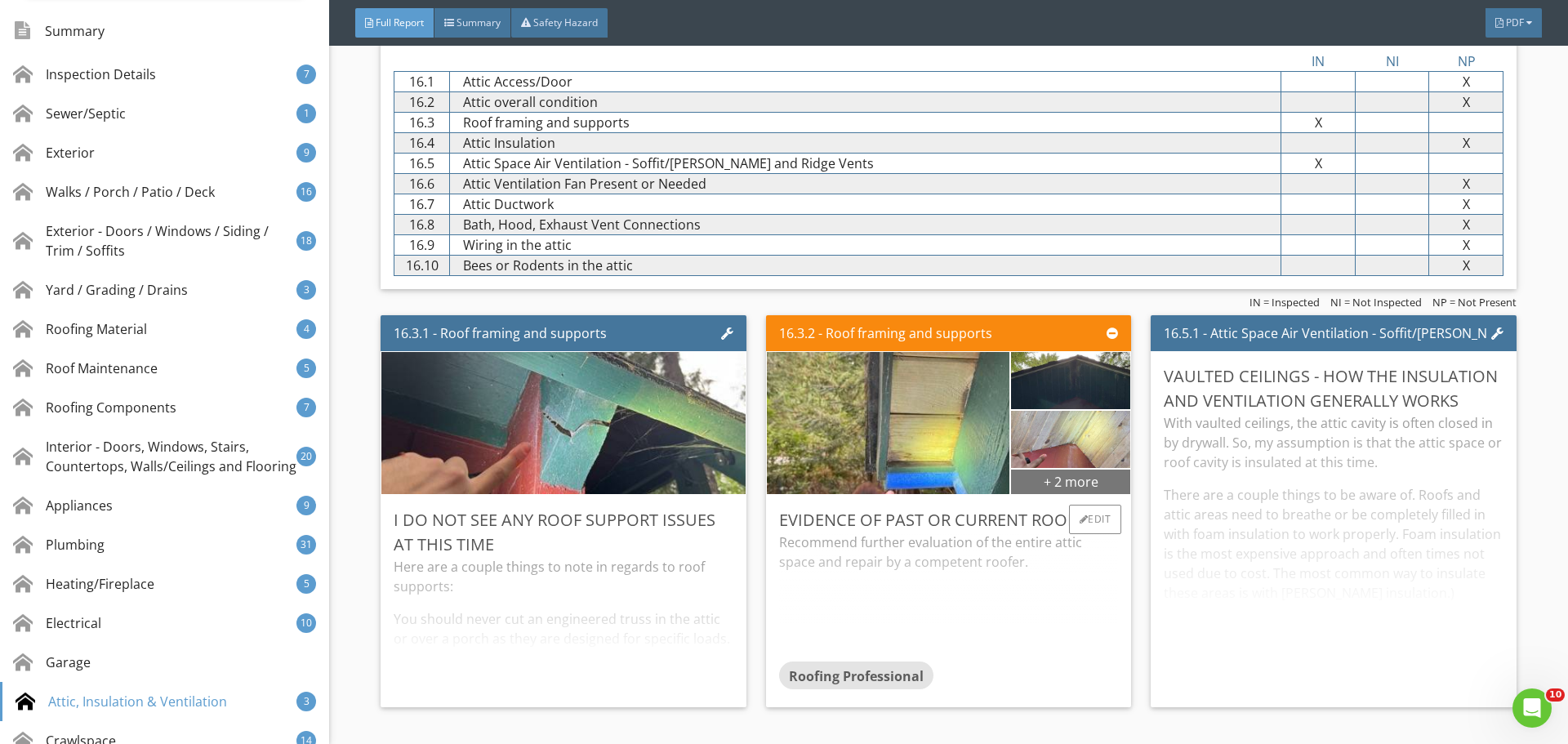
click at [1034, 478] on div "+ 2 more" at bounding box center [1070, 481] width 119 height 26
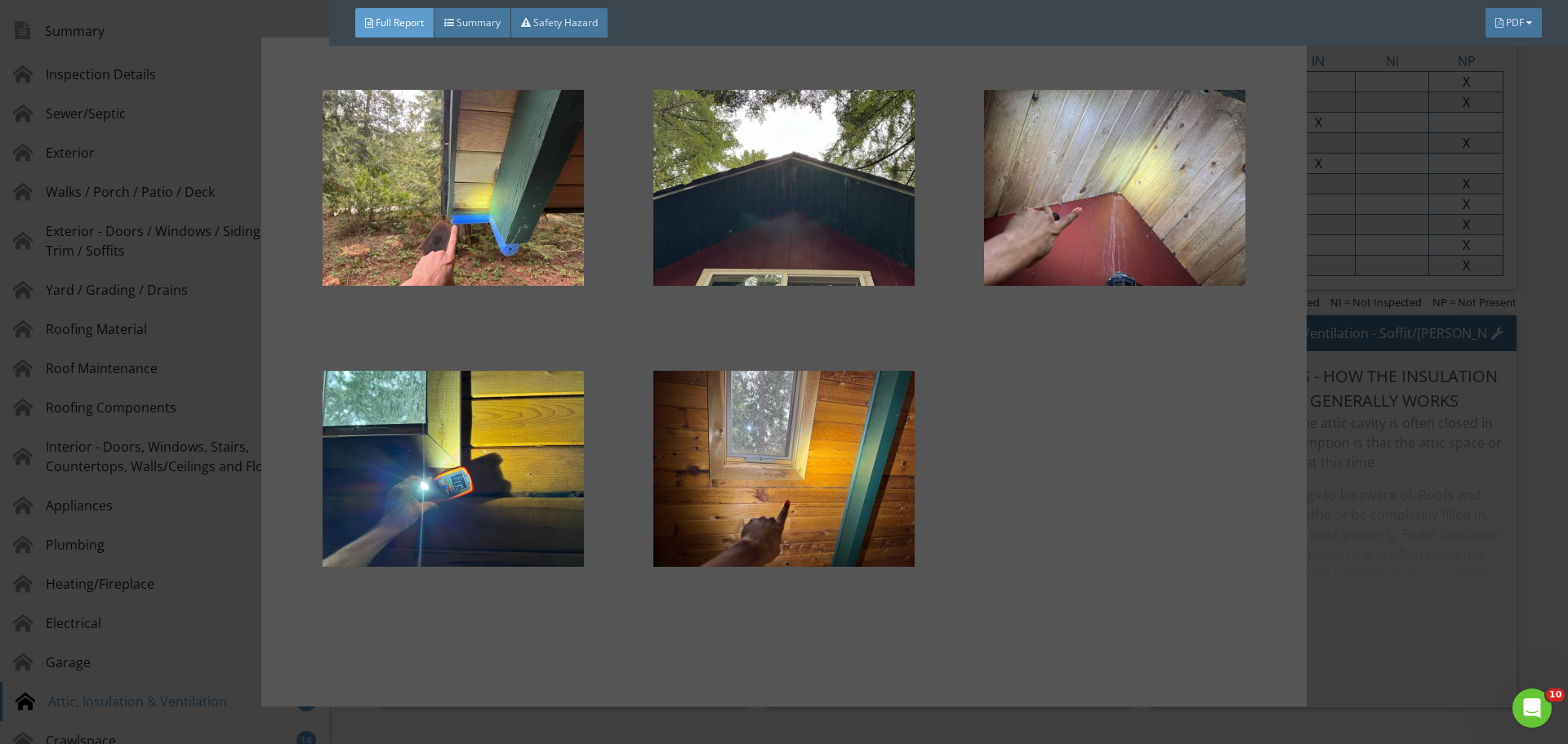
click at [1428, 429] on div at bounding box center [784, 372] width 1568 height 744
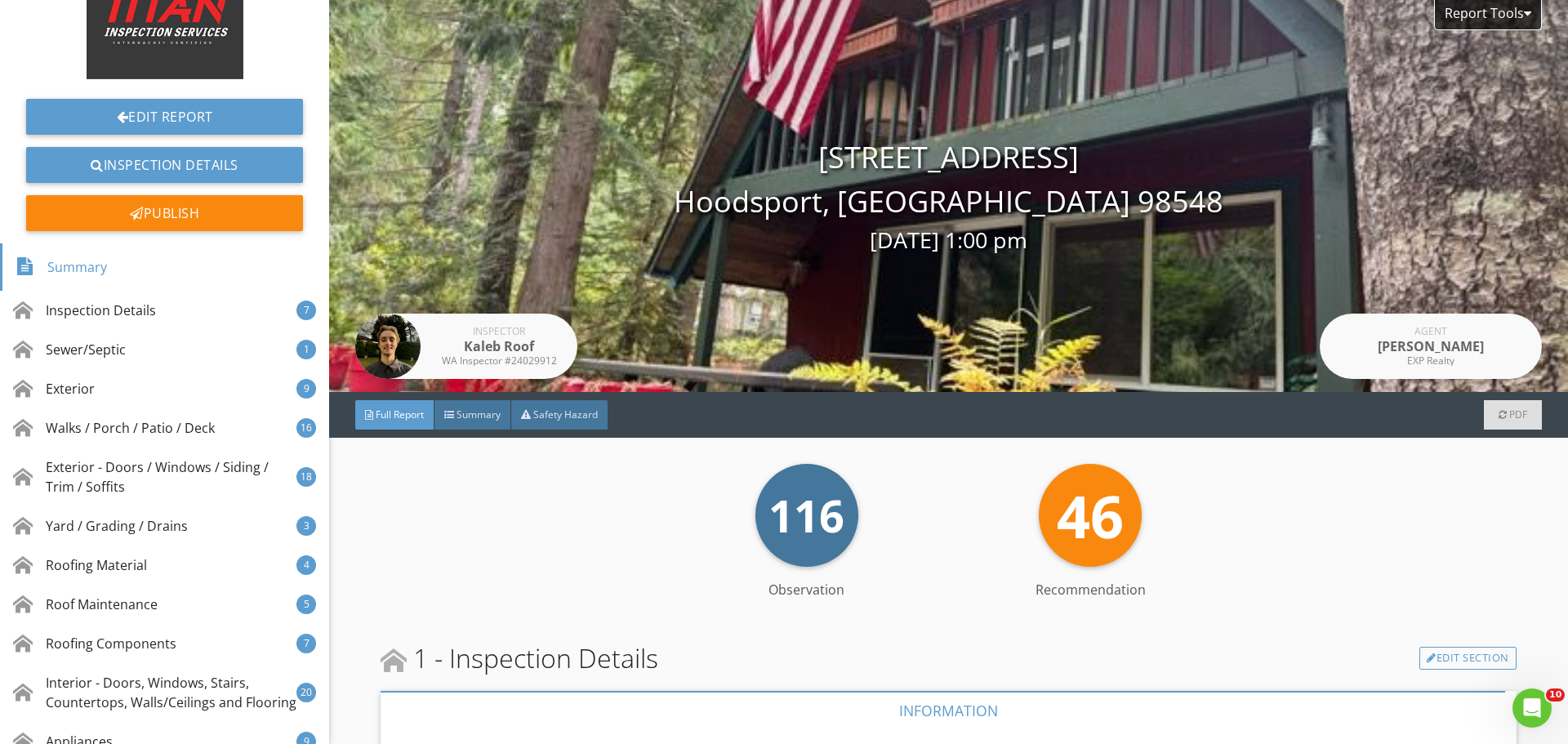
scroll to position [408, 0]
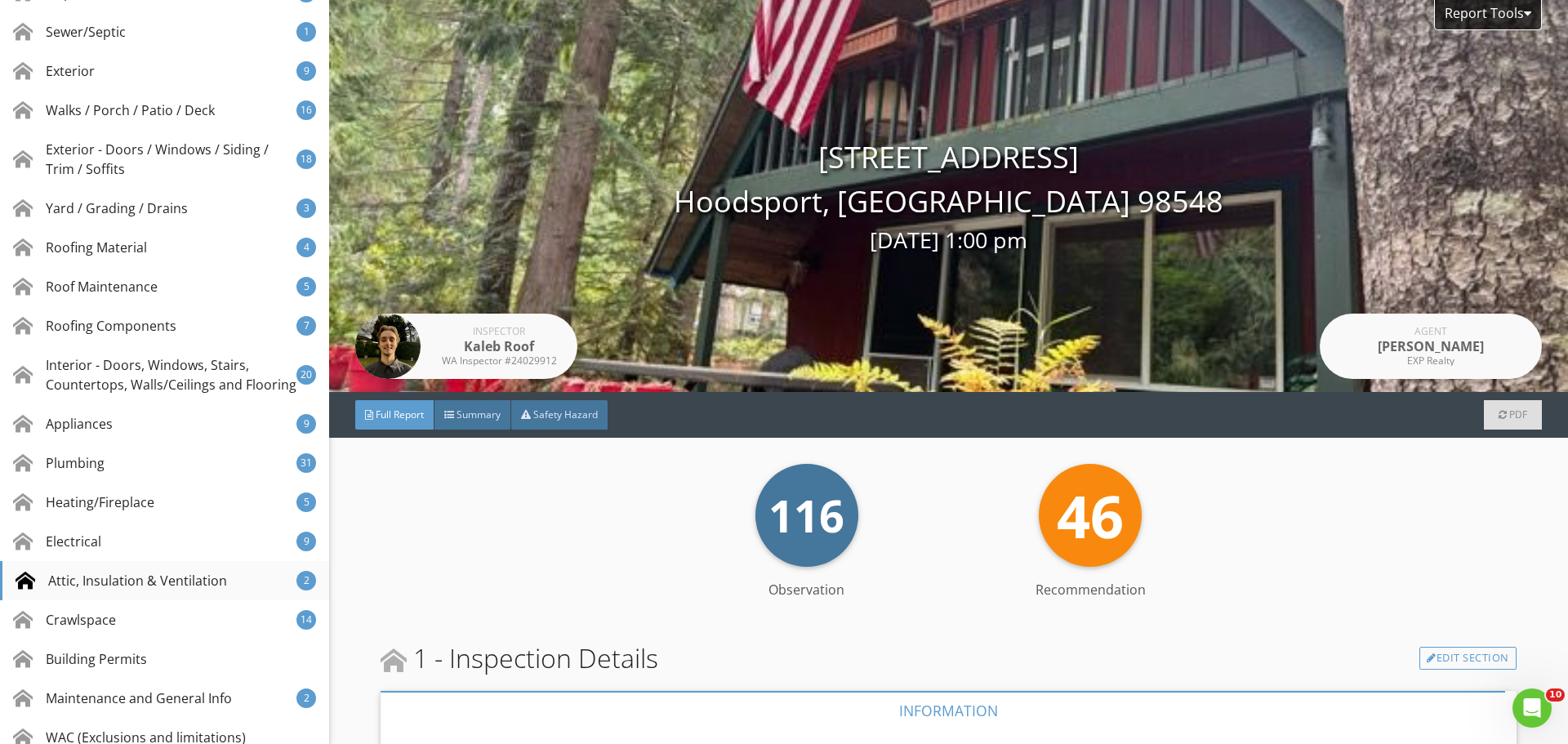
click at [162, 587] on div "Attic, Insulation & Ventilation 2" at bounding box center [165, 580] width 329 height 40
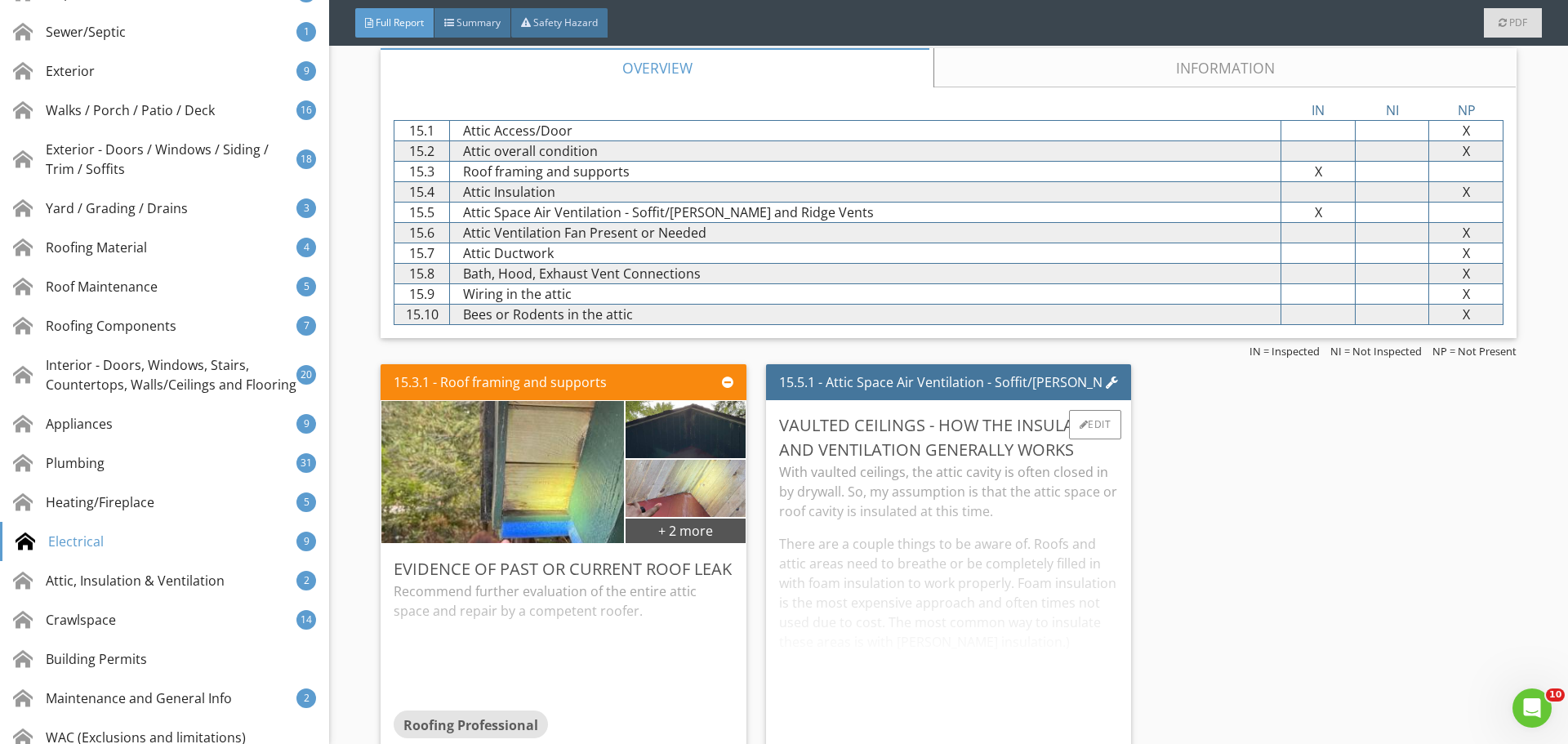
scroll to position [28430, 0]
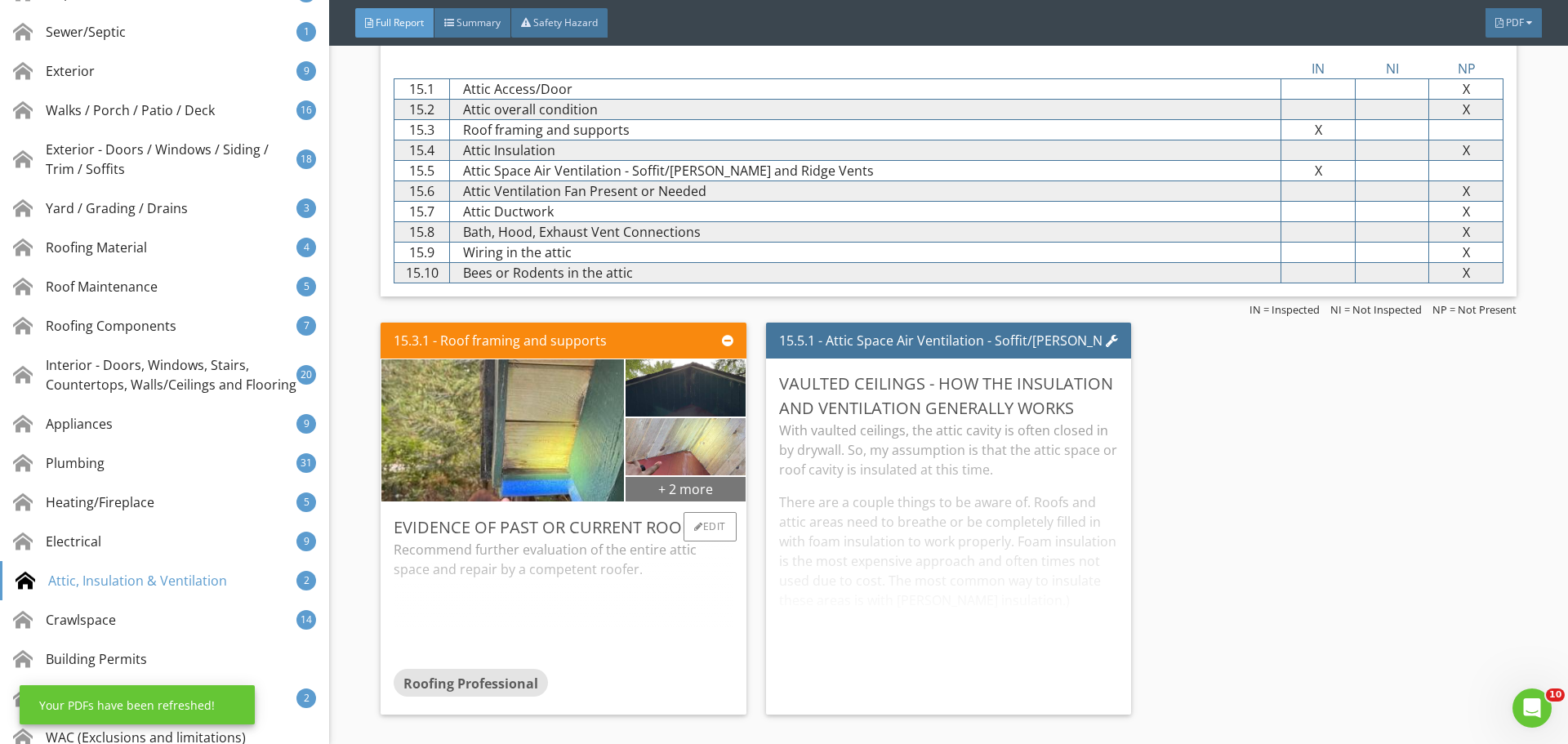
click at [673, 481] on div "+ 2 more" at bounding box center [685, 488] width 119 height 26
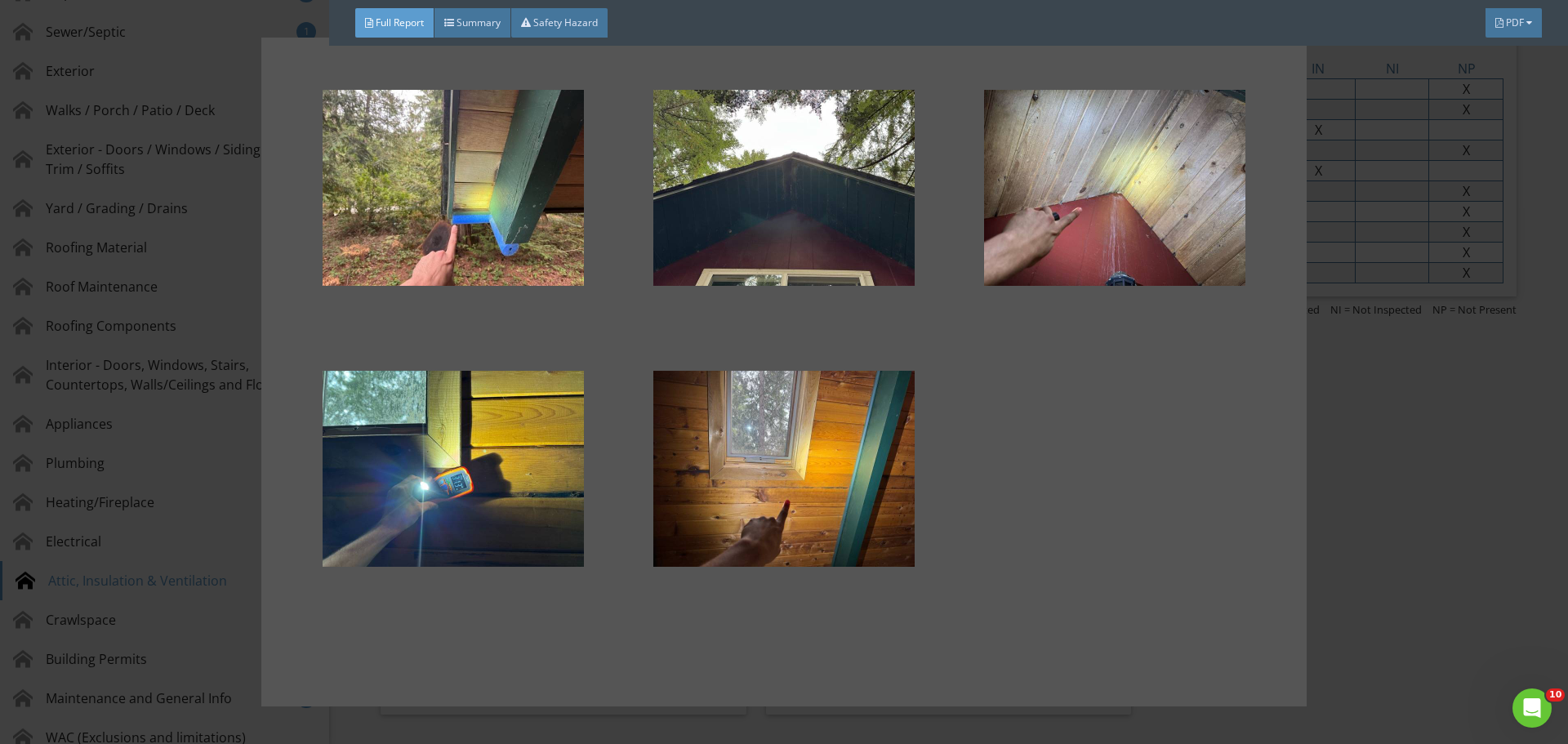
drag, startPoint x: 1555, startPoint y: 378, endPoint x: 1544, endPoint y: 371, distance: 13.0
click at [1544, 371] on div at bounding box center [784, 372] width 1568 height 744
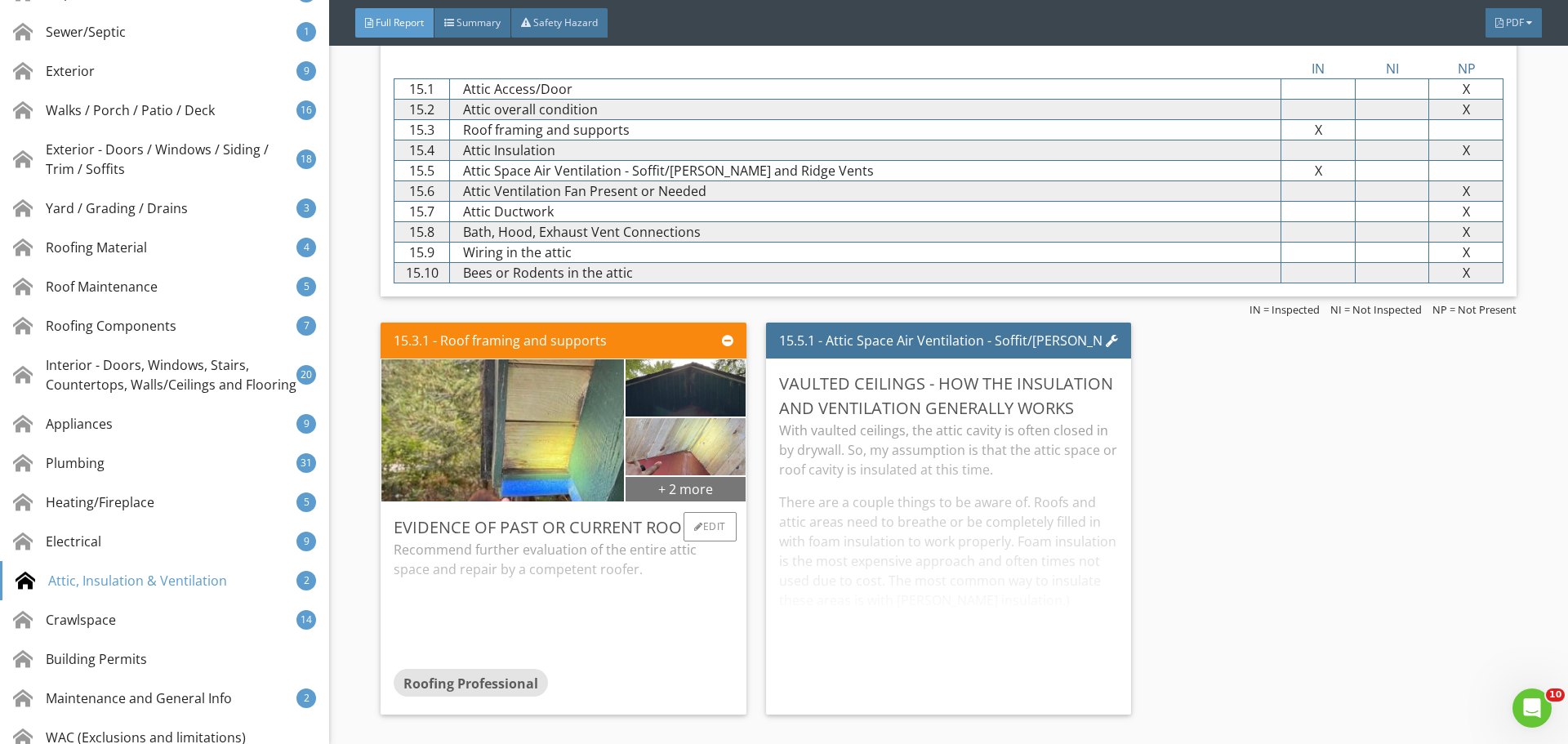
click at [701, 488] on div "+ 2 more" at bounding box center [685, 488] width 119 height 26
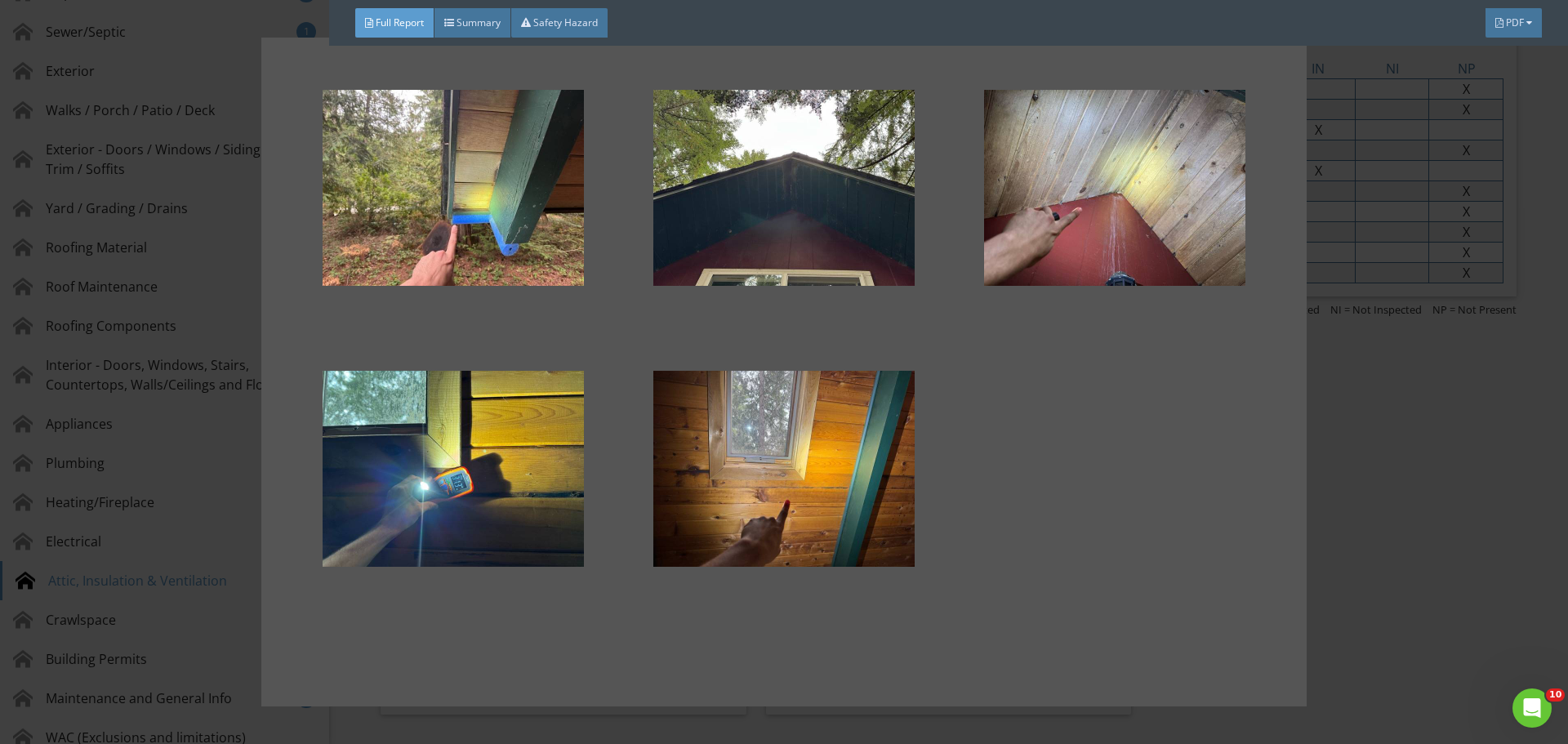
click at [1383, 332] on div at bounding box center [784, 372] width 1568 height 744
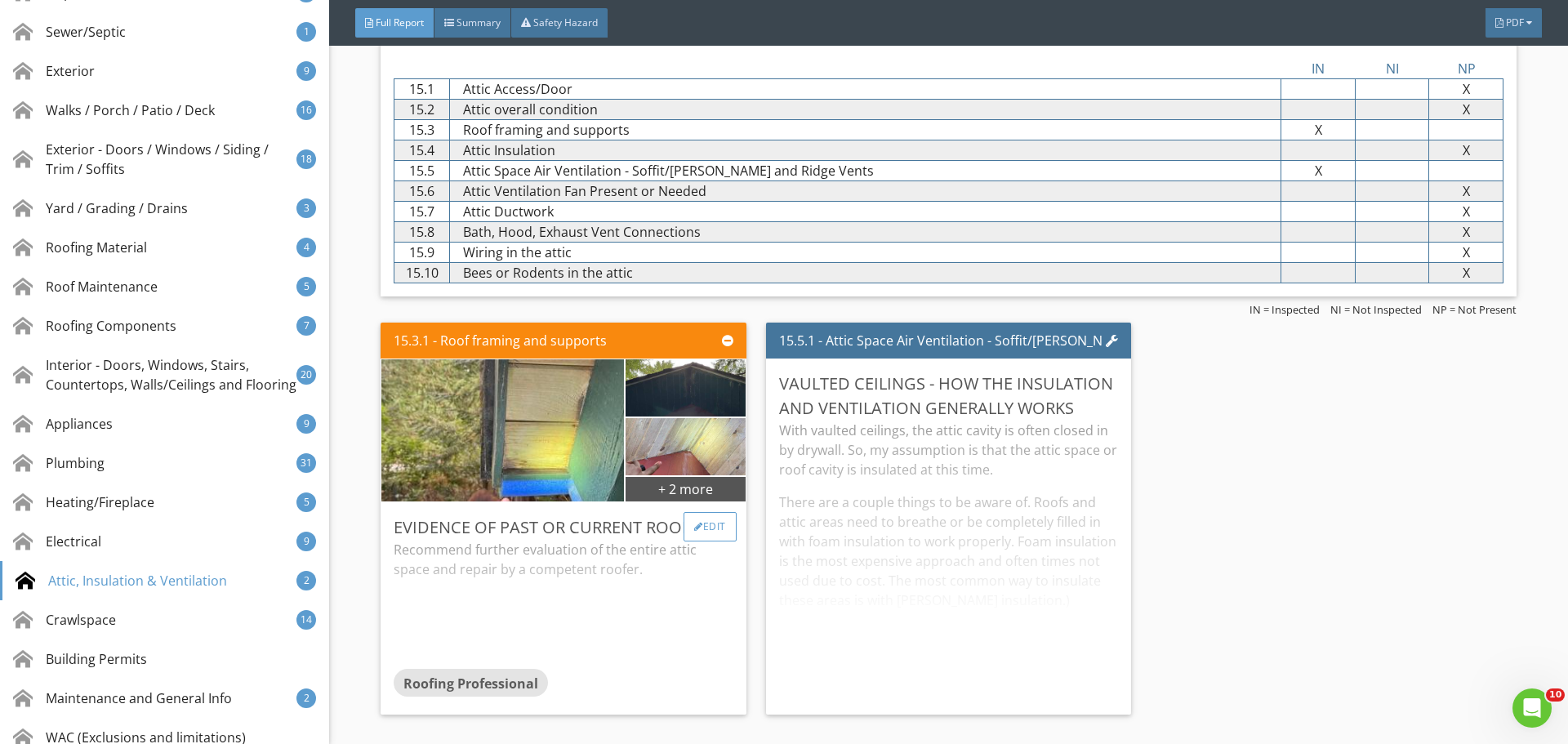
click at [721, 531] on div "Edit" at bounding box center [710, 526] width 53 height 29
click at [1428, 394] on div at bounding box center [784, 372] width 1568 height 744
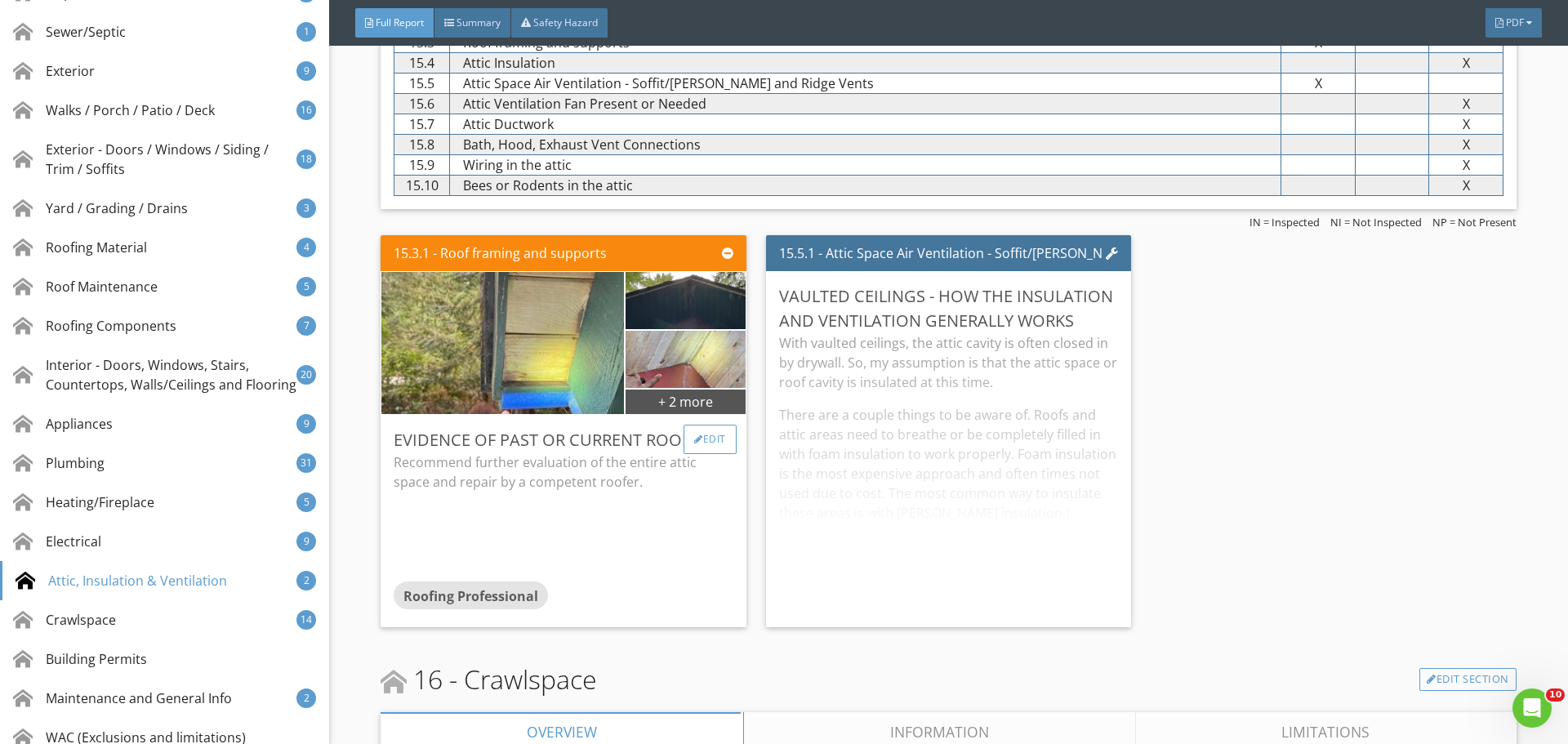
scroll to position [28512, 0]
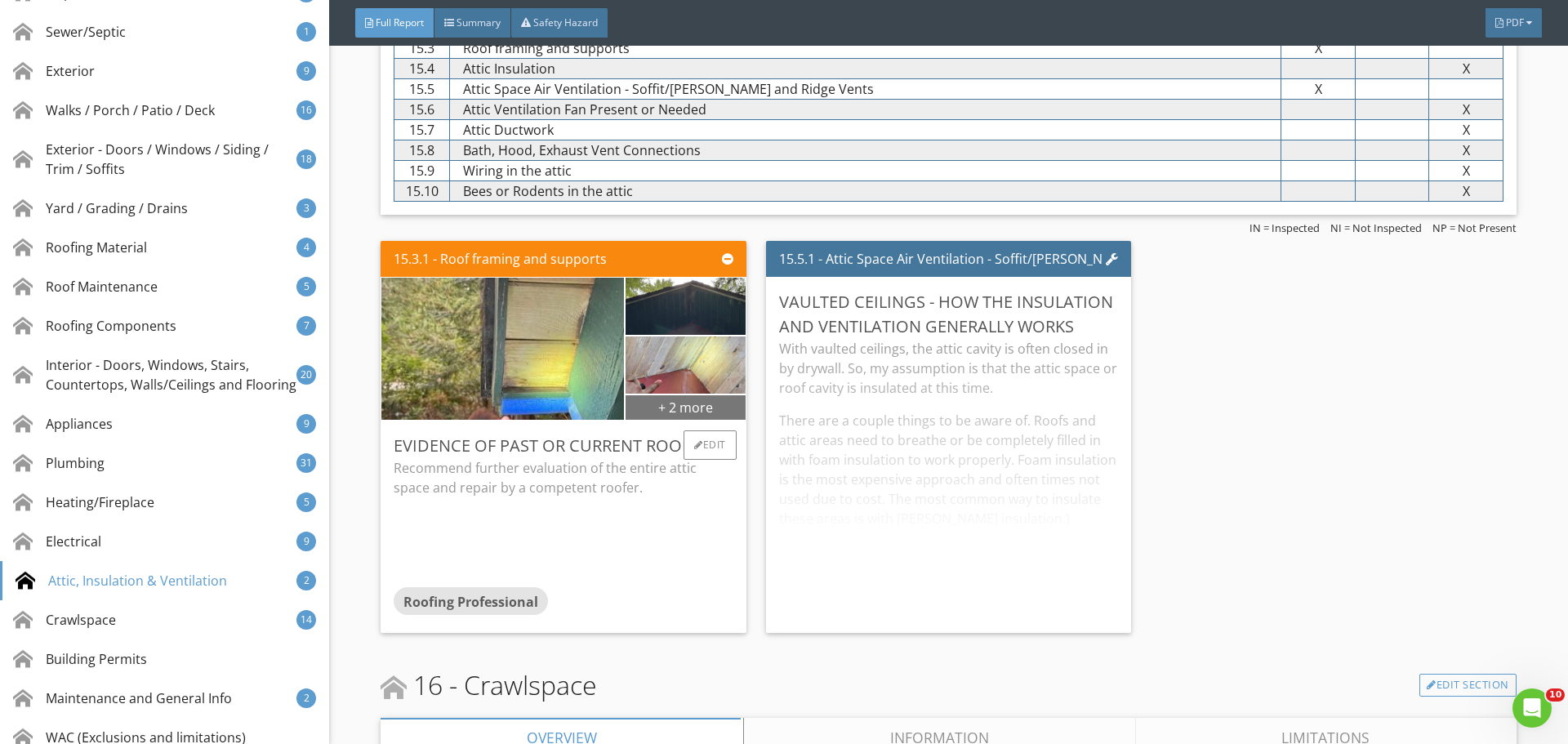
click at [732, 405] on div "+ 2 more" at bounding box center [685, 406] width 119 height 26
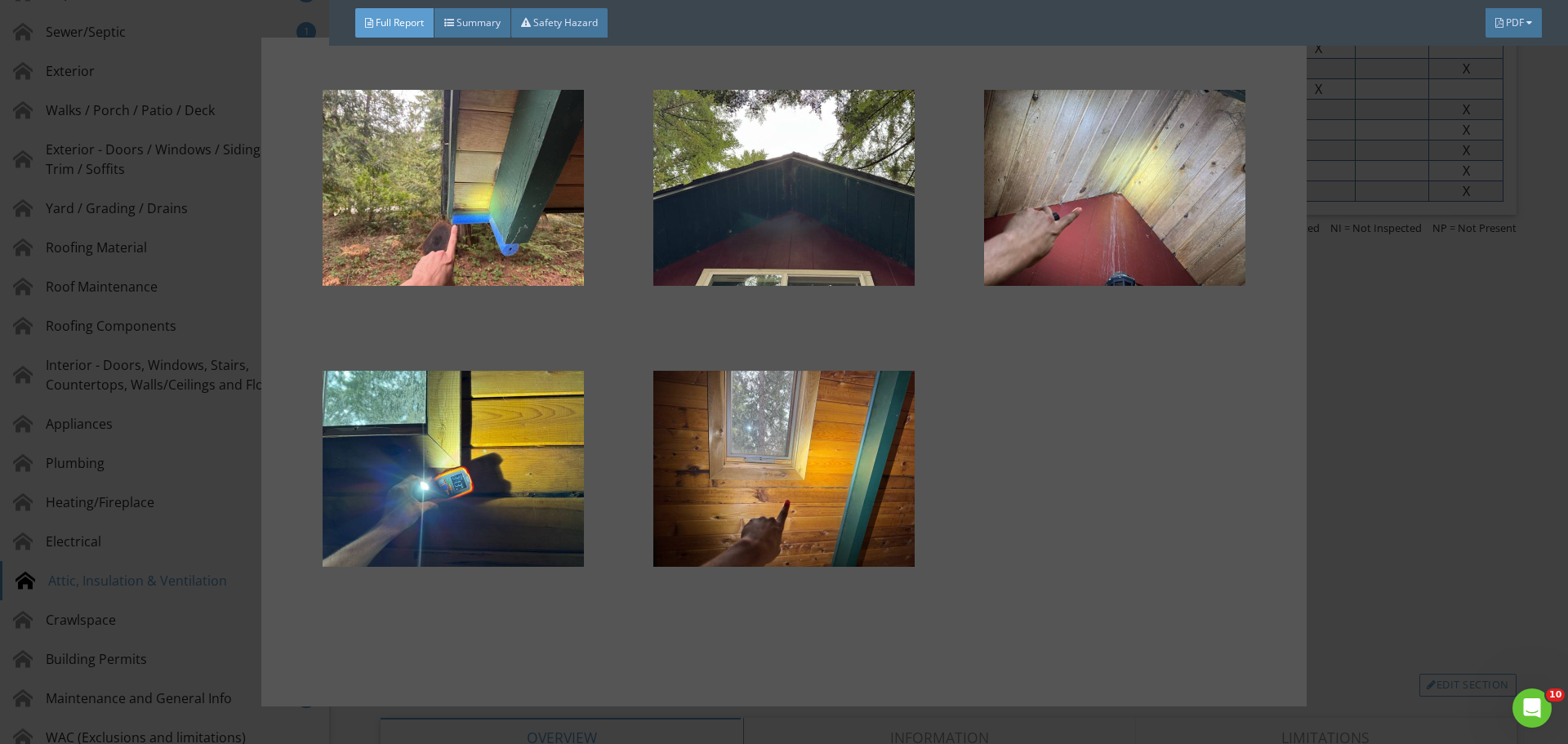
click at [1385, 390] on div at bounding box center [784, 372] width 1568 height 744
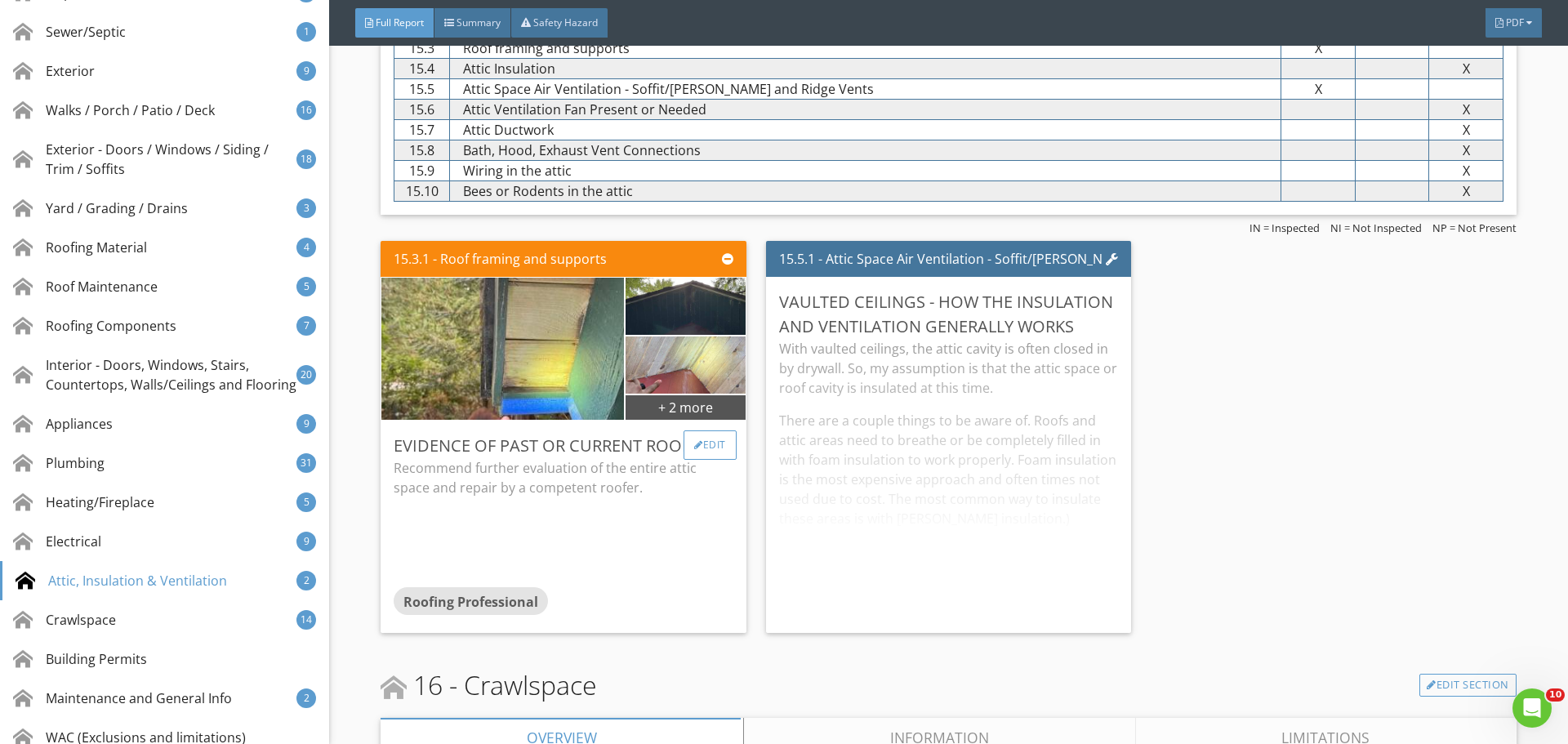
click at [728, 445] on div "Edit" at bounding box center [710, 445] width 53 height 29
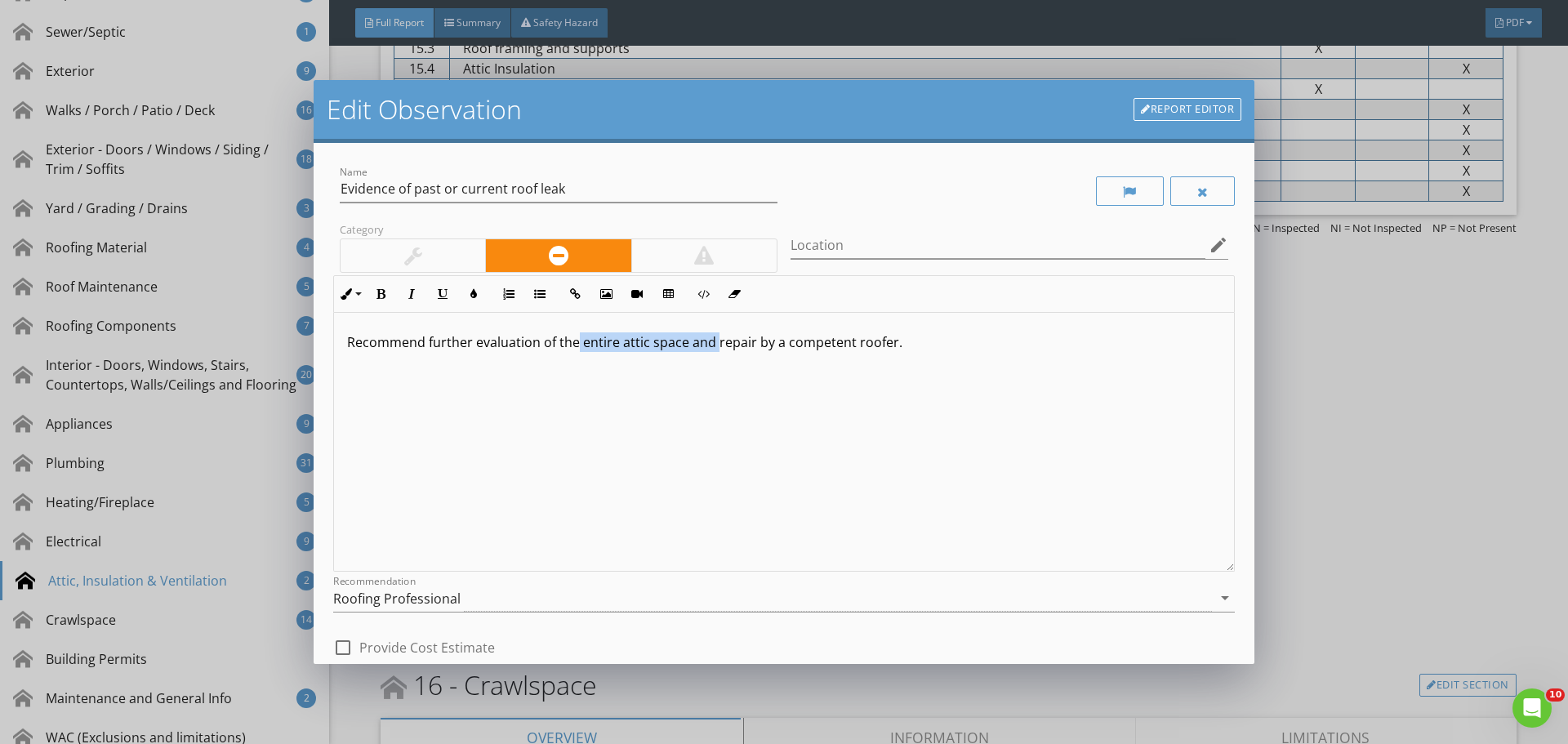
drag, startPoint x: 714, startPoint y: 350, endPoint x: 576, endPoint y: 350, distance: 138.0
click at [576, 350] on p "Recommend further evaluation of the entire attic space and repair by a competen…" at bounding box center [784, 341] width 874 height 20
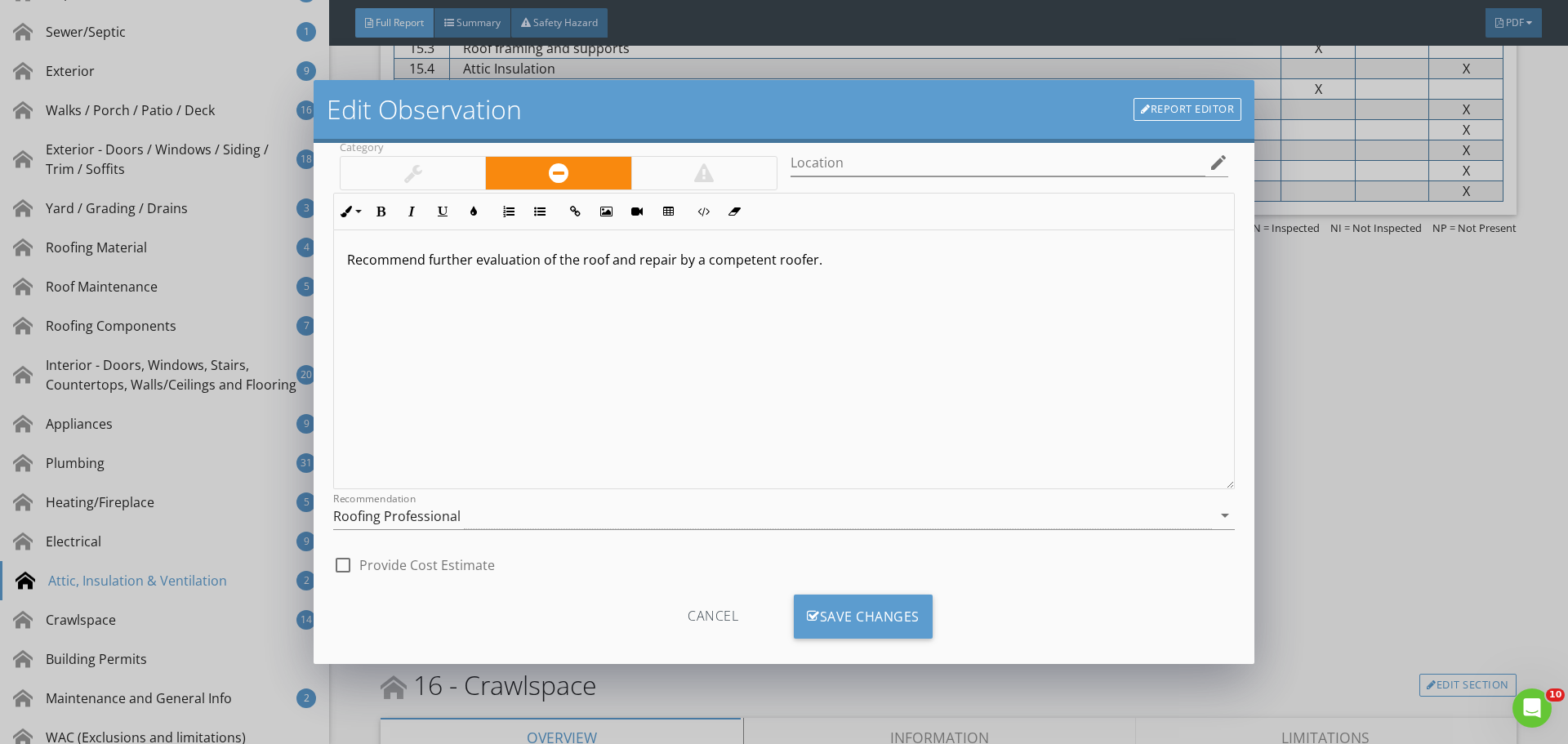
scroll to position [103, 0]
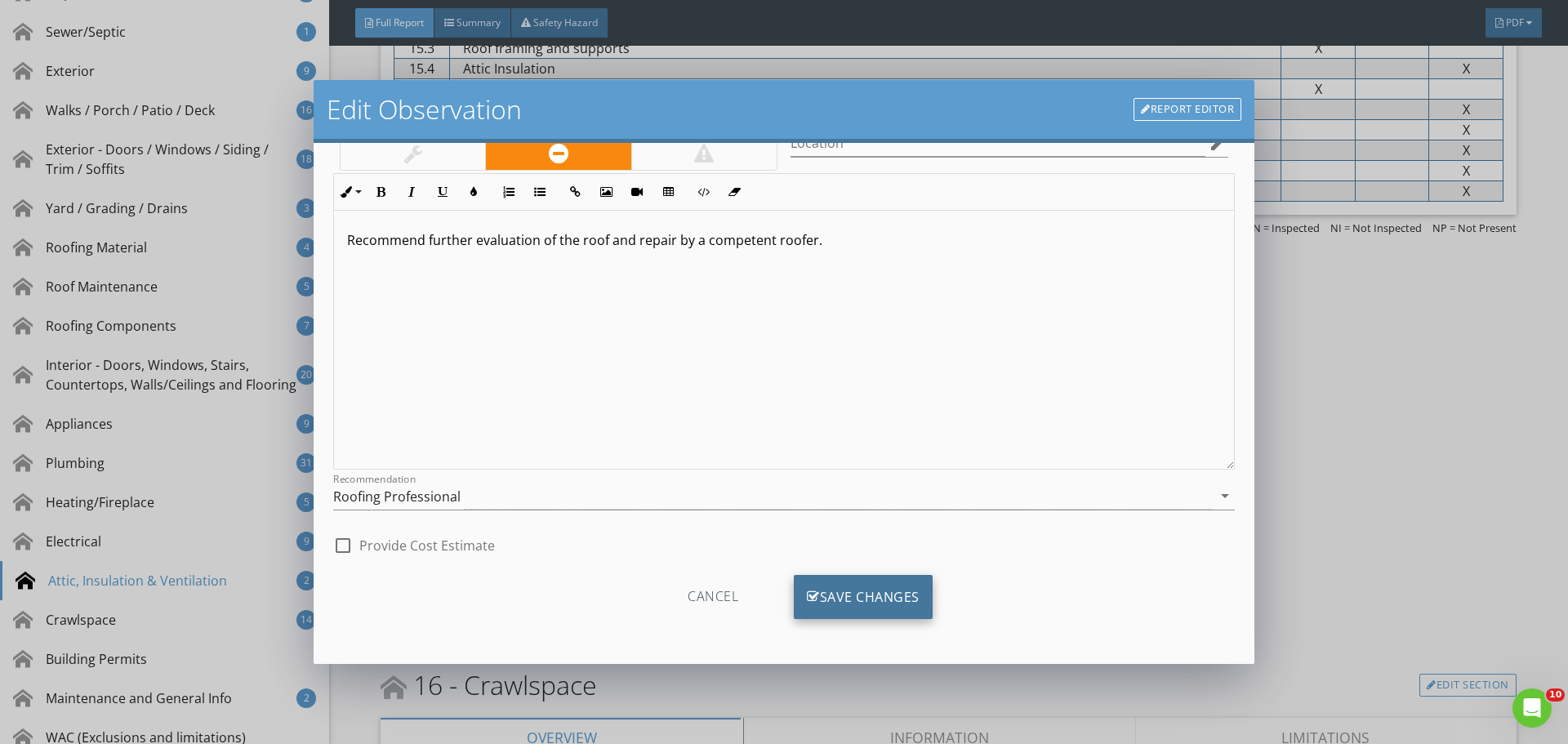
click at [892, 608] on div "Save Changes" at bounding box center [863, 596] width 139 height 44
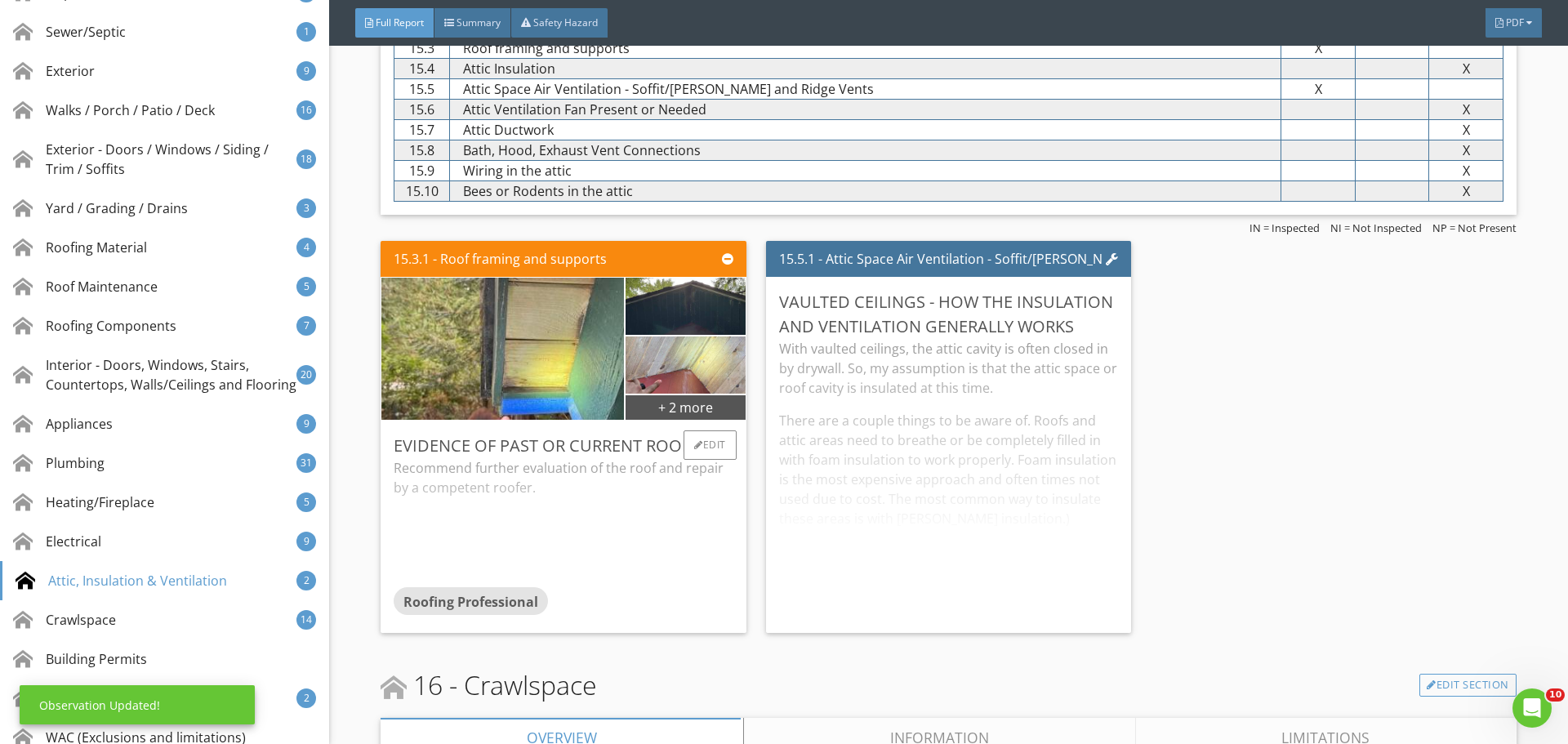
click at [735, 438] on div "Evidence of past or current roof leak Recommend further evaluation of the roof …" at bounding box center [563, 527] width 365 height 213
click at [721, 443] on div "Edit" at bounding box center [710, 445] width 53 height 29
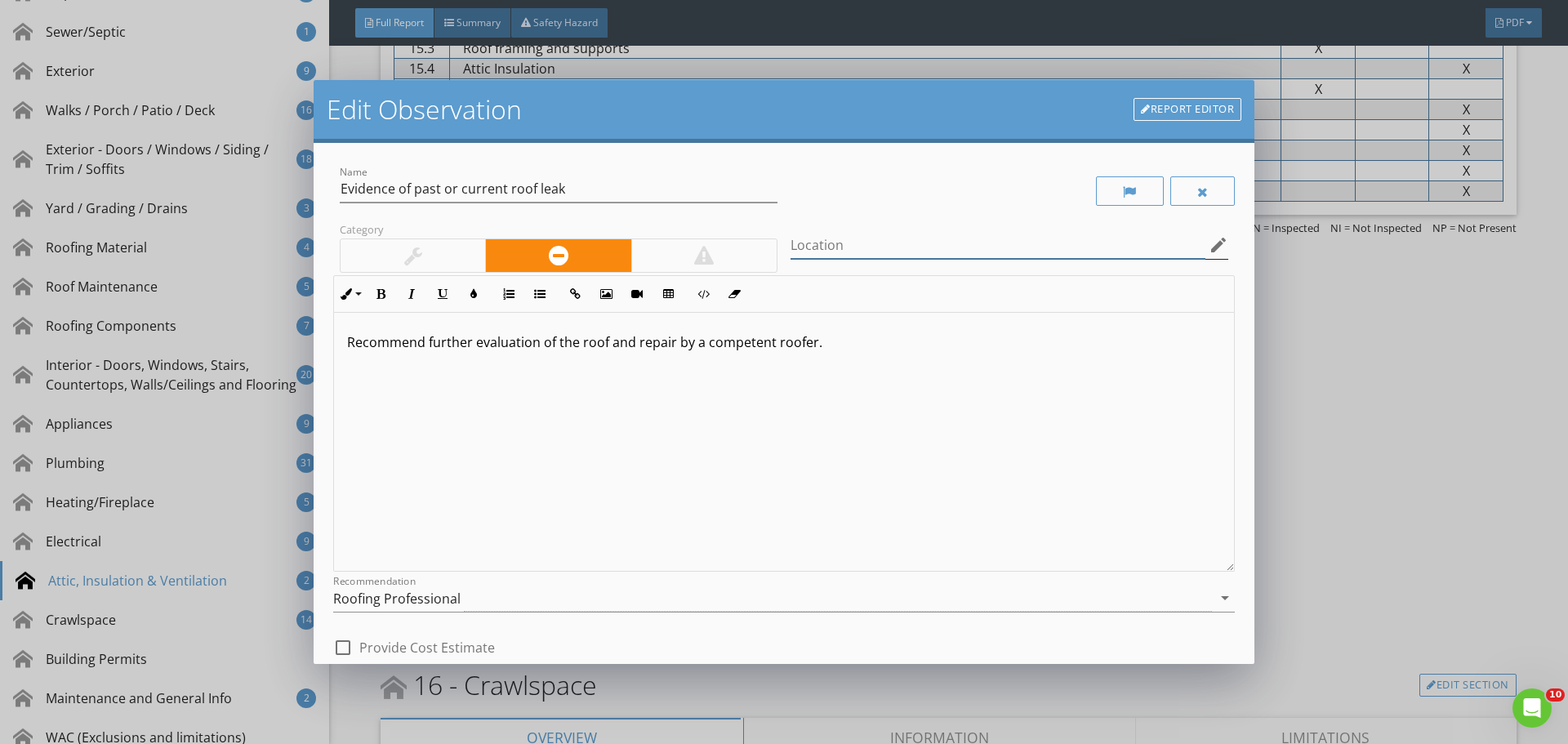
click at [860, 245] on input "Location" at bounding box center [997, 245] width 415 height 27
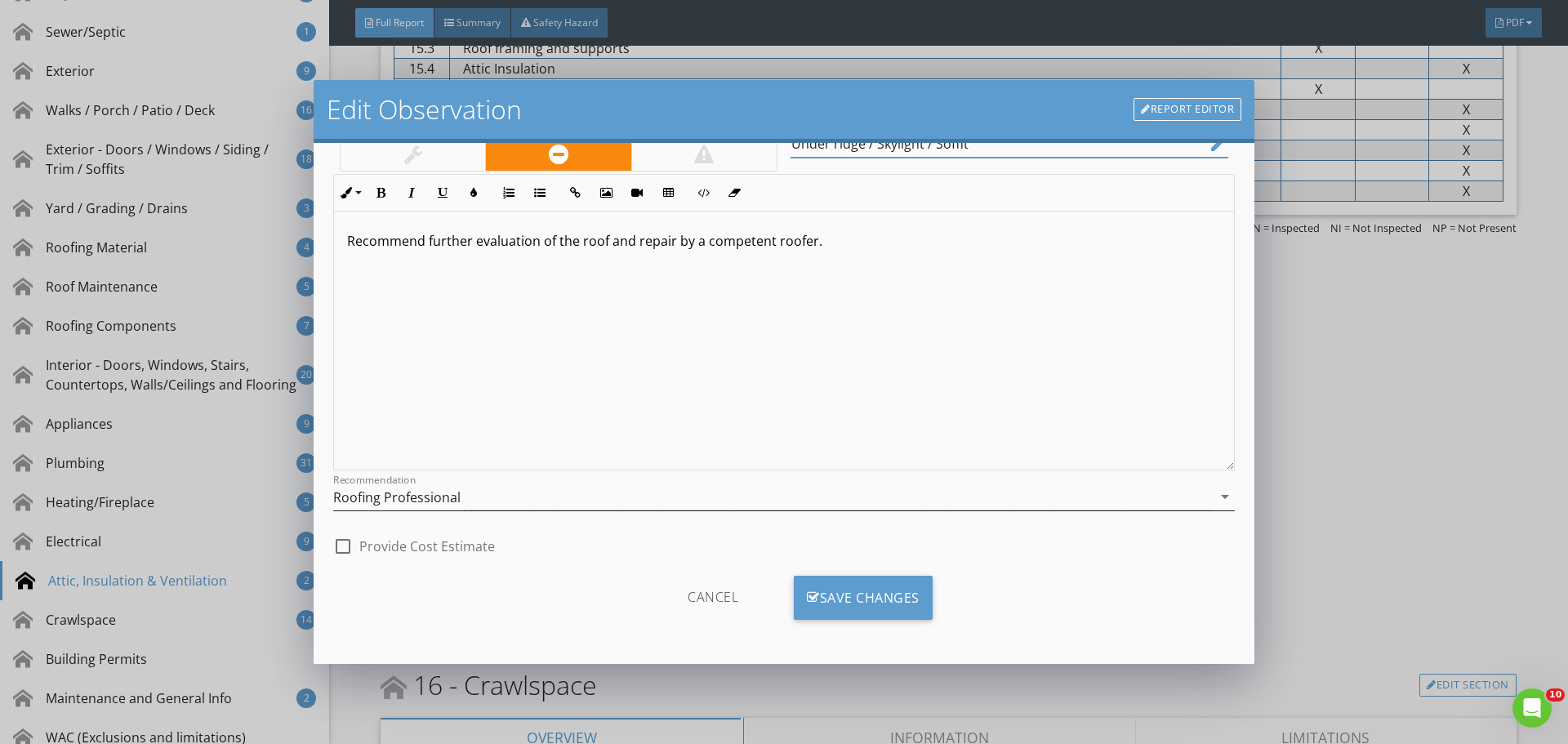
scroll to position [103, 0]
type input "Under ridge / Skylight / Soffit"
click at [875, 610] on div "Save Changes" at bounding box center [863, 596] width 139 height 44
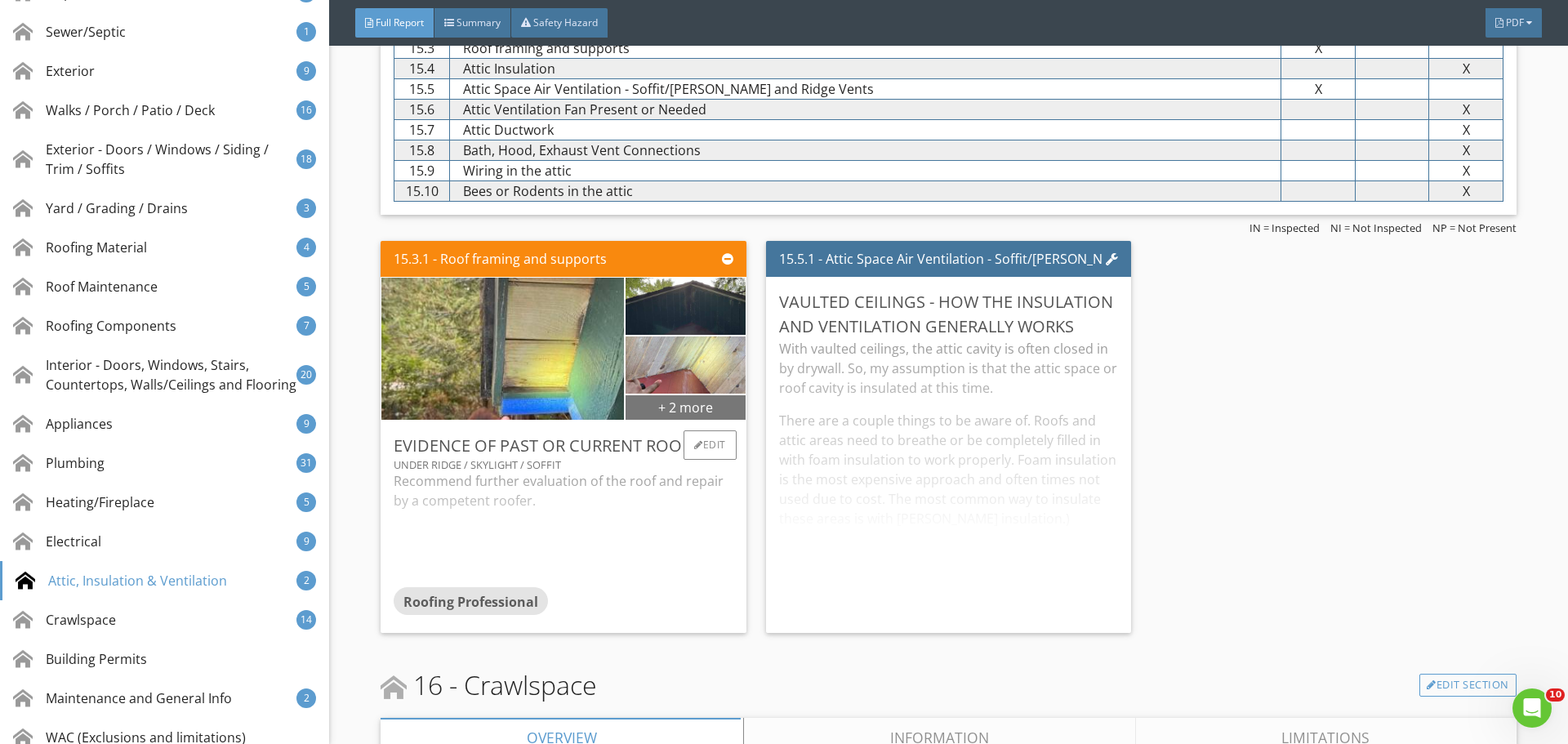
click at [724, 409] on div "+ 2 more" at bounding box center [685, 406] width 119 height 26
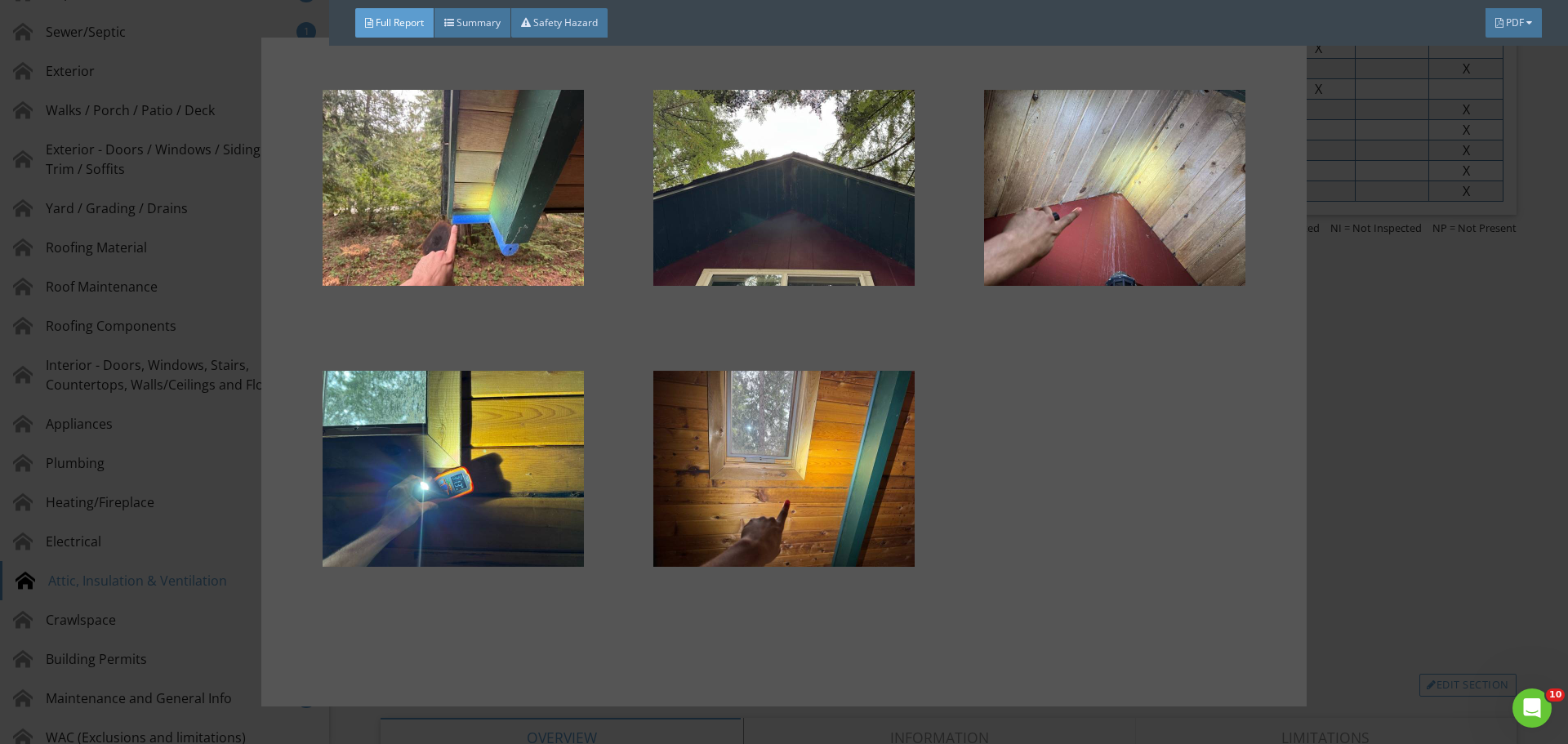
click at [1424, 360] on div at bounding box center [784, 372] width 1568 height 744
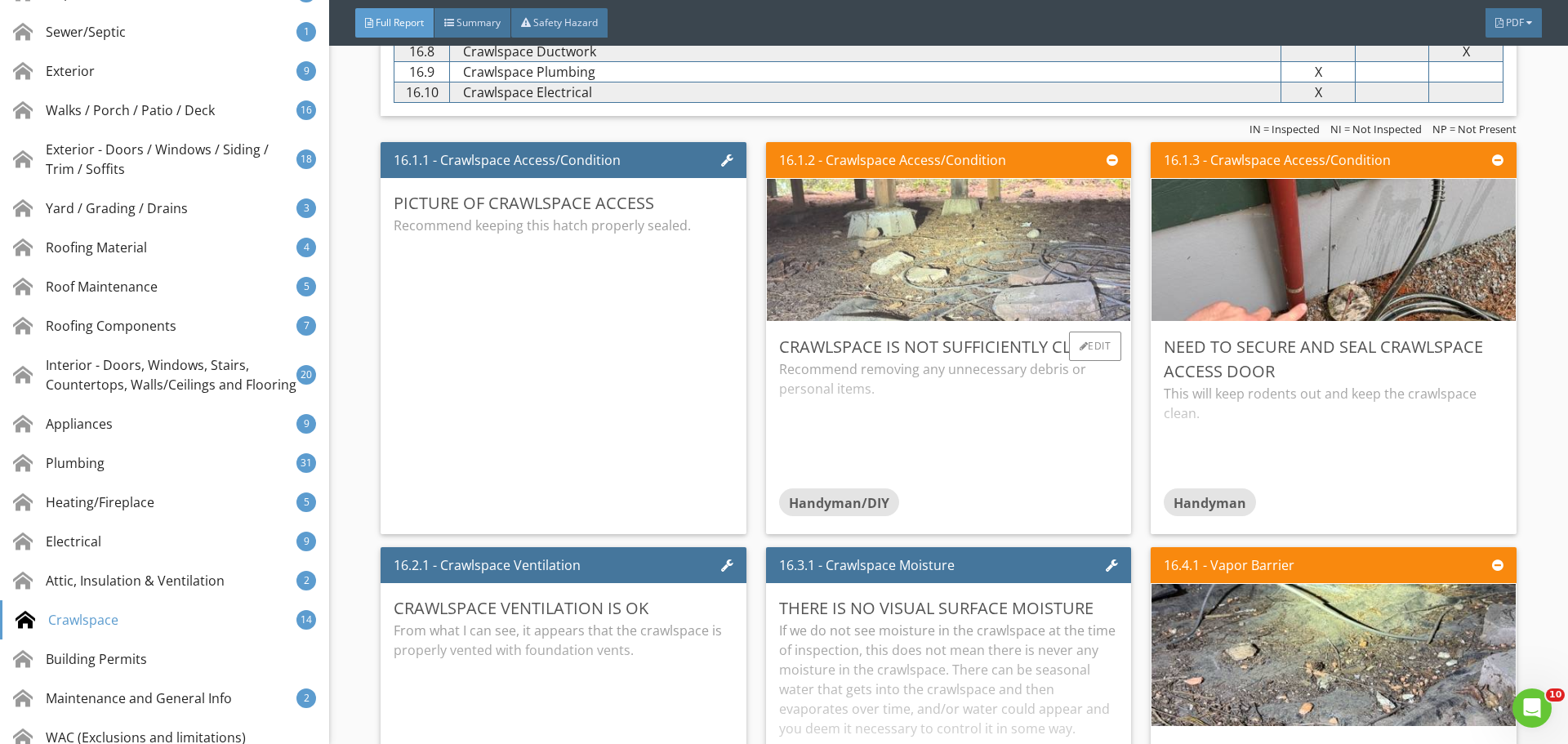
scroll to position [29410, 0]
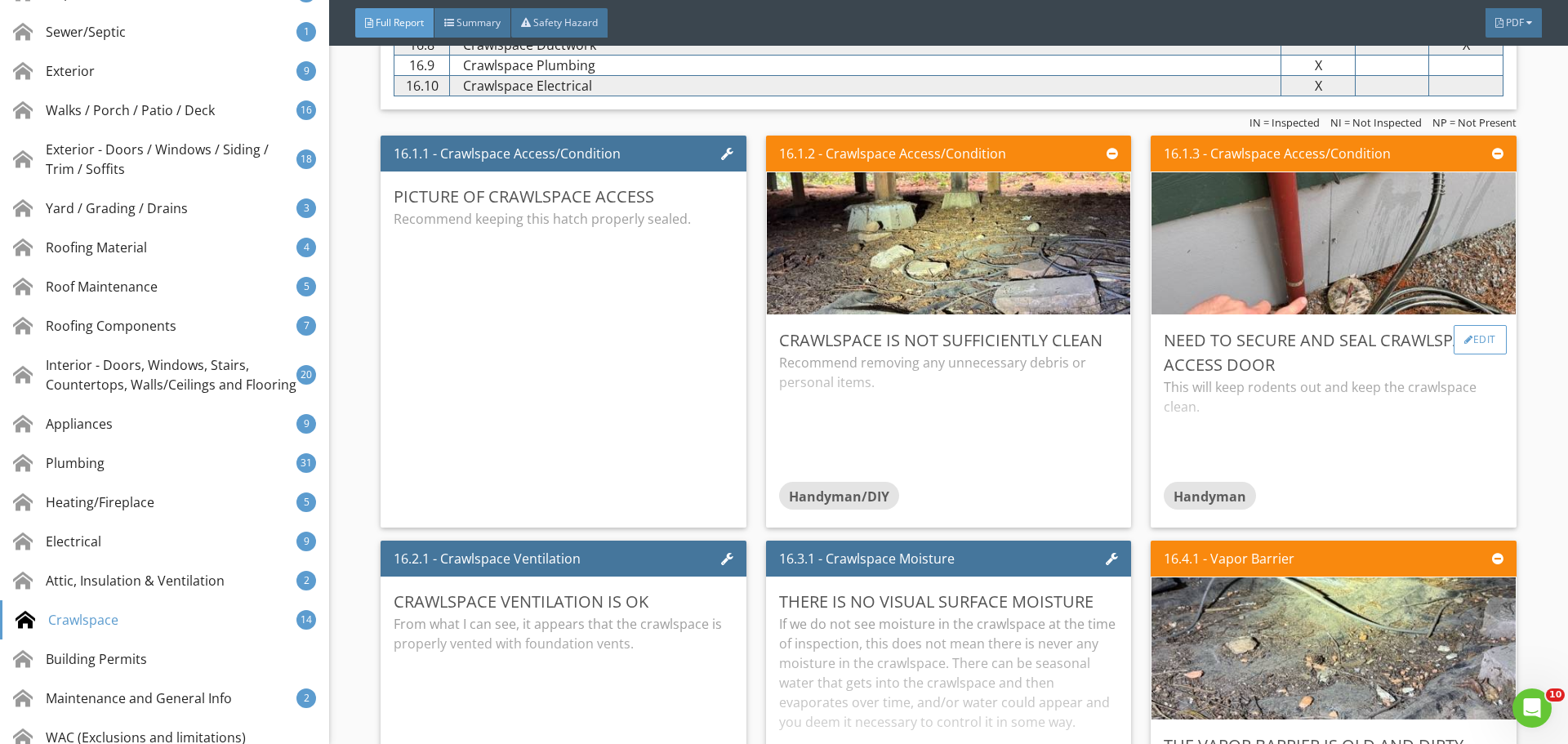
click at [1466, 343] on div "Edit" at bounding box center [1480, 340] width 53 height 29
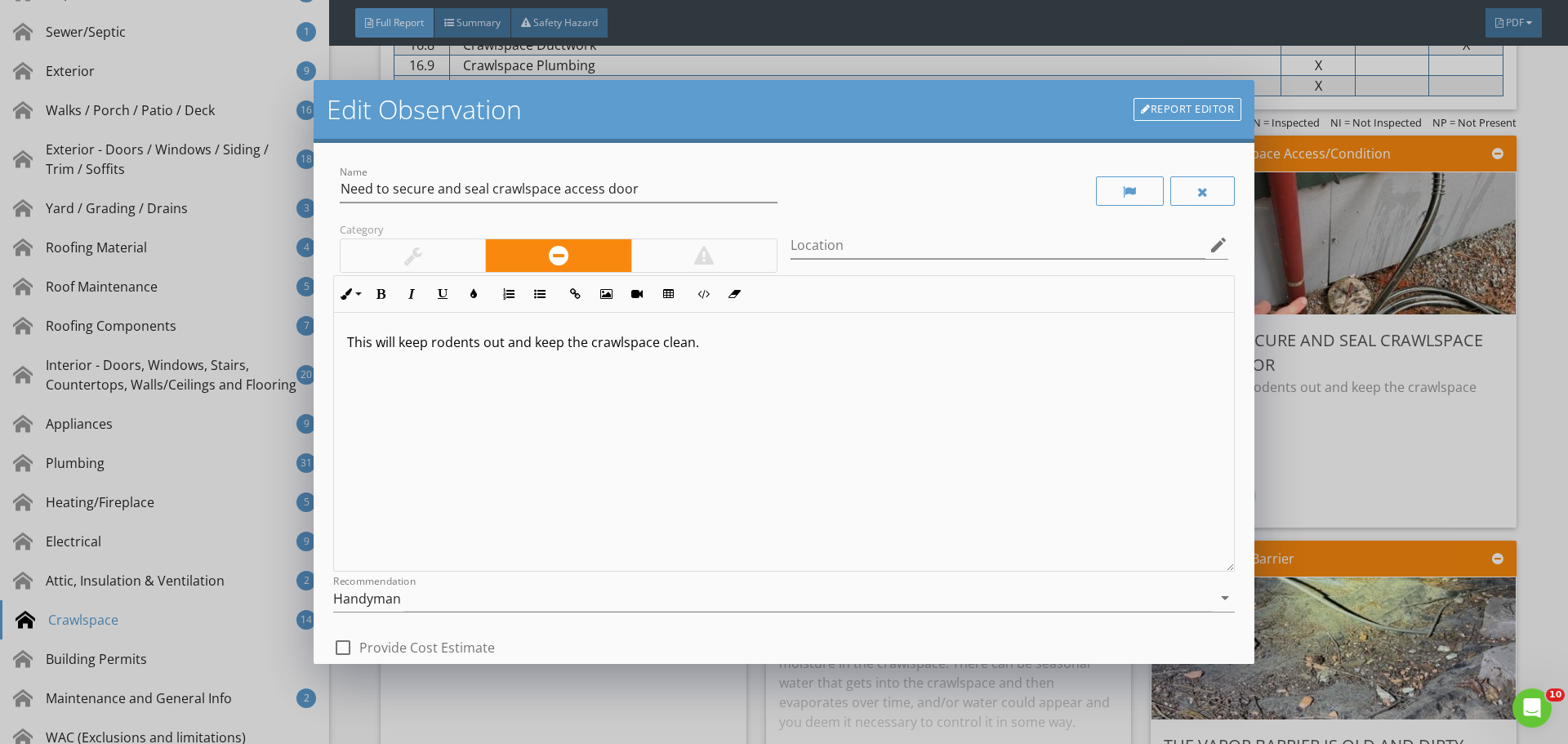
click at [1363, 316] on div "Edit Observation Report Editor Name Need to secure and seal crawlspace access d…" at bounding box center [784, 372] width 1568 height 744
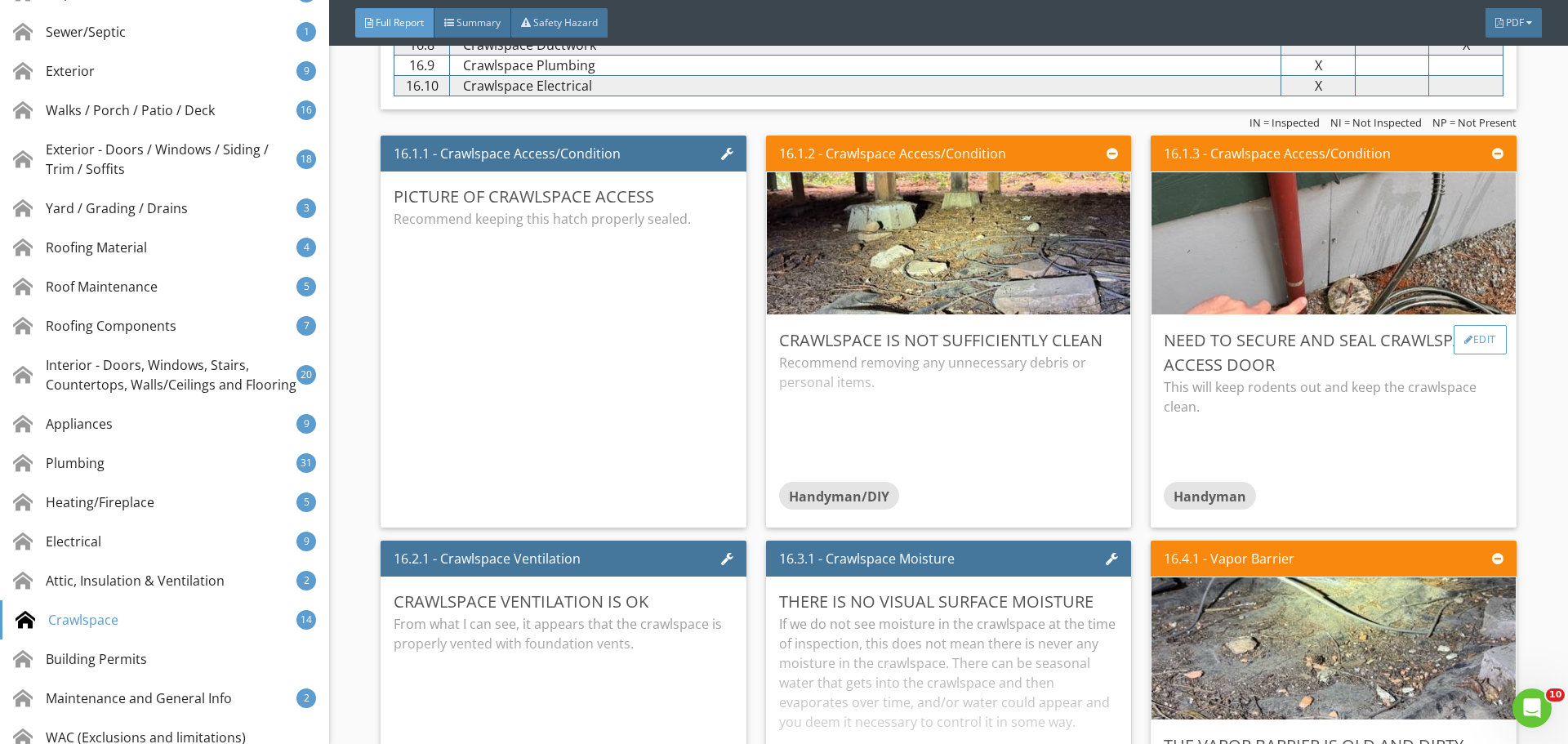
click at [1471, 341] on div "Edit" at bounding box center [1480, 340] width 53 height 29
click at [1264, 336] on div at bounding box center [784, 372] width 1568 height 744
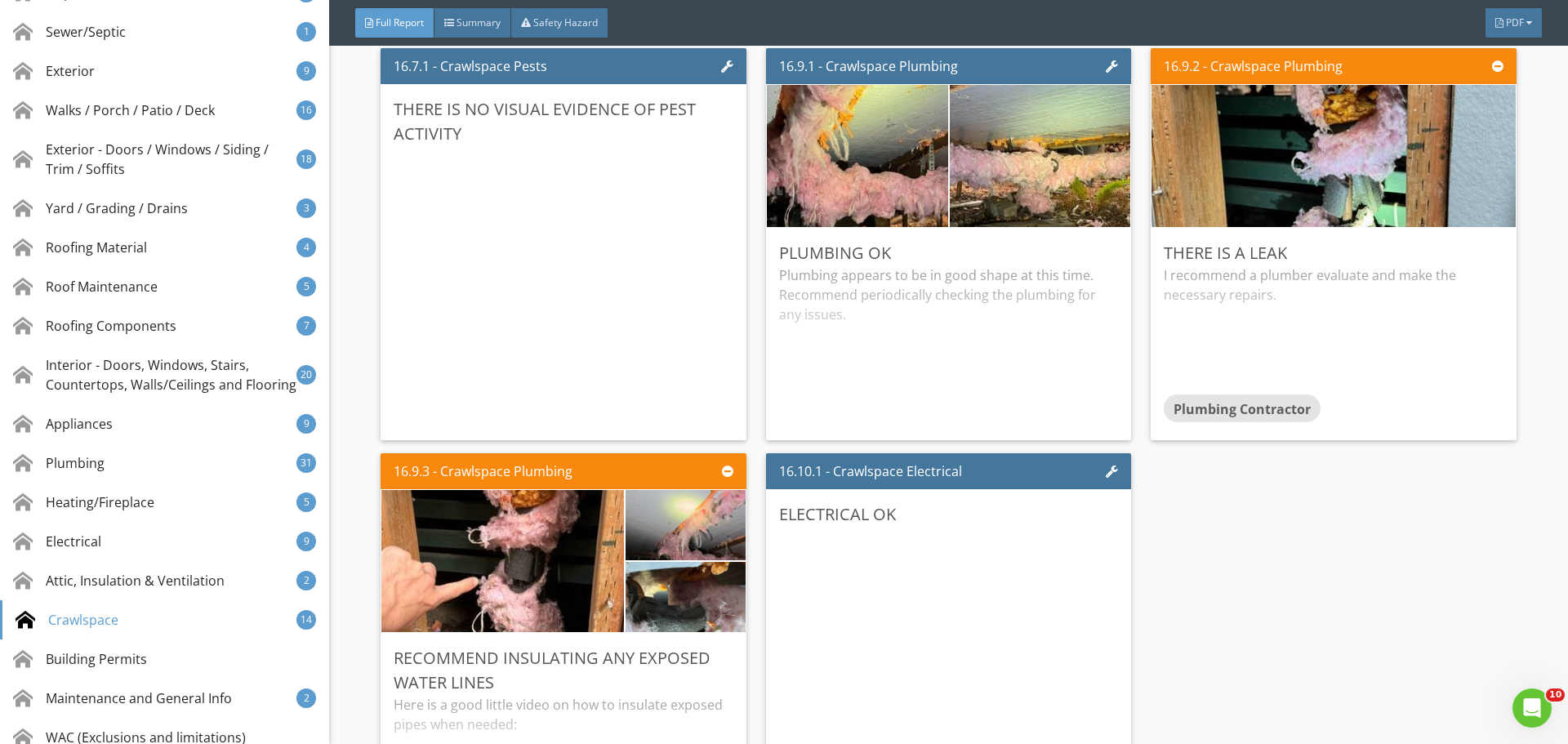
scroll to position [30717, 0]
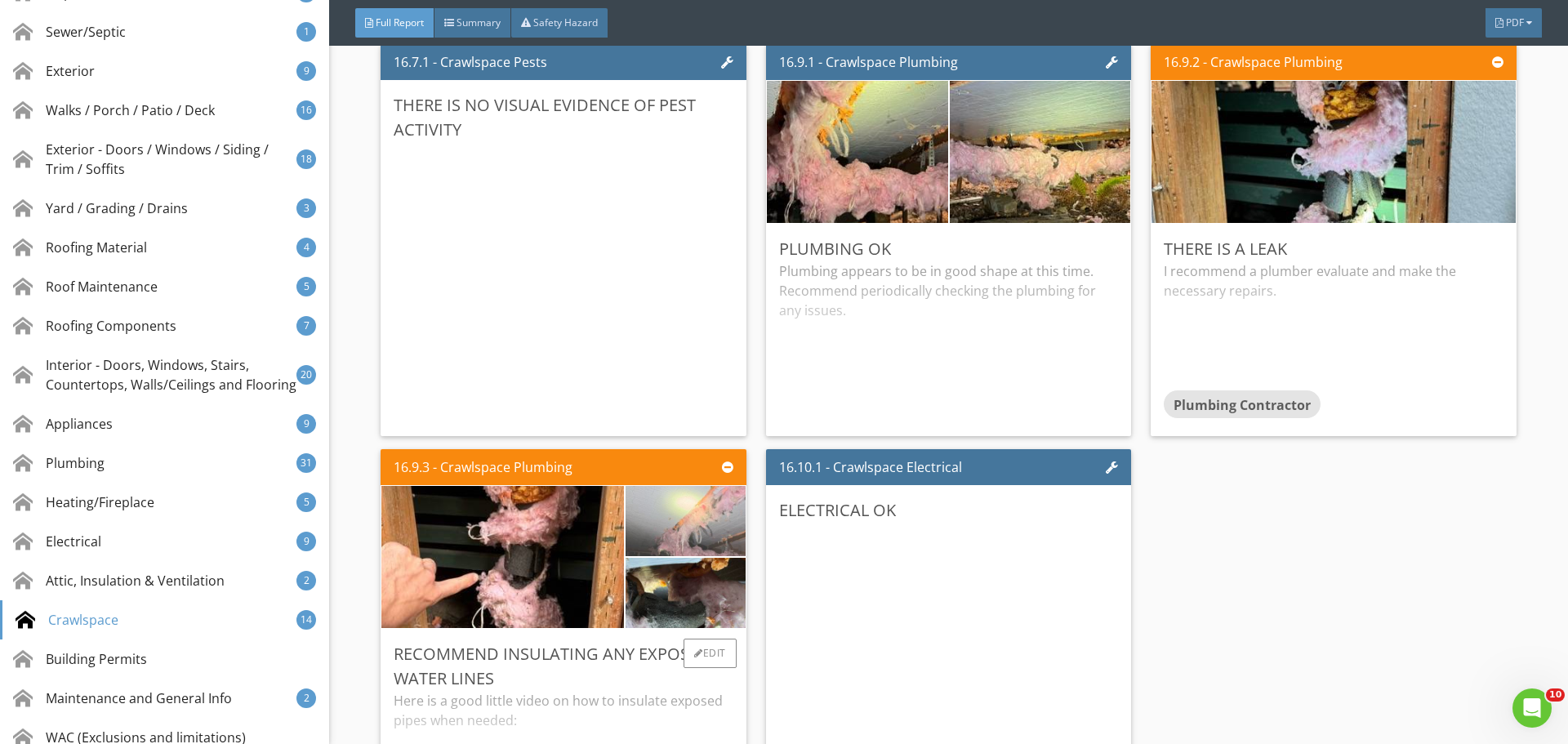
click at [691, 506] on img at bounding box center [685, 521] width 234 height 176
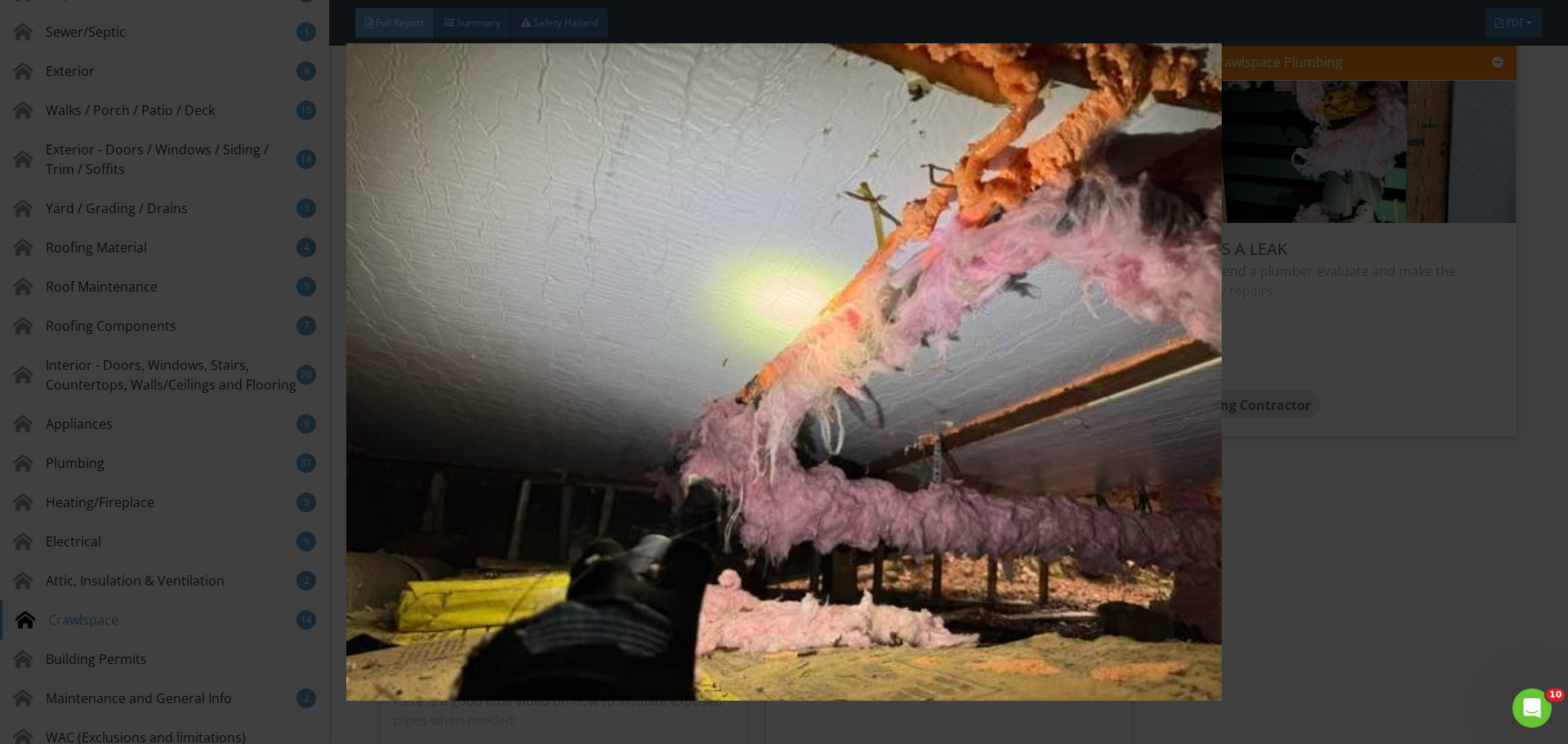
click at [1420, 389] on img at bounding box center [784, 372] width 1440 height 657
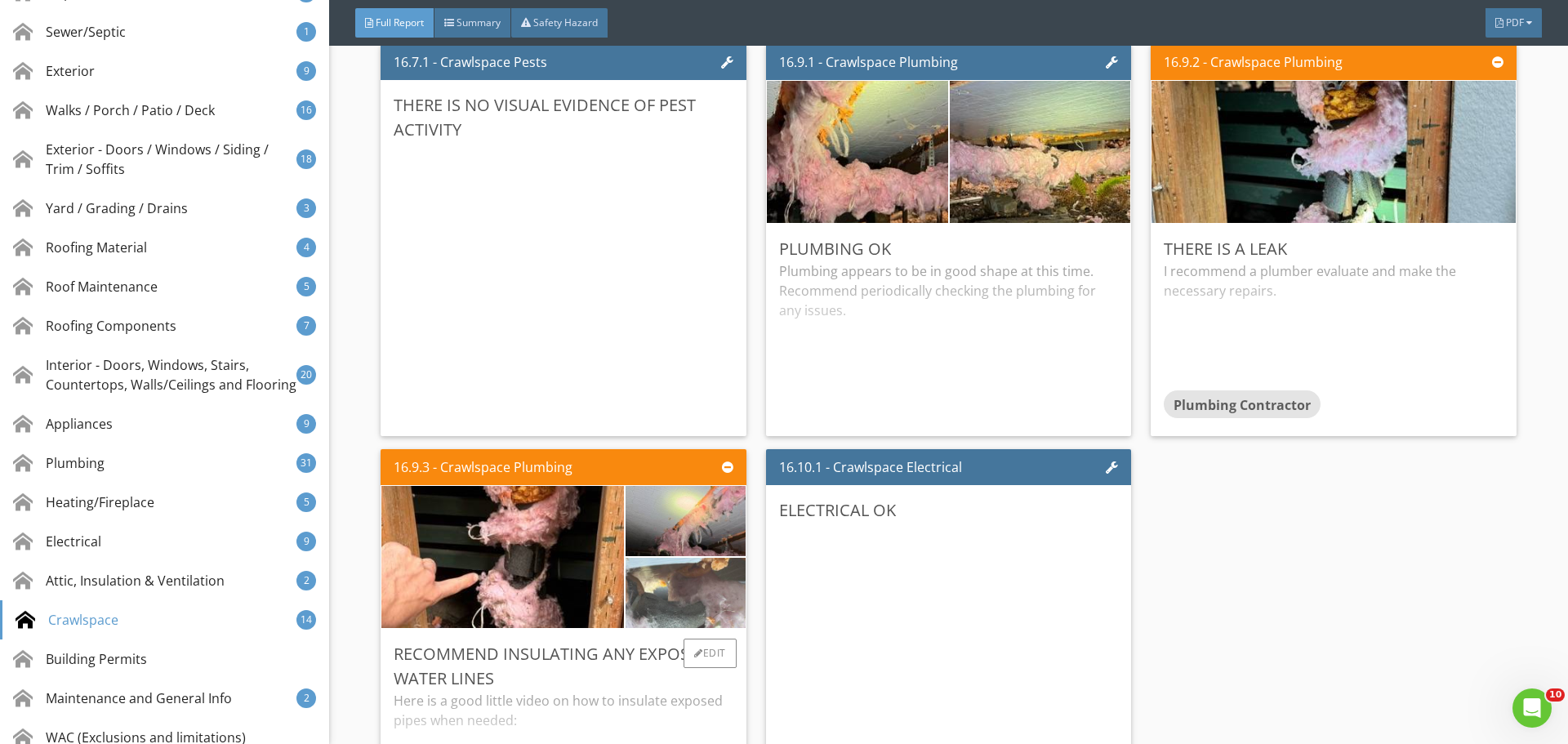
click at [716, 605] on img at bounding box center [685, 593] width 234 height 176
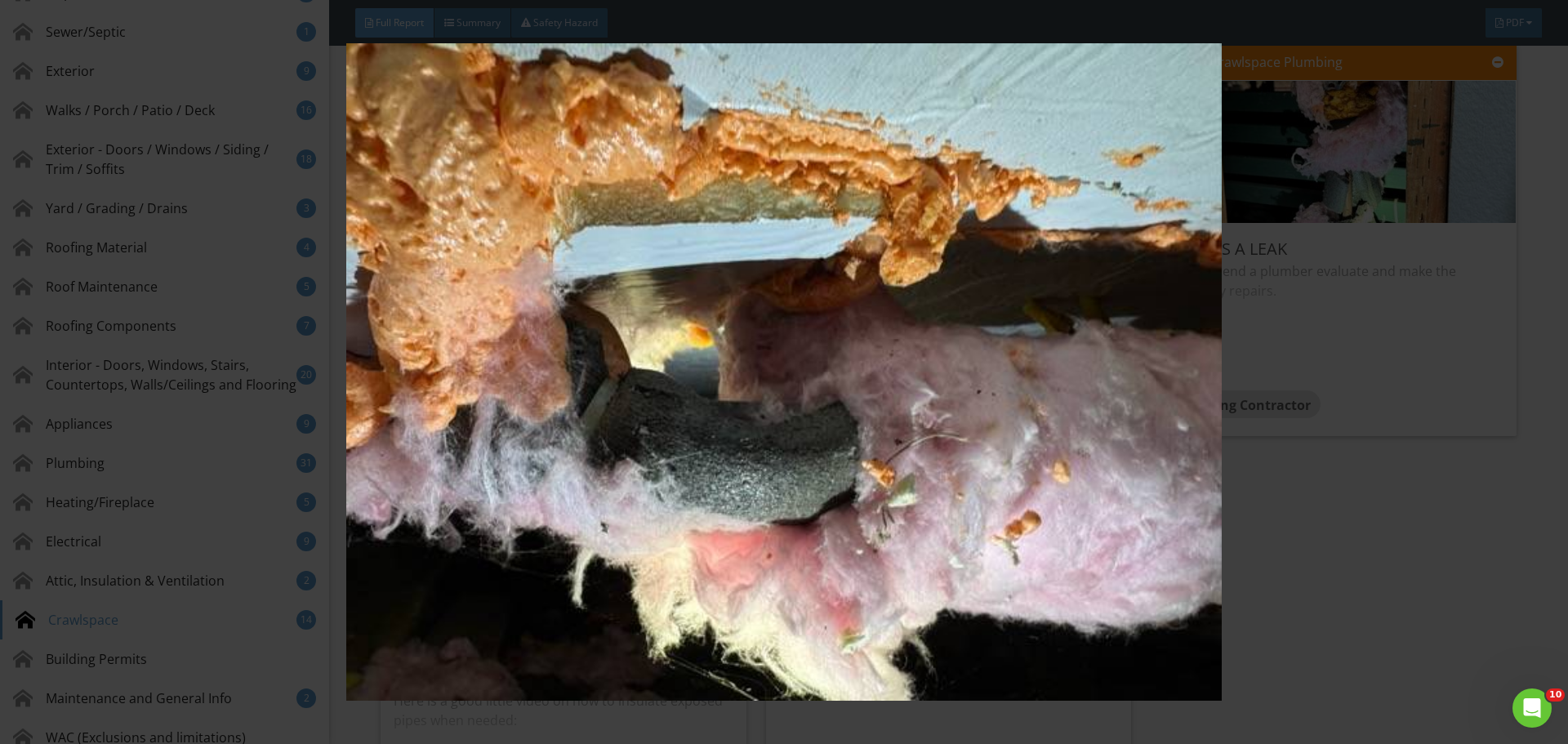
click at [1428, 423] on img at bounding box center [784, 372] width 1440 height 657
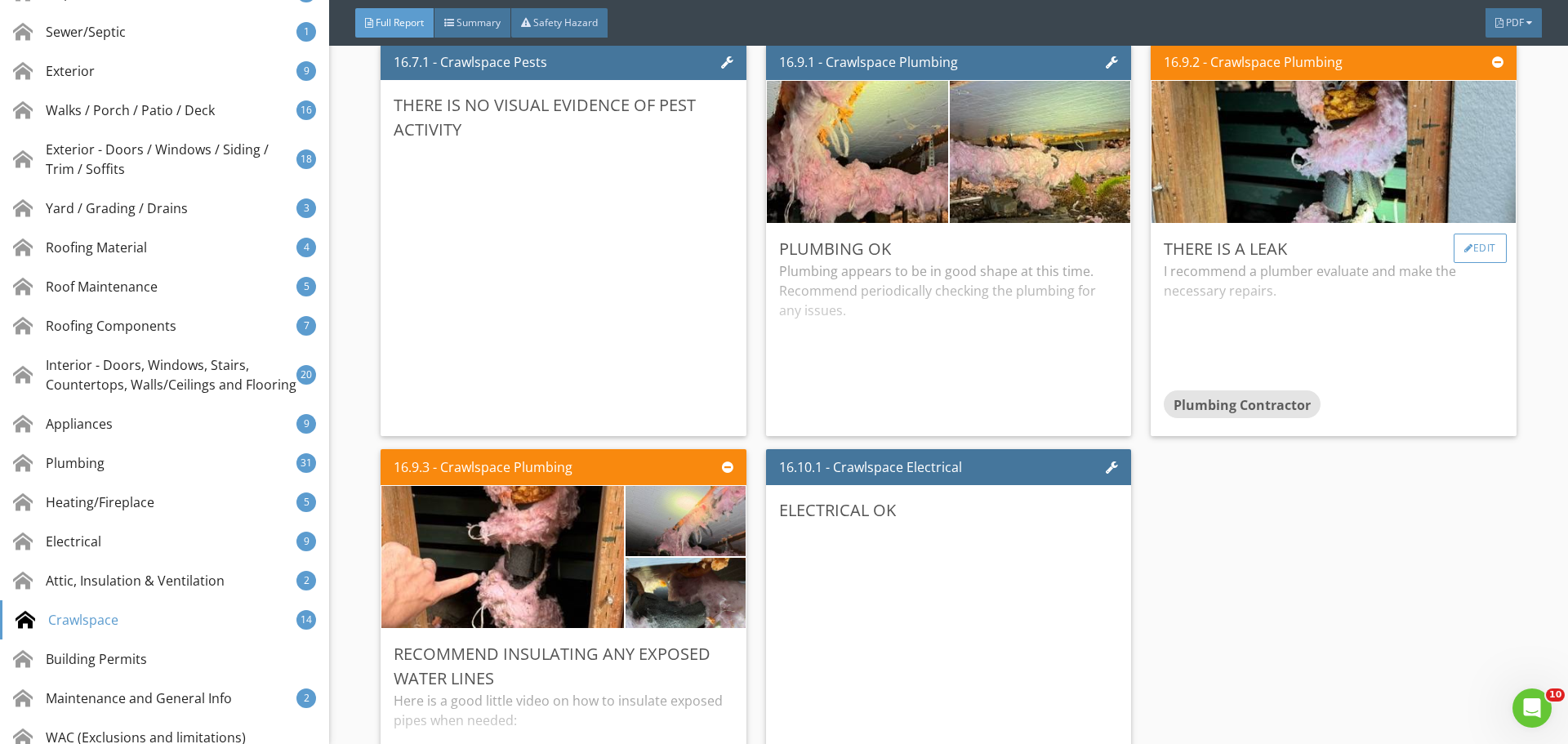
click at [1470, 247] on div "Edit" at bounding box center [1480, 247] width 53 height 29
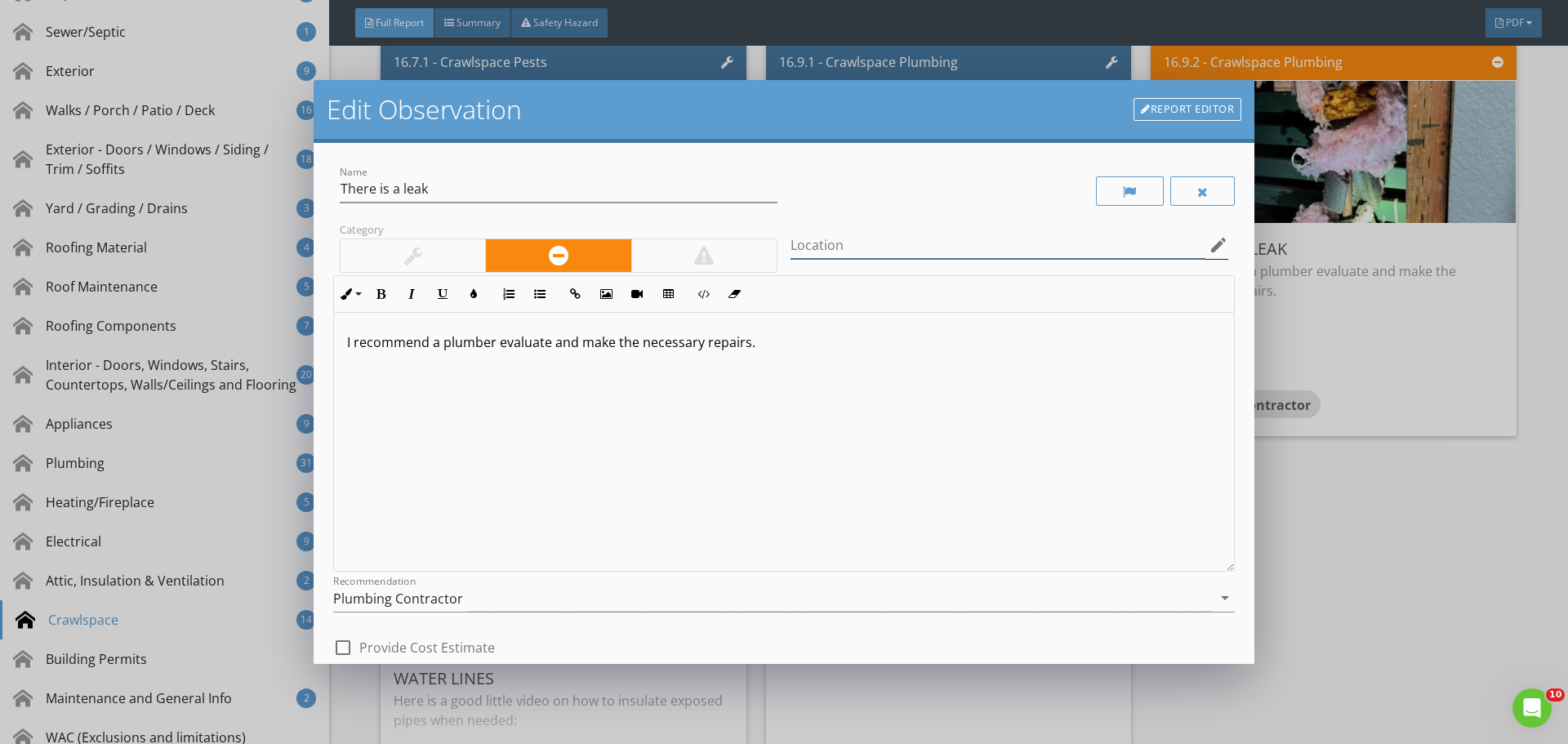
click at [901, 253] on input "Location" at bounding box center [997, 245] width 415 height 27
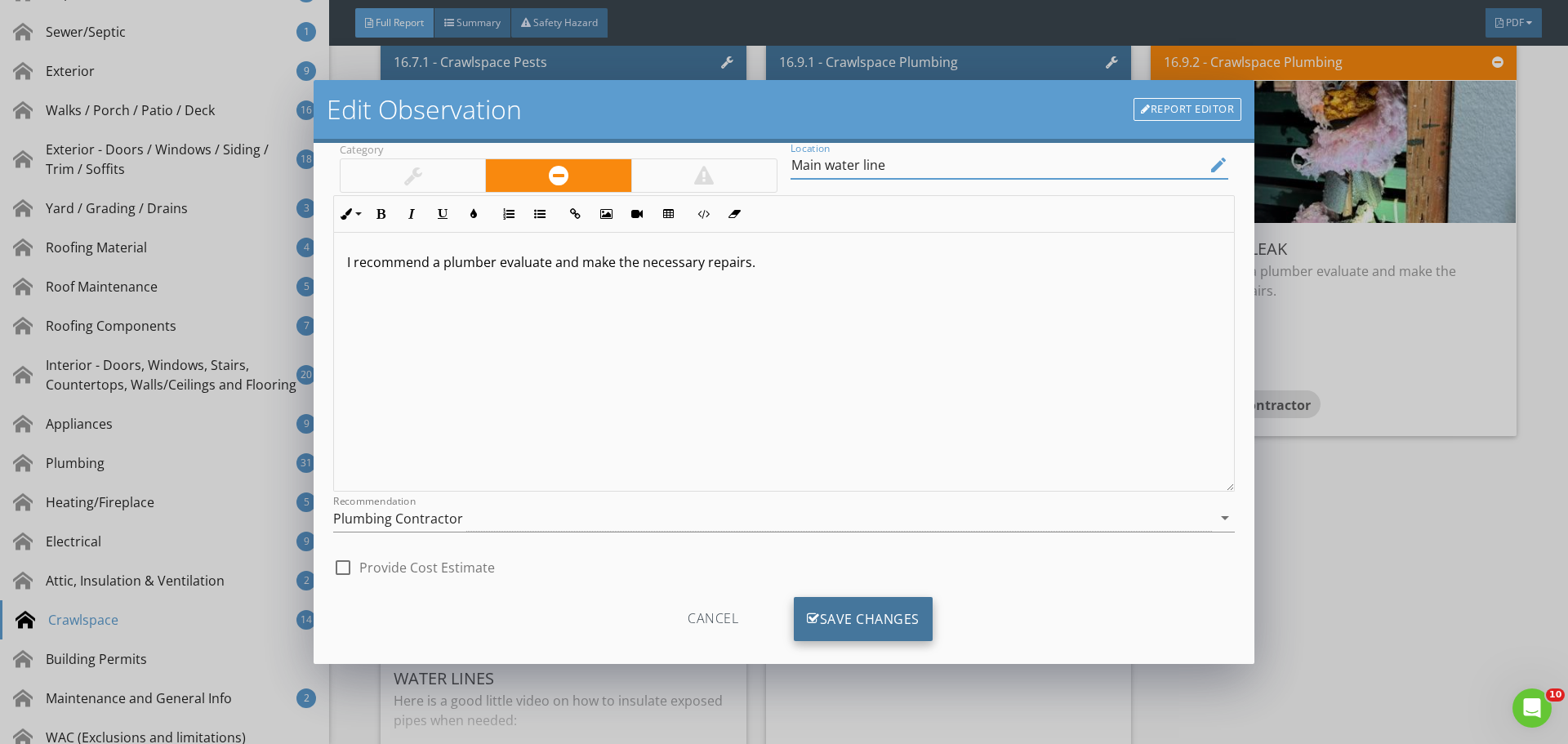
scroll to position [103, 0]
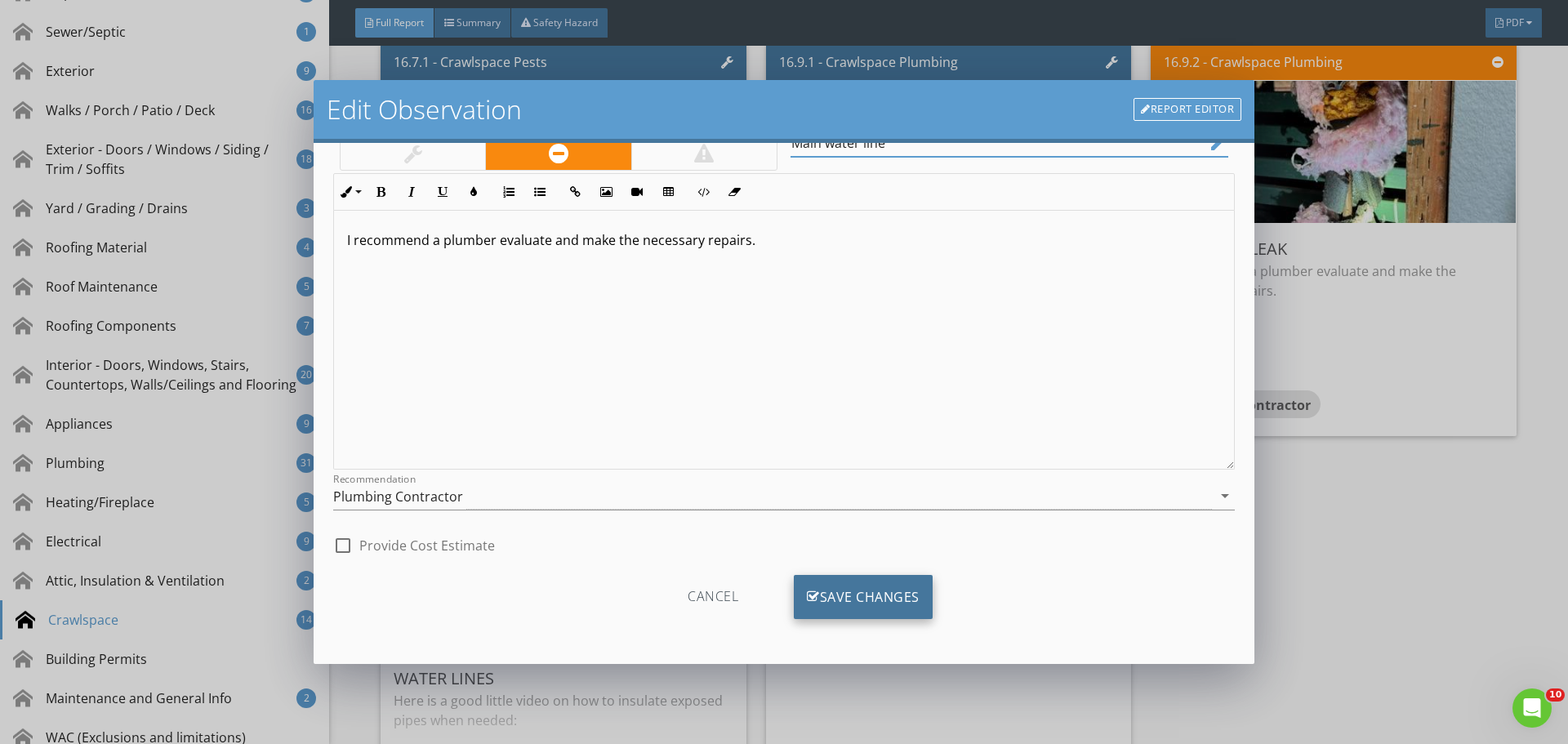
type input "Main water line"
click at [874, 590] on div "Save Changes" at bounding box center [863, 596] width 139 height 44
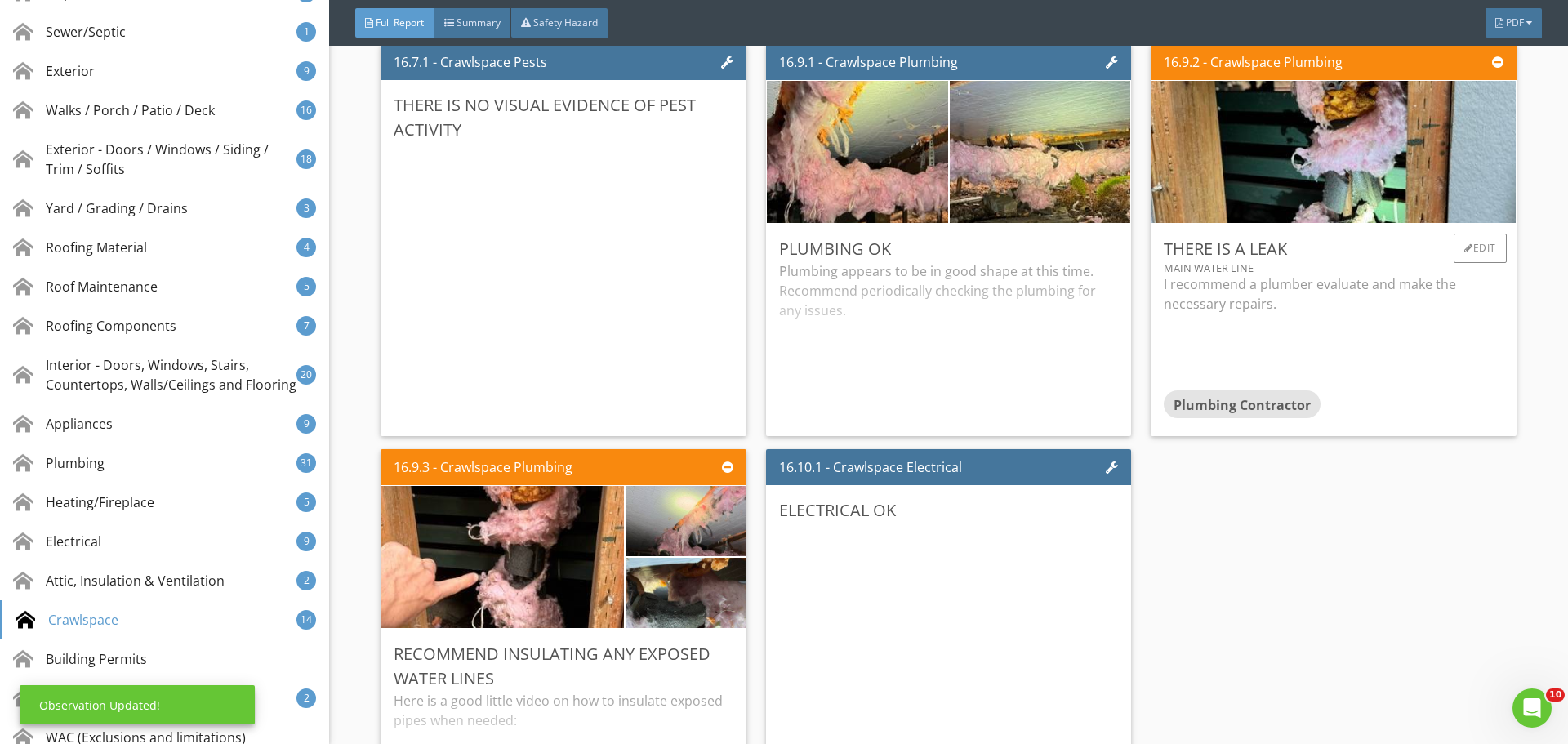
click at [1290, 321] on div "I recommend a plumber evaluate and make the necessary repairs." at bounding box center [1333, 325] width 339 height 100
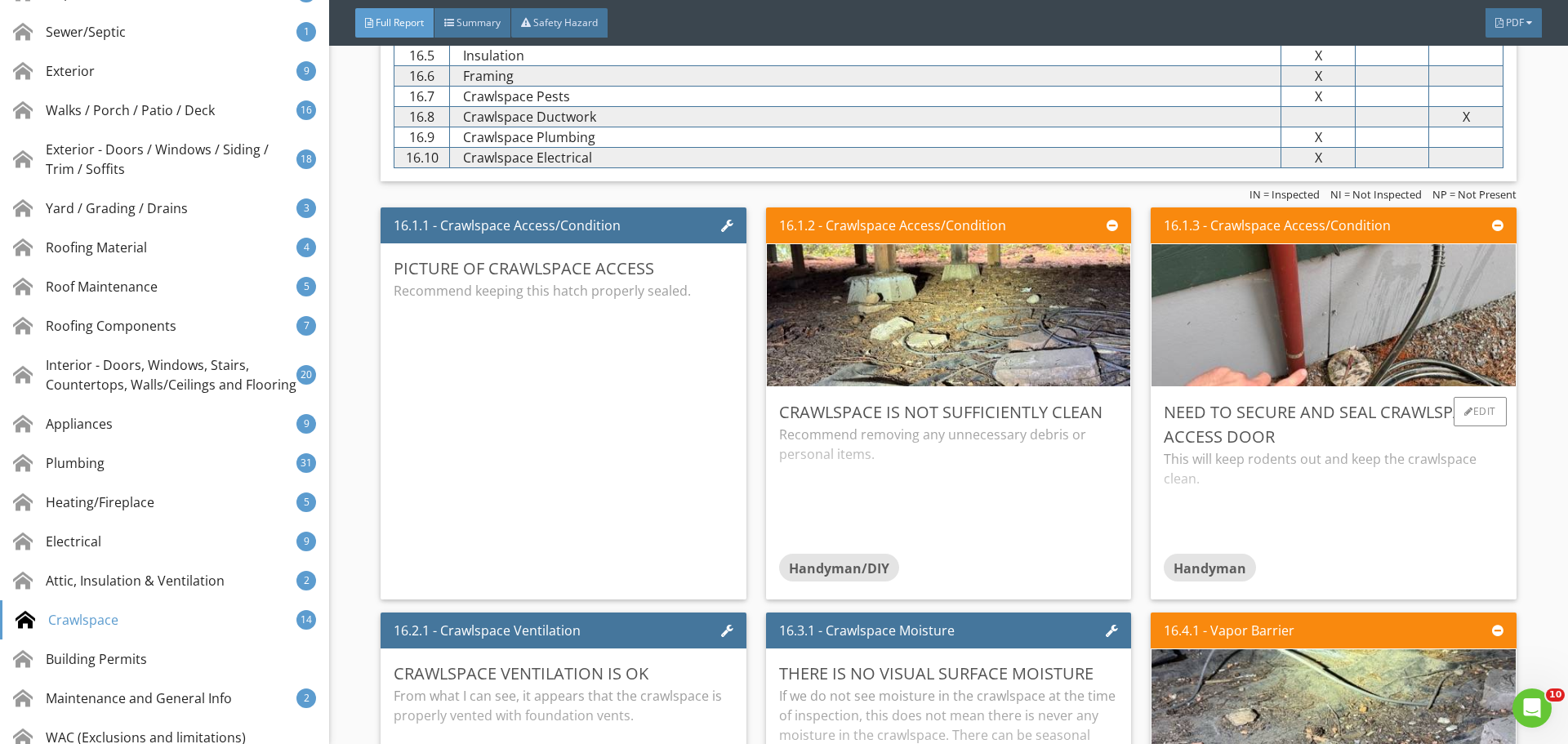
scroll to position [29328, 0]
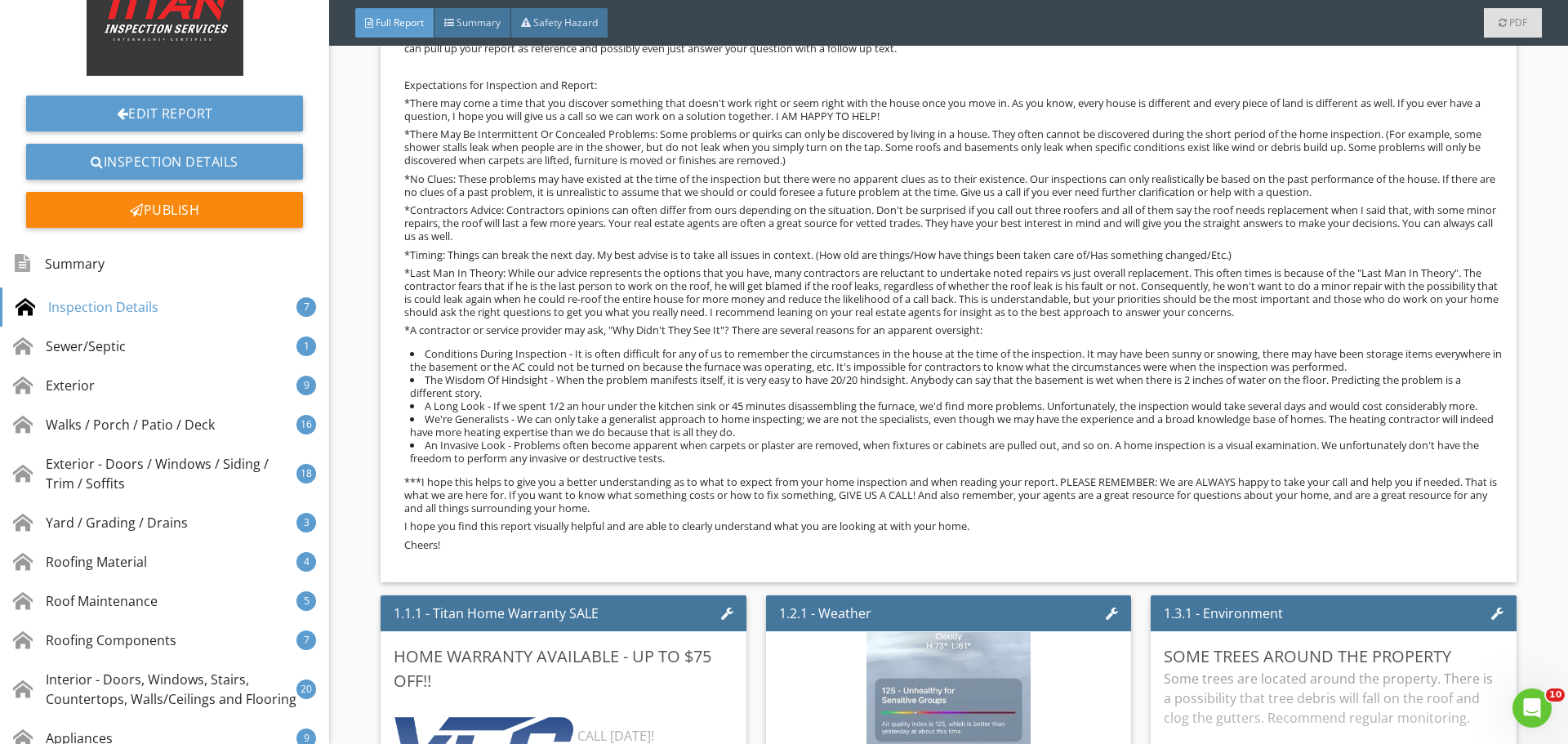
scroll to position [542, 0]
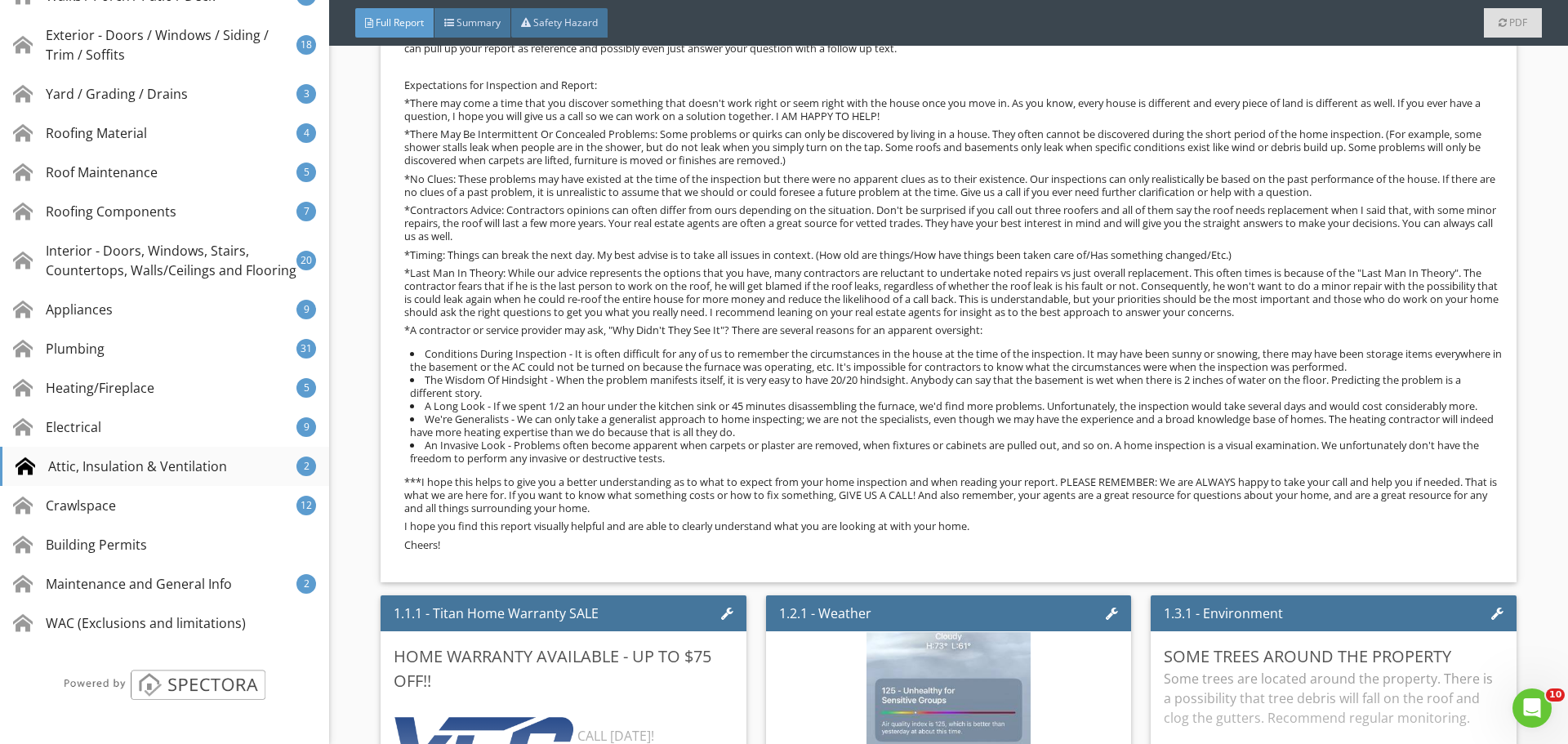
click at [225, 467] on div "Attic, Insulation & Ventilation 2" at bounding box center [165, 467] width 329 height 40
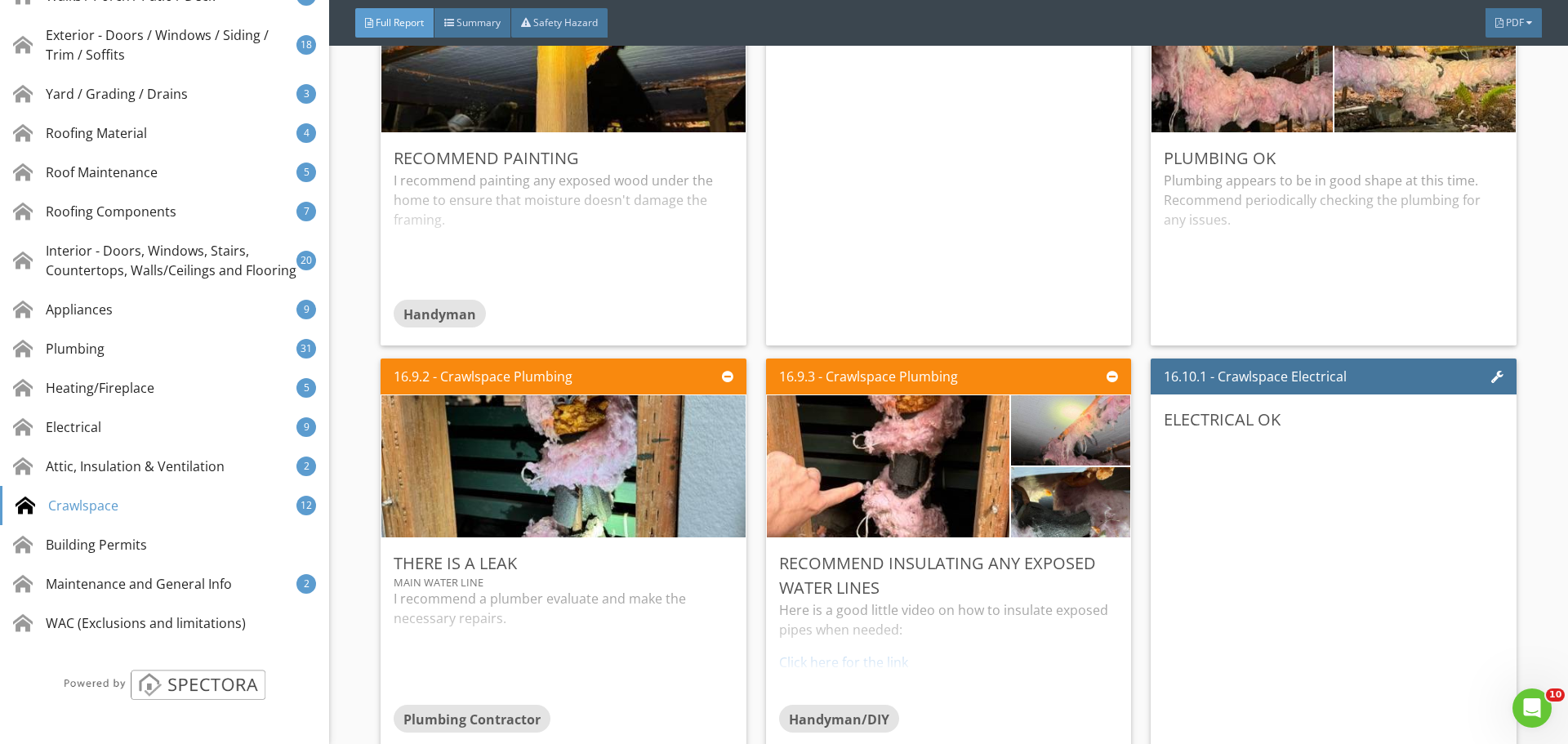
scroll to position [30426, 0]
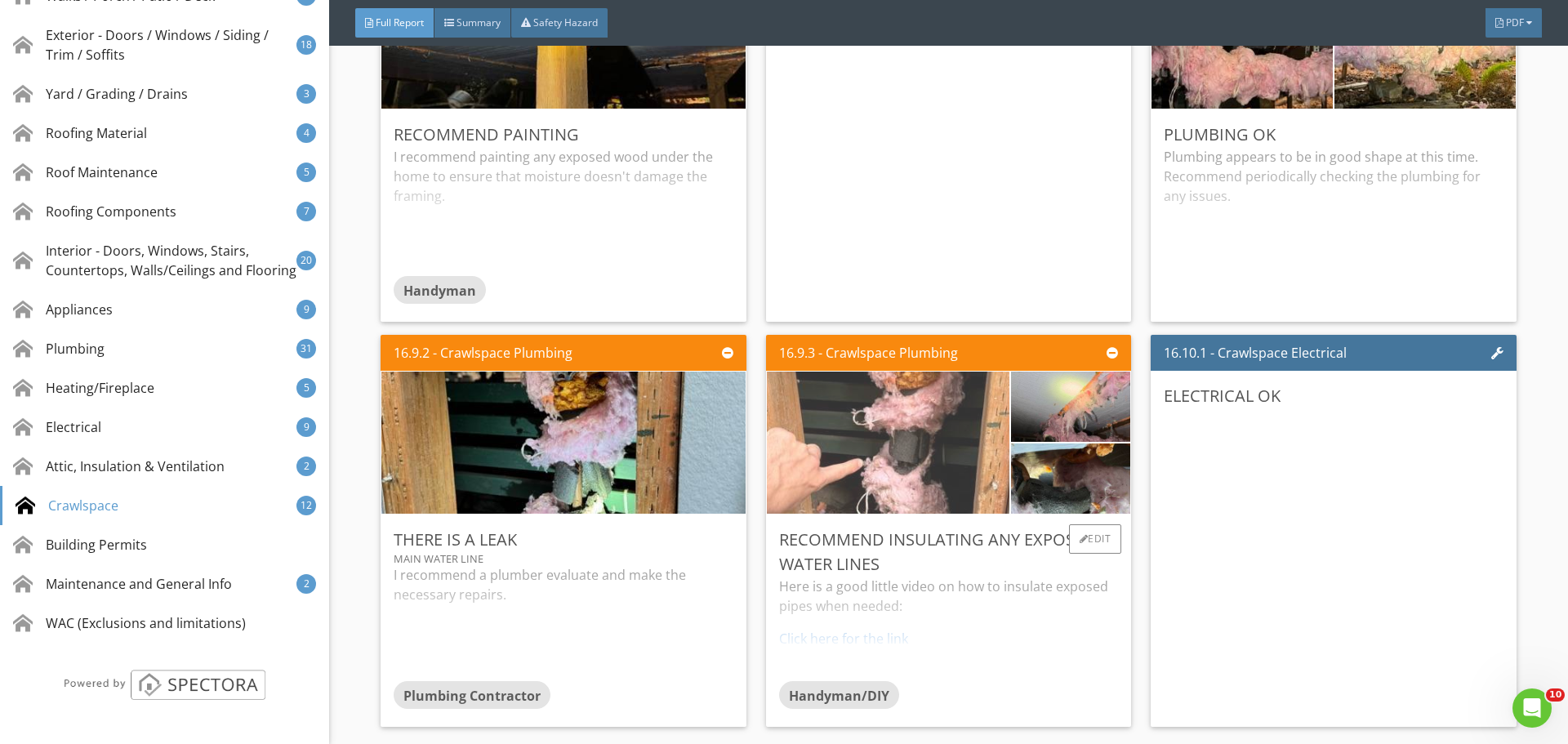
click at [944, 449] on img at bounding box center [888, 443] width 474 height 356
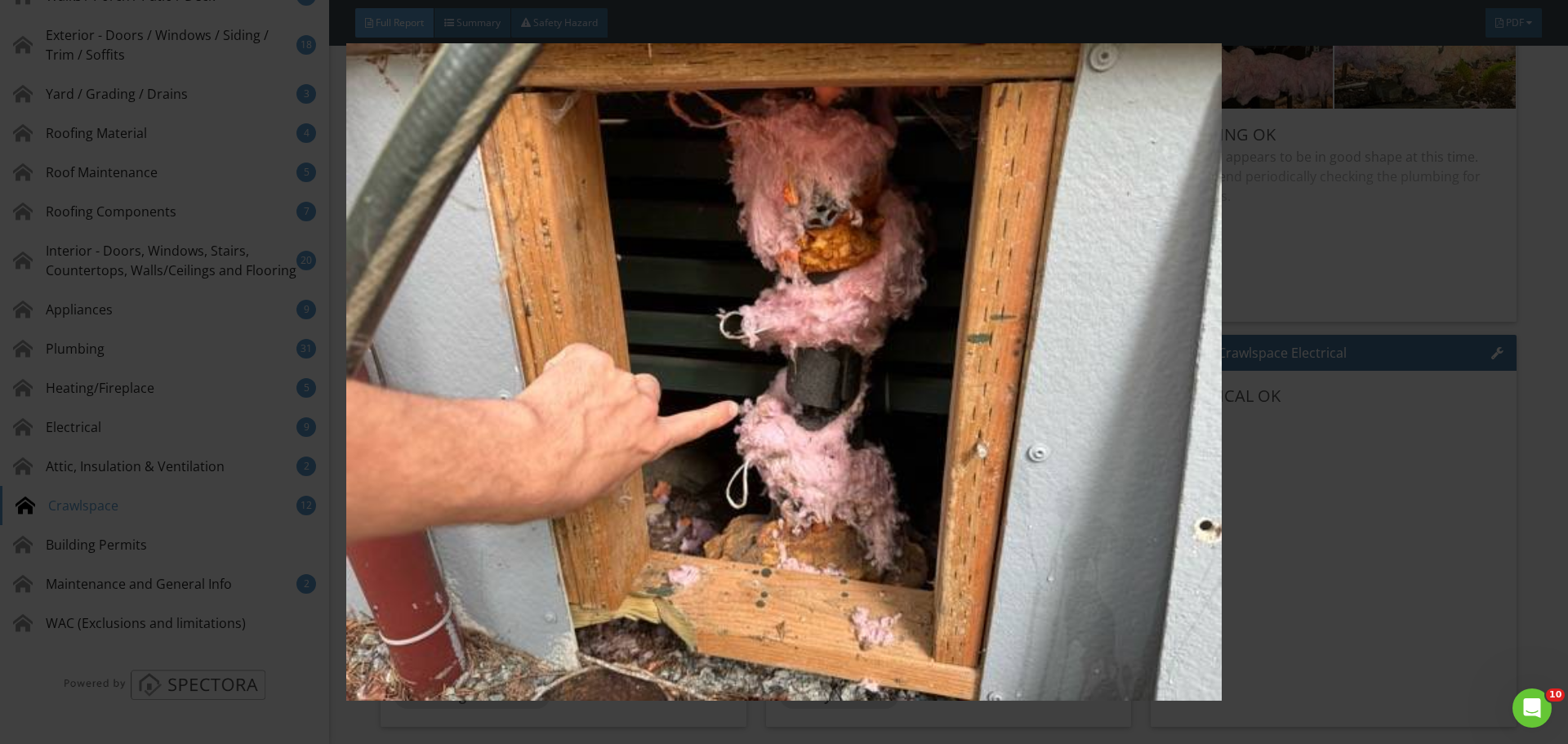
click at [1362, 411] on img at bounding box center [784, 372] width 1440 height 657
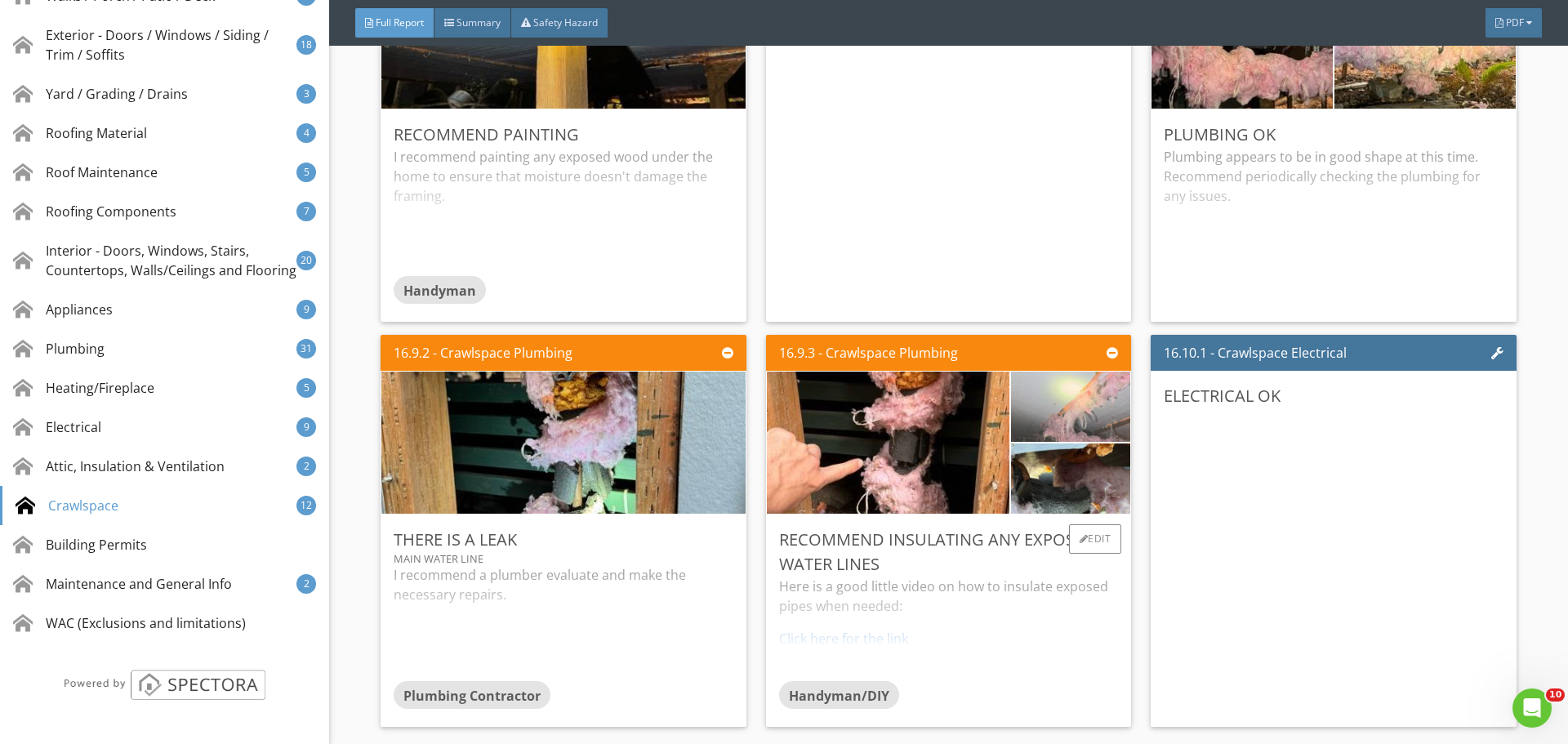
click at [1007, 414] on img at bounding box center [1070, 406] width 234 height 176
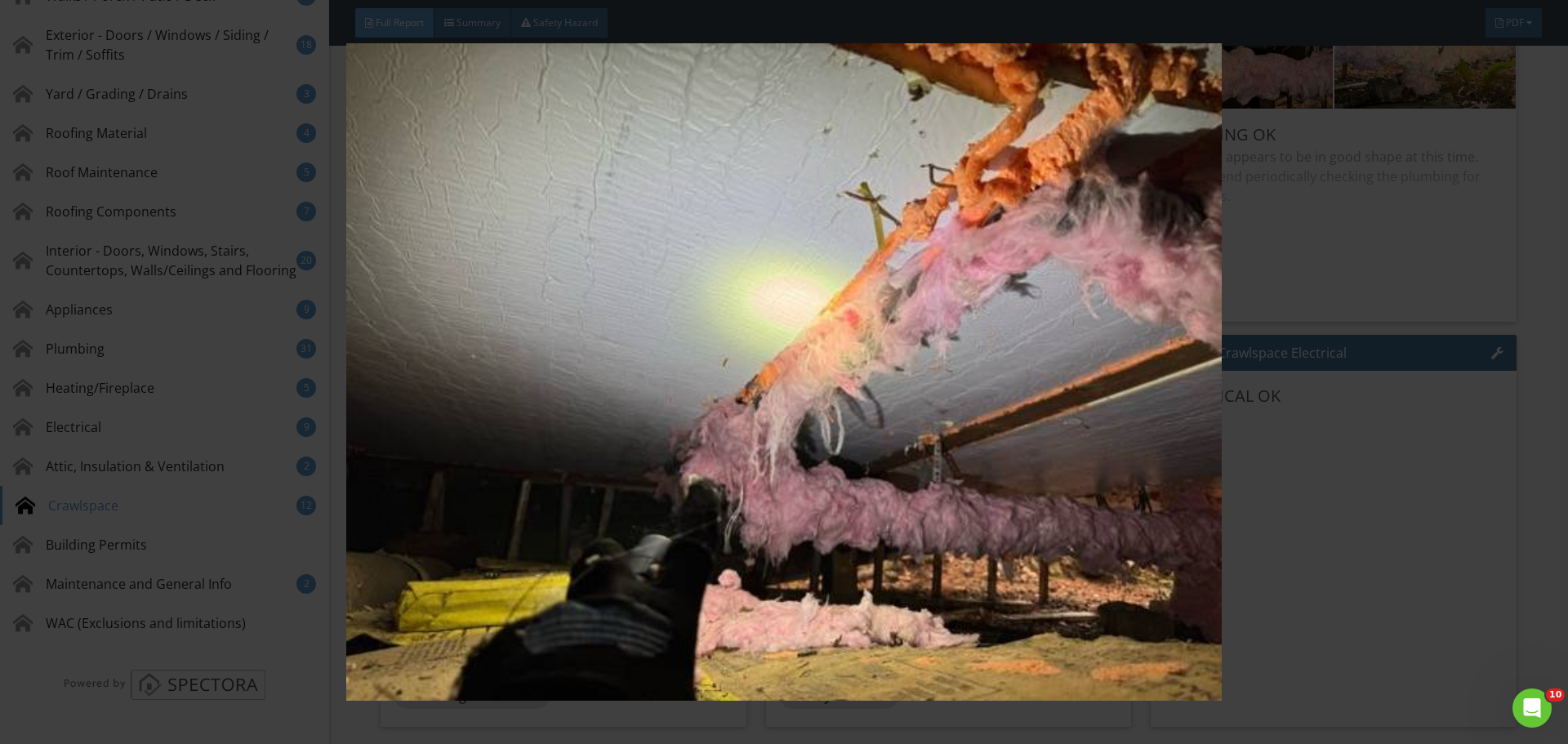
click at [1402, 415] on img at bounding box center [784, 372] width 1440 height 657
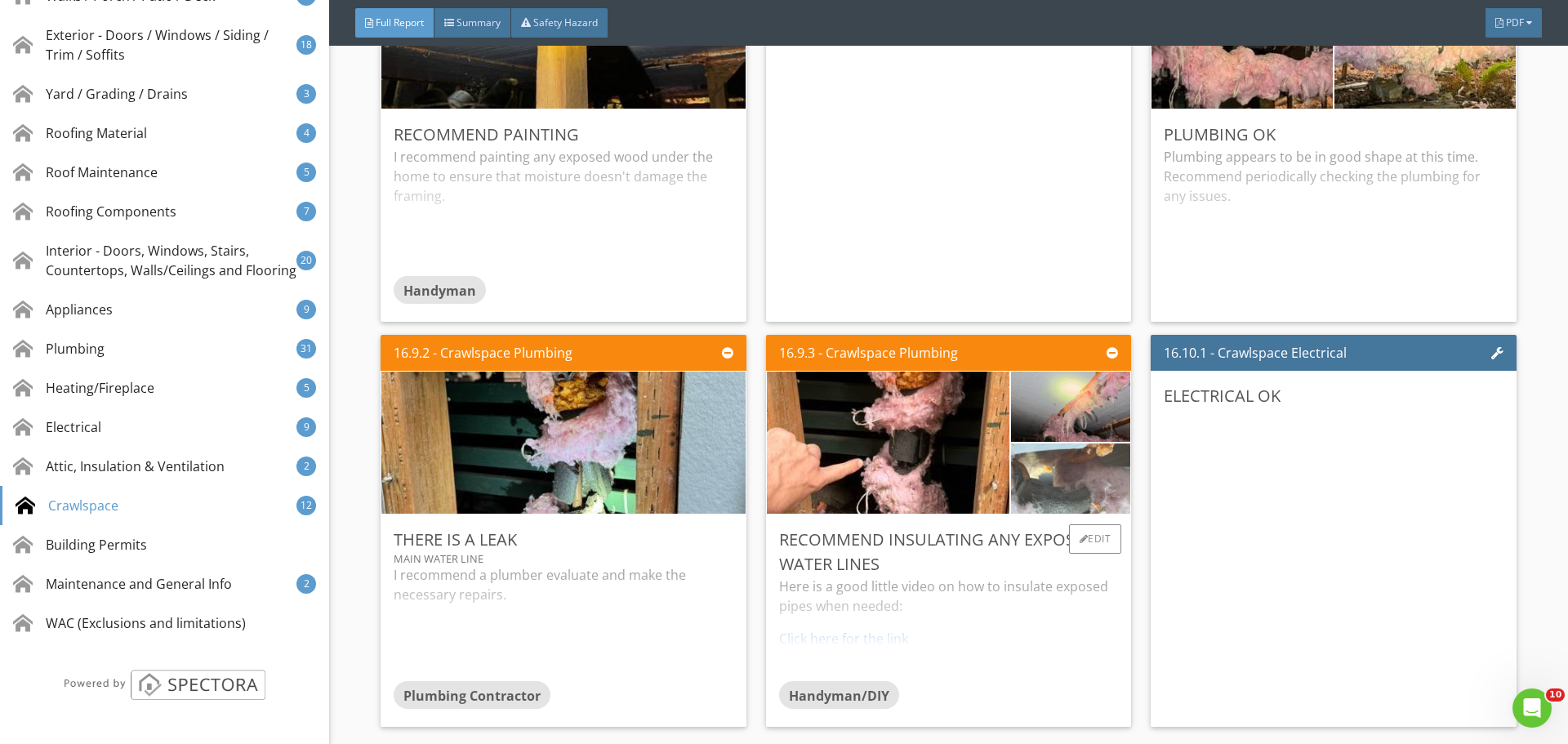
click at [1069, 492] on img at bounding box center [1070, 479] width 234 height 176
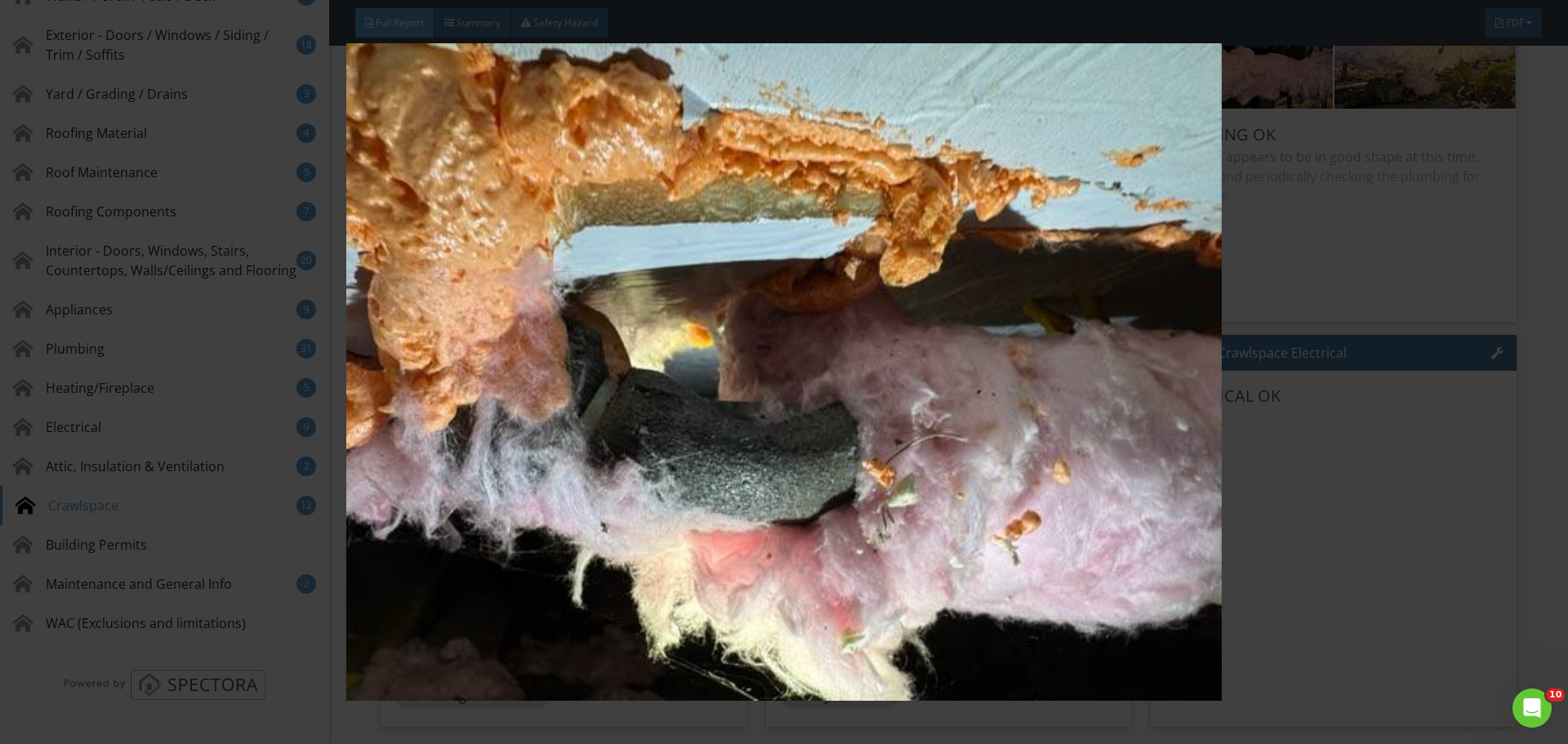
click at [1338, 448] on img at bounding box center [784, 372] width 1440 height 657
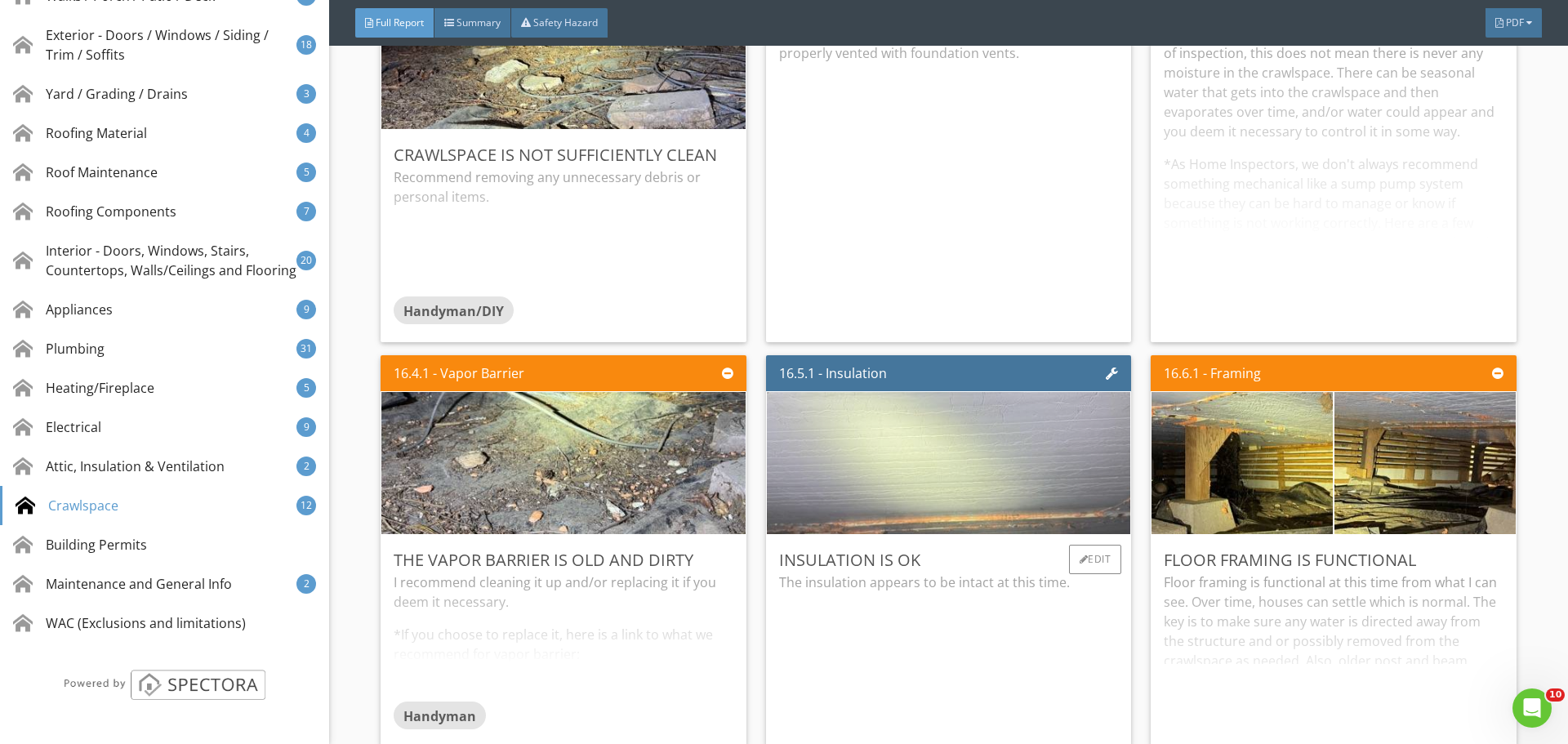
scroll to position [29282, 0]
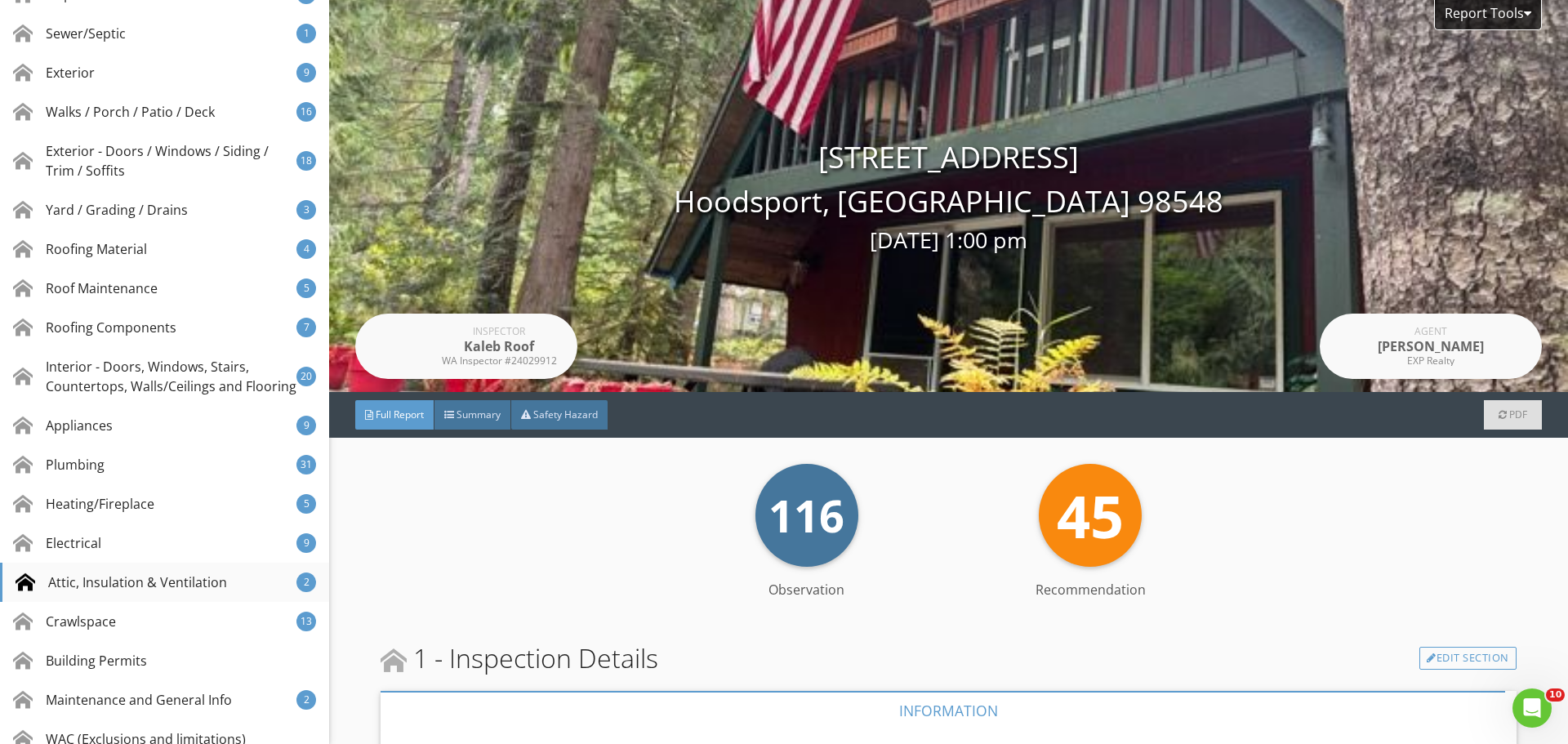
scroll to position [490, 0]
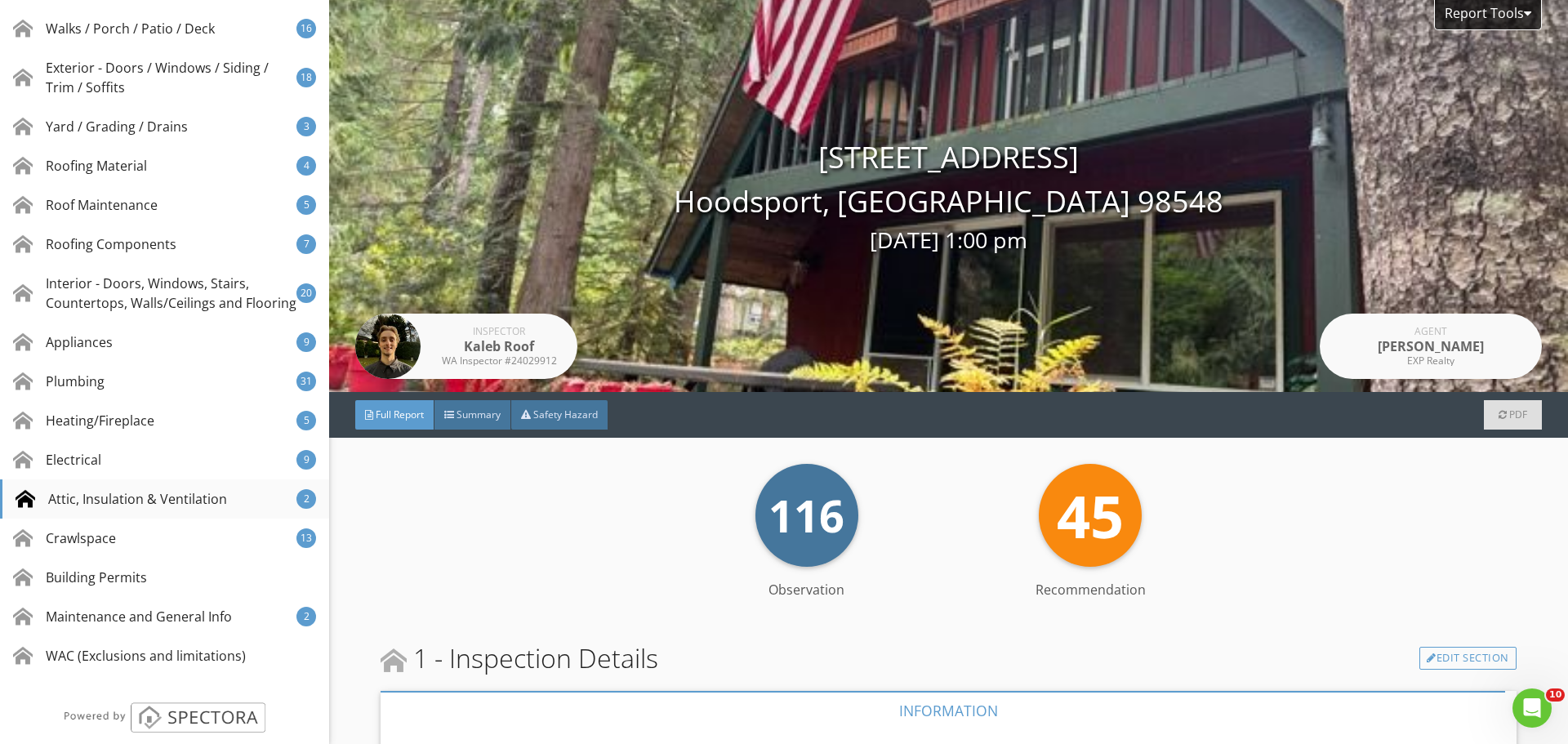
click at [169, 509] on div "Attic, Insulation & Ventilation" at bounding box center [120, 499] width 212 height 20
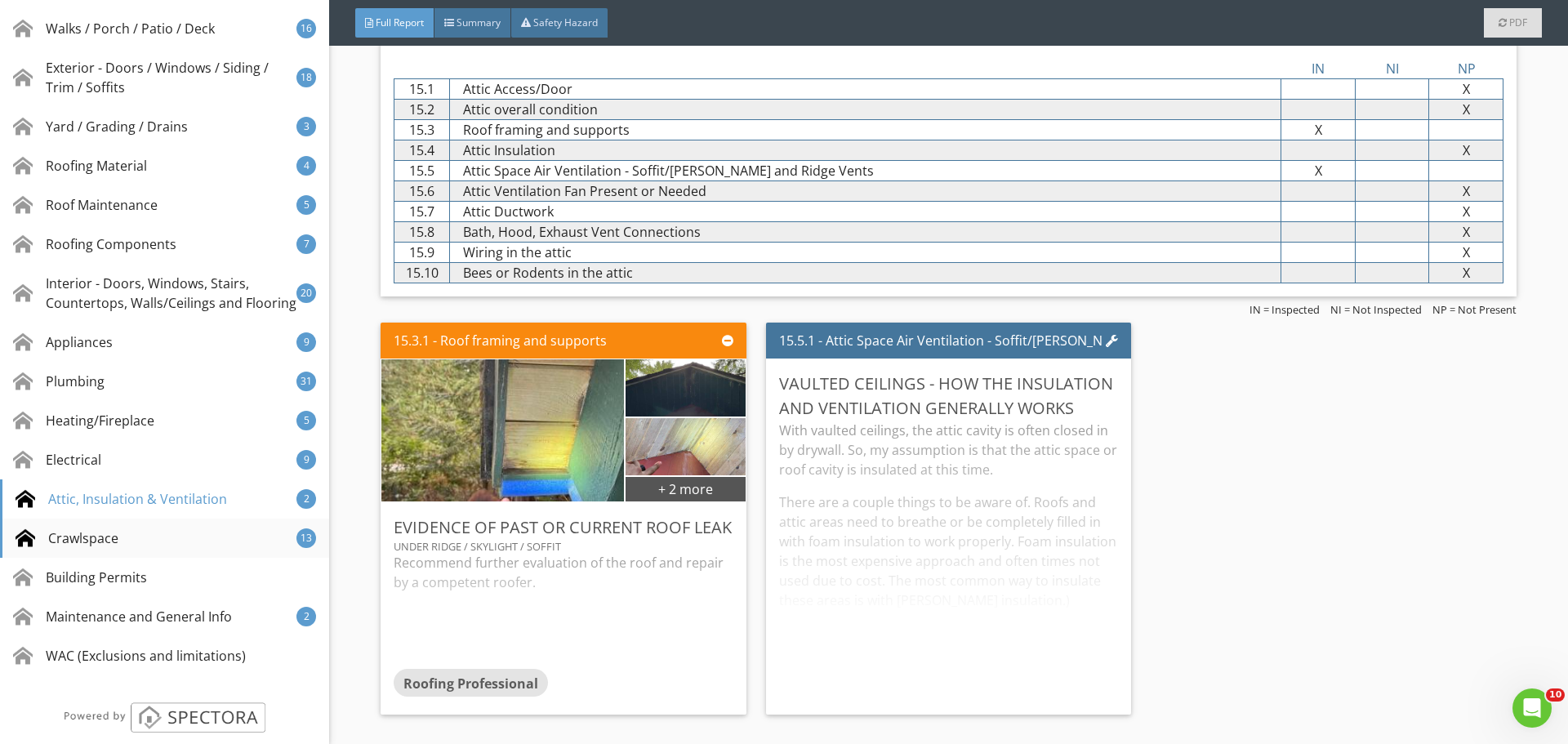
click at [180, 554] on div "Crawlspace 13" at bounding box center [165, 538] width 329 height 40
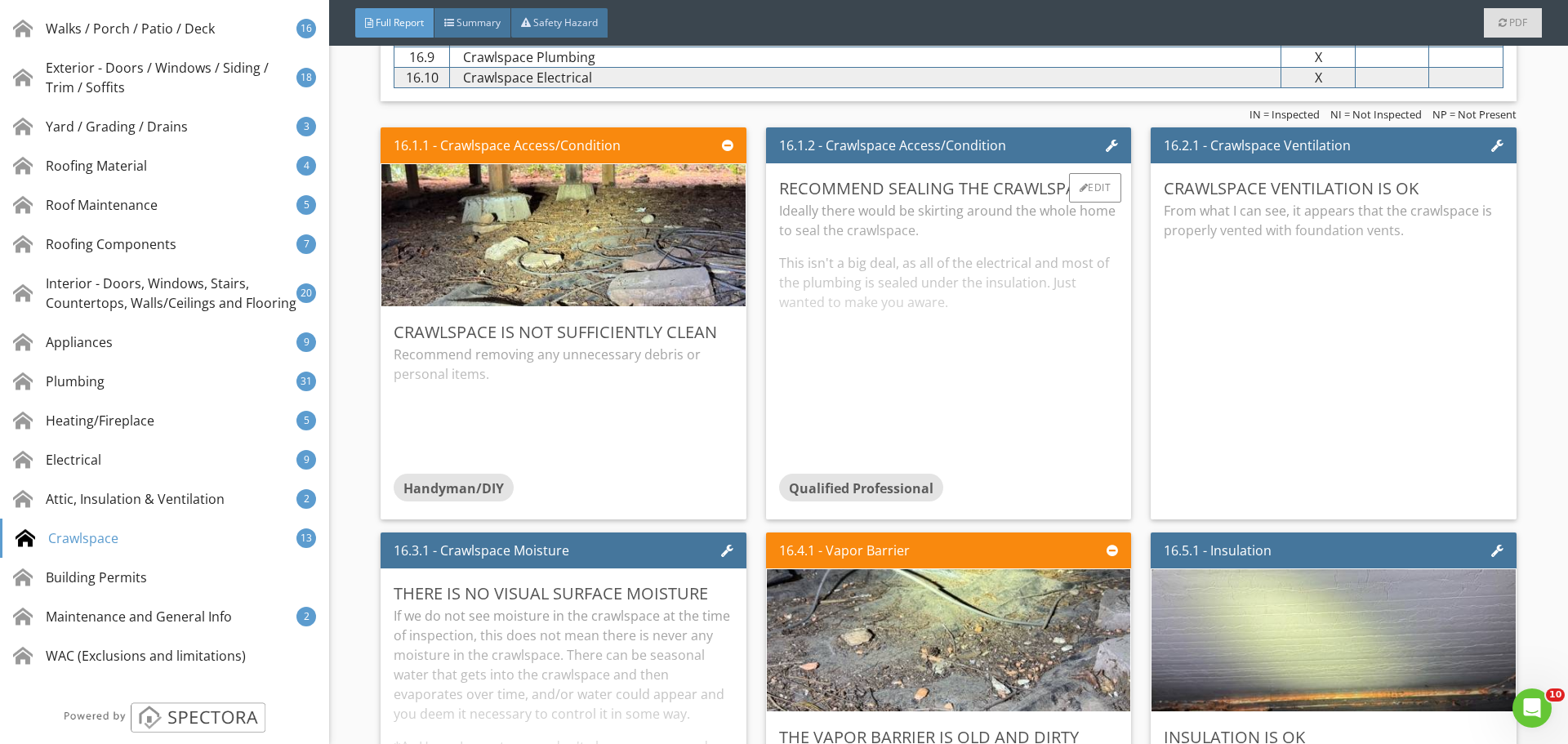
scroll to position [29422, 0]
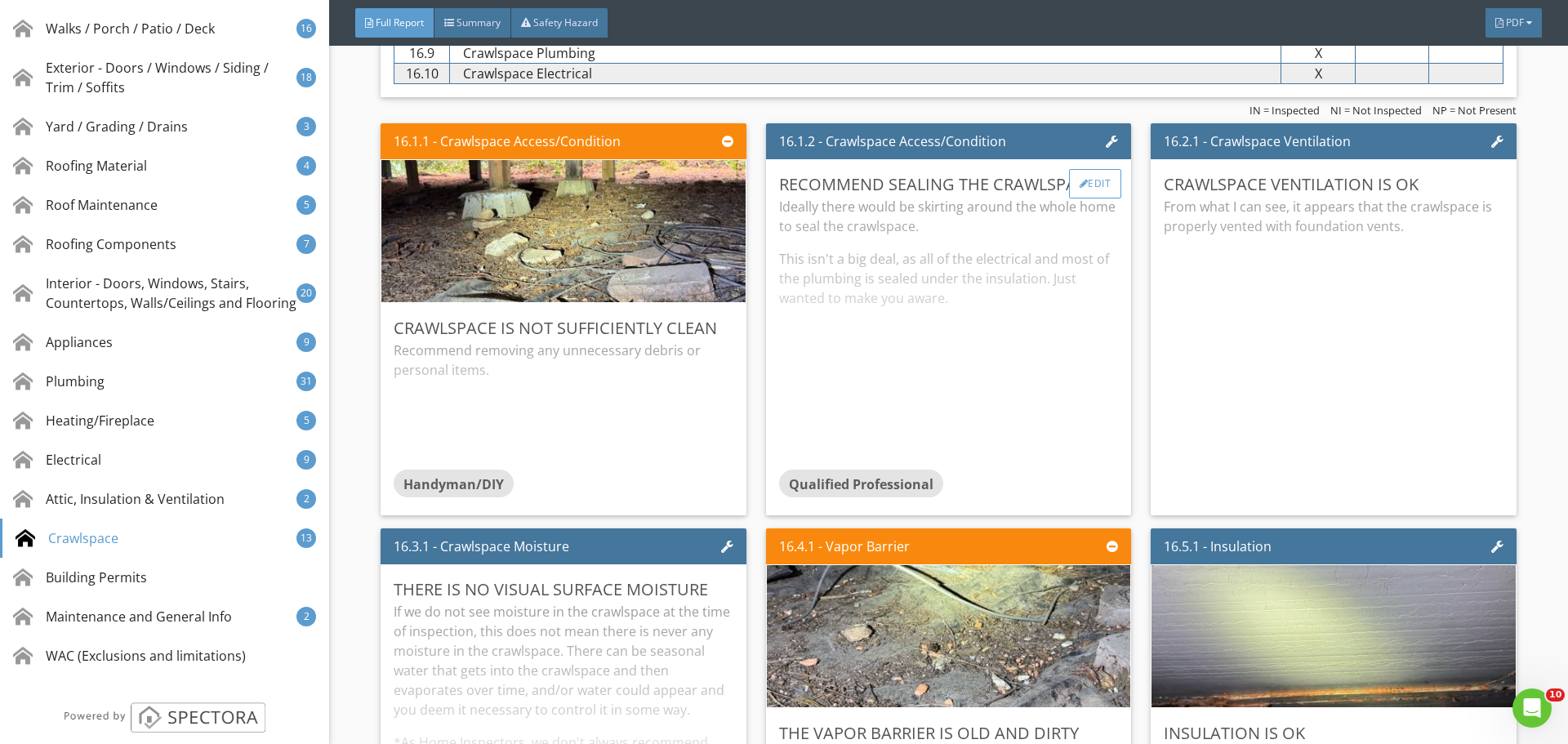
click at [1069, 193] on div "Edit" at bounding box center [1095, 183] width 53 height 29
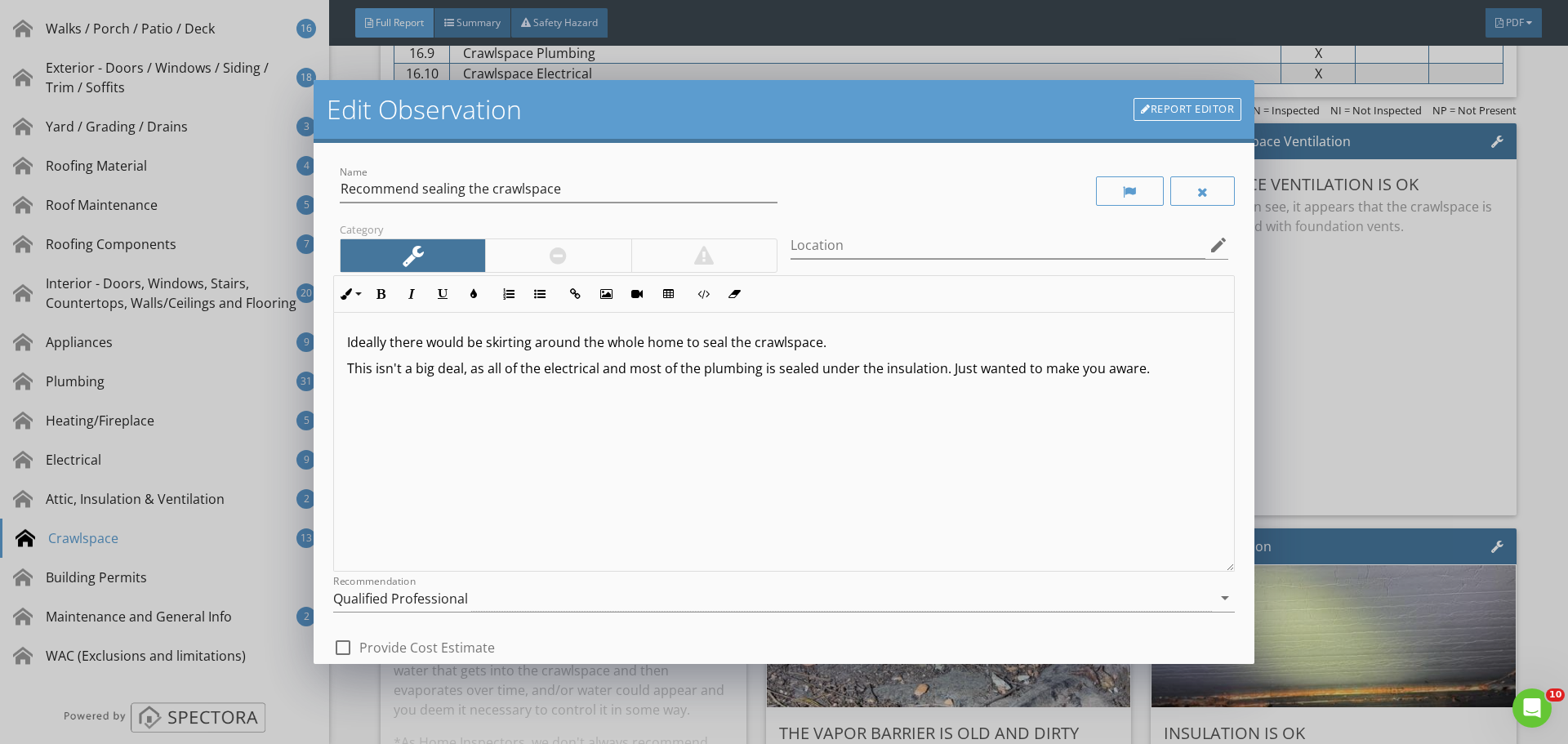
click at [1194, 377] on p "This isn't a big deal, as all of the electrical and most of the plumbing is sea…" at bounding box center [784, 368] width 874 height 20
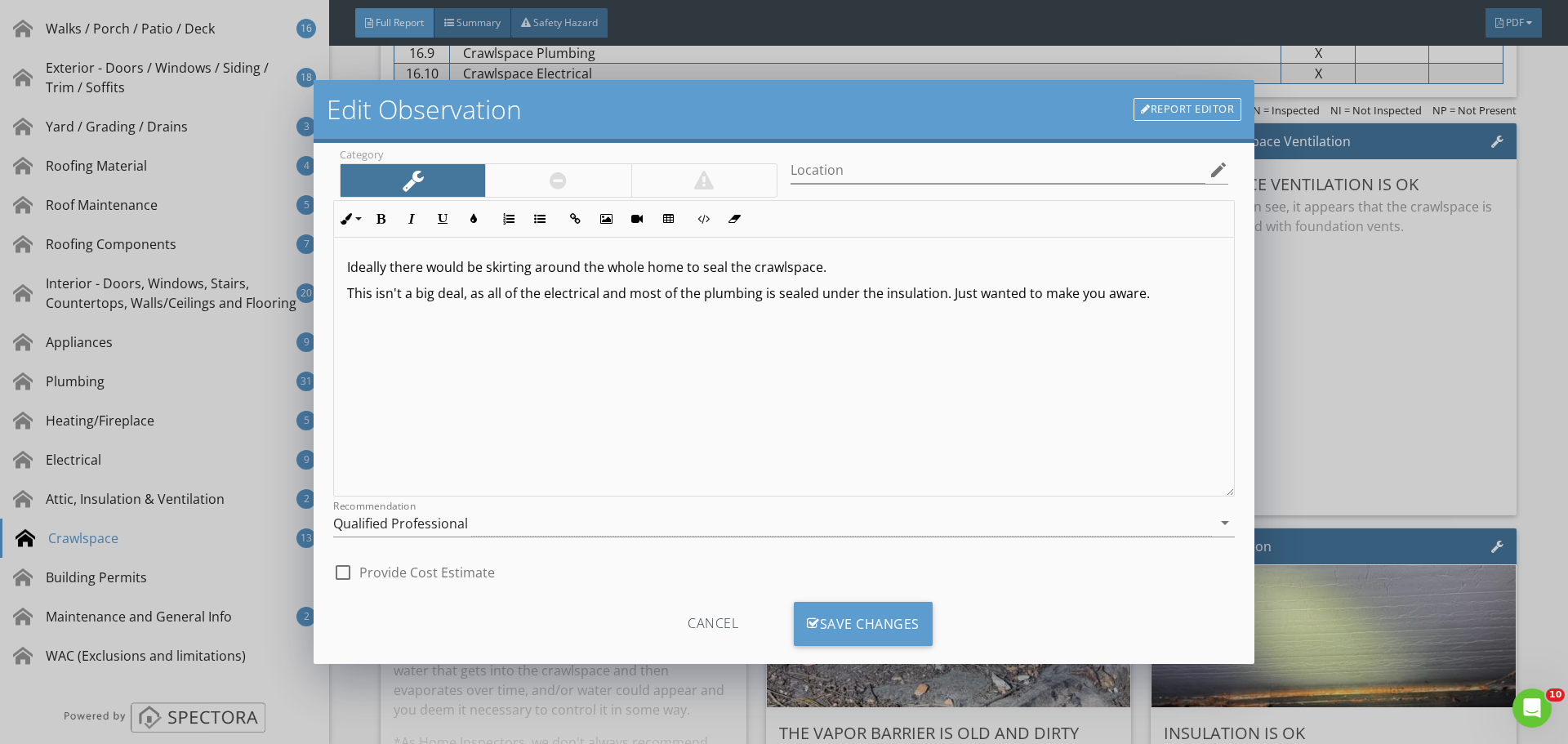
scroll to position [103, 0]
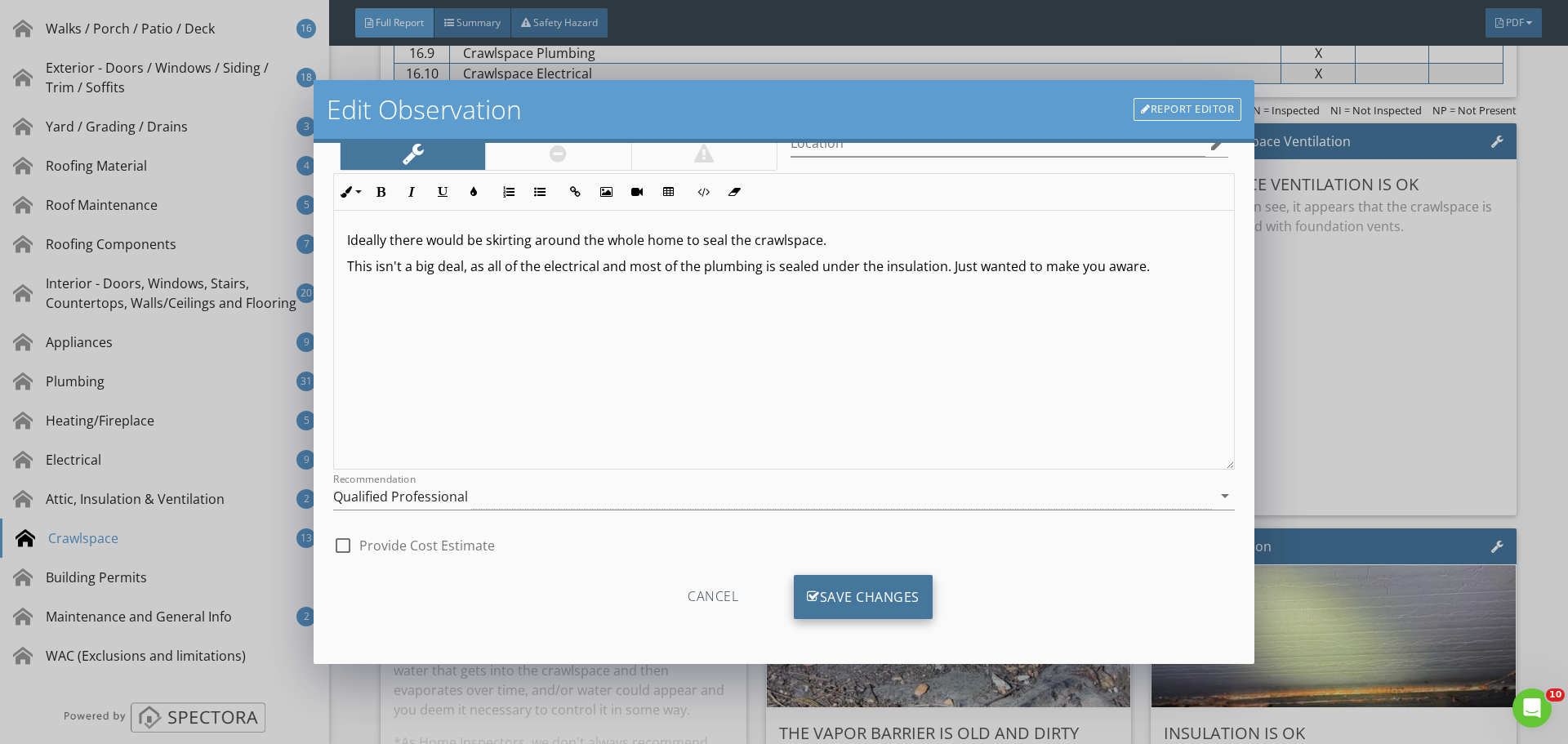
click at [858, 591] on div "Save Changes" at bounding box center [863, 596] width 139 height 44
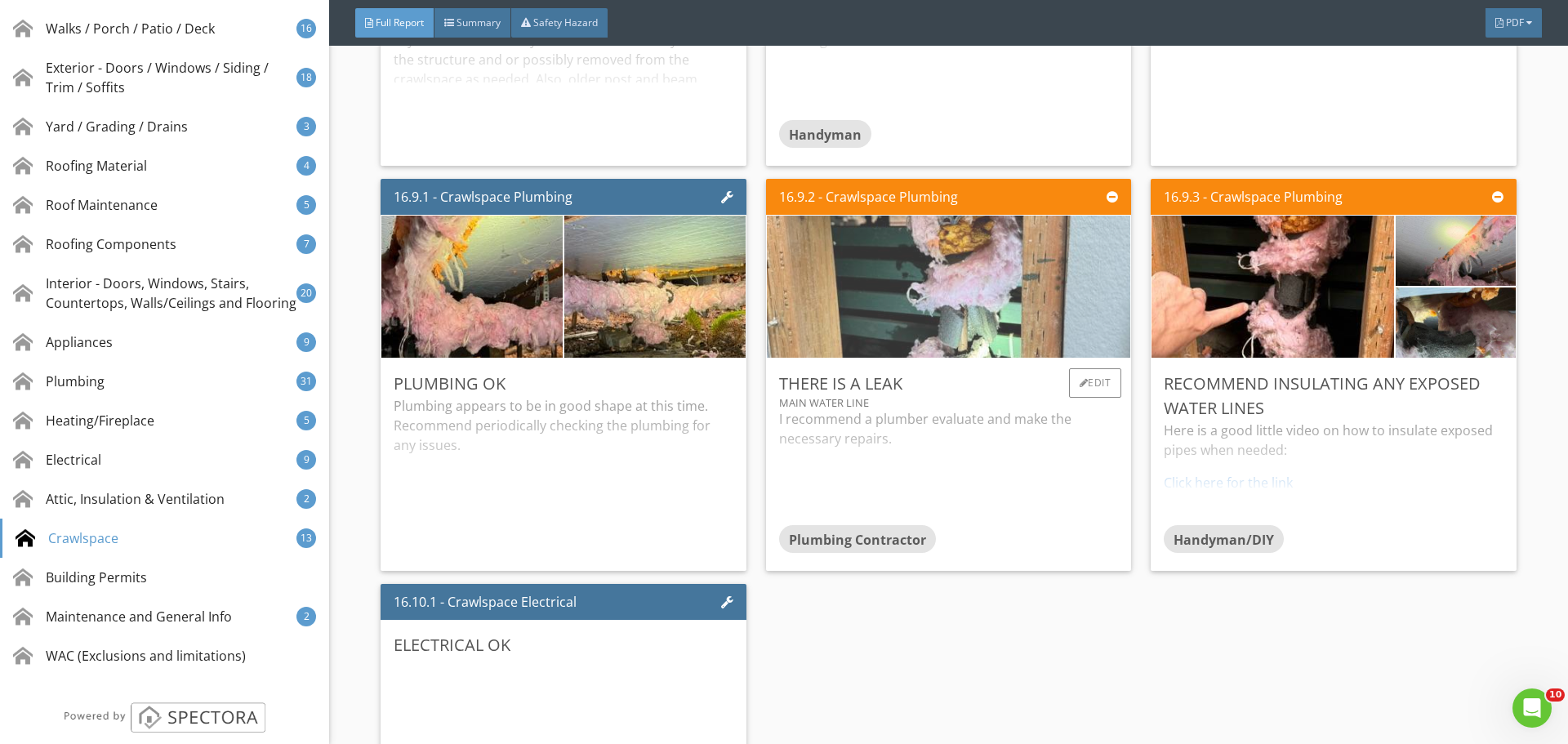
scroll to position [30647, 0]
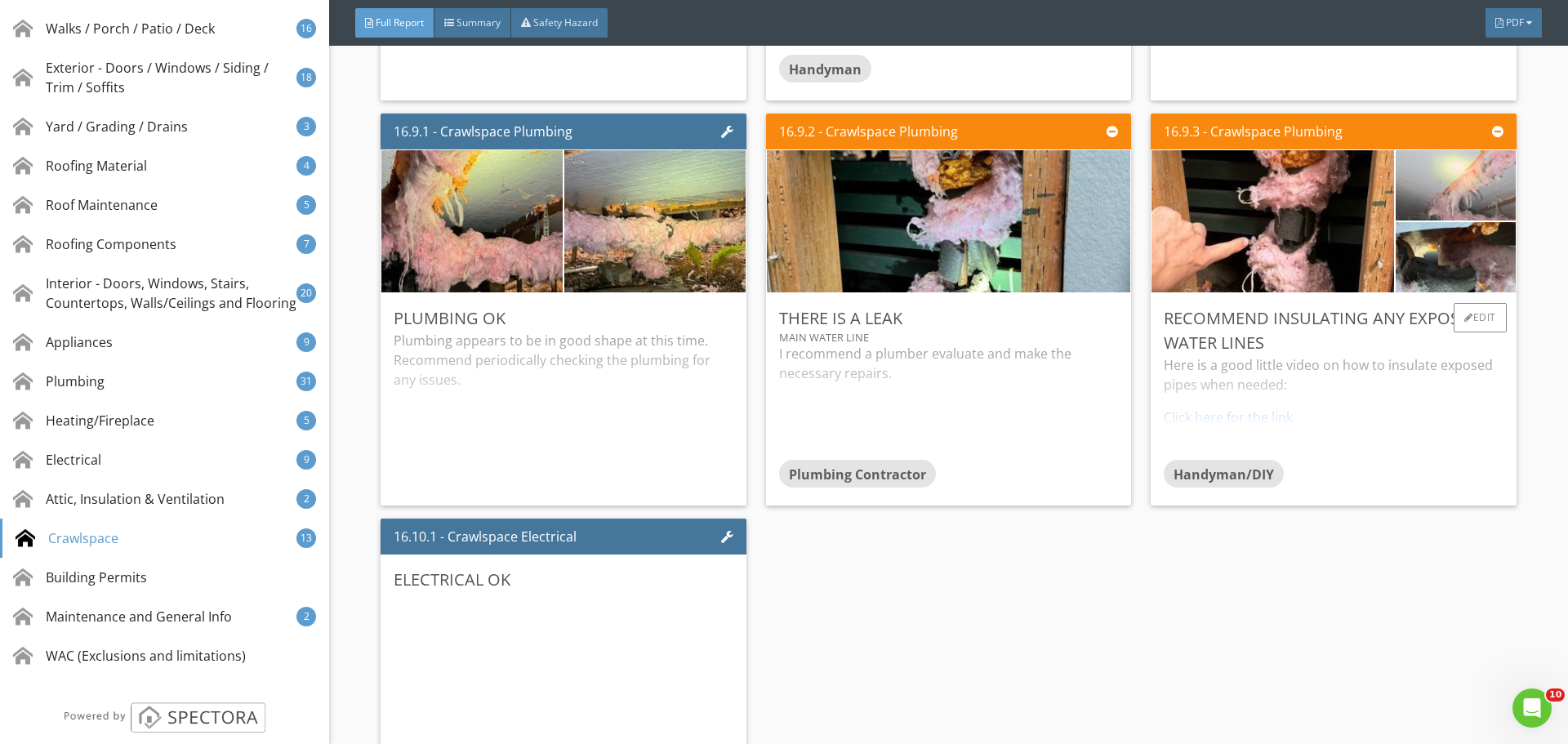
click at [1452, 214] on img at bounding box center [1455, 185] width 234 height 176
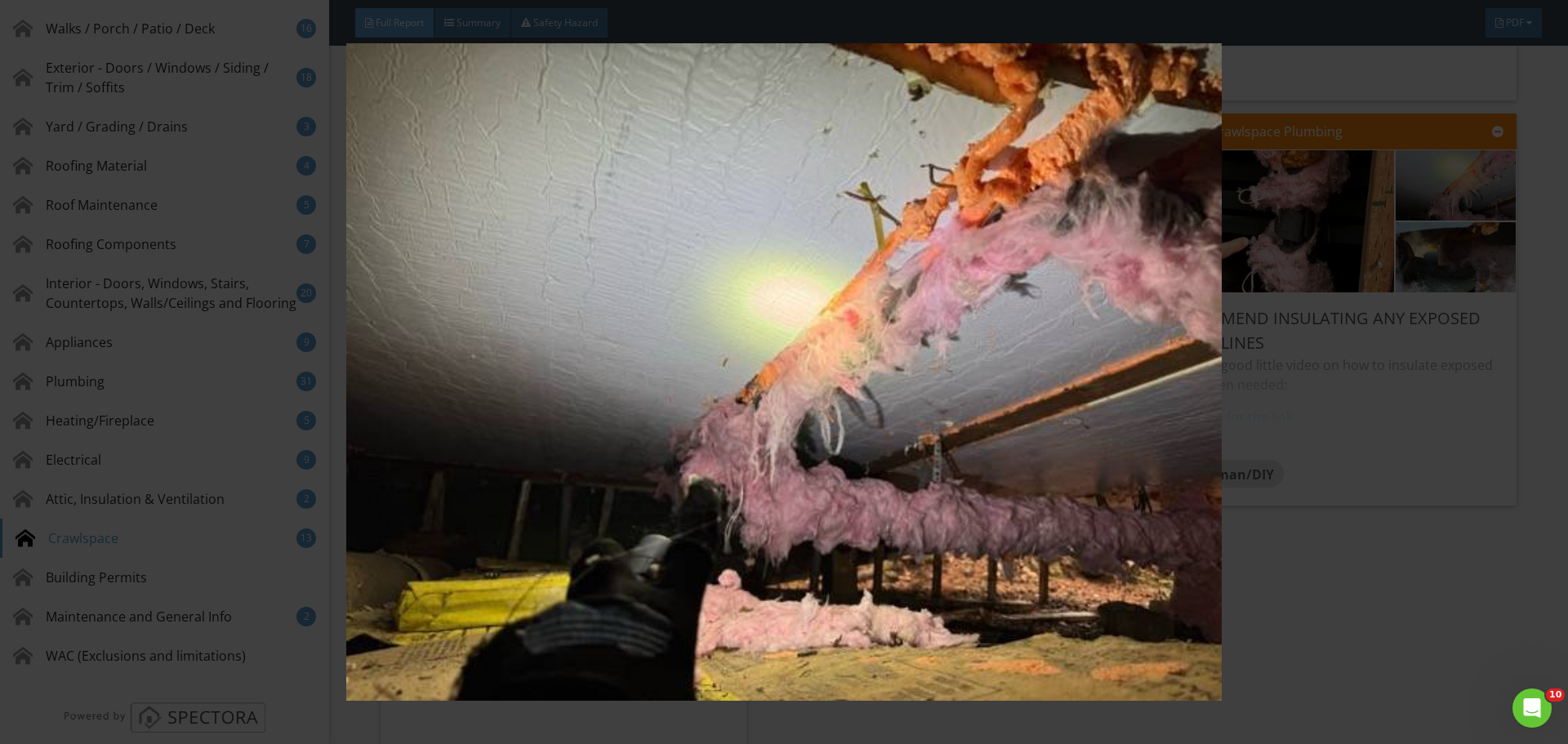
click at [1430, 222] on img at bounding box center [784, 372] width 1440 height 657
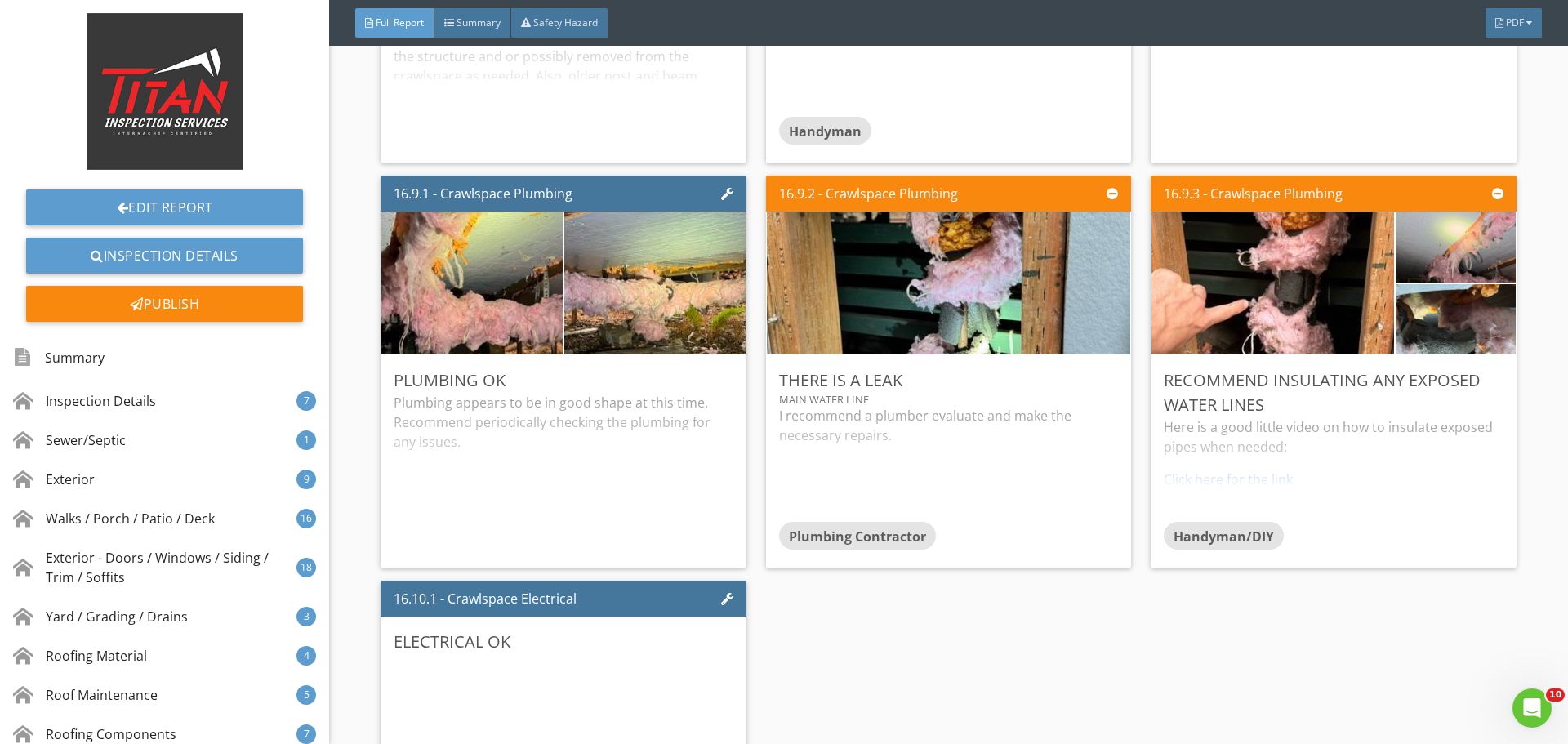
scroll to position [30321, 0]
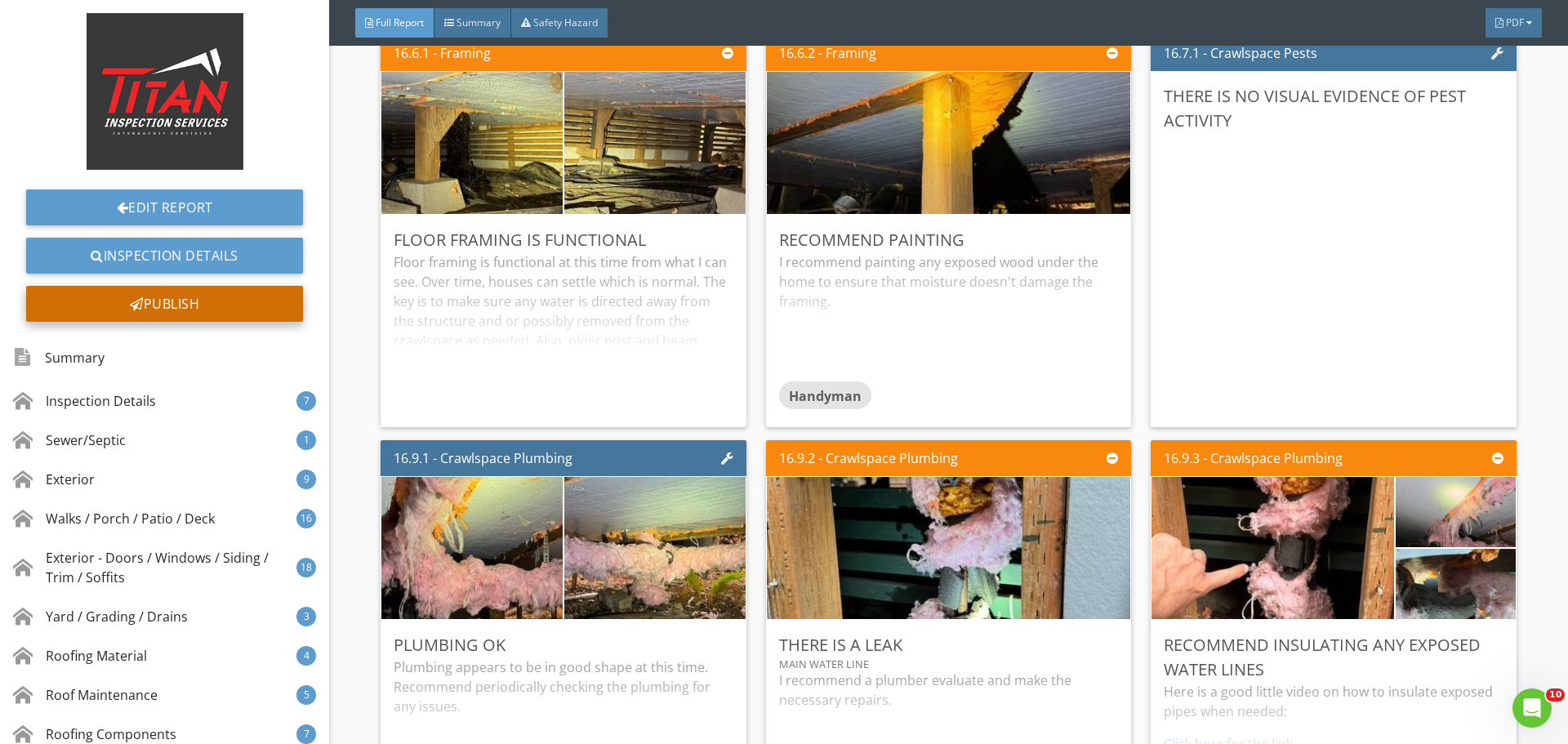
click at [233, 294] on div "Publish" at bounding box center [165, 304] width 277 height 36
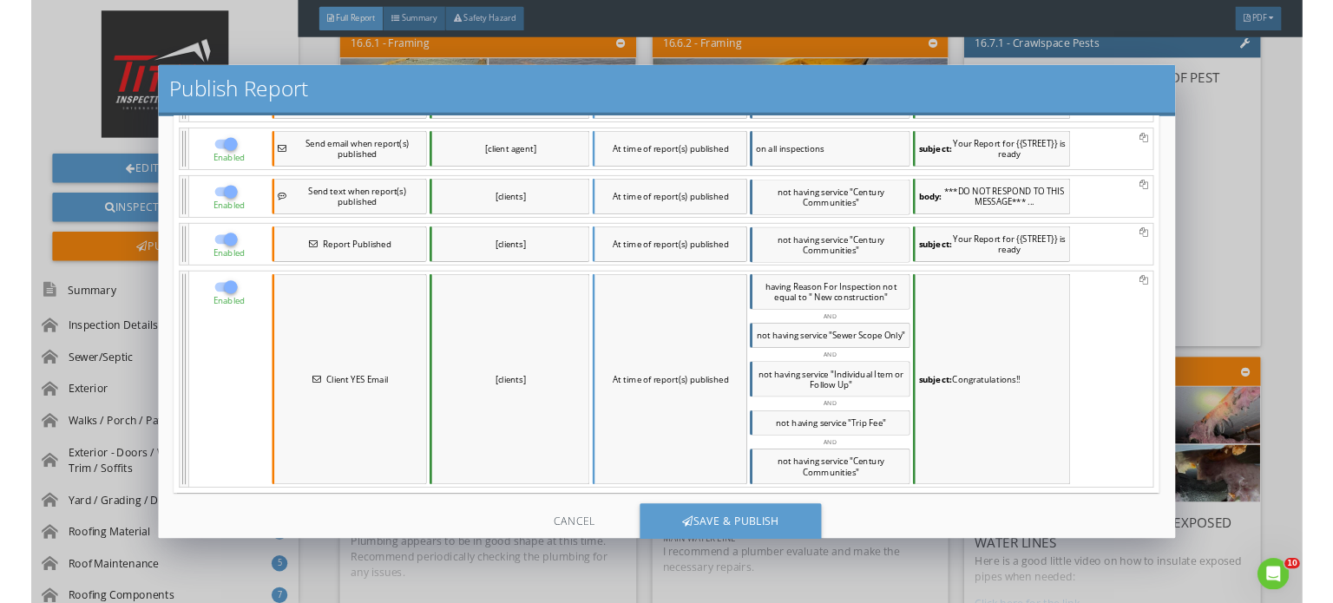
scroll to position [267, 0]
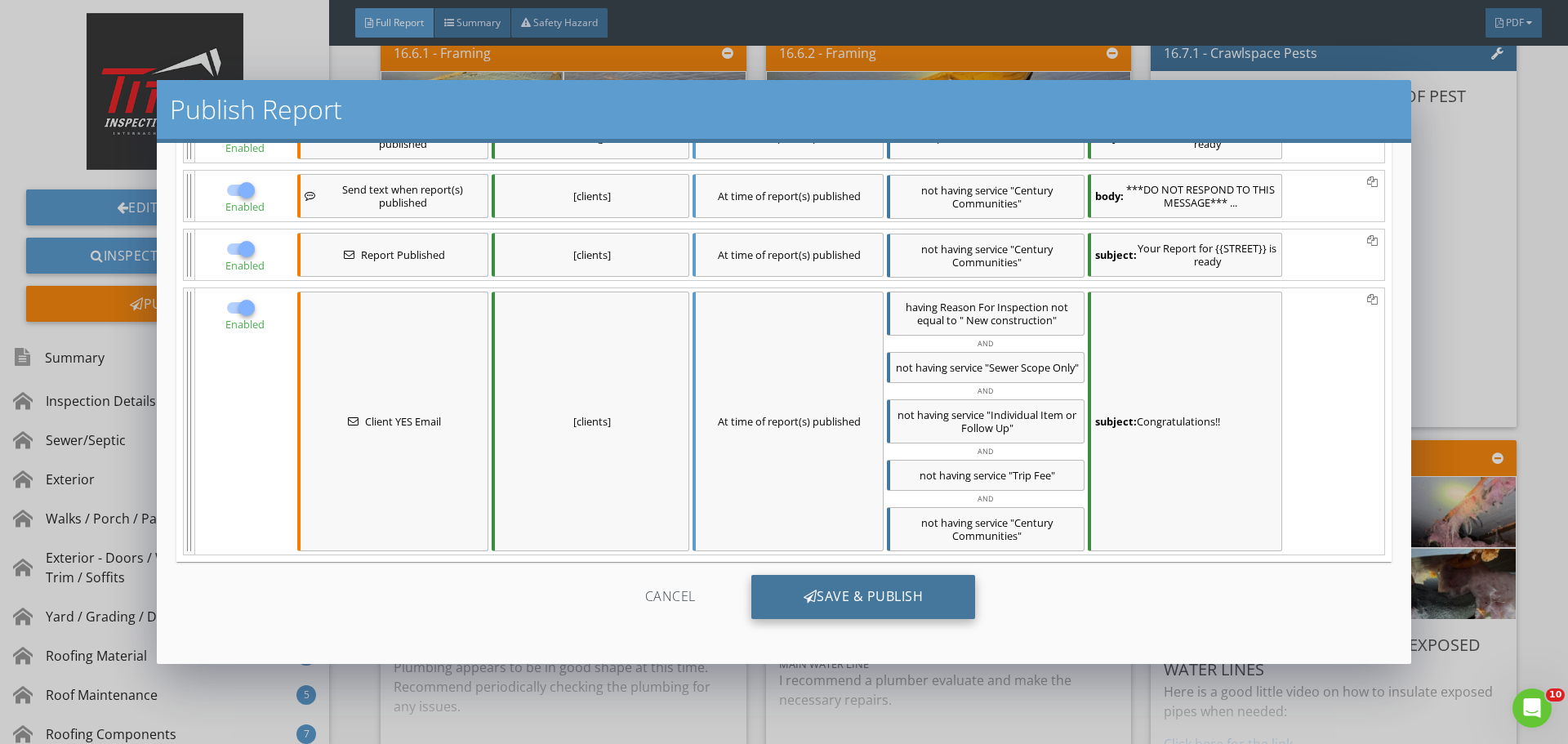
click at [810, 597] on div "Save & Publish" at bounding box center [863, 596] width 225 height 44
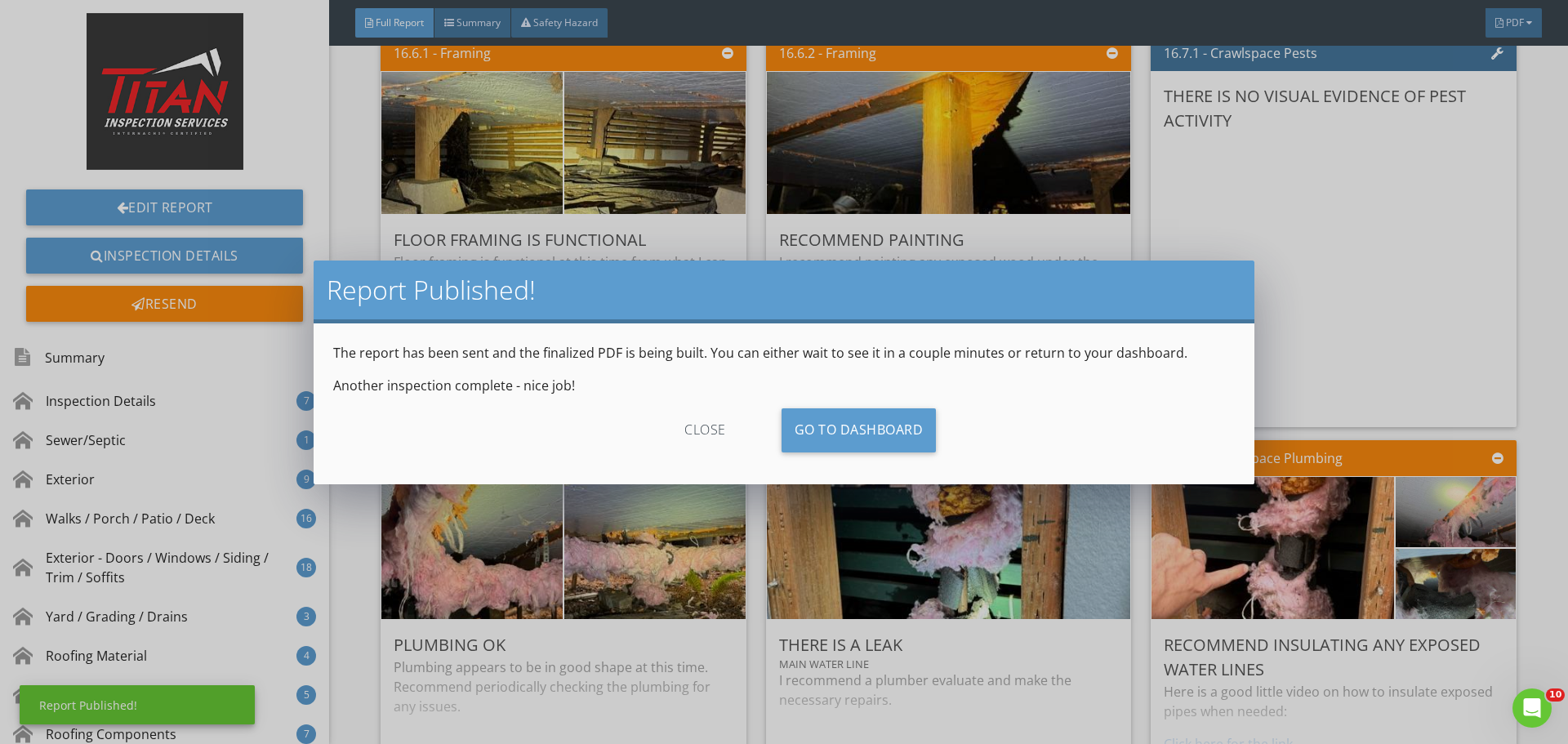
click at [707, 435] on div "close" at bounding box center [705, 430] width 146 height 44
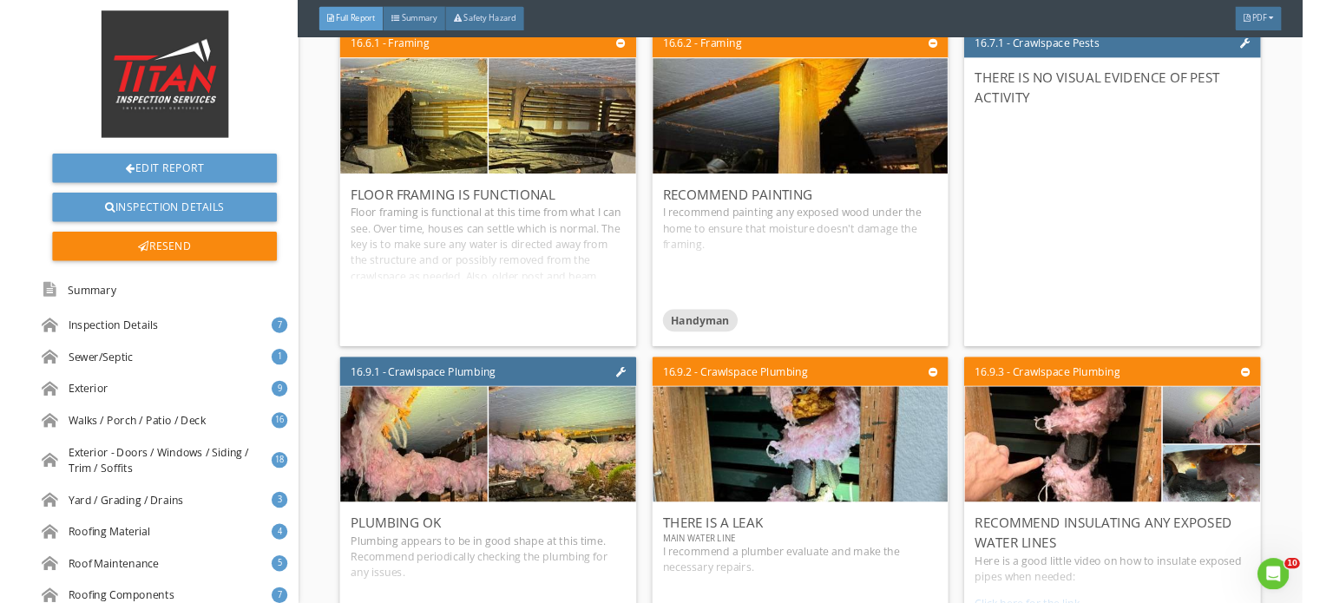
scroll to position [32236, 0]
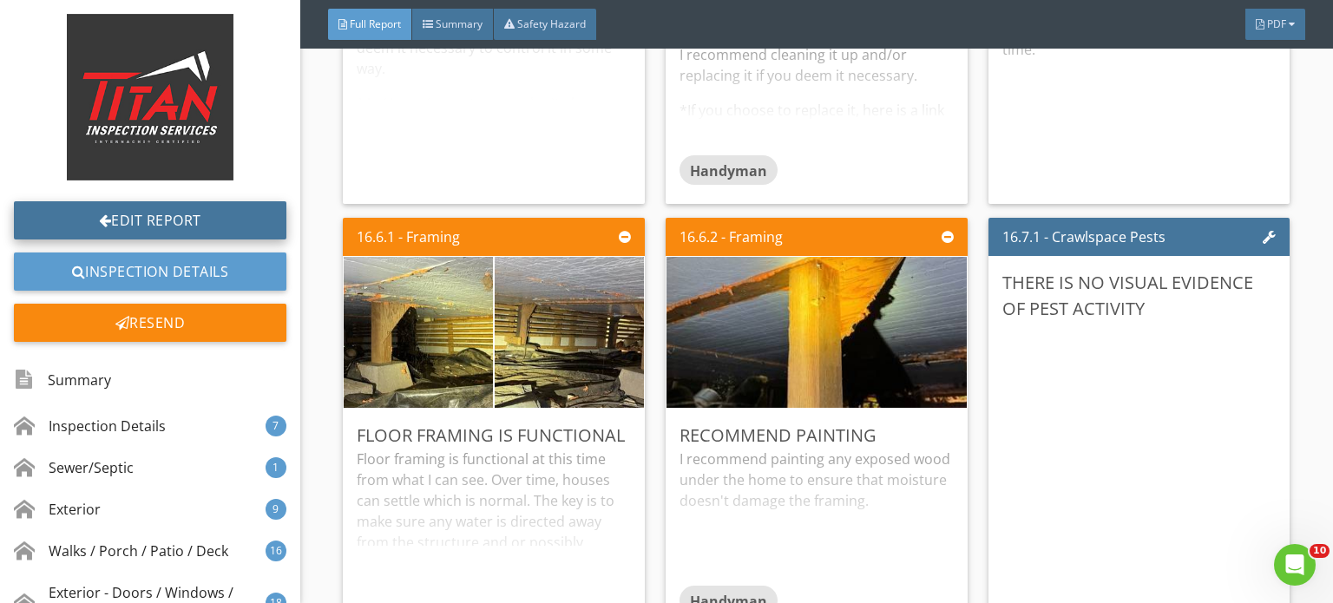
click at [152, 218] on link "Edit Report" at bounding box center [150, 220] width 273 height 38
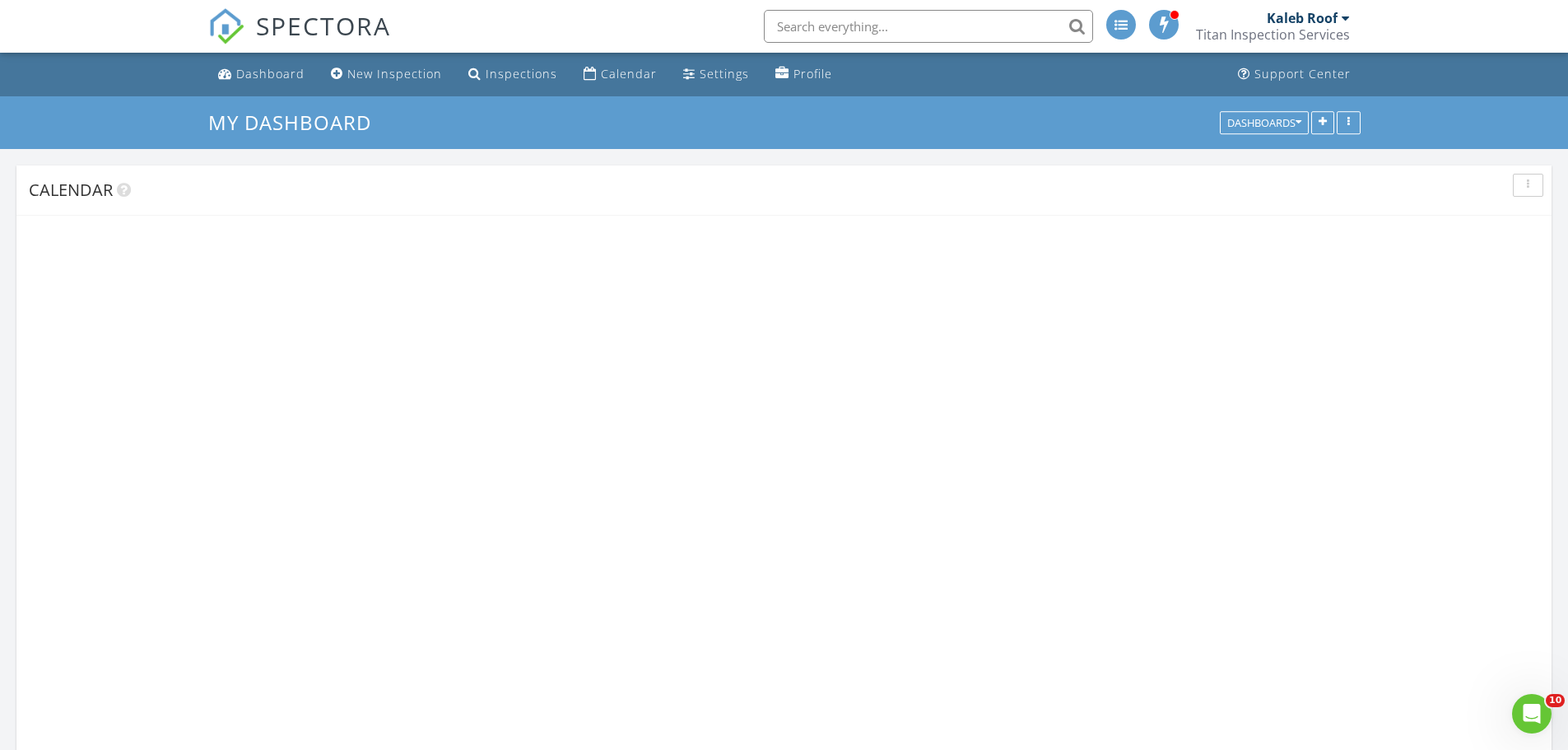
scroll to position [2018, 1594]
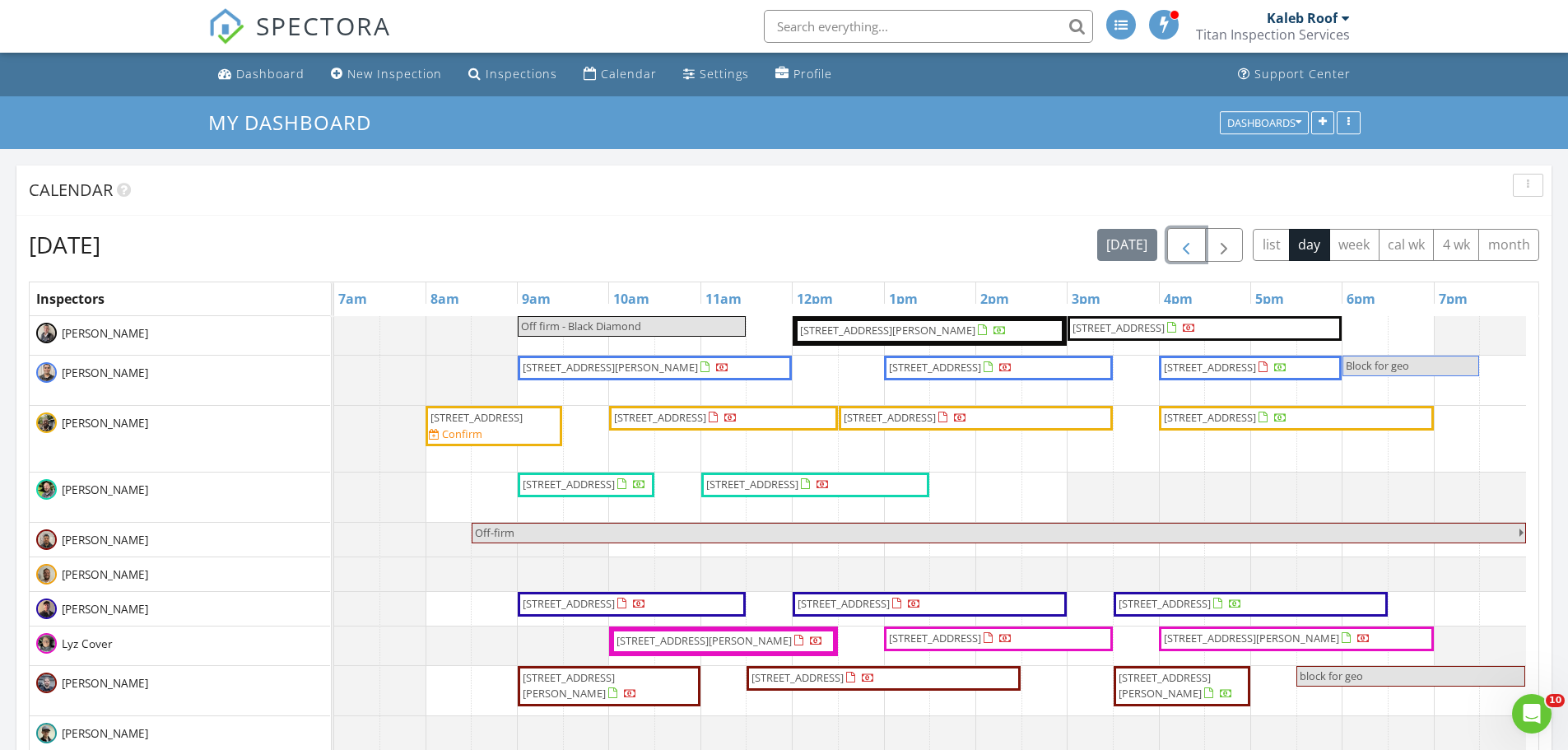
click at [1188, 243] on span "button" at bounding box center [1186, 245] width 20 height 20
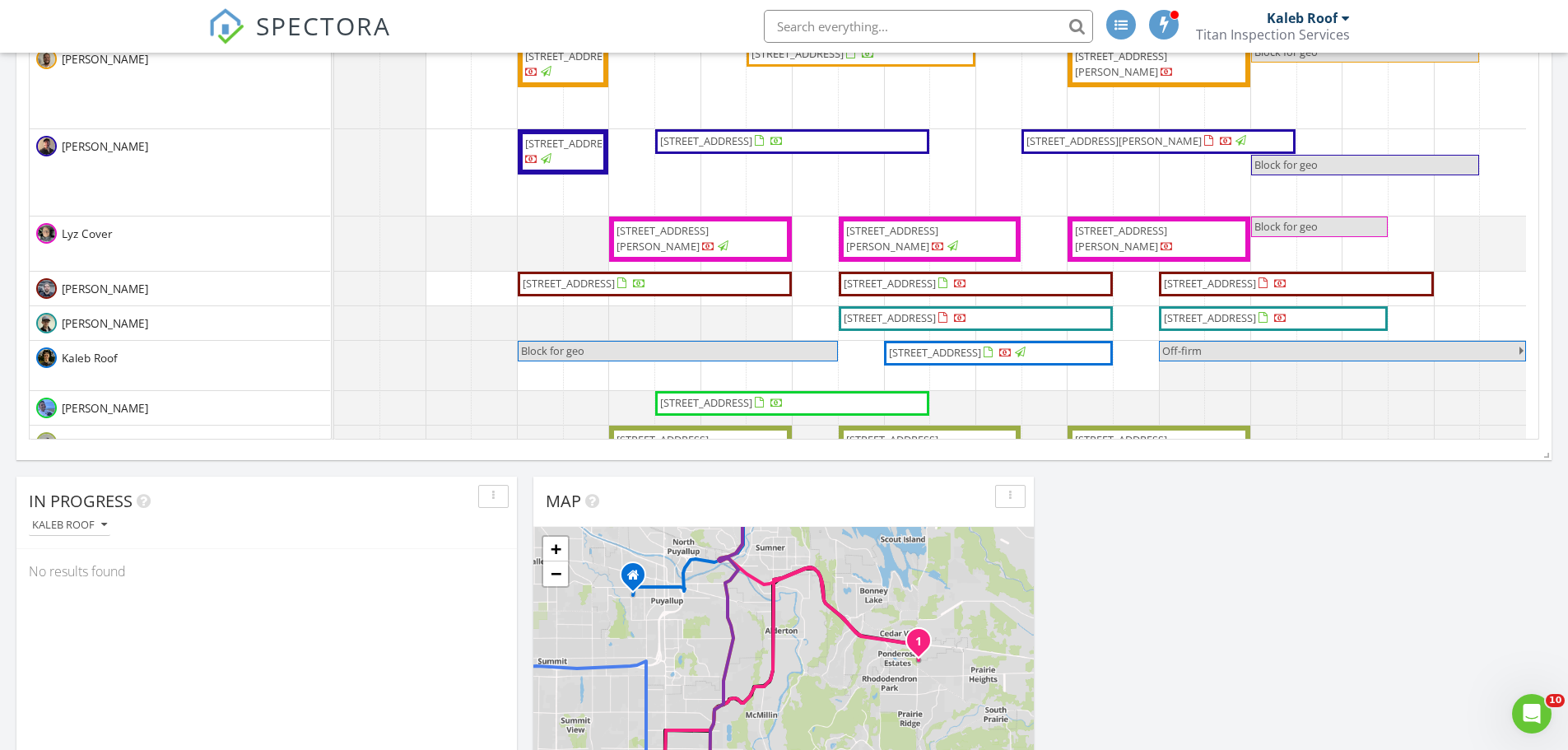
scroll to position [576, 0]
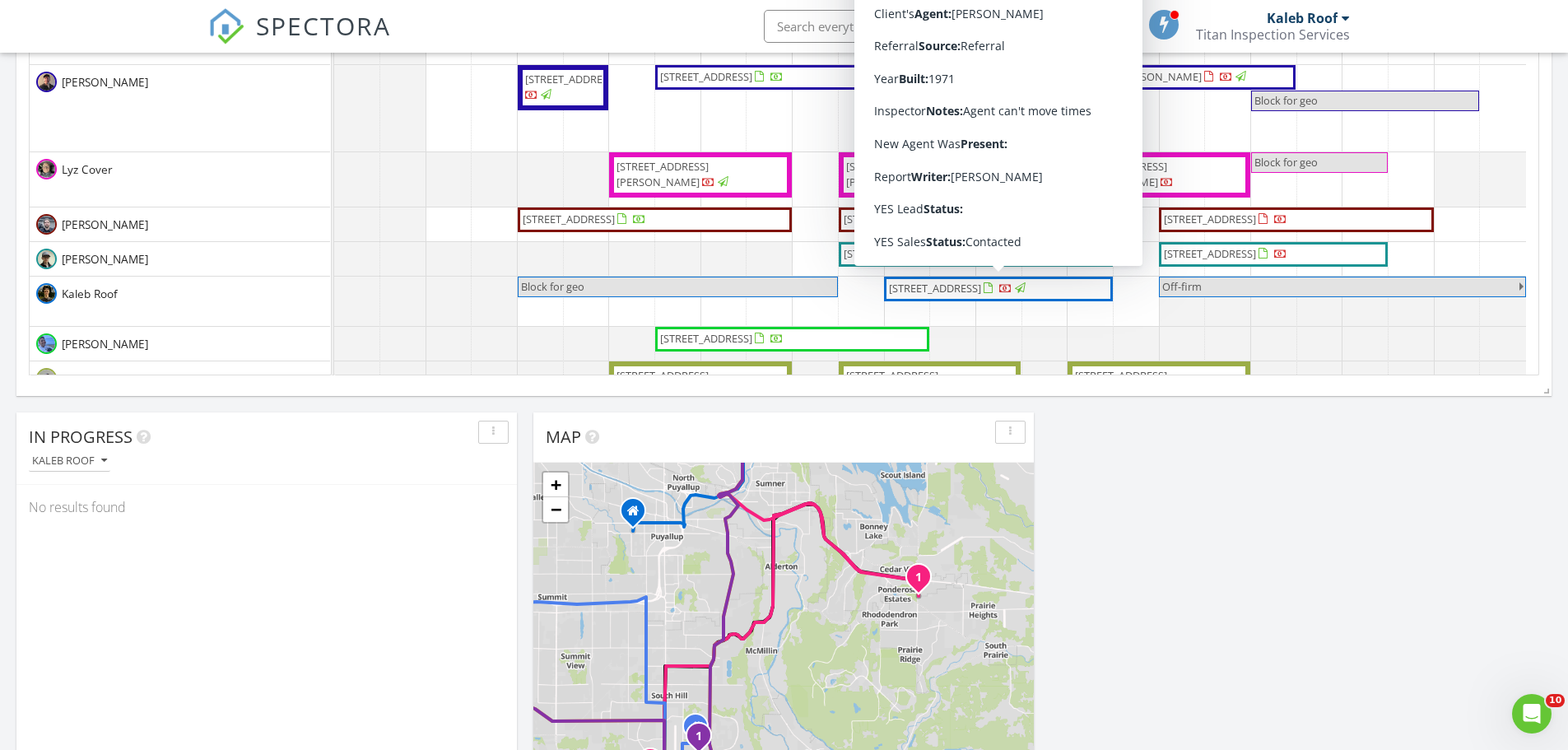
click at [996, 297] on span "[STREET_ADDRESS]" at bounding box center [958, 288] width 142 height 16
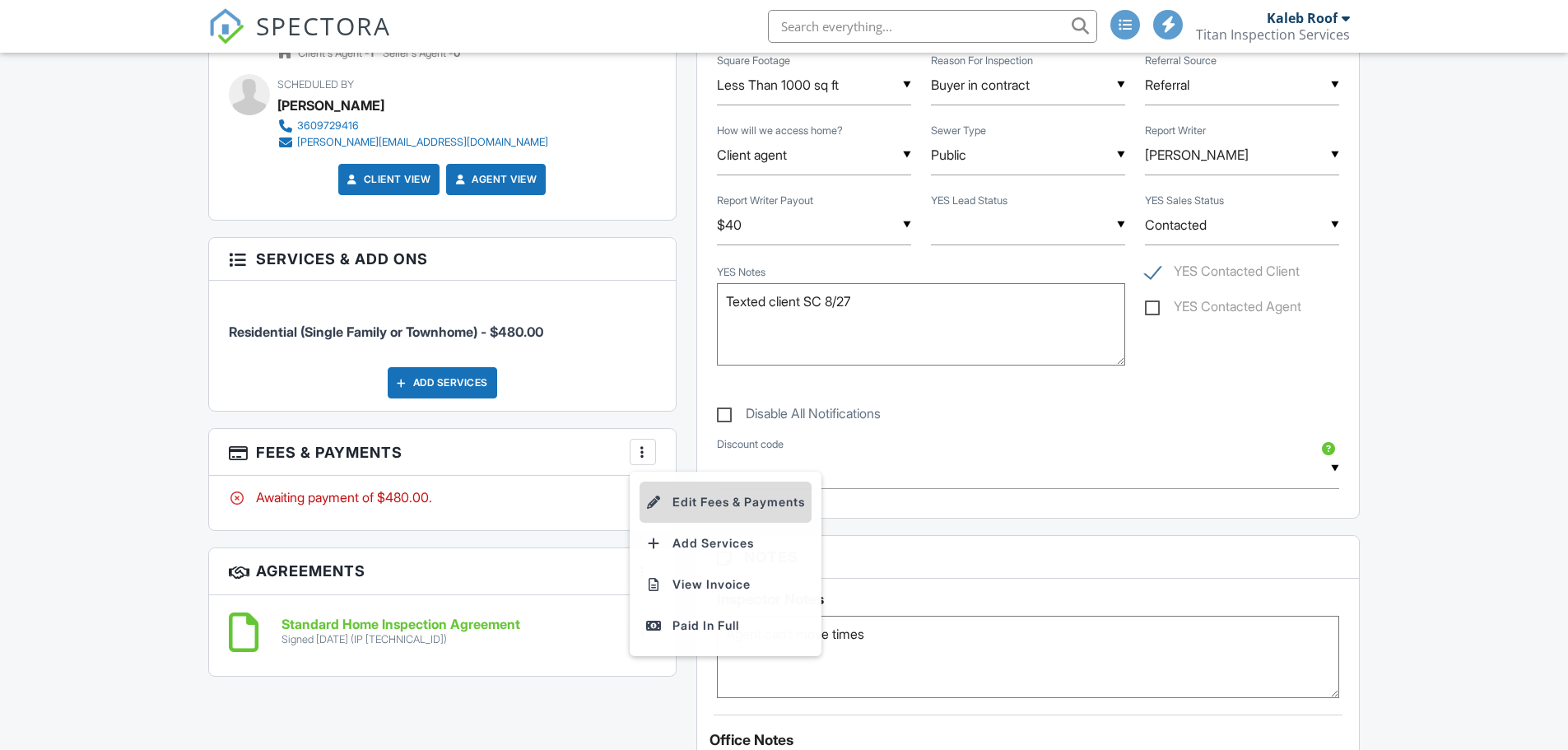
click at [685, 498] on li "Edit Fees & Payments" at bounding box center [725, 502] width 172 height 41
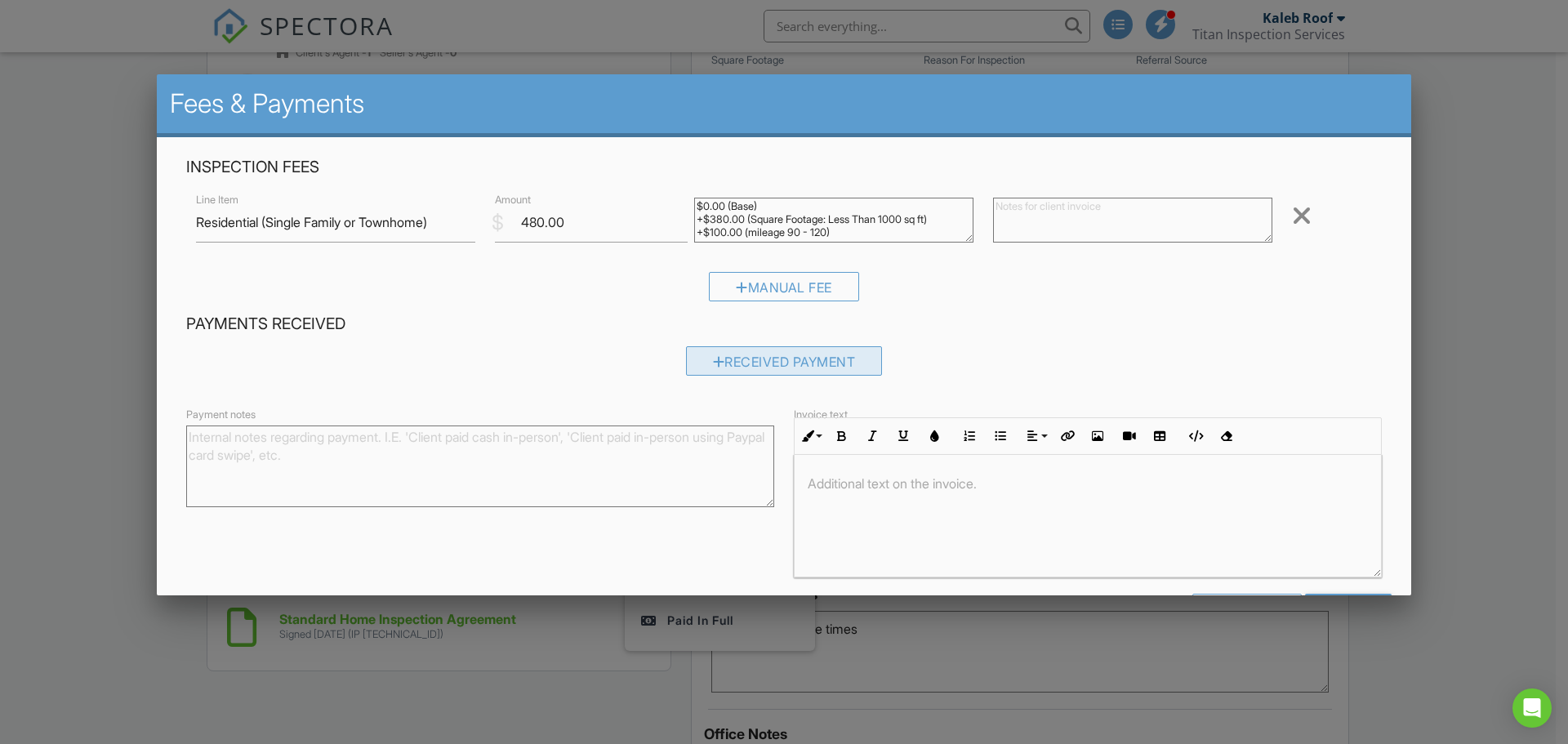
click at [753, 363] on div "Received Payment" at bounding box center [784, 360] width 197 height 29
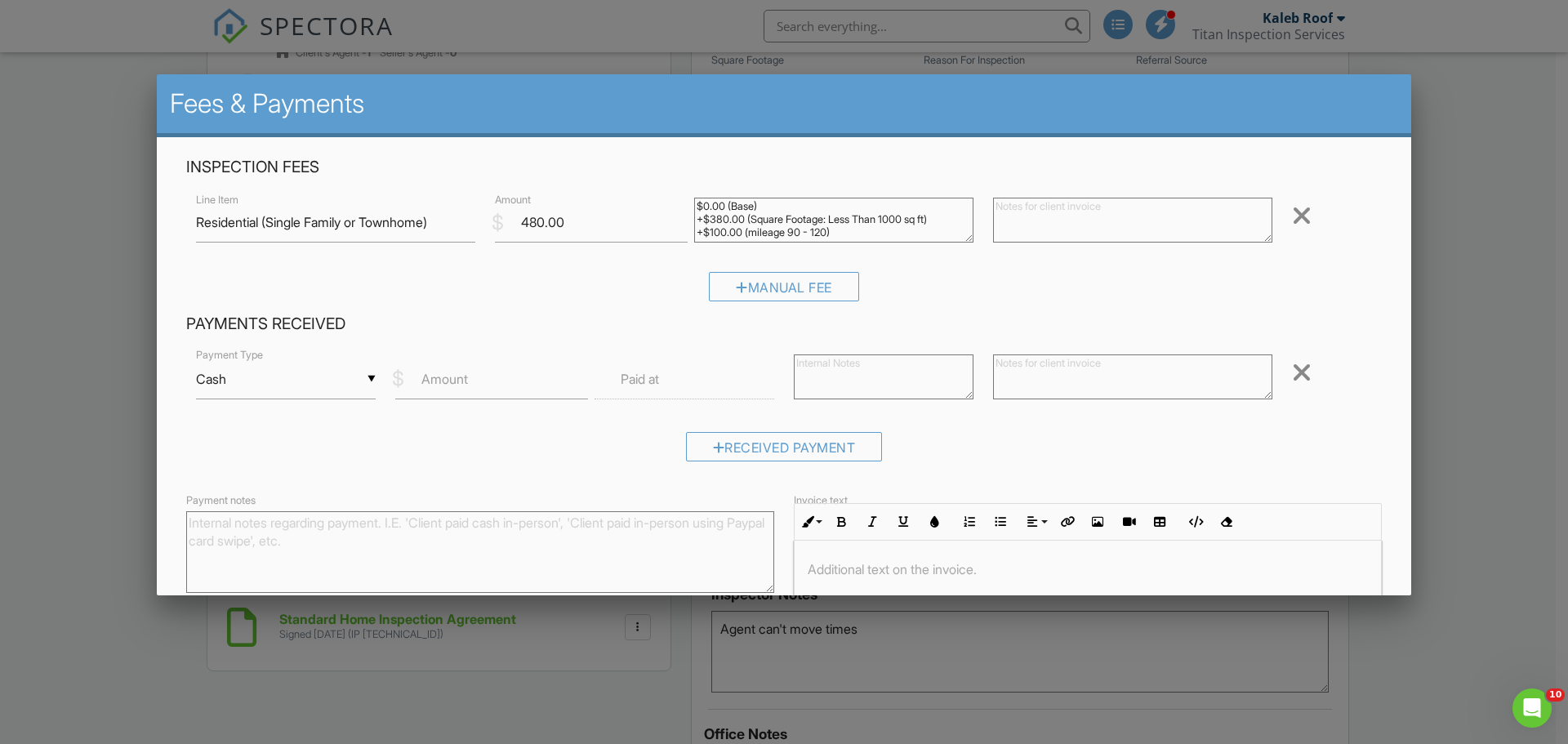
click at [353, 371] on input "Cash" at bounding box center [285, 379] width 180 height 40
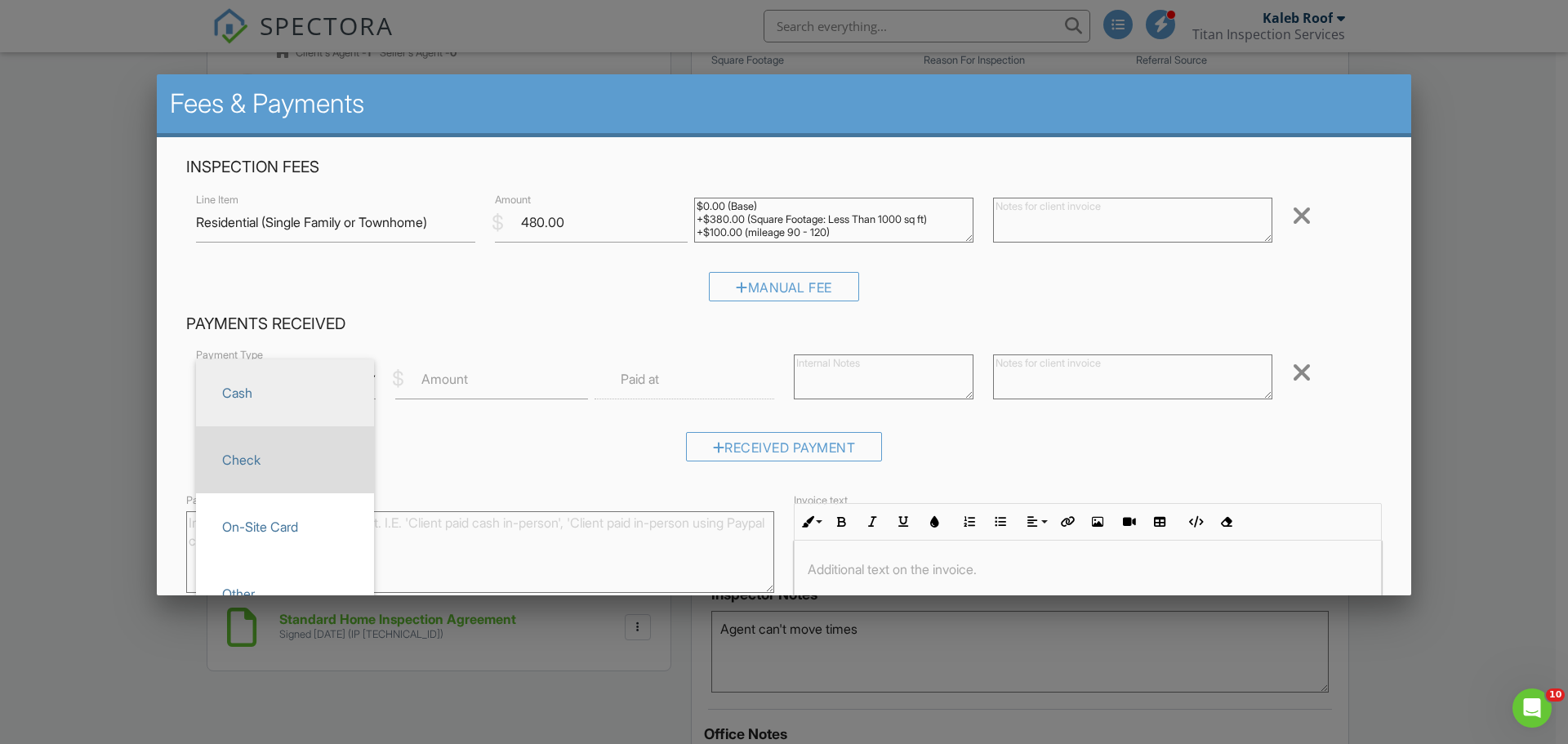
click at [293, 479] on span "Check" at bounding box center [284, 459] width 151 height 40
type input "Check"
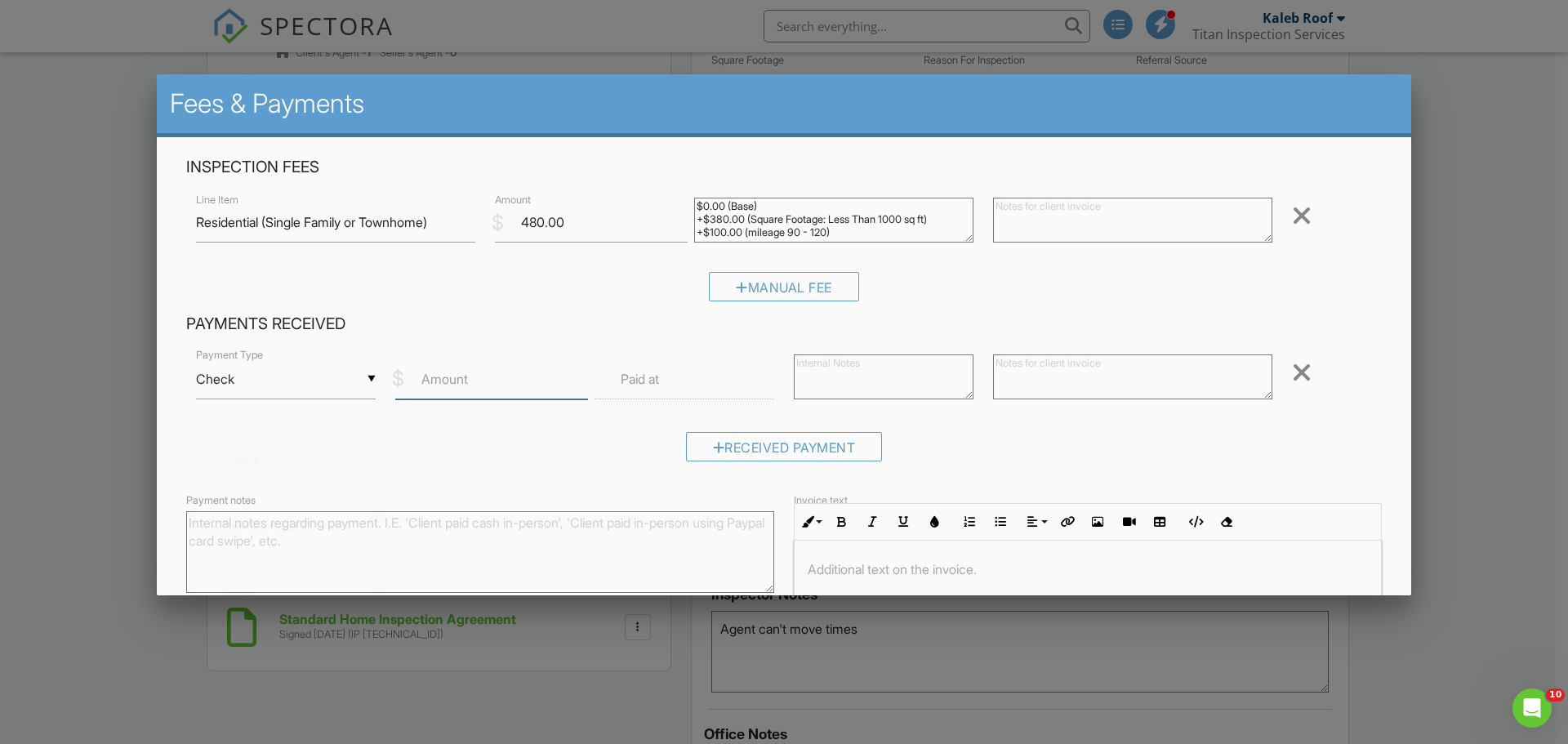
click at [535, 372] on input "Amount" at bounding box center [491, 379] width 193 height 40
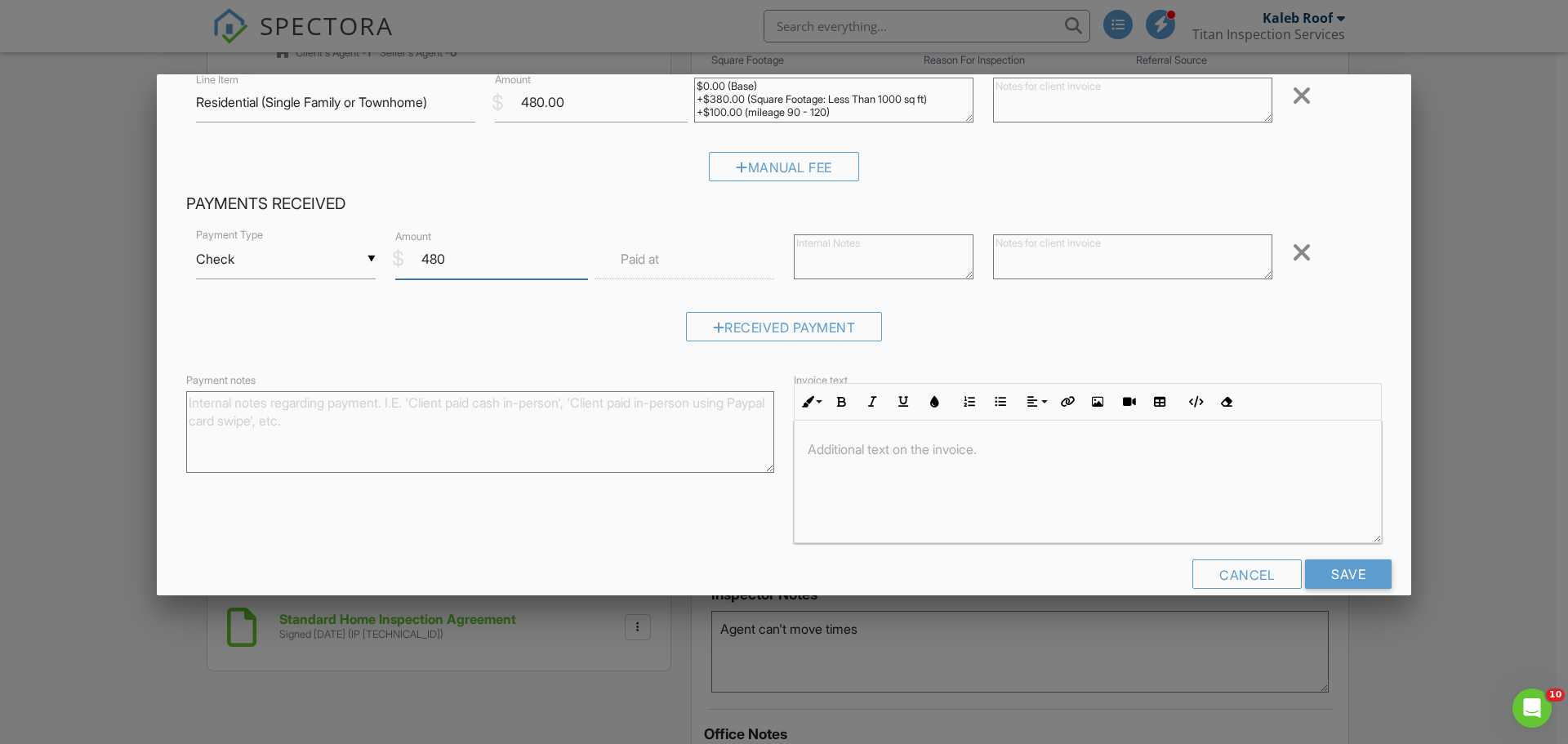
scroll to position [146, 0]
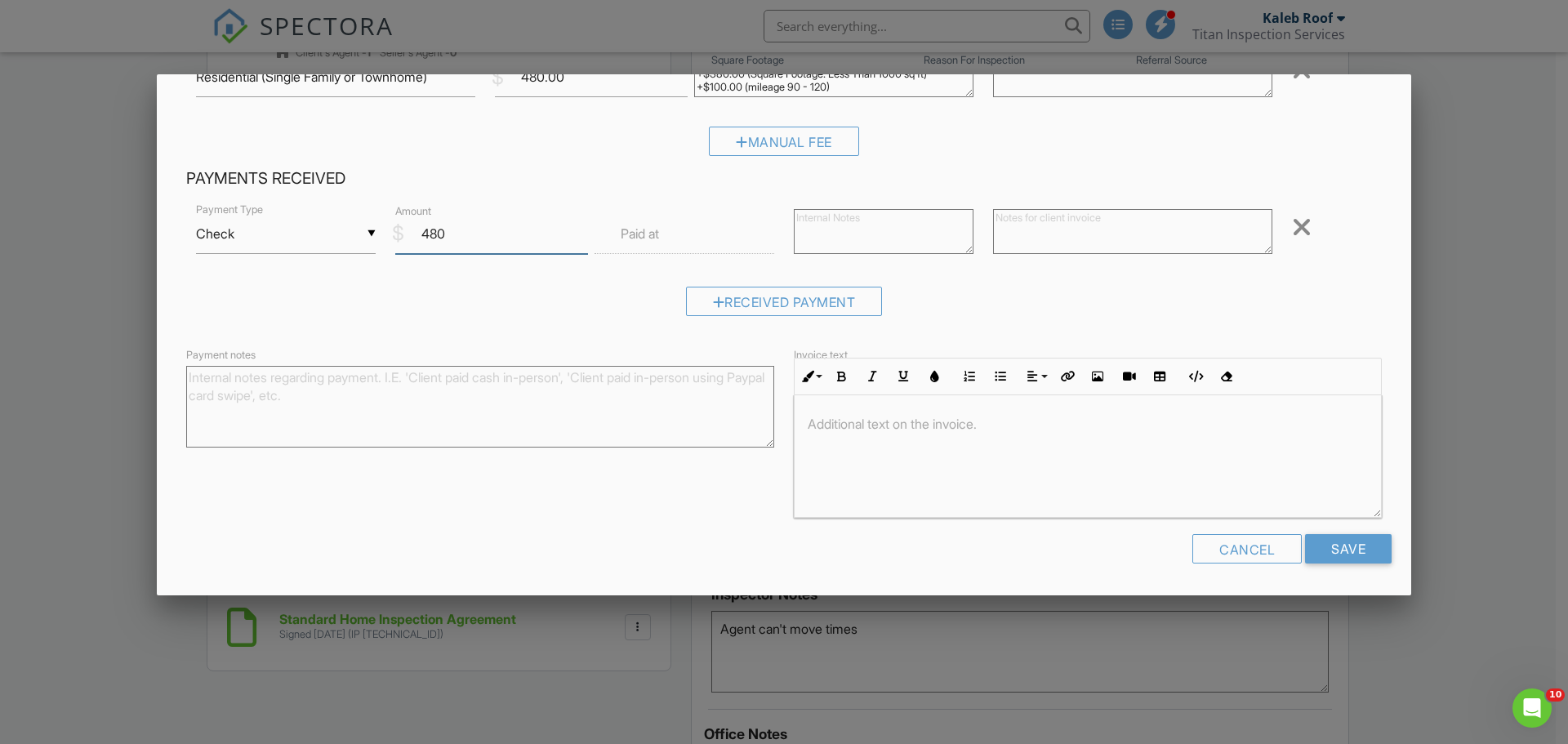
type input "480"
click at [1311, 546] on input "Save" at bounding box center [1348, 548] width 87 height 29
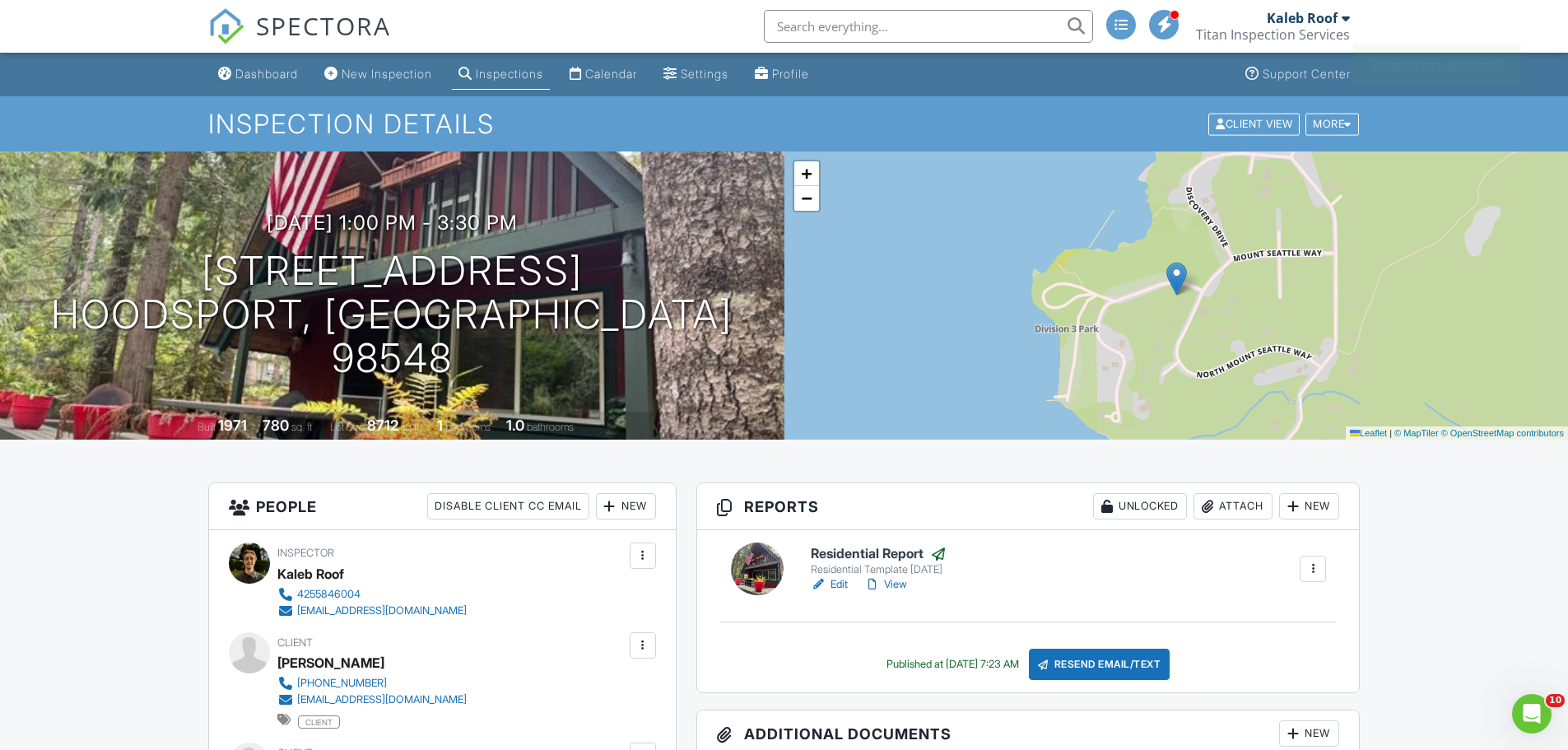
click at [888, 583] on link "View" at bounding box center [885, 584] width 43 height 16
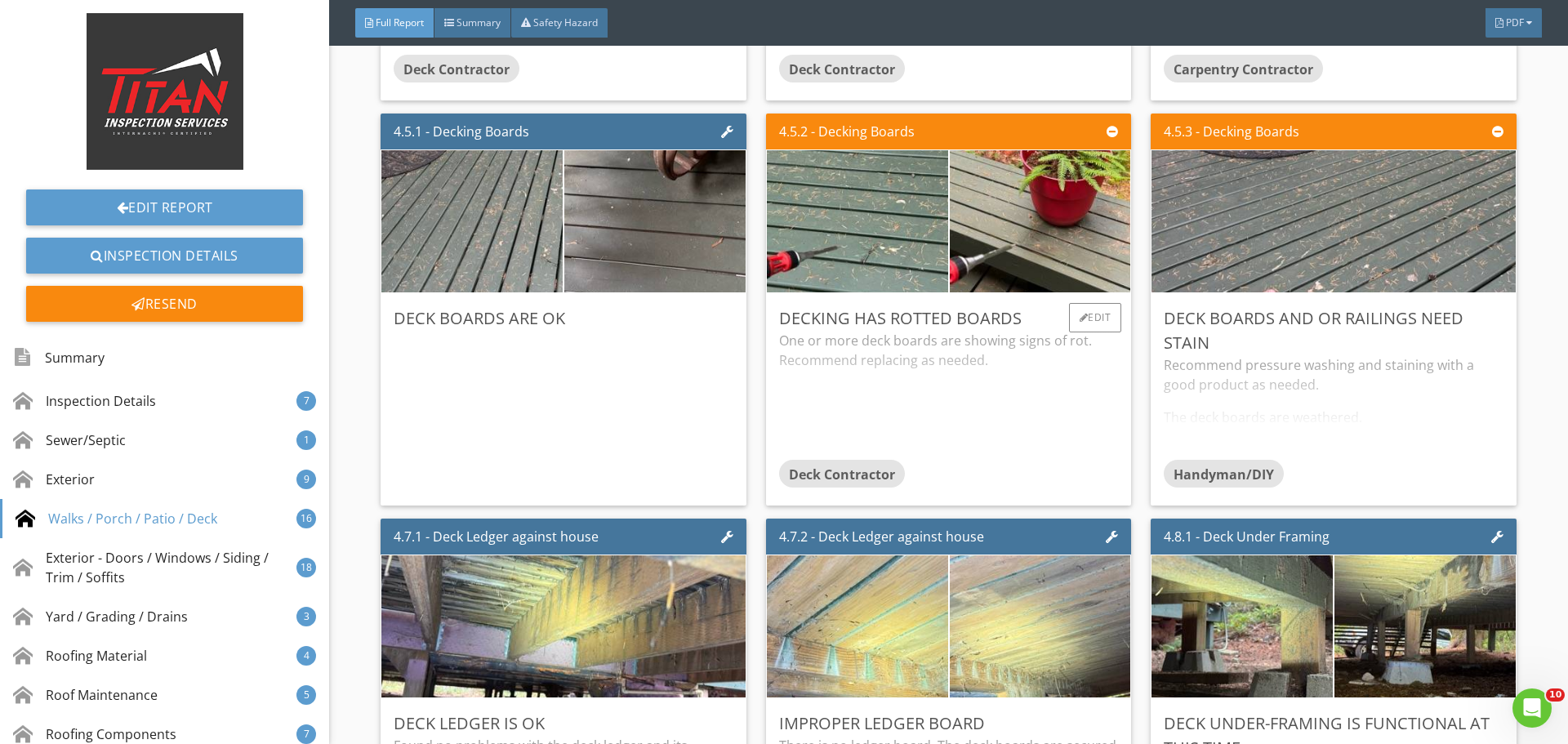
scroll to position [6042, 0]
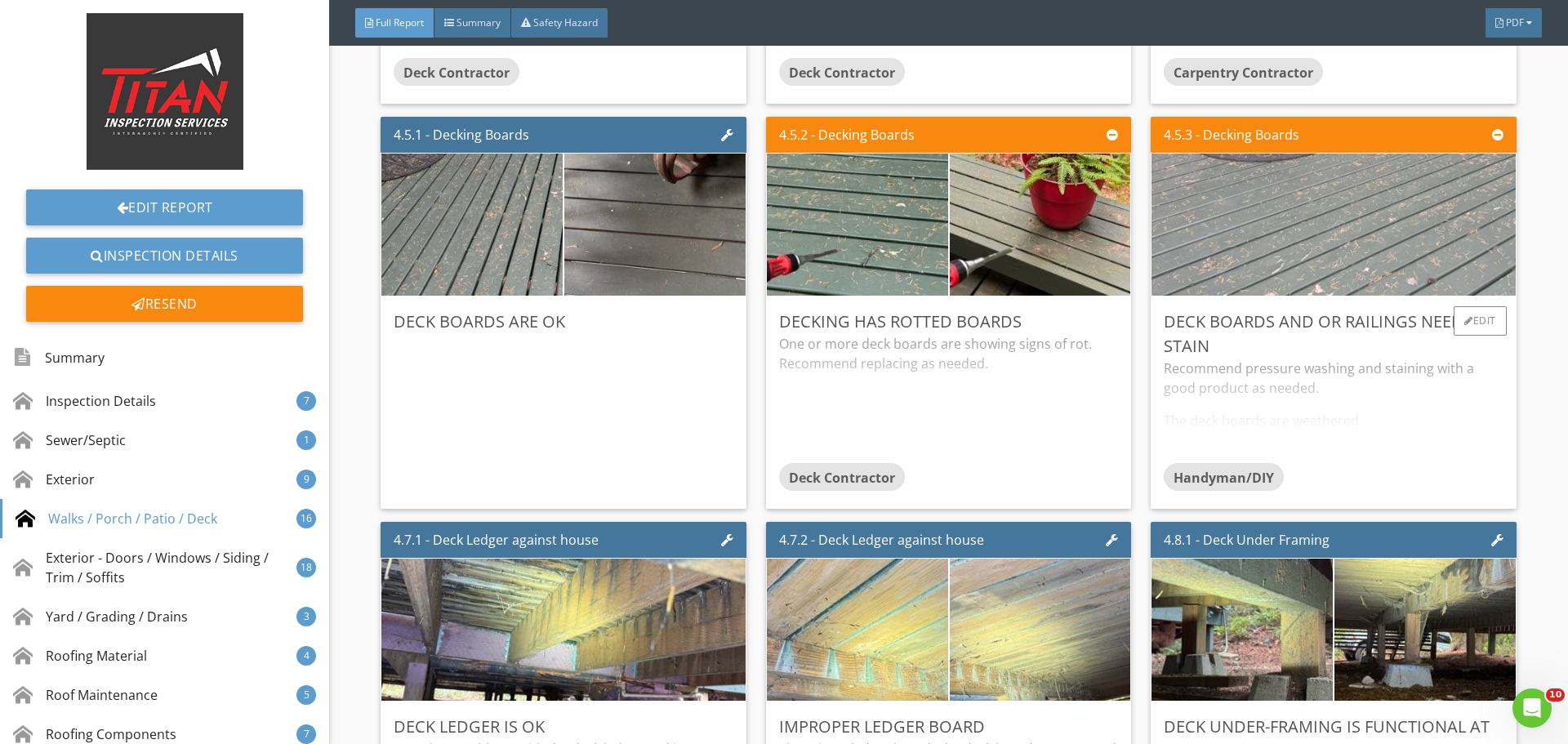
click at [1364, 239] on img at bounding box center [1334, 225] width 474 height 356
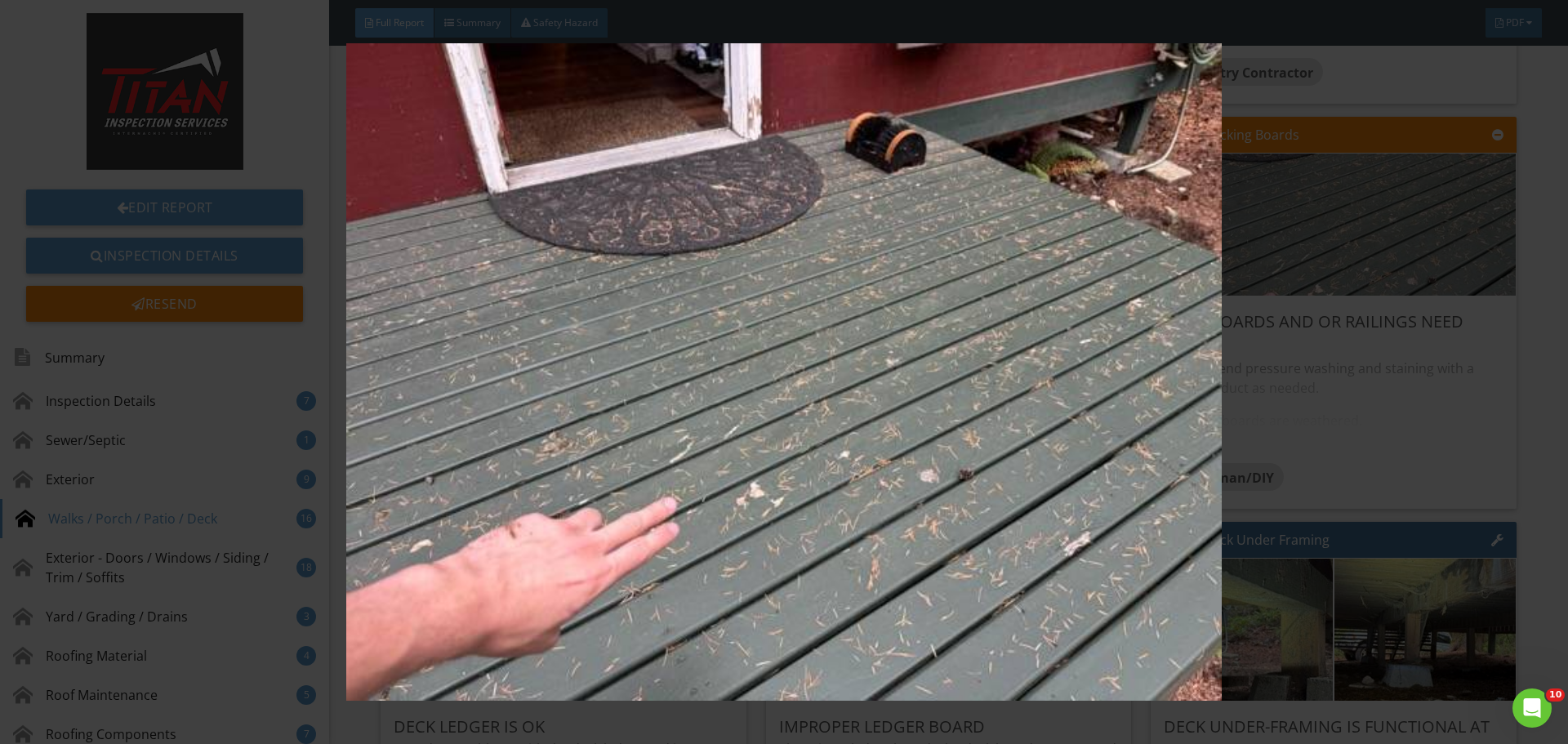
click at [1430, 236] on img at bounding box center [784, 372] width 1440 height 657
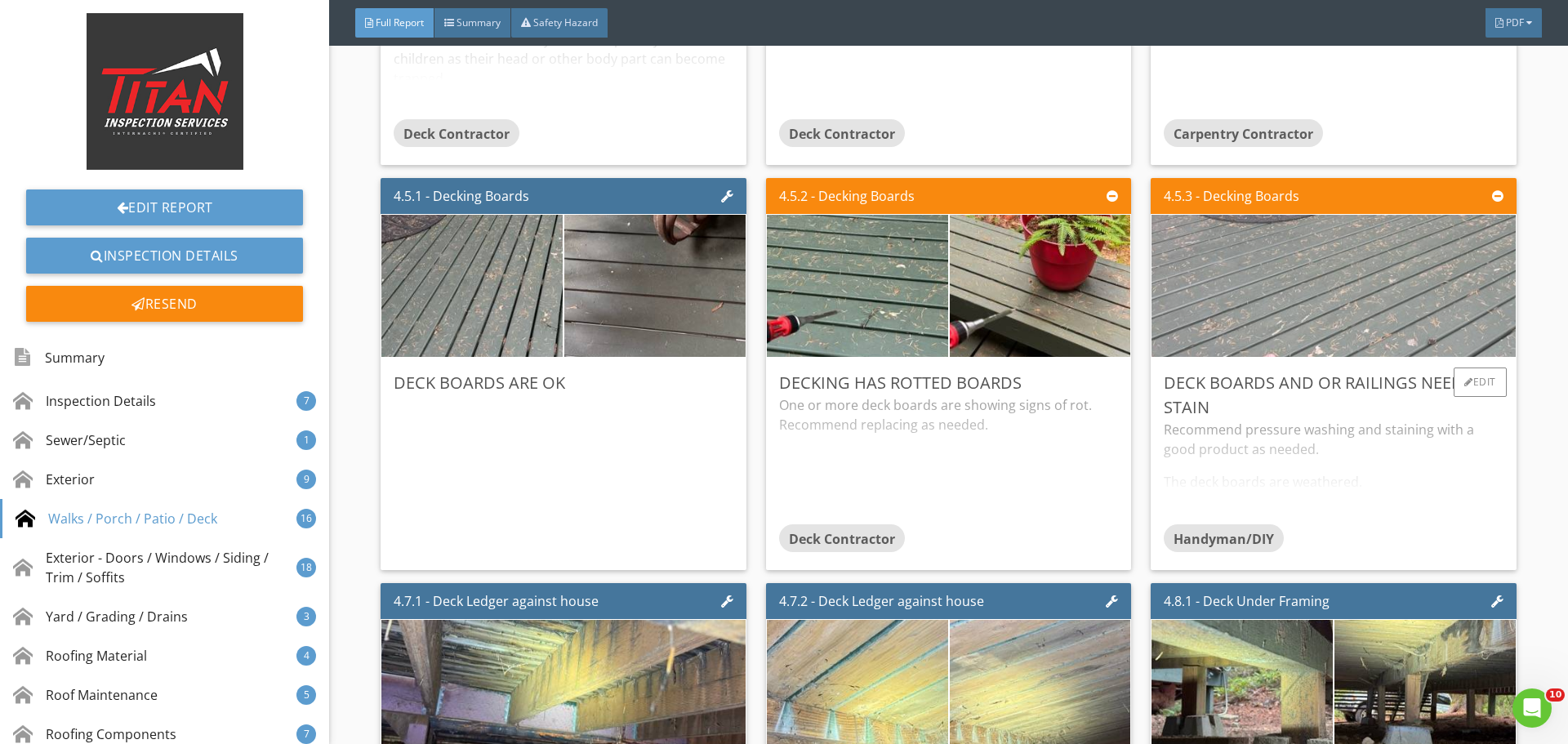
scroll to position [5961, 0]
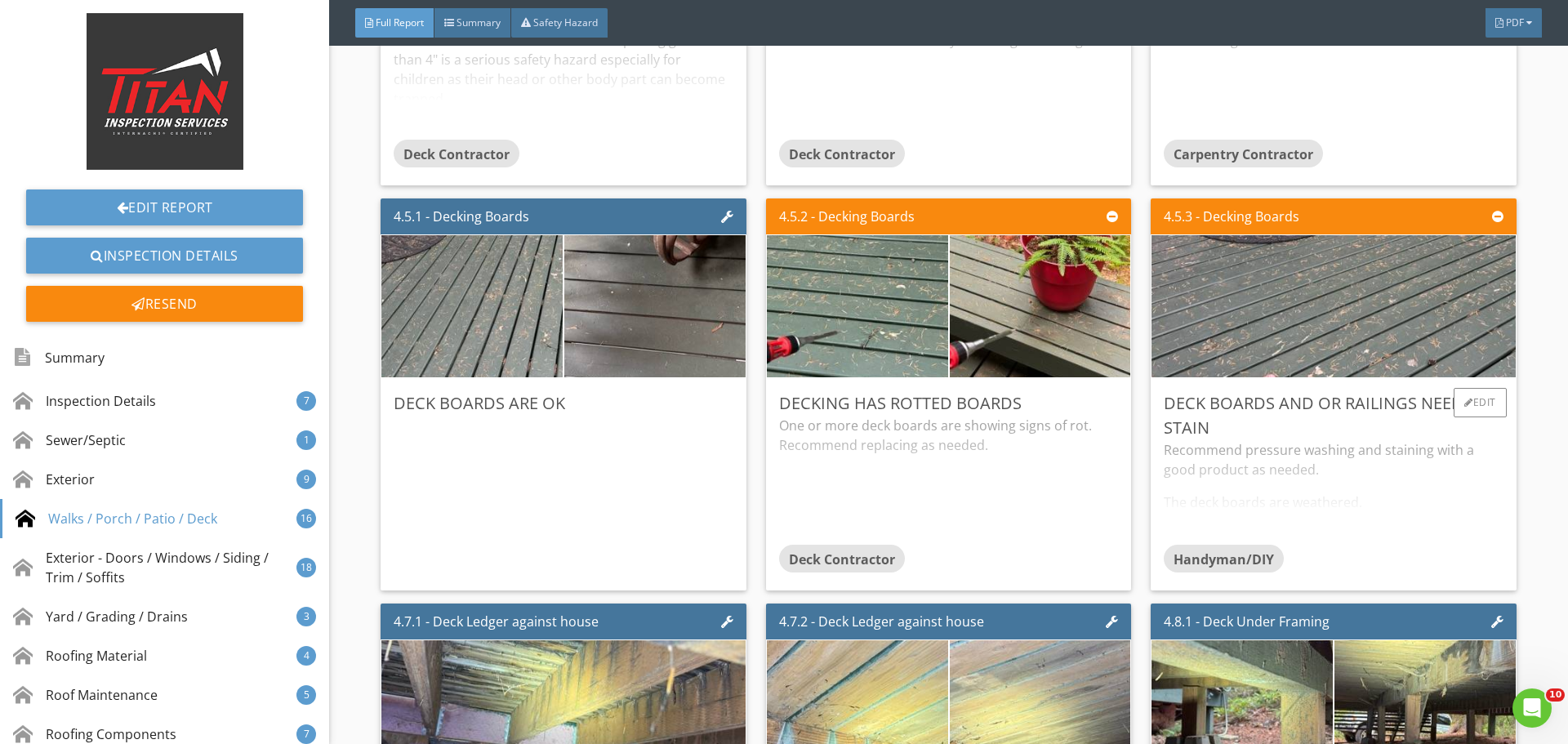
click at [1278, 449] on div "Recommend pressure washing and staining with a good product as needed. The deck…" at bounding box center [1333, 492] width 339 height 104
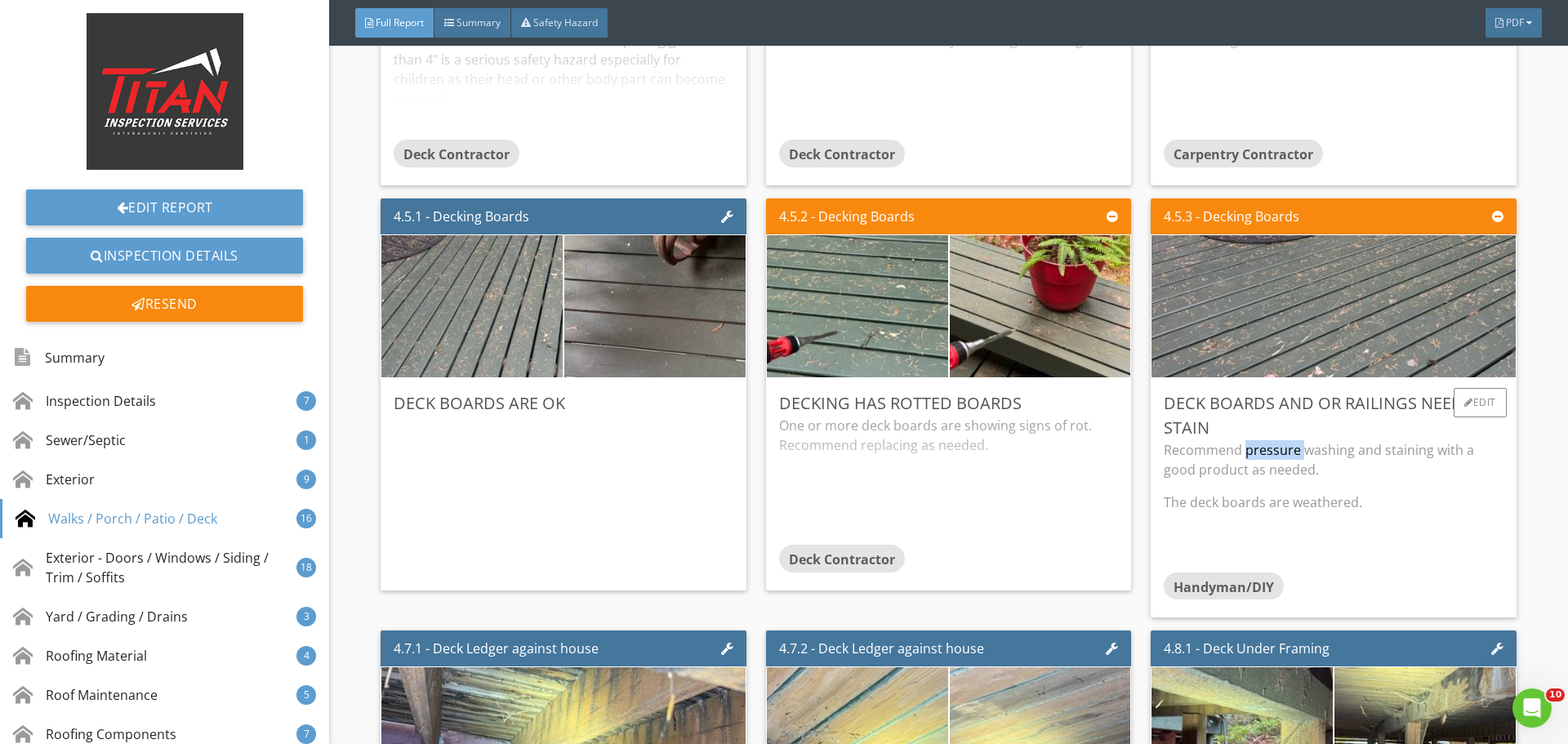
click at [1278, 449] on p "Recommend pressure washing and staining with a good product as needed." at bounding box center [1333, 460] width 339 height 40
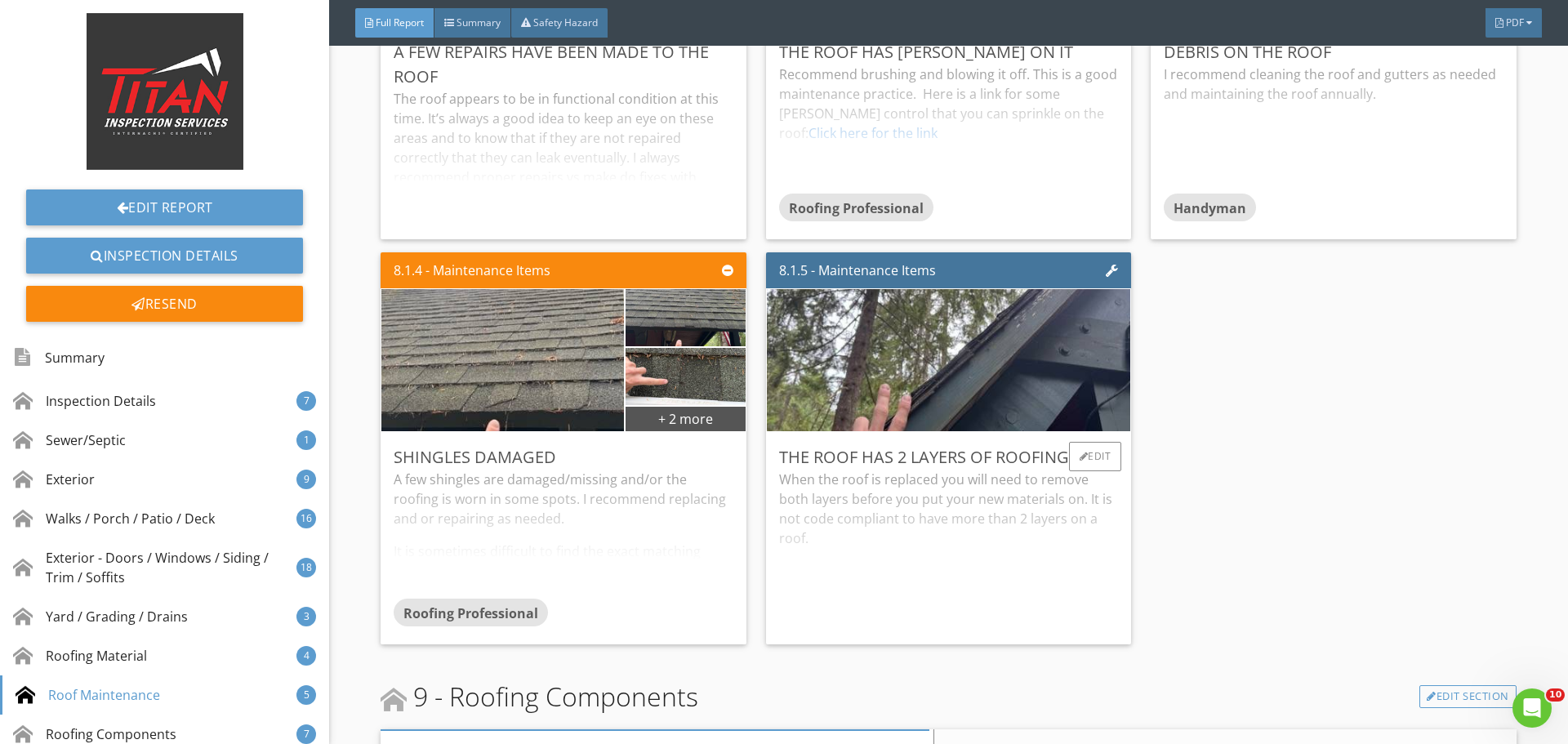
scroll to position [12820, 0]
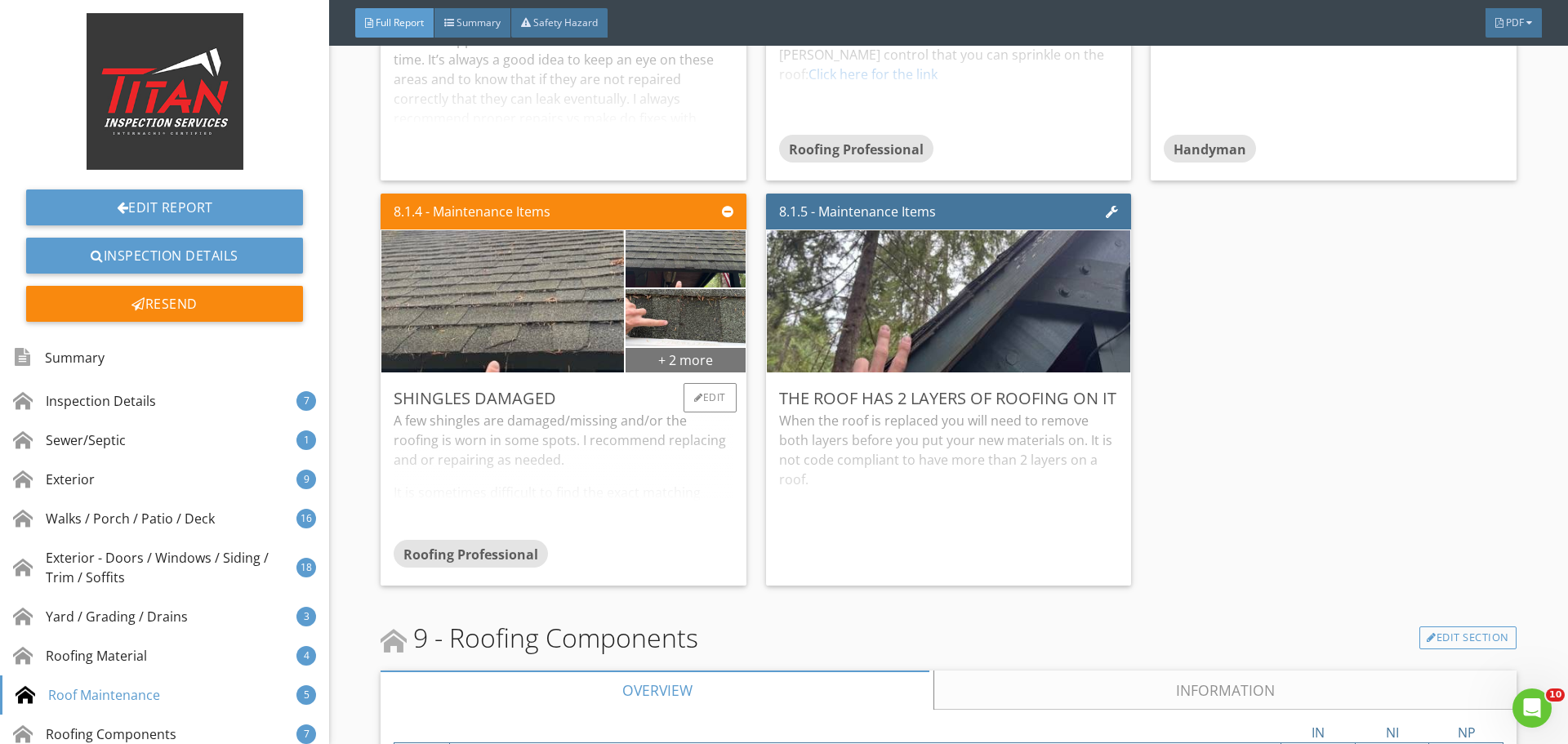
click at [686, 356] on div "+ 2 more" at bounding box center [685, 359] width 119 height 26
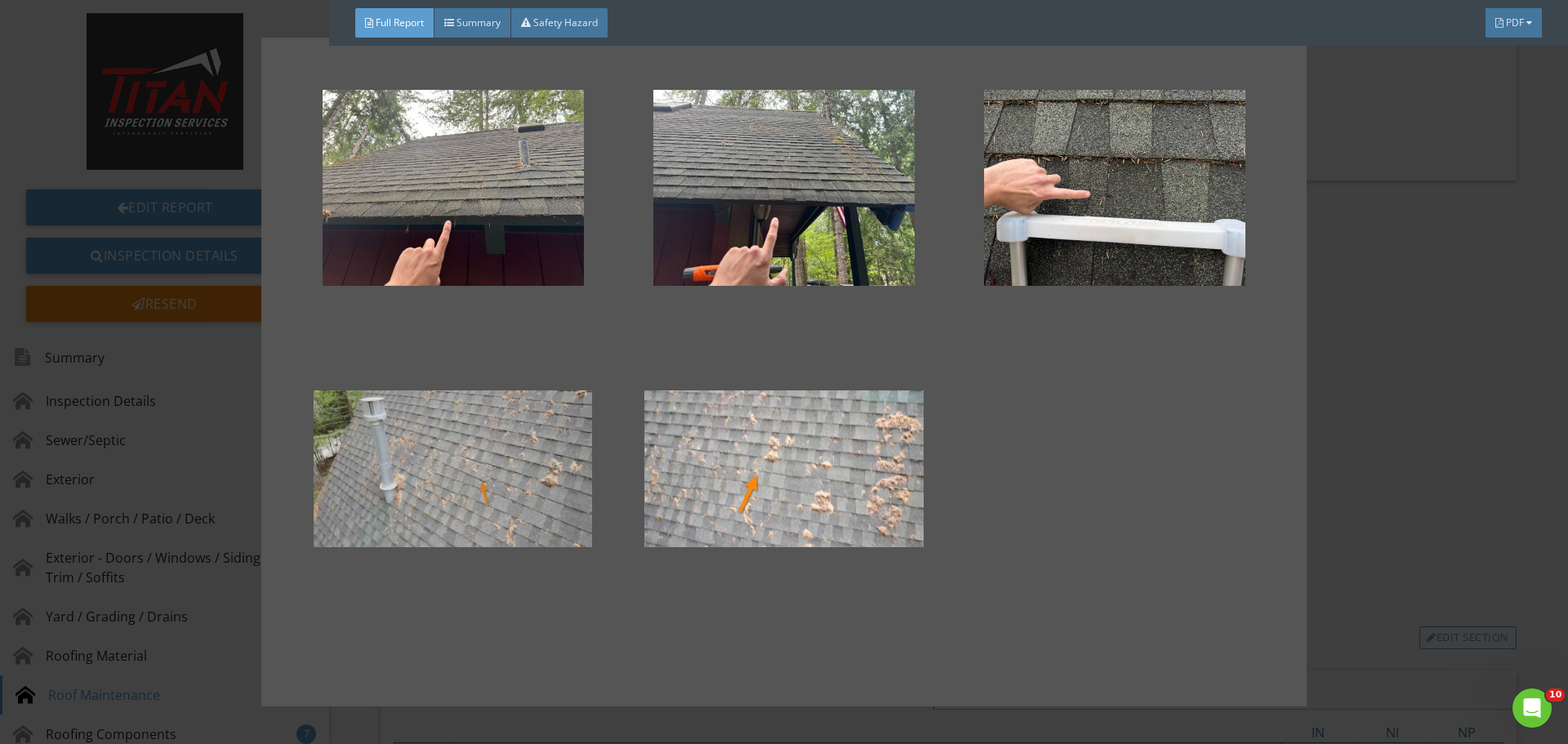
click at [570, 481] on div at bounding box center [452, 468] width 278 height 196
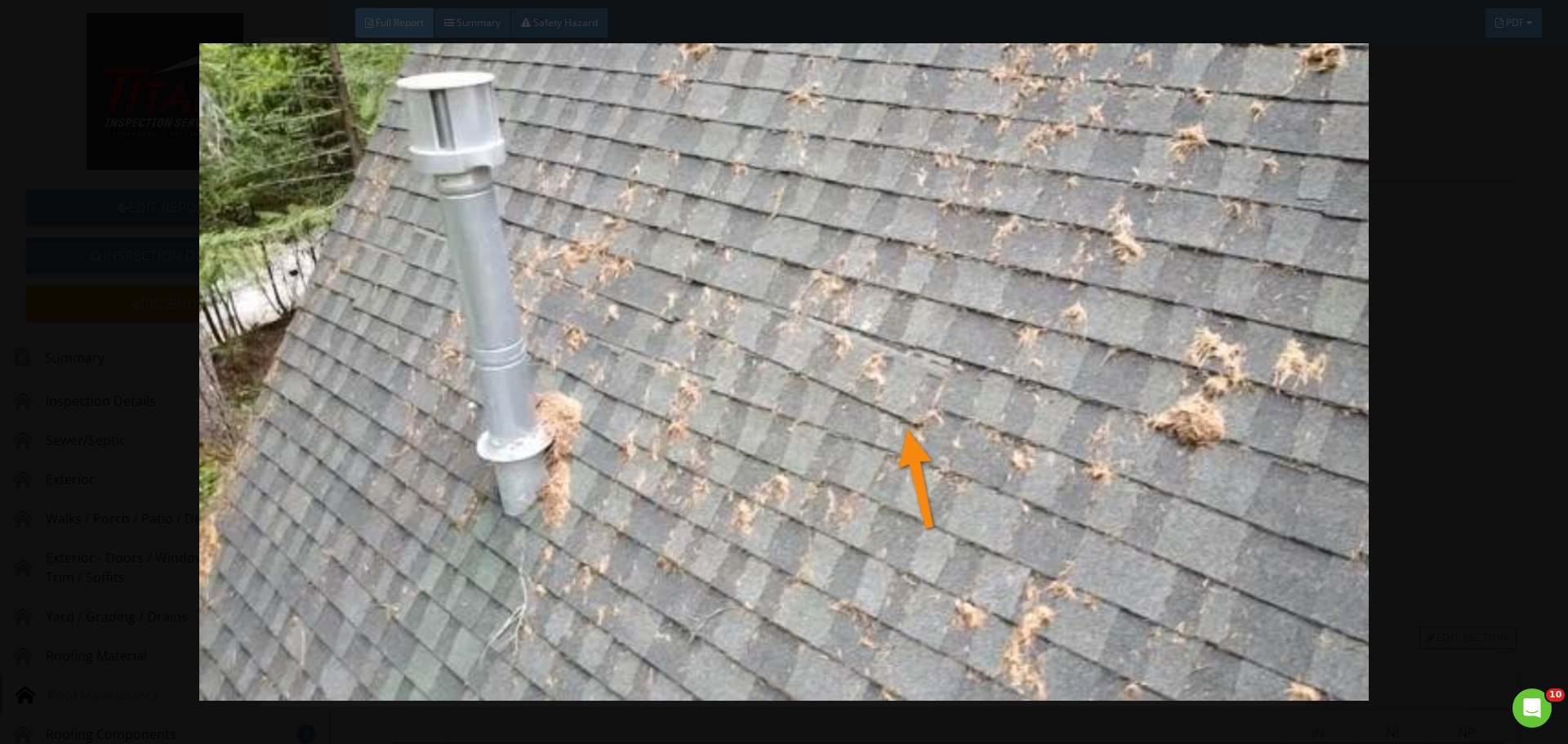
click at [1491, 412] on img at bounding box center [784, 372] width 1440 height 657
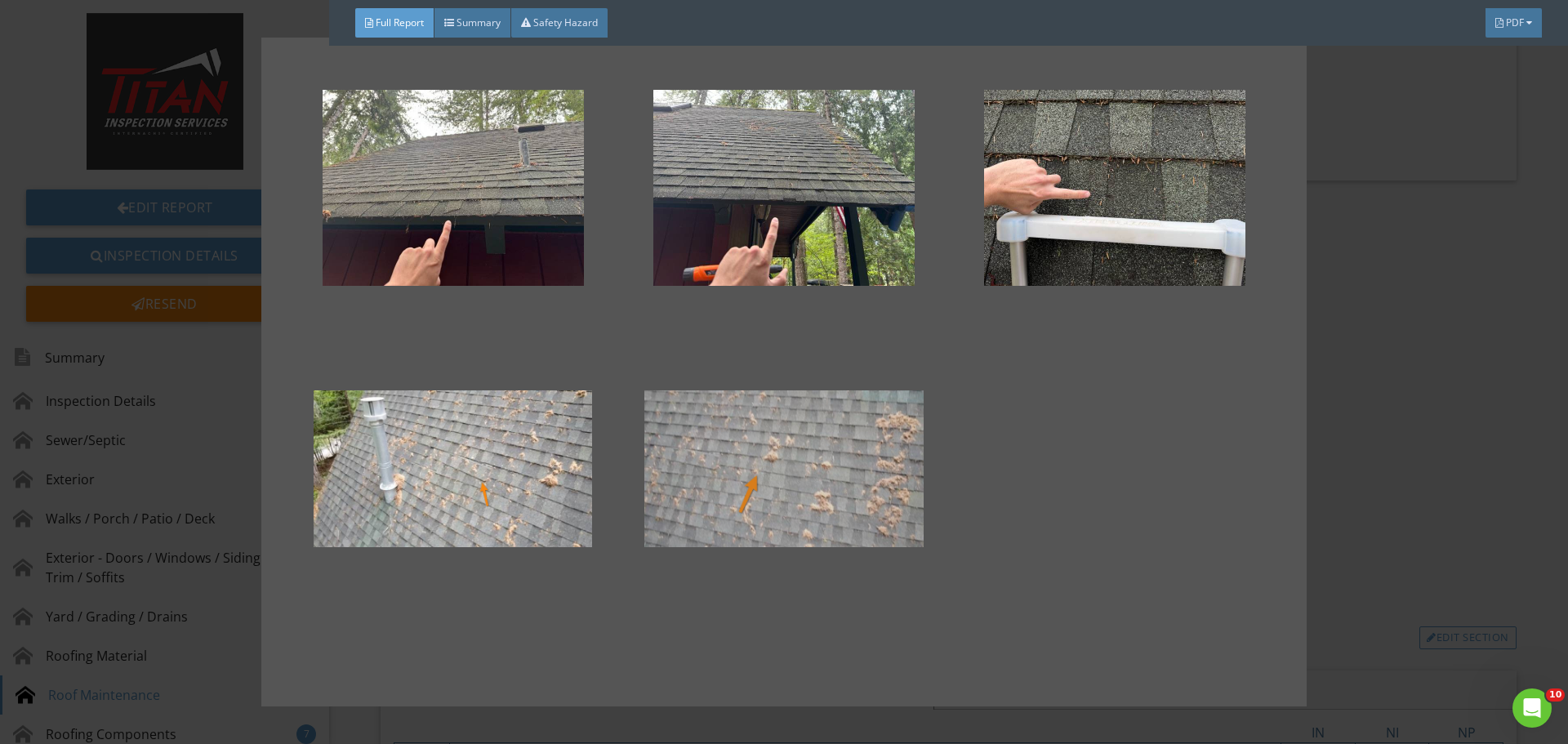
click at [820, 523] on div at bounding box center [784, 468] width 278 height 196
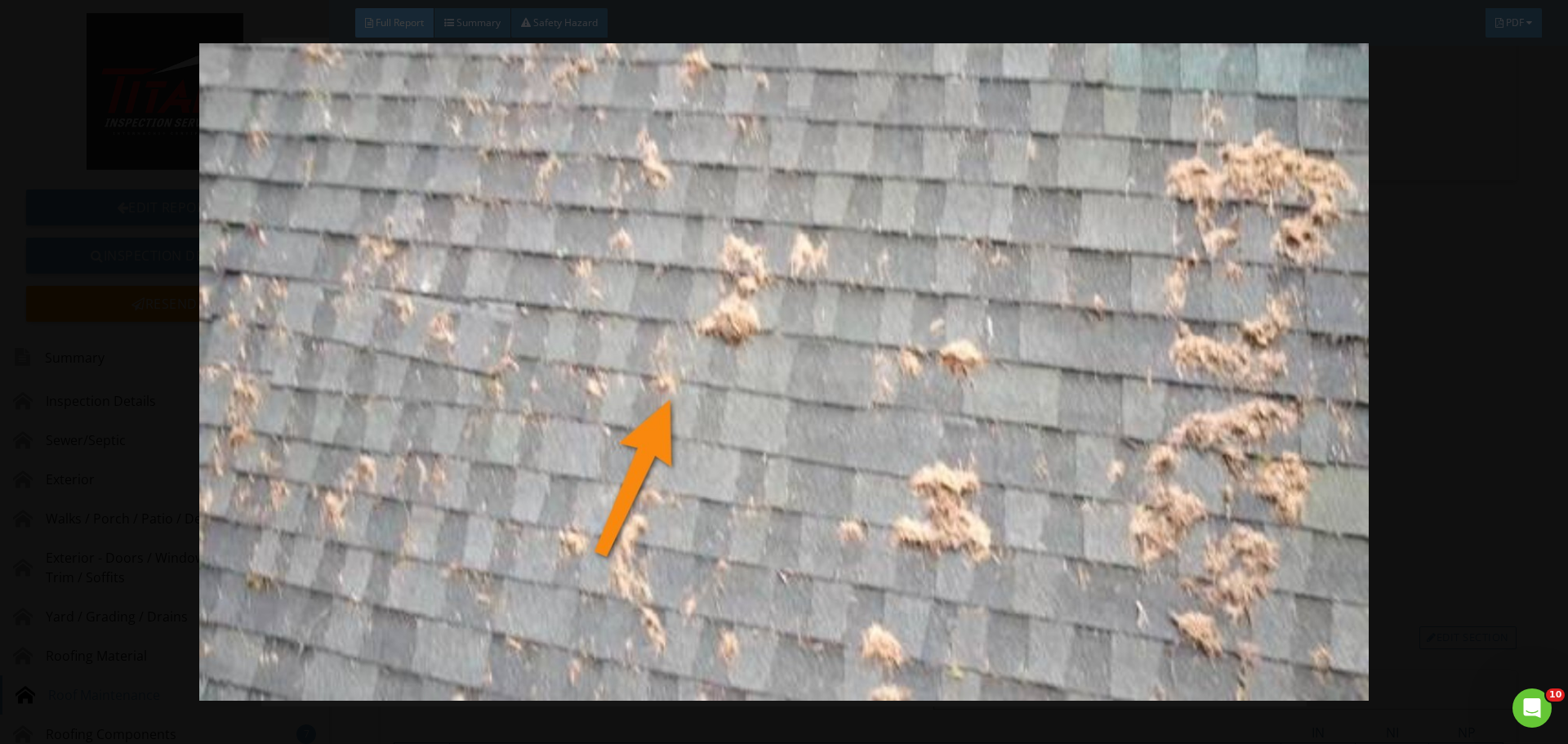
click at [1440, 389] on img at bounding box center [784, 372] width 1440 height 657
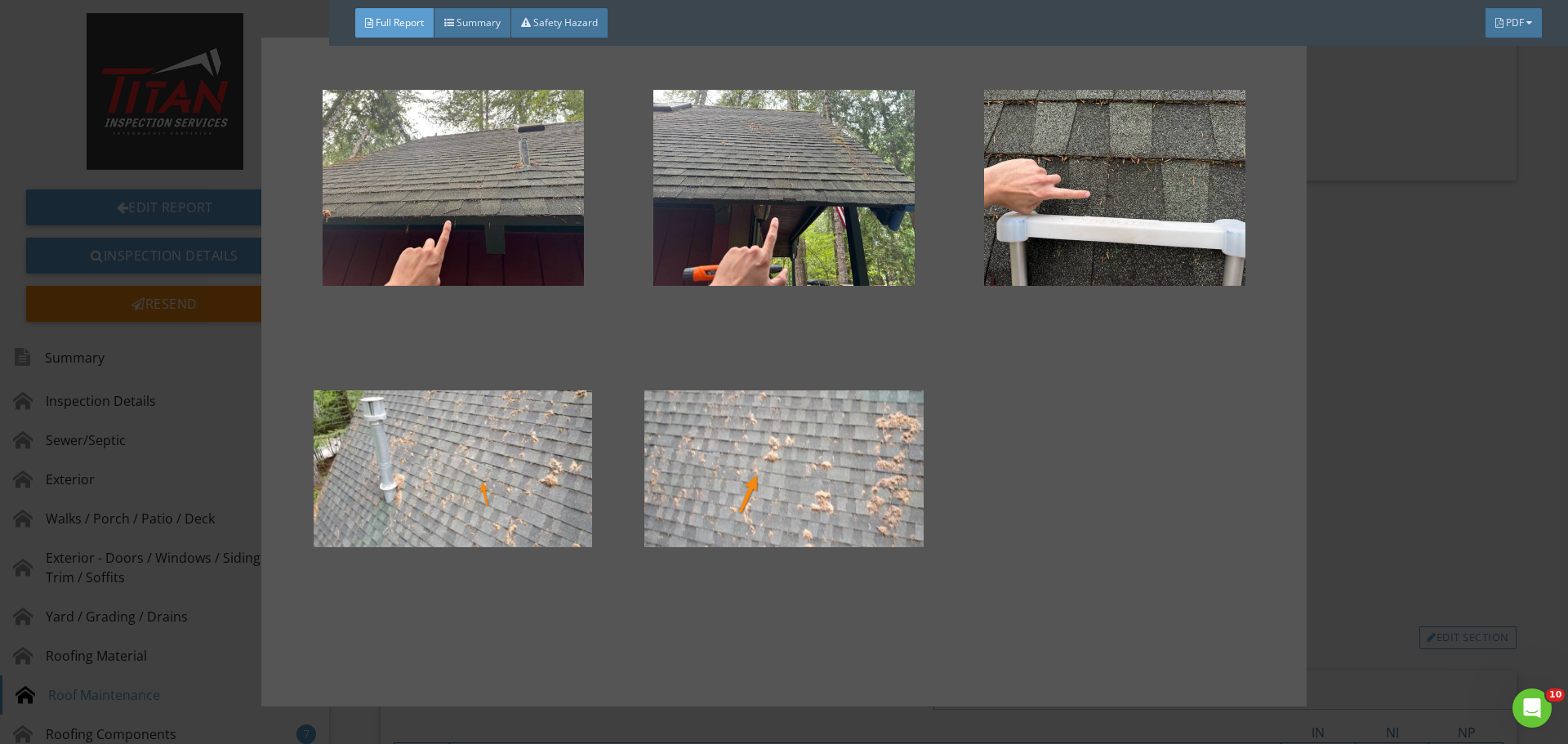
click at [1424, 387] on div at bounding box center [784, 372] width 1568 height 744
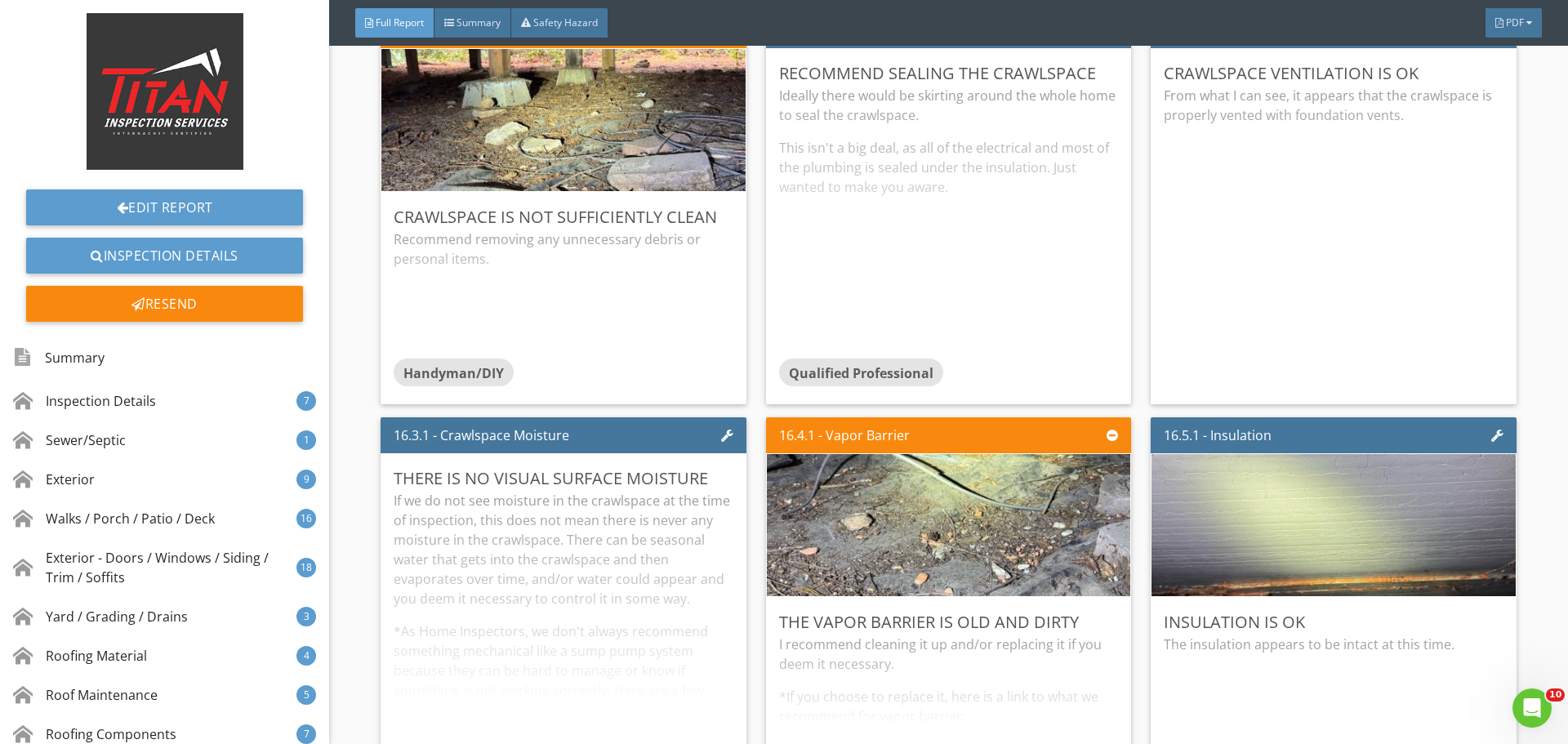
scroll to position [29478, 0]
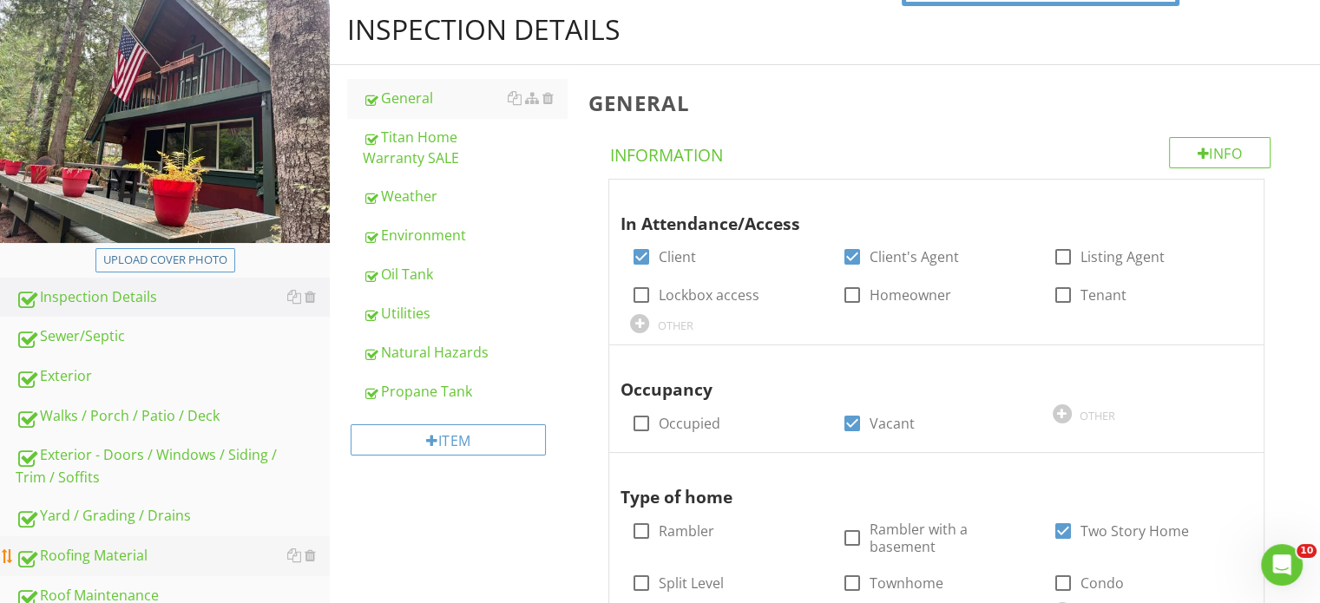
scroll to position [260, 0]
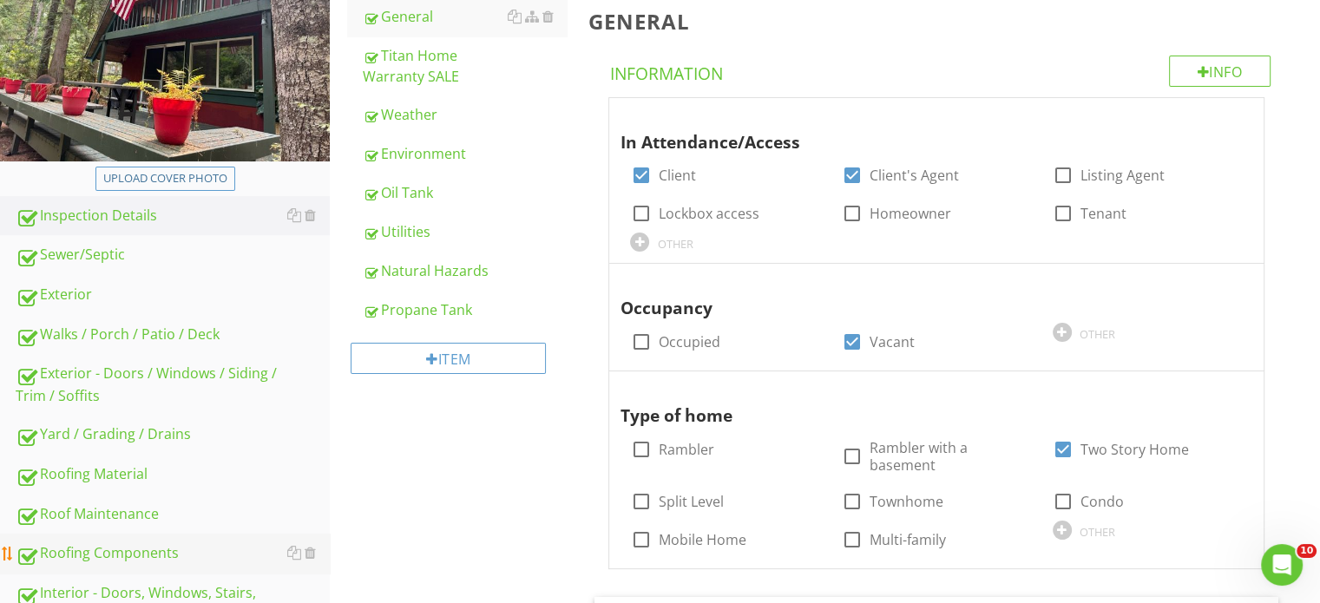
click at [155, 550] on div "Roofing Components" at bounding box center [173, 554] width 314 height 23
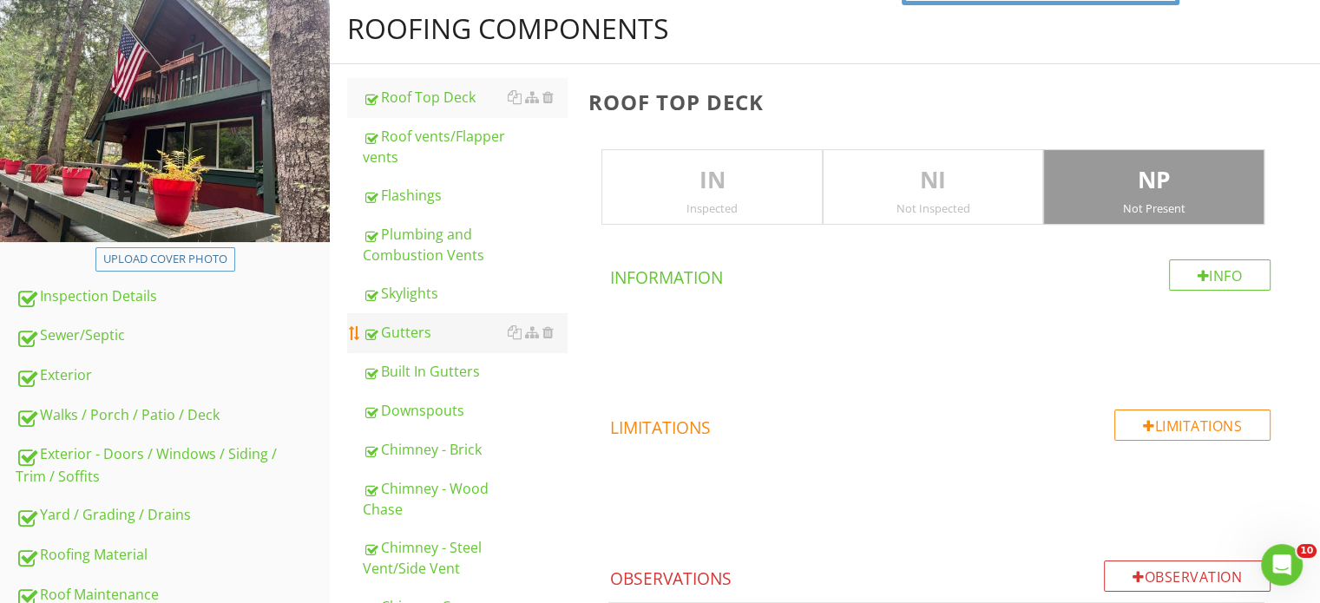
scroll to position [174, 0]
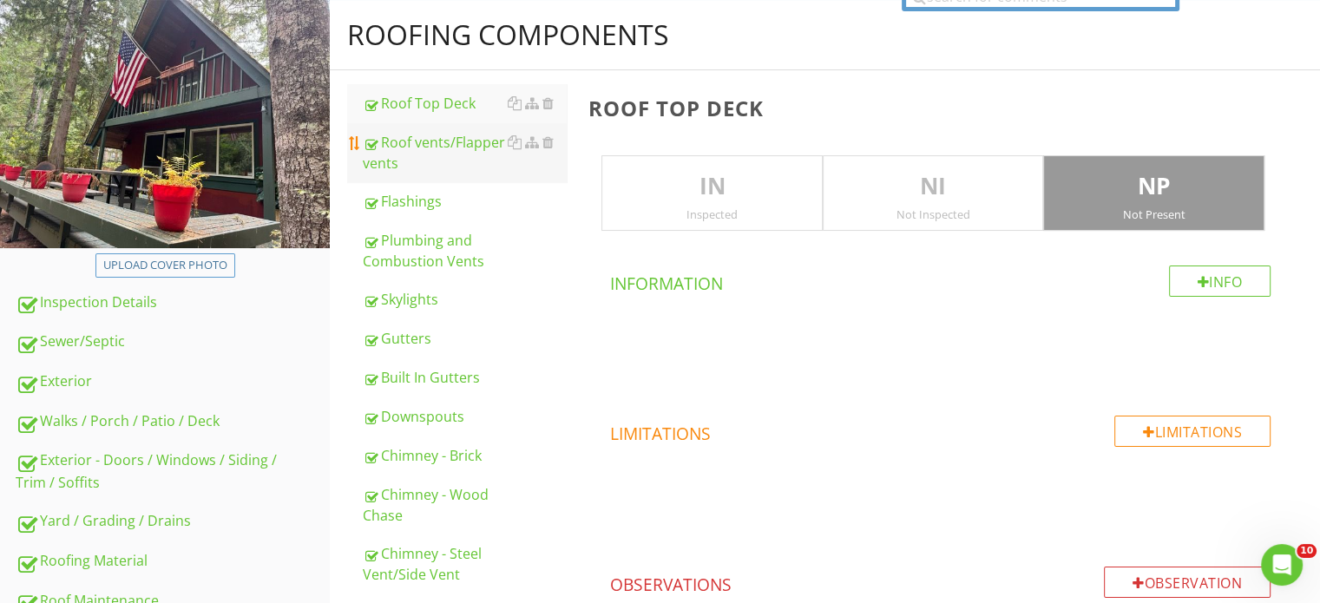
click at [431, 166] on div "Roof vents/Flapper vents" at bounding box center [465, 153] width 204 height 42
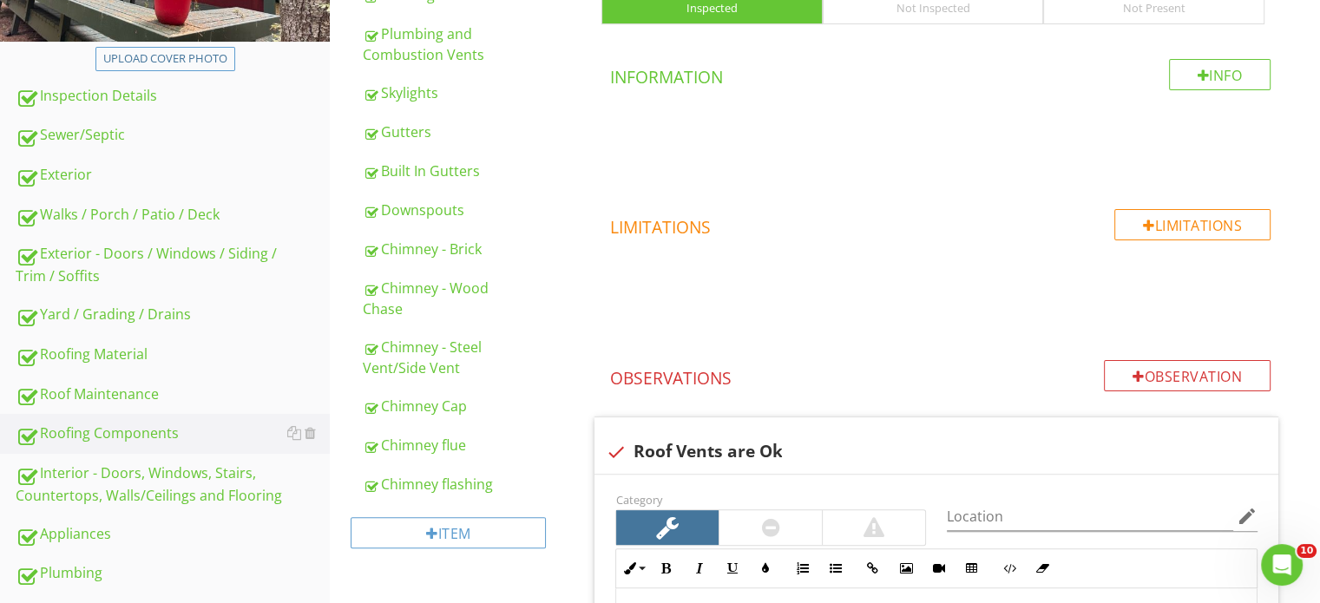
scroll to position [434, 0]
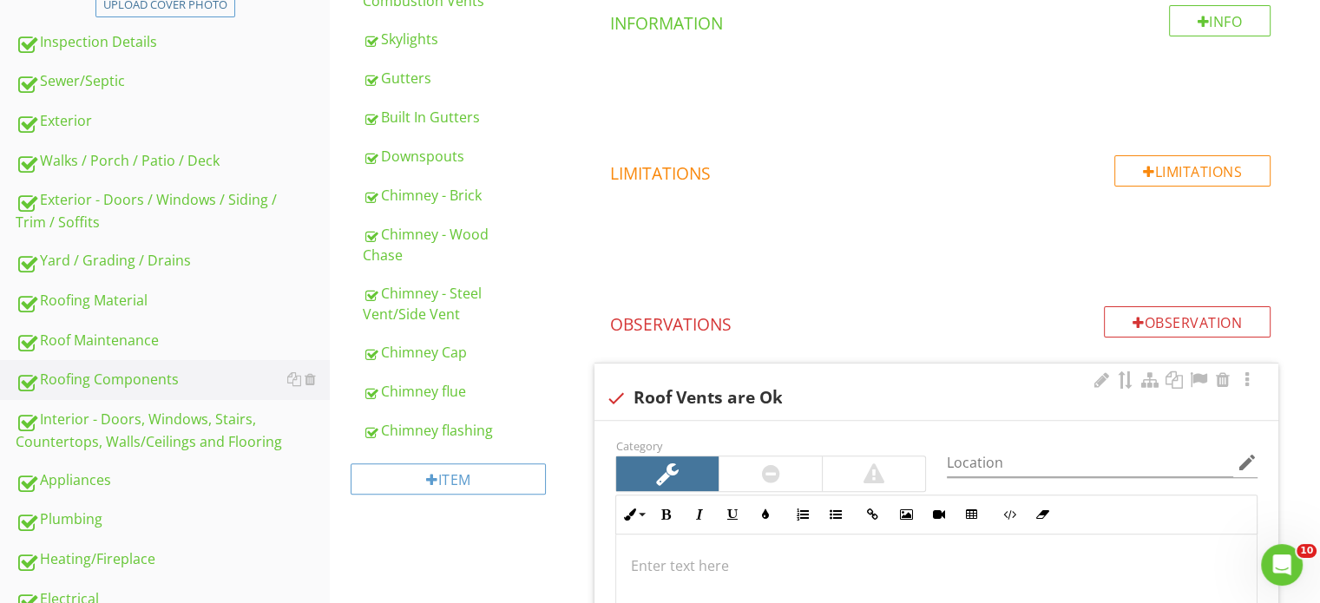
click at [826, 417] on div "check Roof Vents are Ok" at bounding box center [937, 392] width 684 height 56
checkbox input "true"
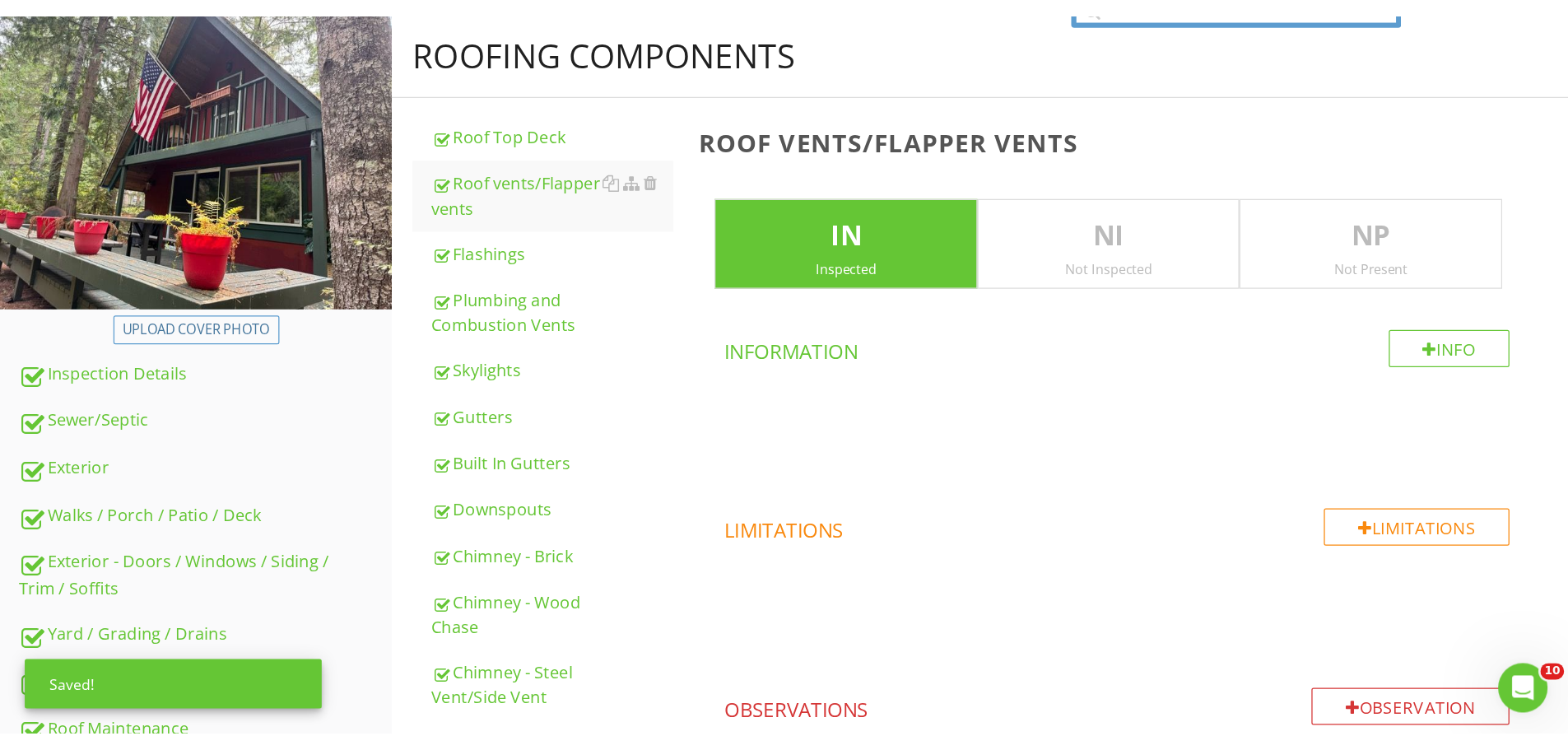
scroll to position [165, 0]
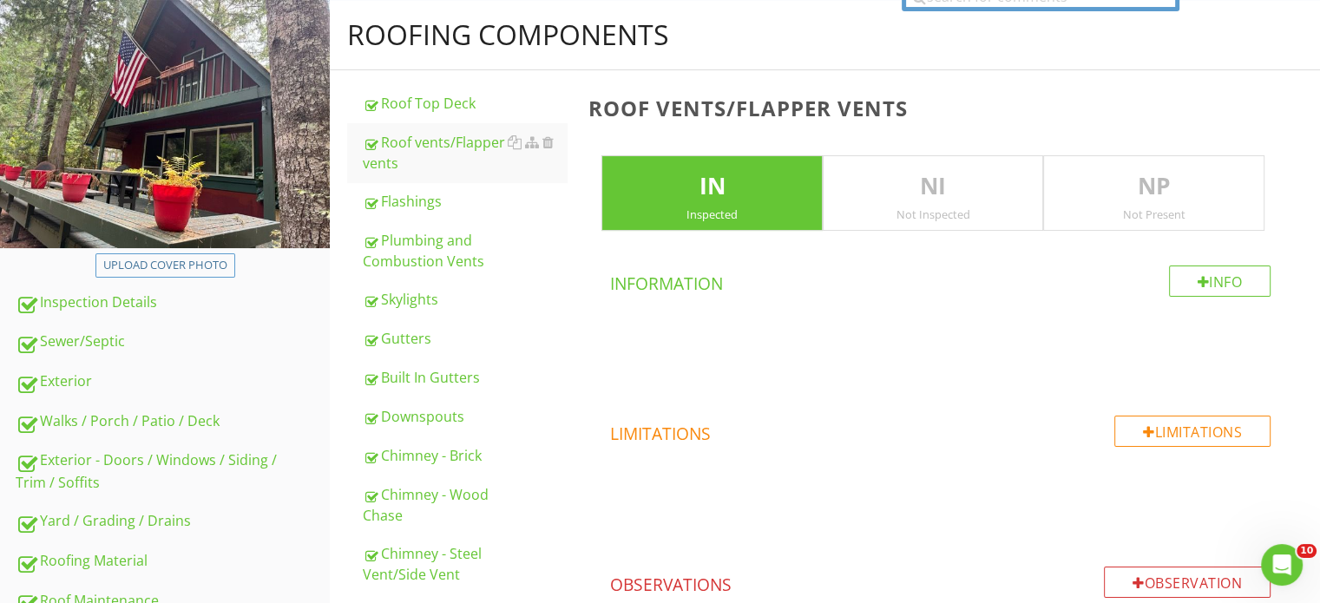
click at [1097, 197] on p "NP" at bounding box center [1154, 186] width 220 height 35
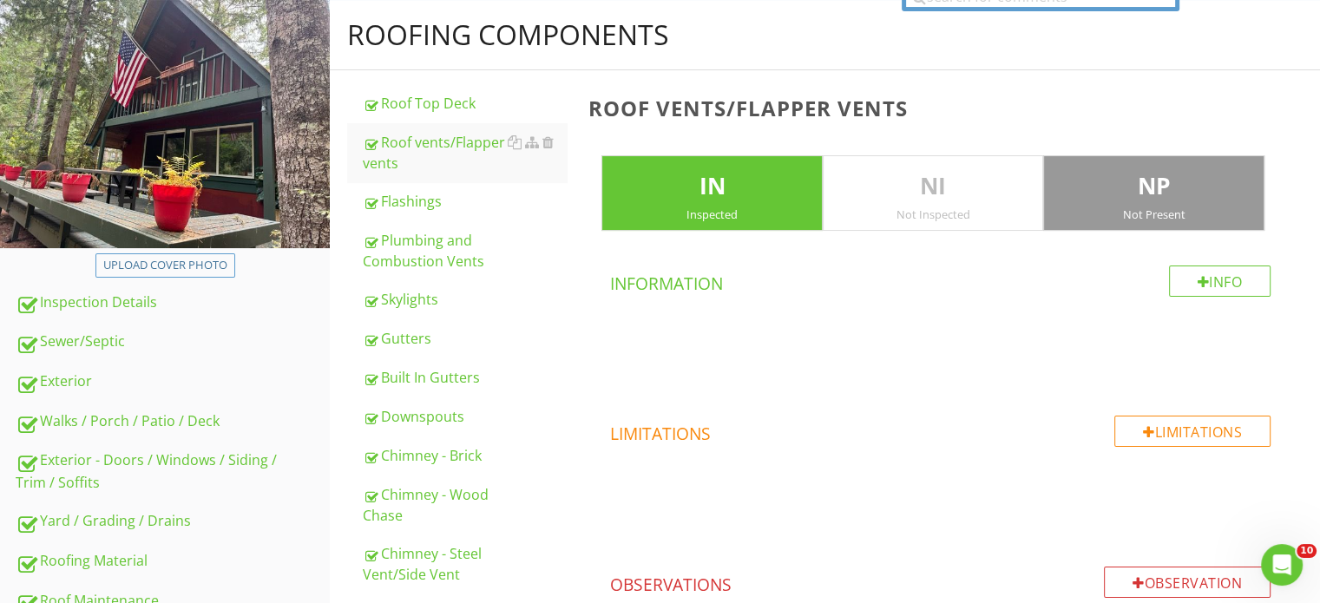
click at [750, 181] on p "IN" at bounding box center [713, 186] width 220 height 35
